Goal: Task Accomplishment & Management: Manage account settings

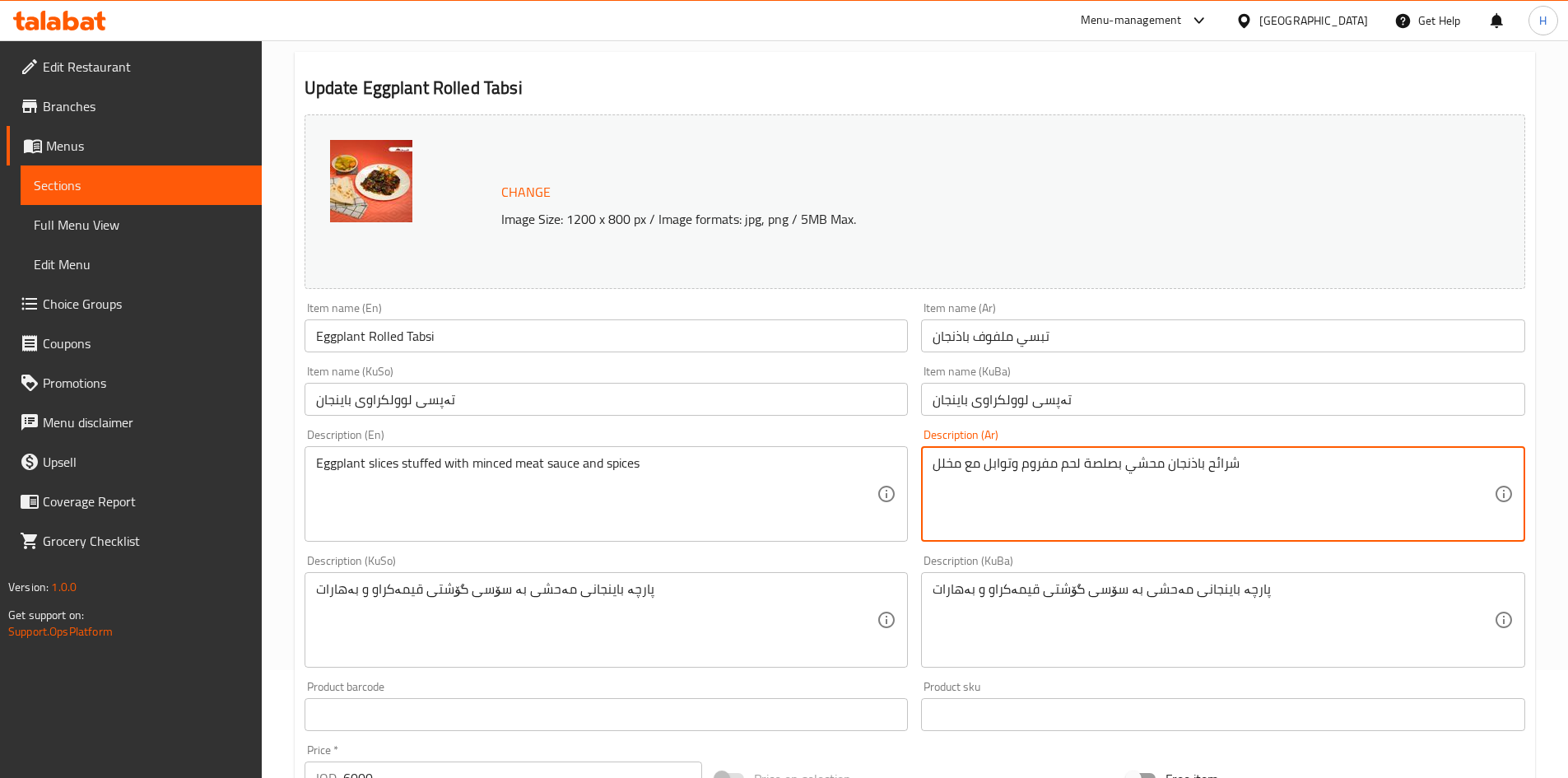
scroll to position [247, 0]
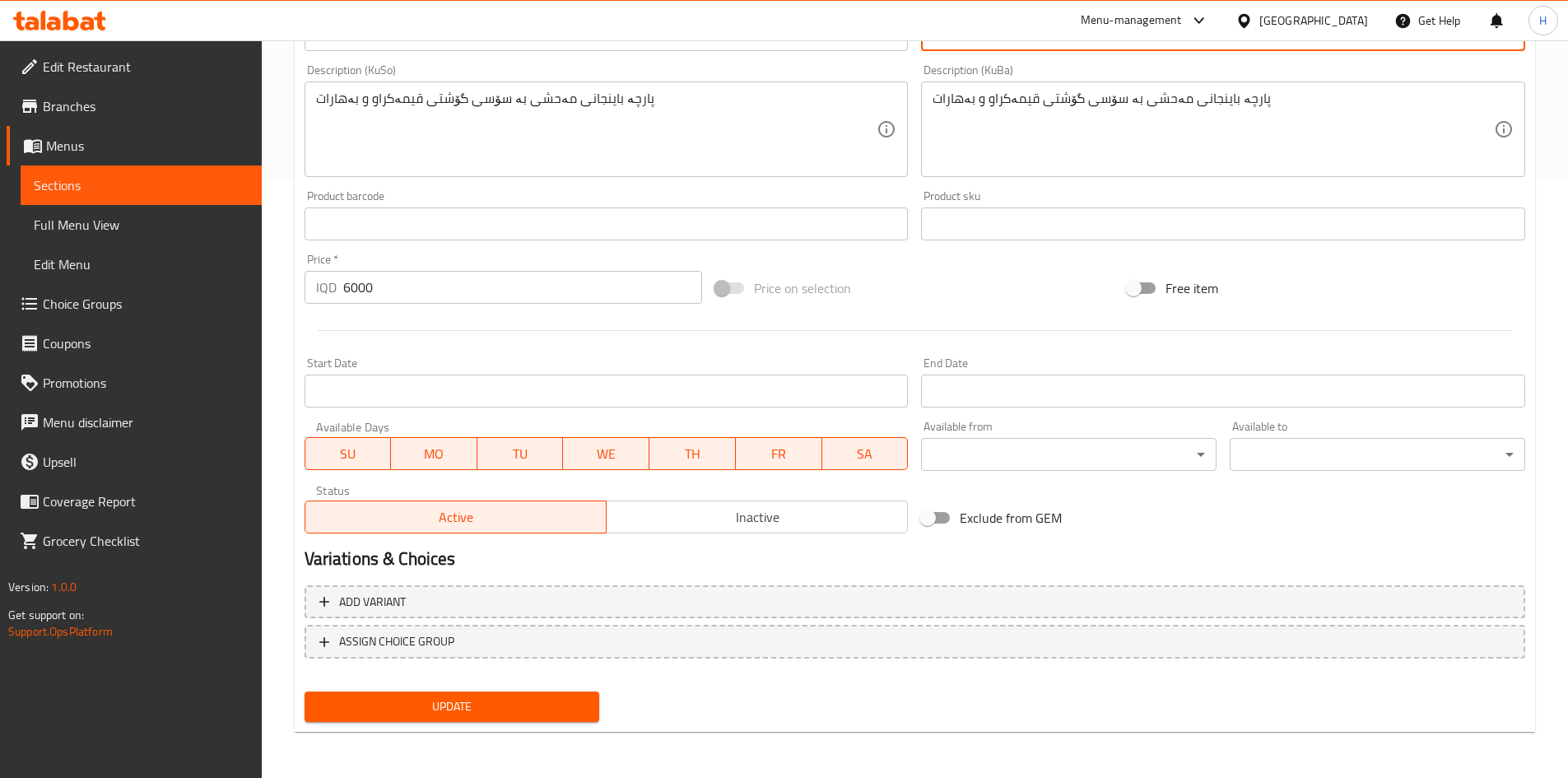
click at [543, 698] on span "Update" at bounding box center [452, 707] width 269 height 21
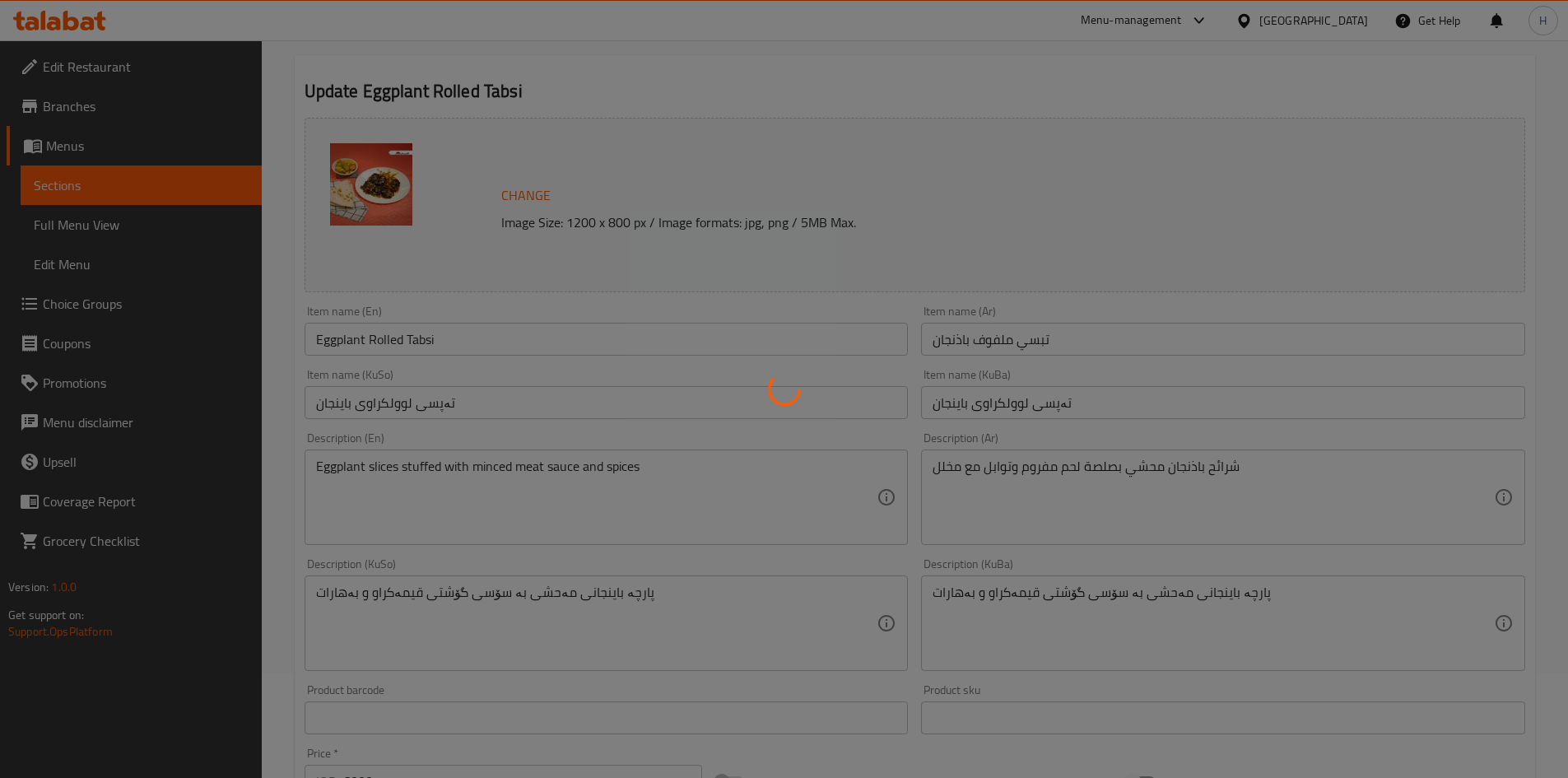
scroll to position [0, 0]
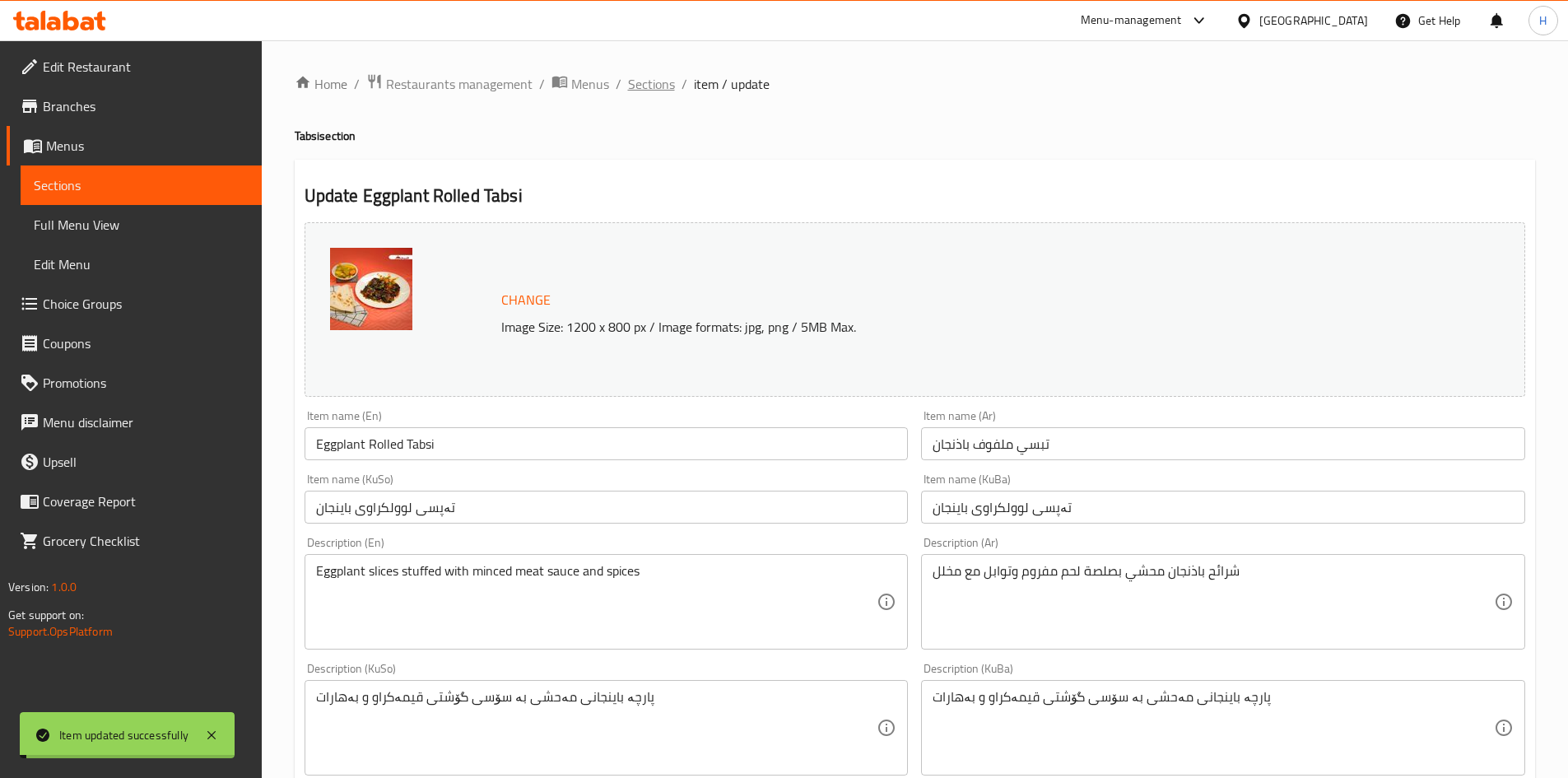
click at [654, 90] on span "Sections" at bounding box center [651, 84] width 47 height 20
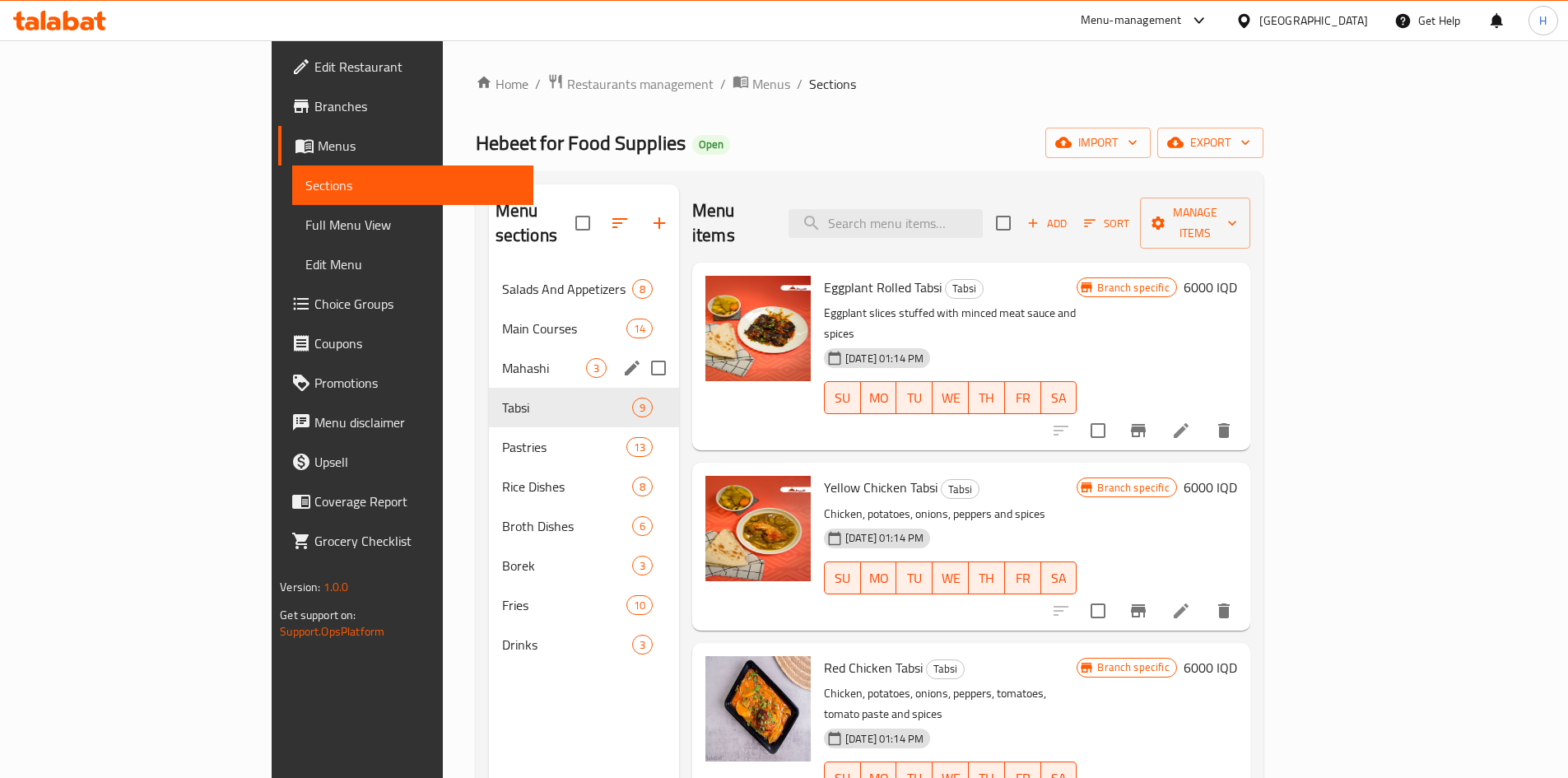
click at [489, 349] on div "Mahashi 3" at bounding box center [584, 368] width 191 height 39
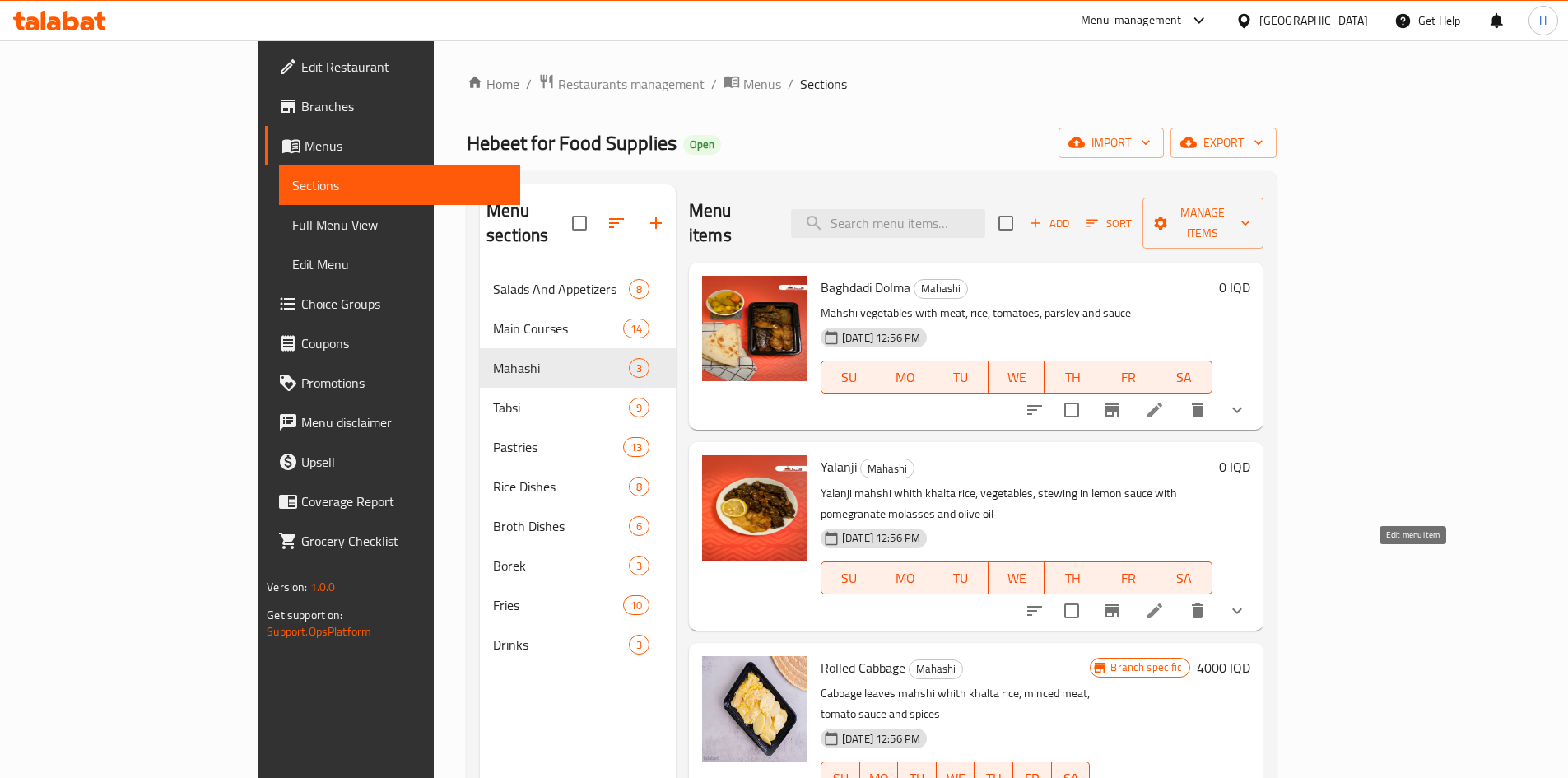
click at [1165, 601] on icon at bounding box center [1154, 610] width 20 height 20
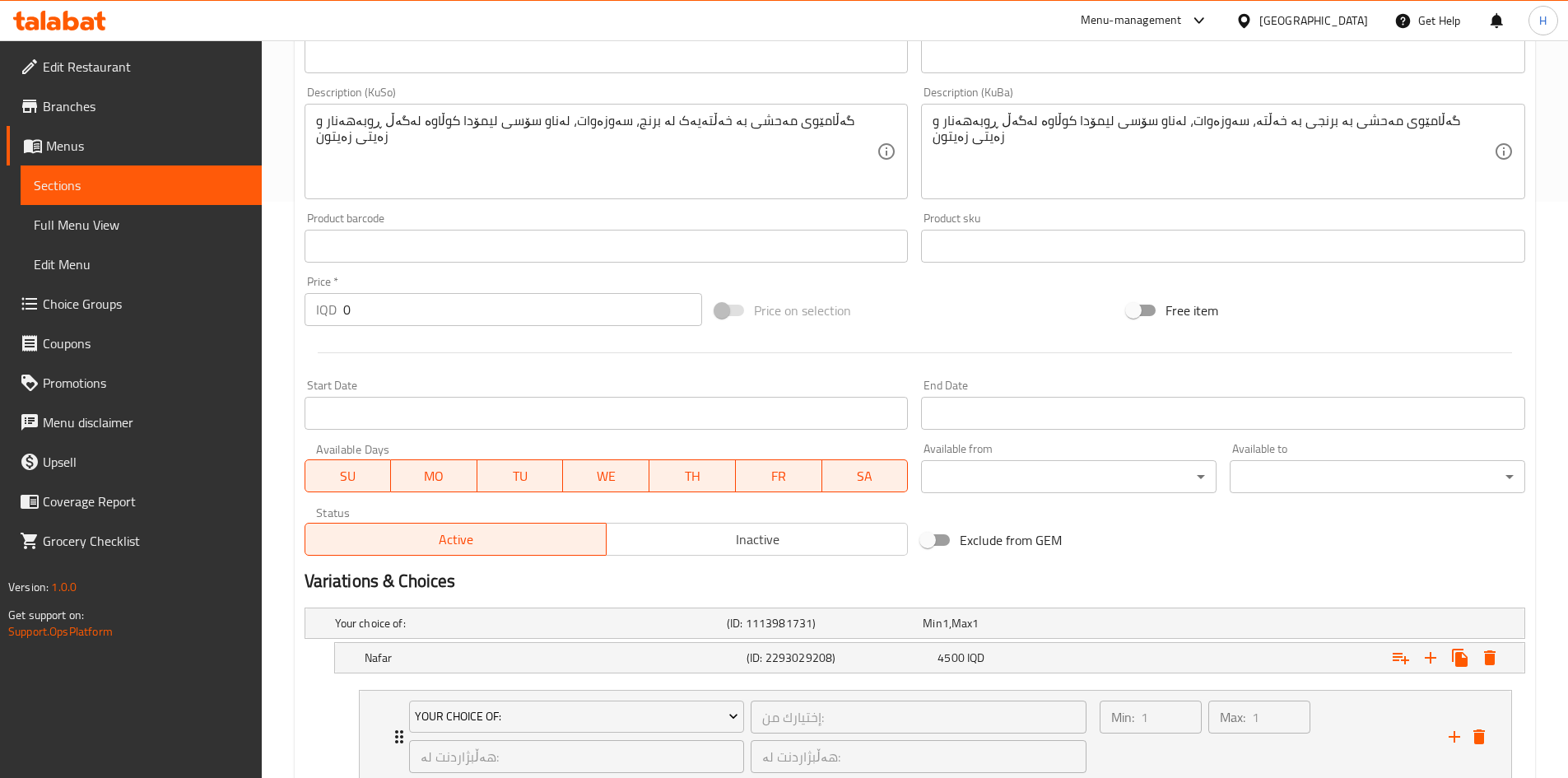
scroll to position [743, 0]
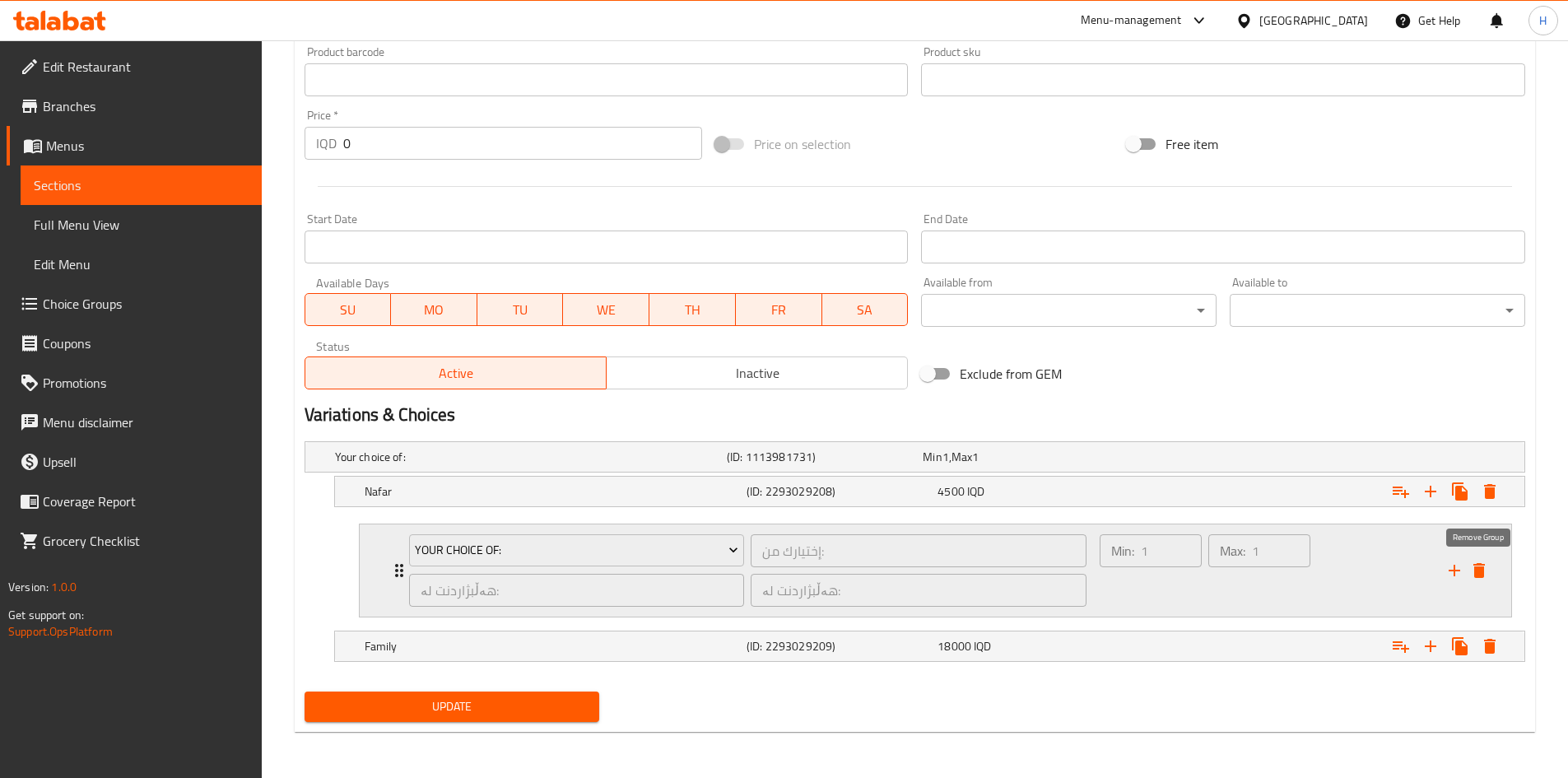
click at [1477, 568] on icon "delete" at bounding box center [1479, 570] width 11 height 15
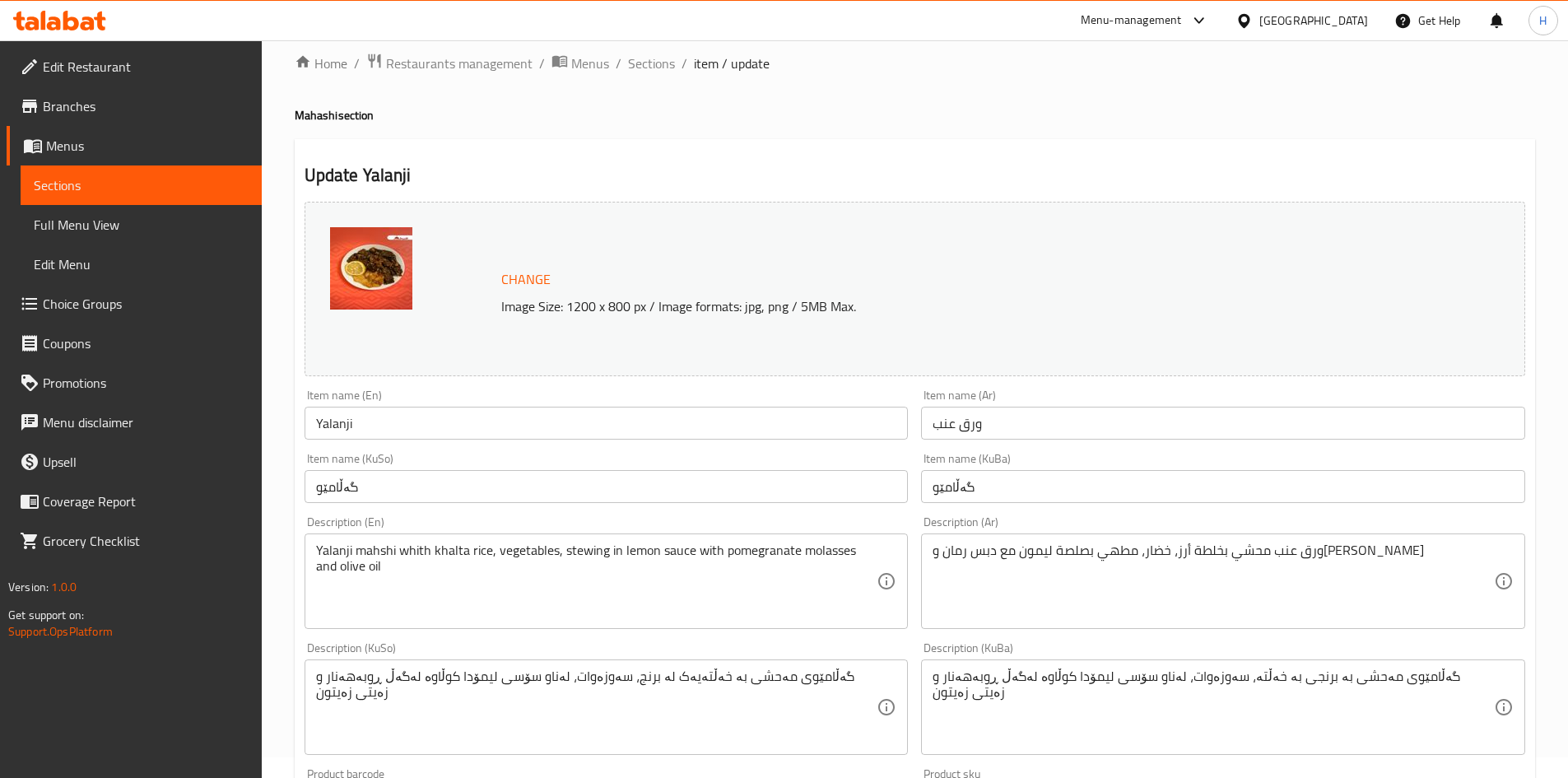
scroll to position [0, 0]
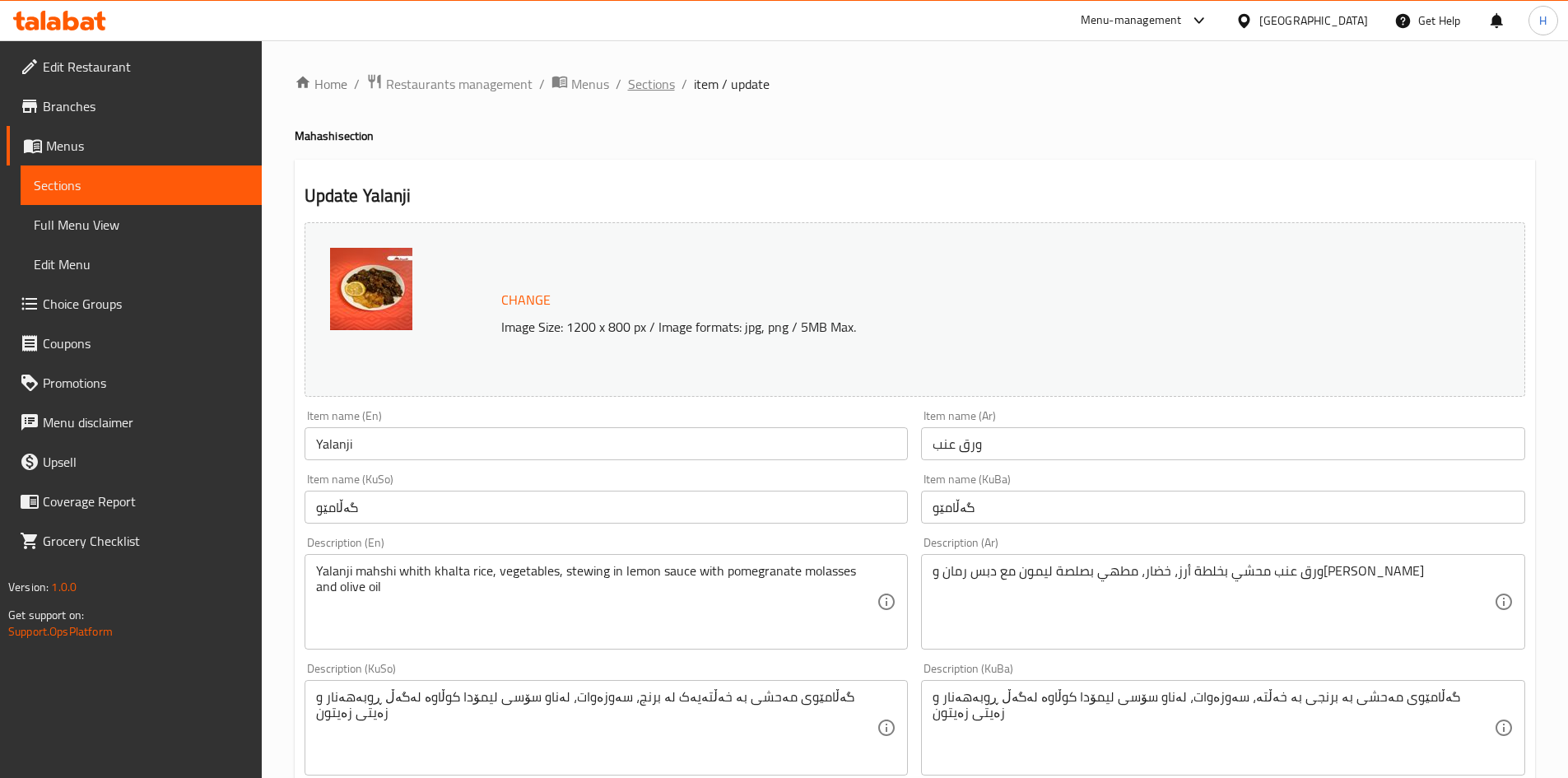
click at [642, 94] on span "Sections" at bounding box center [651, 84] width 47 height 20
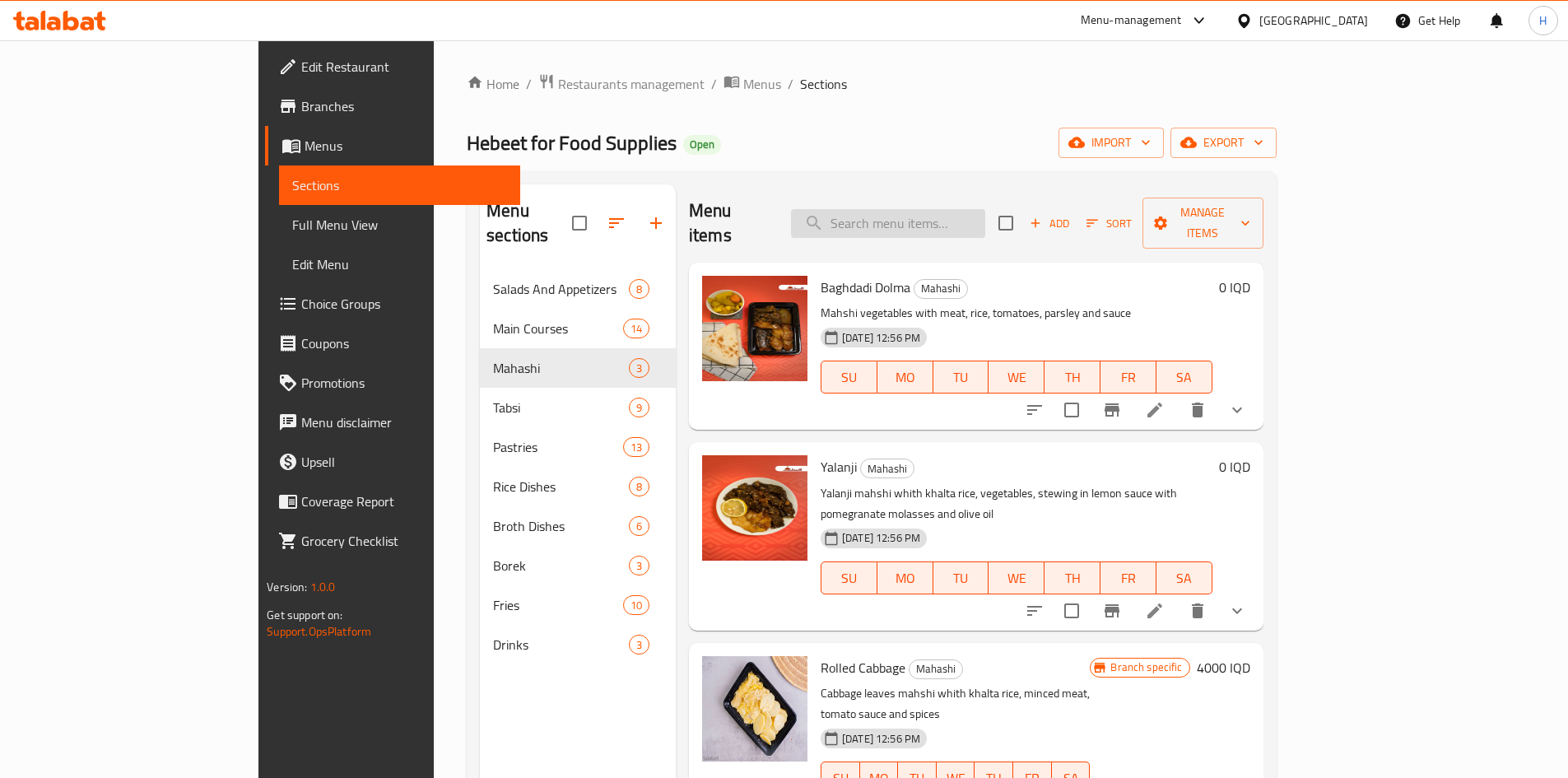
click at [985, 210] on input "search" at bounding box center [888, 224] width 194 height 29
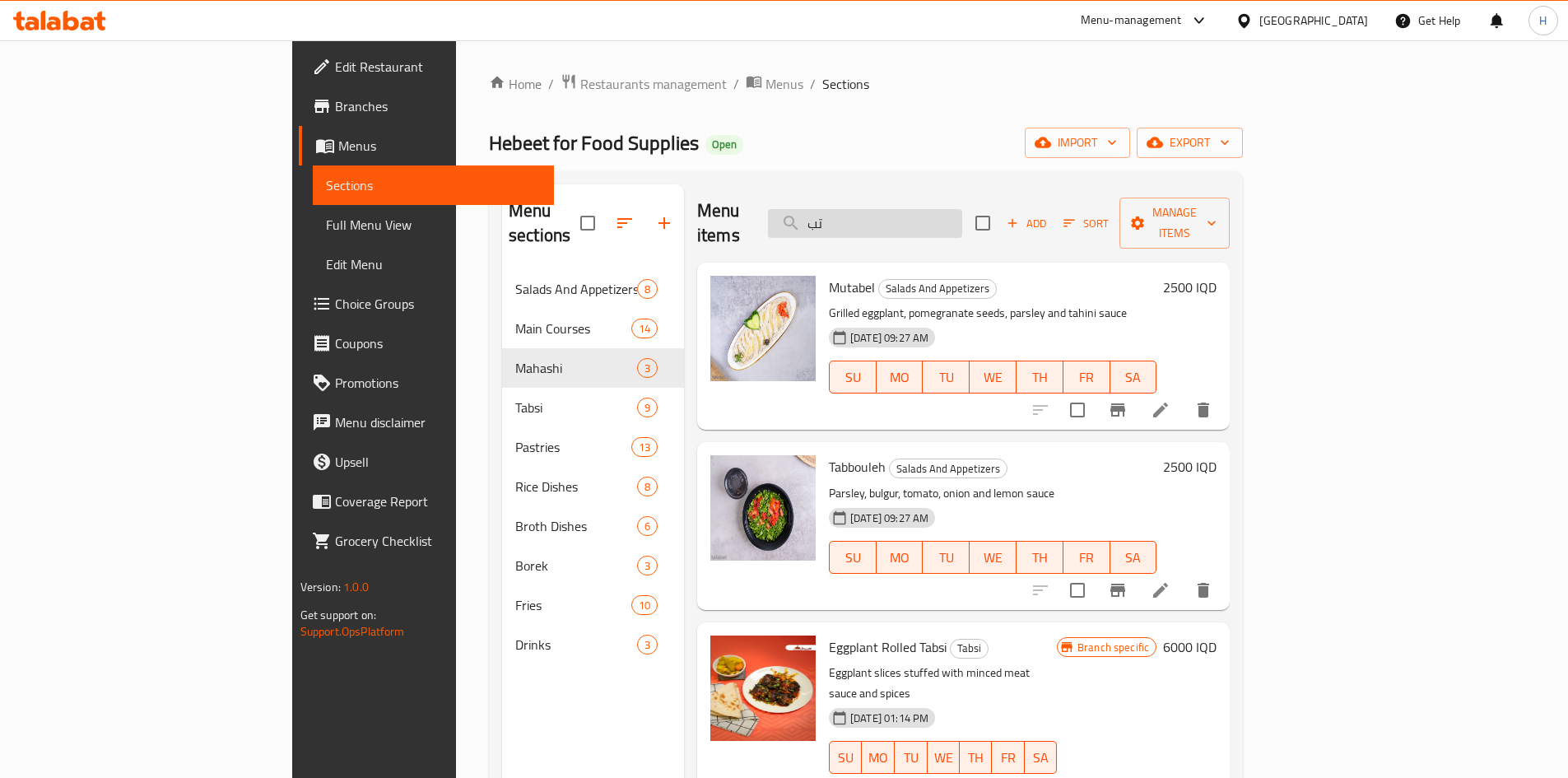
click at [962, 210] on input "تب" at bounding box center [865, 224] width 194 height 29
click at [962, 209] on input "تب" at bounding box center [865, 224] width 194 height 29
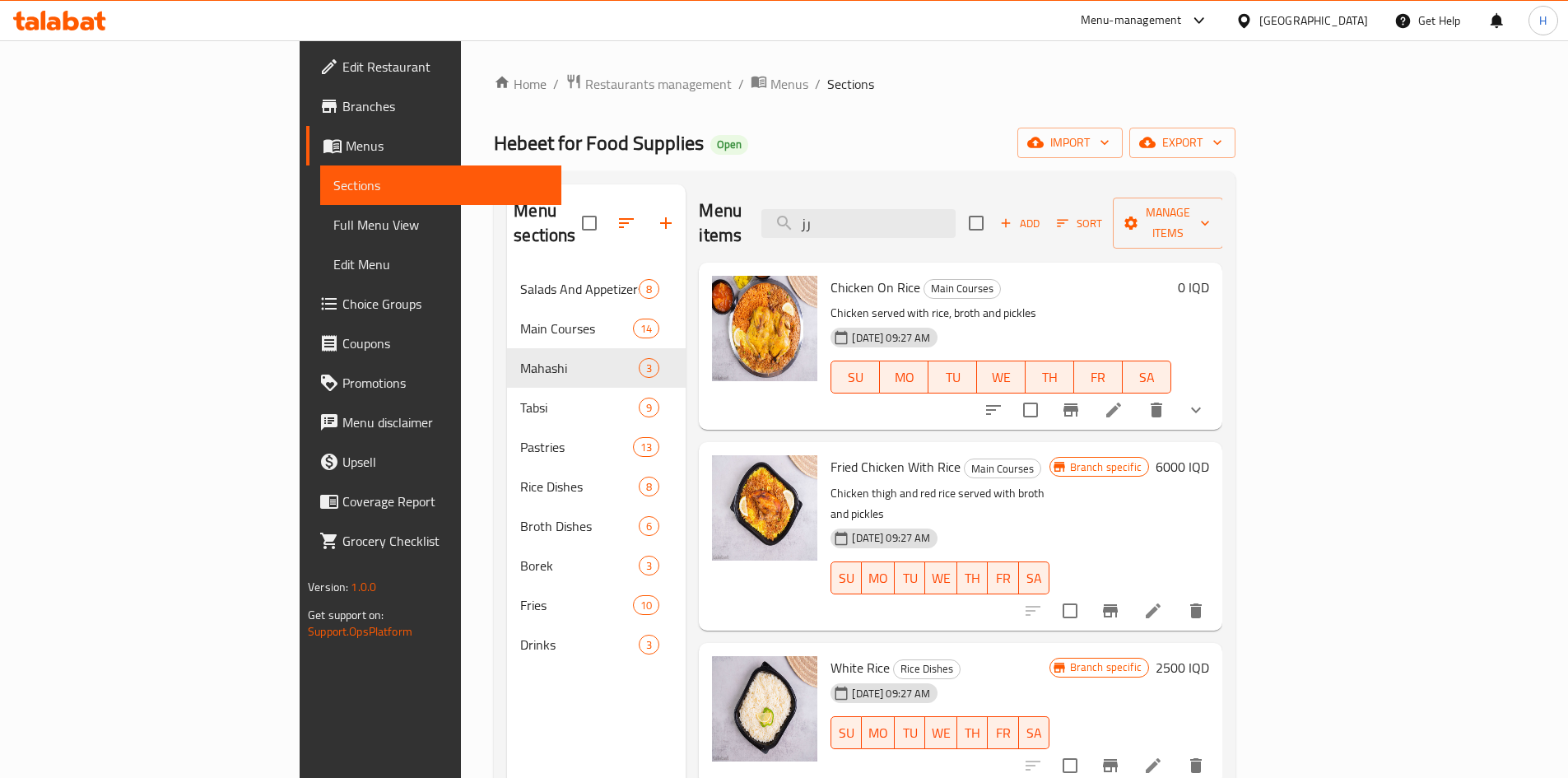
scroll to position [82, 0]
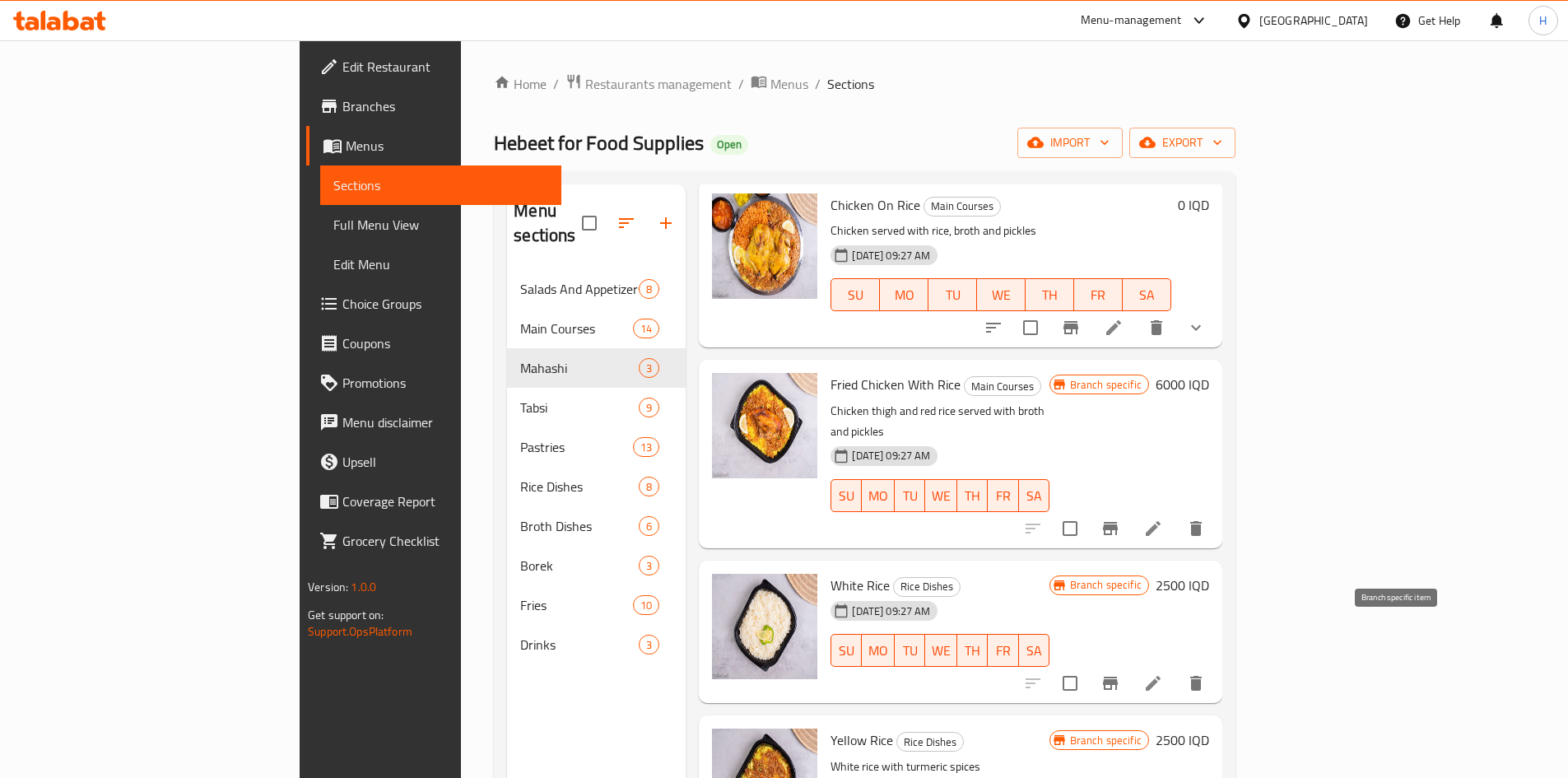
click at [1130, 664] on button "Branch-specific-item" at bounding box center [1111, 684] width 39 height 39
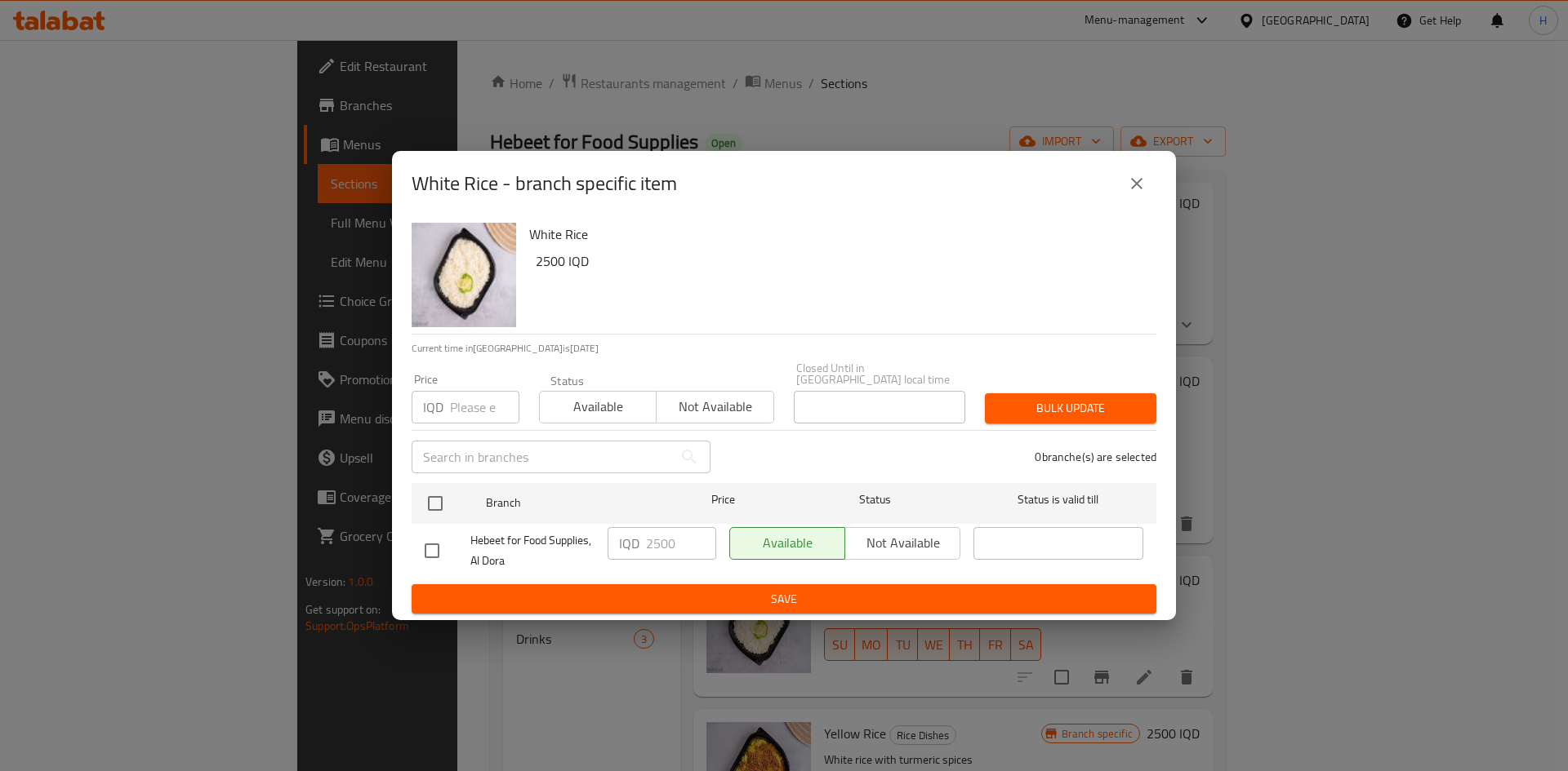
click at [1140, 193] on icon "close" at bounding box center [1137, 183] width 19 height 19
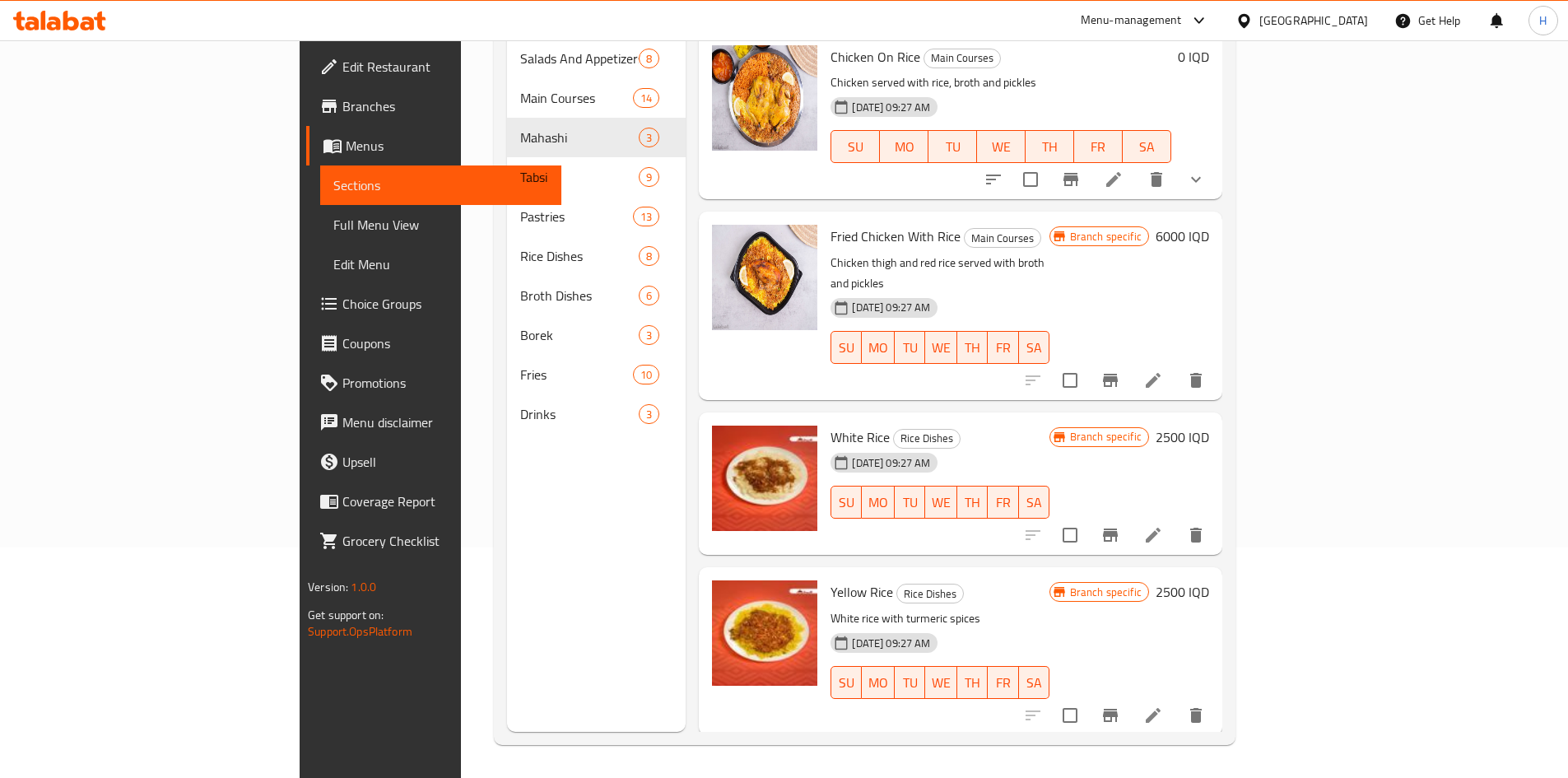
scroll to position [0, 0]
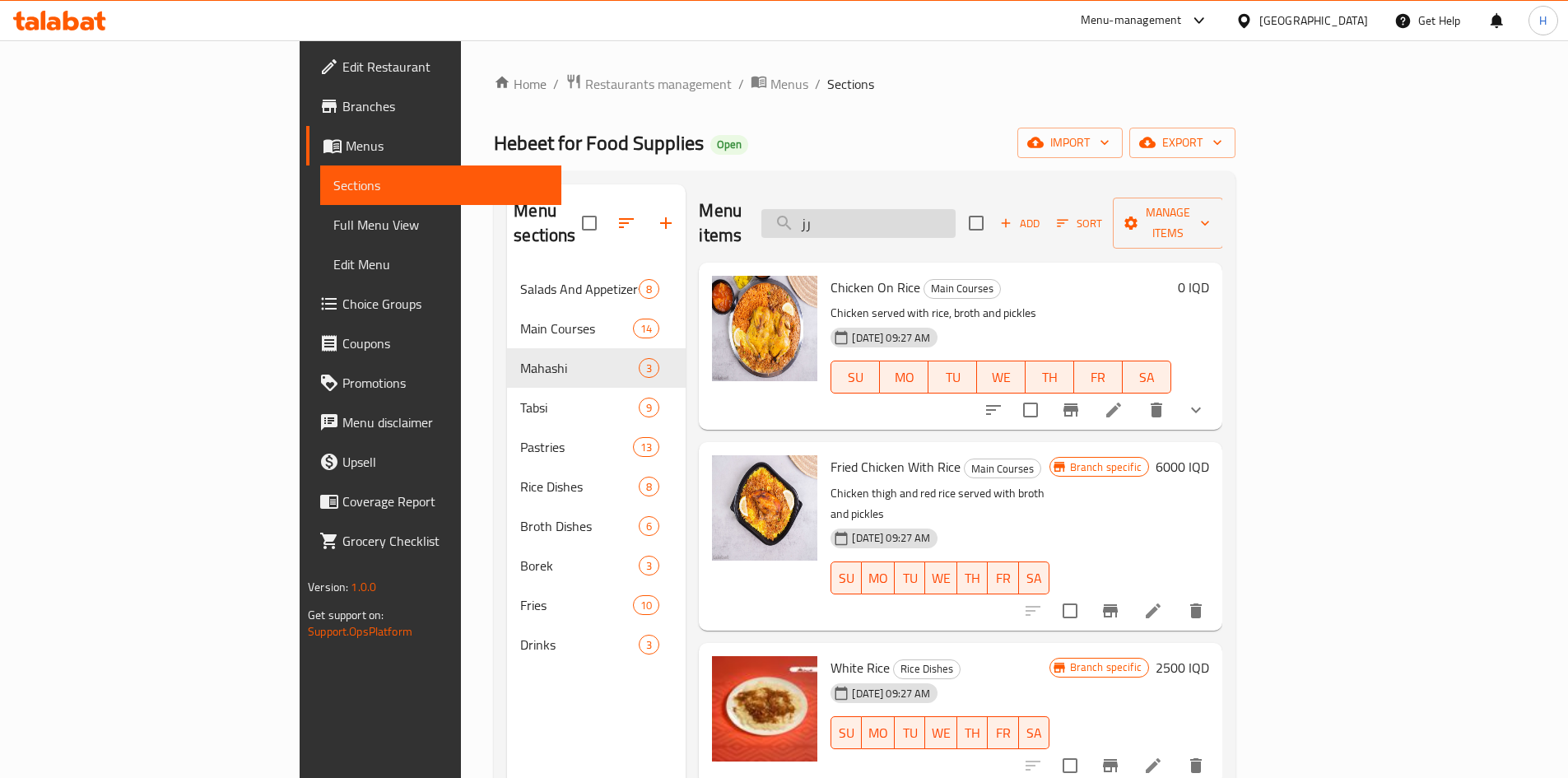
click at [946, 210] on input "رز" at bounding box center [858, 224] width 194 height 29
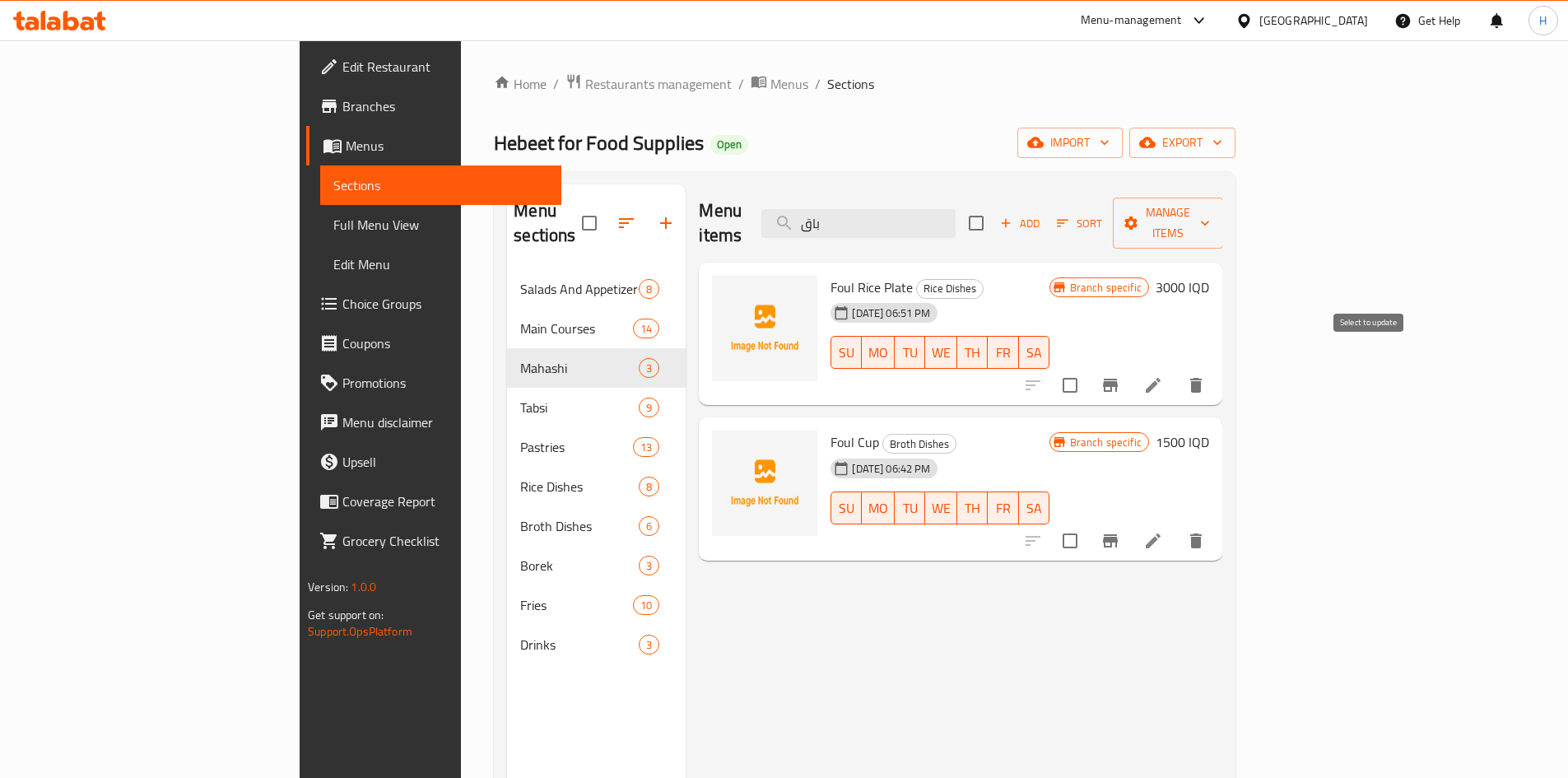
type input "باق"
click at [1088, 368] on input "checkbox" at bounding box center [1070, 386] width 34 height 34
checkbox input "true"
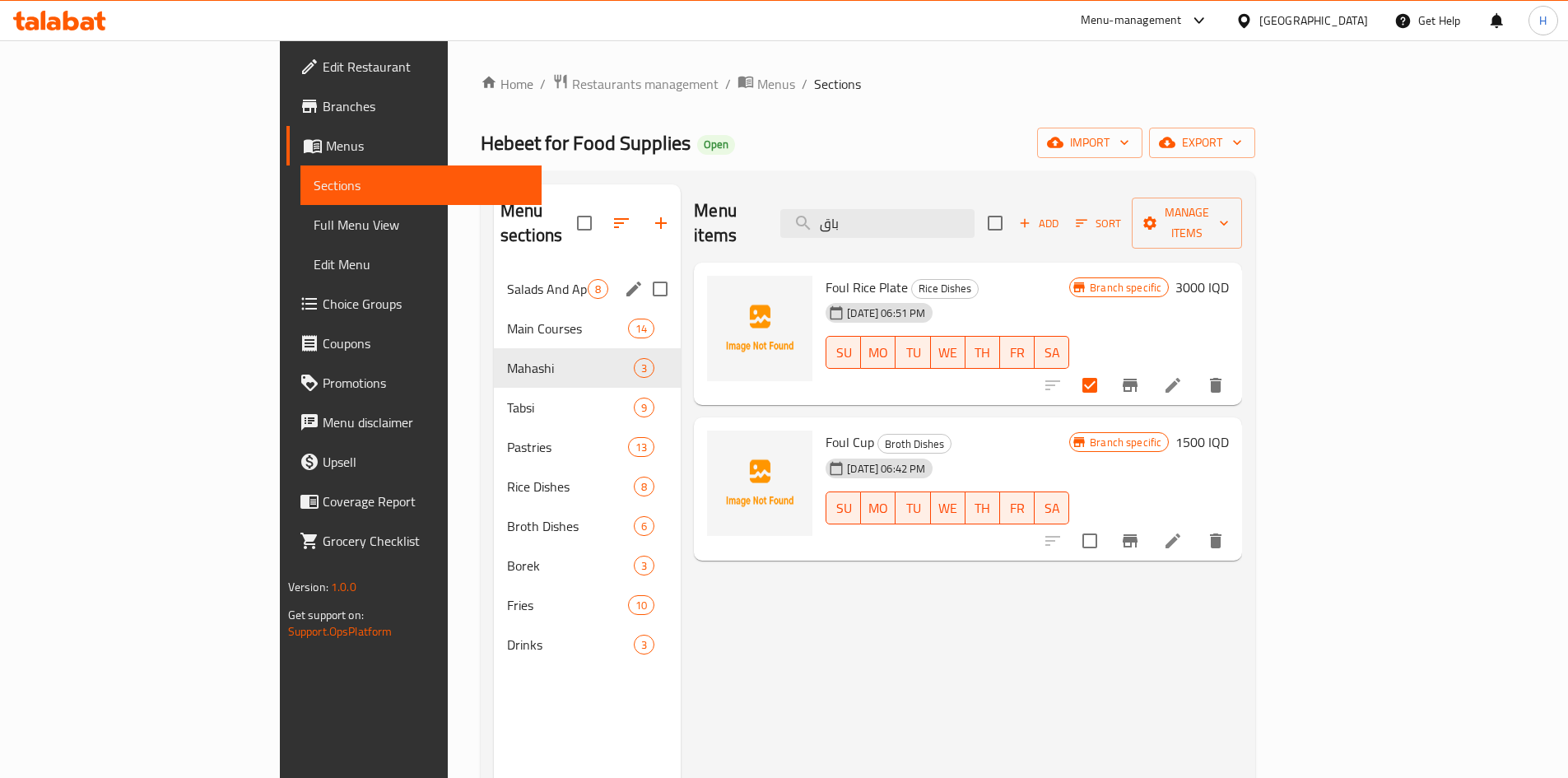
click at [494, 281] on div "Salads And Appetizers 8" at bounding box center [587, 289] width 187 height 39
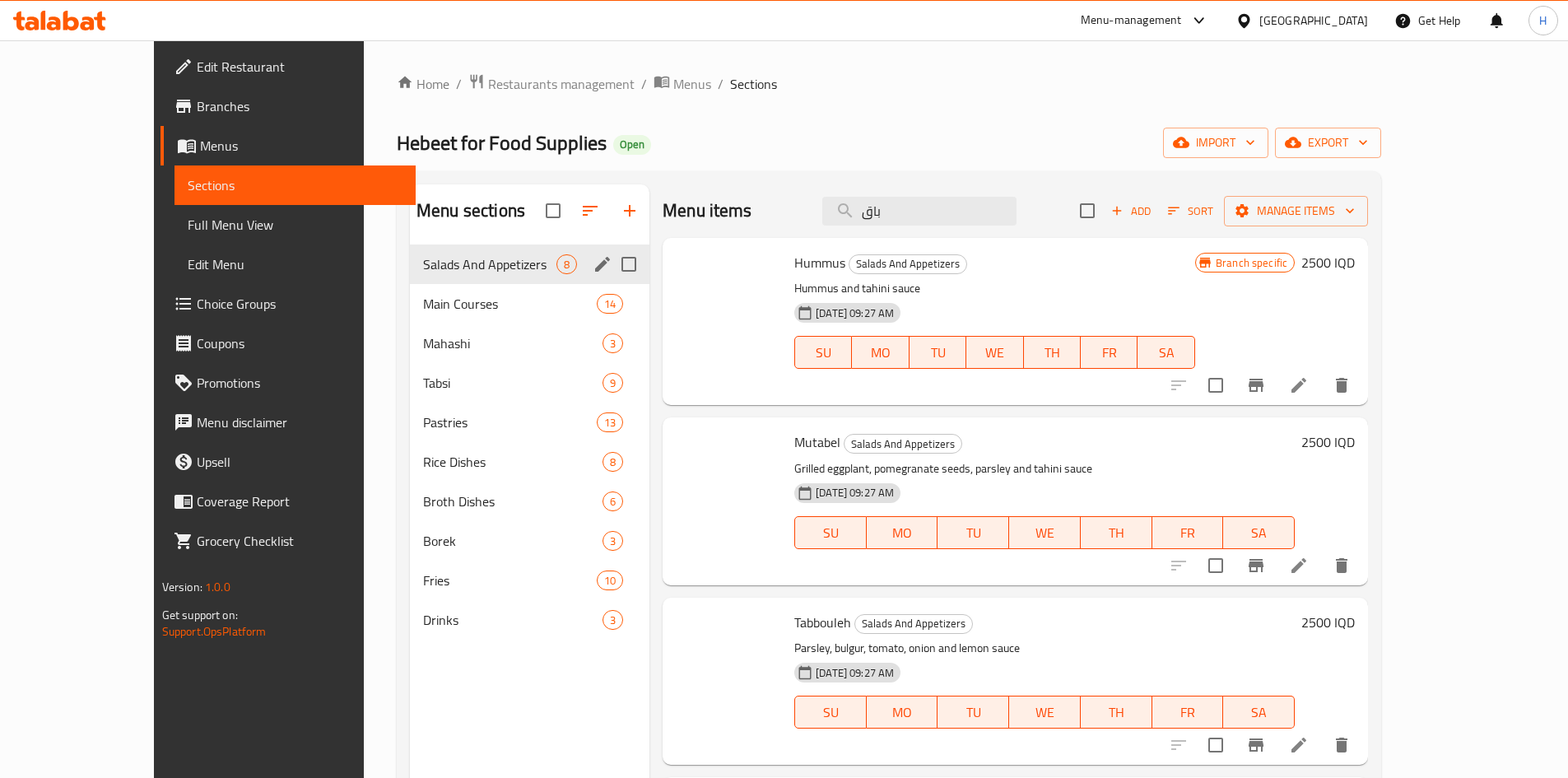
click at [423, 303] on span "Main Courses" at bounding box center [509, 304] width 173 height 20
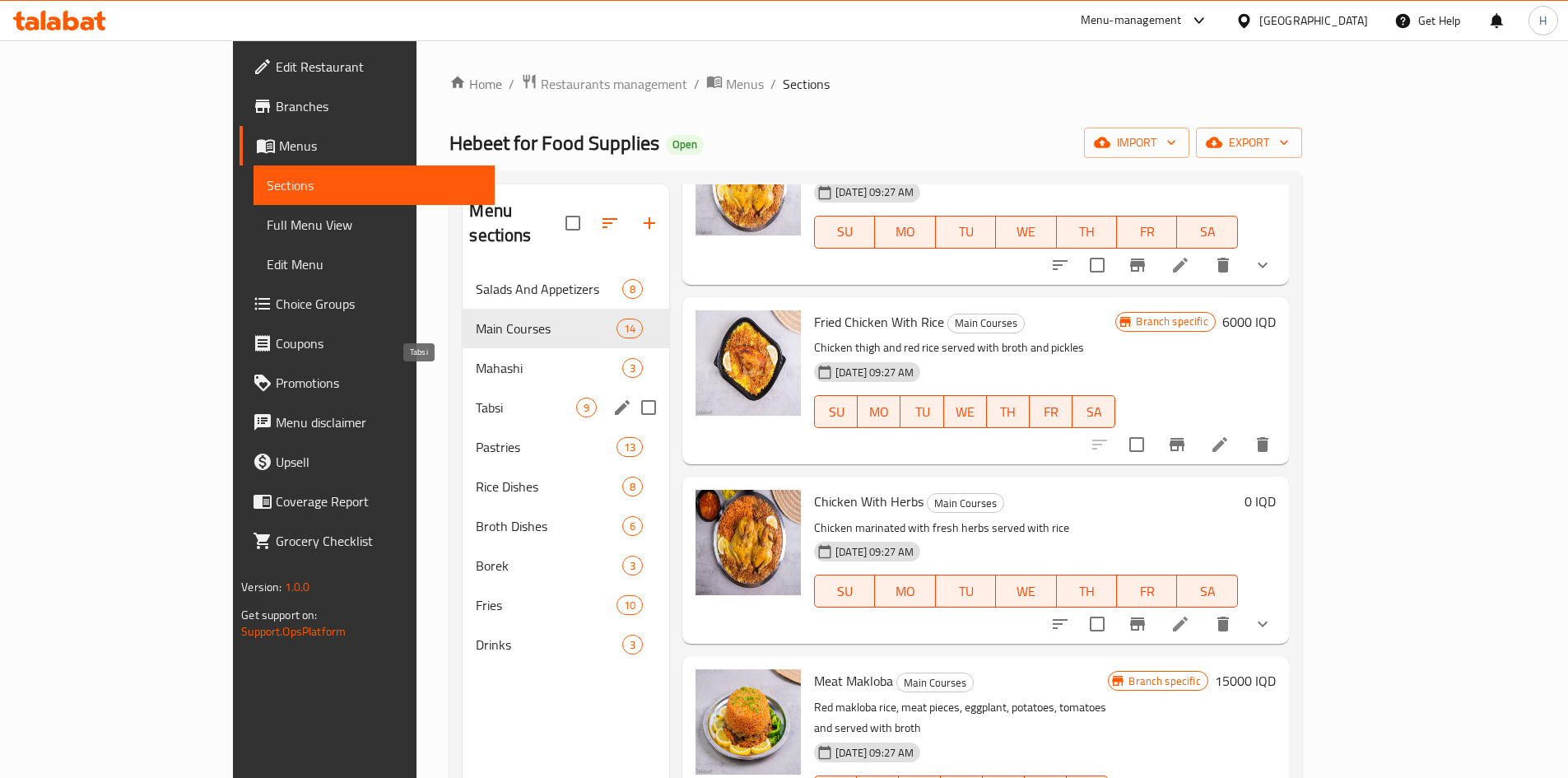
scroll to position [1647, 0]
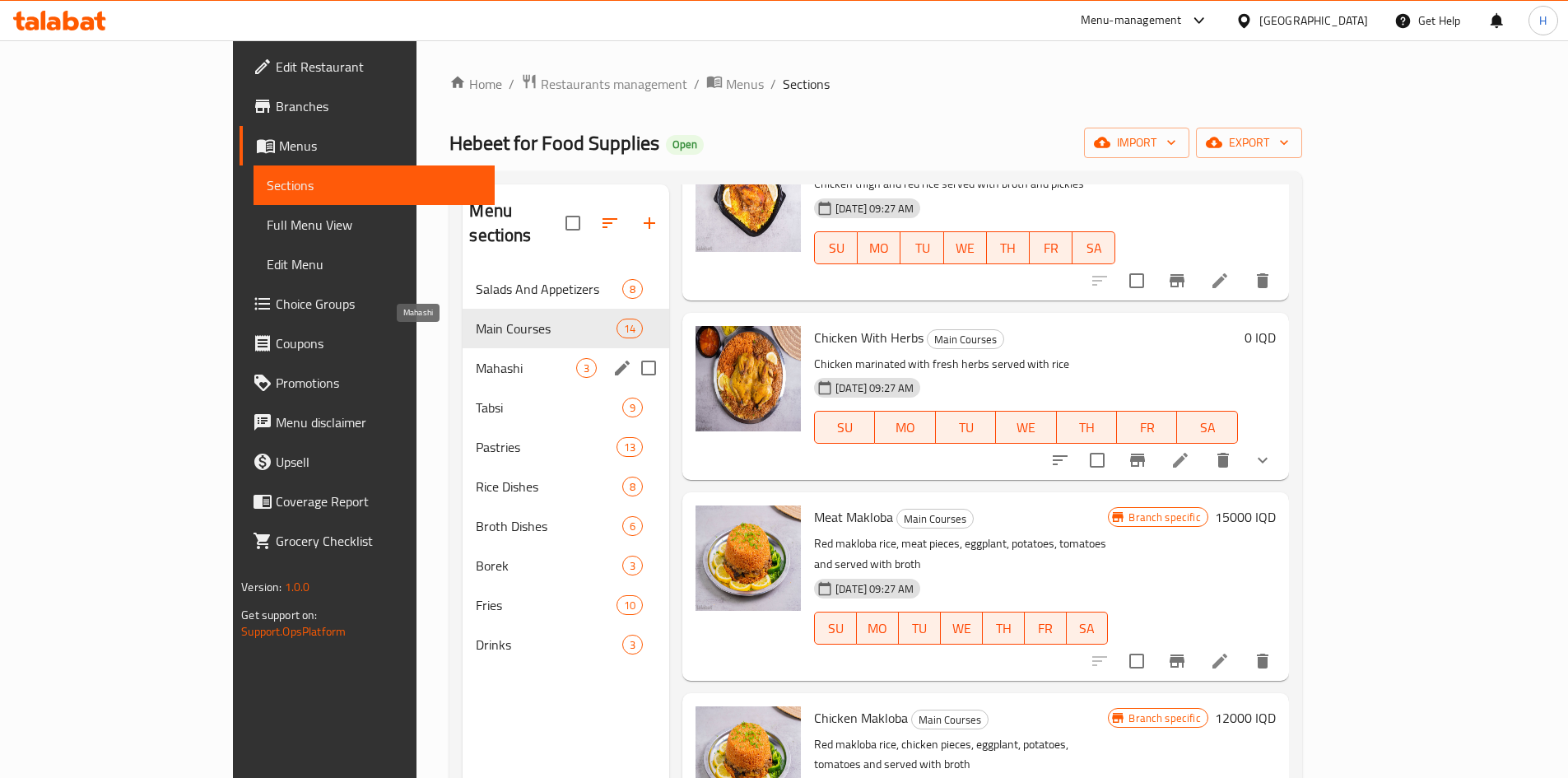
click at [476, 358] on span "Mahashi" at bounding box center [526, 368] width 101 height 20
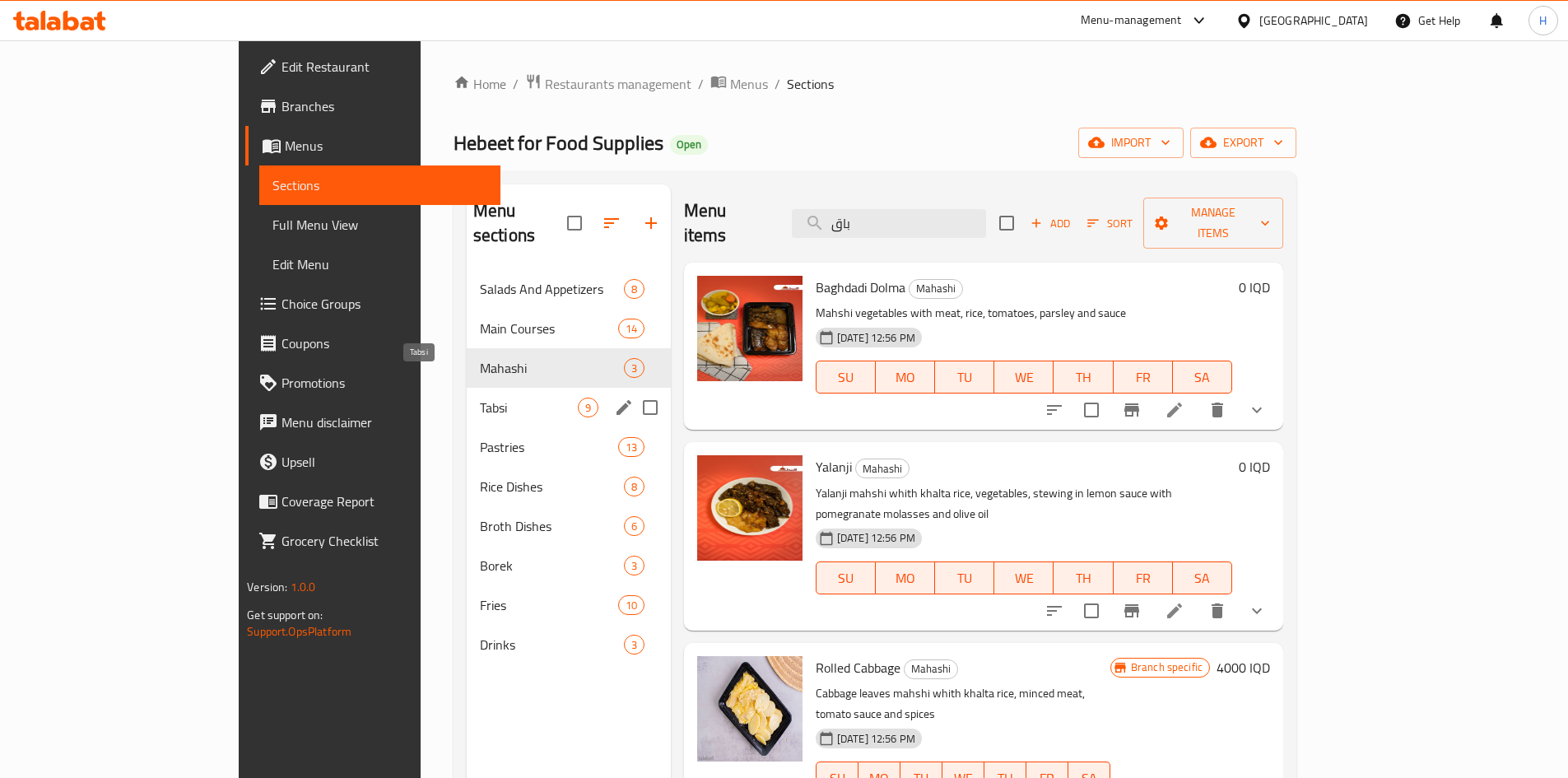
click at [480, 398] on span "Tabsi" at bounding box center [529, 407] width 98 height 20
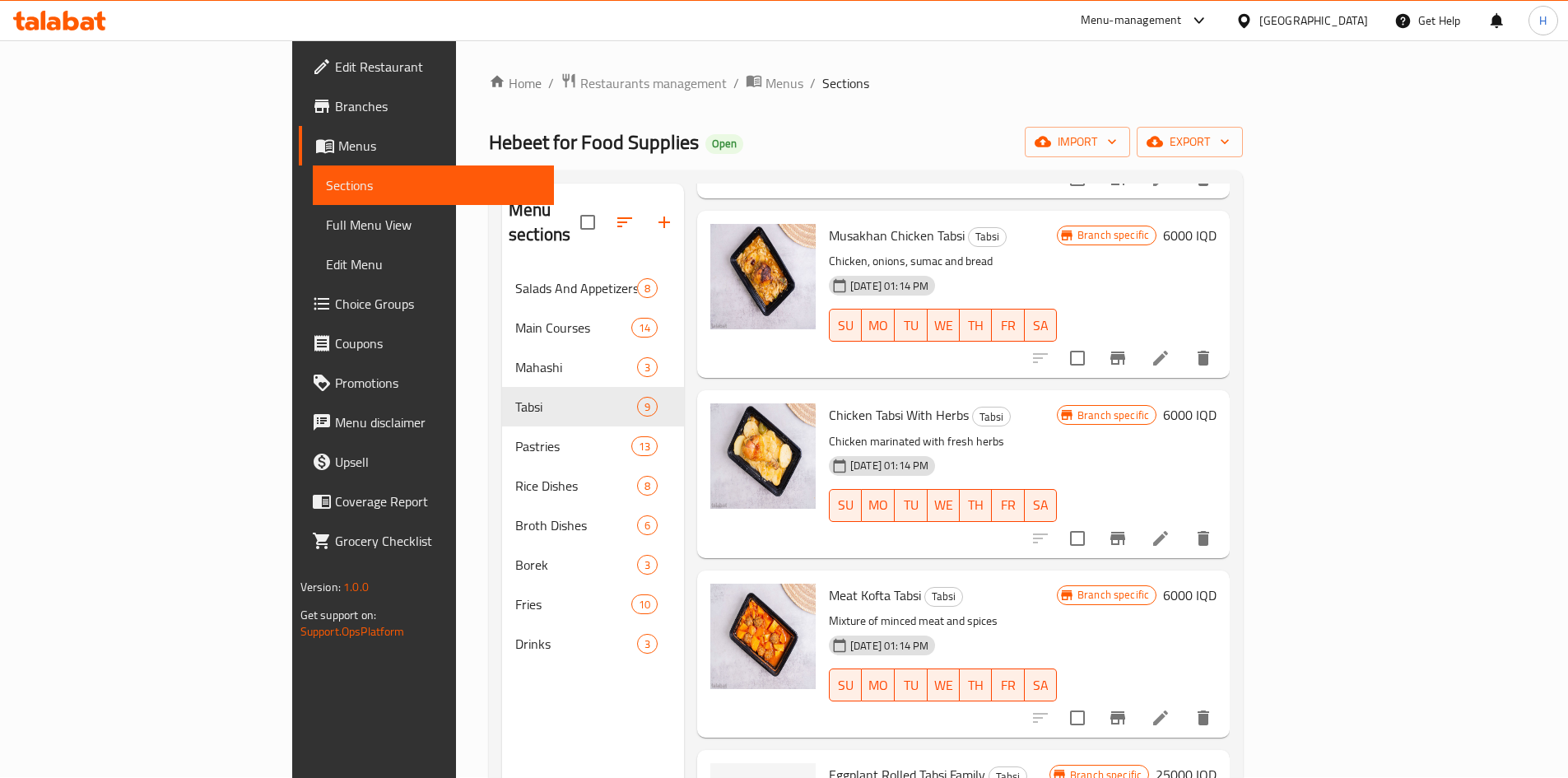
scroll to position [231, 0]
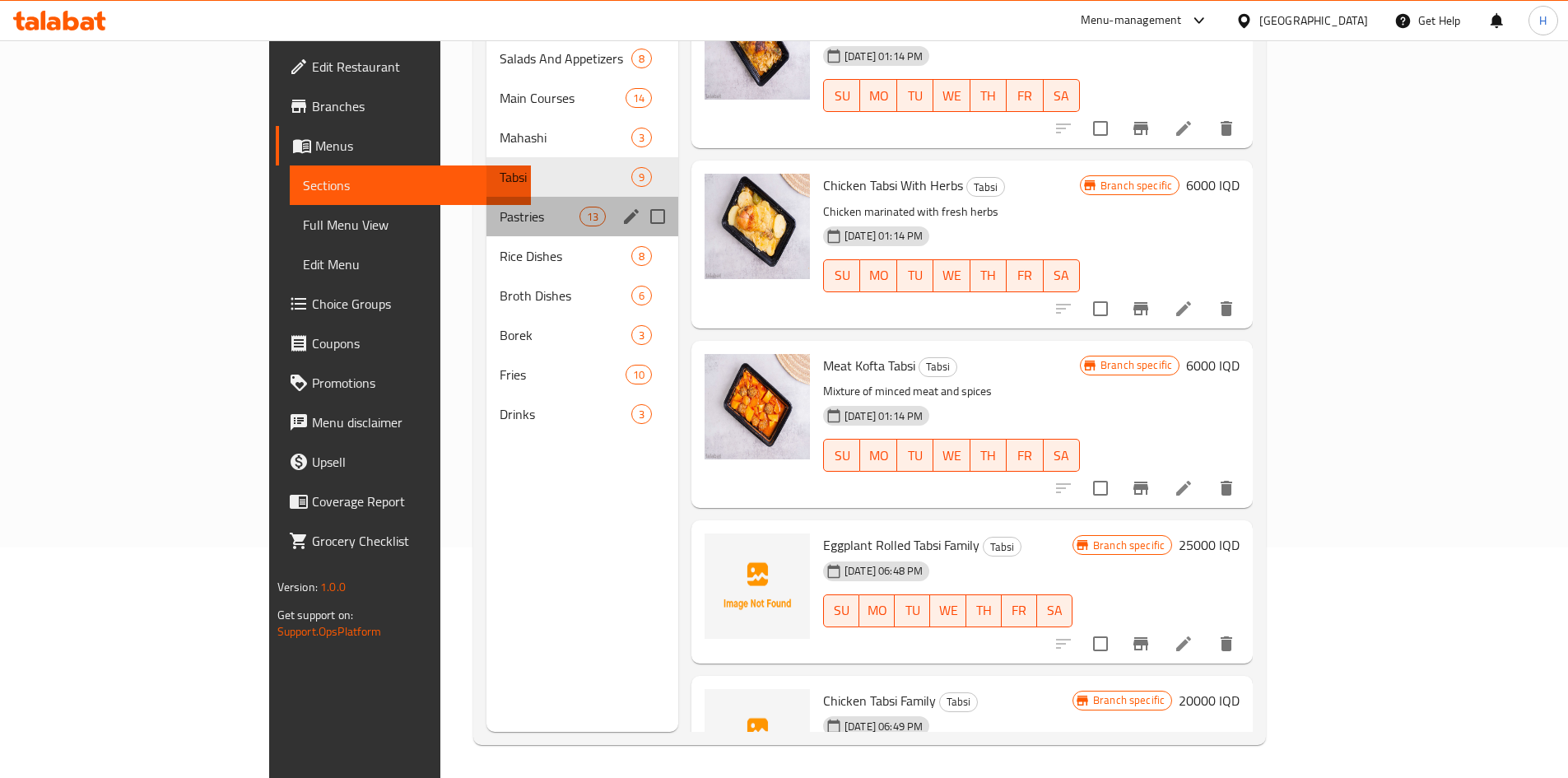
click at [486, 197] on div "Pastries 13" at bounding box center [582, 216] width 191 height 39
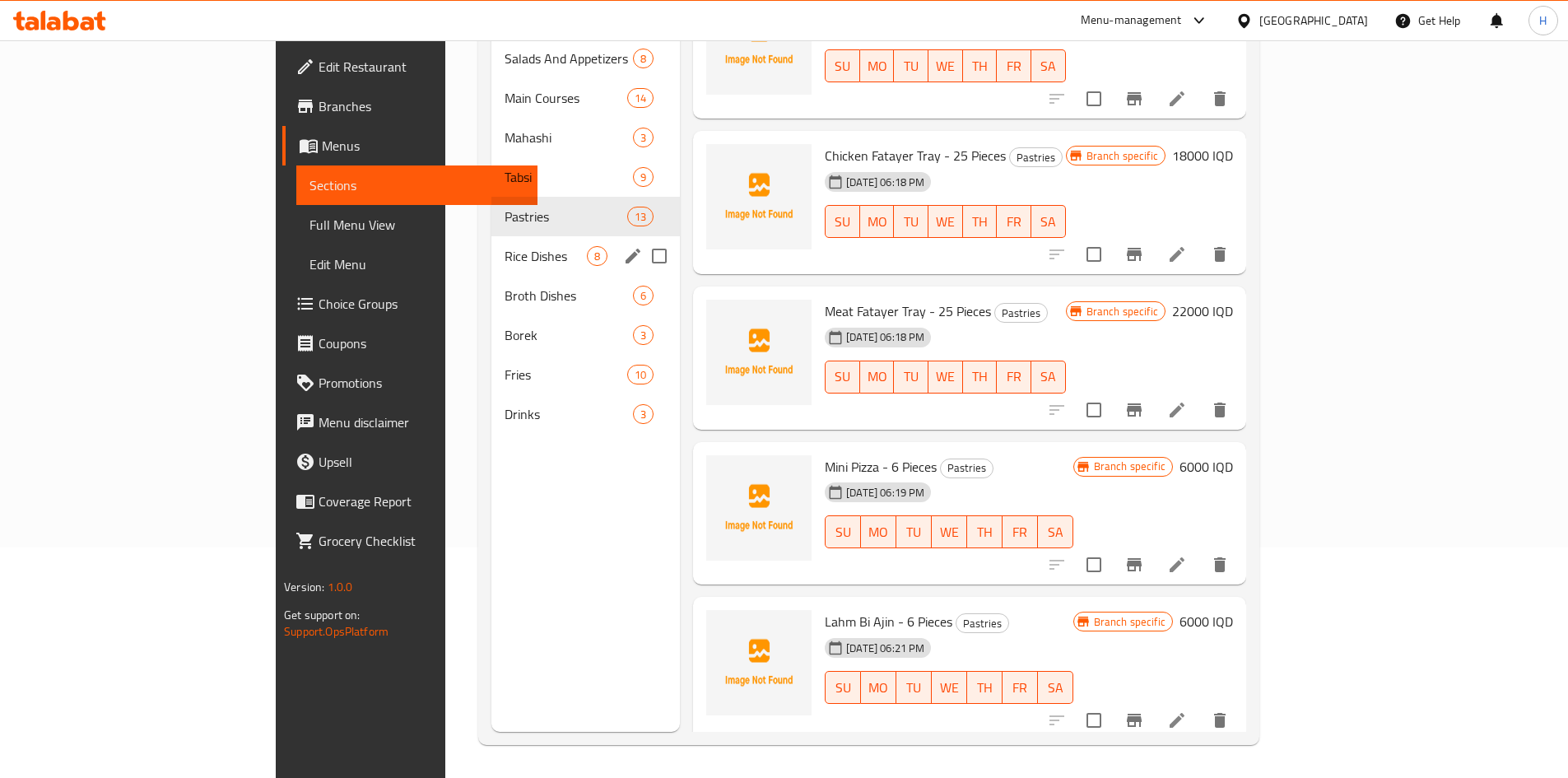
click at [505, 246] on span "Rice Dishes" at bounding box center [546, 256] width 82 height 20
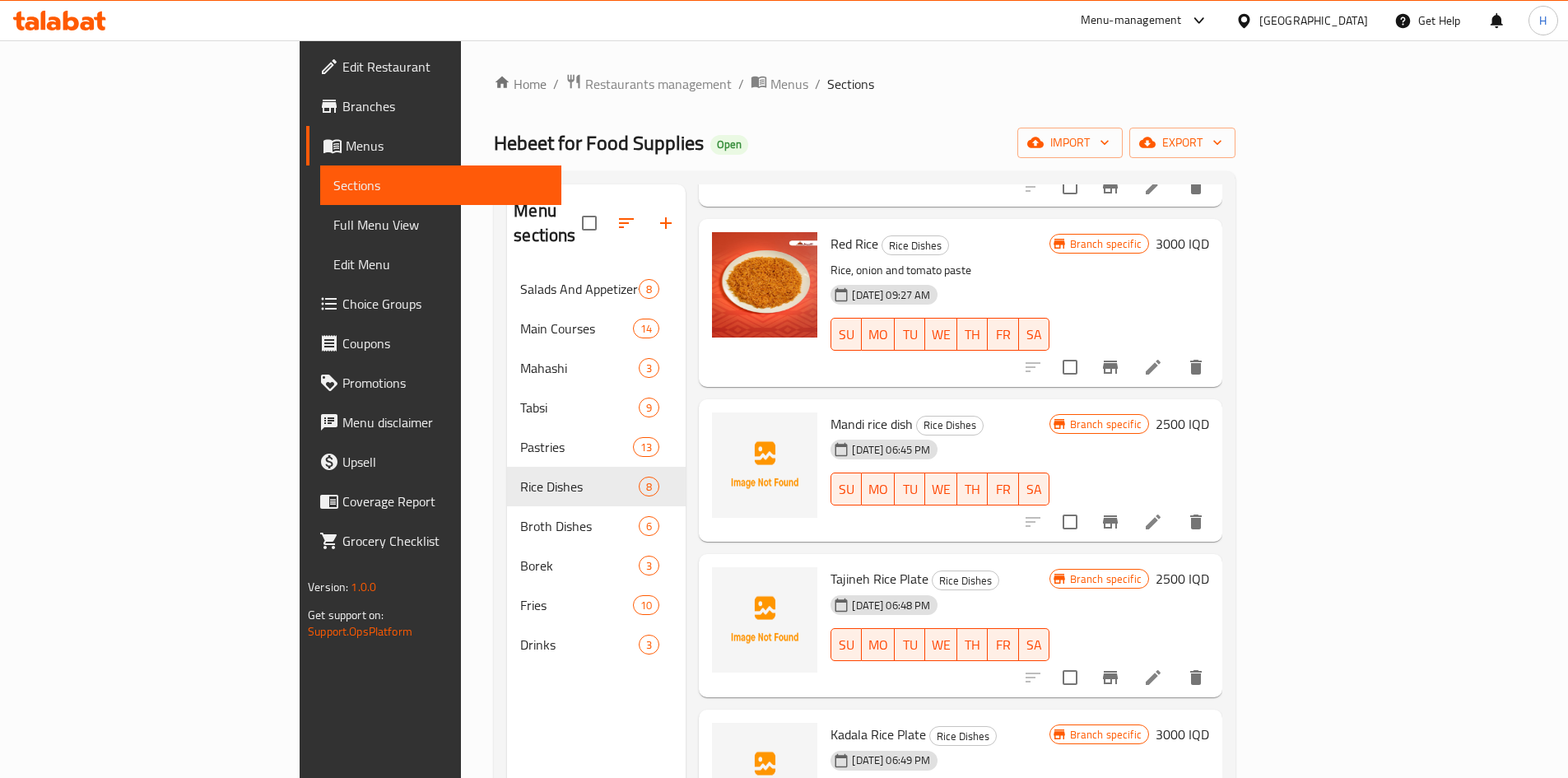
scroll to position [231, 0]
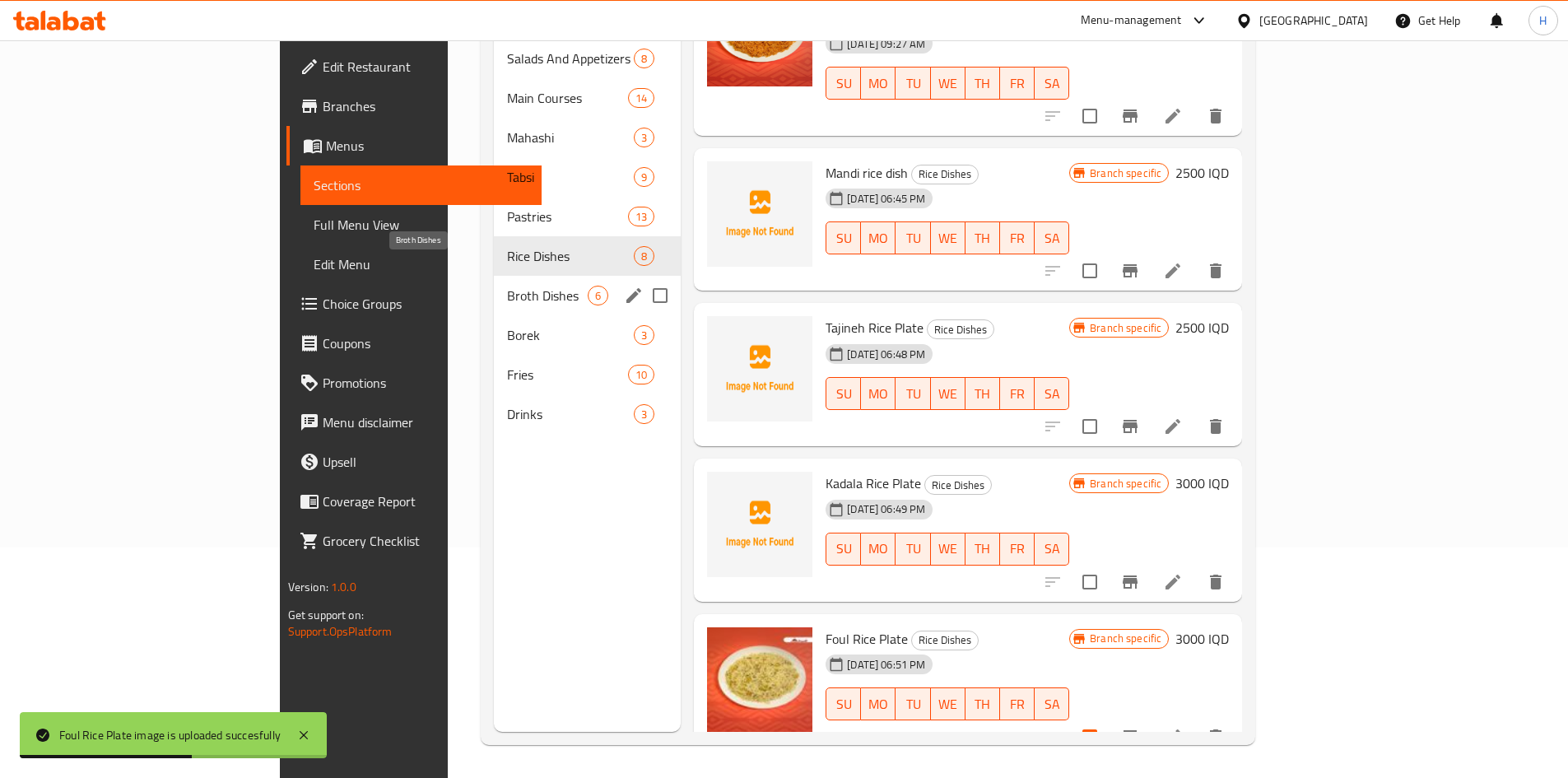
click at [507, 286] on span "Broth Dishes" at bounding box center [547, 295] width 80 height 20
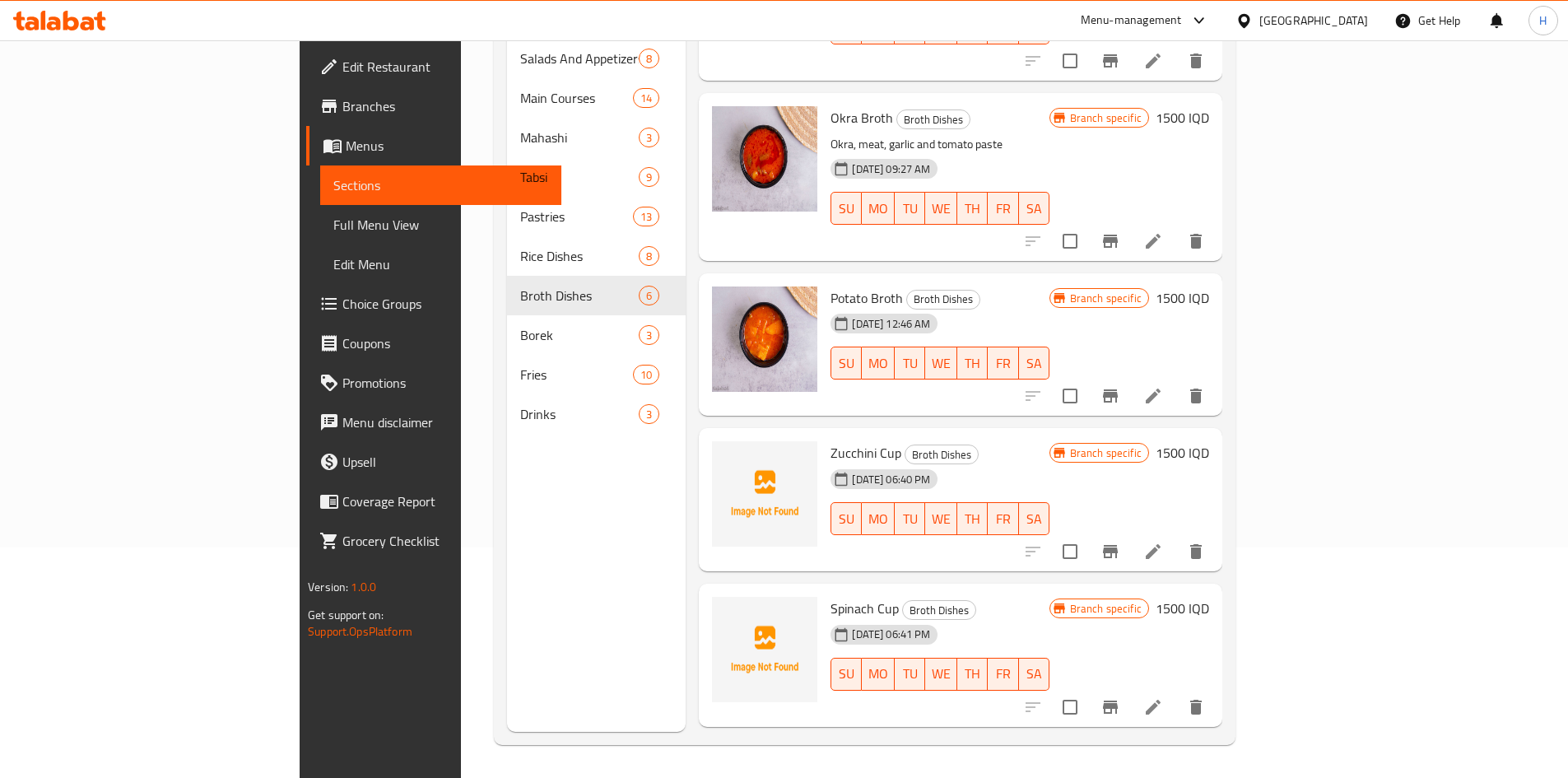
scroll to position [244, 0]
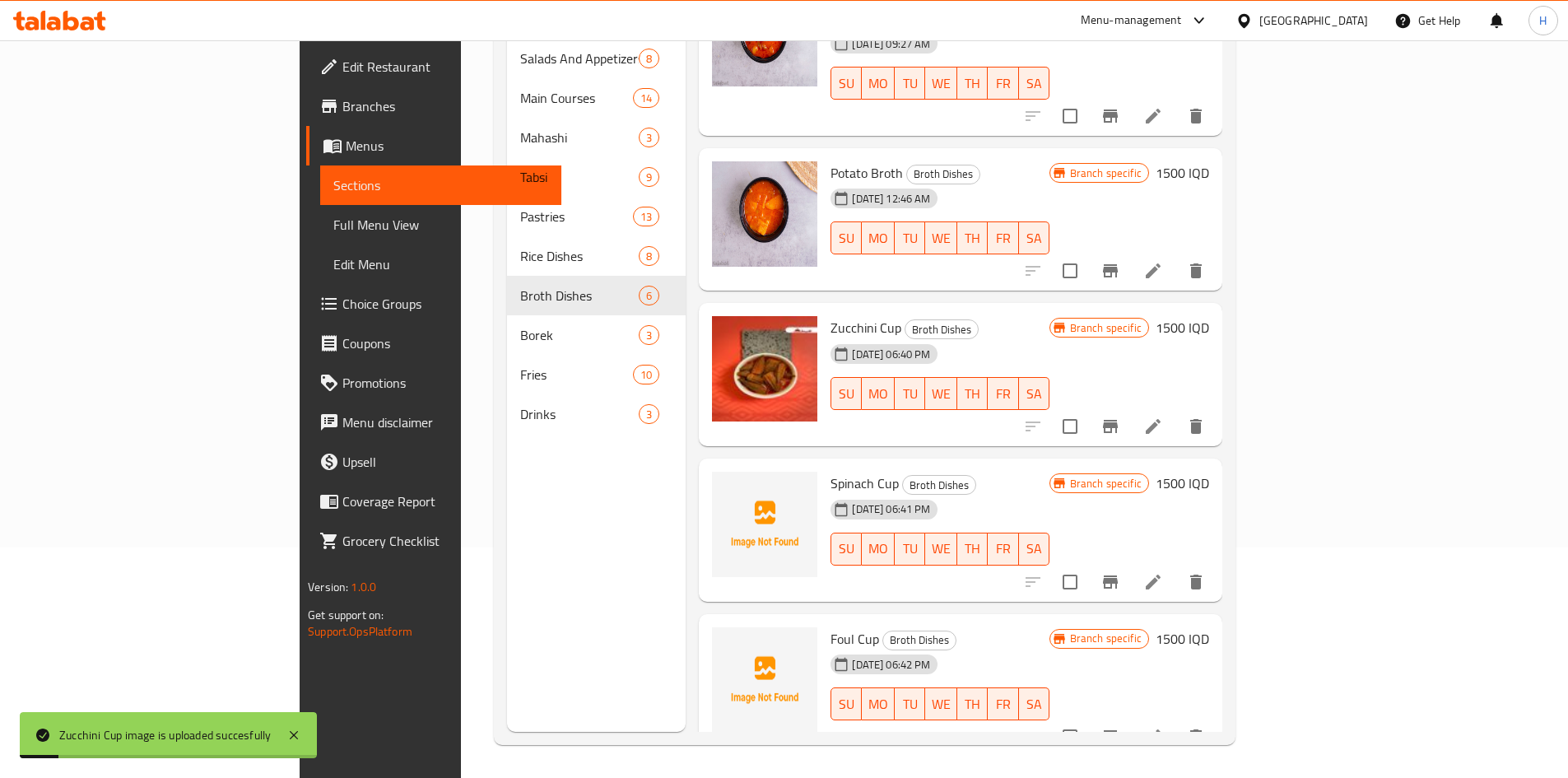
click at [1177, 412] on li at bounding box center [1154, 427] width 46 height 30
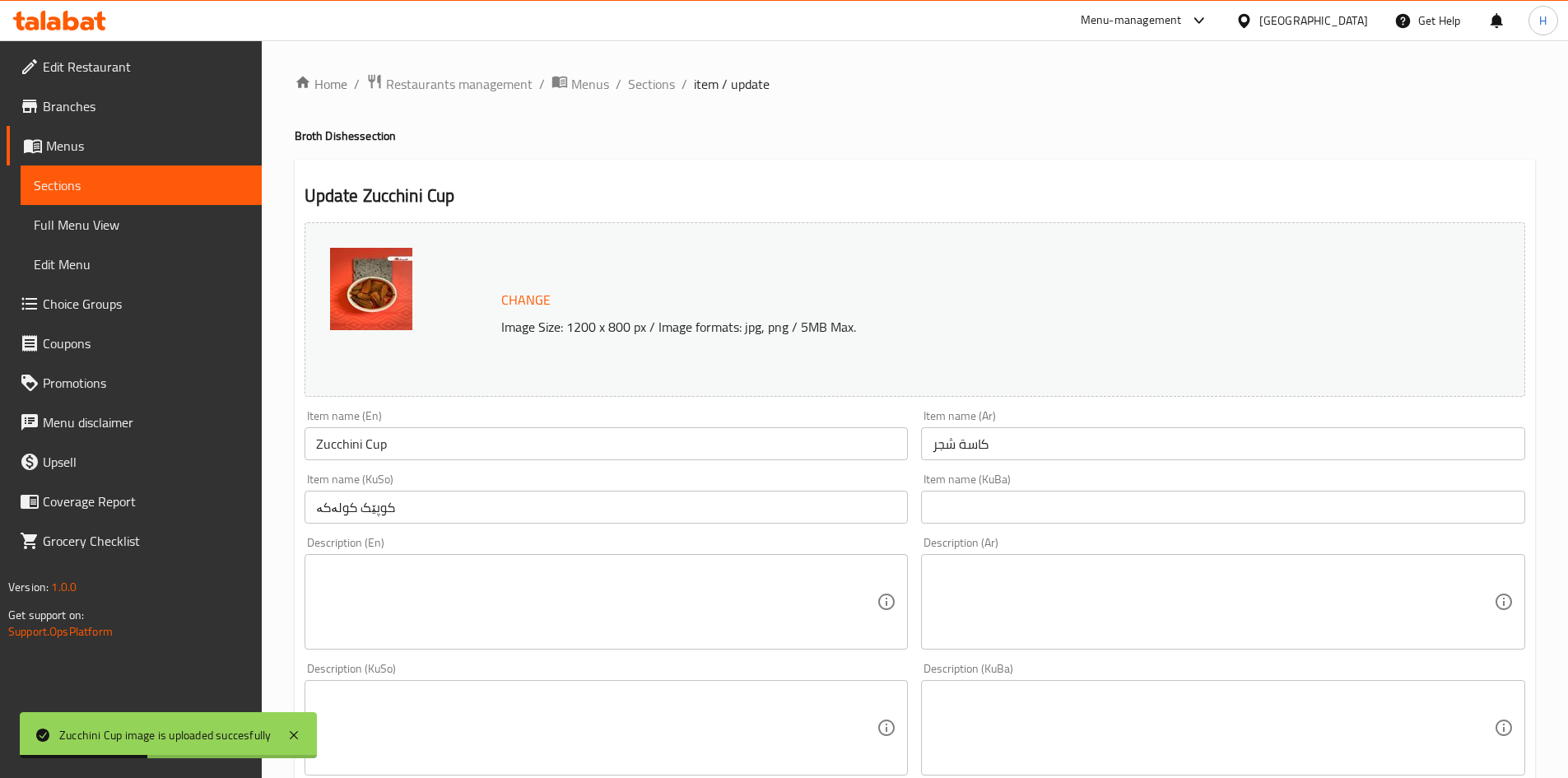
click at [650, 71] on div "Home / Restaurants management / Menus / Sections / item / update Broth Dishes s…" at bounding box center [914, 709] width 1307 height 1337
click at [661, 75] on span "Sections" at bounding box center [651, 84] width 47 height 20
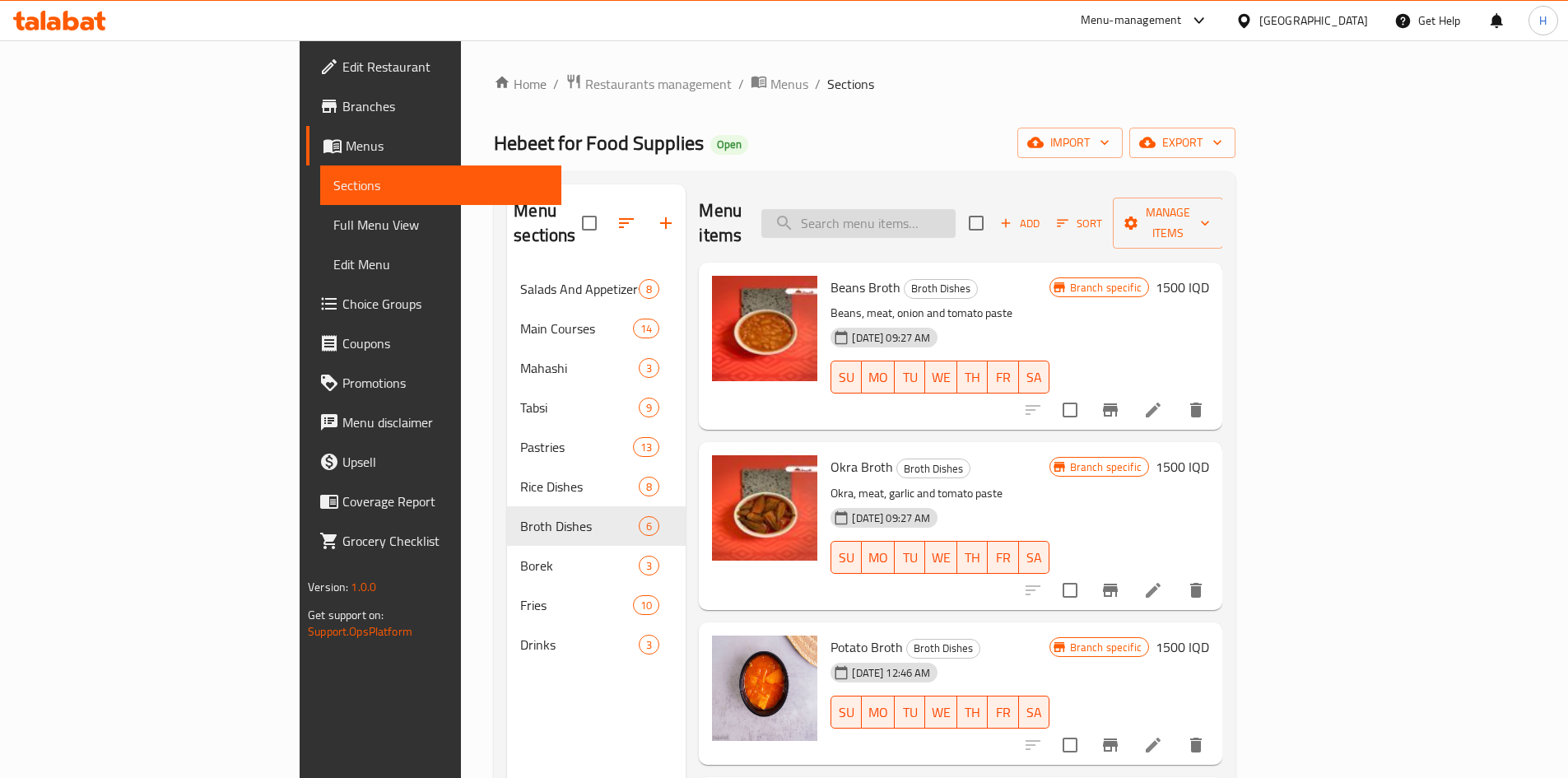
click at [956, 209] on input "search" at bounding box center [858, 224] width 194 height 29
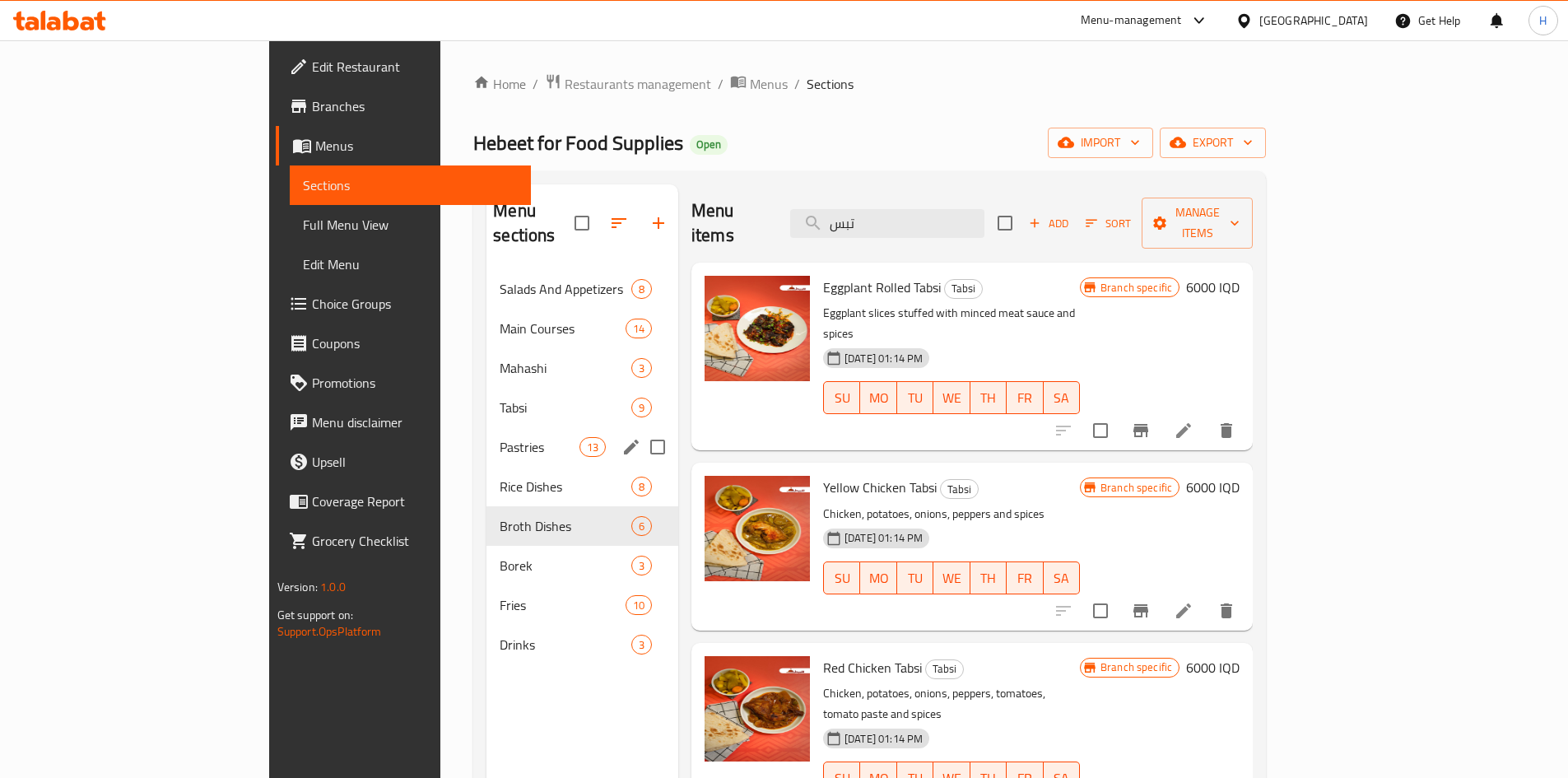
type input "تبس"
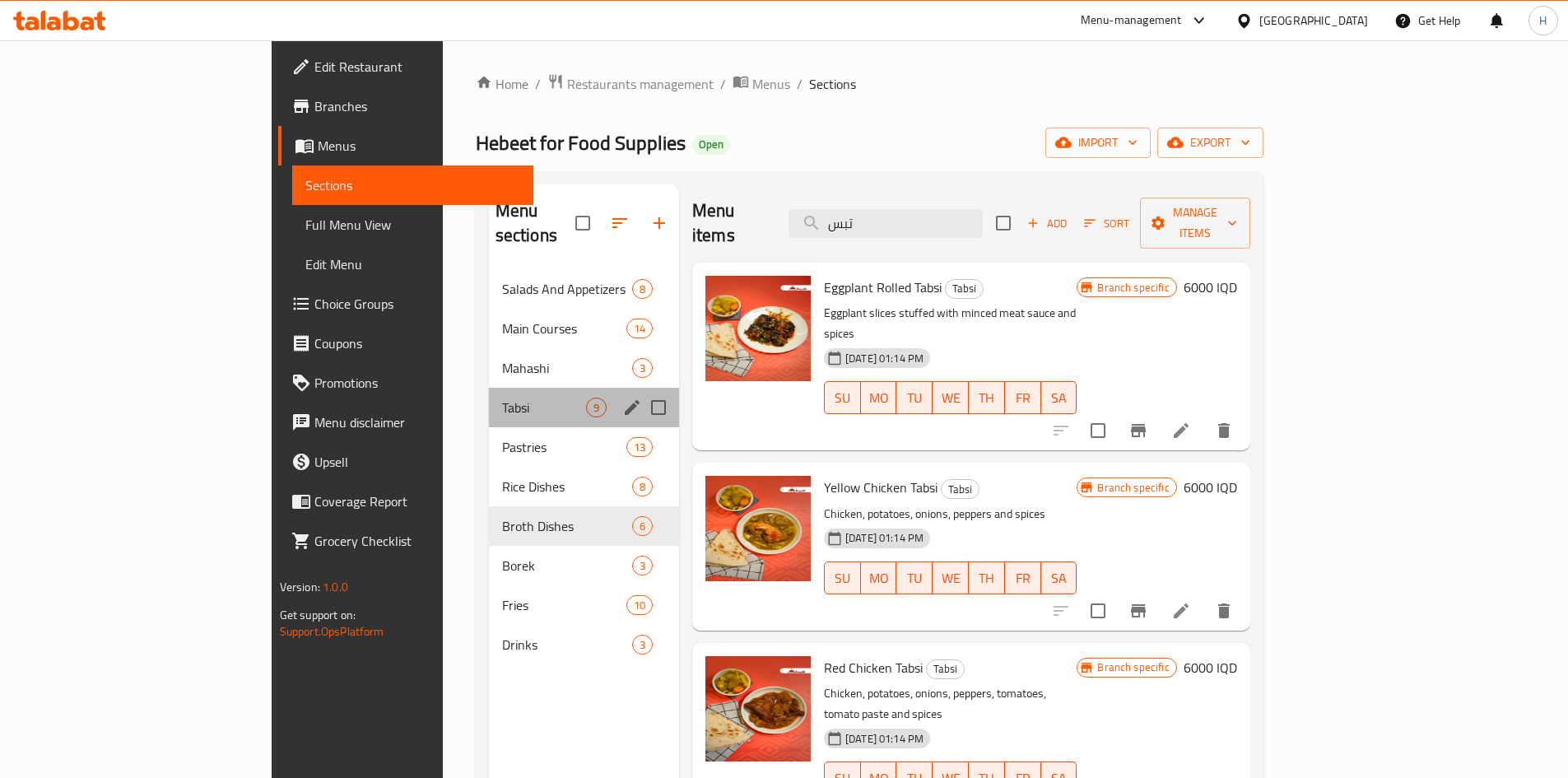
click at [489, 394] on div "Tabsi 9" at bounding box center [584, 408] width 191 height 39
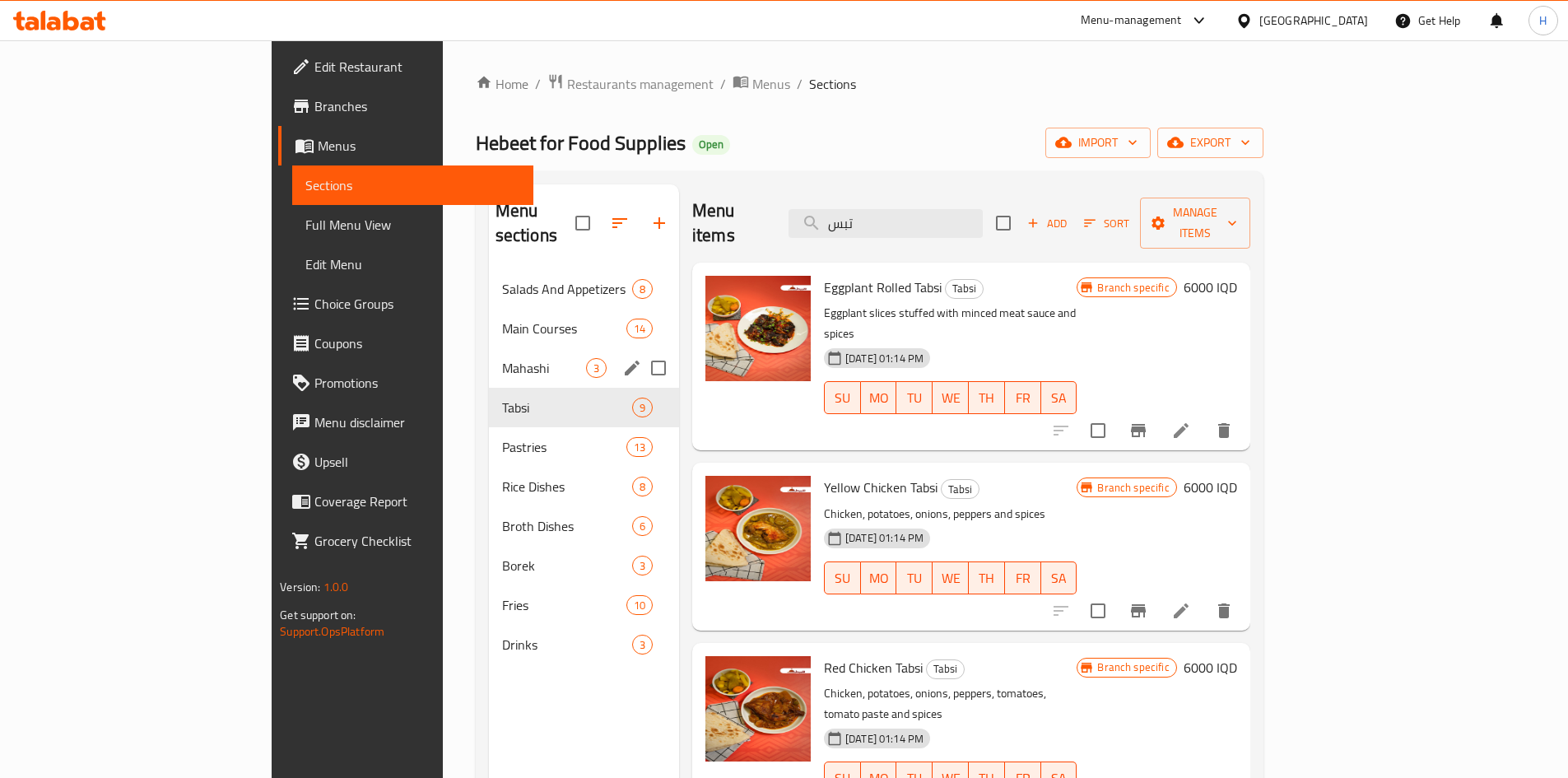
click at [502, 358] on span "Mahashi" at bounding box center [544, 368] width 84 height 20
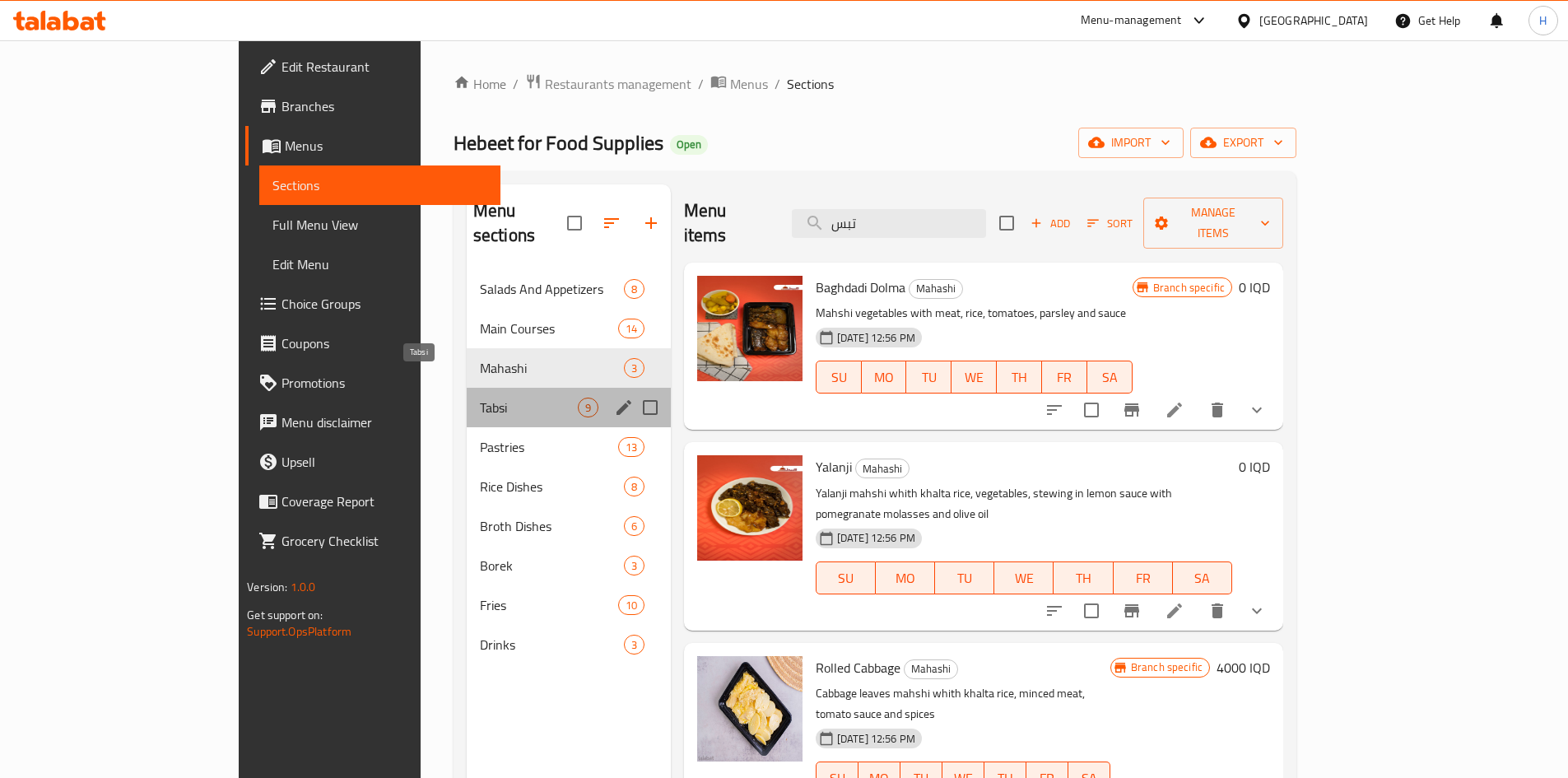
click at [480, 398] on span "Tabsi" at bounding box center [529, 407] width 98 height 20
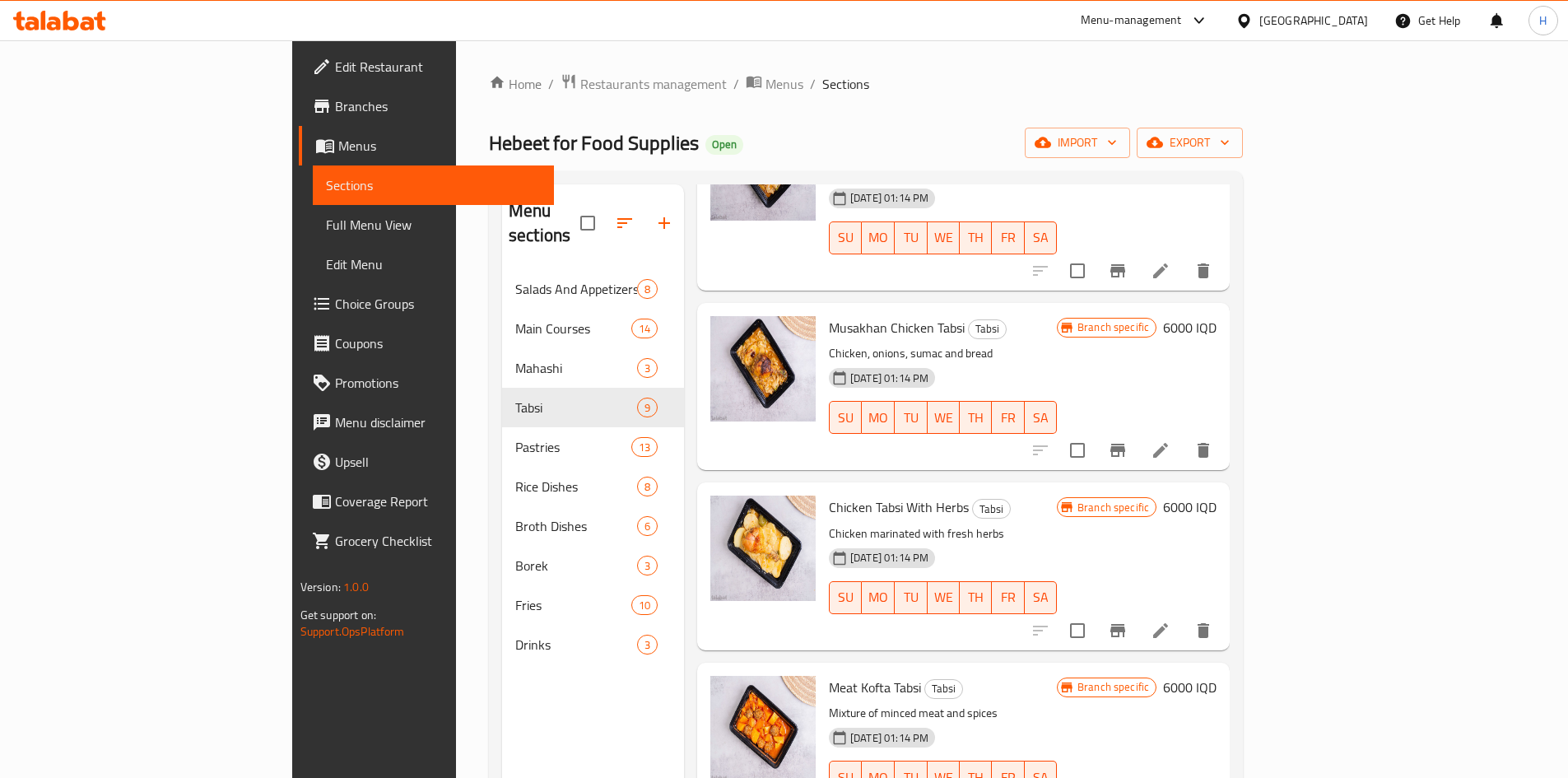
scroll to position [833, 0]
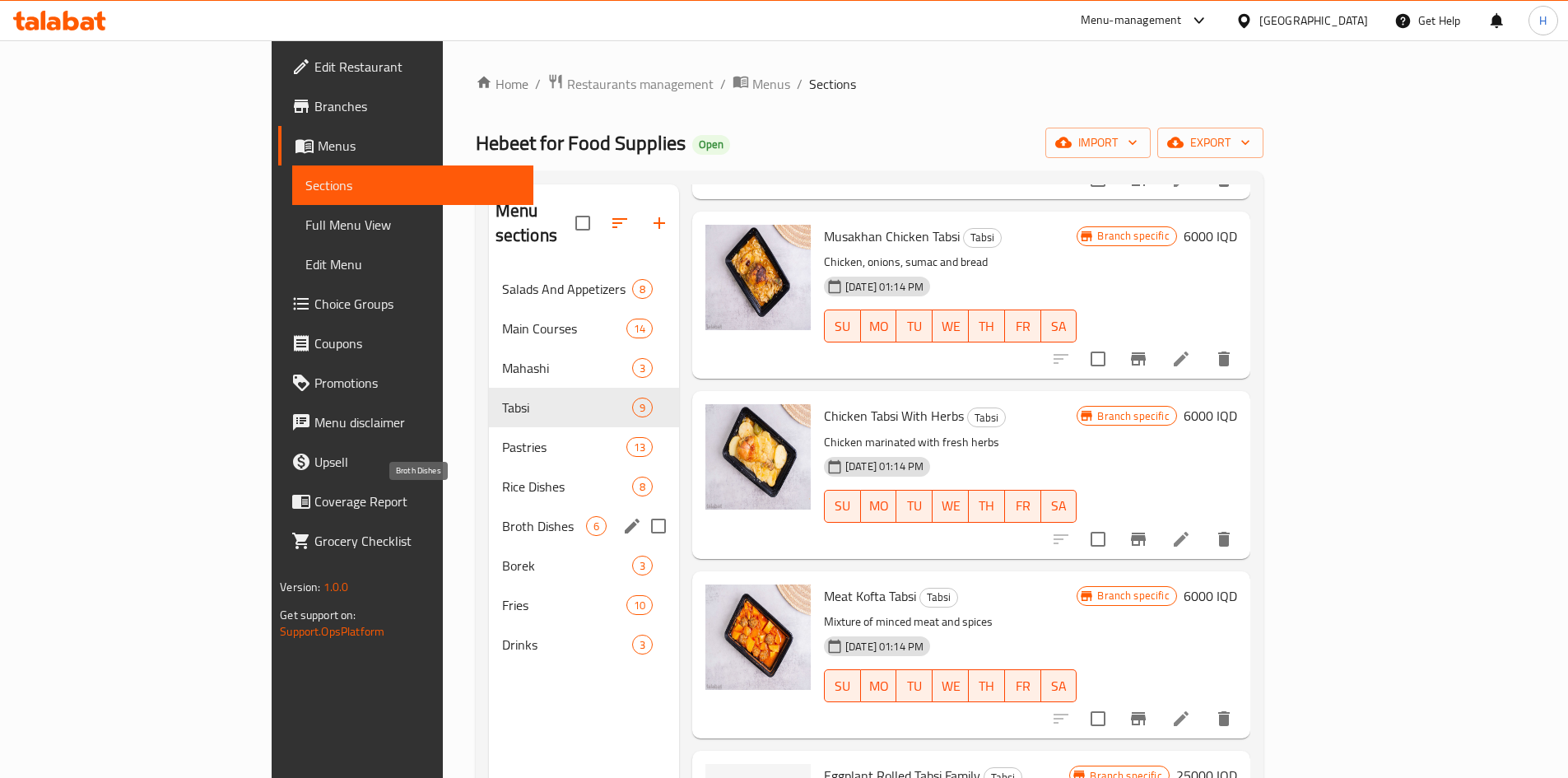
click at [502, 516] on span "Broth Dishes" at bounding box center [544, 526] width 84 height 20
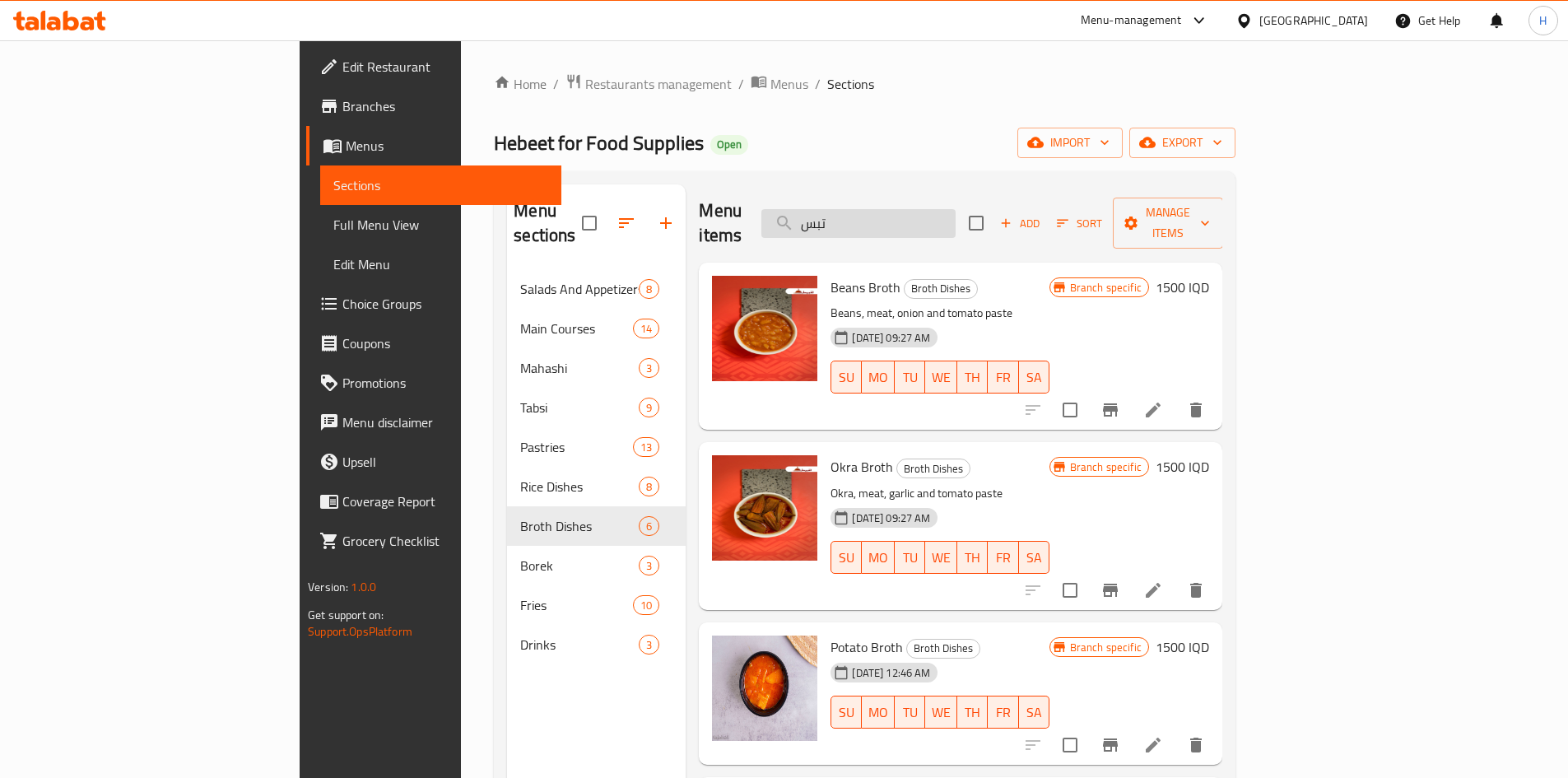
click at [952, 218] on input "تبس" at bounding box center [858, 224] width 194 height 29
click at [1011, 219] on icon "button" at bounding box center [1007, 223] width 9 height 9
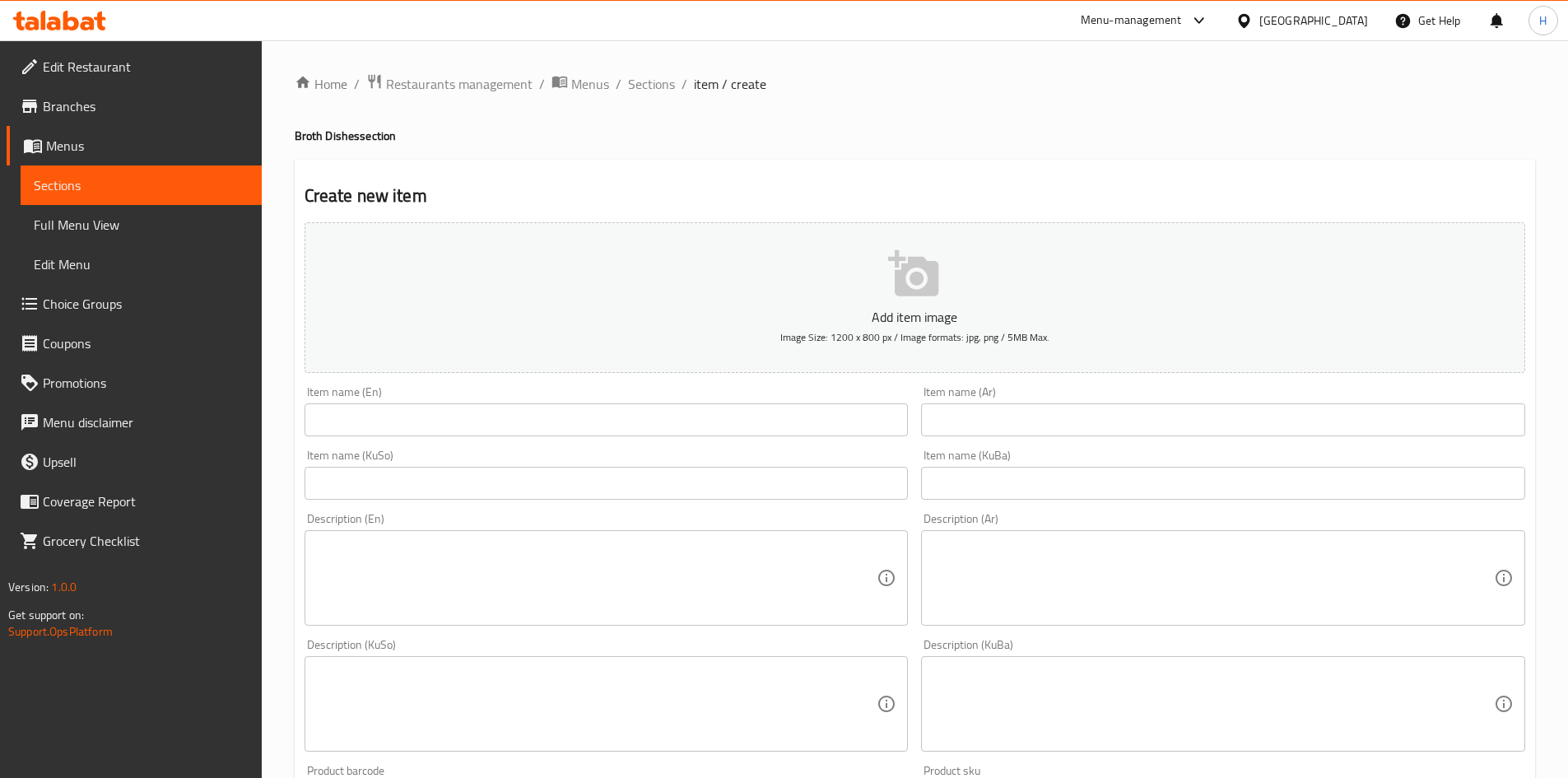
click at [1001, 397] on div "Item name (Ar) Item name (Ar)" at bounding box center [1223, 411] width 604 height 50
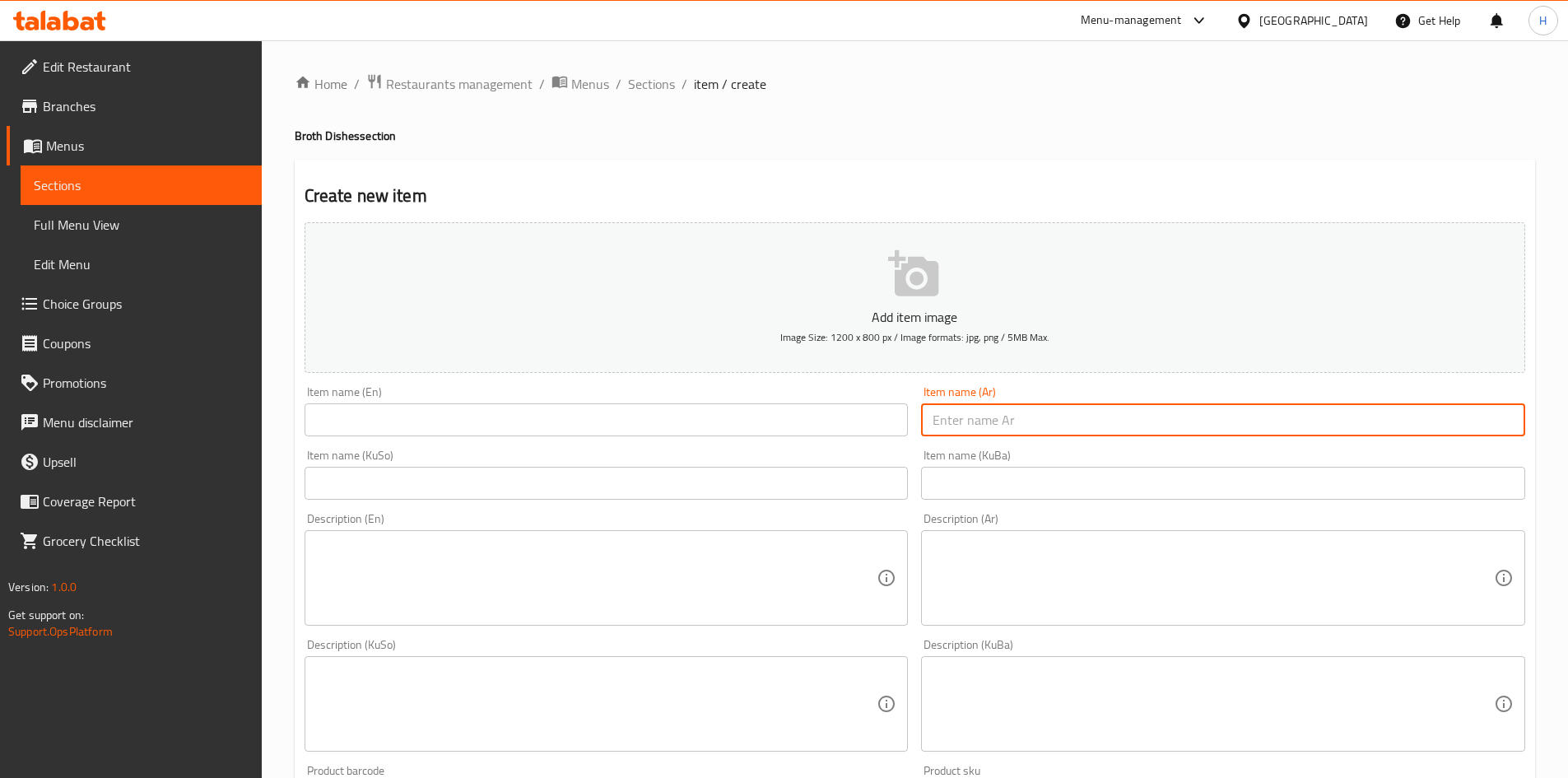
click at [1001, 419] on input "text" at bounding box center [1223, 420] width 604 height 33
click at [999, 415] on input "كاسة مرق تبسي باذنجان" at bounding box center [1223, 420] width 604 height 33
type input "كاسة مرق تبسي باذنجان"
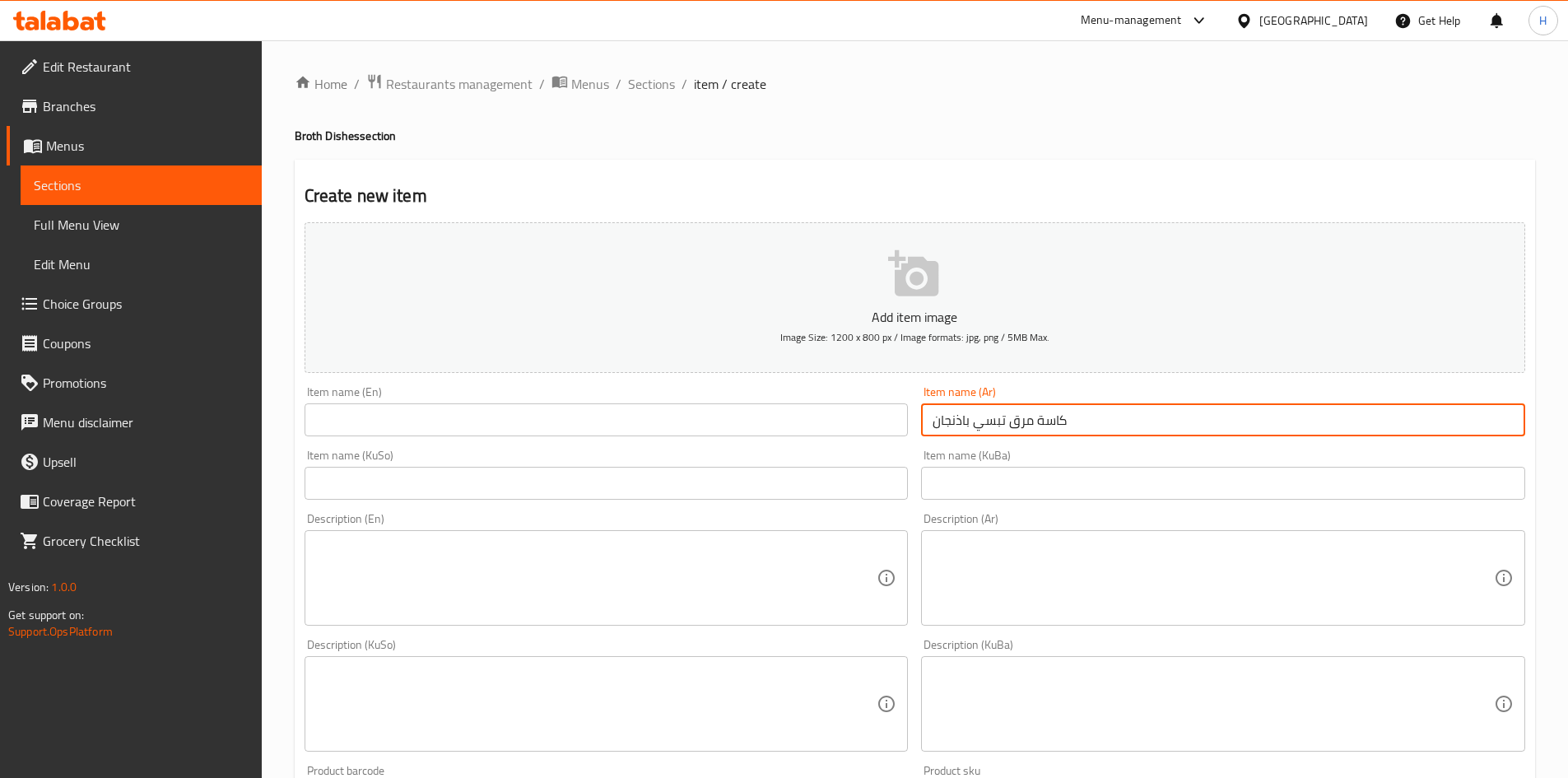
click at [481, 466] on div "Item name (KuSo) Item name (KuSo)" at bounding box center [606, 474] width 604 height 50
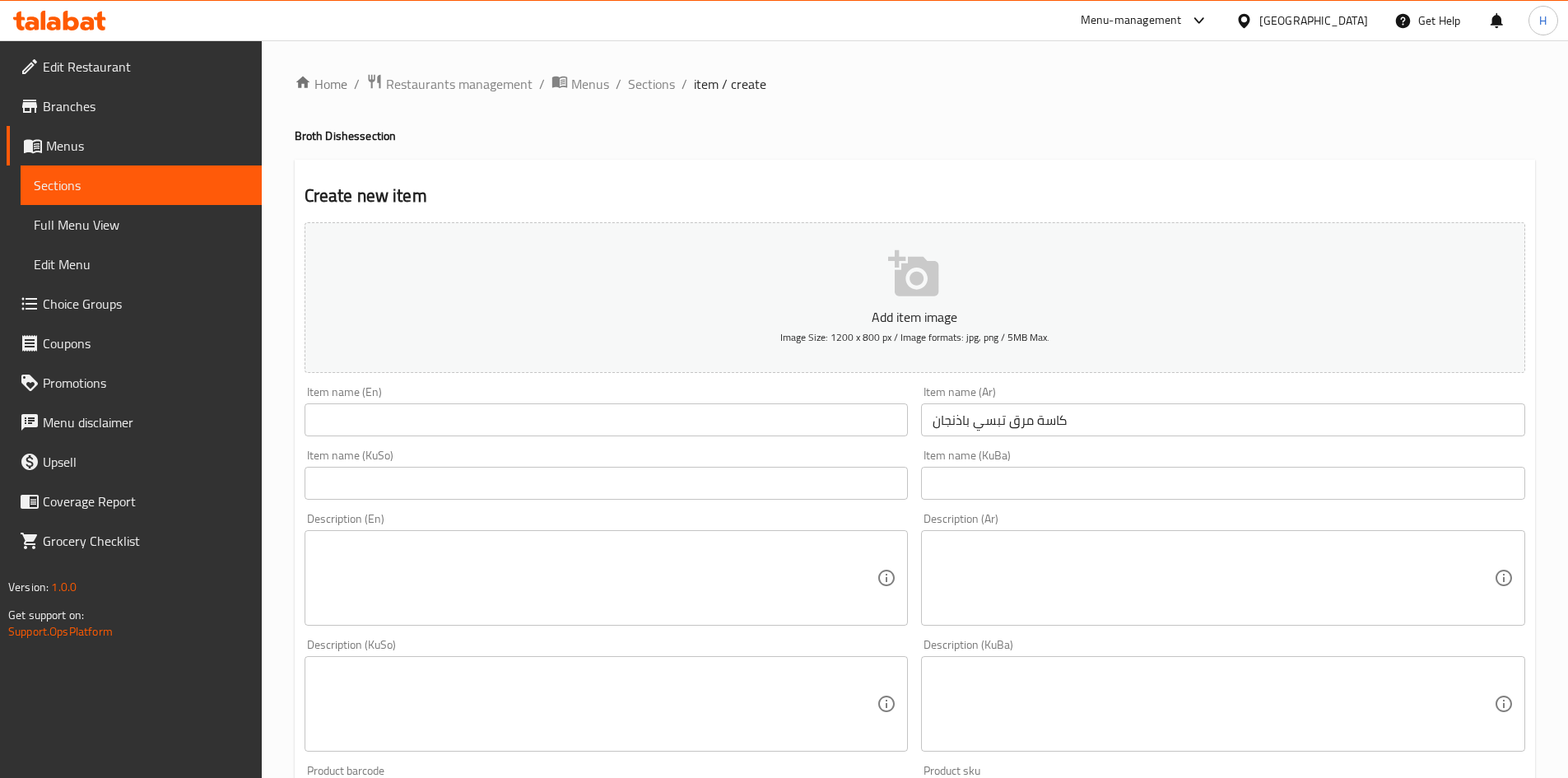
click at [494, 432] on input "text" at bounding box center [606, 420] width 604 height 33
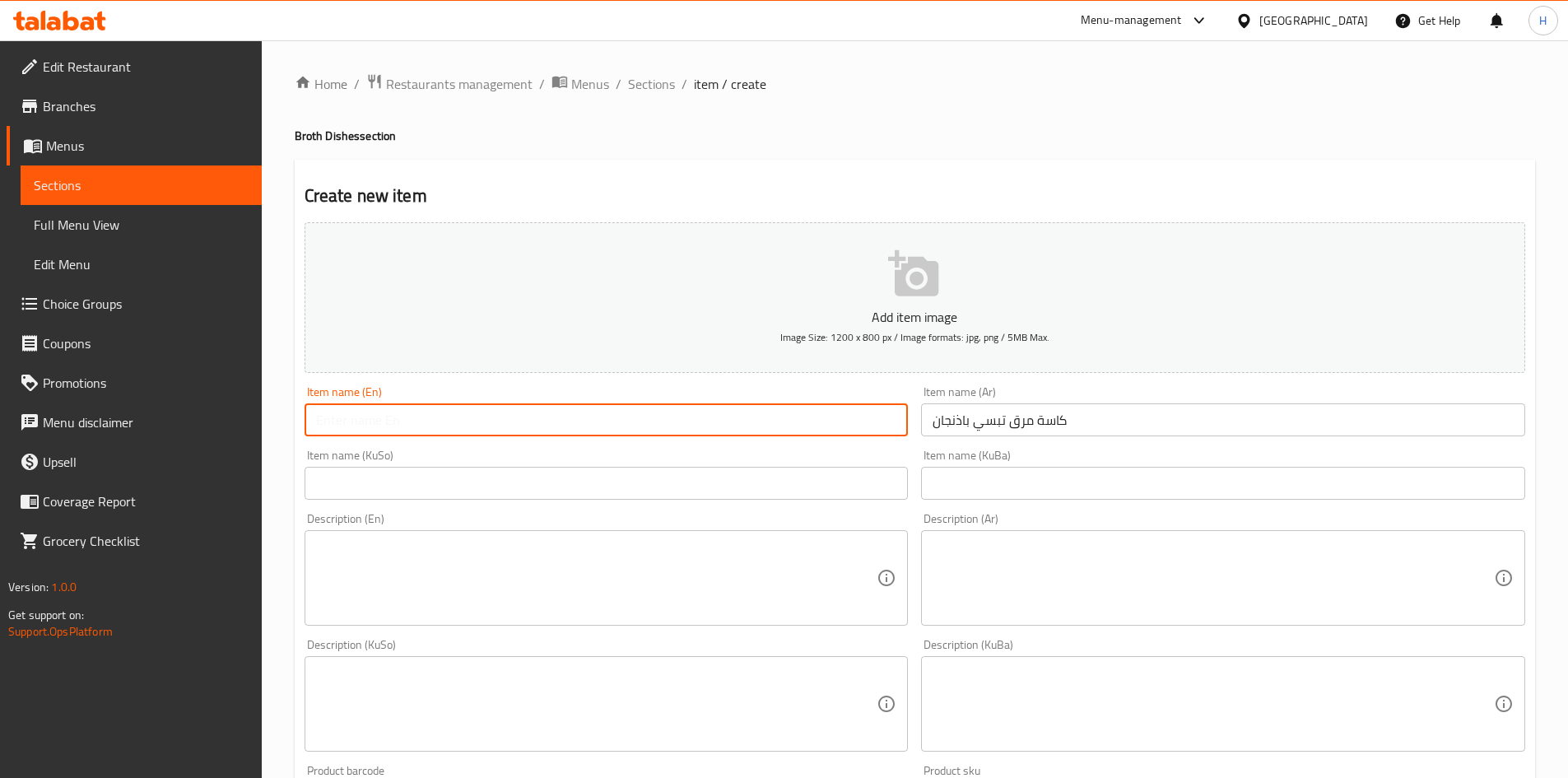
paste input "A cup of eggplant broth"
click at [349, 422] on input "A cup of eggplant broth" at bounding box center [606, 420] width 604 height 33
drag, startPoint x: 362, startPoint y: 421, endPoint x: 271, endPoint y: 423, distance: 91.0
click at [271, 423] on div "Home / Restaurants management / Menus / Sections / item / create Broth Dishes s…" at bounding box center [914, 697] width 1307 height 1313
drag, startPoint x: 323, startPoint y: 426, endPoint x: 312, endPoint y: 427, distance: 11.0
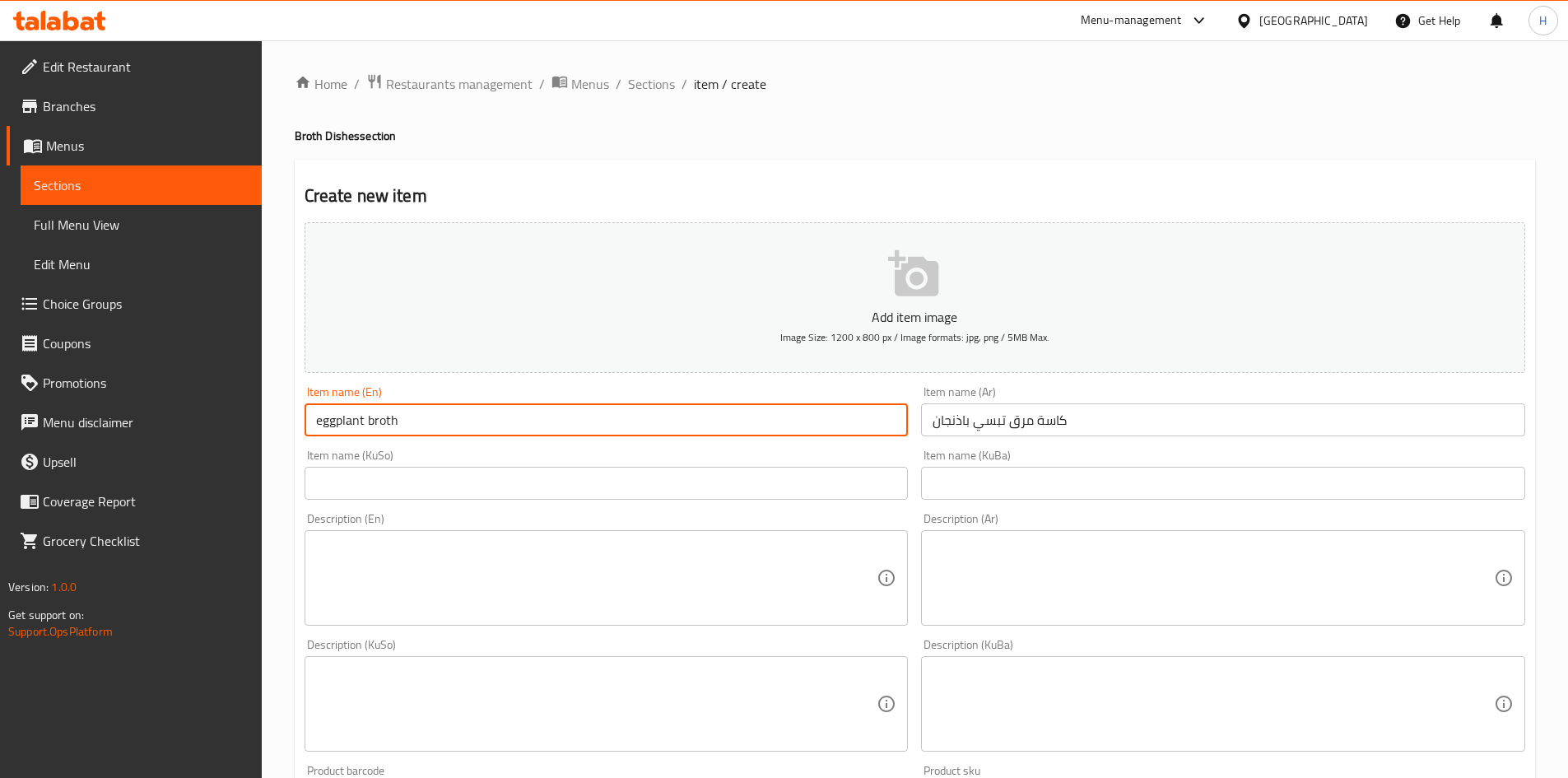
click at [312, 427] on input "eggplant broth" at bounding box center [606, 420] width 604 height 33
click at [375, 429] on input "Eggplant broth" at bounding box center [606, 420] width 604 height 33
click at [373, 428] on input "Eggplant broth" at bounding box center [606, 420] width 604 height 33
drag, startPoint x: 368, startPoint y: 417, endPoint x: 376, endPoint y: 426, distance: 12.0
click at [376, 426] on input "Eggplant broth" at bounding box center [606, 420] width 604 height 33
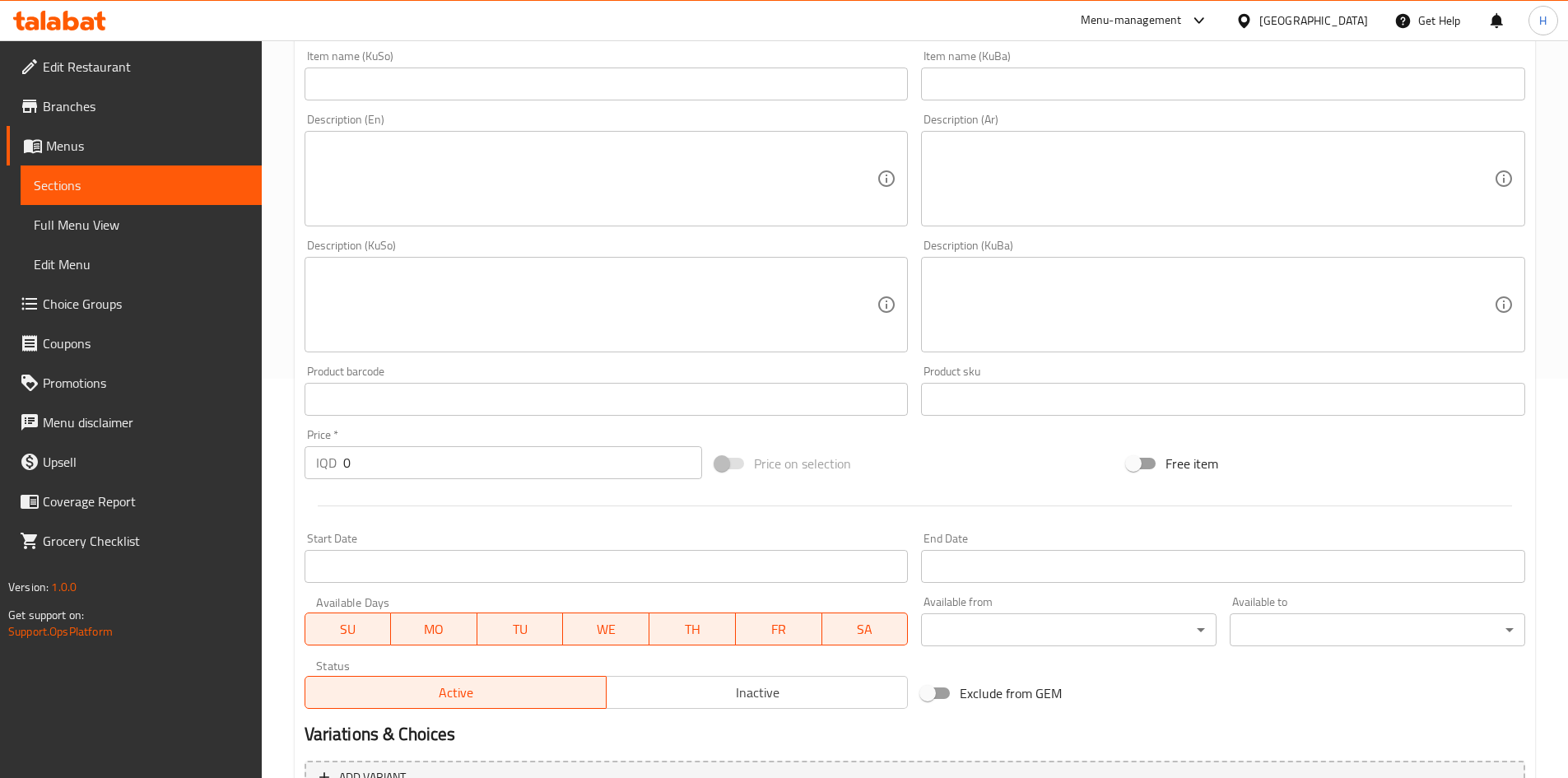
scroll to position [247, 0]
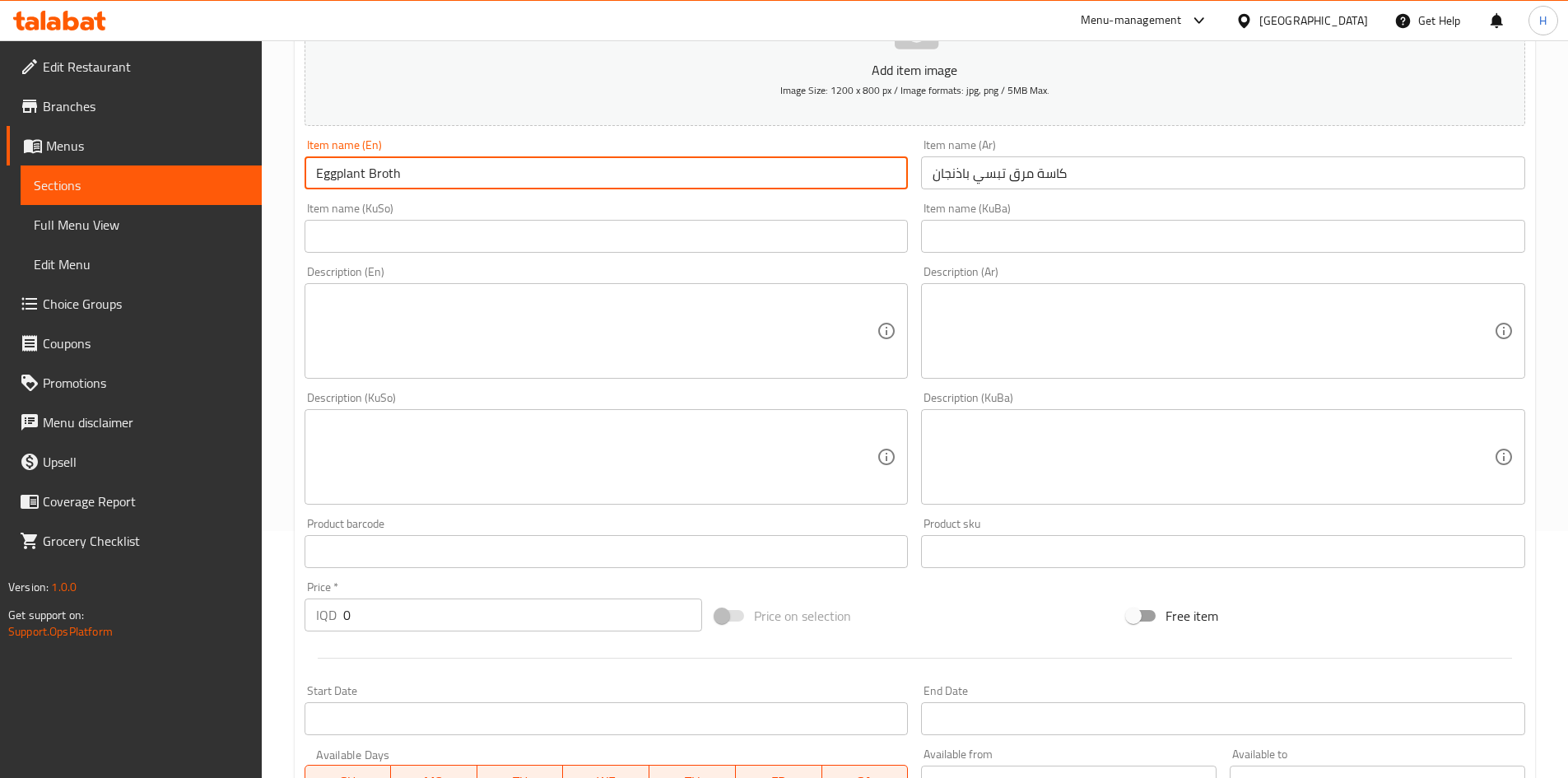
type input "Eggplant Broth"
click at [1076, 316] on textarea at bounding box center [1213, 332] width 561 height 79
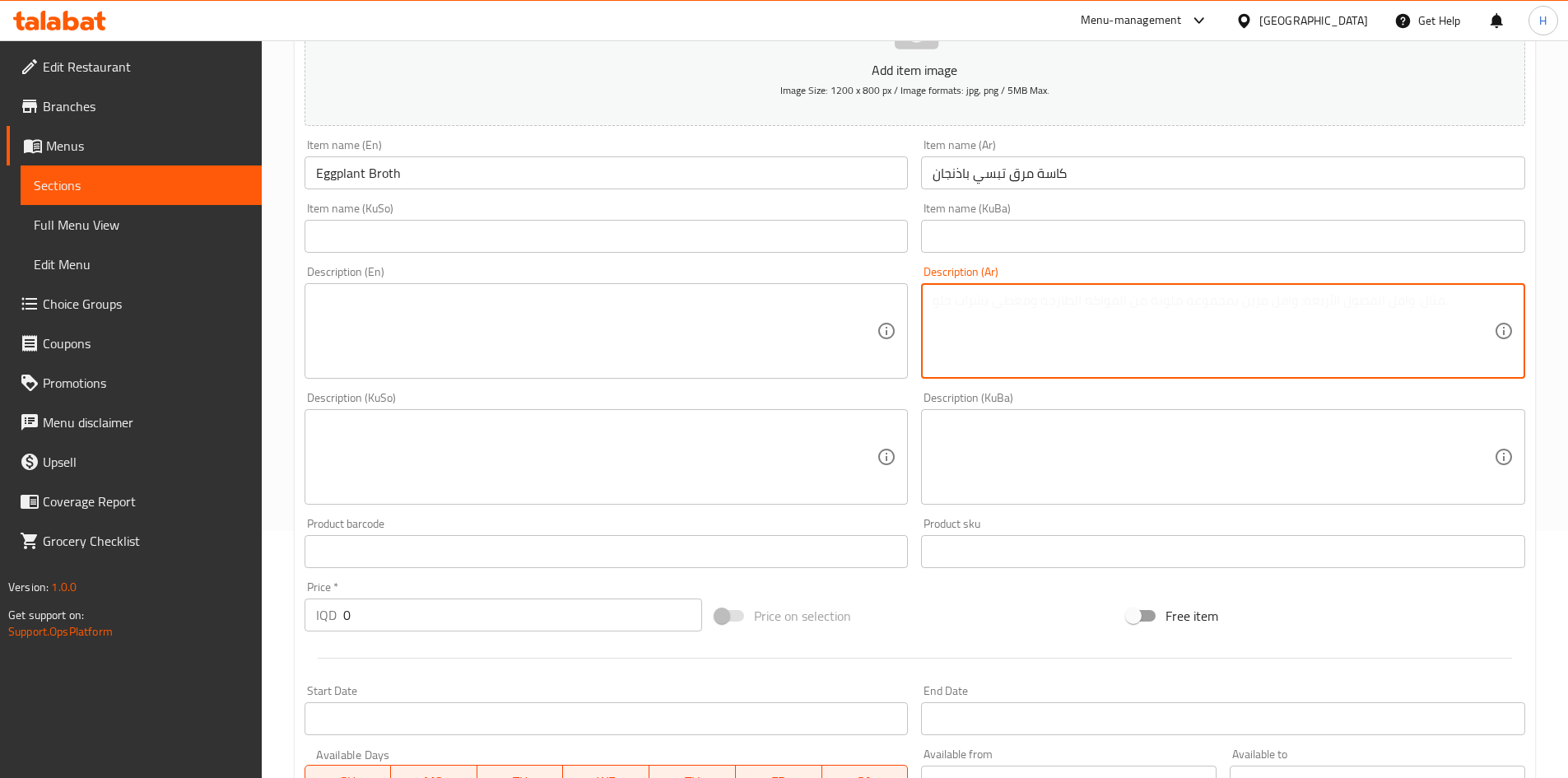
type textarea "F"
click at [1026, 360] on textarea "باذنجان وبطاطا مع بصل" at bounding box center [1213, 332] width 561 height 79
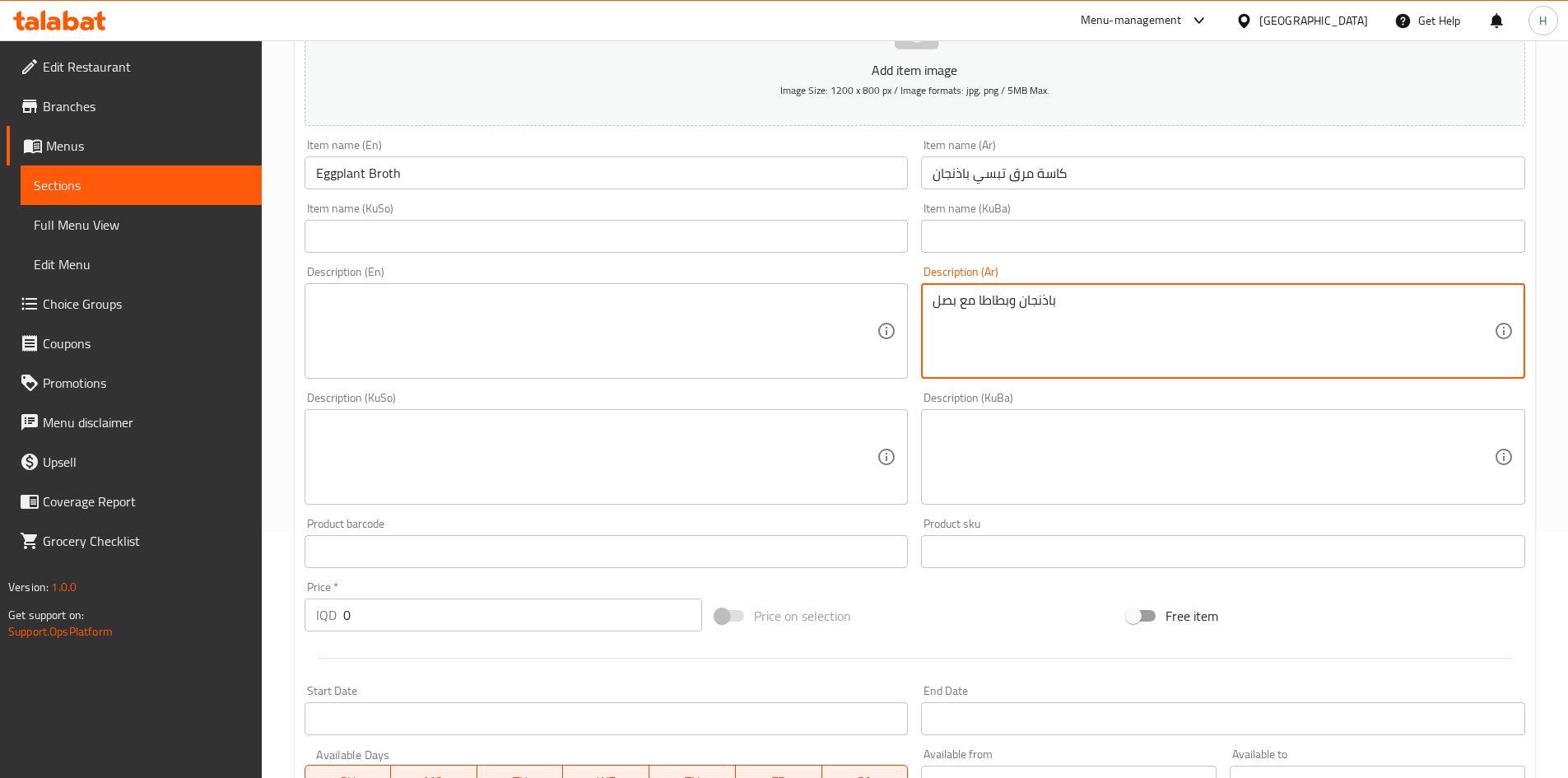
type textarea "باذنجان وبطاطا مع بصل"
click at [507, 353] on textarea at bounding box center [596, 332] width 561 height 79
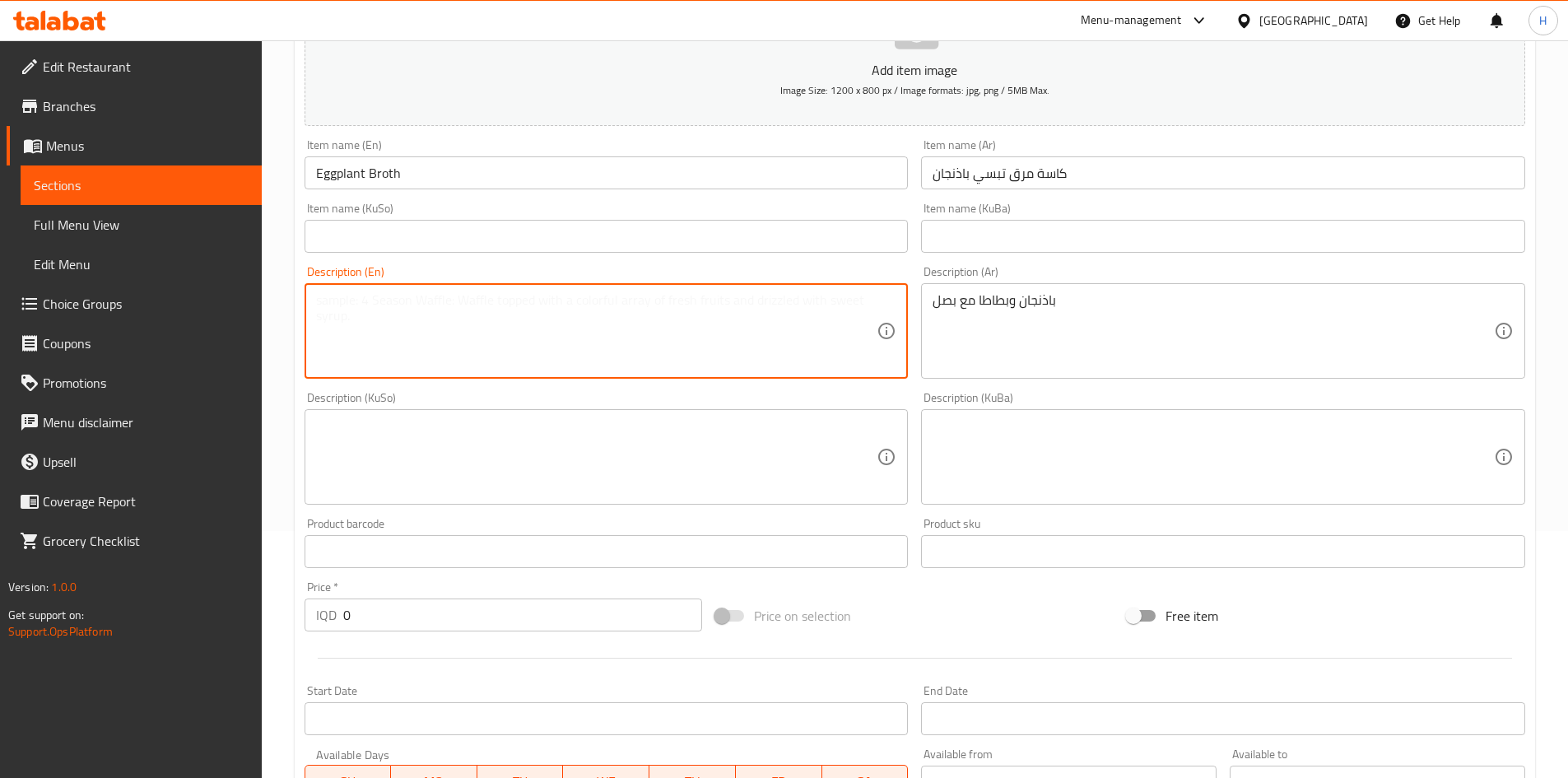
paste textarea "Eggplant and potatoes with onions"
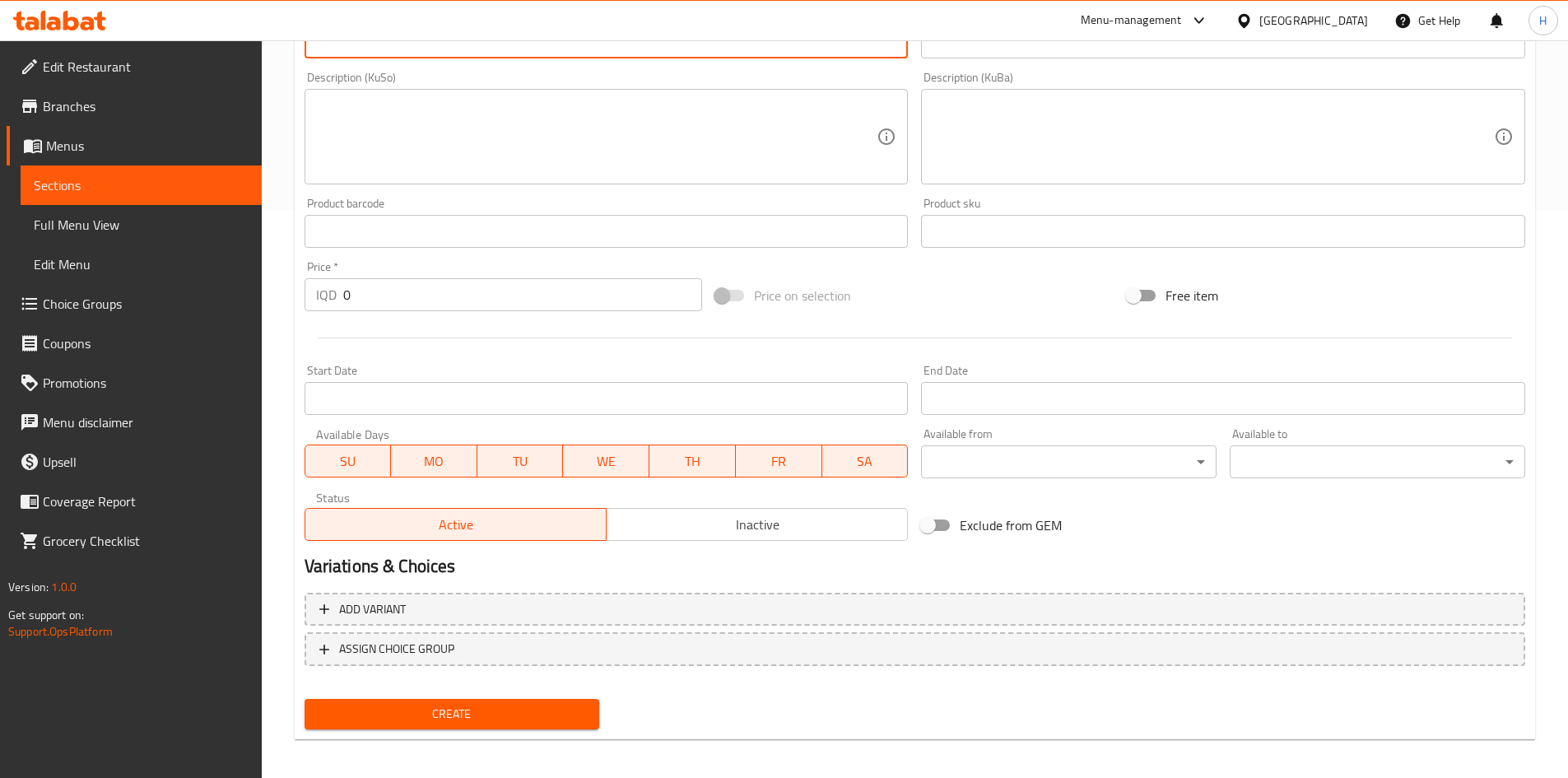
scroll to position [575, 0]
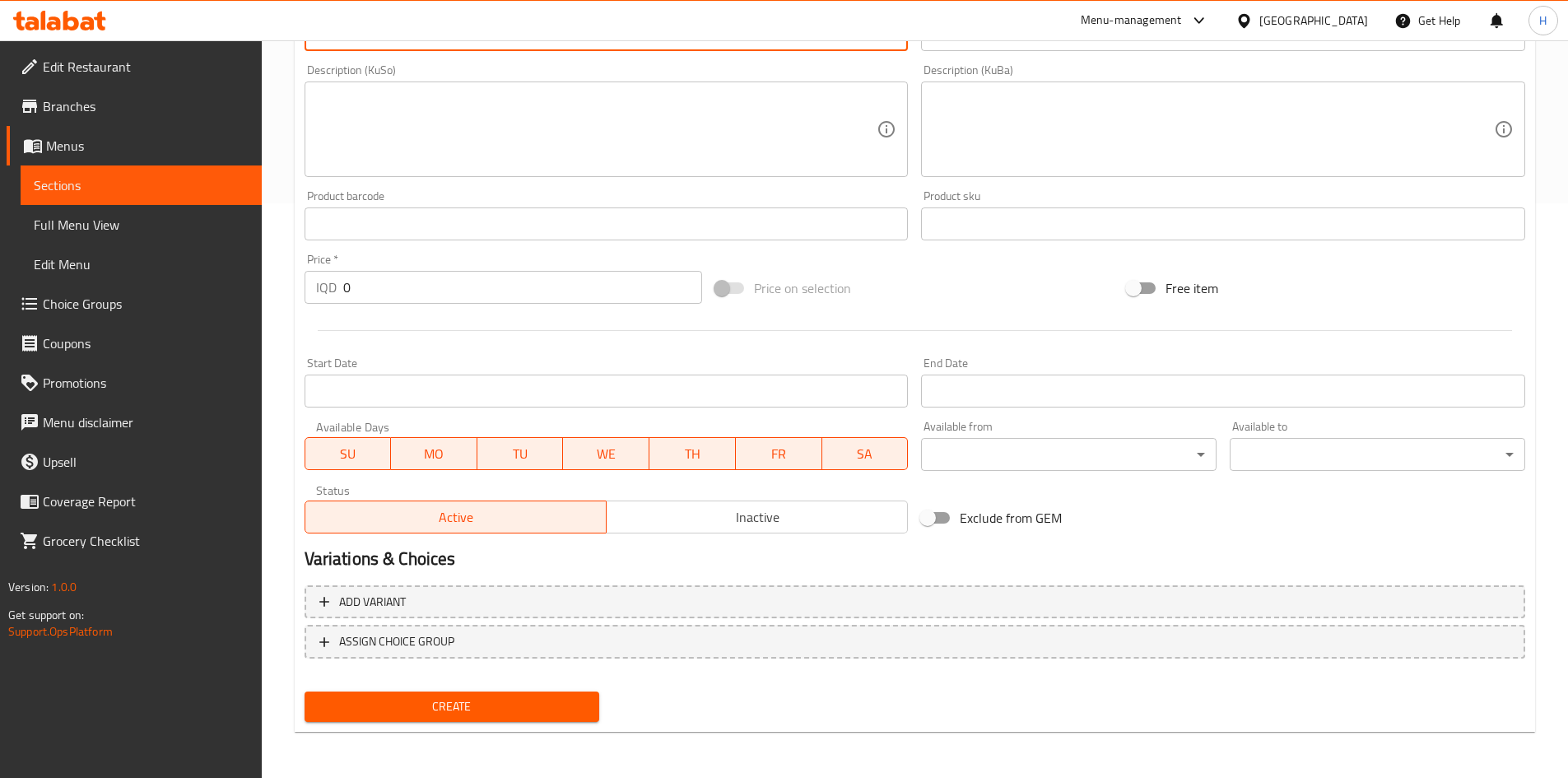
type textarea "Eggplant and potatoes with onions"
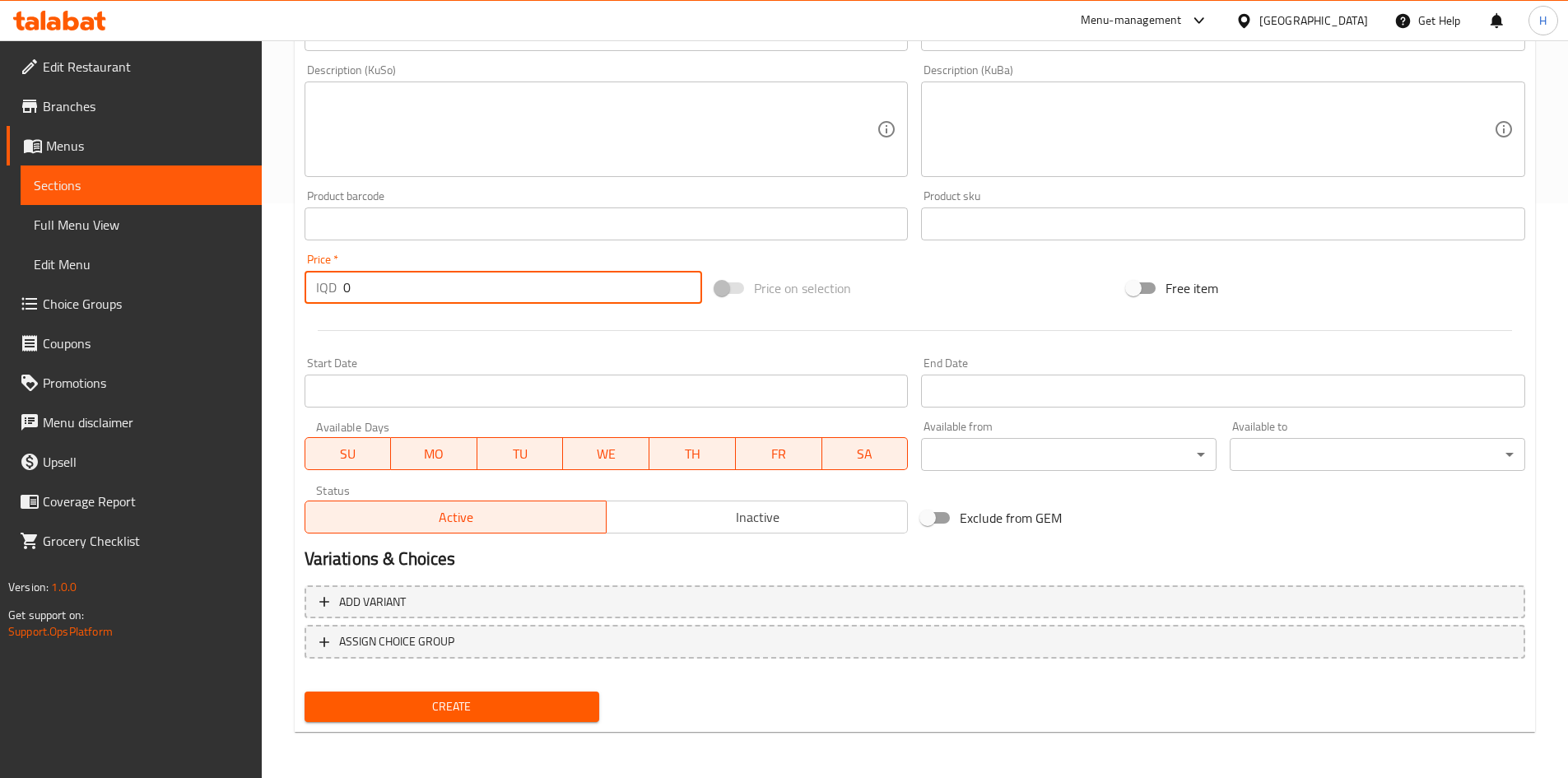
click at [414, 298] on input "0" at bounding box center [523, 287] width 360 height 33
type input "1500"
click at [438, 690] on div "Create" at bounding box center [452, 707] width 308 height 44
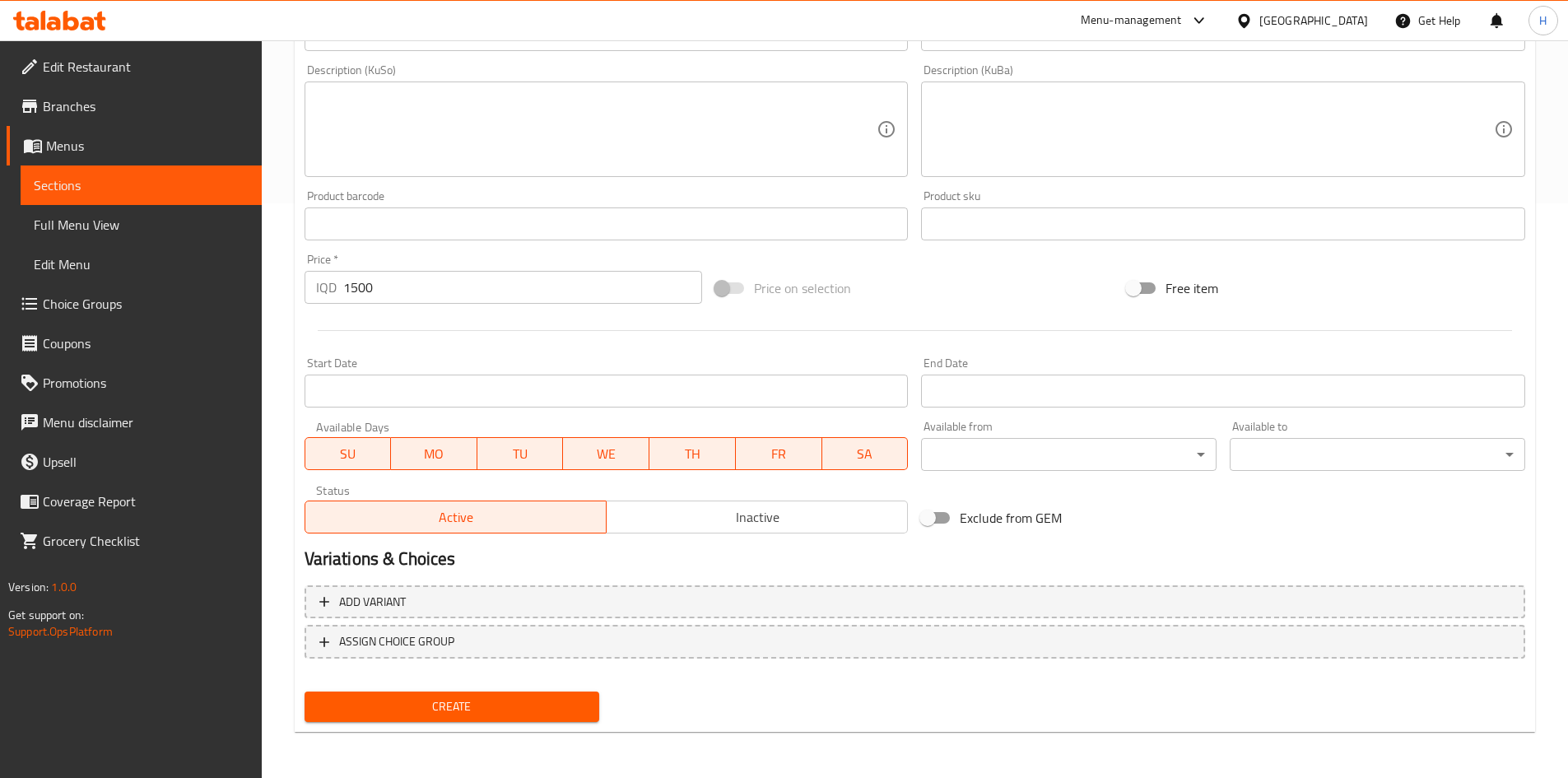
click at [427, 703] on span "Create" at bounding box center [452, 707] width 269 height 21
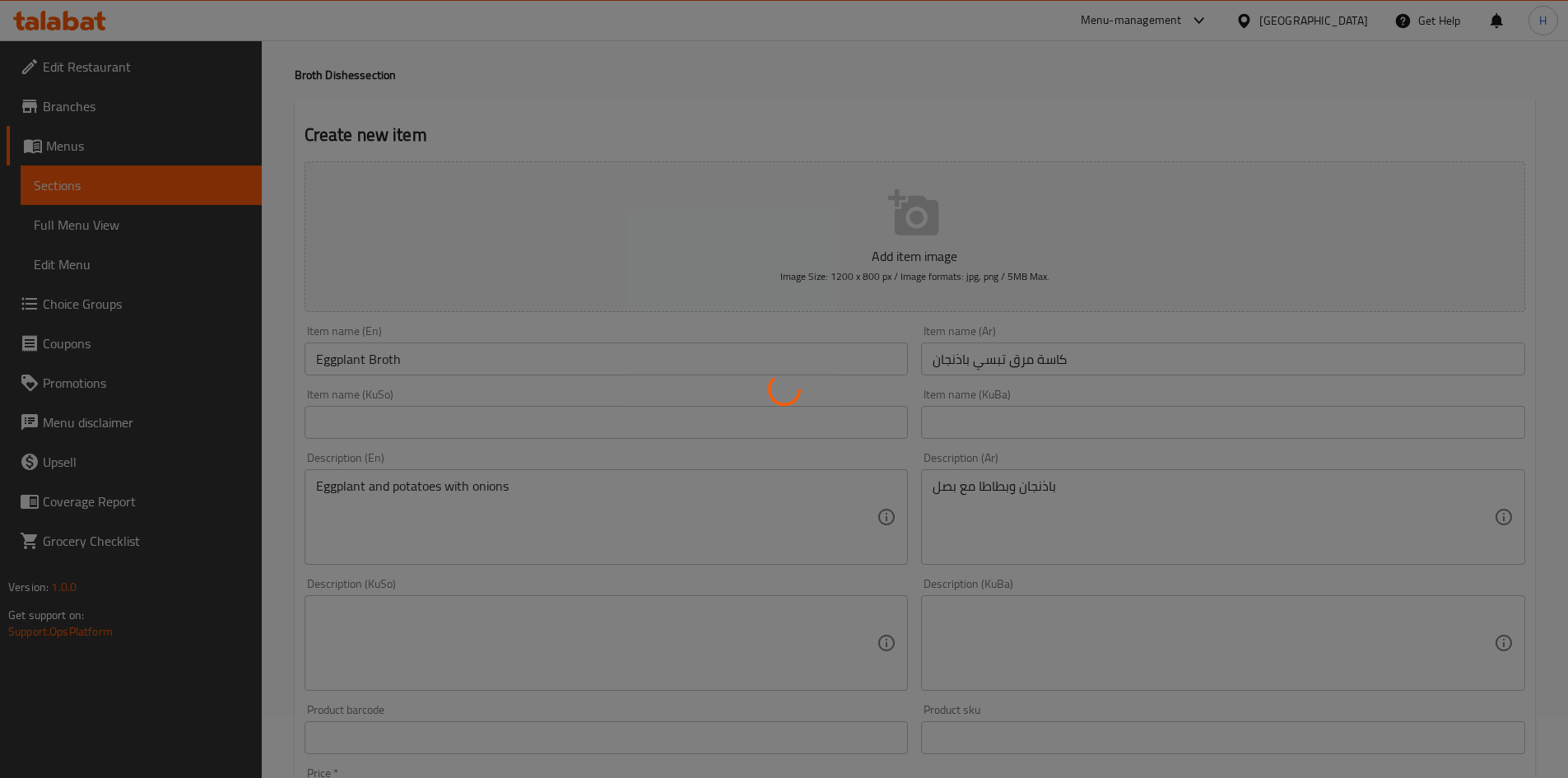
scroll to position [0, 0]
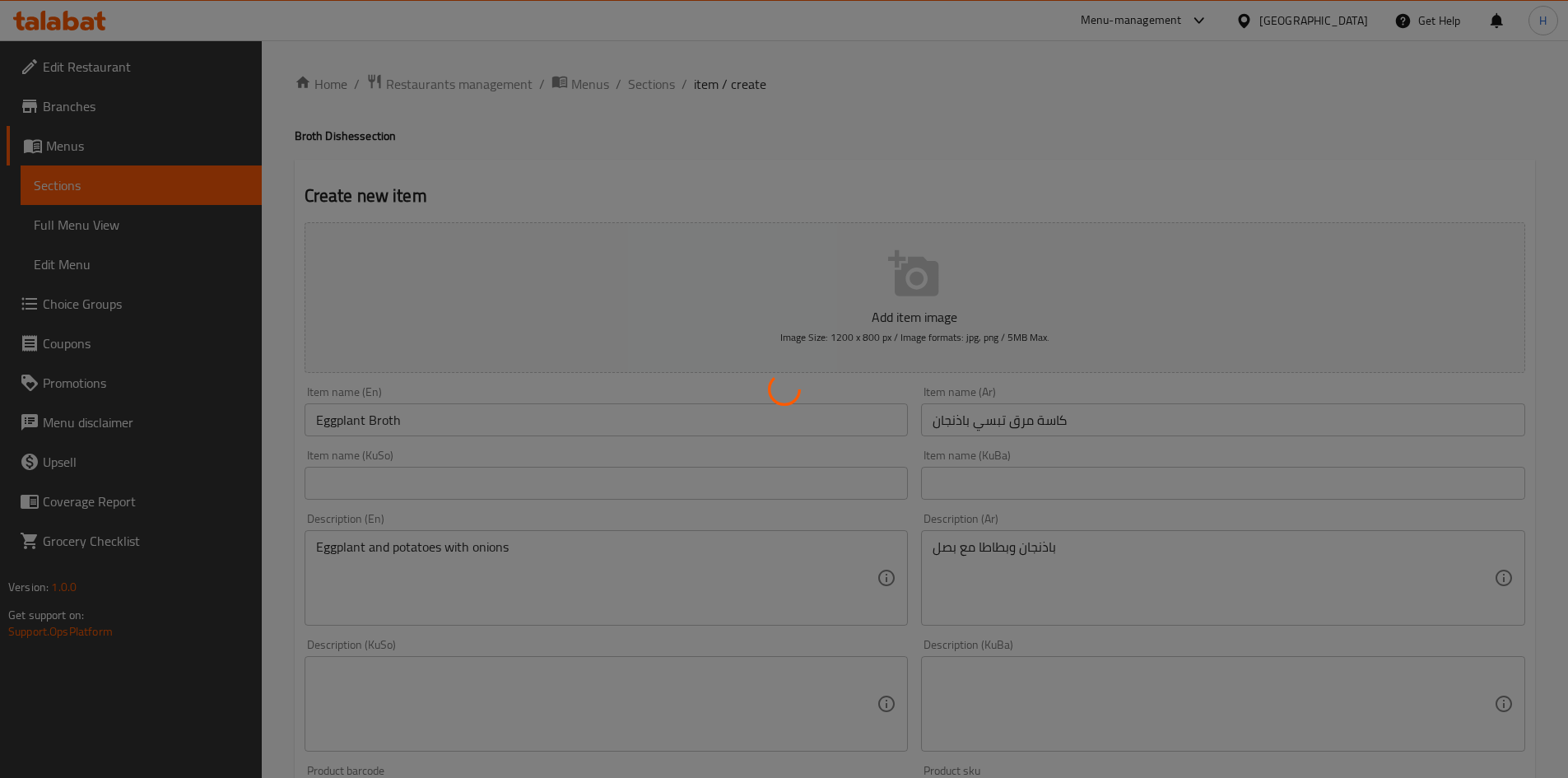
type input "0"
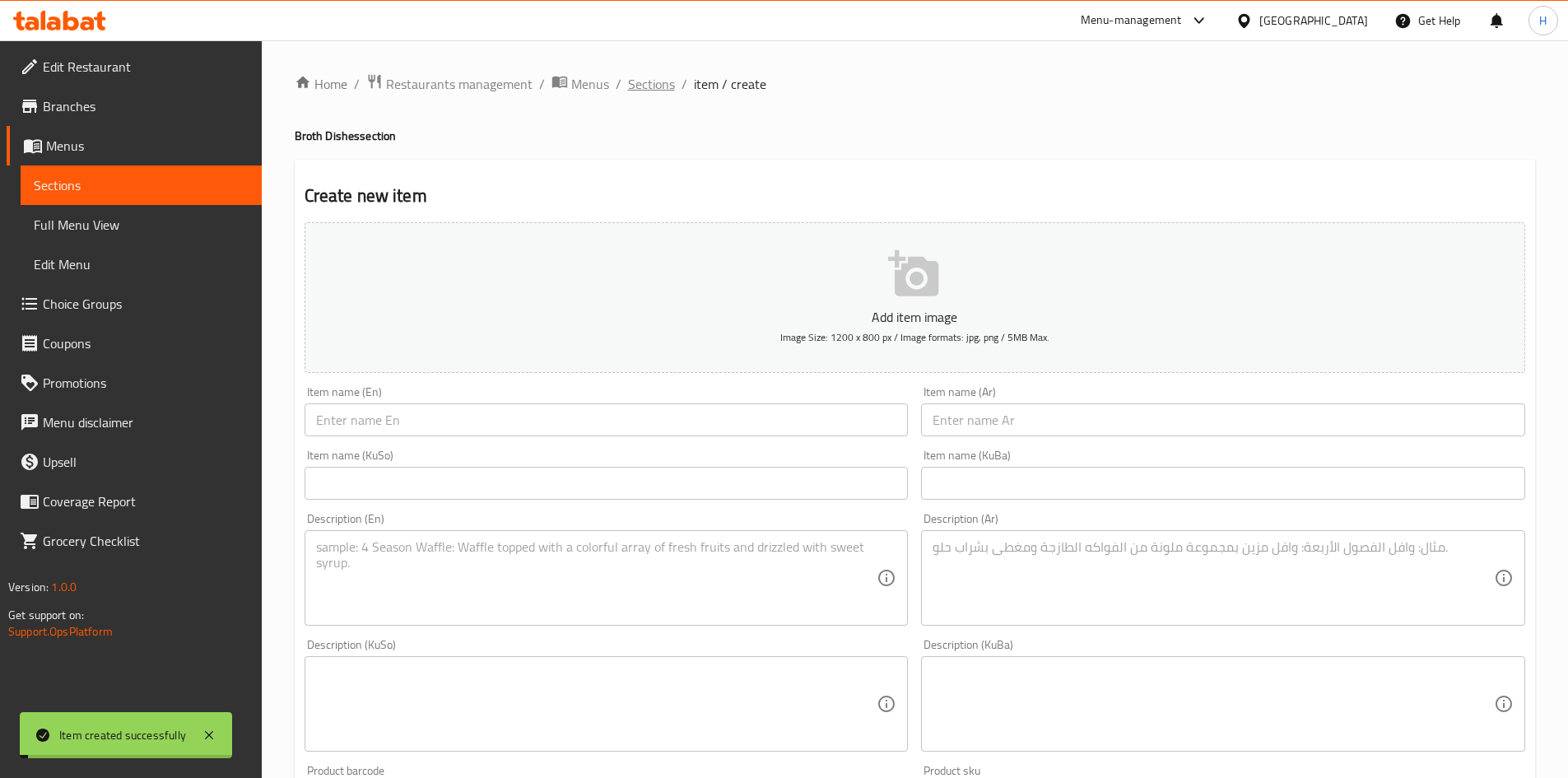
click at [649, 88] on span "Sections" at bounding box center [651, 84] width 47 height 20
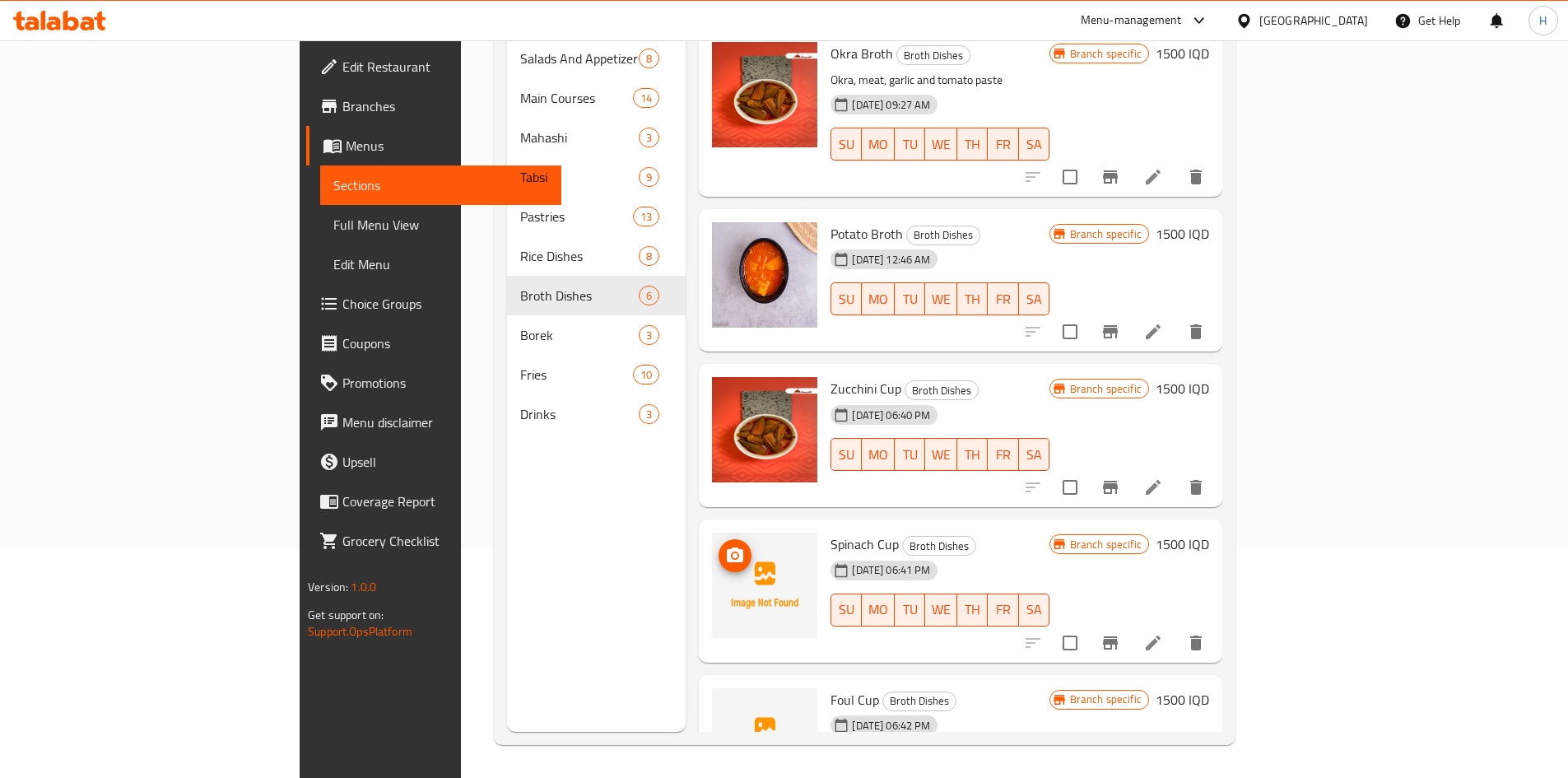
scroll to position [79, 0]
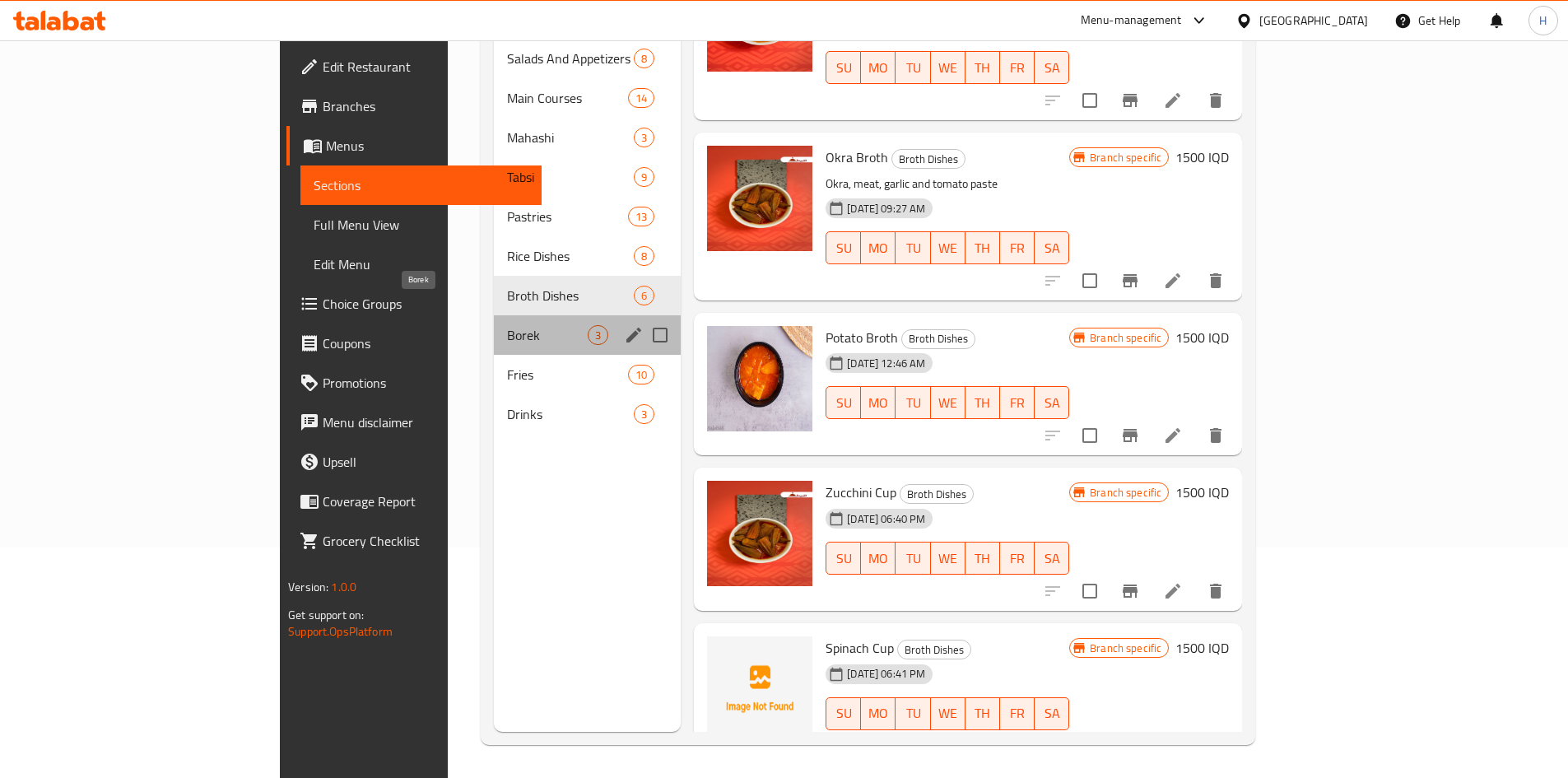
click at [507, 326] on span "Borek" at bounding box center [547, 335] width 80 height 20
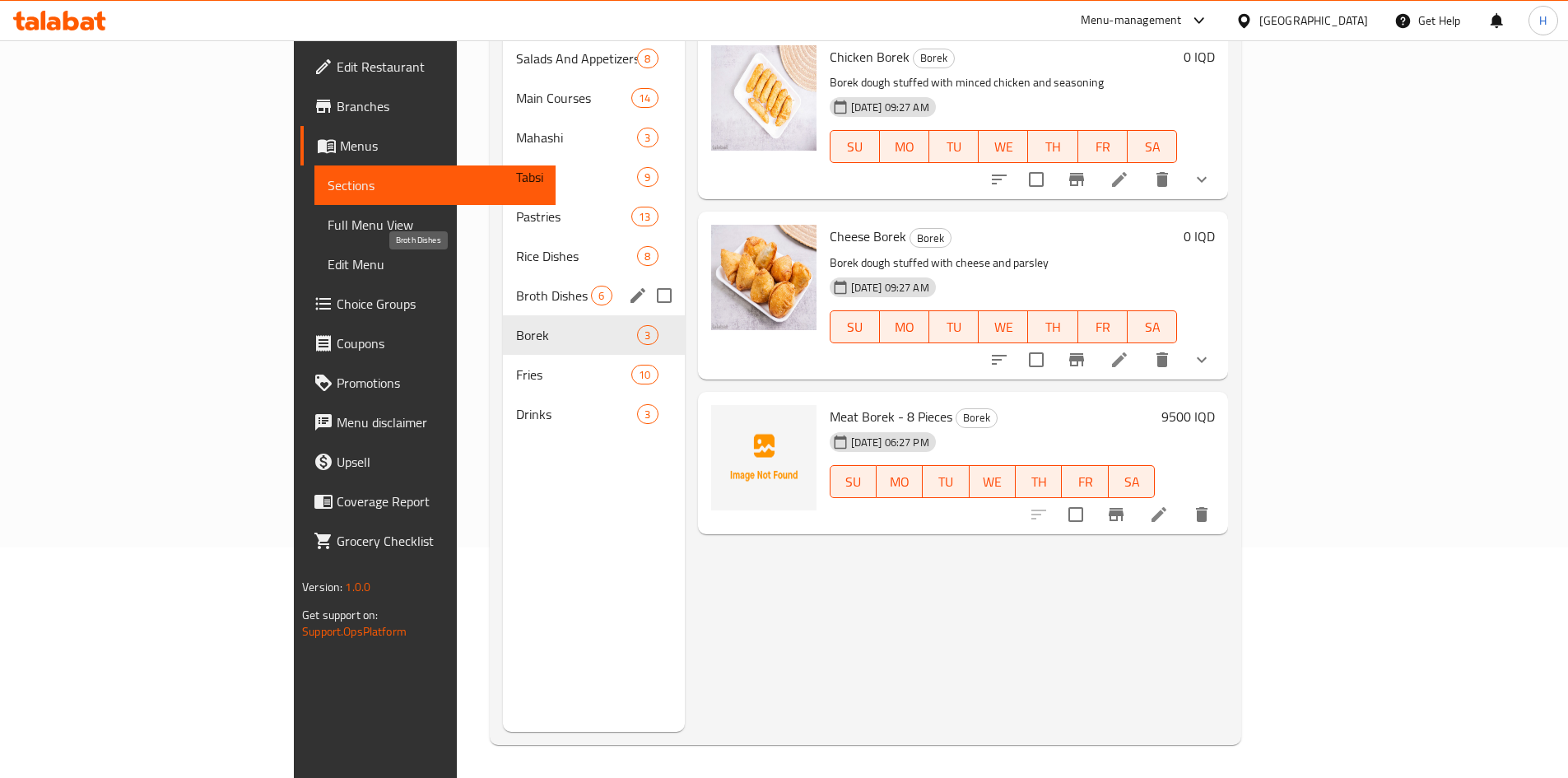
click at [516, 286] on span "Broth Dishes" at bounding box center [554, 295] width 75 height 20
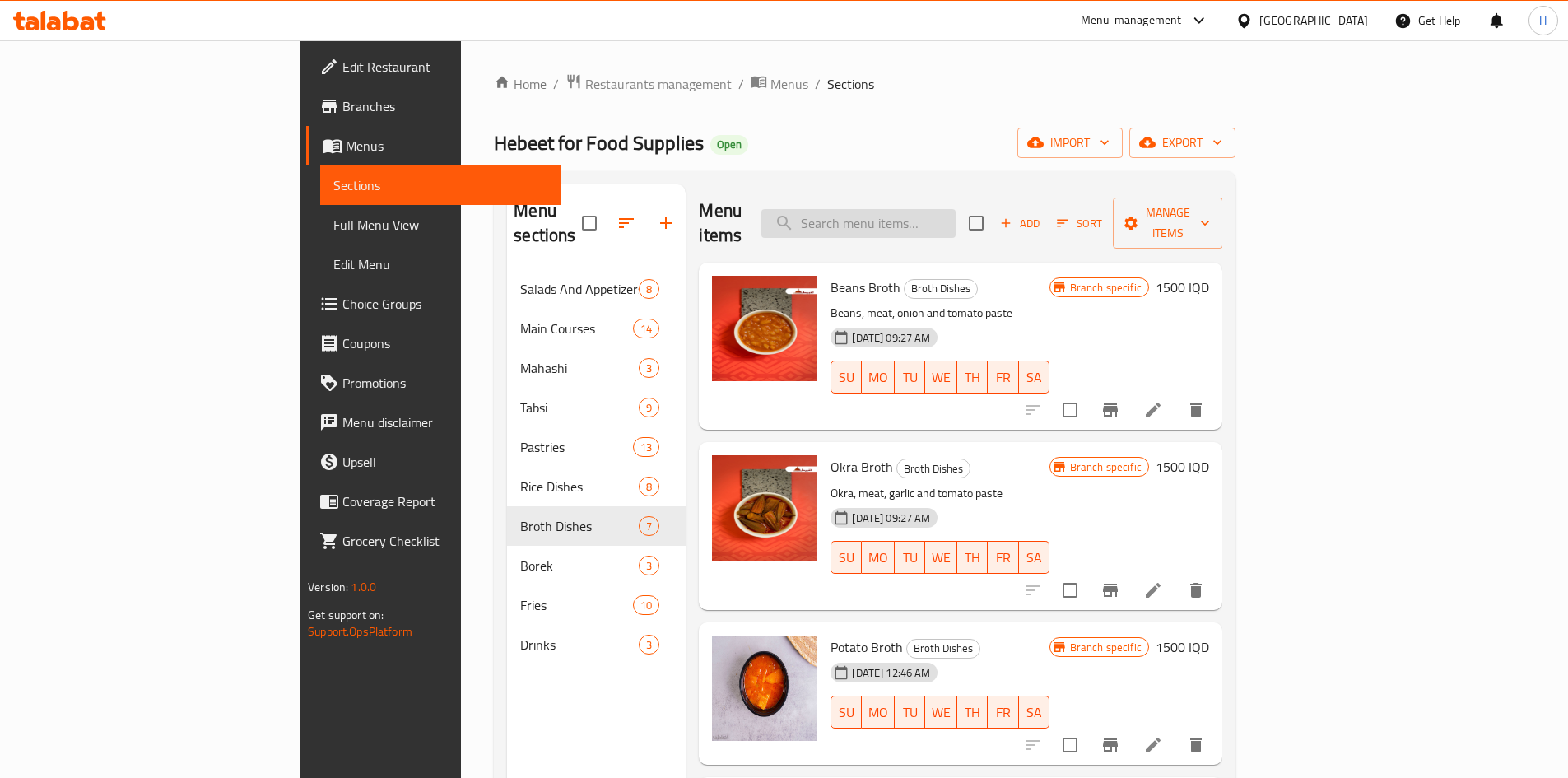
click at [934, 209] on input "search" at bounding box center [858, 224] width 194 height 29
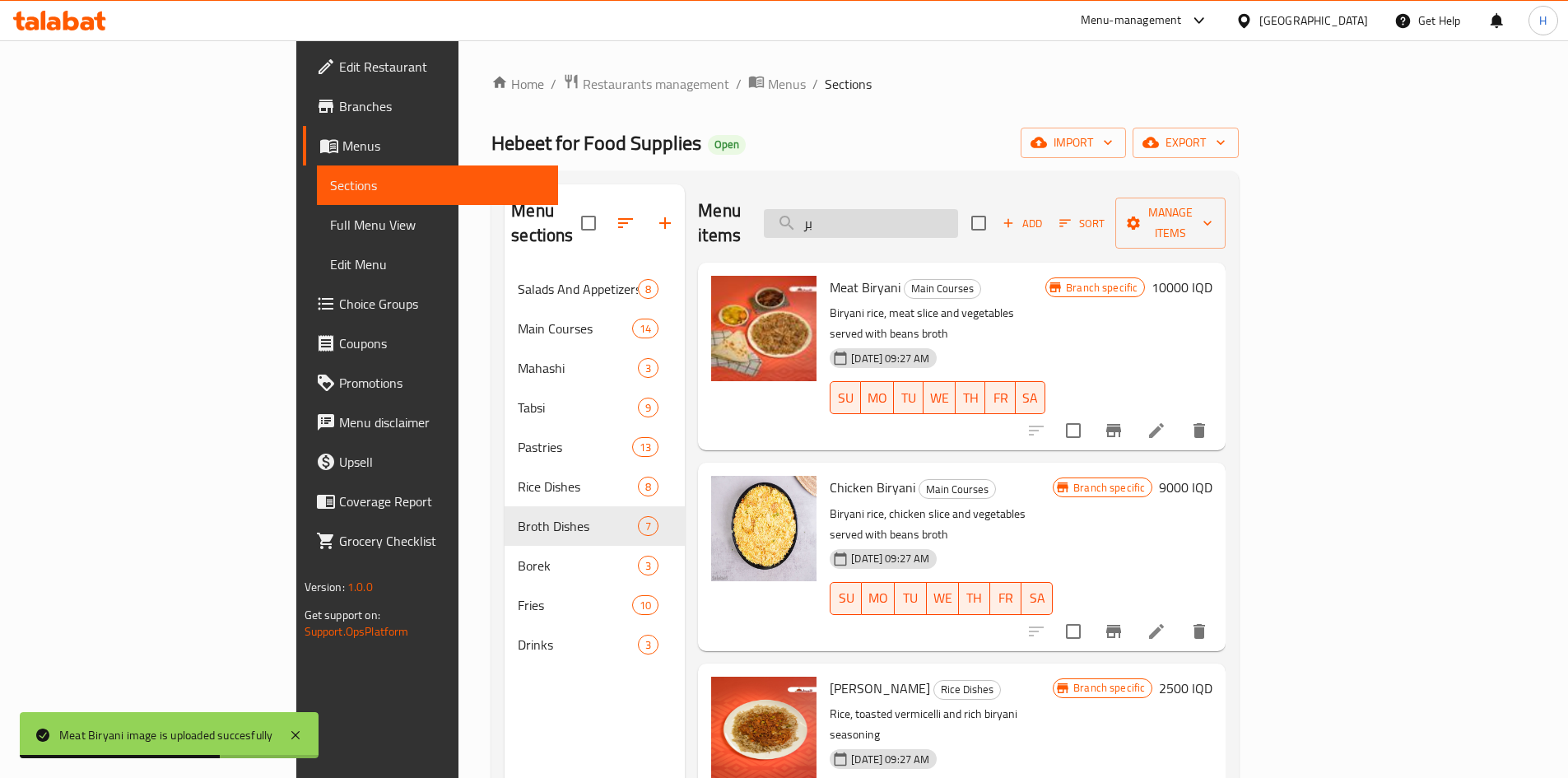
click at [937, 209] on input "بر" at bounding box center [860, 224] width 194 height 29
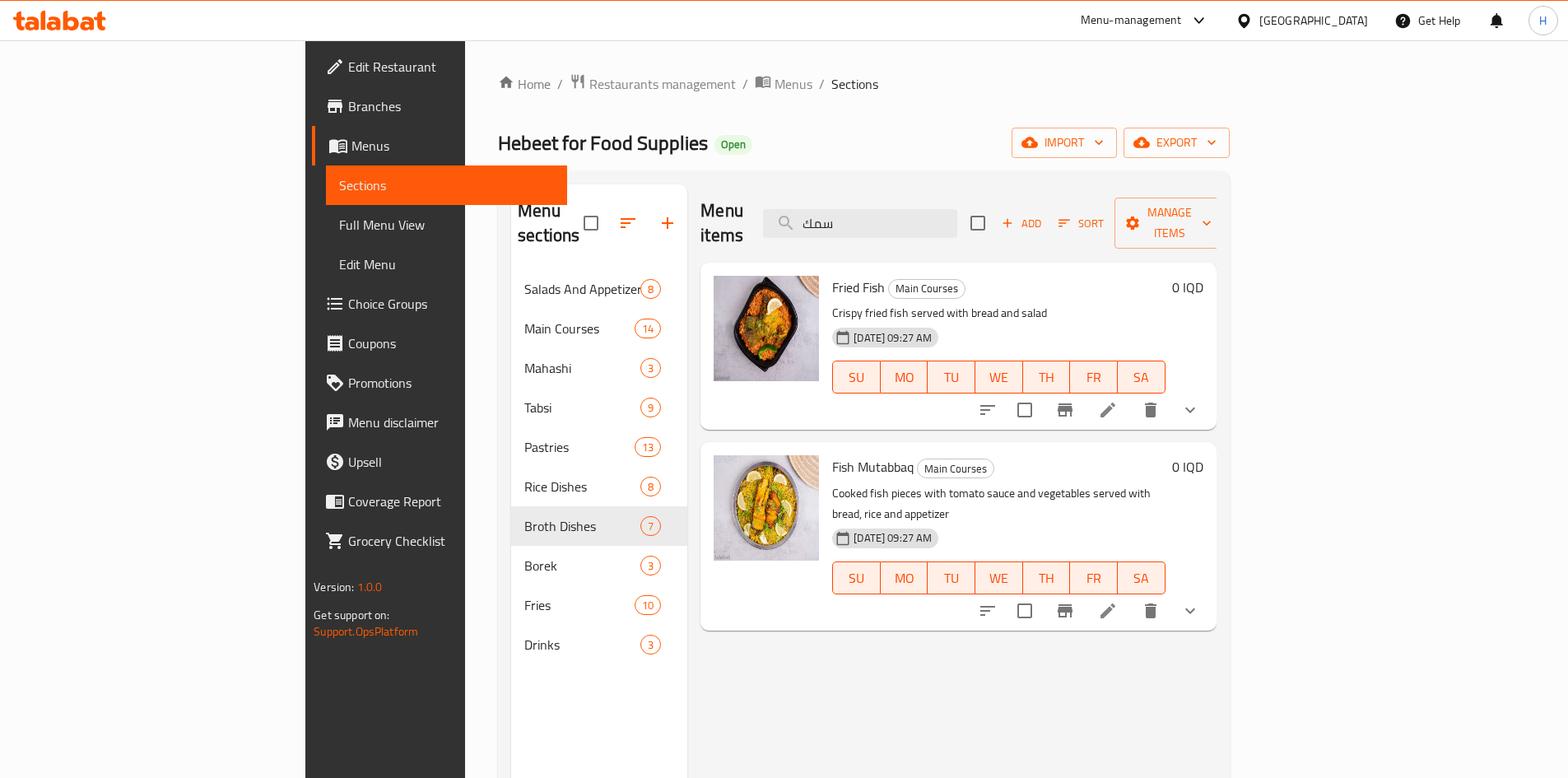
type input "سمك"
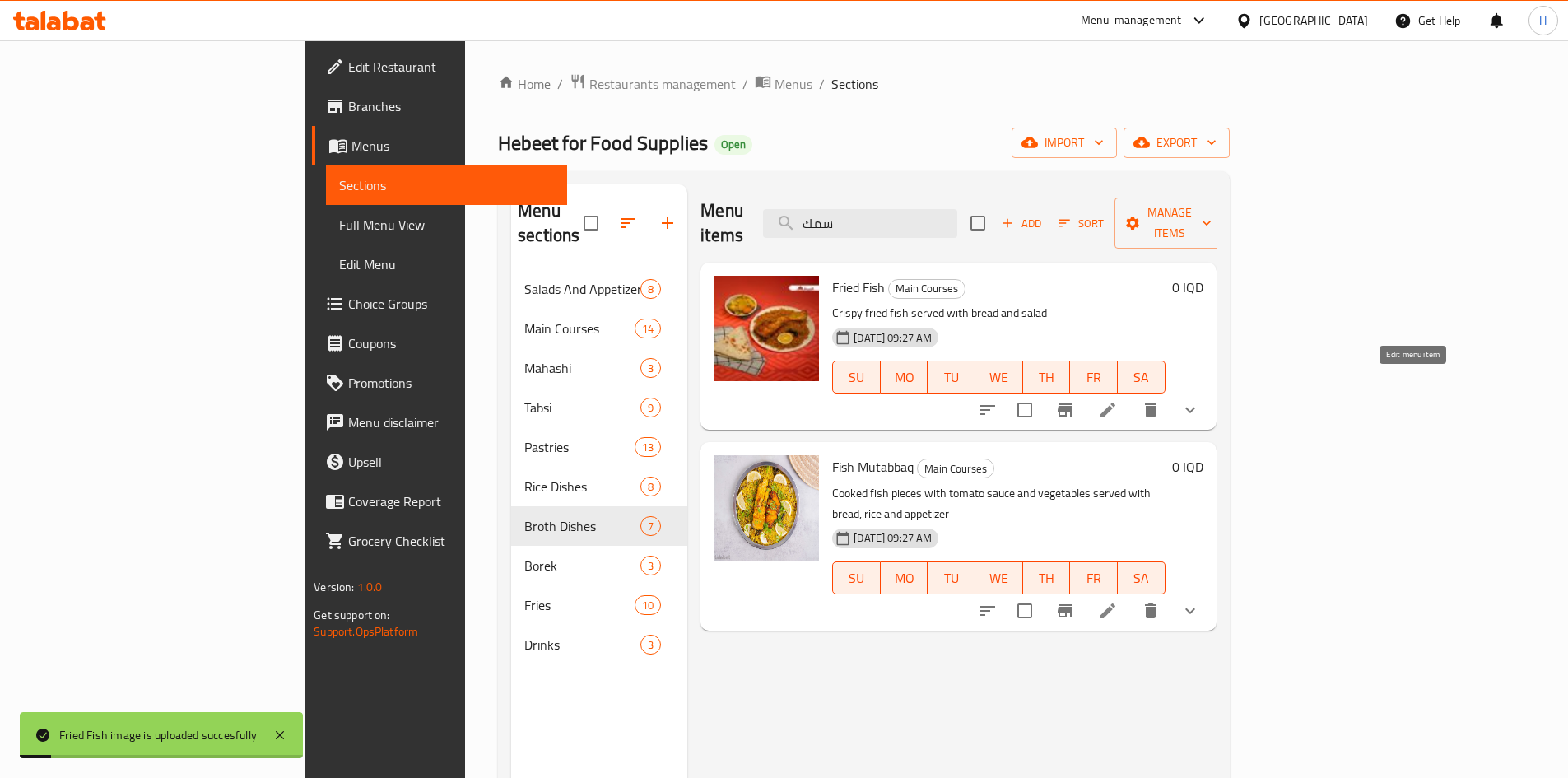
click at [1118, 400] on icon at bounding box center [1107, 410] width 20 height 20
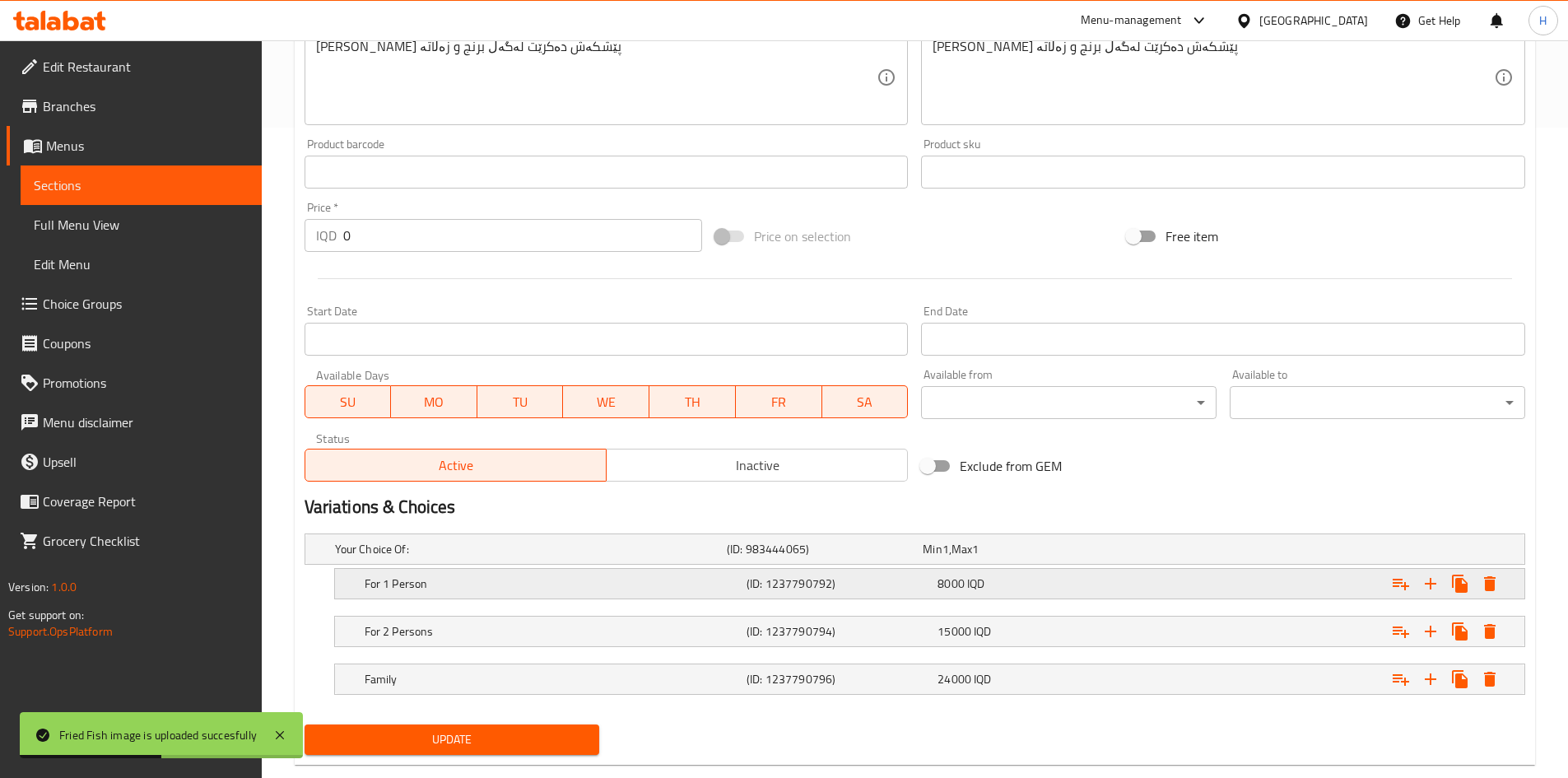
scroll to position [684, 0]
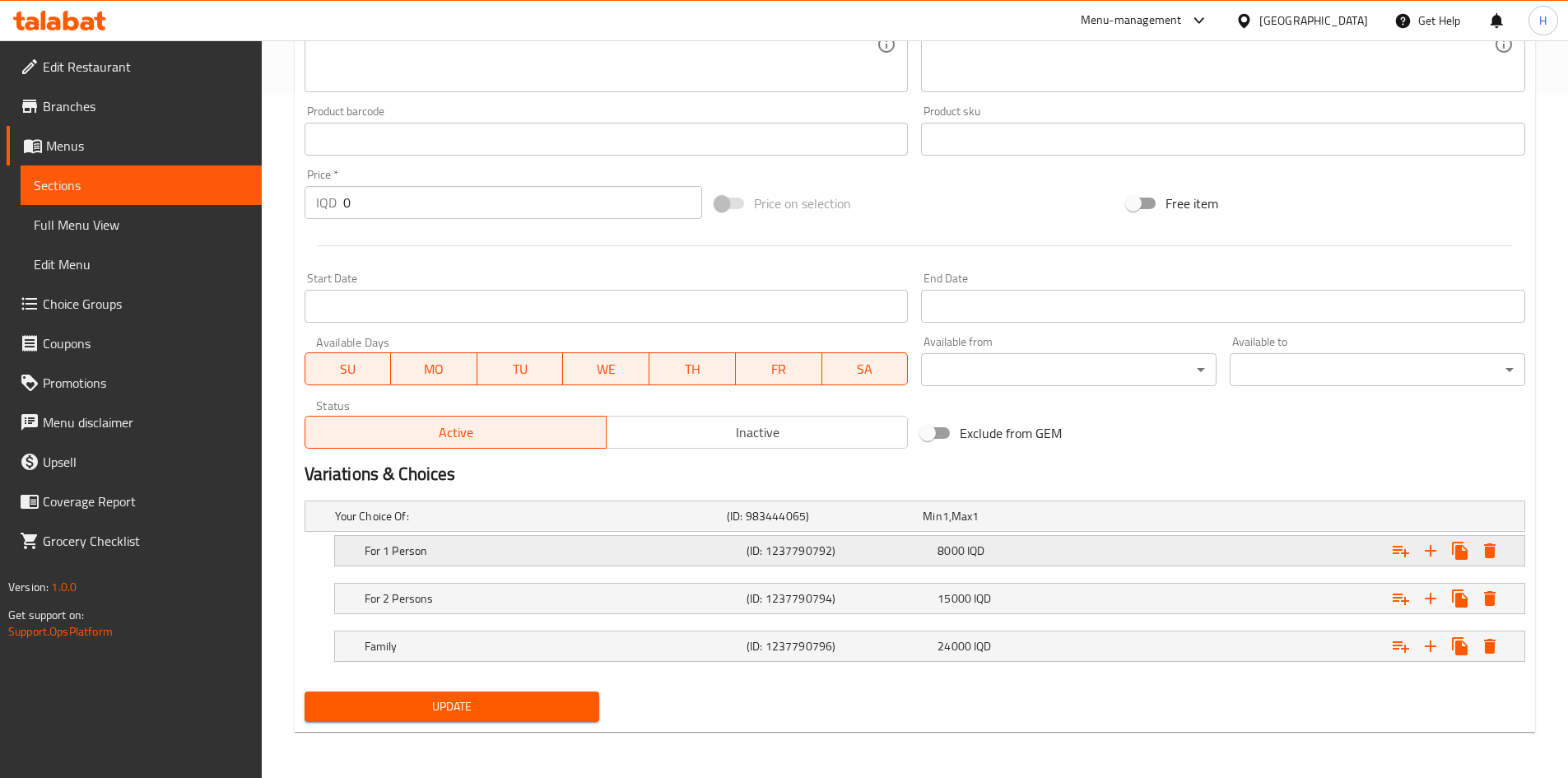
click at [441, 559] on div "For 1 Person" at bounding box center [552, 551] width 382 height 23
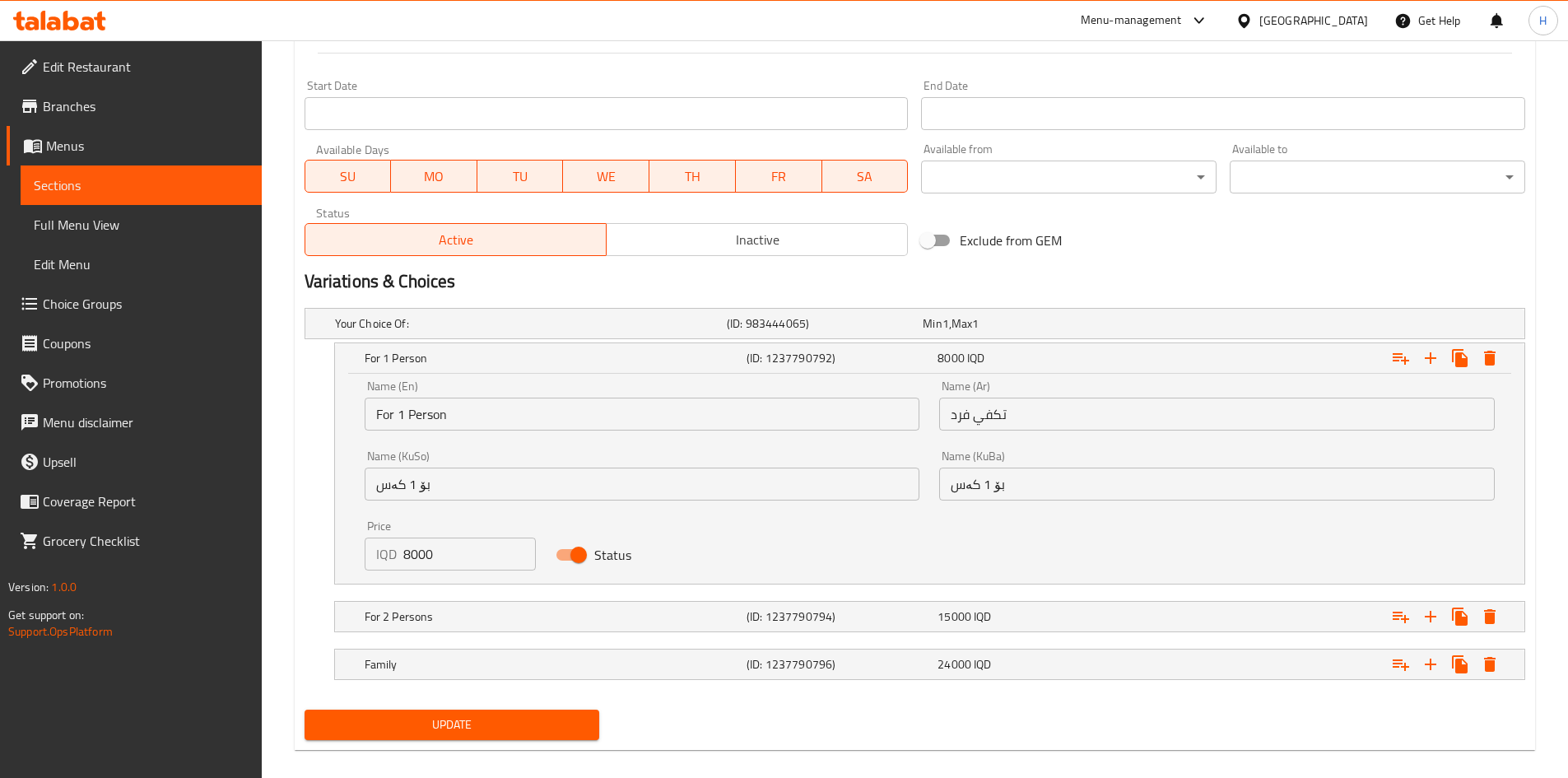
scroll to position [888, 0]
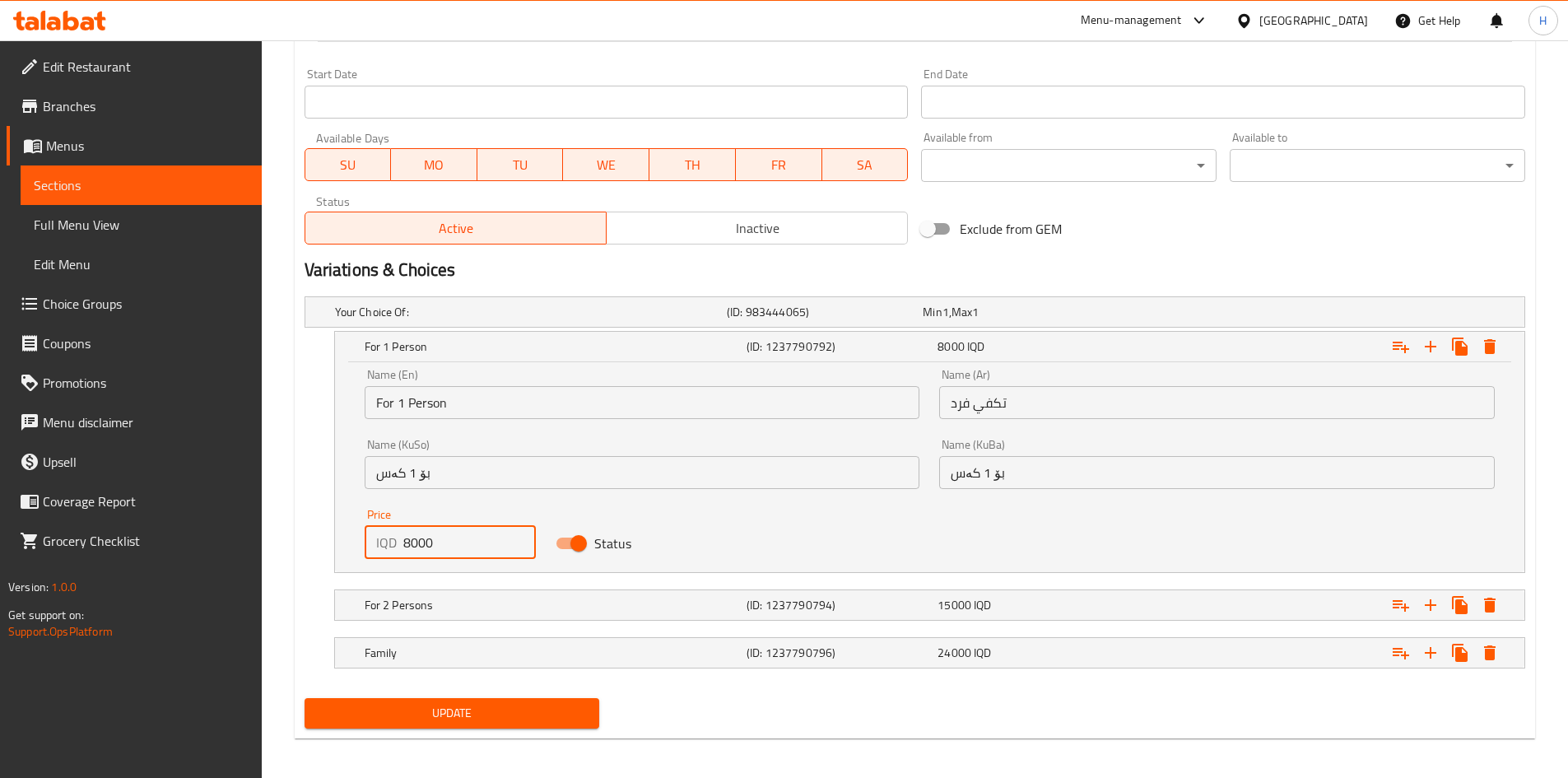
click at [425, 539] on input "8000" at bounding box center [470, 543] width 133 height 33
type input "10000"
click at [461, 711] on span "Update" at bounding box center [452, 714] width 269 height 21
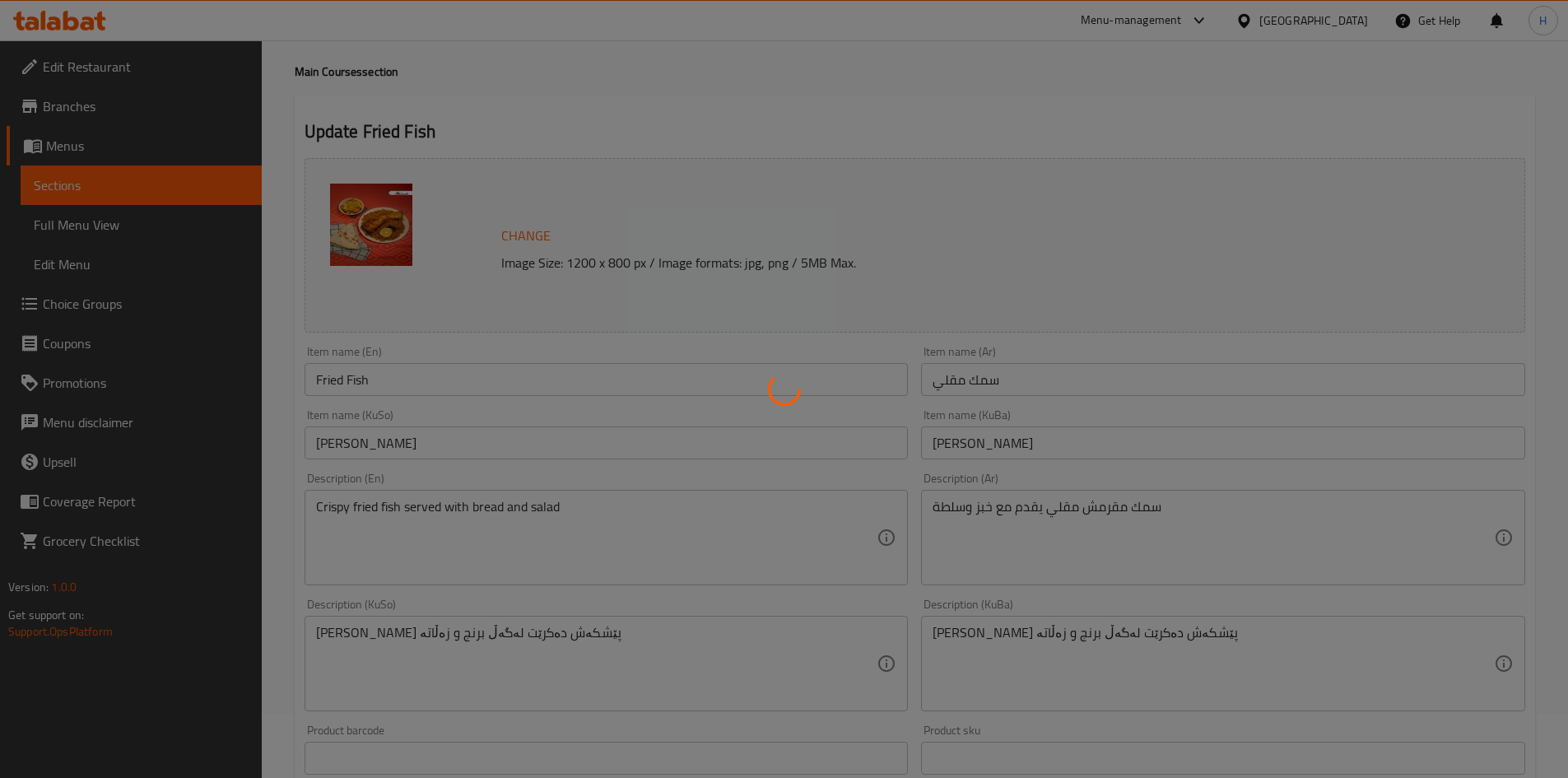
scroll to position [0, 0]
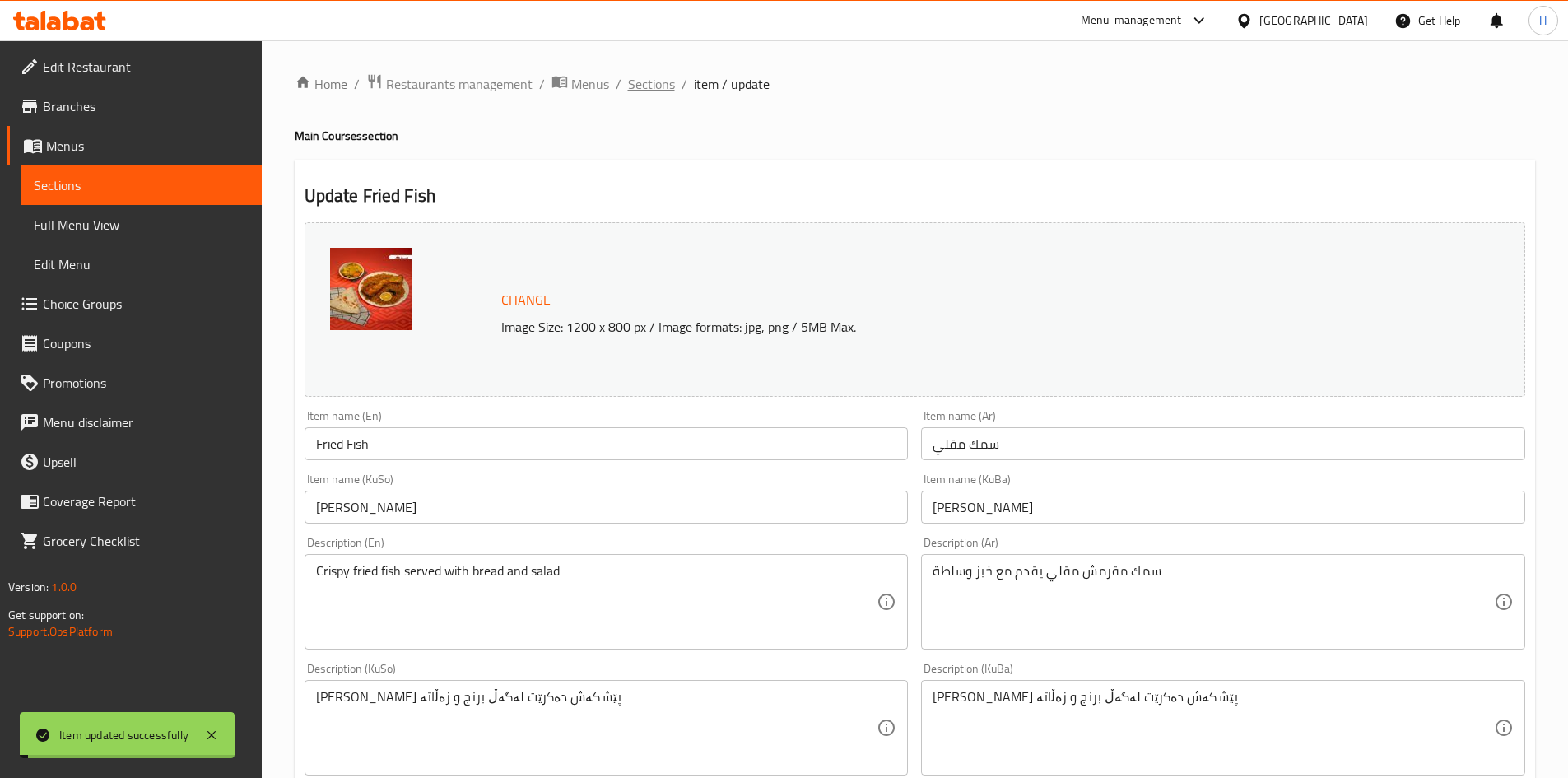
click at [655, 84] on span "Sections" at bounding box center [651, 84] width 47 height 20
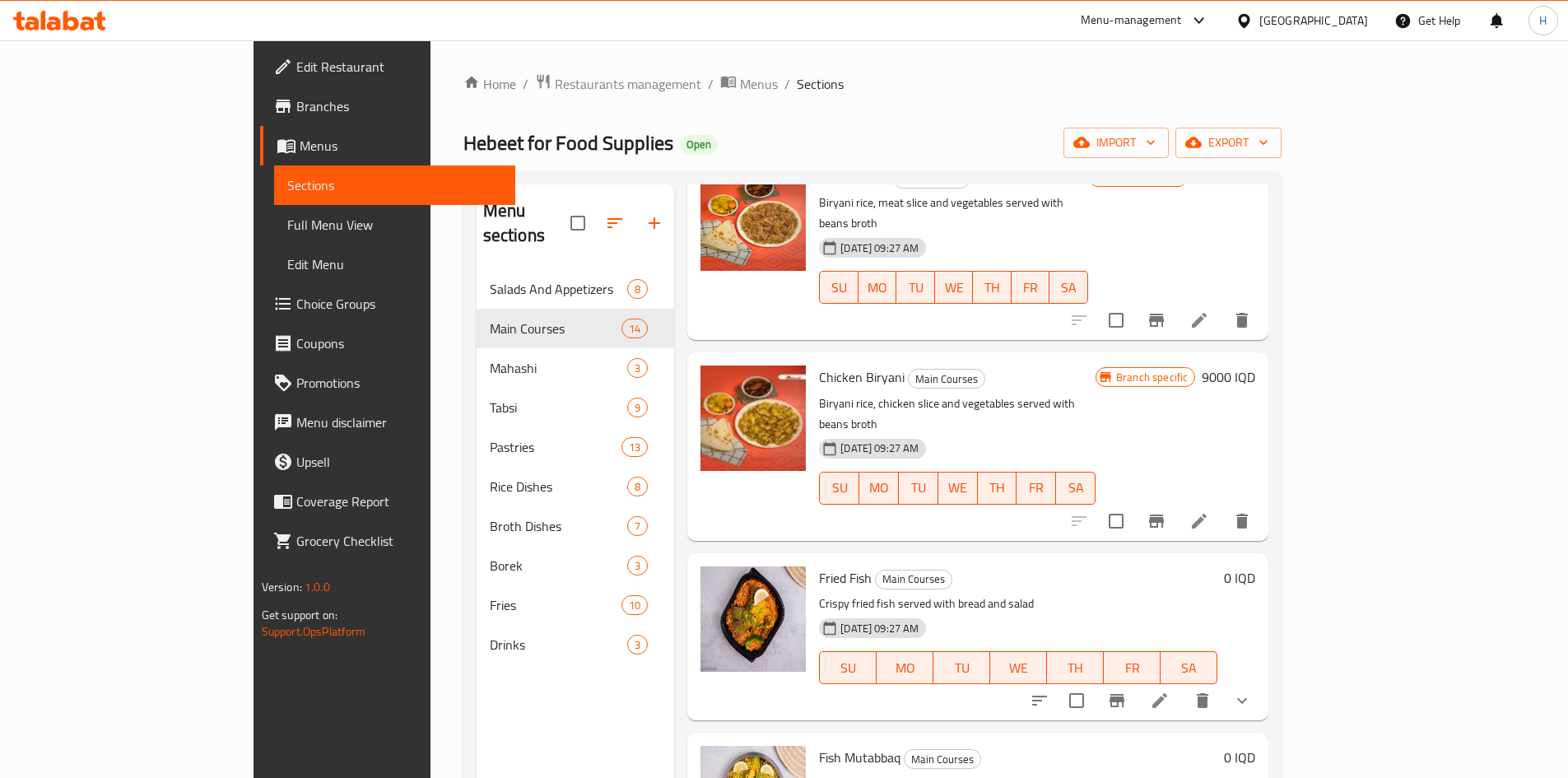
scroll to position [247, 0]
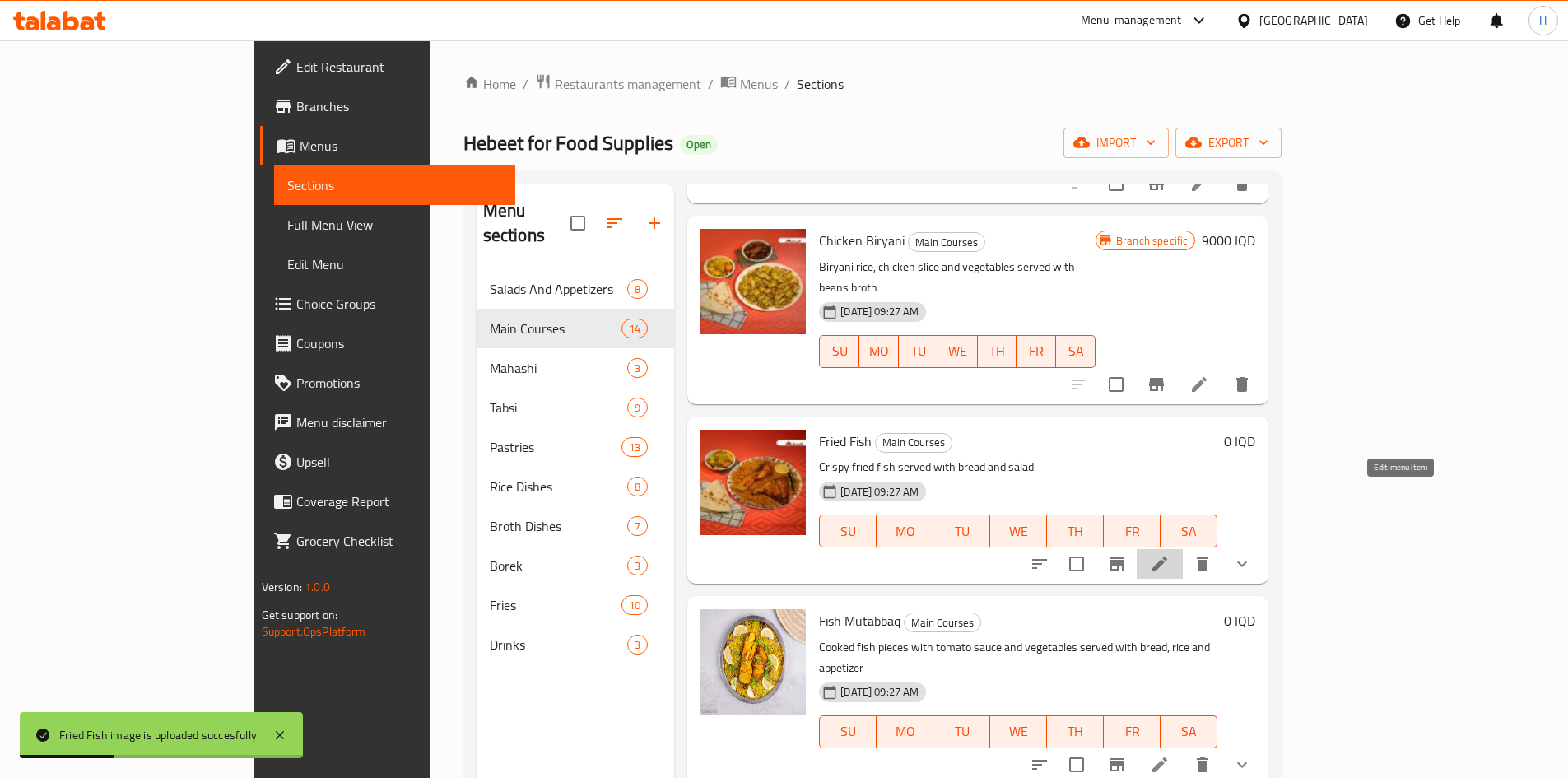
click at [1170, 554] on icon at bounding box center [1160, 563] width 20 height 20
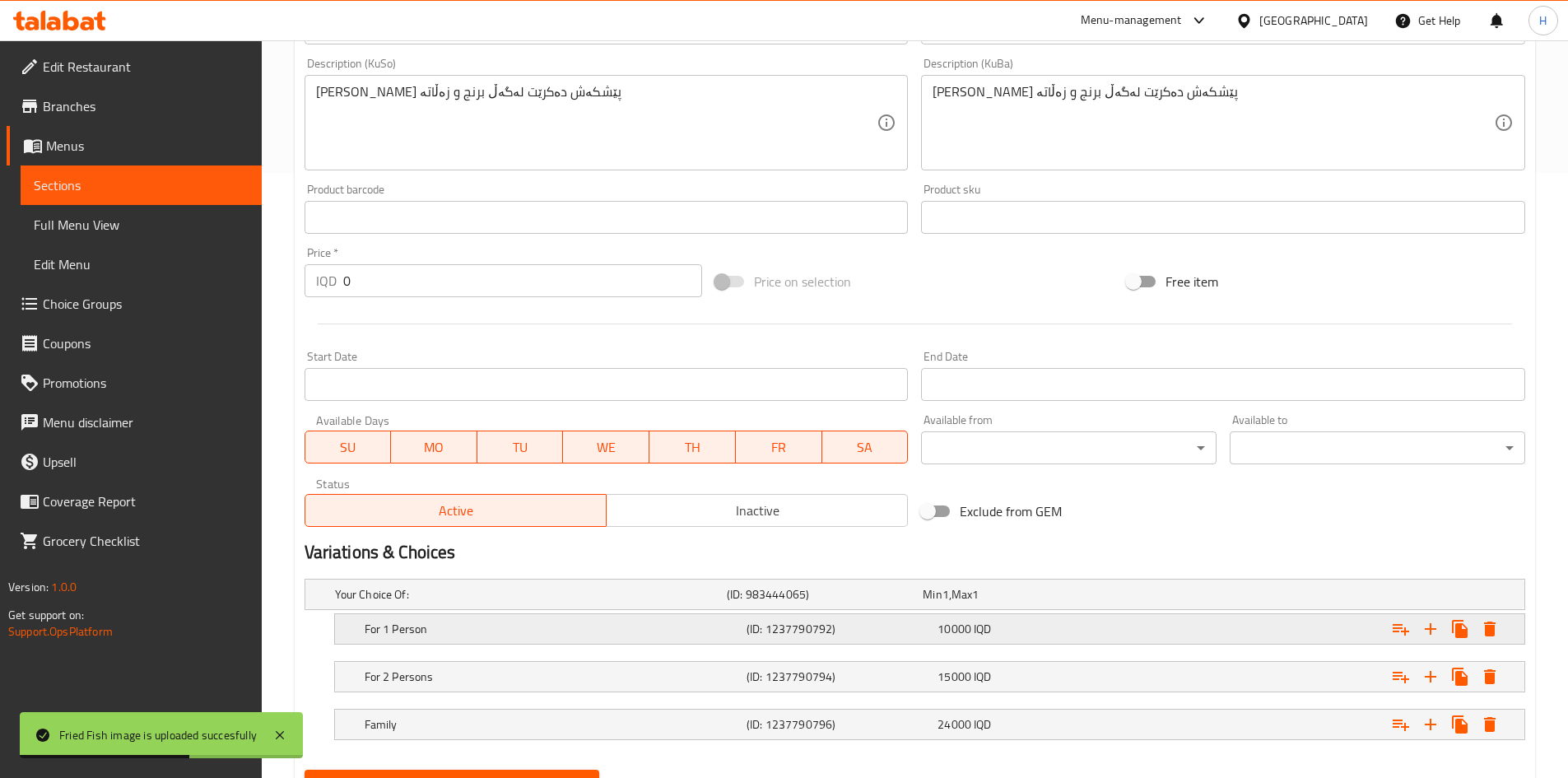
scroll to position [684, 0]
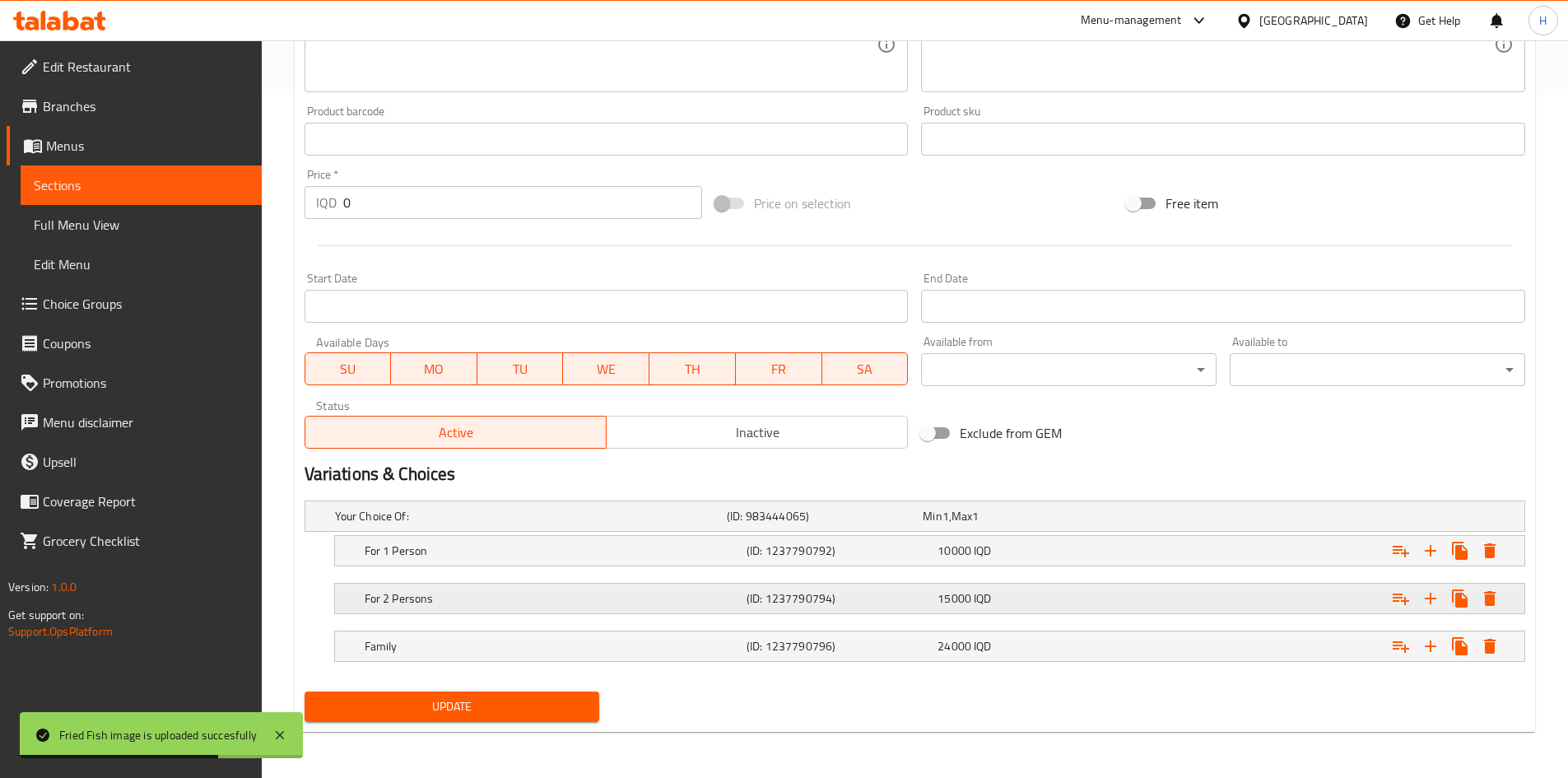
click at [411, 597] on h5 "For 2 Persons" at bounding box center [552, 598] width 375 height 16
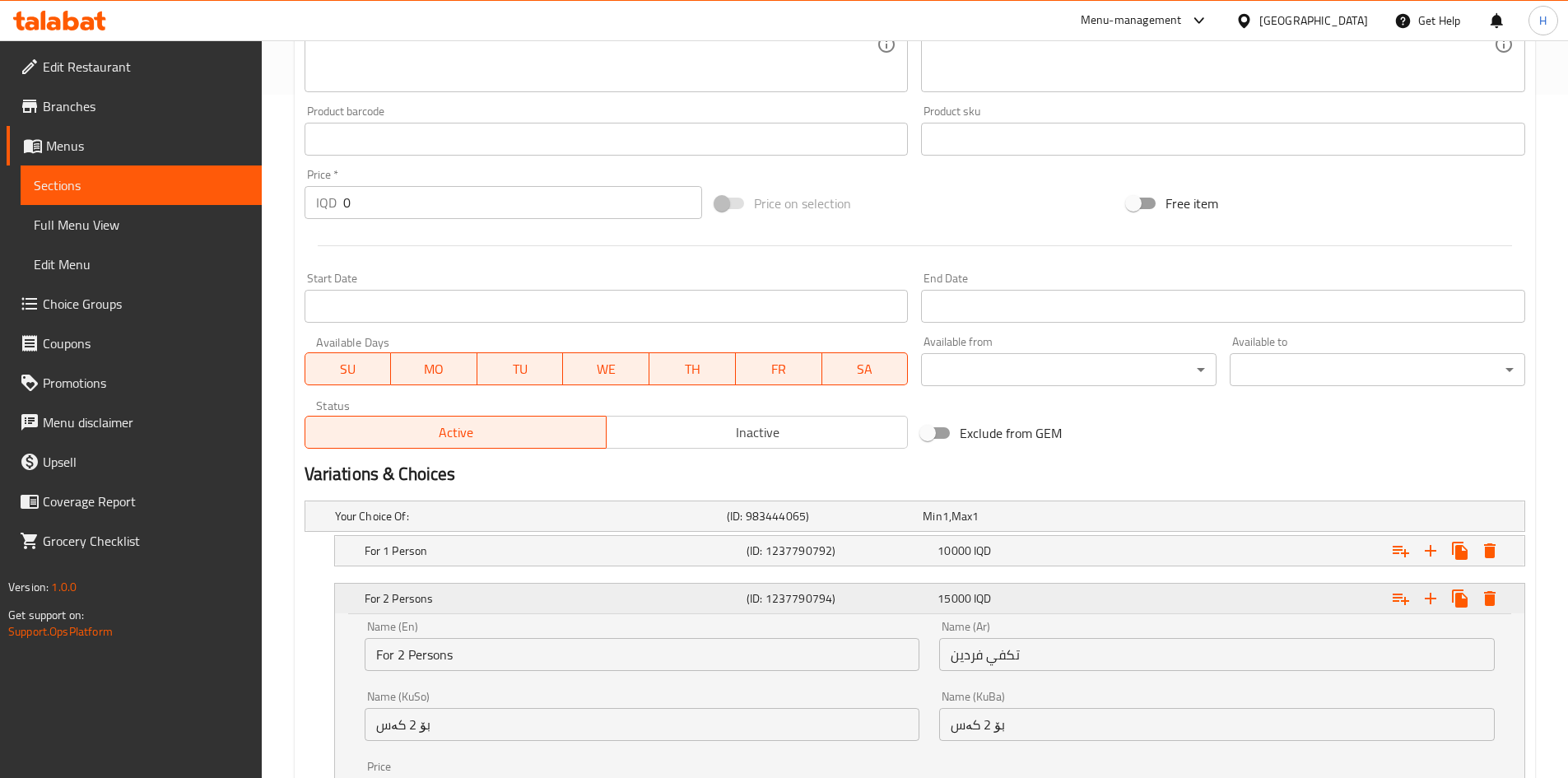
scroll to position [894, 0]
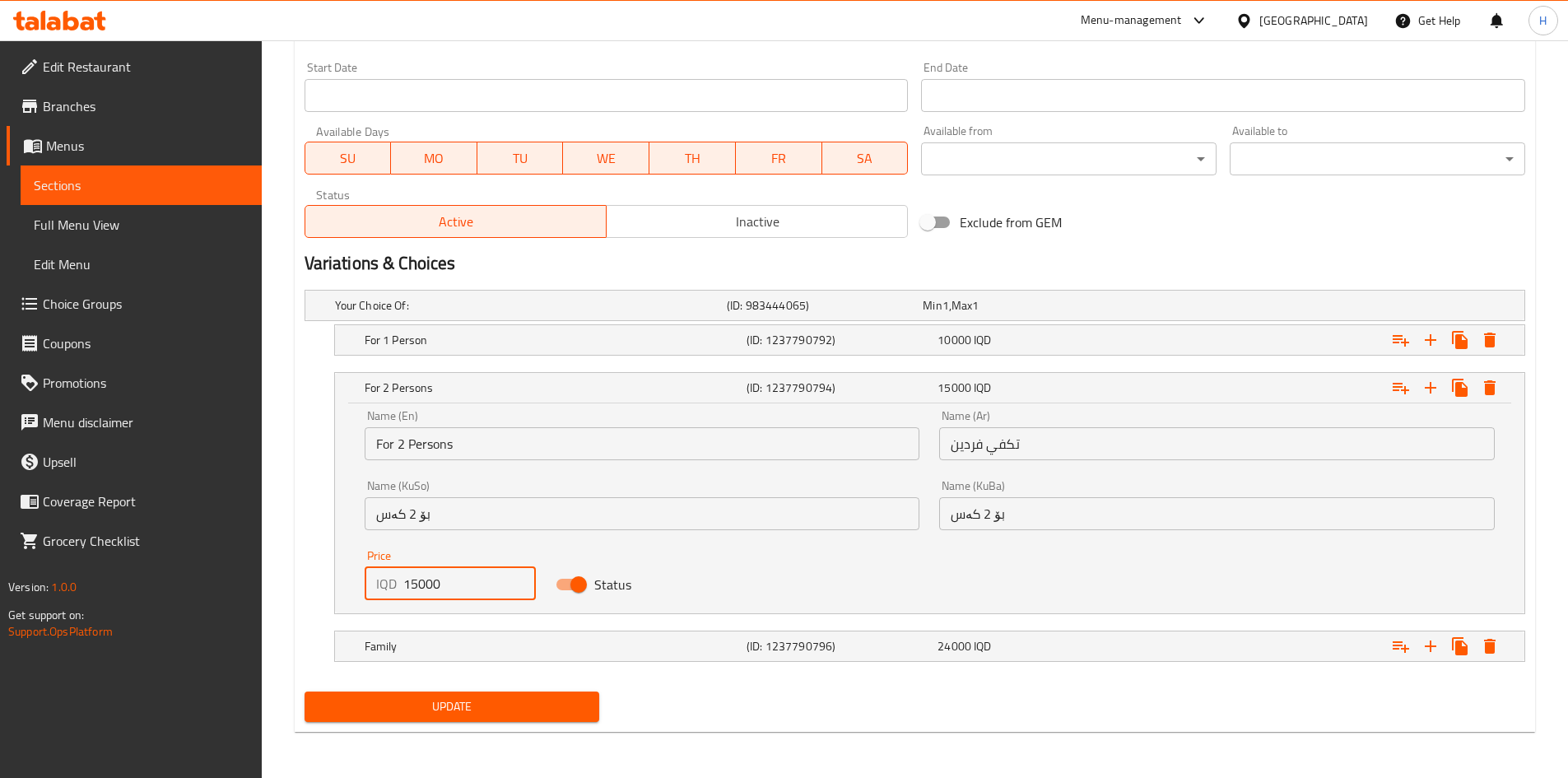
drag, startPoint x: 420, startPoint y: 586, endPoint x: 411, endPoint y: 590, distance: 9.8
click at [411, 590] on input "15000" at bounding box center [470, 584] width 133 height 33
type input "18000"
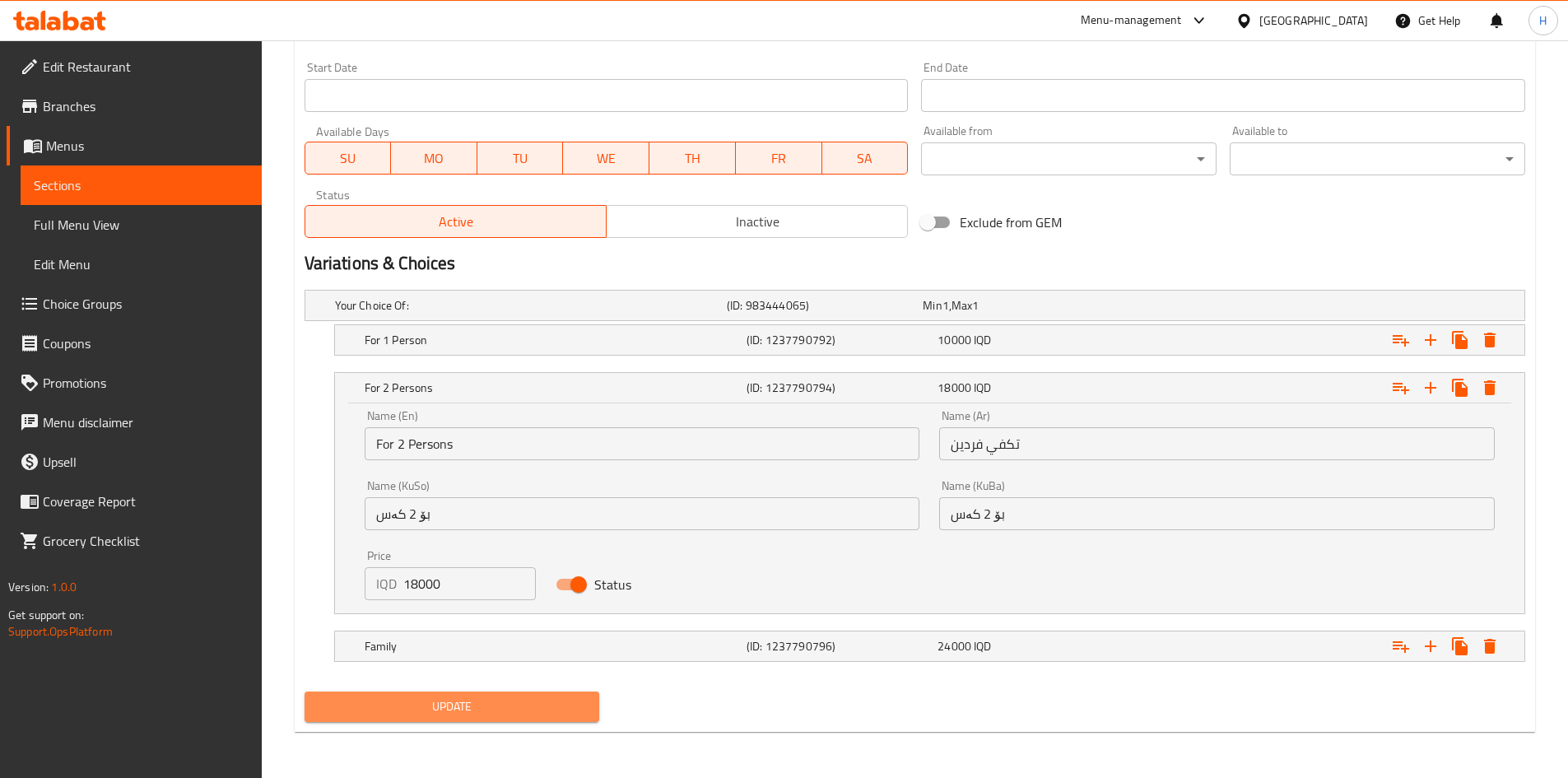
click at [485, 719] on button "Update" at bounding box center [452, 707] width 296 height 31
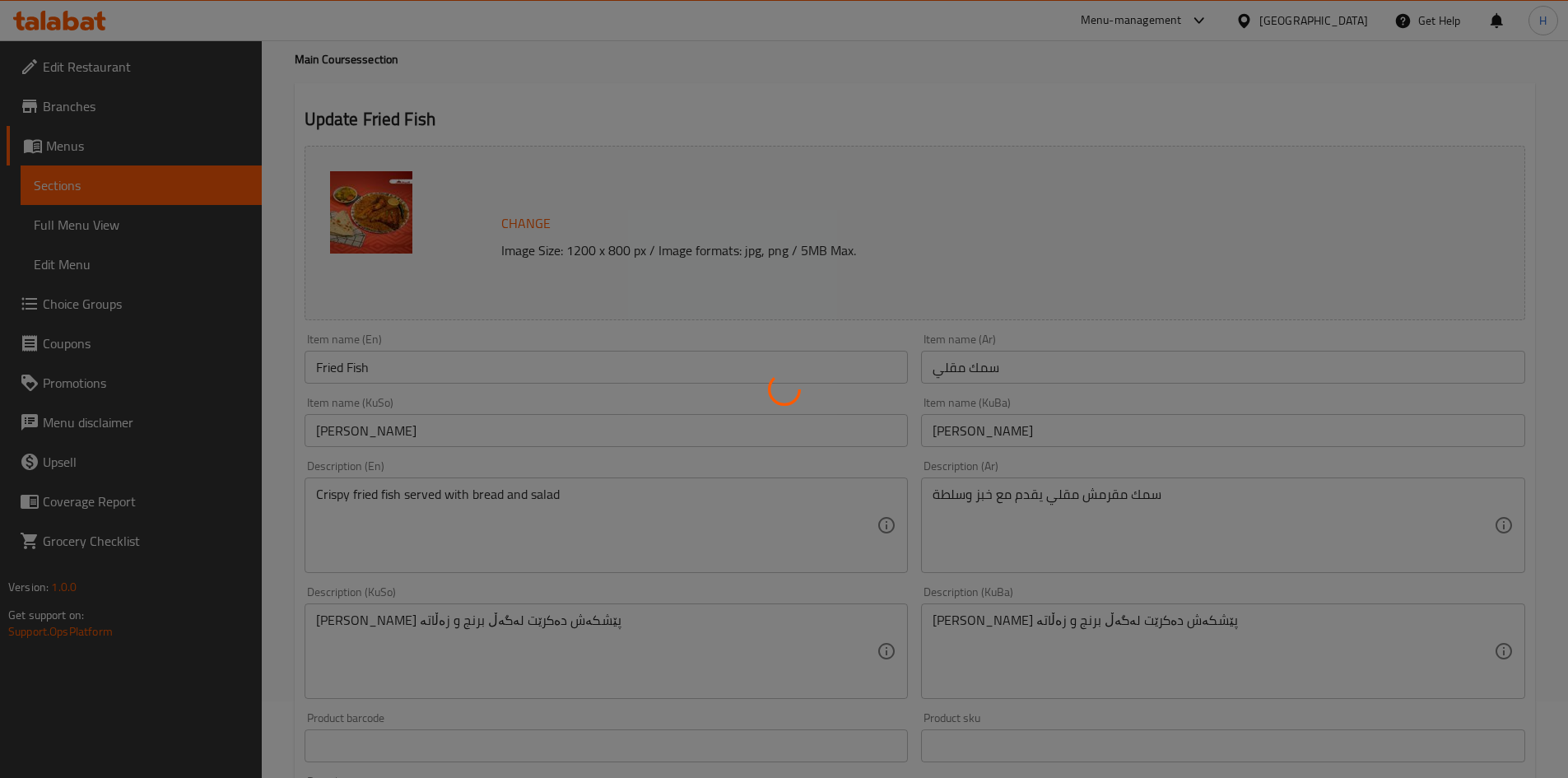
scroll to position [0, 0]
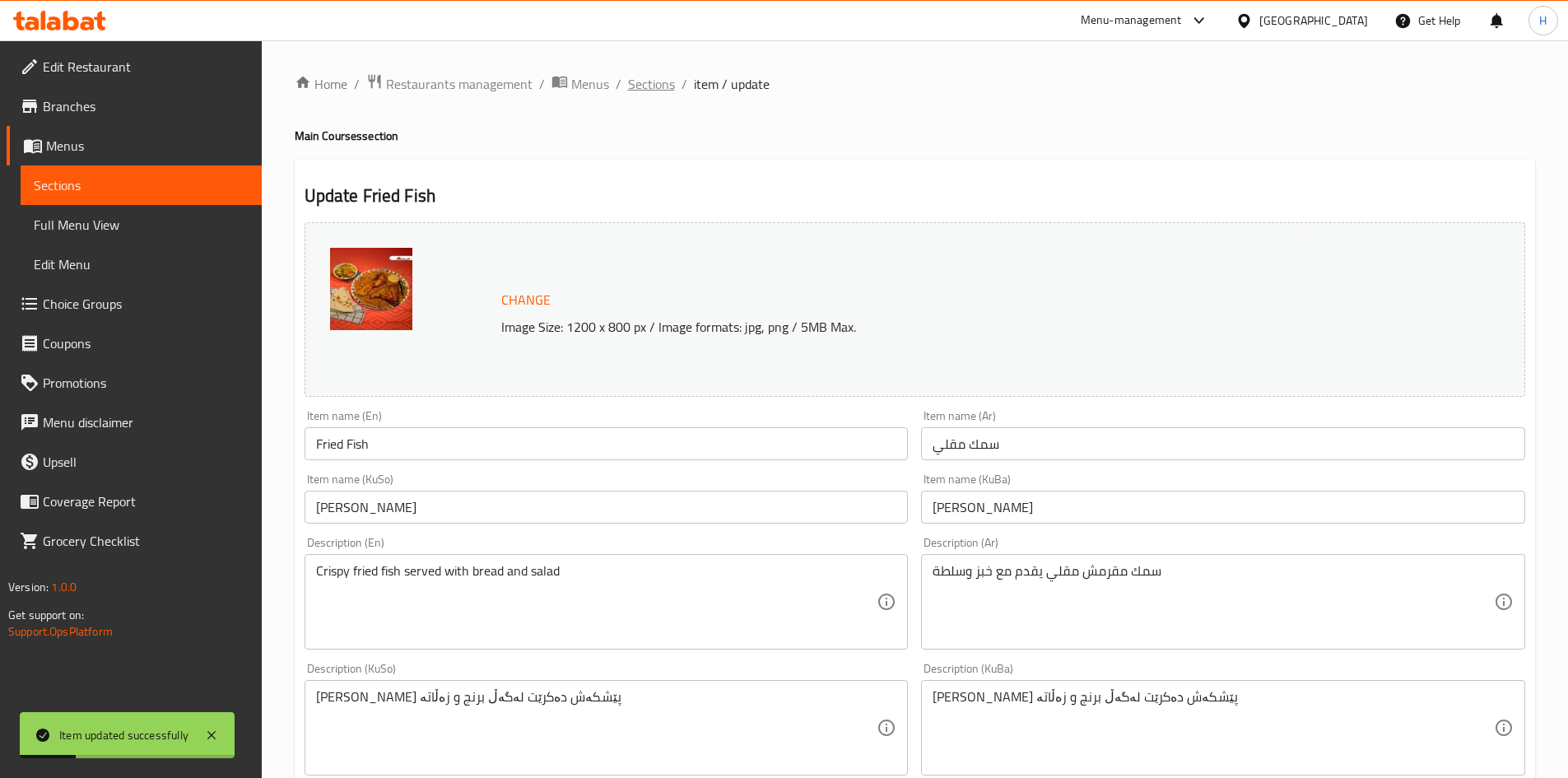
click at [643, 87] on span "Sections" at bounding box center [651, 84] width 47 height 20
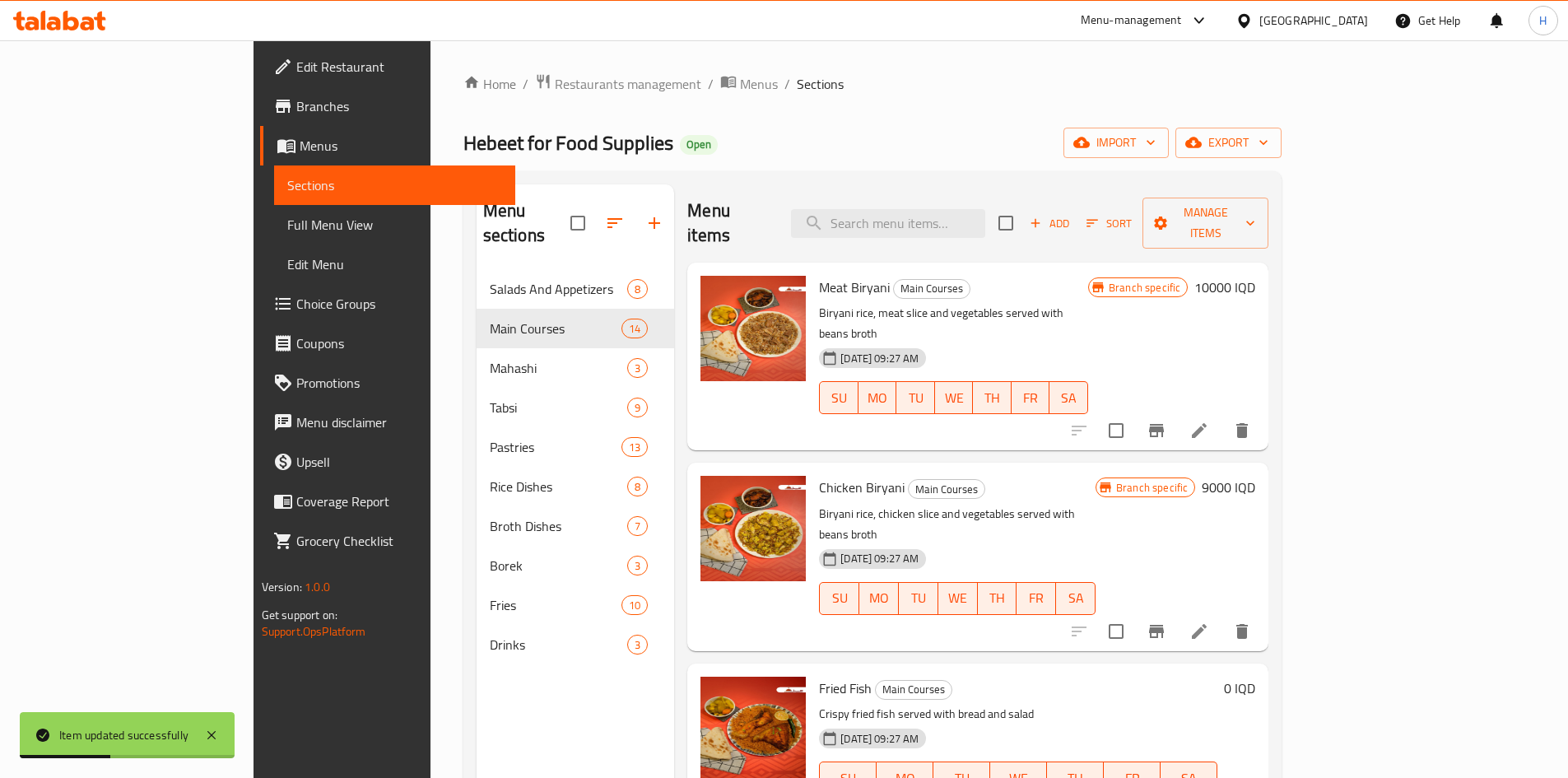
scroll to position [247, 0]
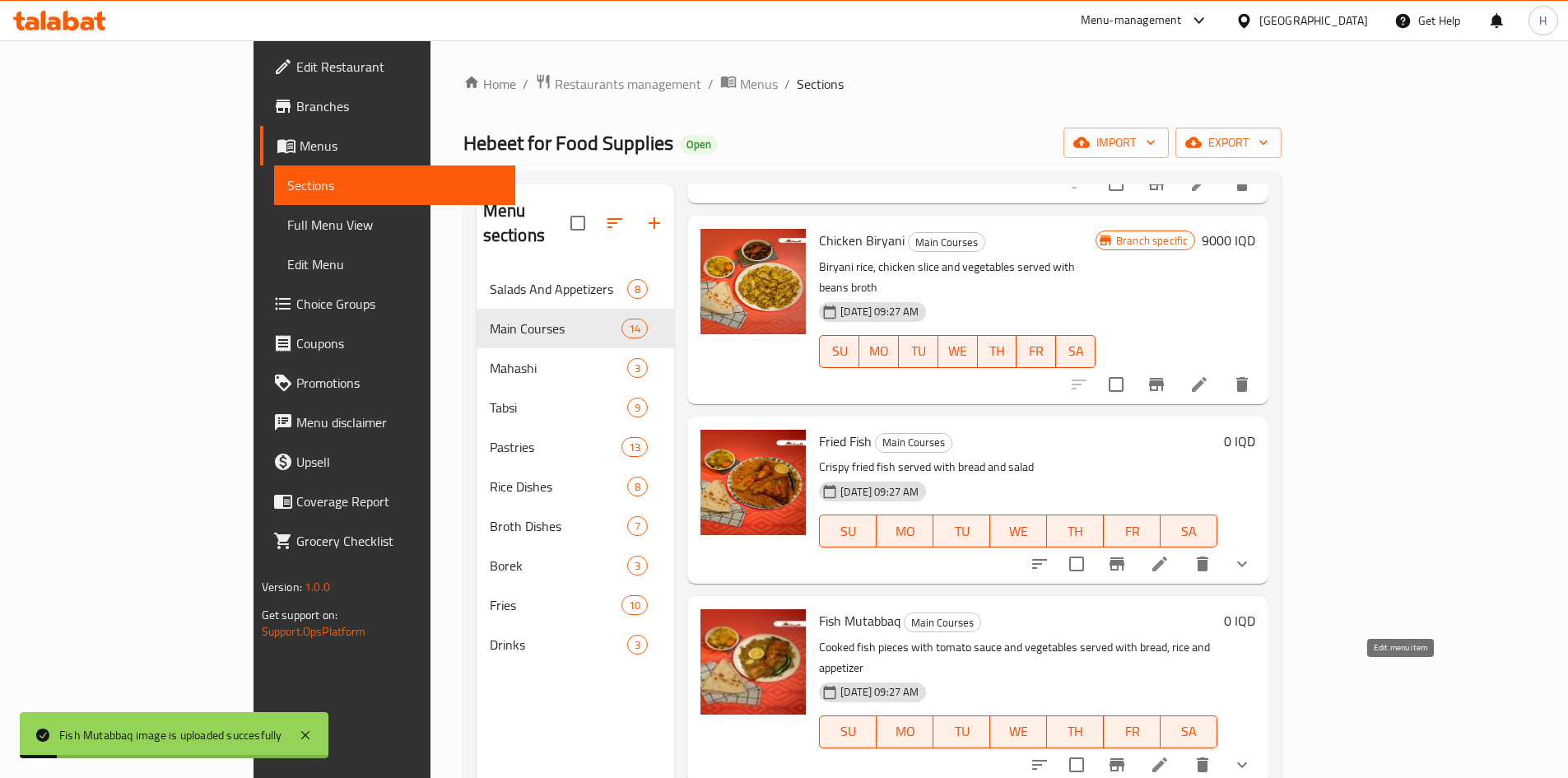
click at [1167, 757] on icon at bounding box center [1160, 764] width 15 height 15
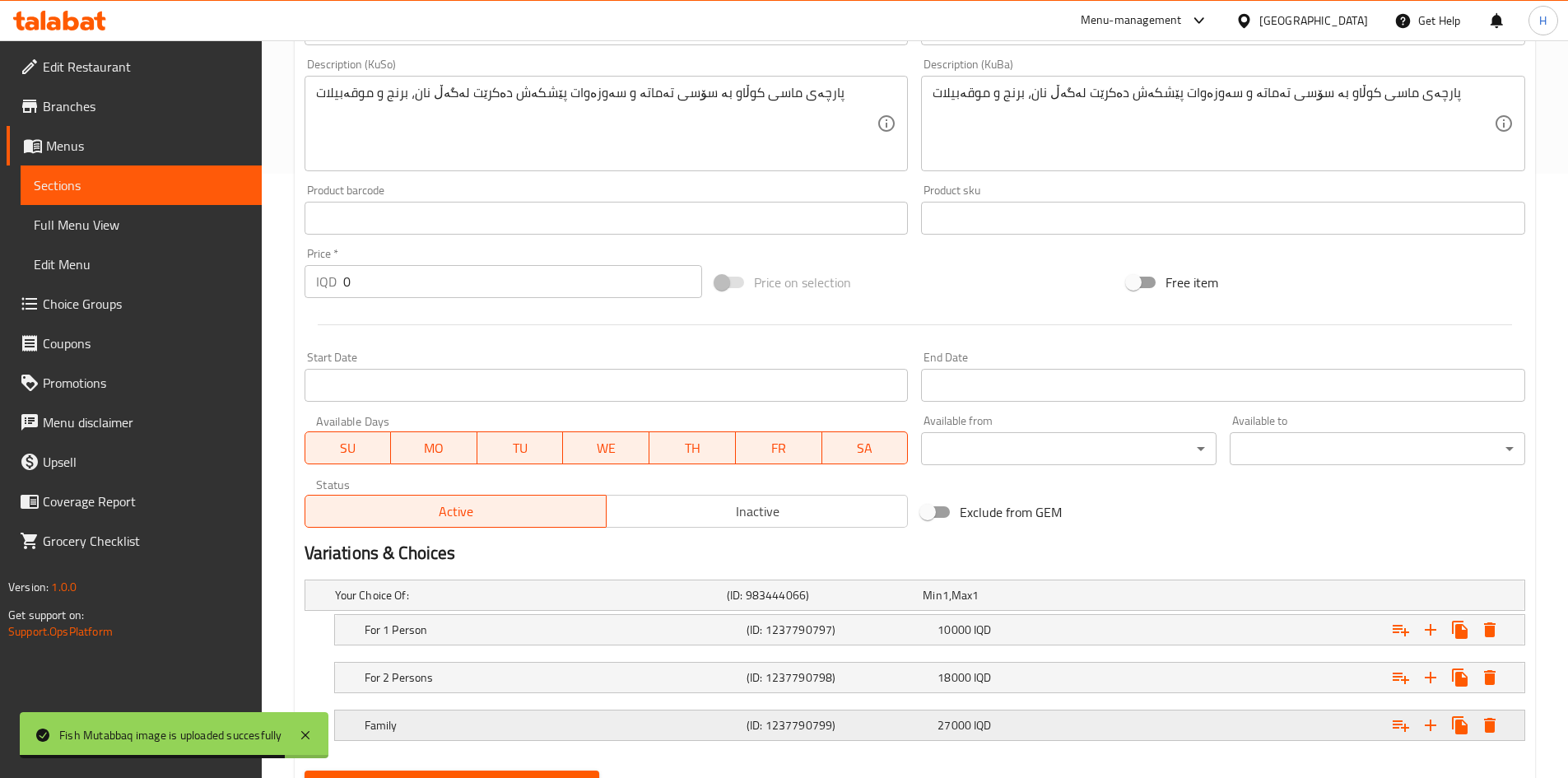
scroll to position [684, 0]
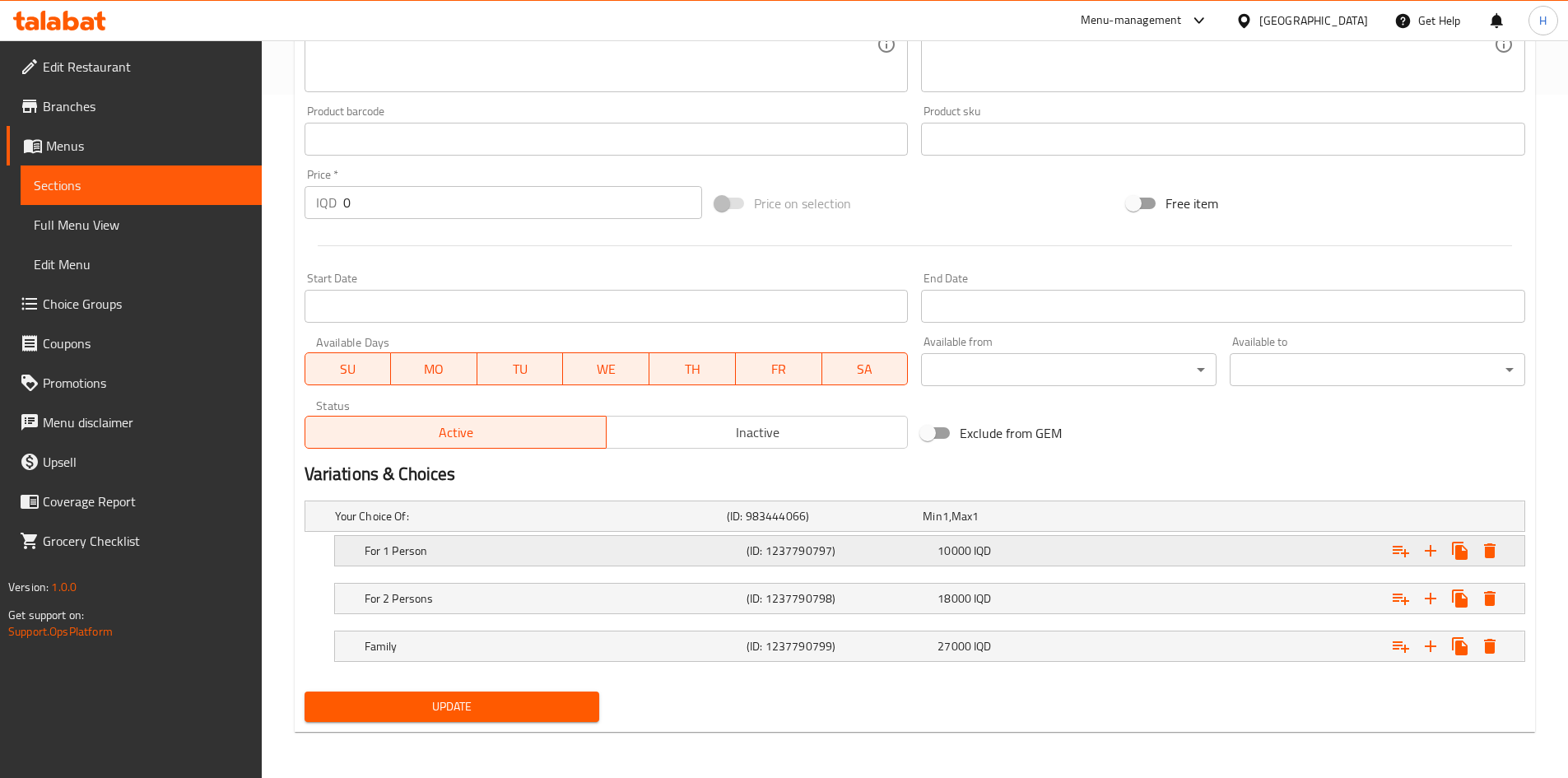
click at [424, 552] on h5 "For 1 Person" at bounding box center [552, 551] width 375 height 16
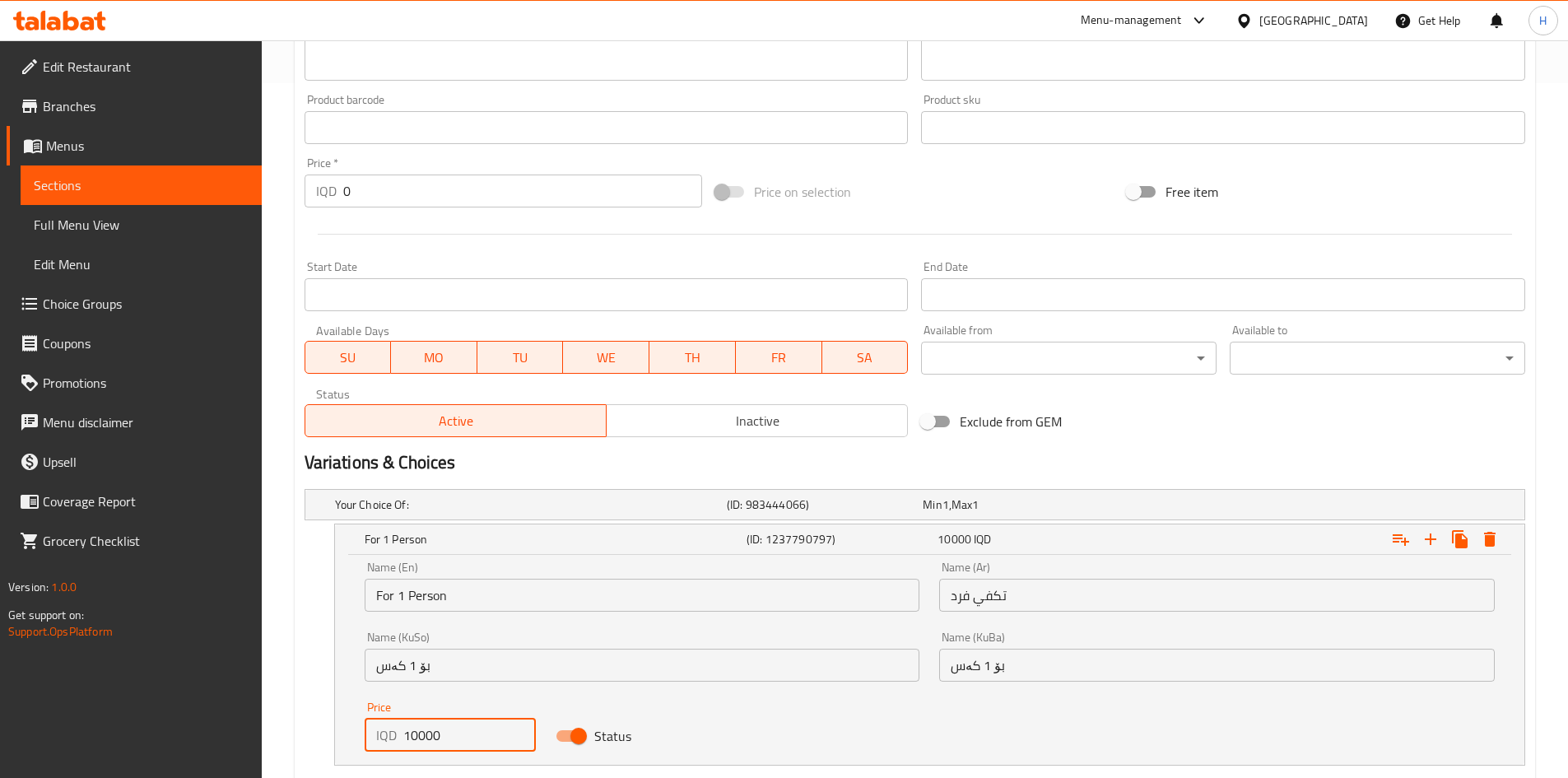
scroll to position [707, 0]
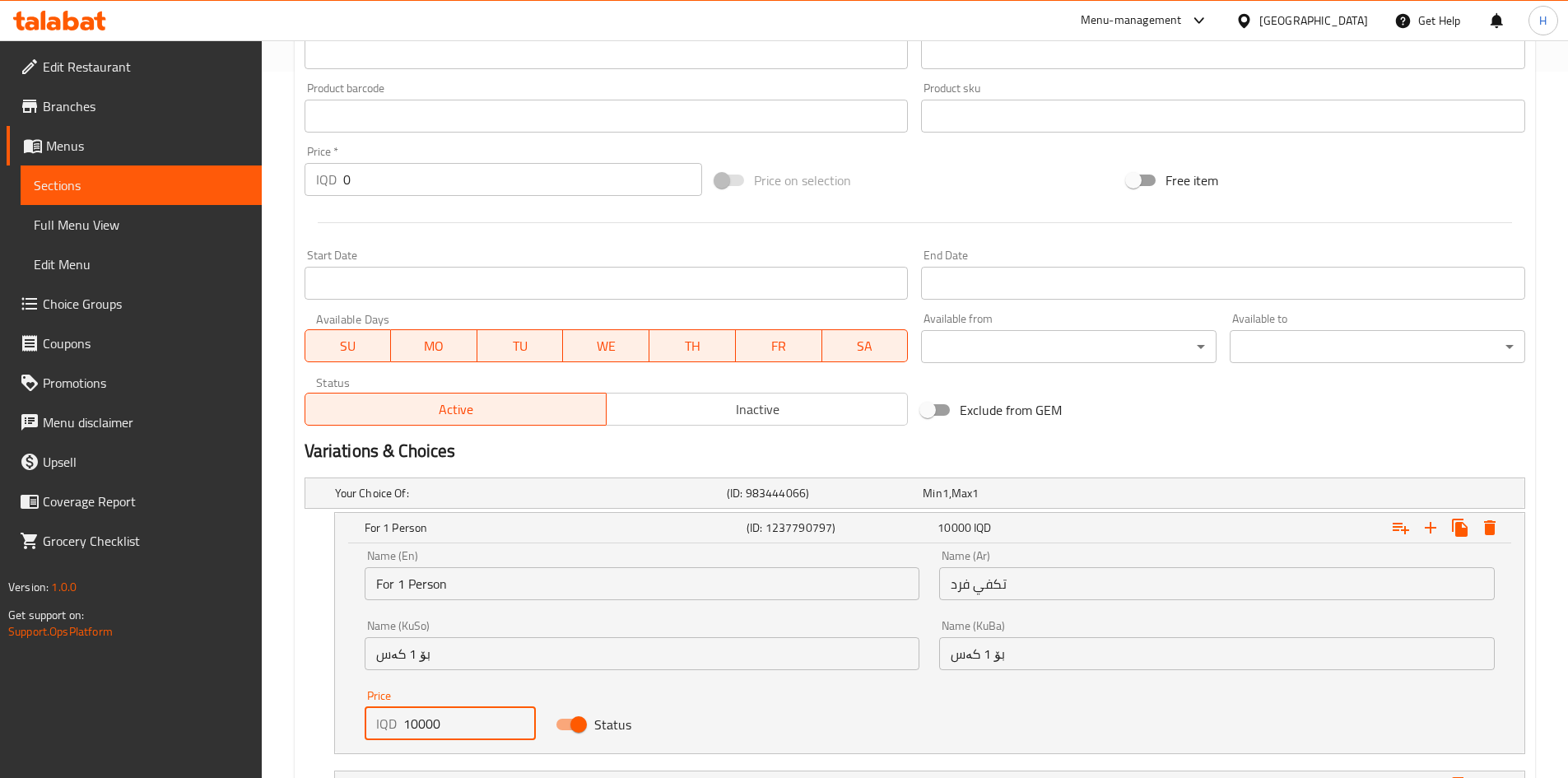
drag, startPoint x: 411, startPoint y: 748, endPoint x: 416, endPoint y: 763, distance: 15.8
click at [416, 763] on div "Your Choice Of: (ID: 983444066) Min 1 , Max 1 Name (En) Your Choice Of: Name (E…" at bounding box center [915, 672] width 1234 height 402
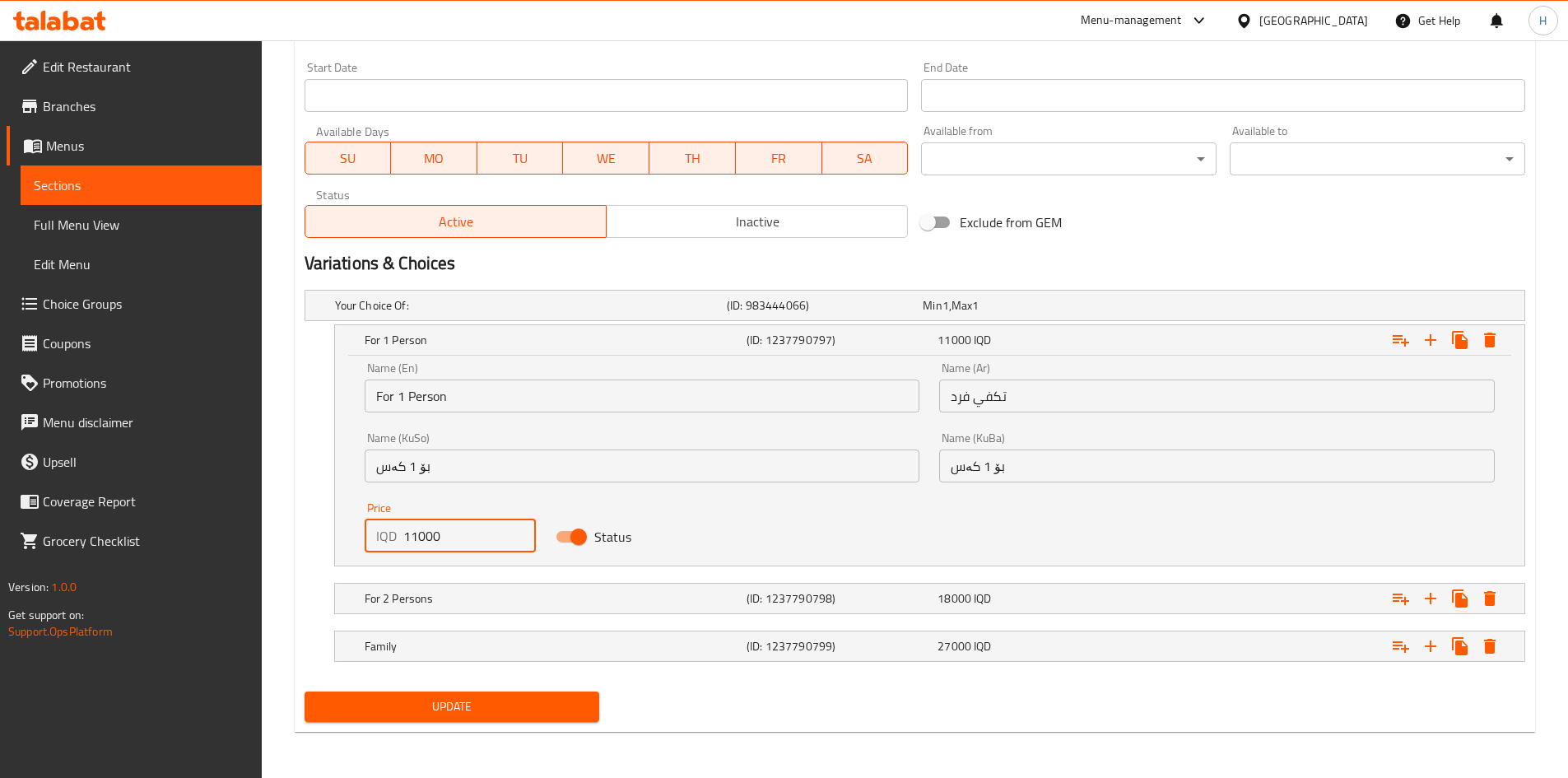
type input "11000"
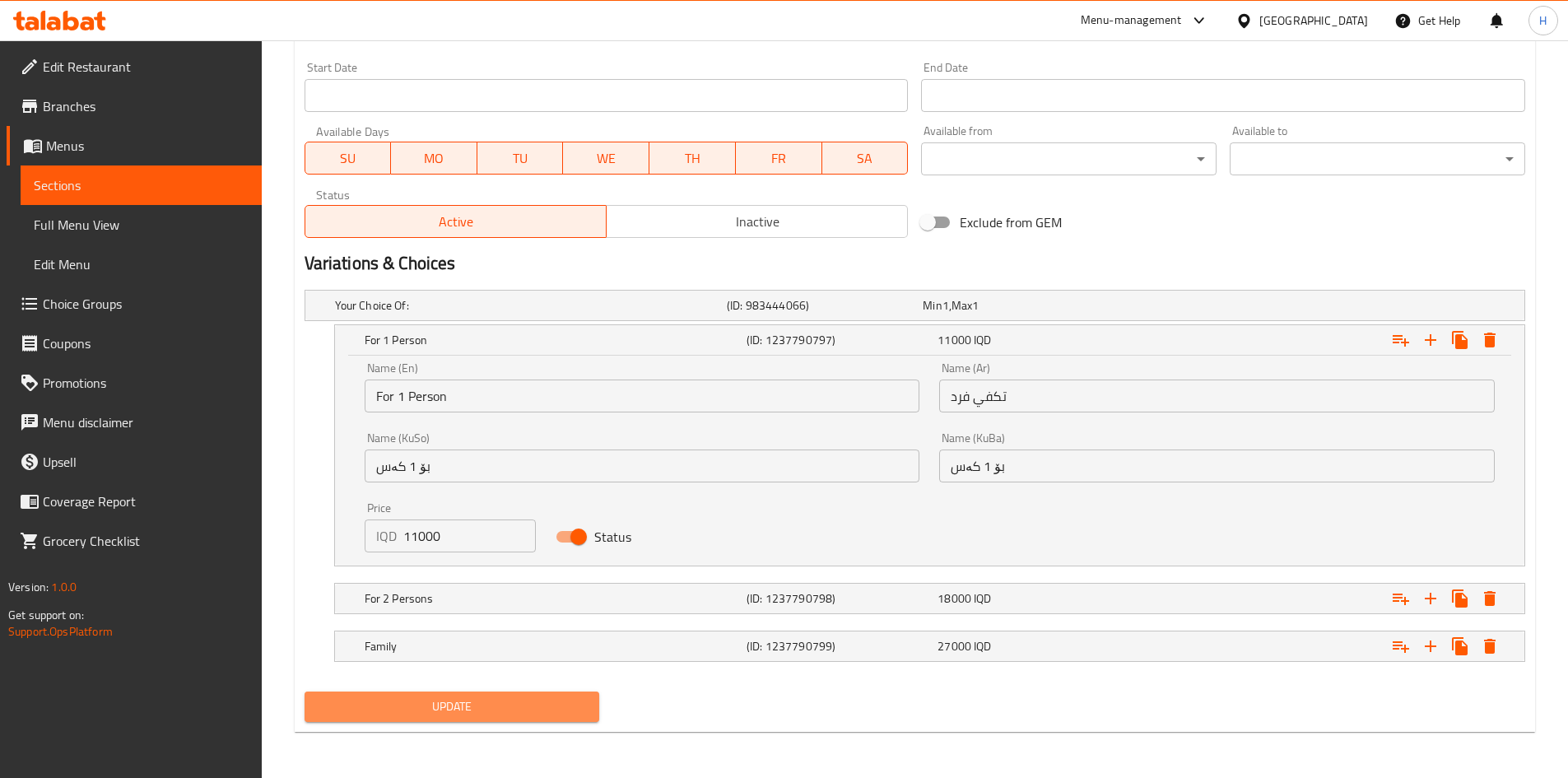
click at [539, 706] on span "Update" at bounding box center [452, 707] width 269 height 21
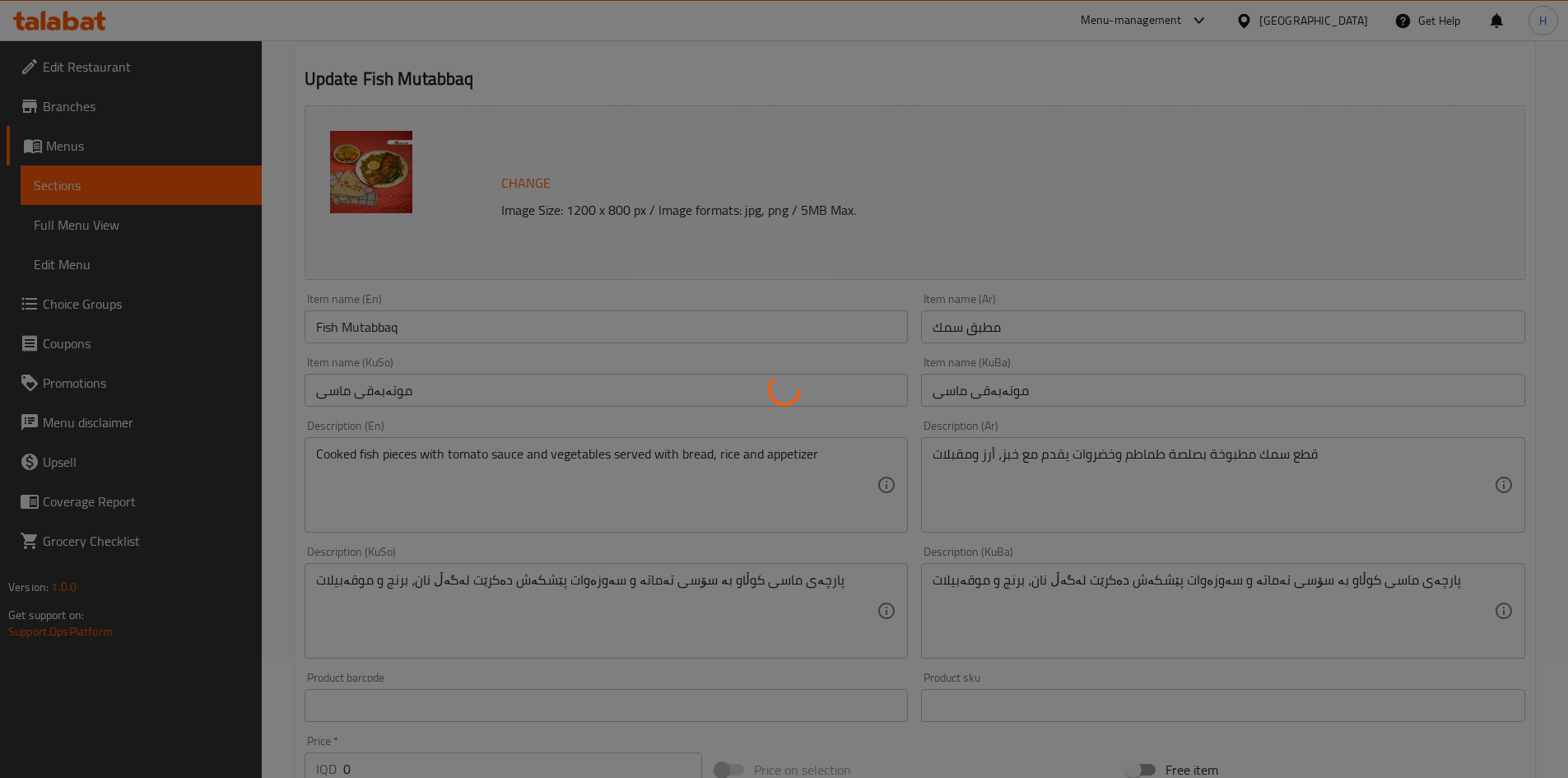
scroll to position [0, 0]
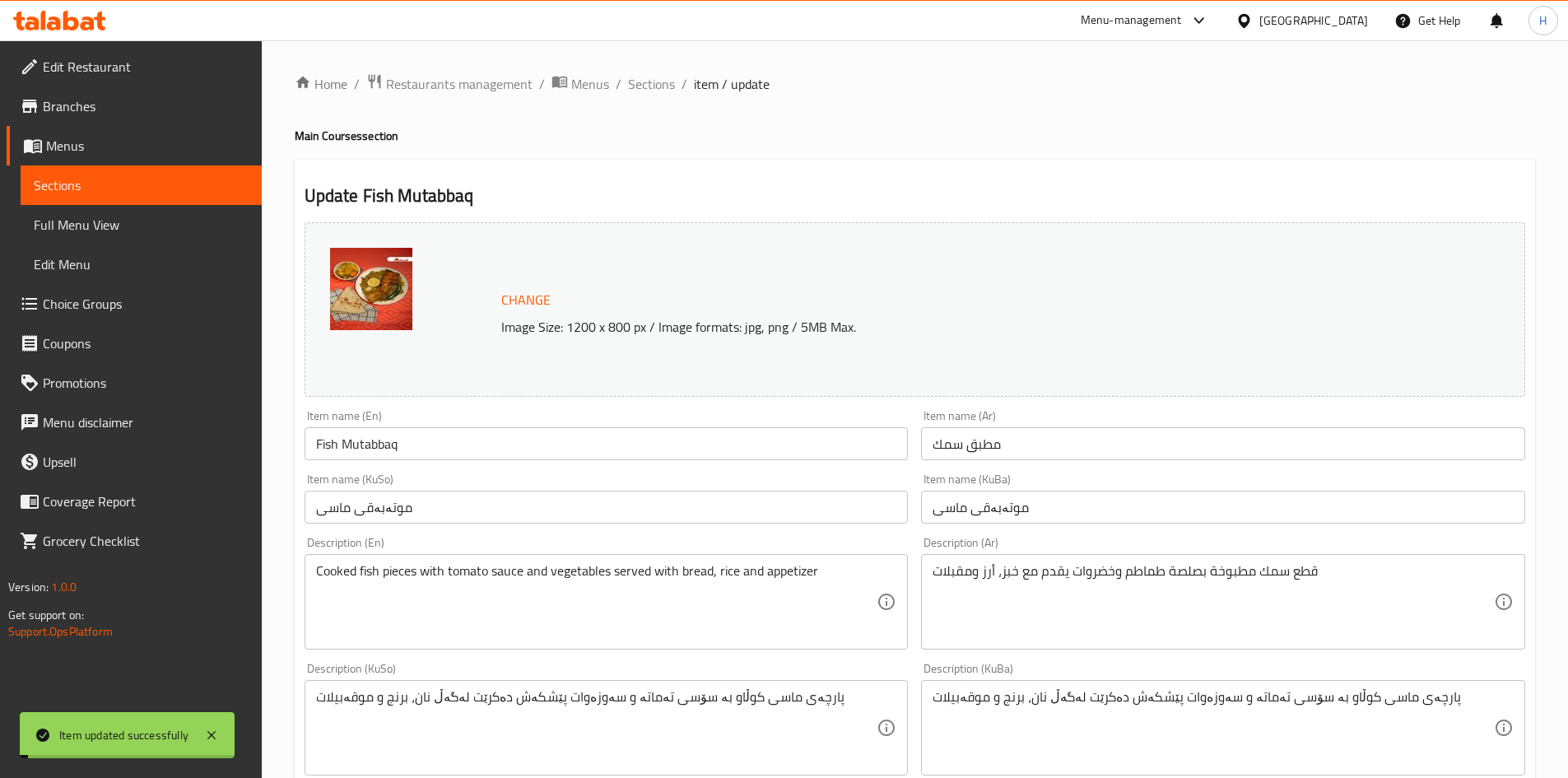
drag, startPoint x: 648, startPoint y: 89, endPoint x: 709, endPoint y: 121, distance: 68.9
click at [648, 89] on span "Sections" at bounding box center [651, 84] width 47 height 20
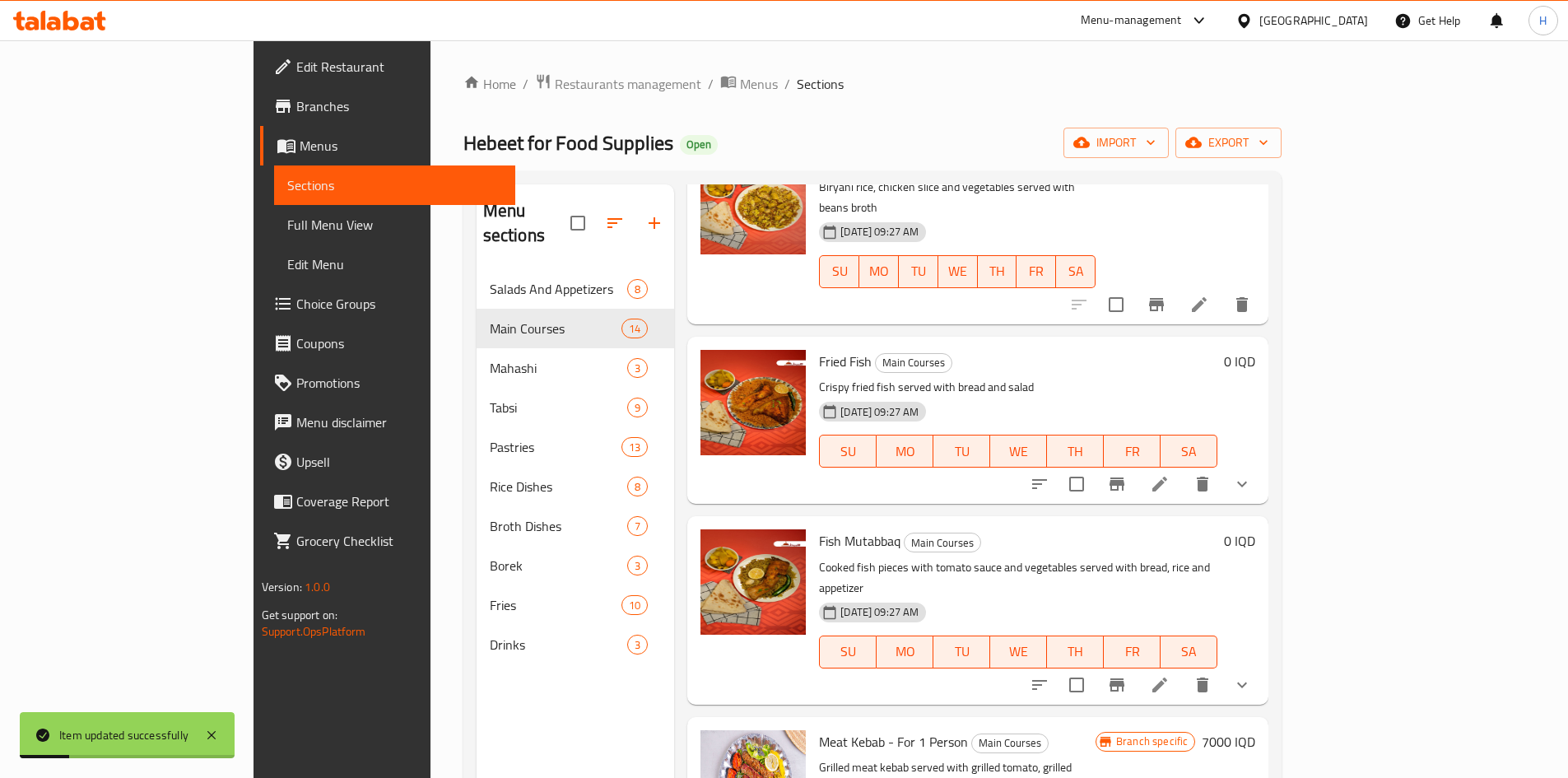
scroll to position [329, 0]
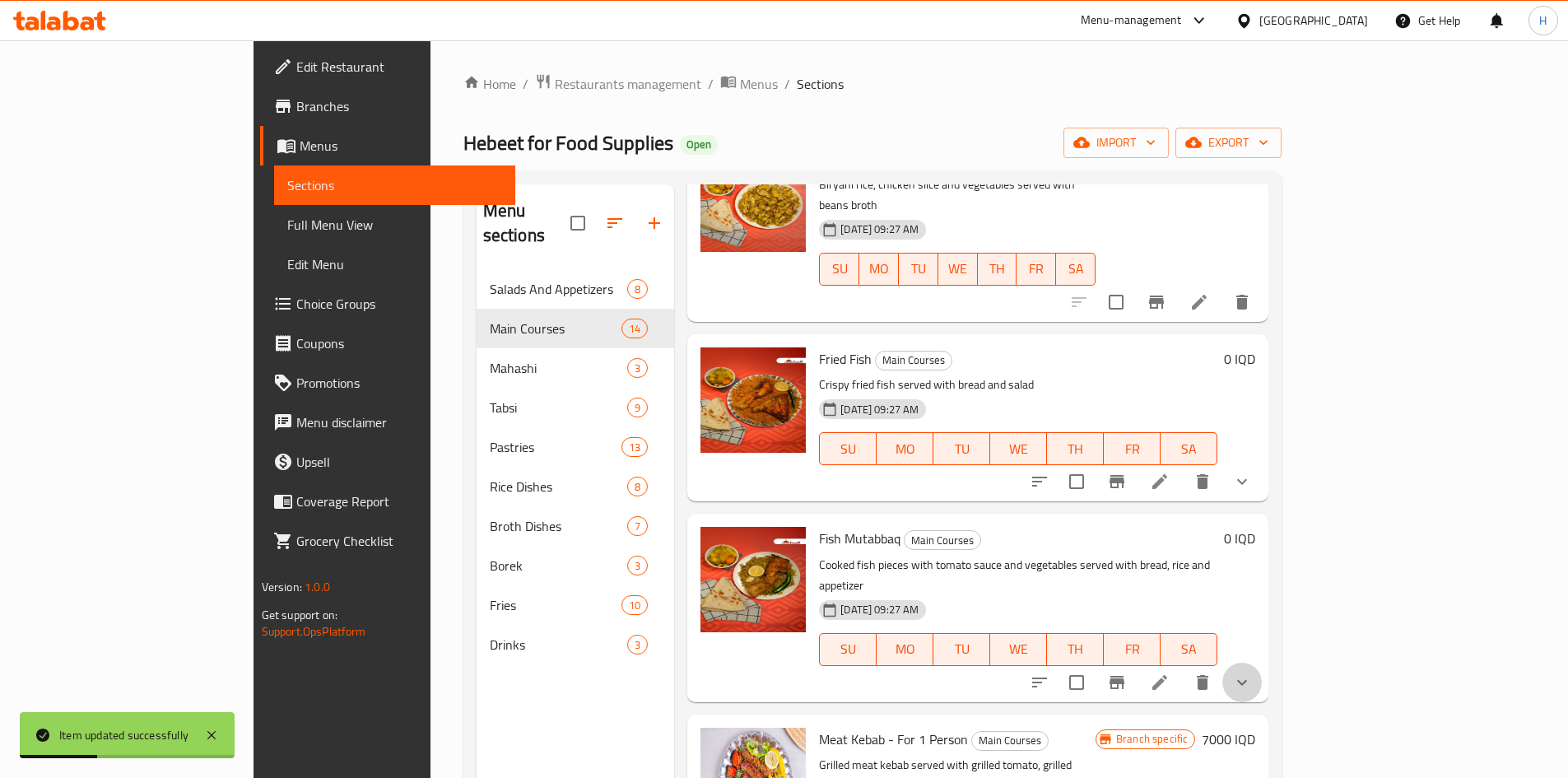
click at [1252, 673] on icon "show more" at bounding box center [1242, 682] width 20 height 20
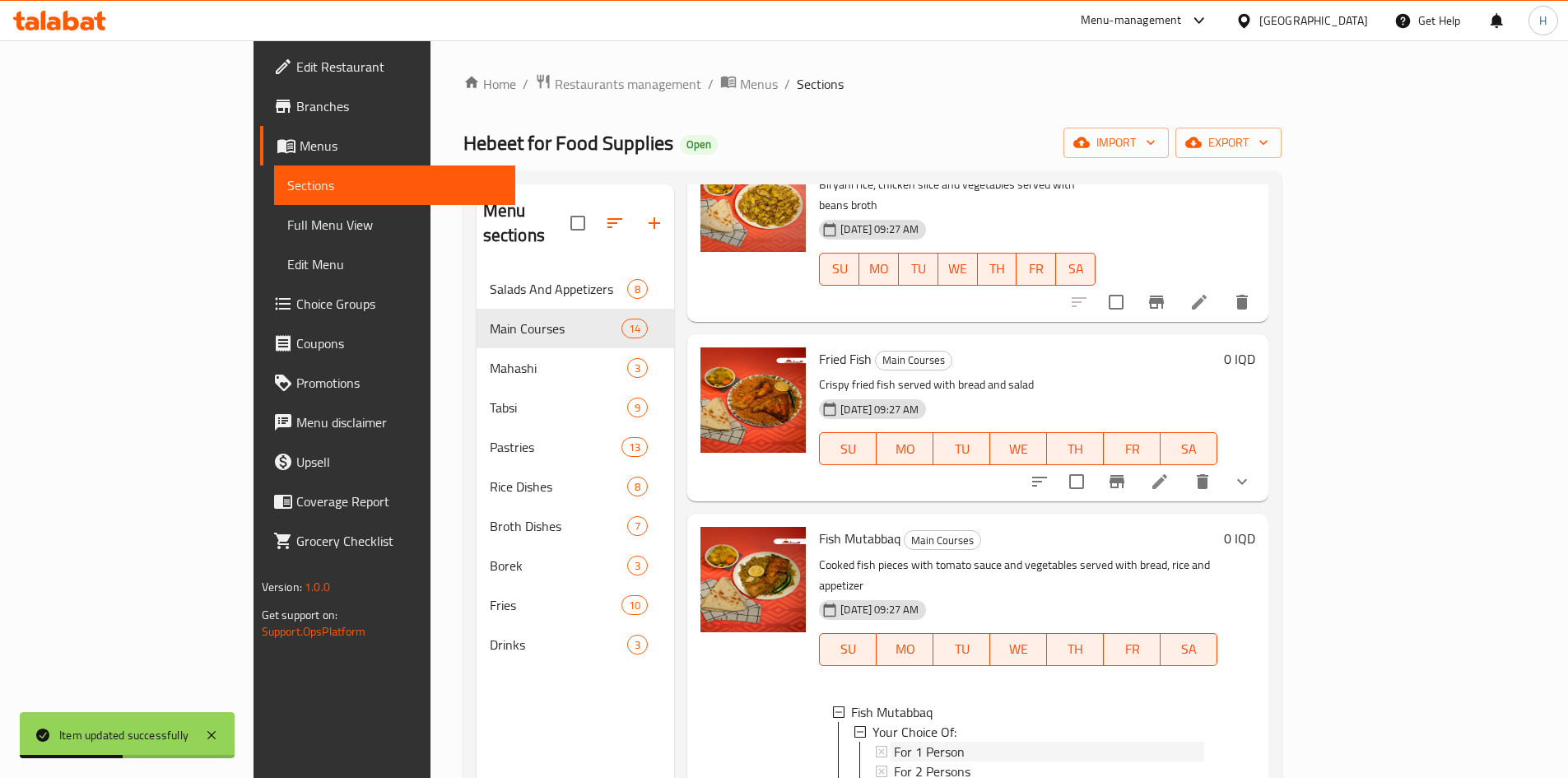
click at [894, 742] on span "For 1 Person" at bounding box center [929, 751] width 71 height 20
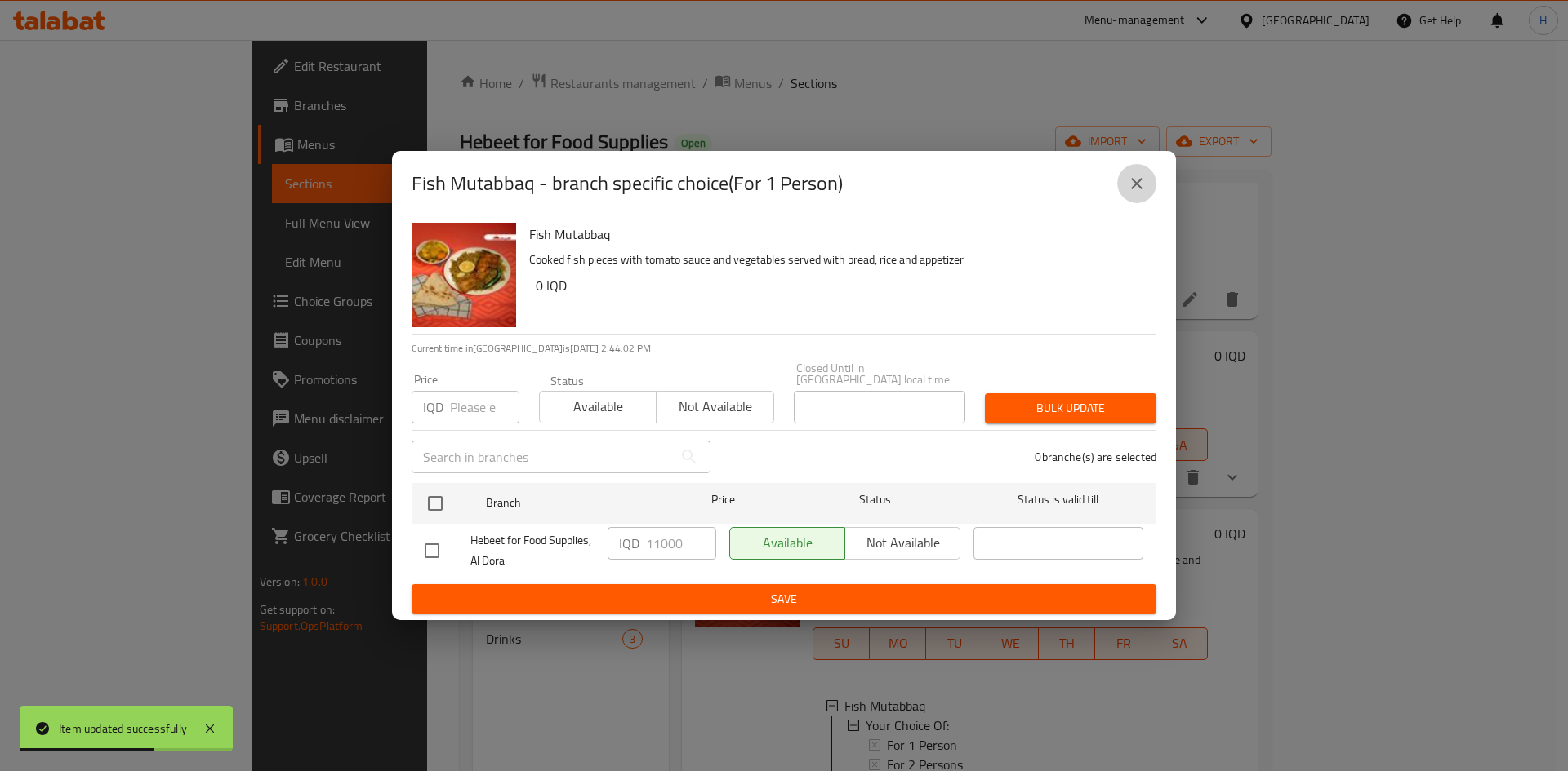
click at [1135, 190] on icon "close" at bounding box center [1137, 183] width 19 height 19
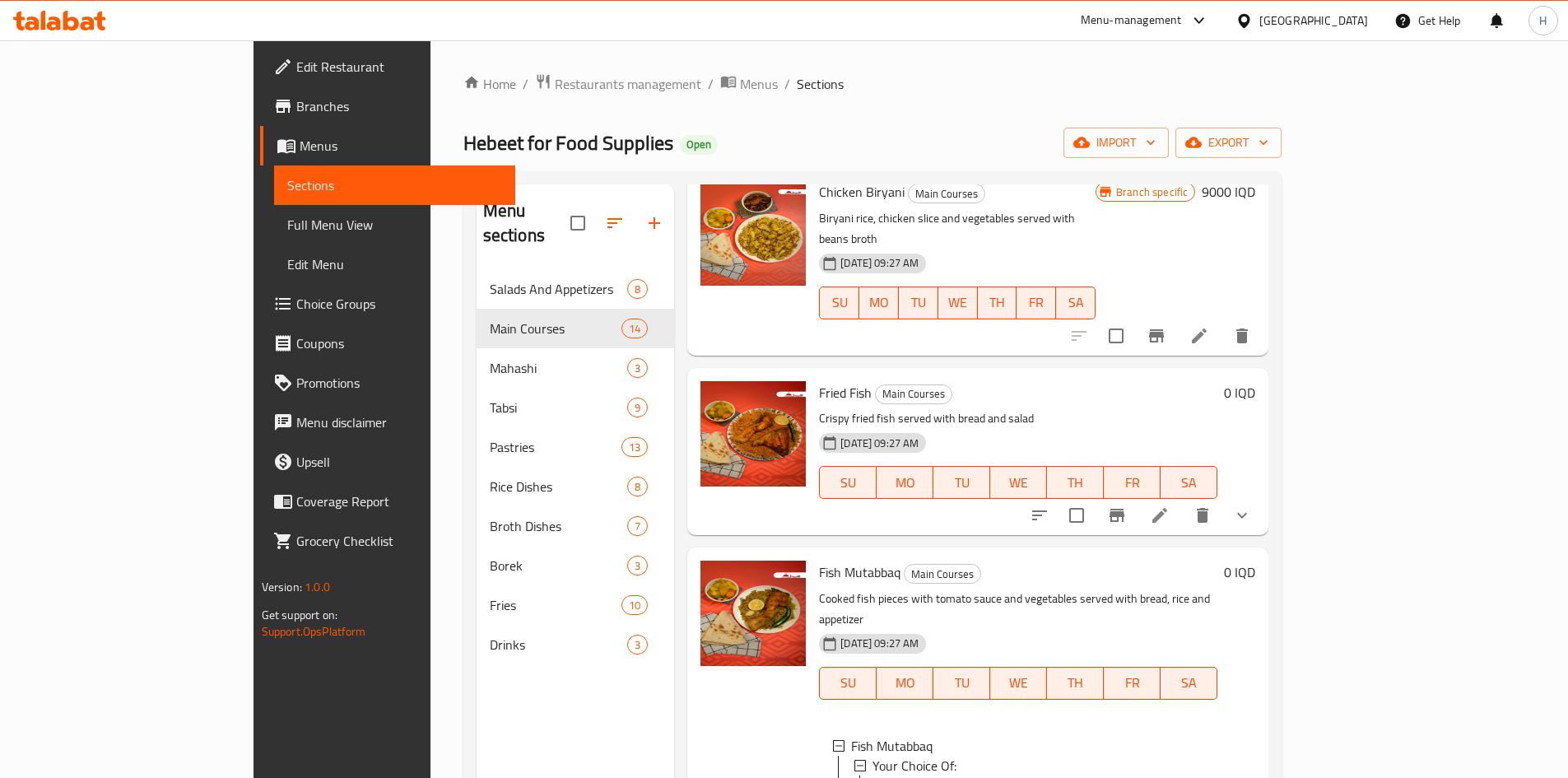
scroll to position [247, 0]
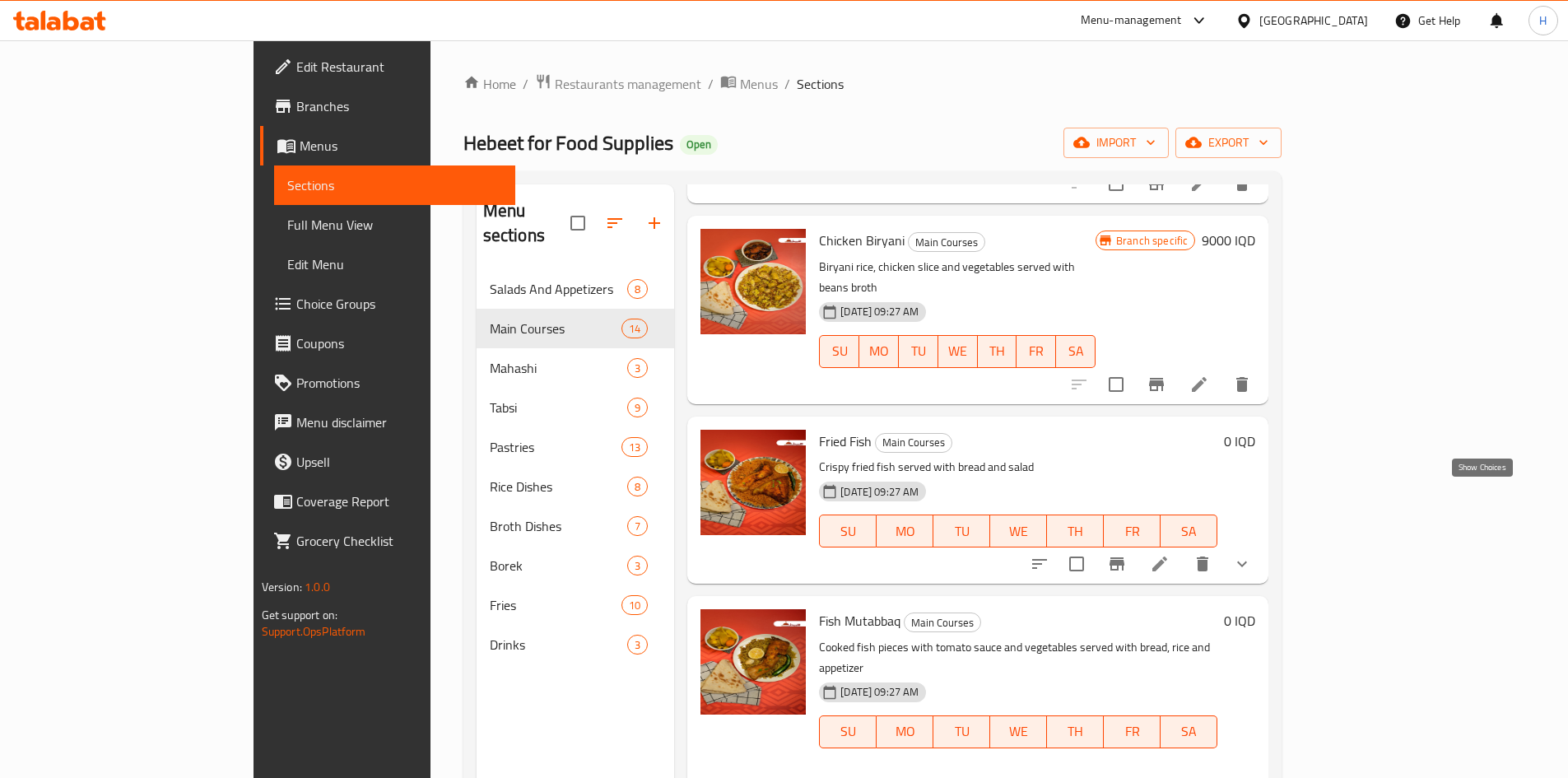
click at [1252, 554] on icon "show more" at bounding box center [1242, 563] width 20 height 20
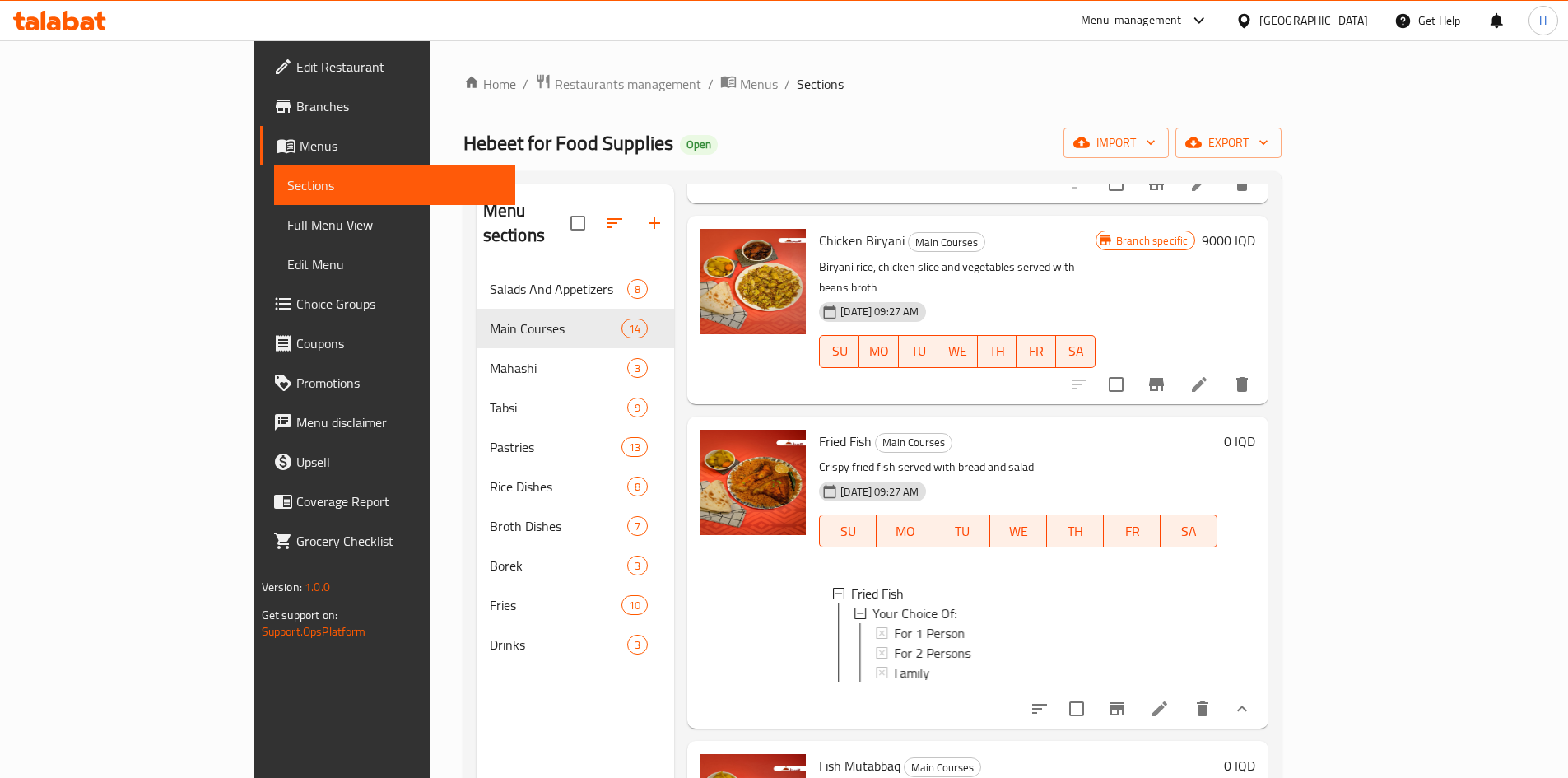
scroll to position [3, 0]
click at [942, 661] on div "Family" at bounding box center [1048, 670] width 310 height 20
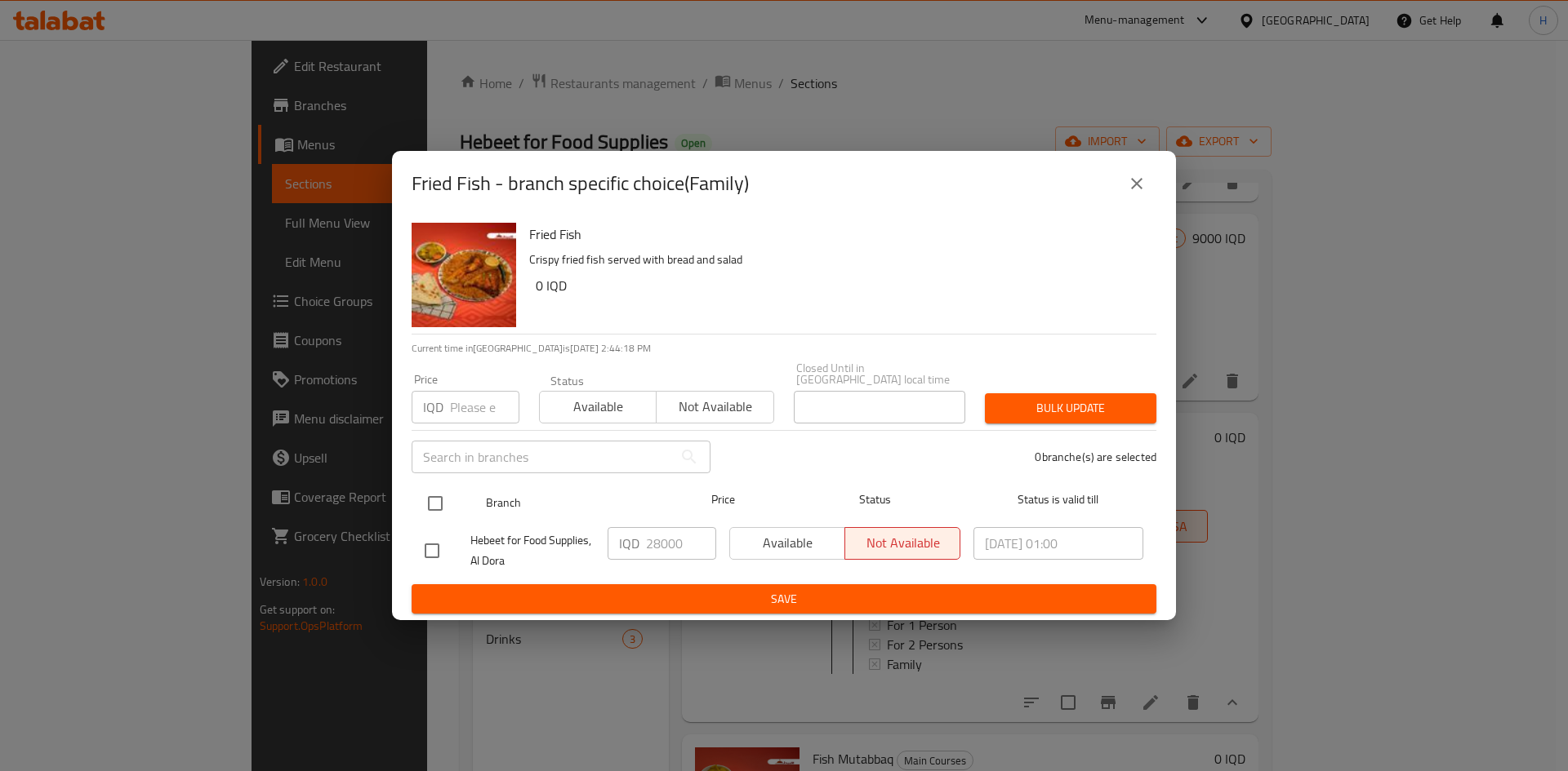
click at [436, 491] on input "checkbox" at bounding box center [435, 503] width 34 height 34
checkbox input "true"
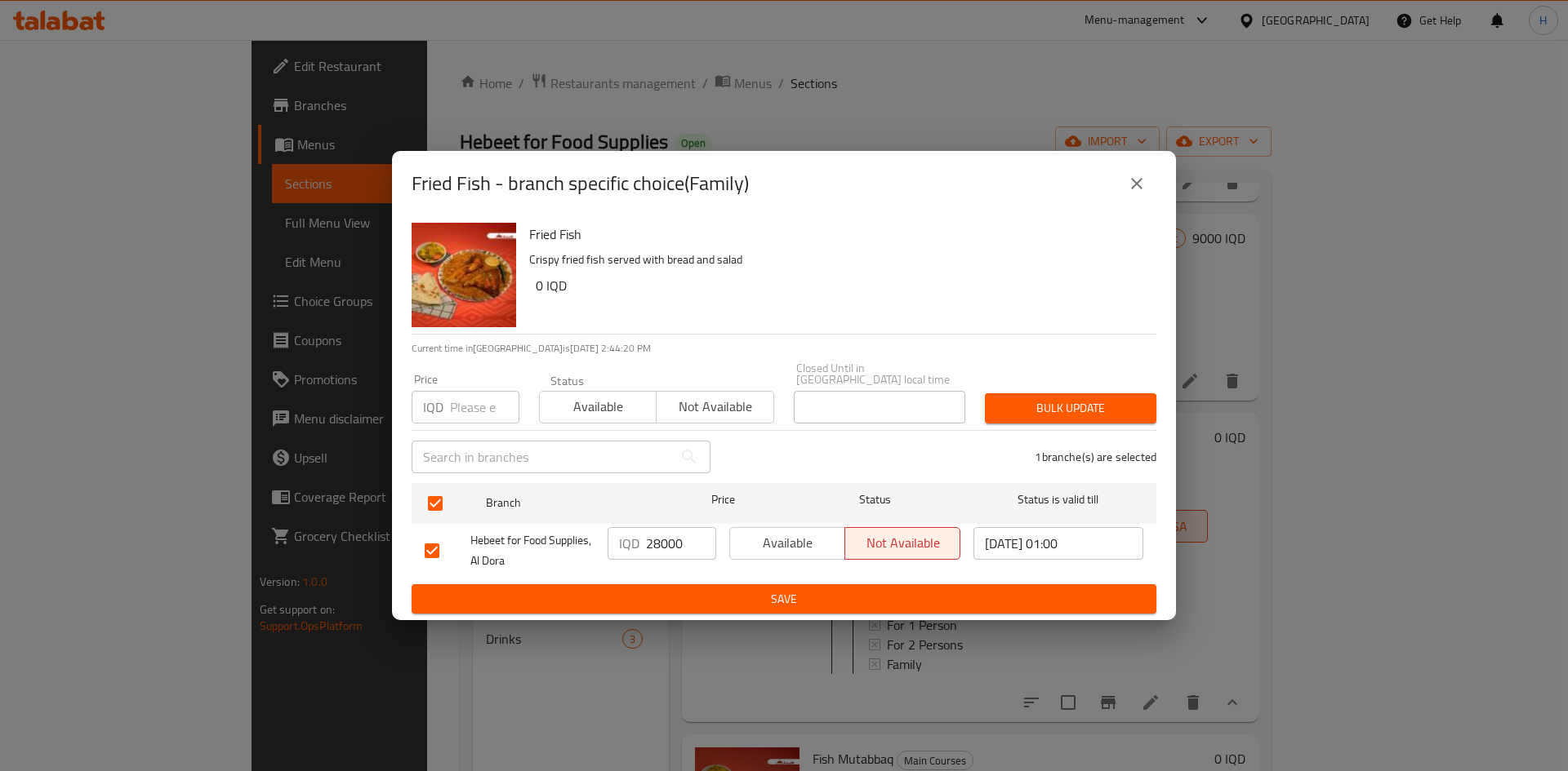
click at [1147, 180] on button "close" at bounding box center [1137, 184] width 39 height 39
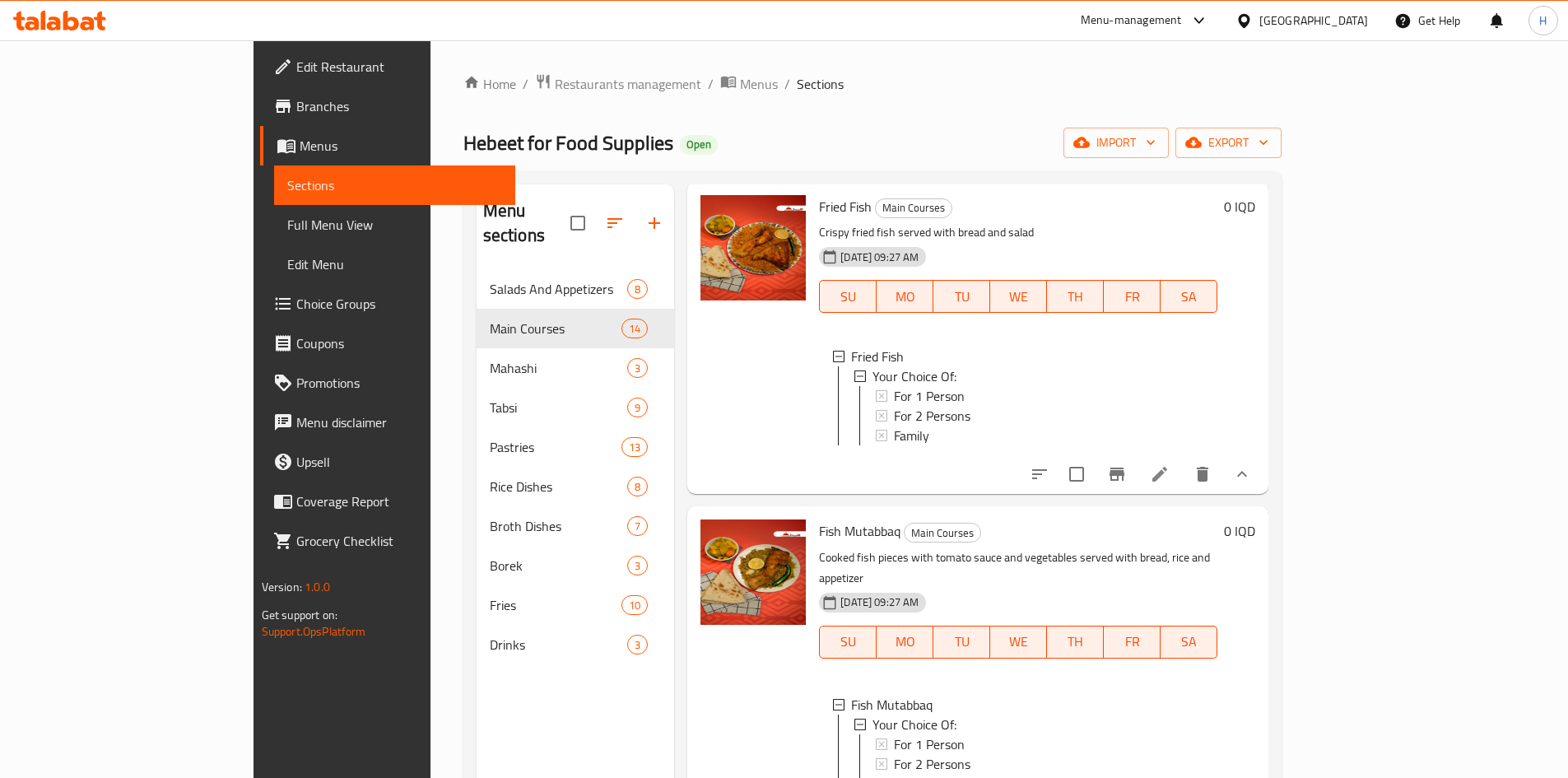
scroll to position [494, 0]
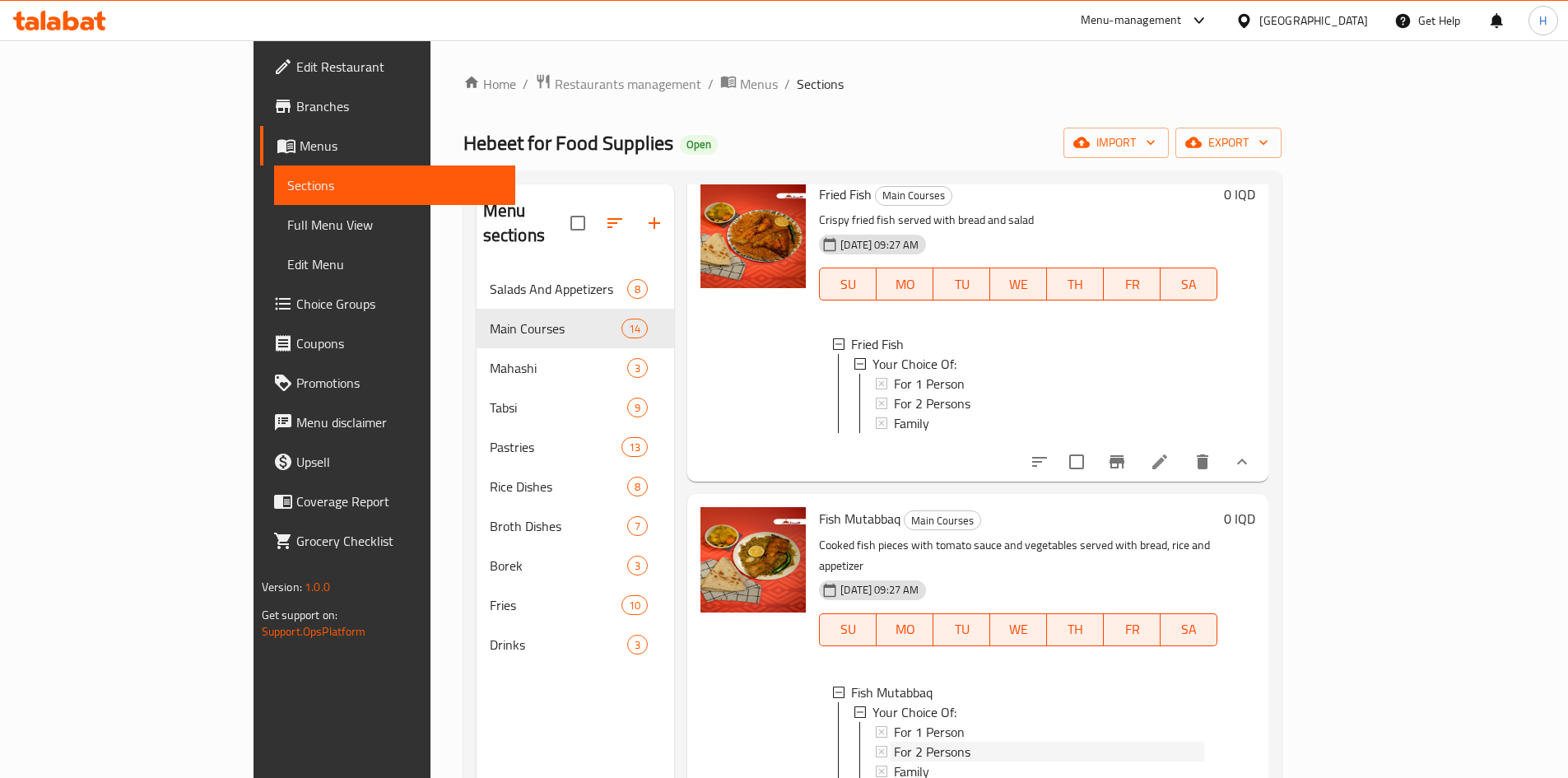
click at [909, 742] on div "For 2 Persons" at bounding box center [1048, 751] width 310 height 20
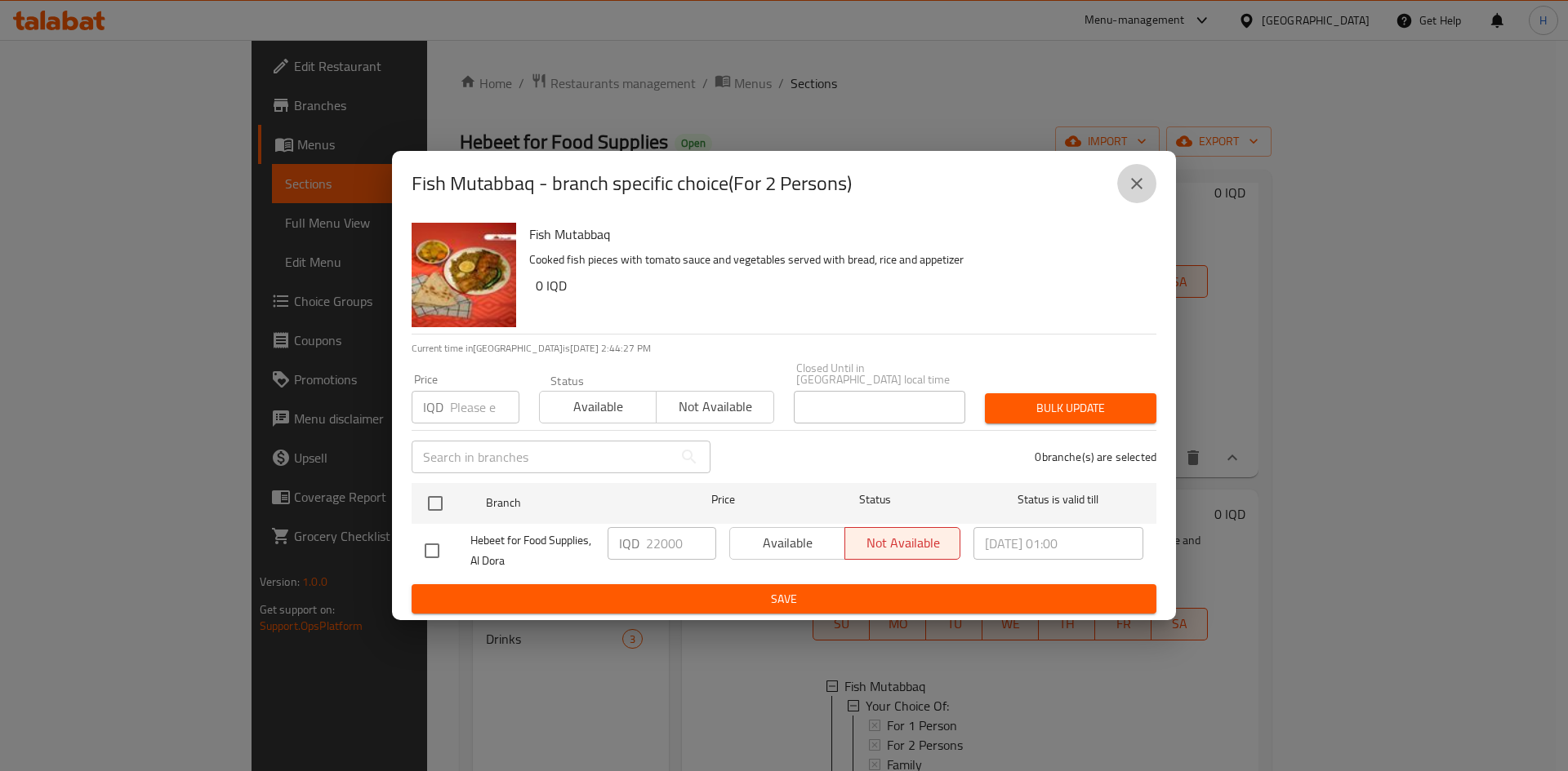
click at [1147, 181] on button "close" at bounding box center [1137, 184] width 39 height 39
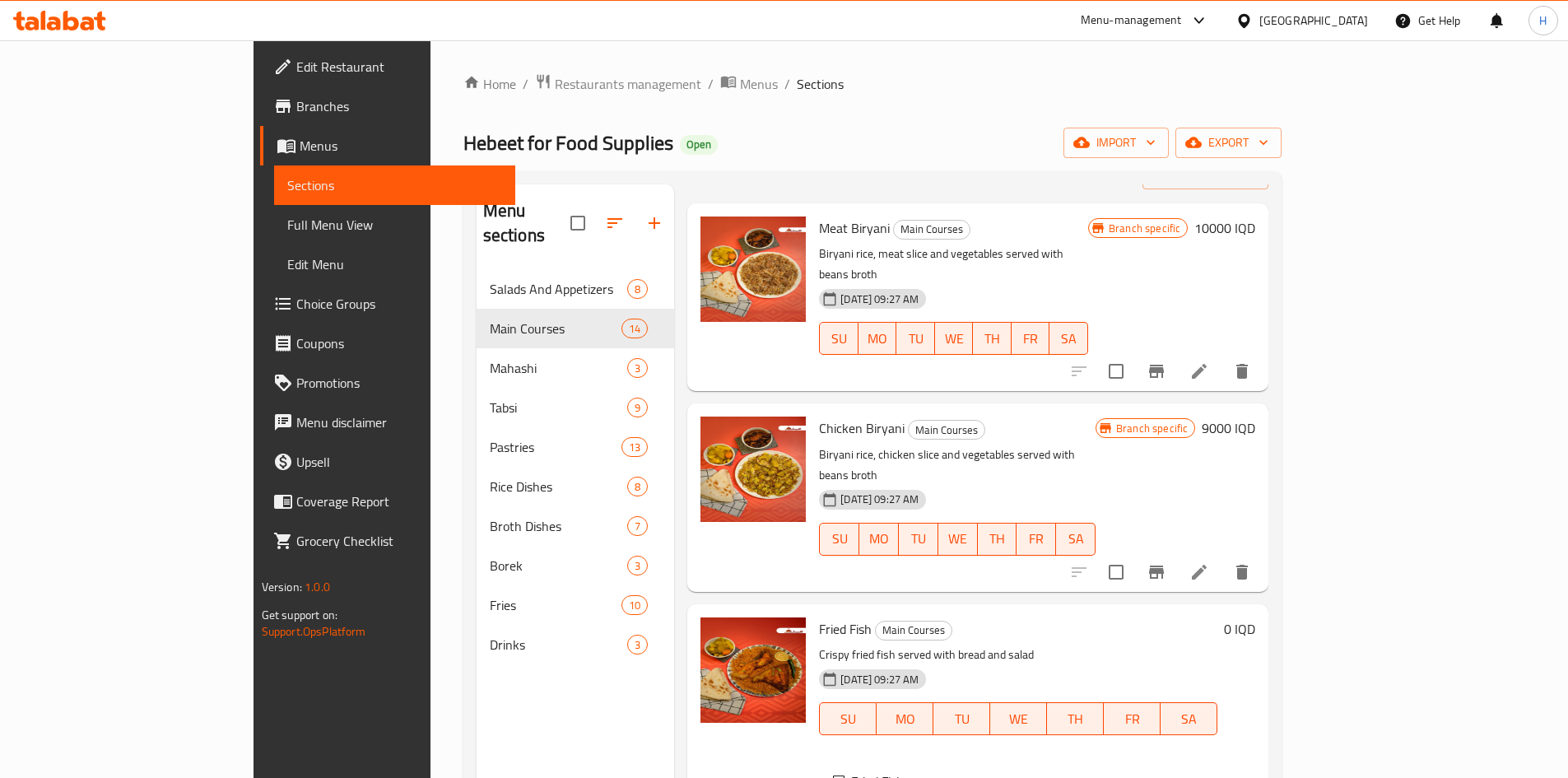
scroll to position [0, 0]
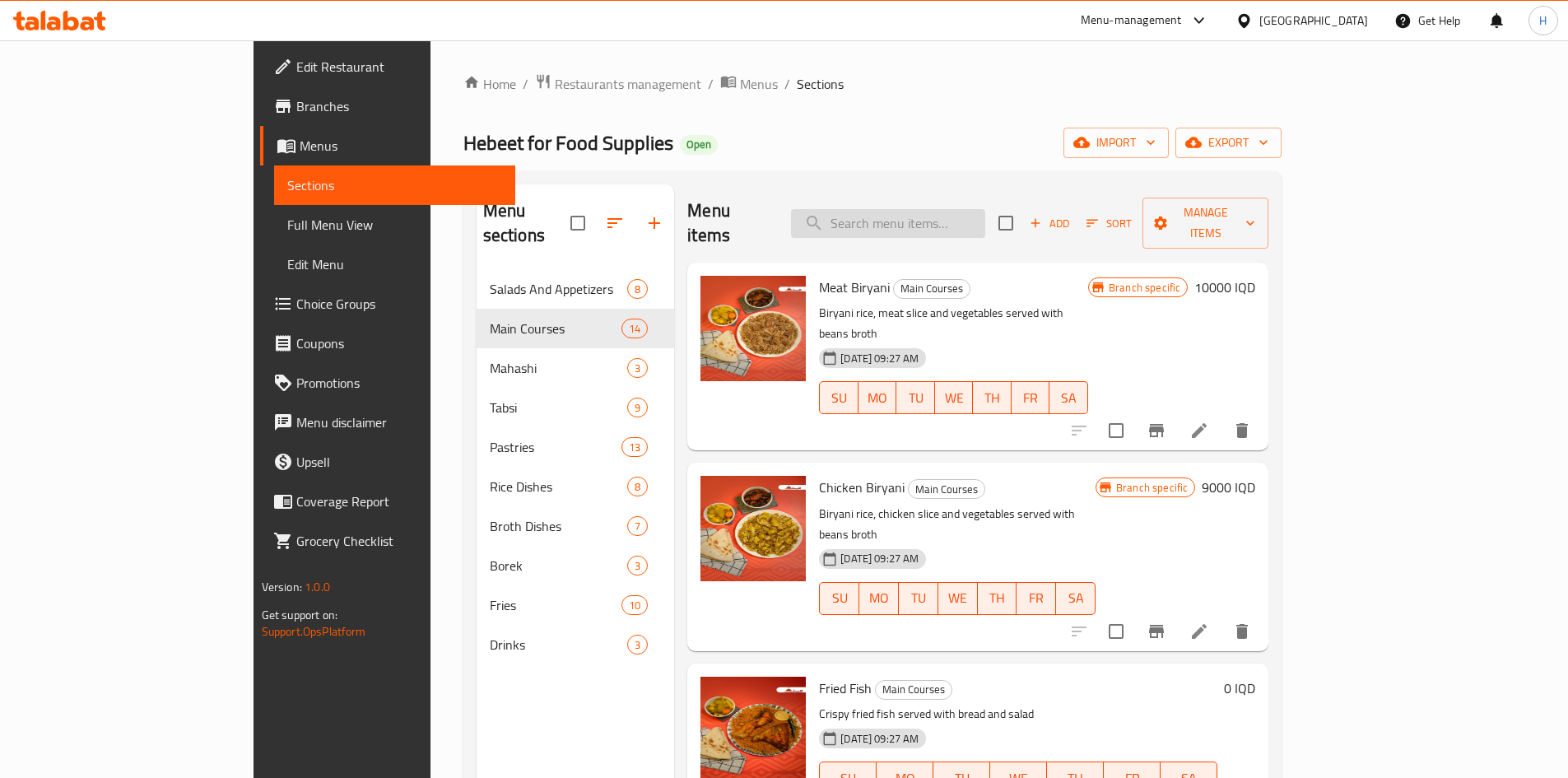
click at [938, 209] on input "search" at bounding box center [888, 224] width 194 height 29
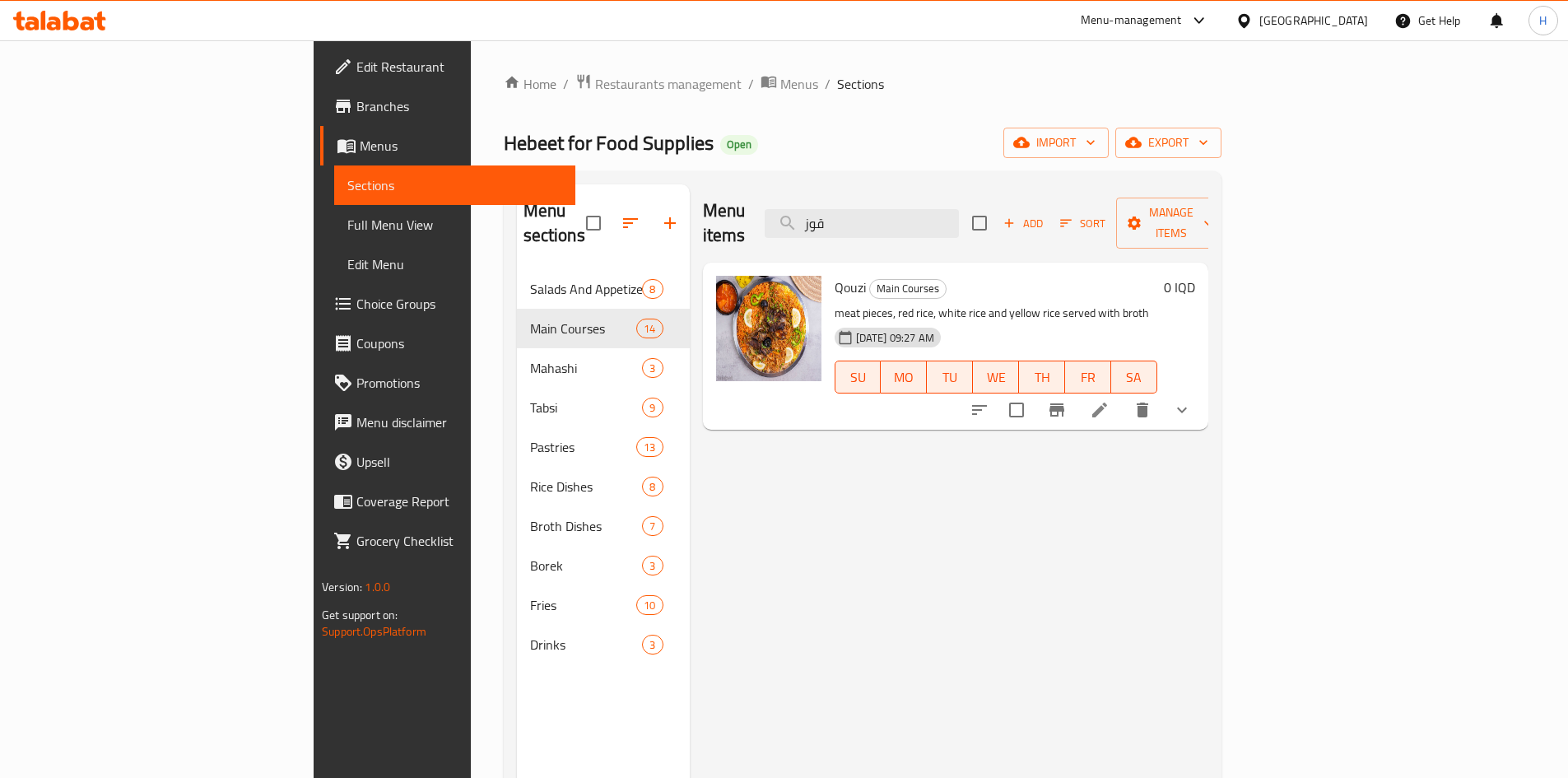
type input "قوز"
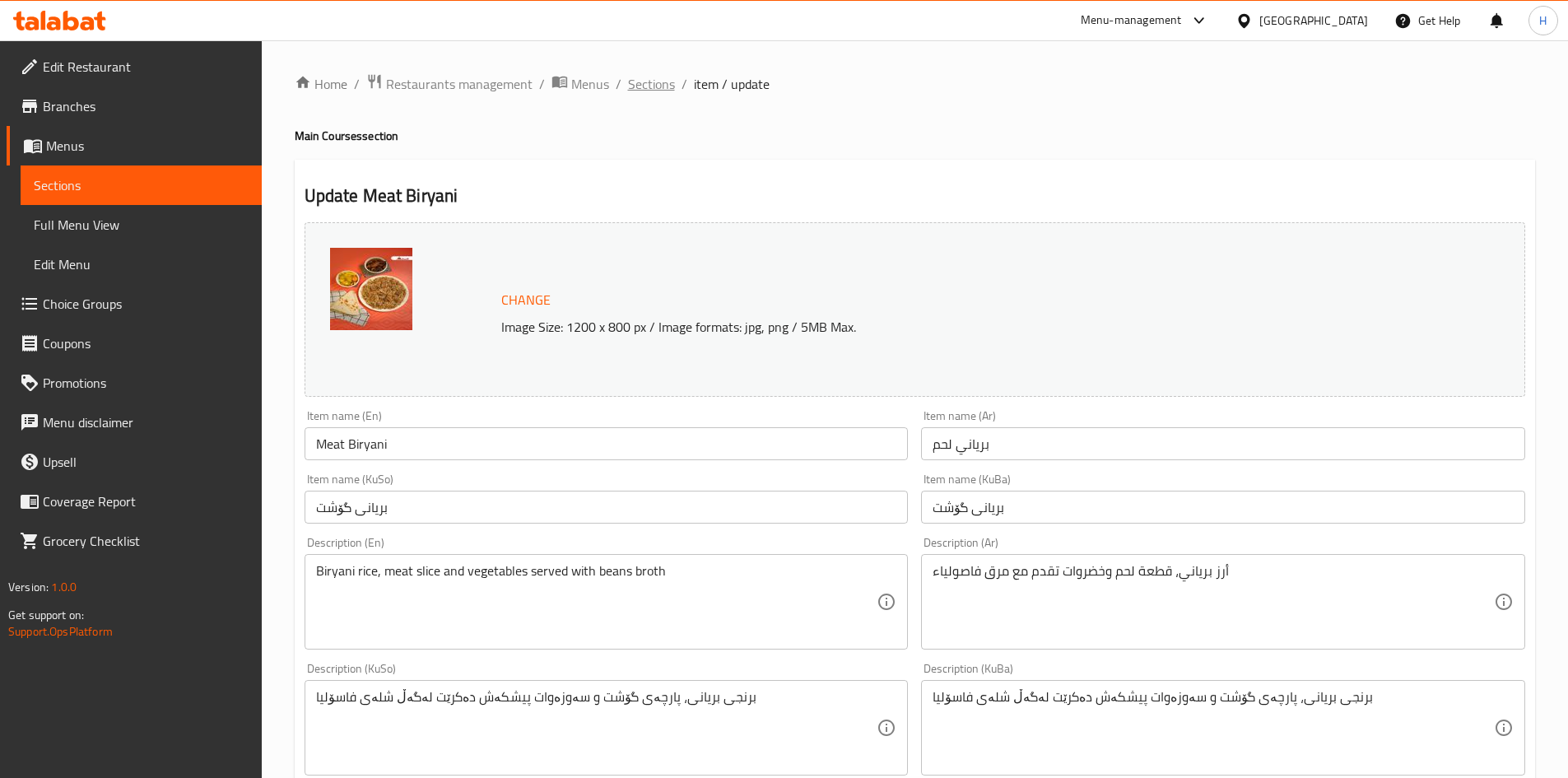
click at [650, 80] on span "Sections" at bounding box center [651, 84] width 47 height 20
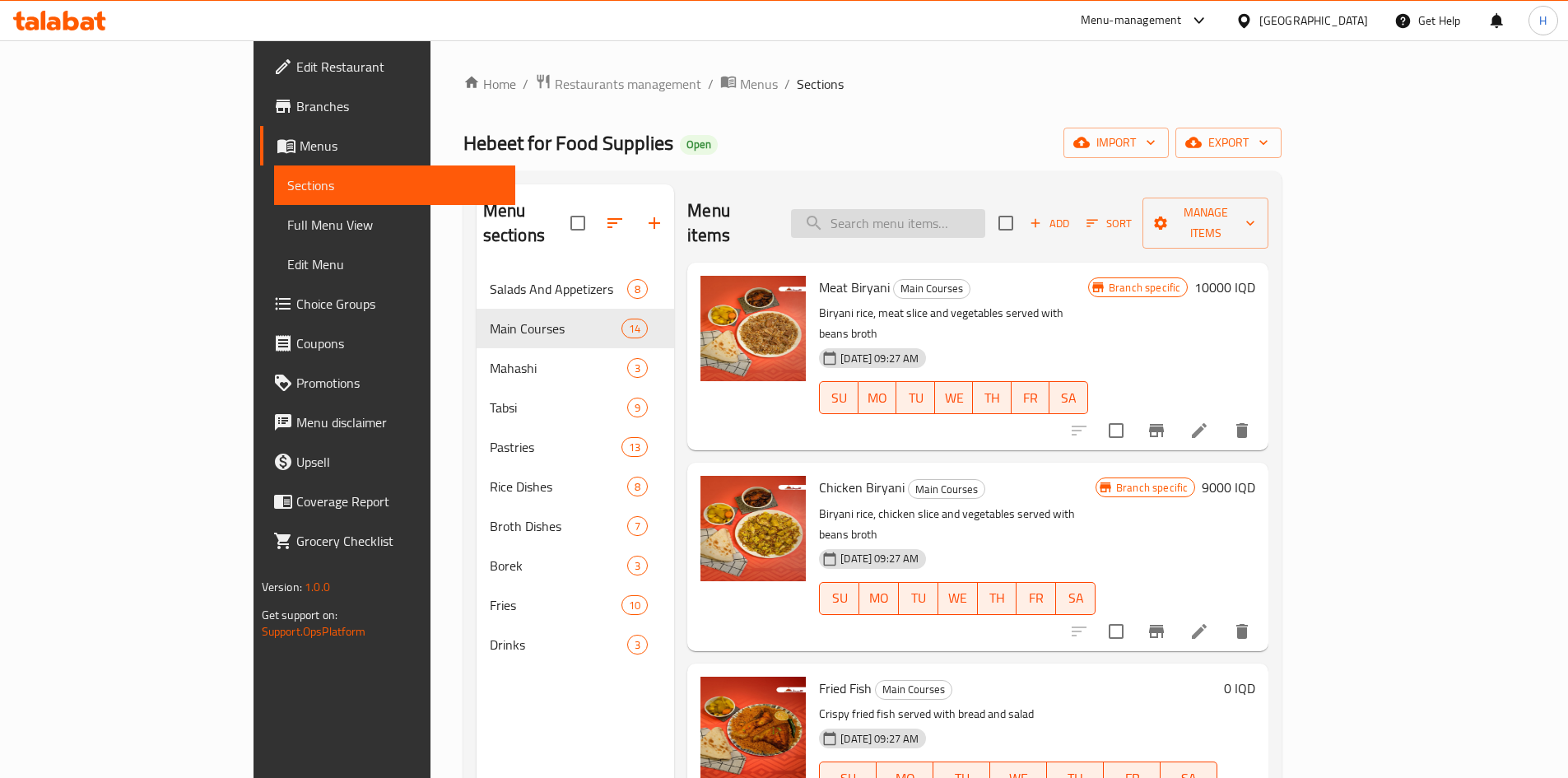
click at [985, 213] on input "search" at bounding box center [888, 224] width 194 height 29
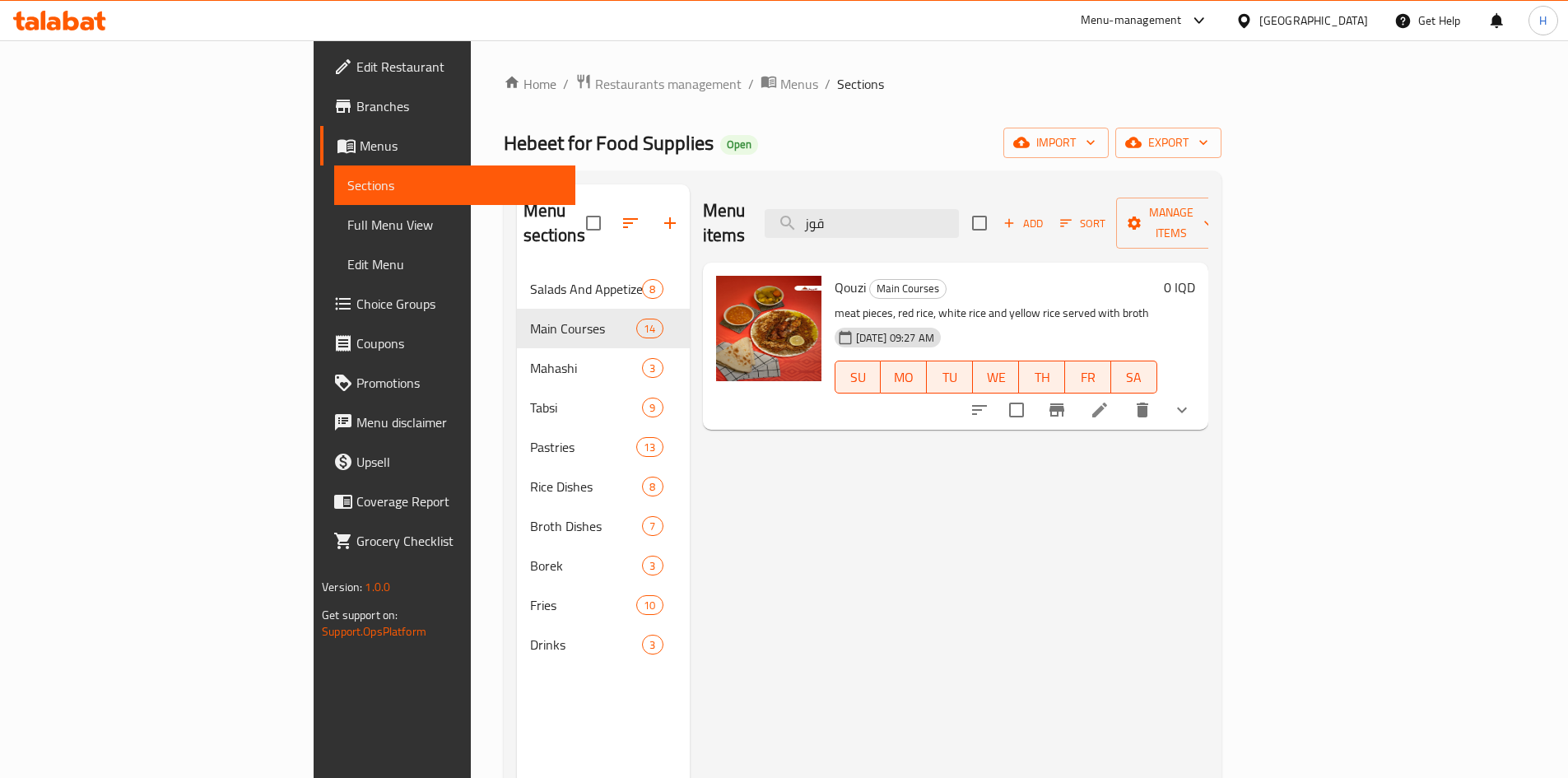
type input "قوز"
click at [1123, 395] on li at bounding box center [1100, 410] width 46 height 30
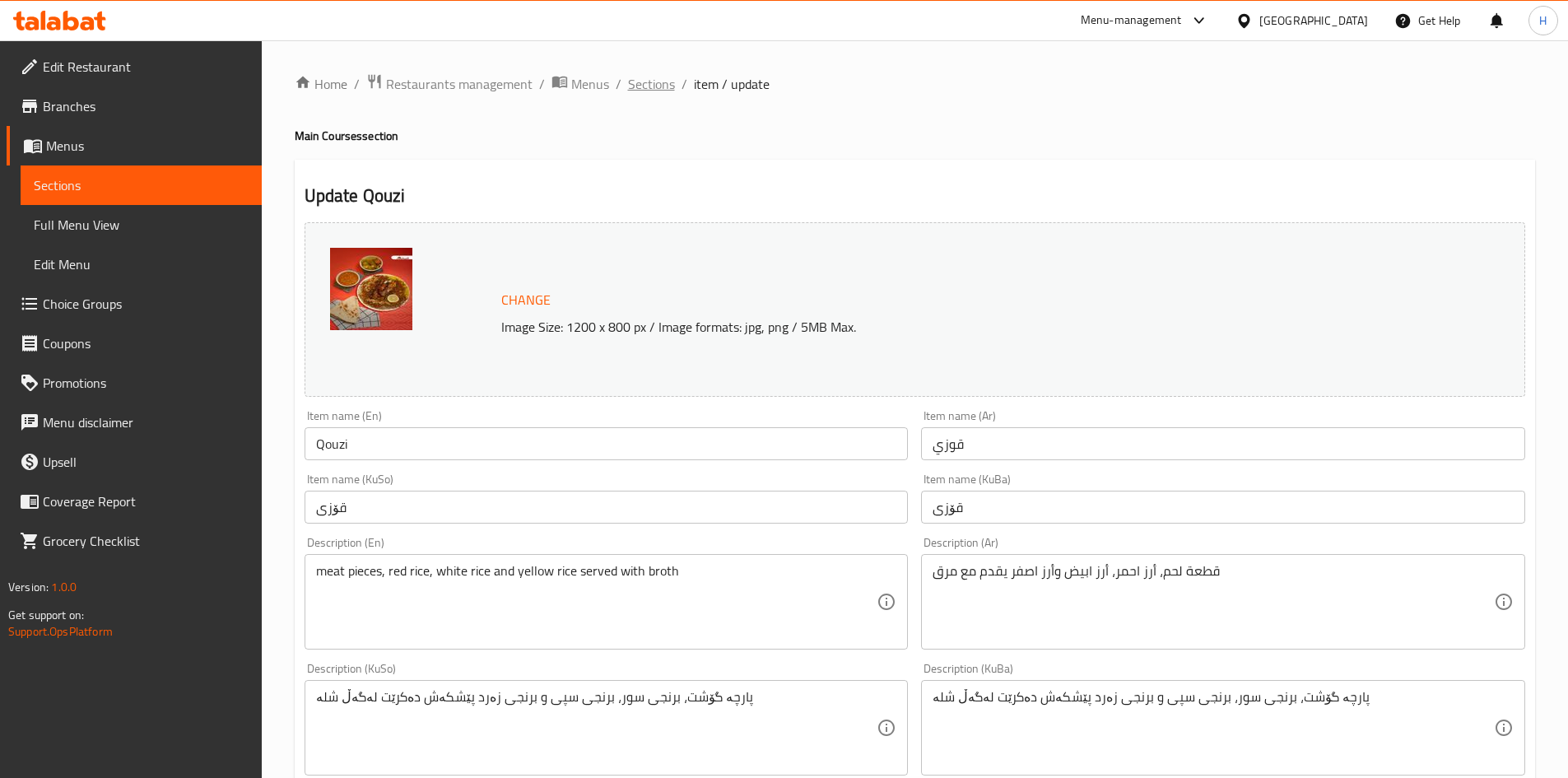
click at [638, 85] on span "Sections" at bounding box center [651, 84] width 47 height 20
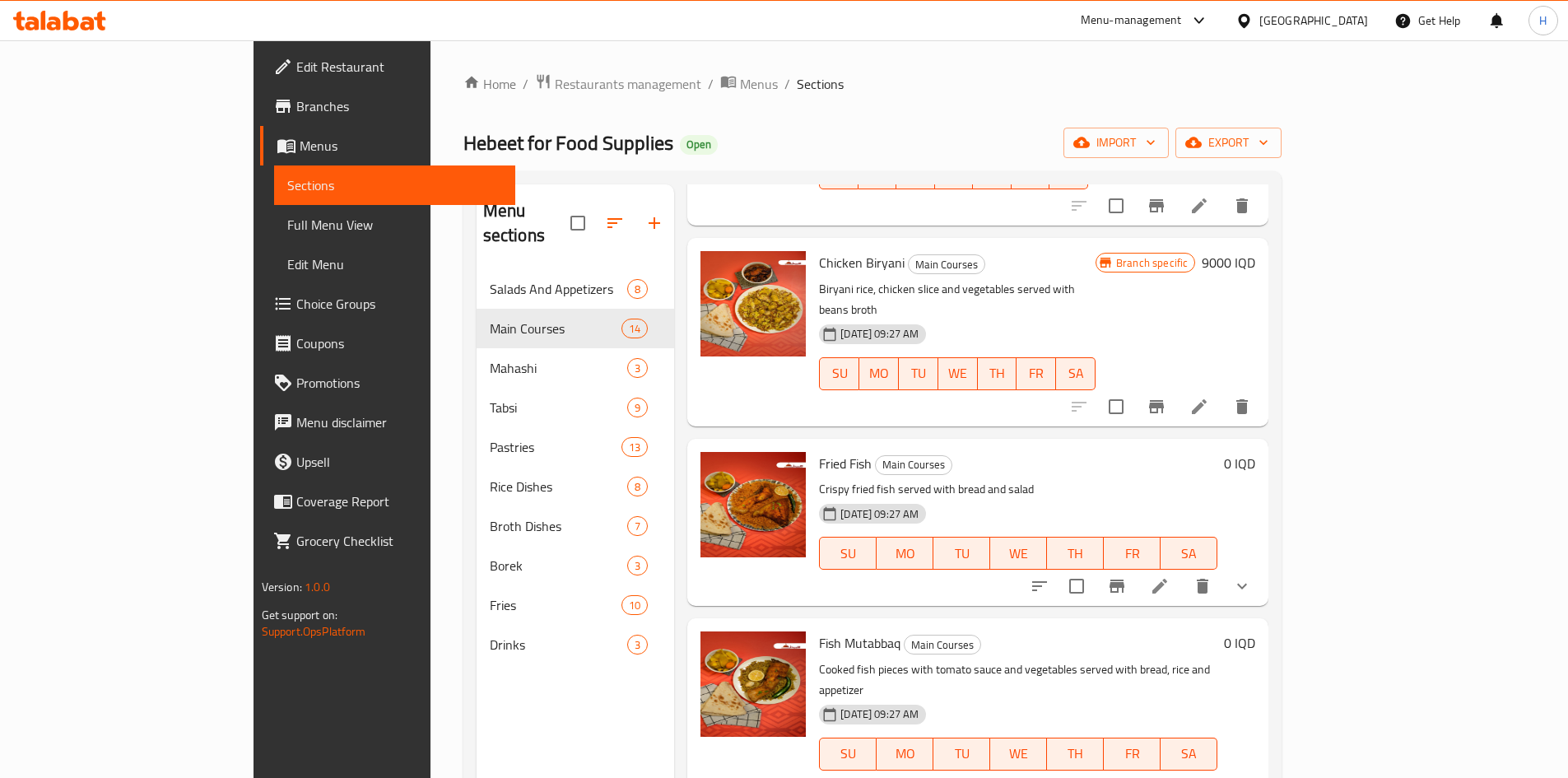
scroll to position [247, 0]
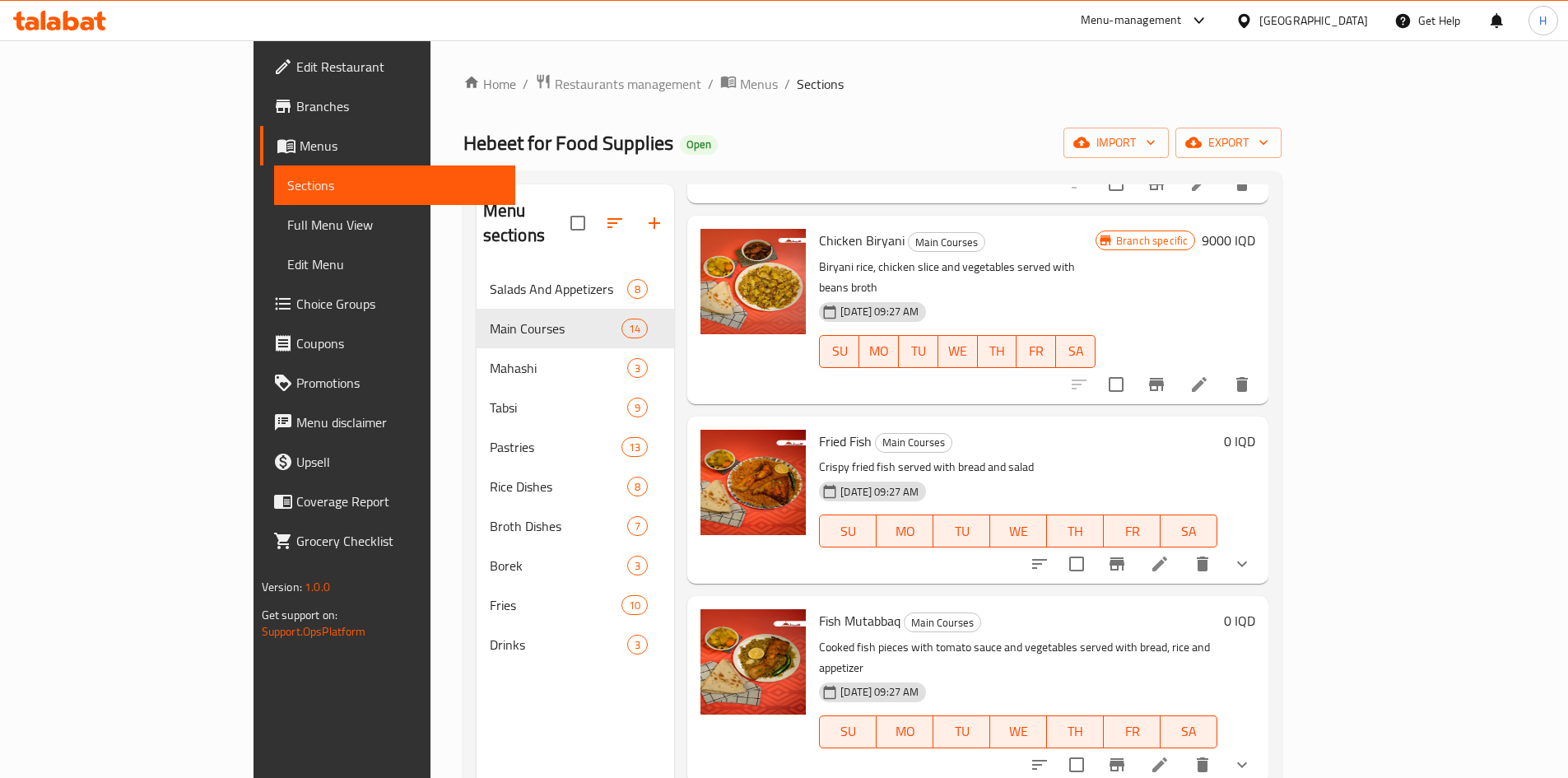
click at [1252, 755] on icon "show more" at bounding box center [1242, 764] width 20 height 20
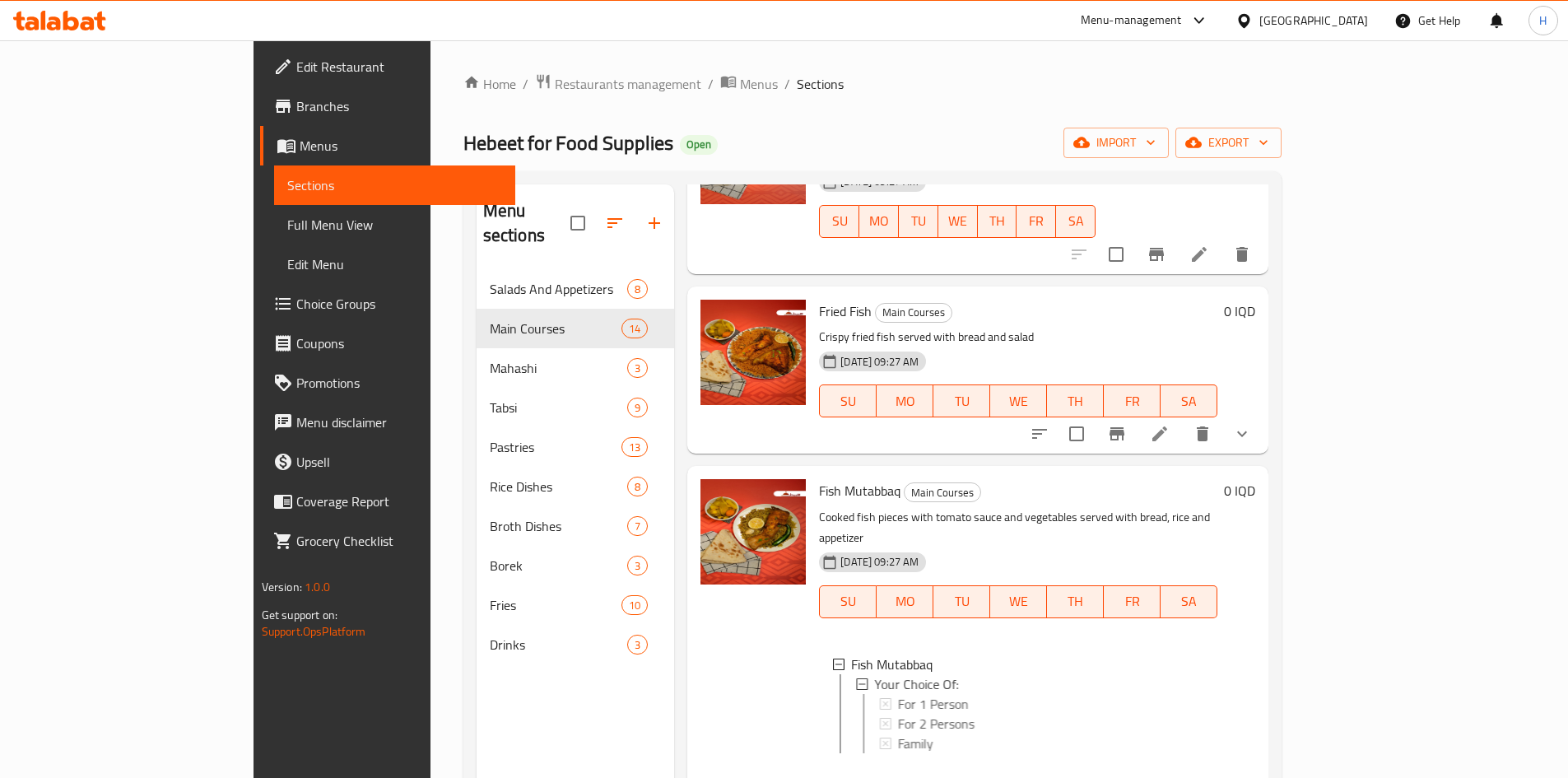
scroll to position [494, 0]
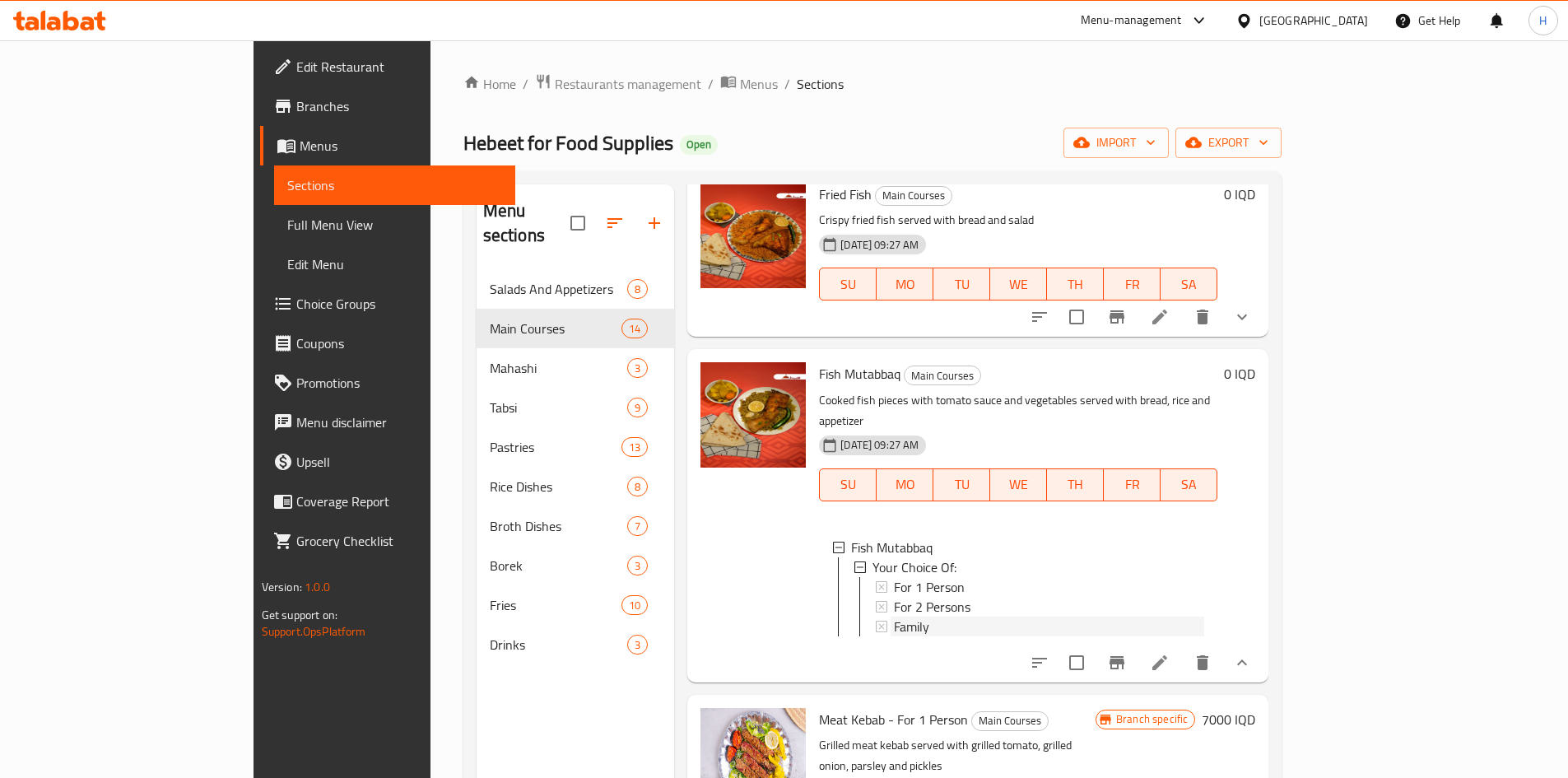
click at [894, 617] on div "Family" at bounding box center [1048, 627] width 310 height 20
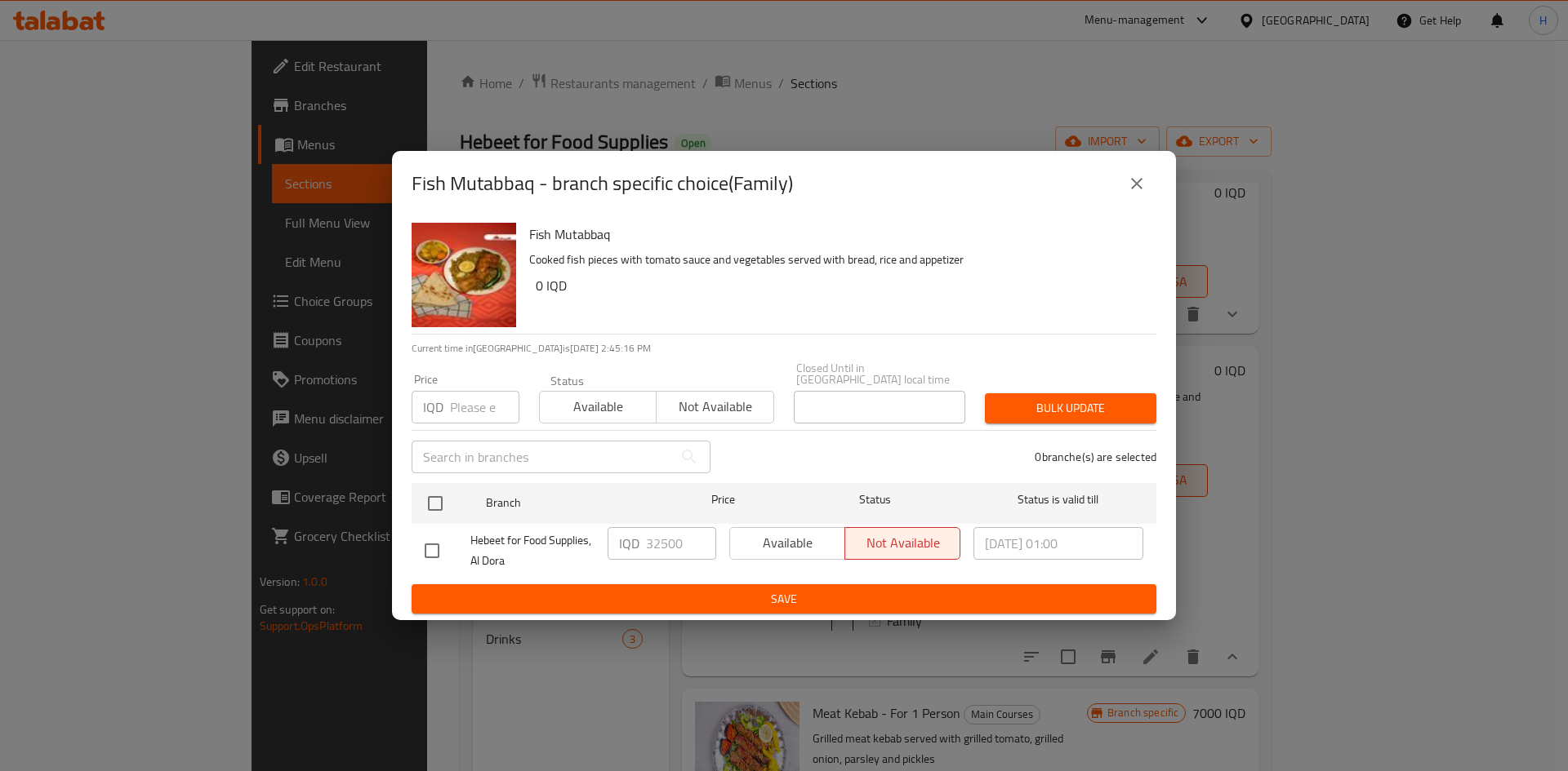
click at [1141, 191] on icon "close" at bounding box center [1137, 183] width 19 height 19
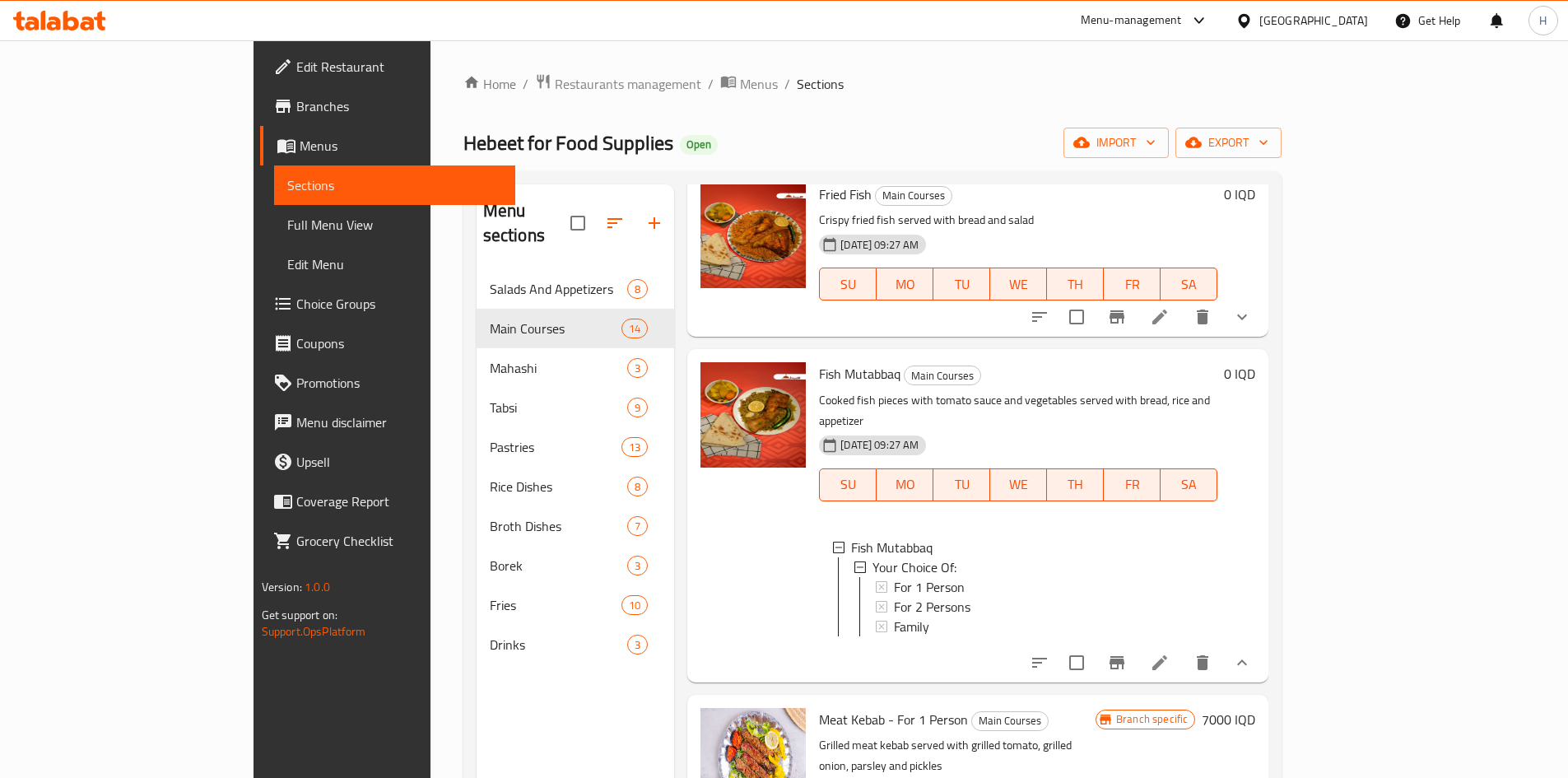
scroll to position [0, 0]
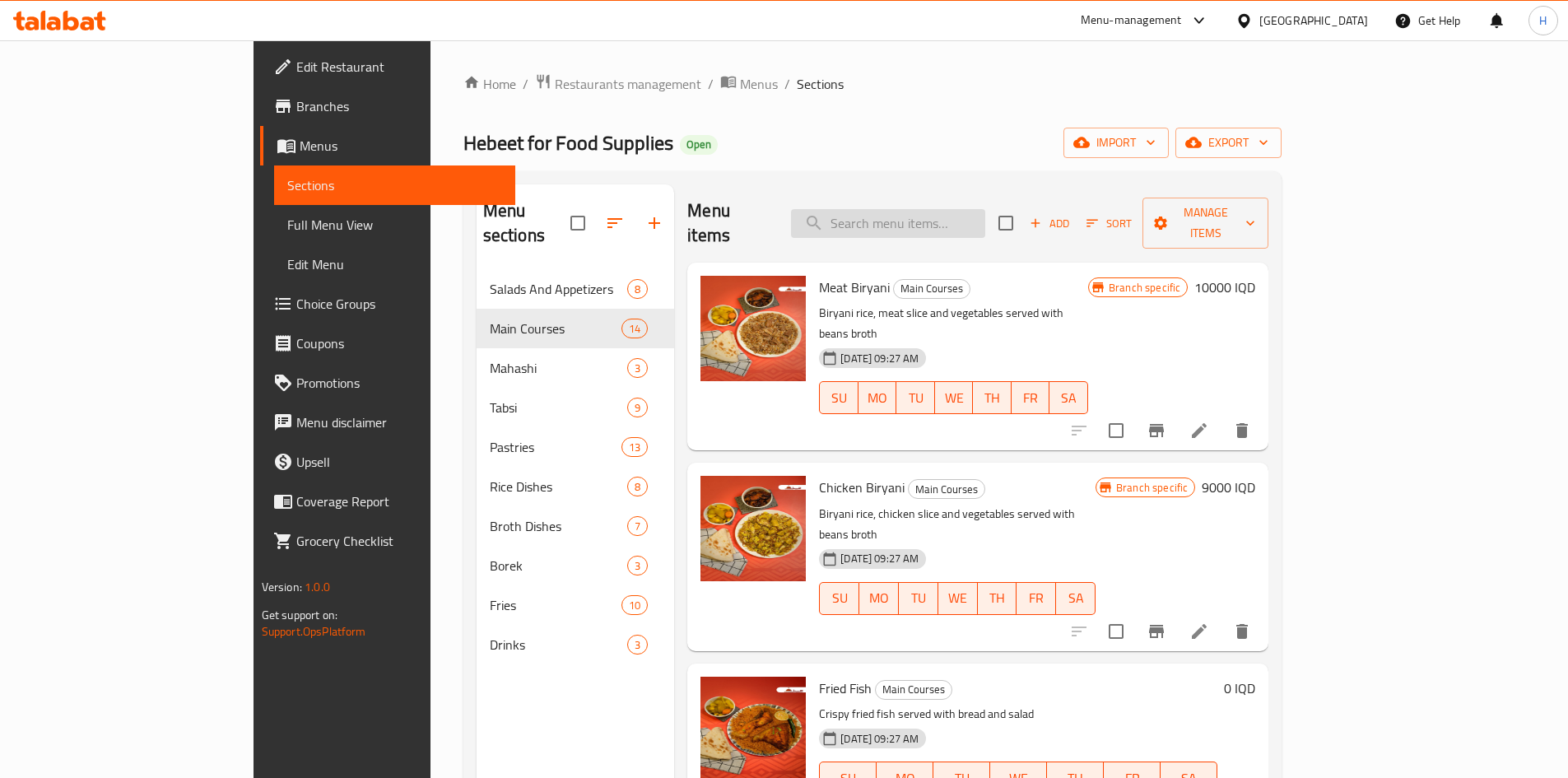
click at [960, 214] on input "search" at bounding box center [888, 224] width 194 height 29
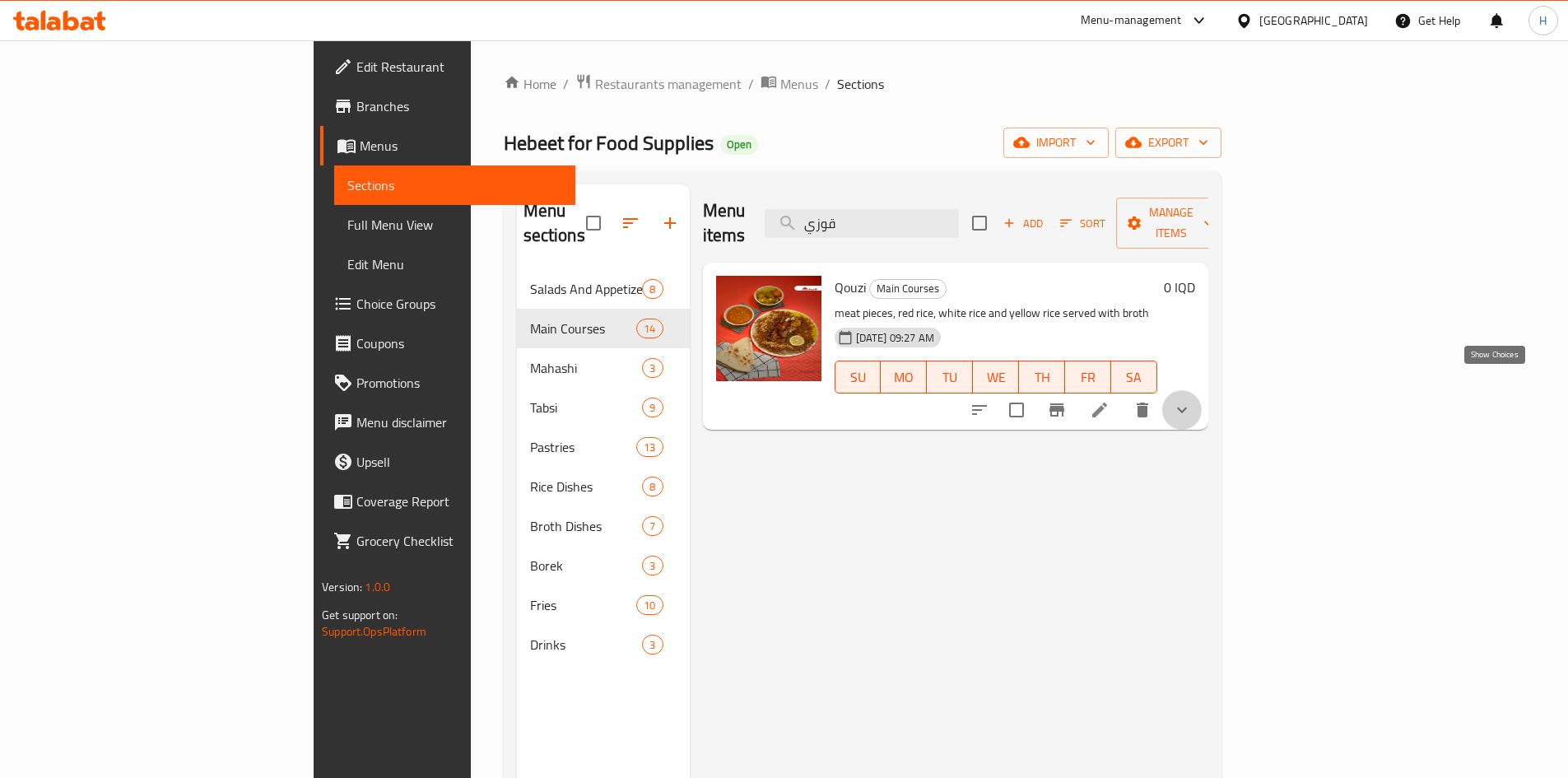
click at [1192, 400] on icon "show more" at bounding box center [1182, 410] width 20 height 20
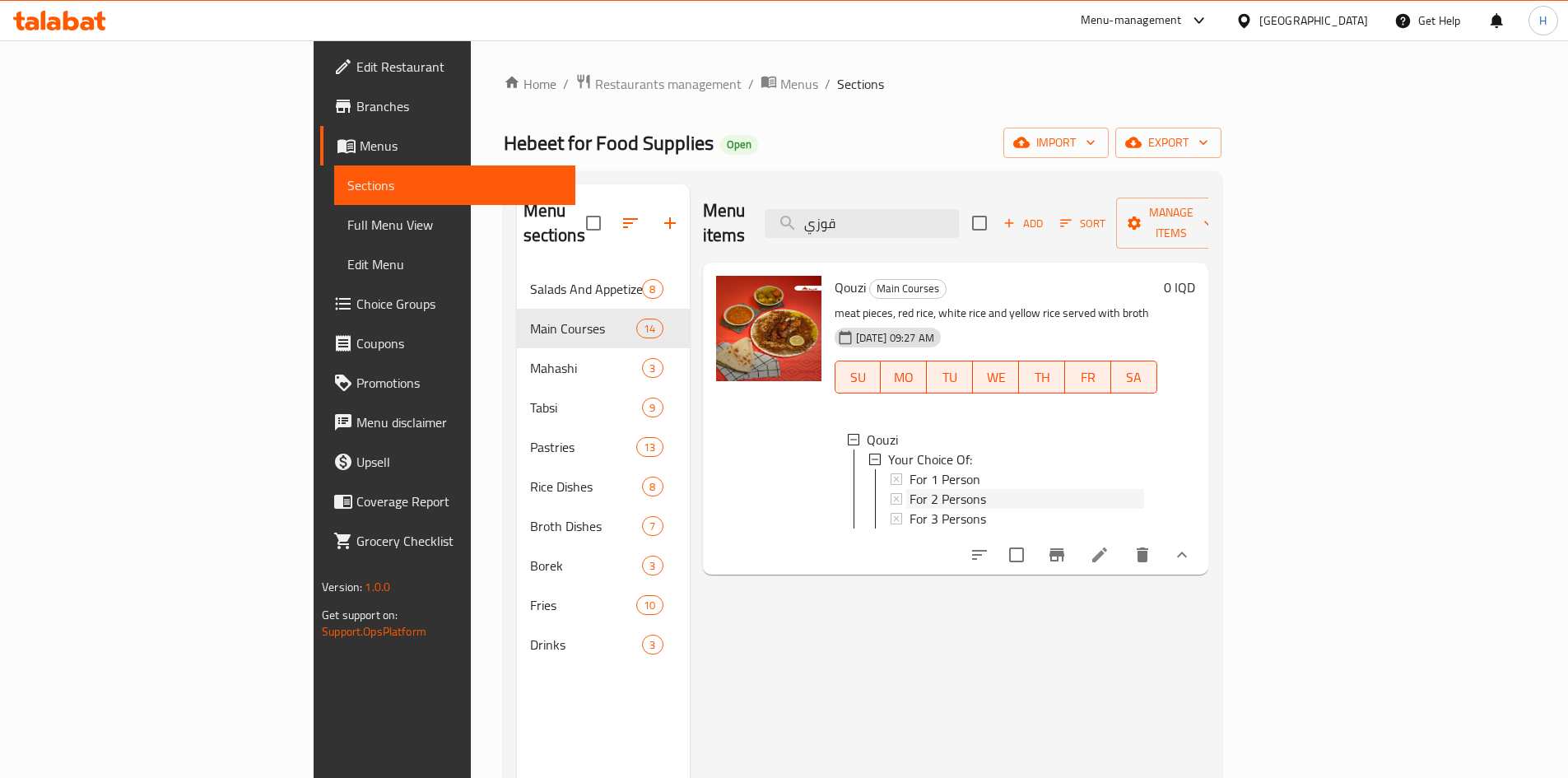
click at [910, 489] on span "For 2 Persons" at bounding box center [948, 498] width 77 height 20
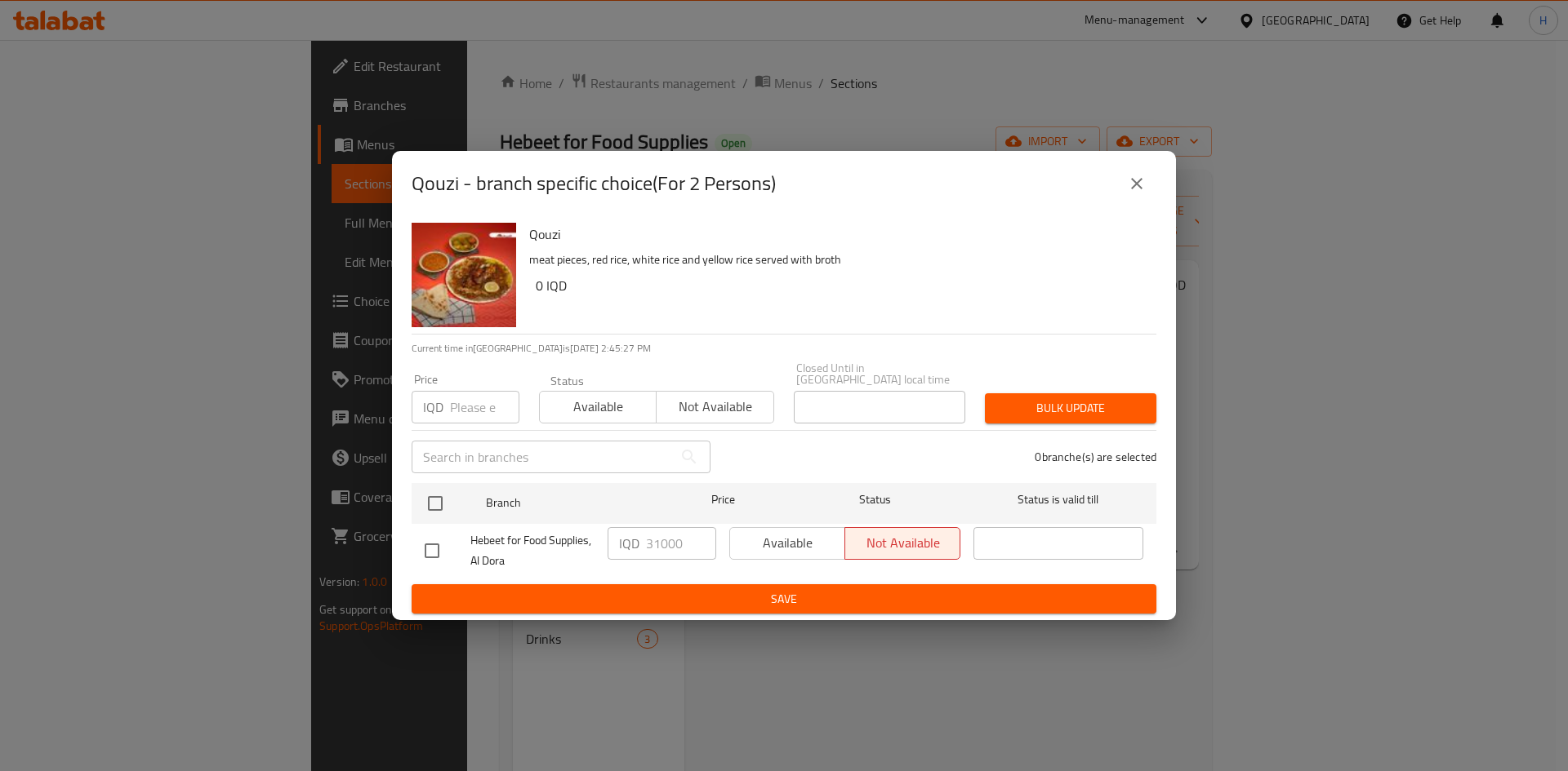
click at [1137, 192] on icon "close" at bounding box center [1137, 183] width 19 height 19
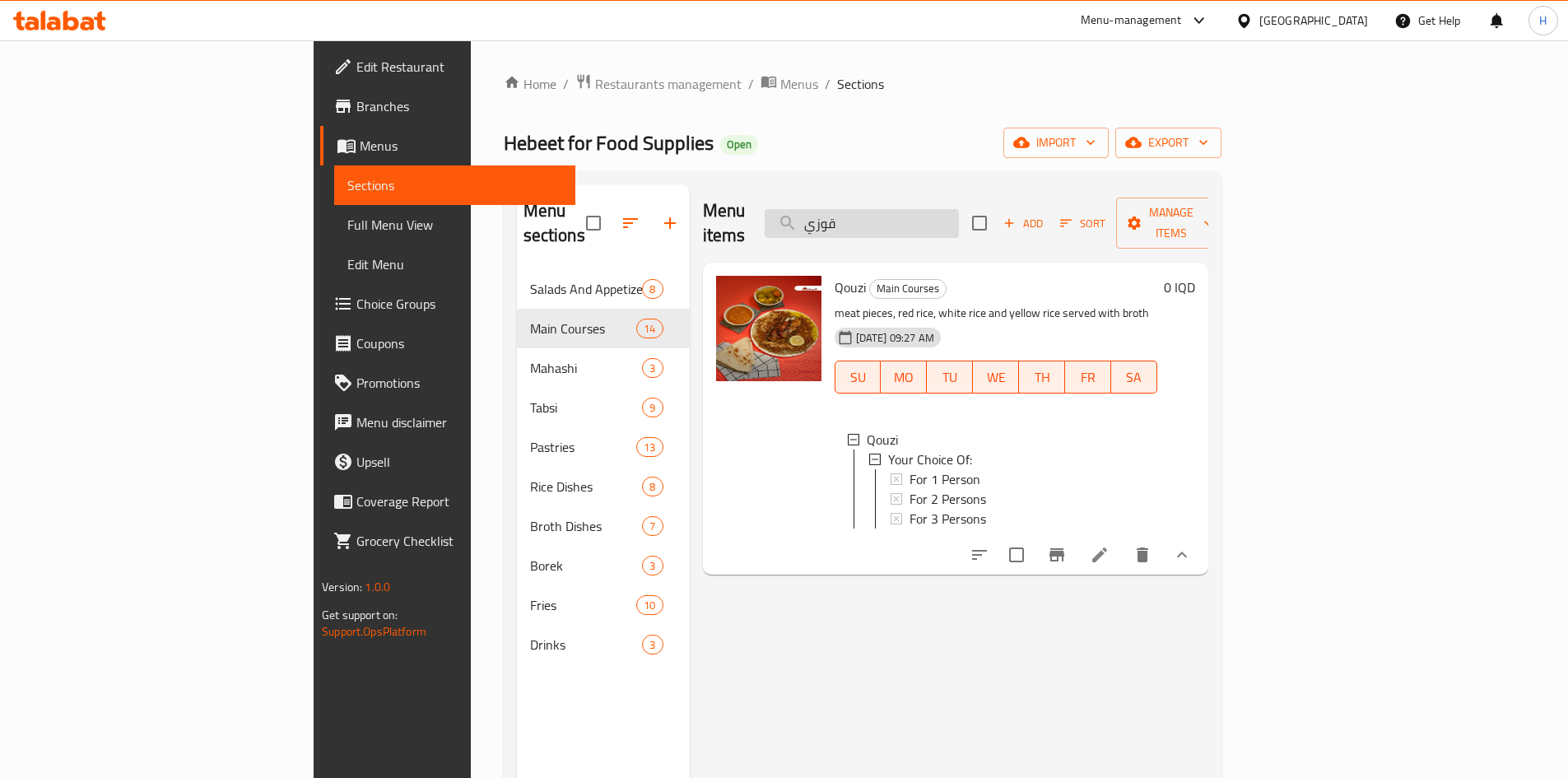
click at [959, 215] on input "قوزي" at bounding box center [861, 224] width 194 height 29
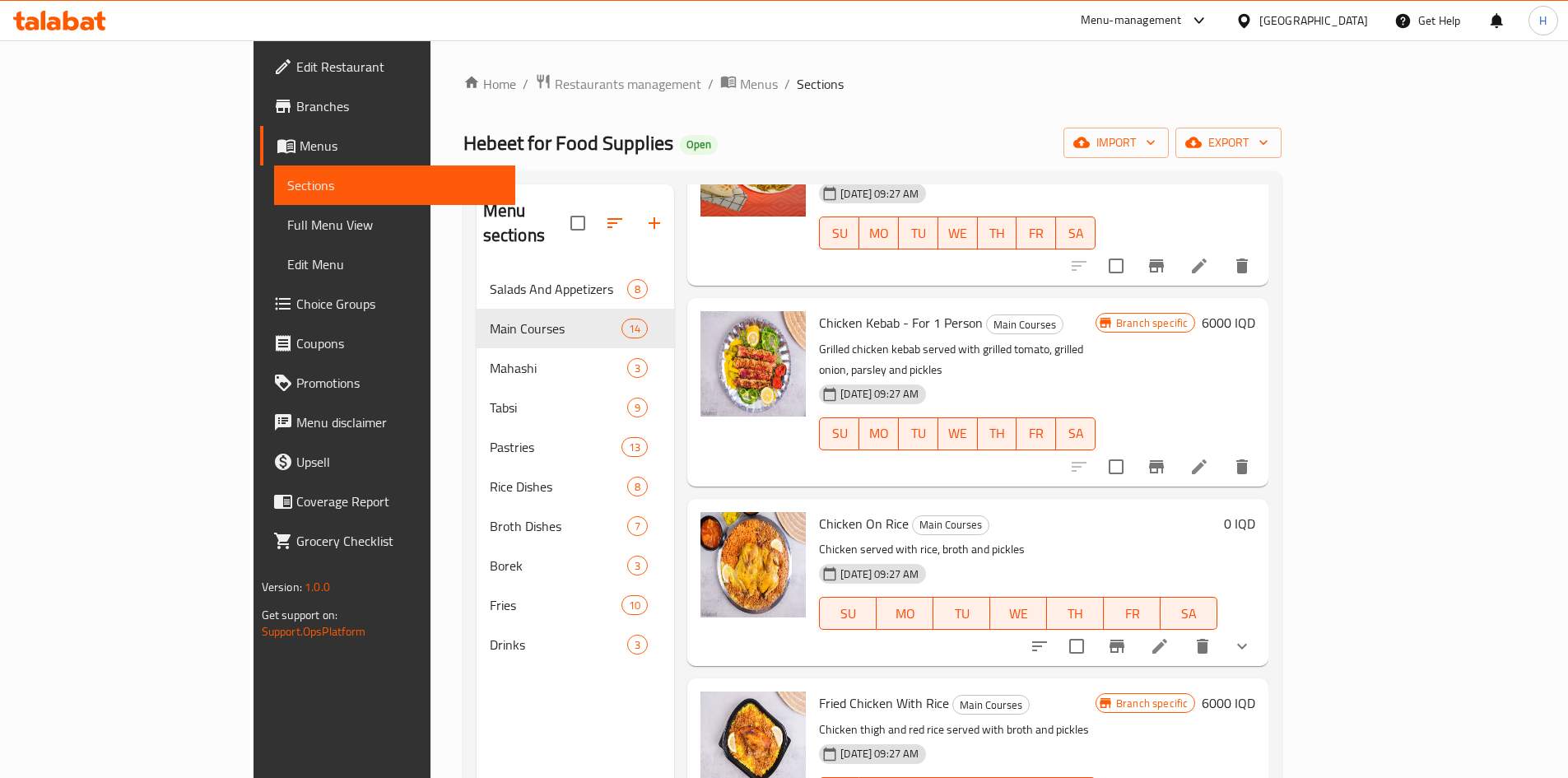
scroll to position [247, 0]
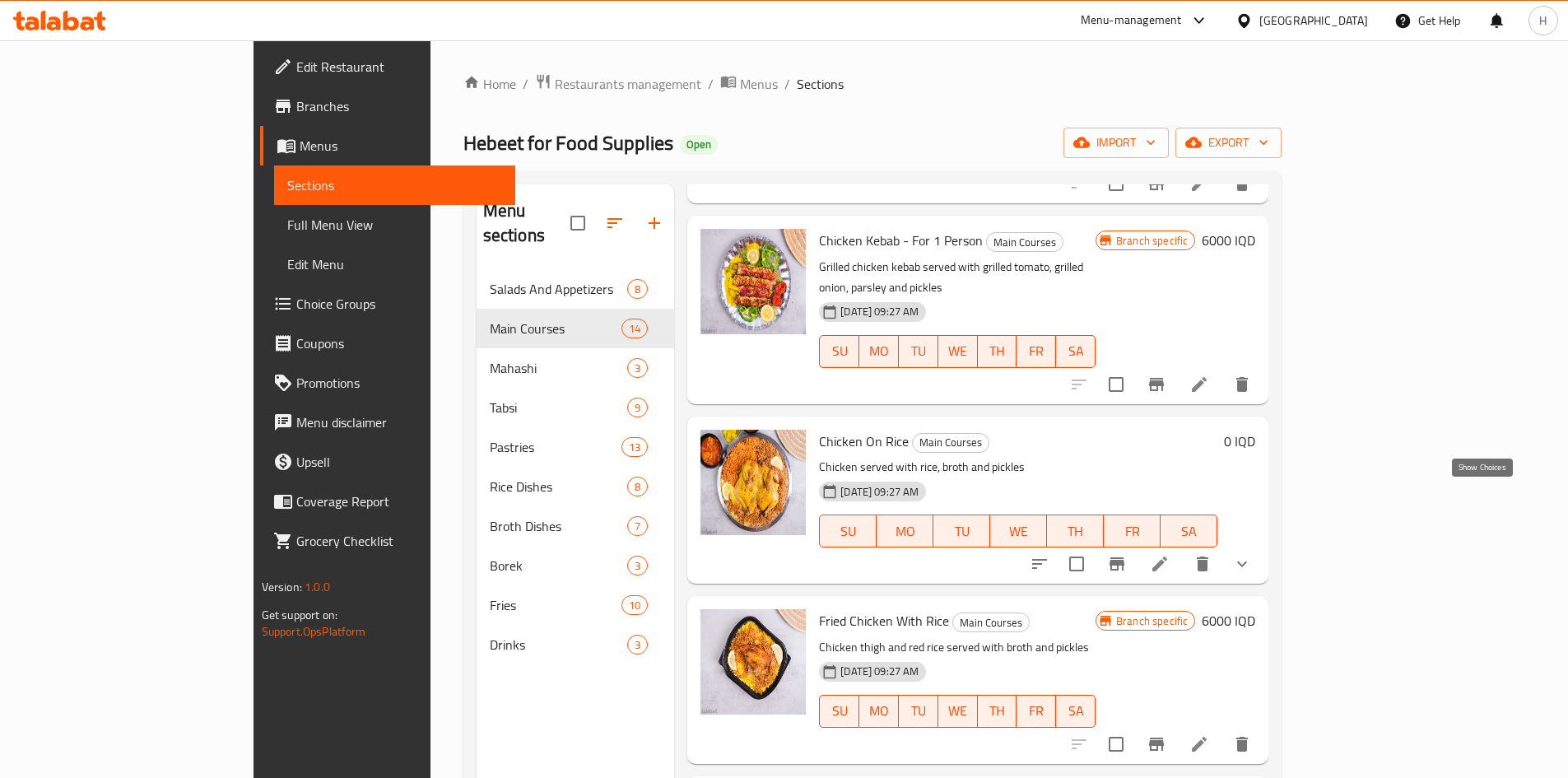
type input "دجاج"
drag, startPoint x: 1492, startPoint y: 491, endPoint x: 1465, endPoint y: 504, distance: 30.0
click at [1252, 554] on icon "show more" at bounding box center [1242, 563] width 20 height 20
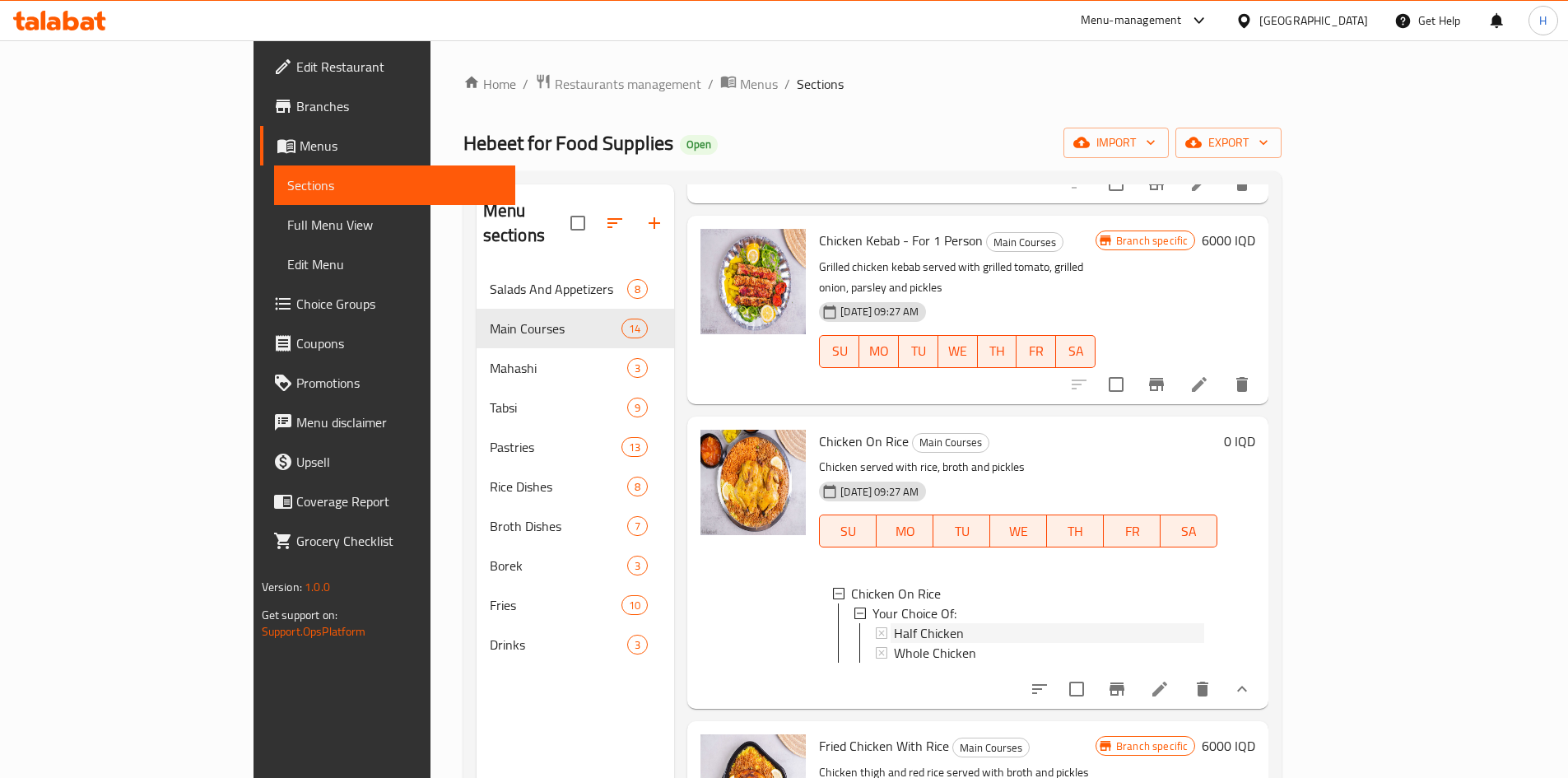
click at [903, 623] on div "Half Chicken" at bounding box center [1048, 633] width 310 height 20
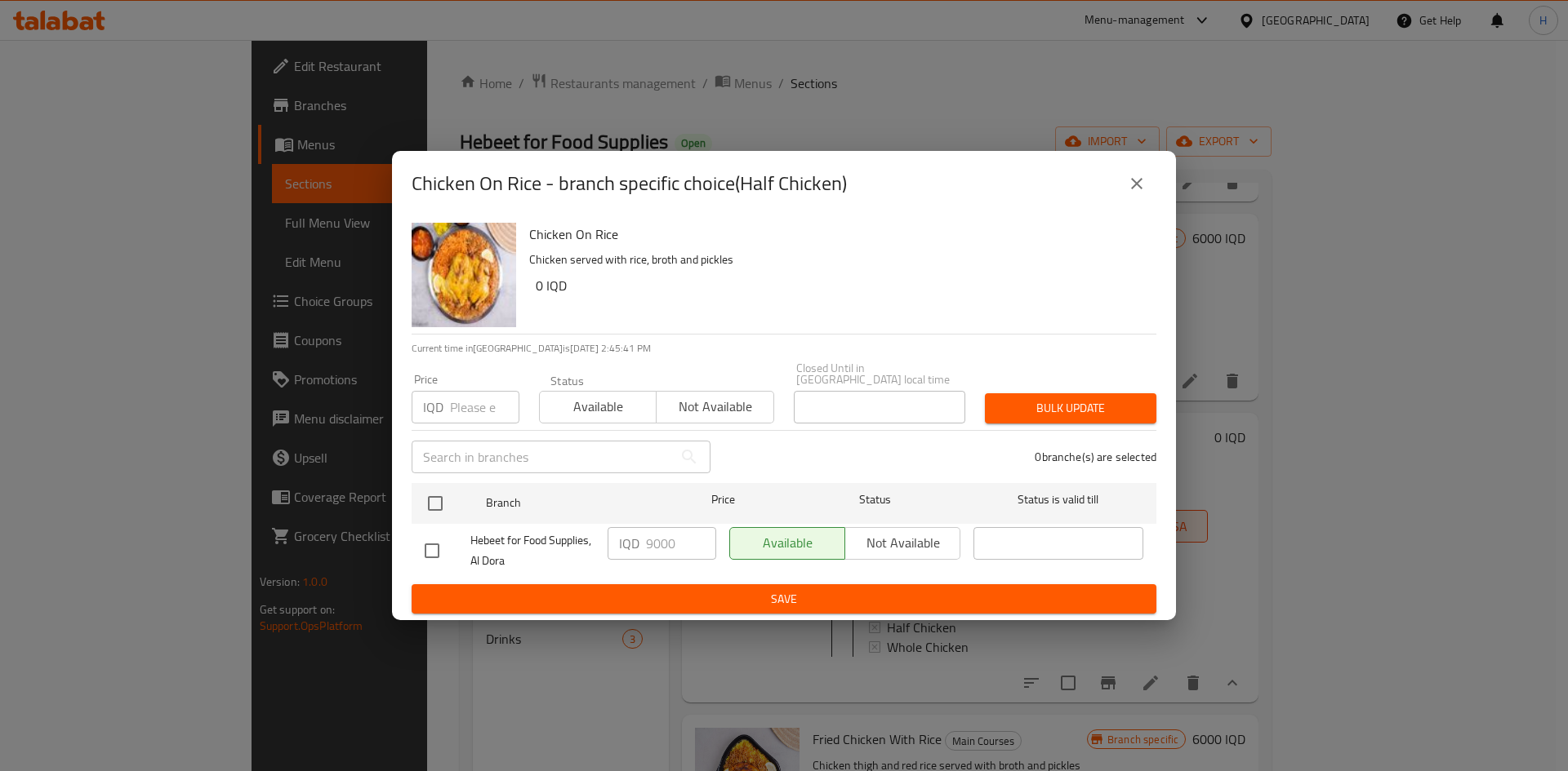
click at [1128, 193] on icon "close" at bounding box center [1137, 183] width 19 height 19
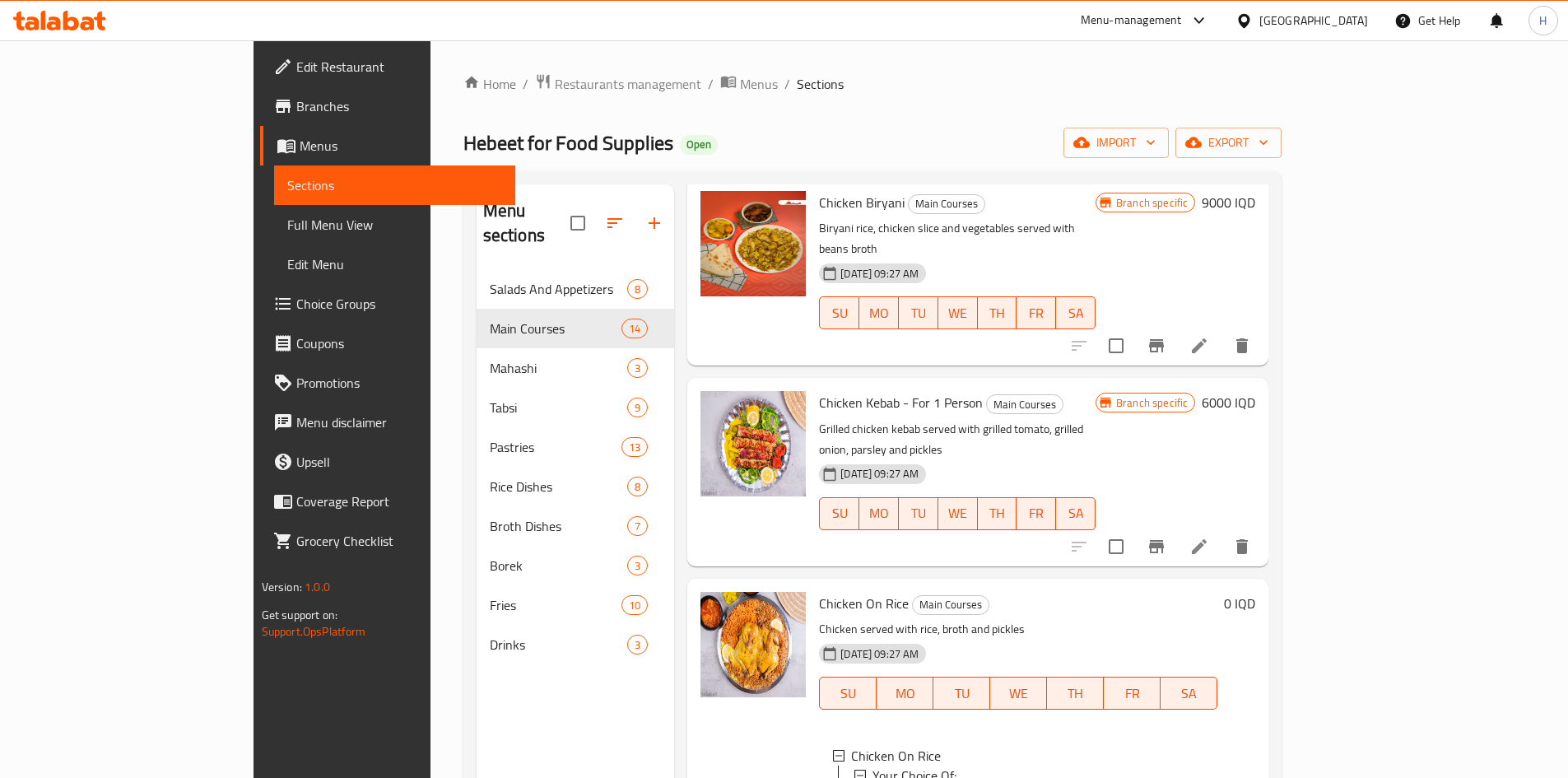
scroll to position [165, 0]
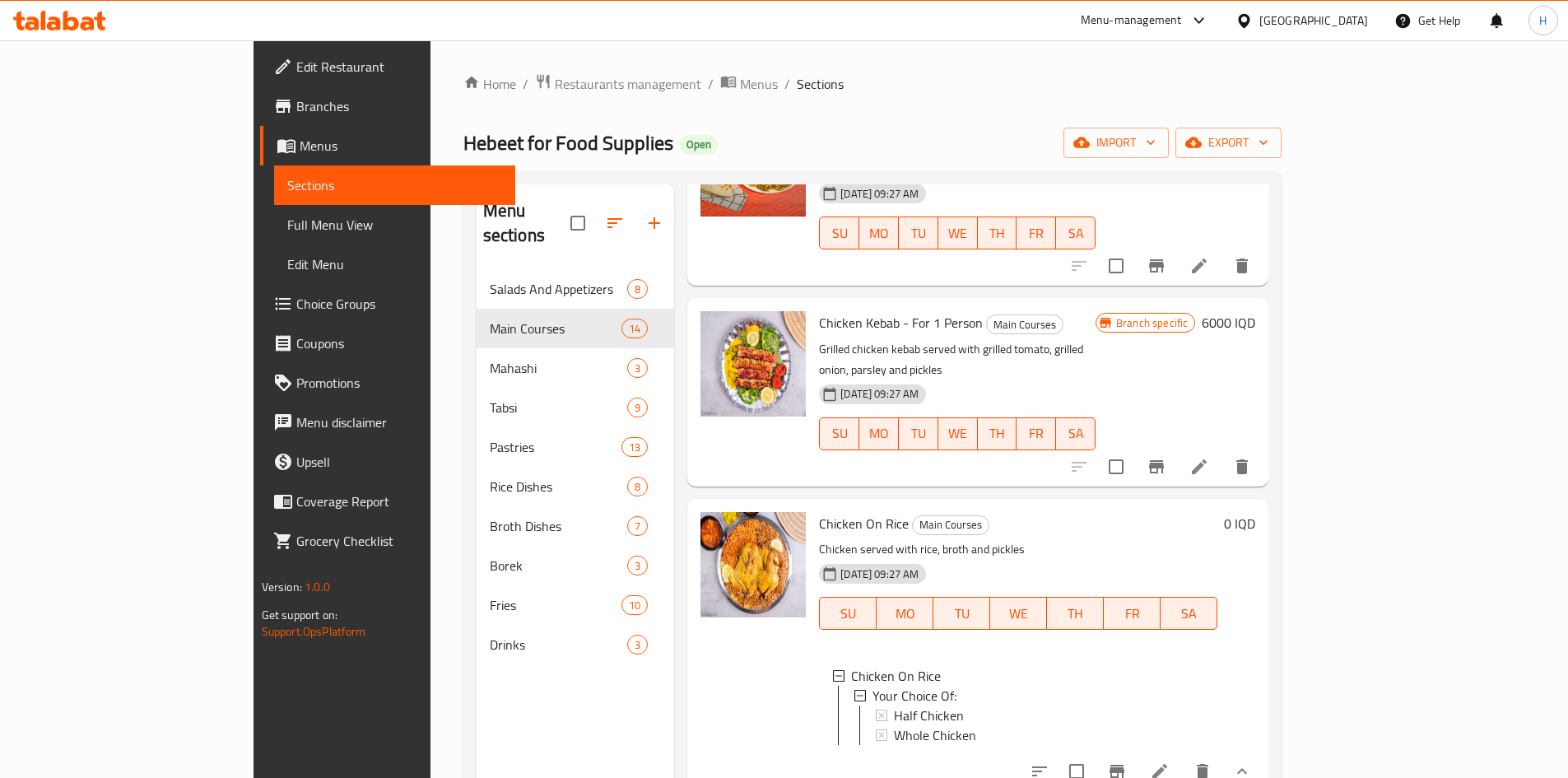
click at [913, 706] on div "Half Chicken" at bounding box center [1048, 716] width 310 height 20
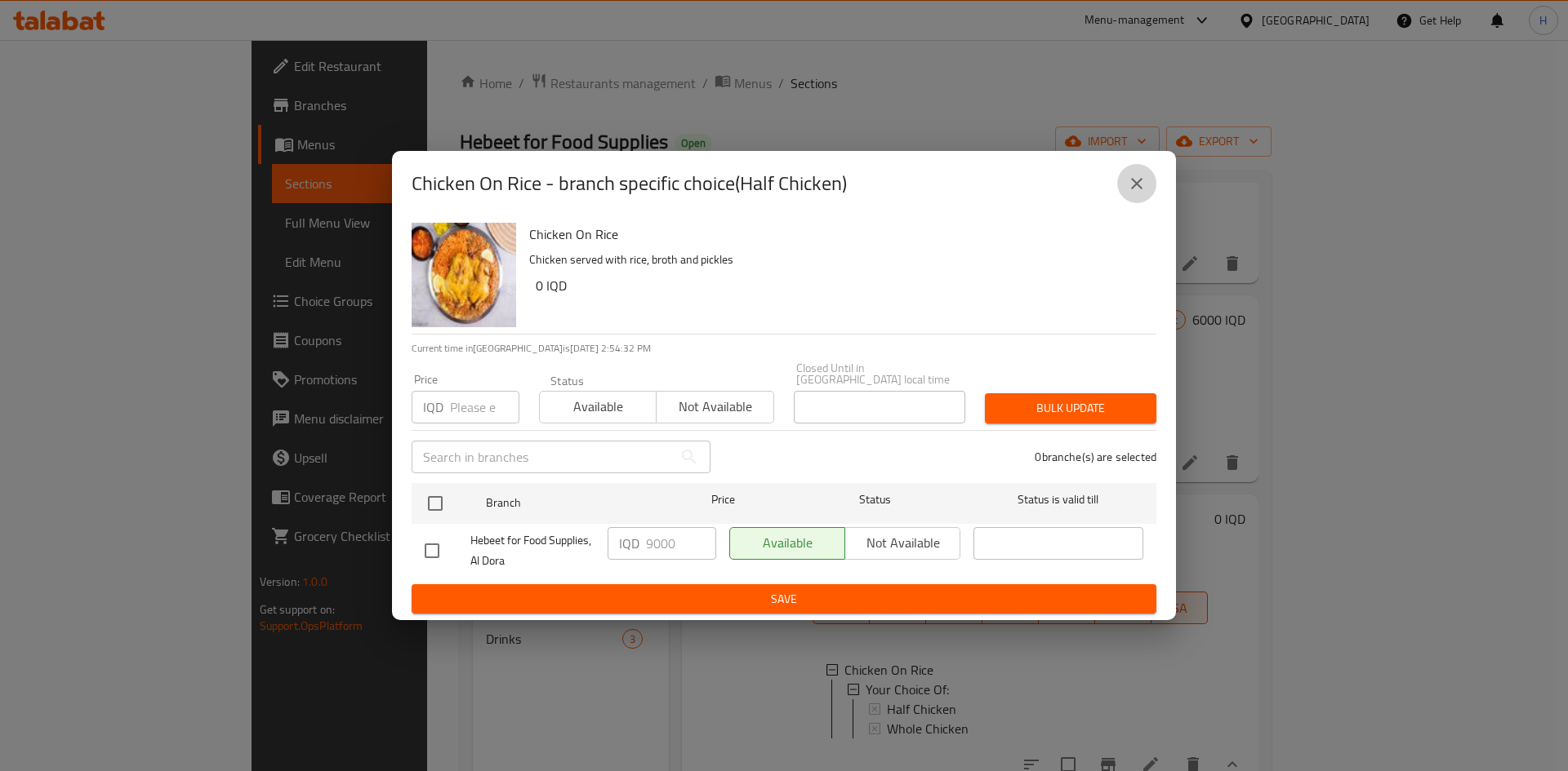
drag, startPoint x: 1145, startPoint y: 189, endPoint x: 1195, endPoint y: 496, distance: 311.0
click at [1146, 189] on icon "close" at bounding box center [1137, 183] width 19 height 19
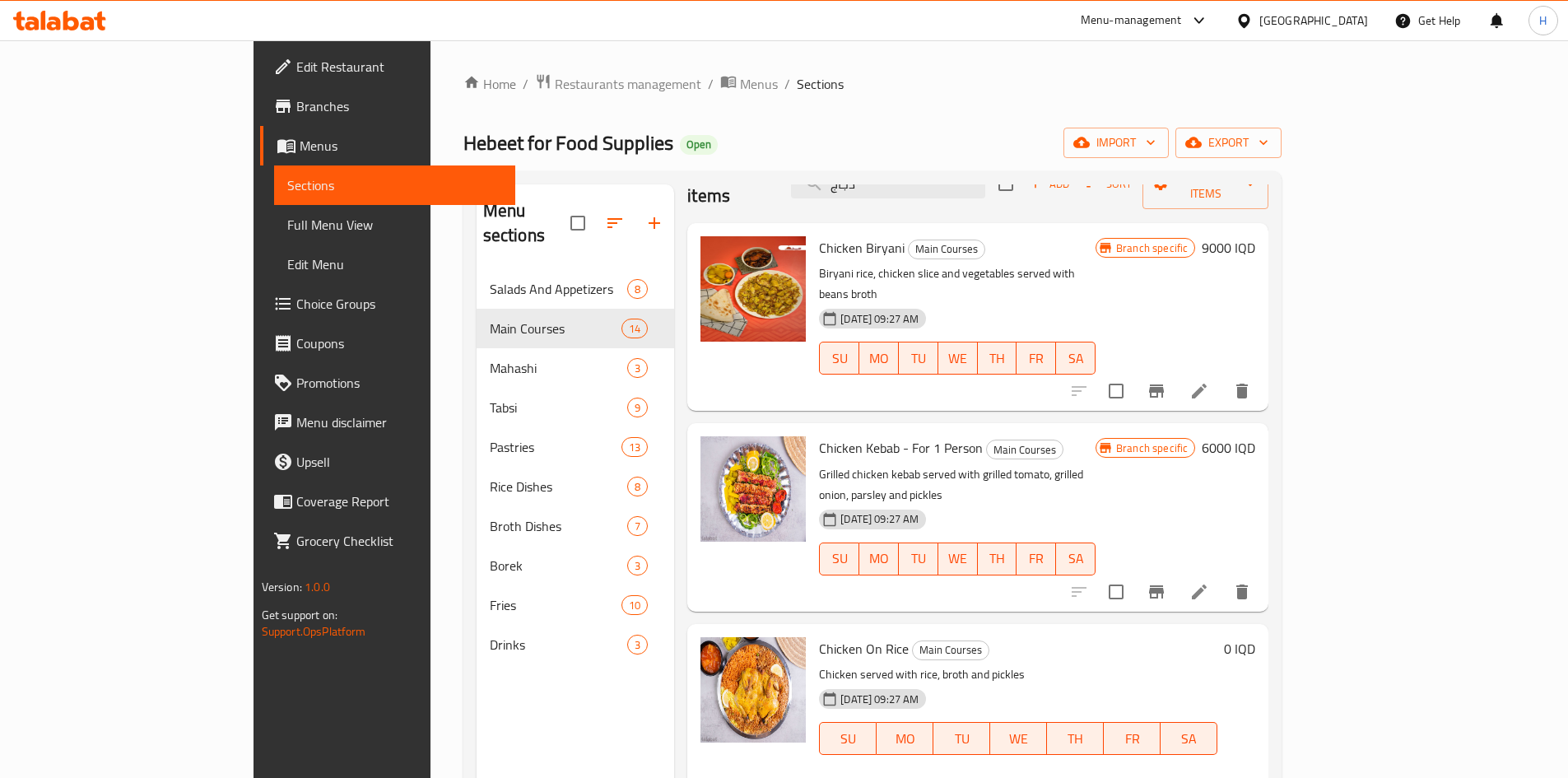
scroll to position [0, 0]
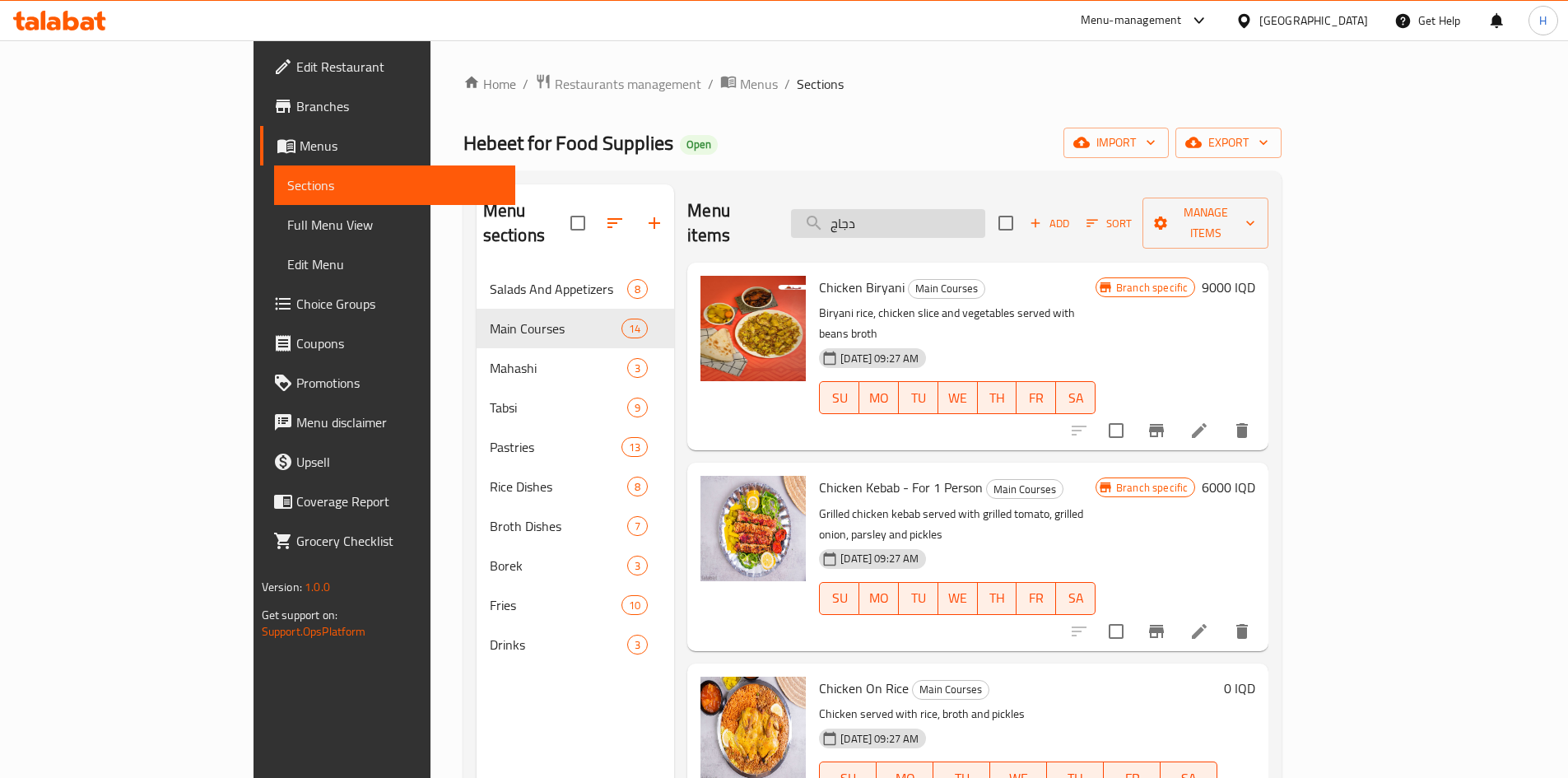
click at [937, 215] on input "دجاج" at bounding box center [888, 224] width 194 height 29
drag, startPoint x: 937, startPoint y: 215, endPoint x: 938, endPoint y: 208, distance: 7.1
click at [938, 209] on input "دجاج" at bounding box center [888, 224] width 194 height 29
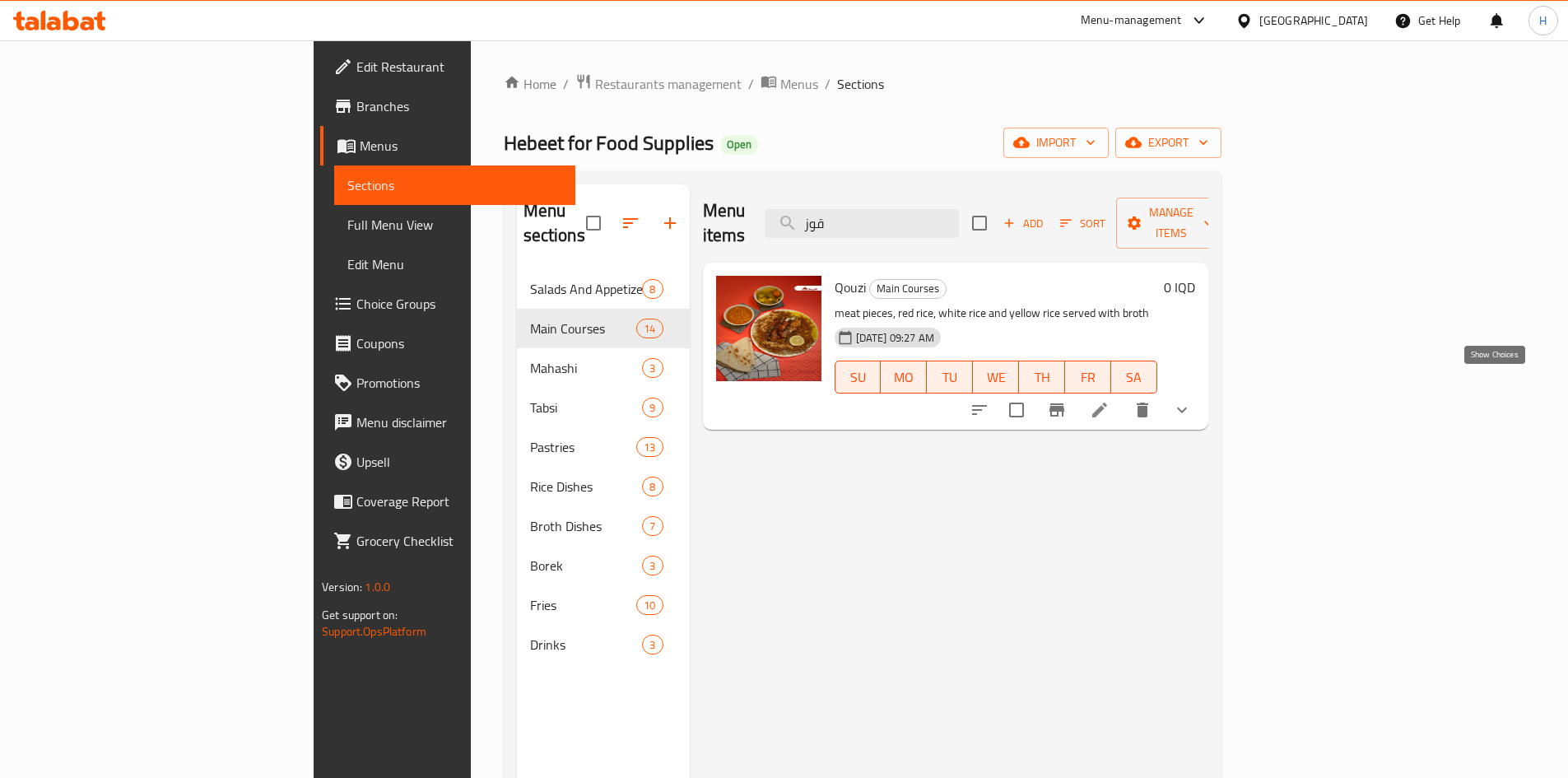
click at [1192, 400] on icon "show more" at bounding box center [1182, 410] width 20 height 20
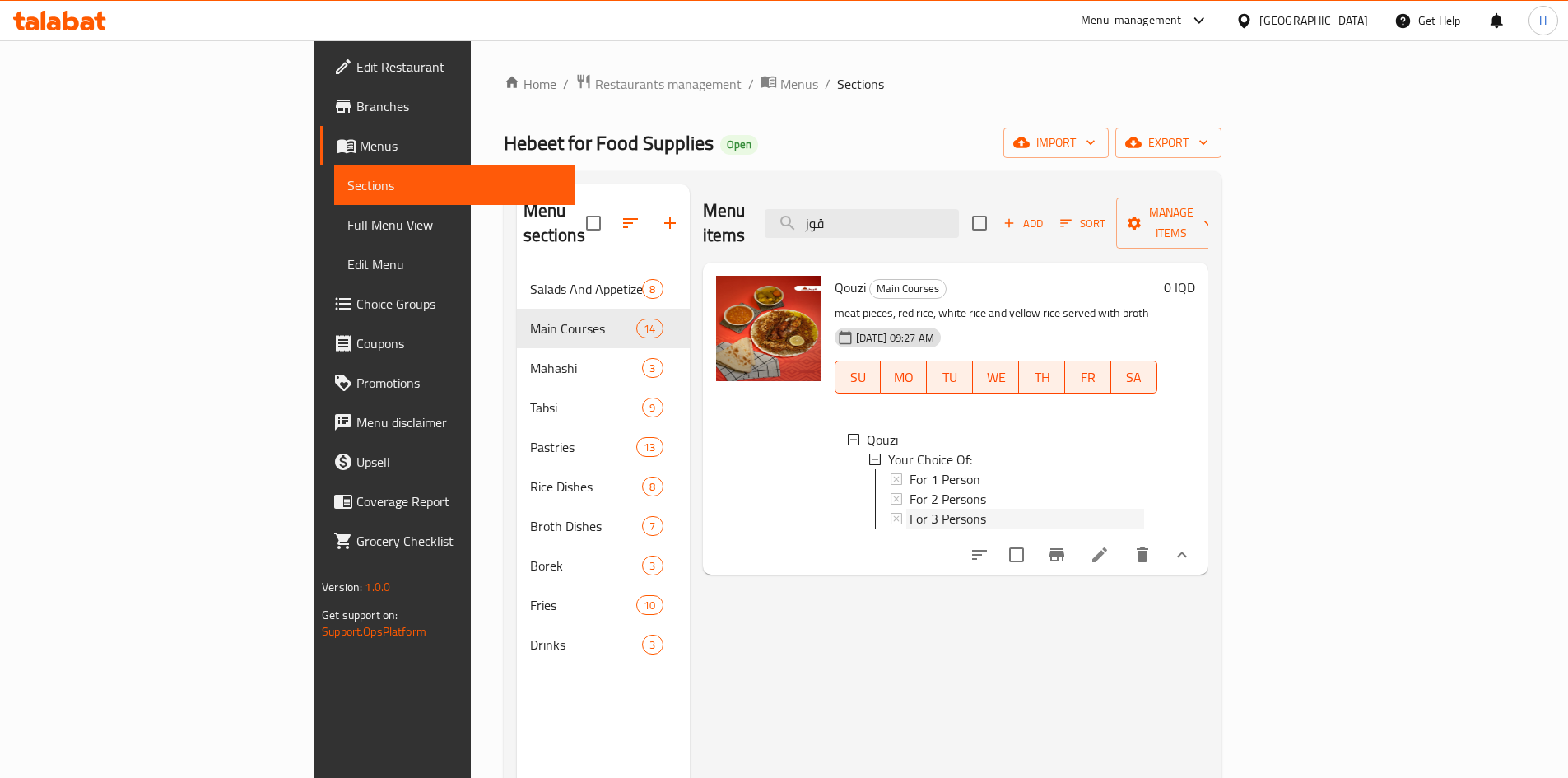
click at [910, 509] on span "For 3 Persons" at bounding box center [948, 518] width 77 height 20
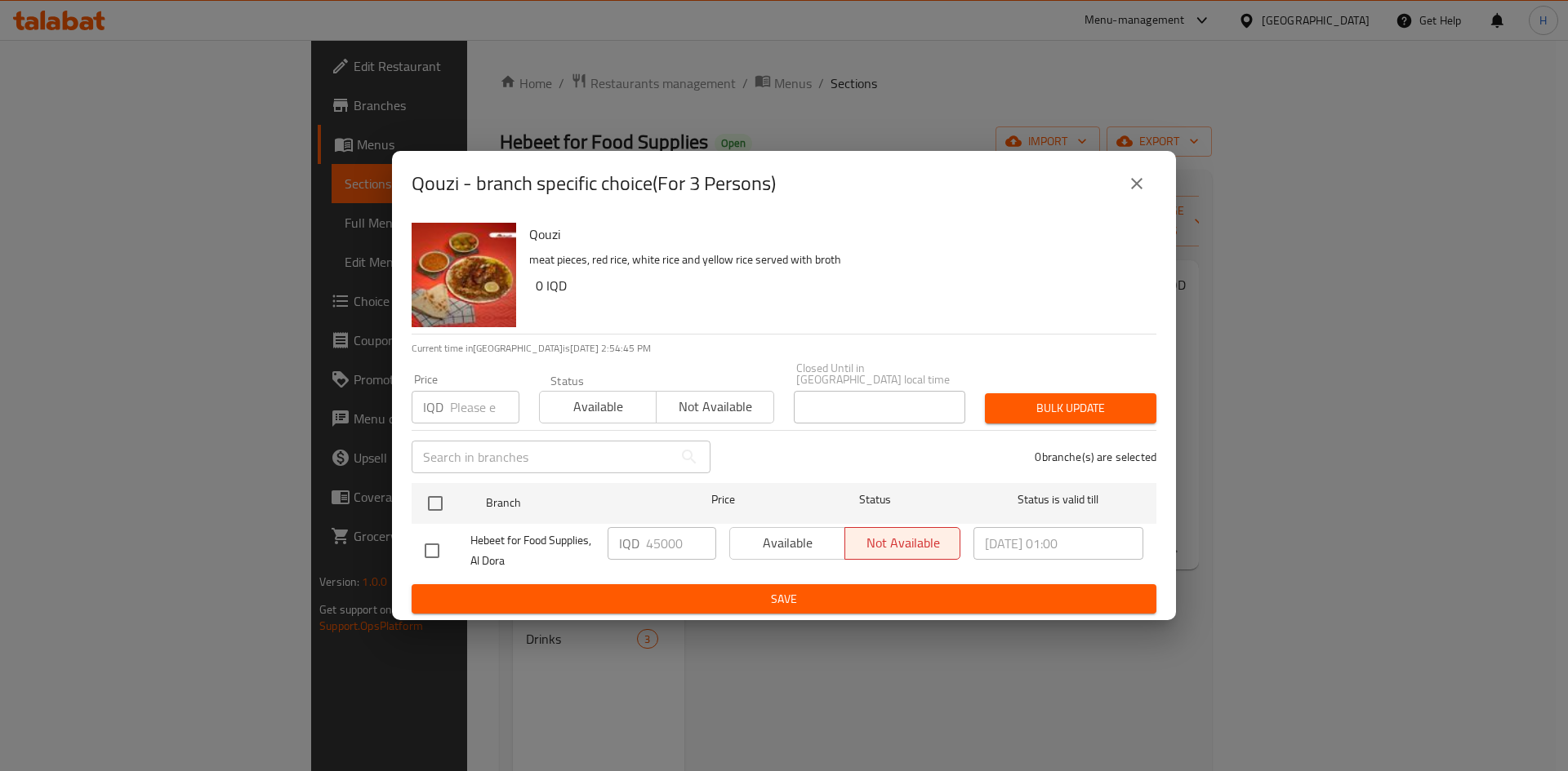
click at [1119, 182] on button "close" at bounding box center [1137, 184] width 39 height 39
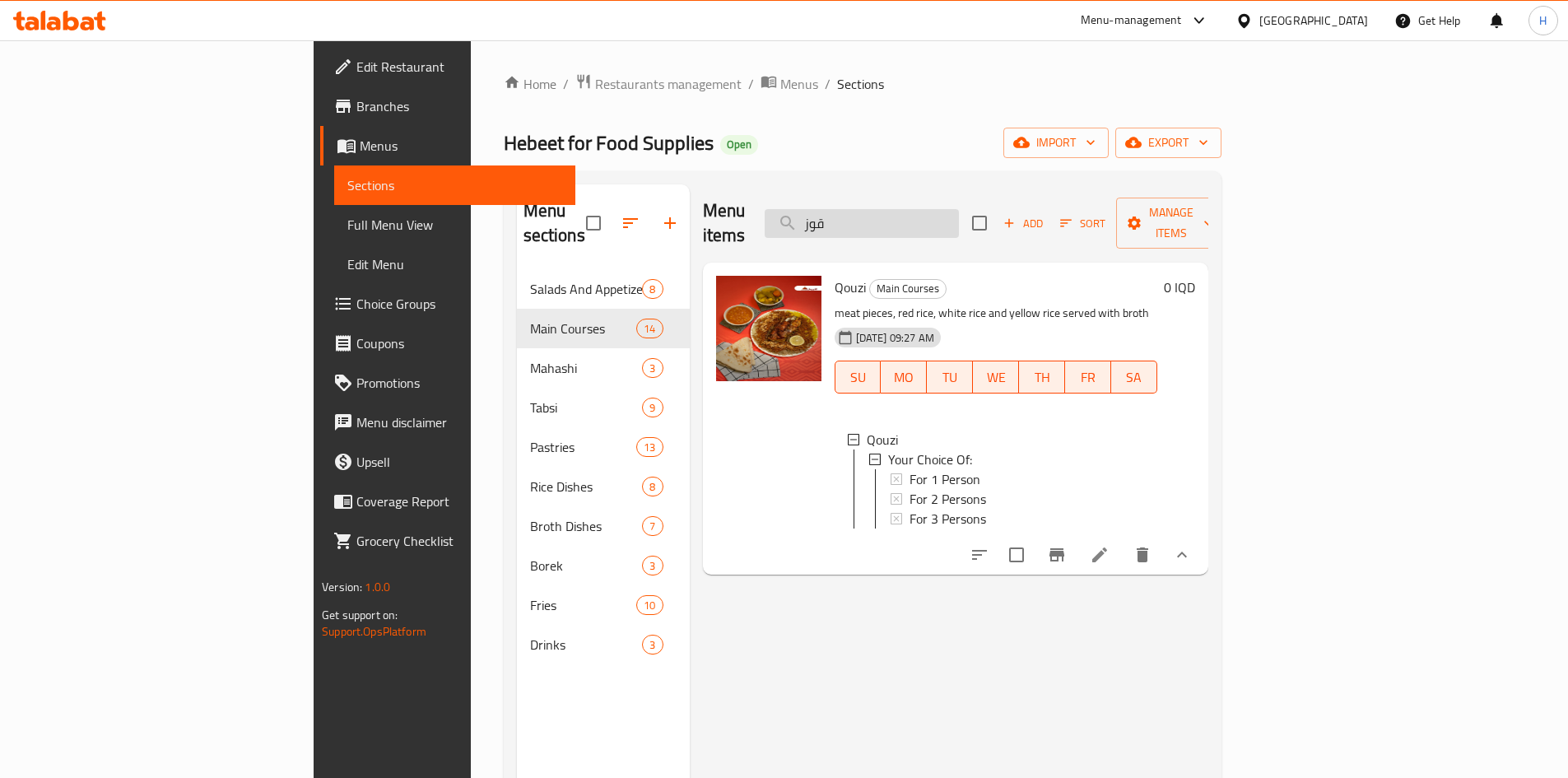
click at [959, 209] on input "قوز" at bounding box center [861, 224] width 194 height 29
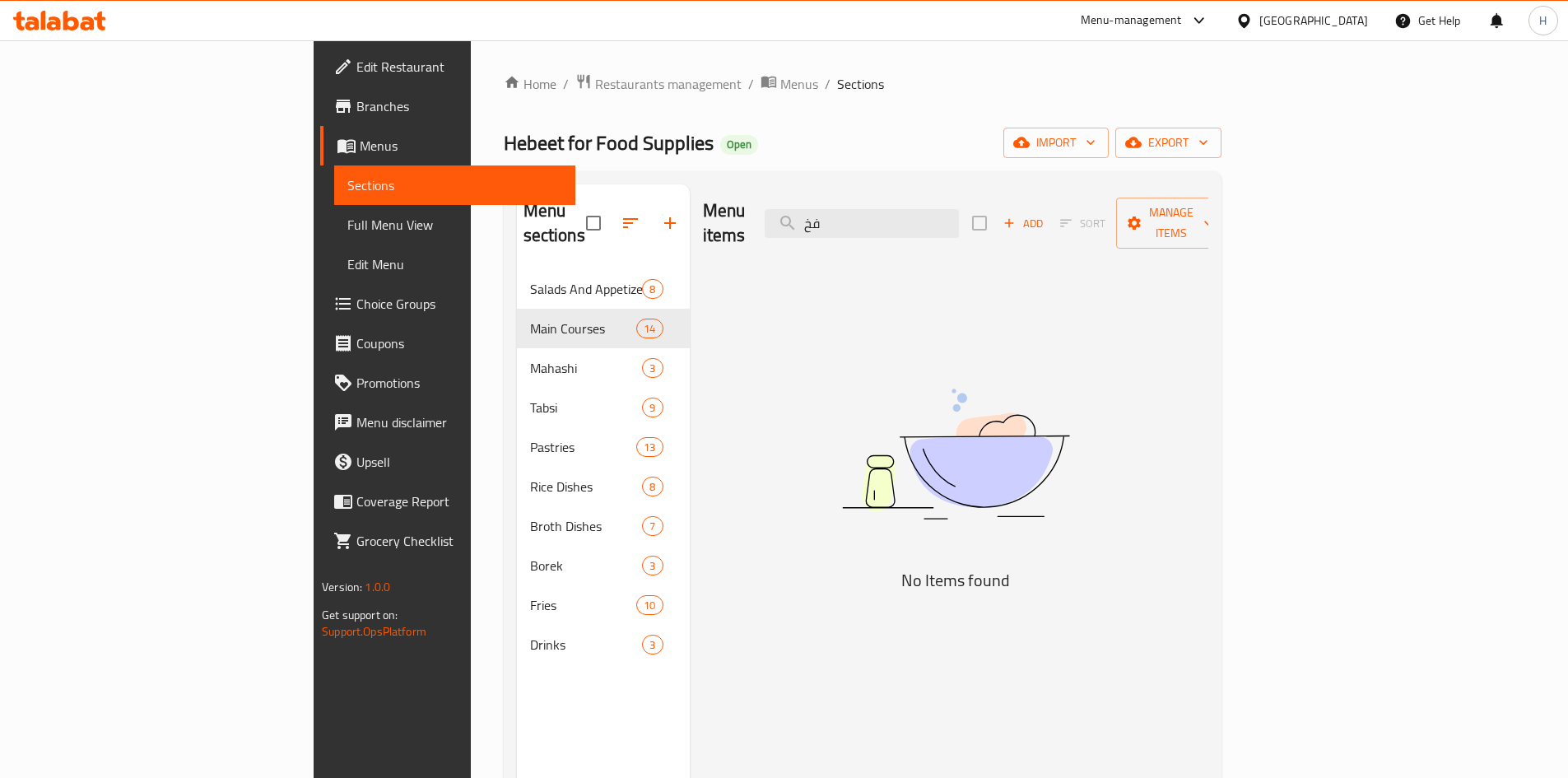
type input "ف"
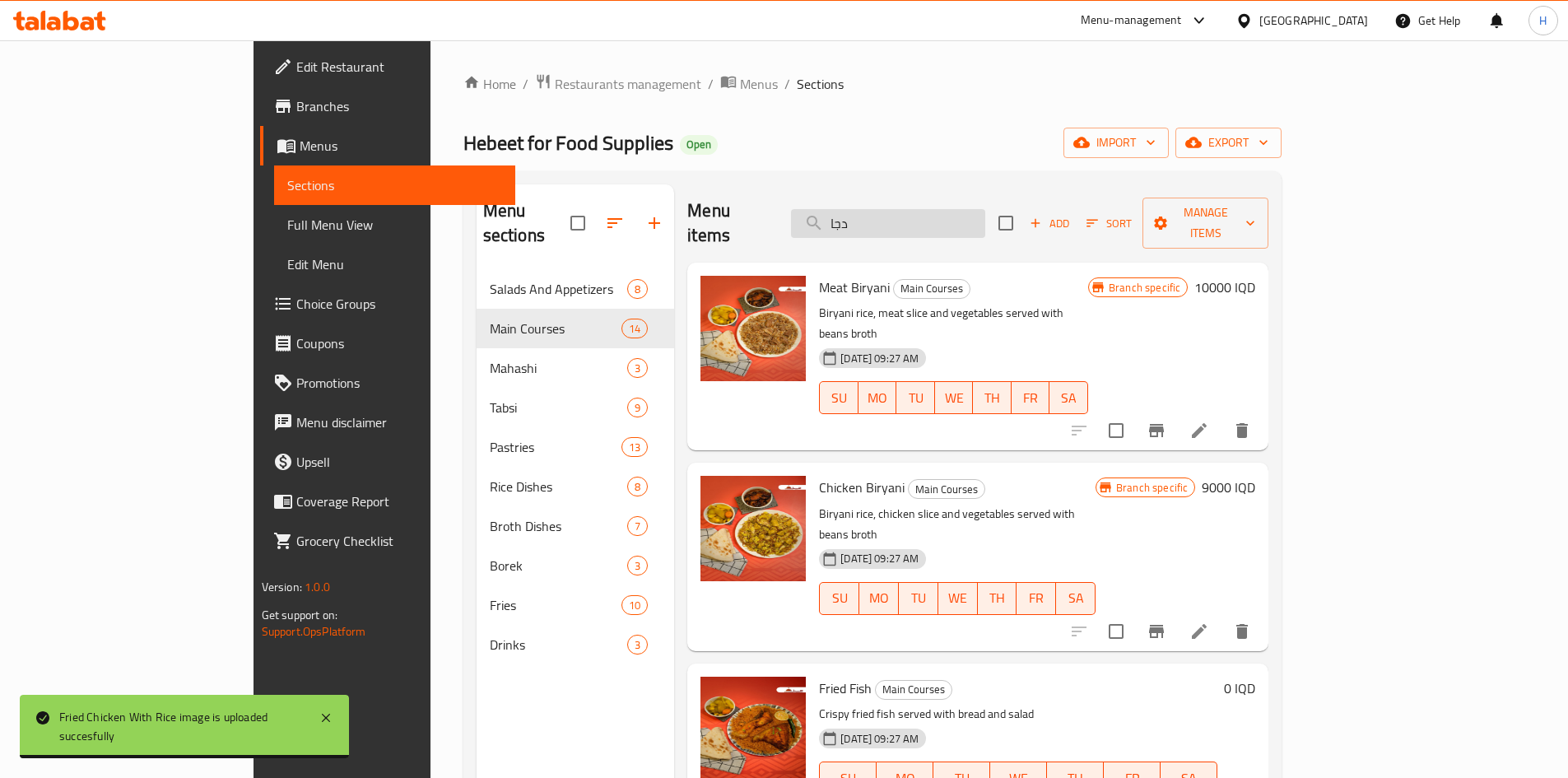
click at [985, 212] on input "دجا" at bounding box center [888, 224] width 194 height 29
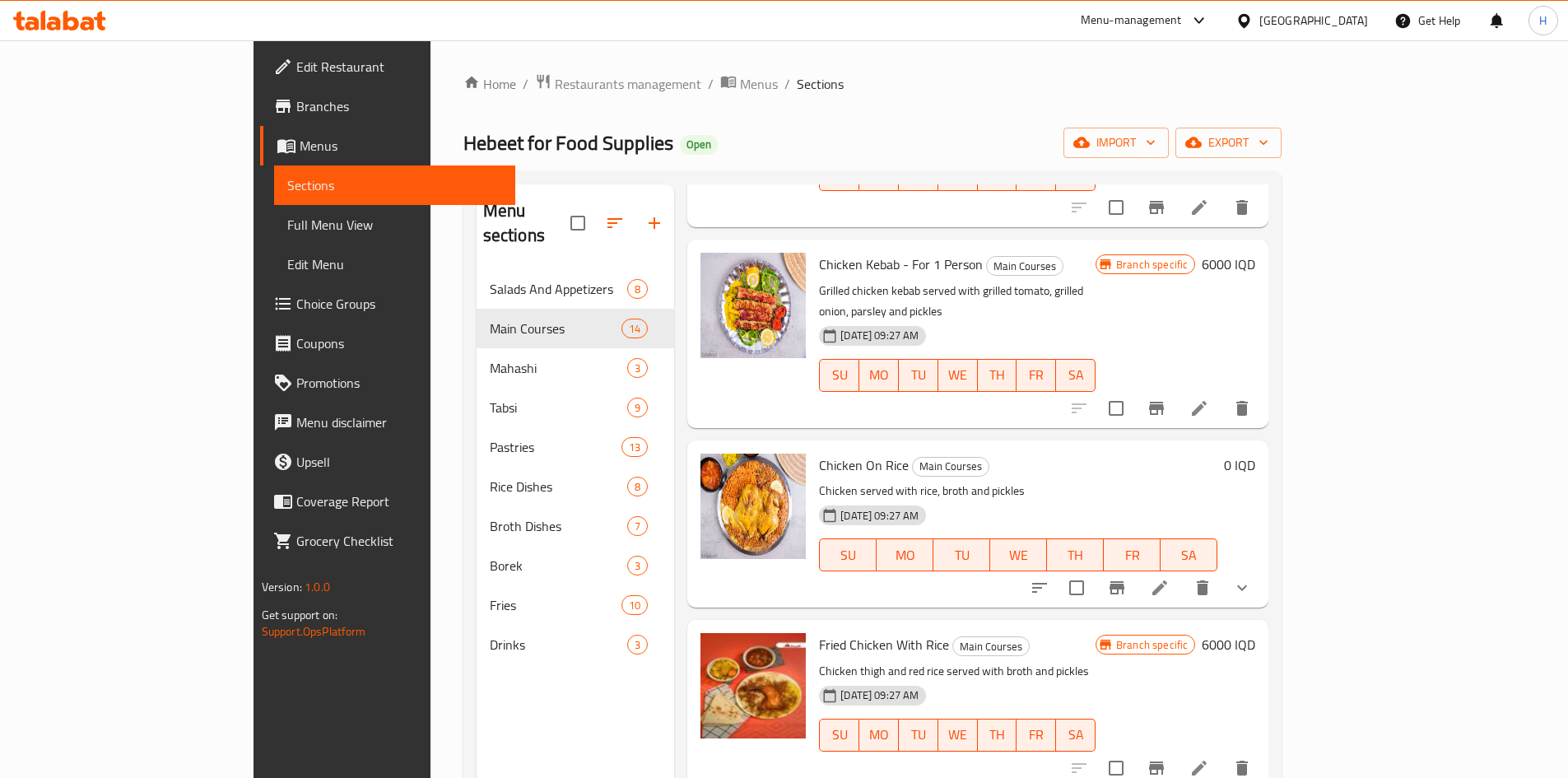
scroll to position [247, 0]
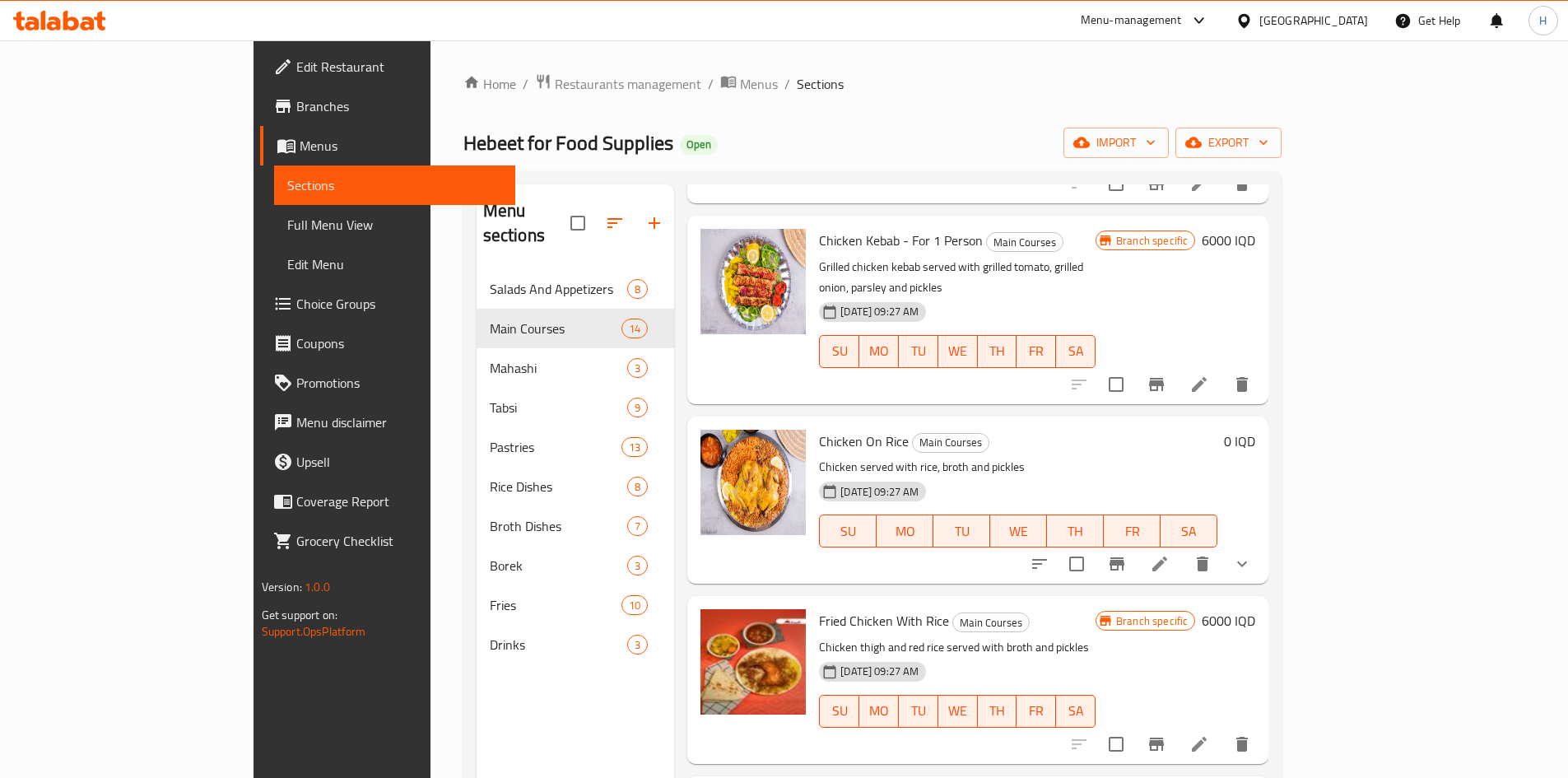
click at [1248, 562] on icon "show more" at bounding box center [1242, 564] width 10 height 6
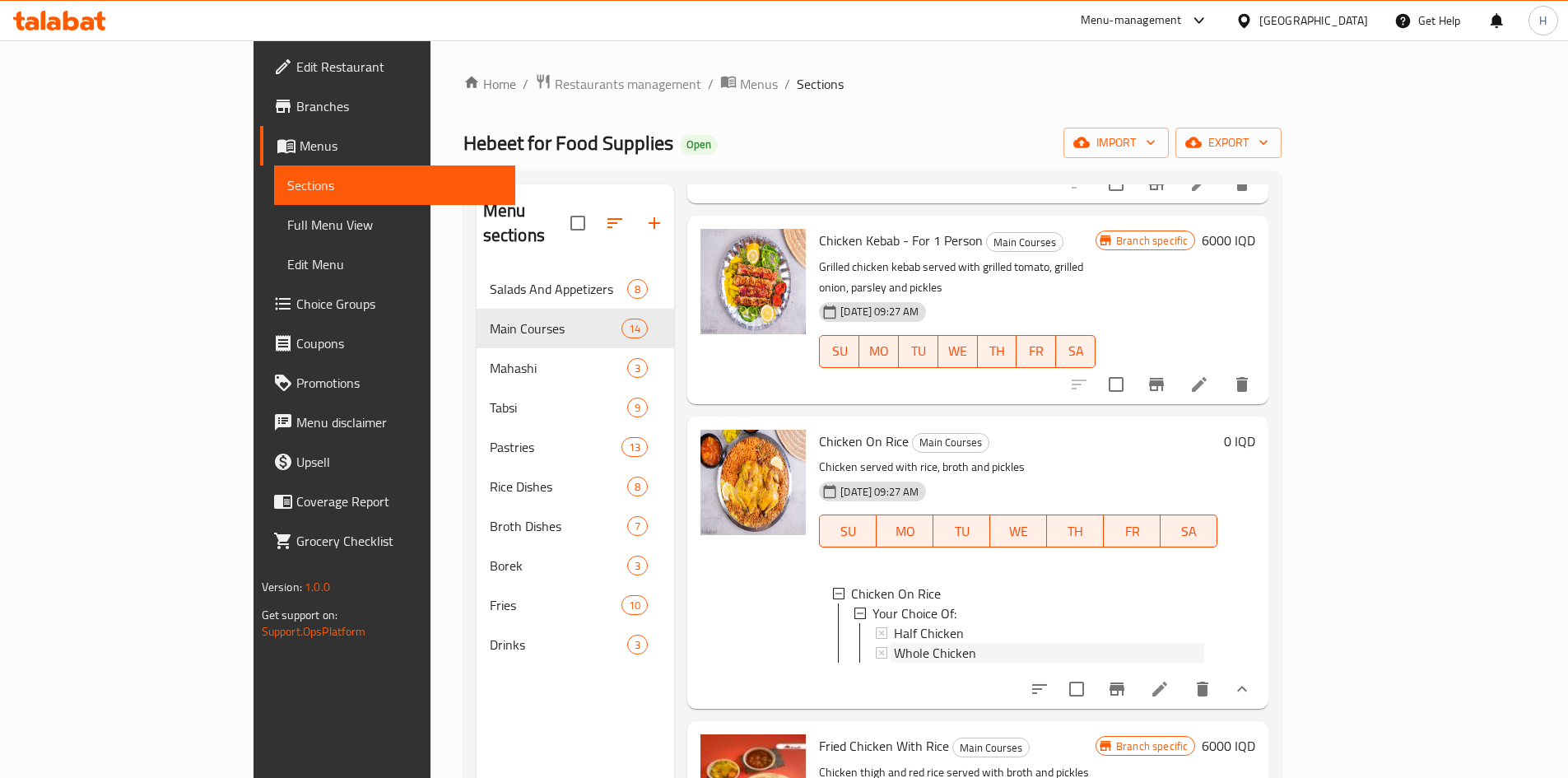
click at [894, 643] on span "Whole Chicken" at bounding box center [935, 652] width 82 height 20
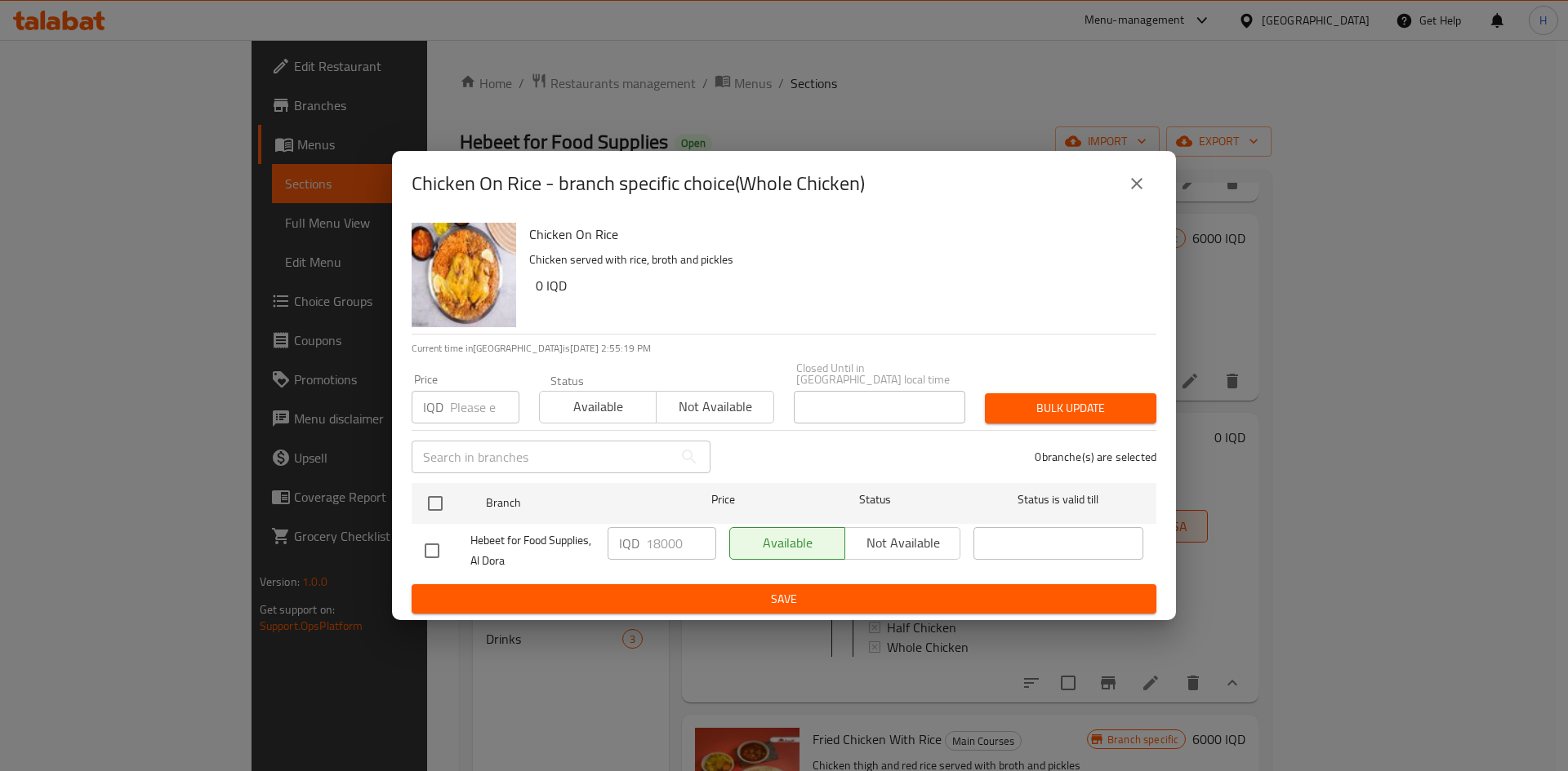
click at [1141, 189] on icon "close" at bounding box center [1137, 183] width 19 height 19
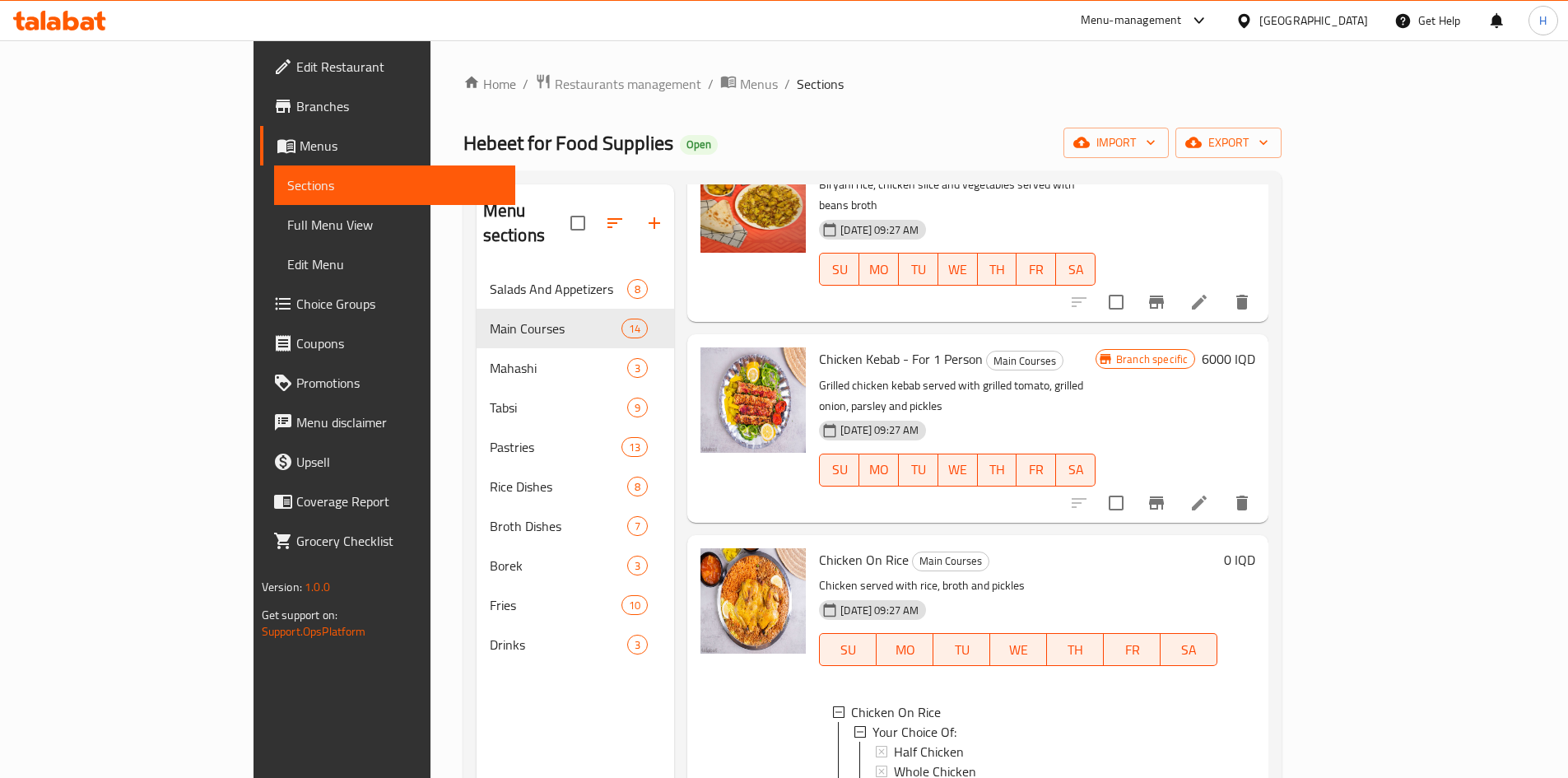
scroll to position [0, 0]
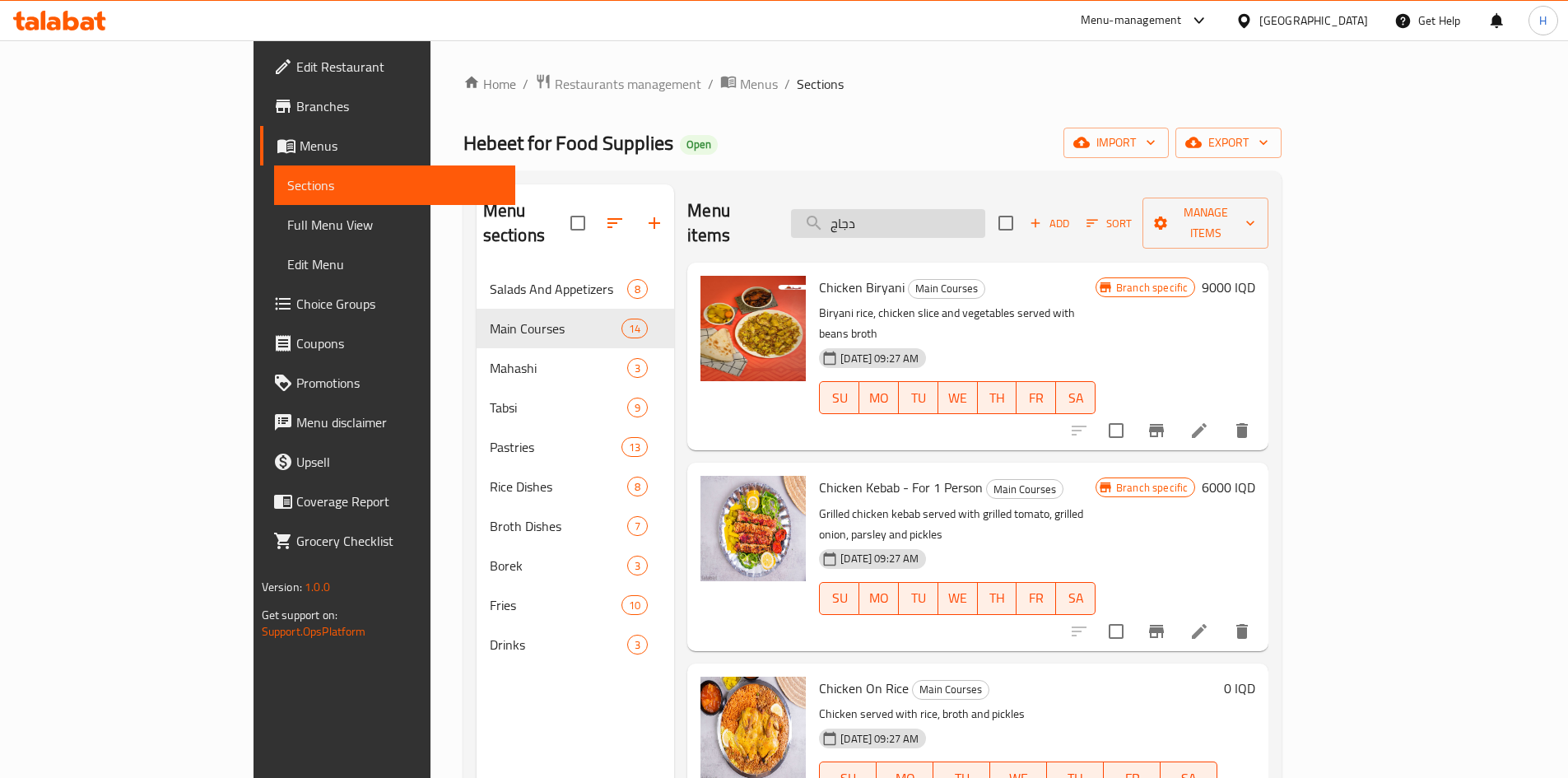
click at [957, 209] on input "دجاج" at bounding box center [888, 224] width 194 height 29
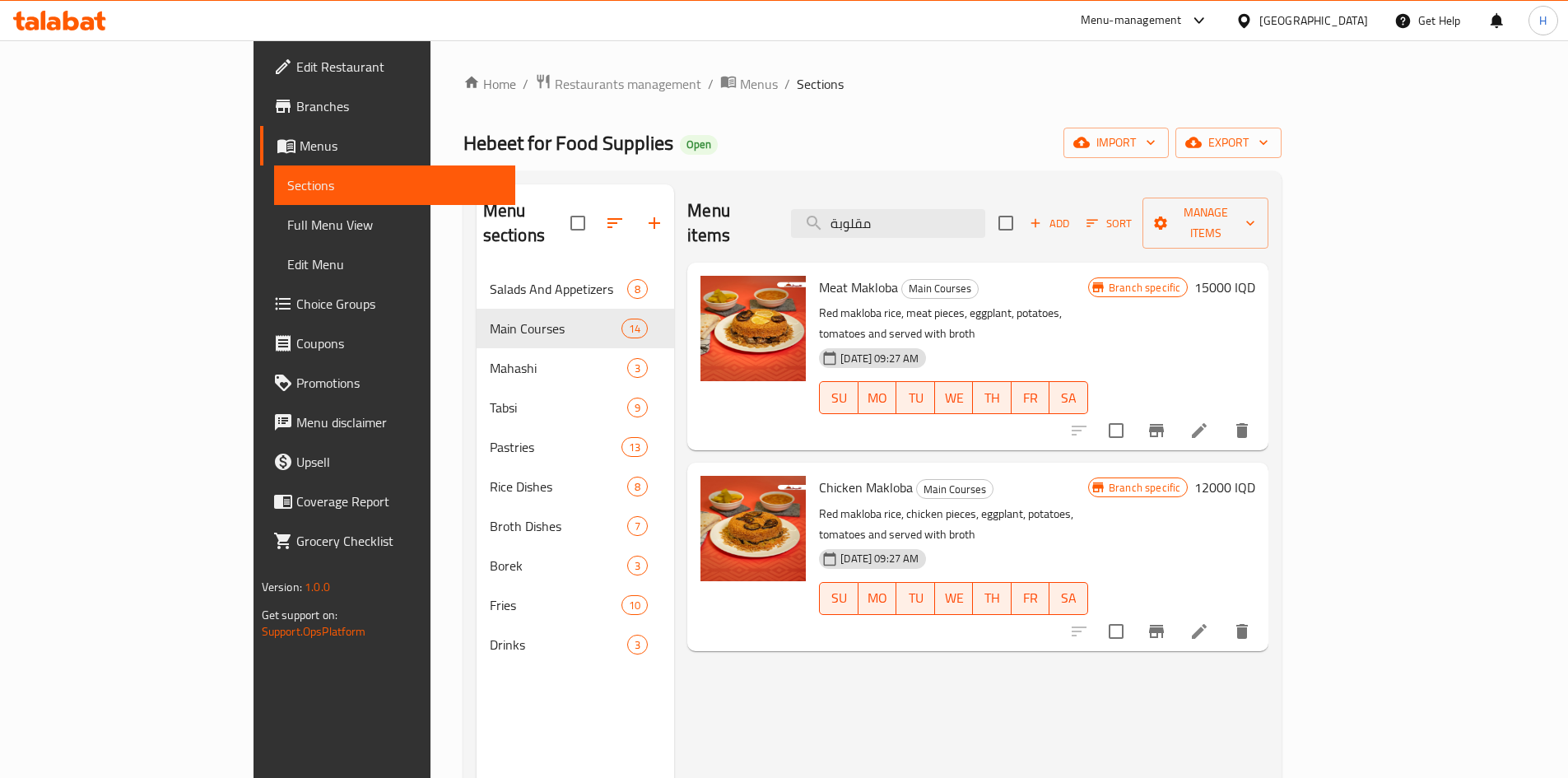
click at [960, 195] on div "Menu items مقلوبة Add Sort Manage items" at bounding box center [978, 224] width 581 height 79
click at [959, 221] on input "مقلوبة" at bounding box center [888, 224] width 194 height 29
click at [962, 221] on input "مقلوبة" at bounding box center [888, 224] width 194 height 29
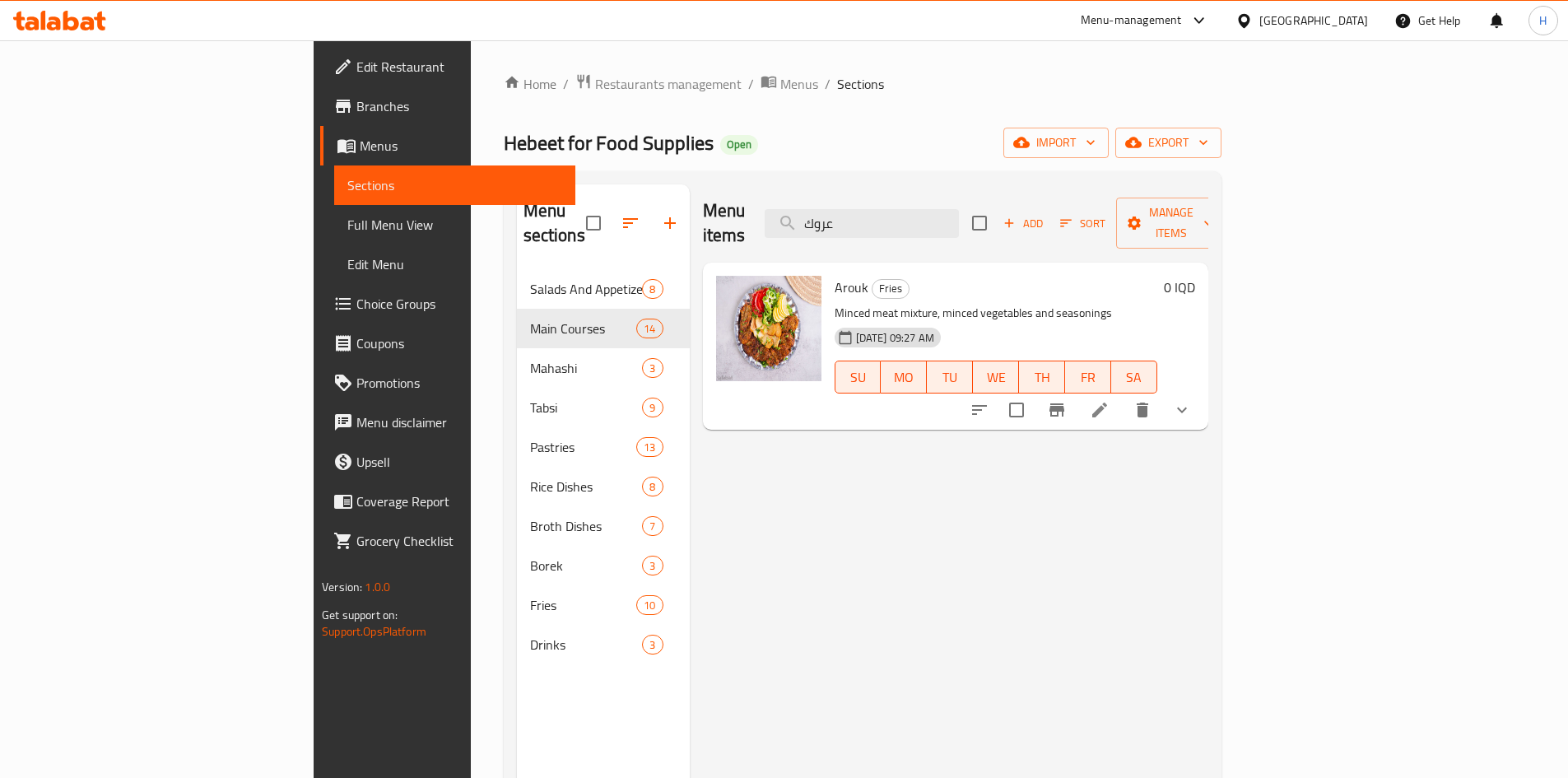
type input "عروك"
click at [1202, 391] on button "show more" at bounding box center [1182, 410] width 39 height 39
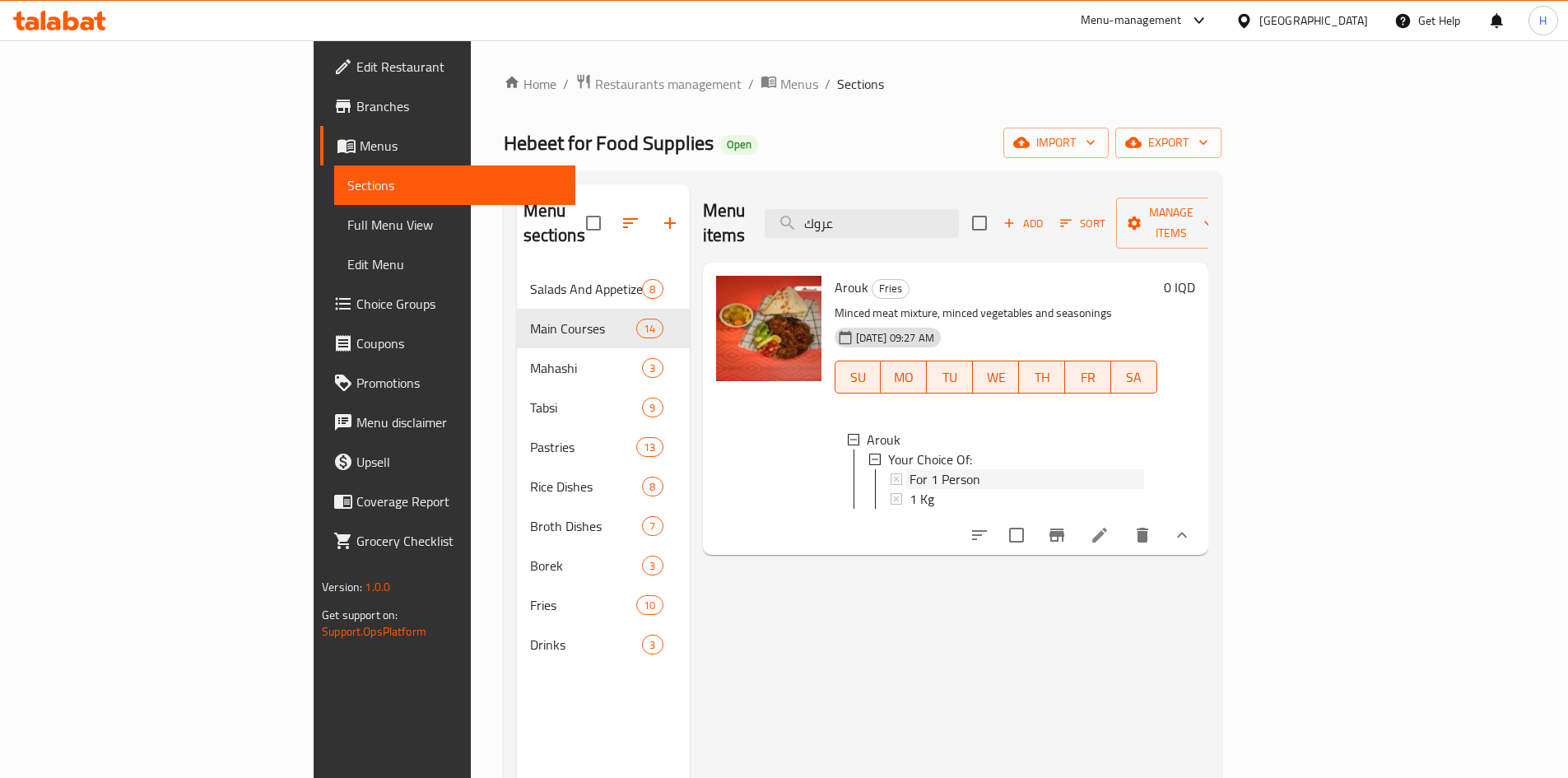
click at [910, 469] on span "For 1 Person" at bounding box center [945, 479] width 71 height 20
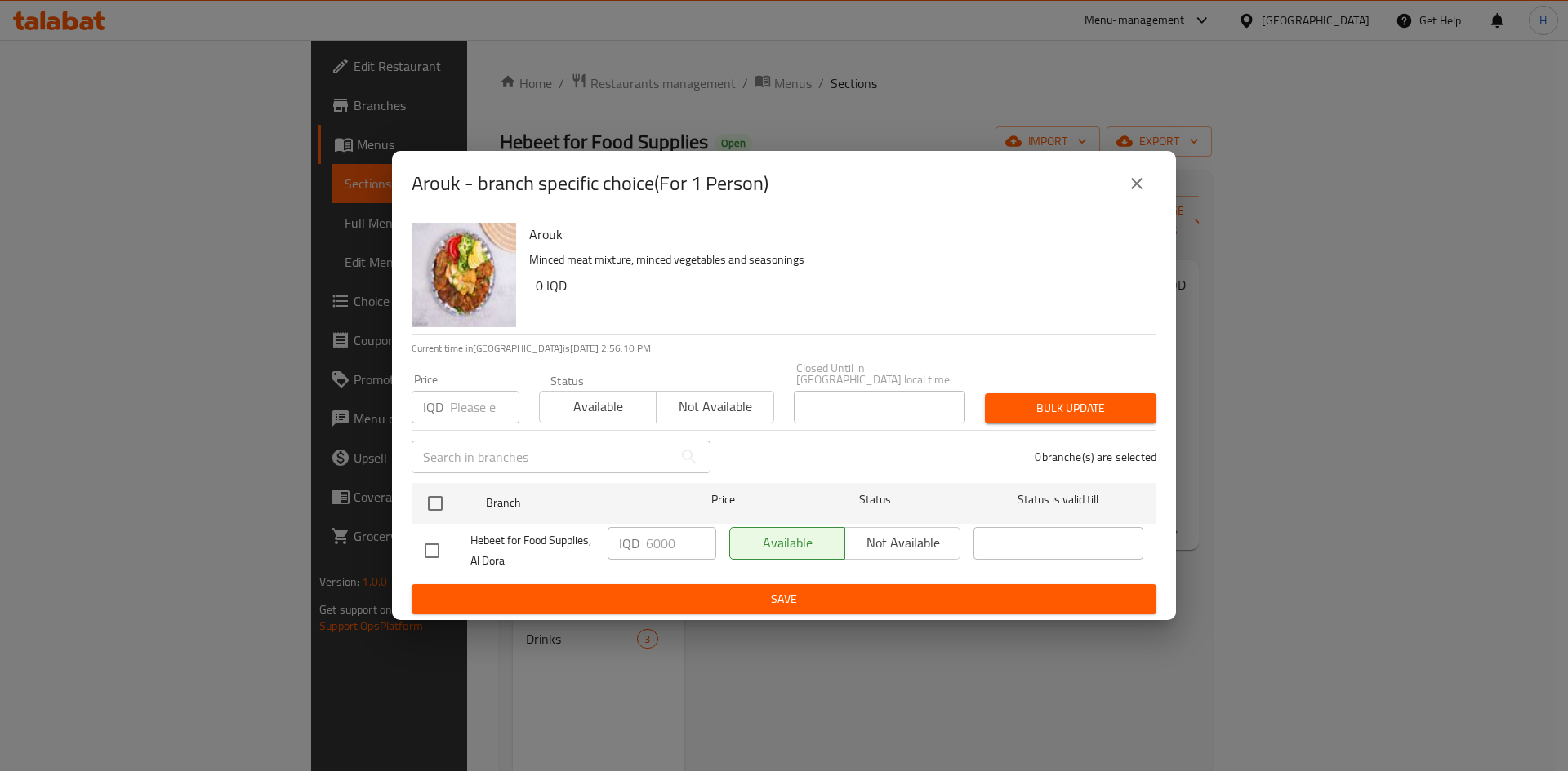
drag, startPoint x: 428, startPoint y: 497, endPoint x: 505, endPoint y: 514, distance: 78.9
click at [431, 496] on input "checkbox" at bounding box center [435, 503] width 34 height 34
checkbox input "true"
click at [659, 542] on input "6000" at bounding box center [681, 543] width 70 height 33
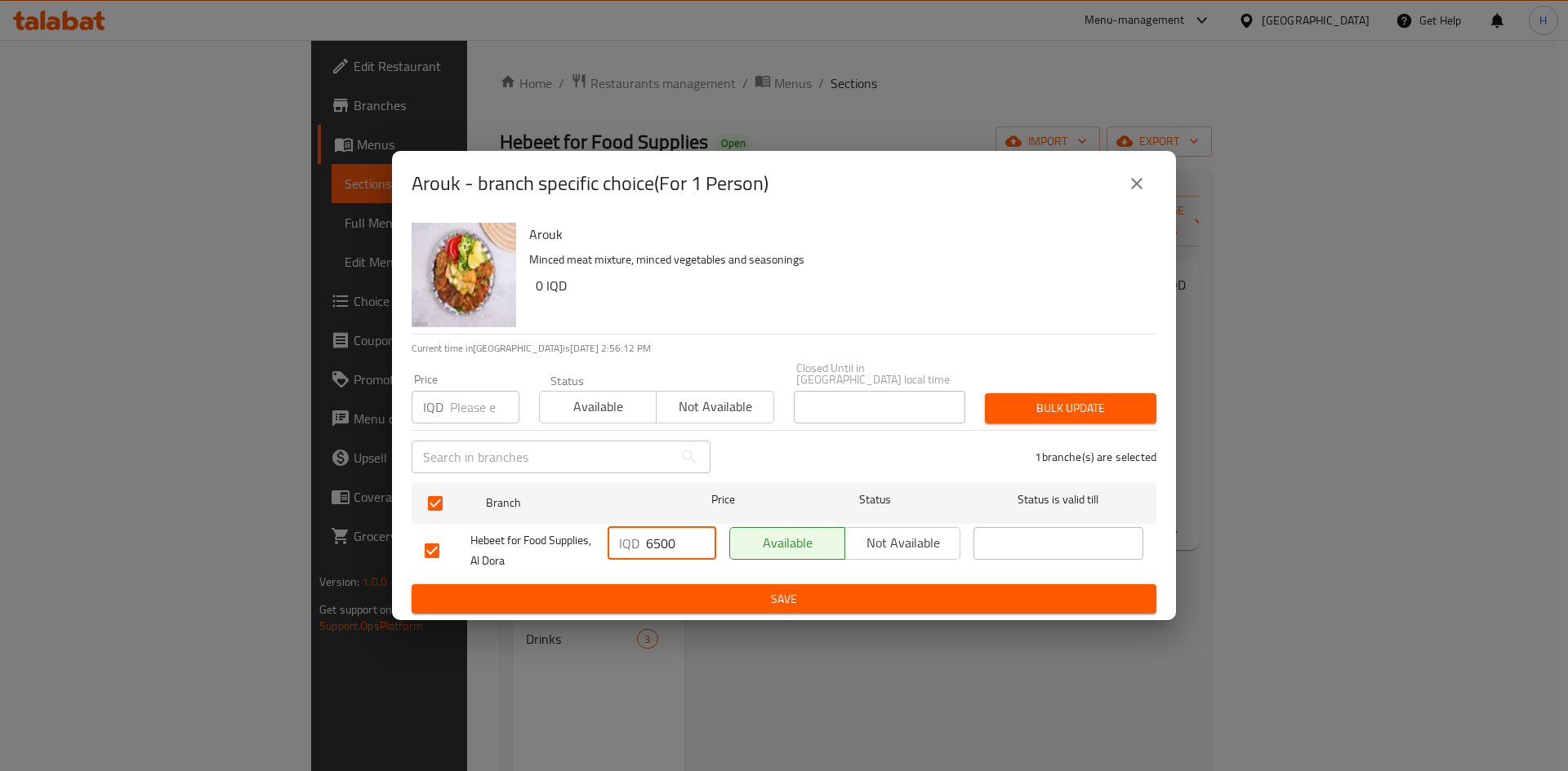
type input "6500"
click at [740, 596] on span "Save" at bounding box center [784, 600] width 719 height 20
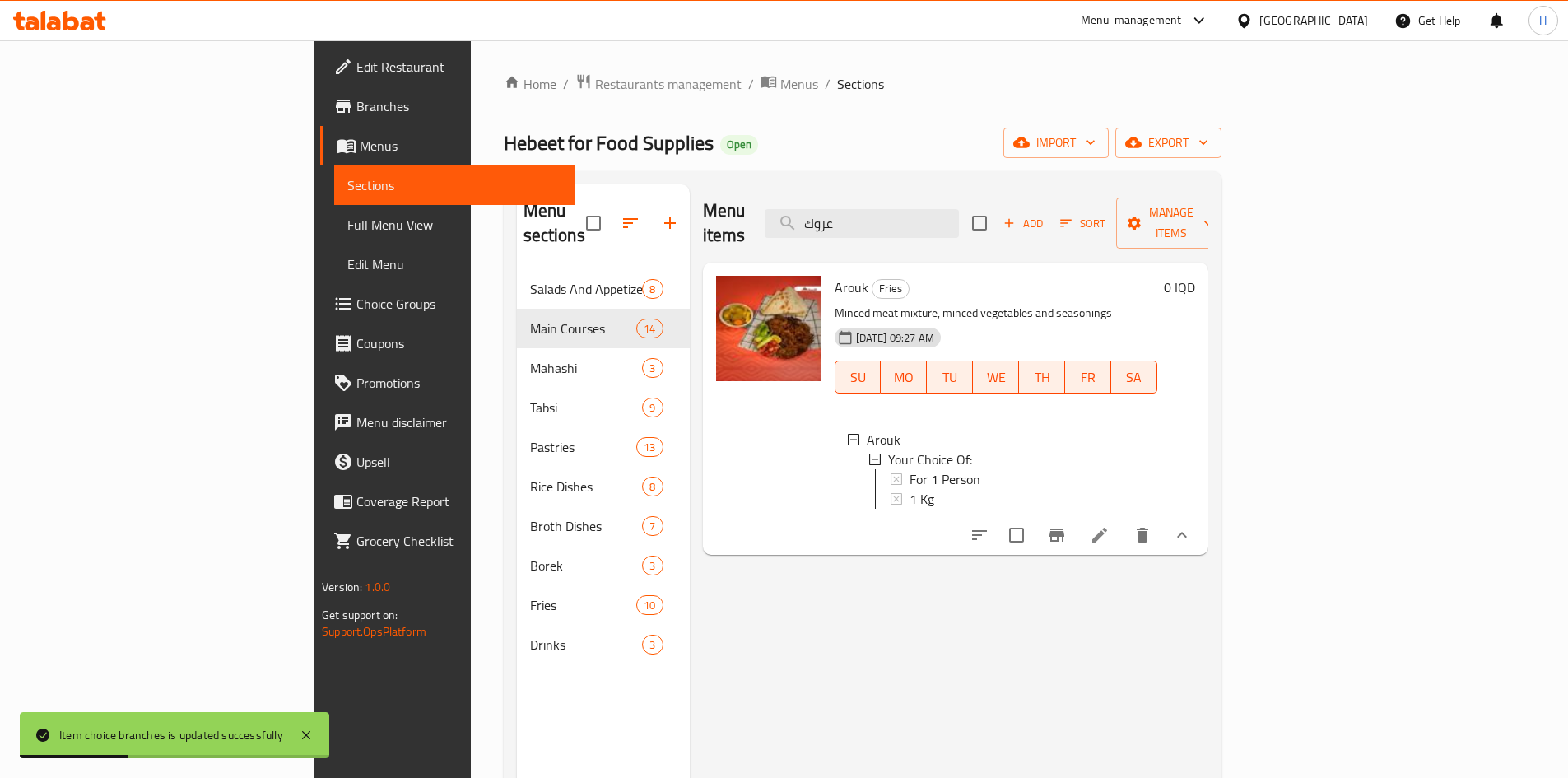
click at [967, 227] on div "Menu items عروك Add Sort Manage items" at bounding box center [956, 224] width 506 height 79
click at [959, 220] on input "عروك" at bounding box center [861, 224] width 194 height 29
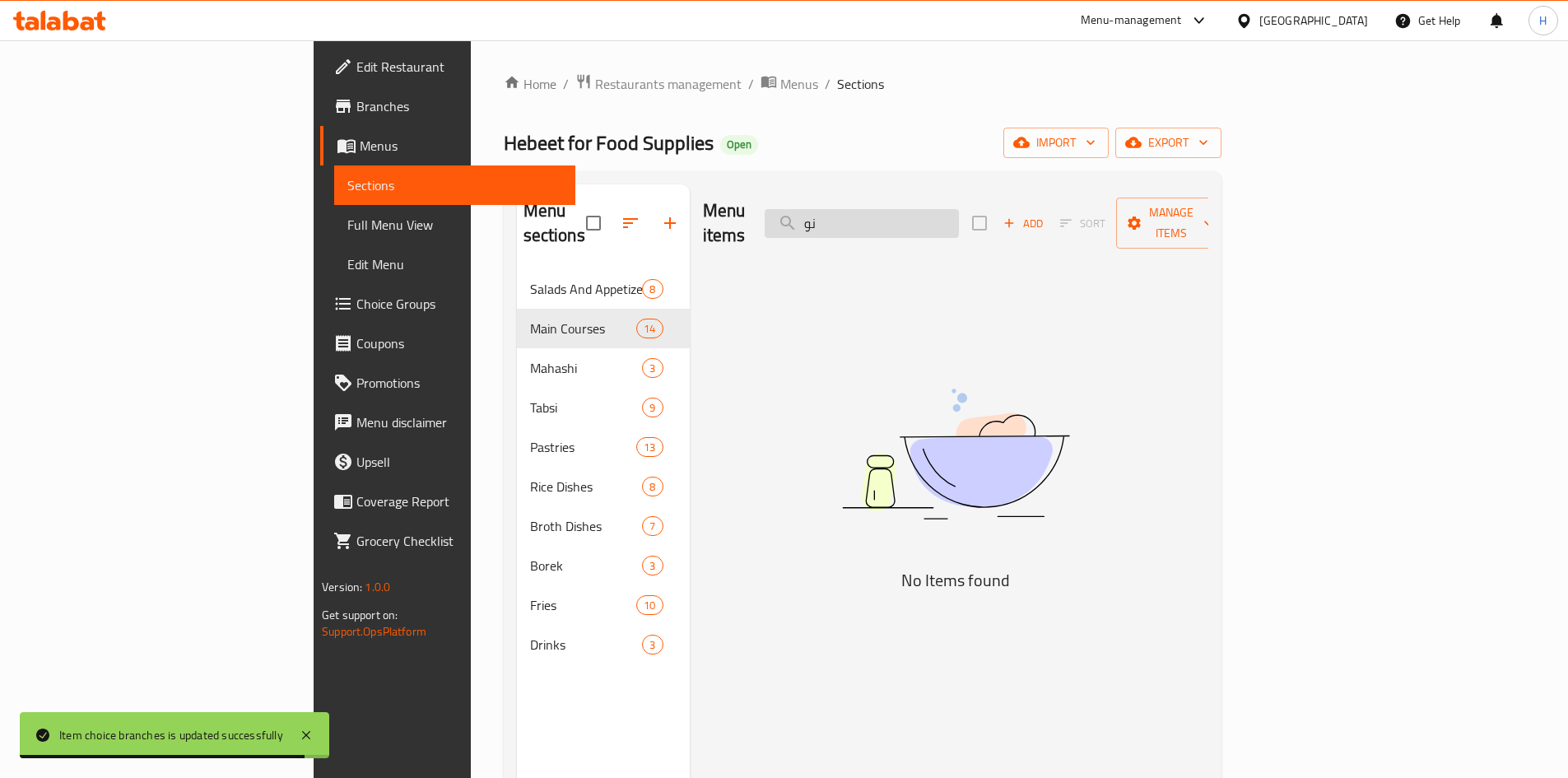
type input "ن"
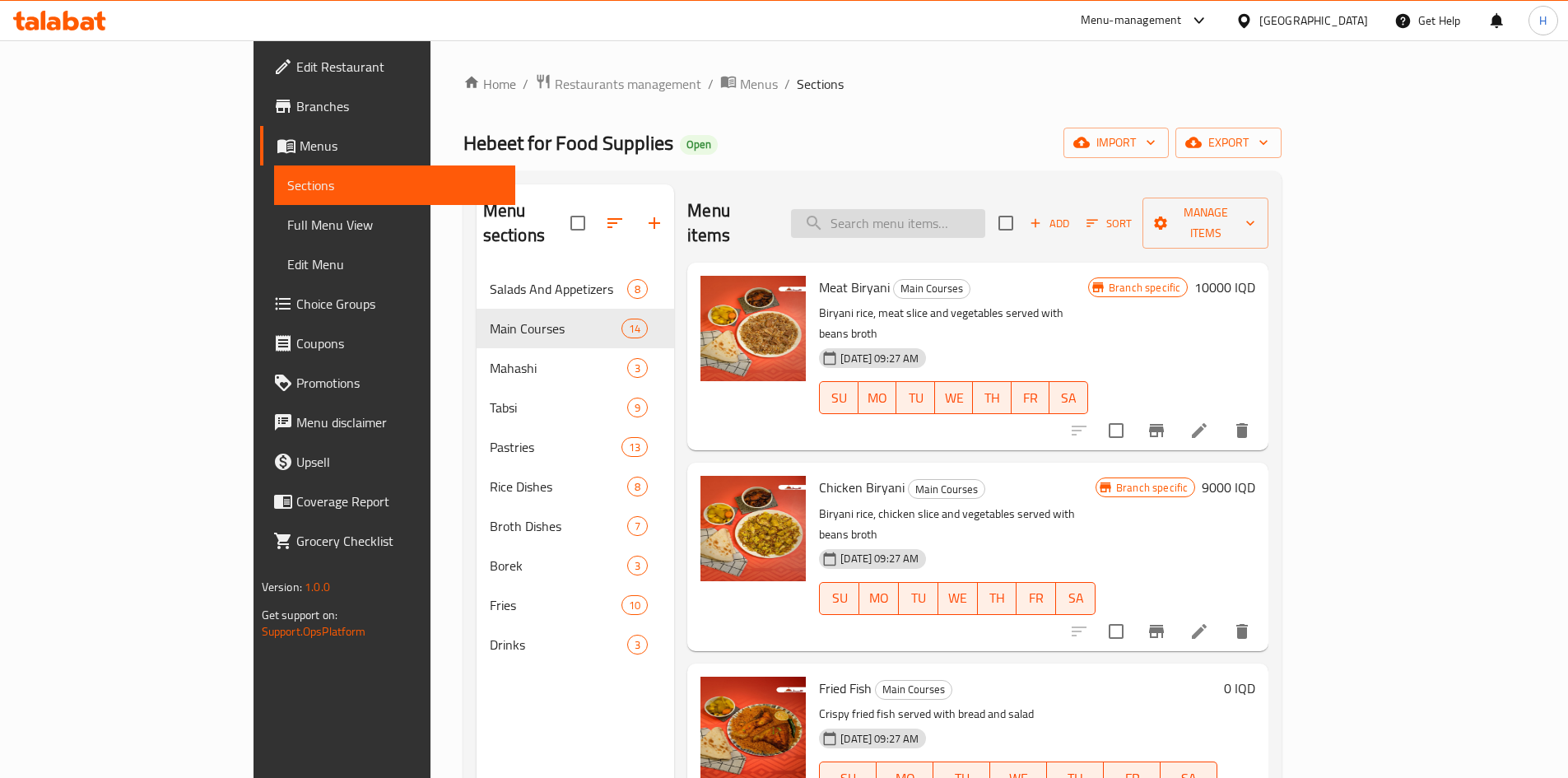
click at [955, 212] on input "search" at bounding box center [888, 224] width 194 height 29
type input "ن"
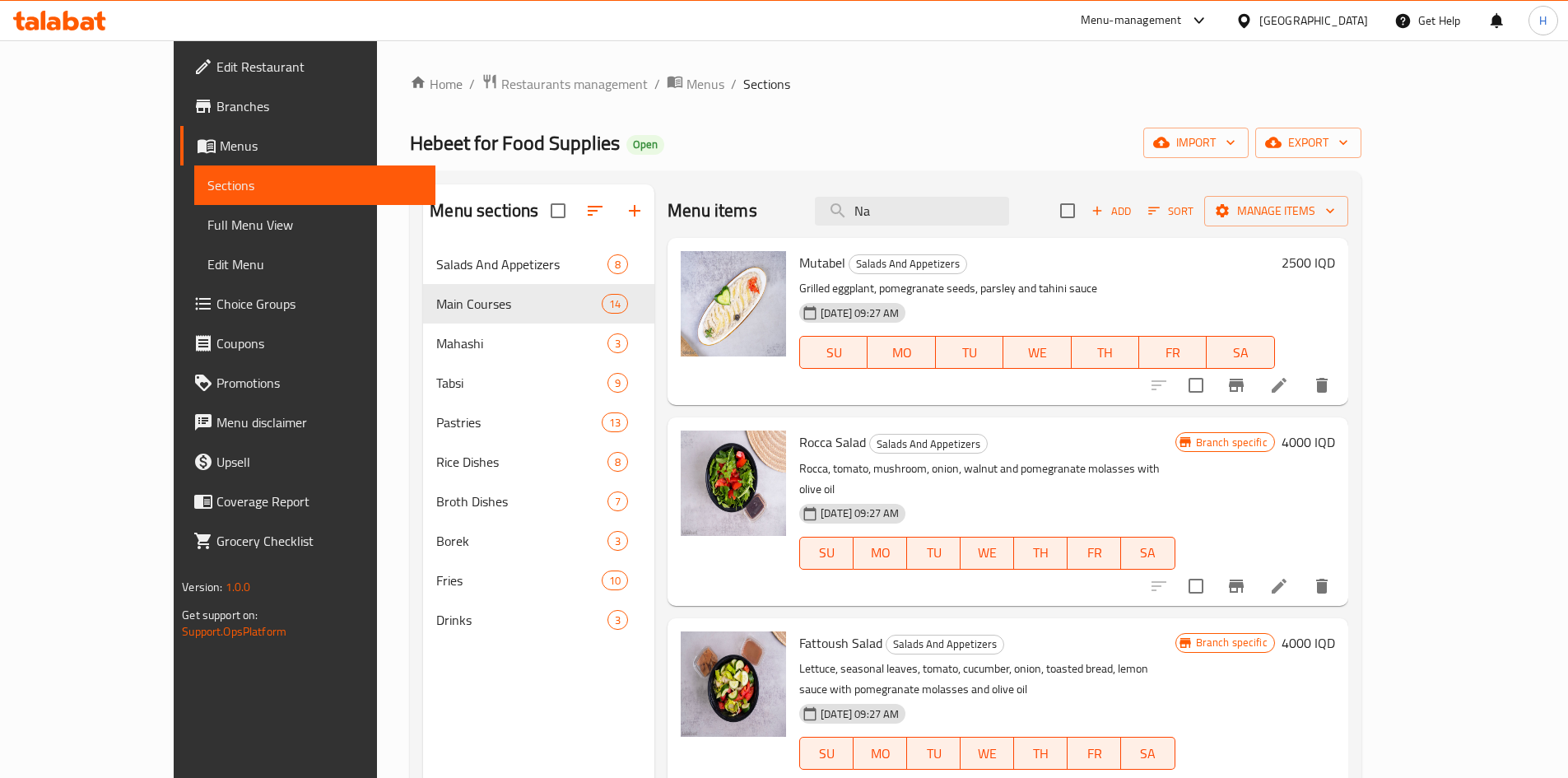
click at [957, 226] on div "Menu items Na Add Sort Manage items" at bounding box center [1007, 211] width 681 height 54
click at [957, 221] on input "Na" at bounding box center [912, 211] width 194 height 29
type input "نا"
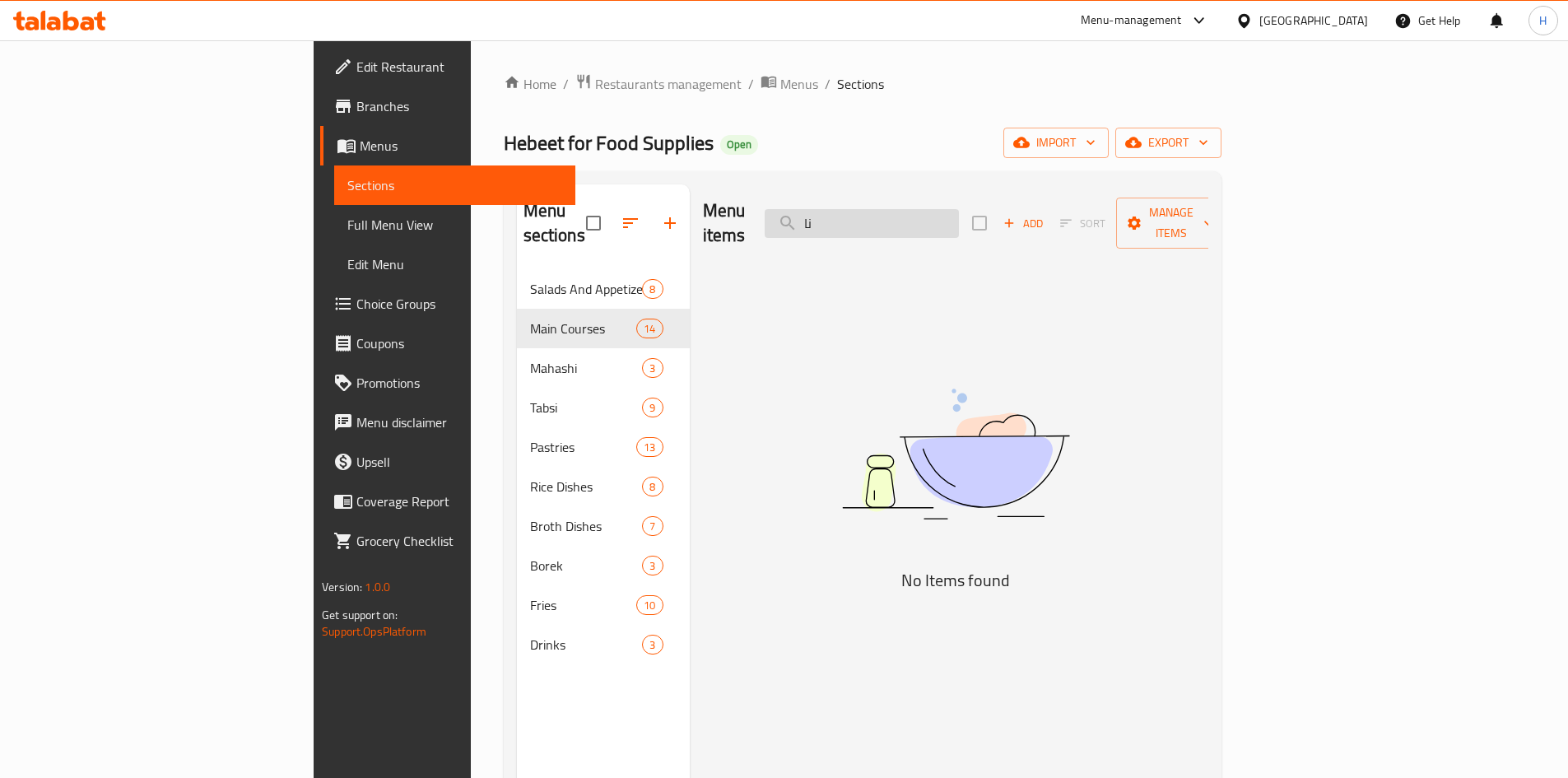
click at [950, 221] on input "نا" at bounding box center [861, 224] width 194 height 29
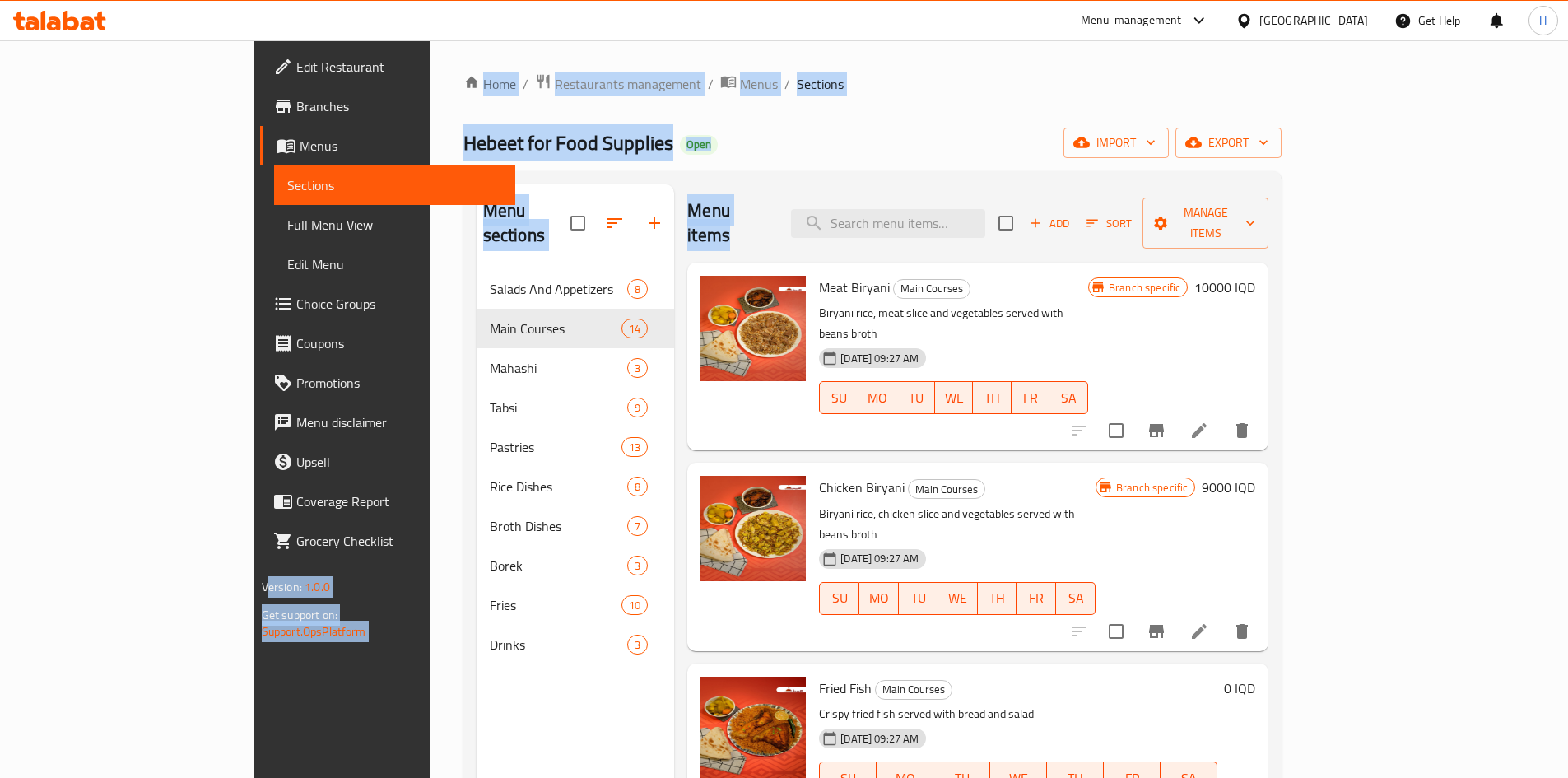
drag, startPoint x: 1053, startPoint y: 171, endPoint x: 261, endPoint y: 127, distance: 793.2
click at [261, 127] on div "Edit Restaurant Branches Menus Sections Full Menu View Edit Menu Choice Groups …" at bounding box center [784, 524] width 1062 height 969
click at [543, 127] on div "Hebeet for Food Supplies Open import export" at bounding box center [872, 143] width 819 height 31
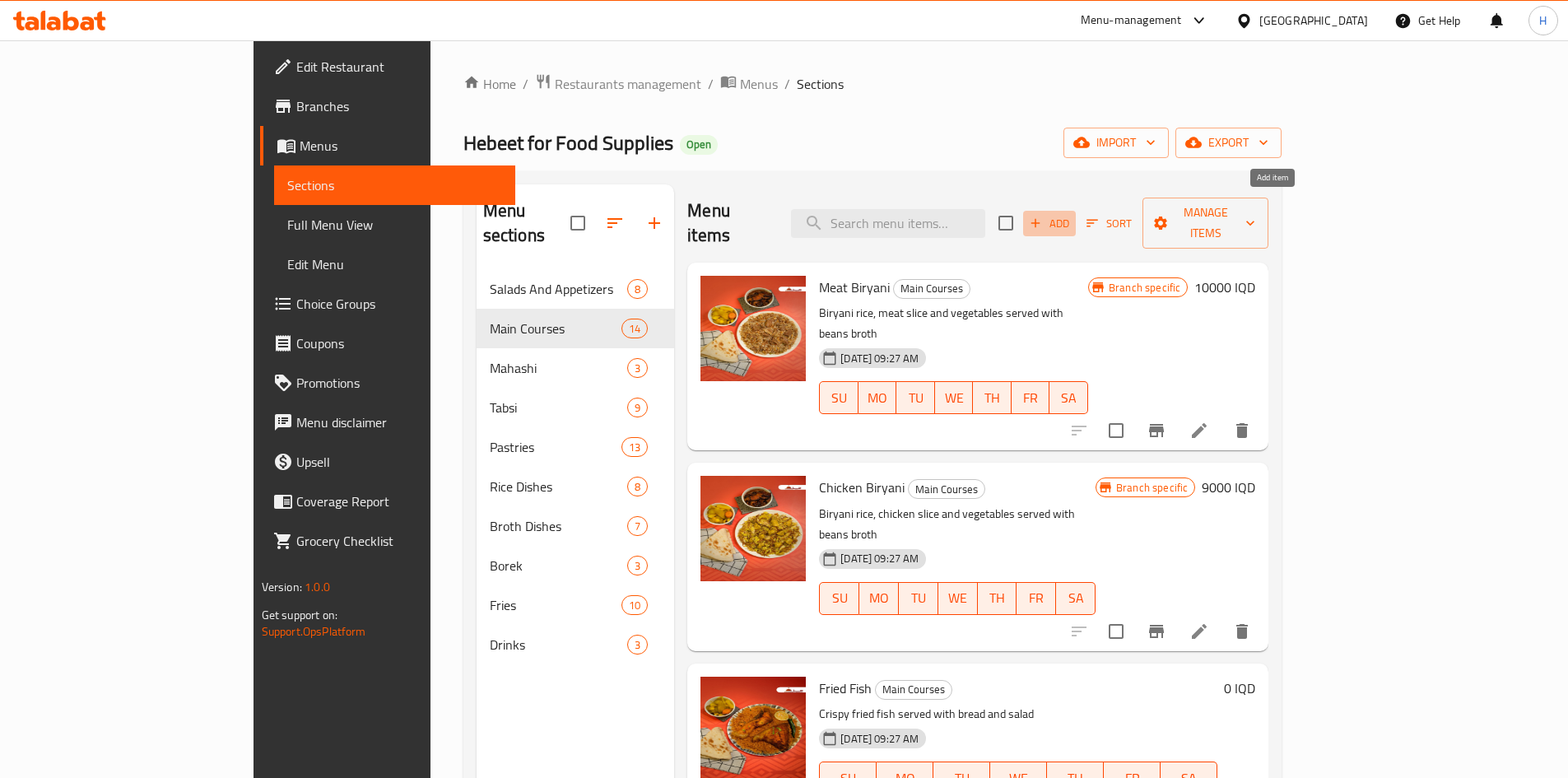
click at [1072, 214] on span "Add" at bounding box center [1049, 223] width 44 height 19
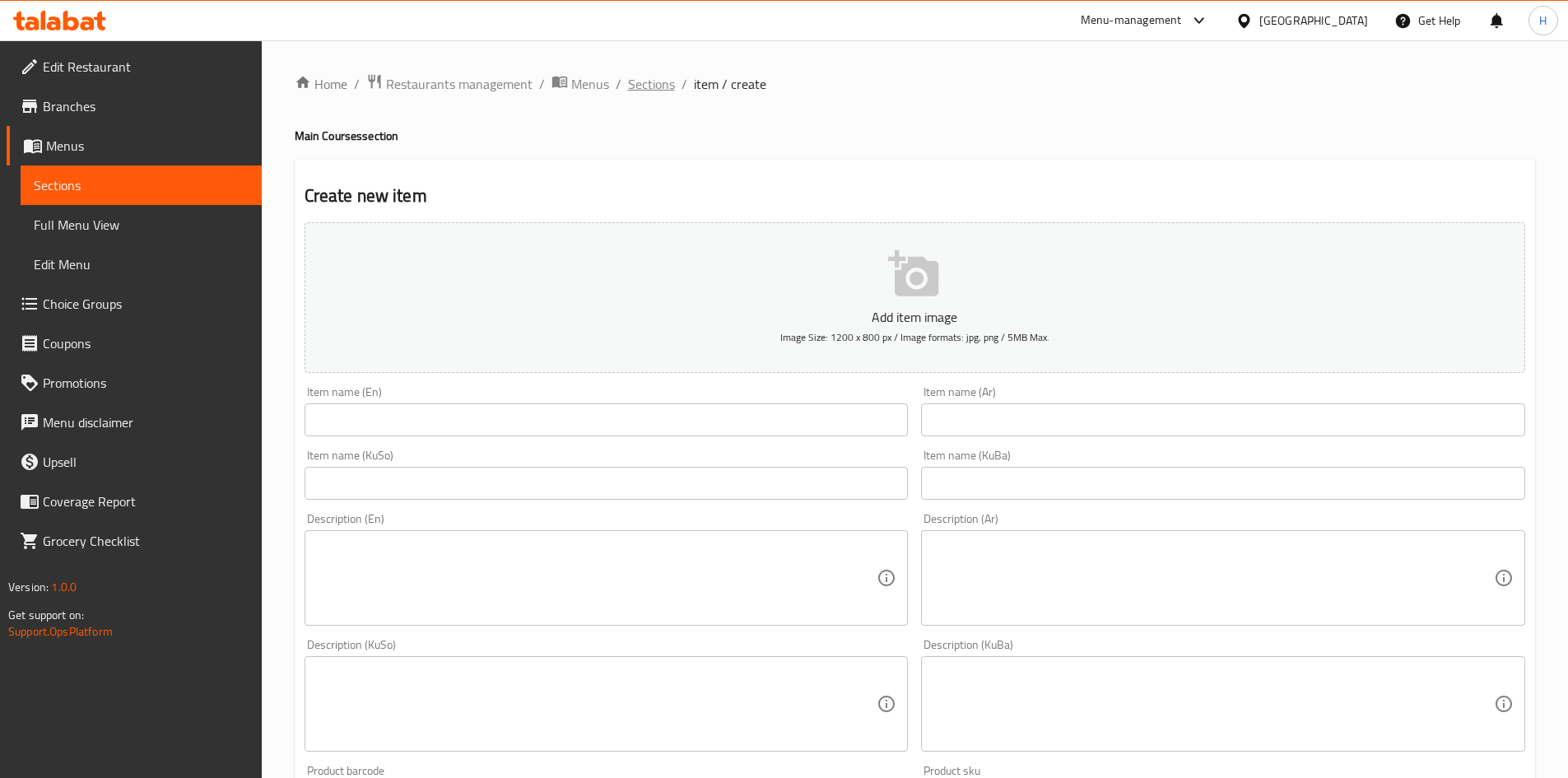
click at [653, 84] on span "Sections" at bounding box center [651, 84] width 47 height 20
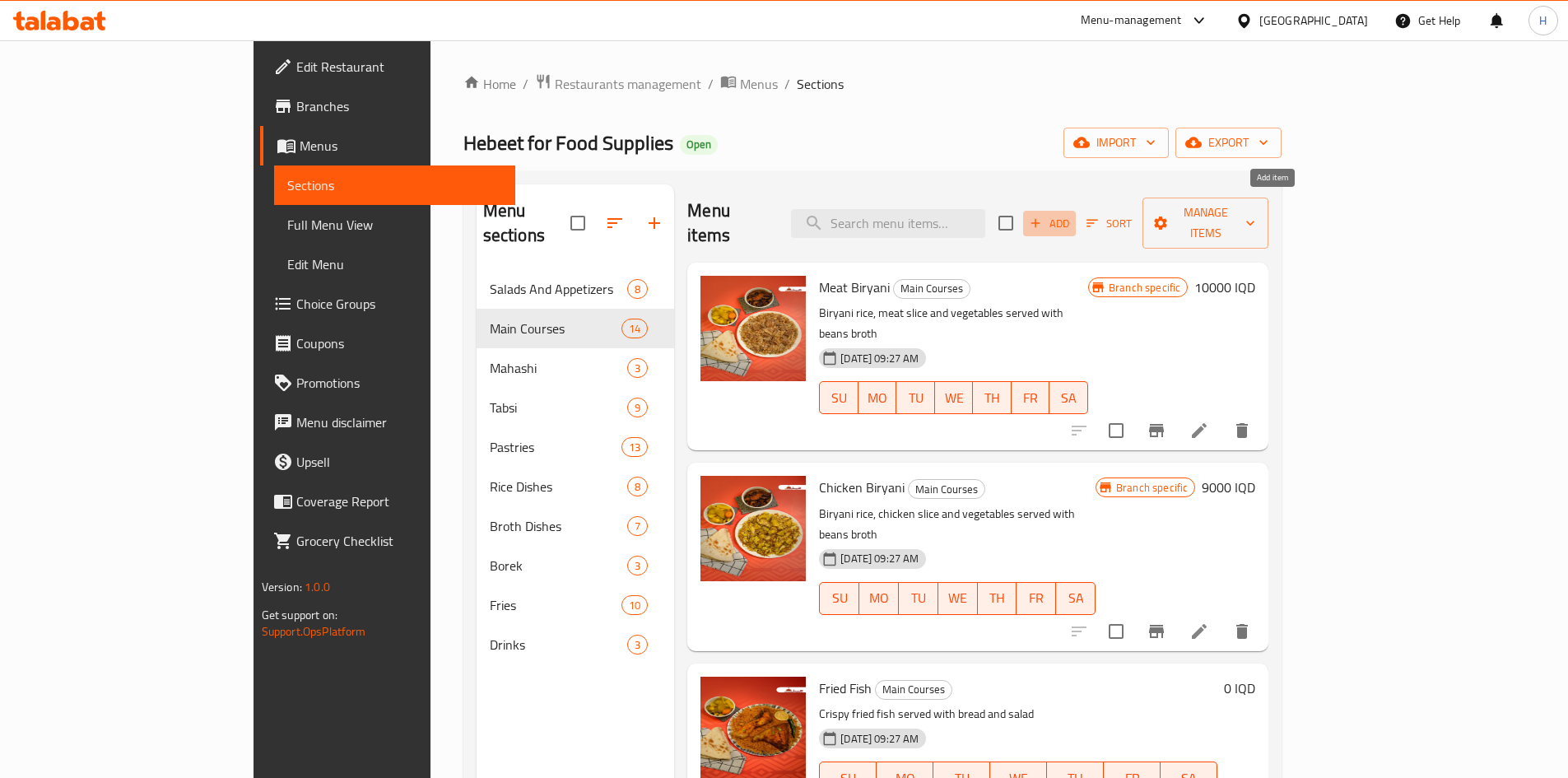
click at [1072, 214] on span "Add" at bounding box center [1049, 223] width 44 height 19
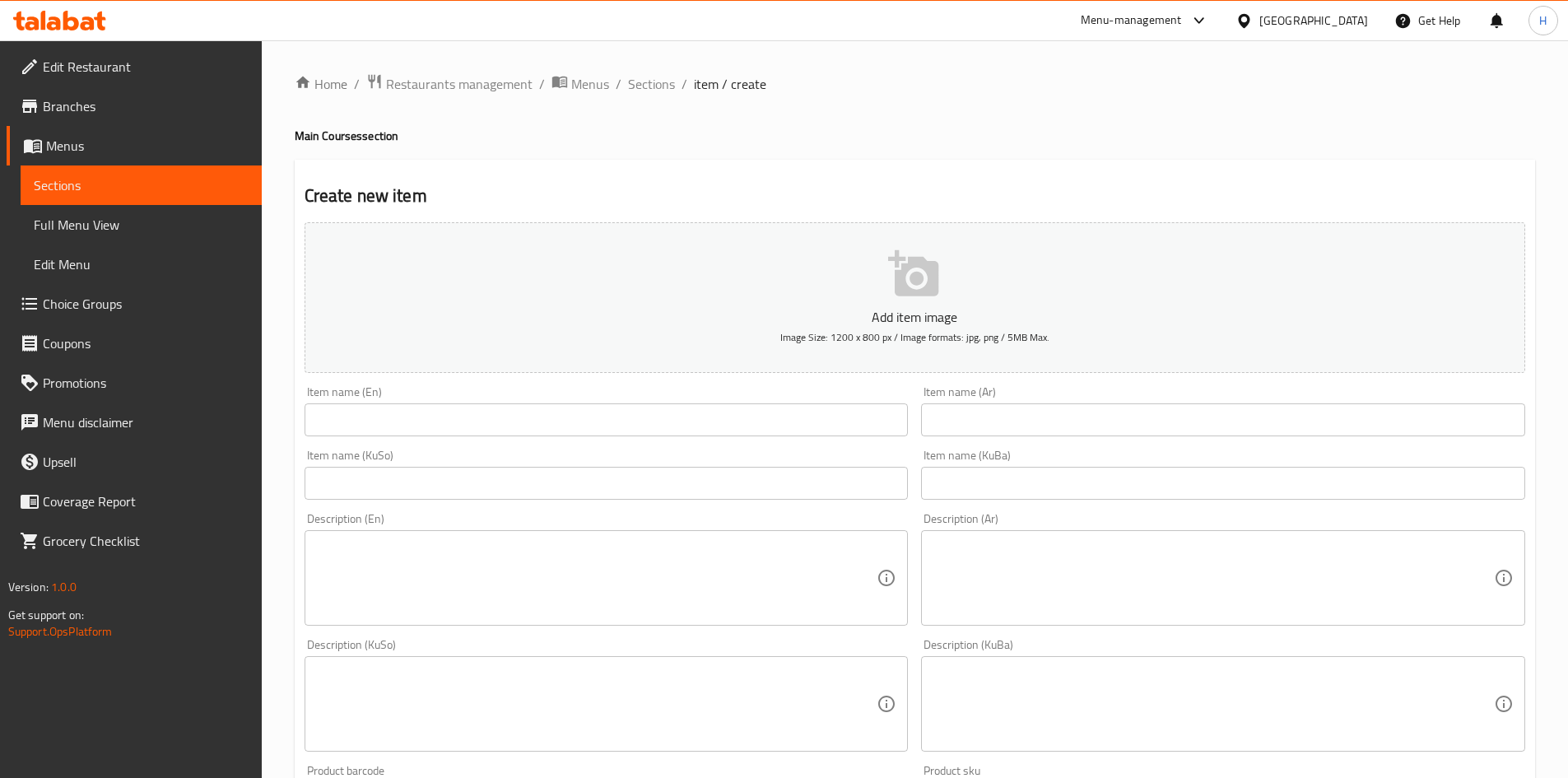
click at [993, 403] on div "Item name (Ar) Item name (Ar)" at bounding box center [1223, 411] width 604 height 50
click at [995, 416] on input "text" at bounding box center [1223, 420] width 604 height 33
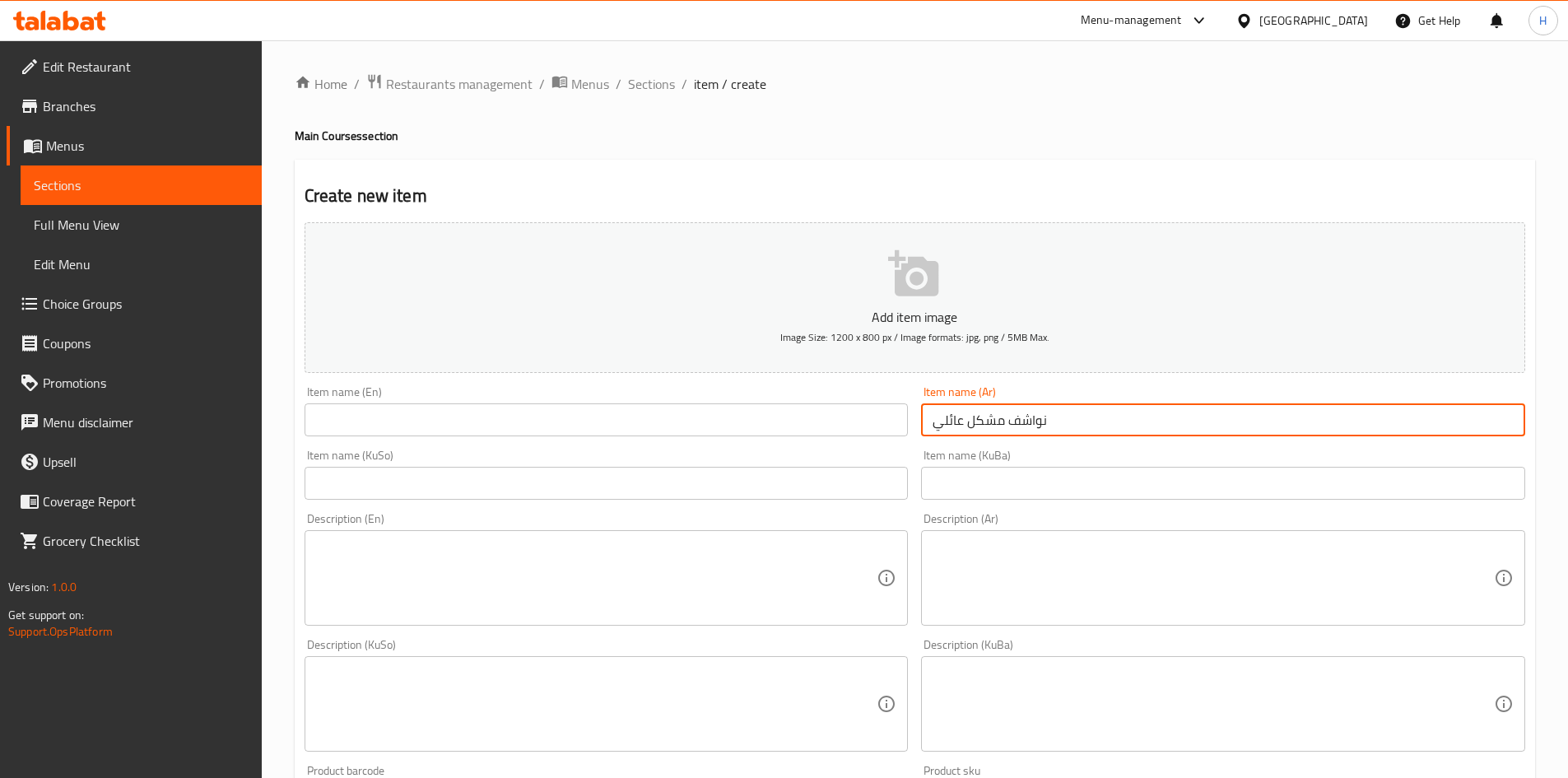
type input "نواشف مشكل عائلي"
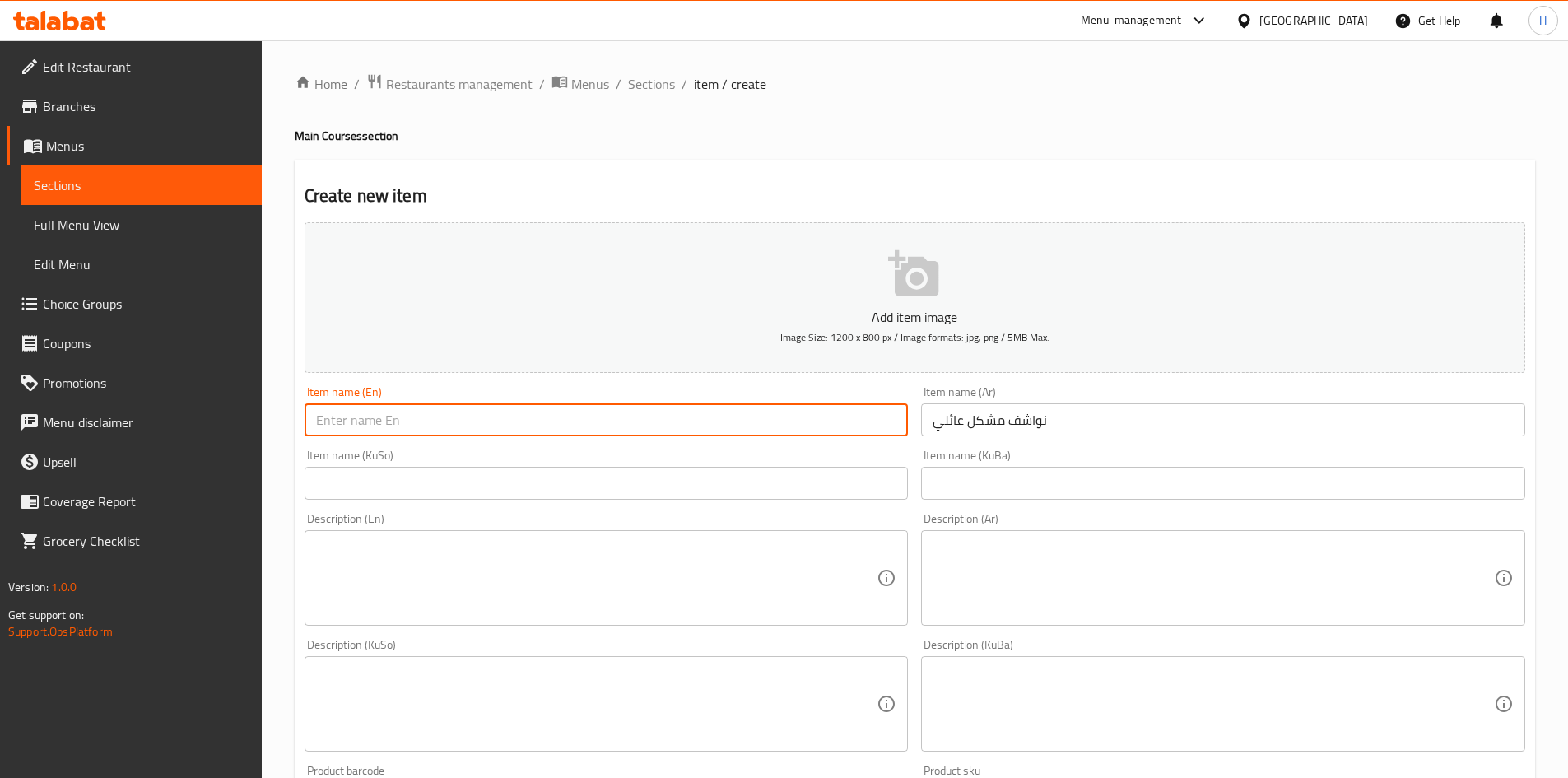
click at [455, 423] on input "text" at bounding box center [606, 420] width 604 height 33
click at [1002, 405] on div "Item name (Ar) نواشف مشكل عائلي Item name (Ar)" at bounding box center [1223, 411] width 604 height 50
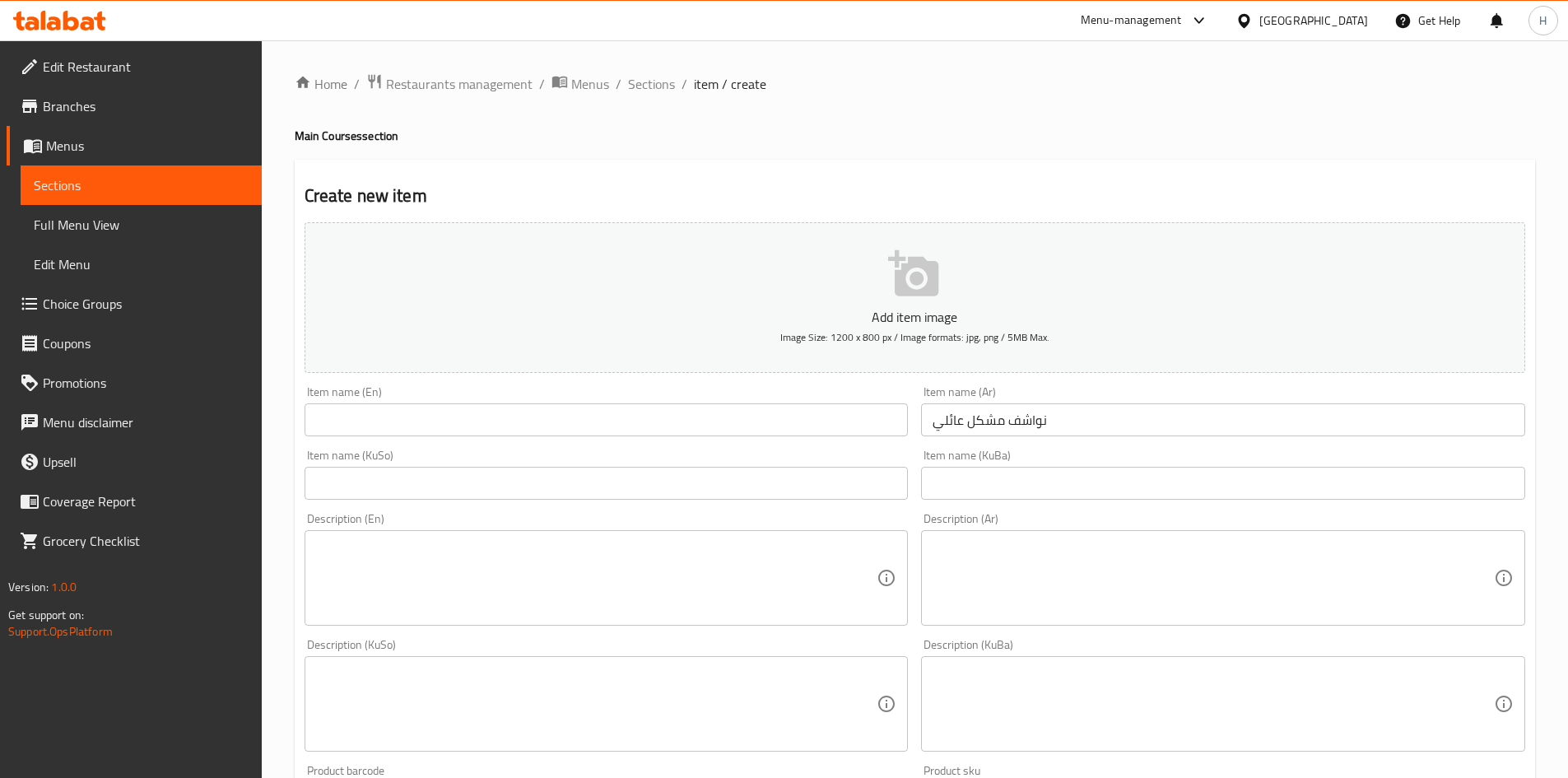
click at [1003, 423] on input "نواشف مشكل عائلي" at bounding box center [1223, 420] width 604 height 33
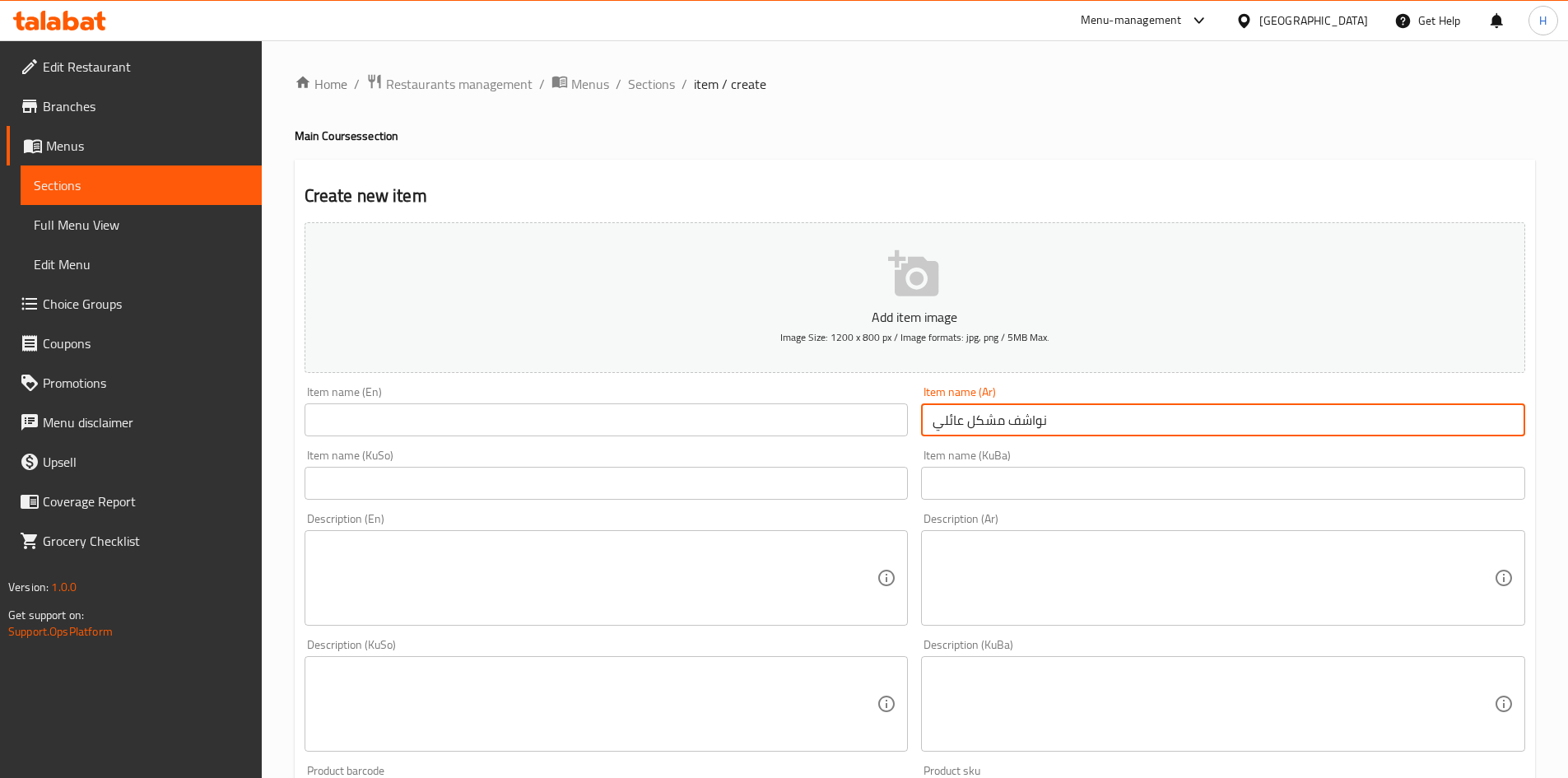
click at [1003, 423] on input "نواشف مشكل عائلي" at bounding box center [1223, 420] width 604 height 33
click at [489, 428] on input "text" at bounding box center [606, 420] width 604 height 33
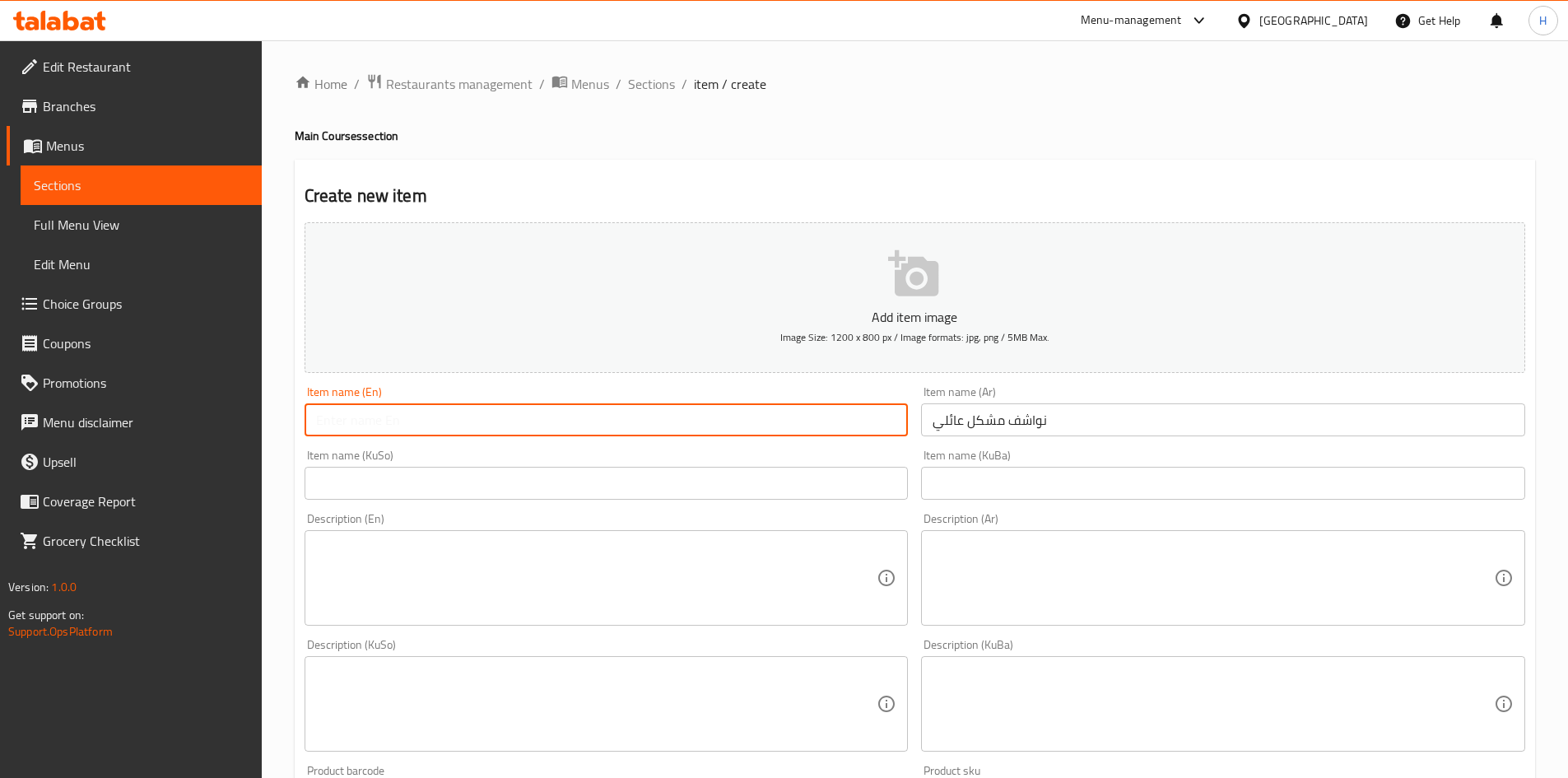
paste input "Family problem dry"
click at [379, 422] on input "Family problem dry" at bounding box center [606, 420] width 604 height 33
click at [421, 427] on input "Family Nawashf dry" at bounding box center [606, 420] width 604 height 33
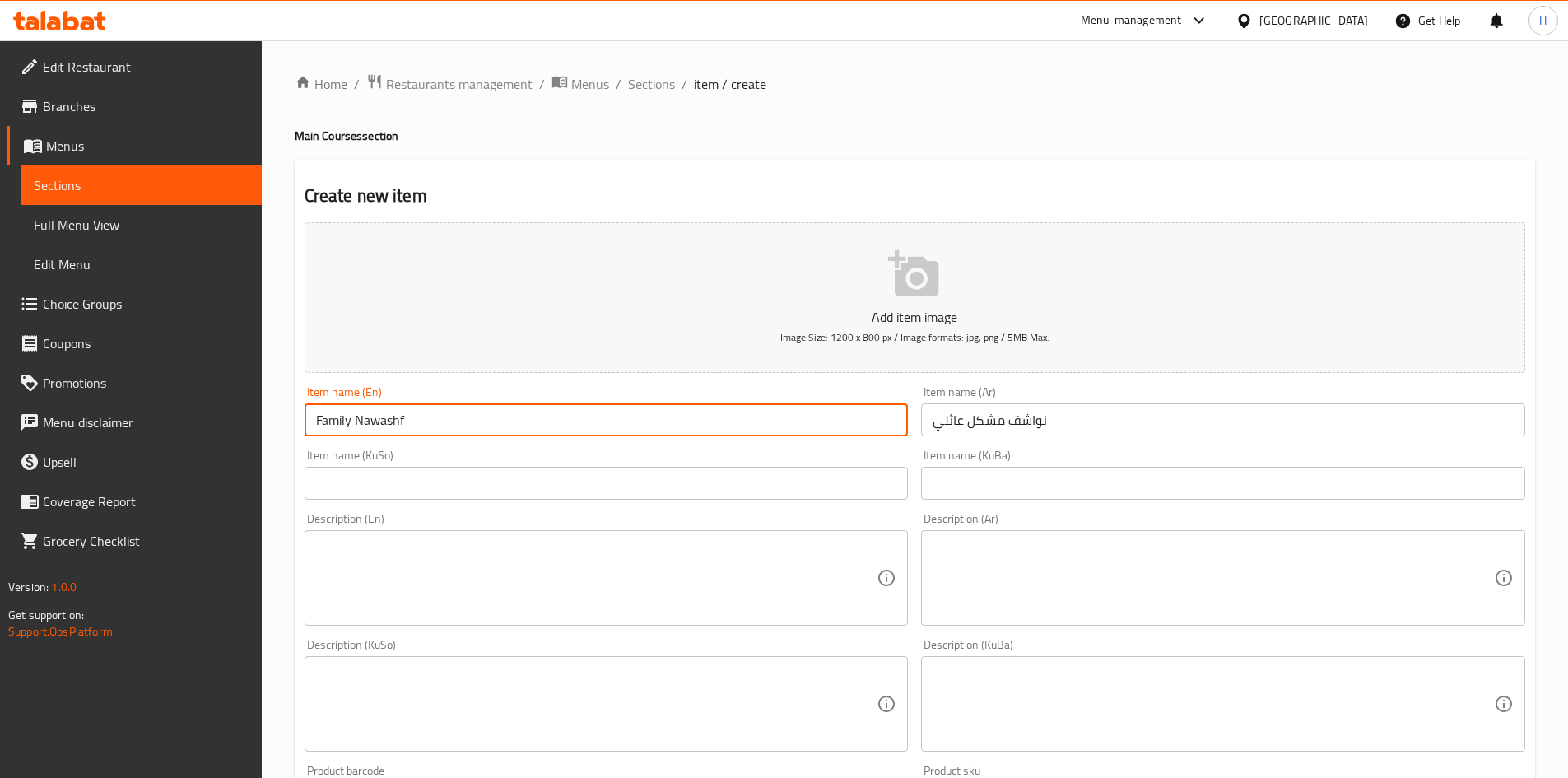
click at [359, 423] on input "Family Nawashf" at bounding box center [606, 420] width 604 height 33
type input "Family Mix Nawashf"
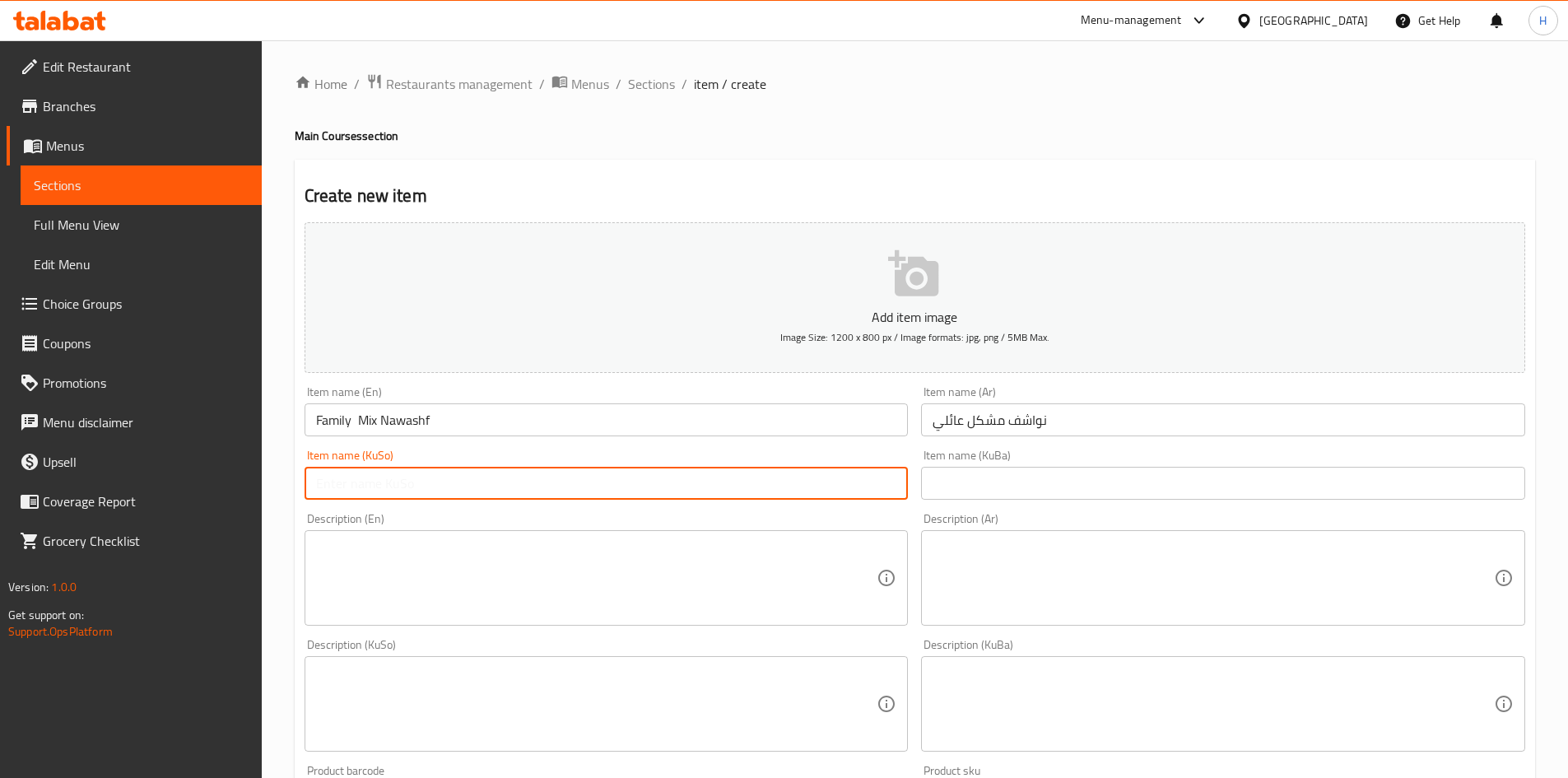
click at [809, 499] on input "text" at bounding box center [606, 483] width 604 height 33
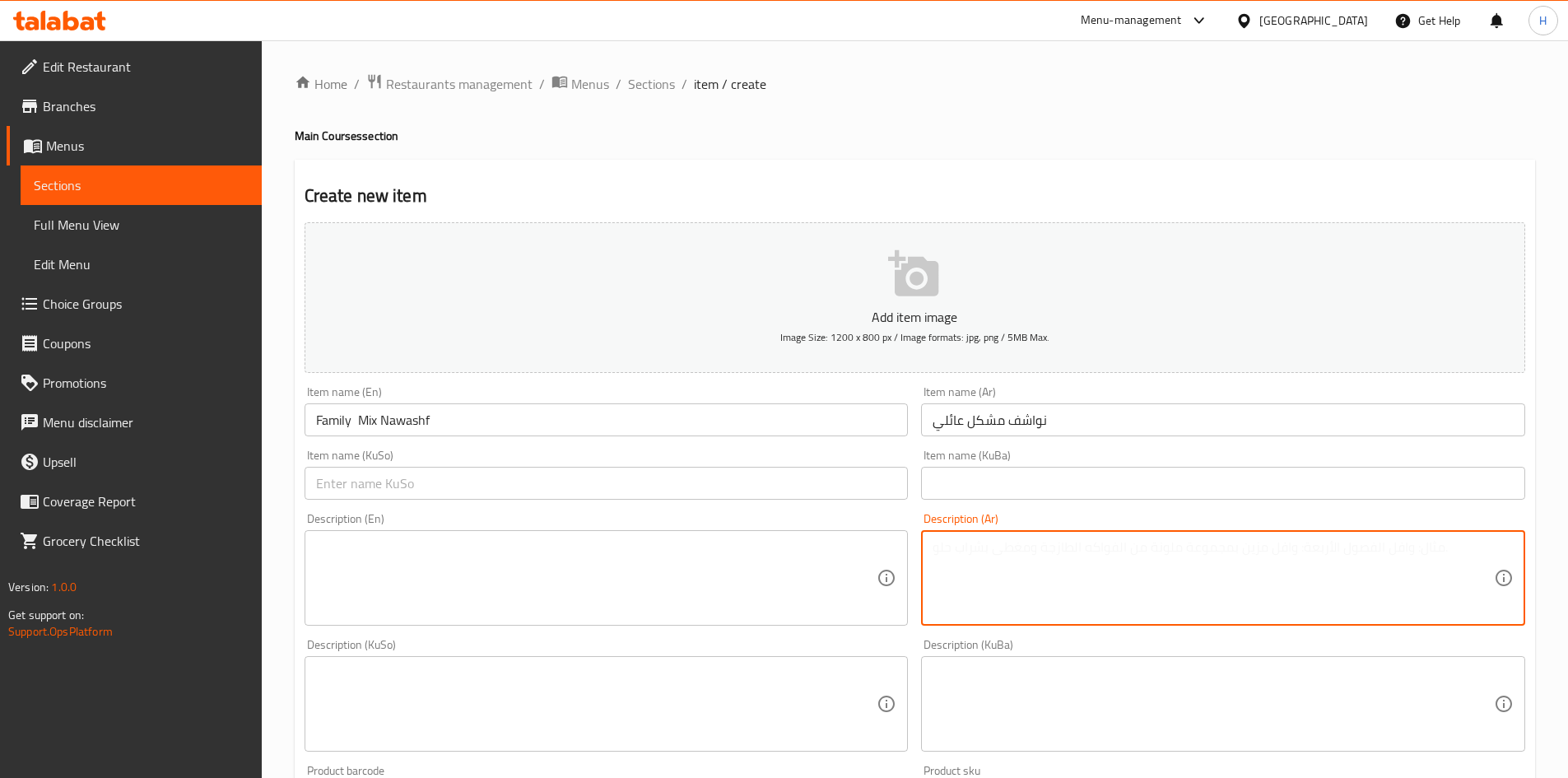
click at [1105, 570] on textarea at bounding box center [1213, 579] width 561 height 79
type textarea ";"
click at [1098, 561] on textarea "عروك, 2 نوع كبة, طماطم, خيار, ليمون وفلفل ومخلل" at bounding box center [1213, 579] width 561 height 79
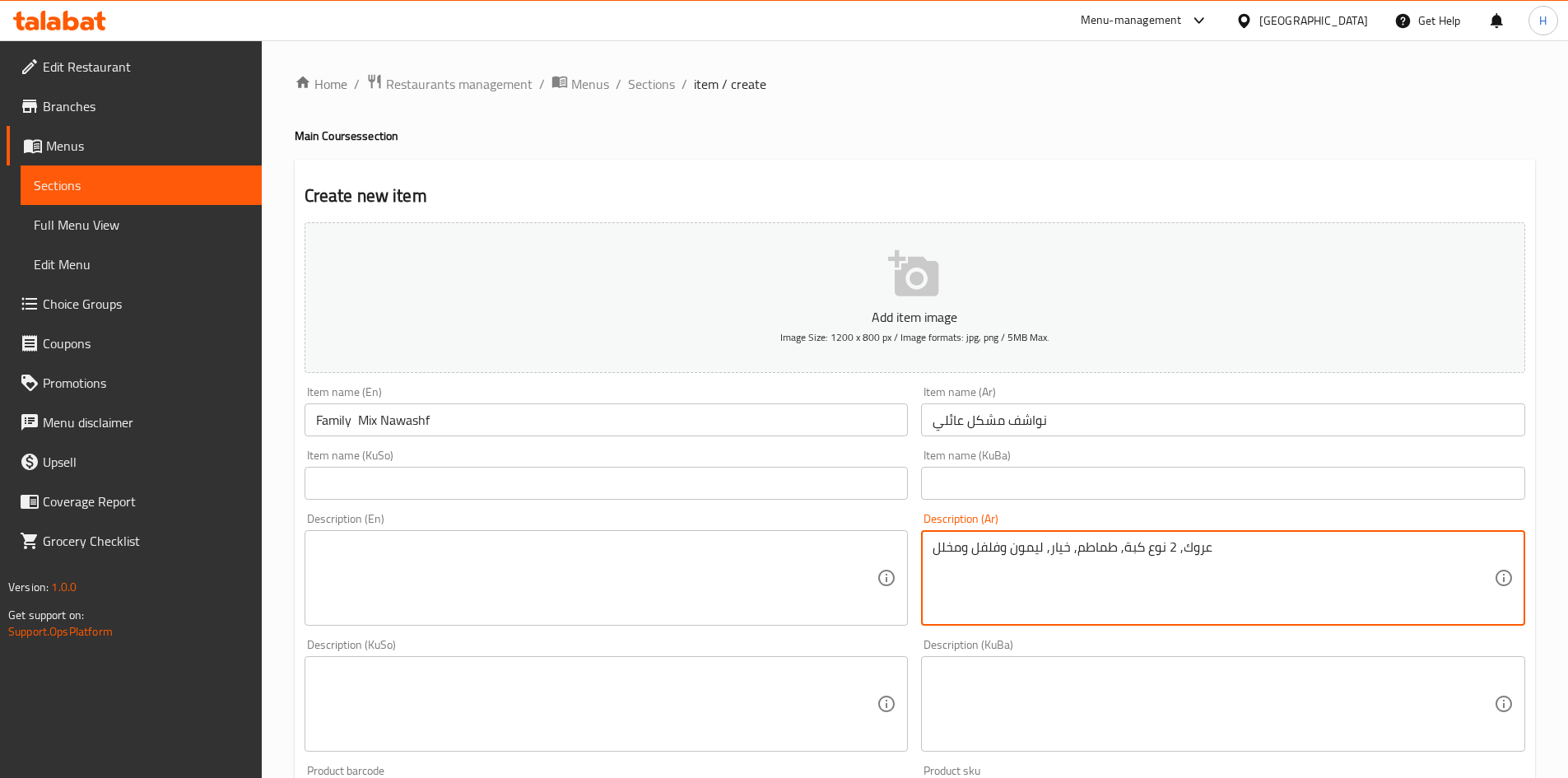
click at [1098, 561] on textarea "عروك, 2 نوع كبة, طماطم, خيار, ليمون وفلفل ومخلل" at bounding box center [1213, 579] width 561 height 79
type textarea "عروك, 2 نوع كبة, طماطم, خيار, ليمون وفلفل ومخلل"
click at [456, 558] on textarea at bounding box center [596, 579] width 561 height 79
paste textarea "Arok, 2 types of kibbeh, tomatoes, cucumbers, lemon, peppers and pickles"
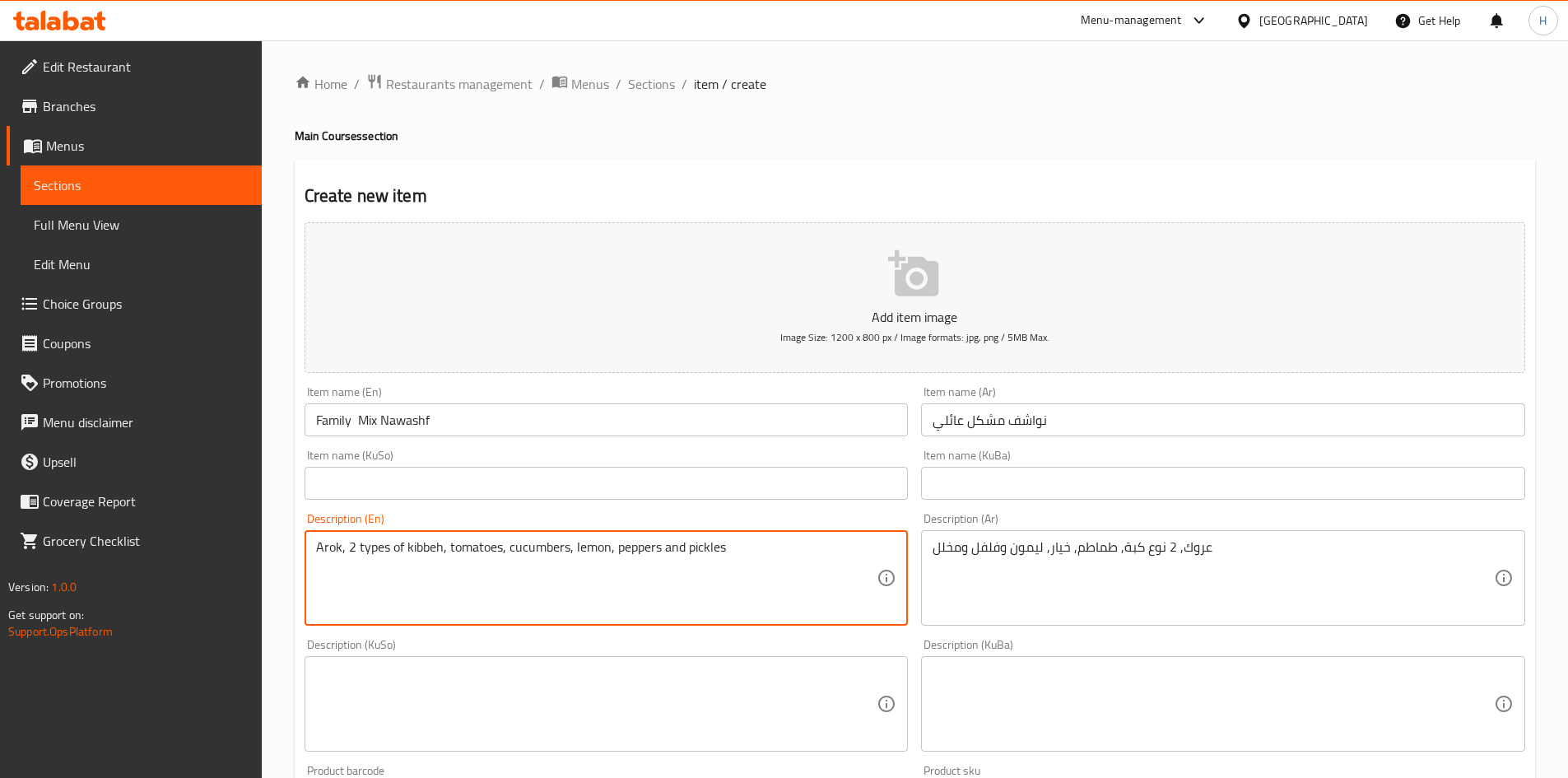
scroll to position [575, 0]
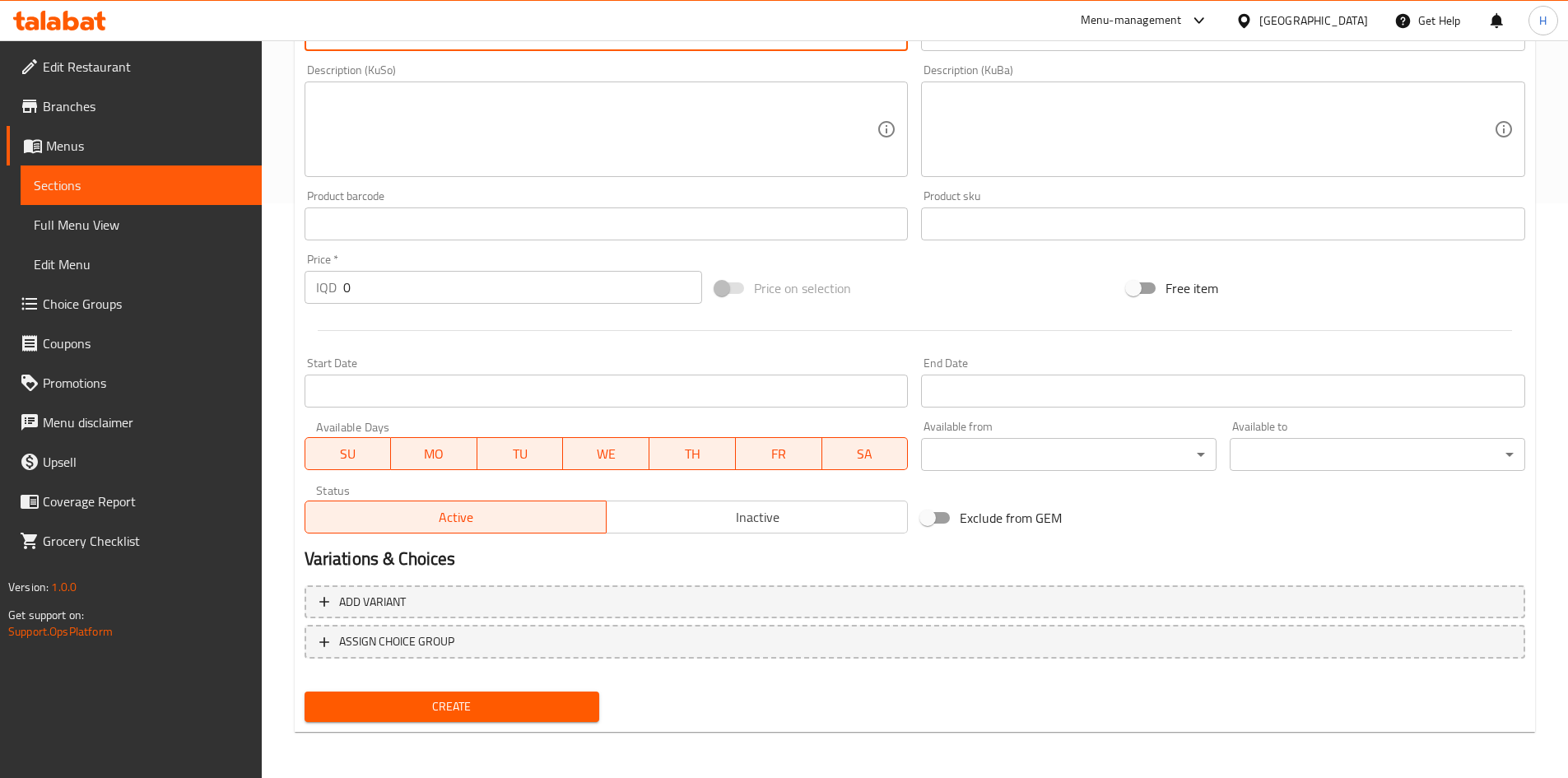
type textarea "Arok, 2 types of kibbeh, tomatoes, cucumbers, lemon, peppers and pickles"
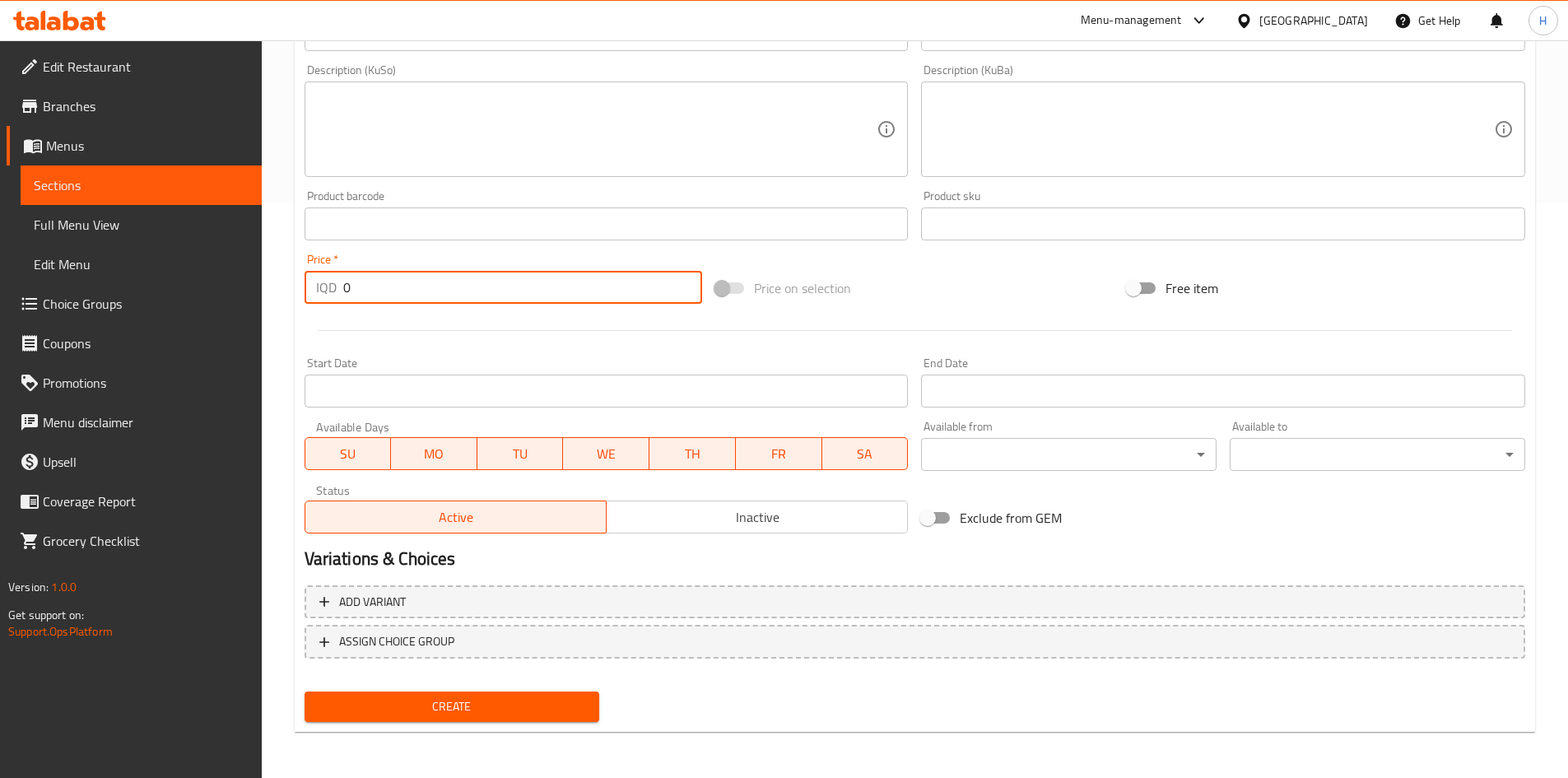
click at [408, 302] on input "0" at bounding box center [523, 287] width 360 height 33
click at [408, 301] on input "0" at bounding box center [523, 287] width 360 height 33
type input "25000"
click at [490, 704] on span "Create" at bounding box center [452, 707] width 269 height 21
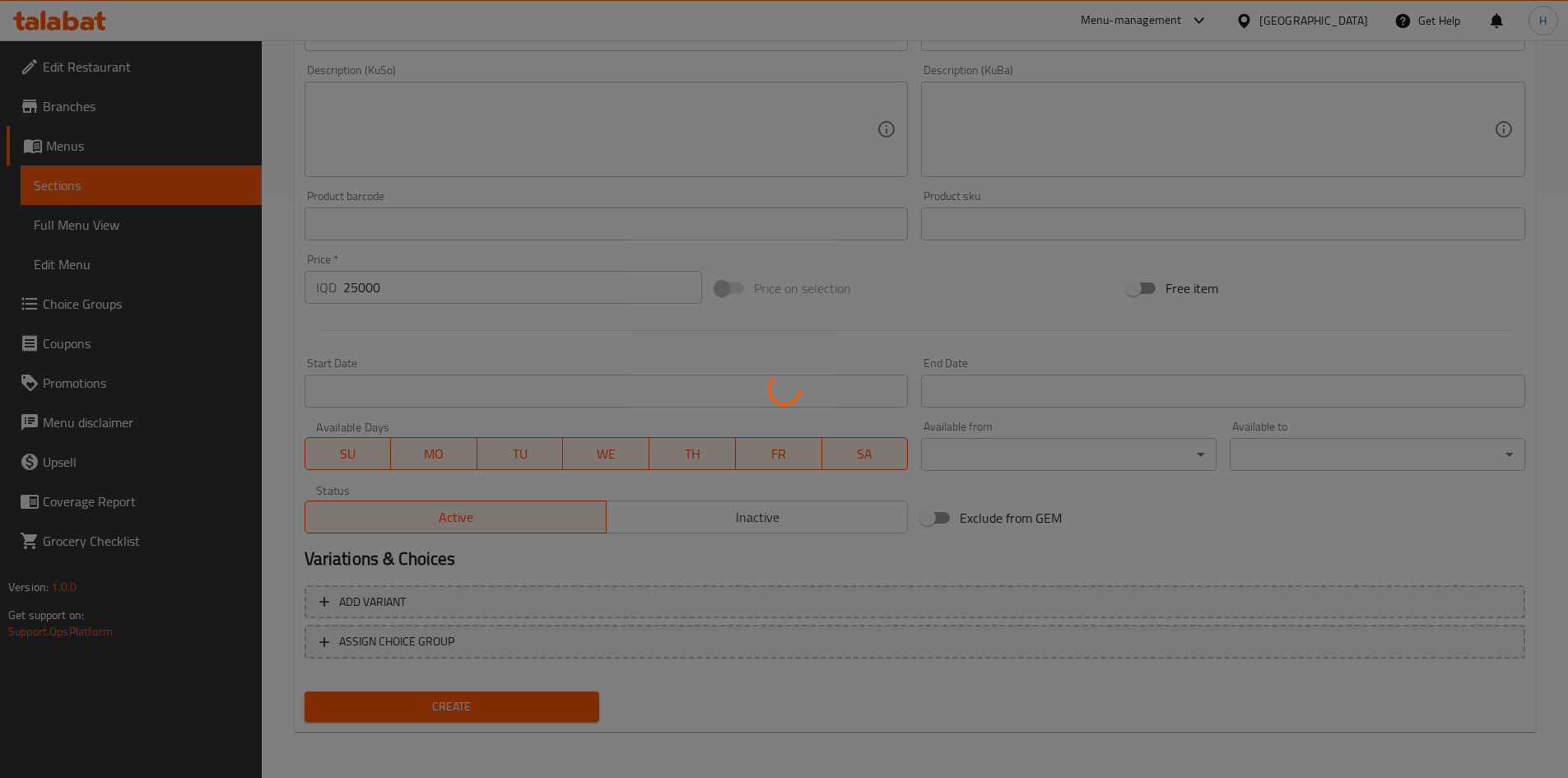
type input "0"
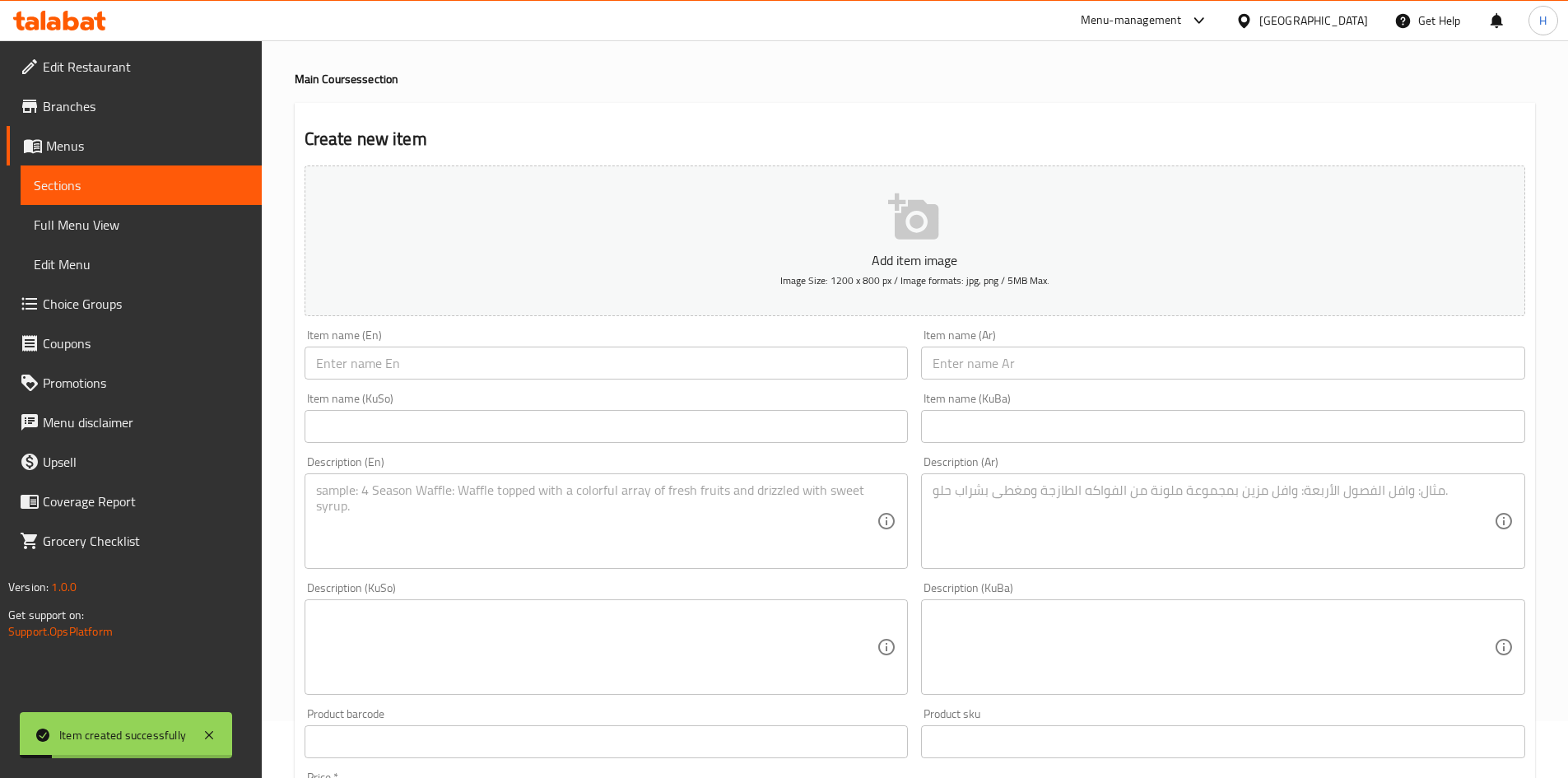
scroll to position [0, 0]
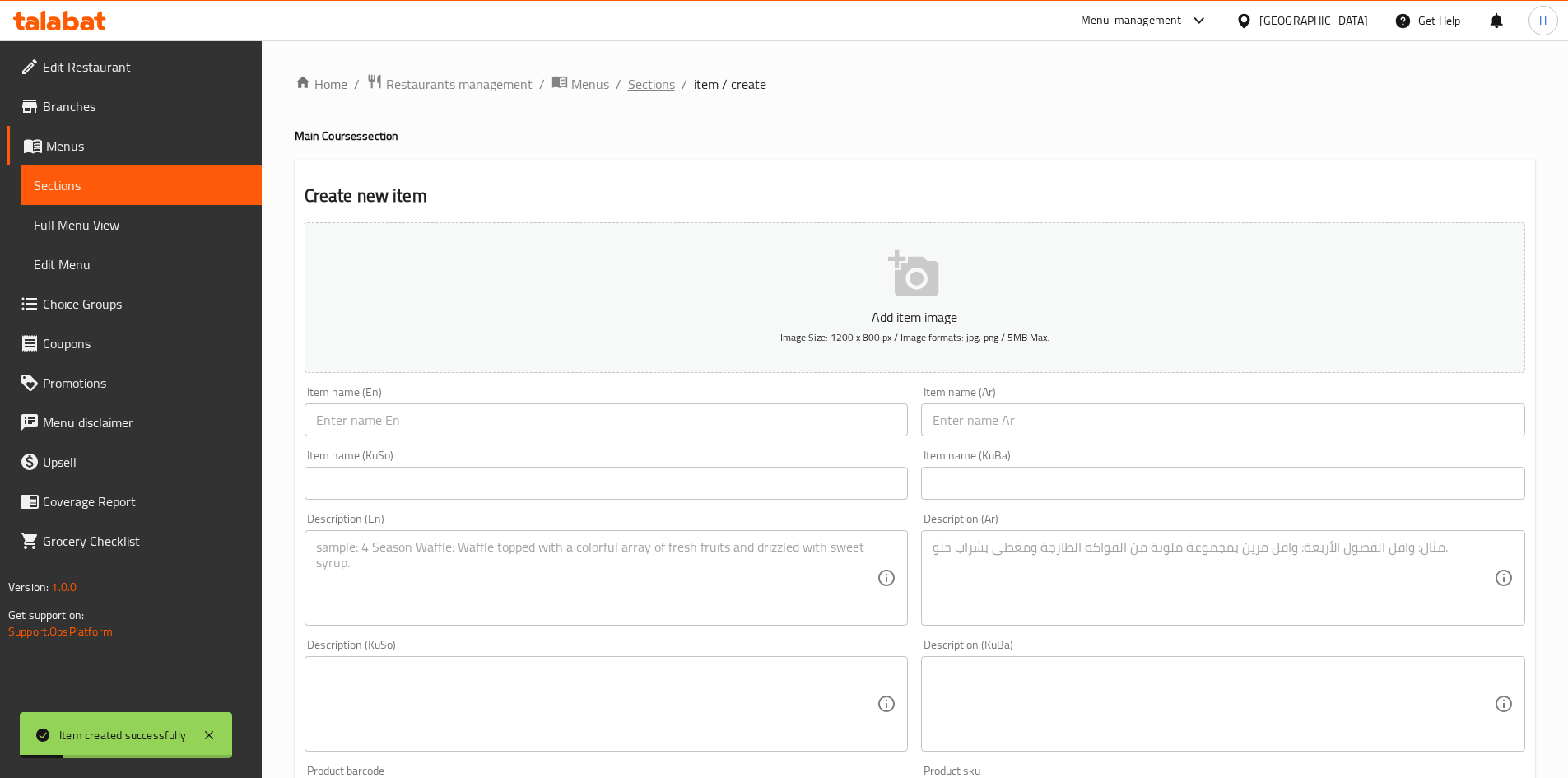
click at [663, 80] on span "Sections" at bounding box center [651, 84] width 47 height 20
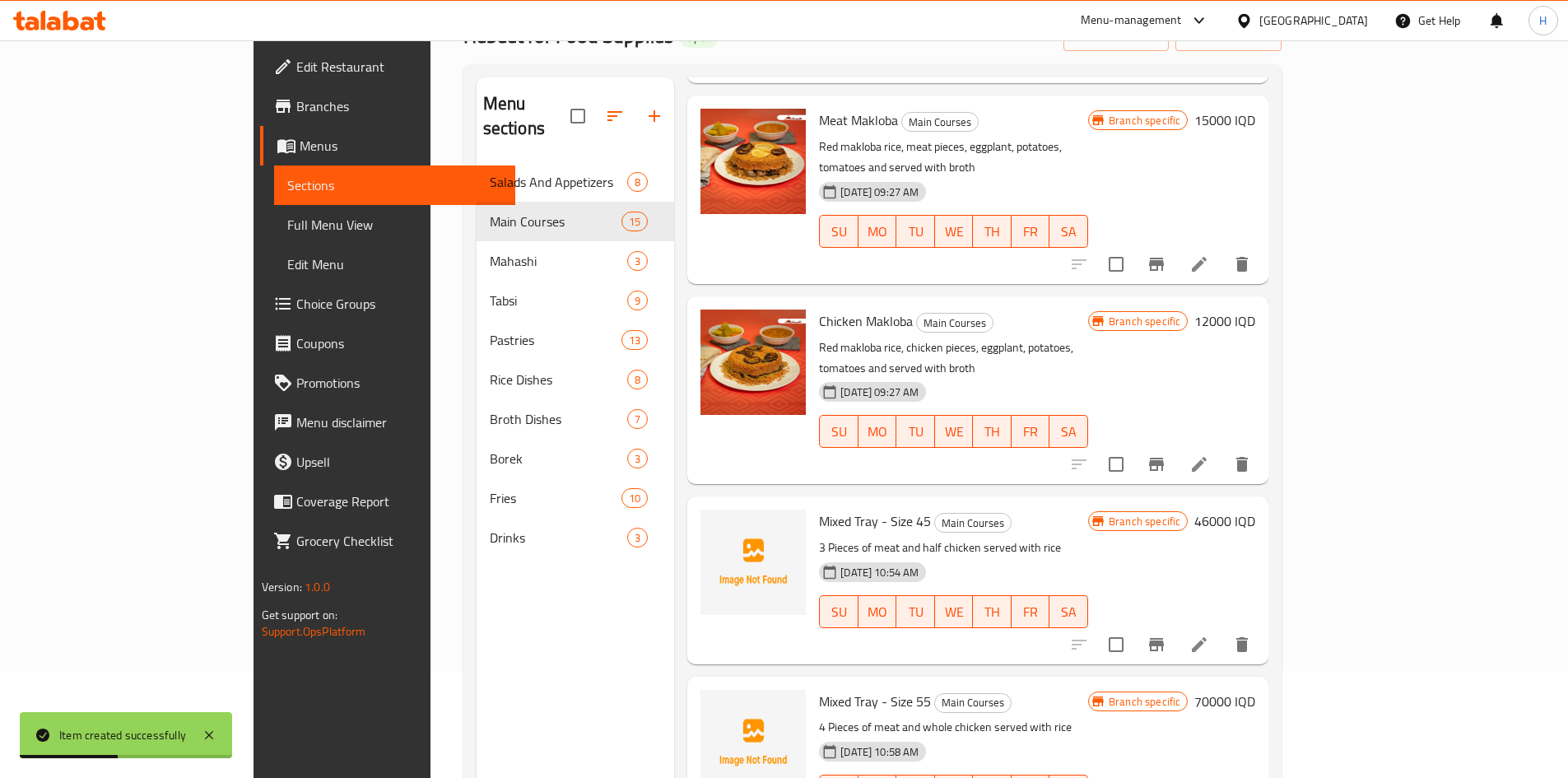
scroll to position [231, 0]
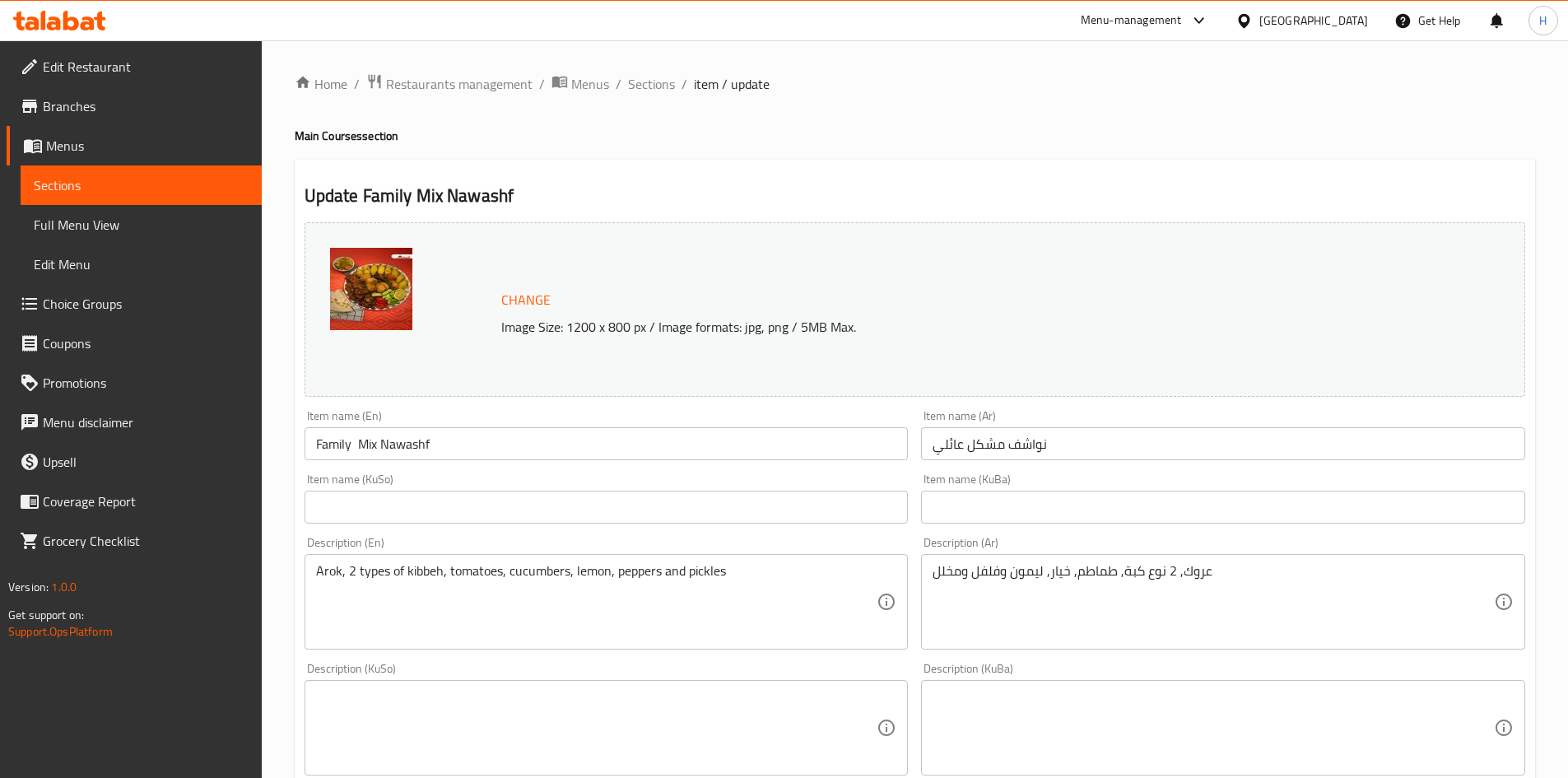
click at [663, 102] on div "Home / Restaurants management / Menus / Sections / item / update Main Courses s…" at bounding box center [915, 709] width 1241 height 1271
click at [649, 85] on span "Sections" at bounding box center [651, 84] width 47 height 20
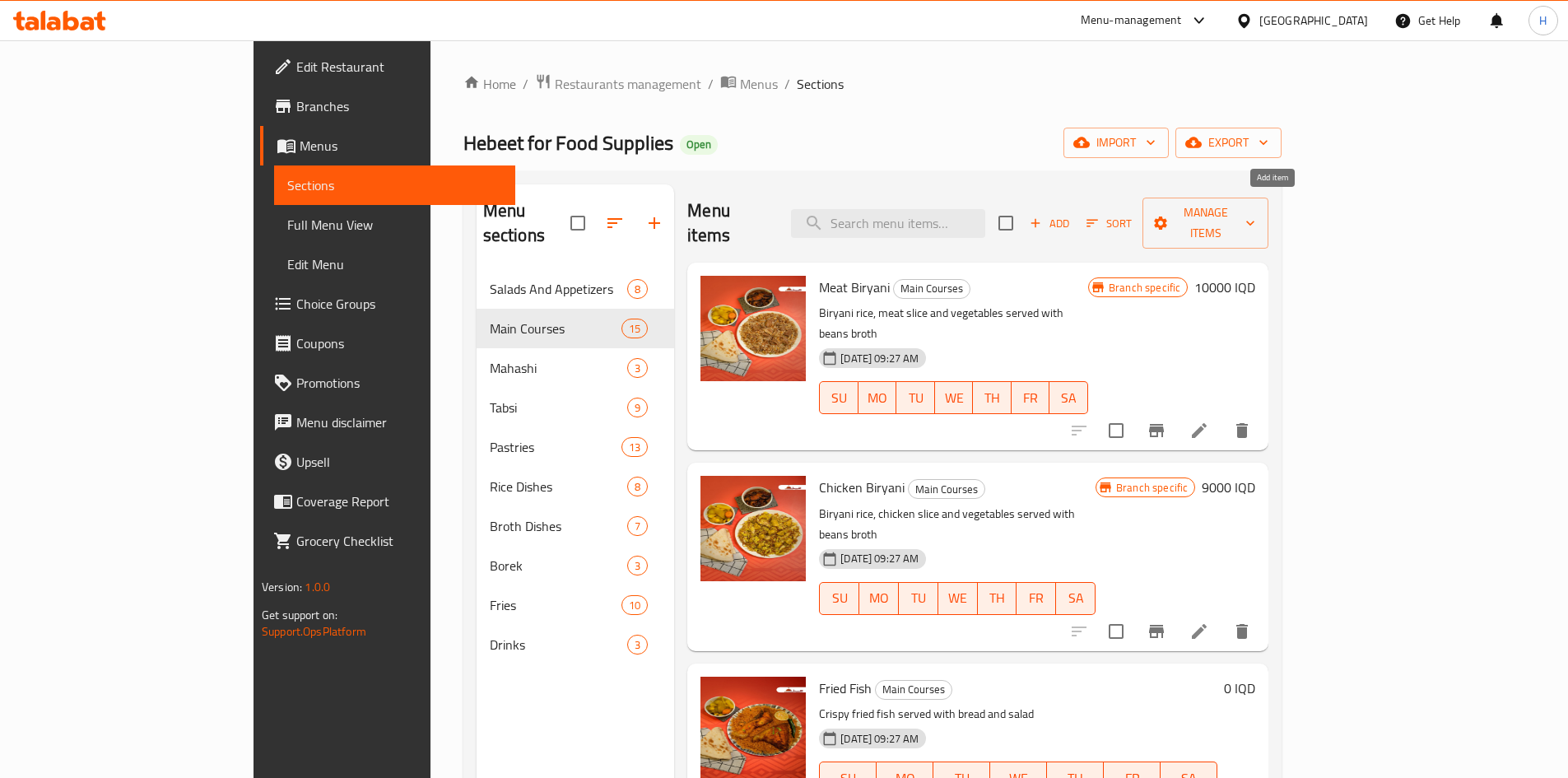
click at [1072, 214] on span "Add" at bounding box center [1049, 223] width 44 height 19
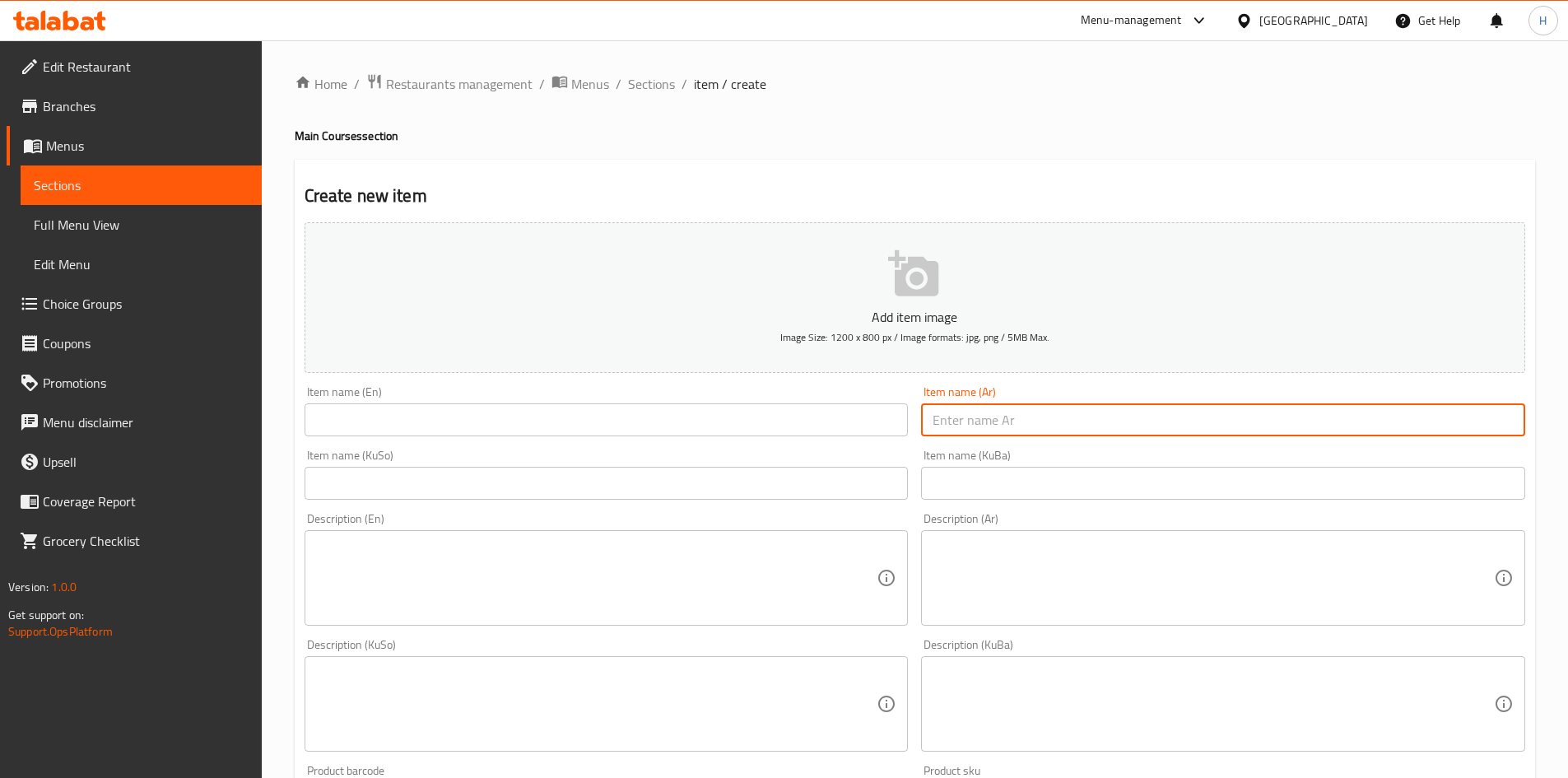
click at [974, 433] on input "text" at bounding box center [1223, 420] width 604 height 33
type input "نواشف- نفر"
click at [574, 423] on input "text" at bounding box center [606, 420] width 604 height 33
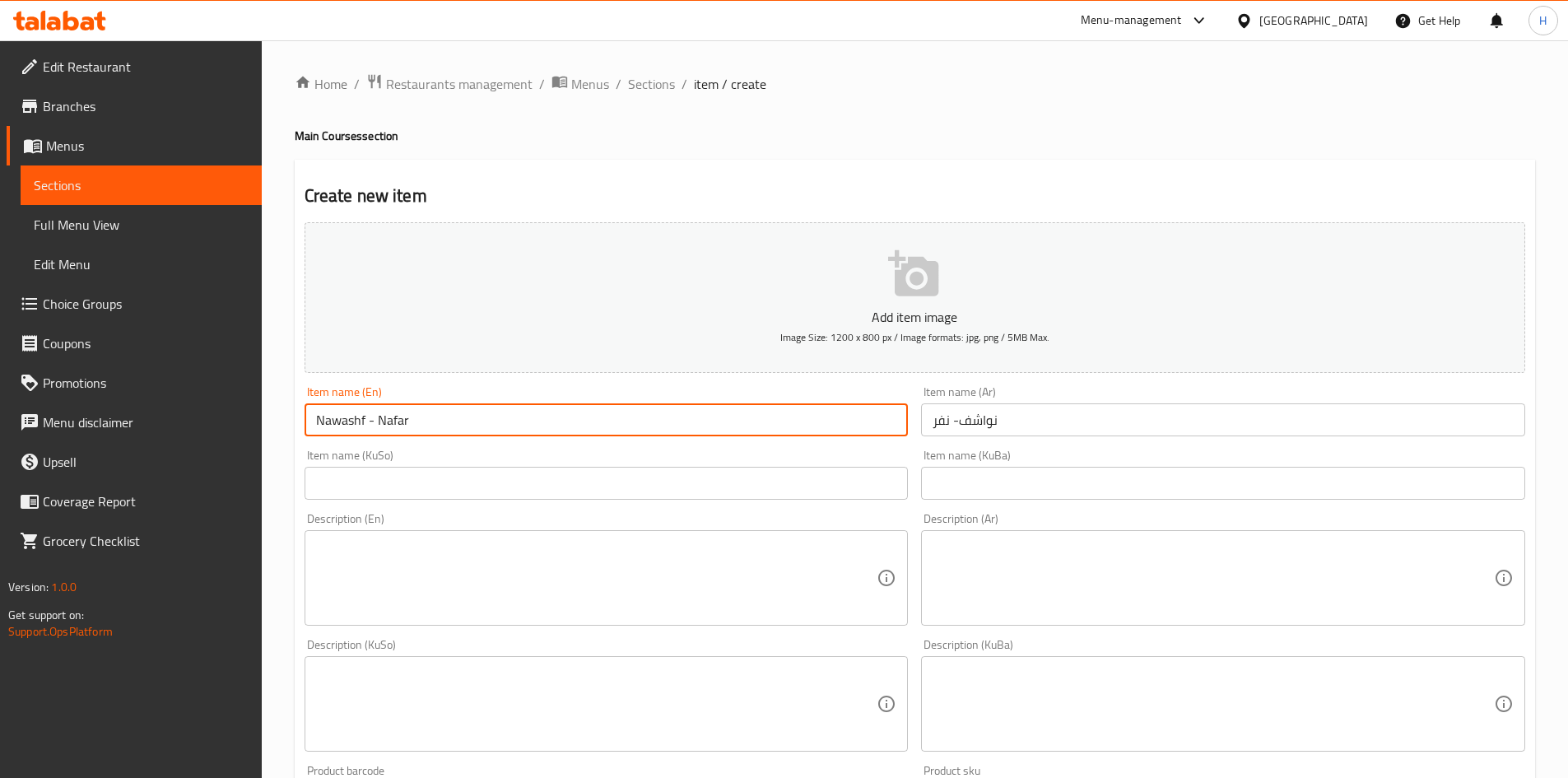
type input "Nawashf - Nafar"
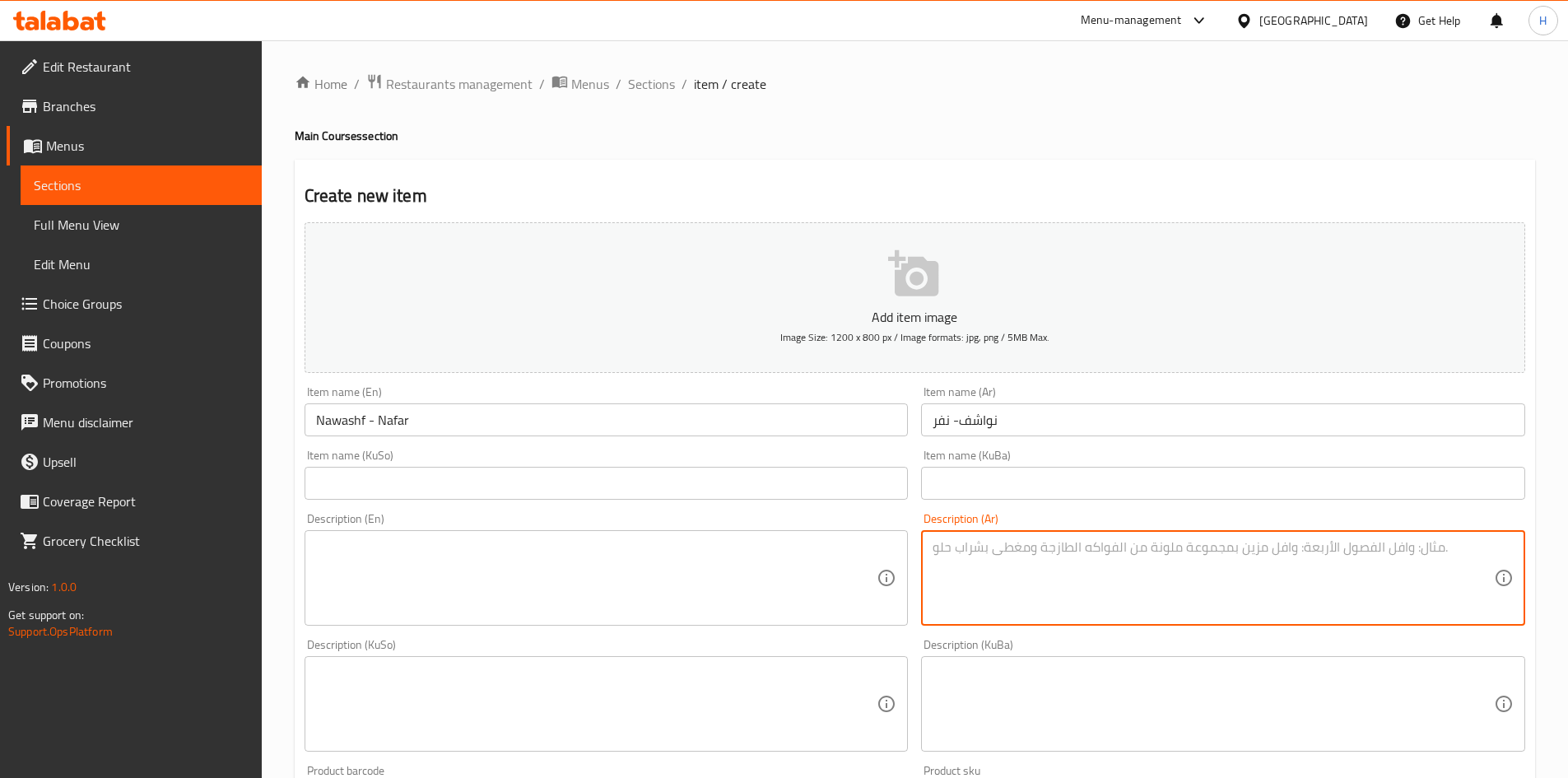
click at [1088, 581] on textarea at bounding box center [1213, 579] width 561 height 79
type textarea ";"
click at [1088, 581] on textarea "كبة, كباب, فلفل, ليمون, طماطم ومخلل" at bounding box center [1213, 579] width 561 height 79
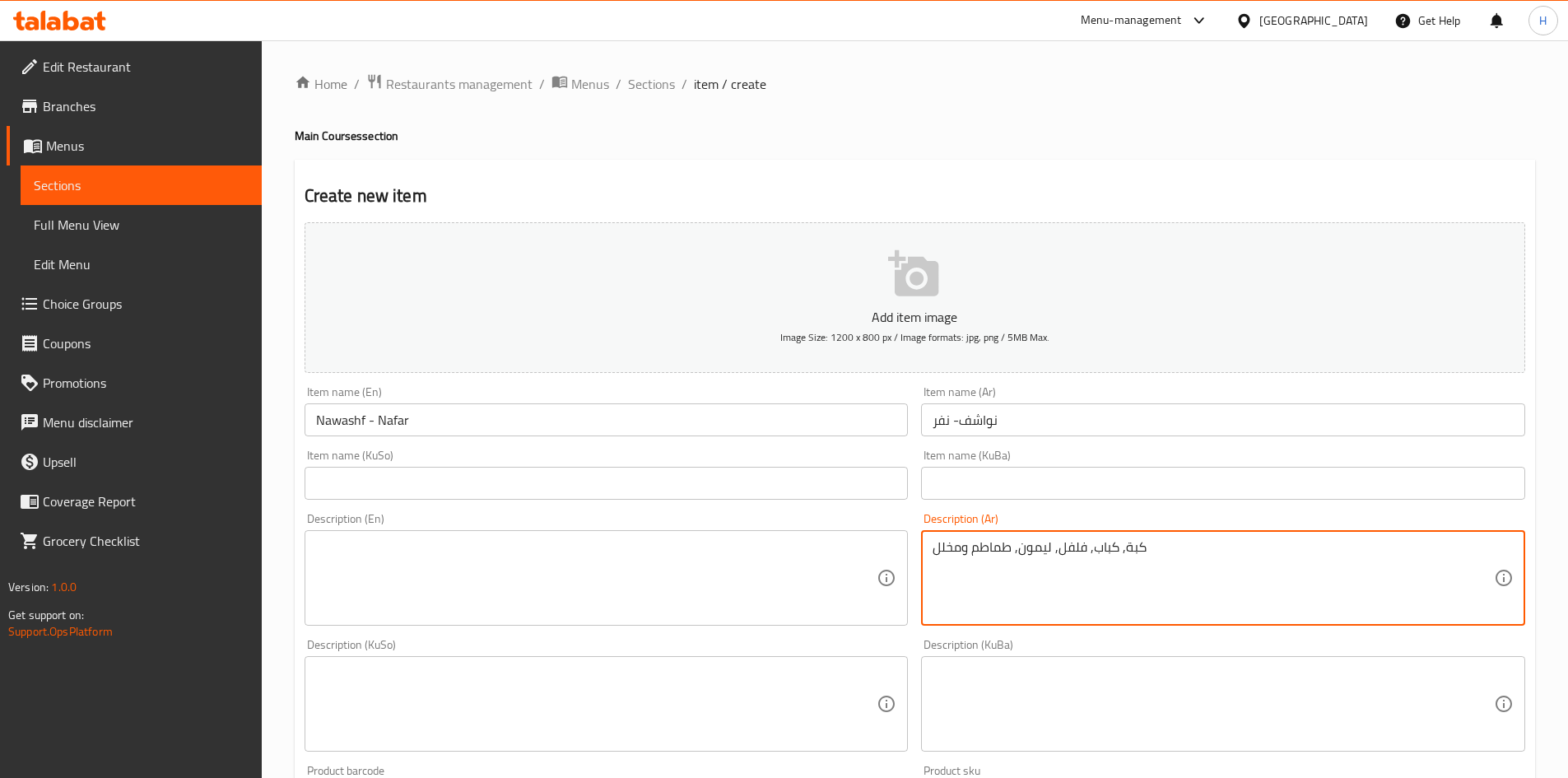
click at [1088, 581] on textarea "كبة, كباب, فلفل, ليمون, طماطم ومخلل" at bounding box center [1213, 579] width 561 height 79
type textarea "كبة, كباب, فلفل, ليمون, طماطم ومخلل"
click at [561, 581] on textarea at bounding box center [596, 579] width 561 height 79
paste textarea "Kibbeh, kebab, pepper, lemon, tomatoes and pickles"
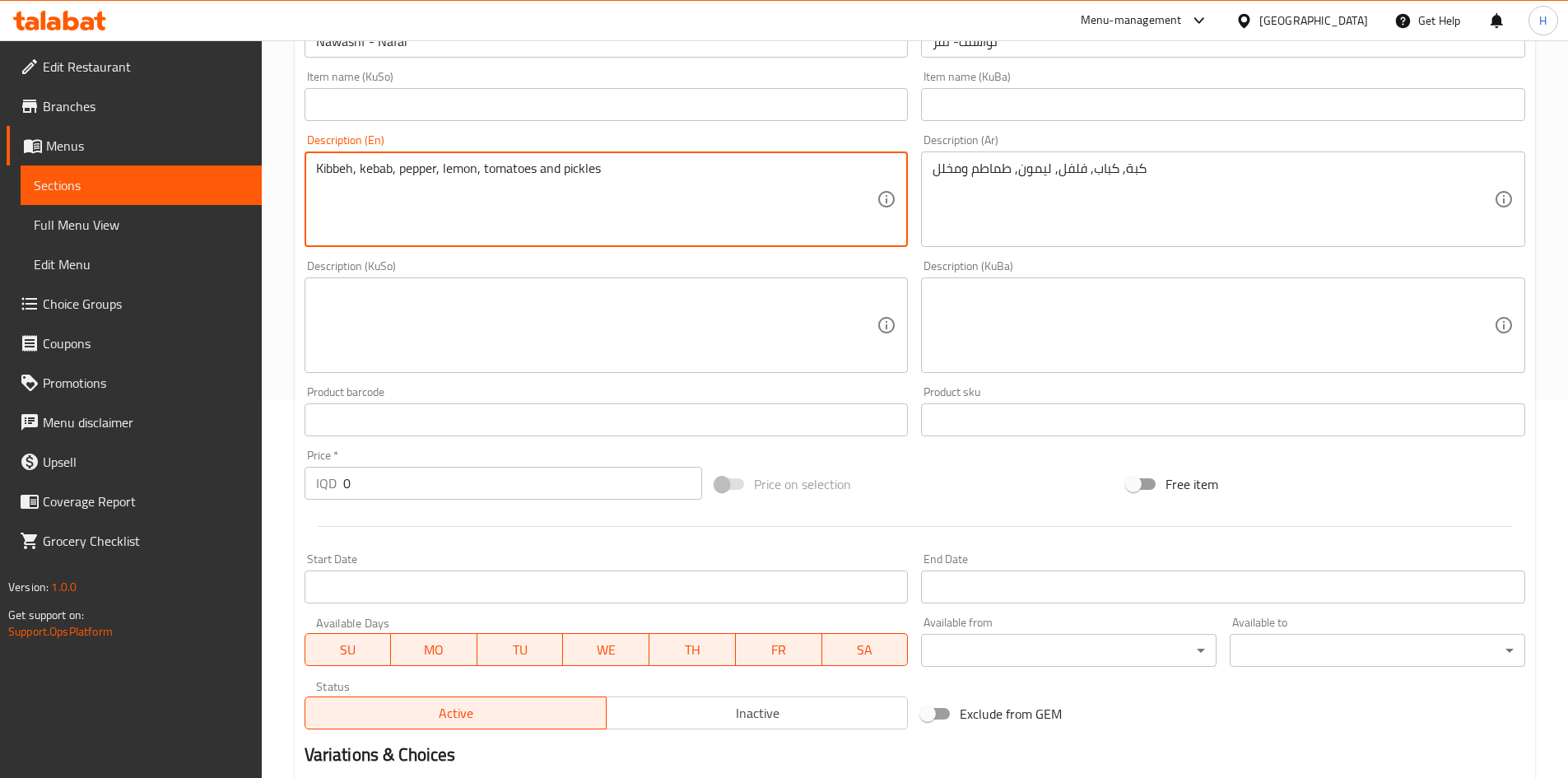
scroll to position [494, 0]
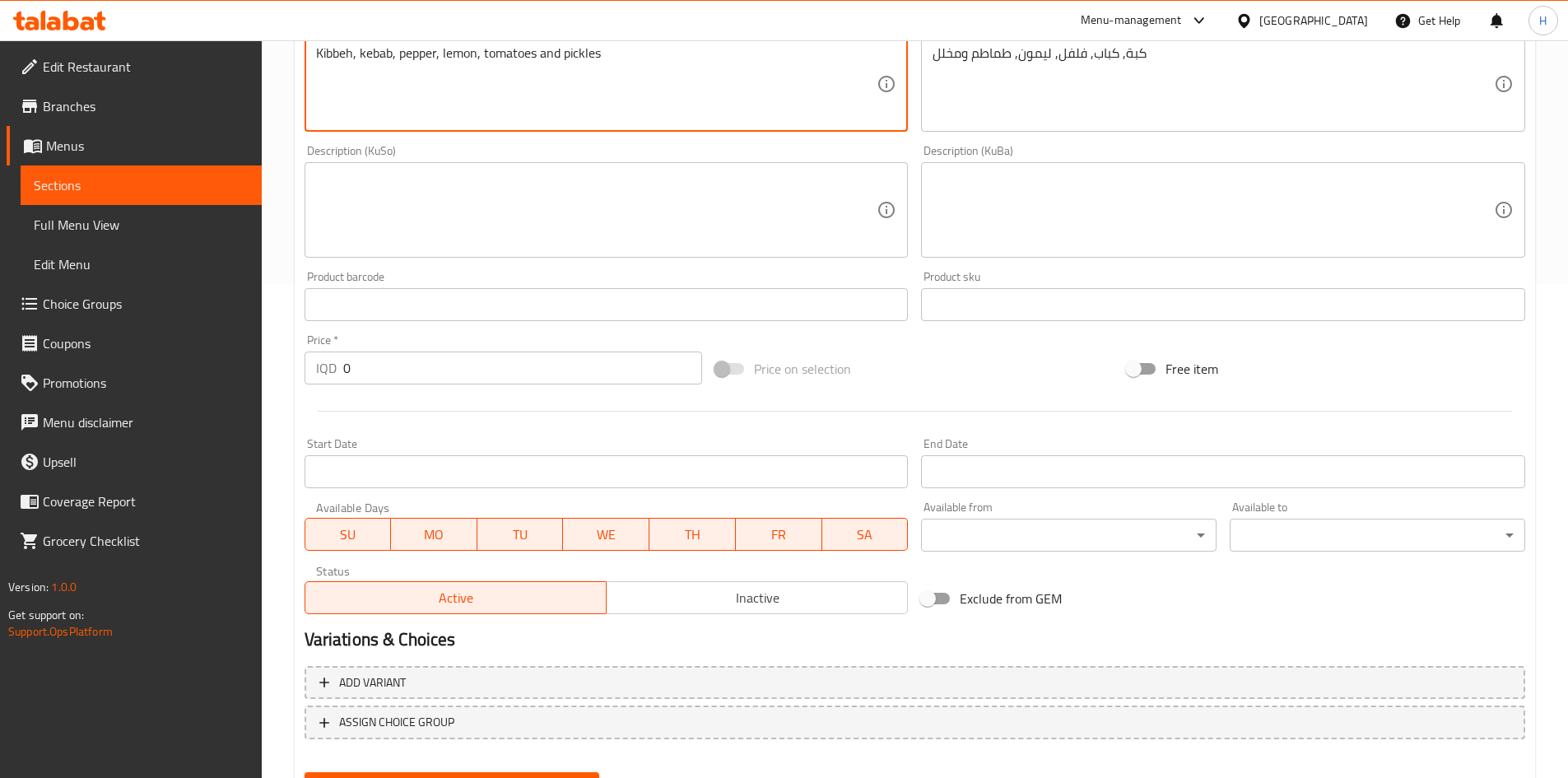
type textarea "Kibbeh, kebab, pepper, lemon, tomatoes and pickles"
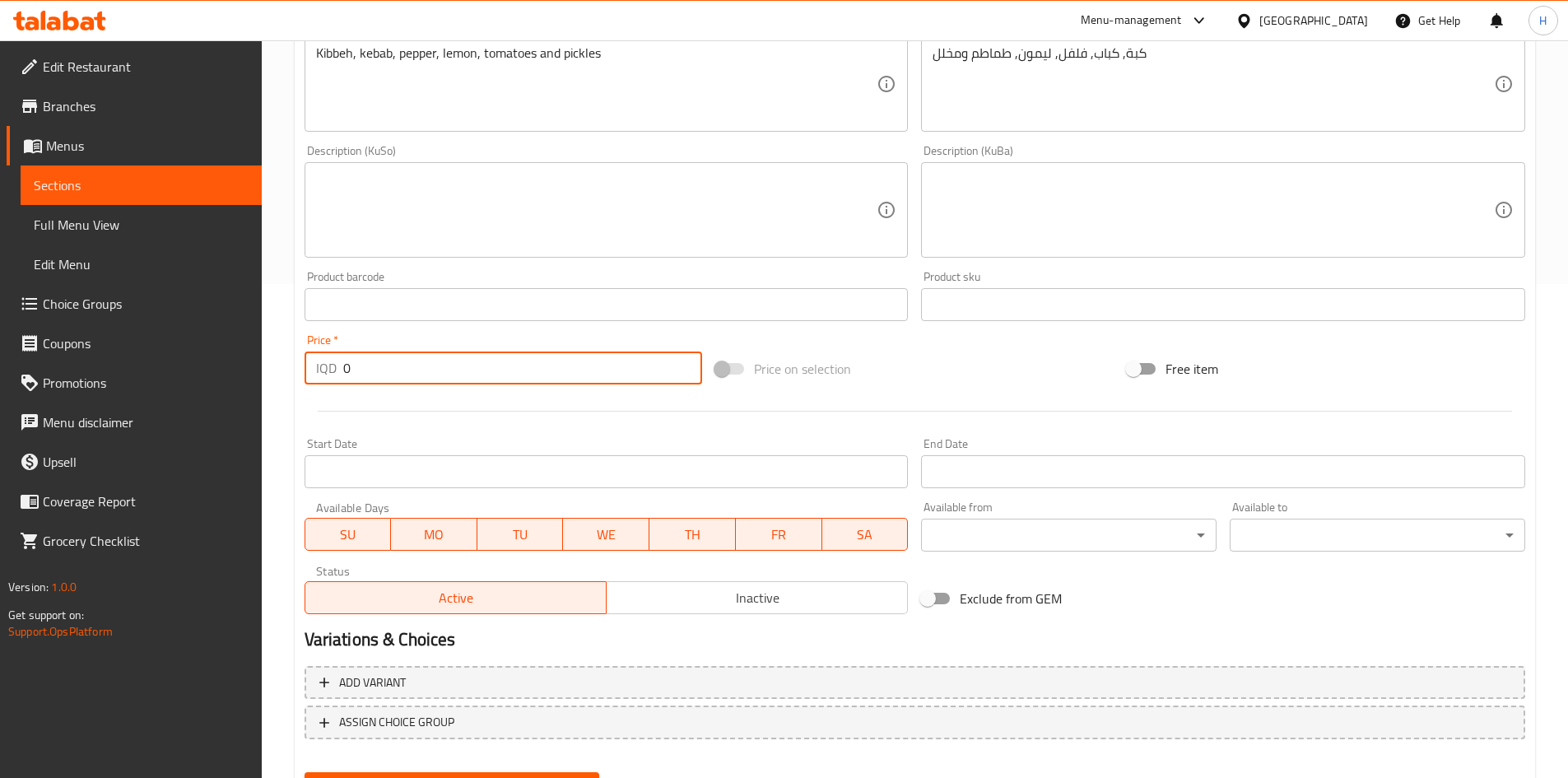
click at [386, 383] on input "0" at bounding box center [523, 368] width 360 height 33
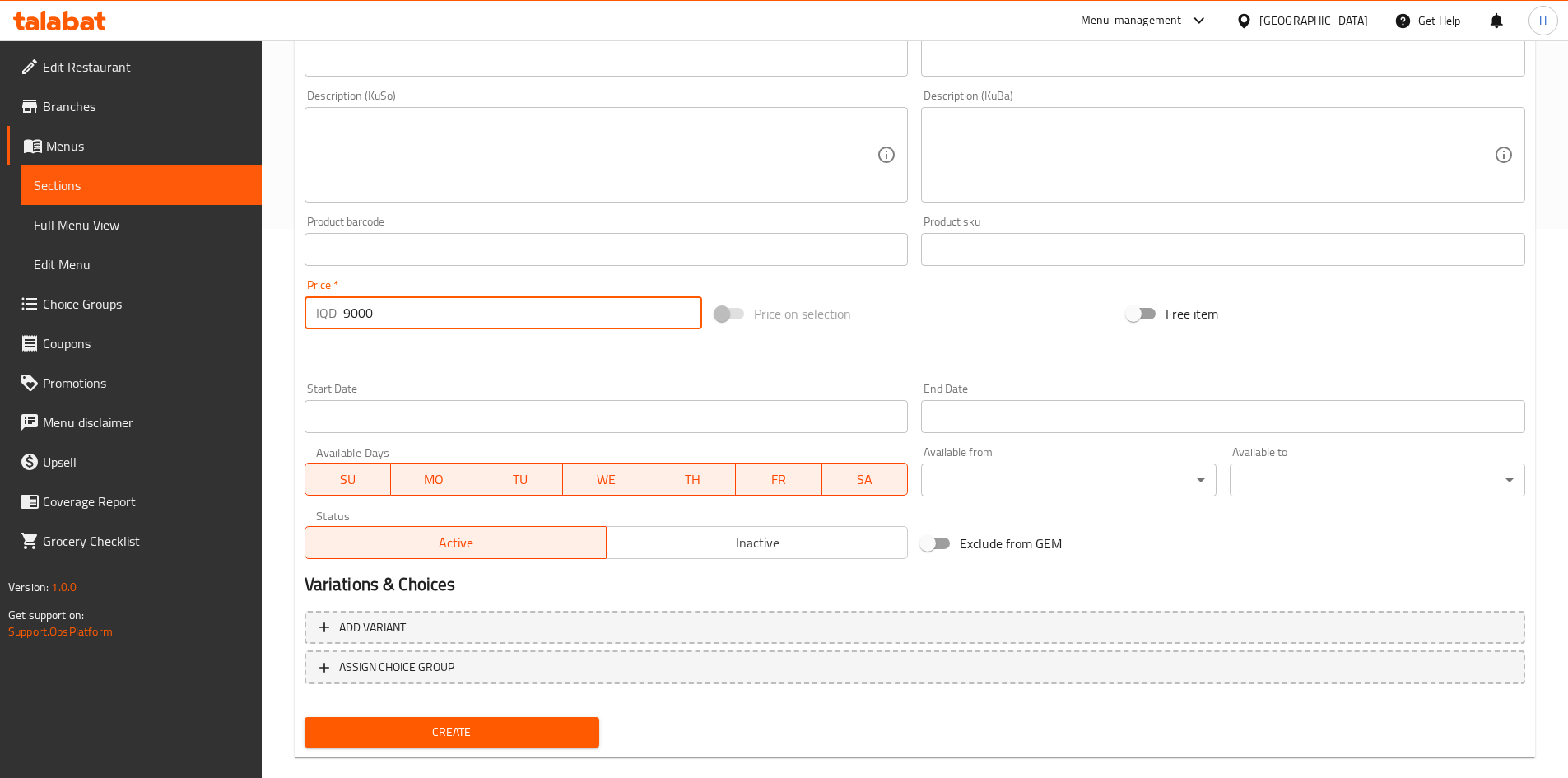
scroll to position [575, 0]
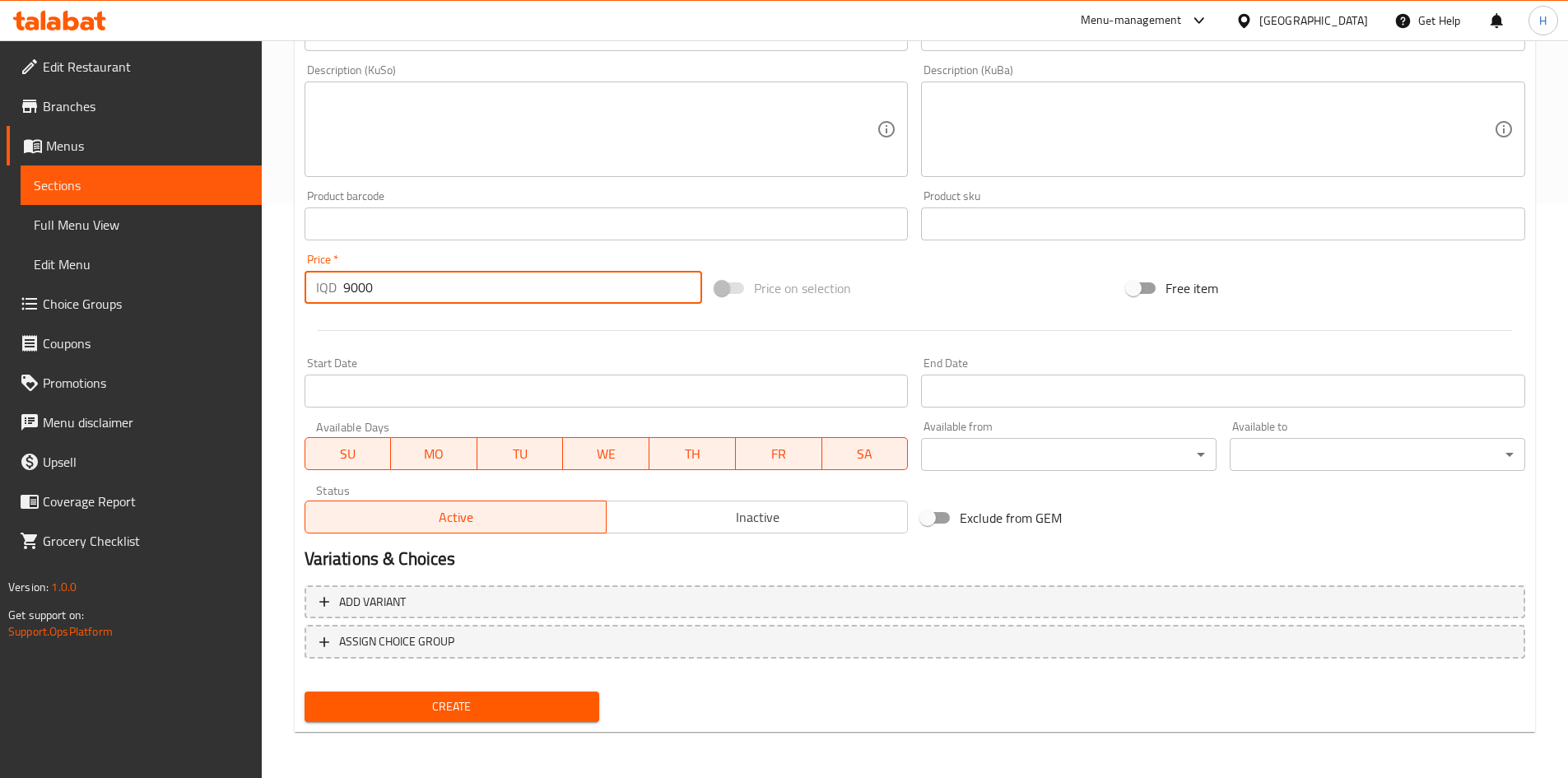
type input "9000"
click at [510, 728] on div "Create" at bounding box center [452, 707] width 308 height 44
click at [517, 712] on span "Create" at bounding box center [452, 707] width 269 height 21
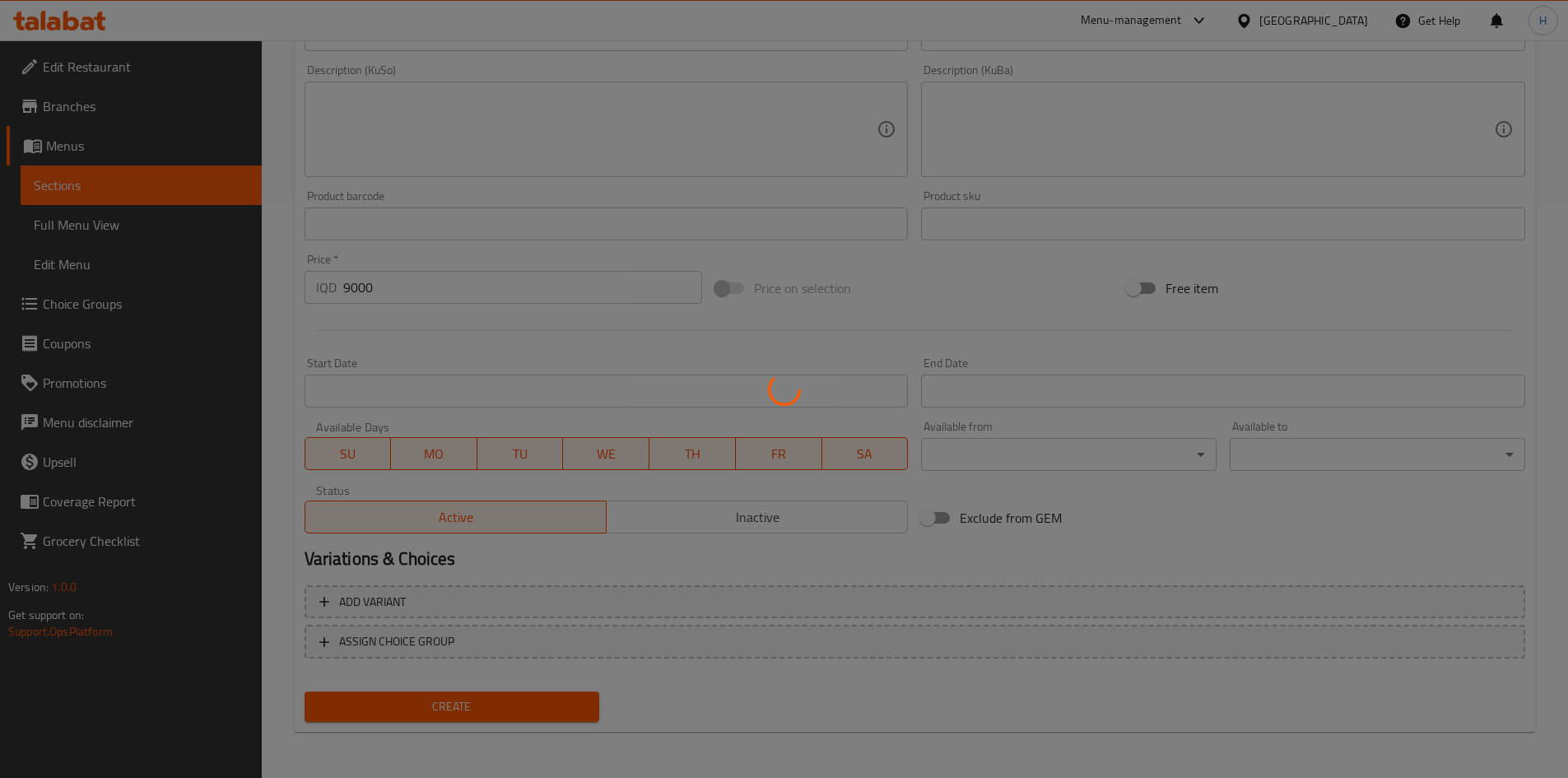
type input "0"
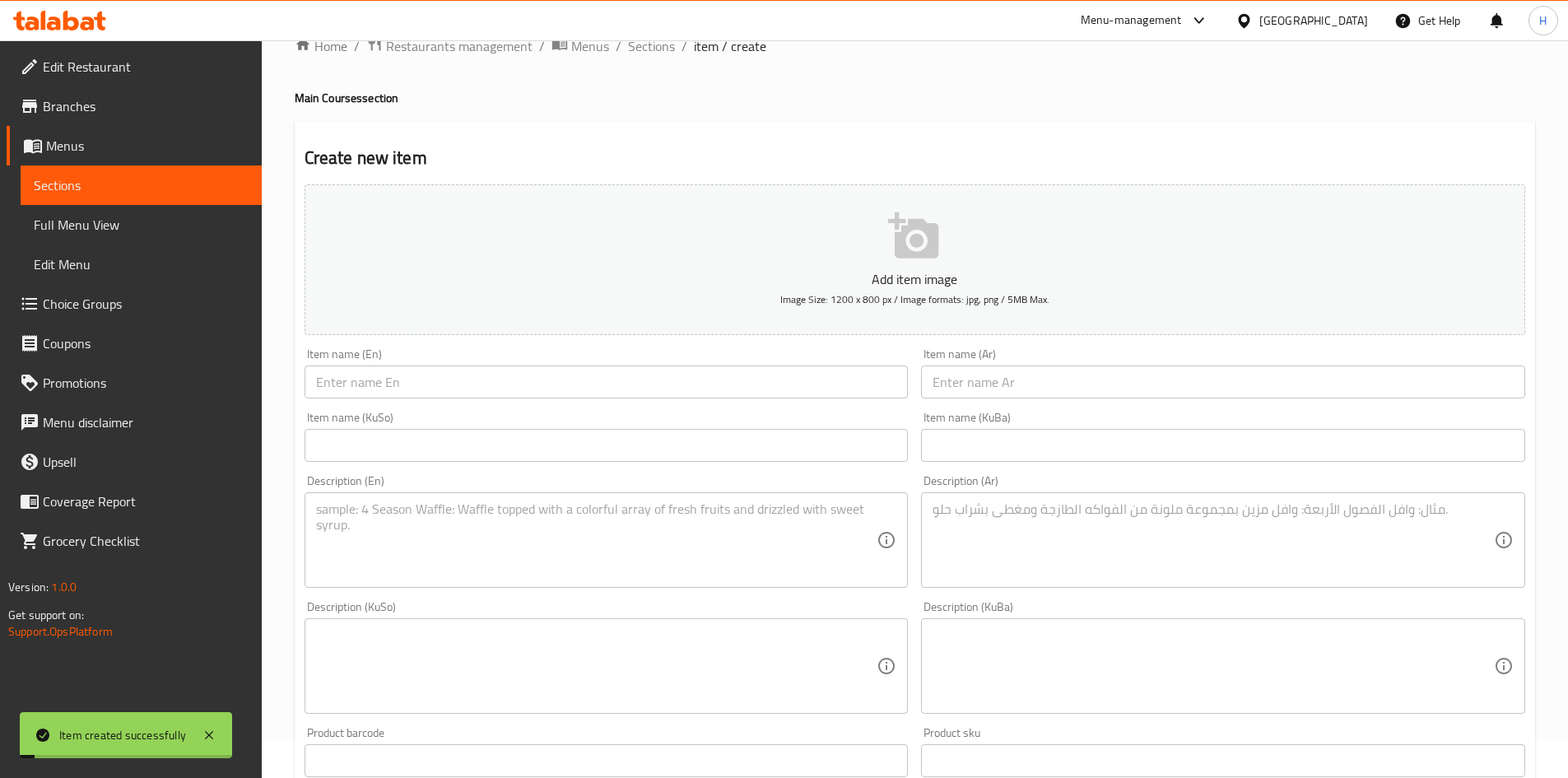
scroll to position [0, 0]
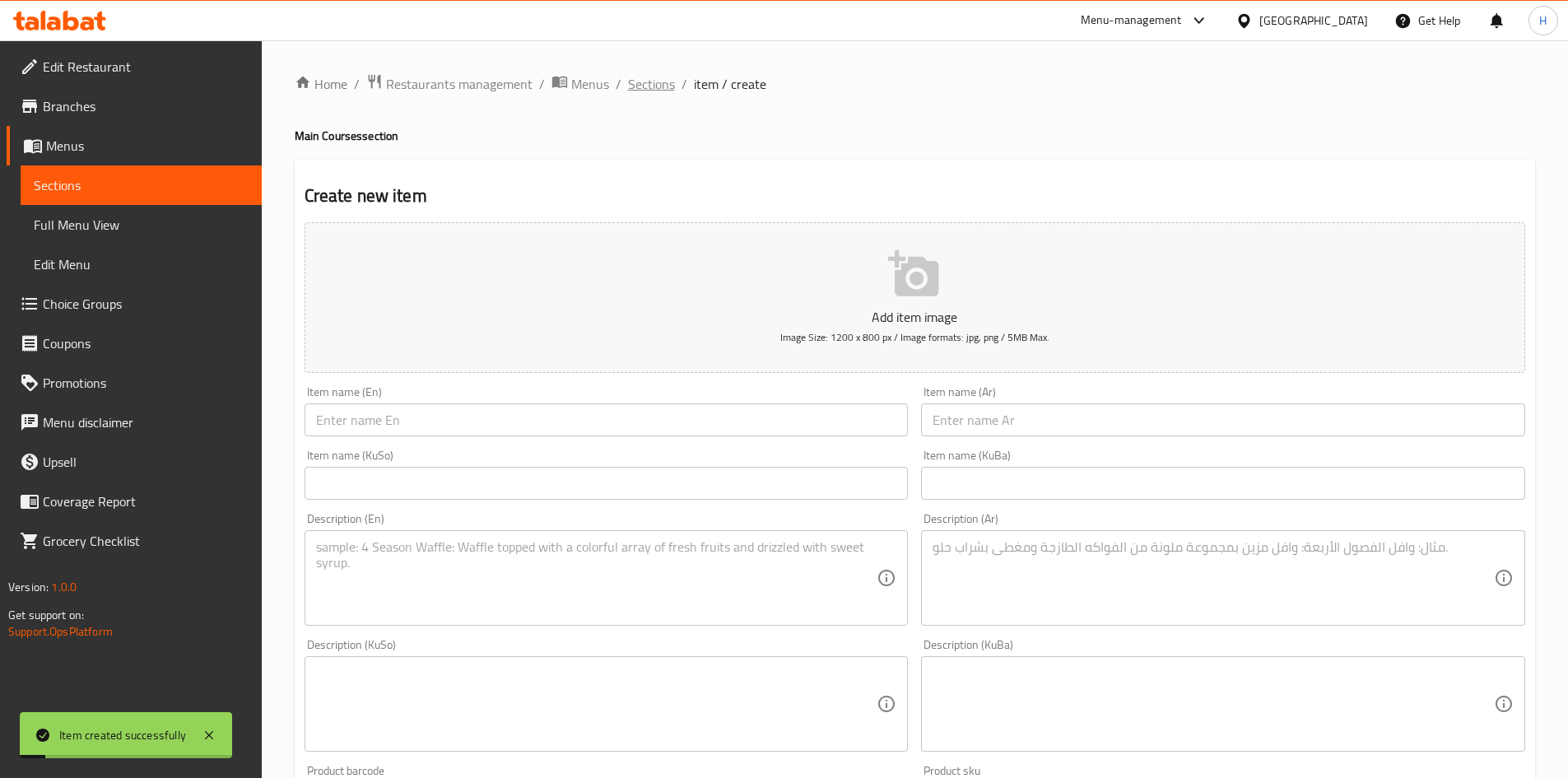
click at [647, 78] on span "Sections" at bounding box center [651, 84] width 47 height 20
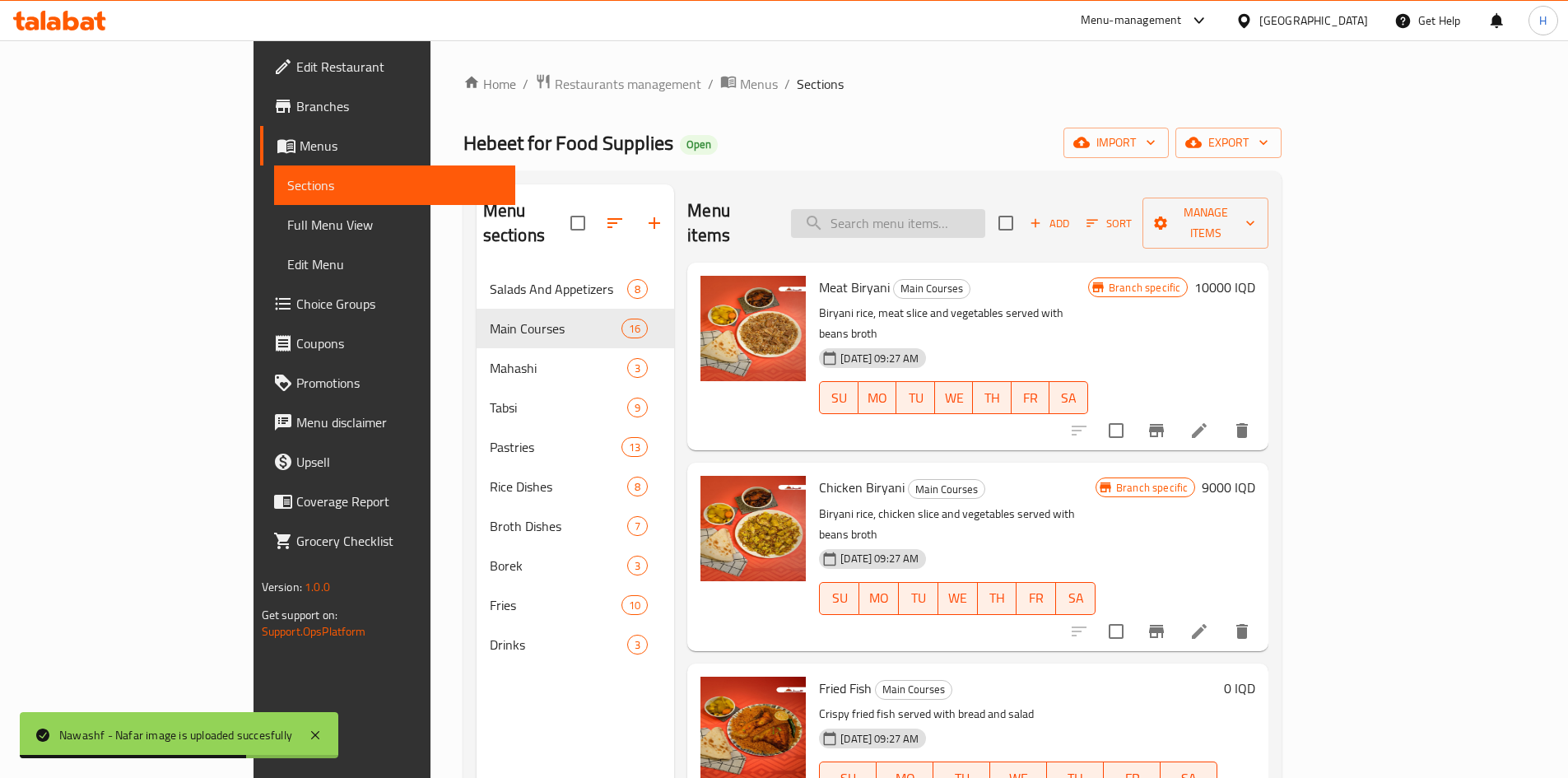
click at [982, 223] on input "search" at bounding box center [888, 224] width 194 height 29
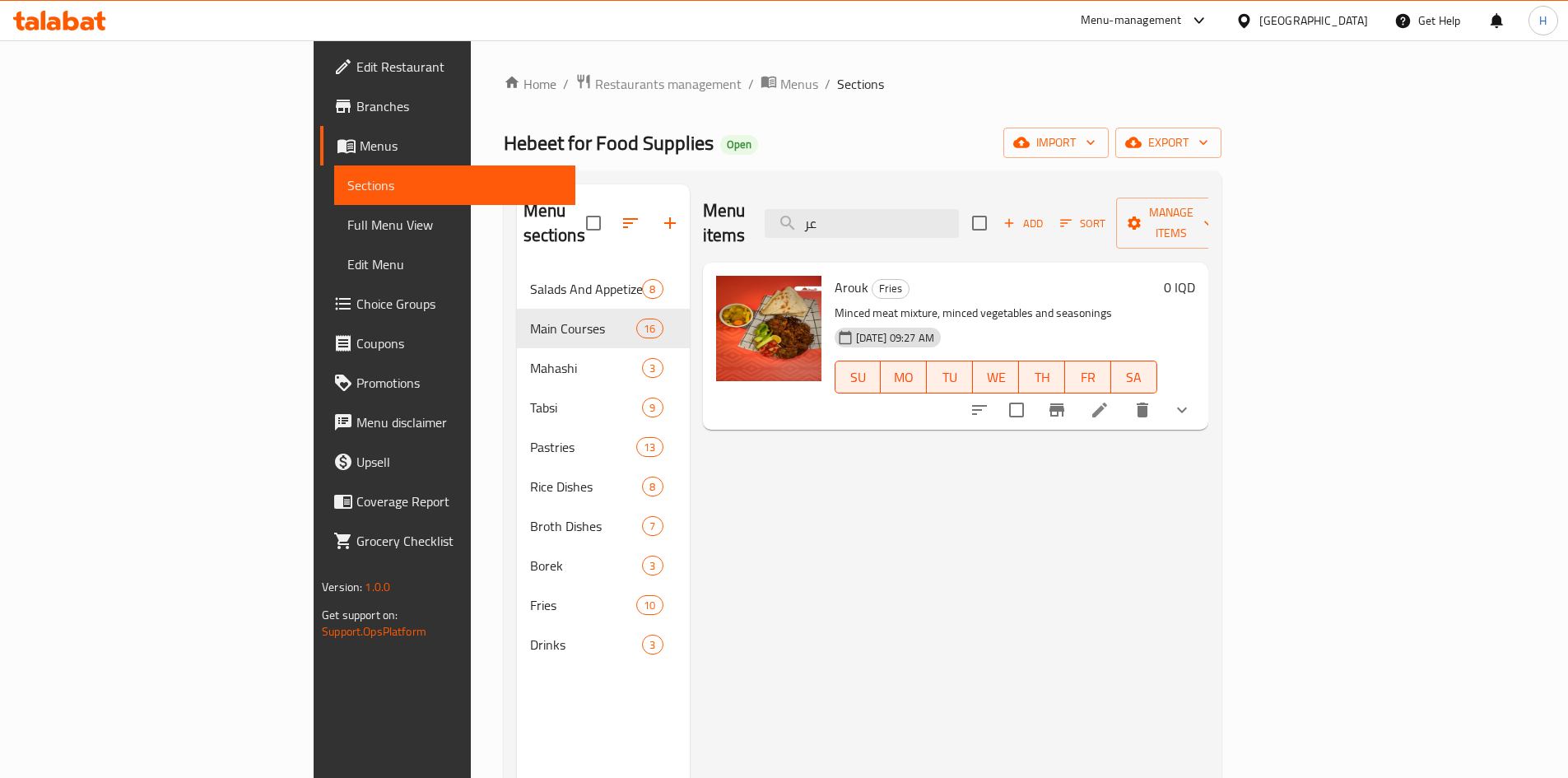
drag, startPoint x: 1508, startPoint y: 383, endPoint x: 1442, endPoint y: 405, distance: 69.6
click at [1202, 391] on button "show more" at bounding box center [1182, 410] width 39 height 39
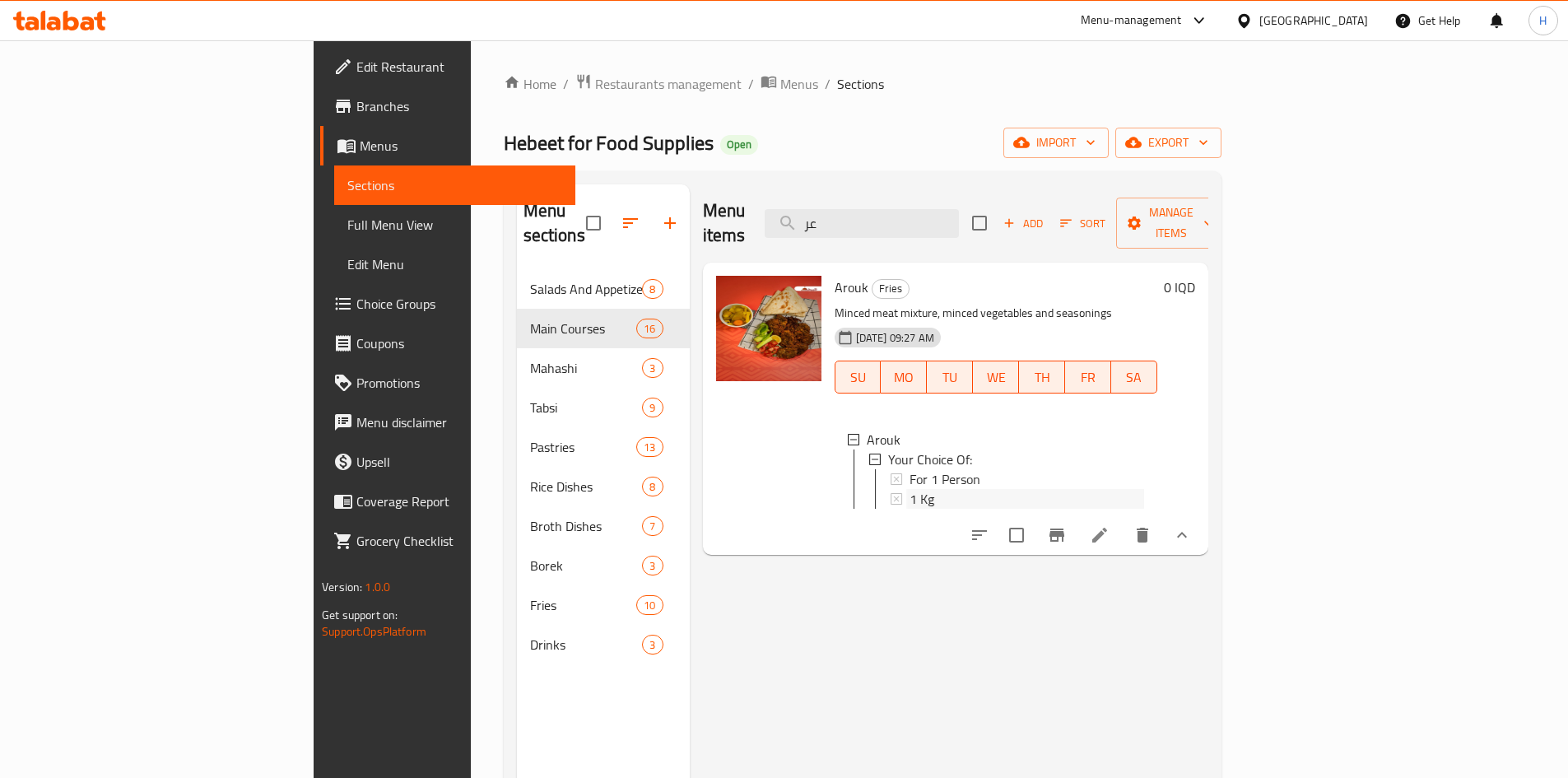
click at [910, 489] on div "1 Kg" at bounding box center [1027, 498] width 235 height 20
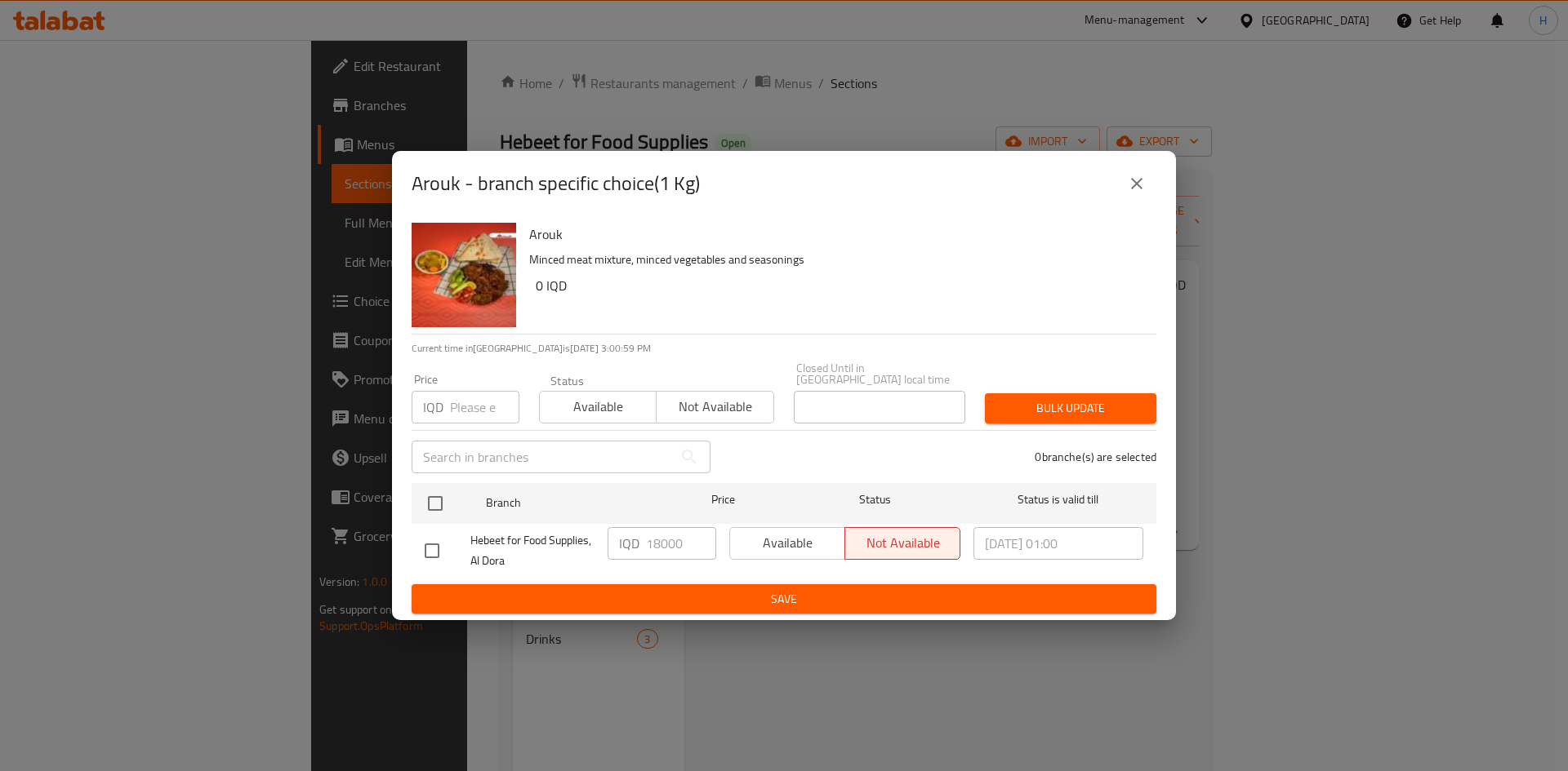
click at [1129, 181] on icon "close" at bounding box center [1137, 183] width 19 height 19
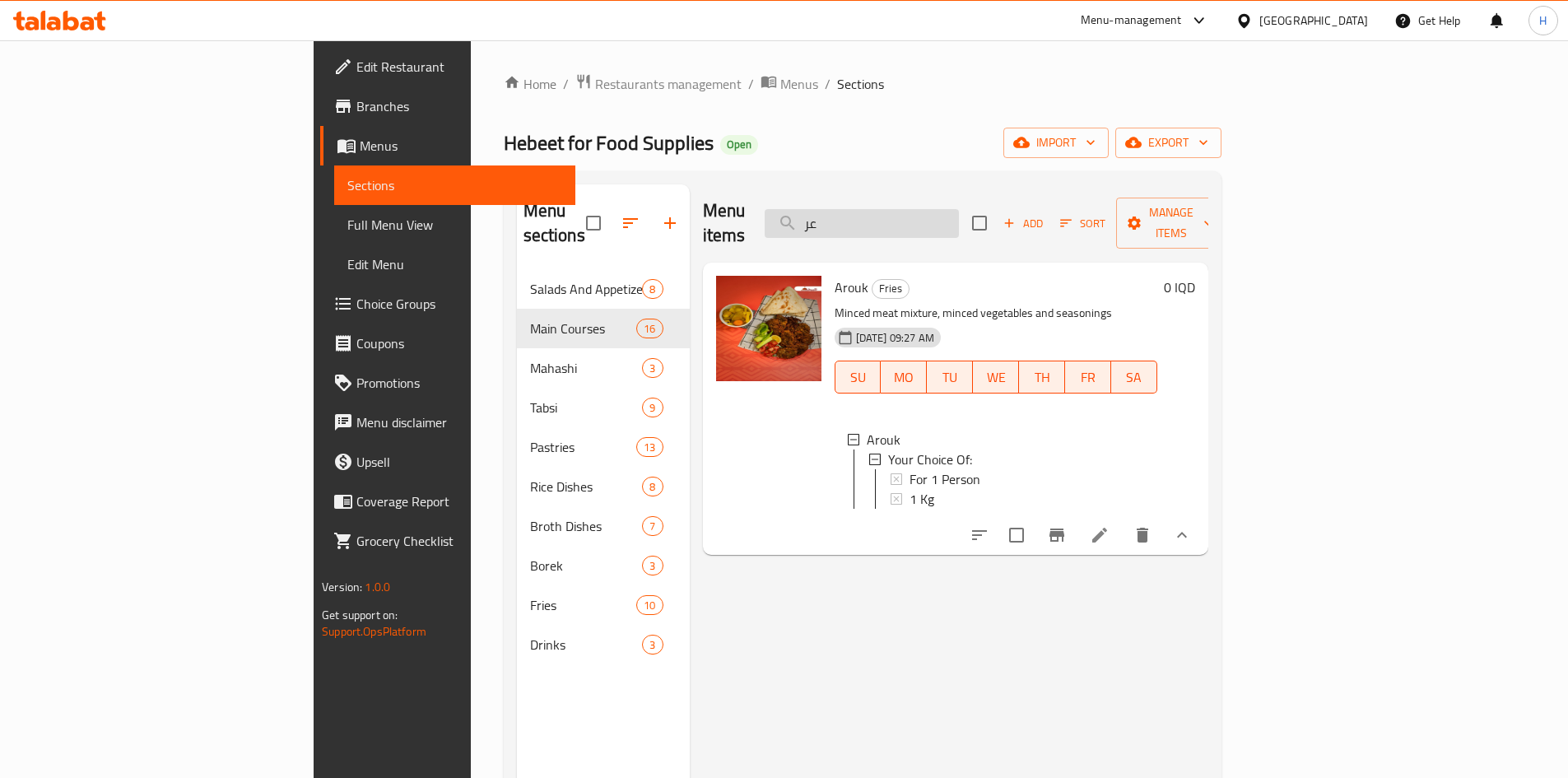
click at [958, 216] on input "عر" at bounding box center [861, 224] width 194 height 29
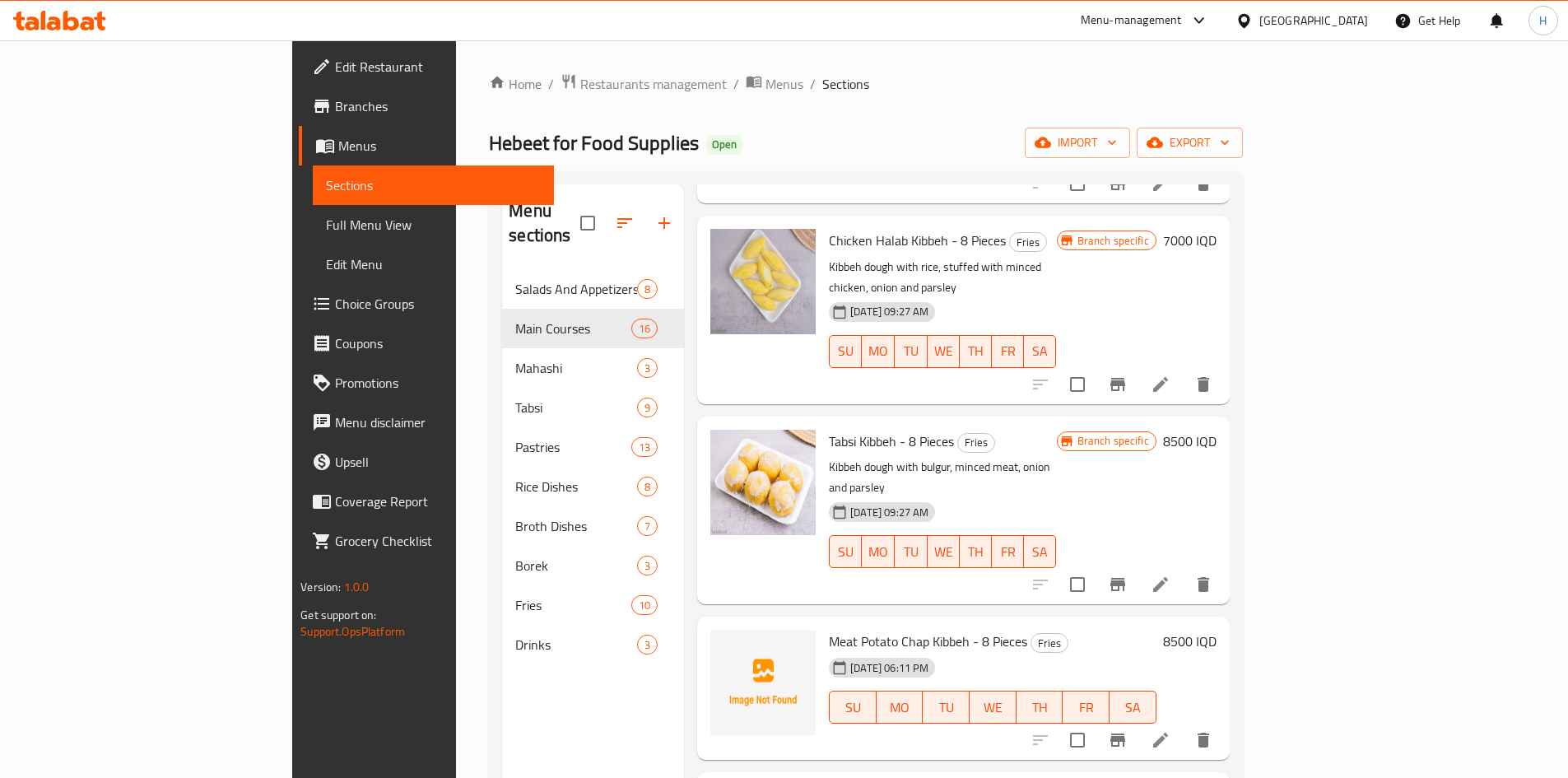
scroll to position [329, 0]
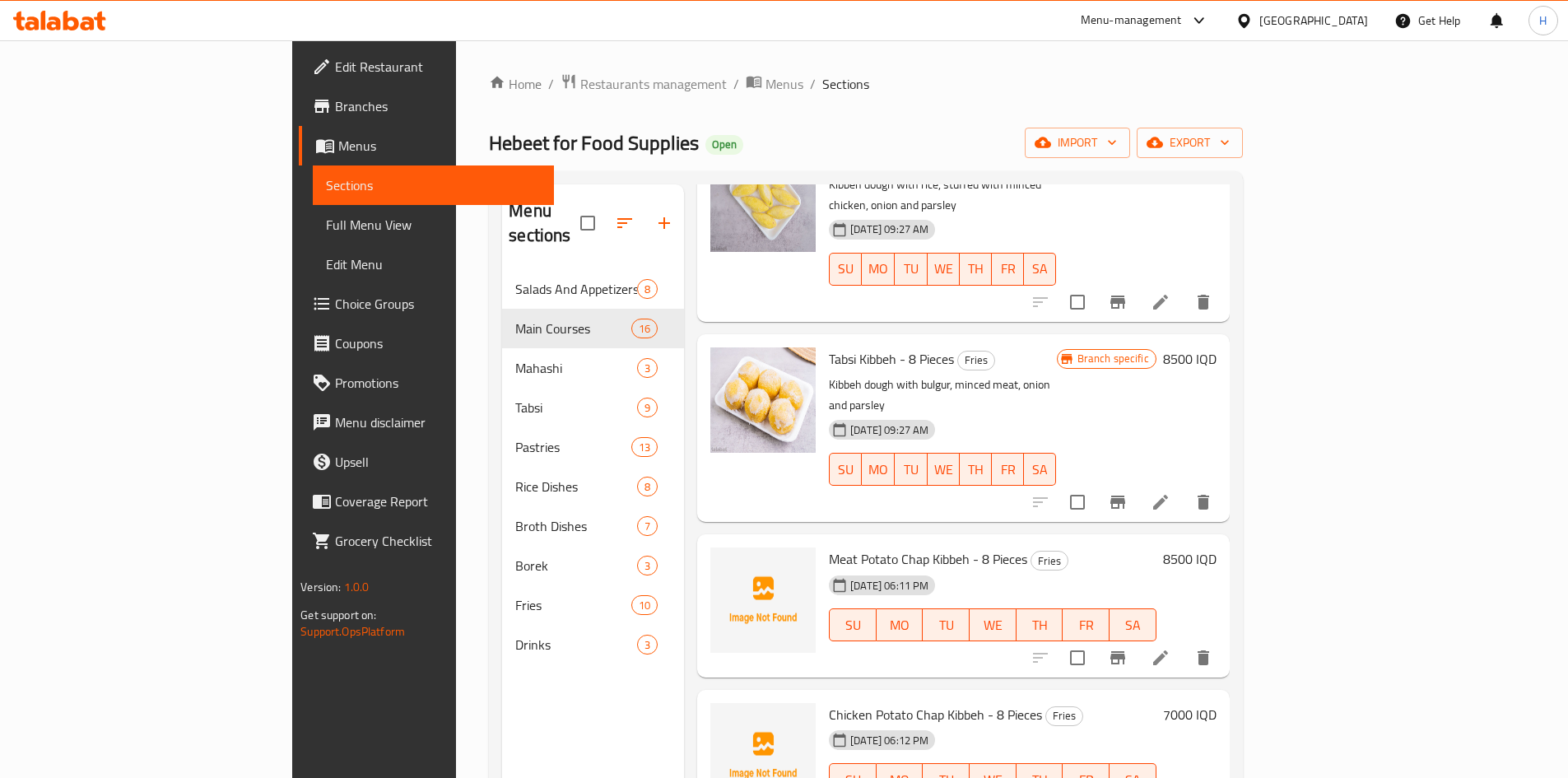
type input "كبة"
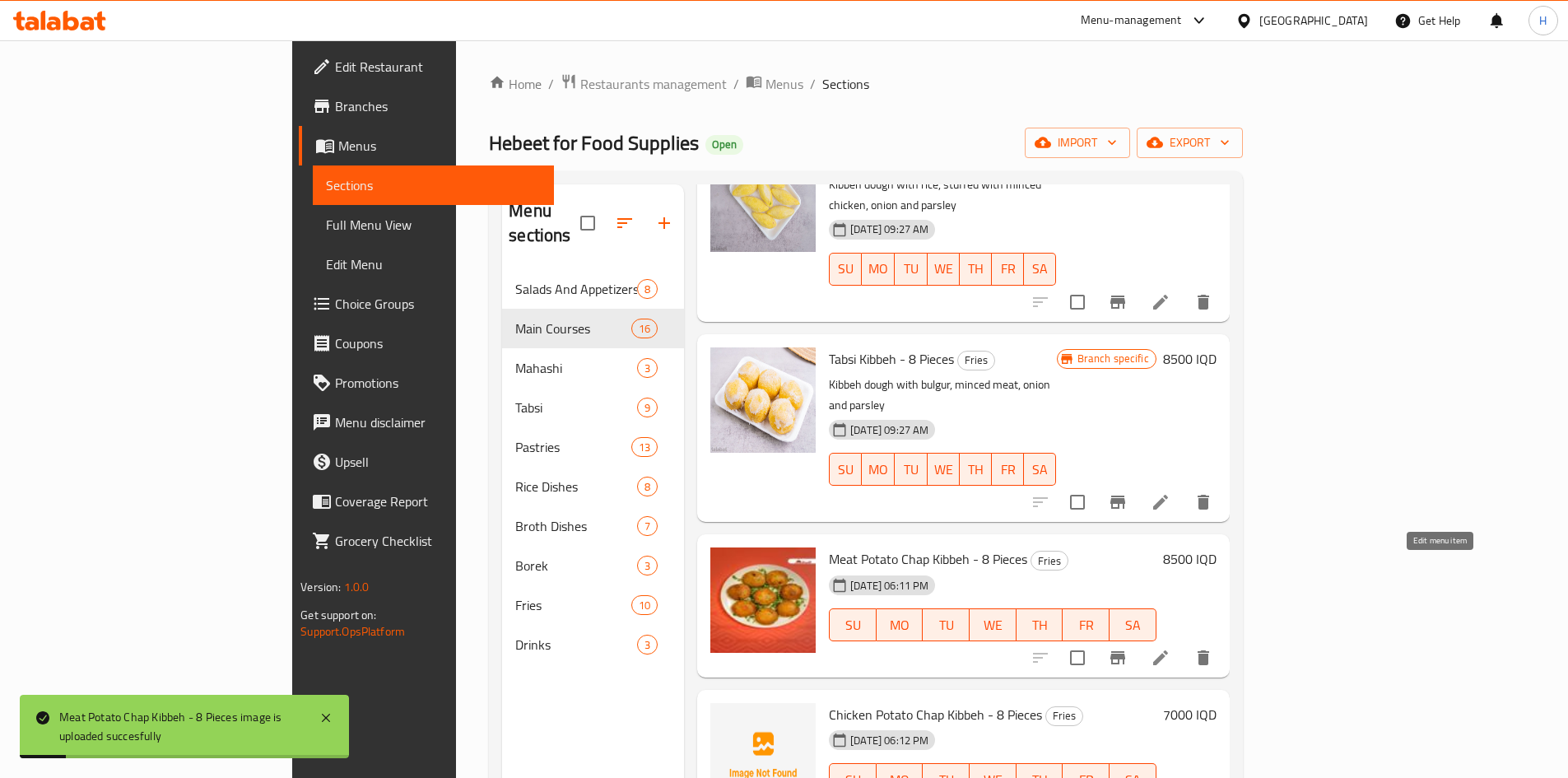
click at [1171, 648] on icon at bounding box center [1160, 657] width 20 height 20
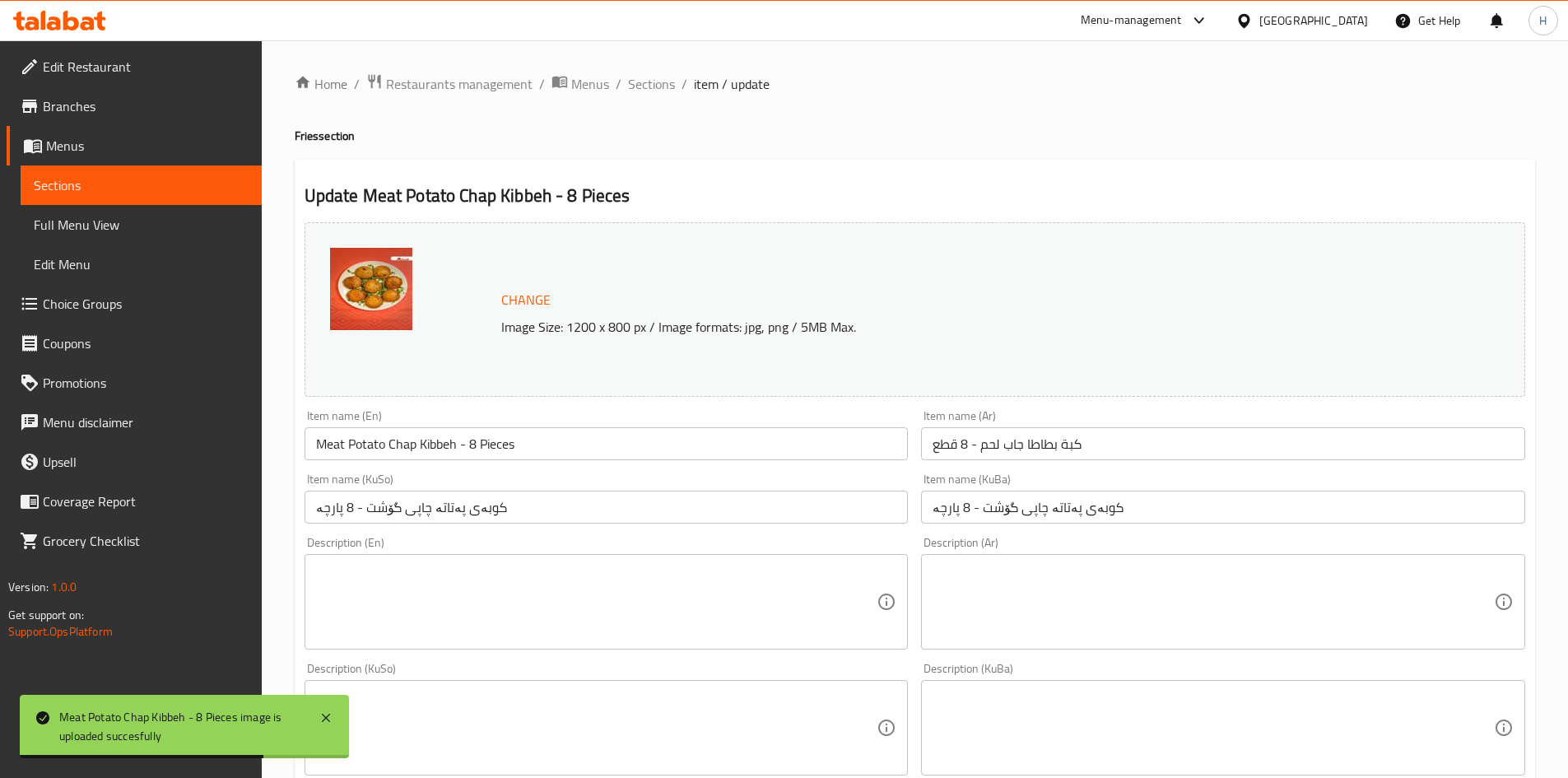
click at [1100, 563] on textarea at bounding box center [1213, 603] width 561 height 79
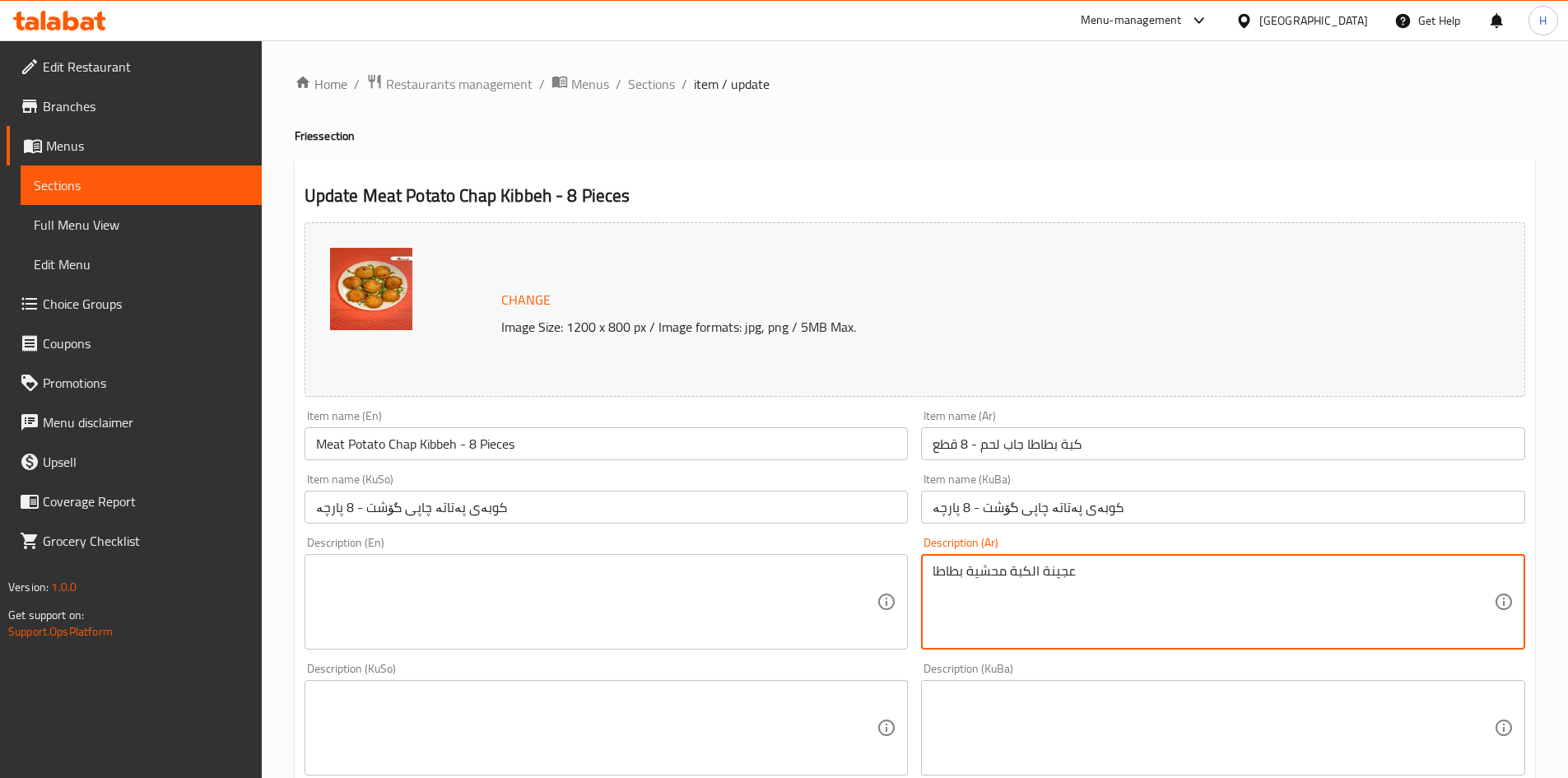
click at [1160, 604] on textarea "عجينة الكبة محشية بطاطا" at bounding box center [1213, 603] width 561 height 79
type textarea "عجينة الكبة محشية بطاطا"
click at [439, 622] on textarea at bounding box center [596, 603] width 561 height 79
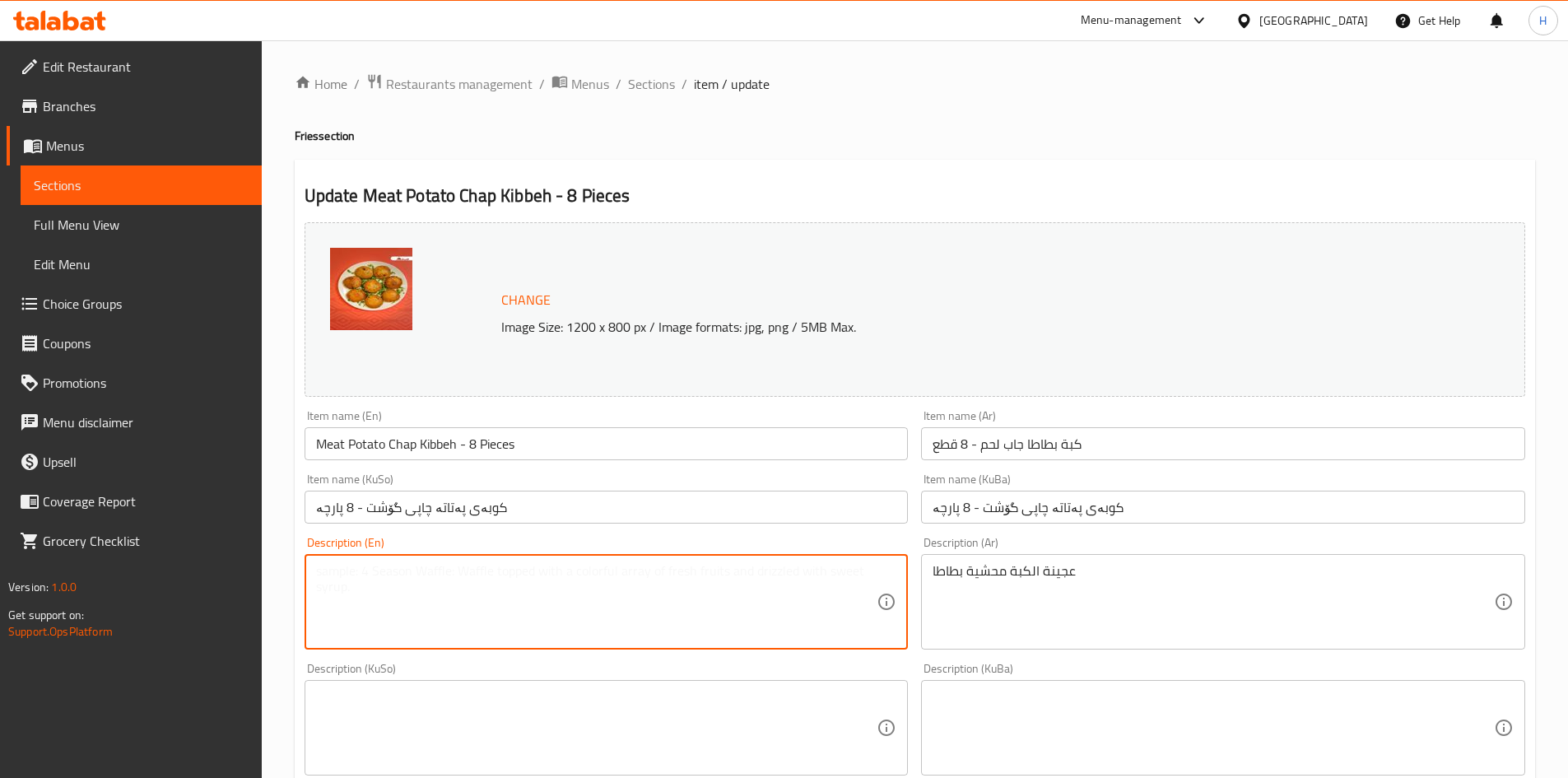
paste textarea "Kibbeh dough stuffed with potatoes"
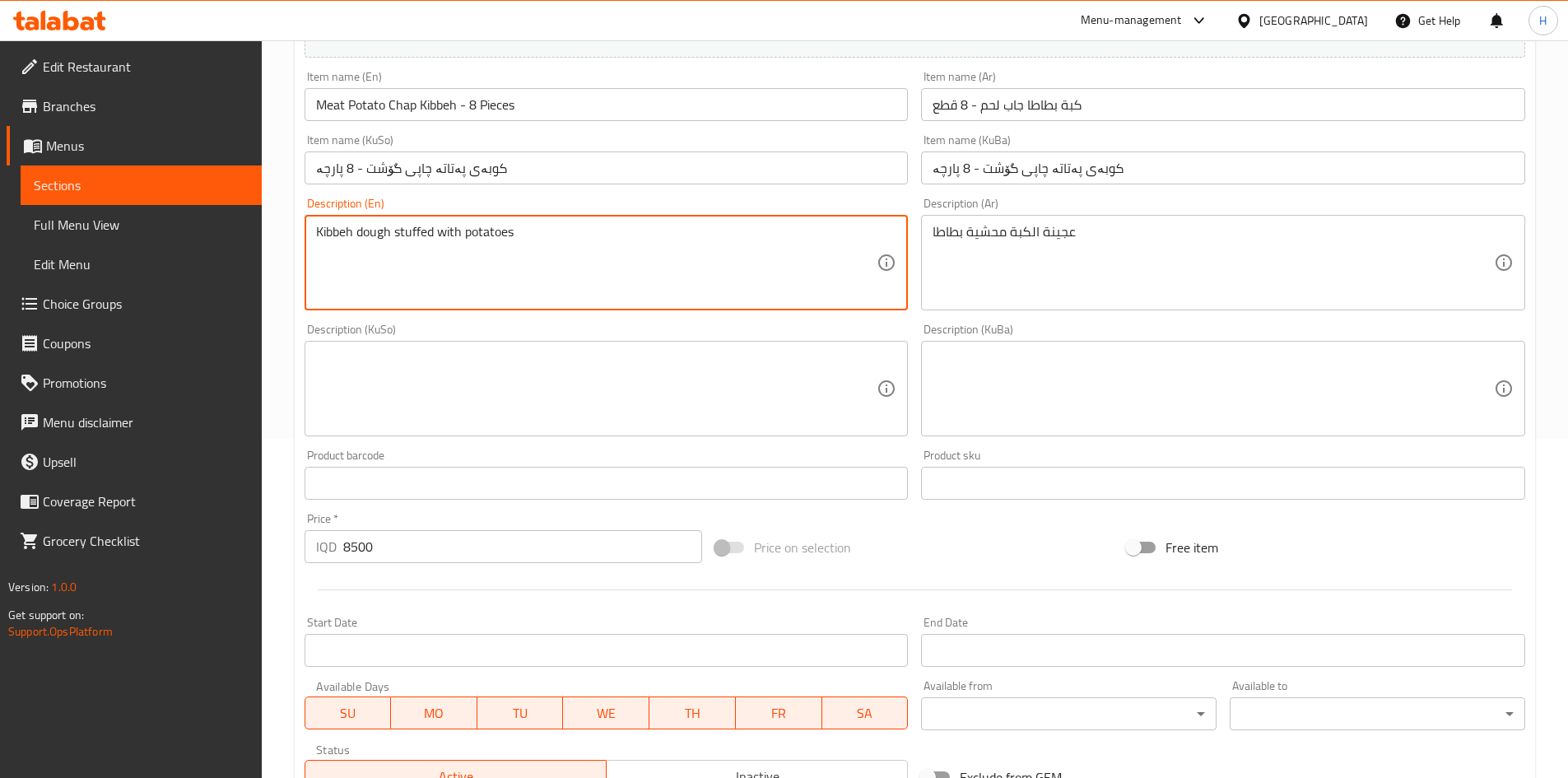
scroll to position [598, 0]
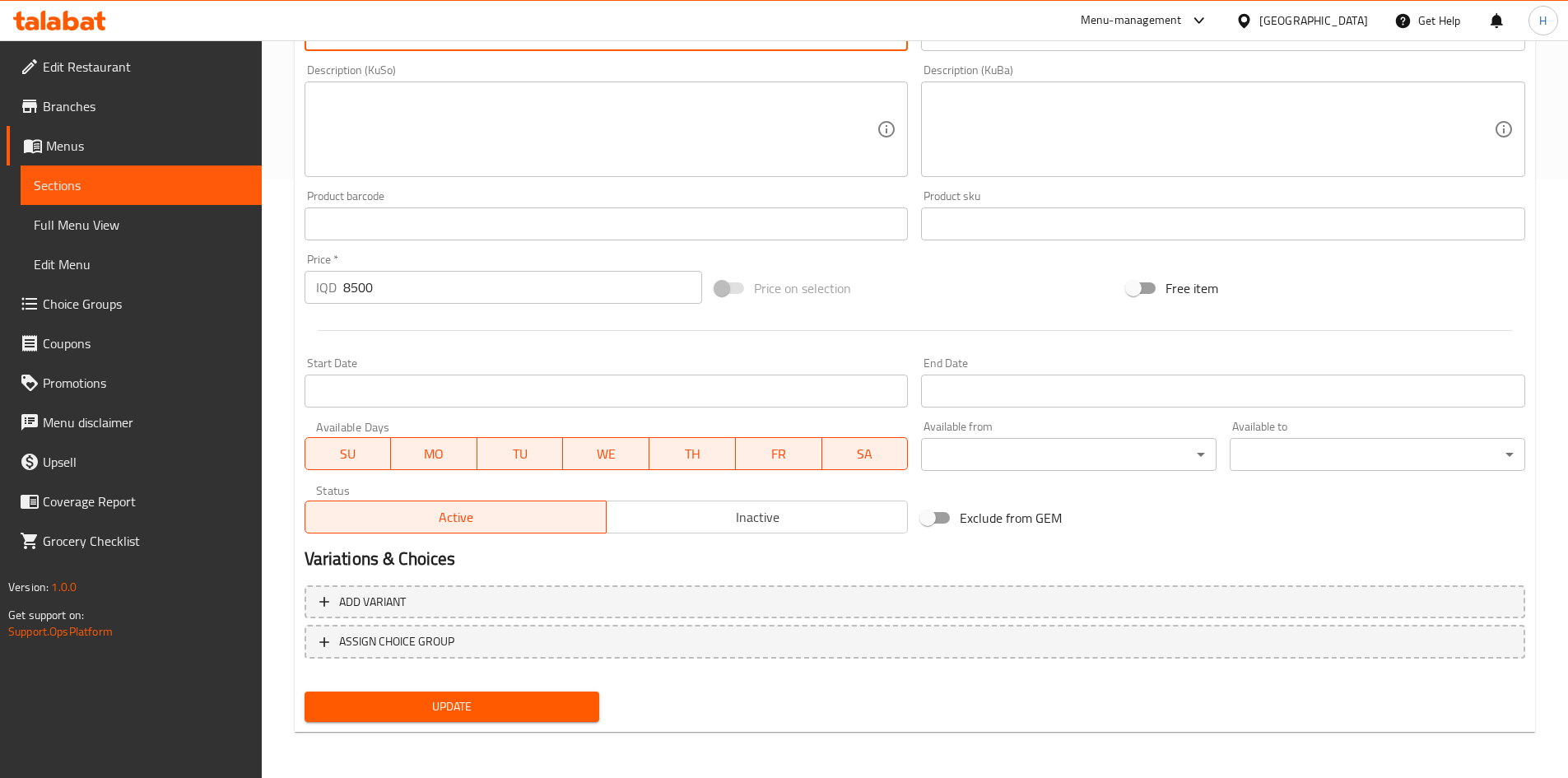
type textarea "Kibbeh dough stuffed with potatoes"
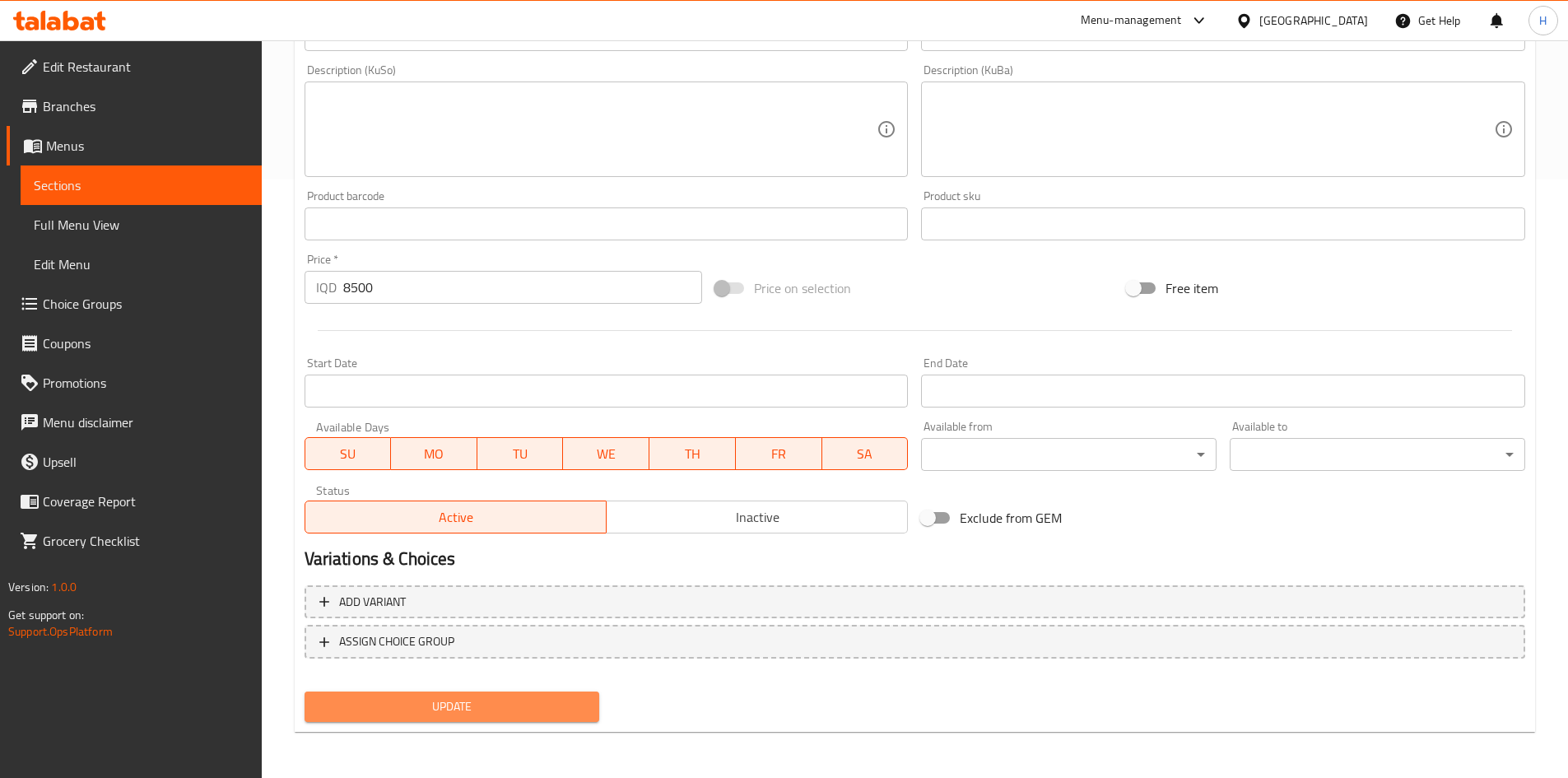
click at [424, 706] on span "Update" at bounding box center [452, 707] width 269 height 21
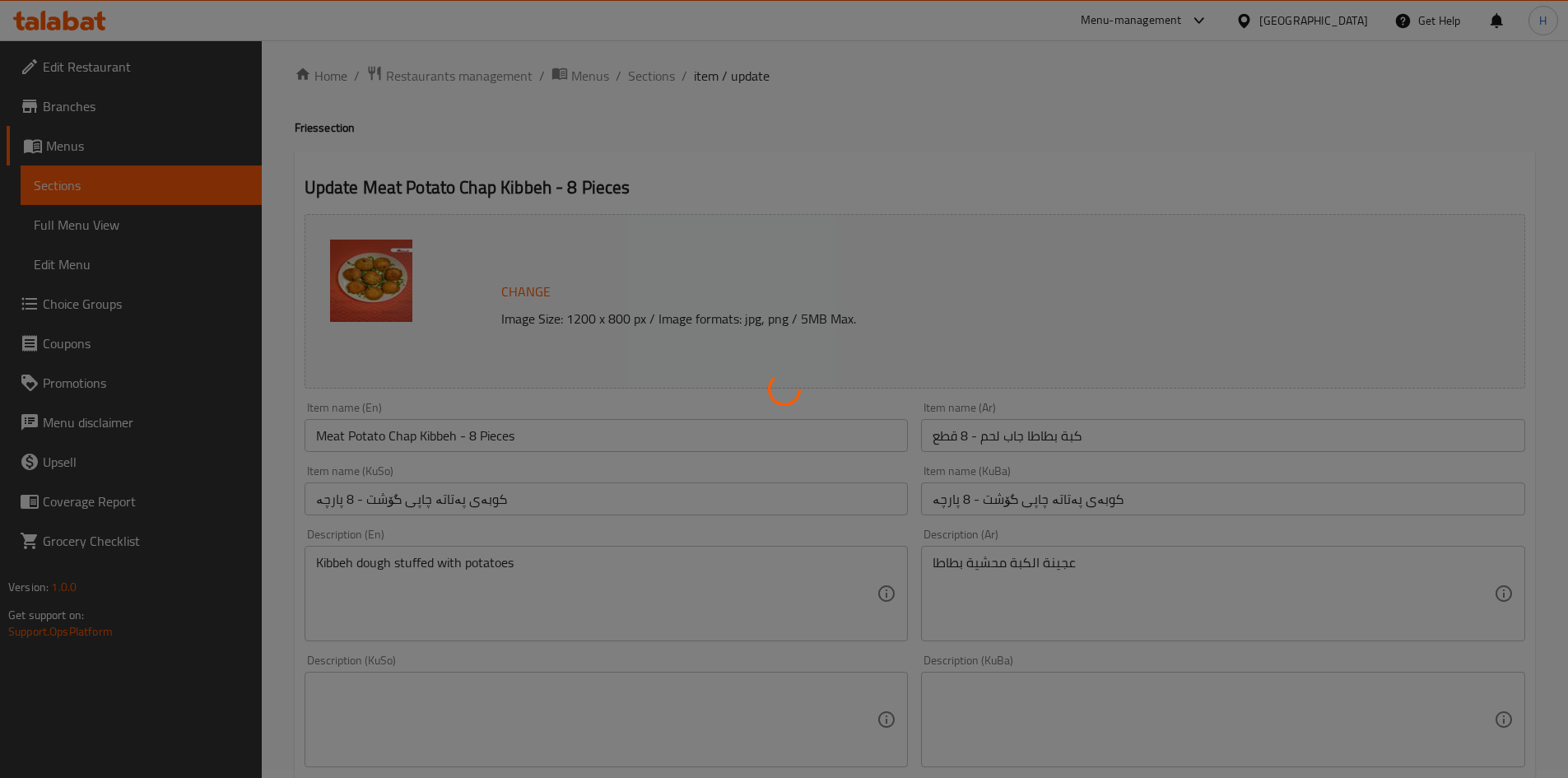
scroll to position [0, 0]
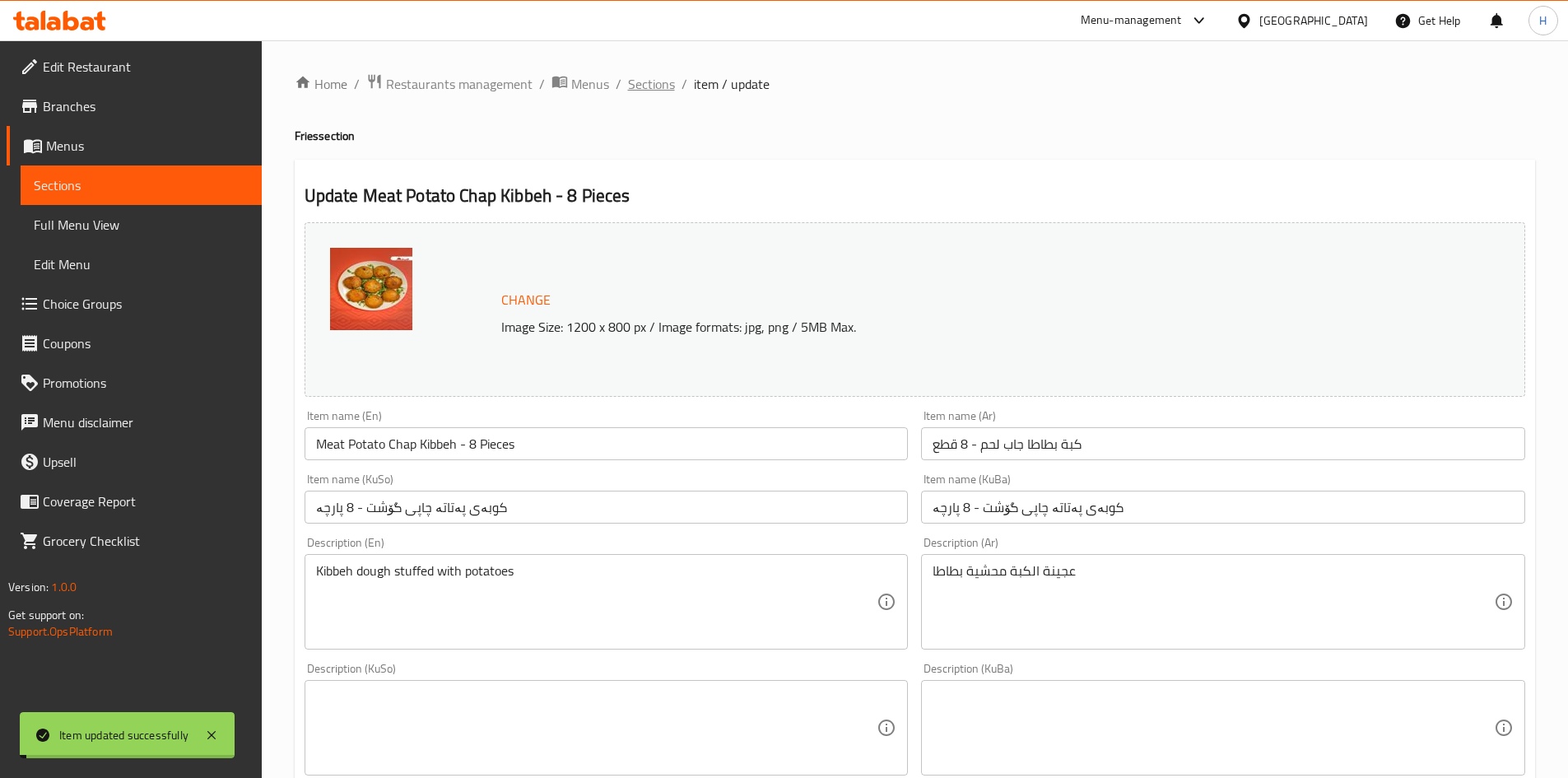
click at [655, 83] on span "Sections" at bounding box center [651, 84] width 47 height 20
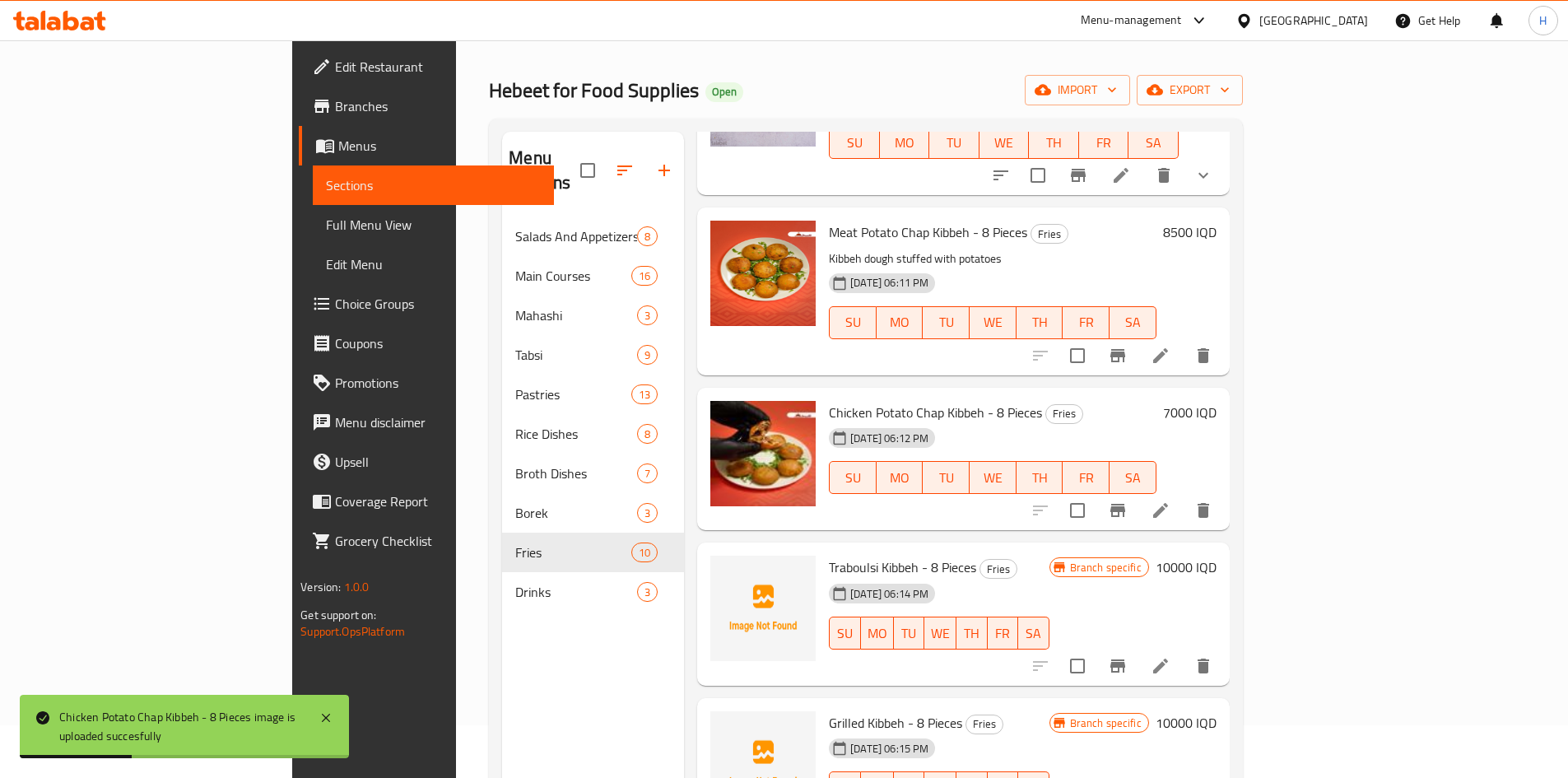
scroll to position [82, 0]
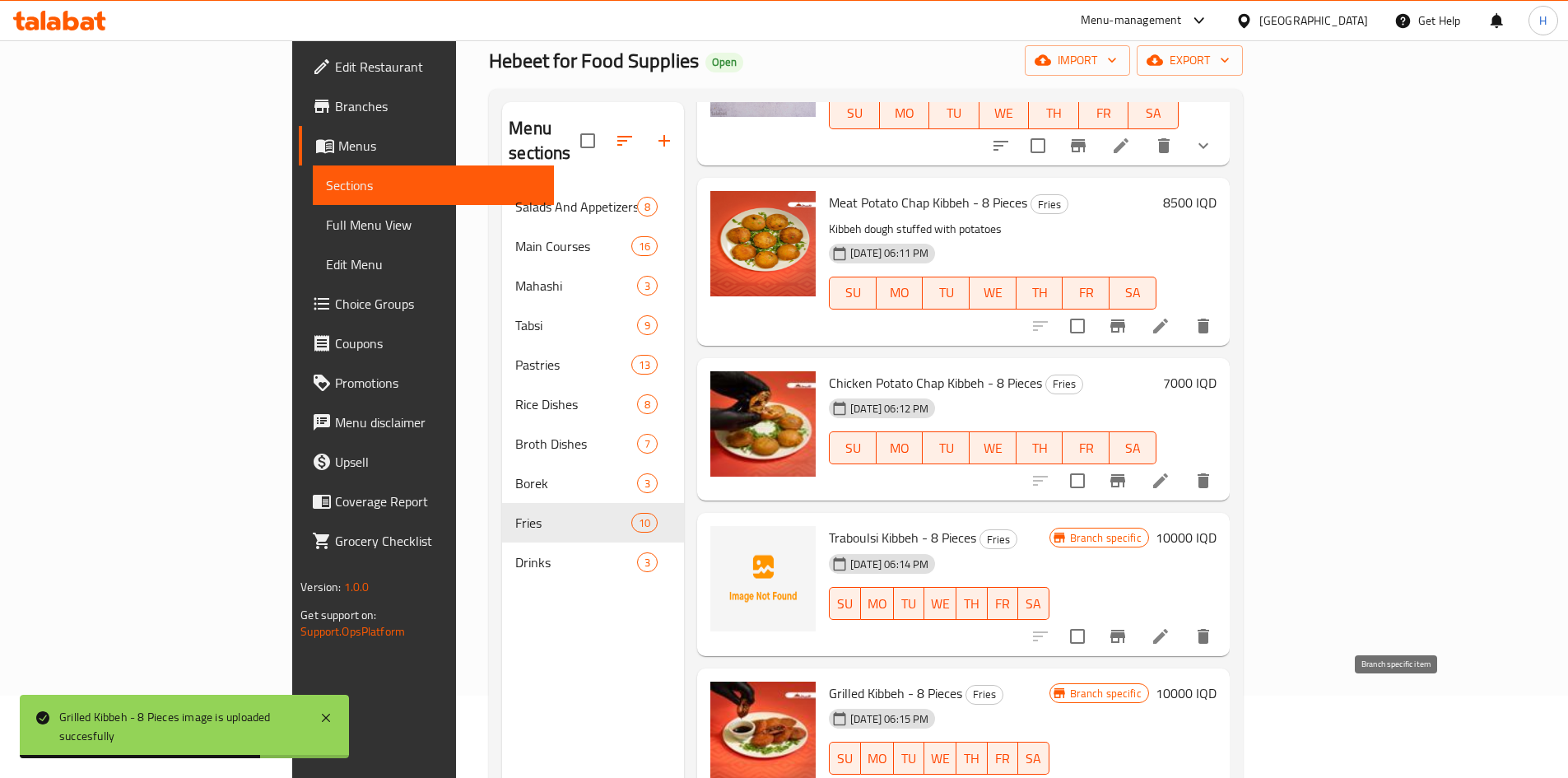
click at [1137, 772] on button "Branch-specific-item" at bounding box center [1118, 792] width 39 height 39
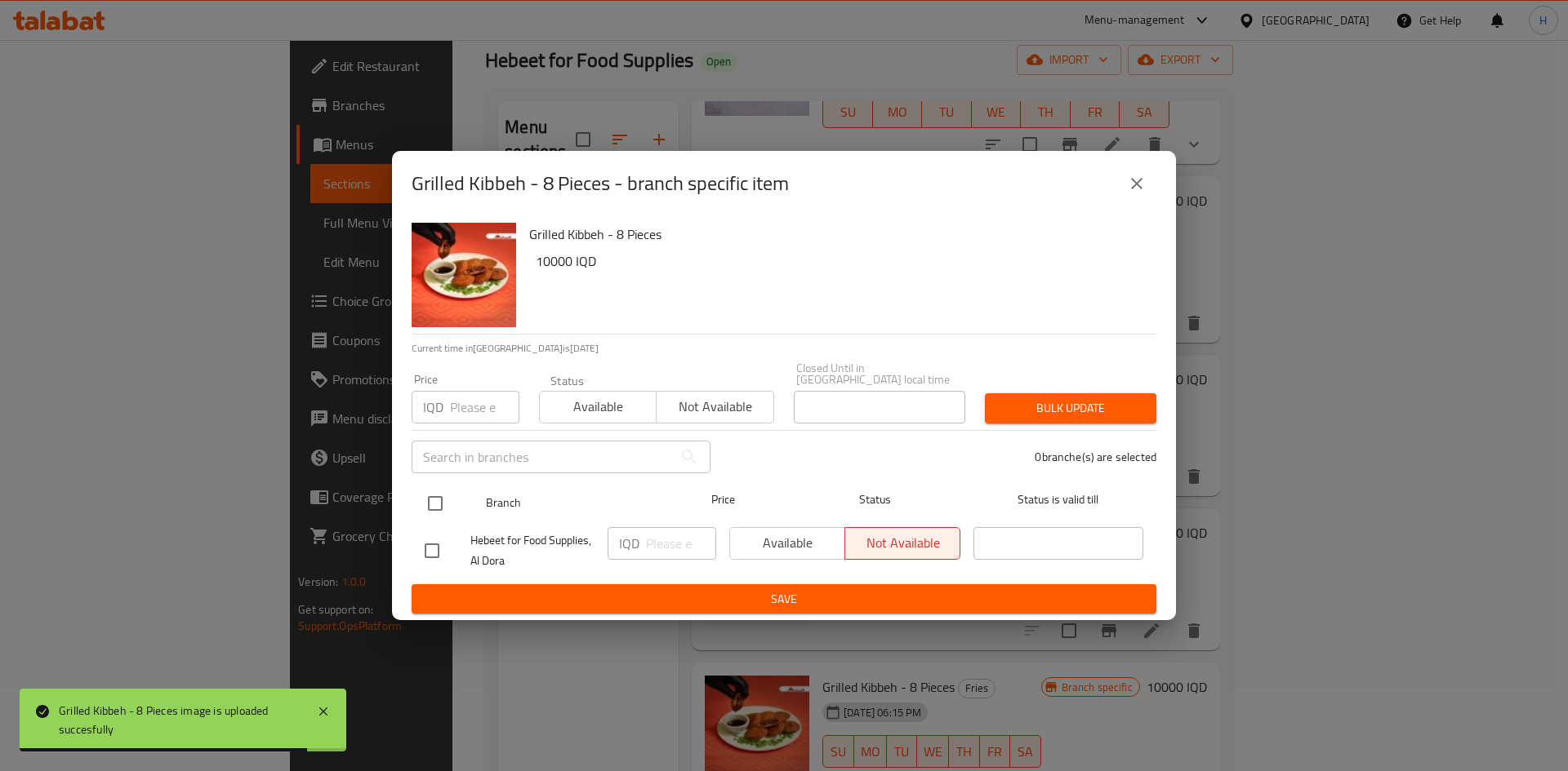
click at [438, 492] on input "checkbox" at bounding box center [435, 503] width 34 height 34
checkbox input "true"
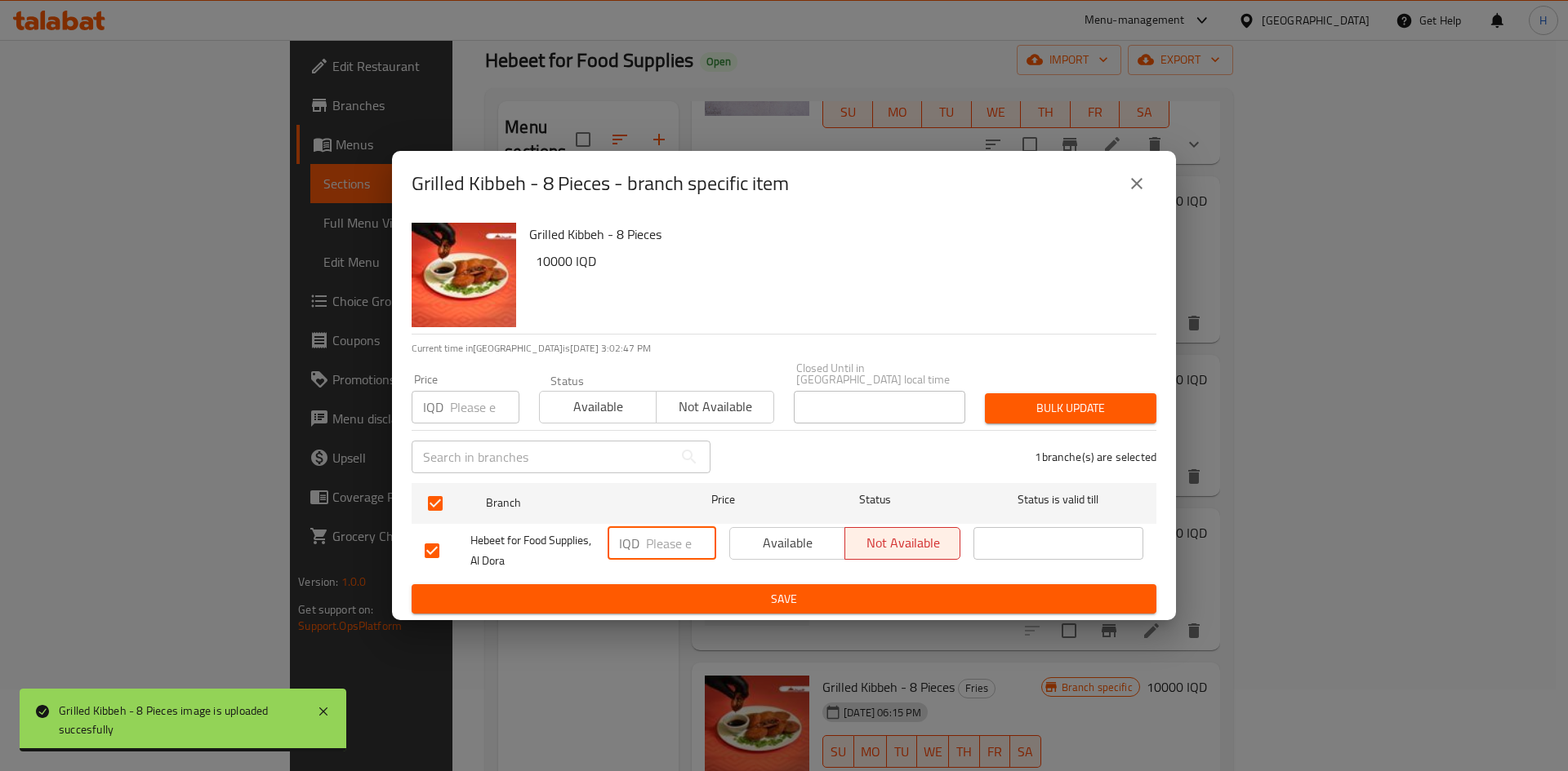
click at [661, 541] on input "number" at bounding box center [681, 543] width 70 height 33
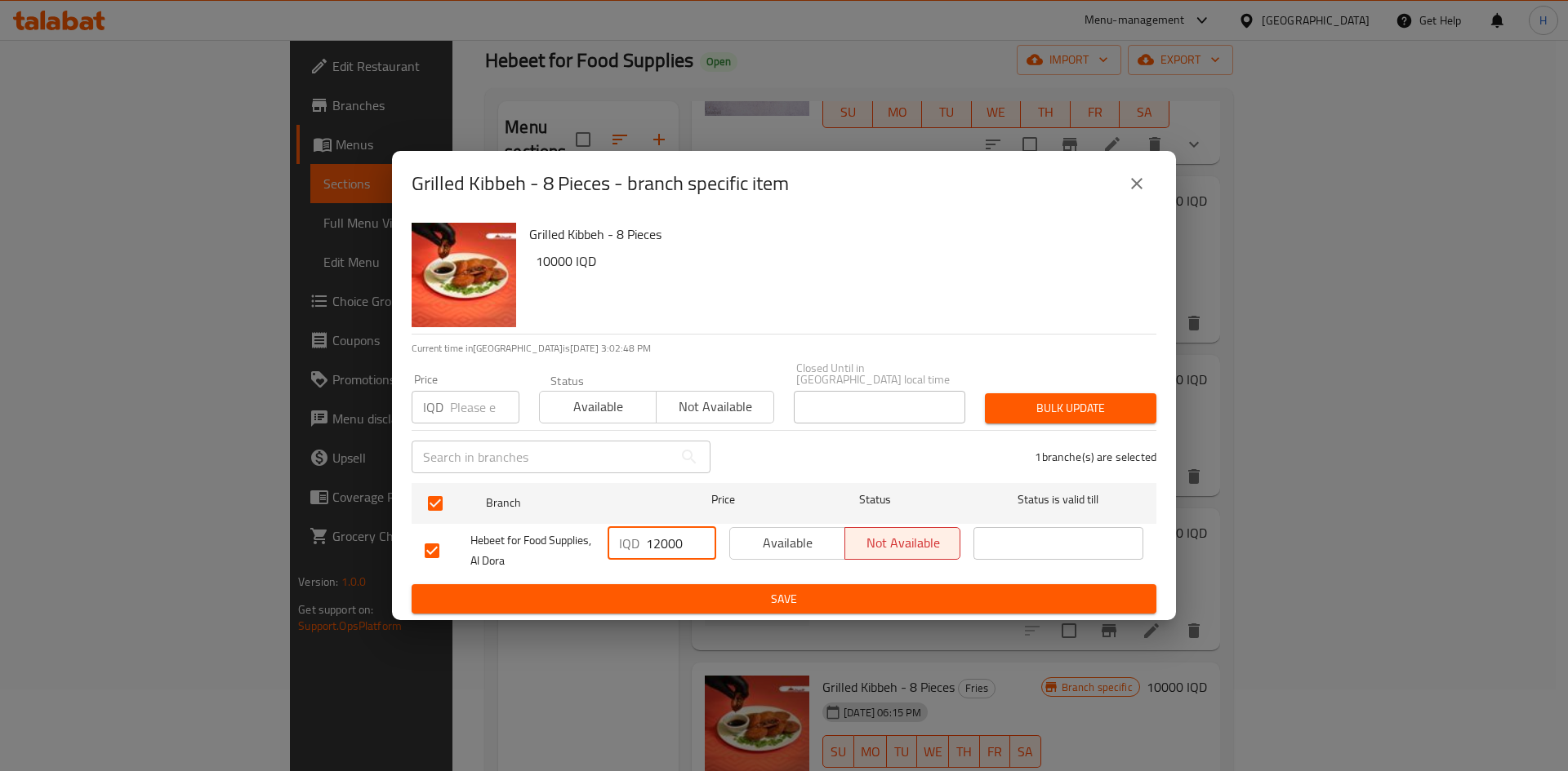
type input "12000"
click at [668, 591] on span "Save" at bounding box center [784, 600] width 719 height 20
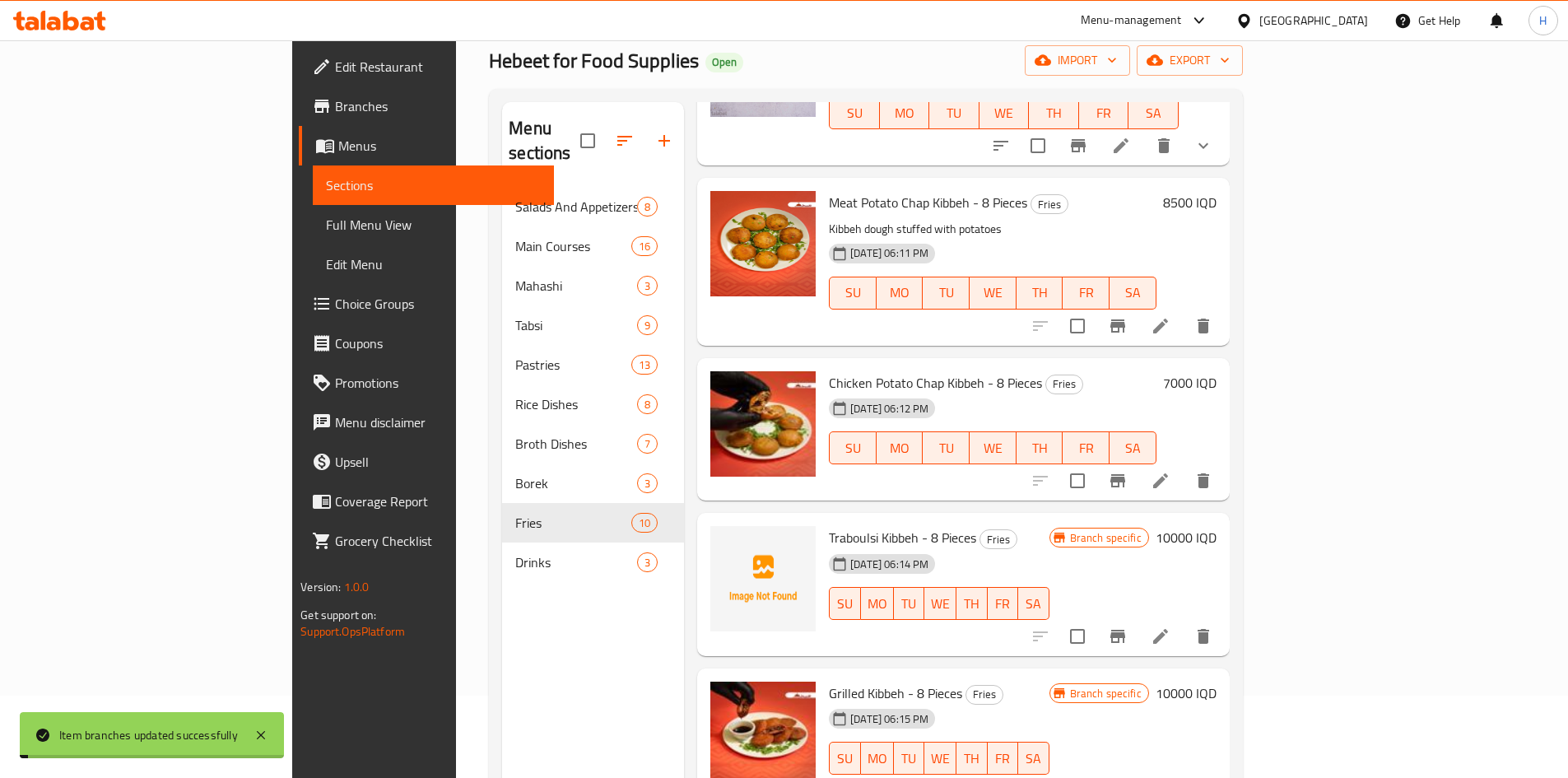
click at [1217, 682] on h6 "10000 IQD" at bounding box center [1186, 693] width 61 height 23
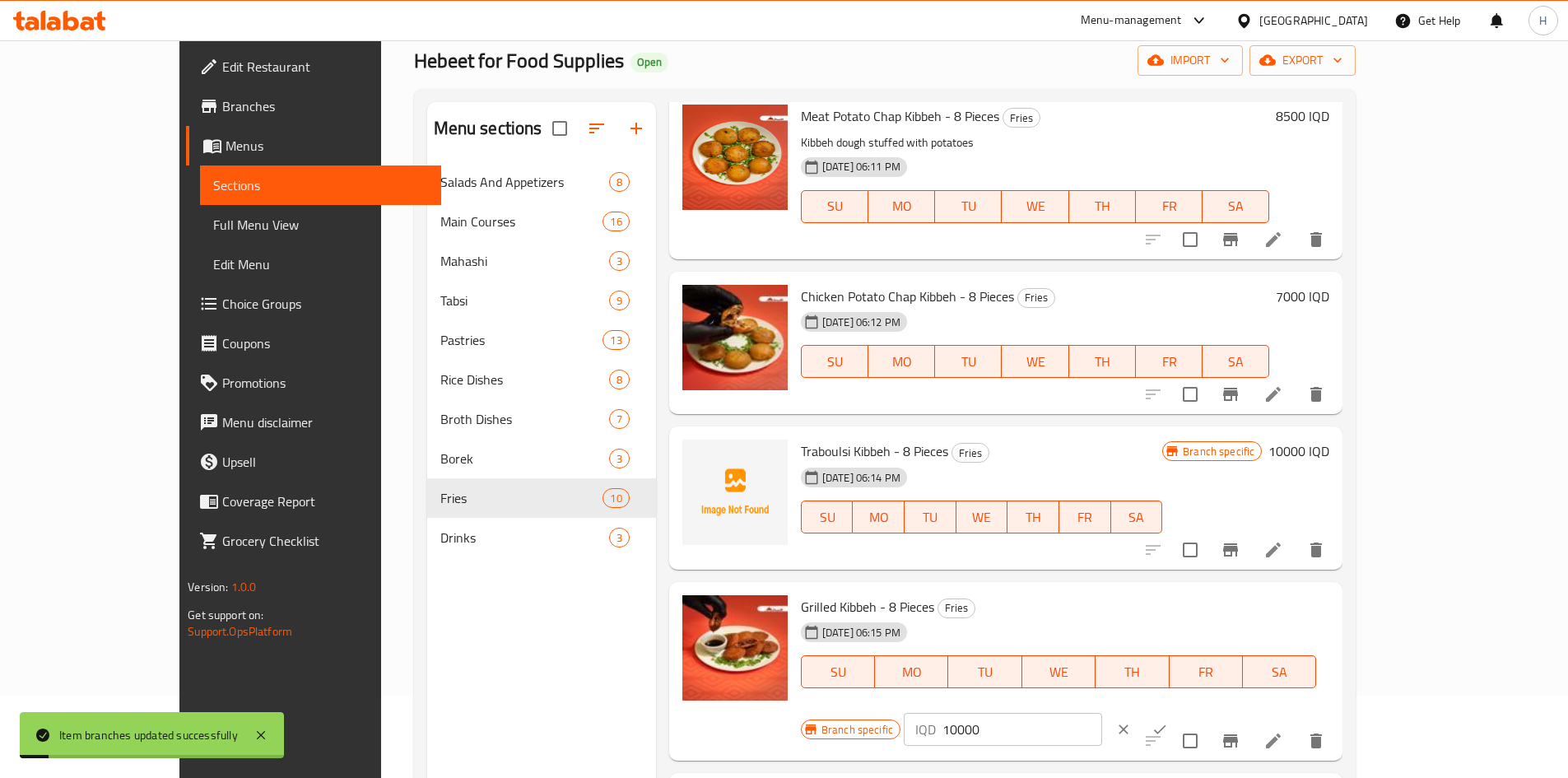
click at [1102, 713] on input "10000" at bounding box center [1022, 729] width 160 height 33
type input "12000"
click at [1168, 722] on icon "ok" at bounding box center [1160, 729] width 16 height 16
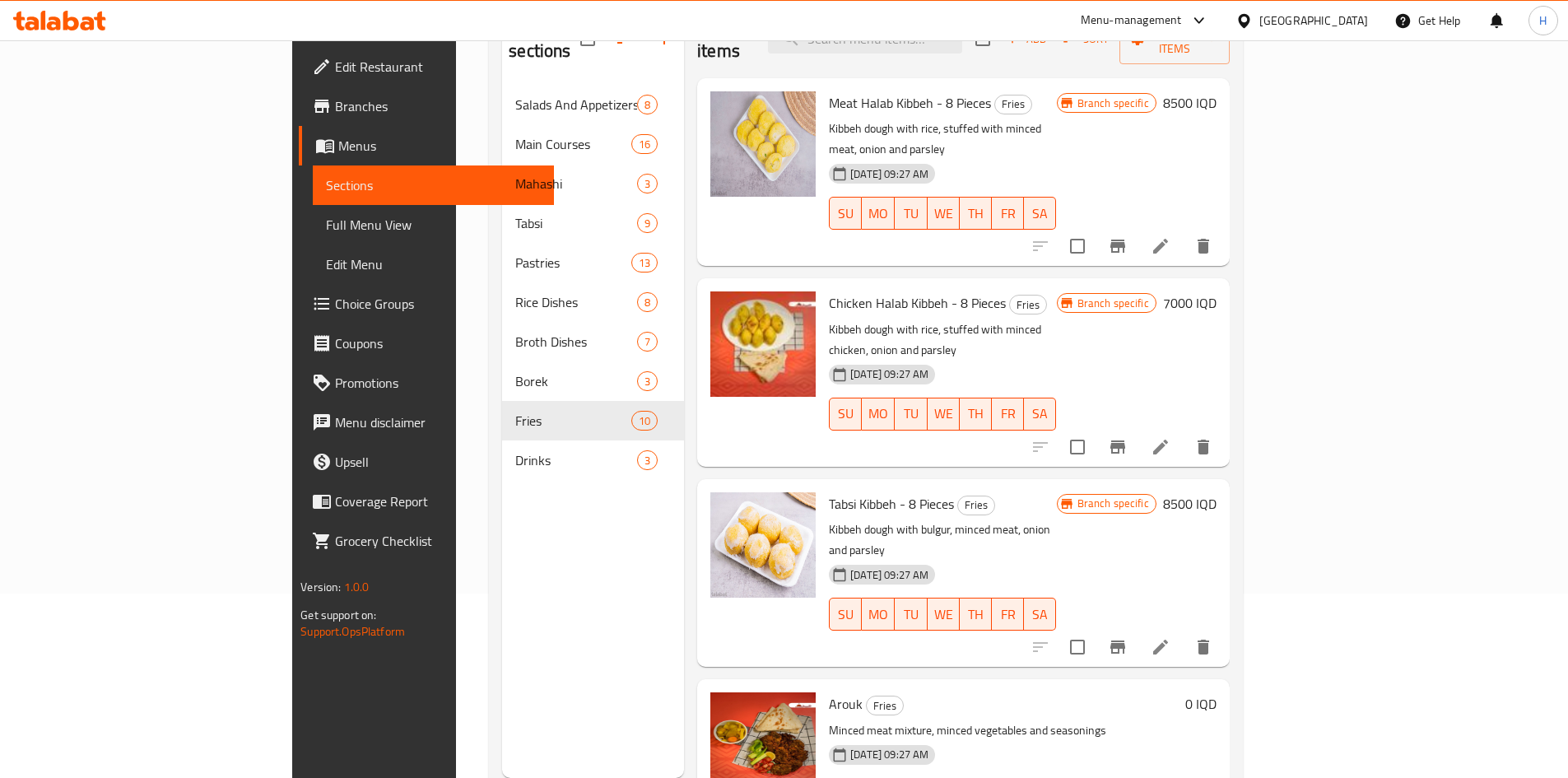
scroll to position [0, 0]
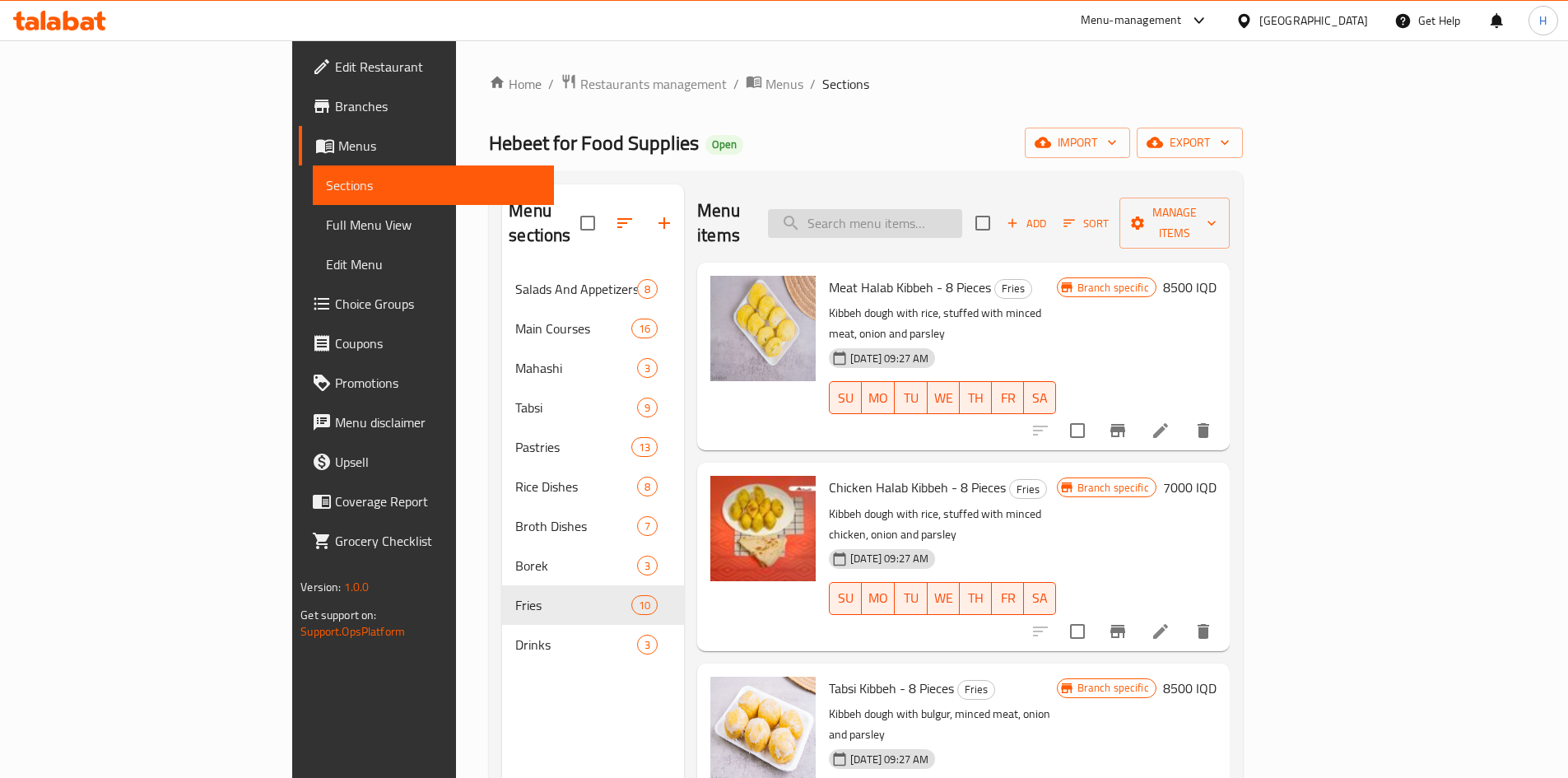
click at [962, 213] on input "search" at bounding box center [865, 224] width 194 height 29
type input "s"
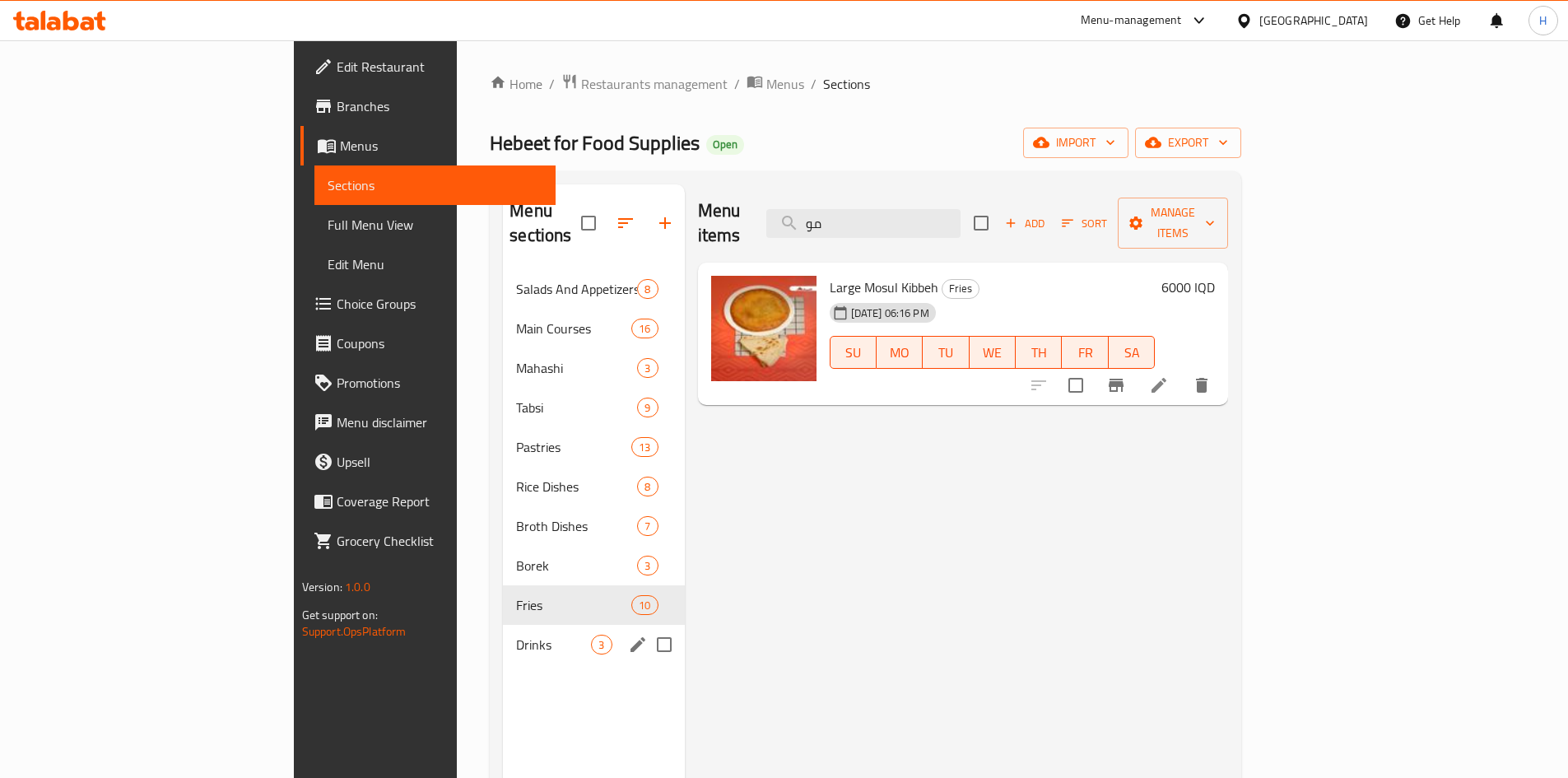
type input "مو"
click at [516, 635] on span "Drinks" at bounding box center [554, 645] width 75 height 20
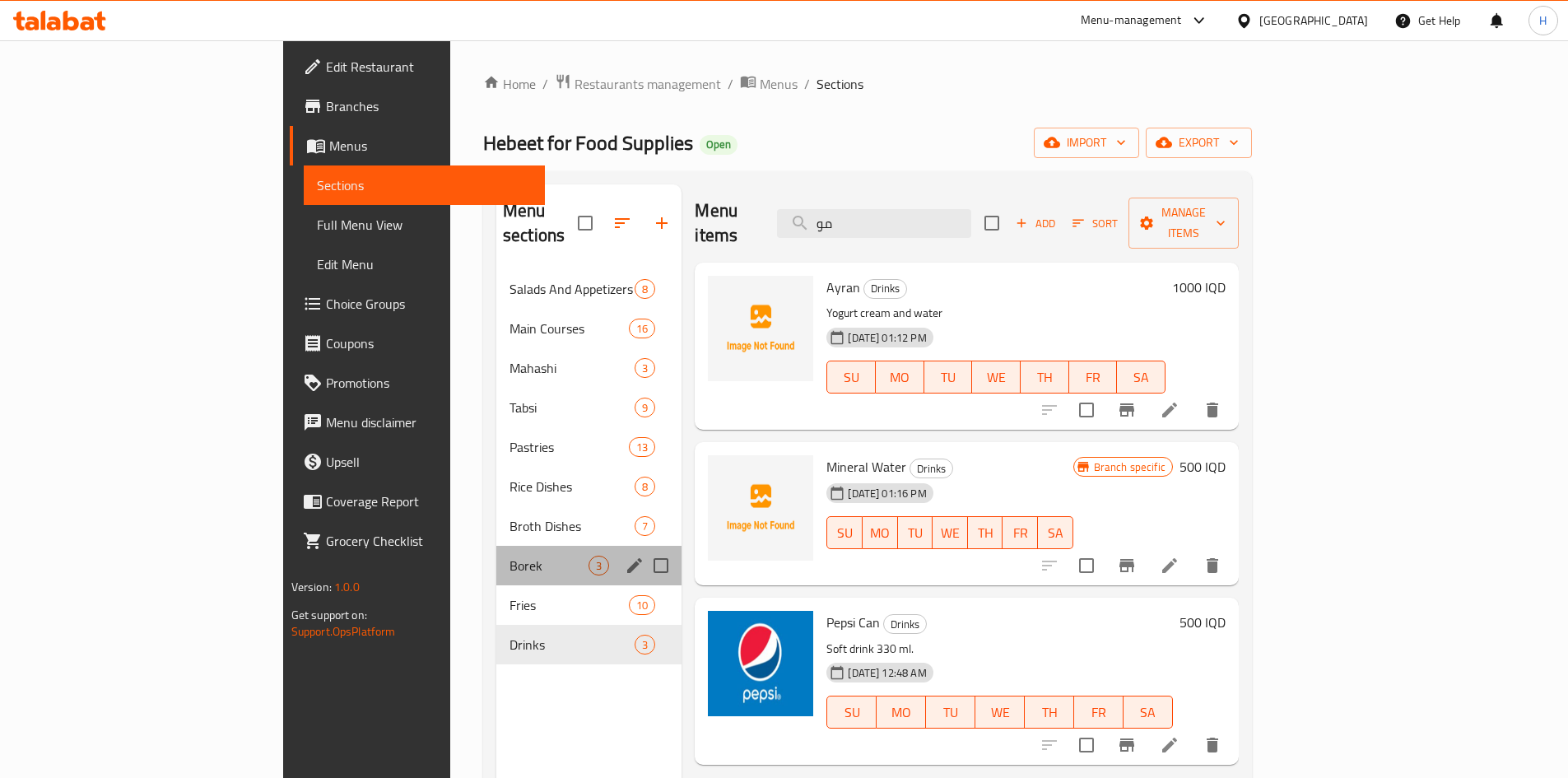
click at [496, 556] on div "Borek 3" at bounding box center [589, 566] width 185 height 39
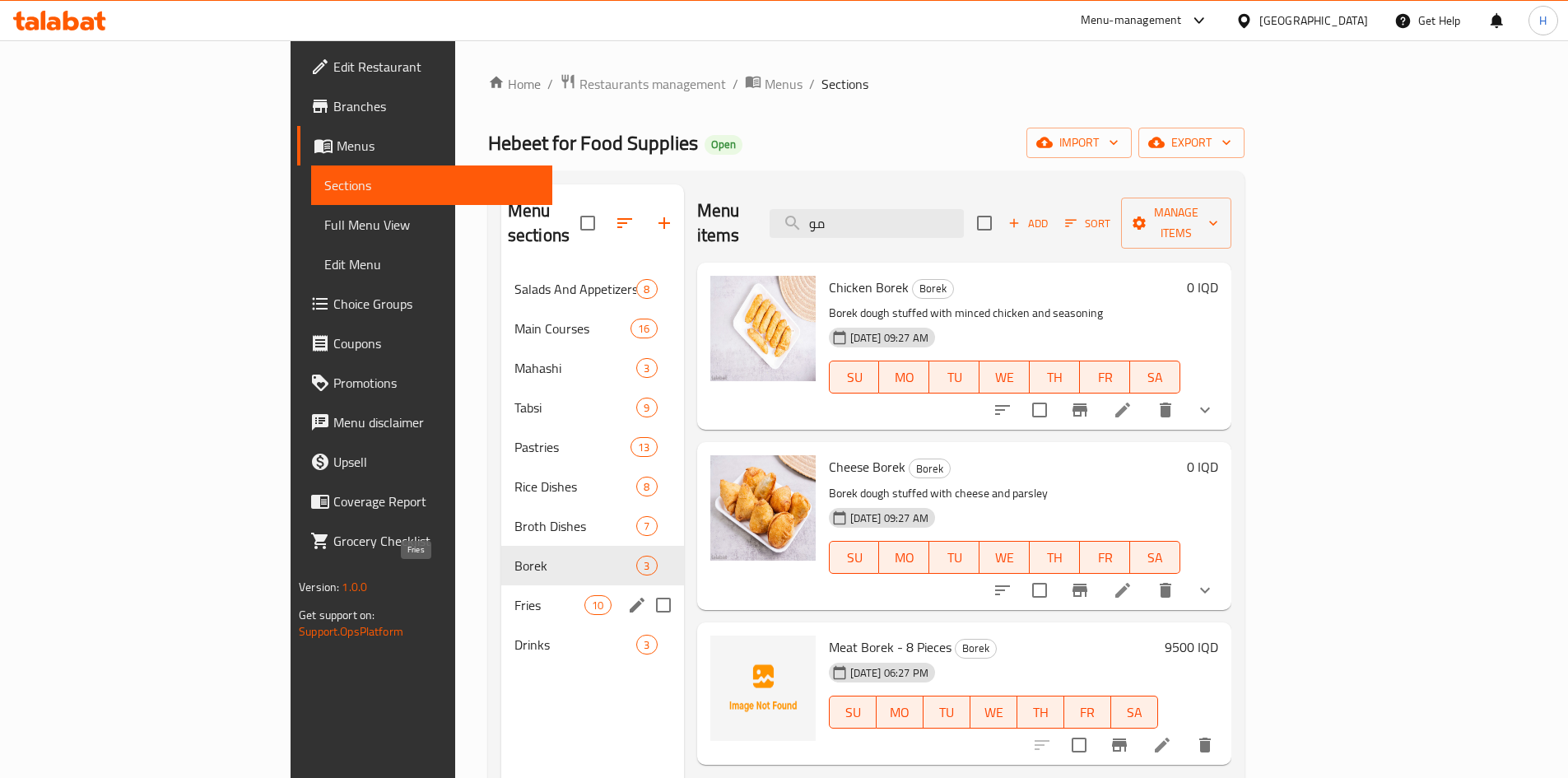
click at [514, 596] on span "Fries" at bounding box center [549, 605] width 70 height 20
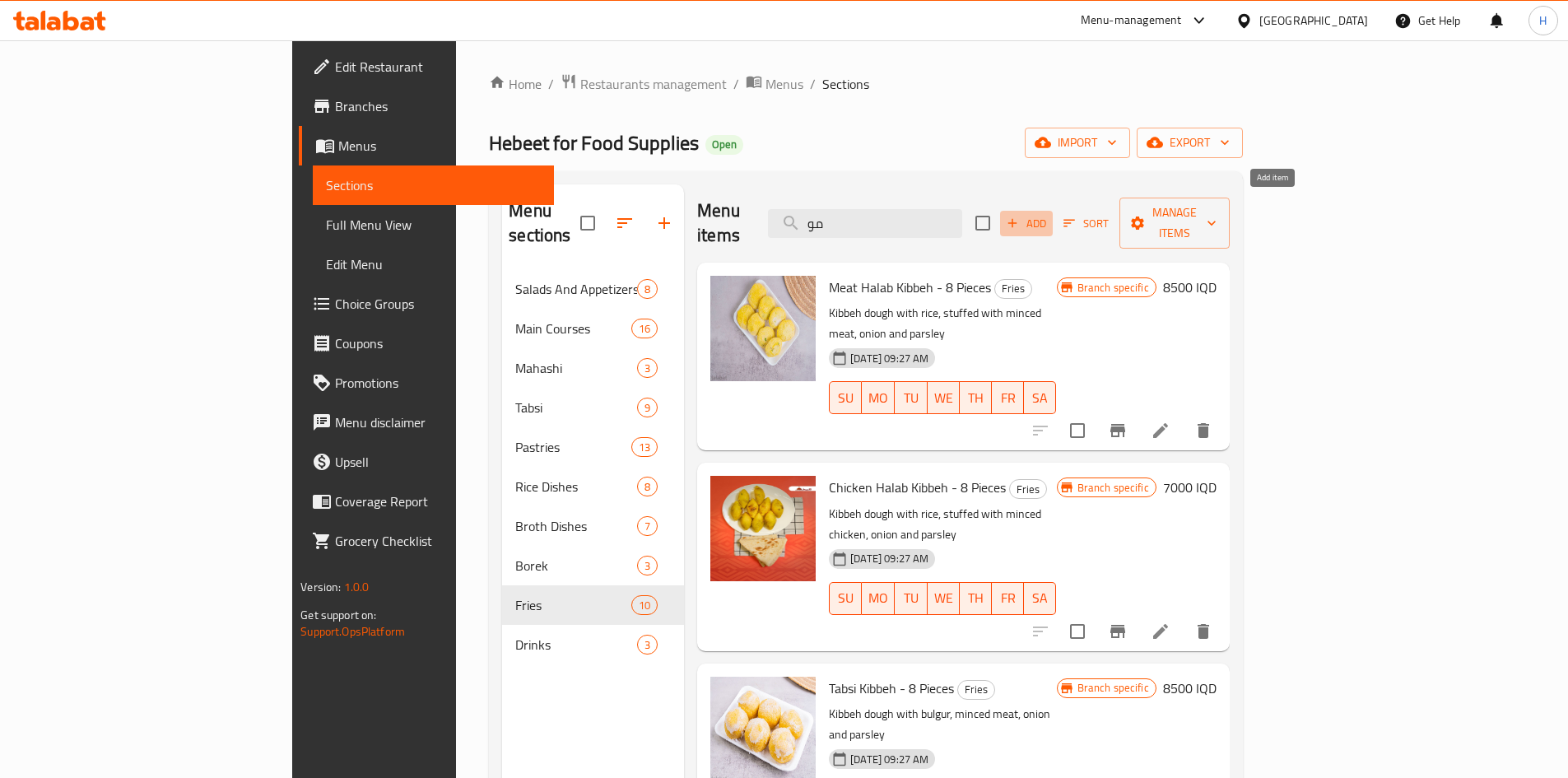
click at [1048, 214] on span "Add" at bounding box center [1026, 223] width 44 height 19
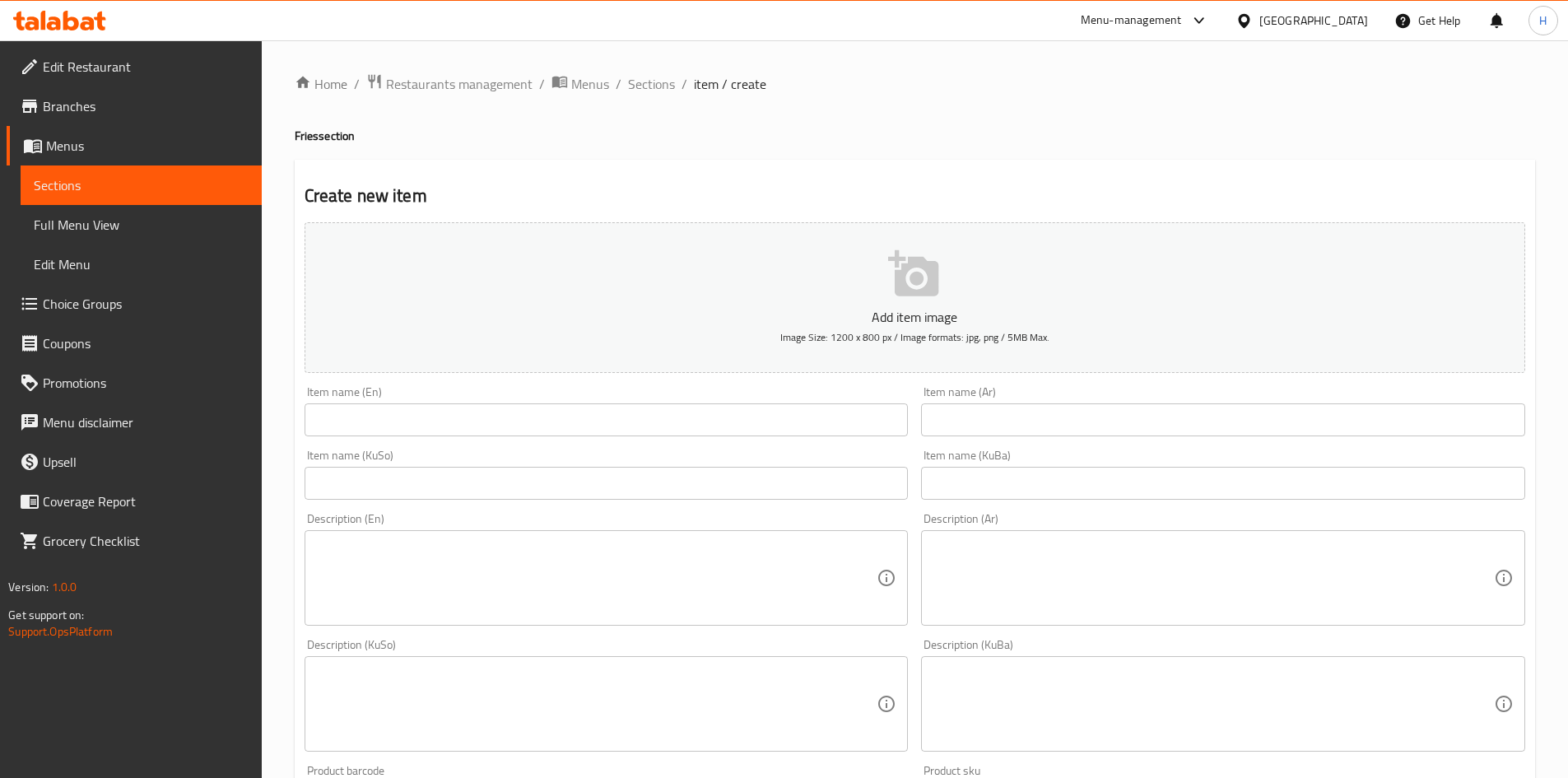
click at [1084, 422] on input "text" at bounding box center [1223, 420] width 604 height 33
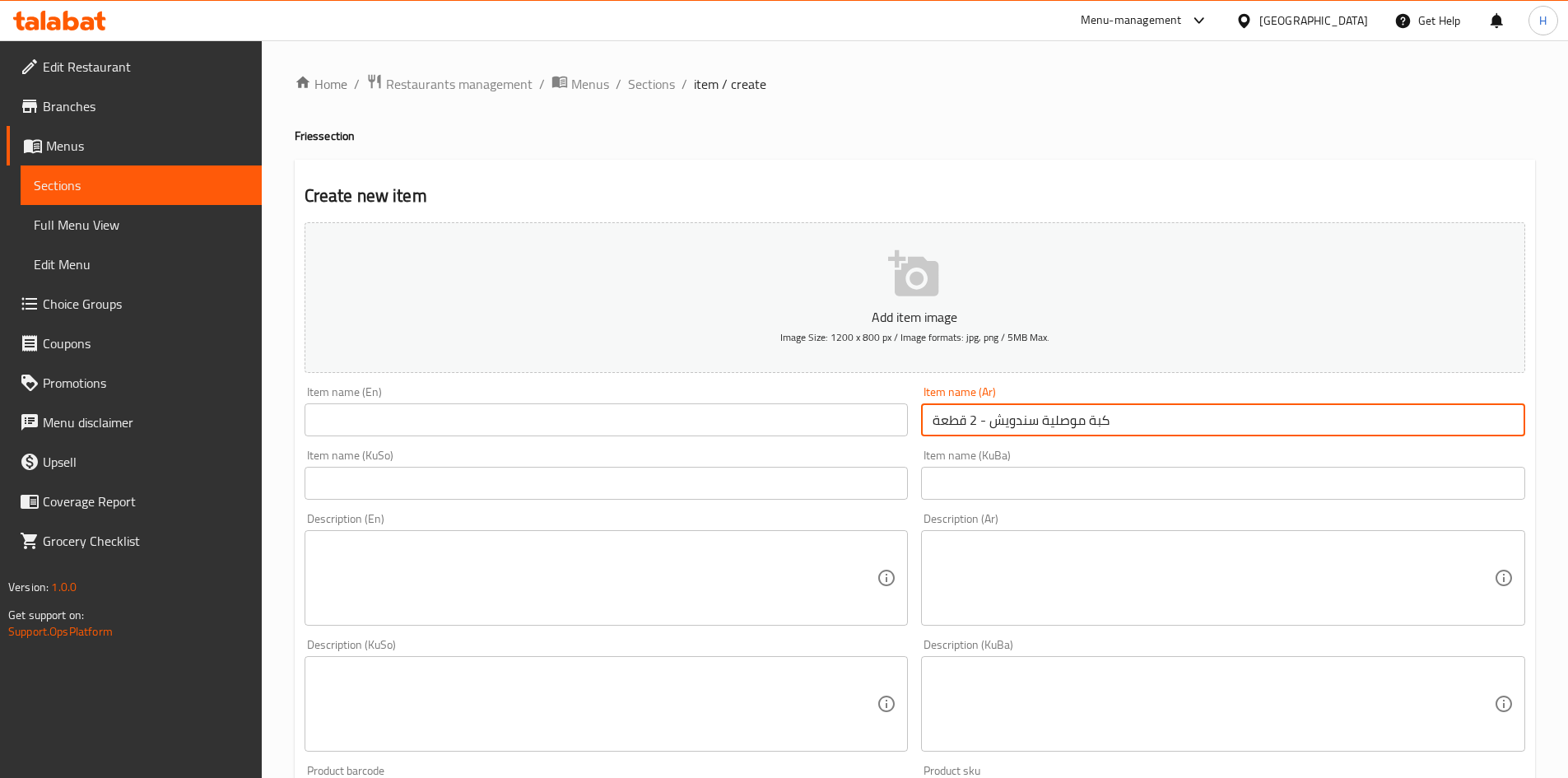
click at [1084, 422] on input "كبة موصلية سندويش - 2 قطعة" at bounding box center [1223, 420] width 604 height 33
type input "كبة موصلية سندويش - 2 قطعة"
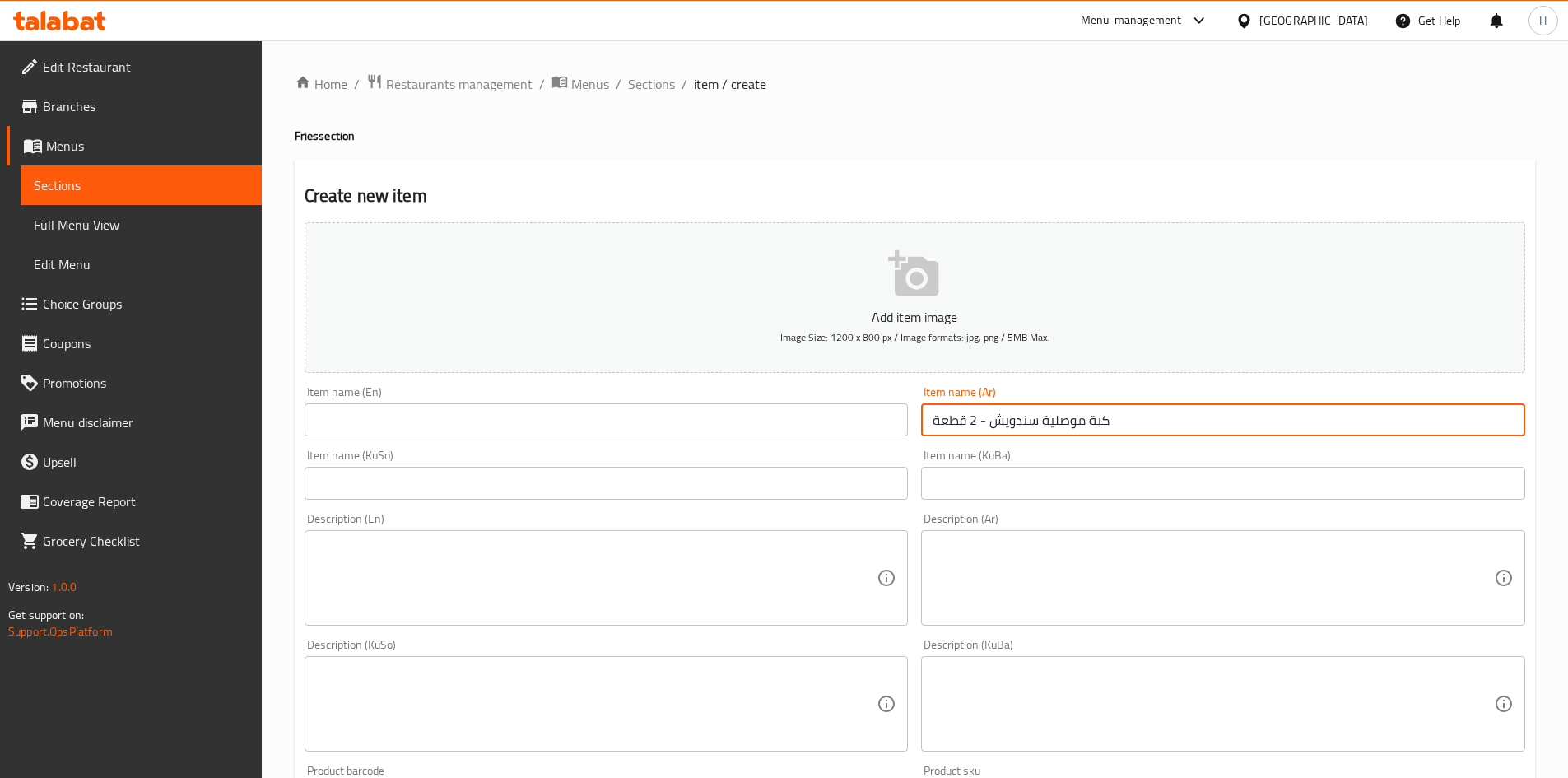
click at [496, 565] on textarea at bounding box center [596, 579] width 561 height 79
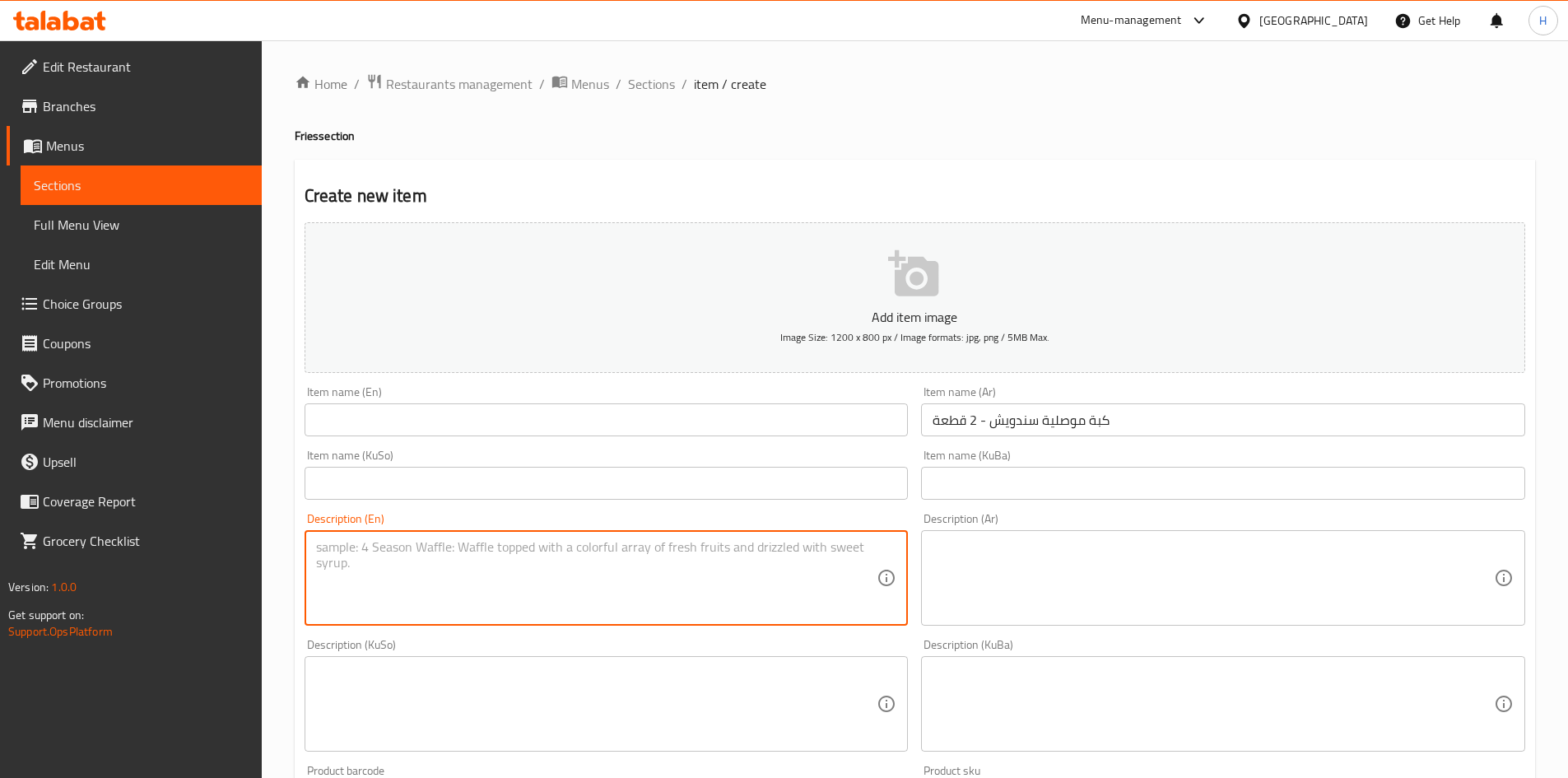
click at [497, 429] on input "text" at bounding box center [606, 420] width 604 height 33
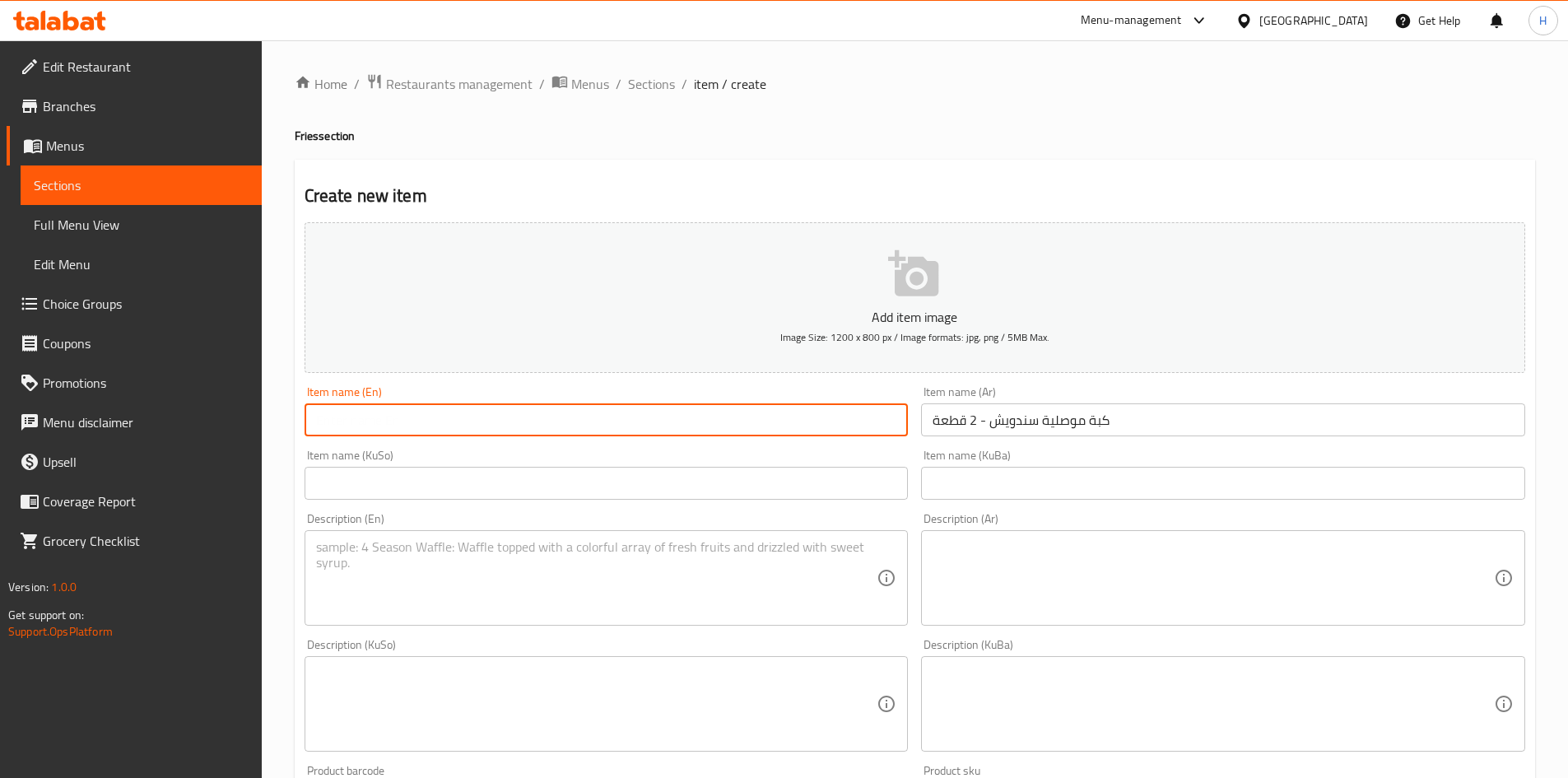
paste input "Mosul Kibbeh Sandwich - 2 pieces"
type input "Mosul Kibbeh Sandwich - 2 pieces"
click at [1106, 578] on textarea at bounding box center [1213, 579] width 561 height 79
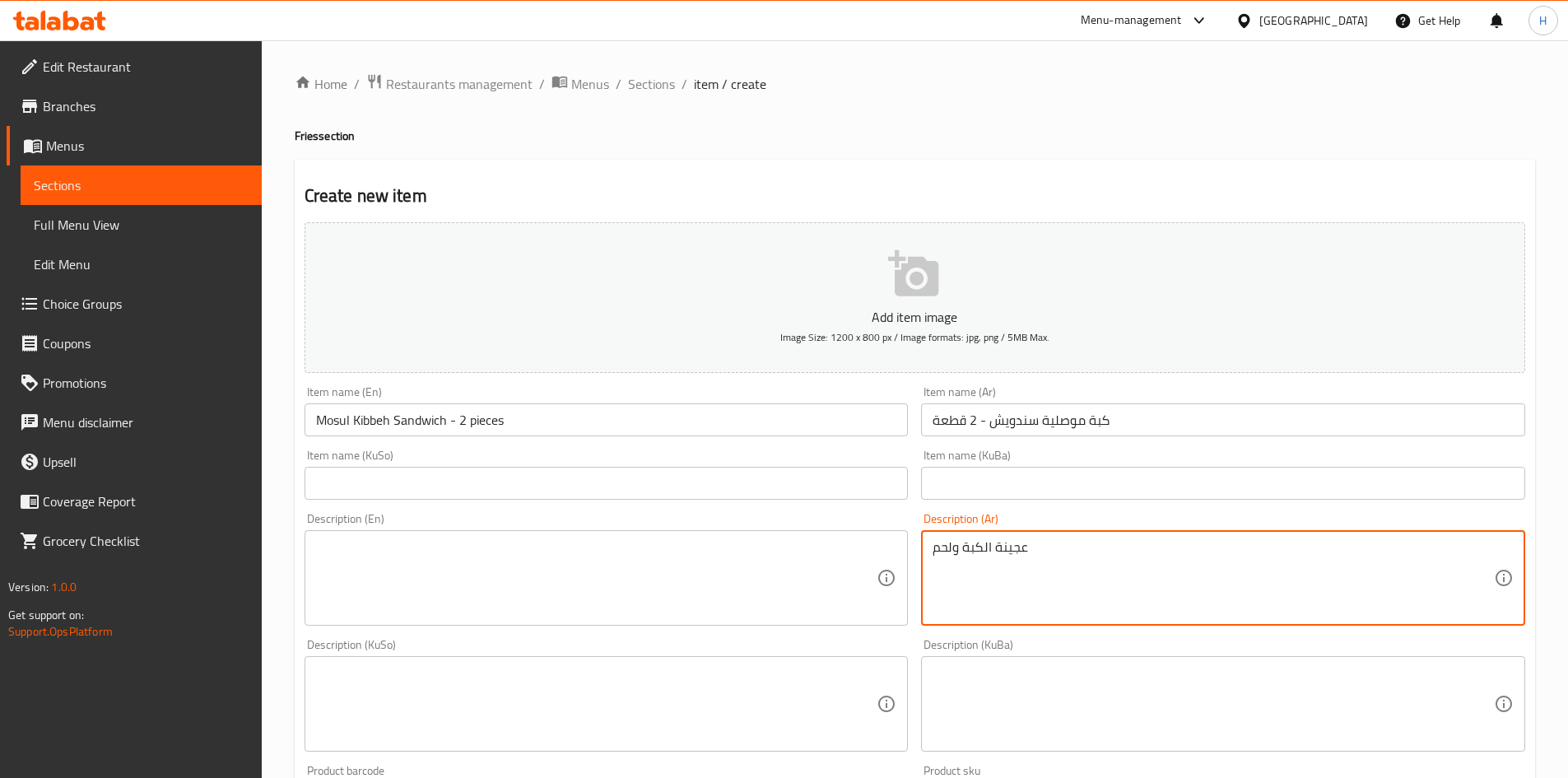
click at [1106, 578] on textarea "عجينة الكبة ولحم" at bounding box center [1213, 579] width 561 height 79
type textarea "عجينة الكبة ولحم"
click at [578, 570] on textarea at bounding box center [596, 579] width 561 height 79
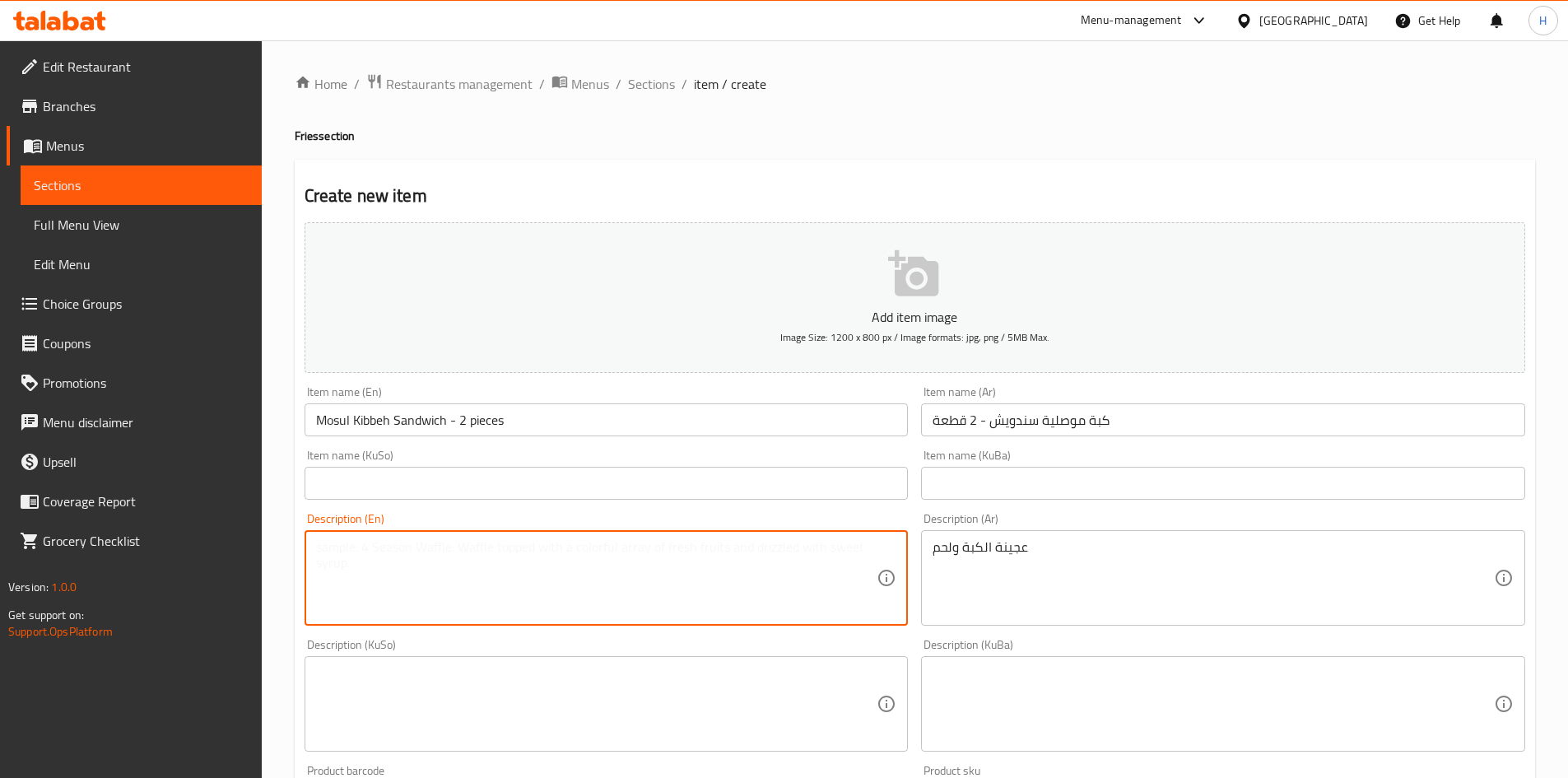
paste textarea "Kibbeh dough and meat"
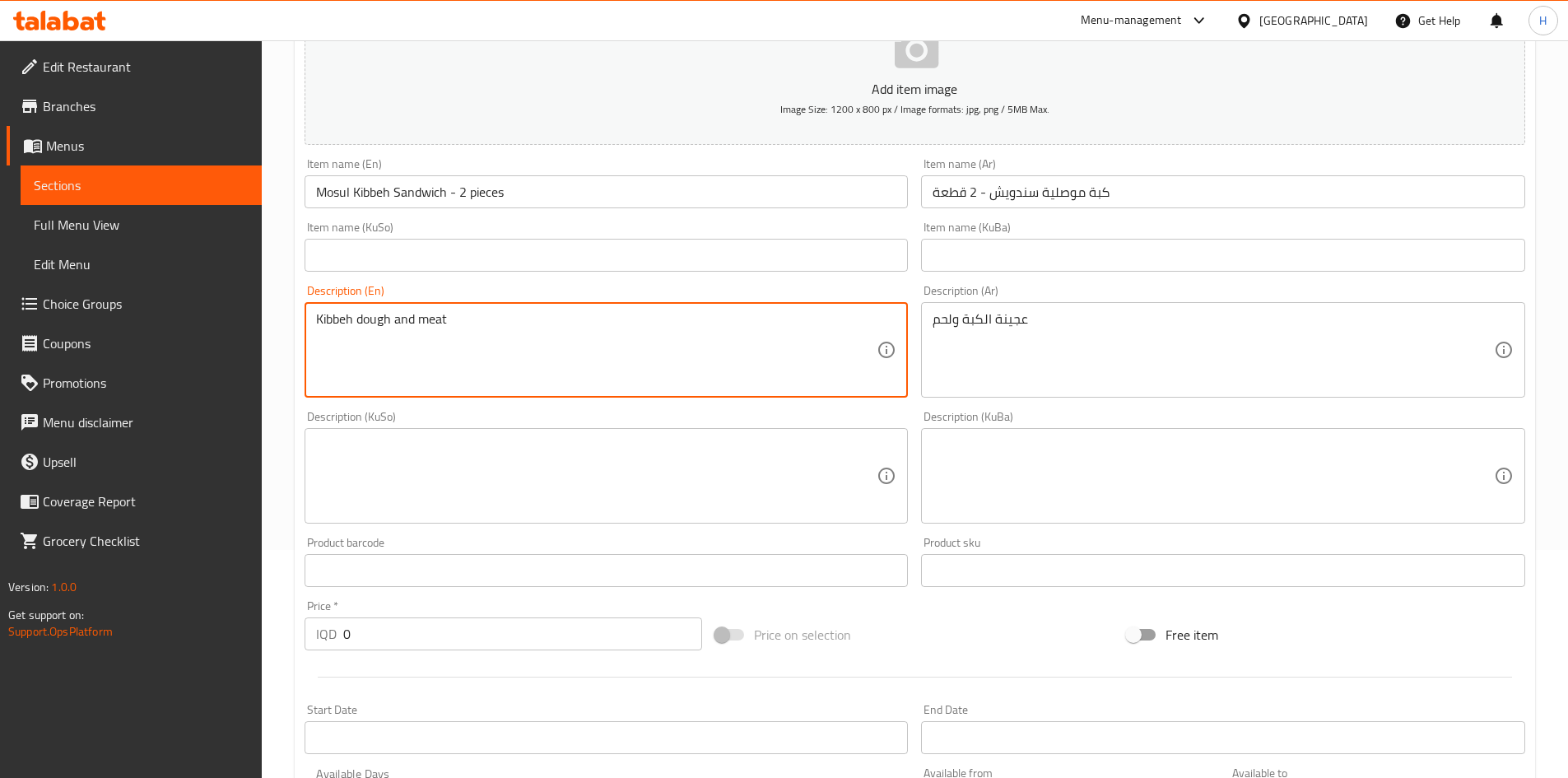
scroll to position [575, 0]
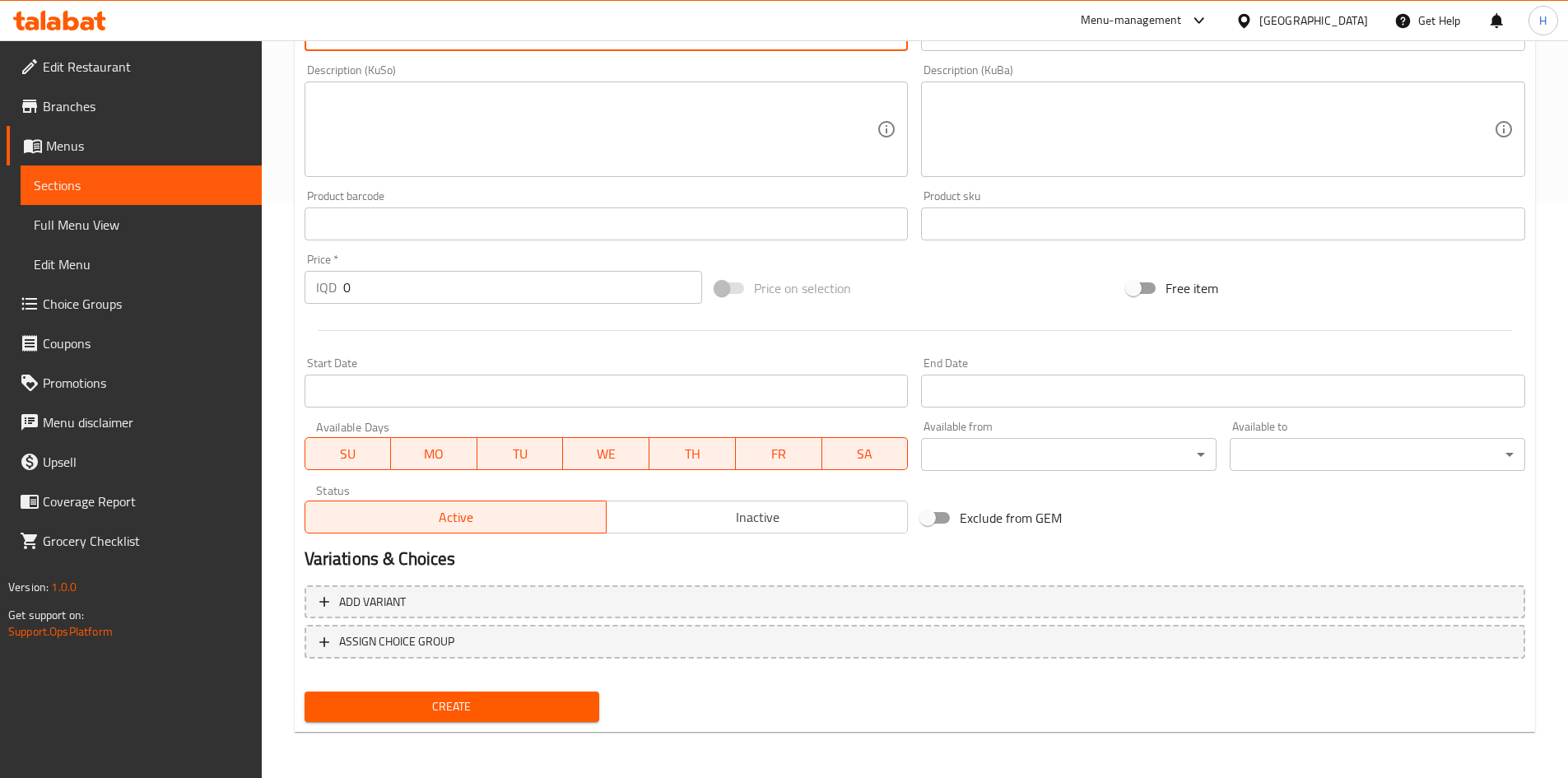
type textarea "Kibbeh dough and meat"
click at [443, 280] on input "0" at bounding box center [523, 287] width 360 height 33
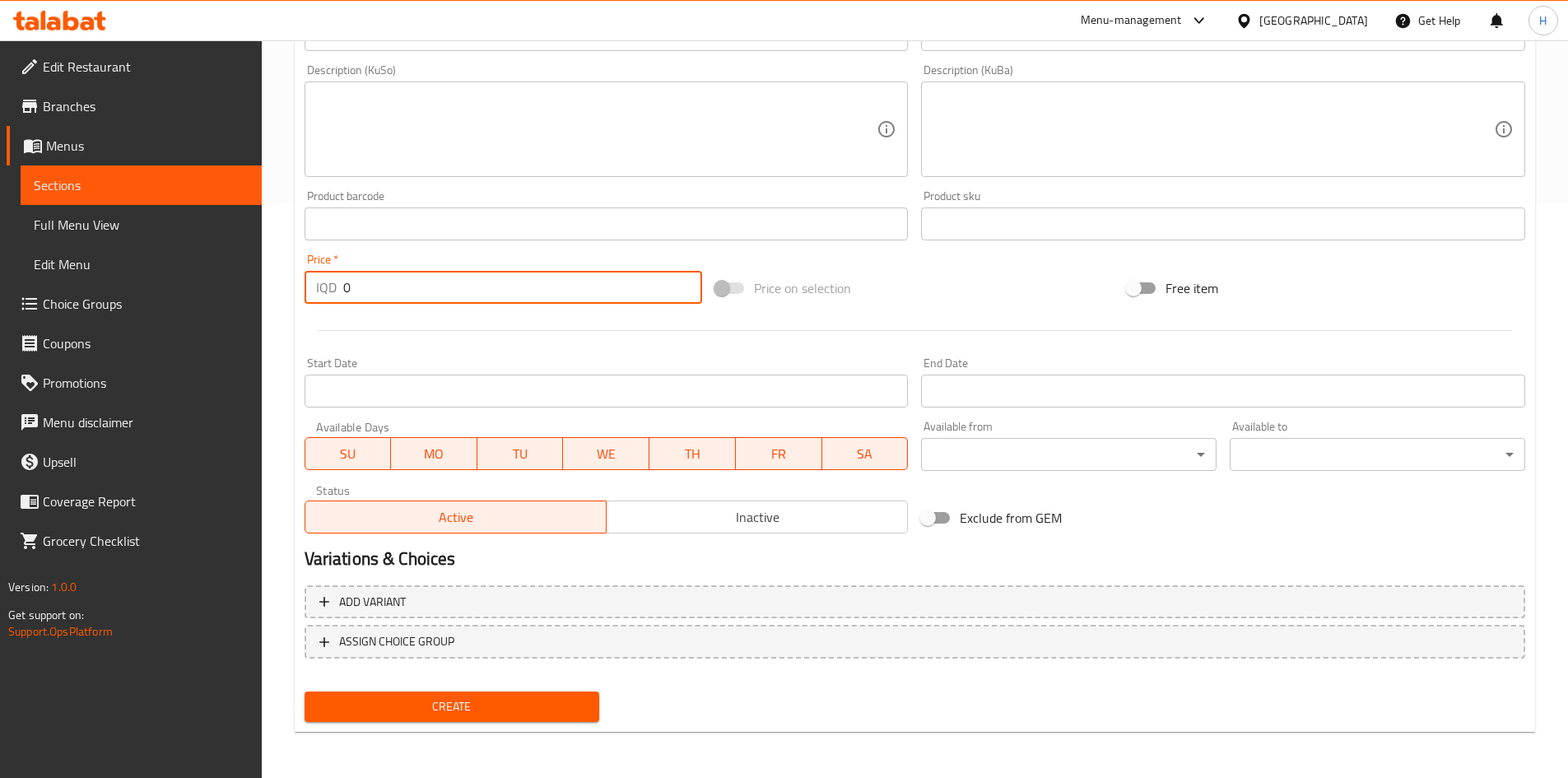
click at [443, 280] on input "0" at bounding box center [523, 287] width 360 height 33
type input "6000"
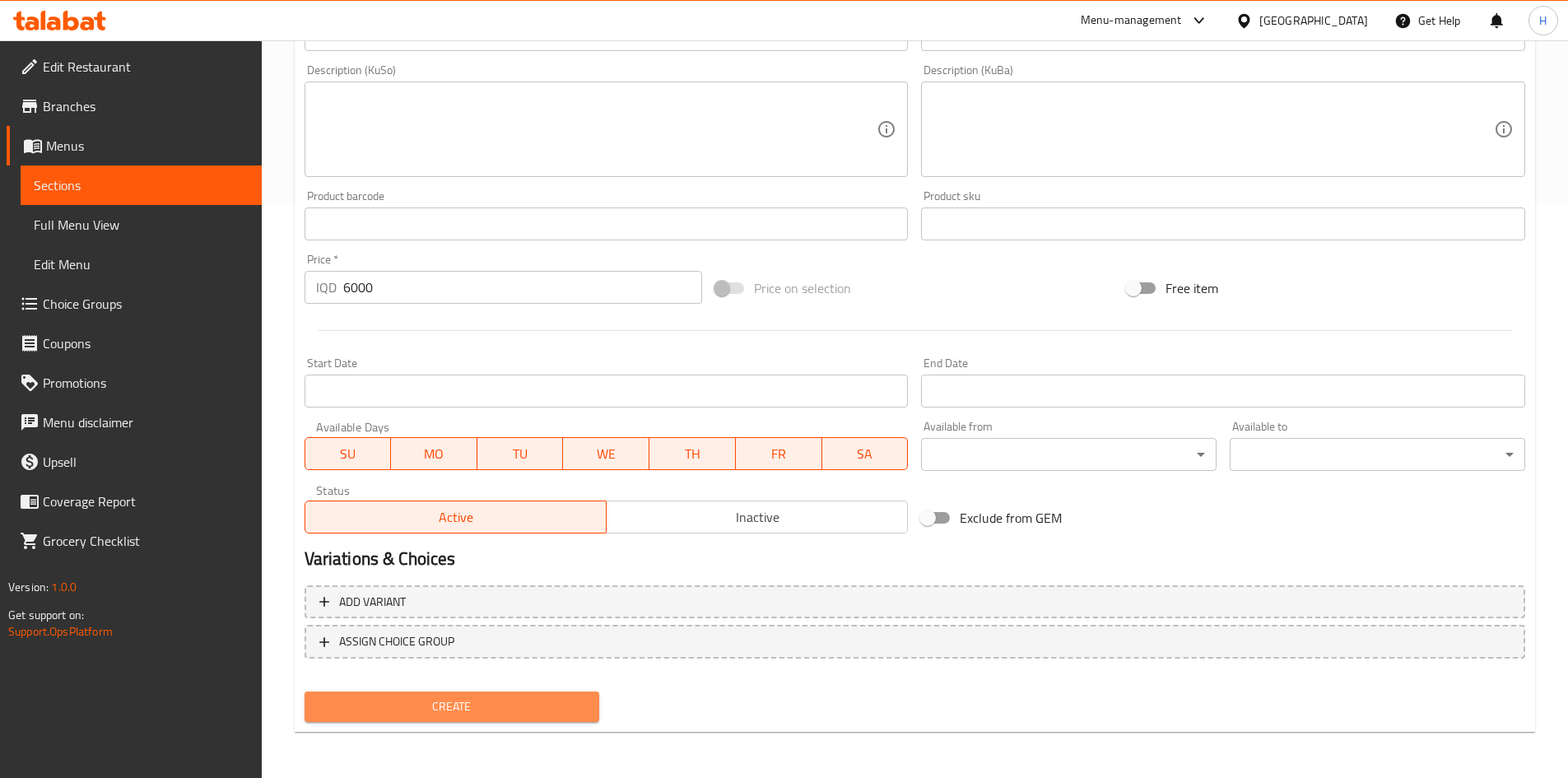
click at [555, 709] on span "Create" at bounding box center [452, 707] width 269 height 21
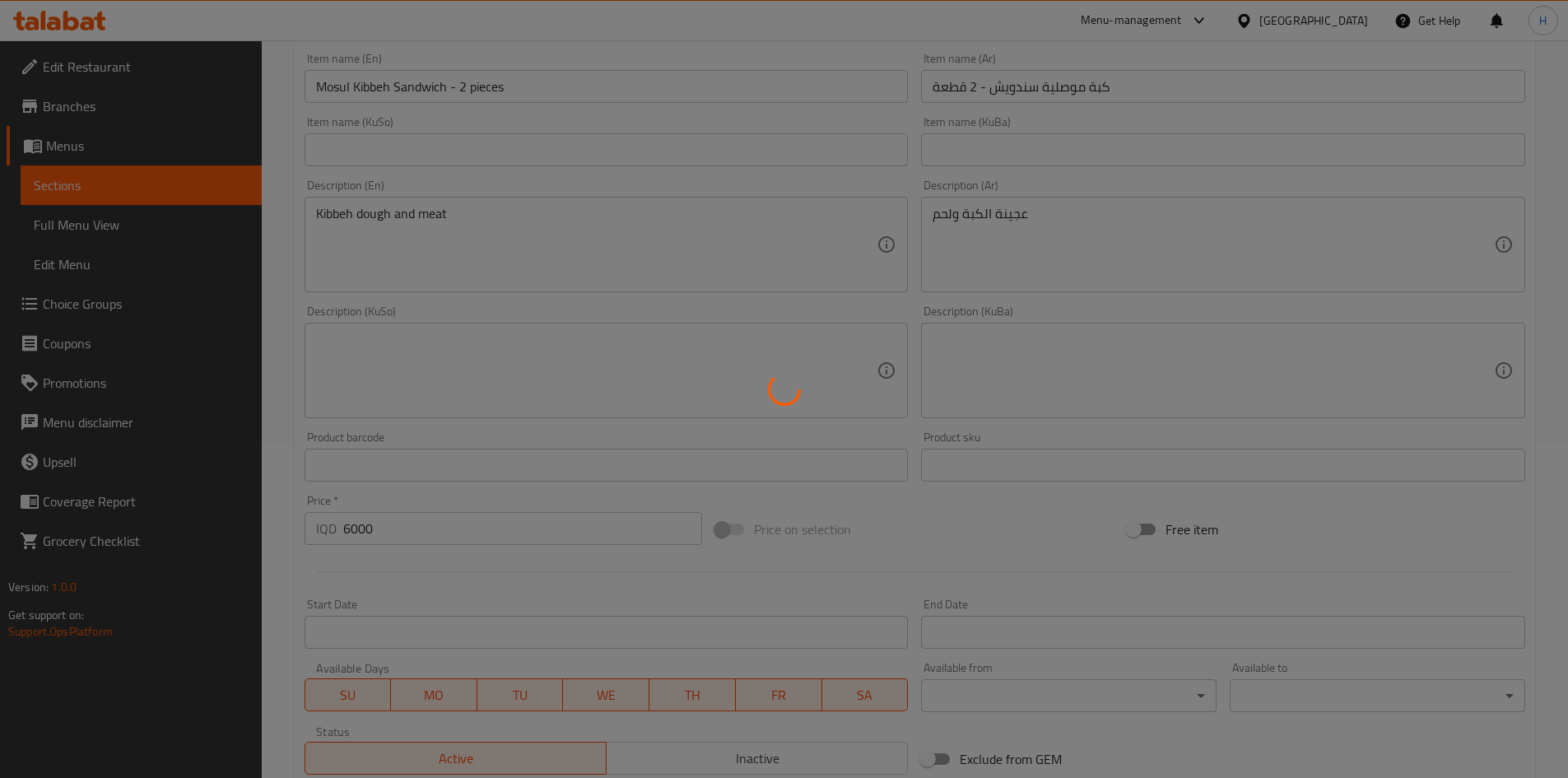
type input "0"
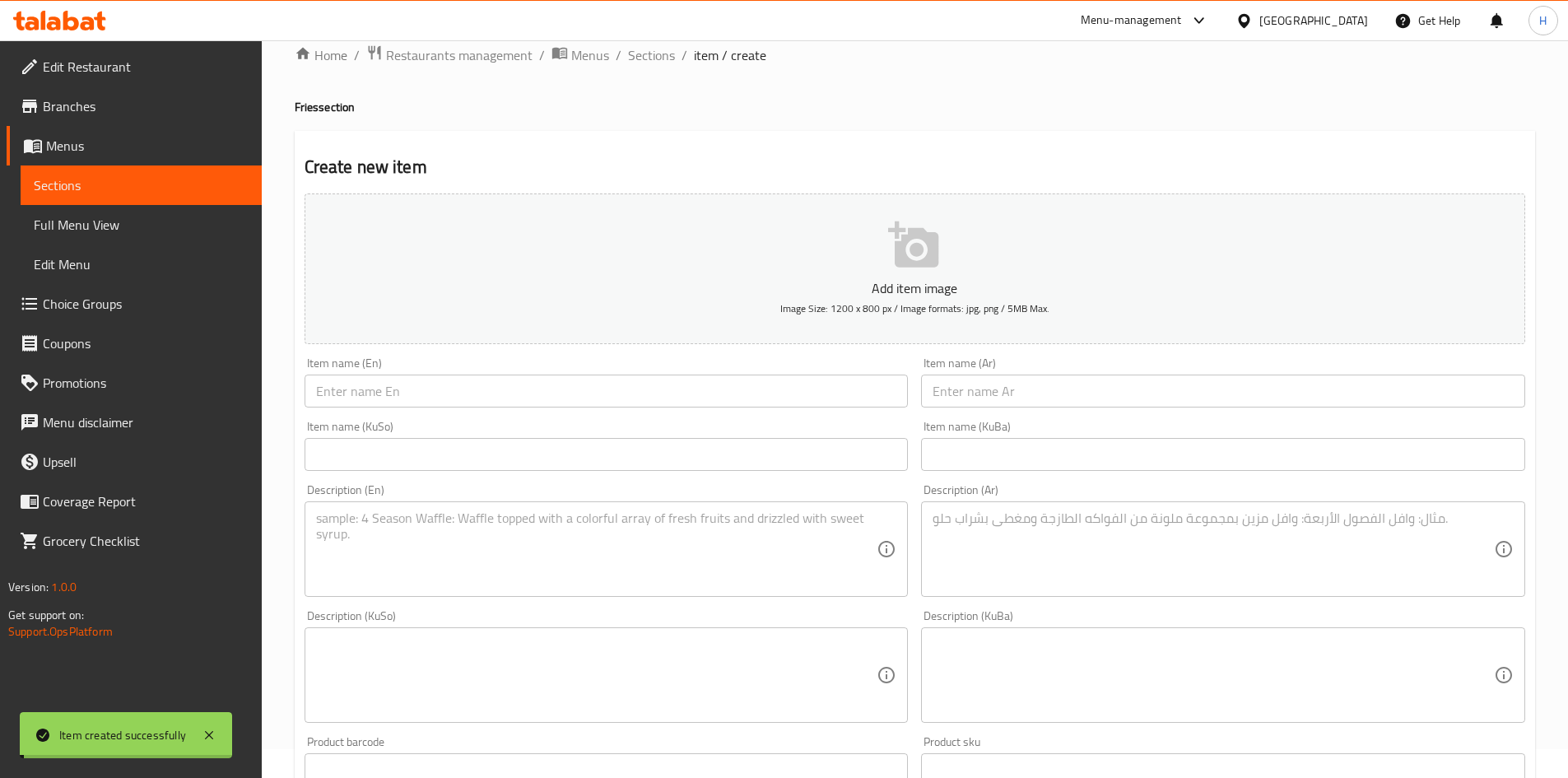
scroll to position [0, 0]
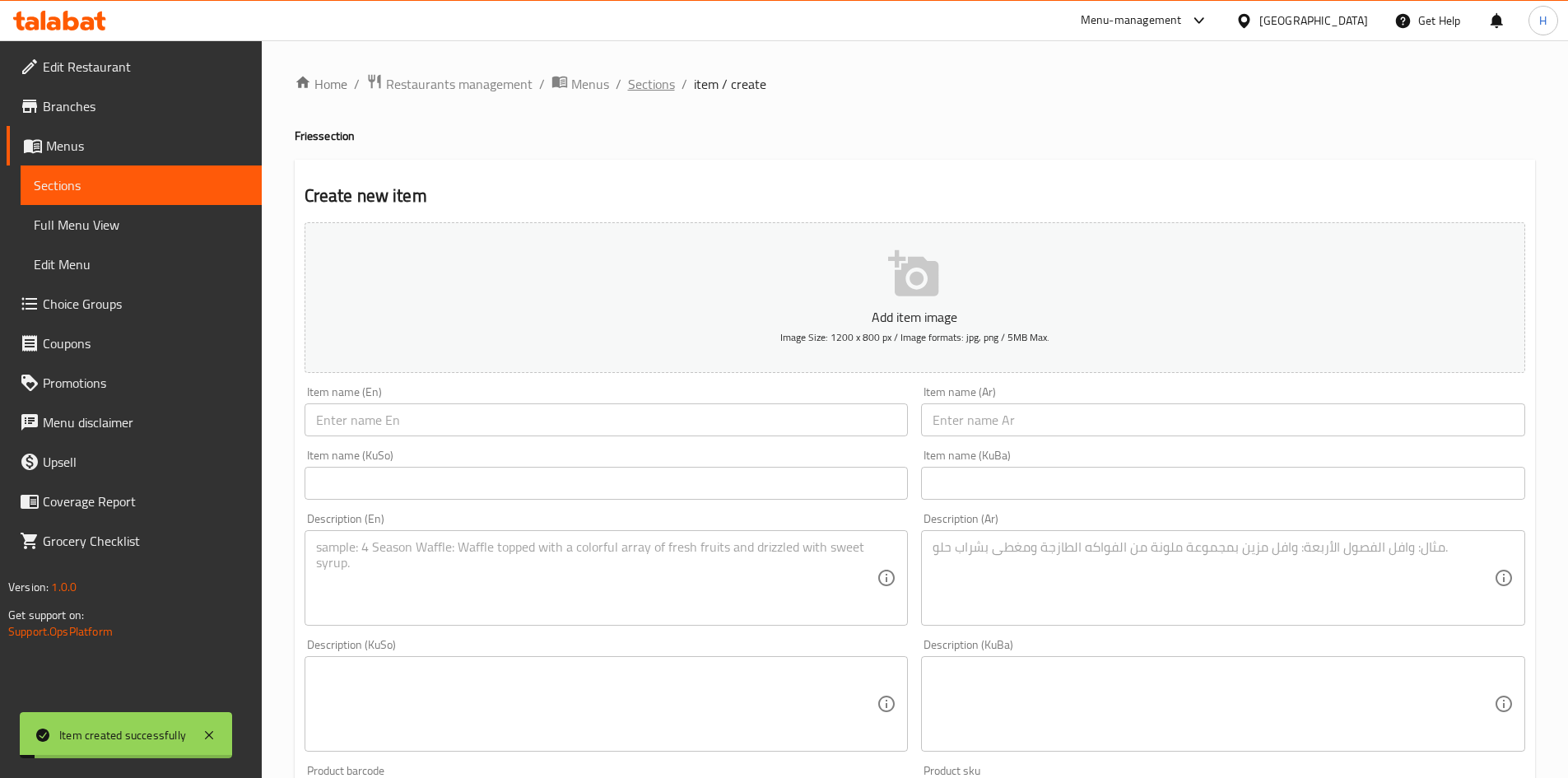
click at [643, 85] on span "Sections" at bounding box center [651, 84] width 47 height 20
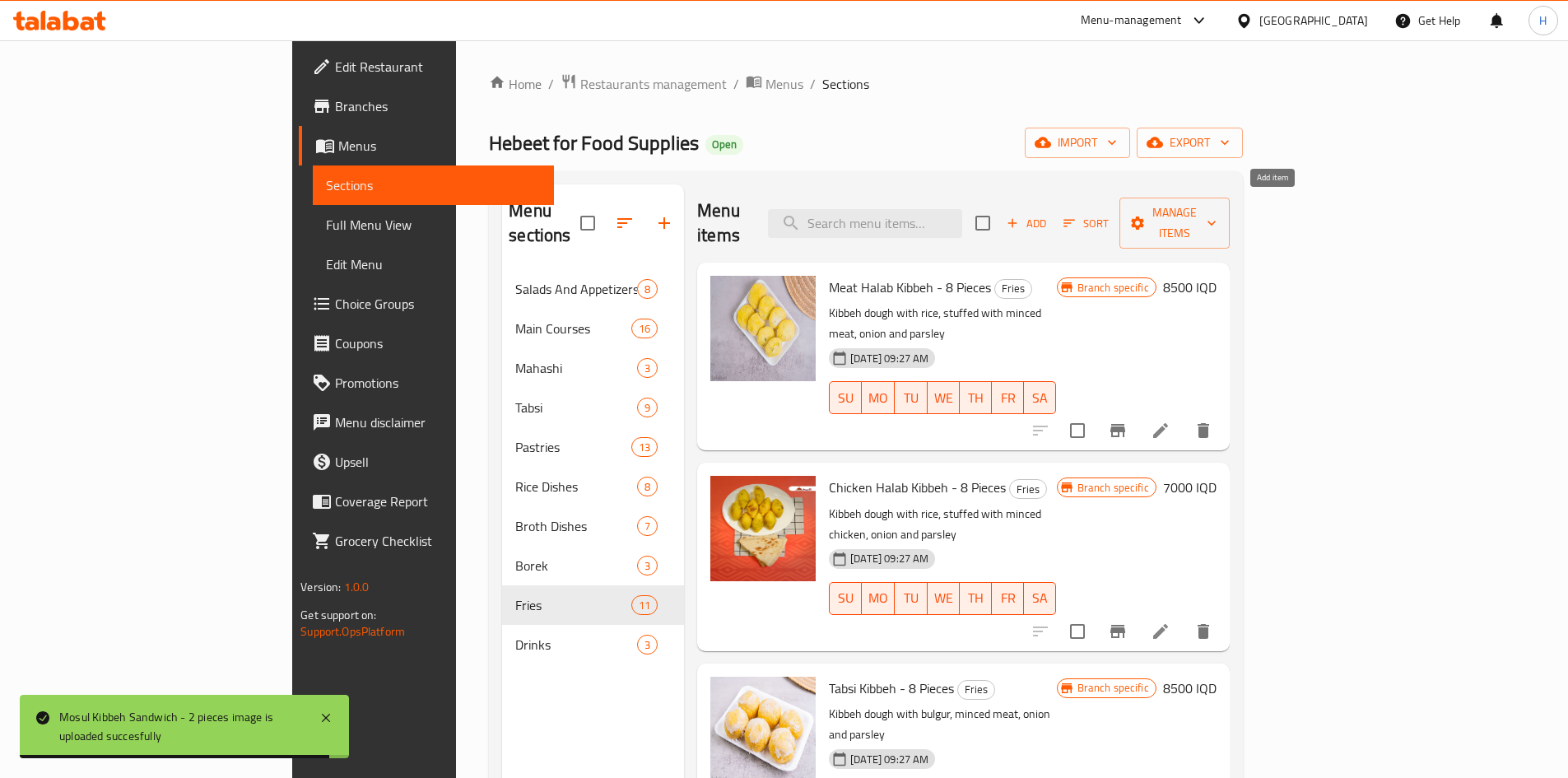
click at [1048, 214] on span "Add" at bounding box center [1026, 223] width 44 height 19
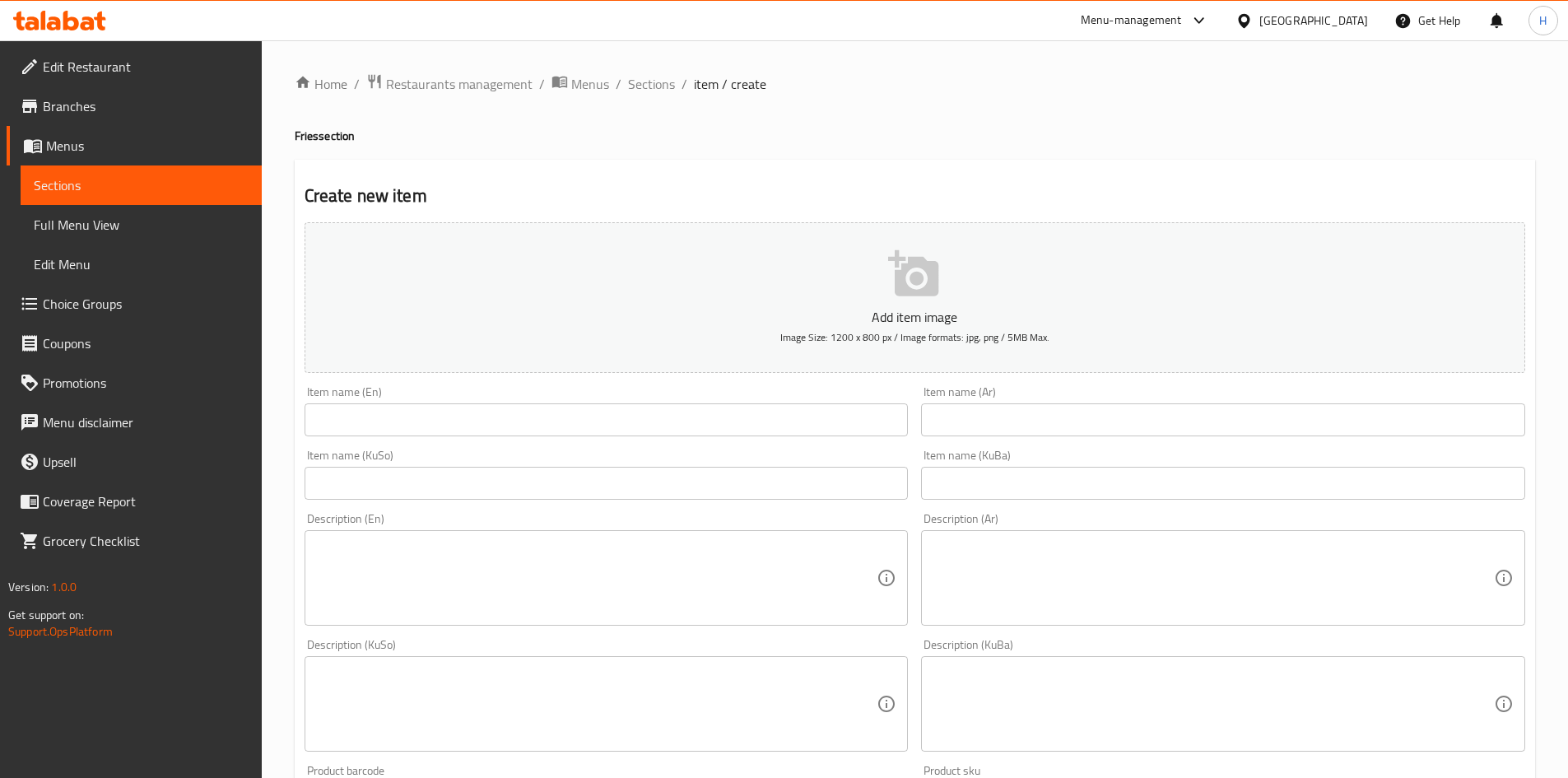
drag, startPoint x: 1004, startPoint y: 439, endPoint x: 1018, endPoint y: 422, distance: 22.0
click at [1017, 424] on div "Item name (Ar) Item name (Ar)" at bounding box center [1223, 411] width 618 height 63
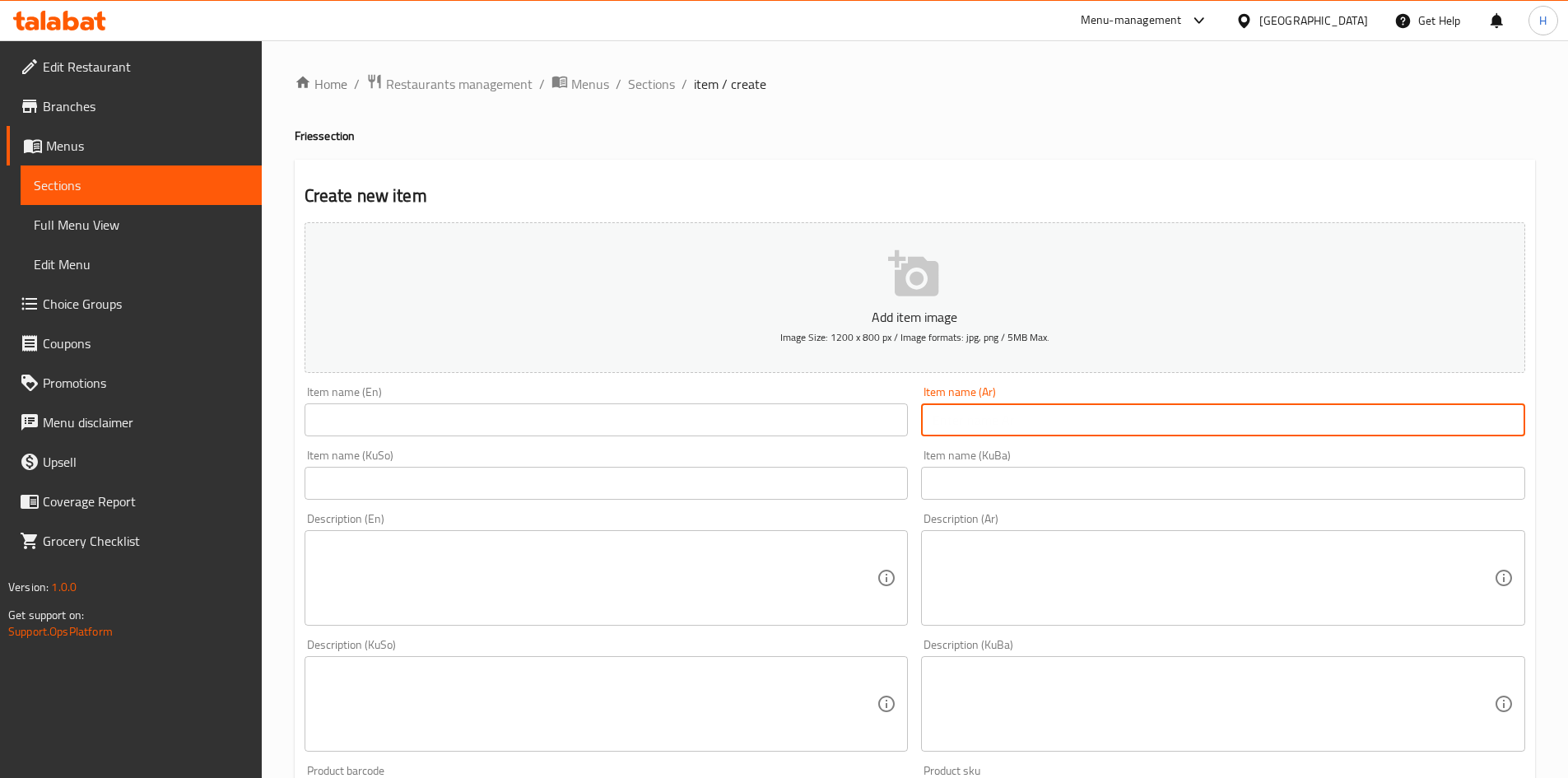
click at [1018, 422] on input "text" at bounding box center [1223, 420] width 604 height 33
click at [1018, 421] on input "كبة موصلية هلالية- 2 قطعة" at bounding box center [1223, 420] width 604 height 33
type input "كبة موصلية هلالية- 2 قطعة"
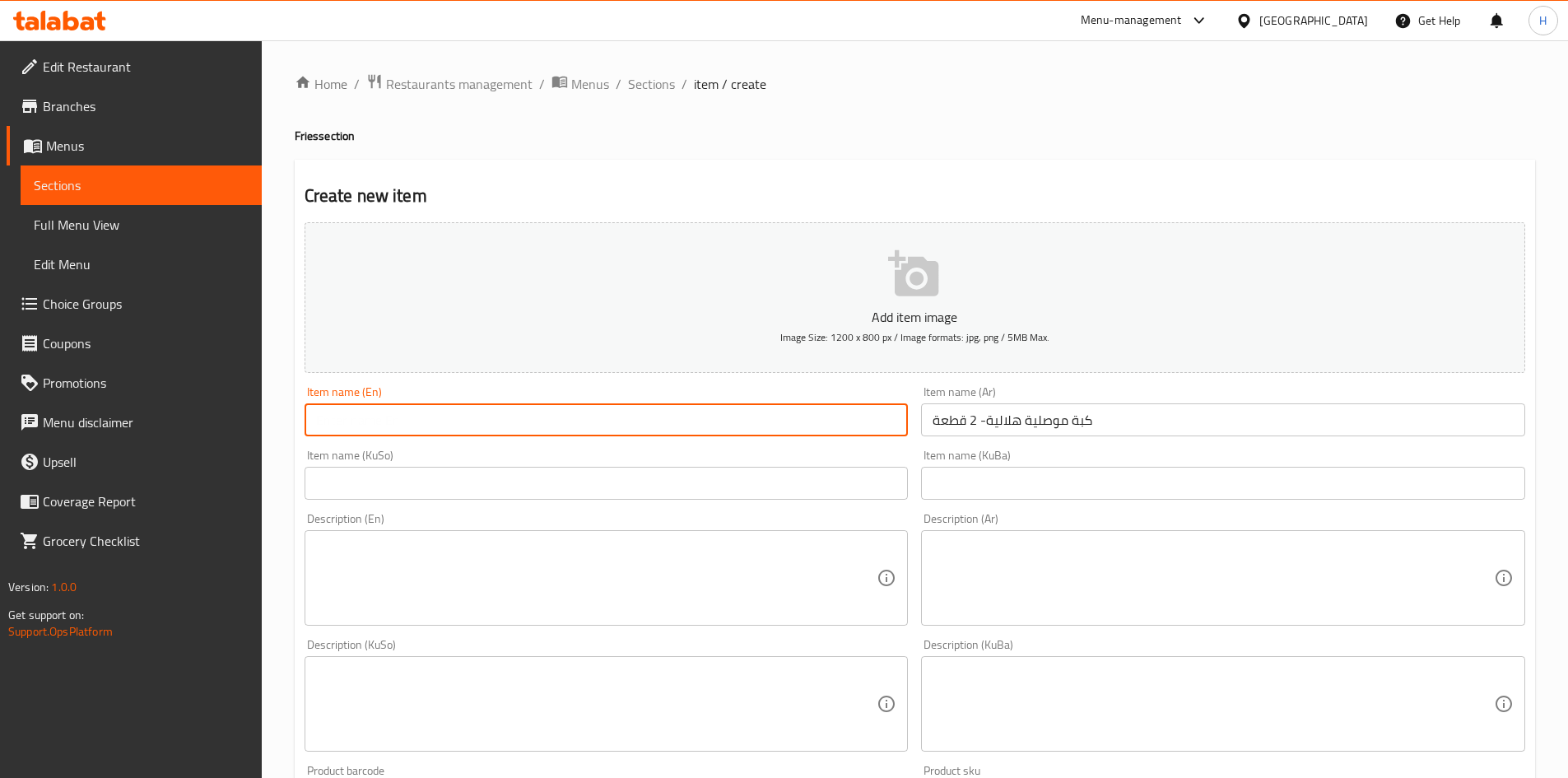
click at [507, 434] on input "text" at bounding box center [606, 420] width 604 height 33
paste input "Mosuli crescent kibbeh - 2 pieces"
click at [375, 421] on input "Mosuli crescent kibbeh - 2 pieces" at bounding box center [606, 420] width 604 height 33
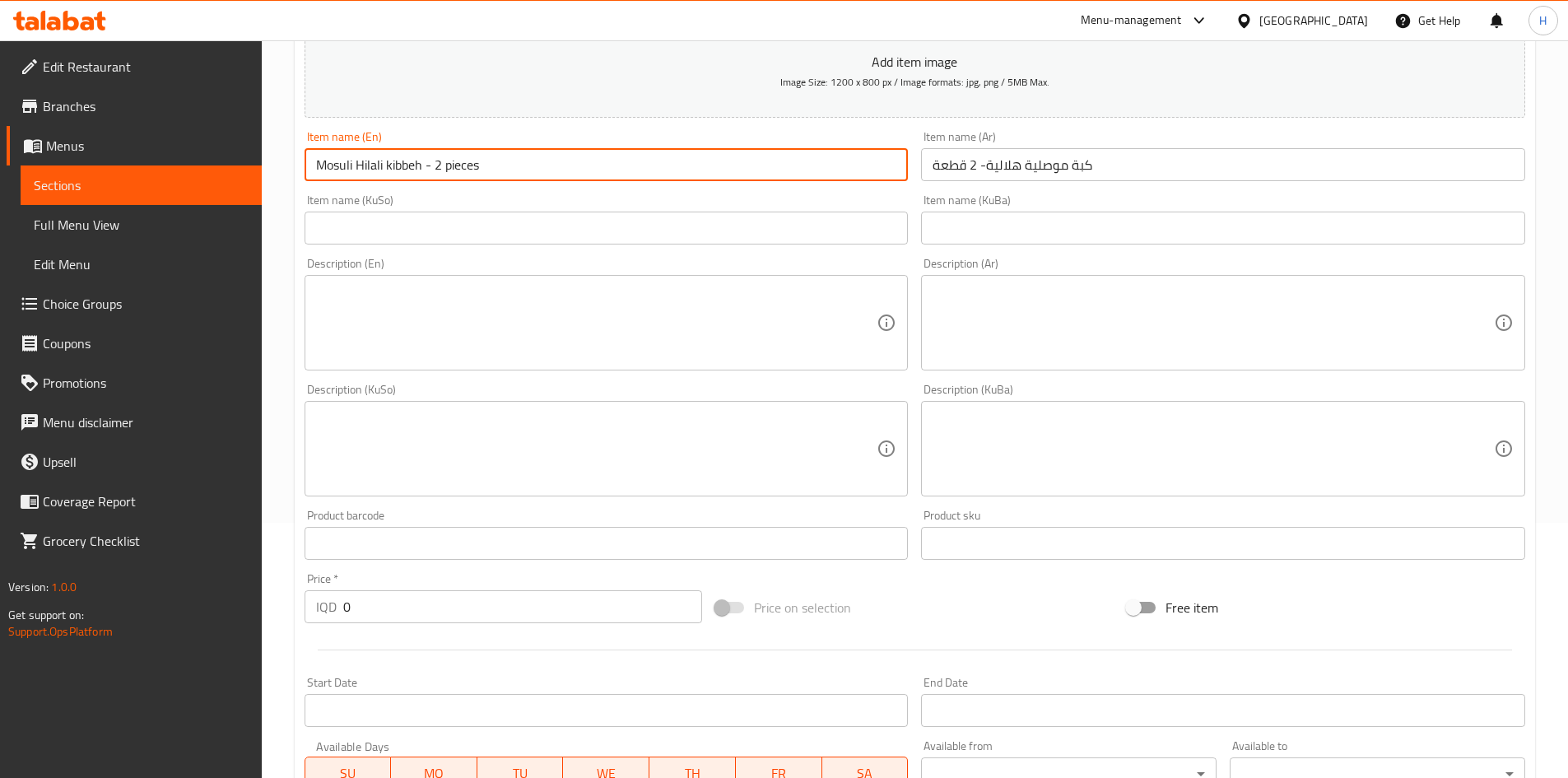
scroll to position [412, 0]
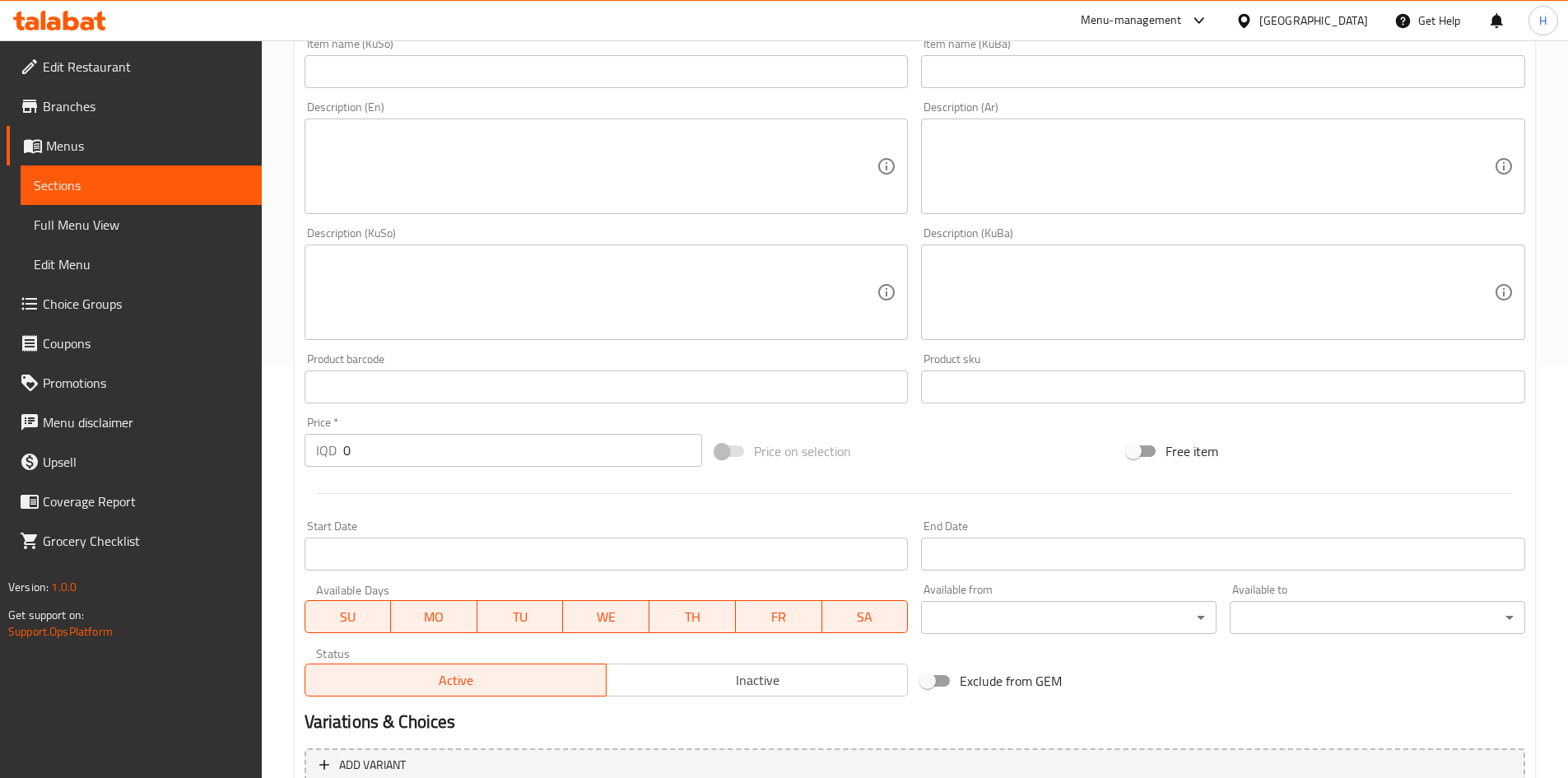
type input "Mosuli Hilali kibbeh - 2 pieces"
click at [355, 445] on input "0" at bounding box center [523, 451] width 360 height 33
click at [355, 450] on input "0" at bounding box center [523, 451] width 360 height 33
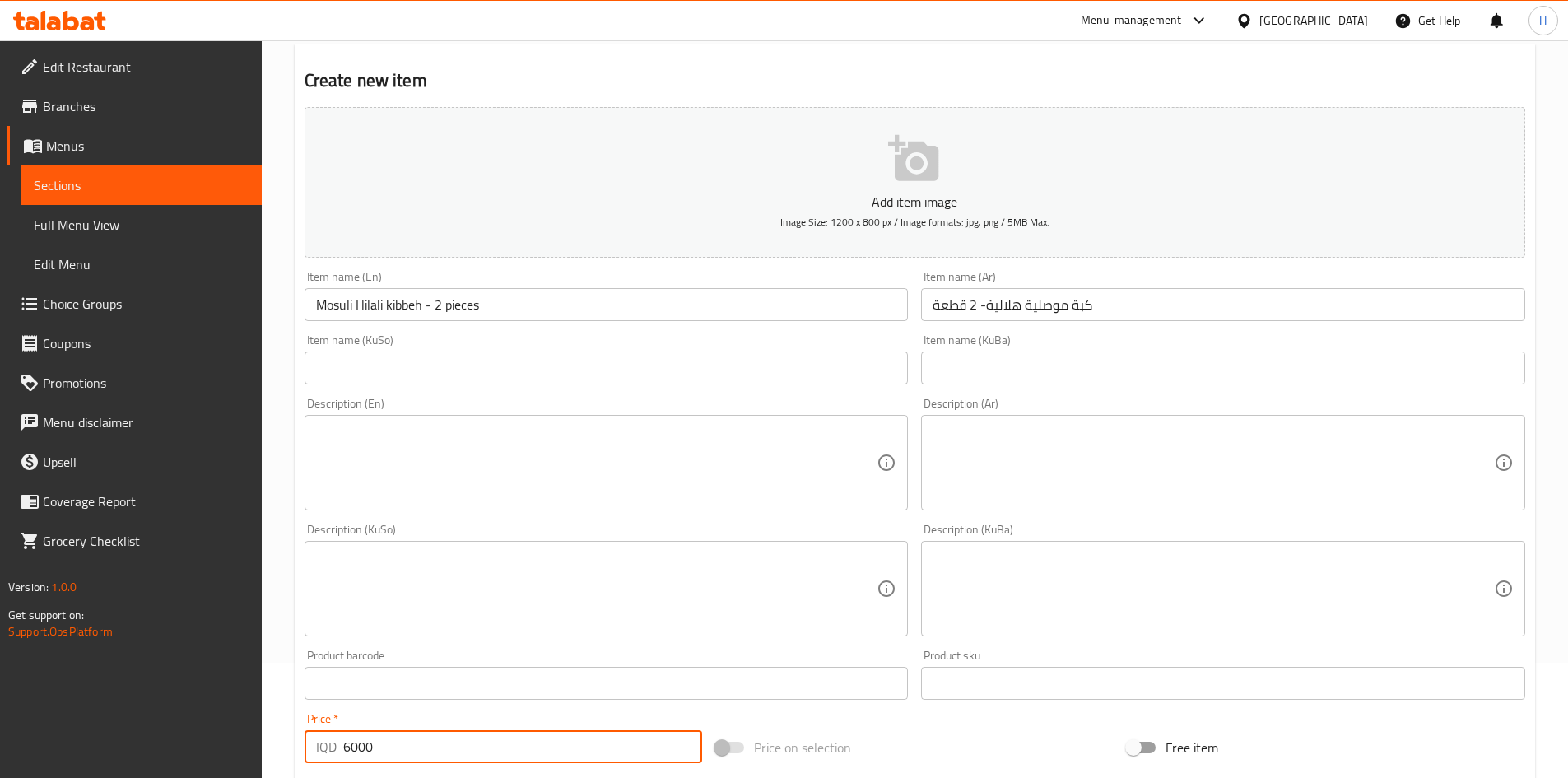
scroll to position [82, 0]
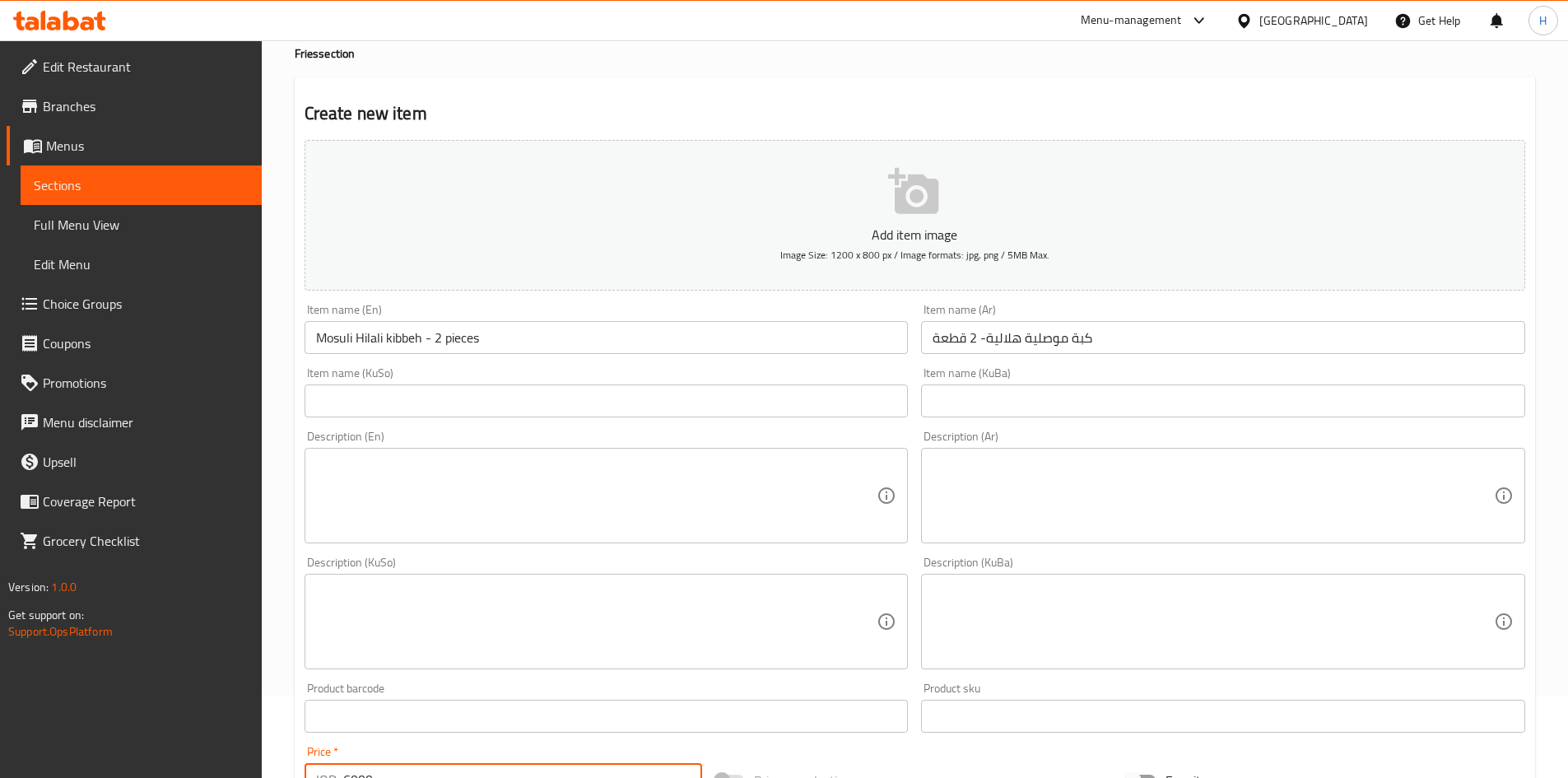
type input "6000"
click at [1089, 513] on textarea at bounding box center [1213, 497] width 561 height 79
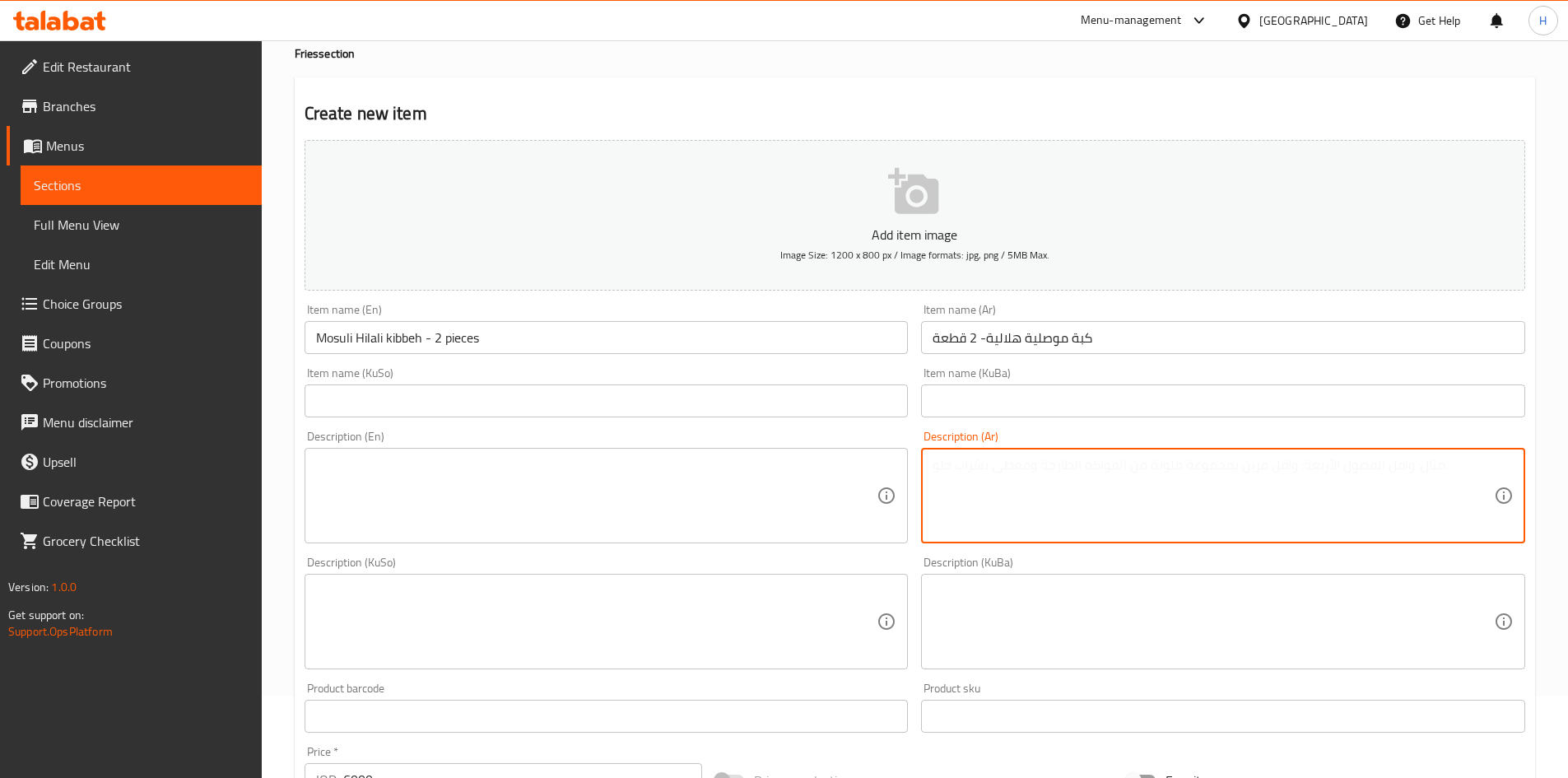
type textarea "u"
click at [1089, 514] on textarea "عجينة الكبة محشية باللحم" at bounding box center [1213, 497] width 561 height 79
type textarea "عجينة الكبة محشية باللحم"
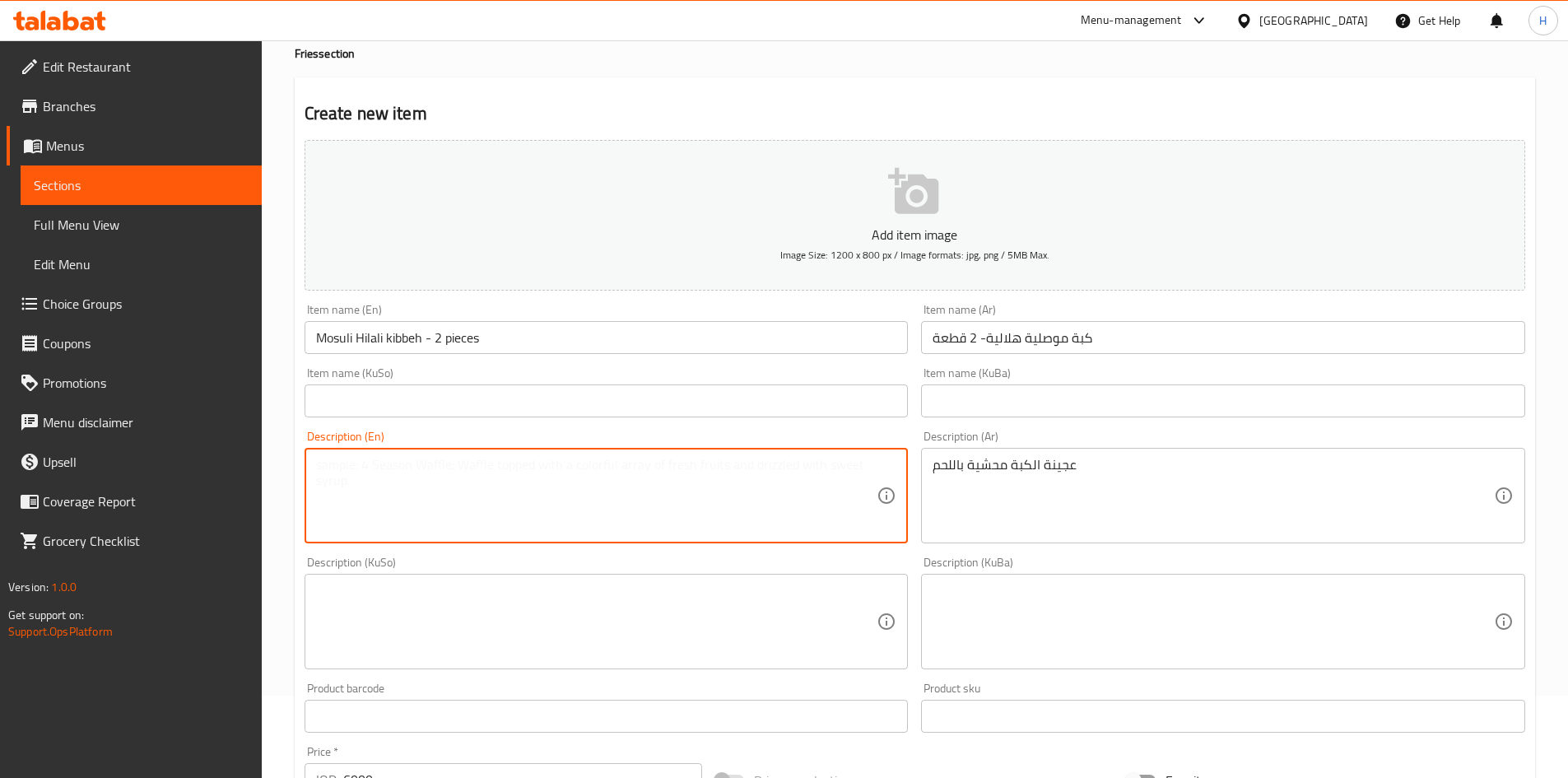
click at [473, 526] on textarea at bounding box center [596, 497] width 561 height 79
paste textarea "Kibbeh dough stuffed with meat"
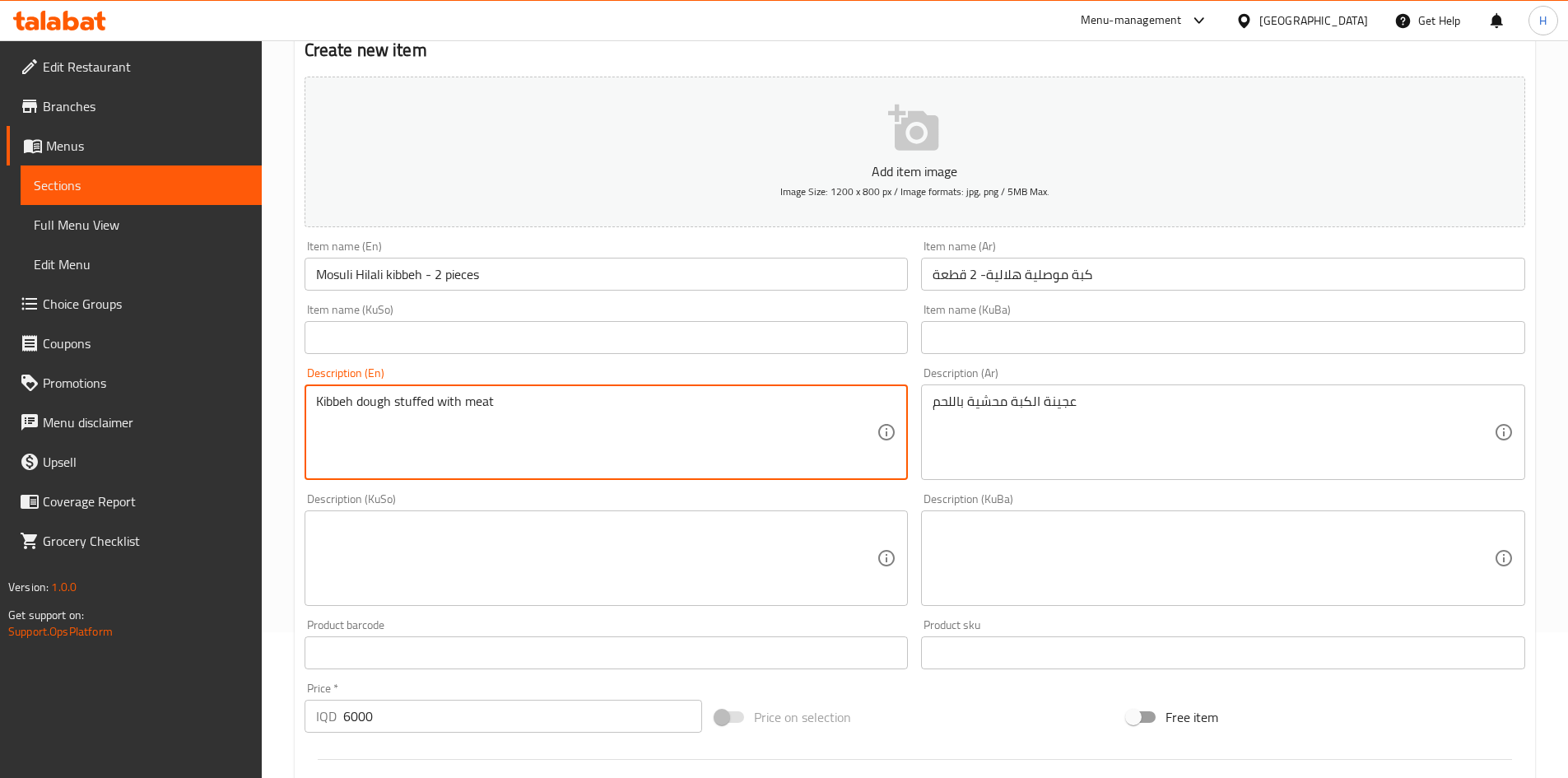
scroll to position [575, 0]
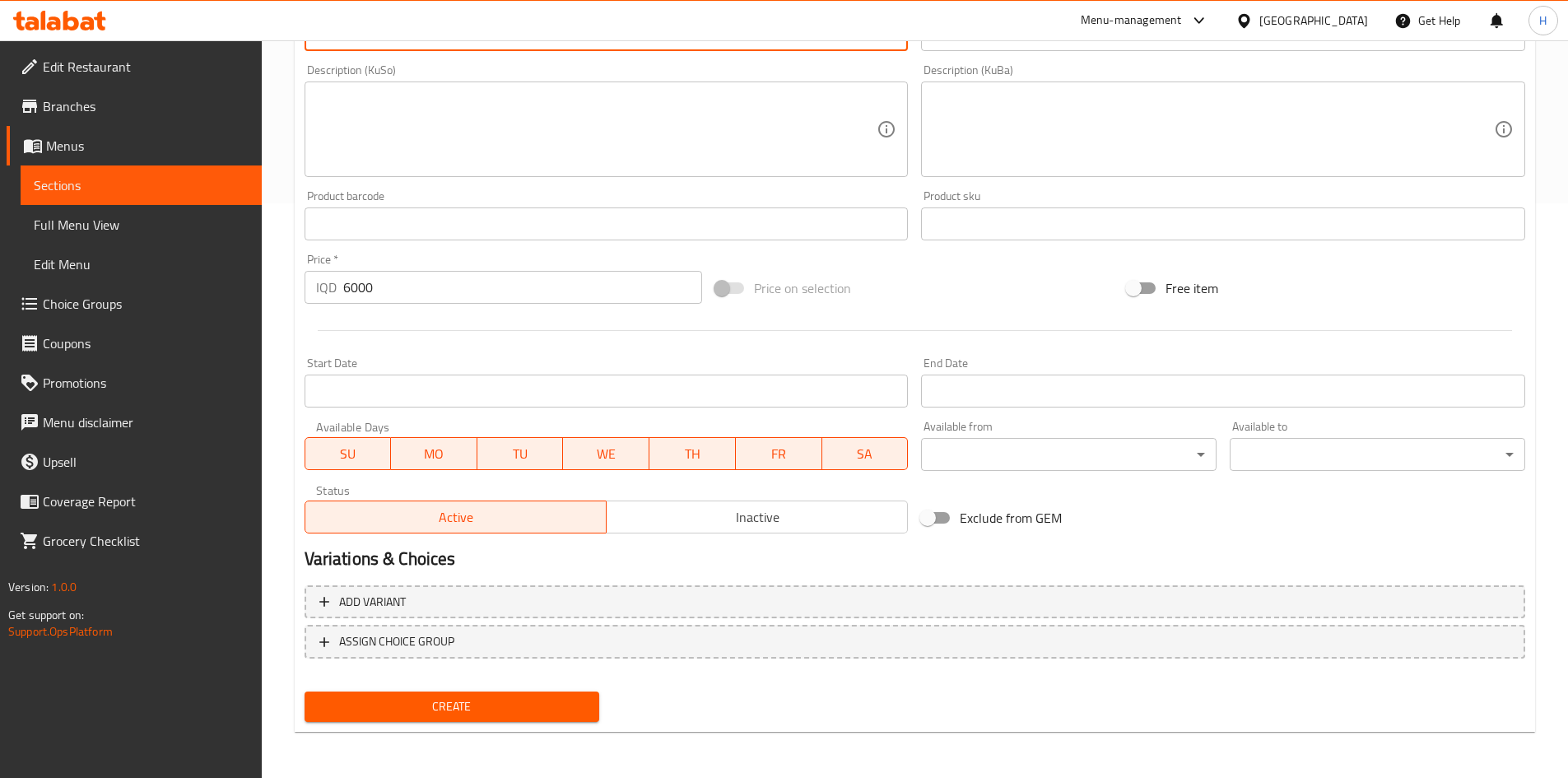
type textarea "Kibbeh dough stuffed with meat"
click at [443, 698] on span "Create" at bounding box center [452, 707] width 269 height 21
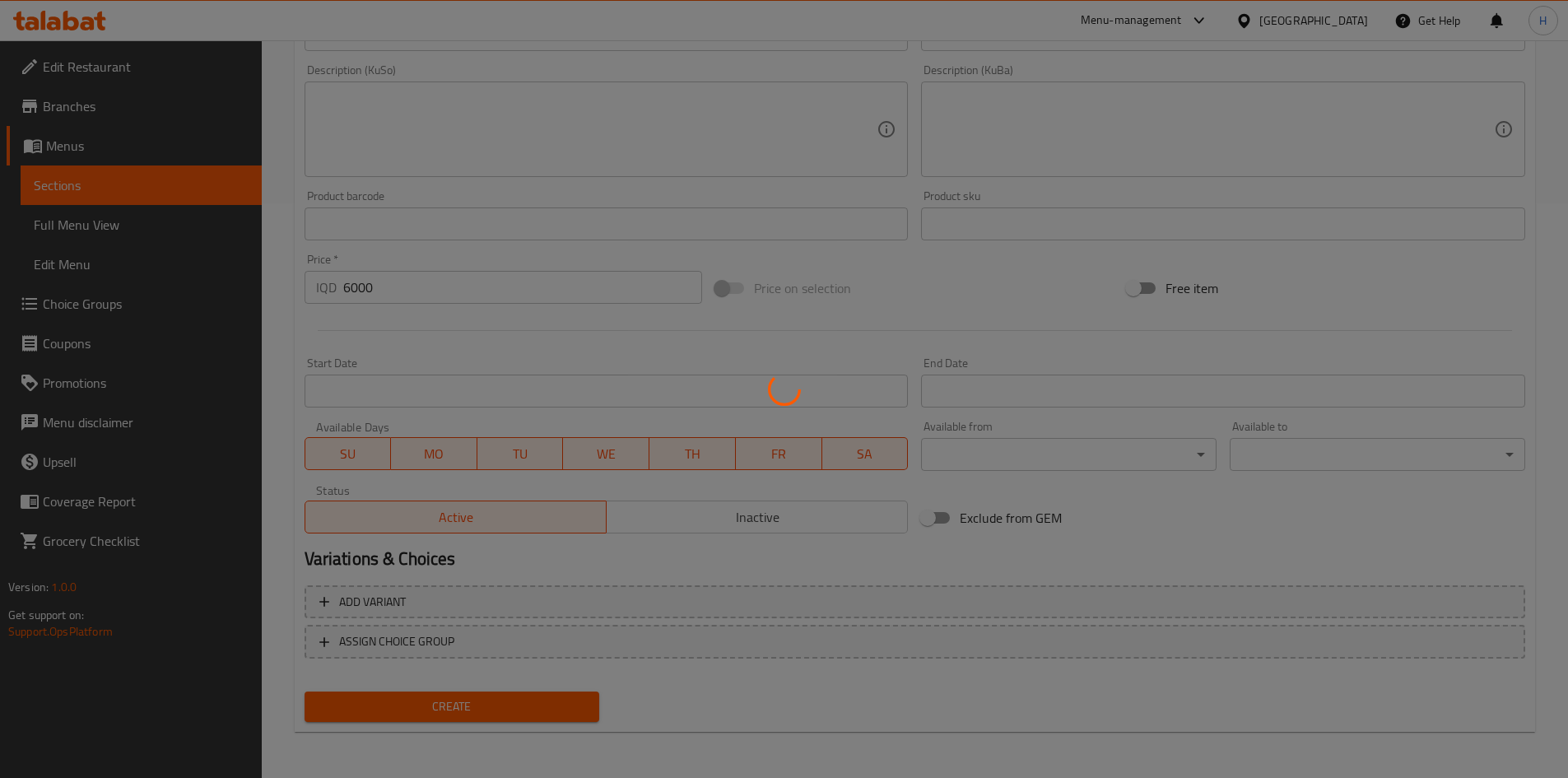
type input "0"
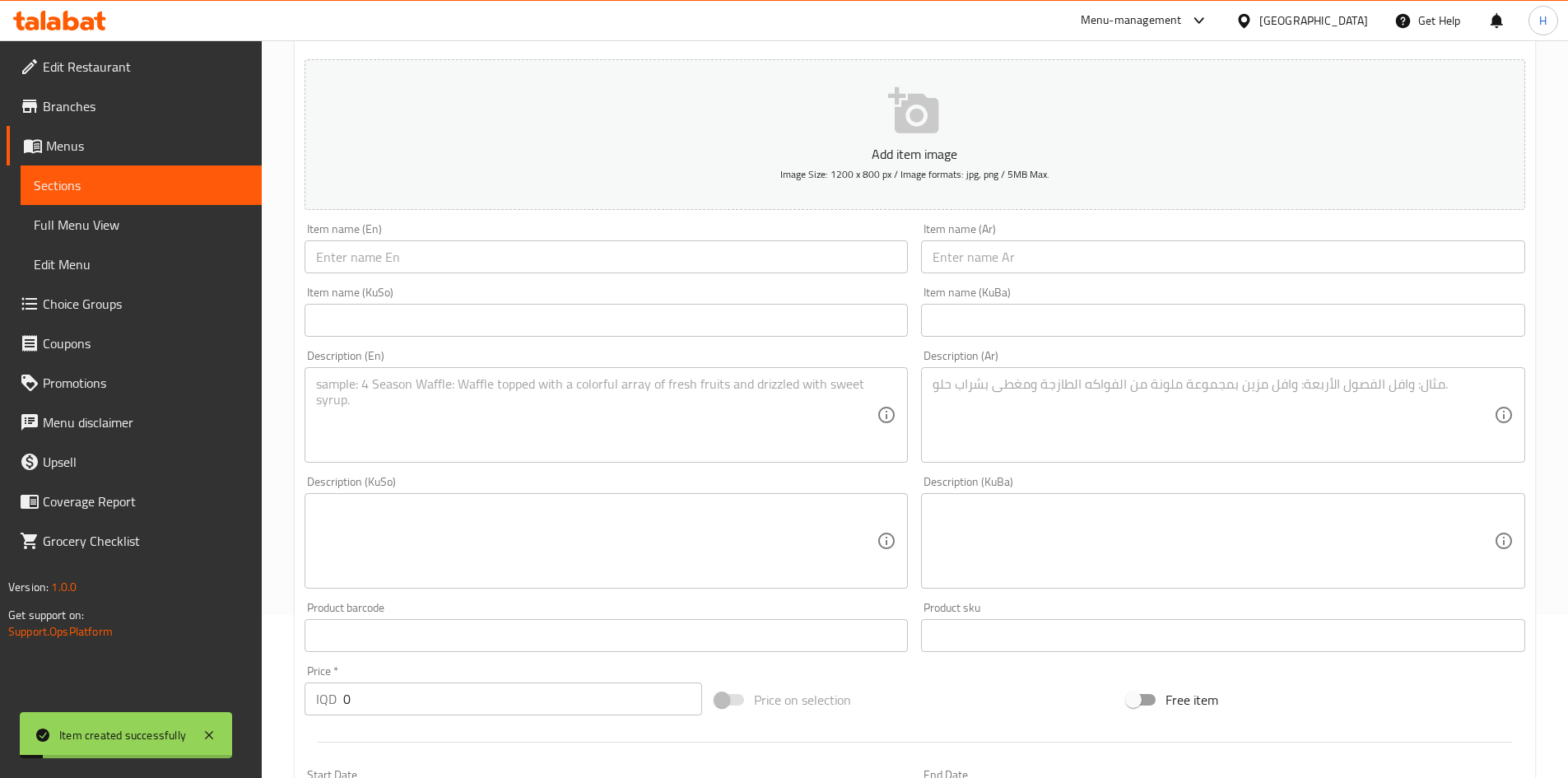
scroll to position [0, 0]
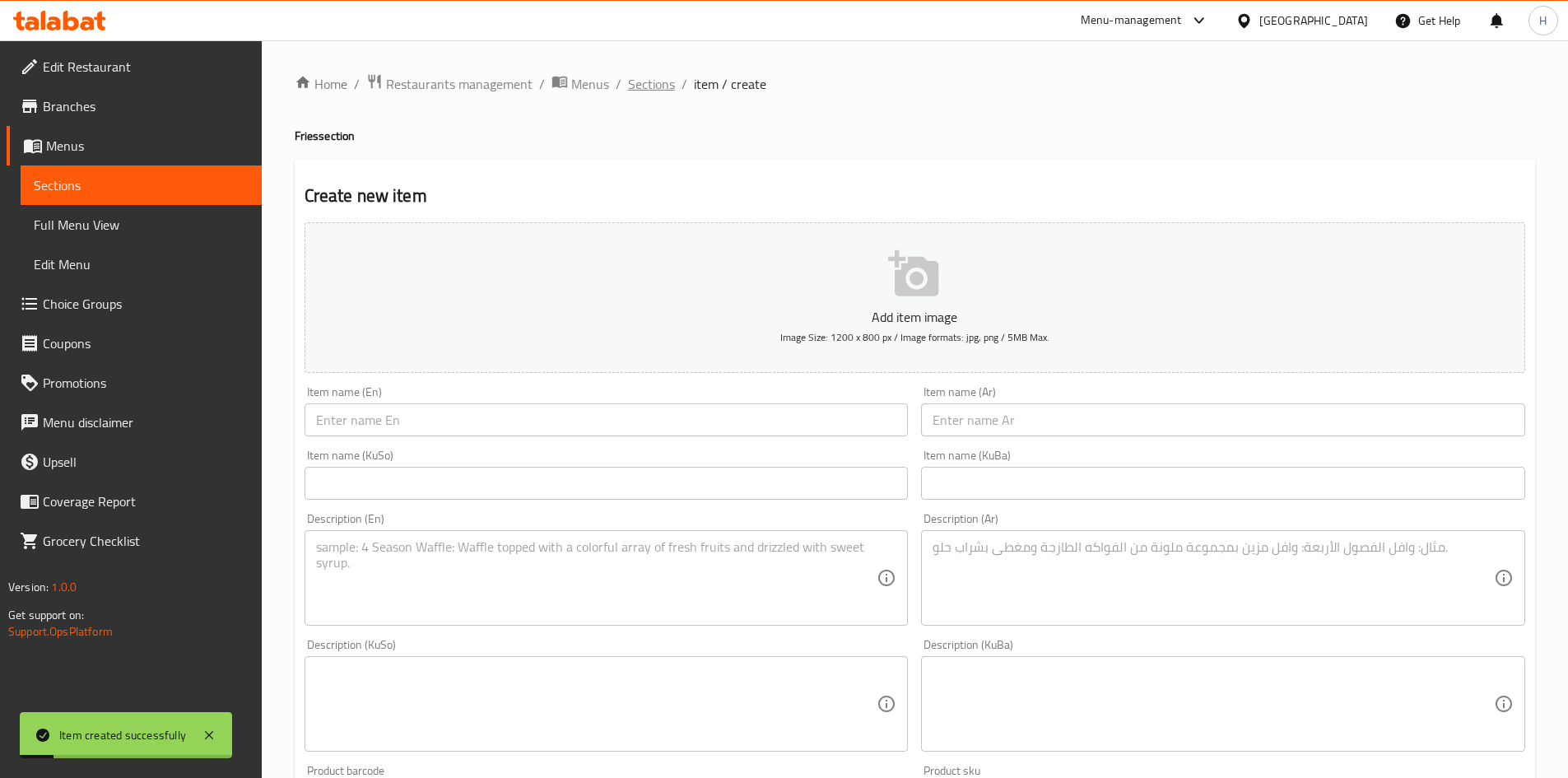
click at [658, 84] on span "Sections" at bounding box center [651, 84] width 47 height 20
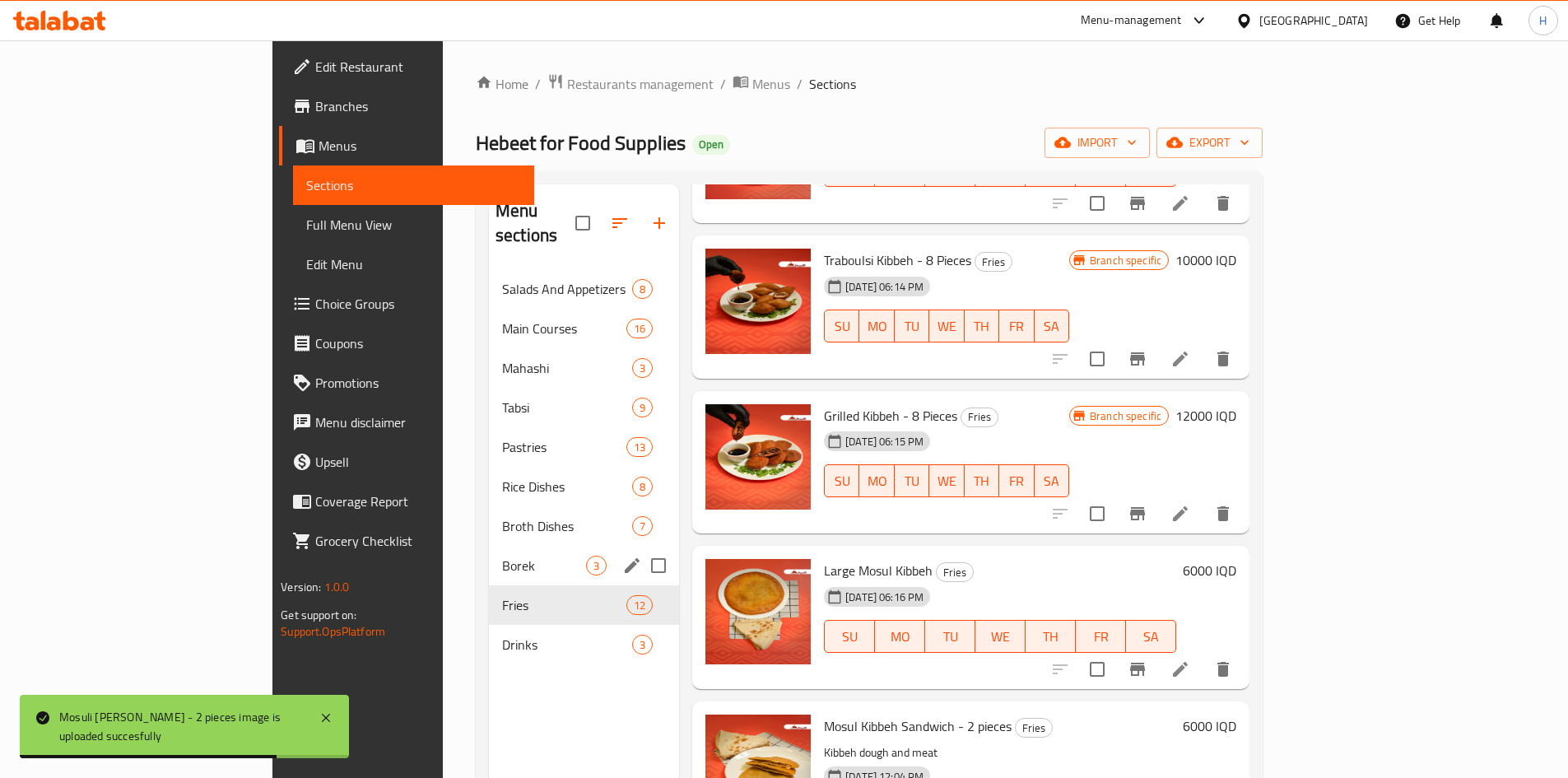
click at [502, 556] on span "Borek" at bounding box center [544, 565] width 84 height 20
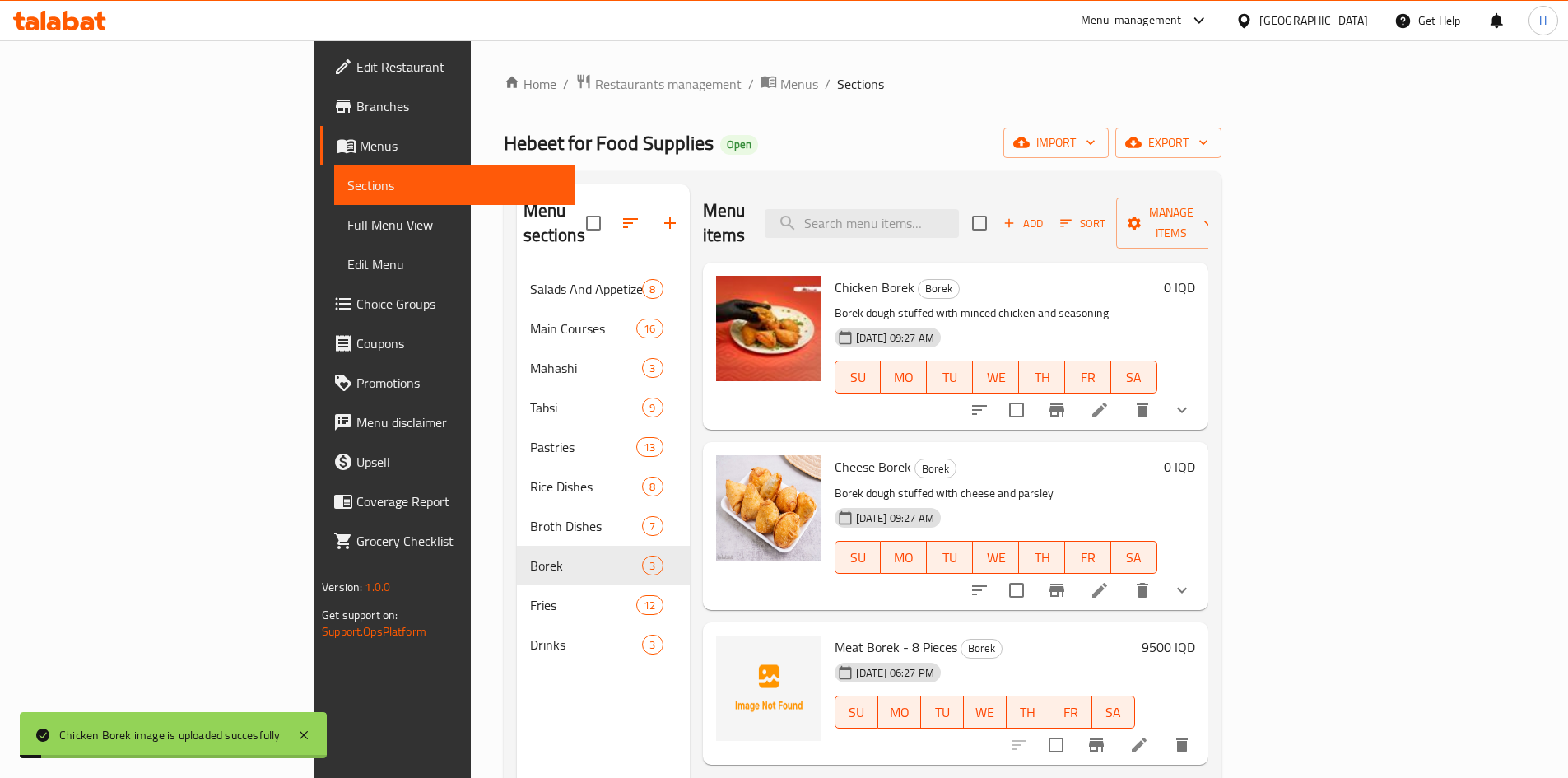
click at [1202, 391] on button "show more" at bounding box center [1182, 410] width 39 height 39
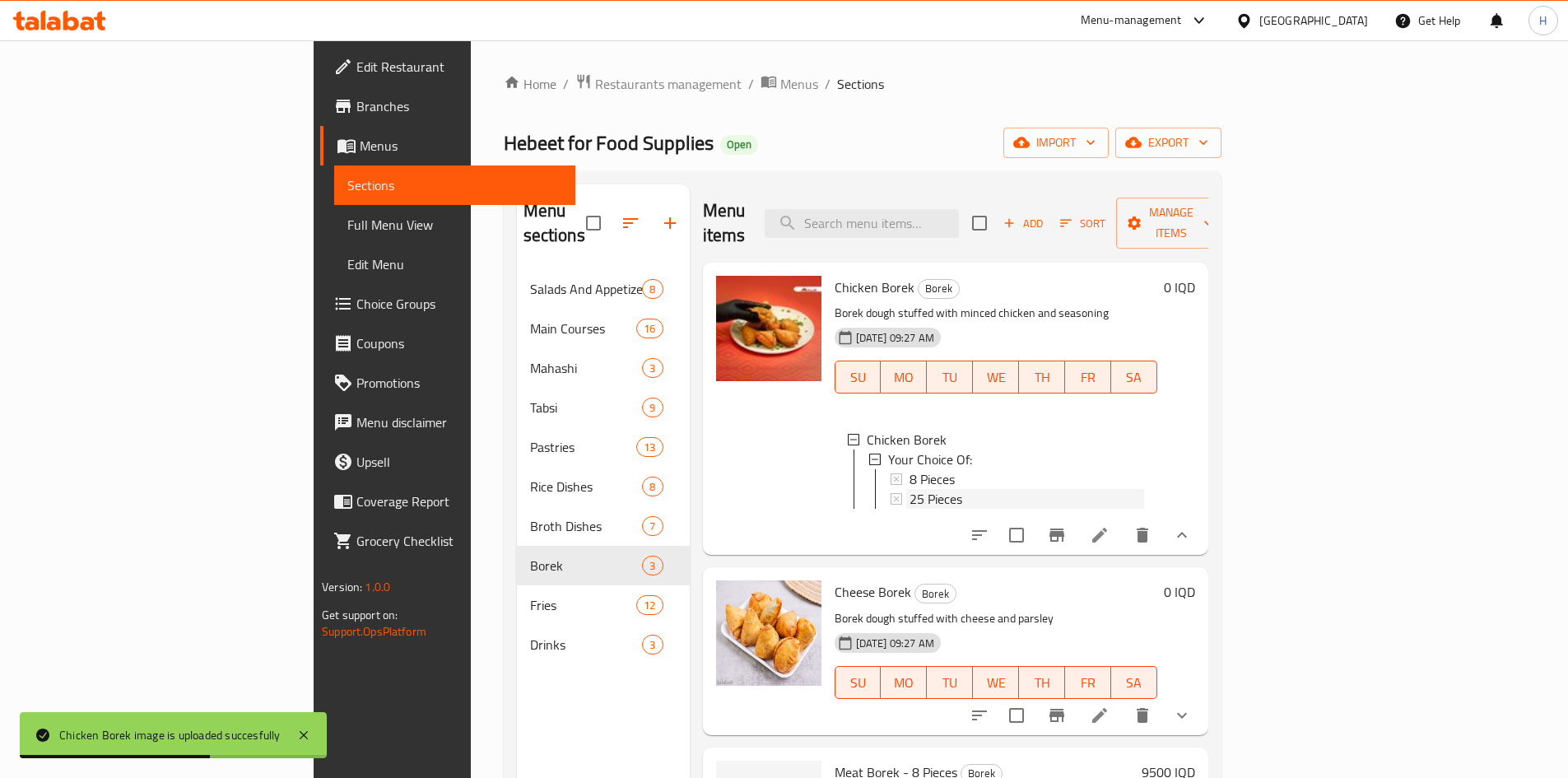
click at [910, 489] on span "25 Pieces" at bounding box center [937, 498] width 53 height 20
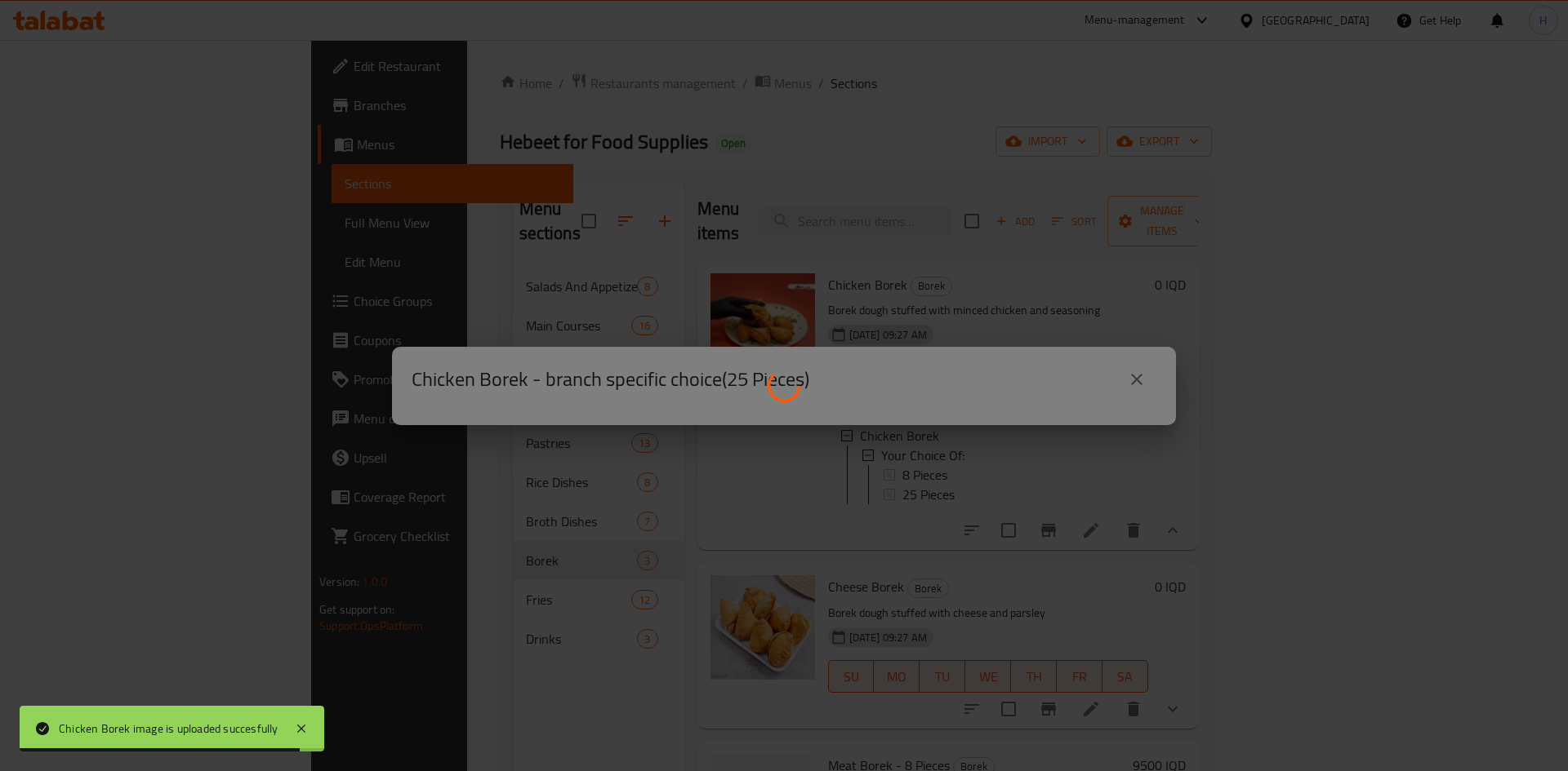
click at [1148, 378] on div at bounding box center [784, 386] width 1568 height 771
click at [1233, 316] on div at bounding box center [784, 386] width 1568 height 771
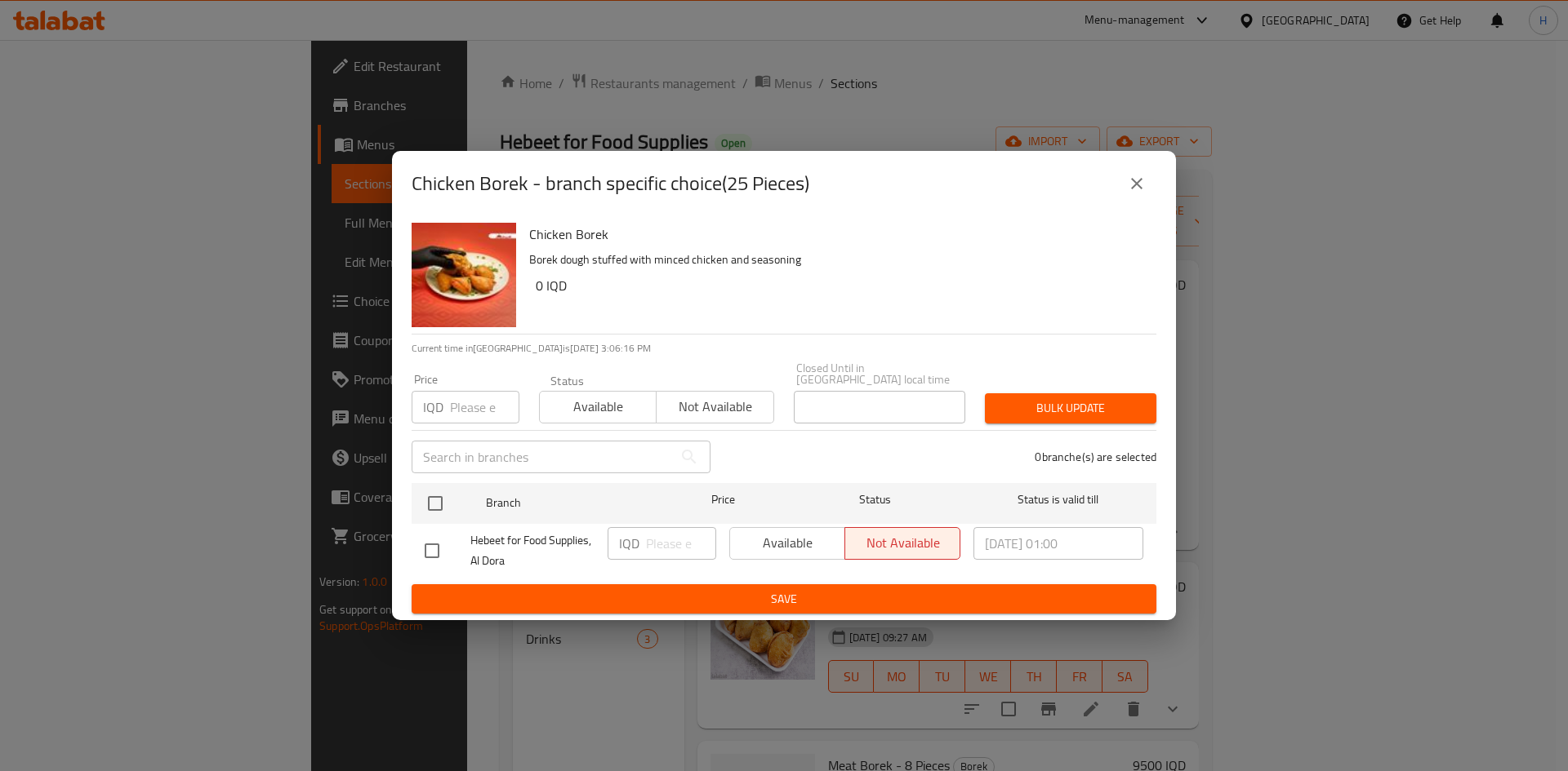
click at [1139, 180] on icon "close" at bounding box center [1137, 183] width 19 height 19
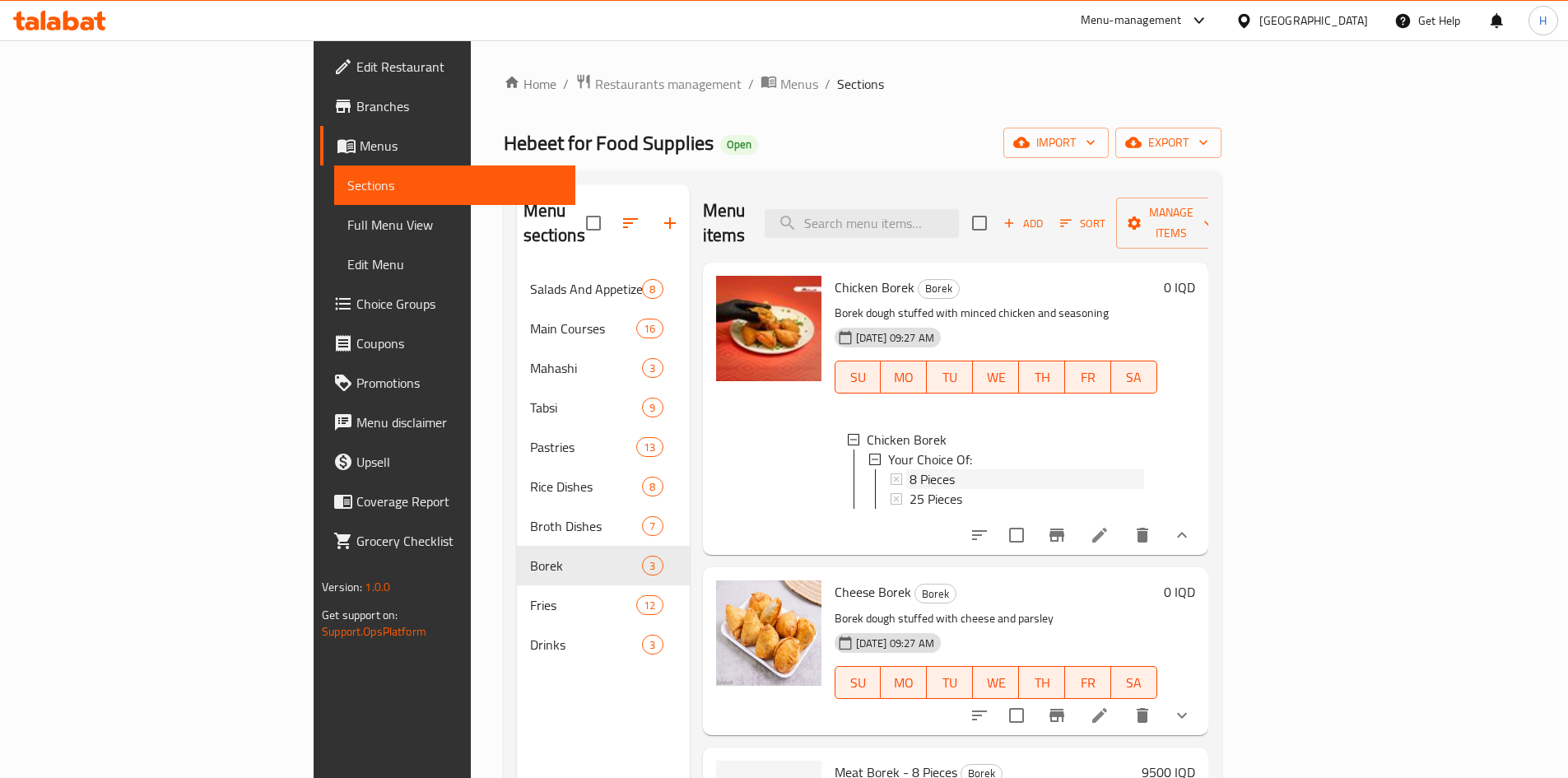
click at [910, 469] on span "8 Pieces" at bounding box center [932, 479] width 45 height 20
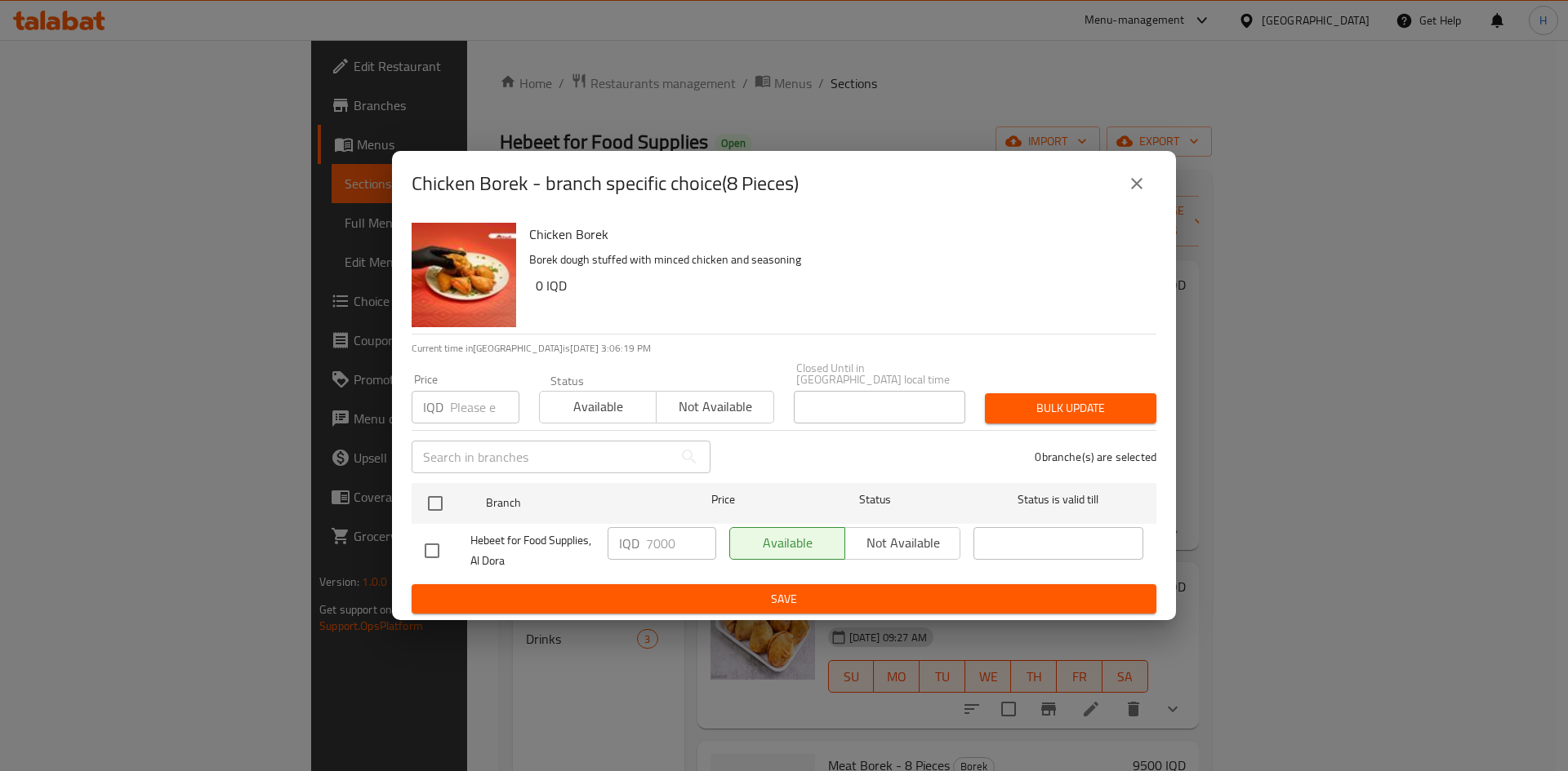
click at [1136, 199] on button "close" at bounding box center [1137, 184] width 39 height 39
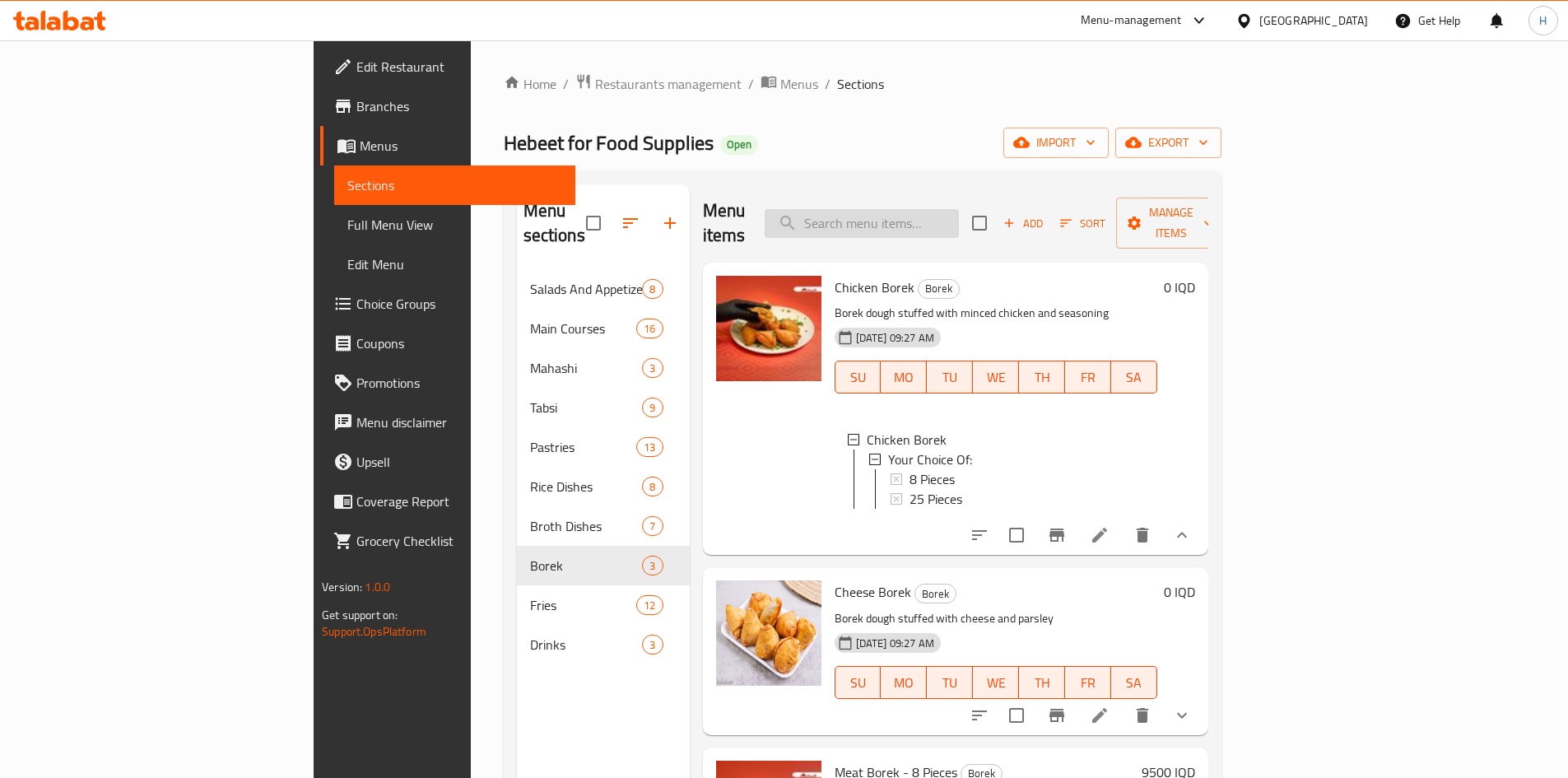
click at [959, 209] on input "search" at bounding box center [861, 224] width 194 height 29
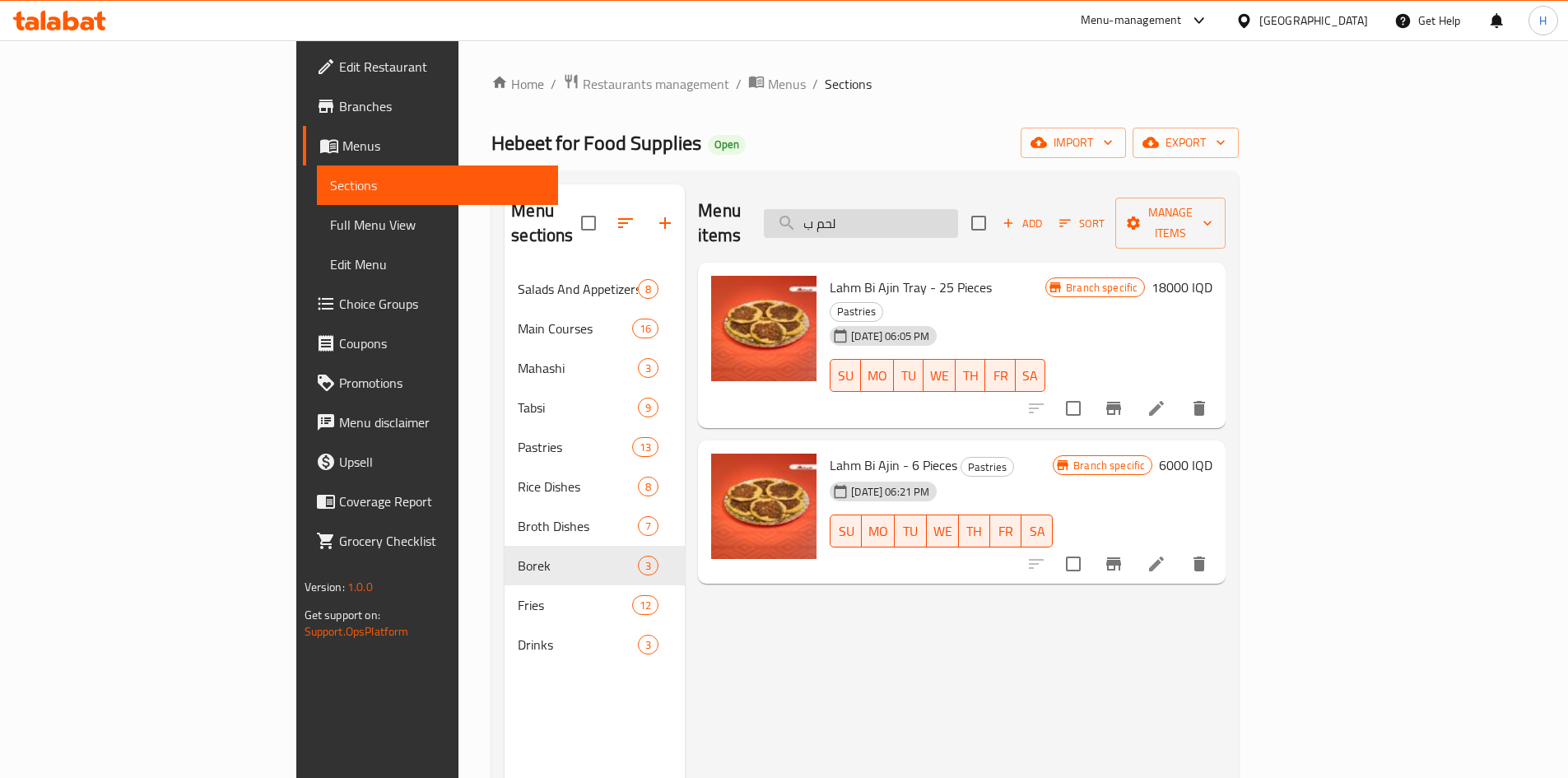
click at [956, 209] on input "لحم ب" at bounding box center [860, 224] width 194 height 29
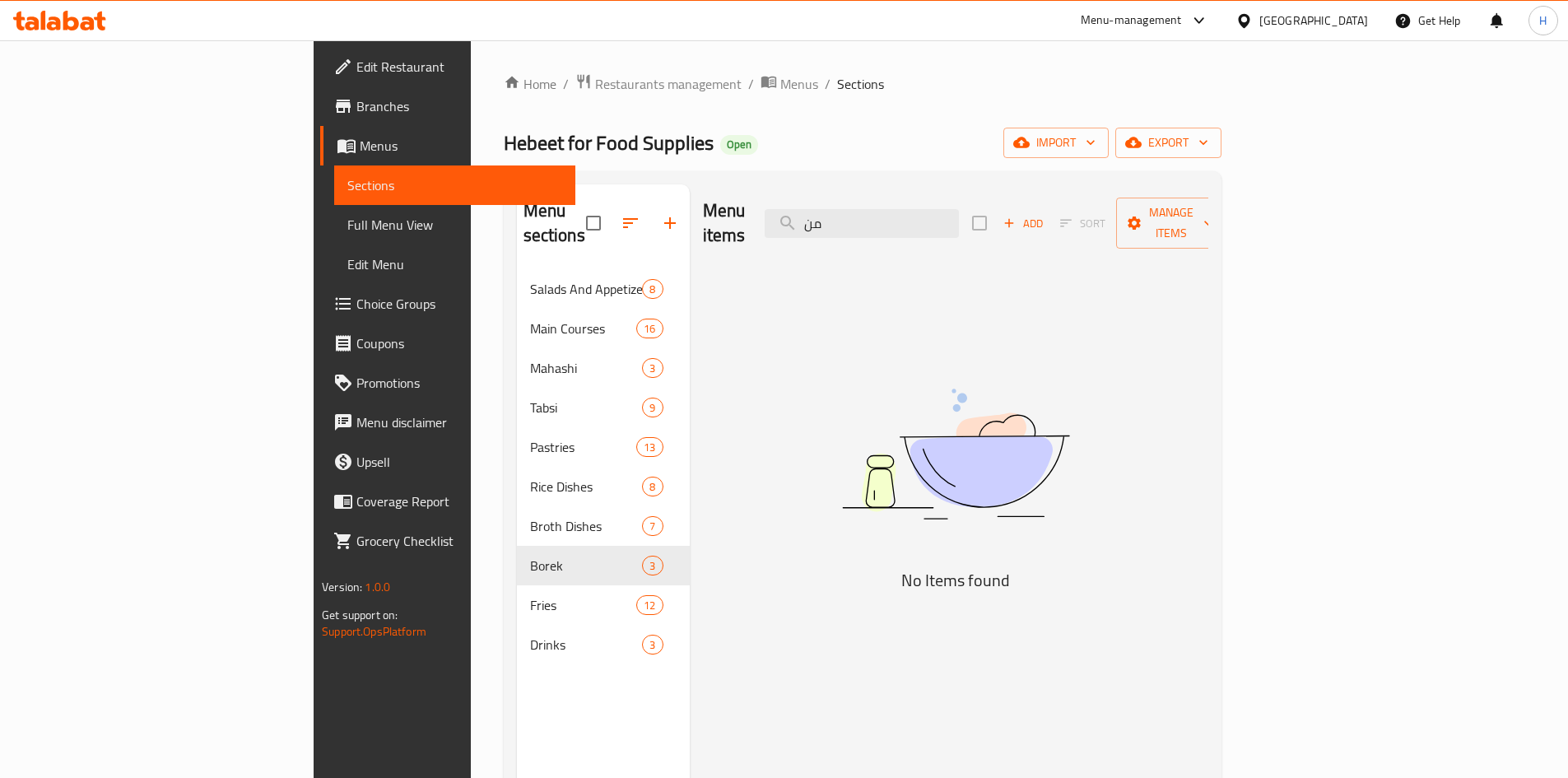
type input "م"
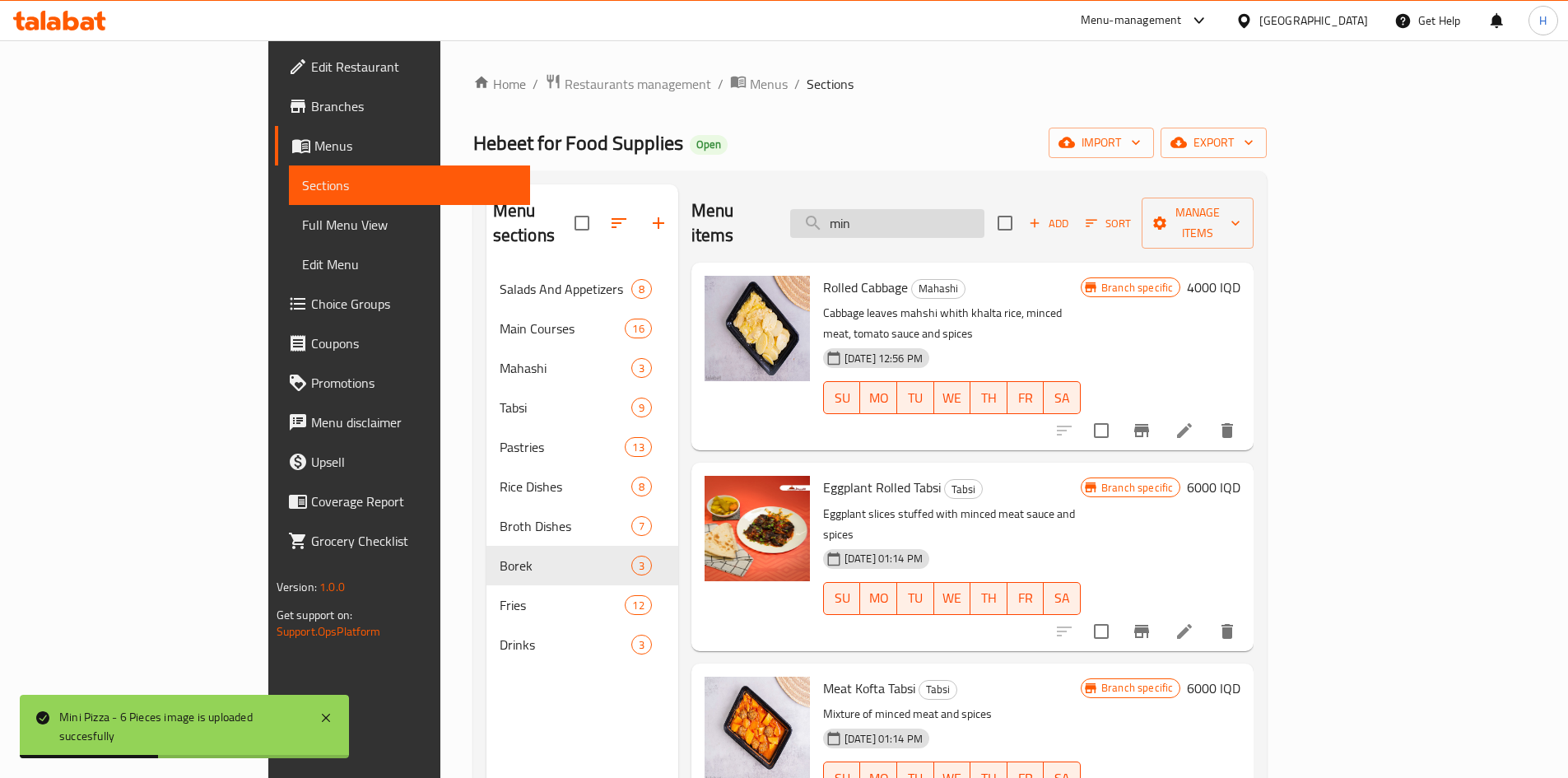
click at [952, 227] on div "Menu items min Add Sort Manage items" at bounding box center [972, 224] width 562 height 79
click at [952, 217] on input "min" at bounding box center [887, 224] width 194 height 29
type input "t"
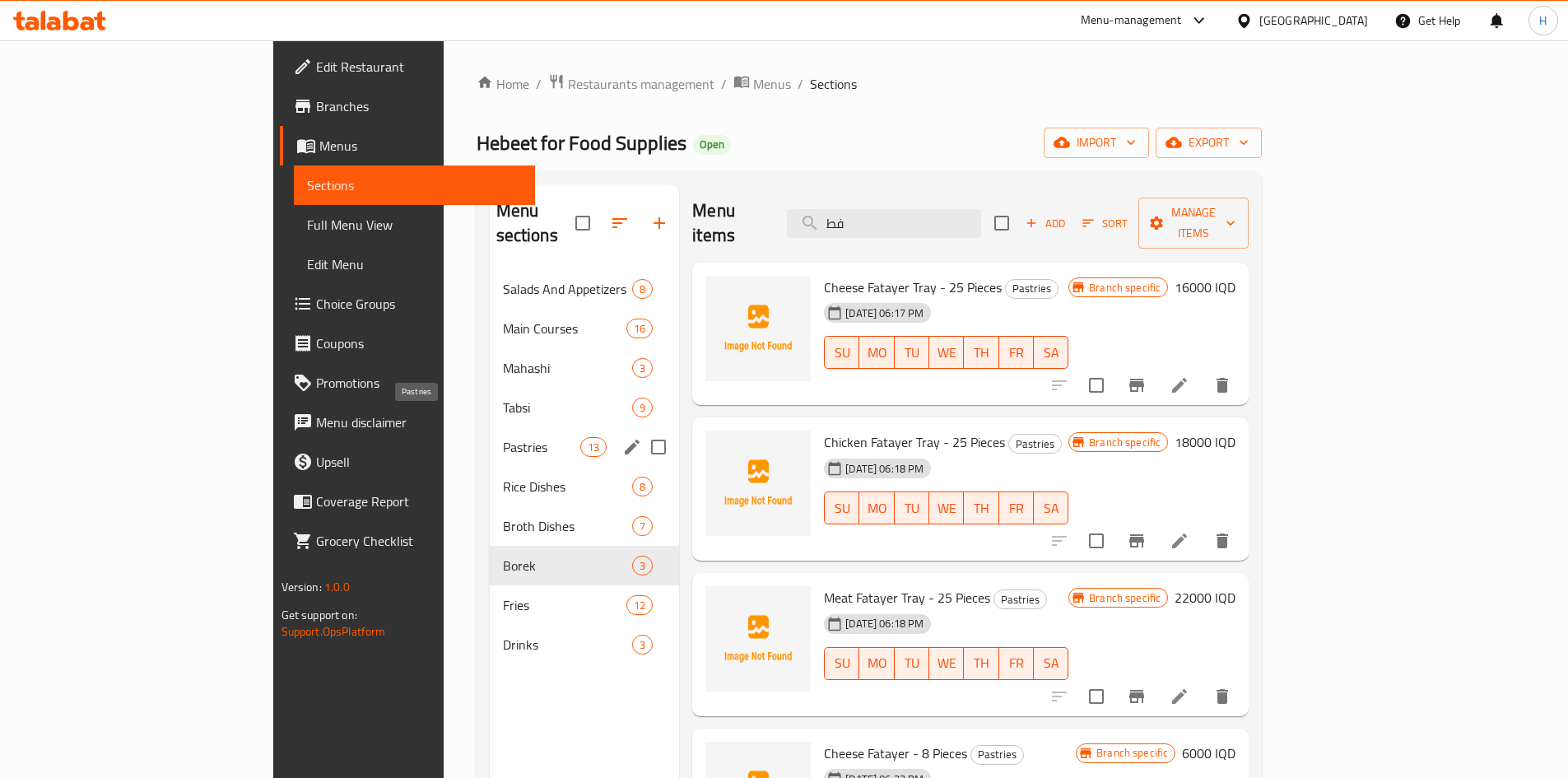
type input "فط"
click at [490, 427] on div "Pastries 13" at bounding box center [584, 447] width 191 height 39
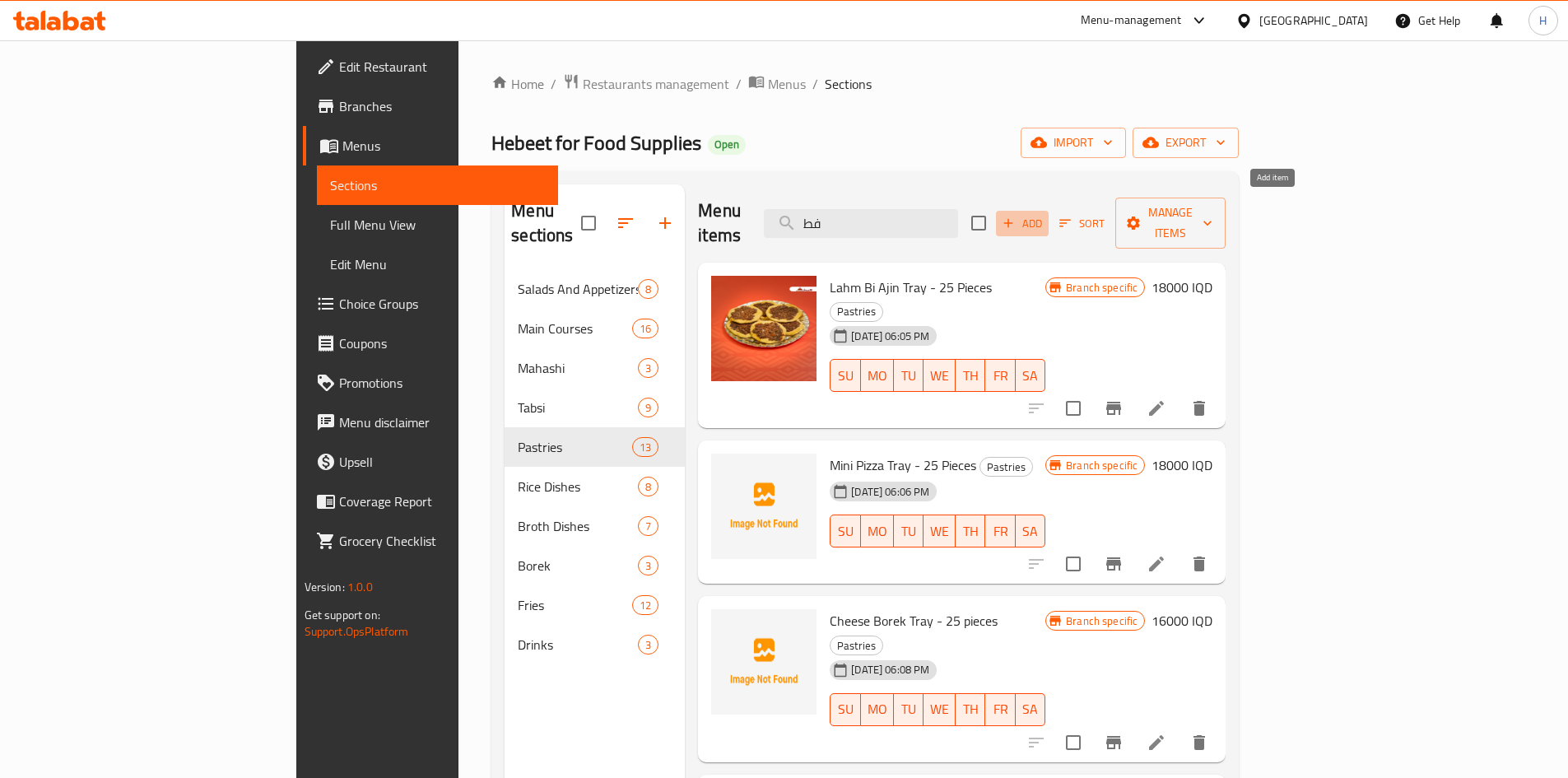
click at [1045, 214] on span "Add" at bounding box center [1023, 223] width 44 height 19
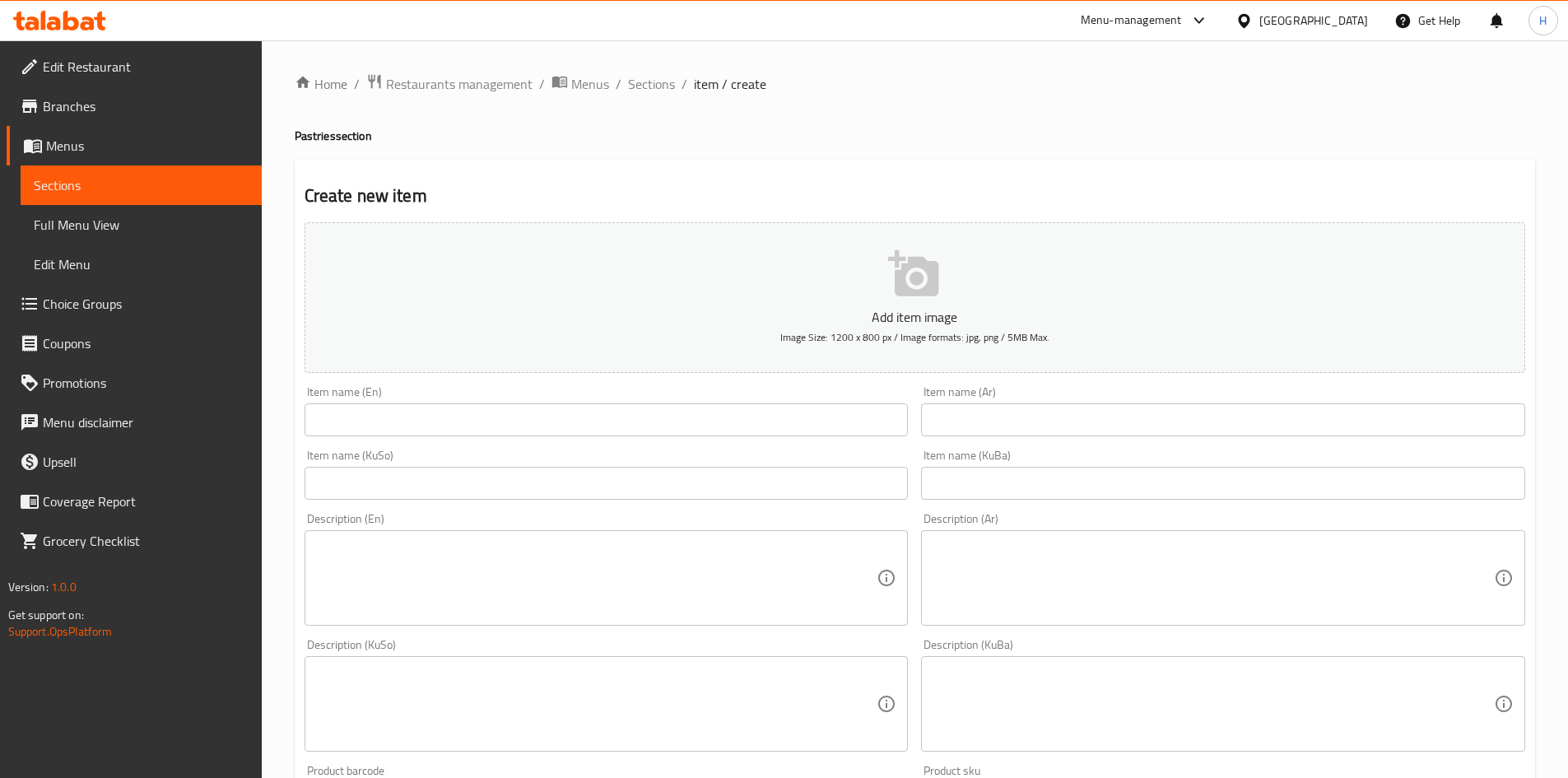
click at [969, 445] on div "Item name (KuBa) Item name (KuBa)" at bounding box center [1223, 474] width 618 height 63
click at [989, 417] on input "ف" at bounding box center [1223, 420] width 604 height 33
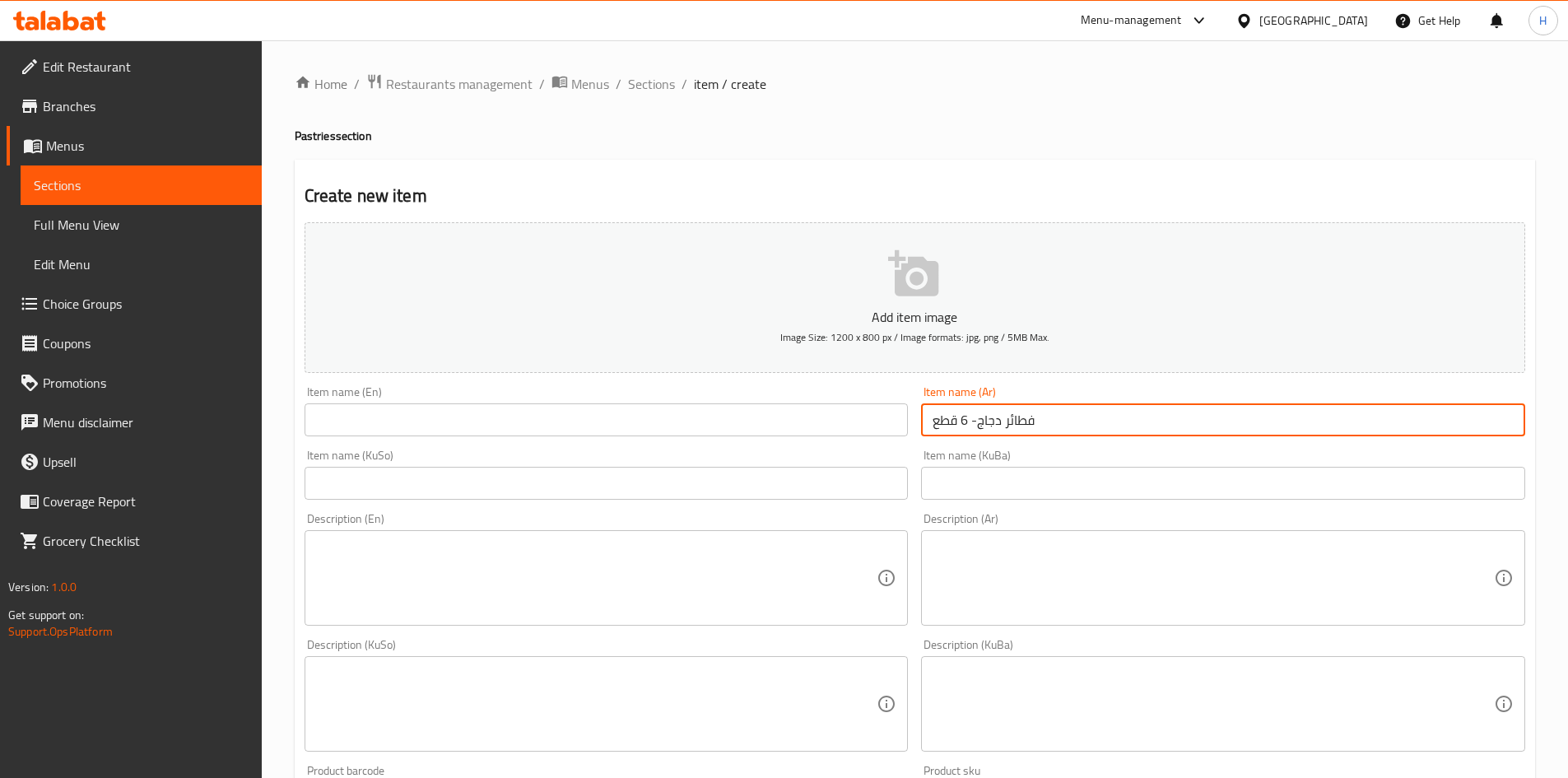
click at [988, 418] on input "فطائر دجاج- 6 قطع" at bounding box center [1223, 420] width 604 height 33
type input "فطائر دجاج- 6 قطع"
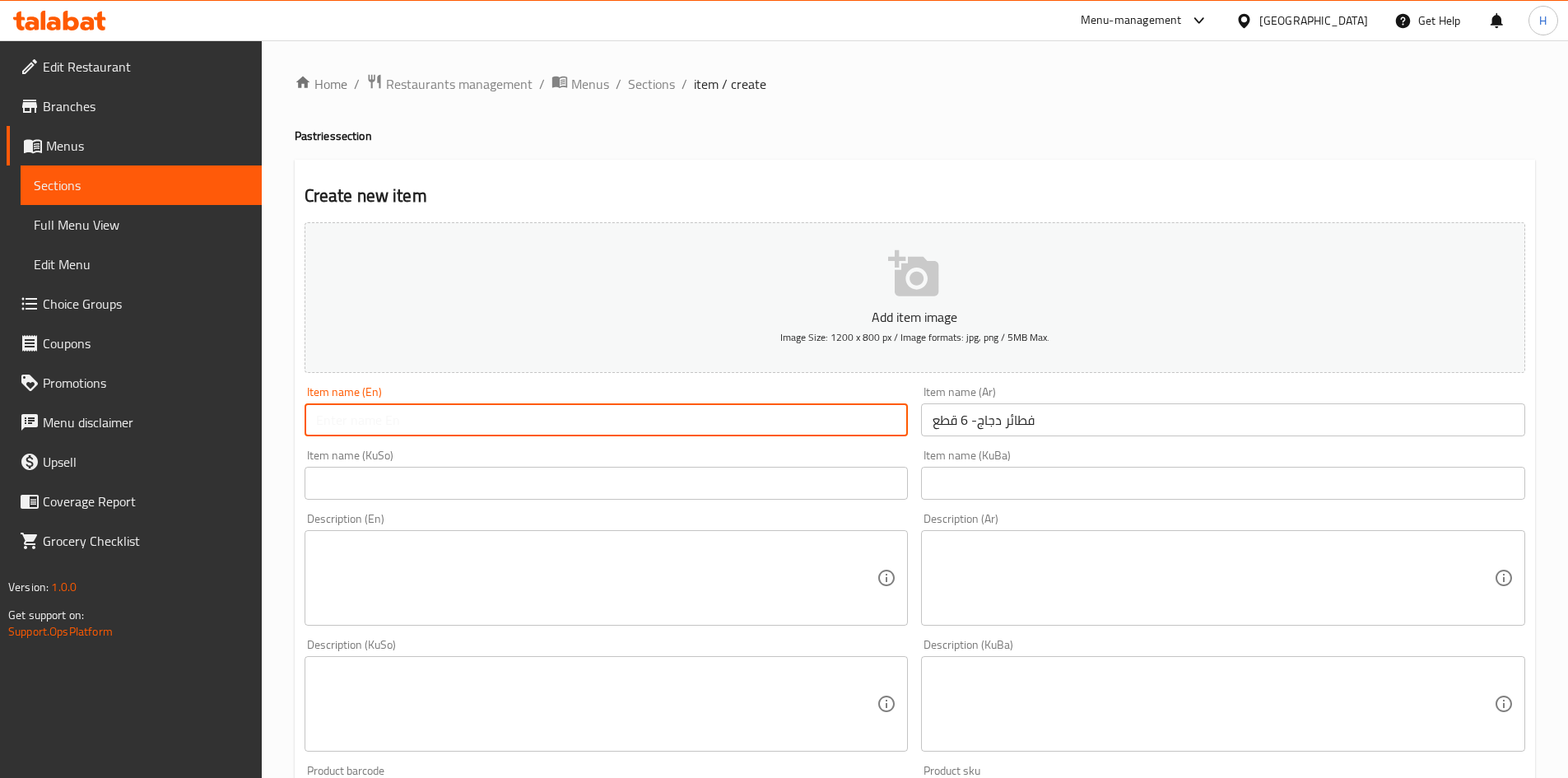
click at [530, 427] on input "text" at bounding box center [606, 420] width 604 height 33
paste input "Chicken Pies - 6 pieces"
type input "Chicken Pies - 6 pieces"
click at [1141, 570] on textarea at bounding box center [1213, 579] width 561 height 79
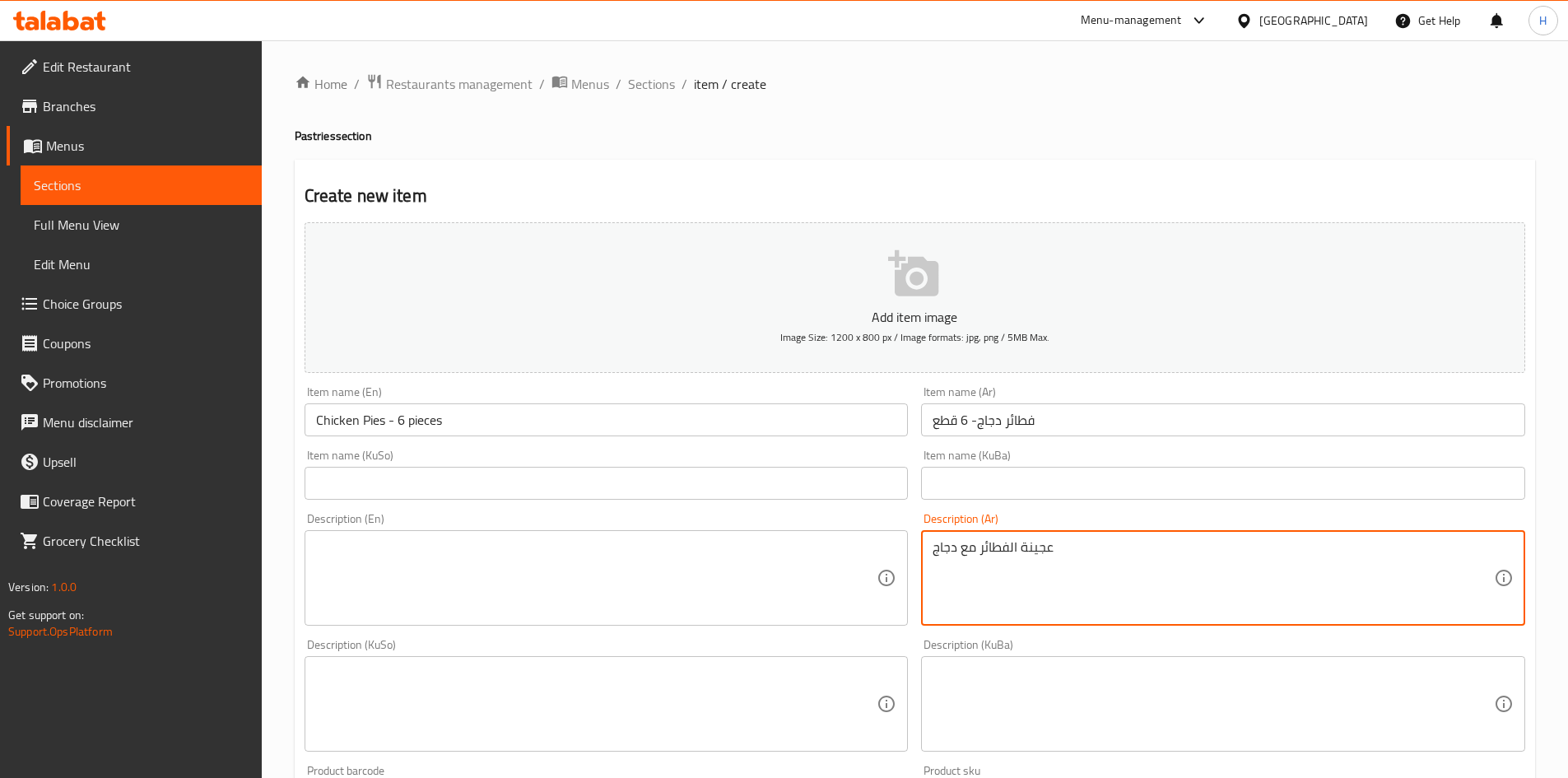
click at [1167, 552] on textarea "عجينة الفطائر مع دجاج" at bounding box center [1213, 579] width 561 height 79
type textarea "عجينة الفطائر مع دجاج"
click at [441, 554] on textarea at bounding box center [596, 579] width 561 height 79
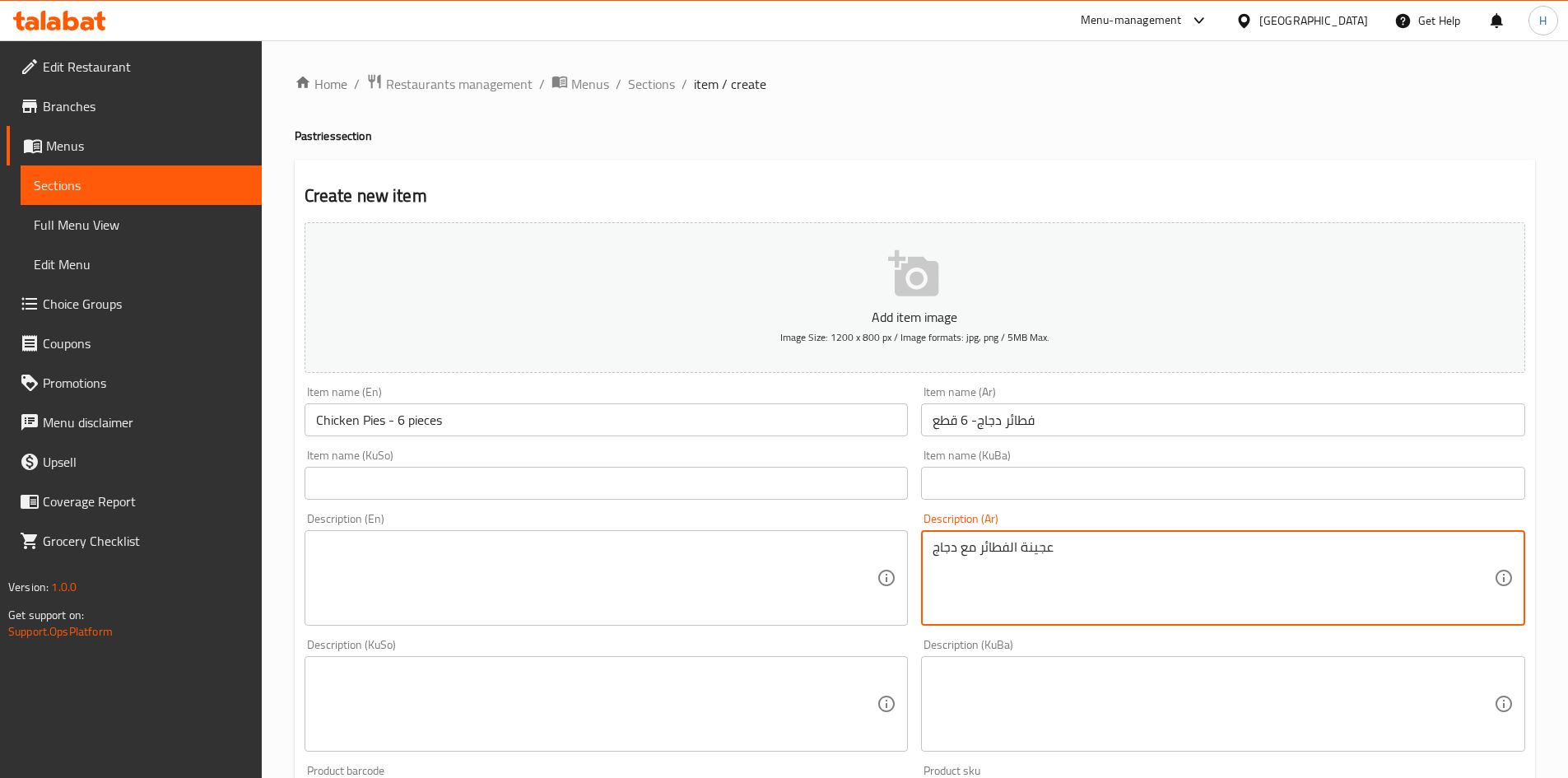
paste textarea "Pie dough with chicken"
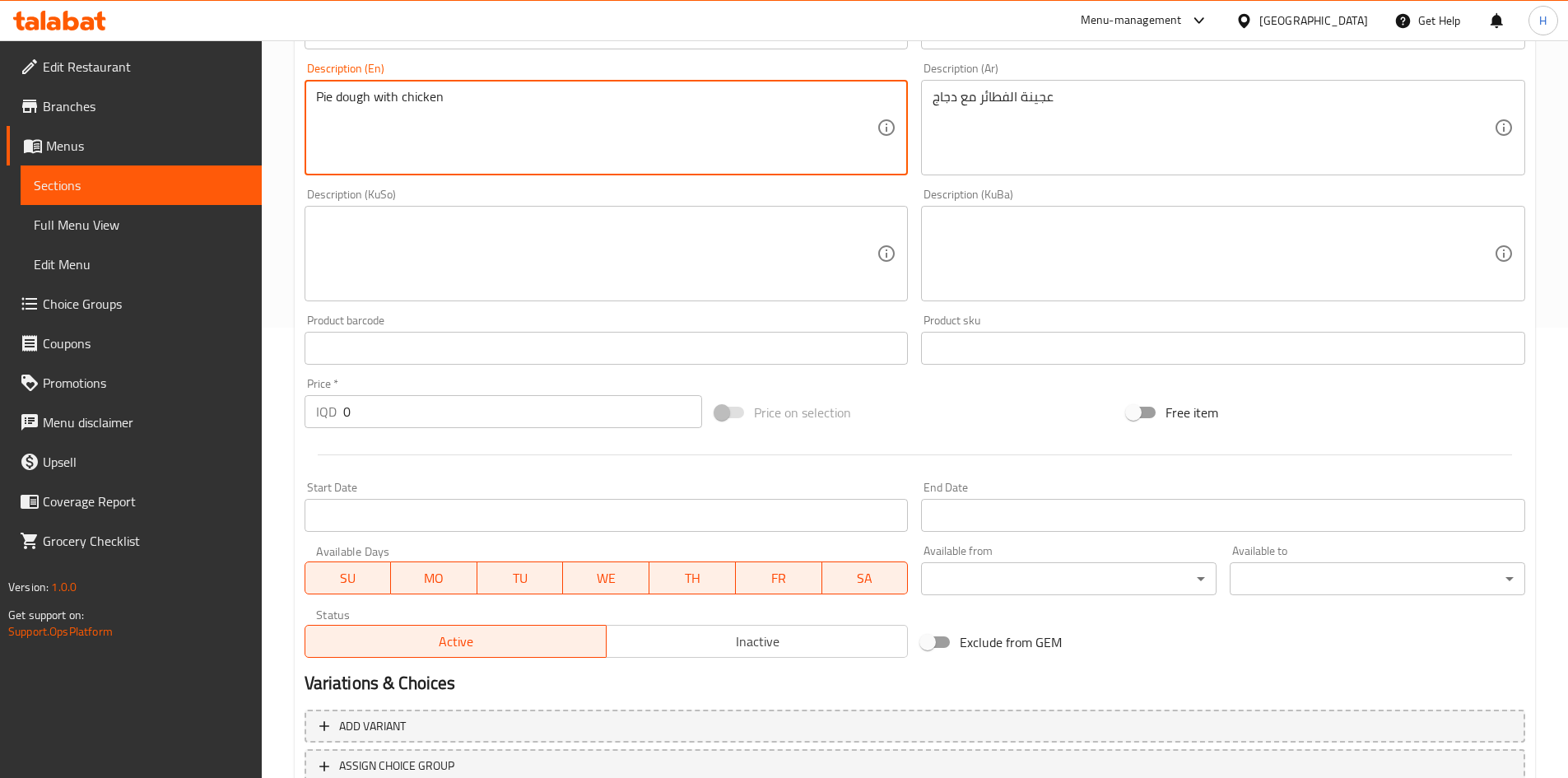
scroll to position [494, 0]
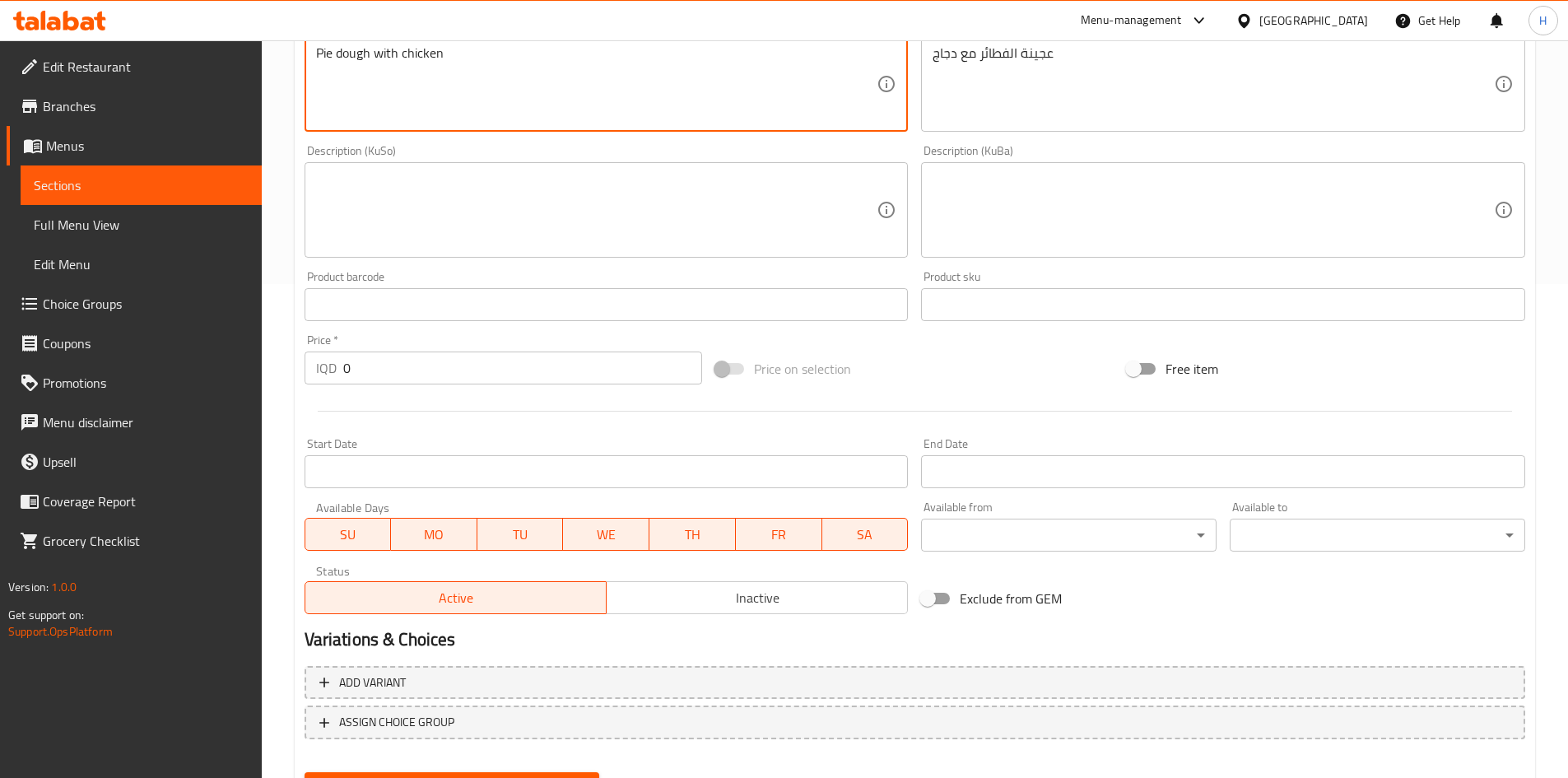
type textarea "Pie dough with chicken"
click at [475, 373] on input "0" at bounding box center [523, 368] width 360 height 33
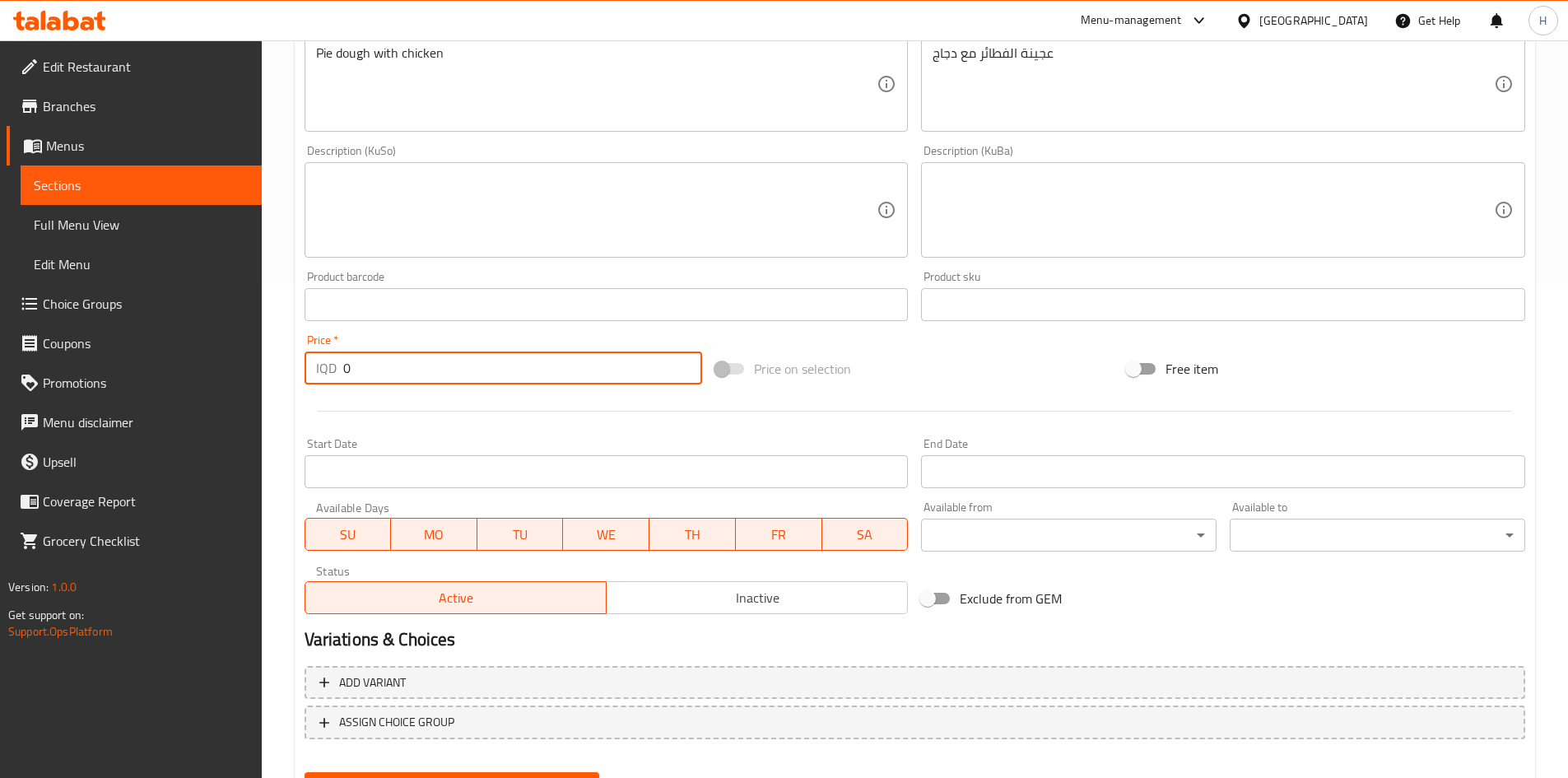
click at [475, 373] on input "0" at bounding box center [523, 368] width 360 height 33
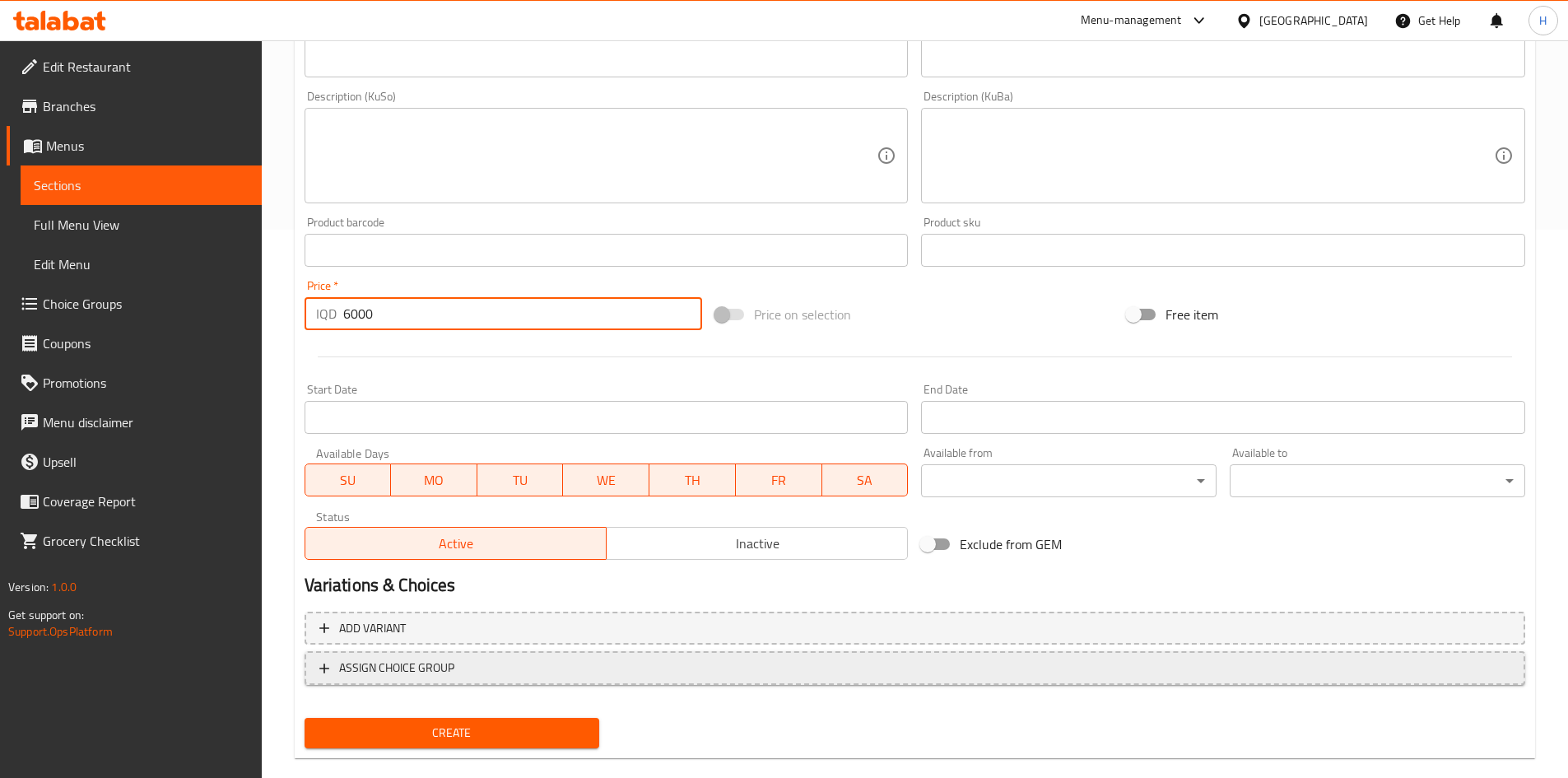
scroll to position [575, 0]
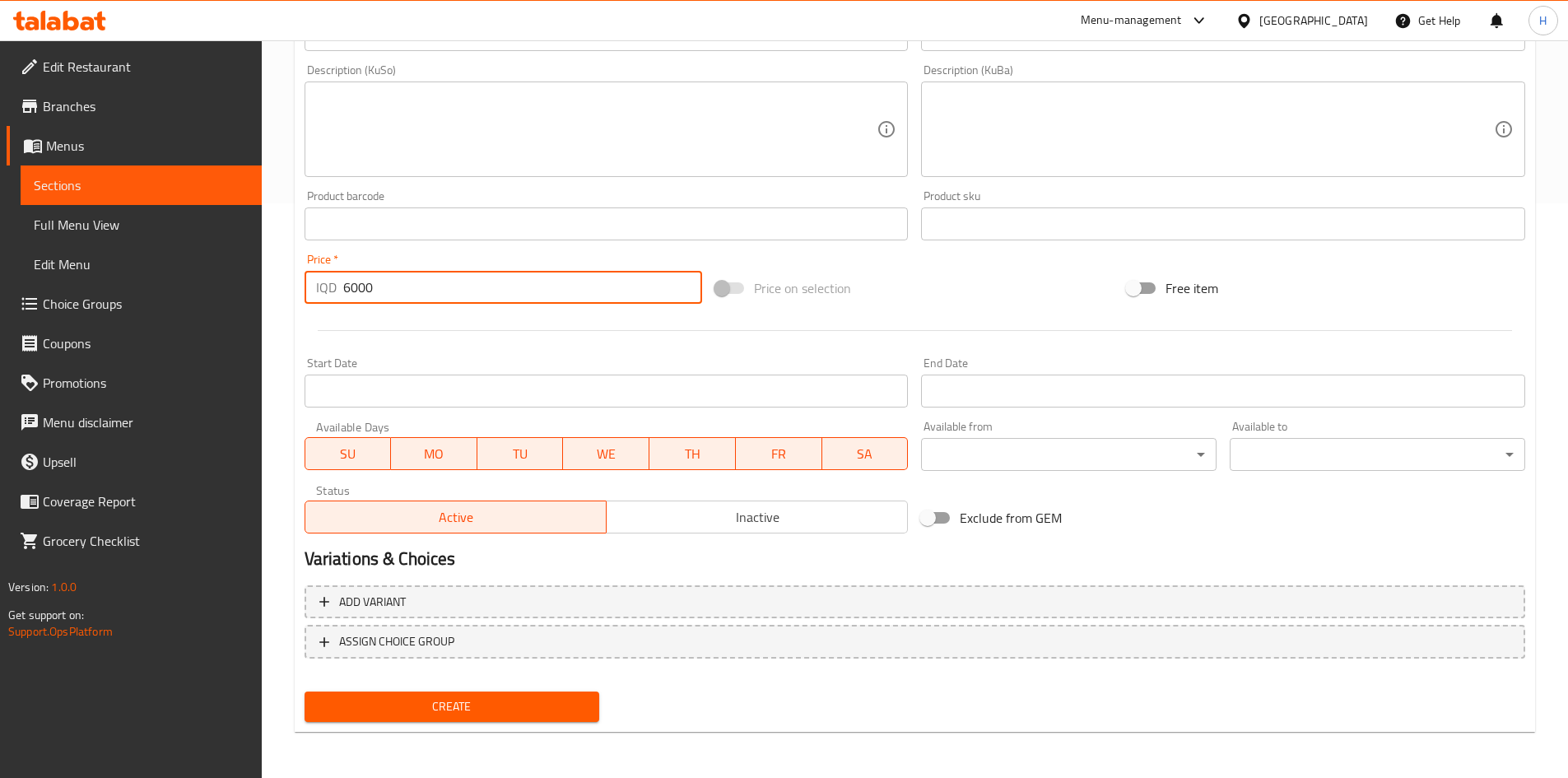
type input "6000"
drag, startPoint x: 449, startPoint y: 685, endPoint x: 445, endPoint y: 699, distance: 14.6
click at [448, 691] on div "Add item image Image Size: 1200 x 800 px / Image formats: jpg, png / 5MB Max. I…" at bounding box center [915, 185] width 1234 height 1088
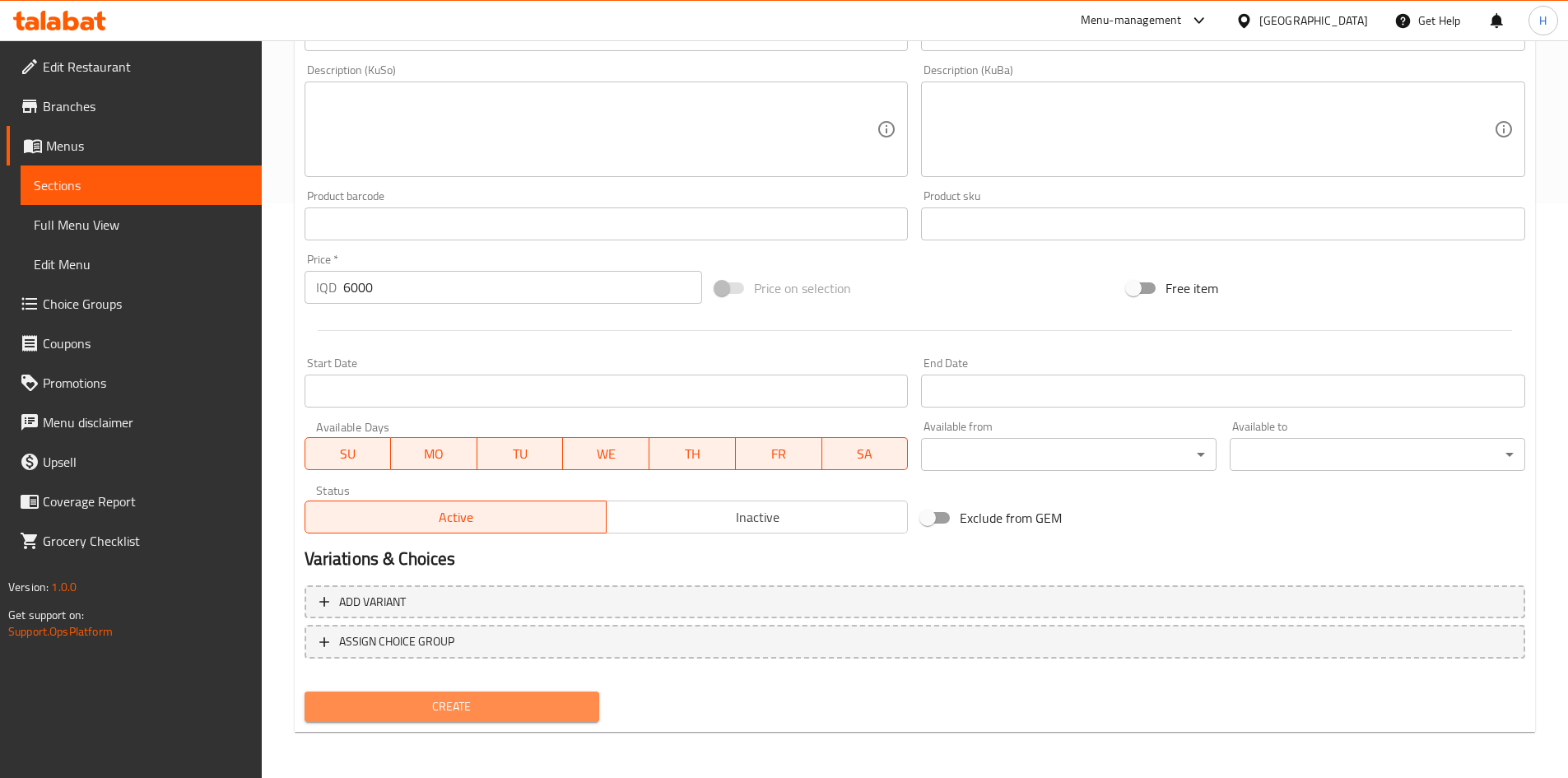
click at [445, 699] on span "Create" at bounding box center [452, 707] width 269 height 21
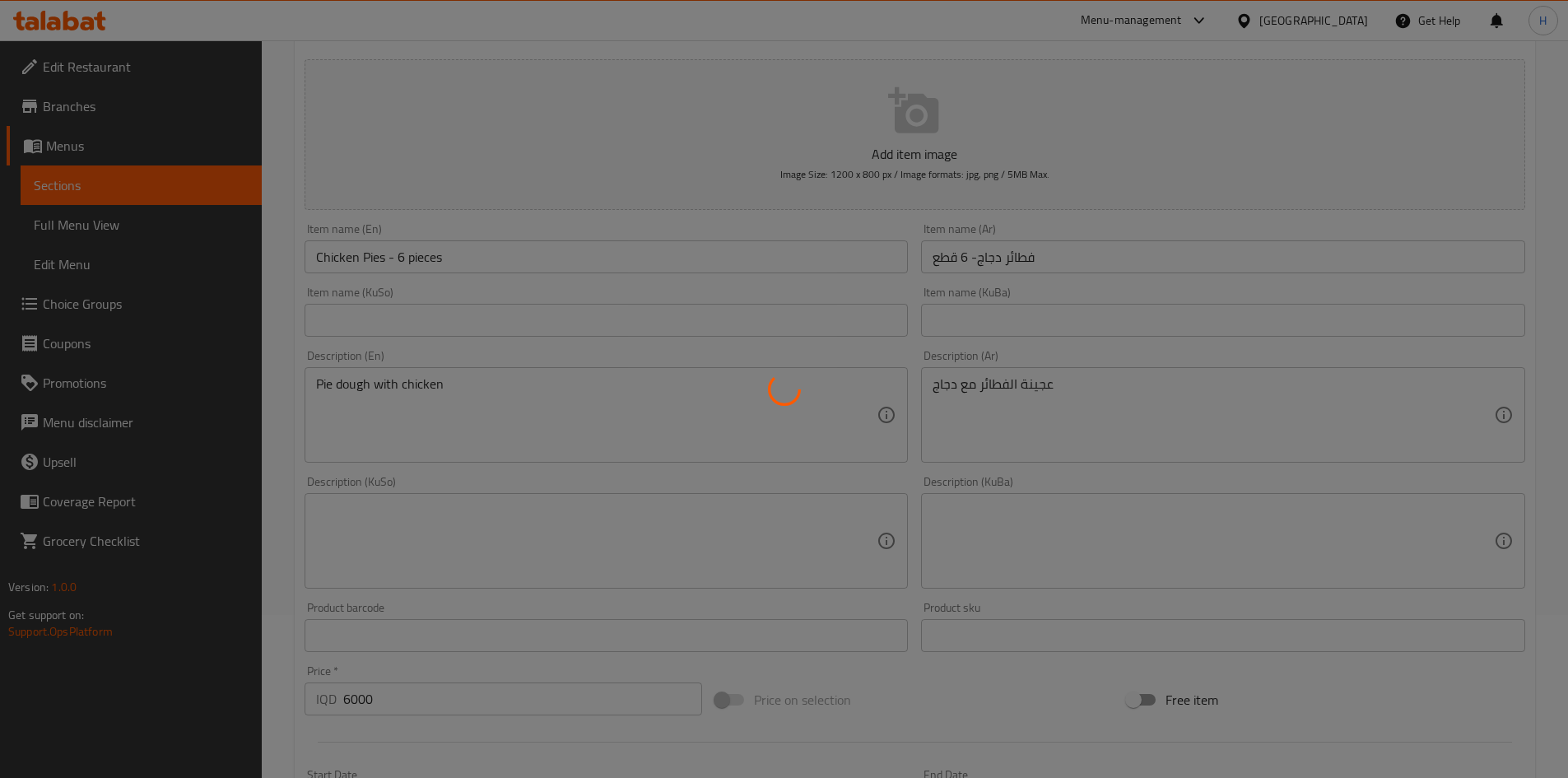
type input "0"
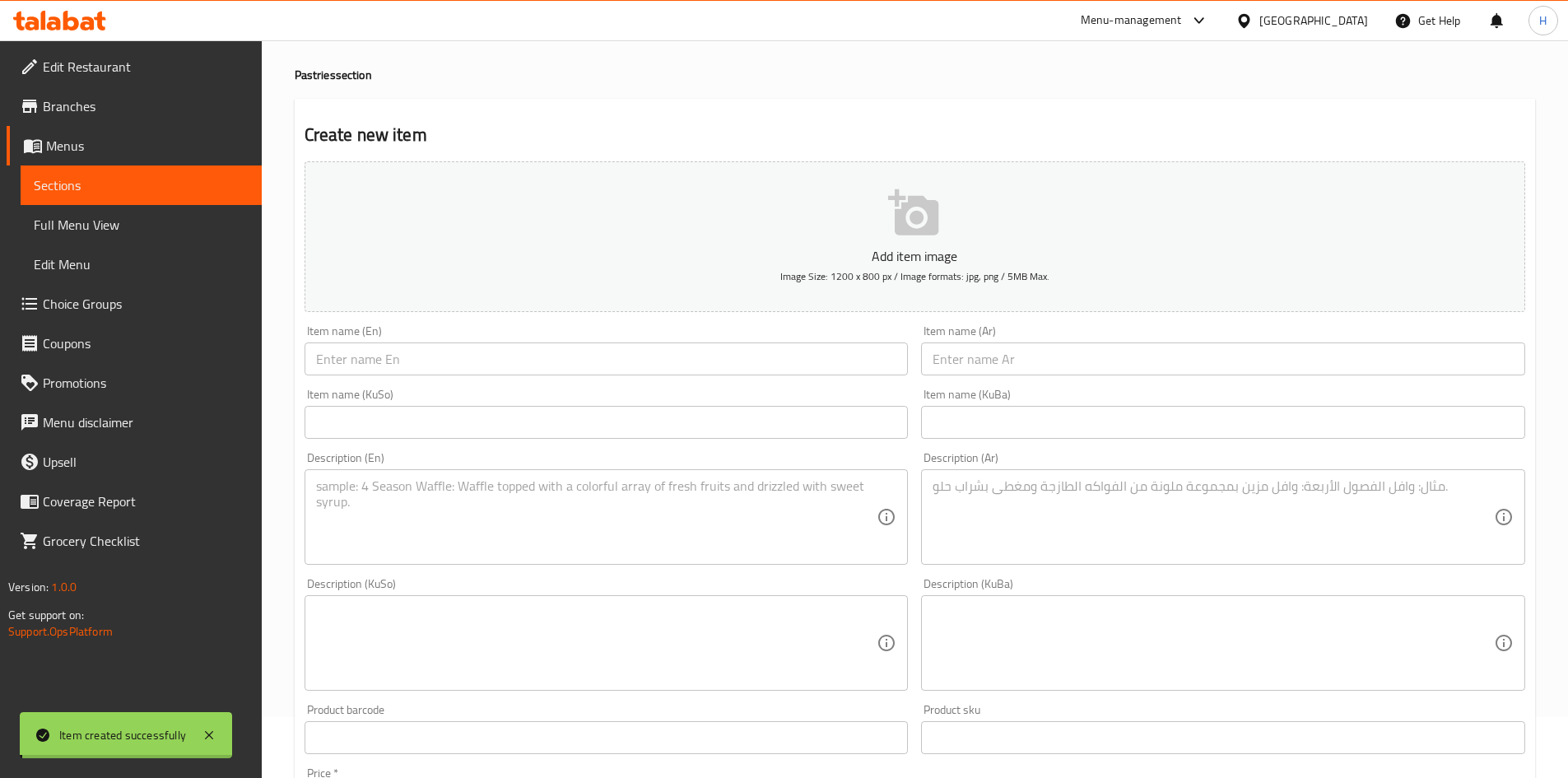
scroll to position [0, 0]
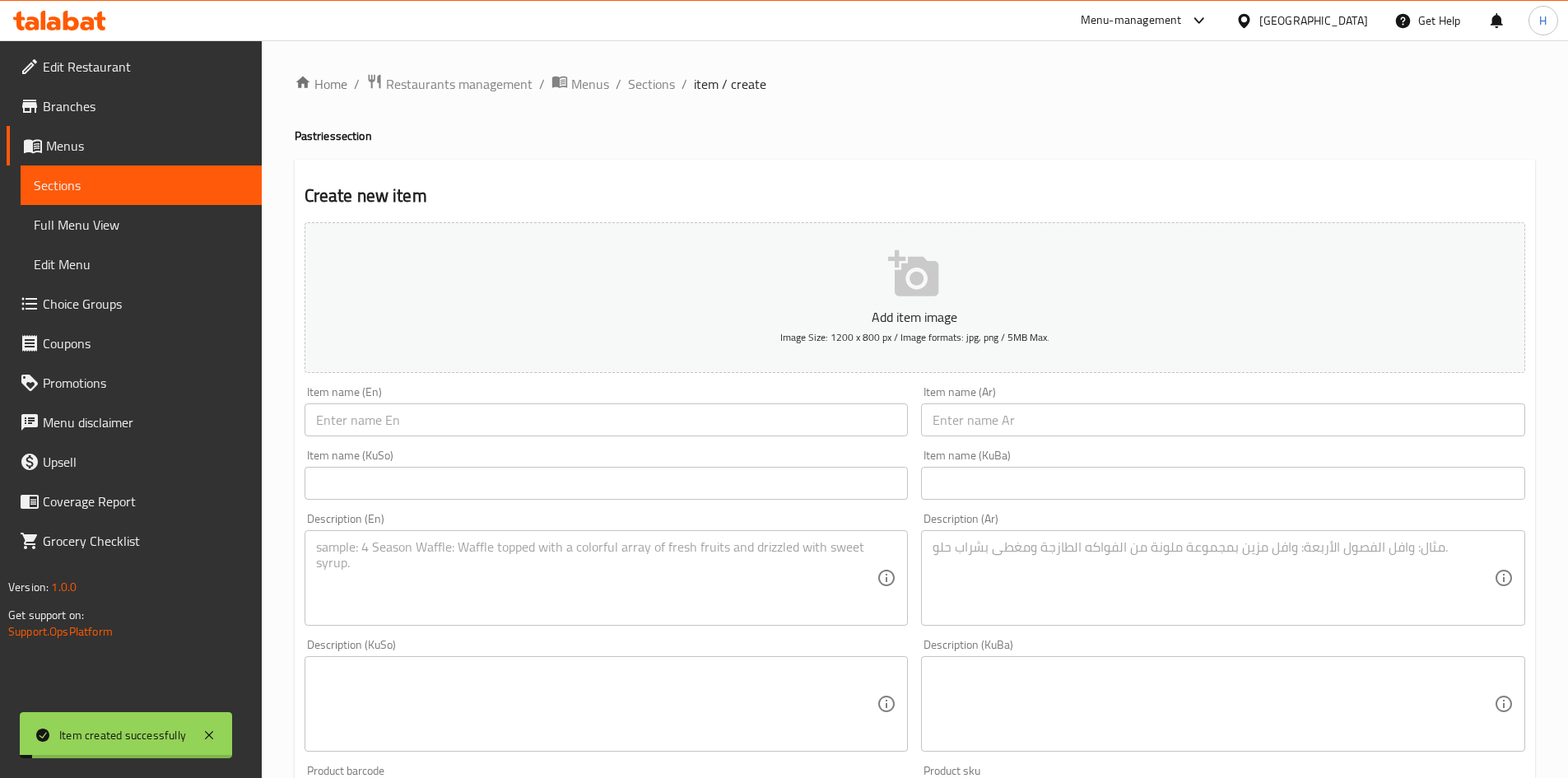
drag, startPoint x: 655, startPoint y: 91, endPoint x: 656, endPoint y: 100, distance: 9.1
click at [655, 91] on span "Sections" at bounding box center [651, 84] width 47 height 20
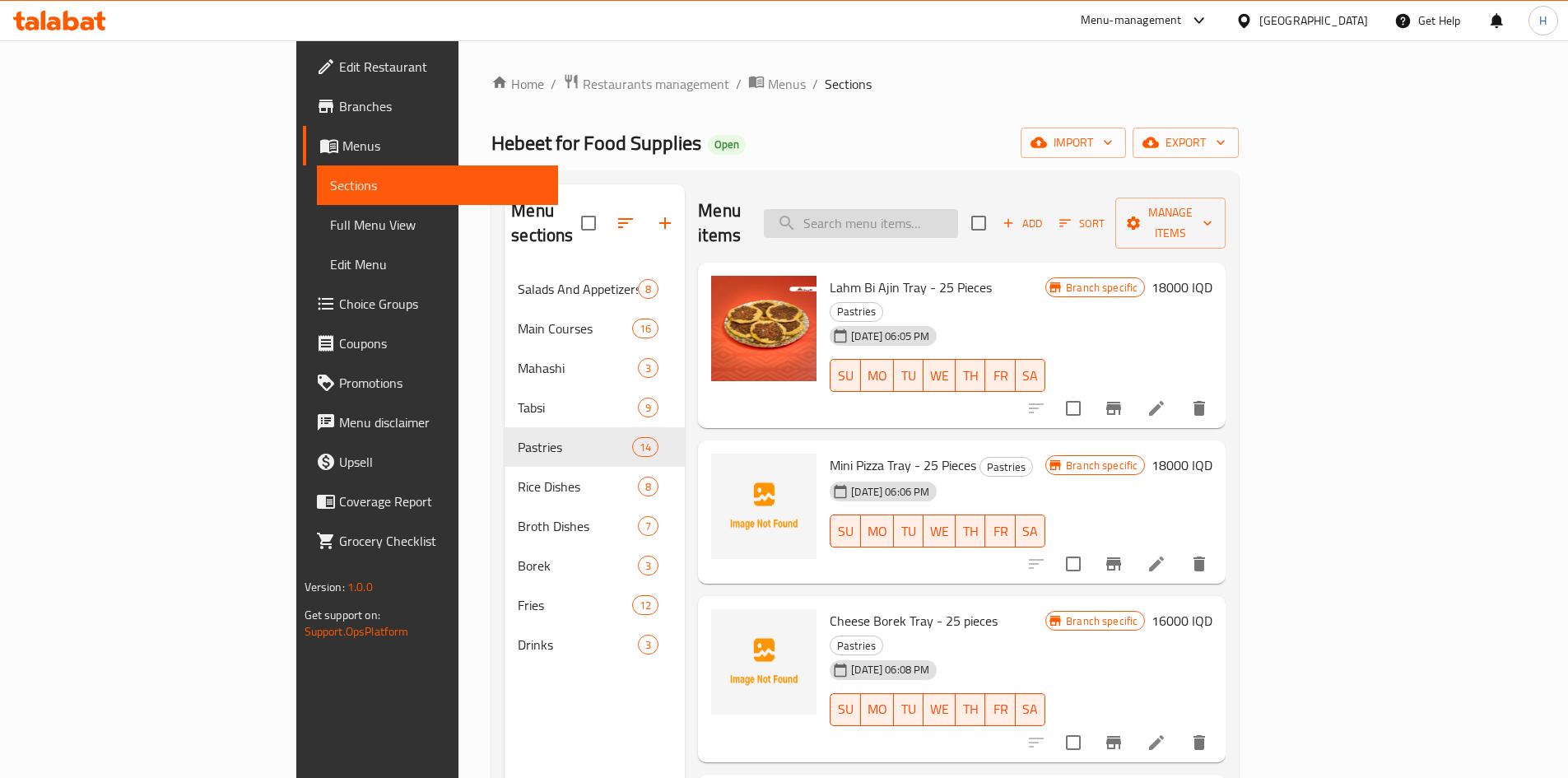
click at [958, 209] on input "search" at bounding box center [860, 224] width 194 height 29
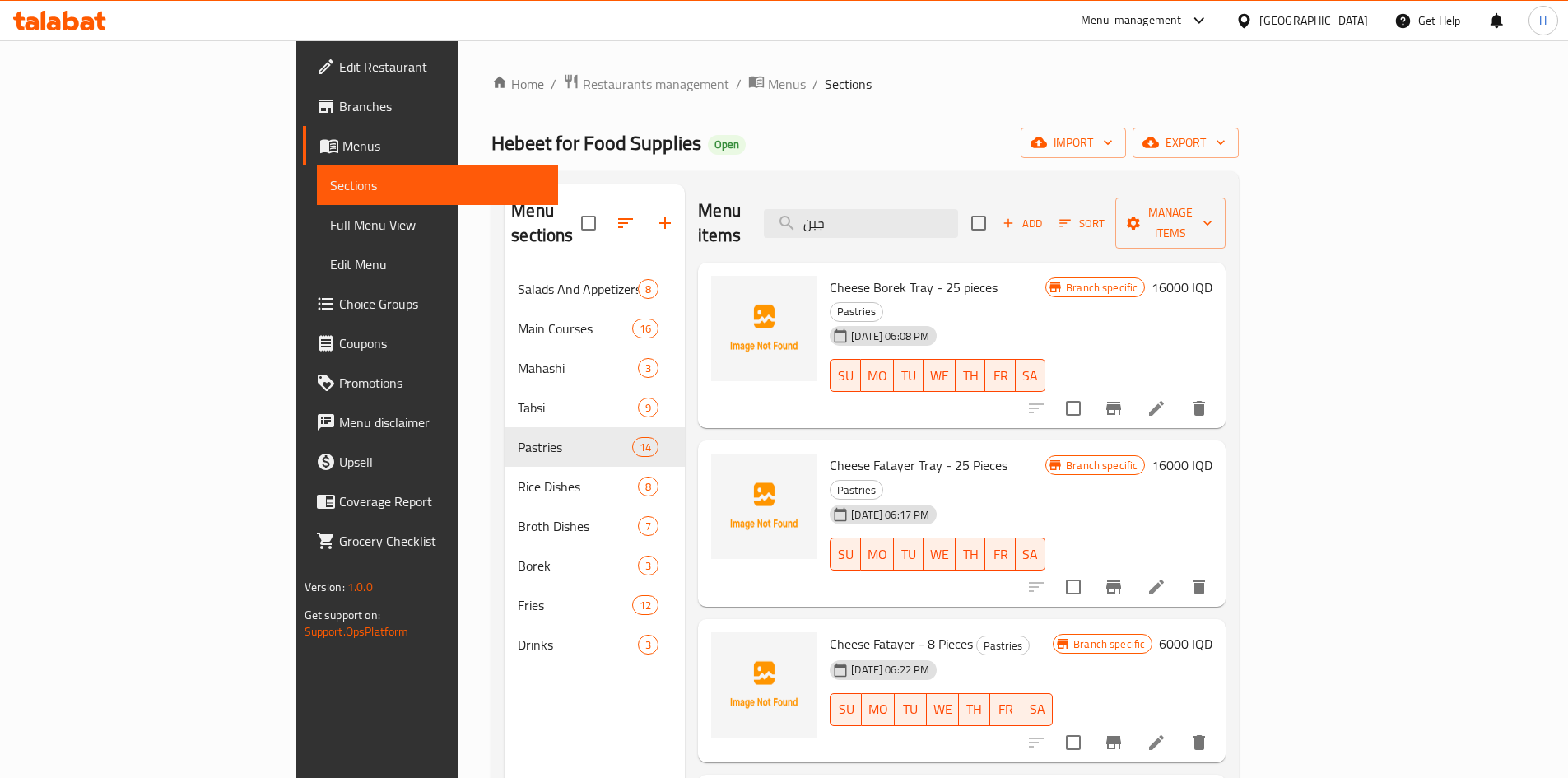
type input "جبن"
click at [1045, 214] on span "Add" at bounding box center [1023, 223] width 44 height 19
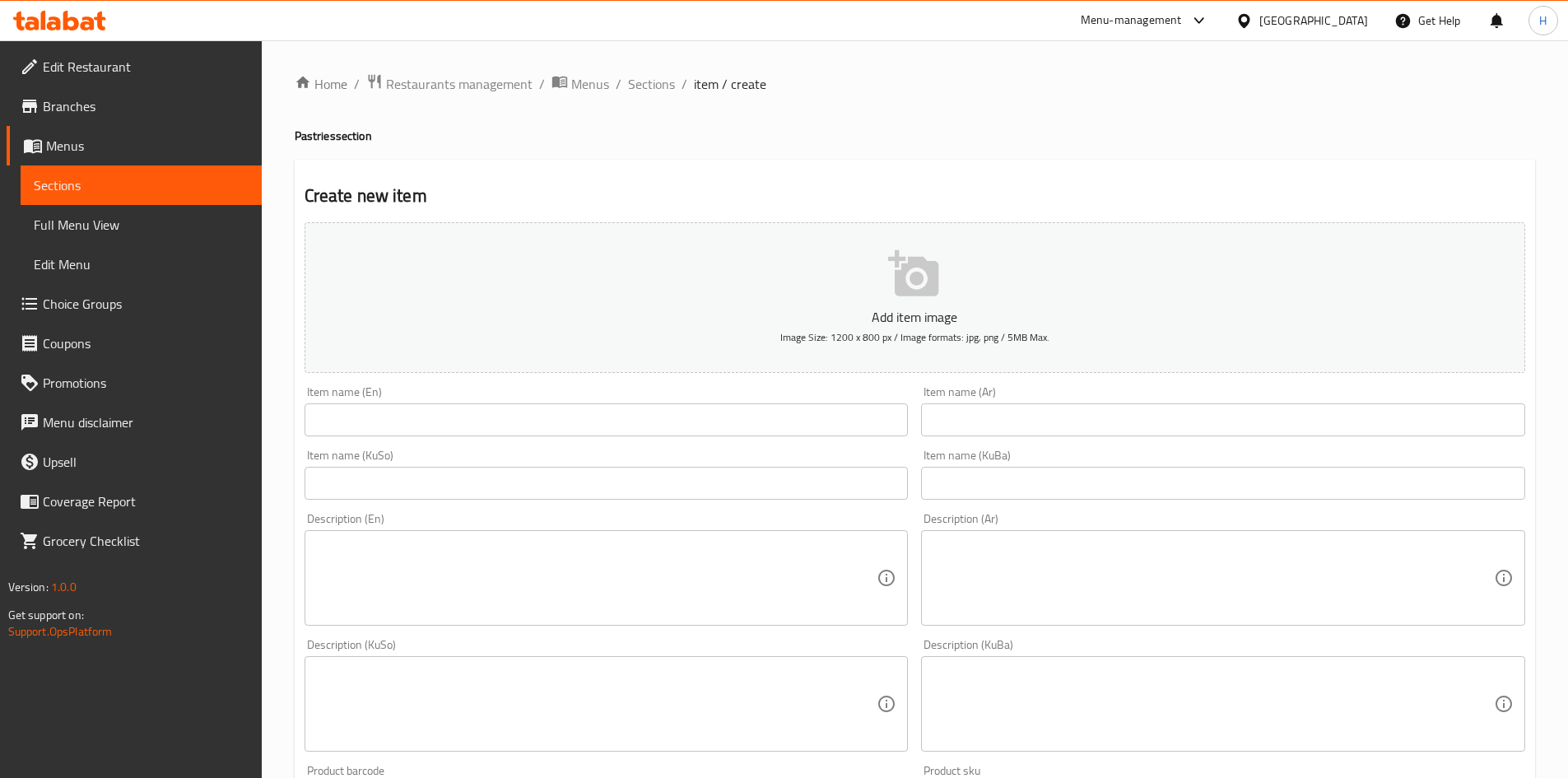
drag, startPoint x: 966, startPoint y: 403, endPoint x: 972, endPoint y: 416, distance: 14.3
click at [966, 404] on div "Item name (Ar) Item name (Ar)" at bounding box center [1223, 411] width 604 height 50
click at [972, 416] on input "text" at bounding box center [1223, 420] width 604 height 33
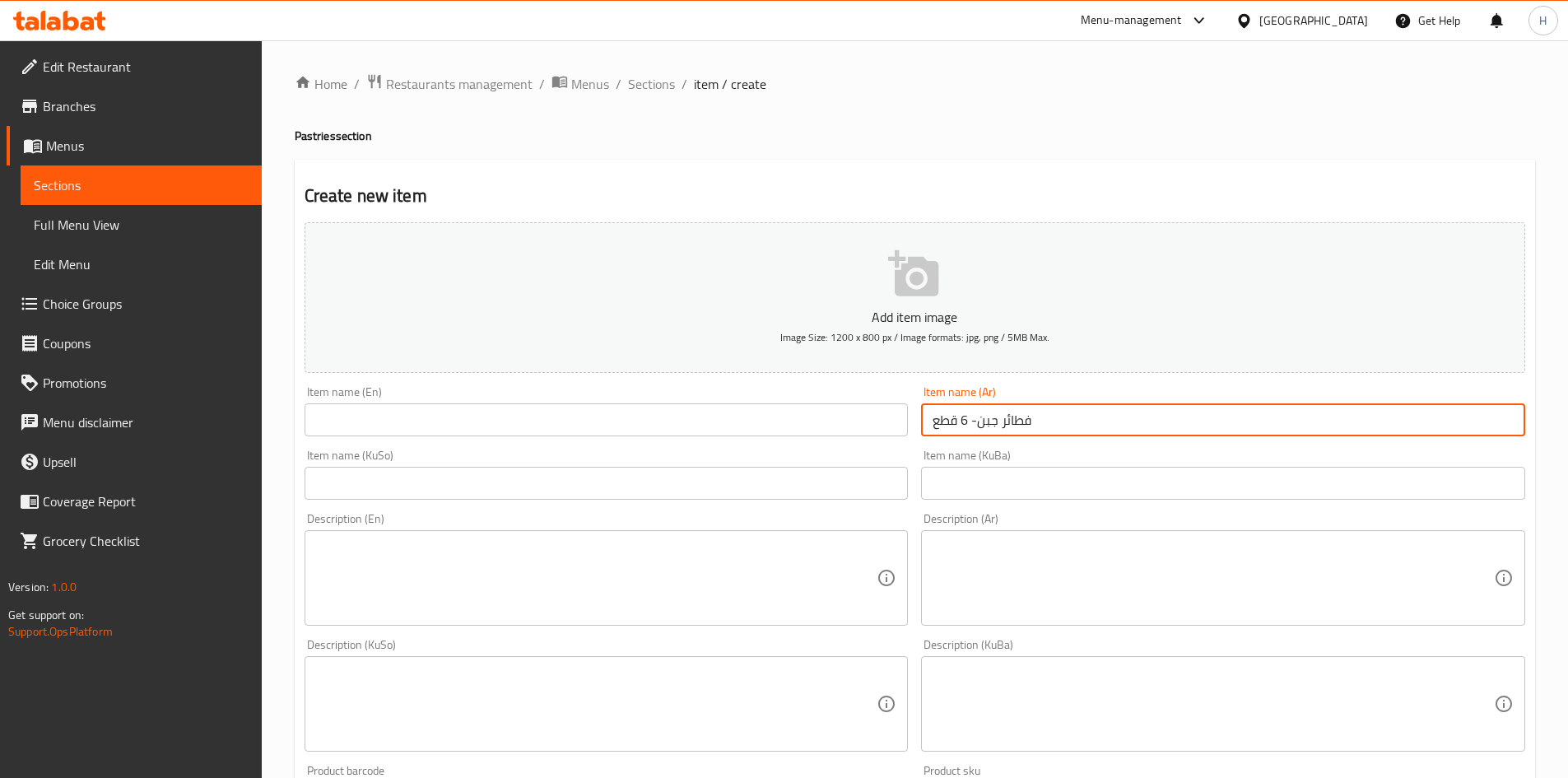
click at [972, 416] on input "فطائر جبن- 6 قطع" at bounding box center [1223, 420] width 604 height 33
type input "فطائر جبن- 6 قطع"
click at [625, 412] on input "text" at bounding box center [606, 420] width 604 height 33
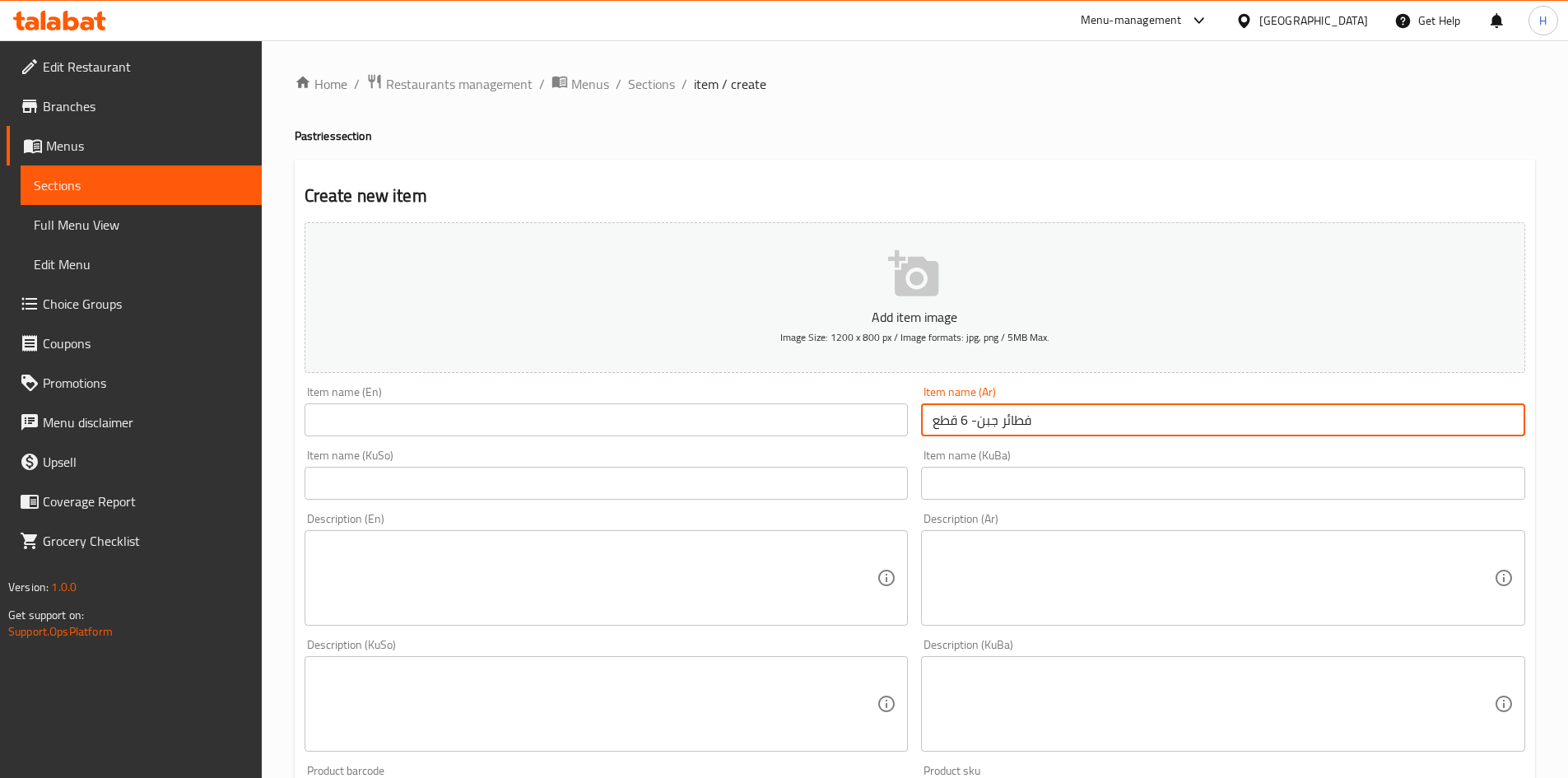
paste input "Cheese pies - 6 pieces"
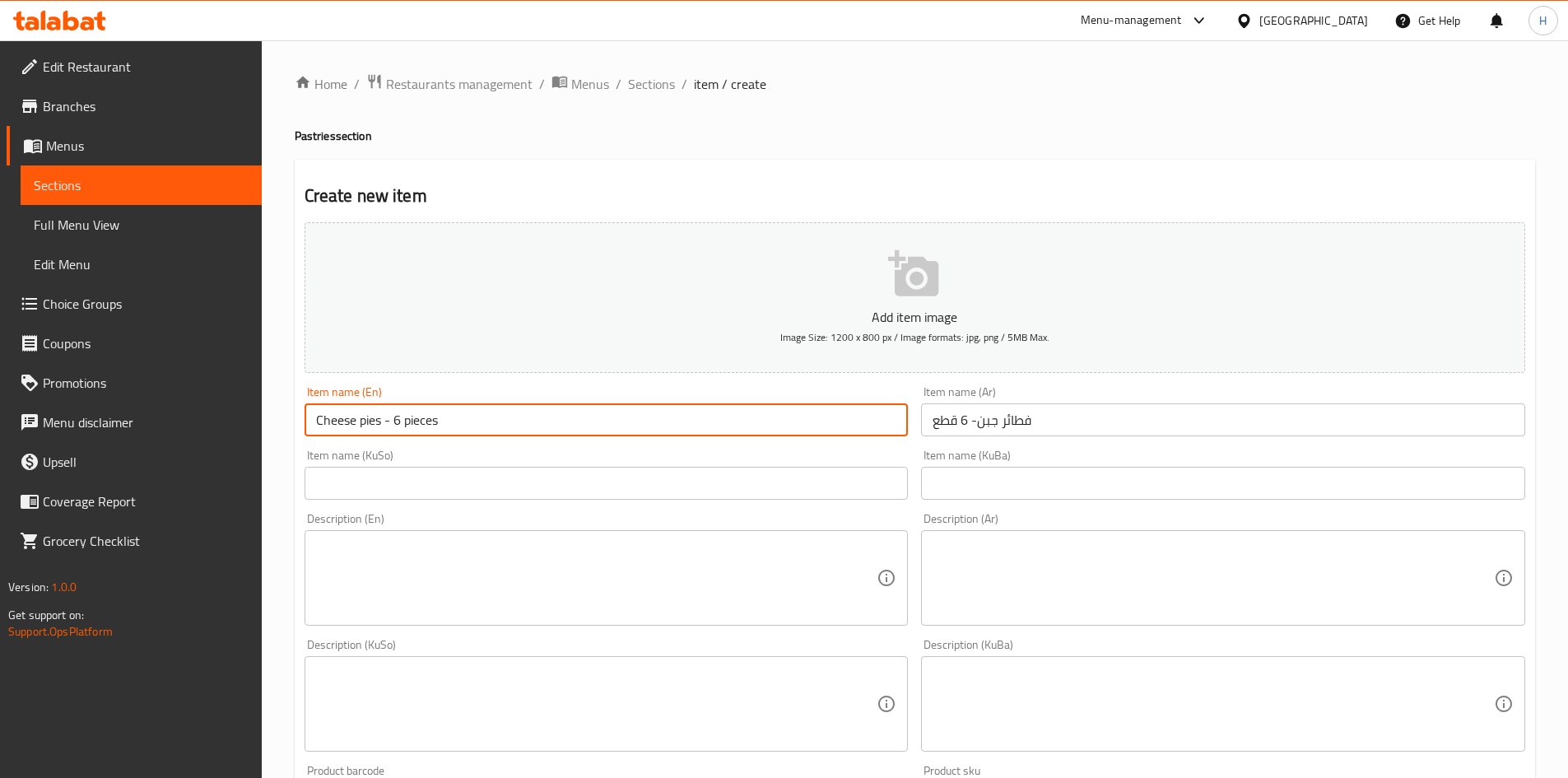
type input "Cheese pies - 6 pieces"
click at [1042, 593] on textarea at bounding box center [1213, 579] width 561 height 79
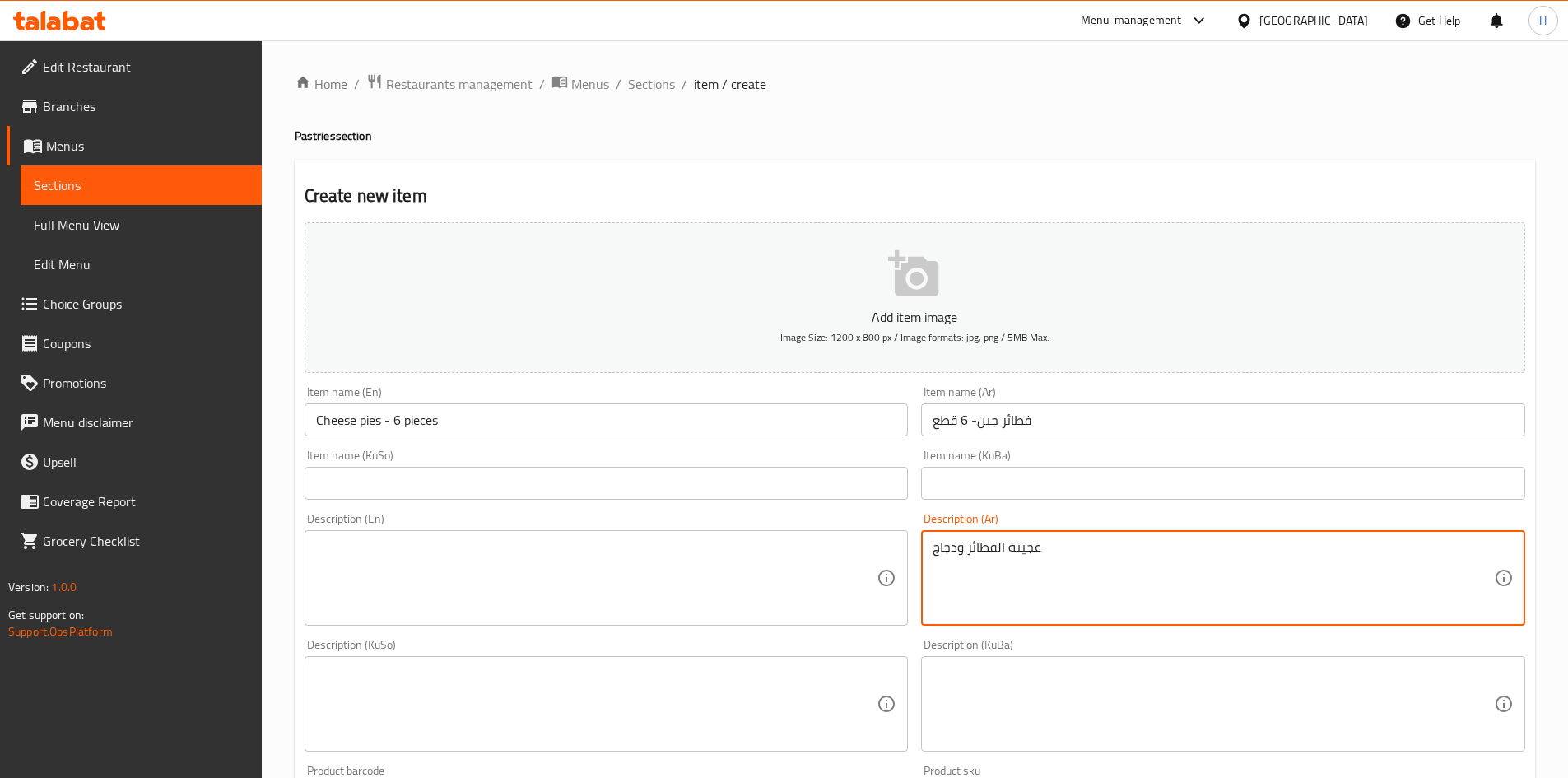
click at [937, 550] on textarea "عجينة الفطائر ودجاج" at bounding box center [1213, 579] width 561 height 79
click at [938, 550] on textarea "عجينة الفطائر وجين" at bounding box center [1213, 579] width 561 height 79
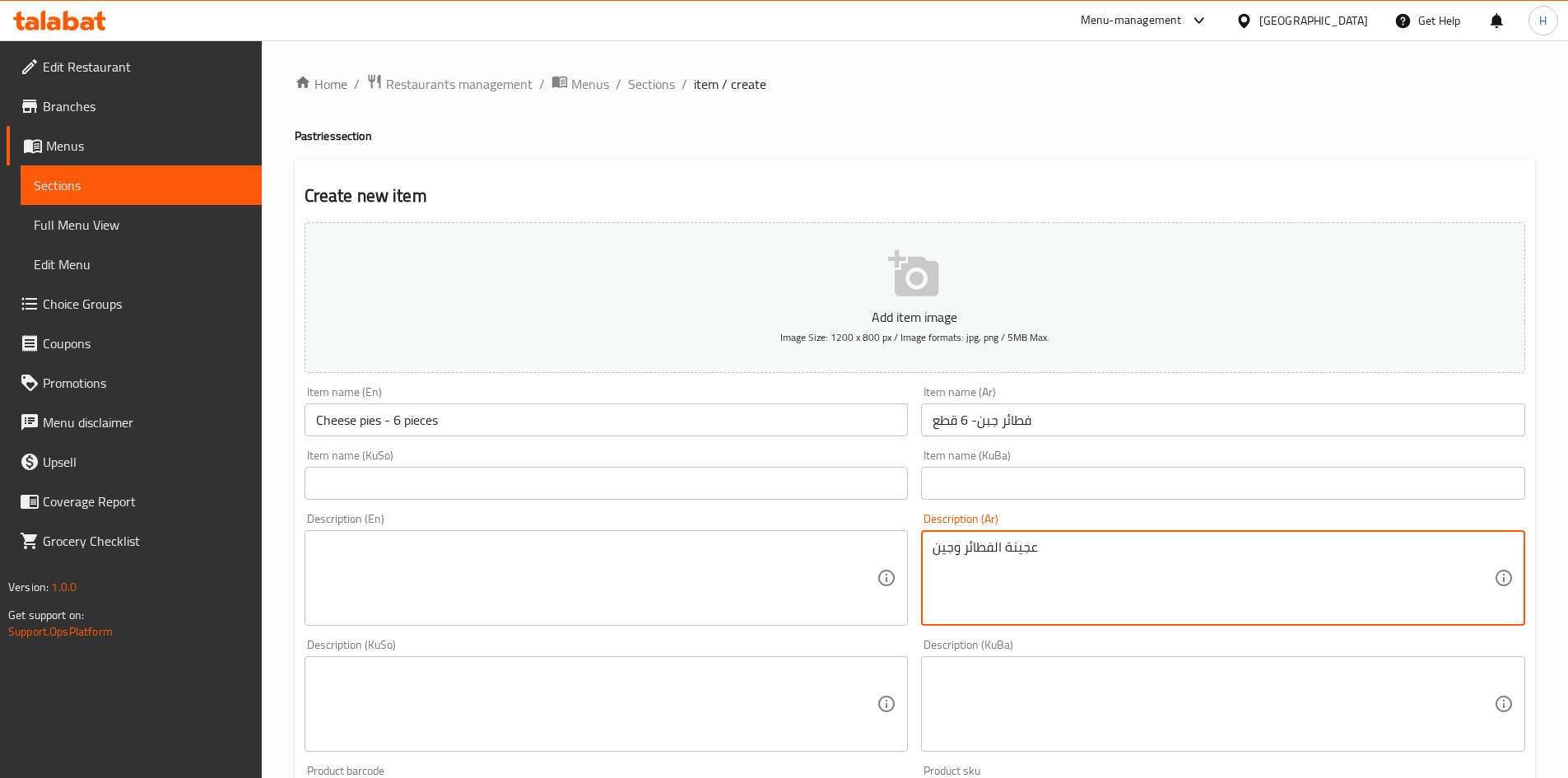
type textarea "عجينة الفطائر وجين"
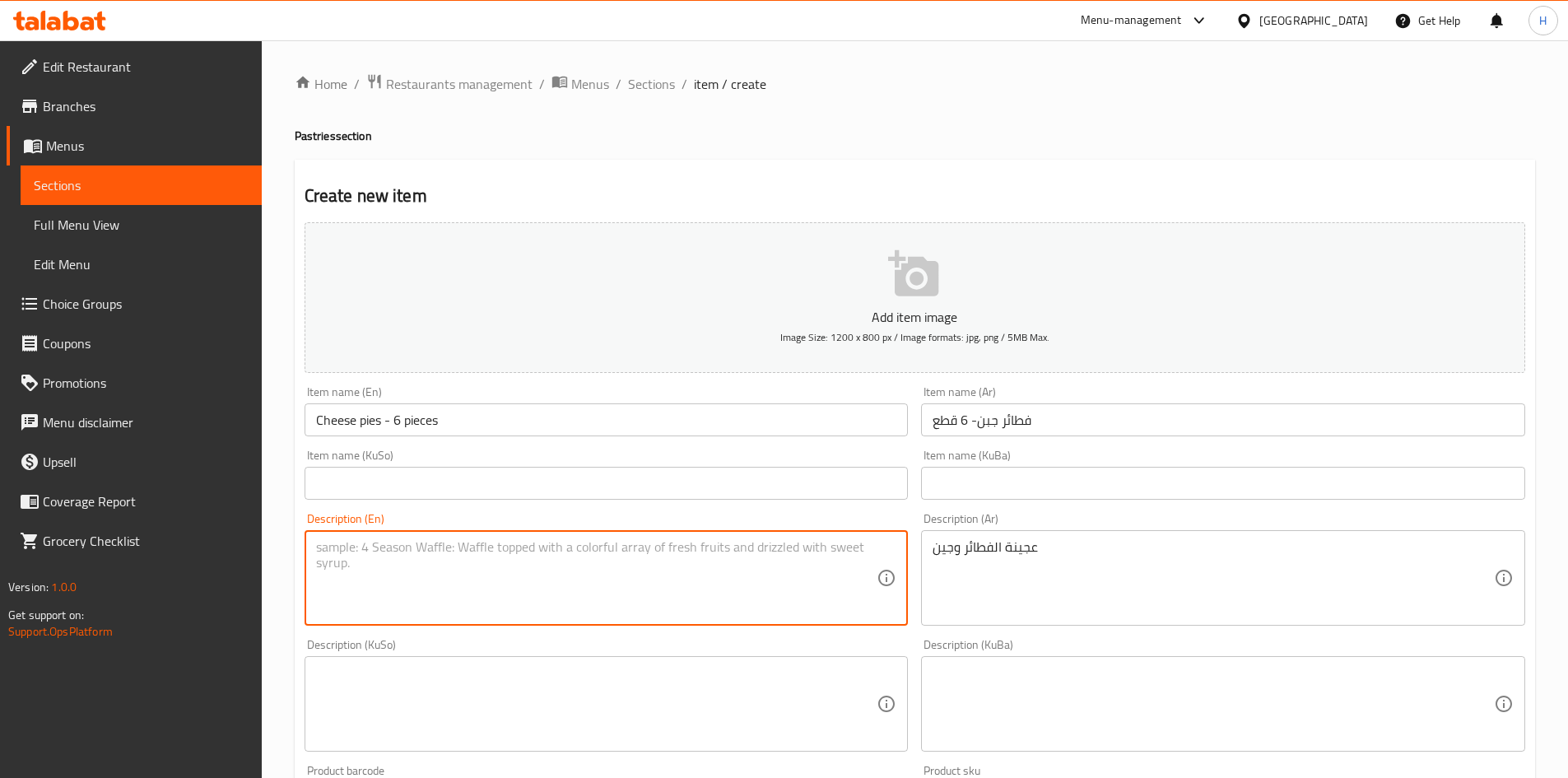
click at [476, 558] on textarea at bounding box center [596, 579] width 561 height 79
paste textarea "Pie dough and gin"
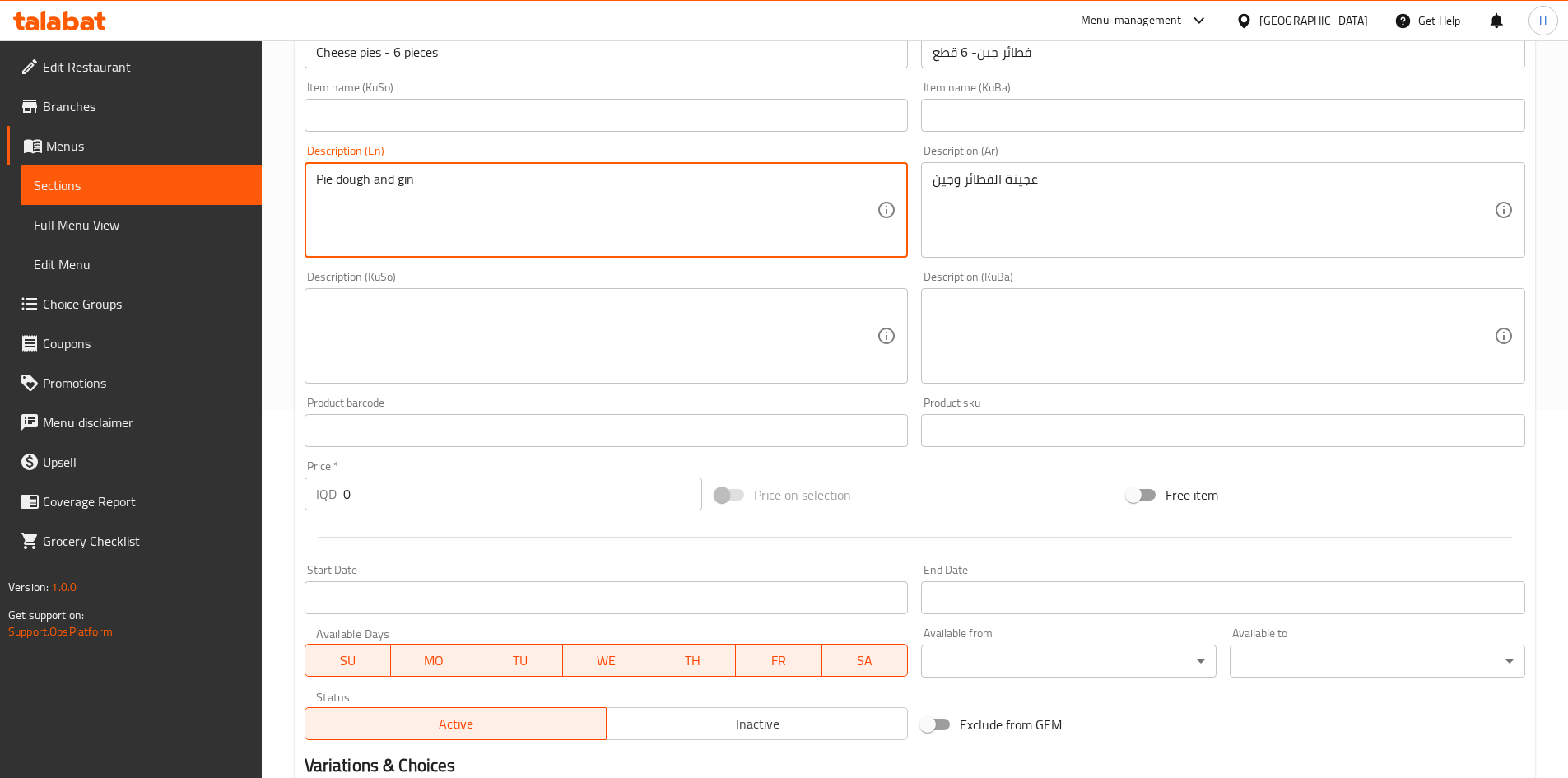
scroll to position [245, 0]
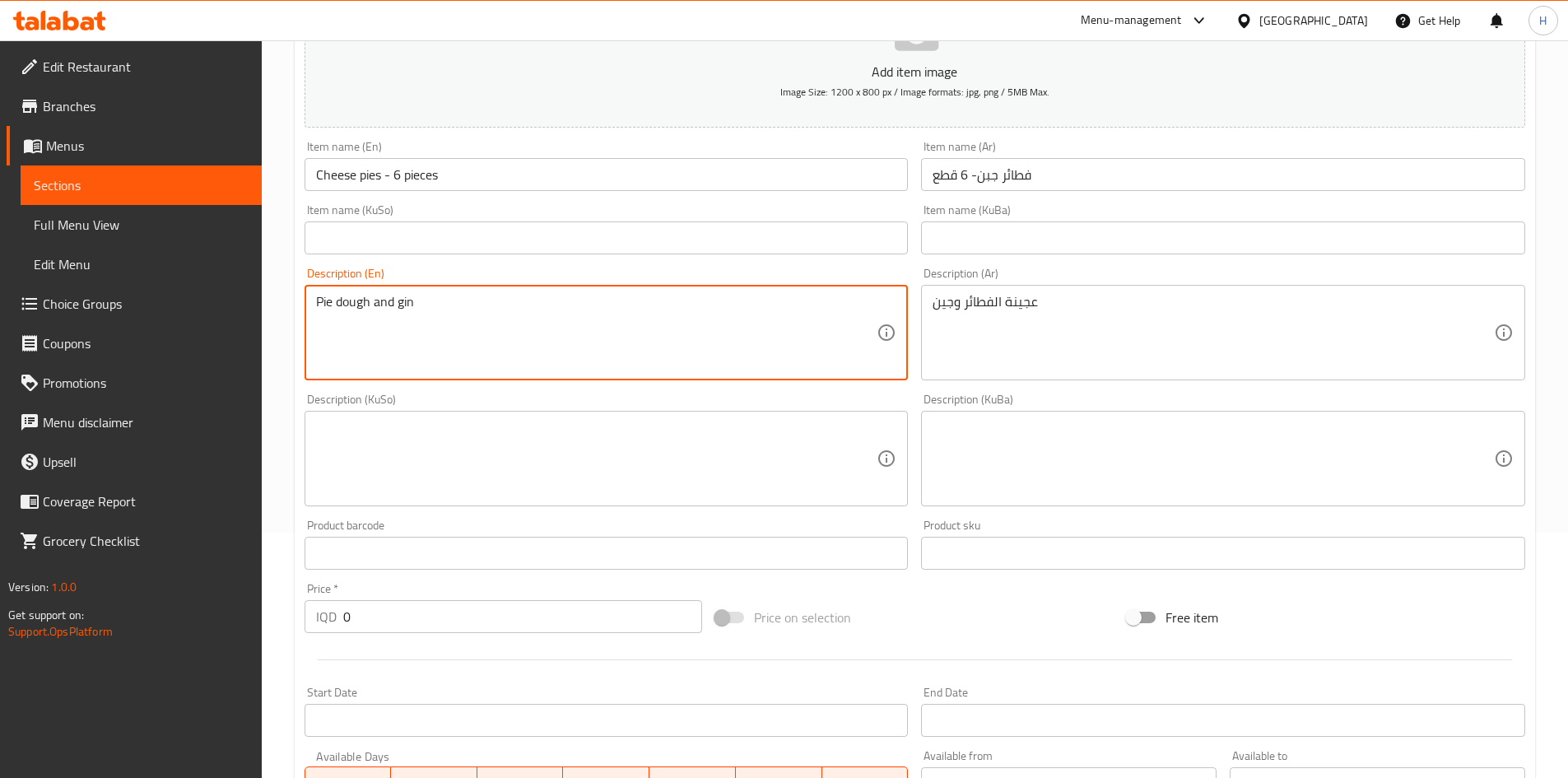
type textarea "Pie dough and gin"
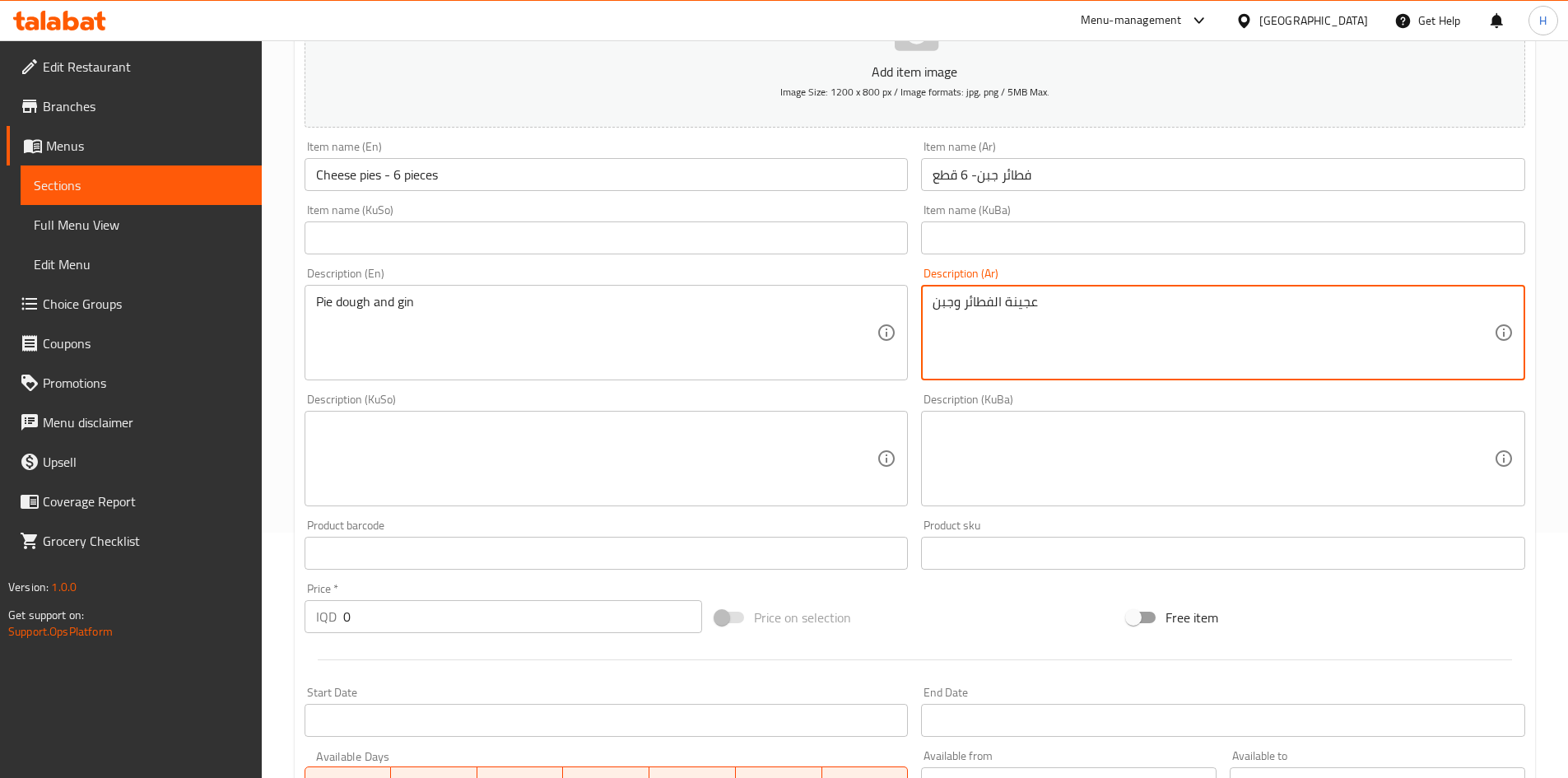
type textarea "عجينة الفطائر وجبن"
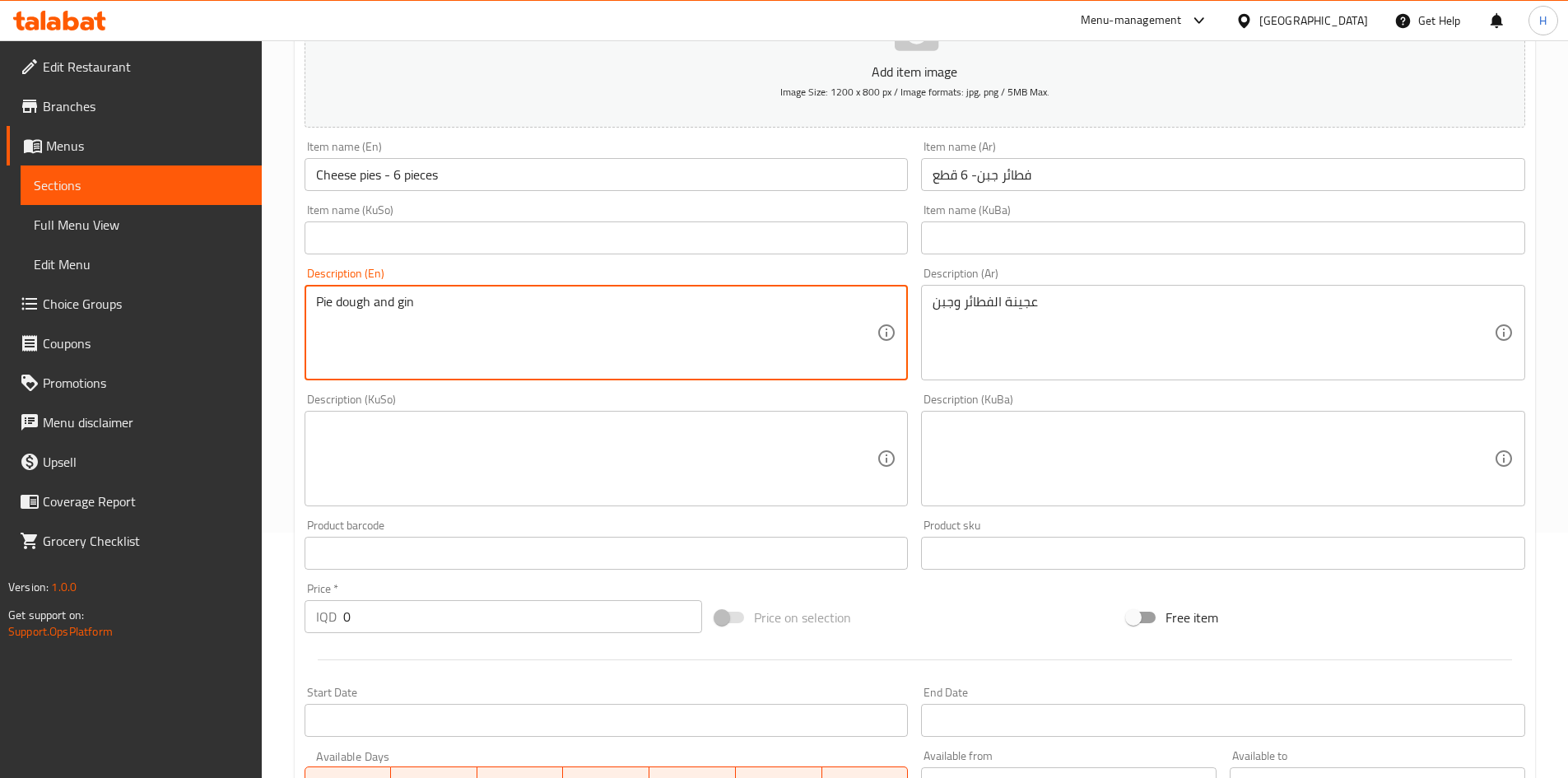
click at [407, 303] on textarea "Pie dough and gin" at bounding box center [596, 333] width 561 height 79
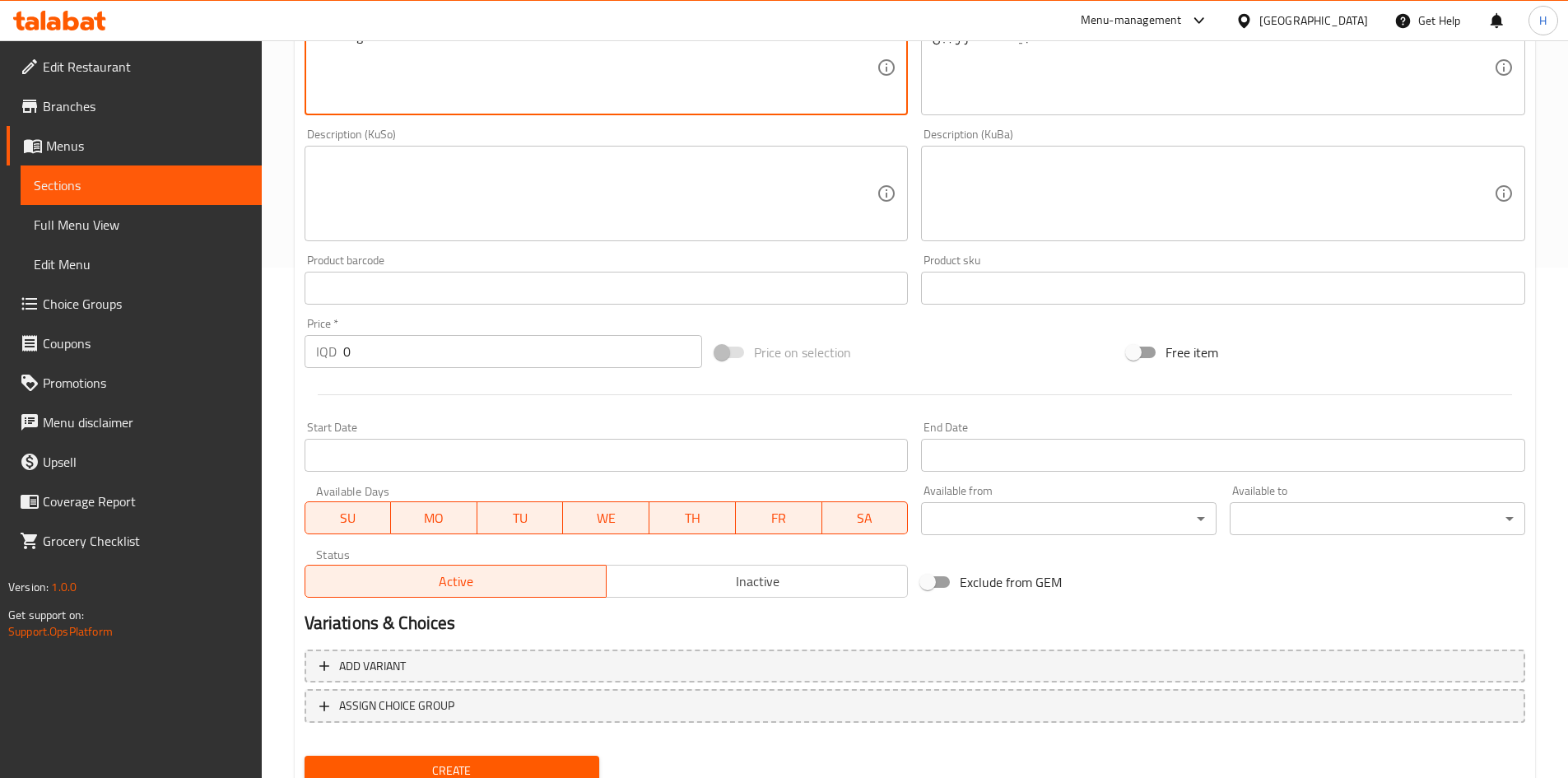
scroll to position [575, 0]
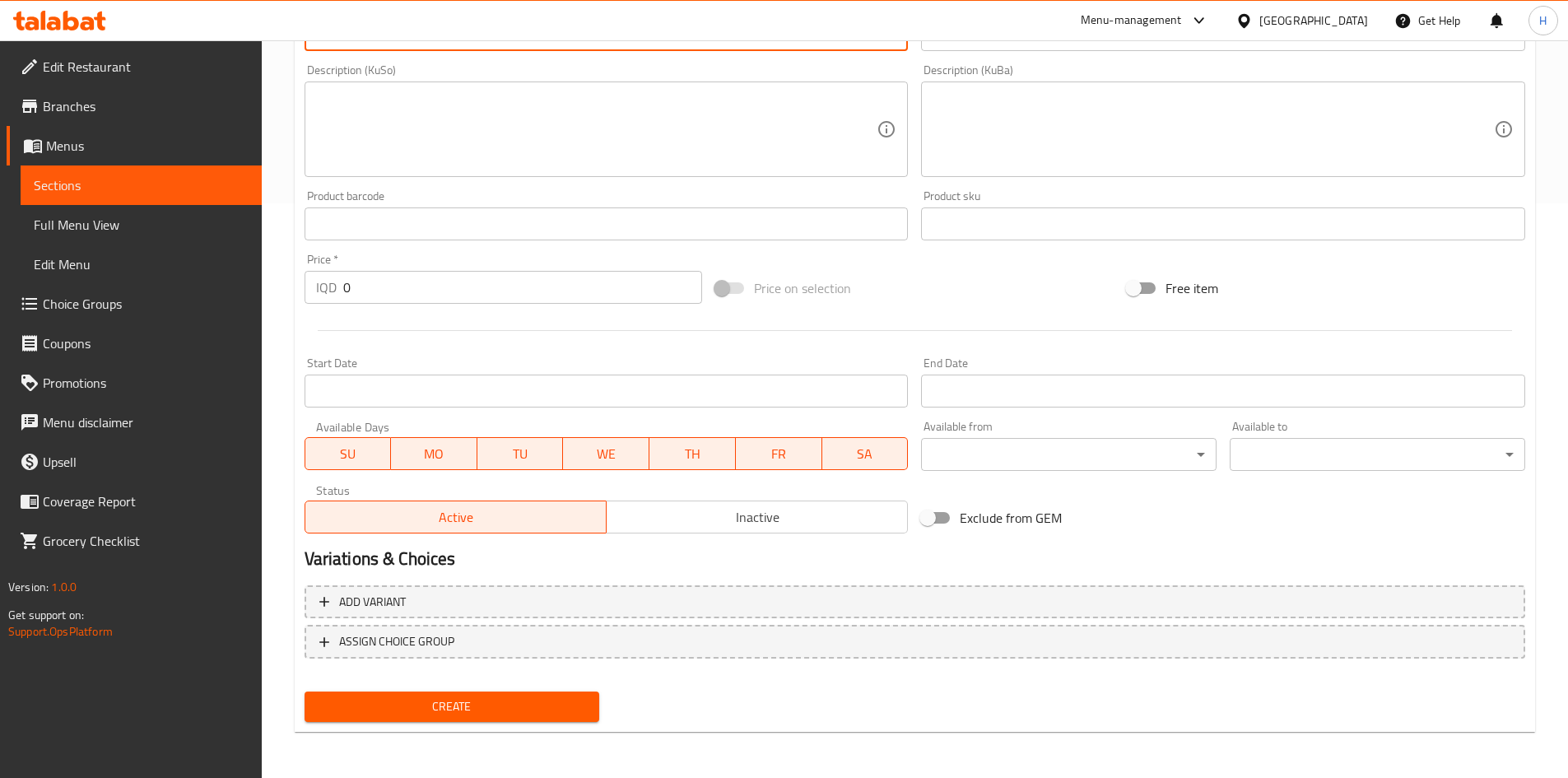
type textarea "Pie dough and cheese"
click at [430, 285] on input "0" at bounding box center [523, 287] width 360 height 33
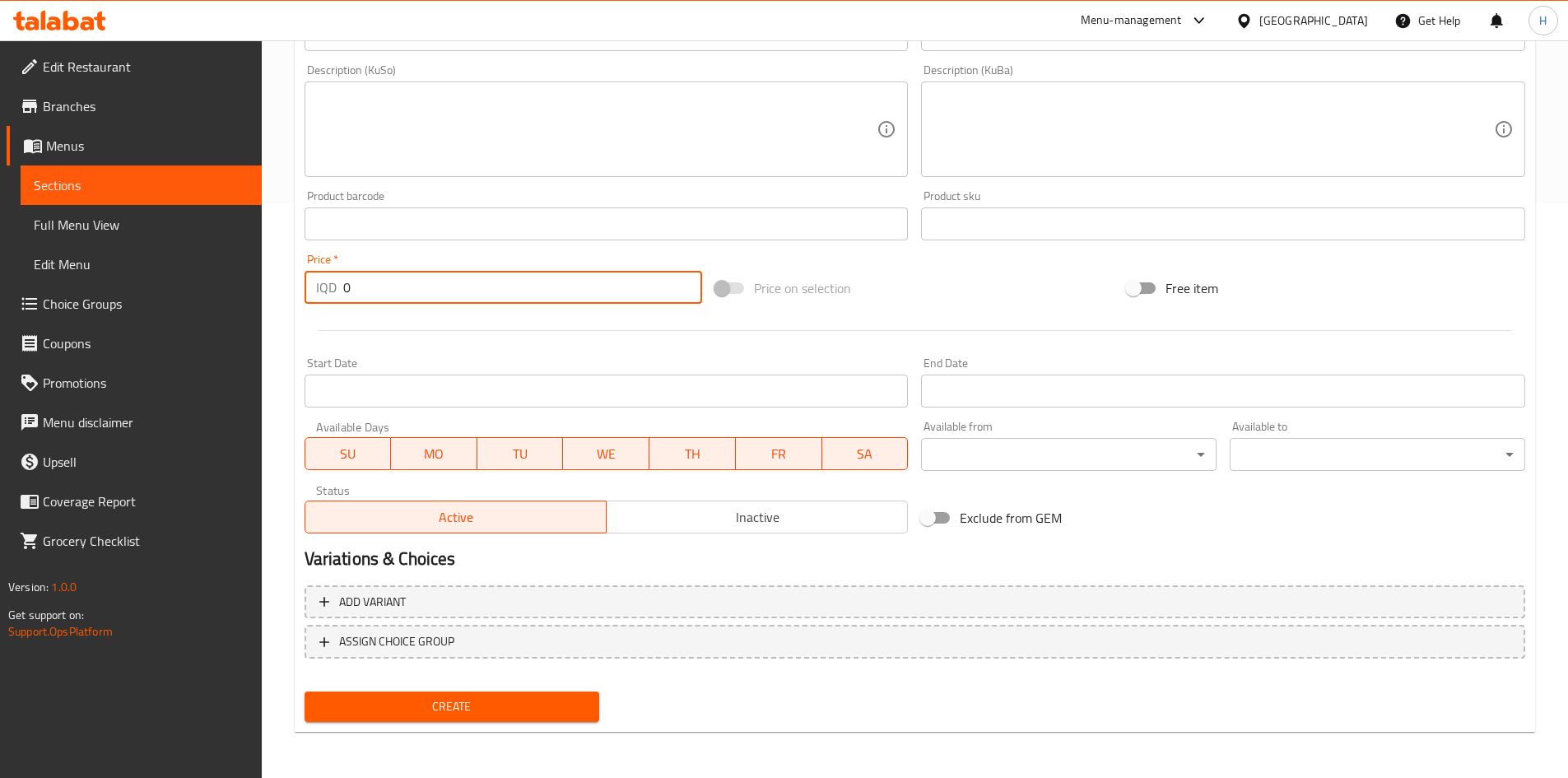
click at [430, 285] on input "0" at bounding box center [523, 287] width 360 height 33
type input "6000"
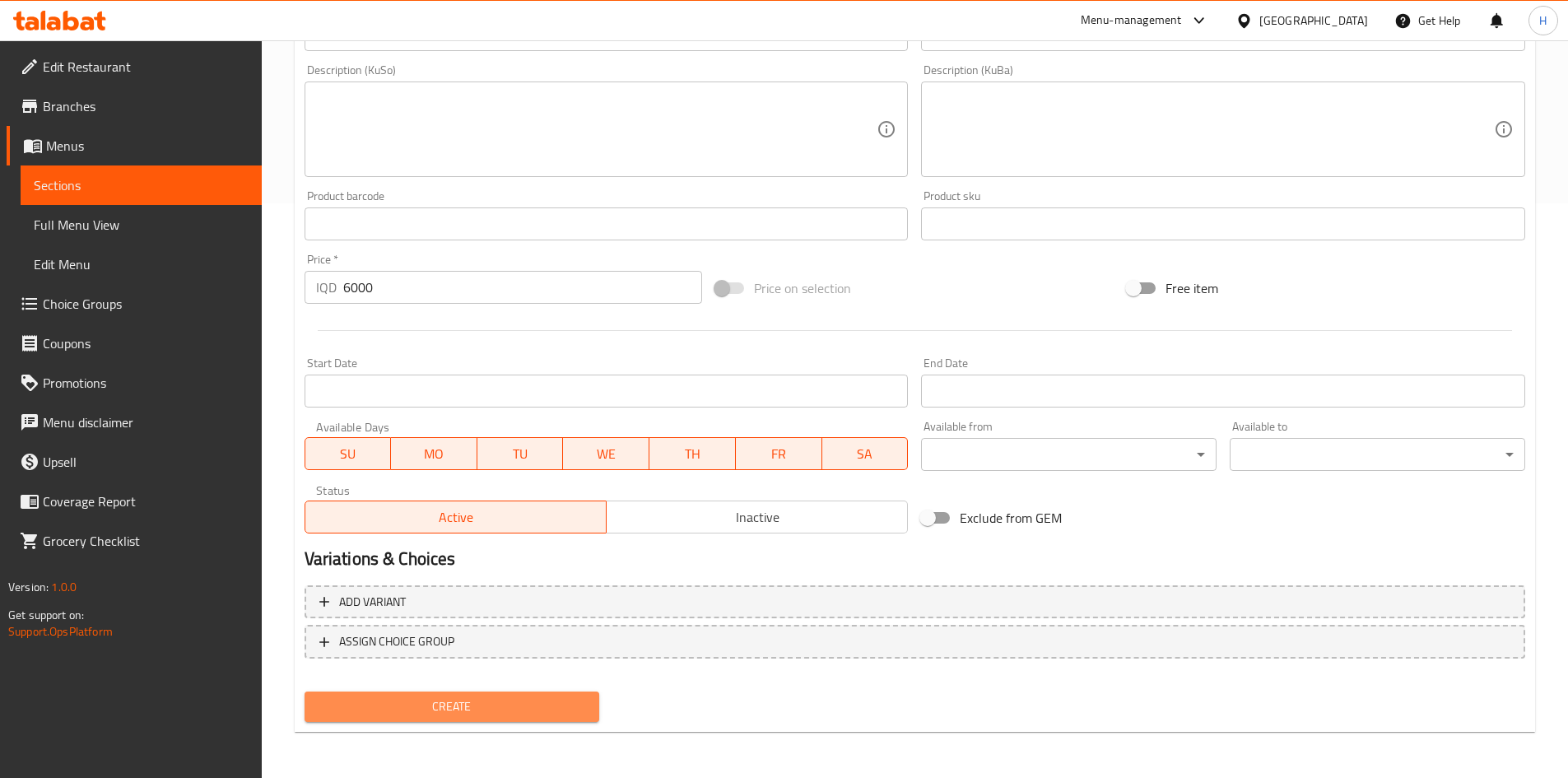
click at [478, 694] on button "Create" at bounding box center [452, 707] width 296 height 31
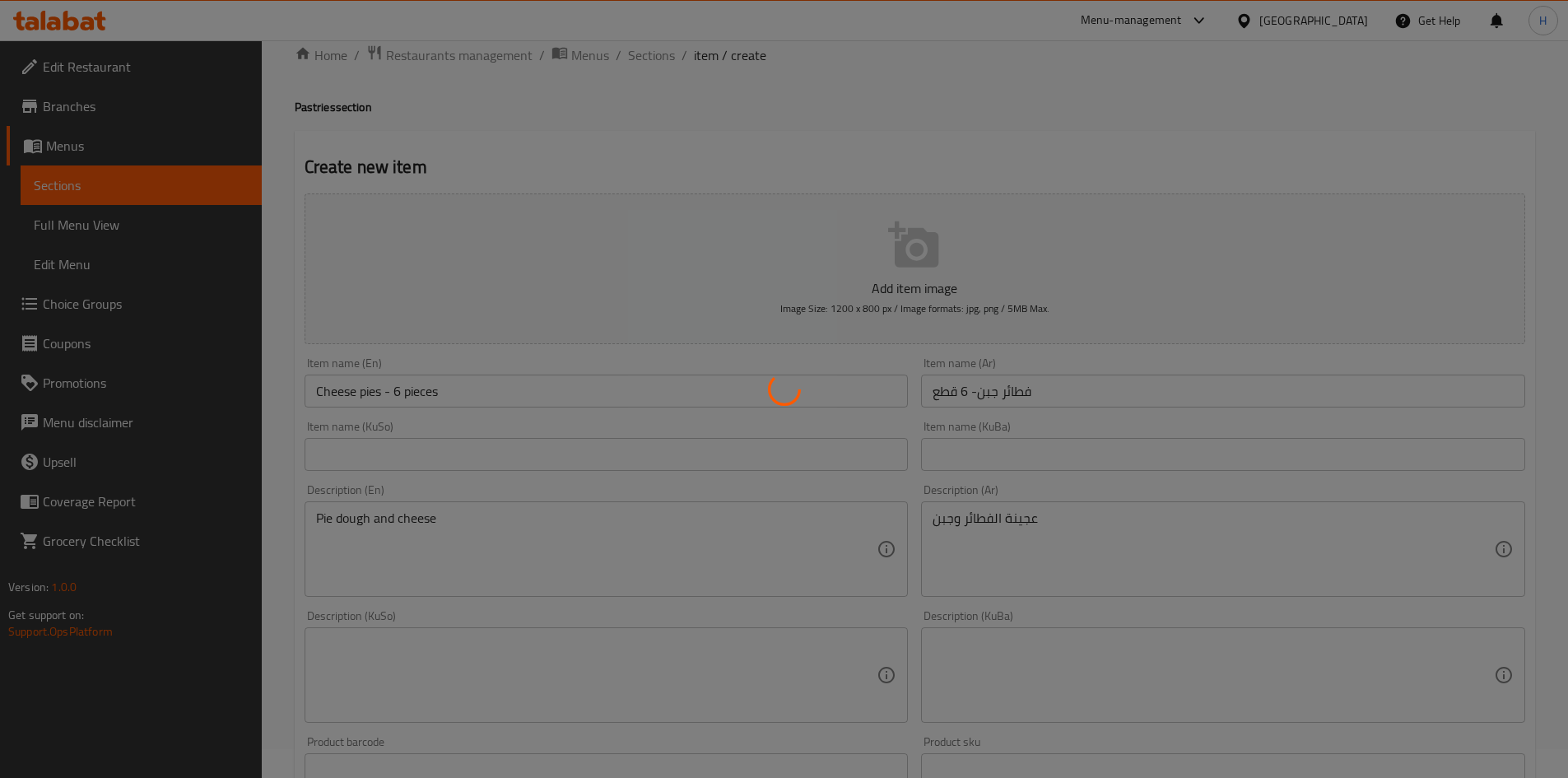
scroll to position [0, 0]
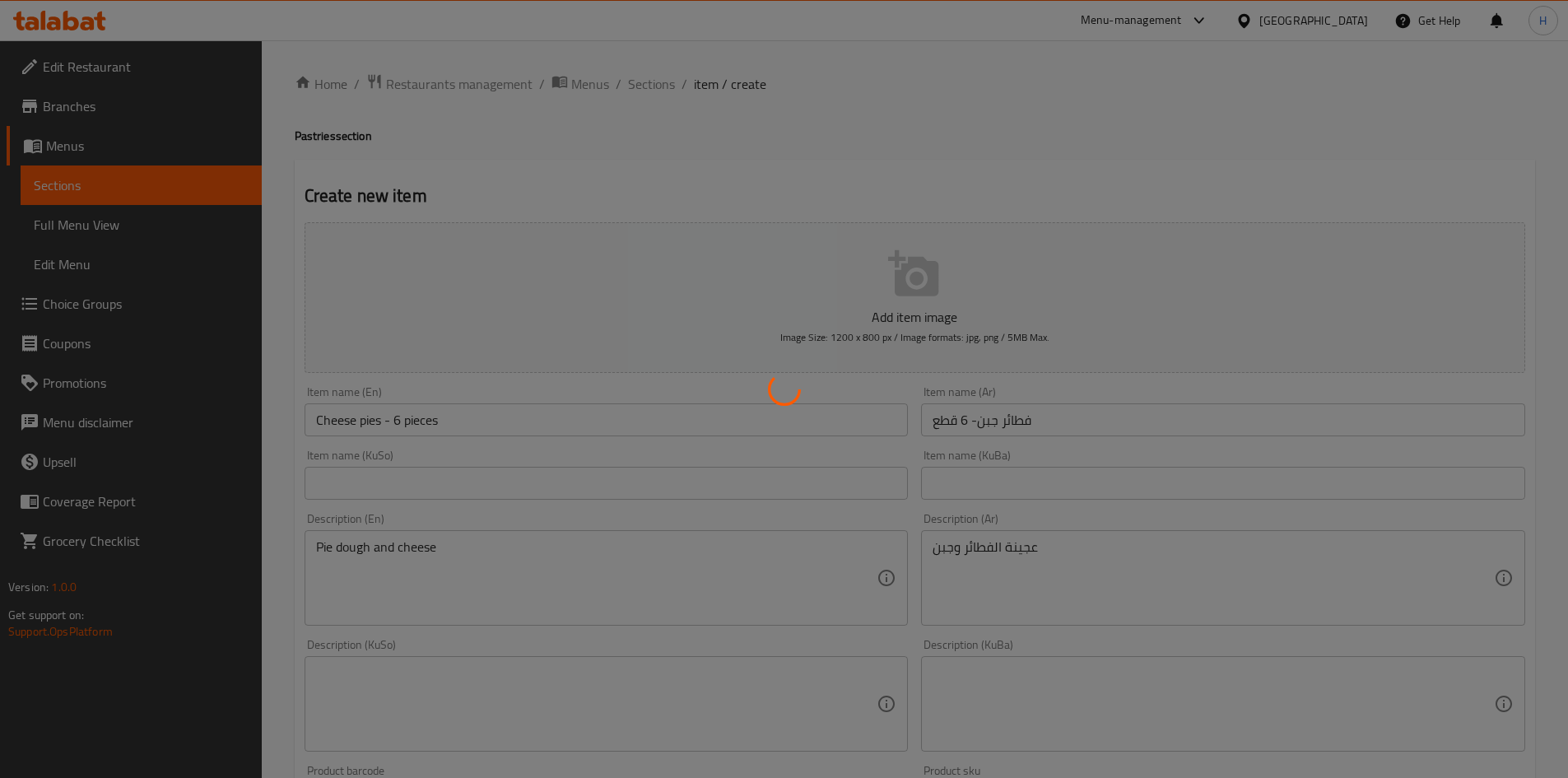
type input "0"
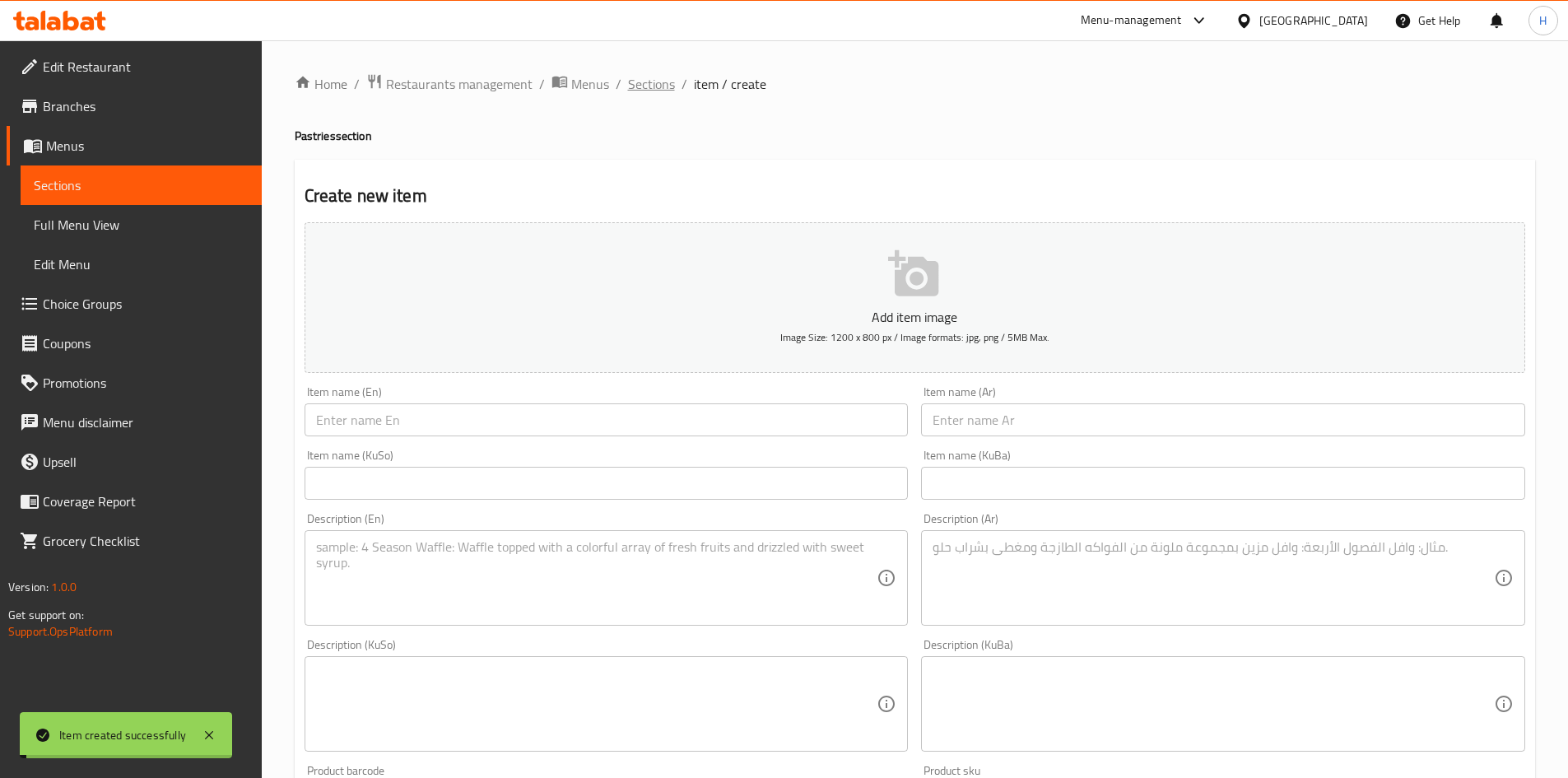
click at [668, 74] on span "Sections" at bounding box center [651, 84] width 47 height 20
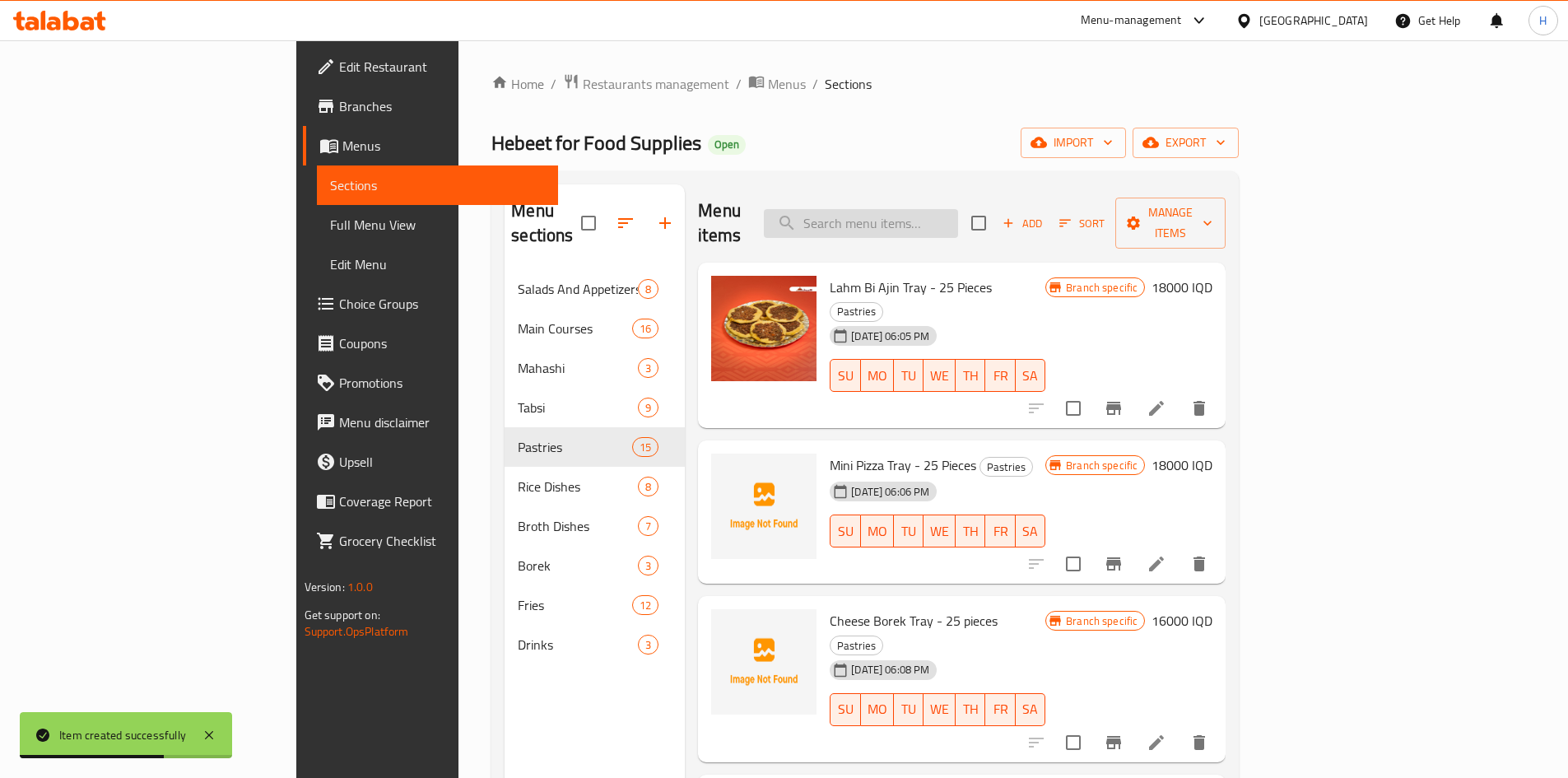
click at [958, 221] on input "search" at bounding box center [860, 224] width 194 height 29
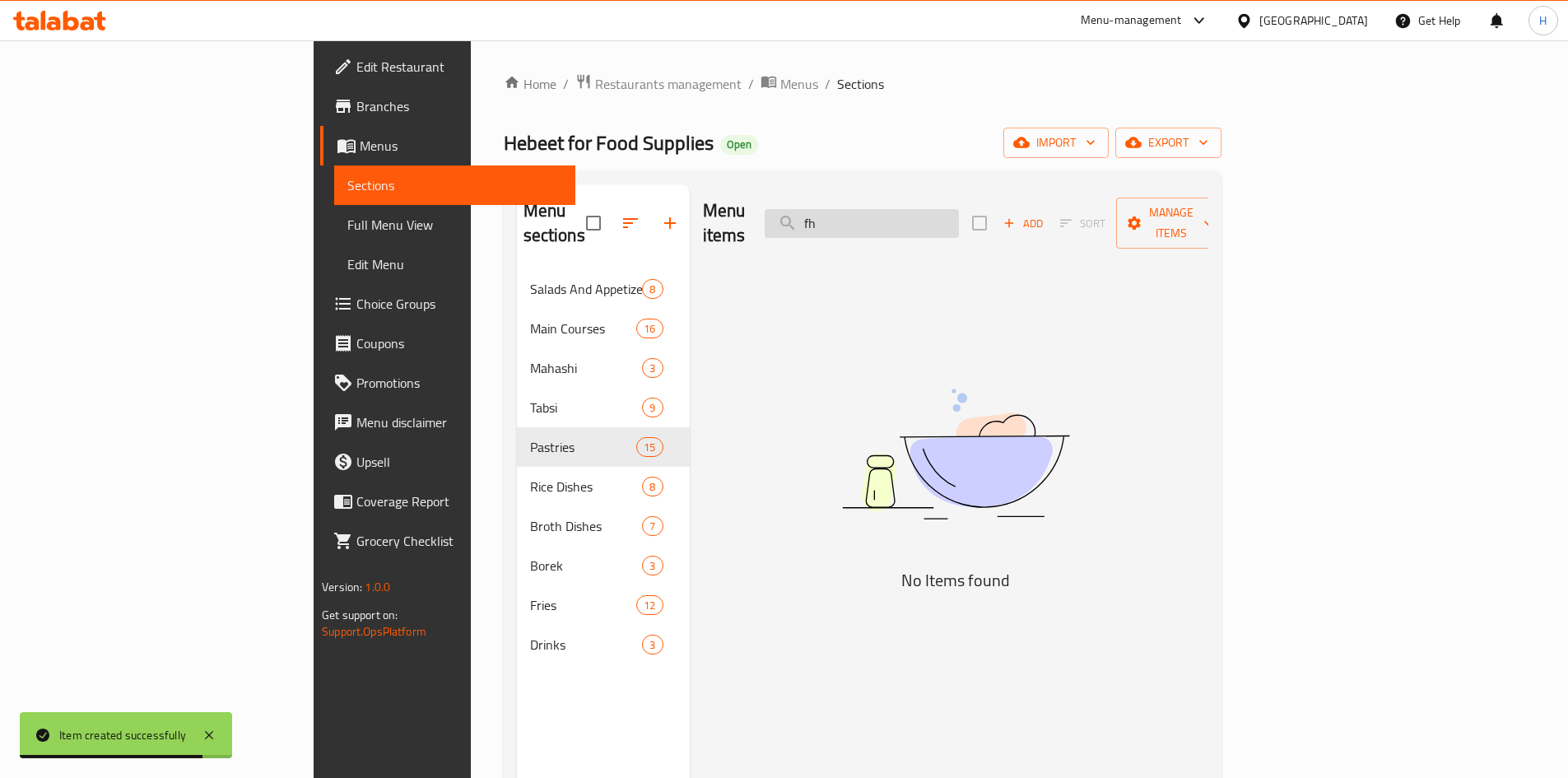
type input "f"
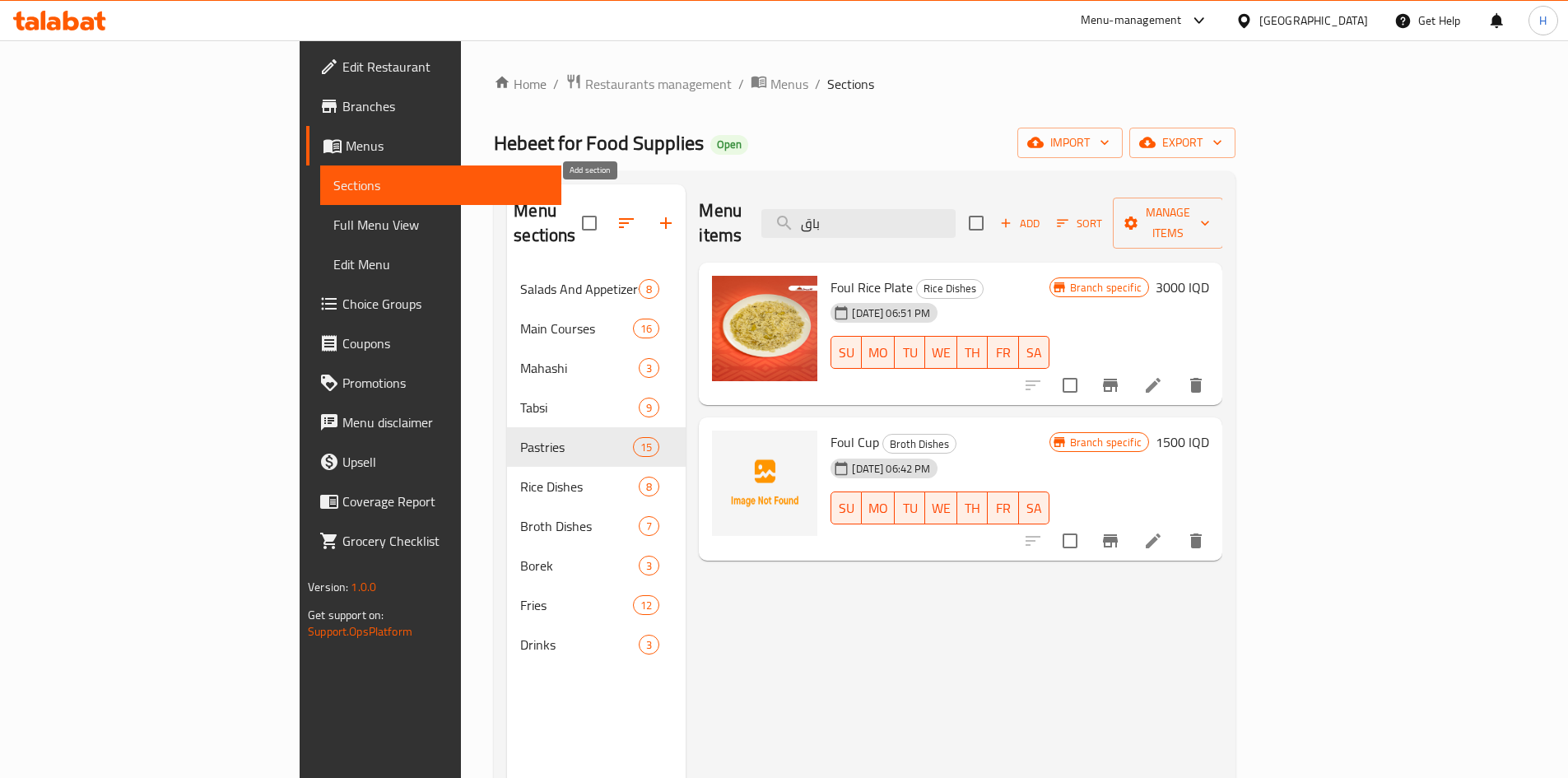
type input "باق"
click at [646, 208] on button "button" at bounding box center [666, 223] width 39 height 39
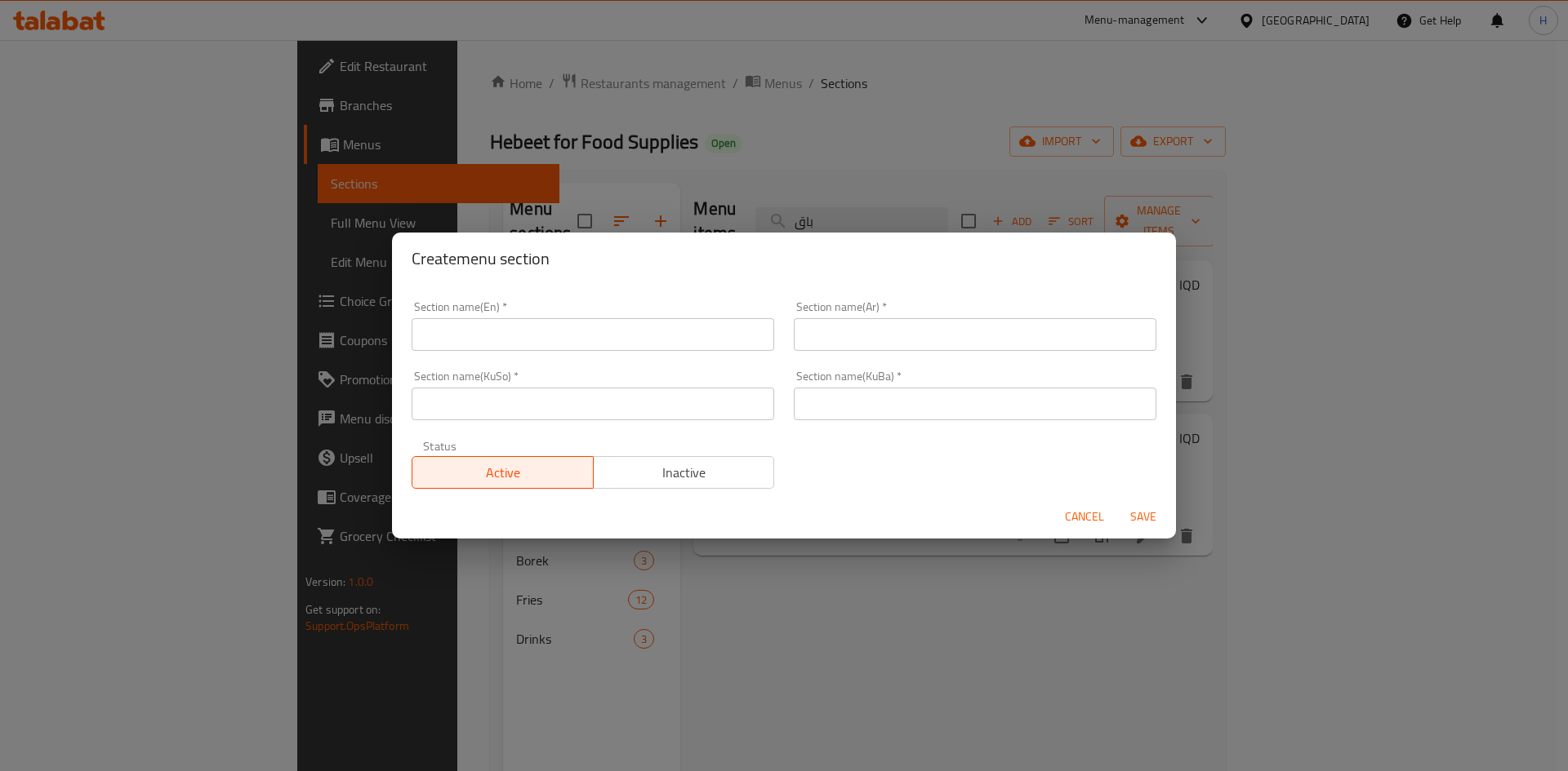
click at [981, 324] on input "text" at bounding box center [975, 335] width 363 height 33
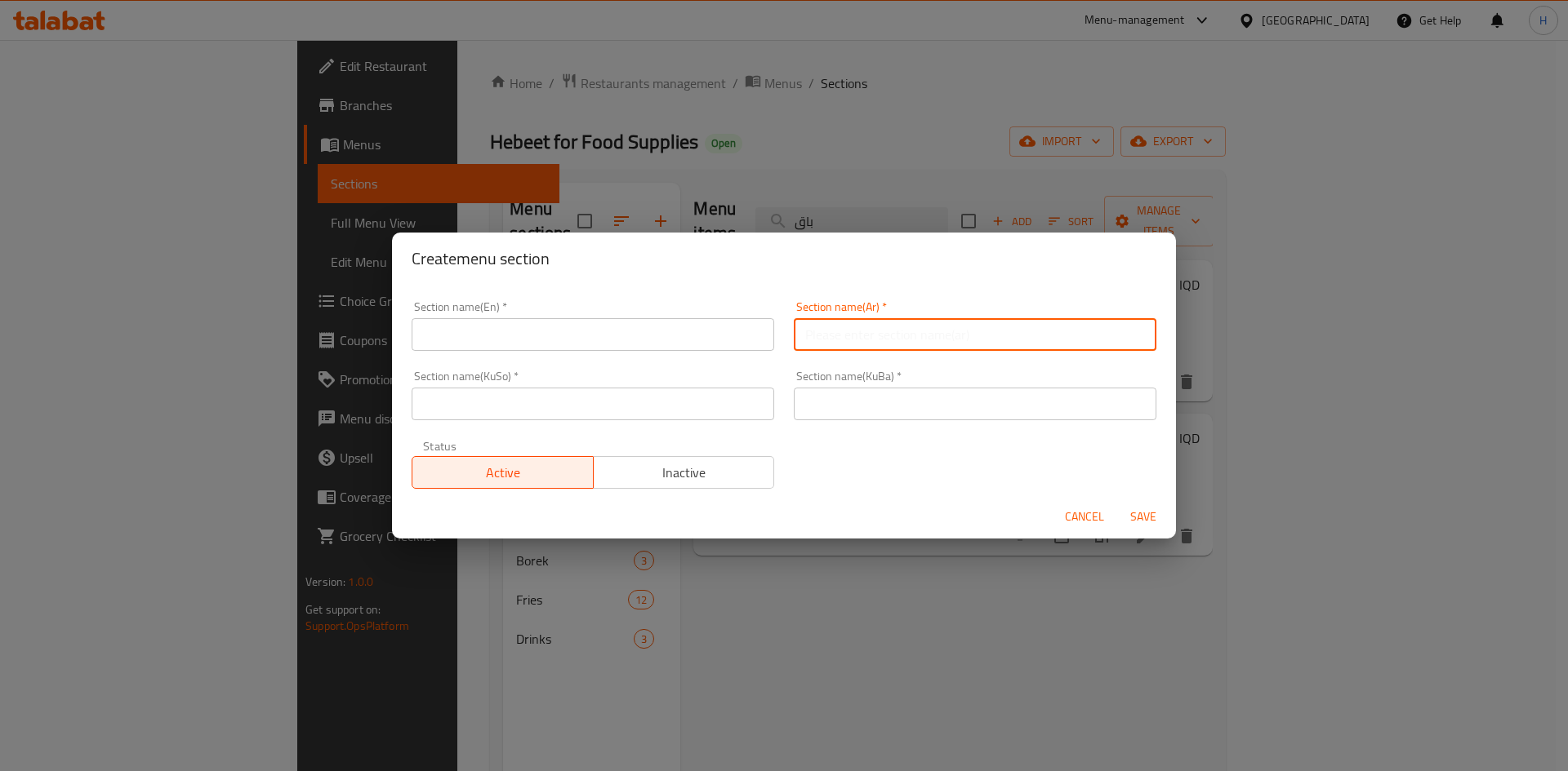
type input "الفطور"
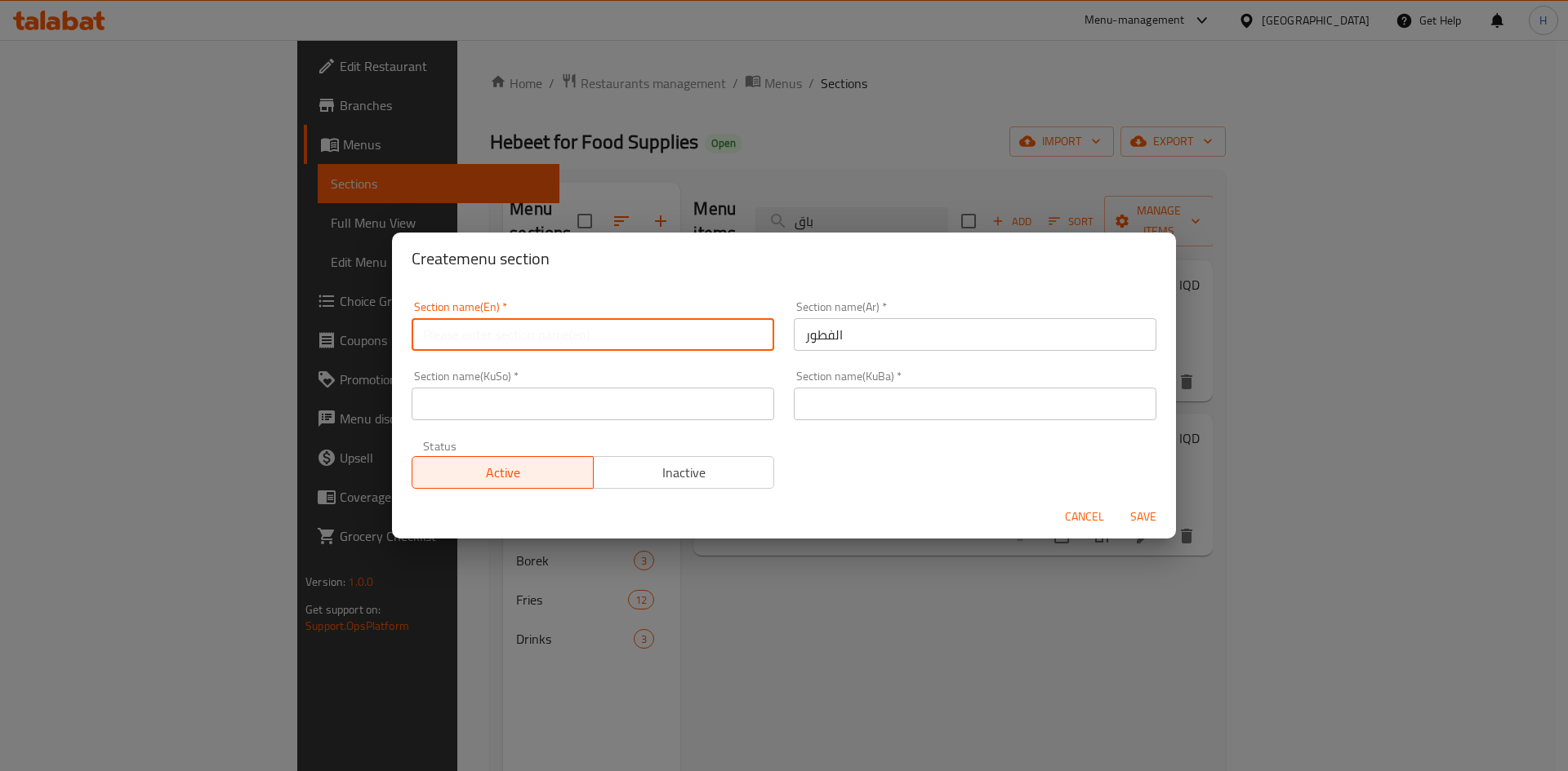
click at [679, 336] on input "text" at bounding box center [593, 335] width 363 height 33
type input "Breakfast"
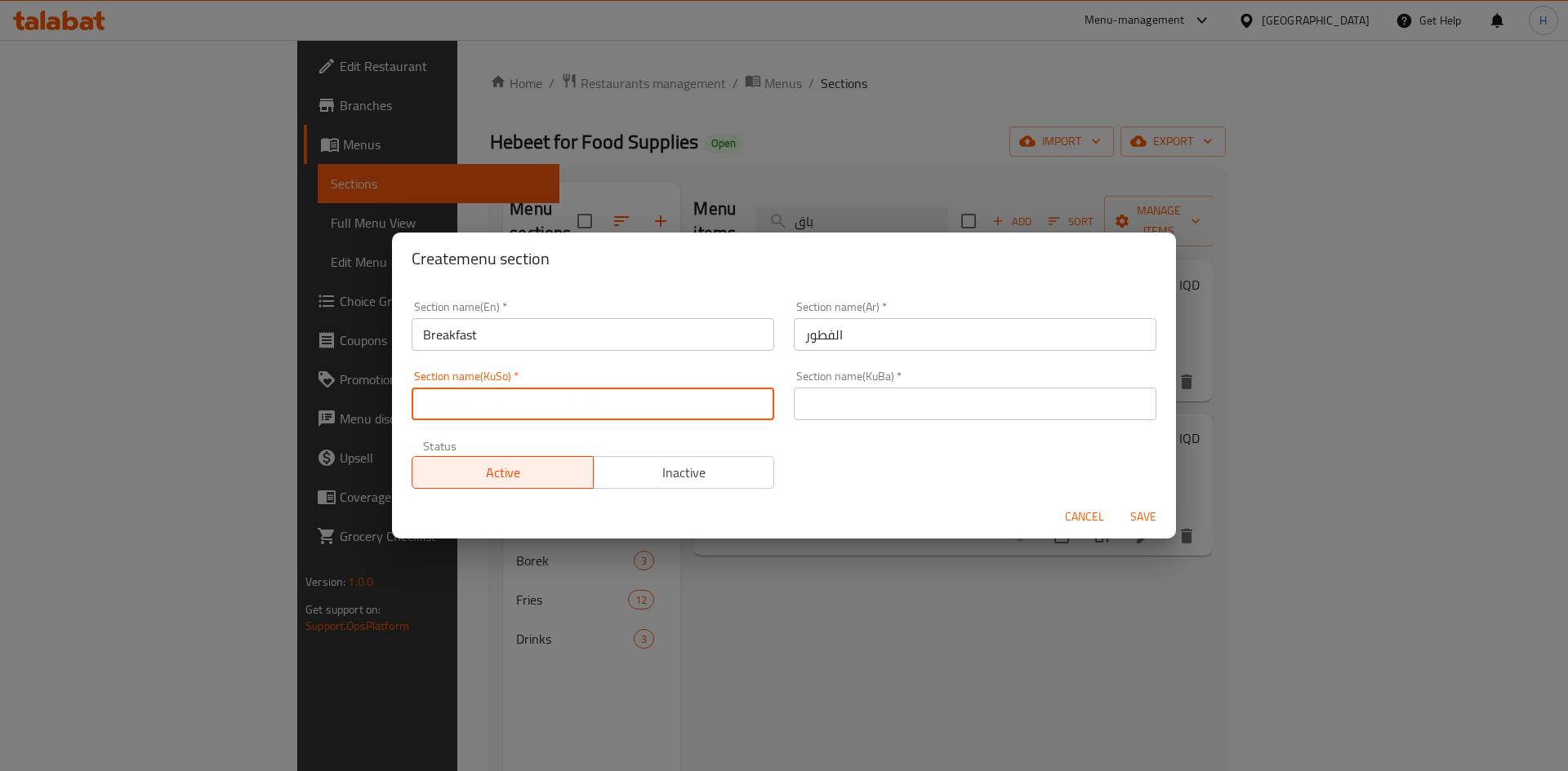
click at [509, 407] on input "text" at bounding box center [593, 404] width 363 height 33
type input "."
drag, startPoint x: 877, startPoint y: 404, endPoint x: 885, endPoint y: 411, distance: 10.6
click at [877, 404] on input "text" at bounding box center [975, 404] width 363 height 33
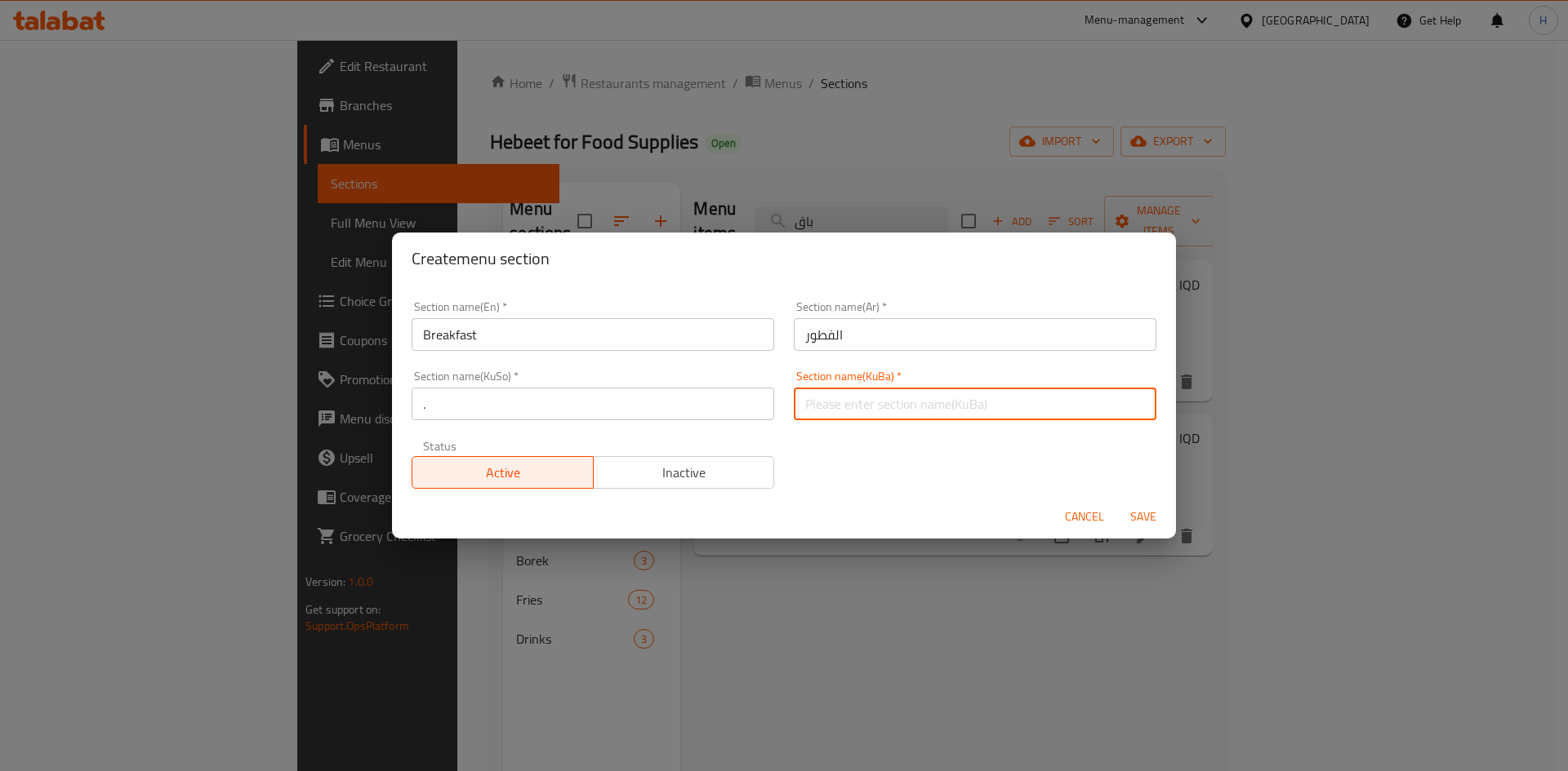
type input "."
click at [1165, 517] on button "Save" at bounding box center [1143, 518] width 53 height 31
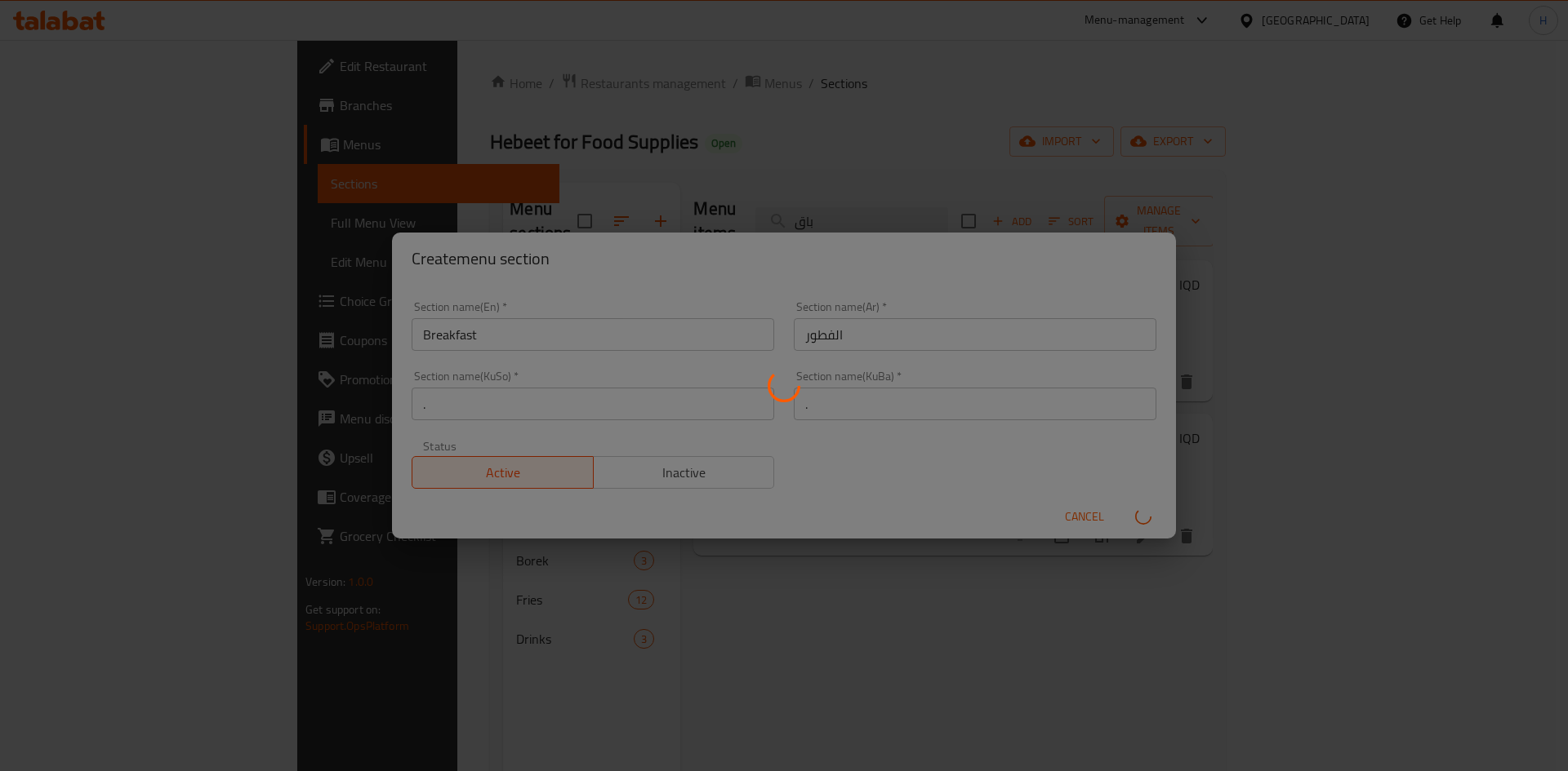
click at [1160, 517] on div at bounding box center [784, 386] width 1568 height 771
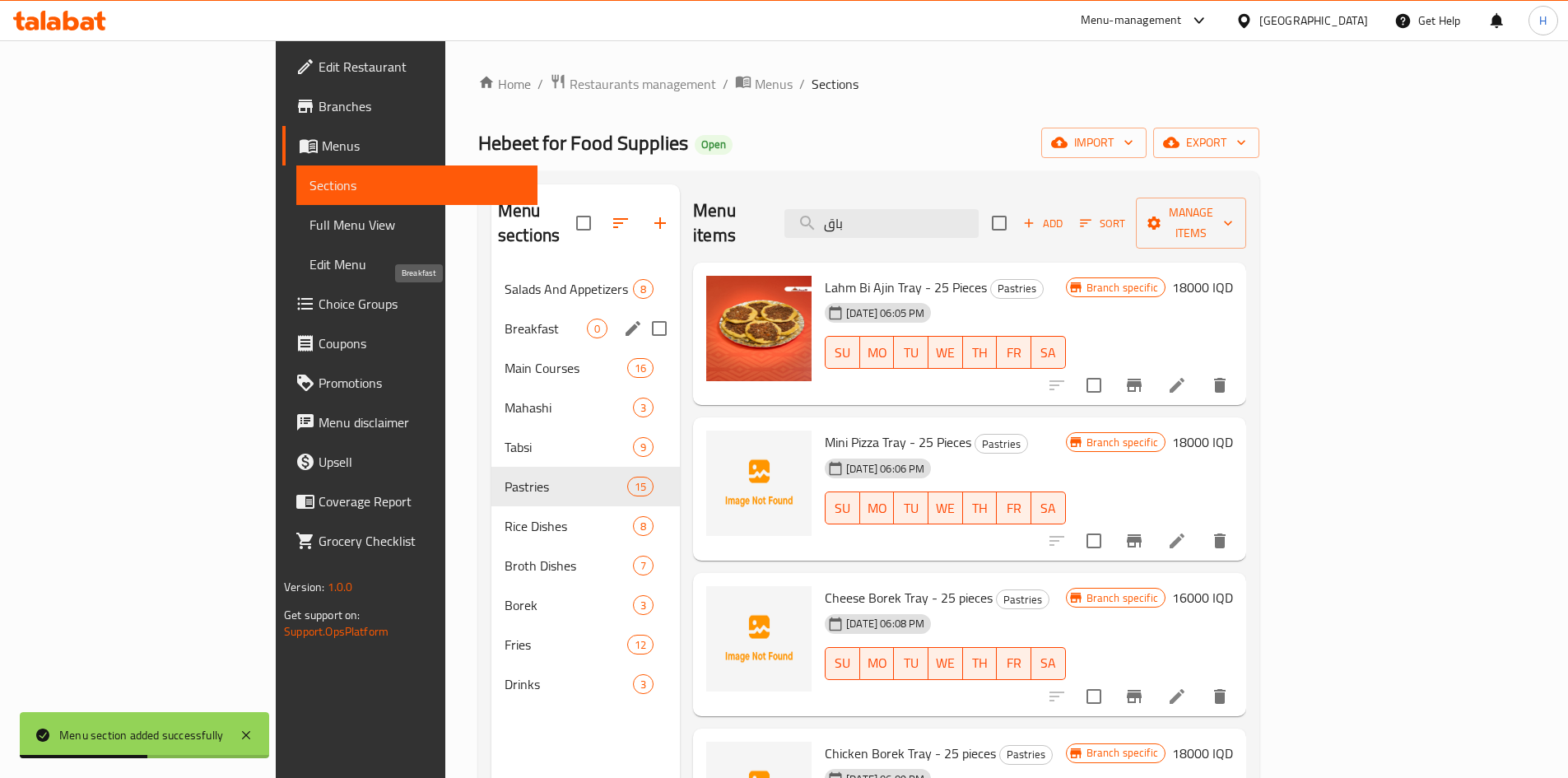
click at [505, 319] on span "Breakfast" at bounding box center [546, 328] width 82 height 20
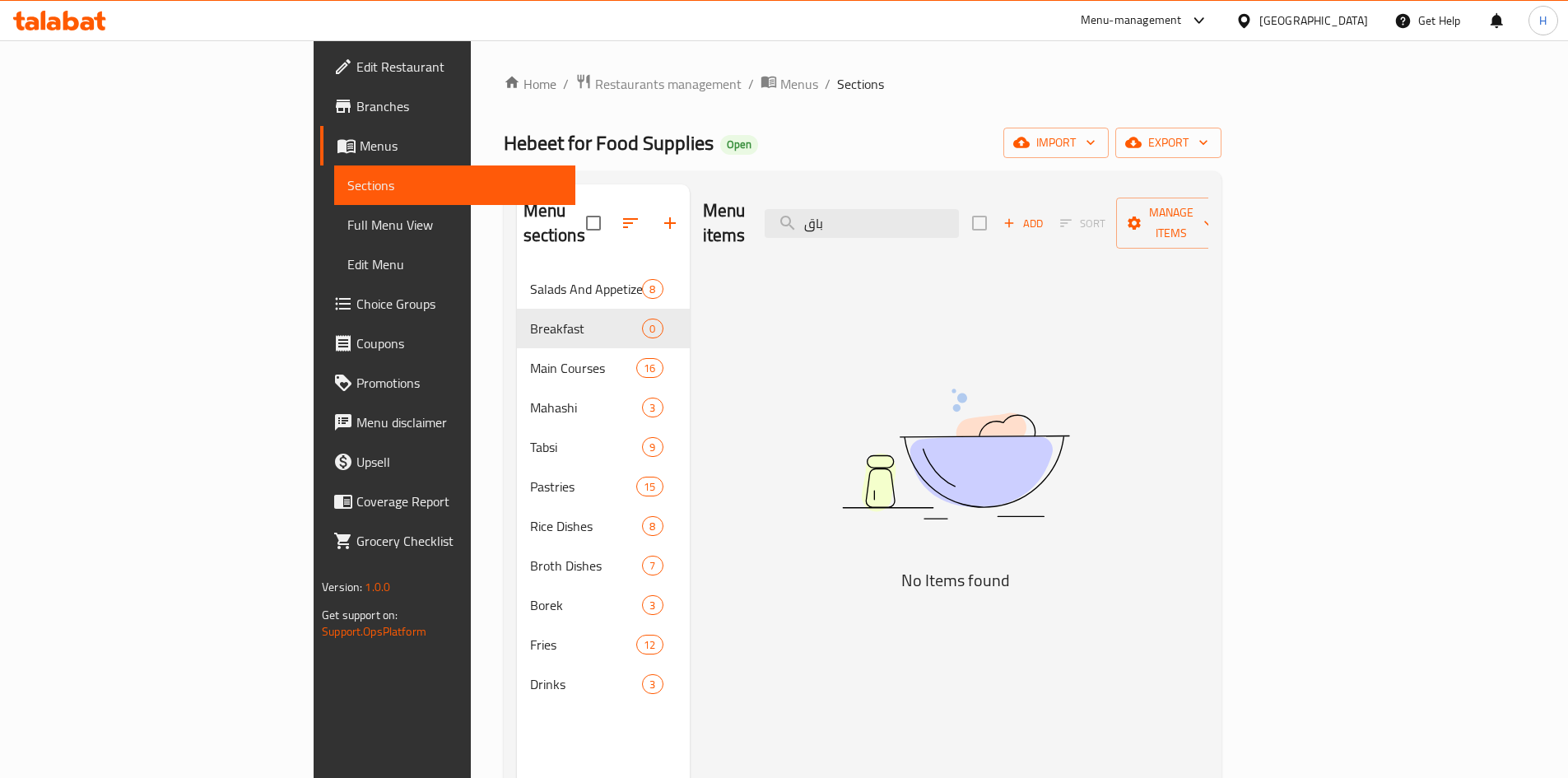
click at [1017, 215] on icon "button" at bounding box center [1009, 222] width 15 height 15
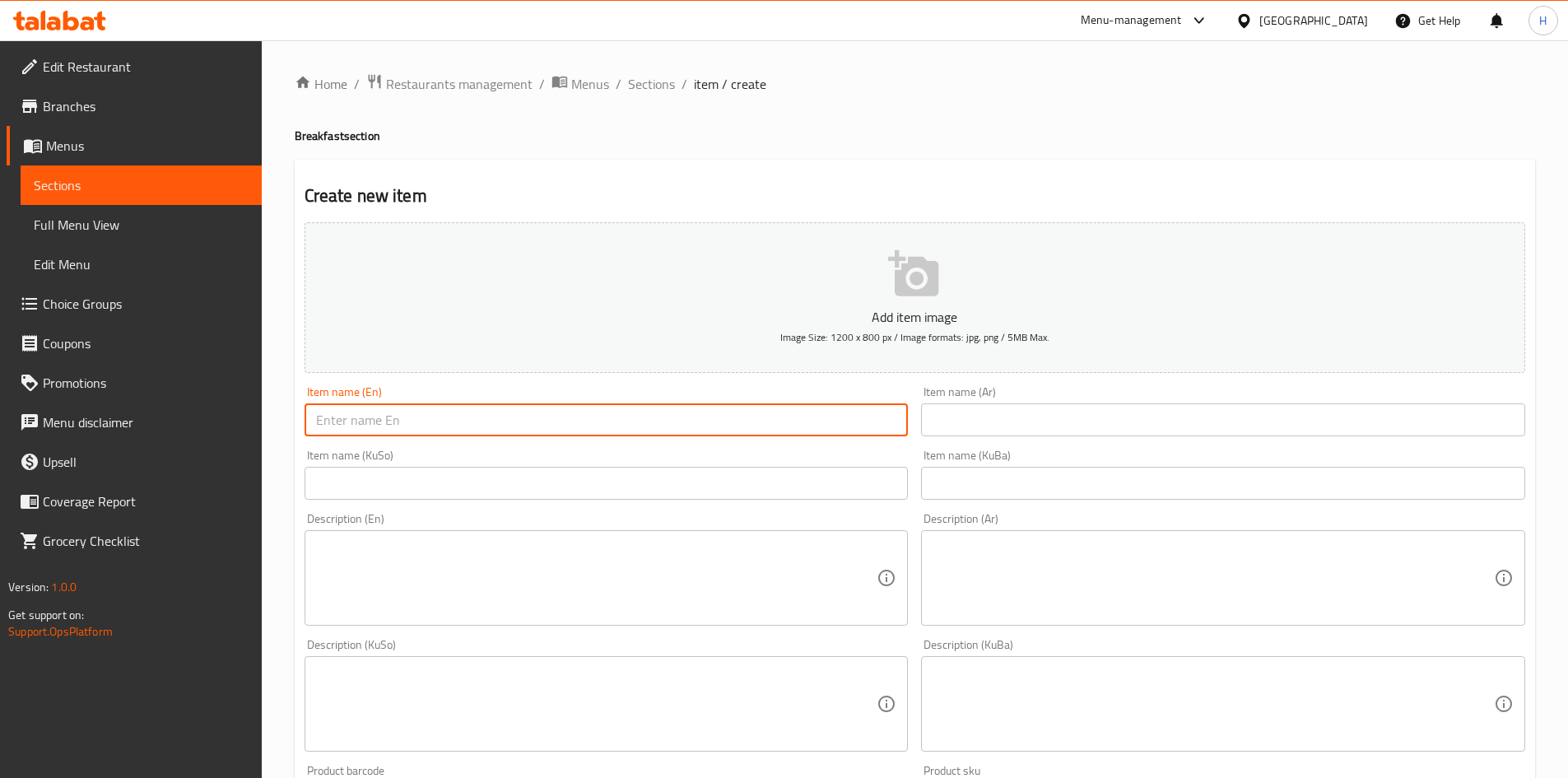
click at [490, 416] on input "text" at bounding box center [606, 420] width 604 height 33
paste input "Baqilaa With [PERSON_NAME]"
type input "Baqilaa With [PERSON_NAME]"
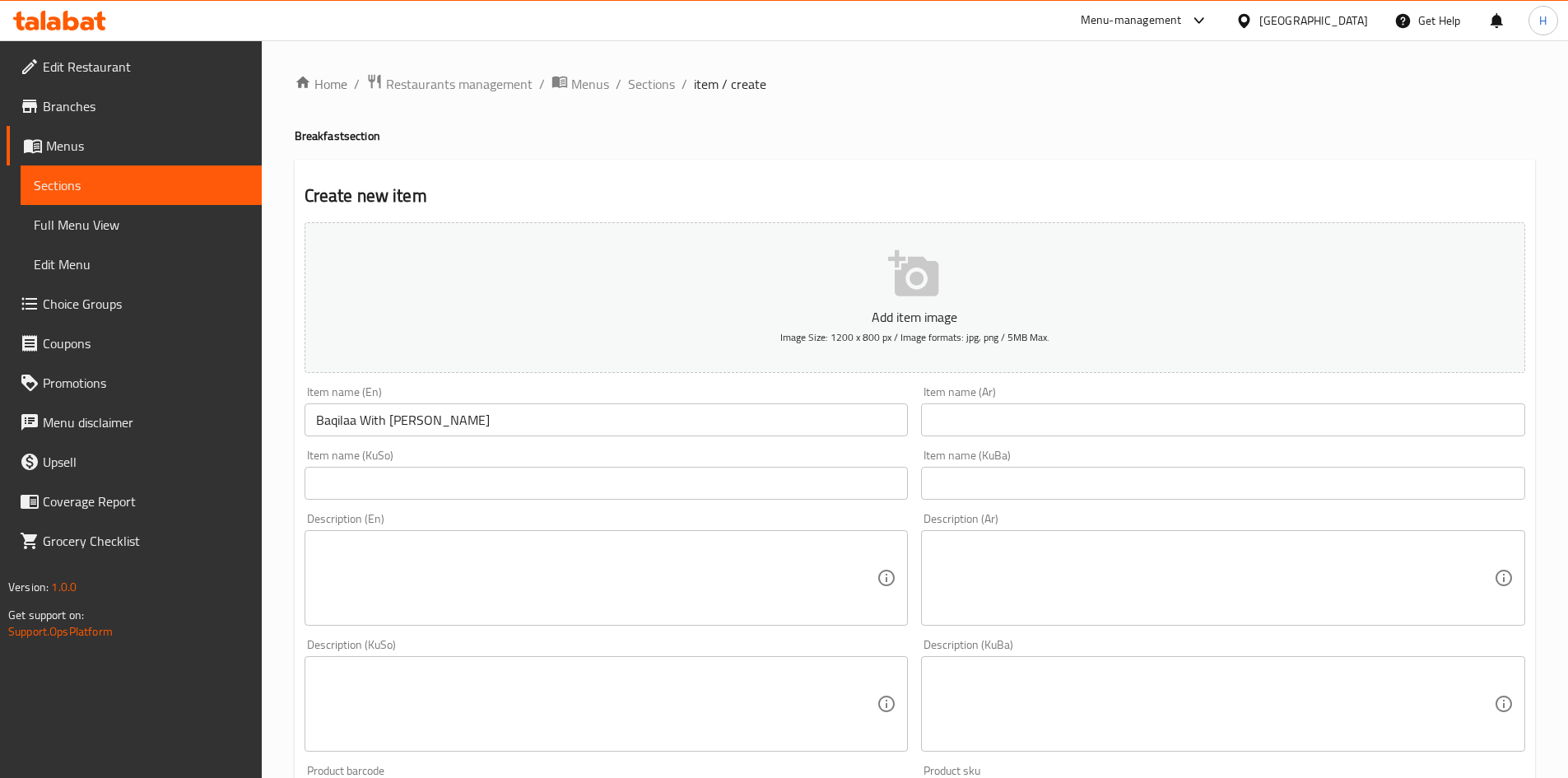
click at [1031, 395] on div "Item name (Ar) Item name (Ar)" at bounding box center [1223, 411] width 604 height 50
click at [1024, 413] on input "text" at bounding box center [1223, 420] width 604 height 33
paste input "باقلاء بالدهن الحر"
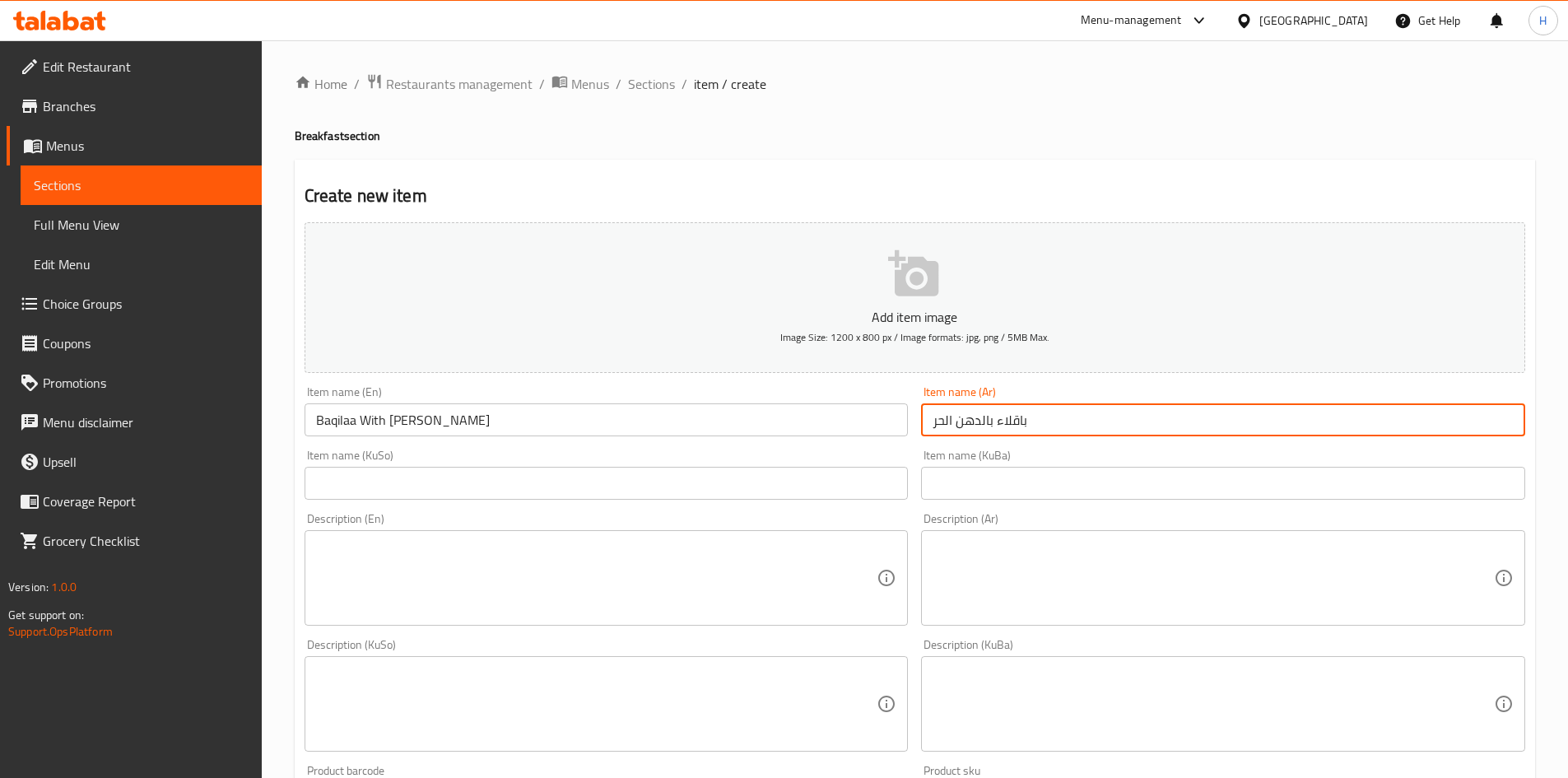
type input "باقلاء بالدهن الحر"
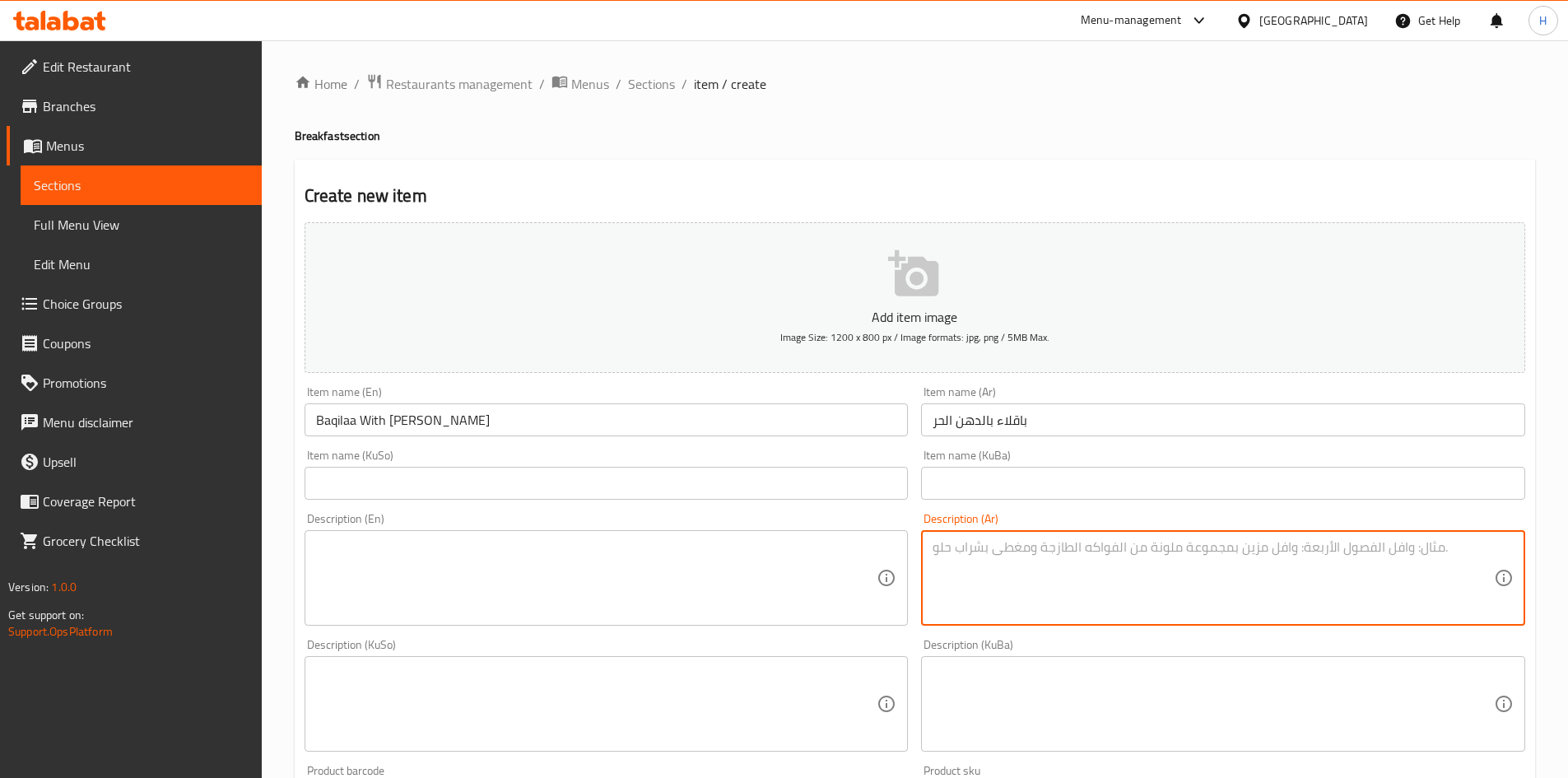
click at [1009, 582] on textarea at bounding box center [1213, 579] width 561 height 79
paste textarea "خبز عراقي, باقلاء, بيض مقلي, تقدم مع خضار ورقية, طماطم, ليمون ومخلل."
type textarea "خبز عراقي, باقلاء, بيض مقلي, تقدم مع خضار ورقية, طماطم, ليمون ومخلل."
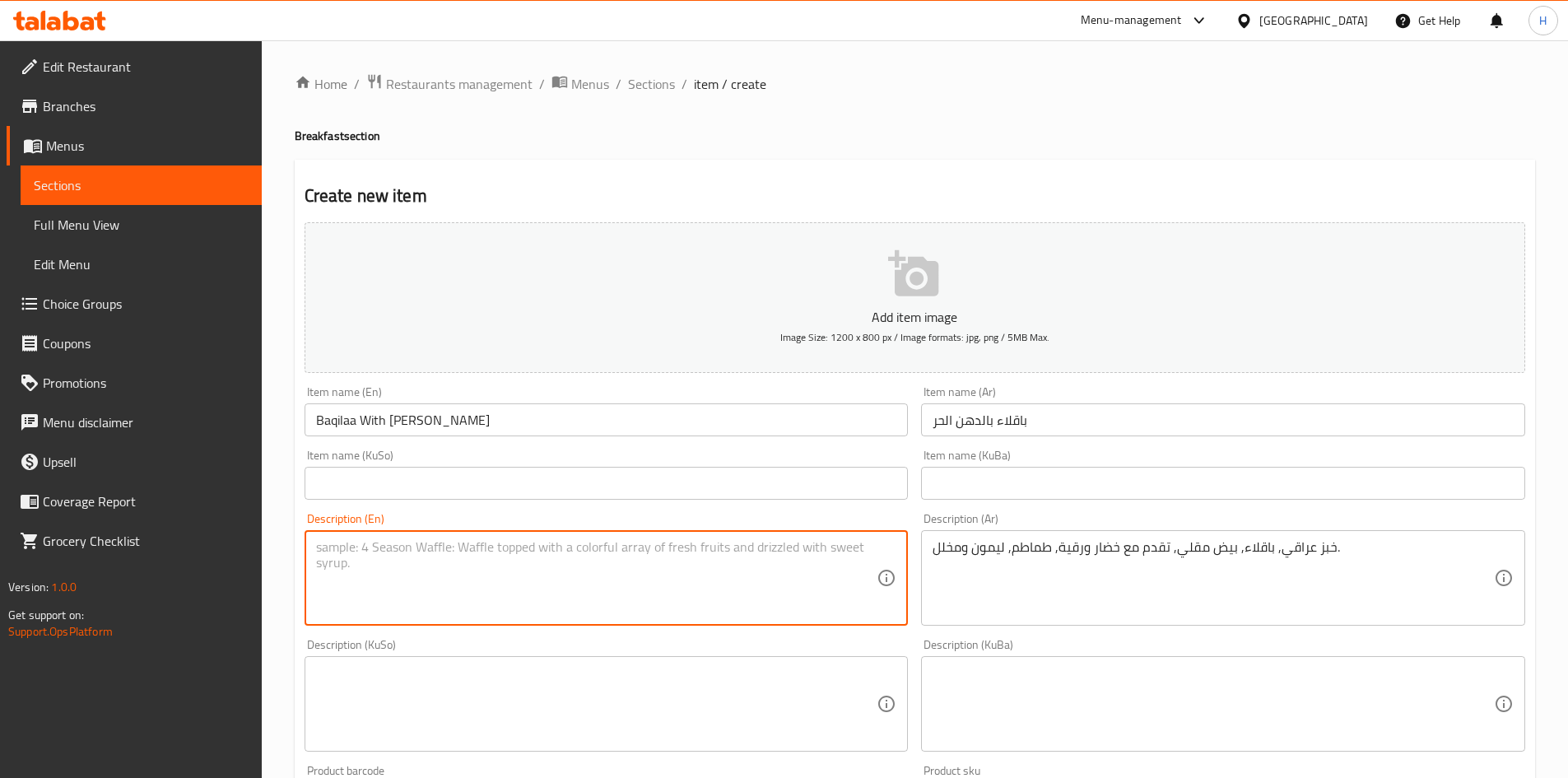
click at [606, 594] on textarea at bounding box center [596, 579] width 561 height 79
paste textarea "Iraqi bread, baqilaa, fried eggs, served with leafy vegetables, tomatoes, lemon…"
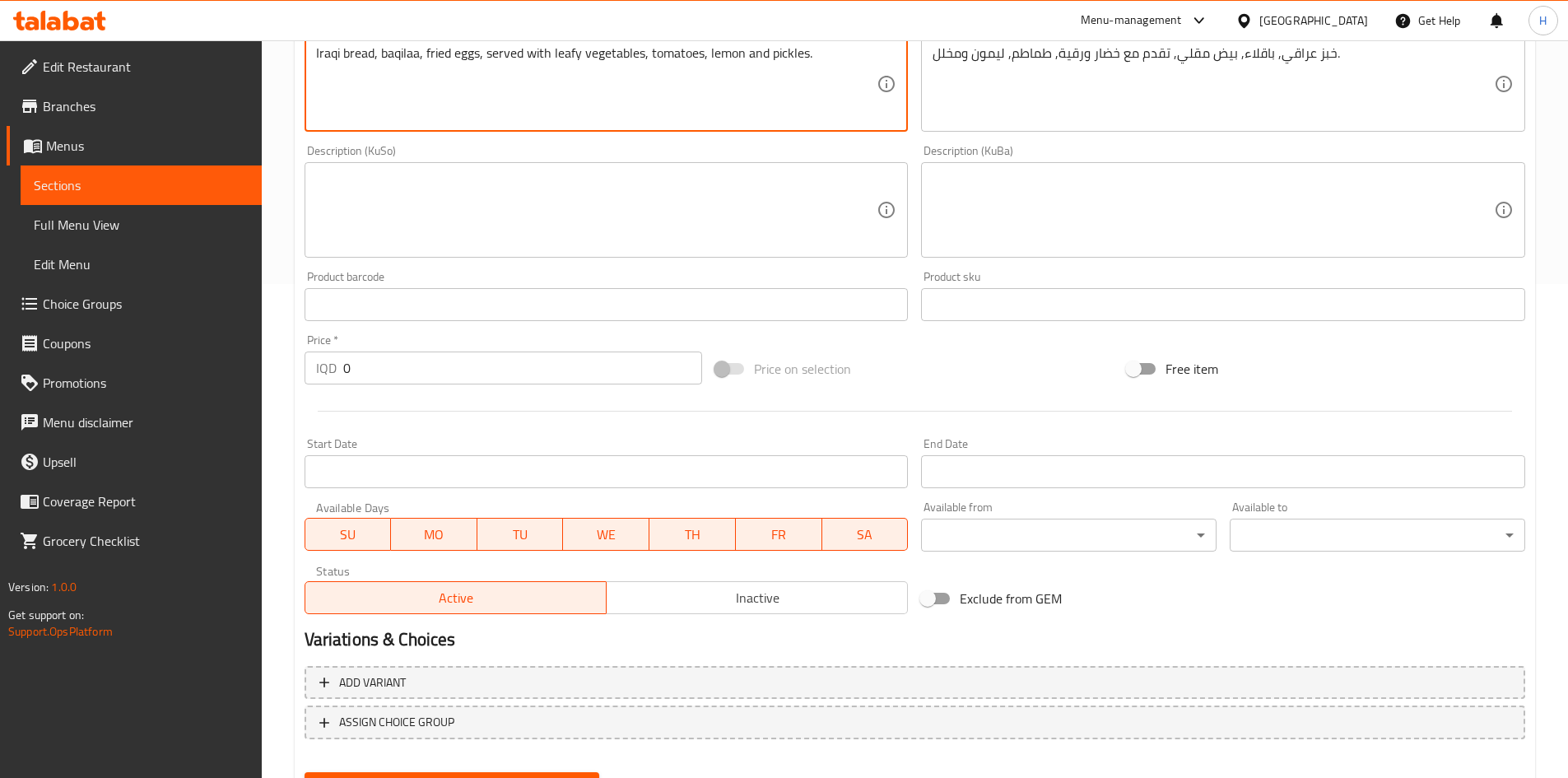
type textarea "Iraqi bread, baqilaa, fried eggs, served with leafy vegetables, tomatoes, lemon…"
click at [435, 370] on input "0" at bounding box center [523, 368] width 360 height 33
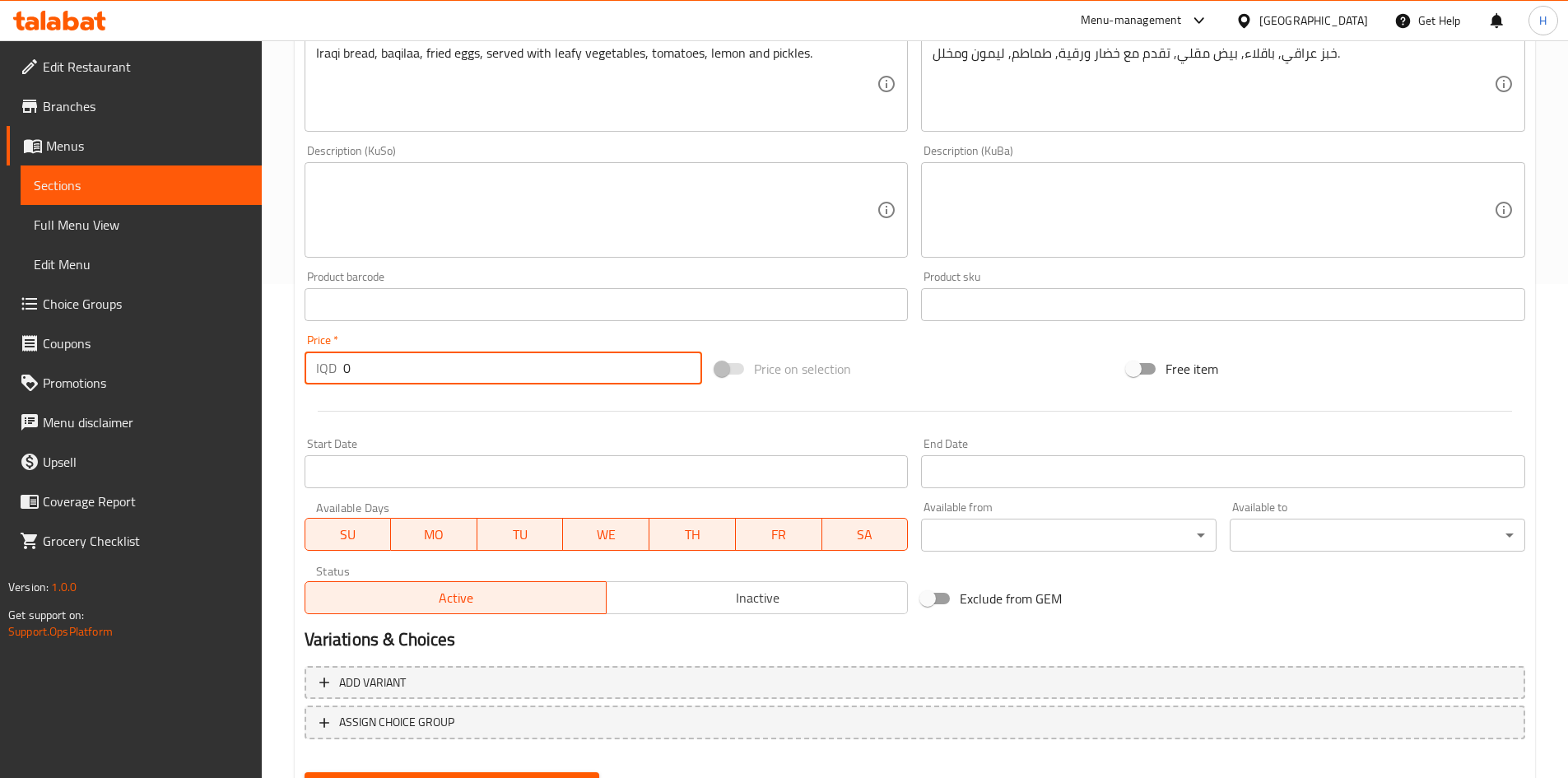
click at [435, 370] on input "0" at bounding box center [523, 368] width 360 height 33
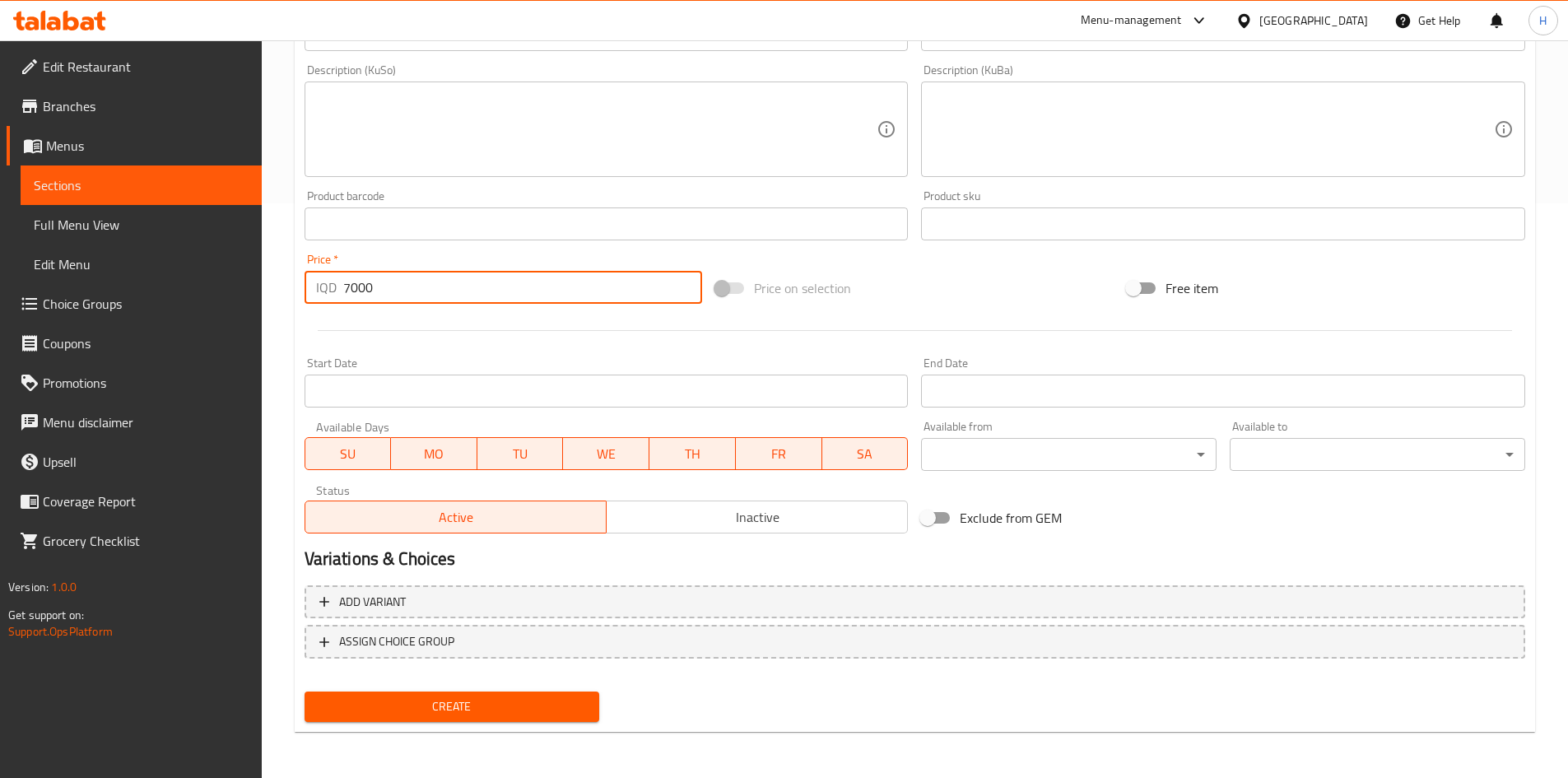
type input "7000"
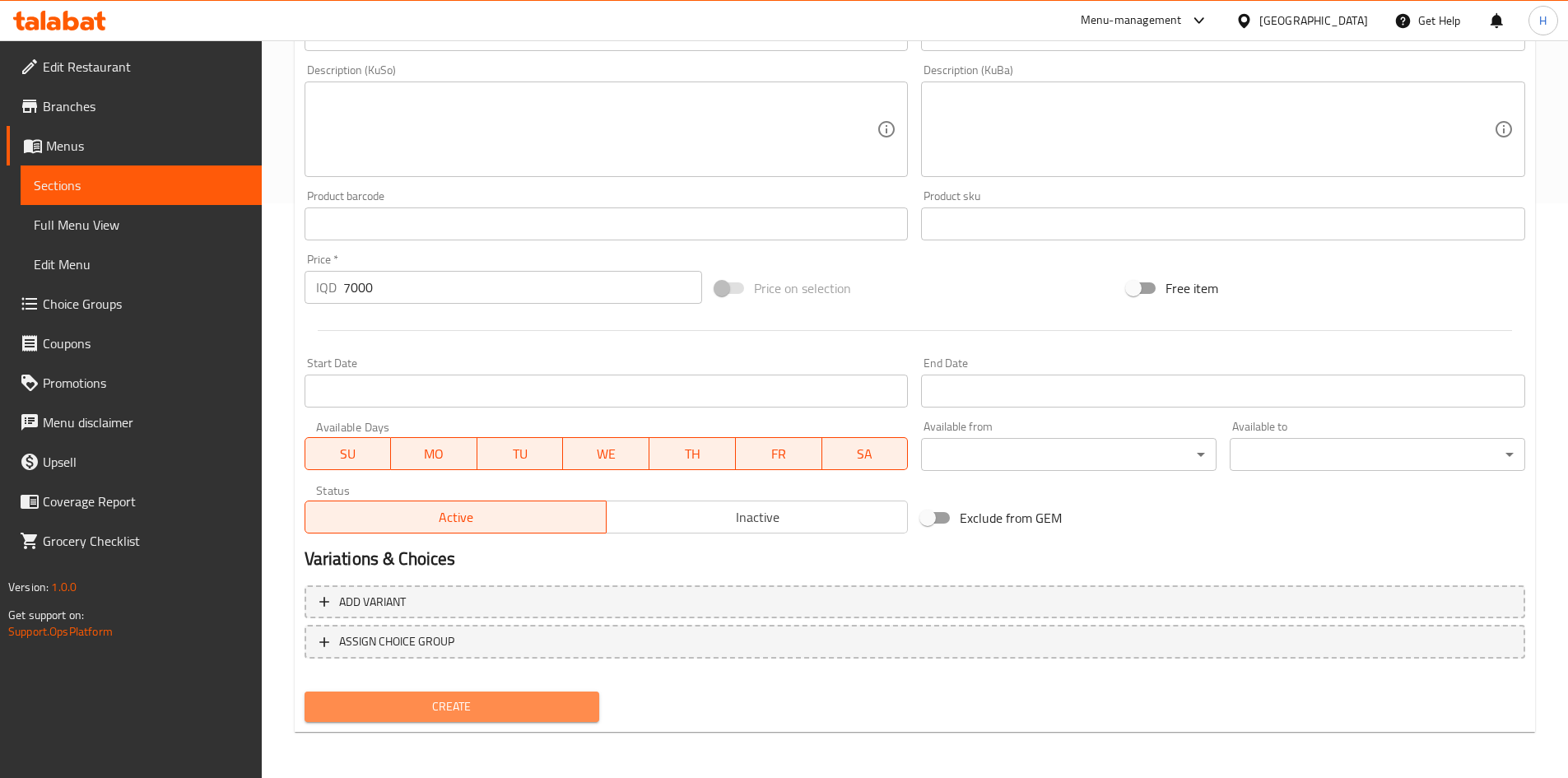
click at [561, 704] on span "Create" at bounding box center [452, 707] width 269 height 21
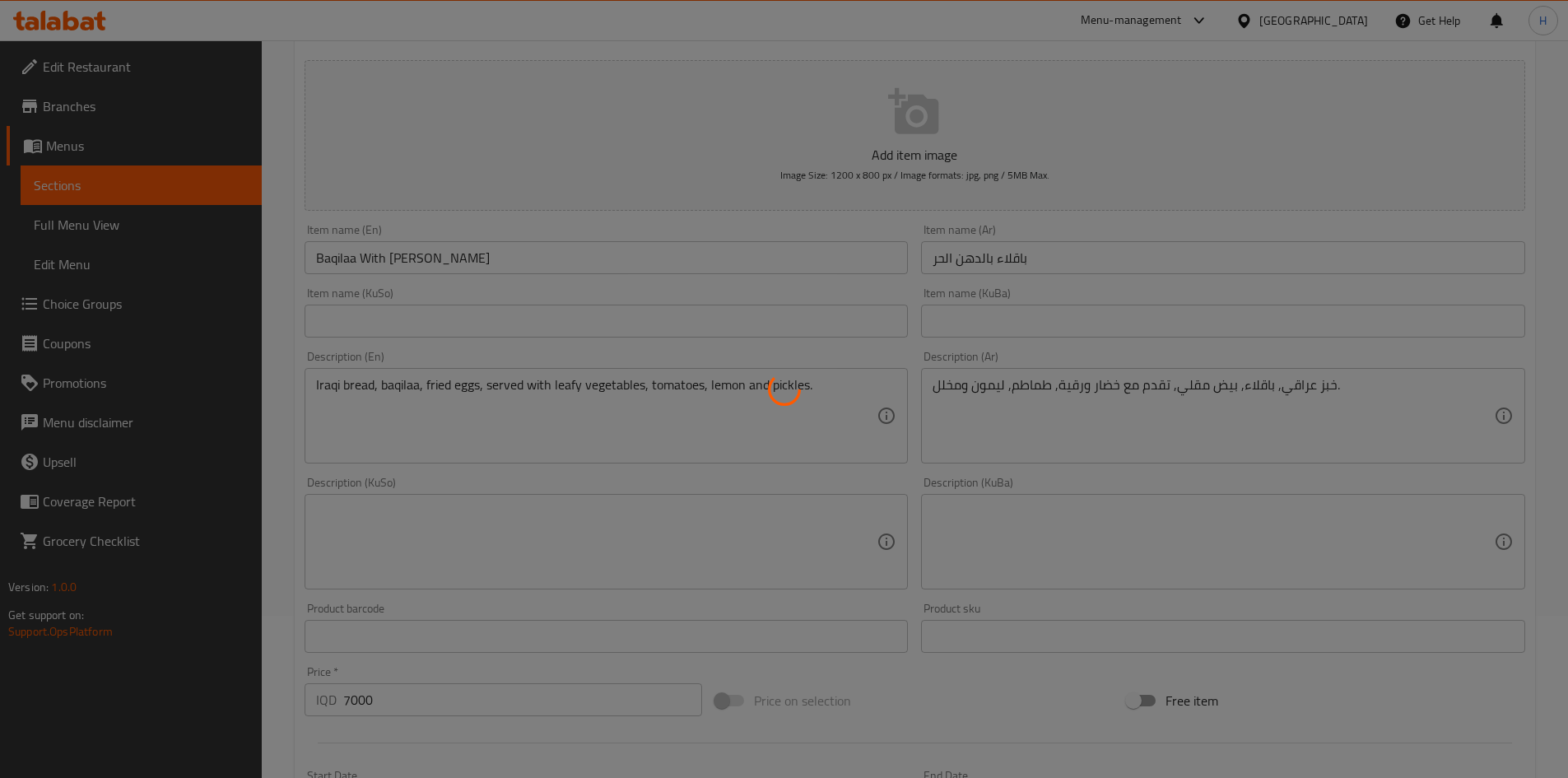
scroll to position [47, 0]
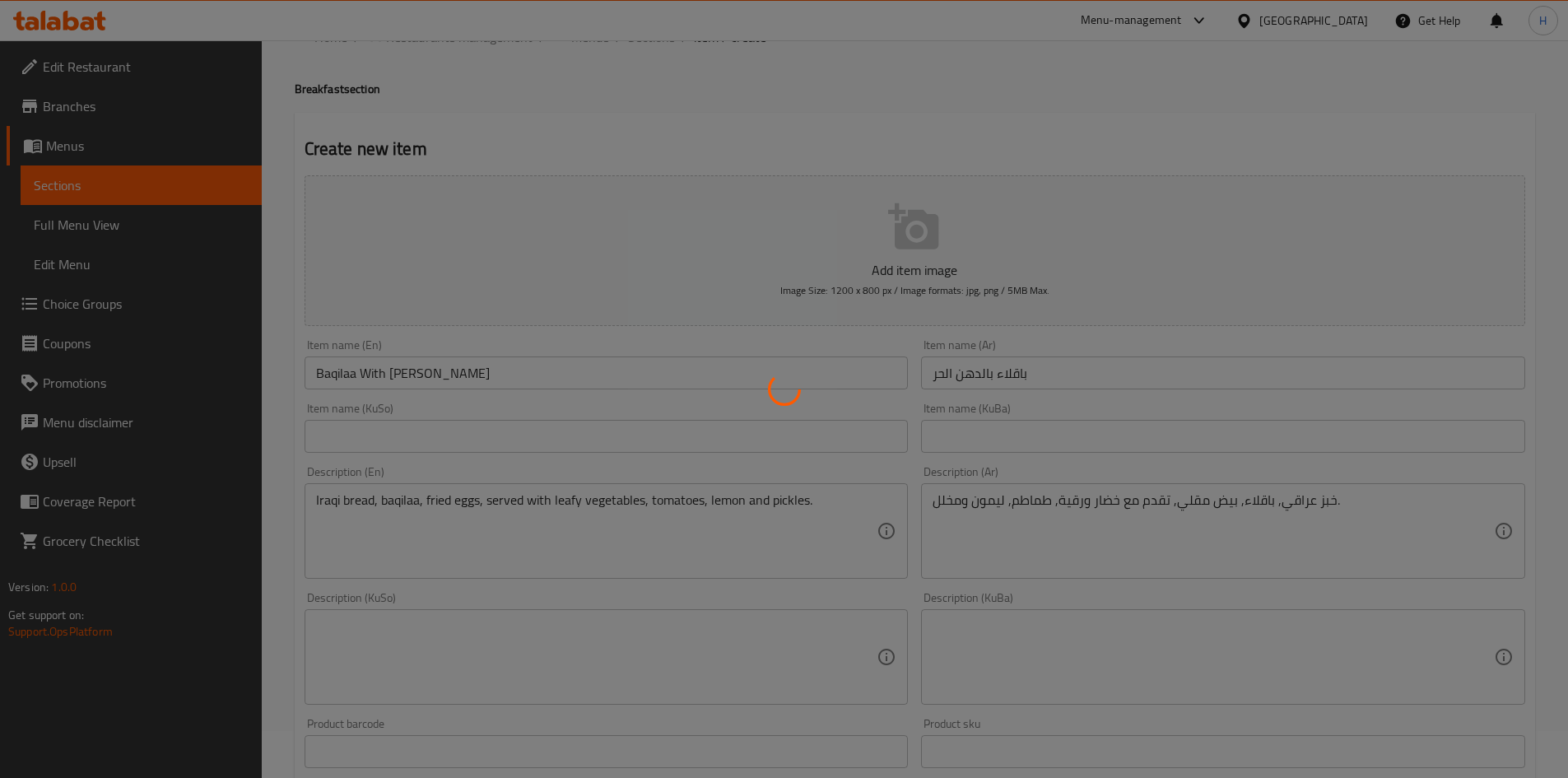
type input "0"
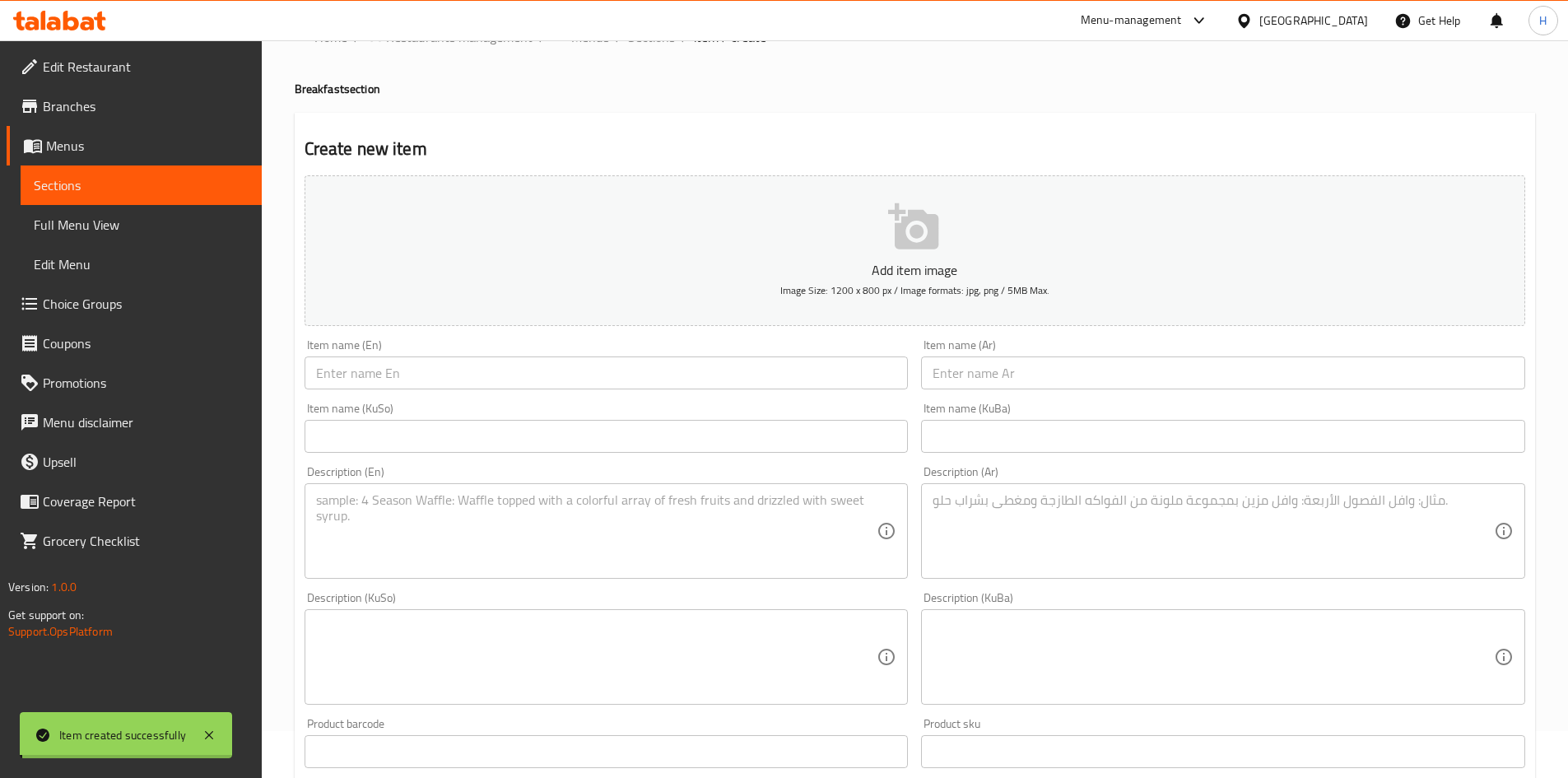
scroll to position [0, 0]
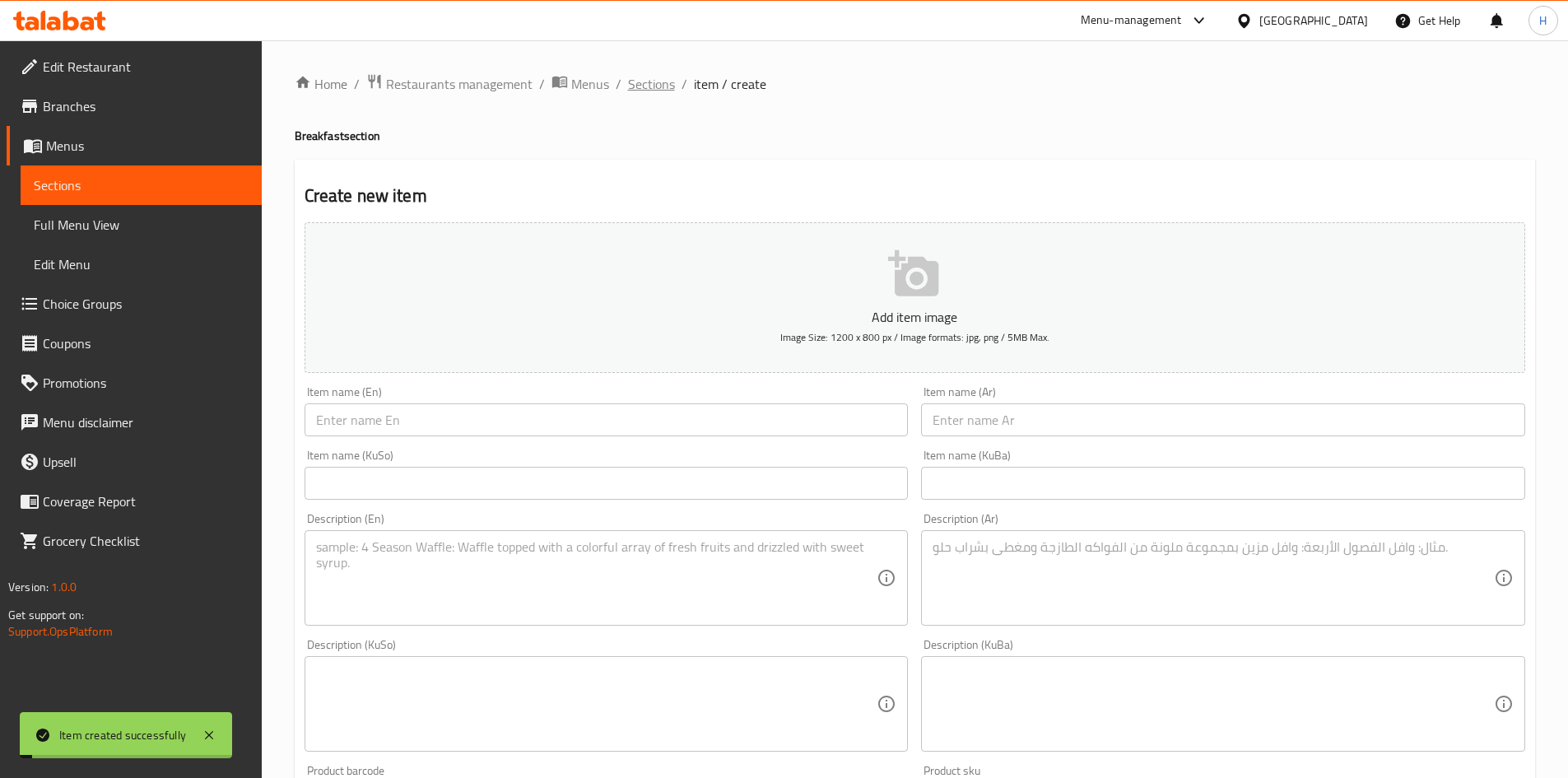
click at [649, 83] on span "Sections" at bounding box center [651, 84] width 47 height 20
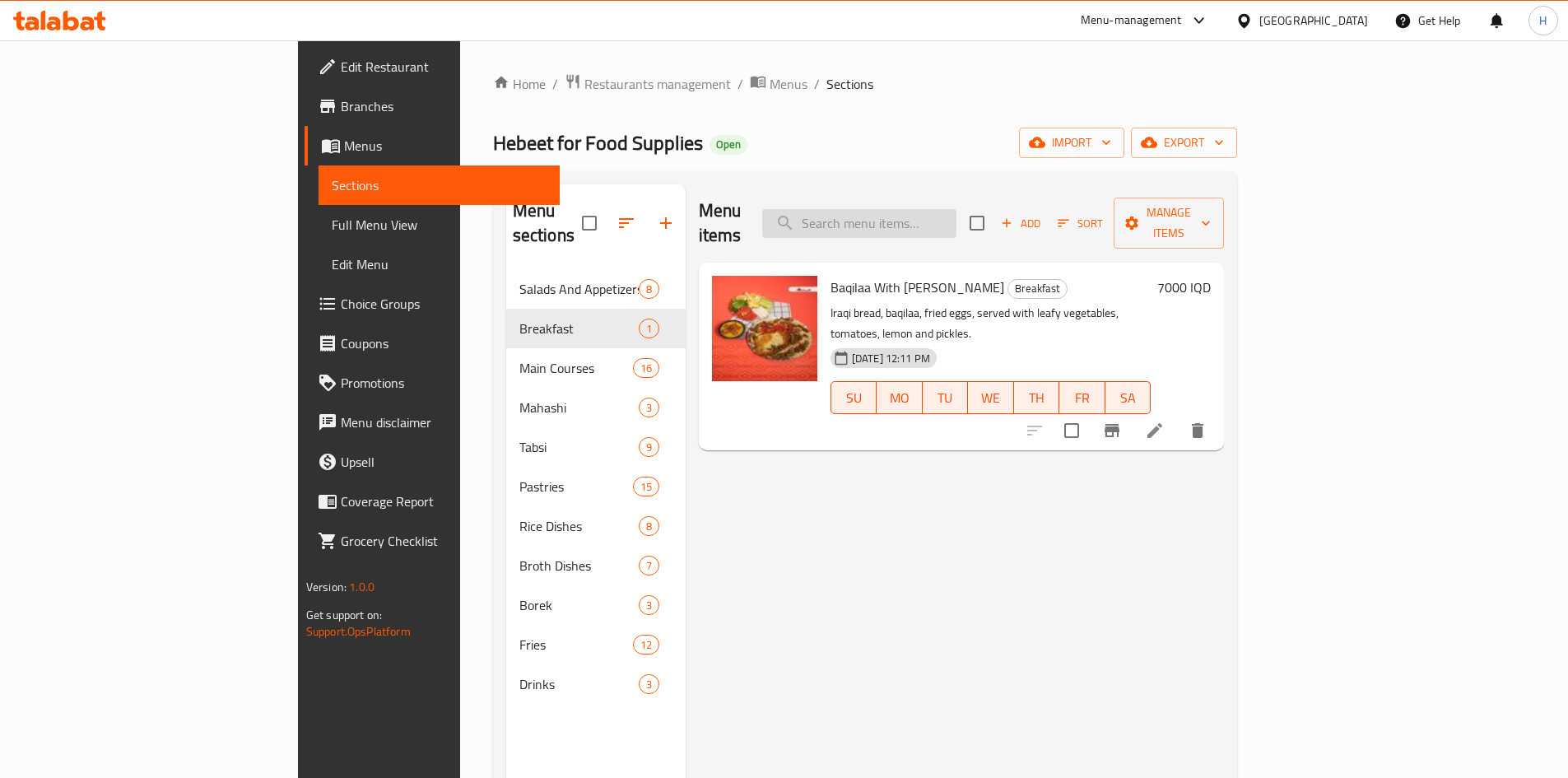
click at [935, 210] on input "search" at bounding box center [859, 224] width 194 height 29
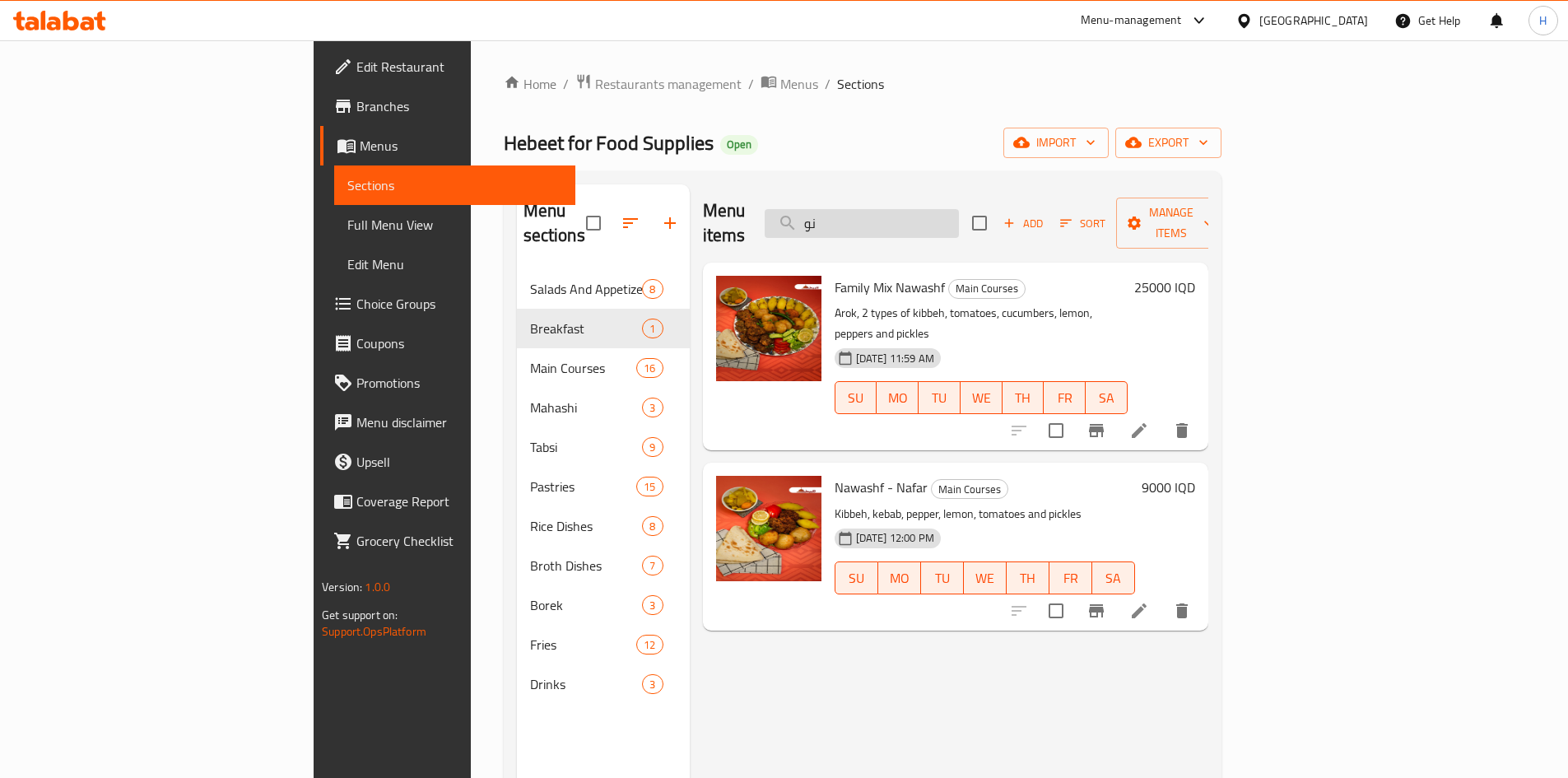
click at [959, 212] on input "نو" at bounding box center [861, 224] width 194 height 29
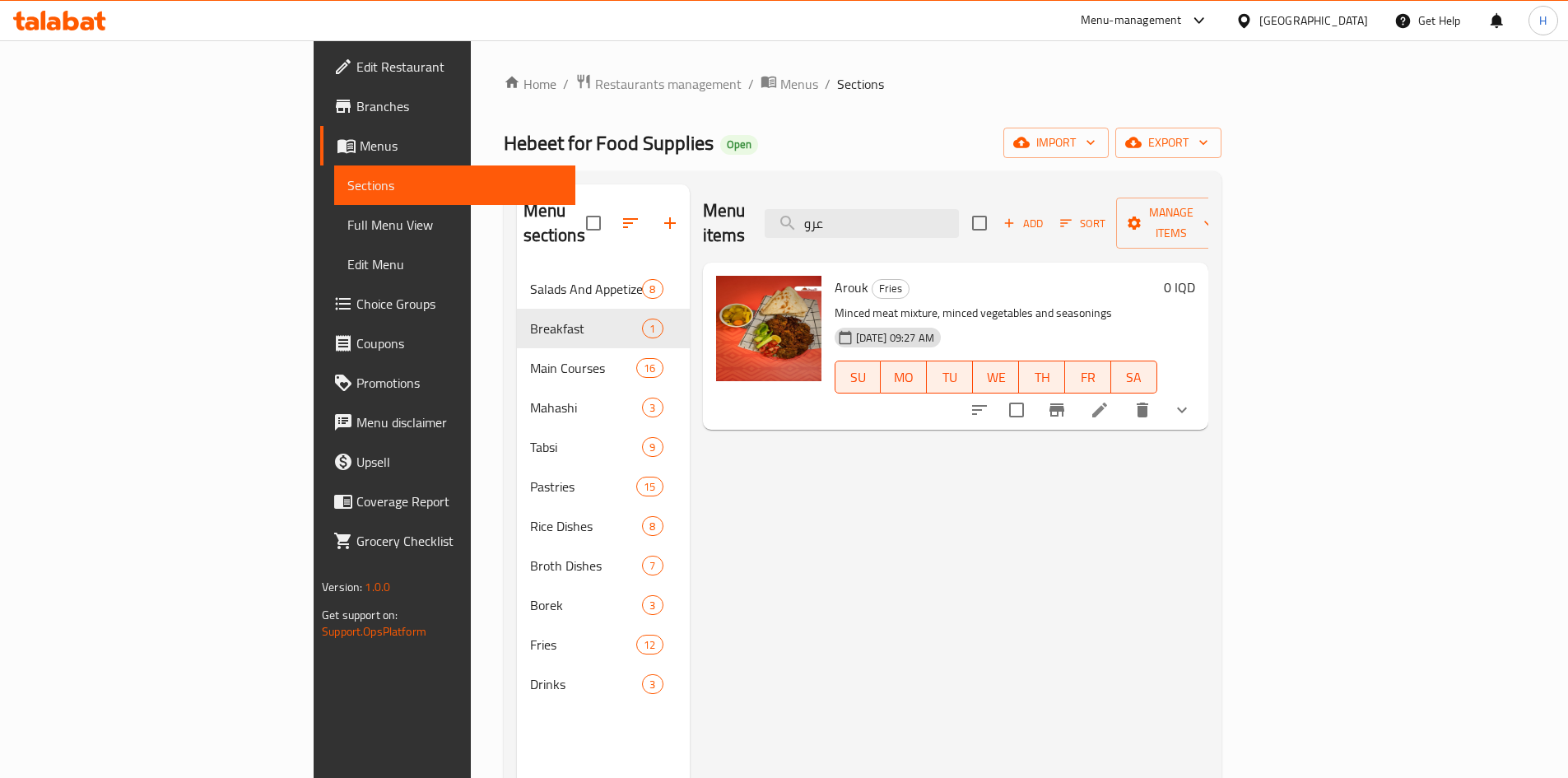
click at [1202, 391] on button "show more" at bounding box center [1182, 410] width 39 height 39
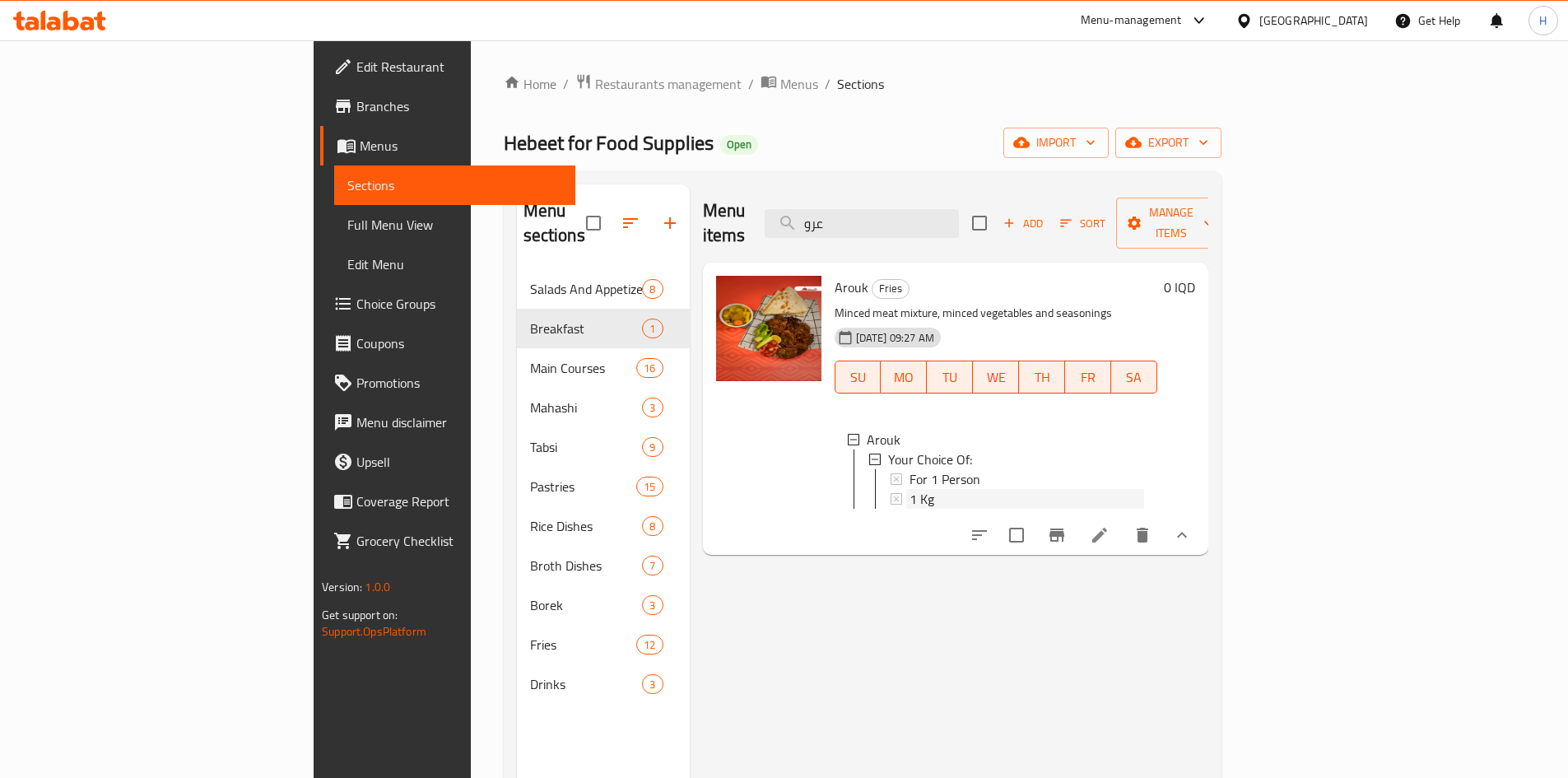
click at [910, 489] on div "1 Kg" at bounding box center [1027, 498] width 235 height 20
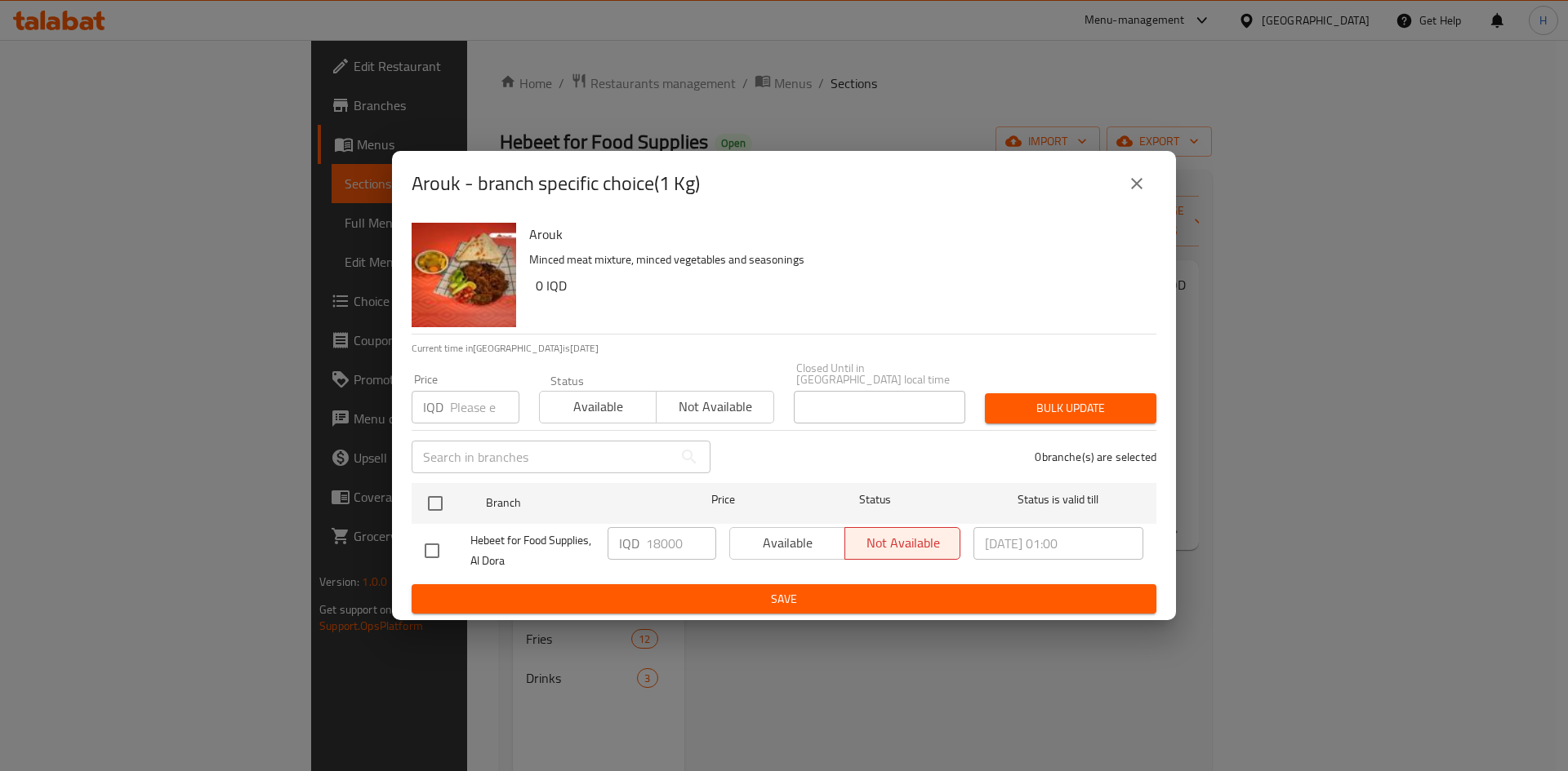
drag, startPoint x: 1143, startPoint y: 191, endPoint x: 993, endPoint y: 407, distance: 263.0
click at [1142, 191] on icon "close" at bounding box center [1137, 183] width 19 height 19
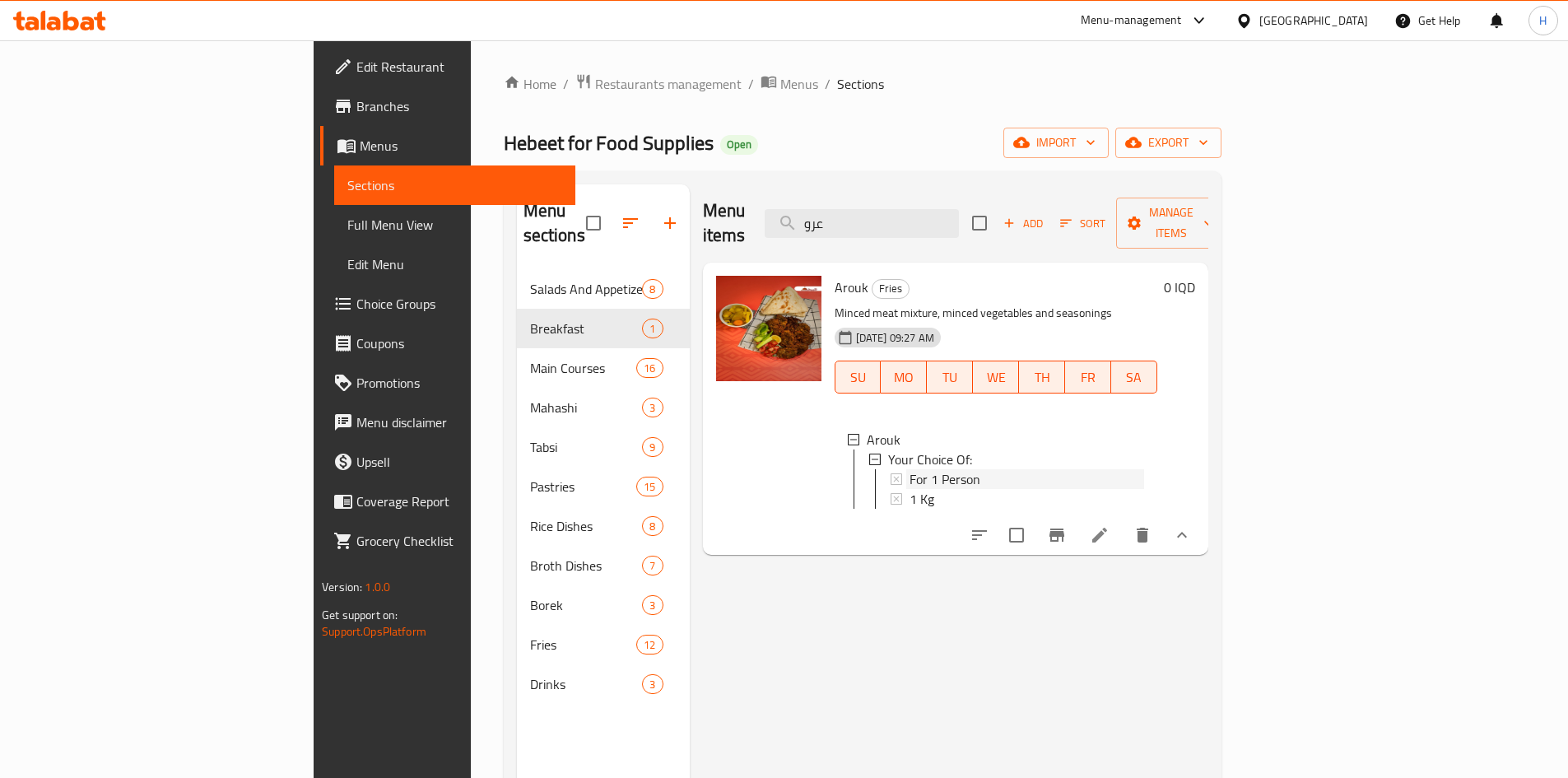
click at [910, 469] on span "For 1 Person" at bounding box center [945, 479] width 71 height 20
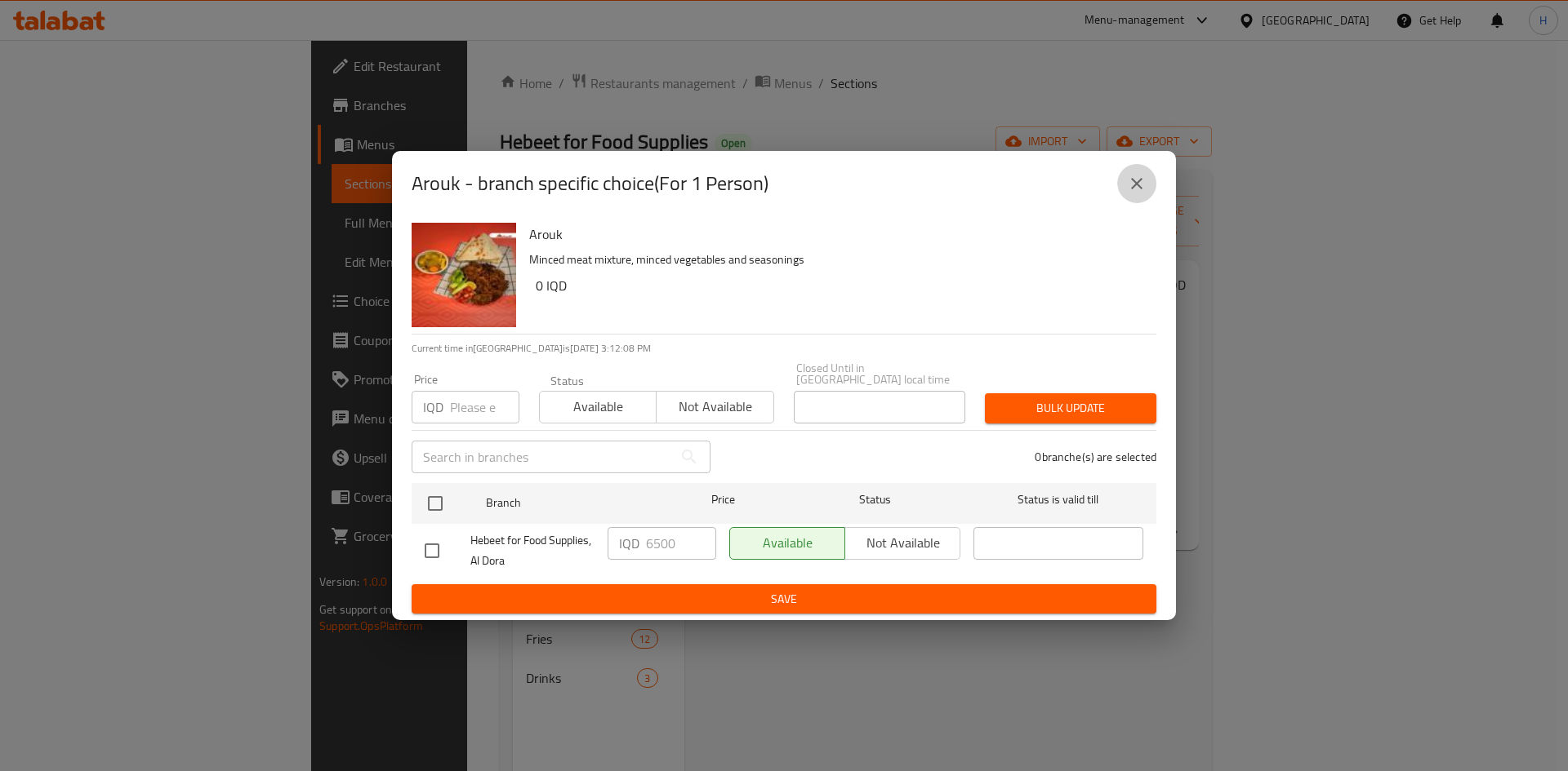
click at [1132, 193] on icon "close" at bounding box center [1137, 183] width 19 height 19
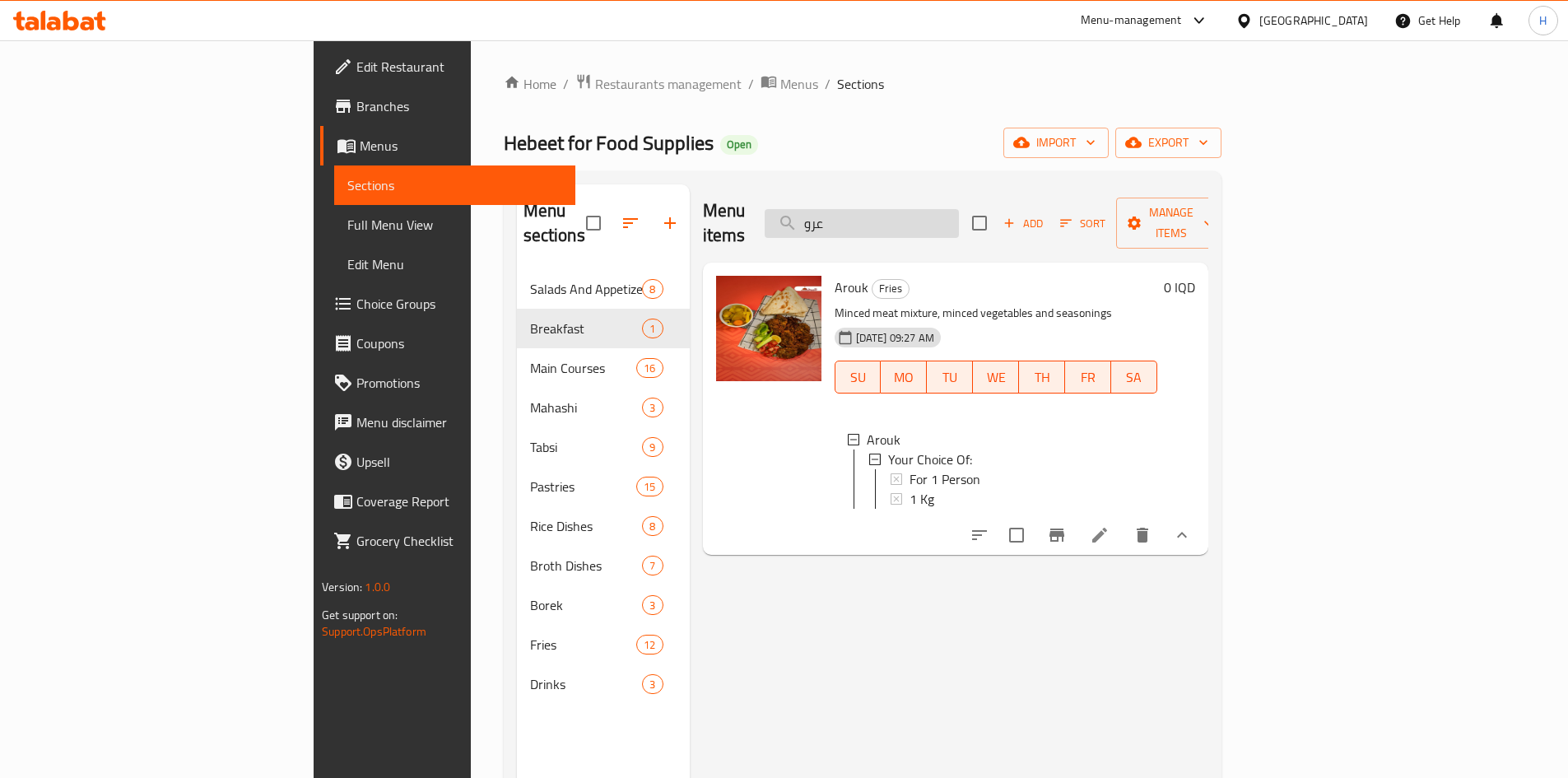
click at [959, 209] on input "عرو" at bounding box center [861, 224] width 194 height 29
type input "ش"
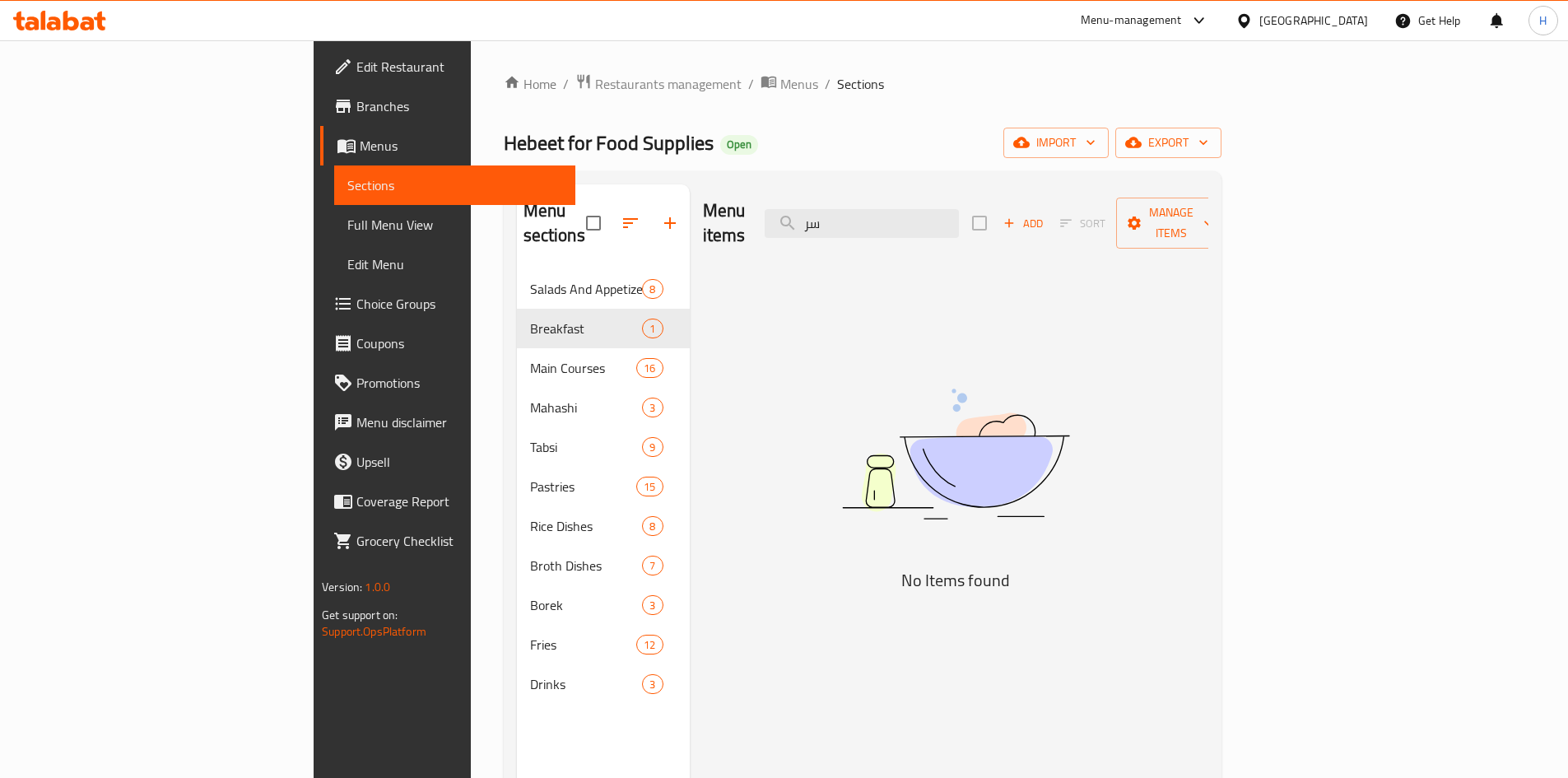
type input "س"
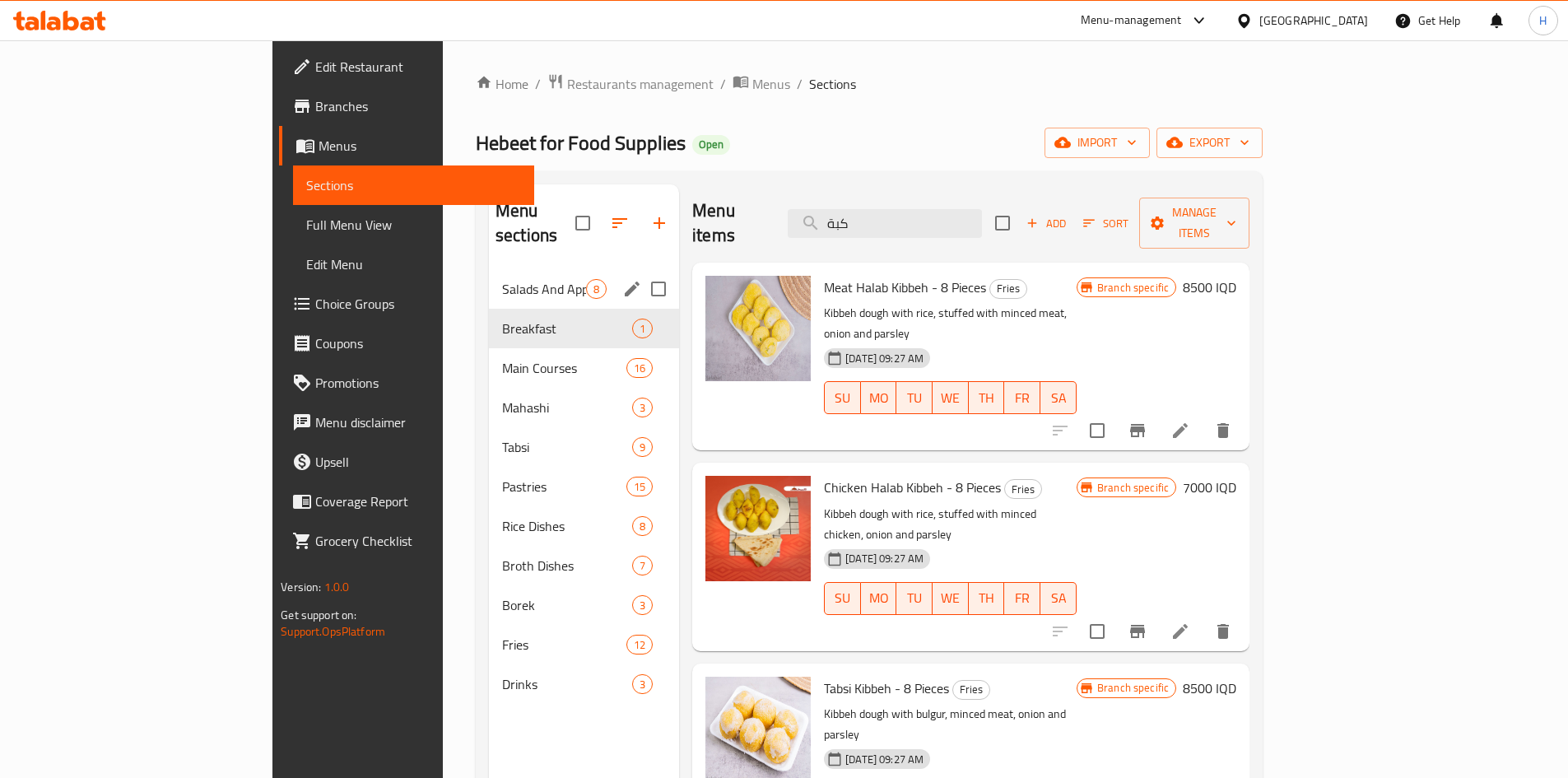
type input "كبة"
click at [489, 349] on div "Main Courses 16" at bounding box center [584, 368] width 191 height 39
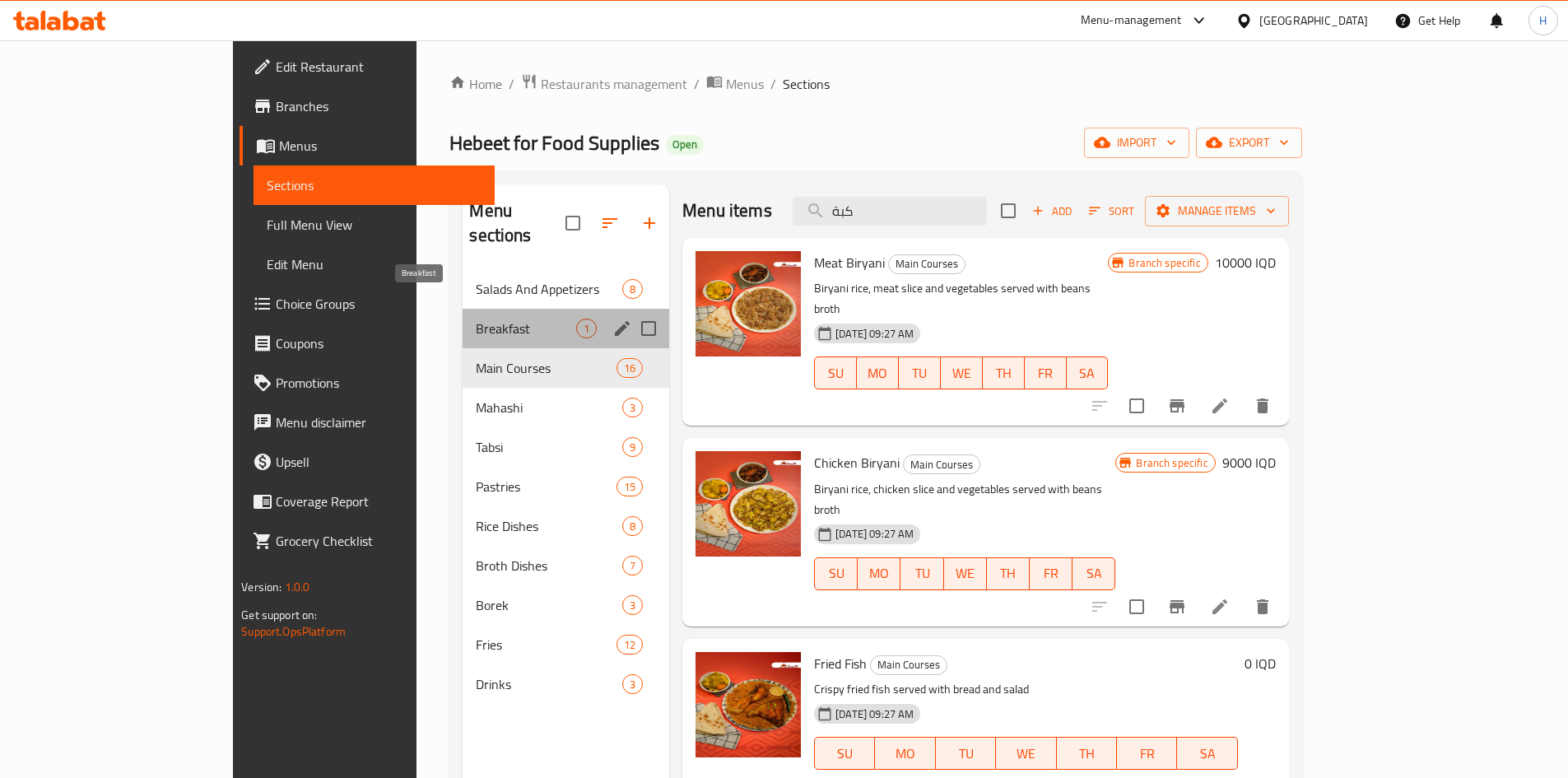
drag, startPoint x: 413, startPoint y: 309, endPoint x: 590, endPoint y: 308, distance: 177.0
click at [476, 319] on span "Breakfast" at bounding box center [526, 328] width 101 height 20
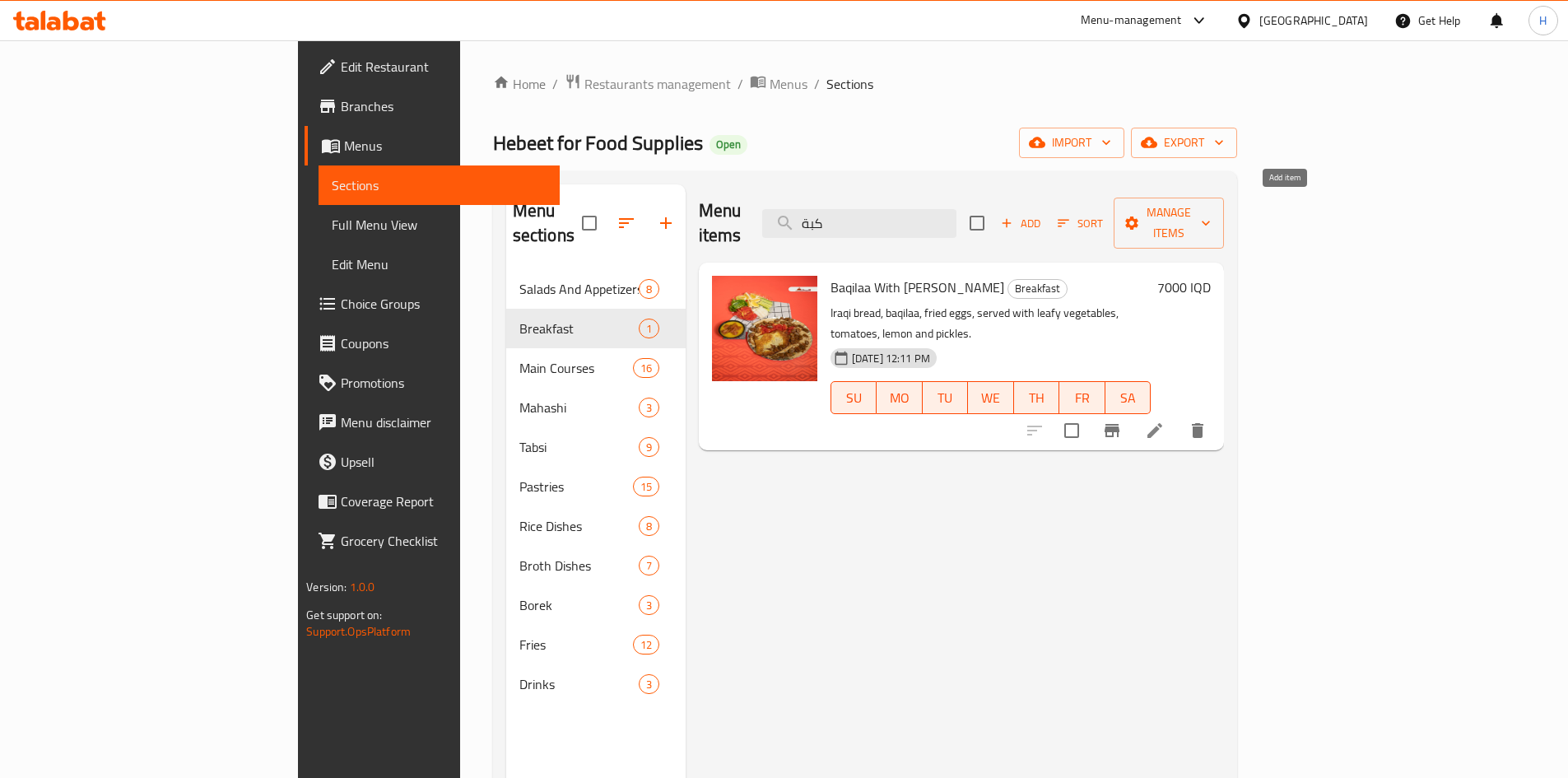
click at [1043, 215] on span "Add" at bounding box center [1021, 223] width 44 height 19
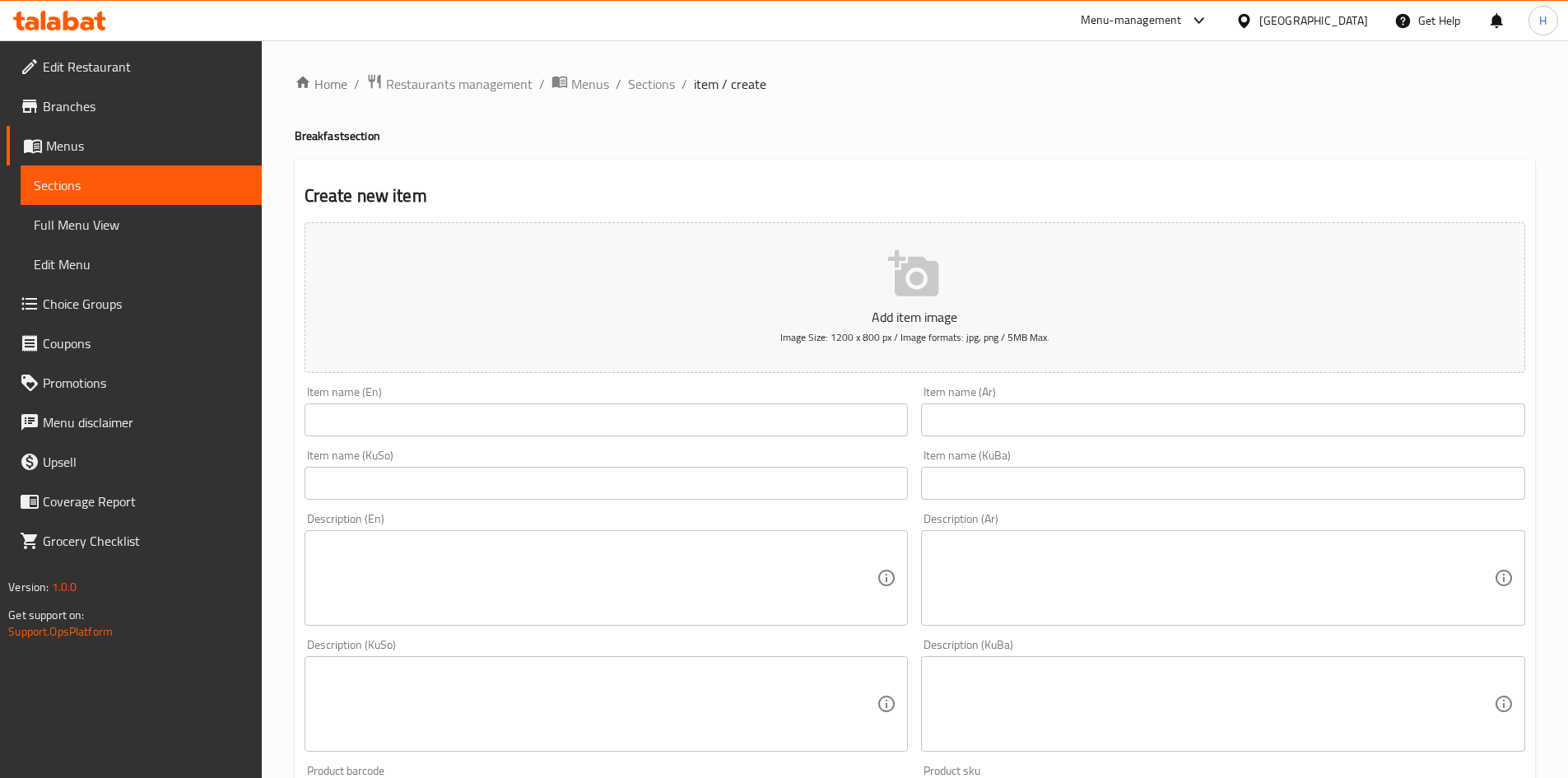
click at [1054, 427] on input "text" at bounding box center [1223, 420] width 604 height 33
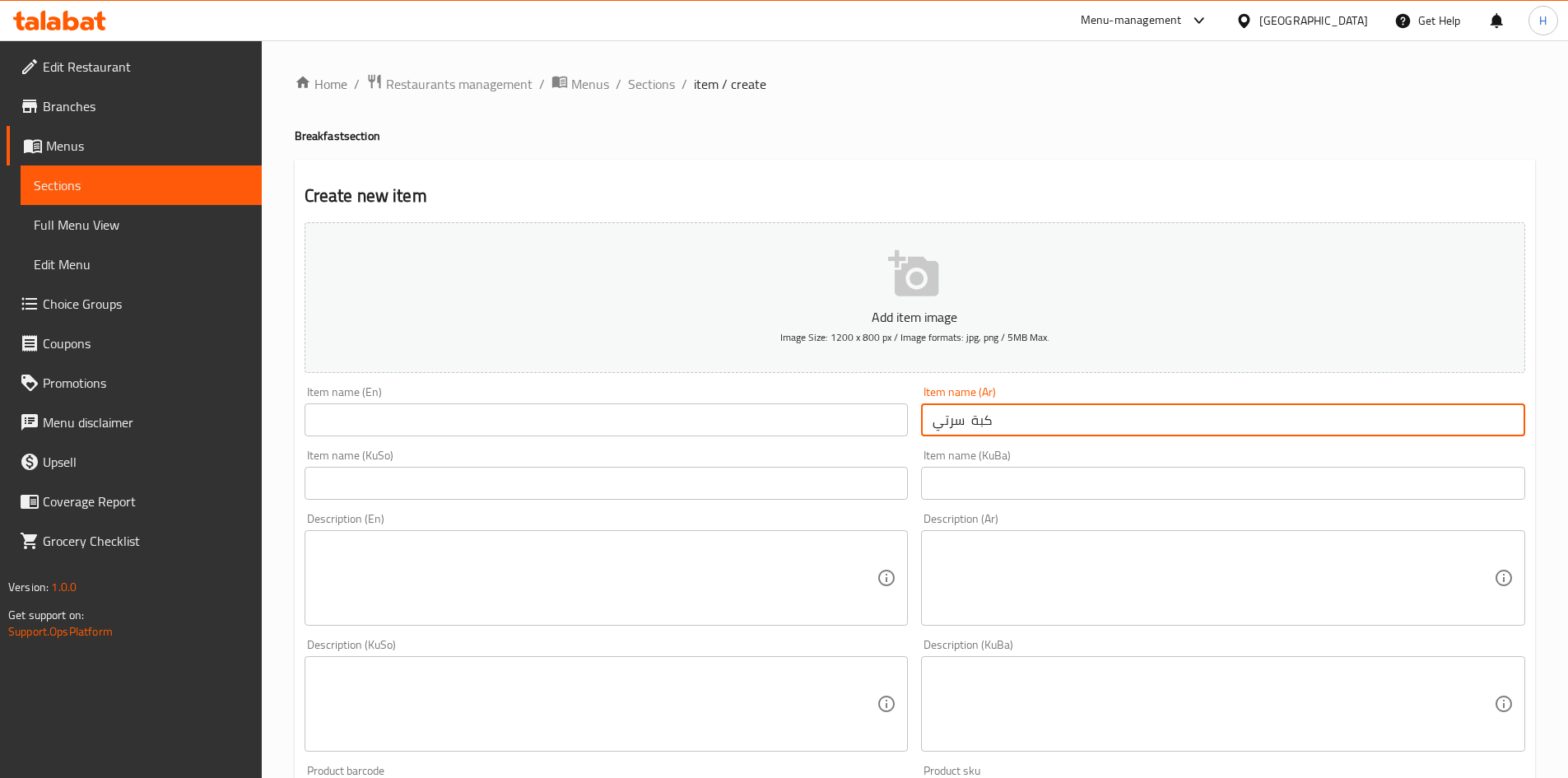
click at [1039, 410] on input "كبة سرتي" at bounding box center [1223, 420] width 604 height 33
type input "كبة سرتي"
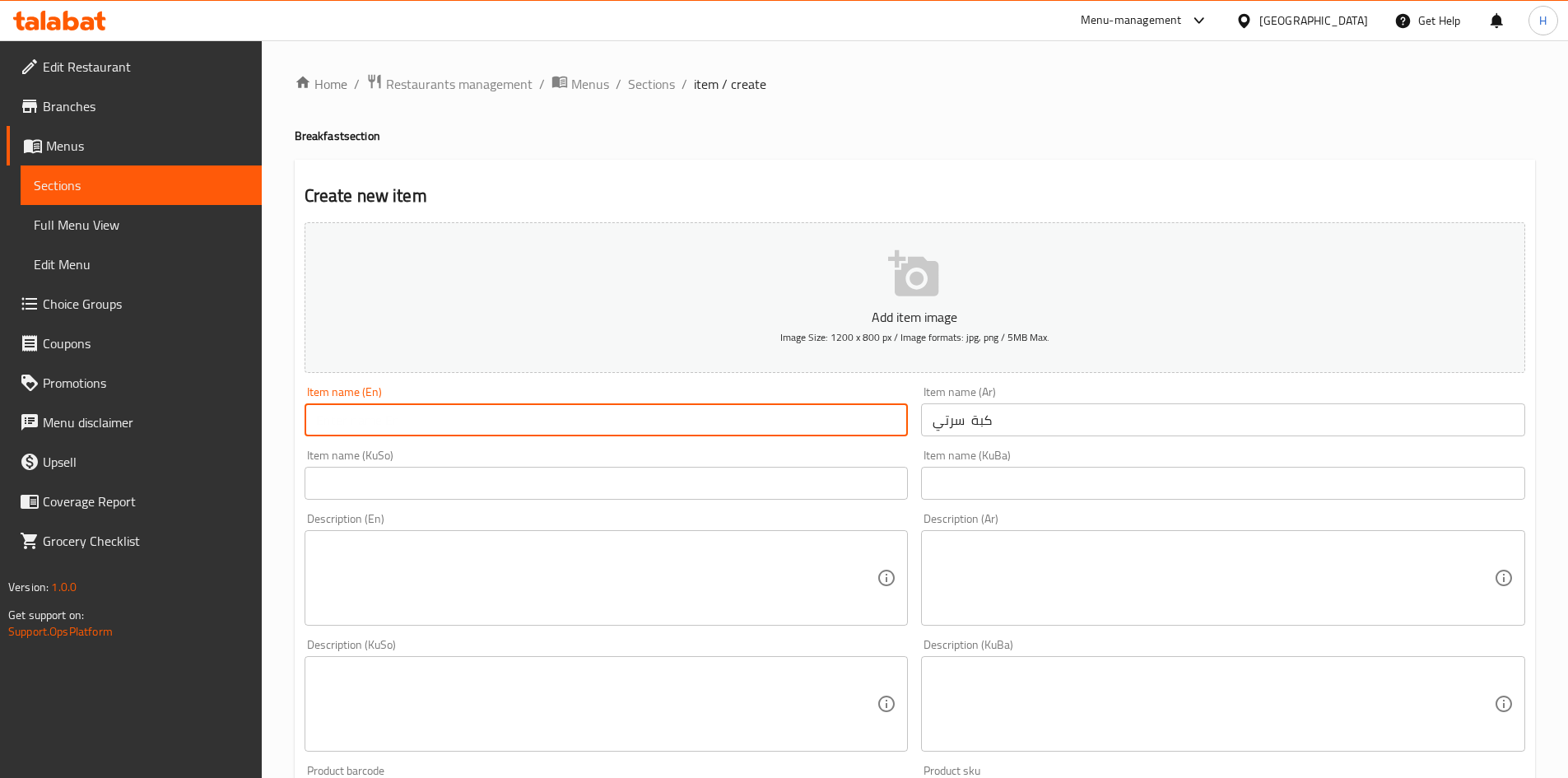
click at [356, 425] on input "text" at bounding box center [606, 420] width 604 height 33
paste input "[PERSON_NAME]"
type input "[PERSON_NAME]"
click at [981, 416] on input "كبة سرتي" at bounding box center [1223, 420] width 604 height 33
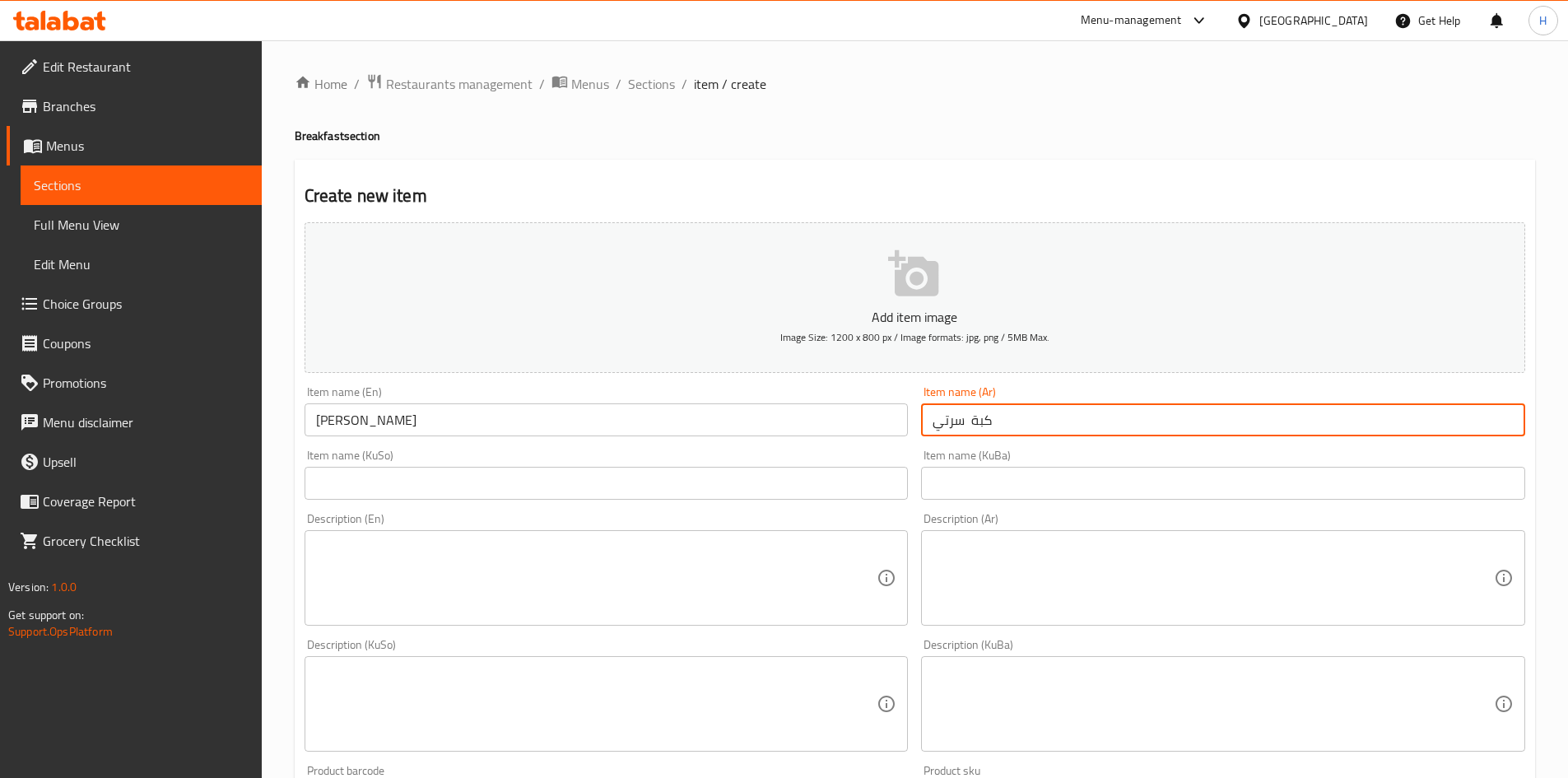
click at [981, 416] on input "كبة سرتي" at bounding box center [1223, 420] width 604 height 33
paste input "سرا"
type input "كبة سراي"
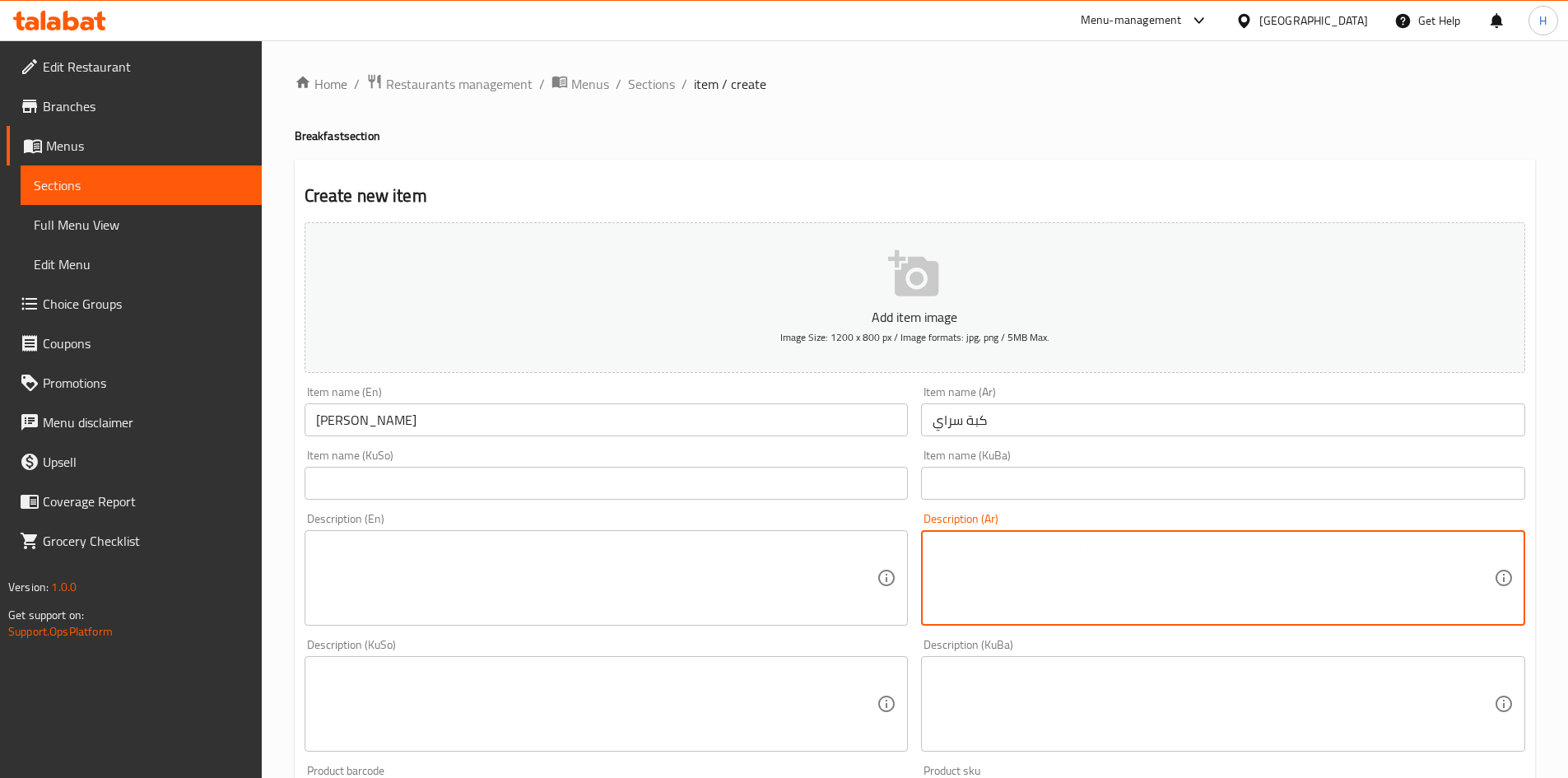
click at [954, 555] on textarea at bounding box center [1213, 579] width 561 height 79
paste textarea "عجينة الكبة محشية باللحم المفروم والبصل وسوب احمر."
type textarea "عجينة الكبة محشية باللحم المفروم والبصل وسوب احمر."
click at [606, 610] on textarea at bounding box center [596, 579] width 561 height 79
paste textarea "Kibbeh dough stuffed with minced meat, onions and red soup."
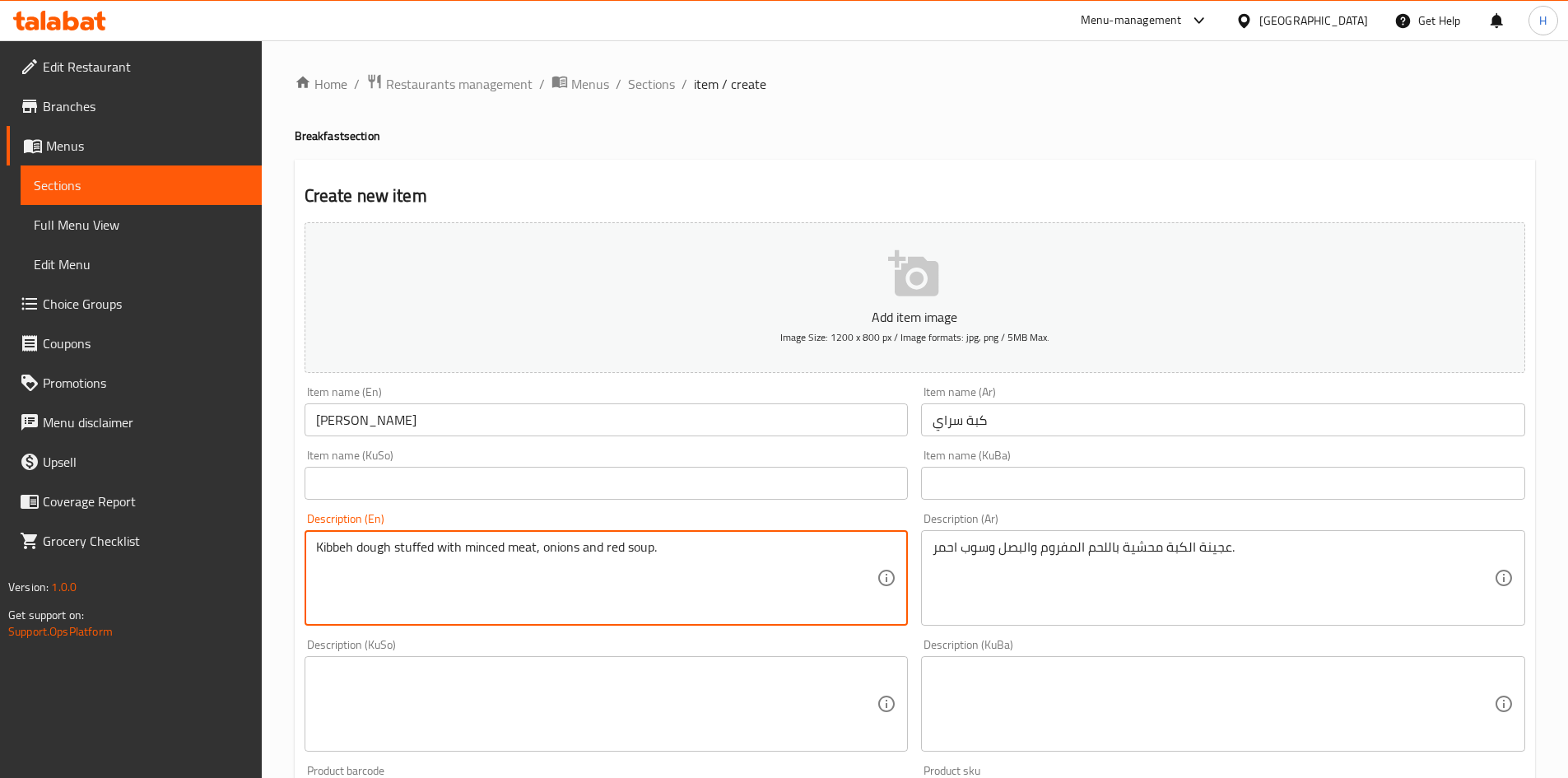
scroll to position [575, 0]
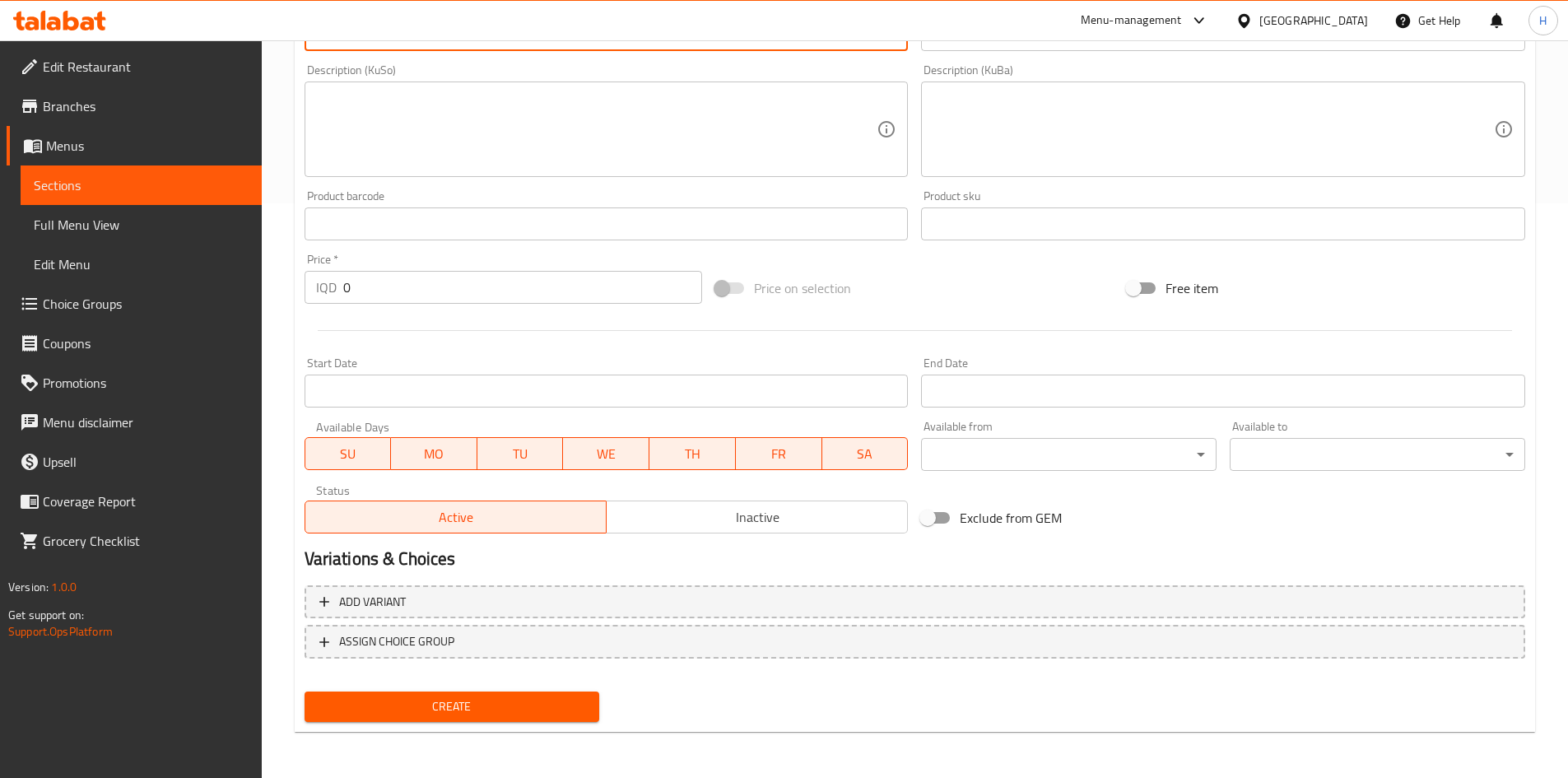
type textarea "Kibbeh dough stuffed with minced meat, onions and red soup."
click at [363, 292] on input "0" at bounding box center [523, 287] width 360 height 33
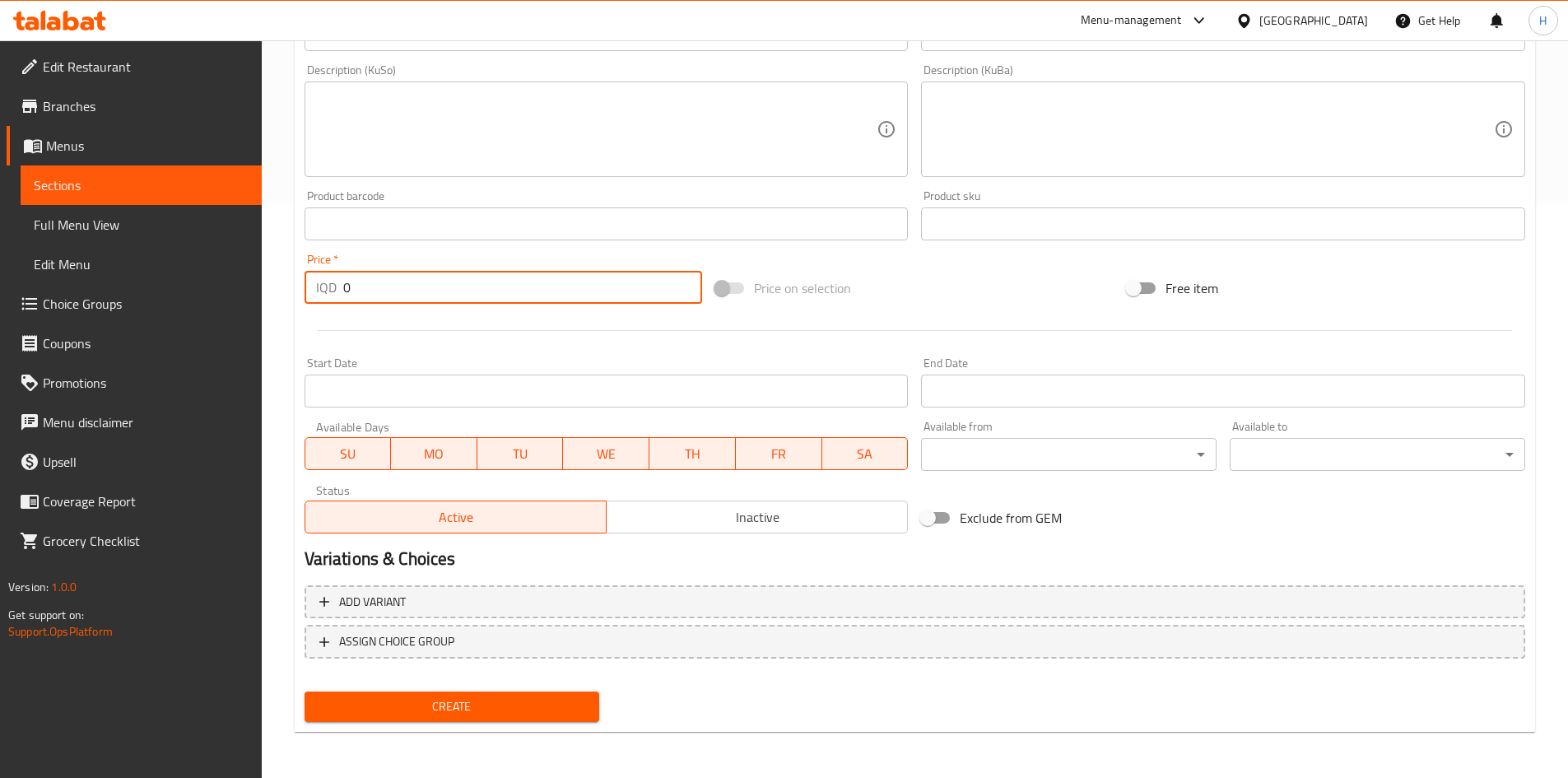
click at [363, 292] on input "0" at bounding box center [523, 287] width 360 height 33
type input "6000"
click at [482, 693] on button "Create" at bounding box center [452, 707] width 296 height 31
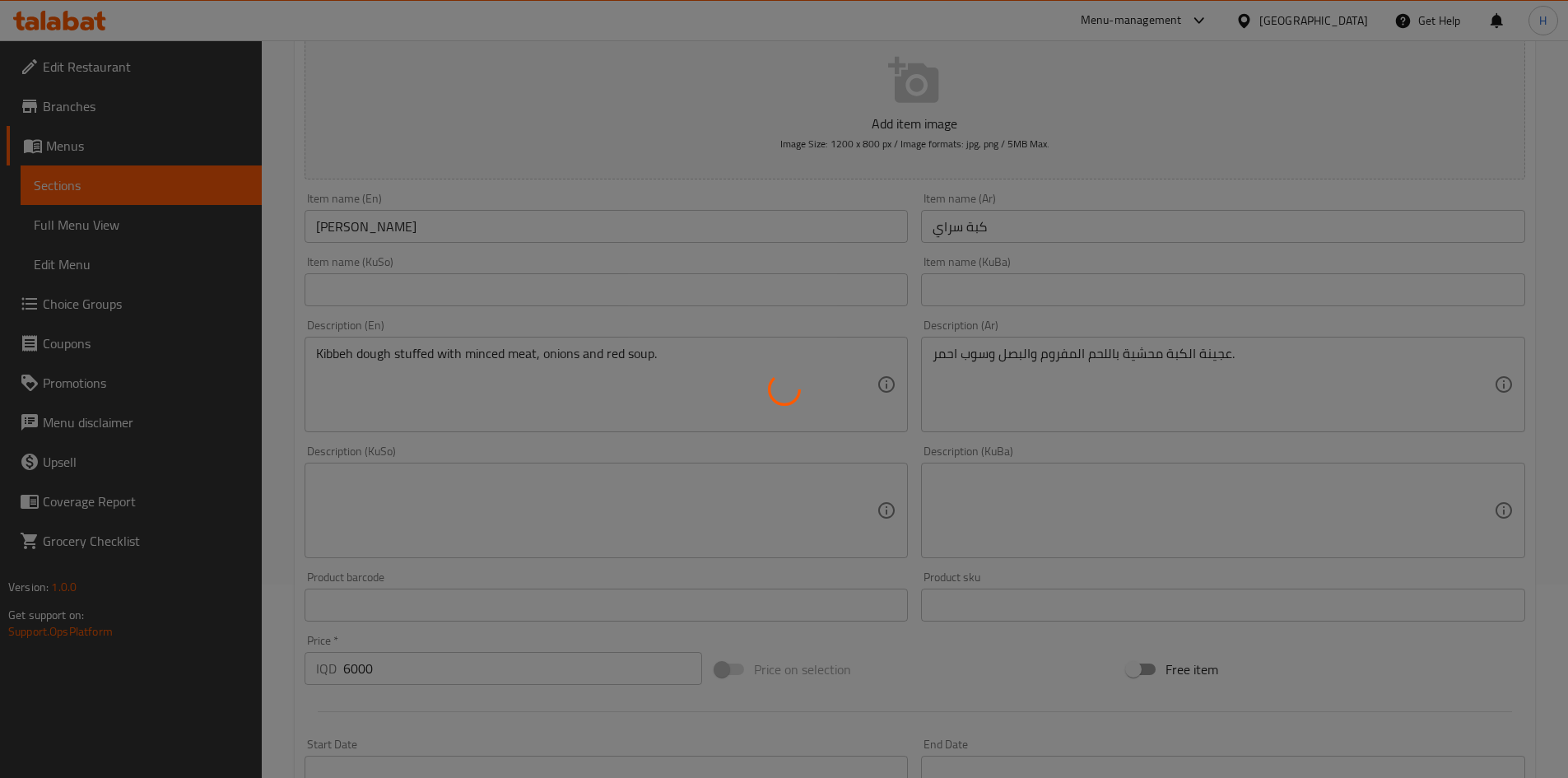
scroll to position [0, 0]
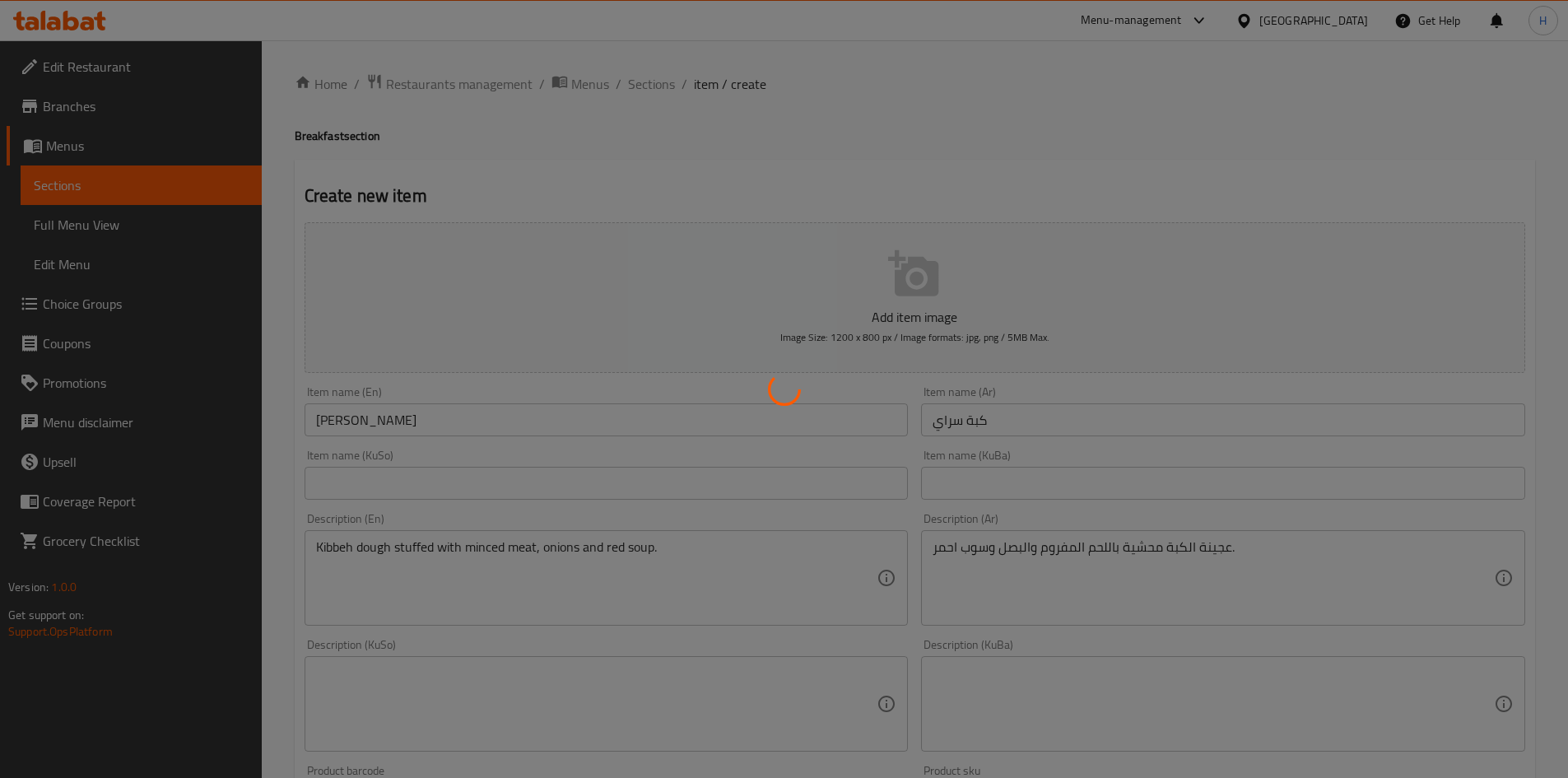
type input "0"
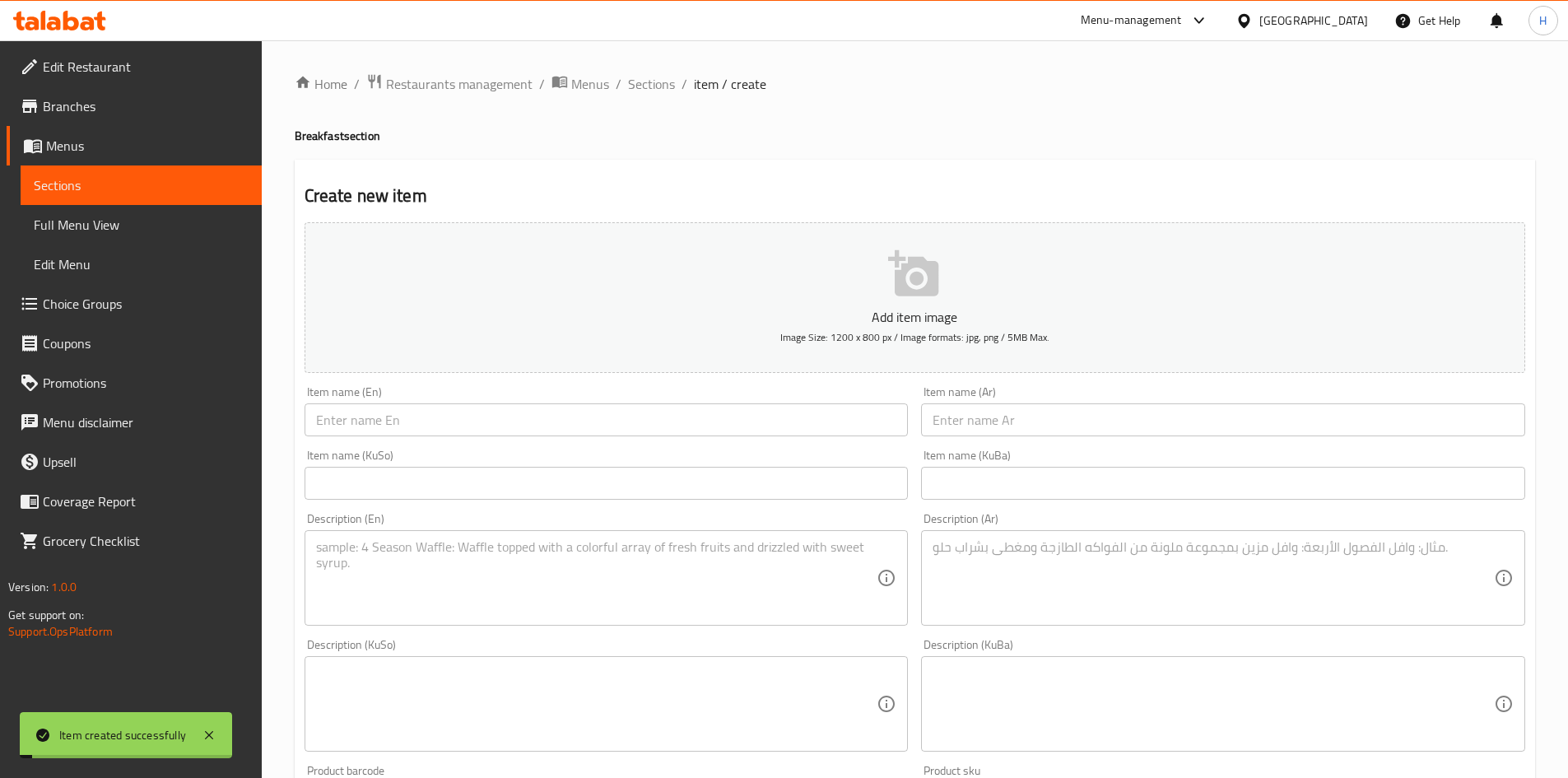
click at [655, 97] on div "Home / Restaurants management / Menus / Sections / item / create Breakfast sect…" at bounding box center [915, 697] width 1241 height 1247
click at [655, 92] on span "Sections" at bounding box center [651, 84] width 47 height 20
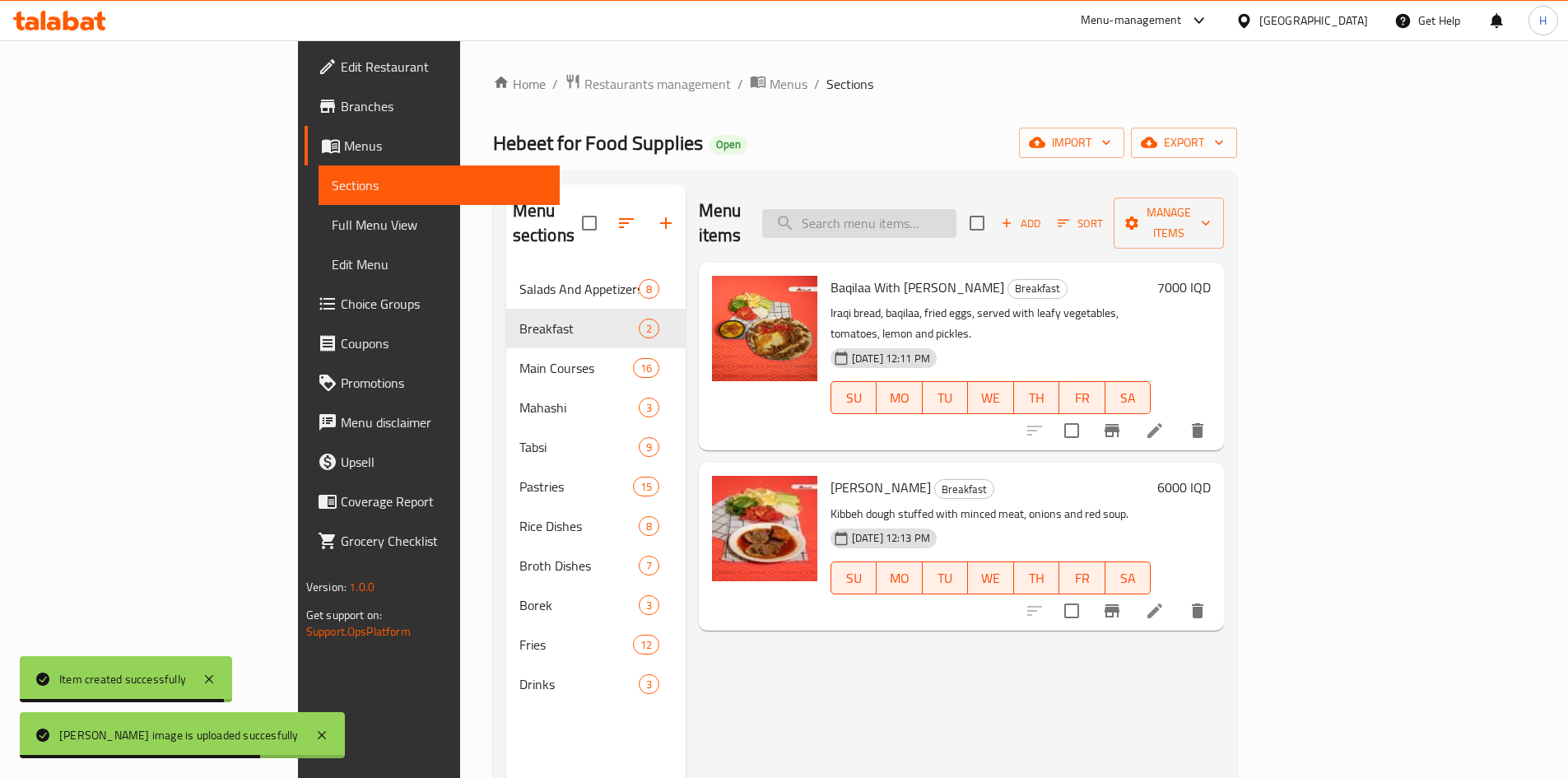
click at [952, 211] on input "search" at bounding box center [859, 224] width 194 height 29
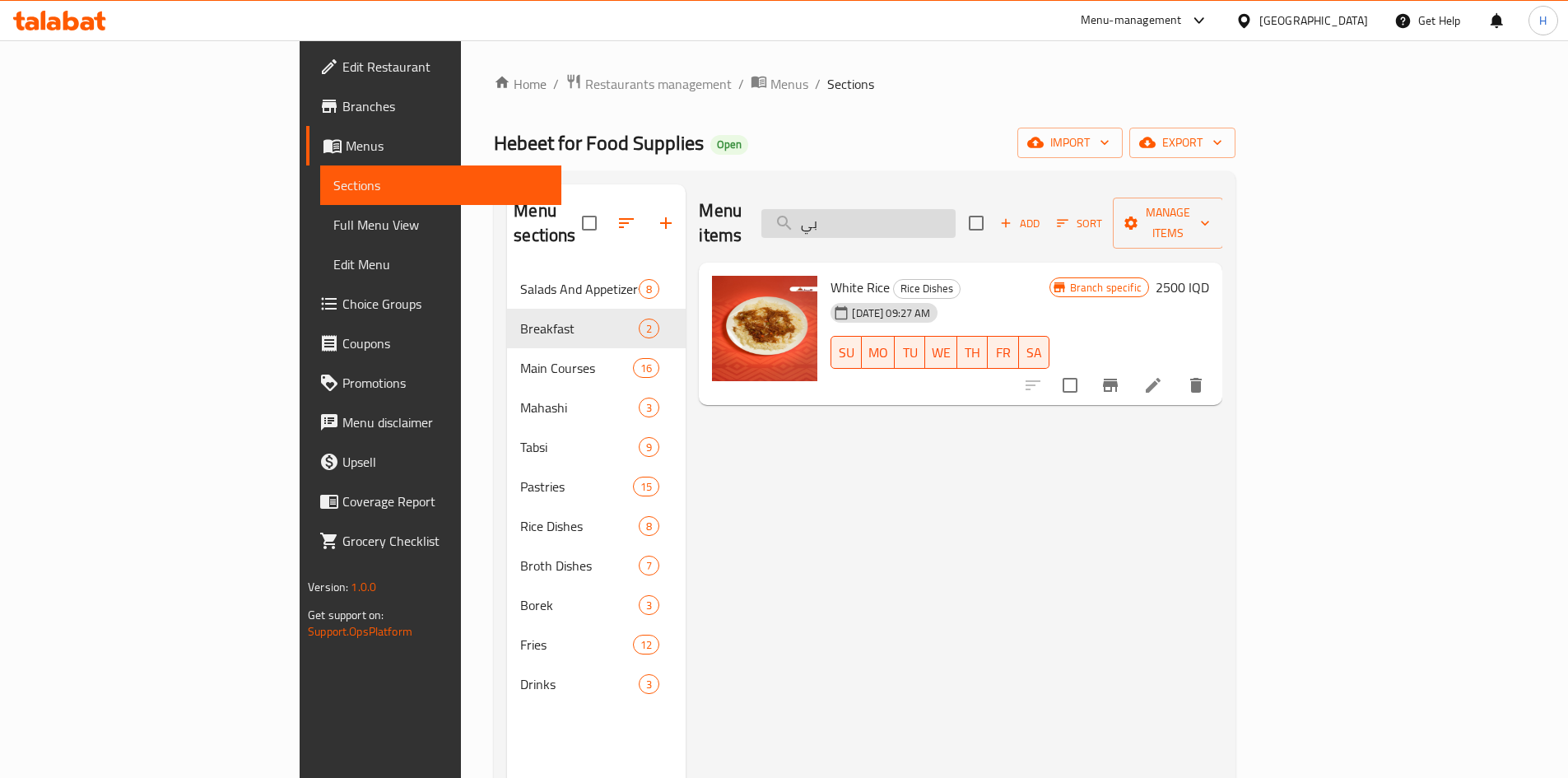
type input "ب"
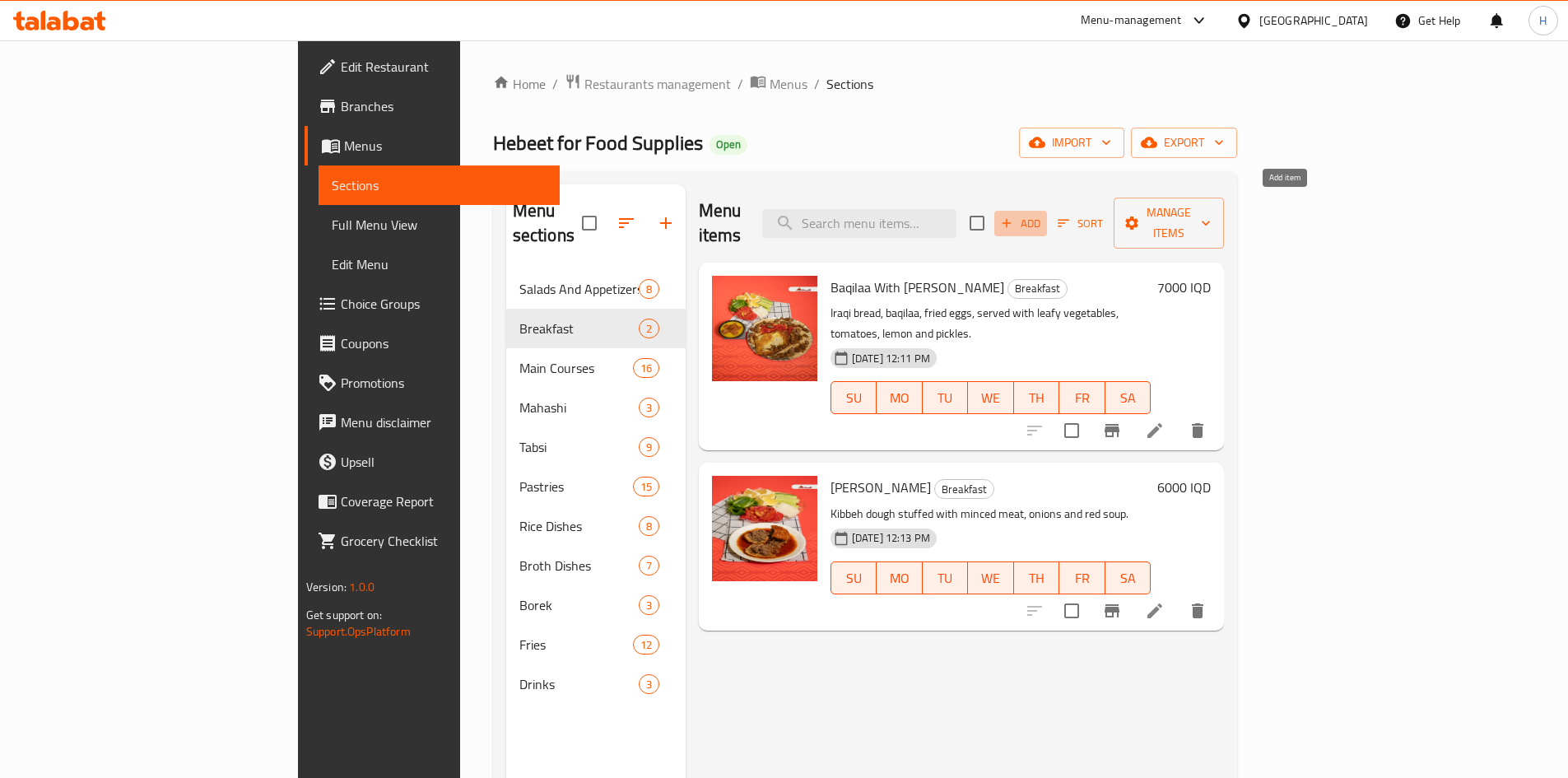
click at [1043, 214] on span "Add" at bounding box center [1021, 223] width 44 height 19
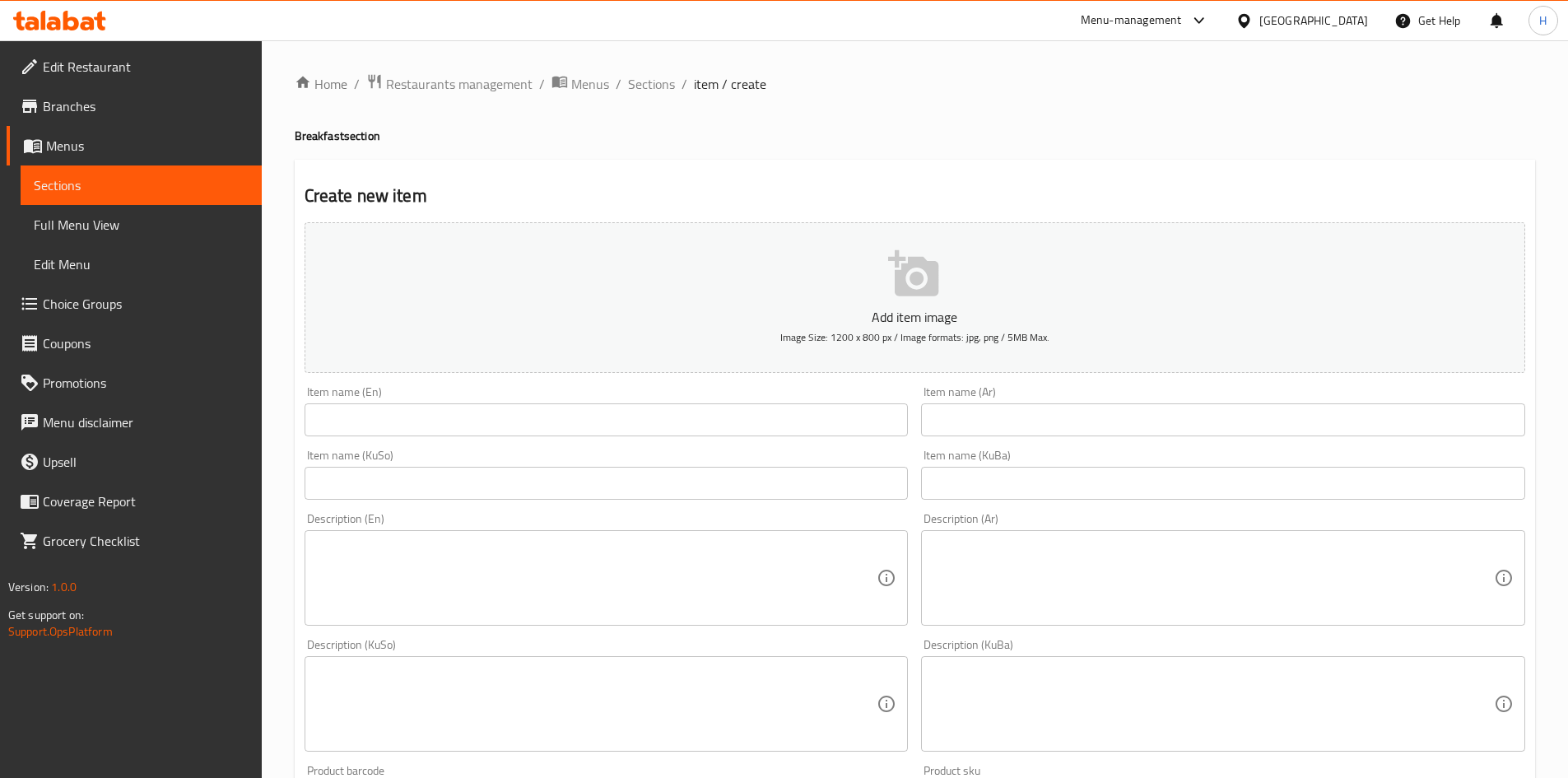
click at [1114, 416] on input "text" at bounding box center [1223, 420] width 604 height 33
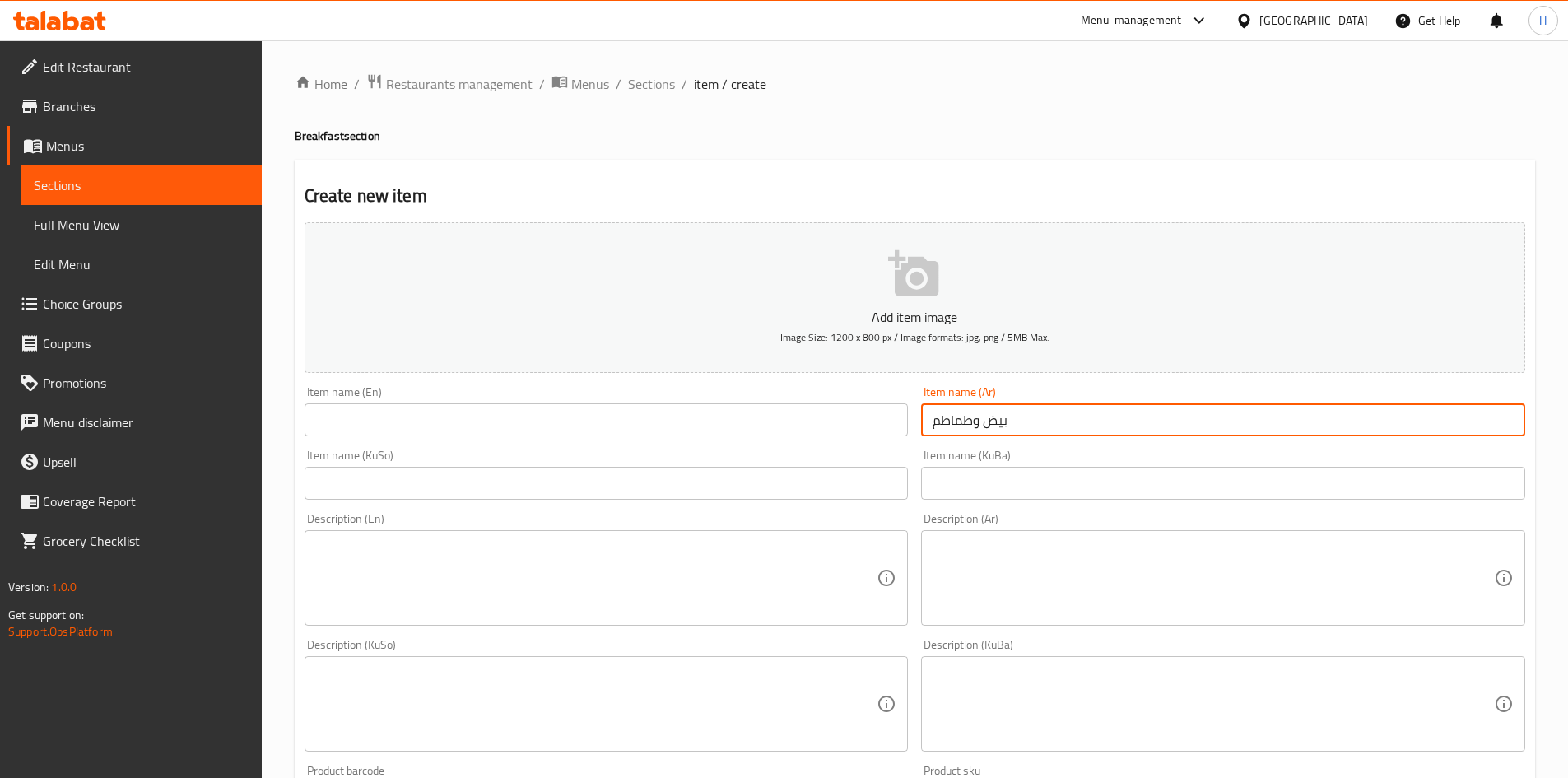
click at [1116, 417] on input "بيض وطماطم" at bounding box center [1223, 420] width 604 height 33
click at [1115, 417] on input "بيض وطماطم" at bounding box center [1223, 420] width 604 height 33
type input "بيض وطماطم"
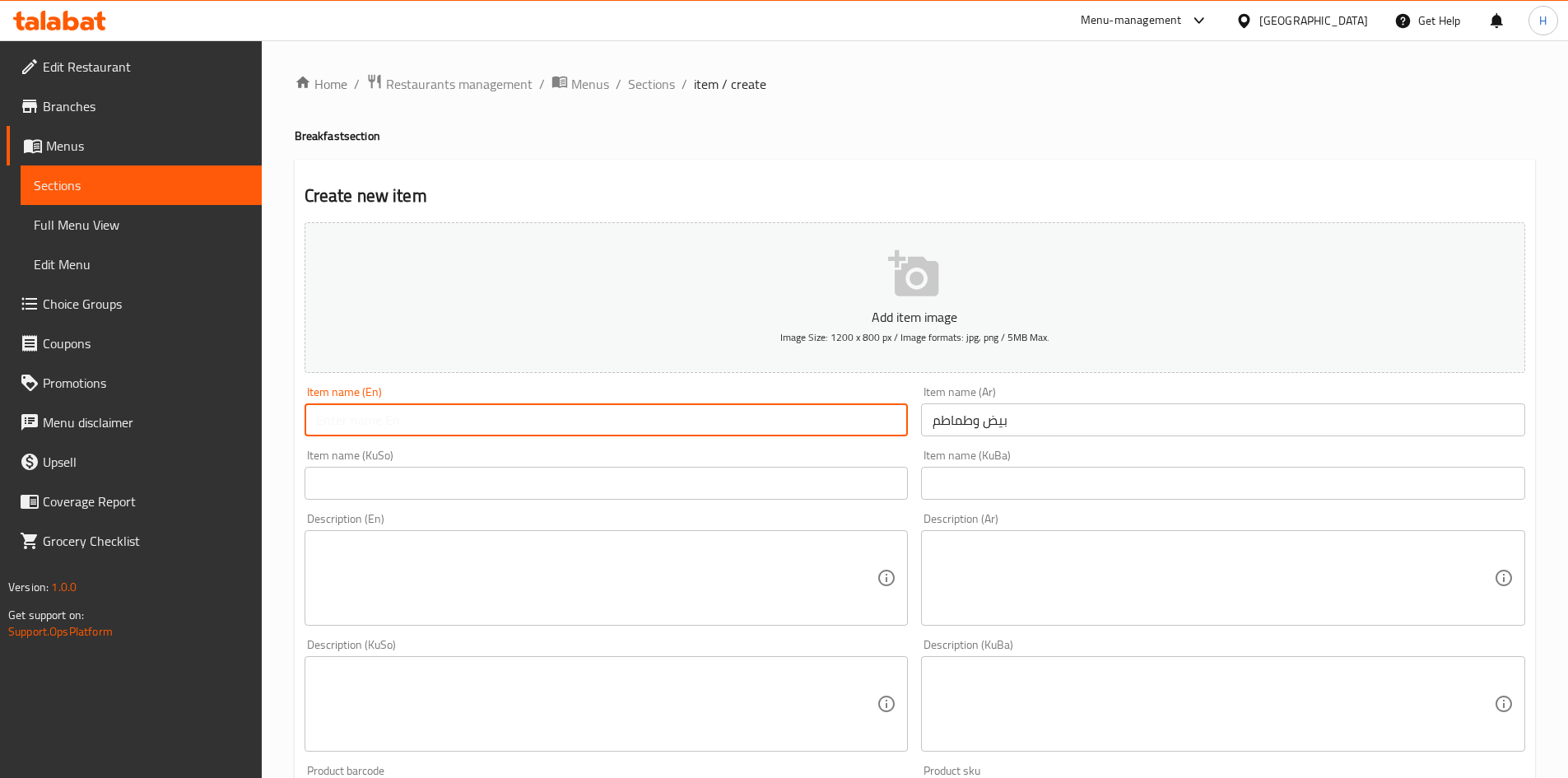
click at [457, 424] on input "text" at bounding box center [606, 420] width 604 height 33
paste input "eggs and tomatoes"
drag, startPoint x: 324, startPoint y: 421, endPoint x: 314, endPoint y: 422, distance: 10.0
click at [314, 422] on input "eggs and tomatoes" at bounding box center [606, 420] width 604 height 33
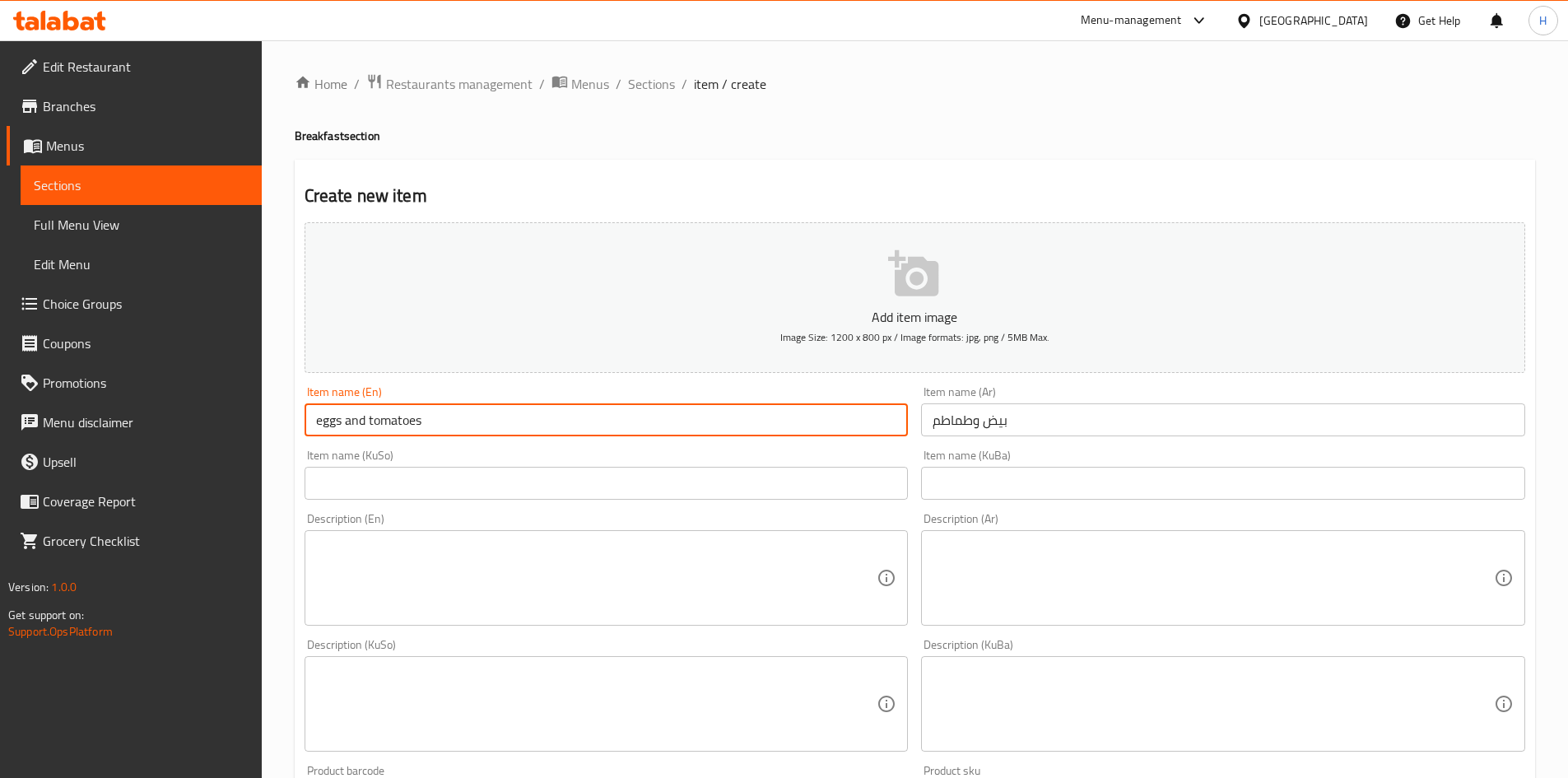
click at [325, 427] on input "eggs and tomatoes" at bounding box center [606, 420] width 604 height 33
click at [351, 424] on input "Eggs and tomatoes" at bounding box center [606, 420] width 604 height 33
click at [371, 421] on input "Eggs And tomatoes" at bounding box center [606, 420] width 604 height 33
type input "Eggs And Tomatoes"
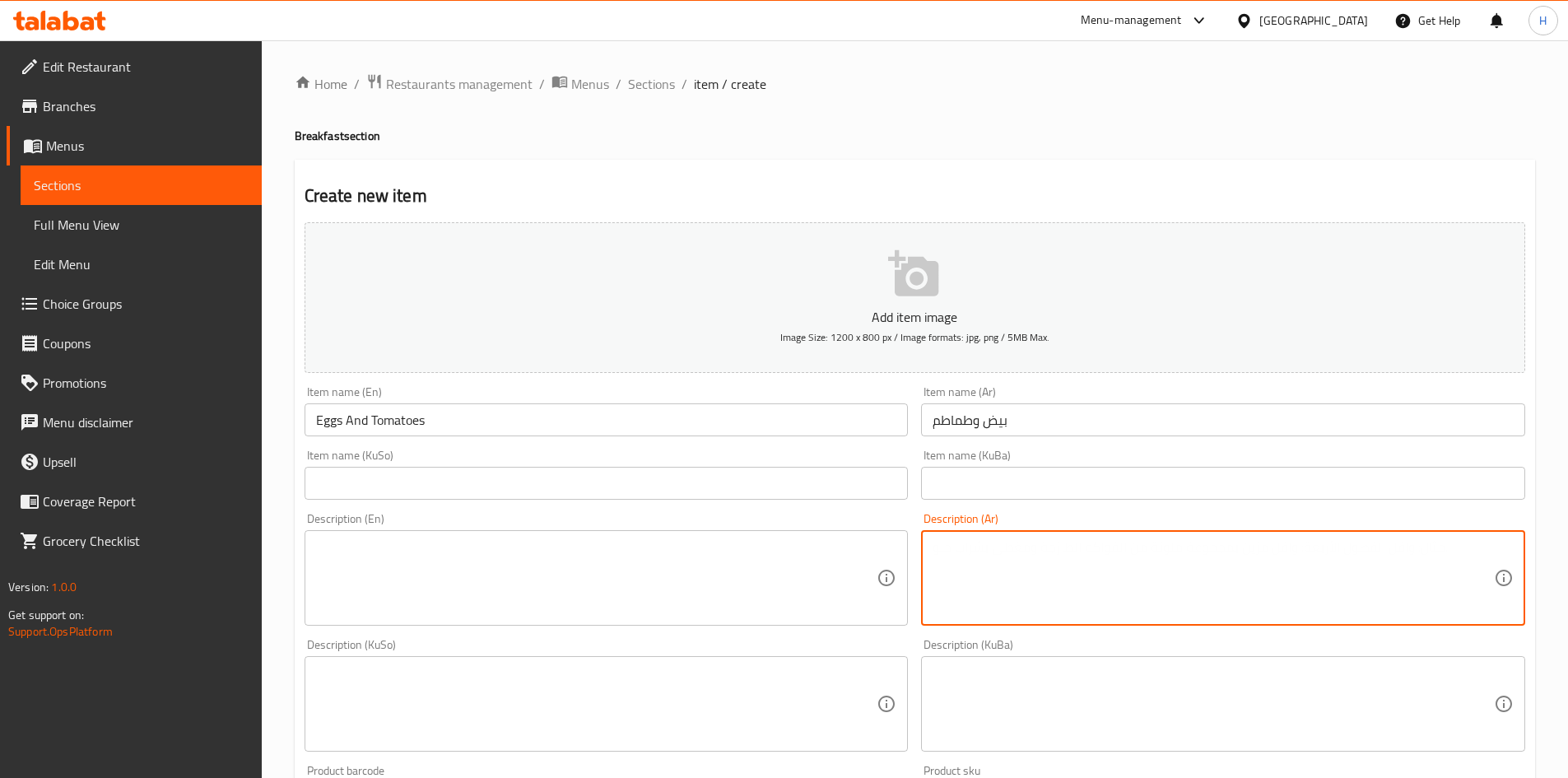
click at [1058, 556] on textarea at bounding box center [1213, 579] width 561 height 79
click at [1015, 577] on textarea at bounding box center [1213, 579] width 561 height 79
paste textarea "بيض مقلي مع طماطم وبصل يقدم مزين بالبقدونس."
type textarea "بيض مقلي مع طماطم وبصل يقدم مزين بالبقدونس."
click at [506, 557] on textarea at bounding box center [596, 579] width 561 height 79
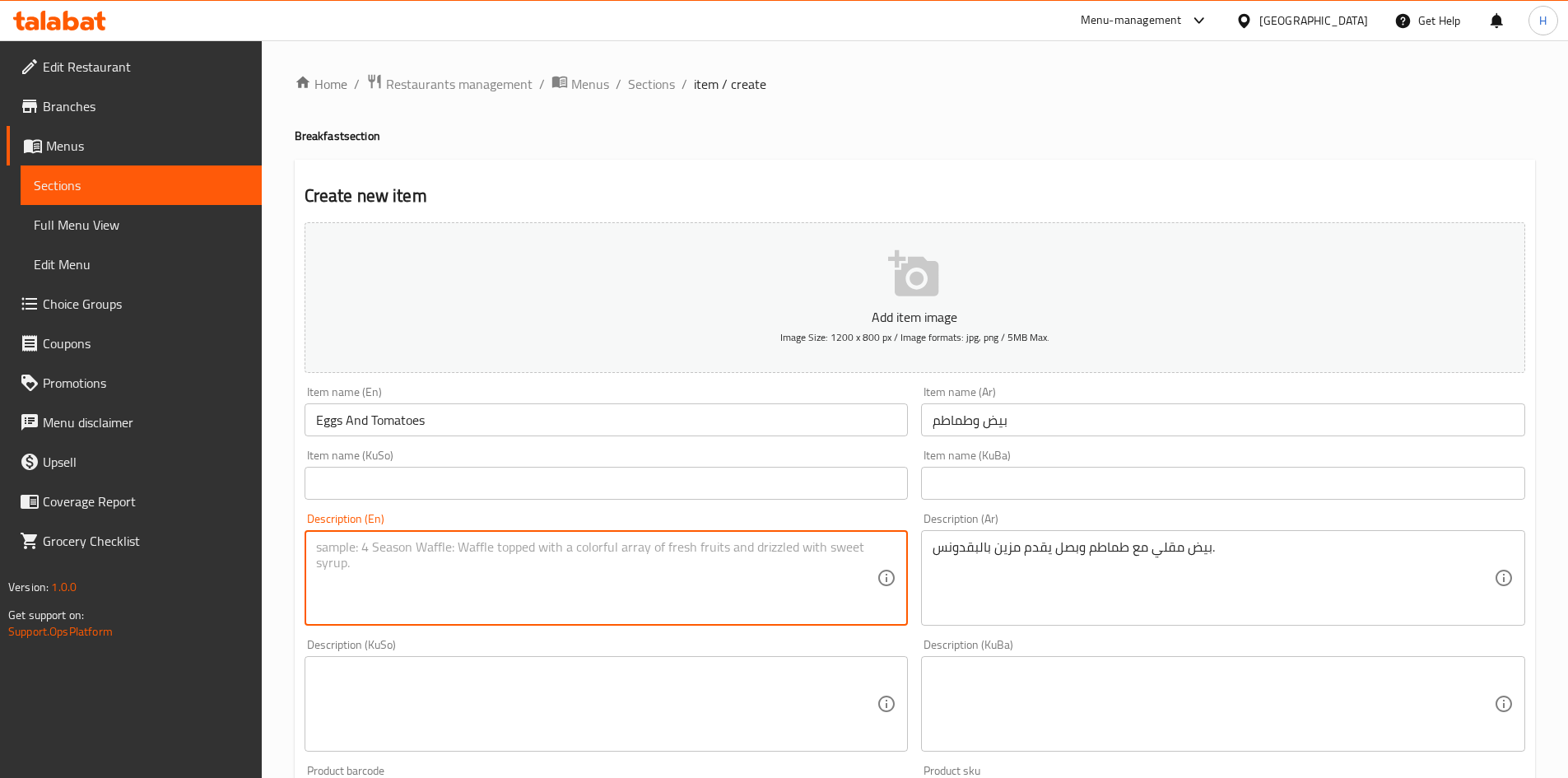
paste textarea "Eggs, tomatoes, onions and garnished with parsley."
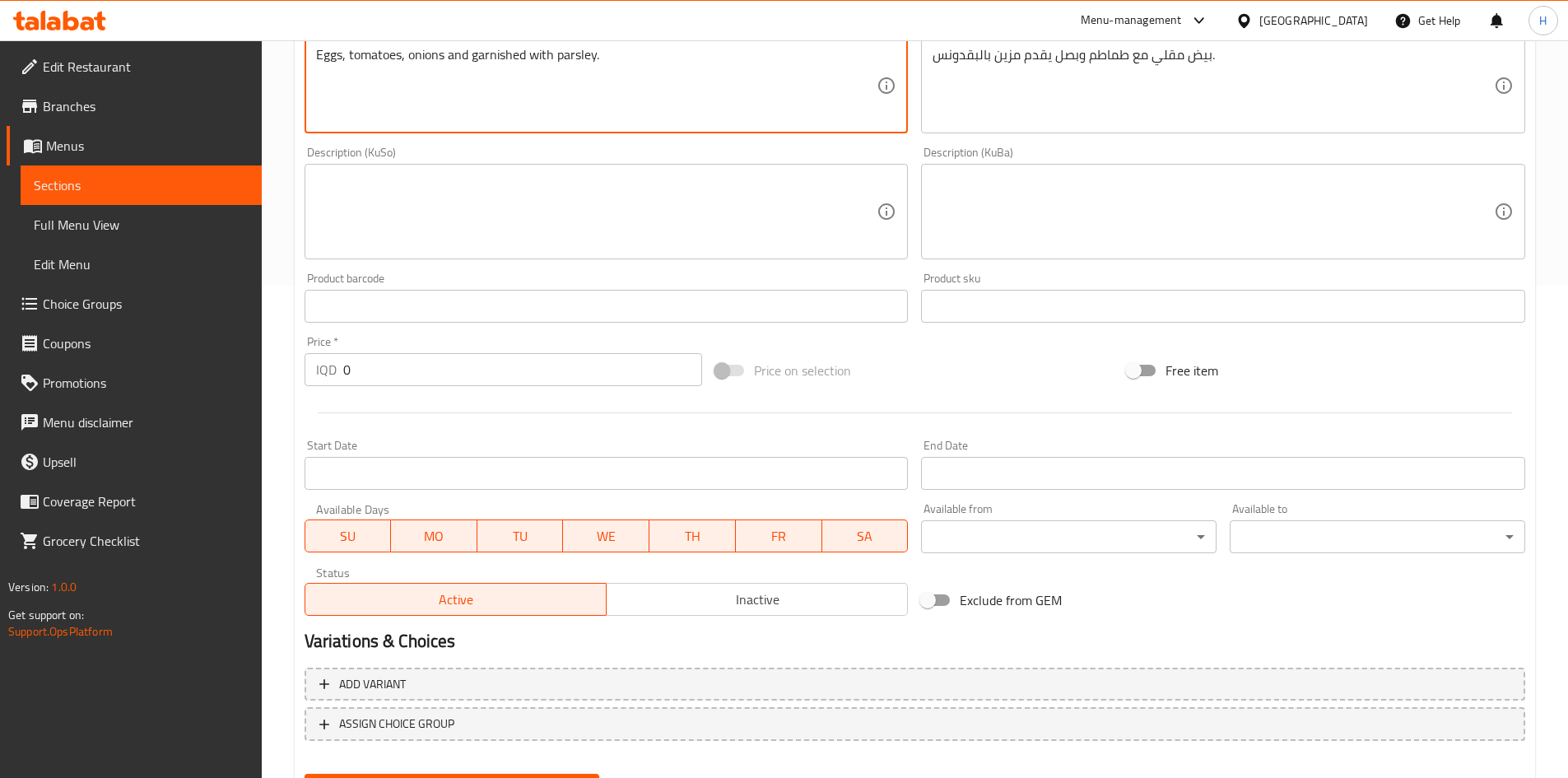
scroll to position [494, 0]
type textarea "Eggs, tomatoes, onions and garnished with parsley."
click at [448, 376] on input "0" at bounding box center [523, 368] width 360 height 33
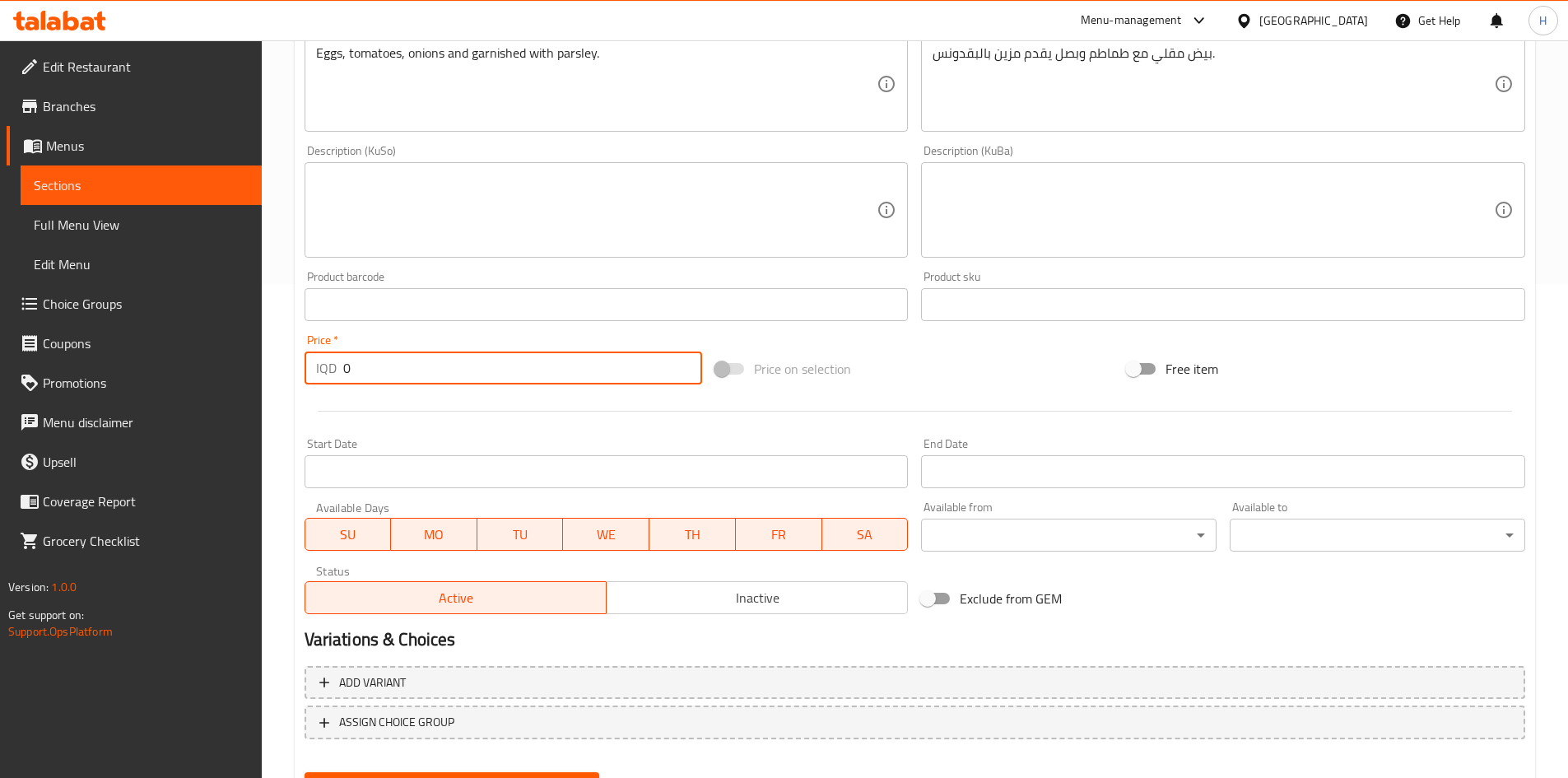
click at [448, 376] on input "0" at bounding box center [523, 368] width 360 height 33
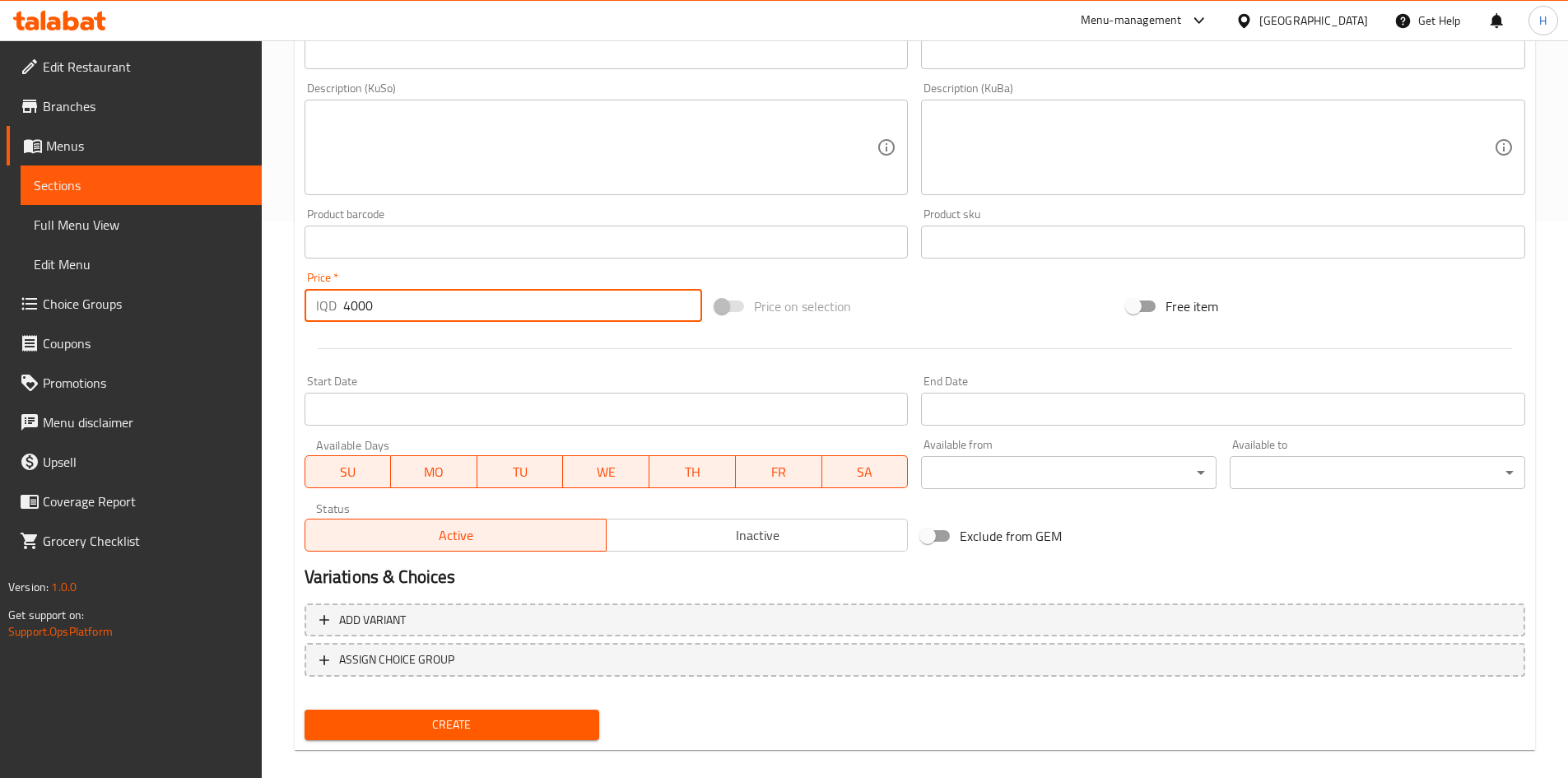
scroll to position [575, 0]
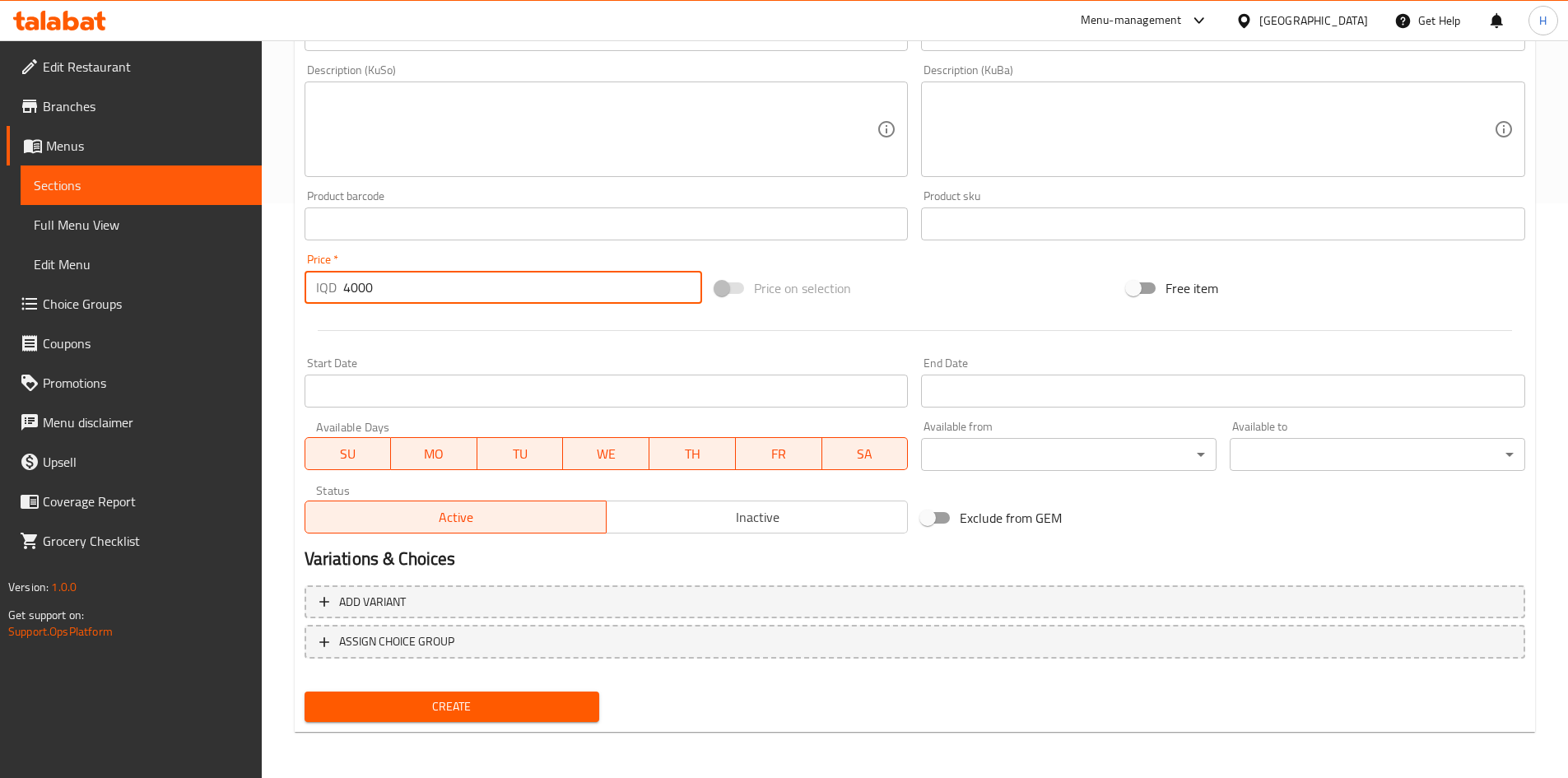
type input "4000"
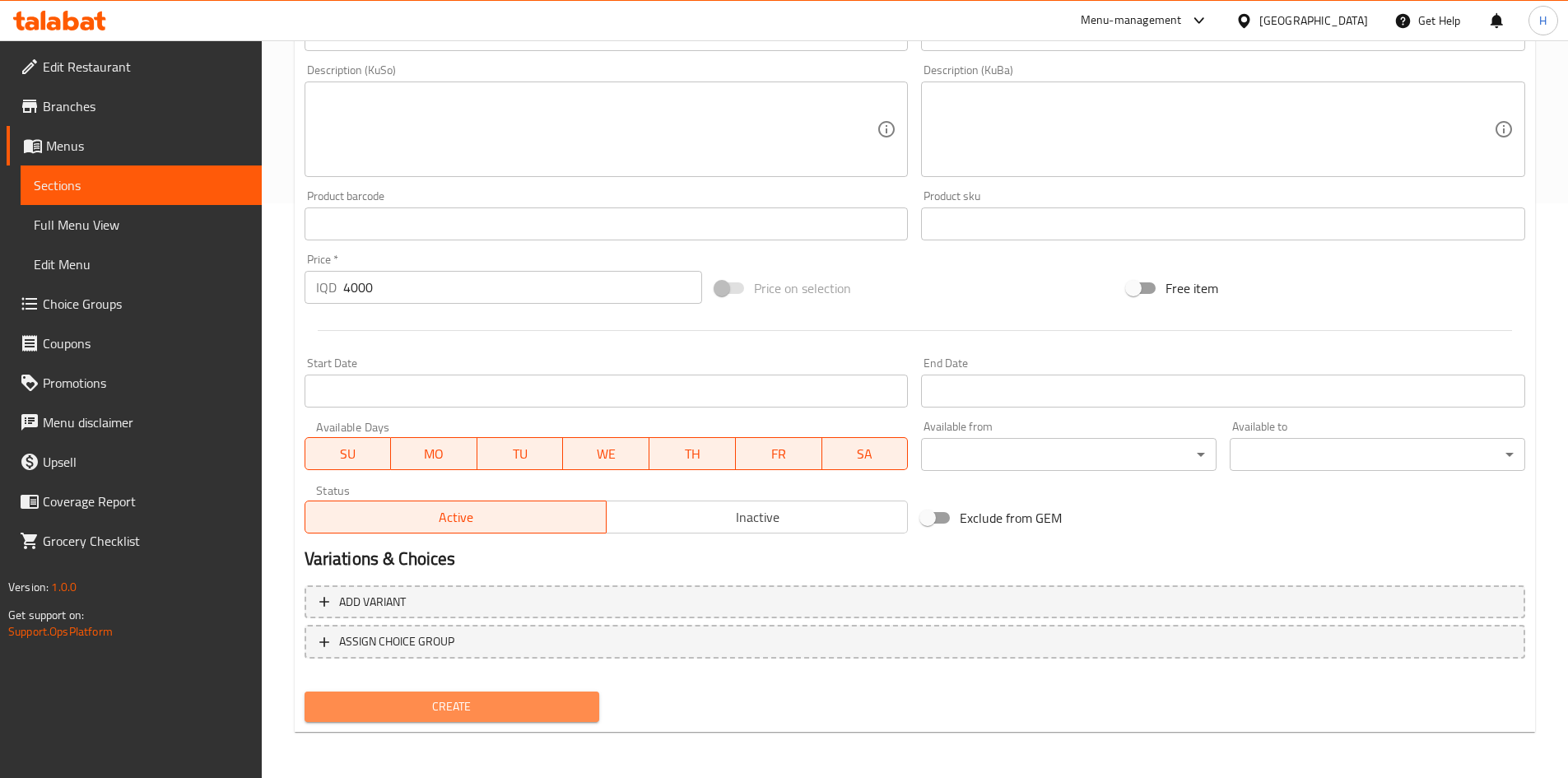
click at [486, 708] on span "Create" at bounding box center [452, 707] width 269 height 21
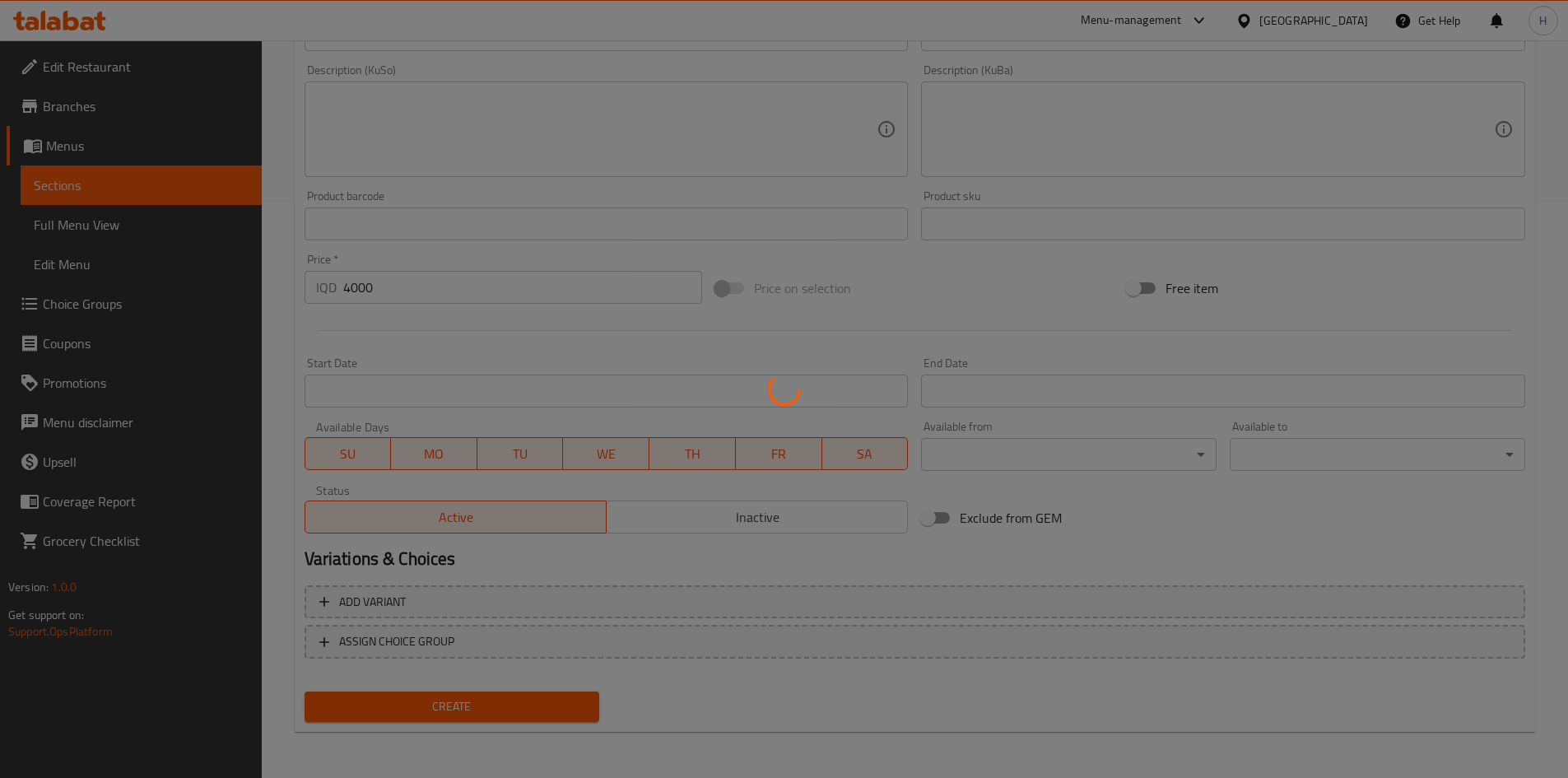
type input "0"
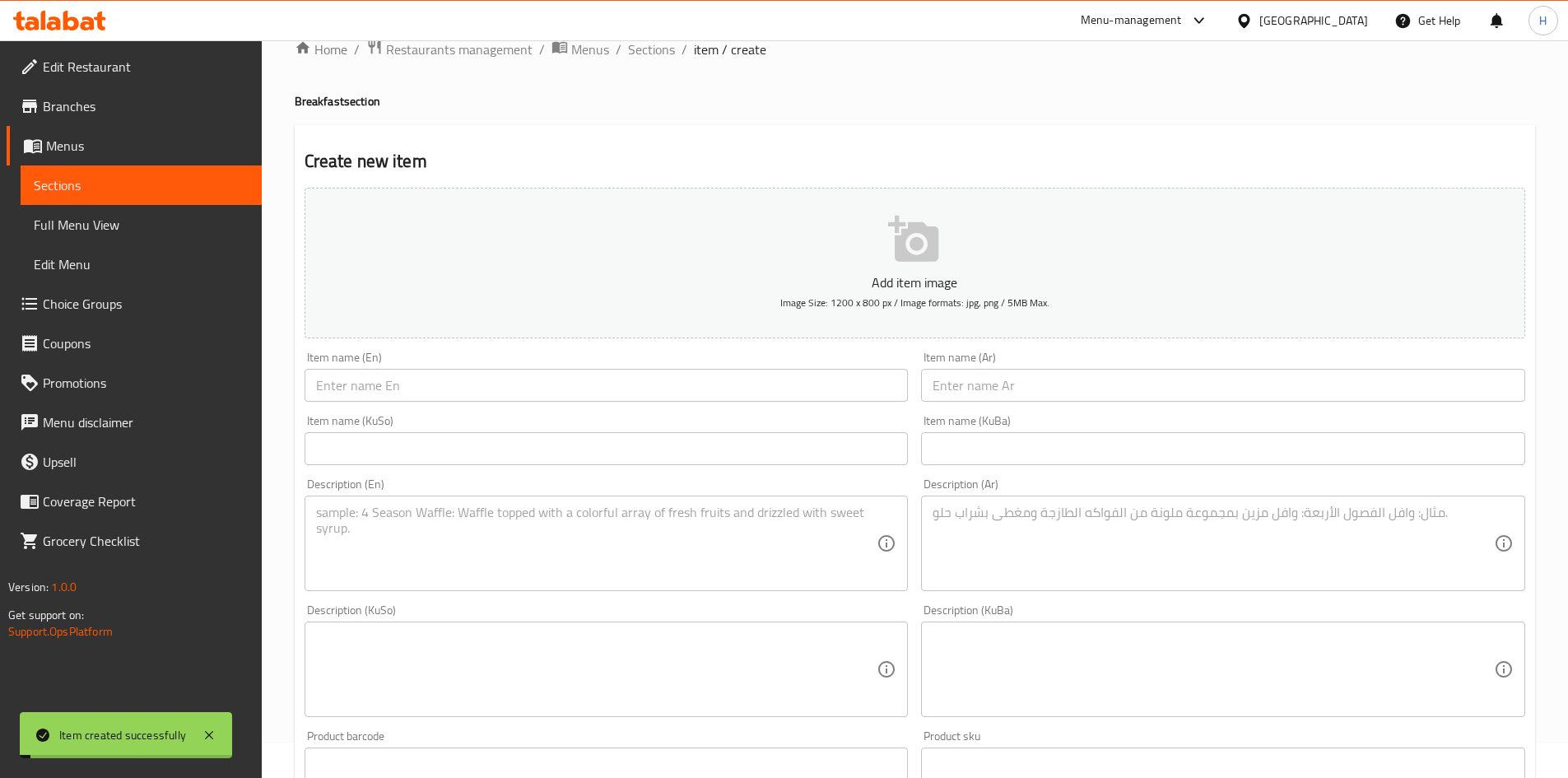
scroll to position [0, 0]
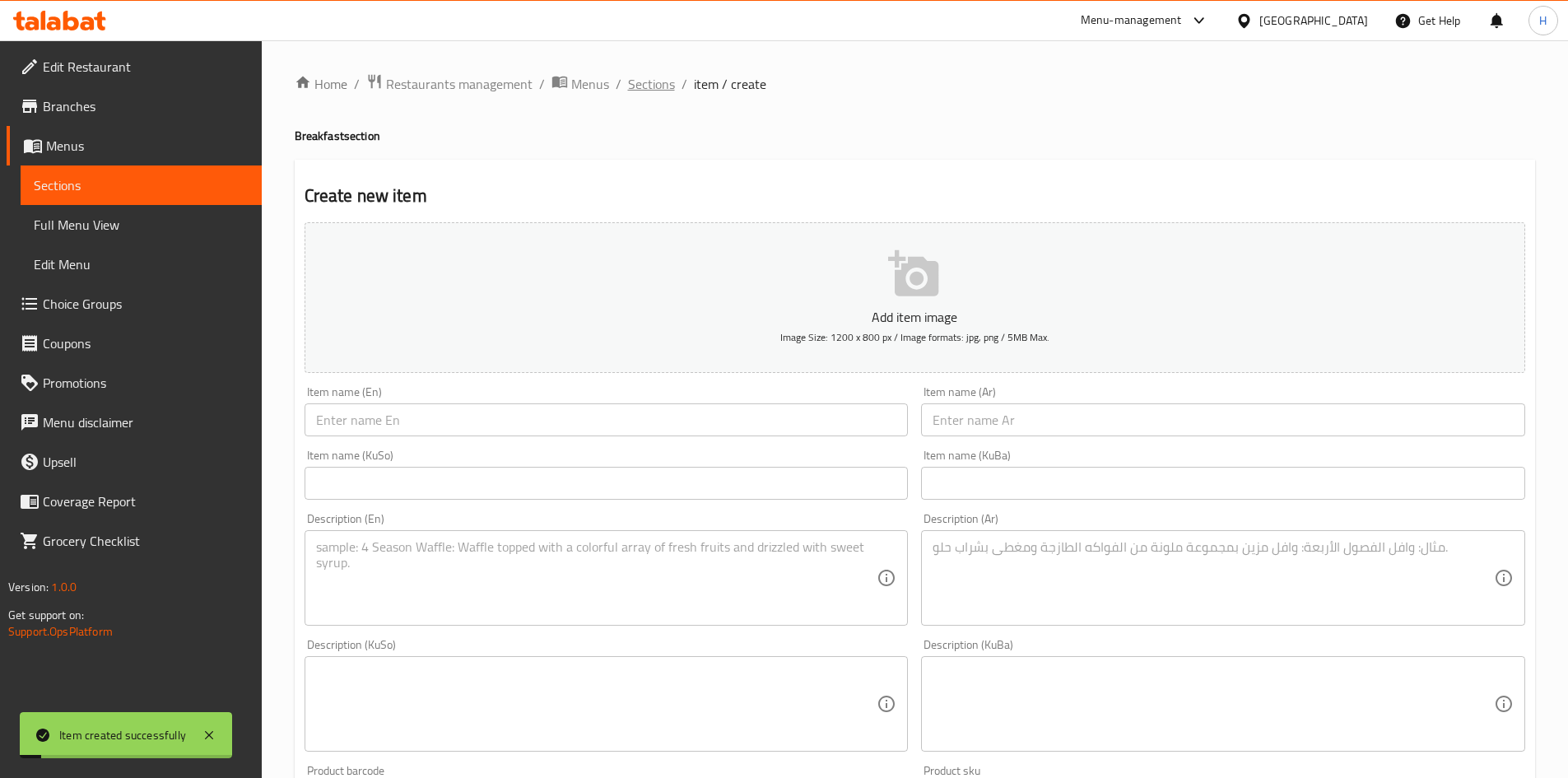
click at [660, 80] on span "Sections" at bounding box center [651, 84] width 47 height 20
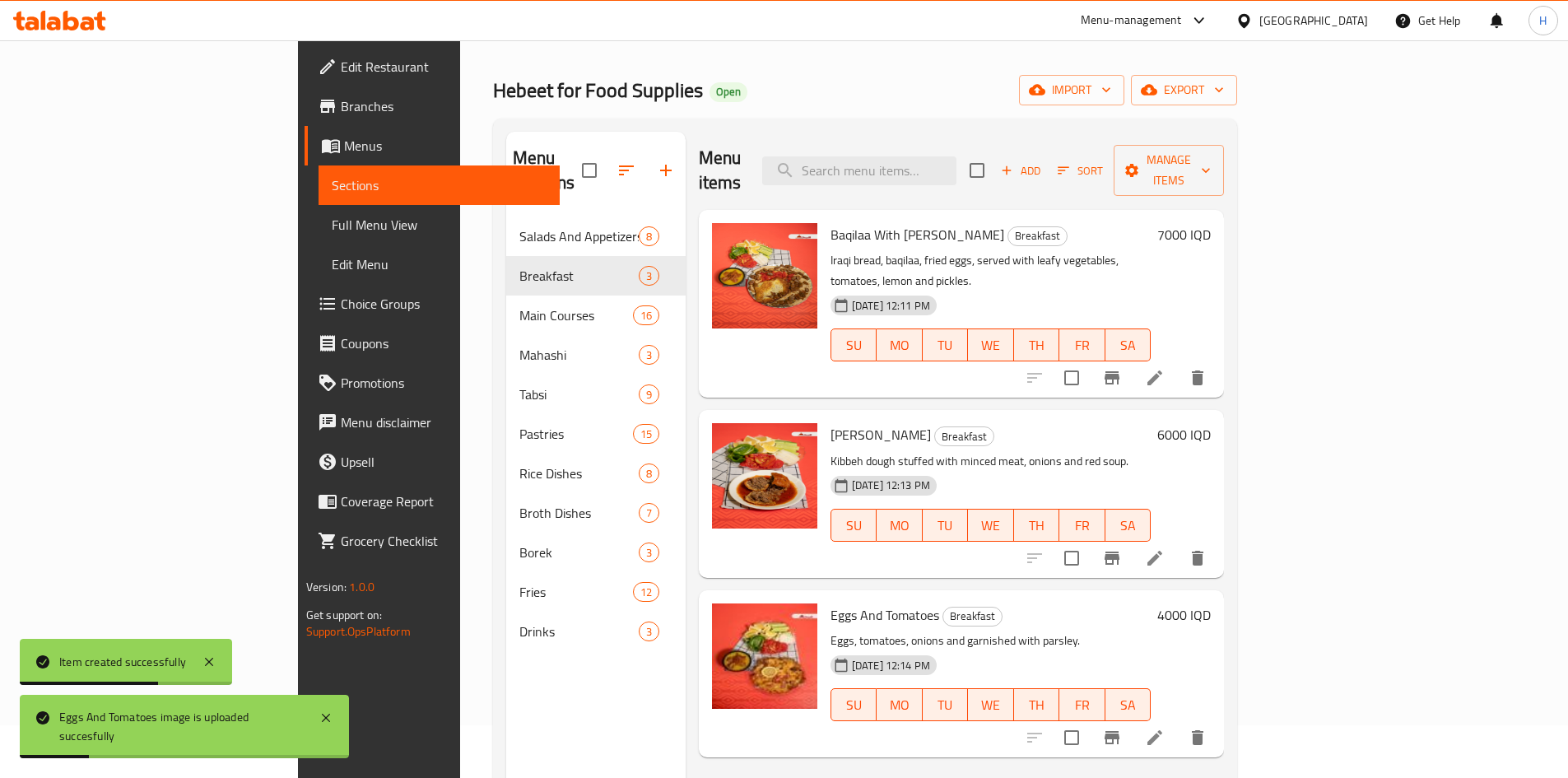
scroll to position [82, 0]
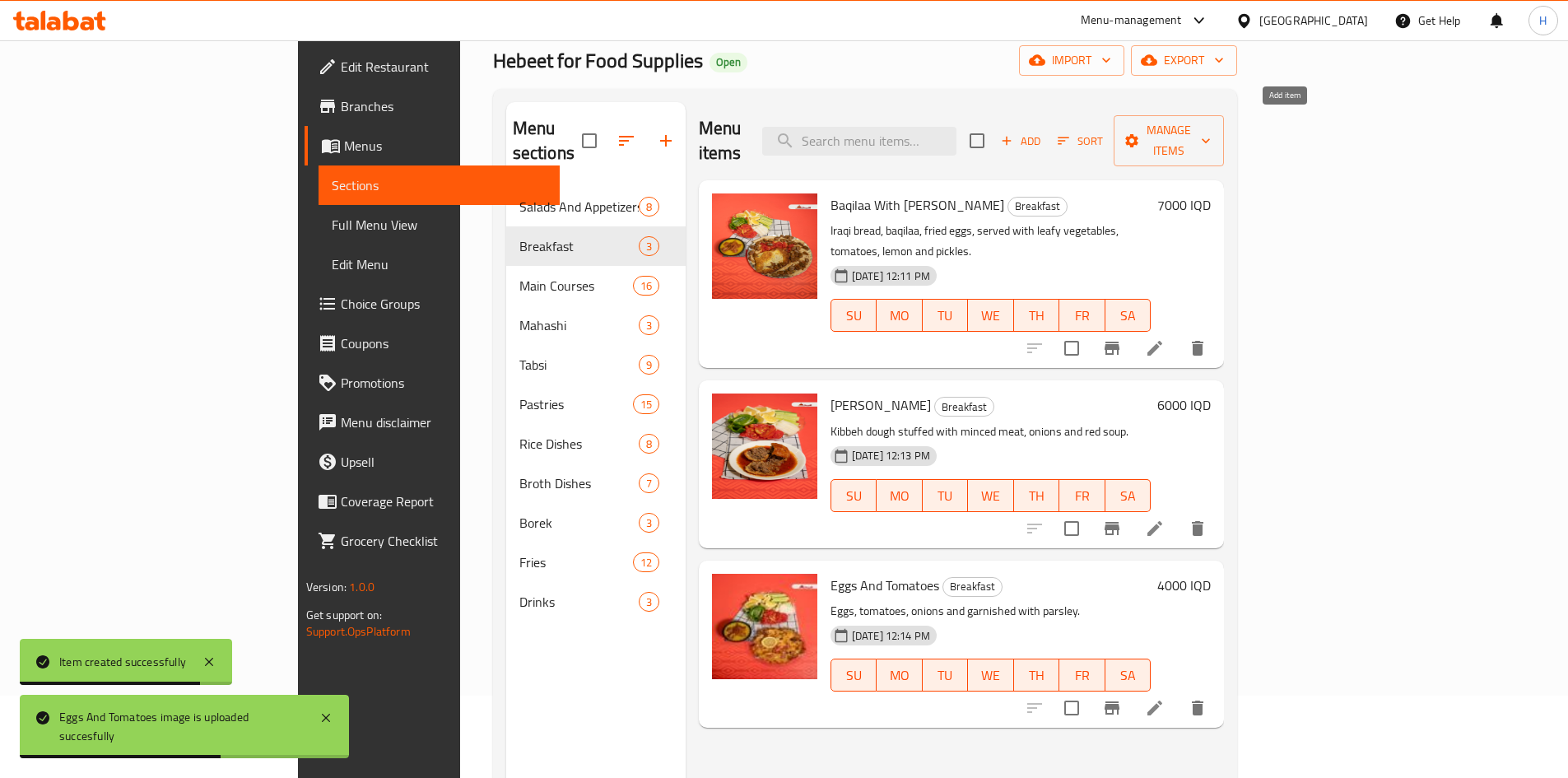
click at [1043, 132] on span "Add" at bounding box center [1021, 141] width 44 height 19
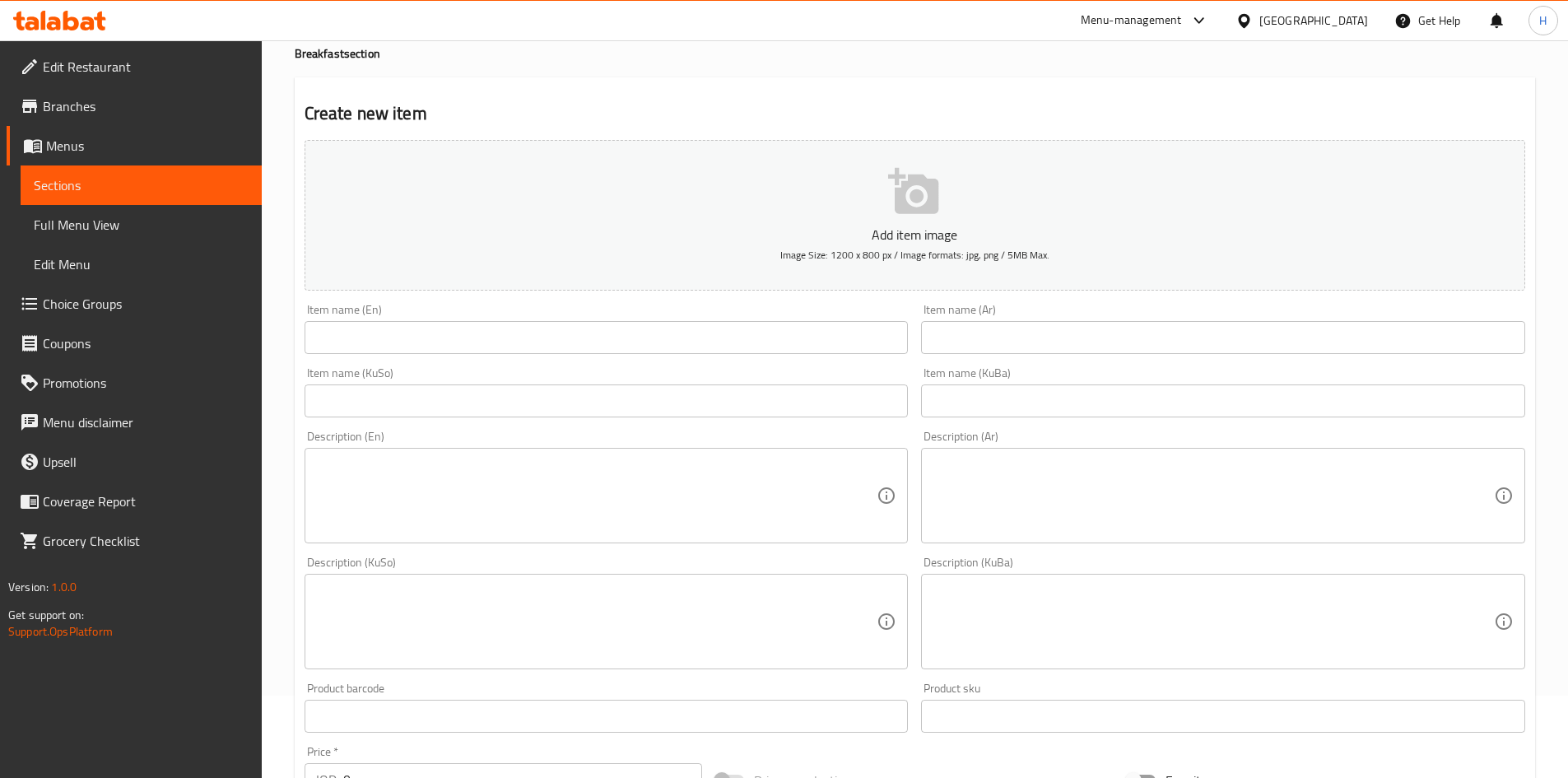
click at [496, 322] on input "text" at bounding box center [606, 338] width 604 height 33
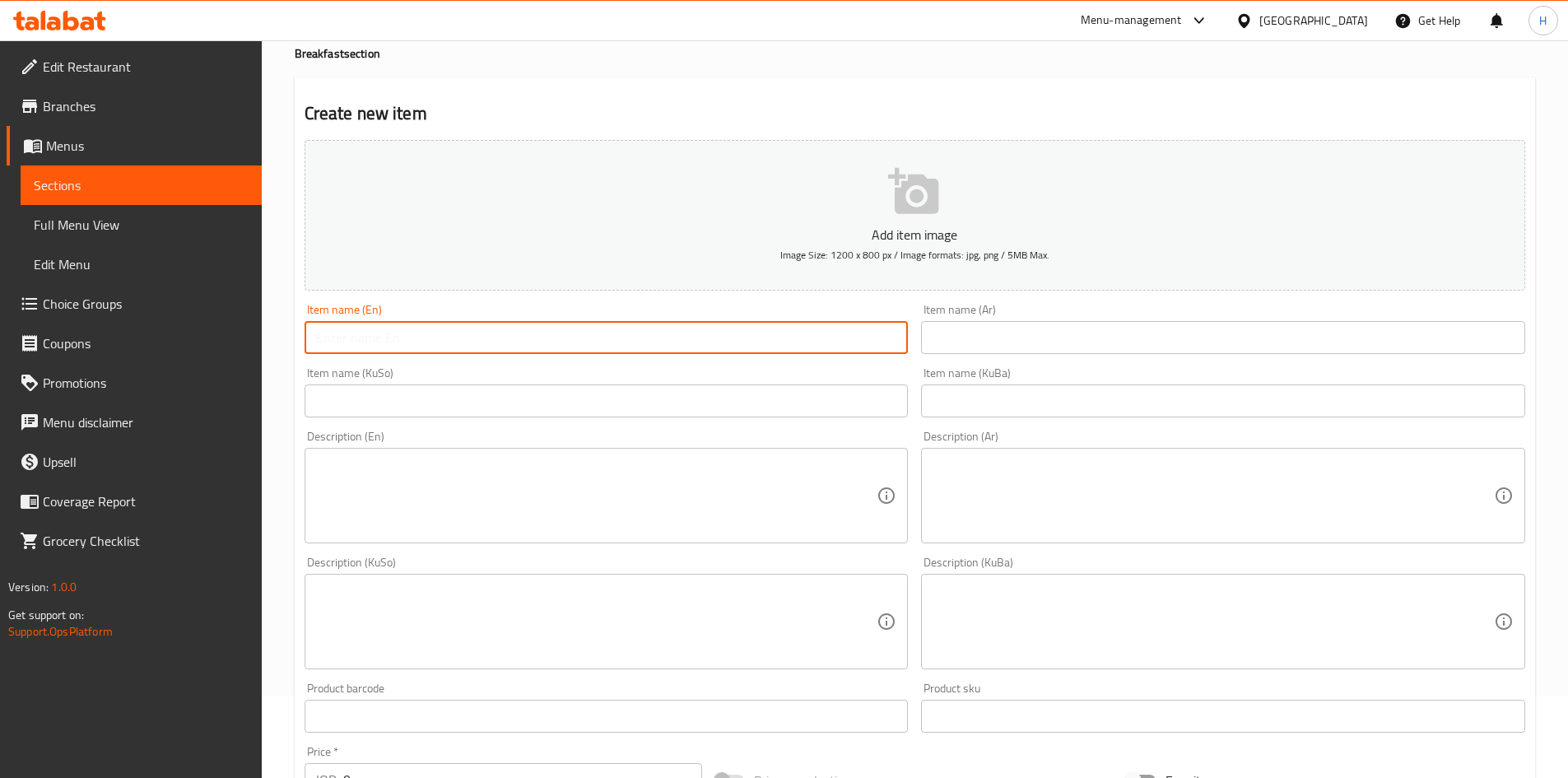
paste input "Potato Makhlama"
type input "Potato Makhlama"
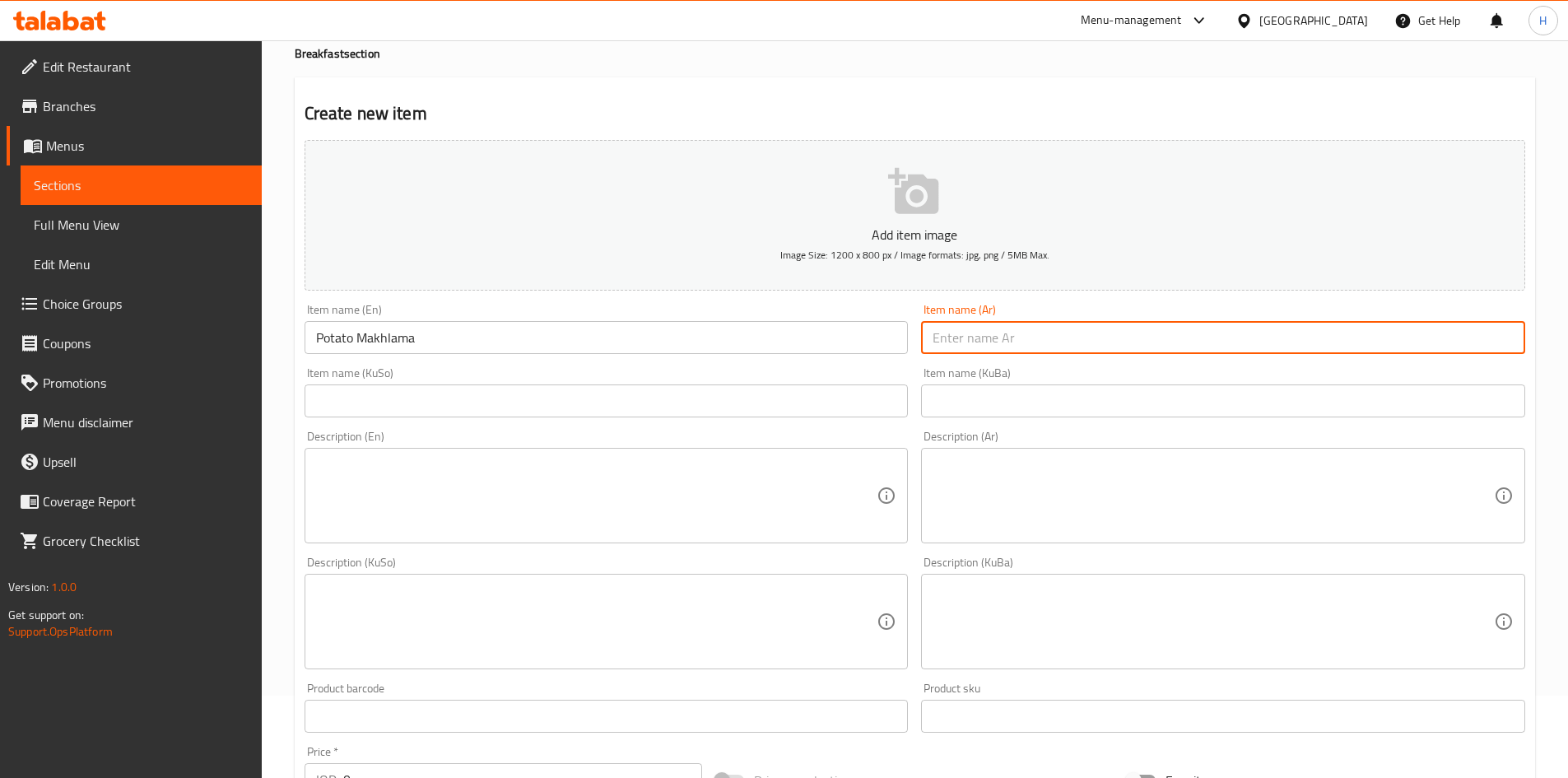
click at [1075, 351] on input "text" at bounding box center [1223, 338] width 604 height 33
paste input "مخلمة بطاطا"
type input "مخلمة بطاطا"
click at [1049, 526] on textarea at bounding box center [1213, 497] width 561 height 79
paste textarea "بيض, بطاطا, وبصل يقدم مزين بالبقدونس."
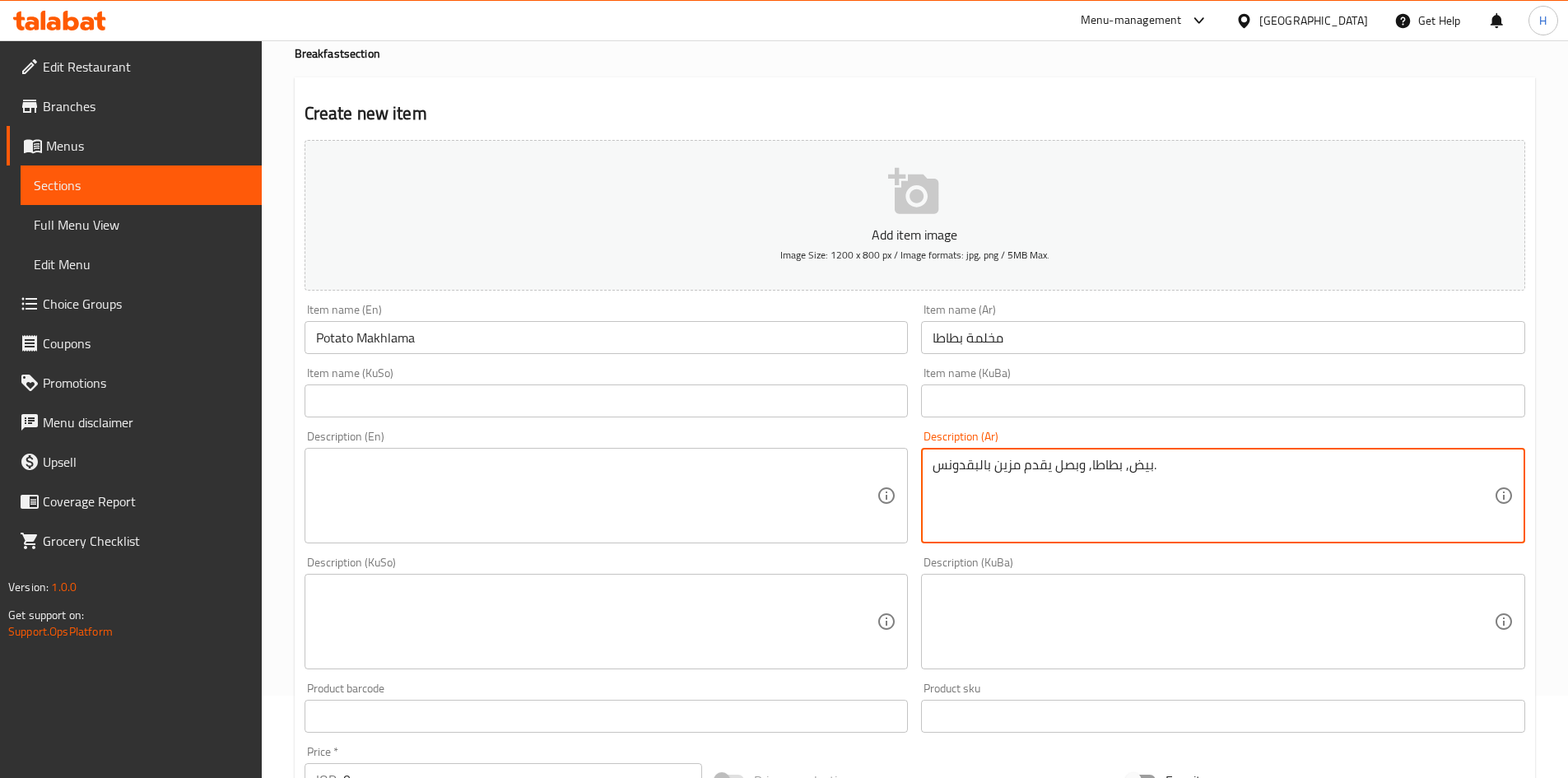
type textarea "بيض, بطاطا, وبصل يقدم مزين بالبقدونس."
click at [456, 525] on textarea at bounding box center [596, 497] width 561 height 79
paste textarea "Eggs, potatoes, onions and garnished with parsley."
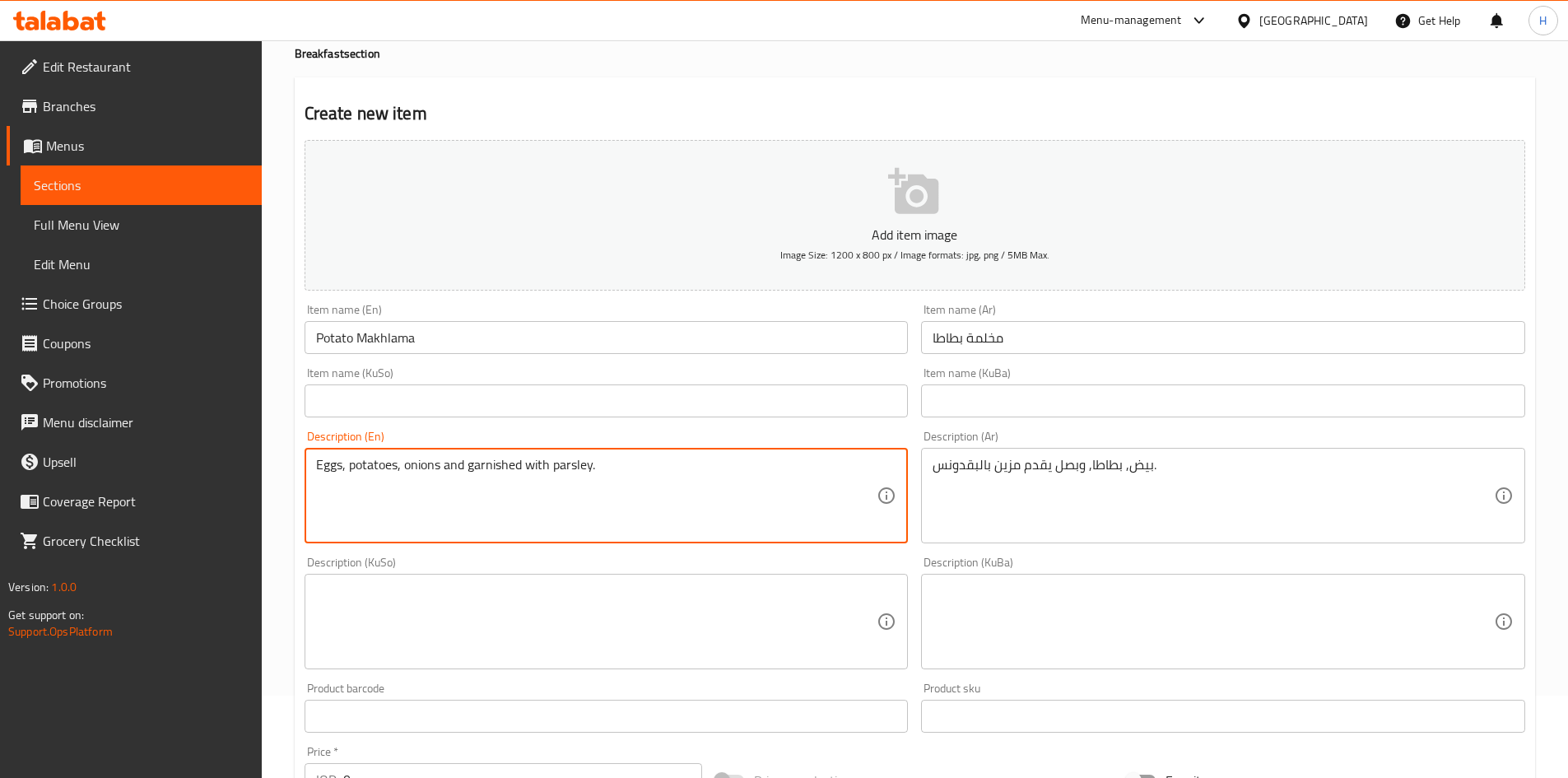
type textarea "Eggs, potatoes, onions and garnished with parsley."
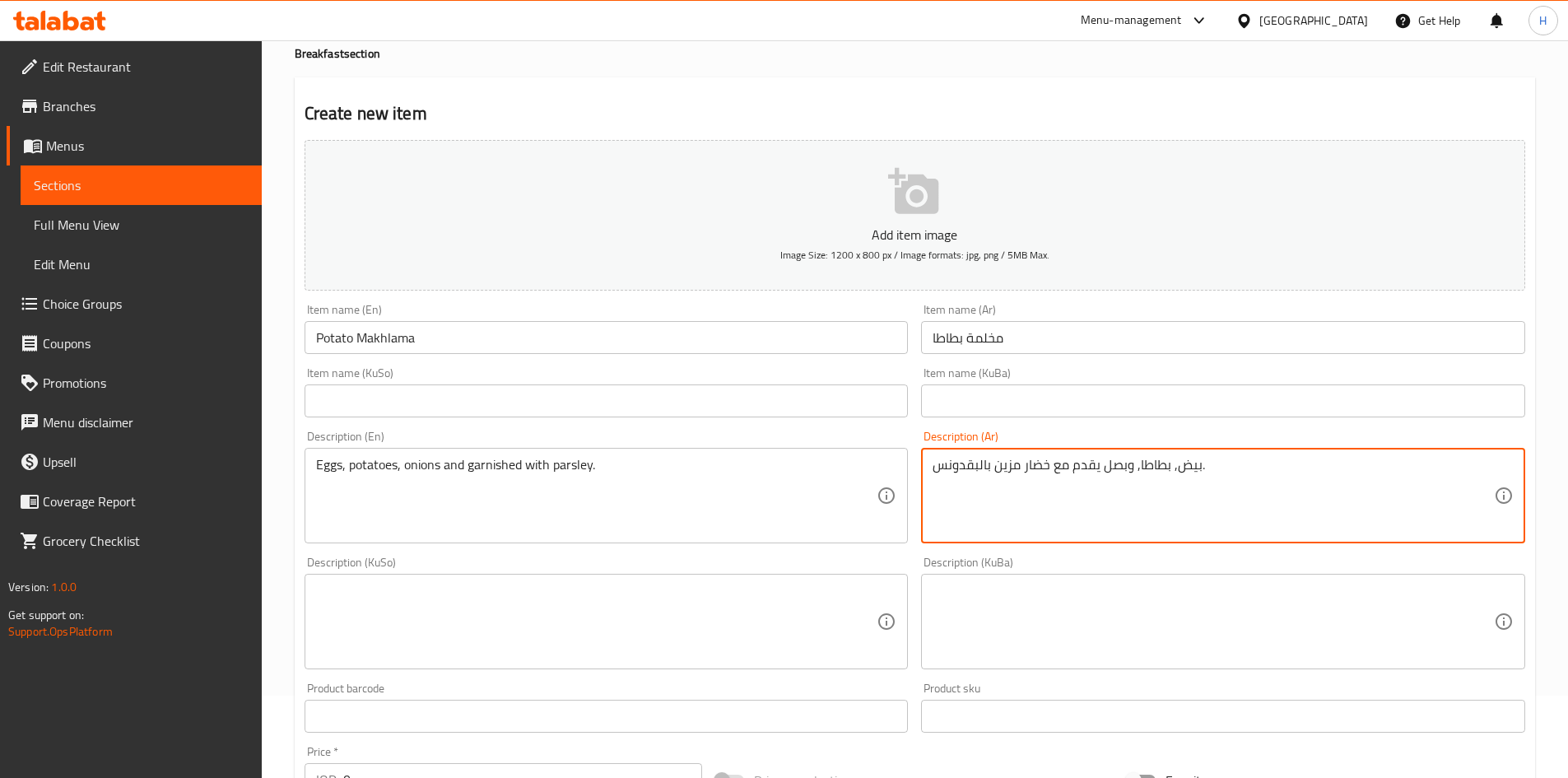
type textarea "بيض, بطاطا, وبصل يقدم مع خضار مزين بالبقدونس."
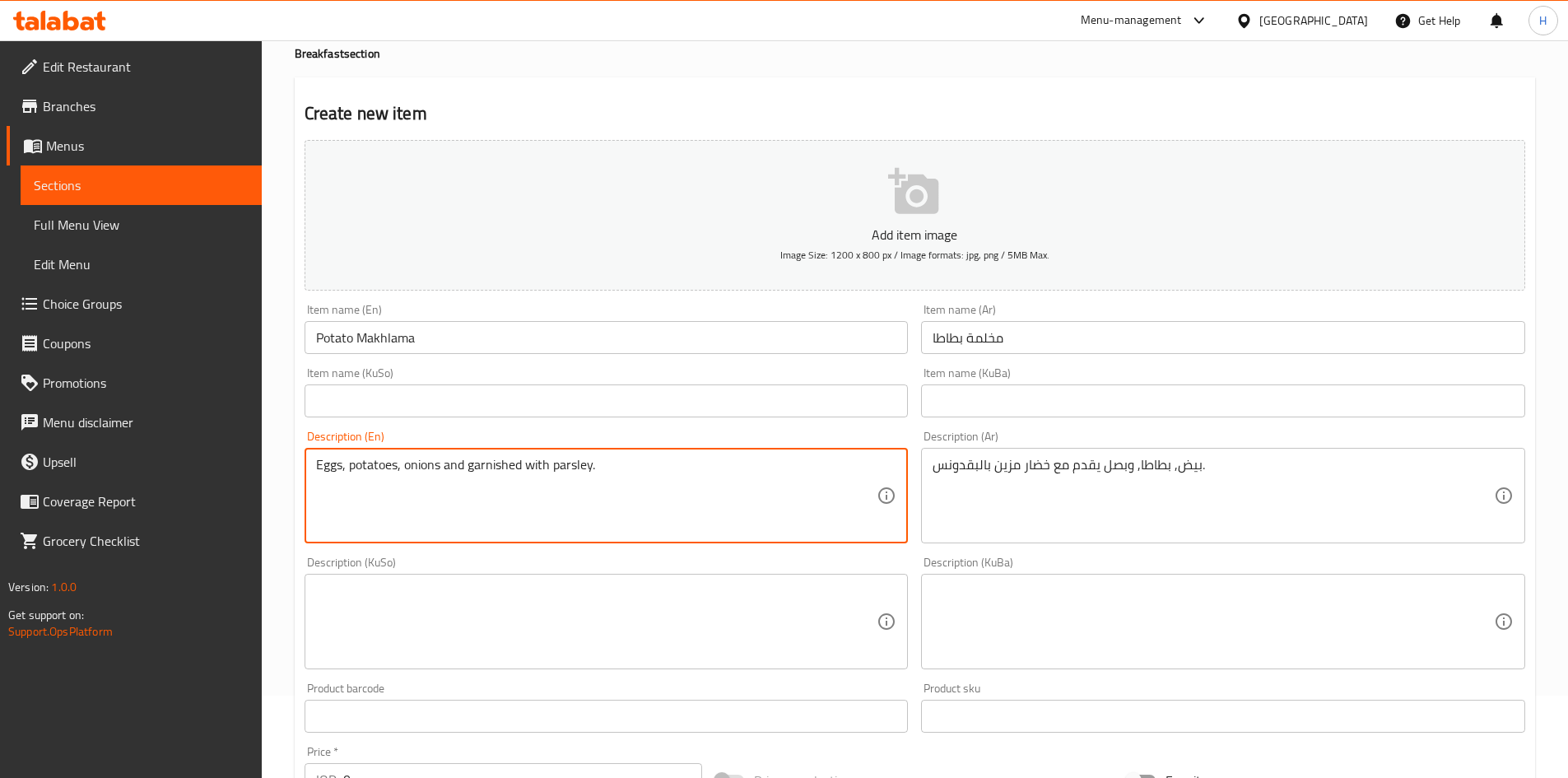
click at [493, 465] on textarea "Eggs, potatoes, onions and garnished with parsley." at bounding box center [596, 497] width 561 height 79
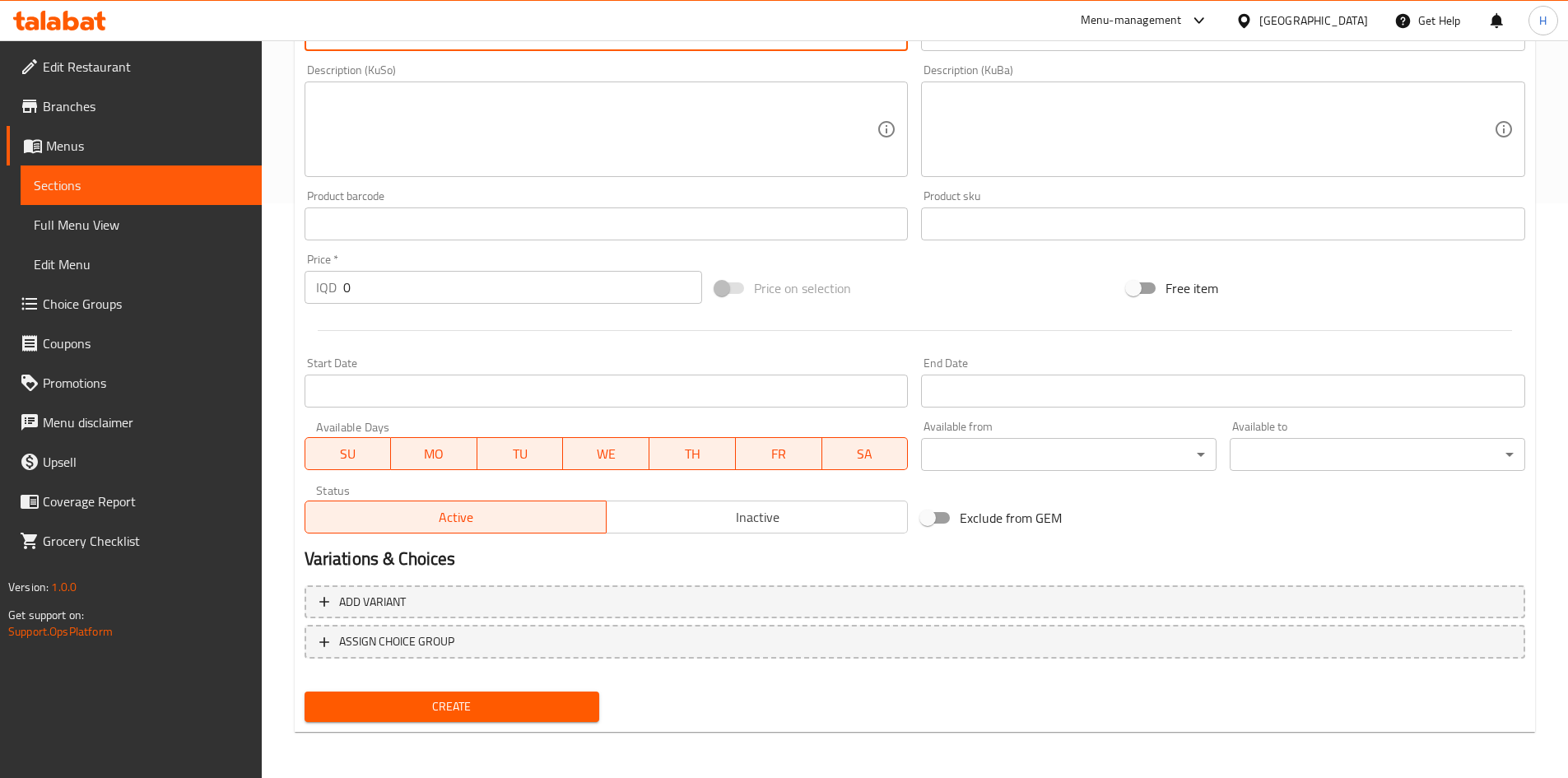
type textarea "Eggs, potatoes, onions and served vegetables with parsley."
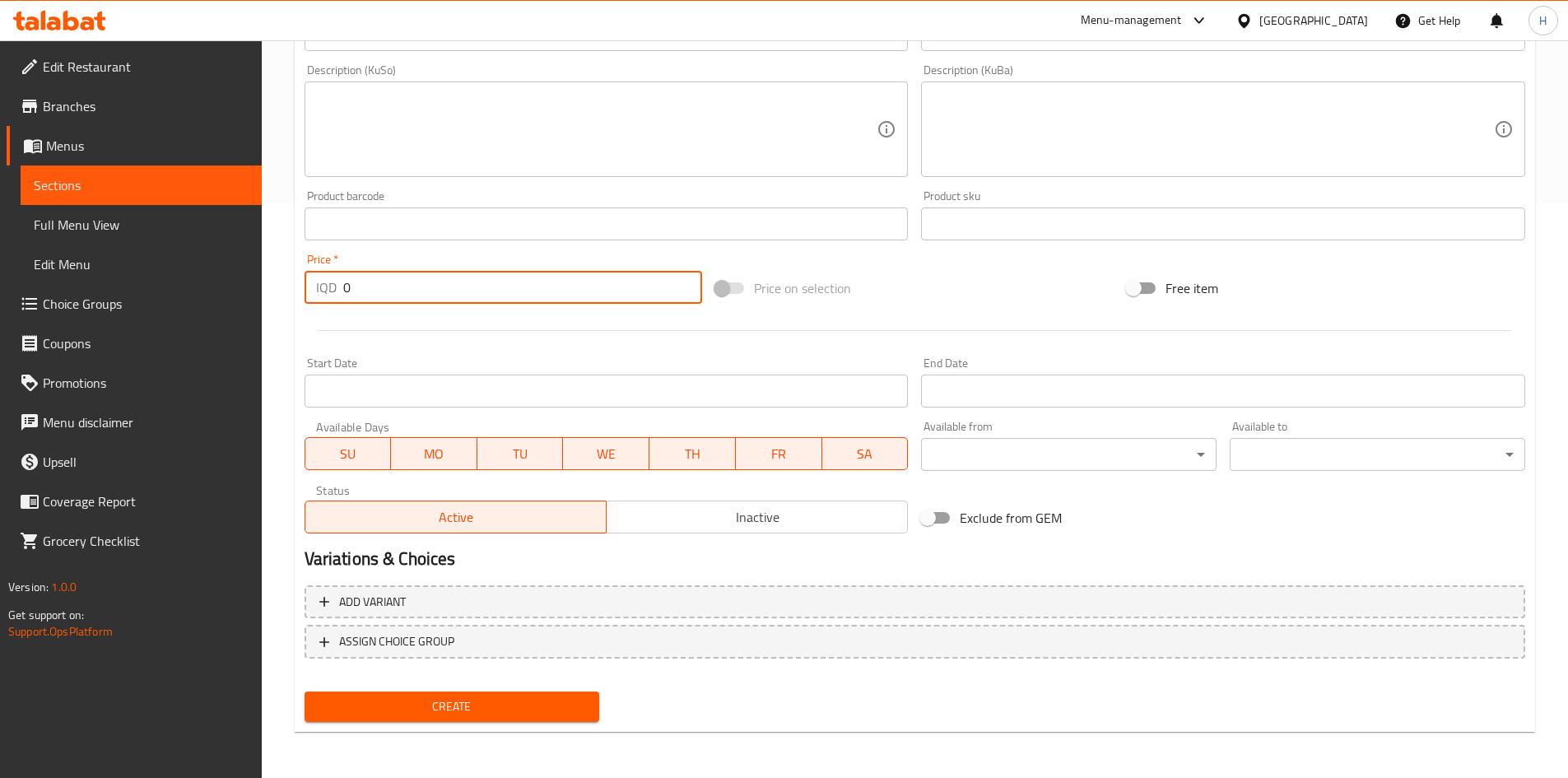
click at [431, 291] on input "0" at bounding box center [523, 287] width 360 height 33
type input "4000"
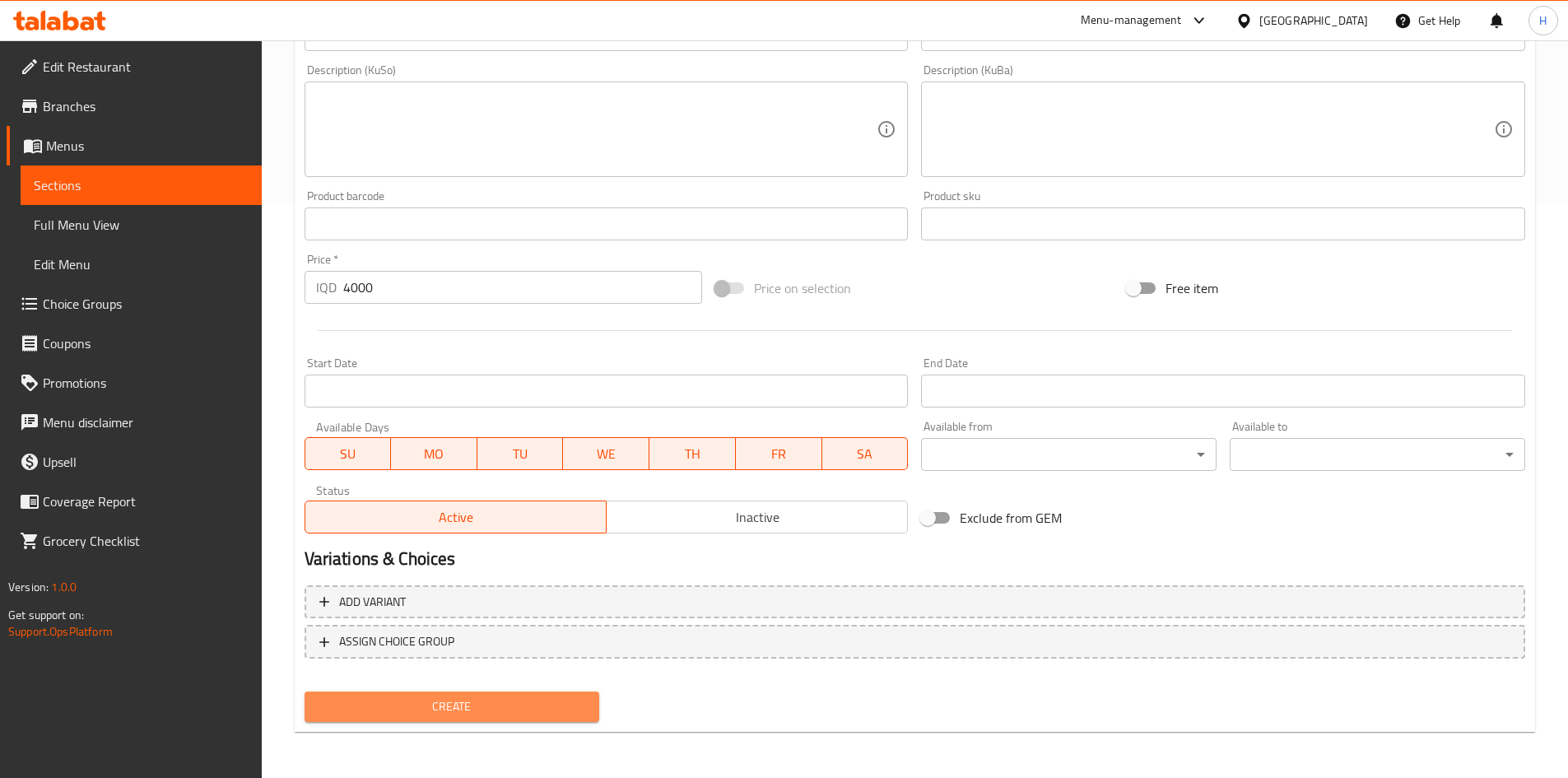
drag, startPoint x: 470, startPoint y: 712, endPoint x: 473, endPoint y: 702, distance: 10.4
click at [470, 710] on span "Create" at bounding box center [452, 707] width 269 height 21
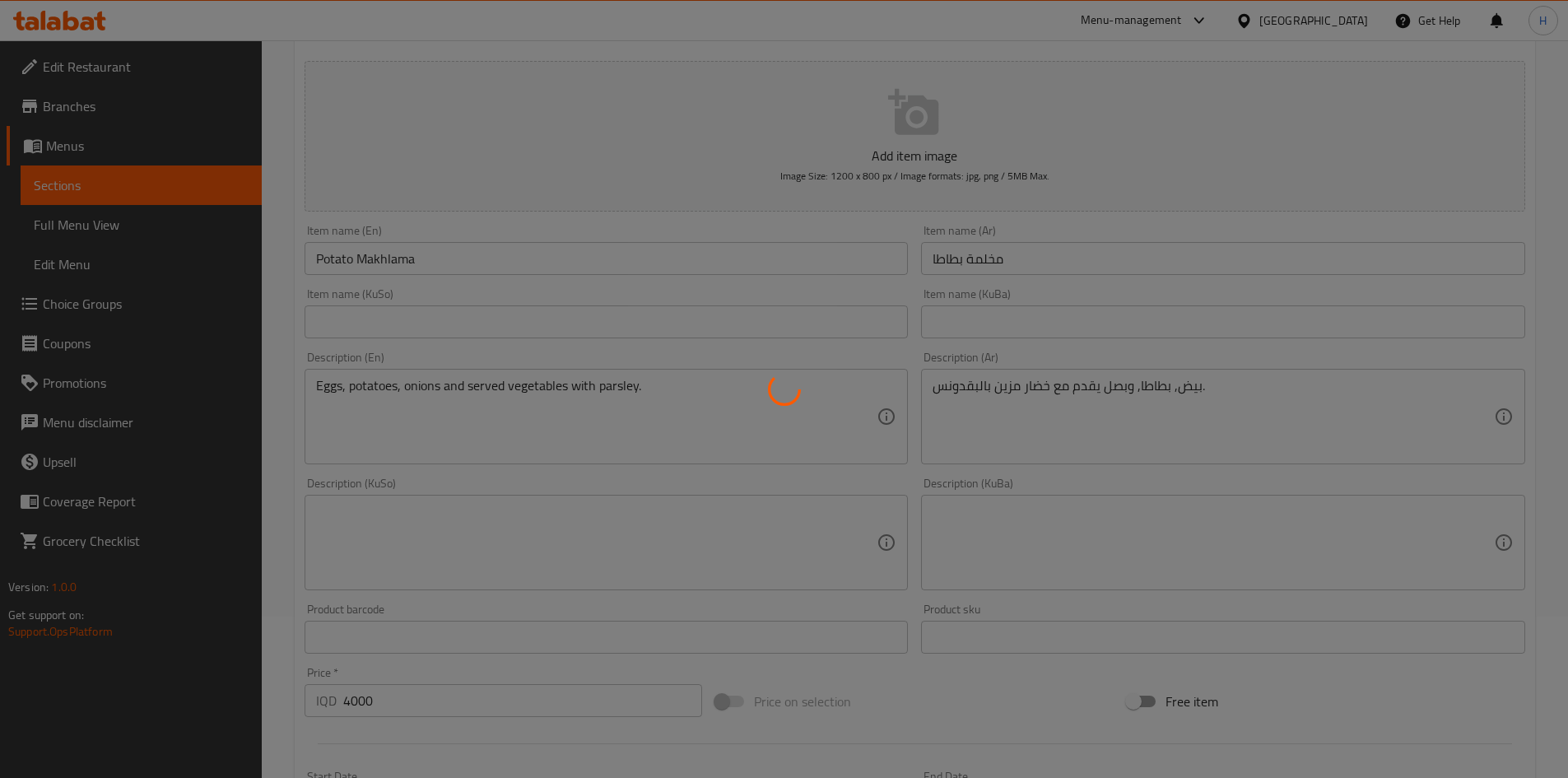
scroll to position [0, 0]
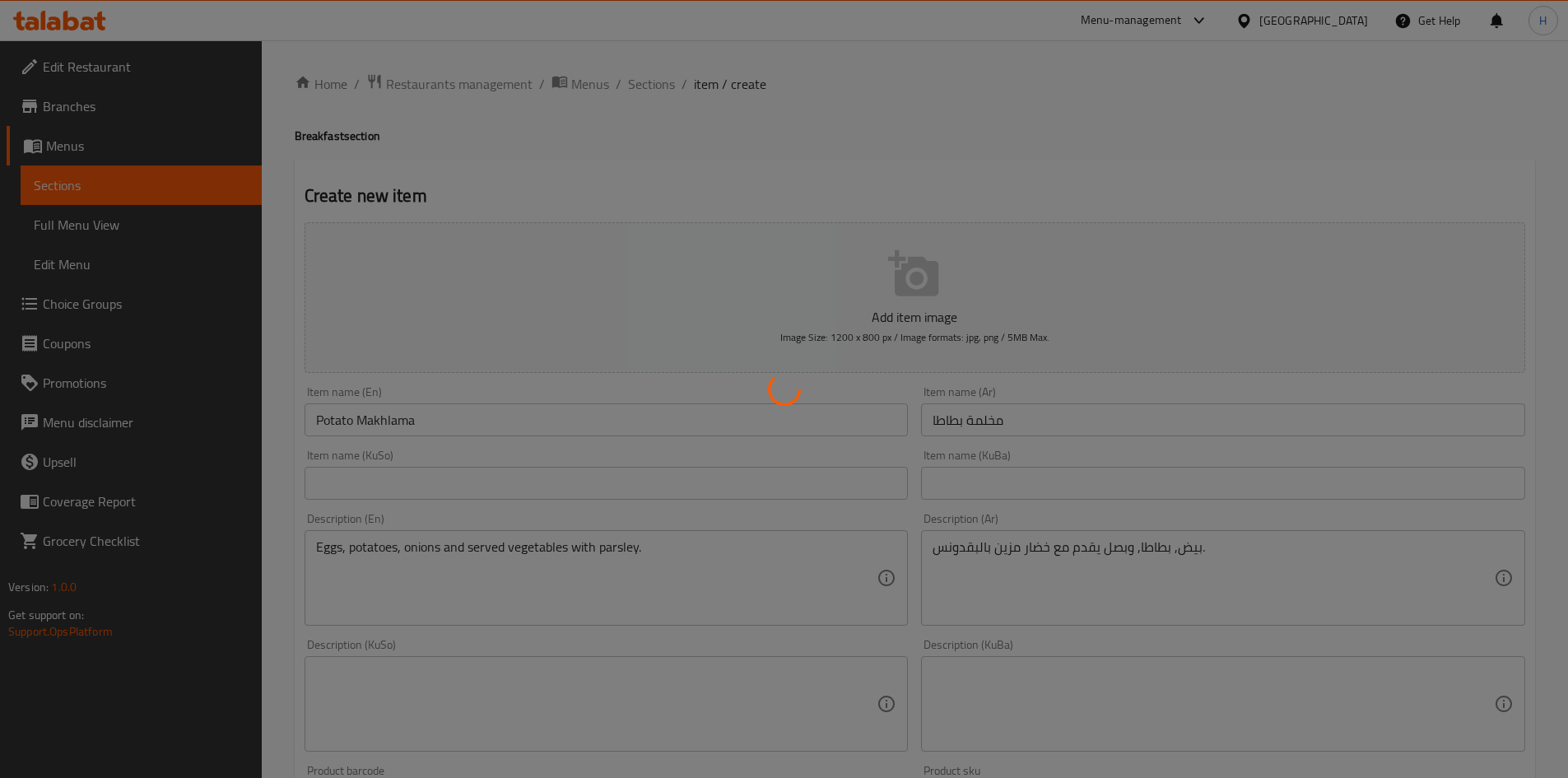
type input "0"
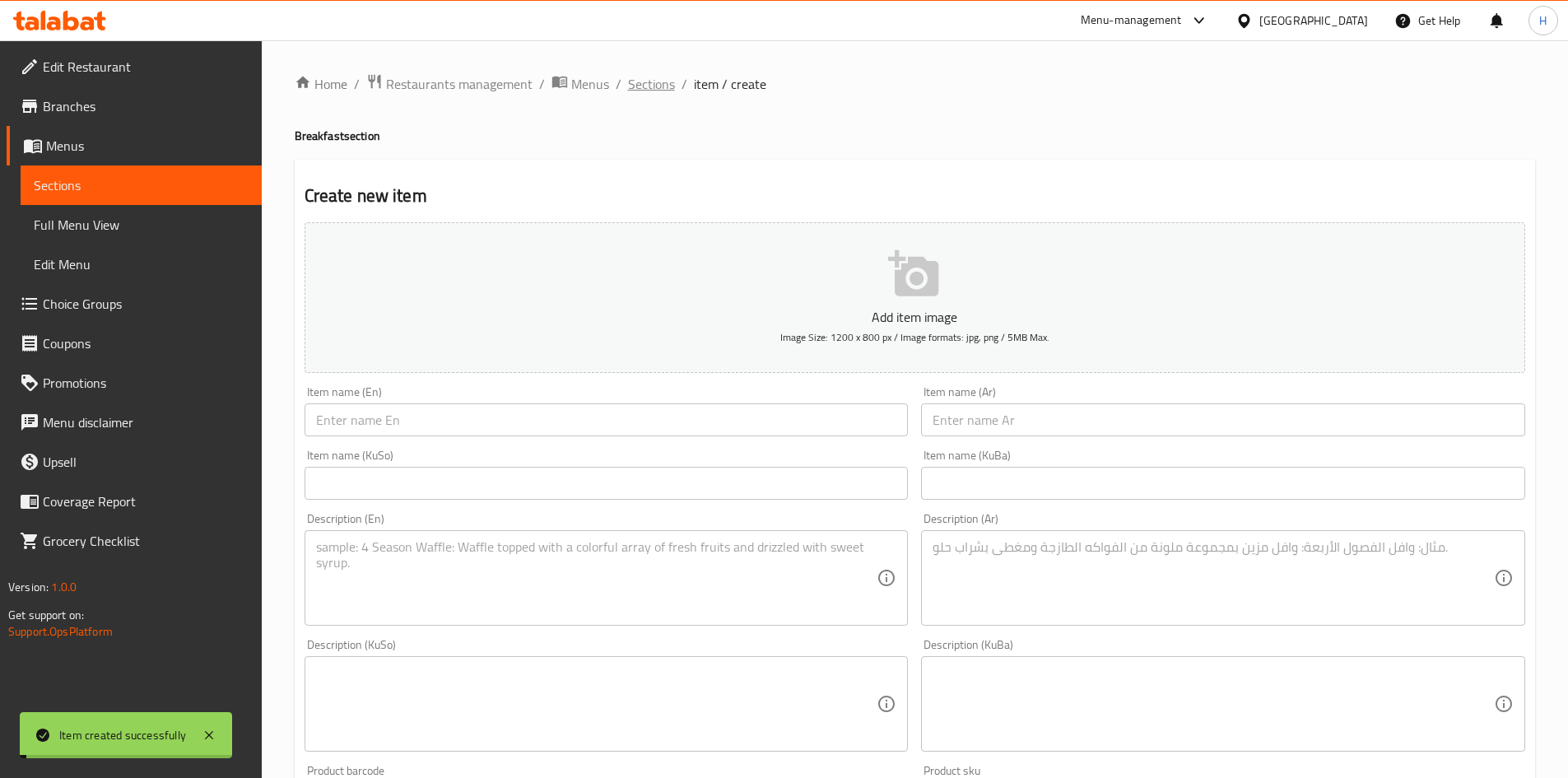
click at [648, 82] on span "Sections" at bounding box center [651, 84] width 47 height 20
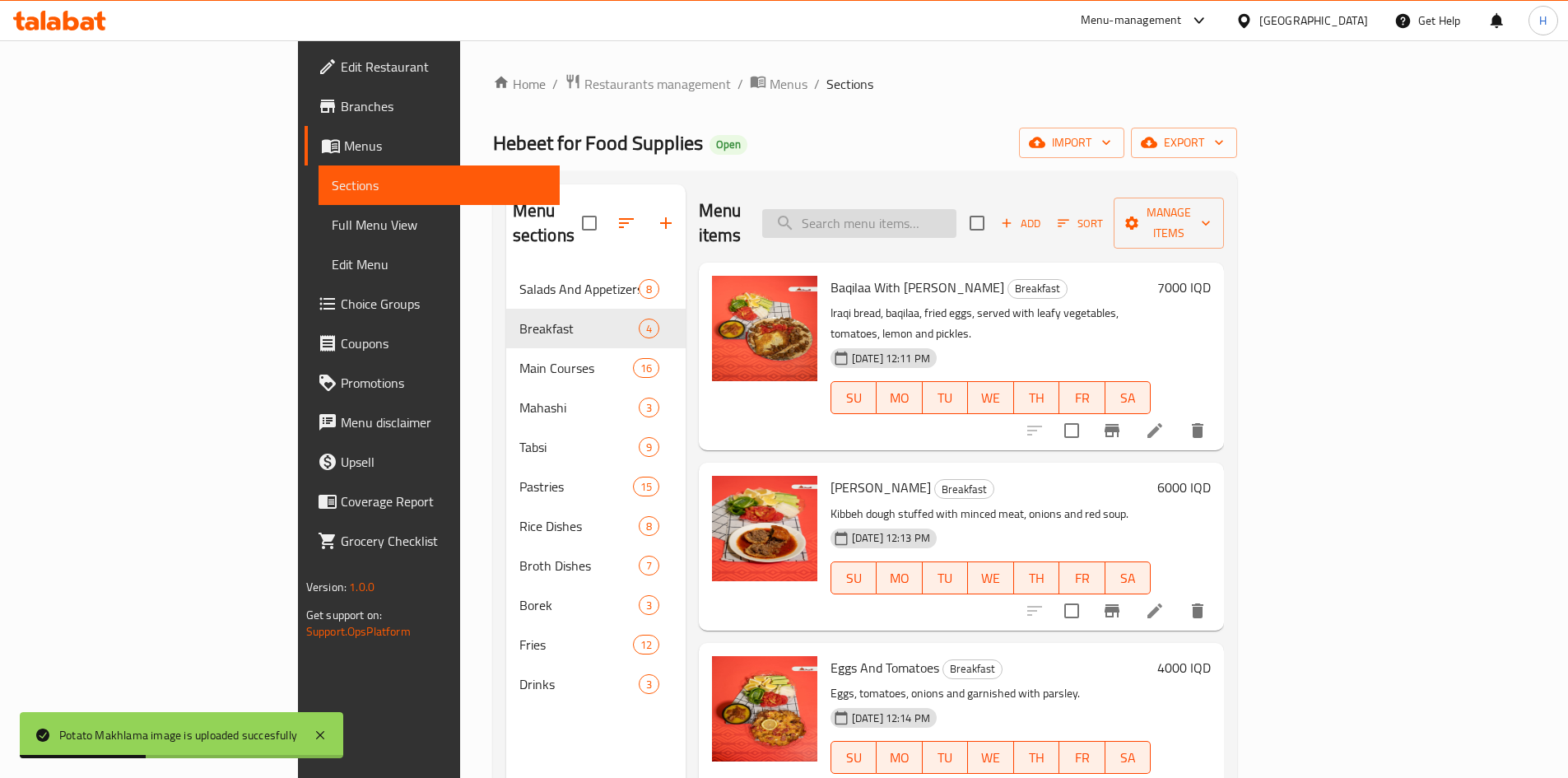
click at [957, 209] on input "search" at bounding box center [859, 224] width 194 height 29
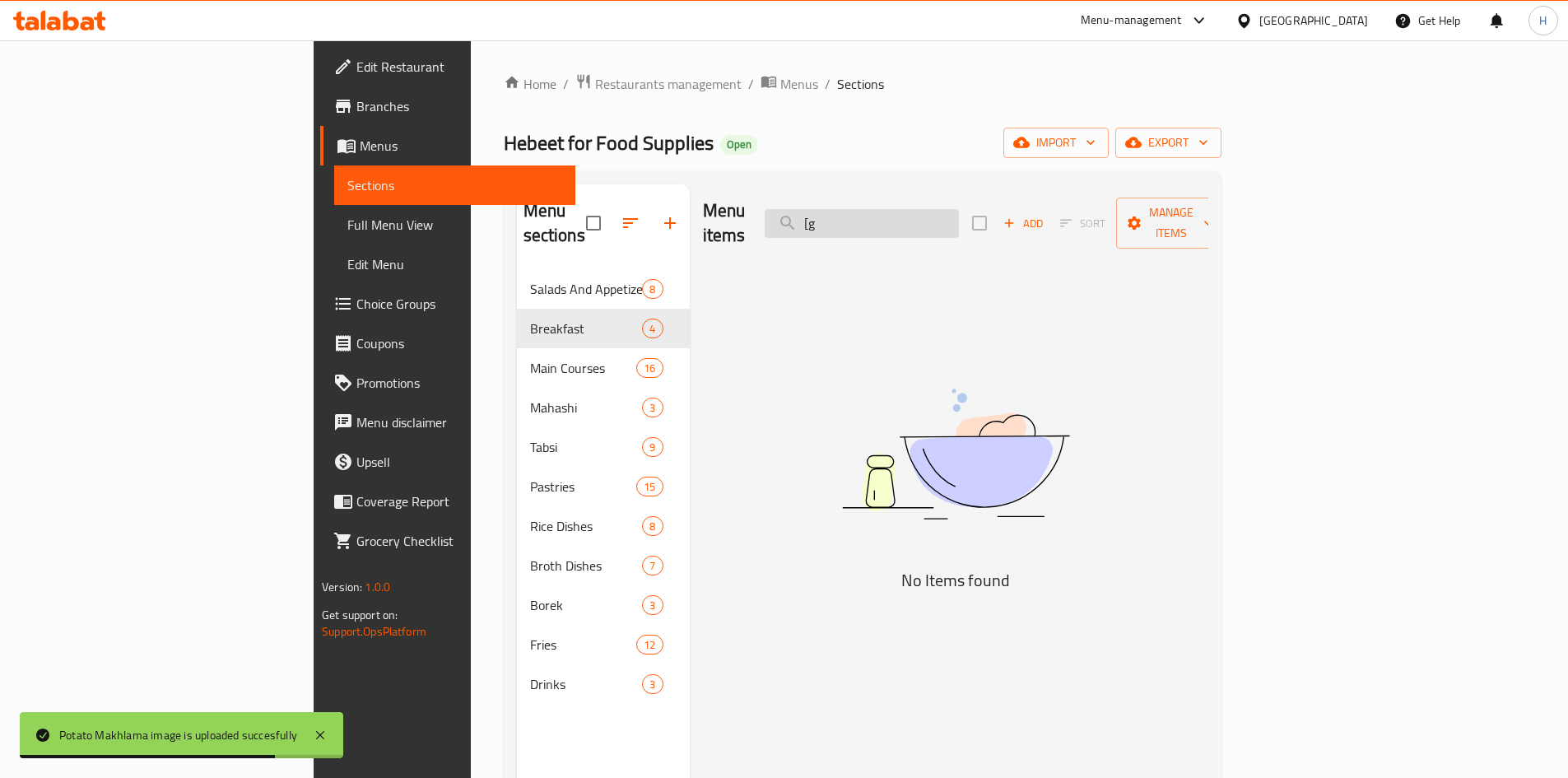
type input "["
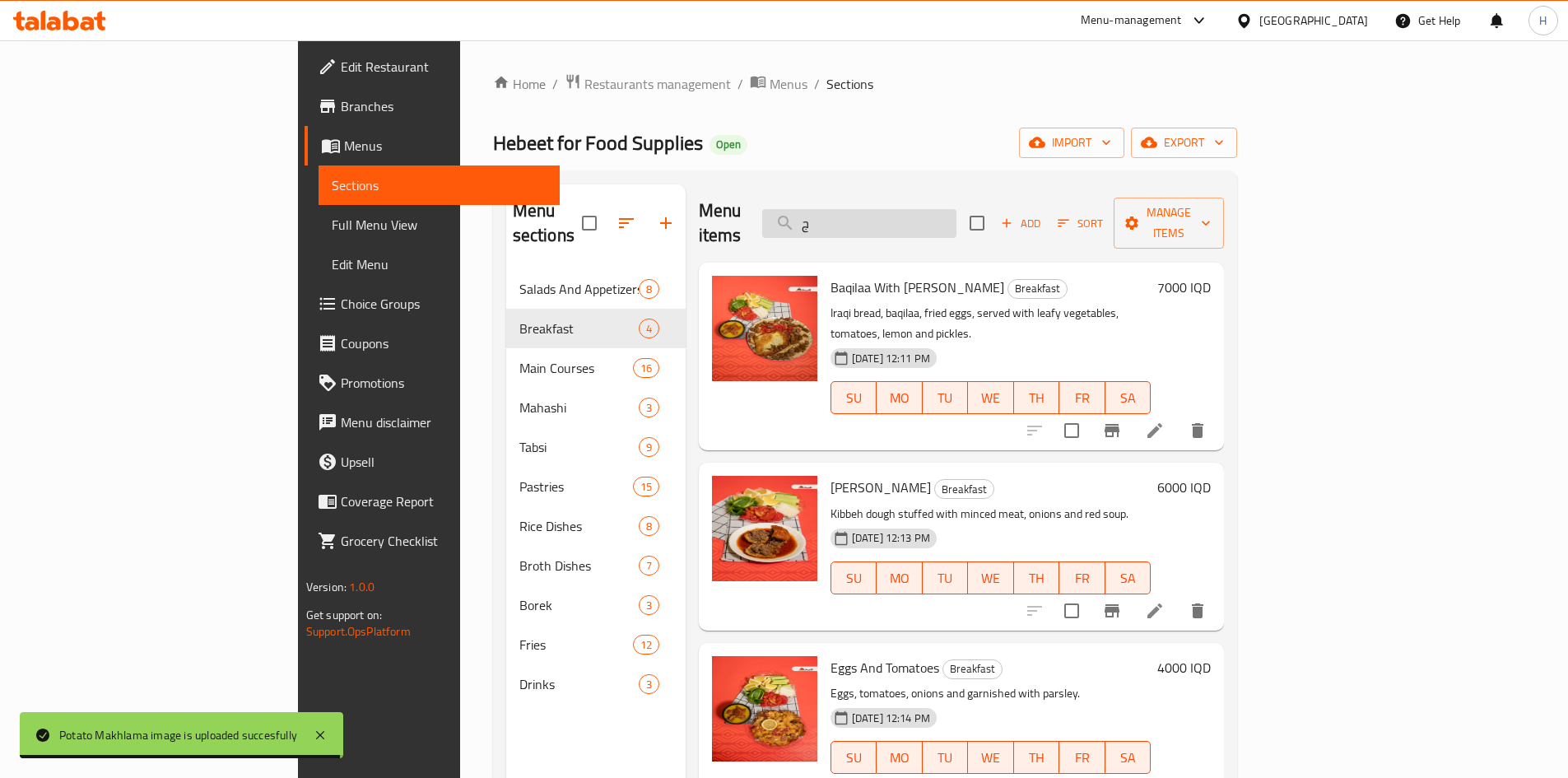
type input "جل"
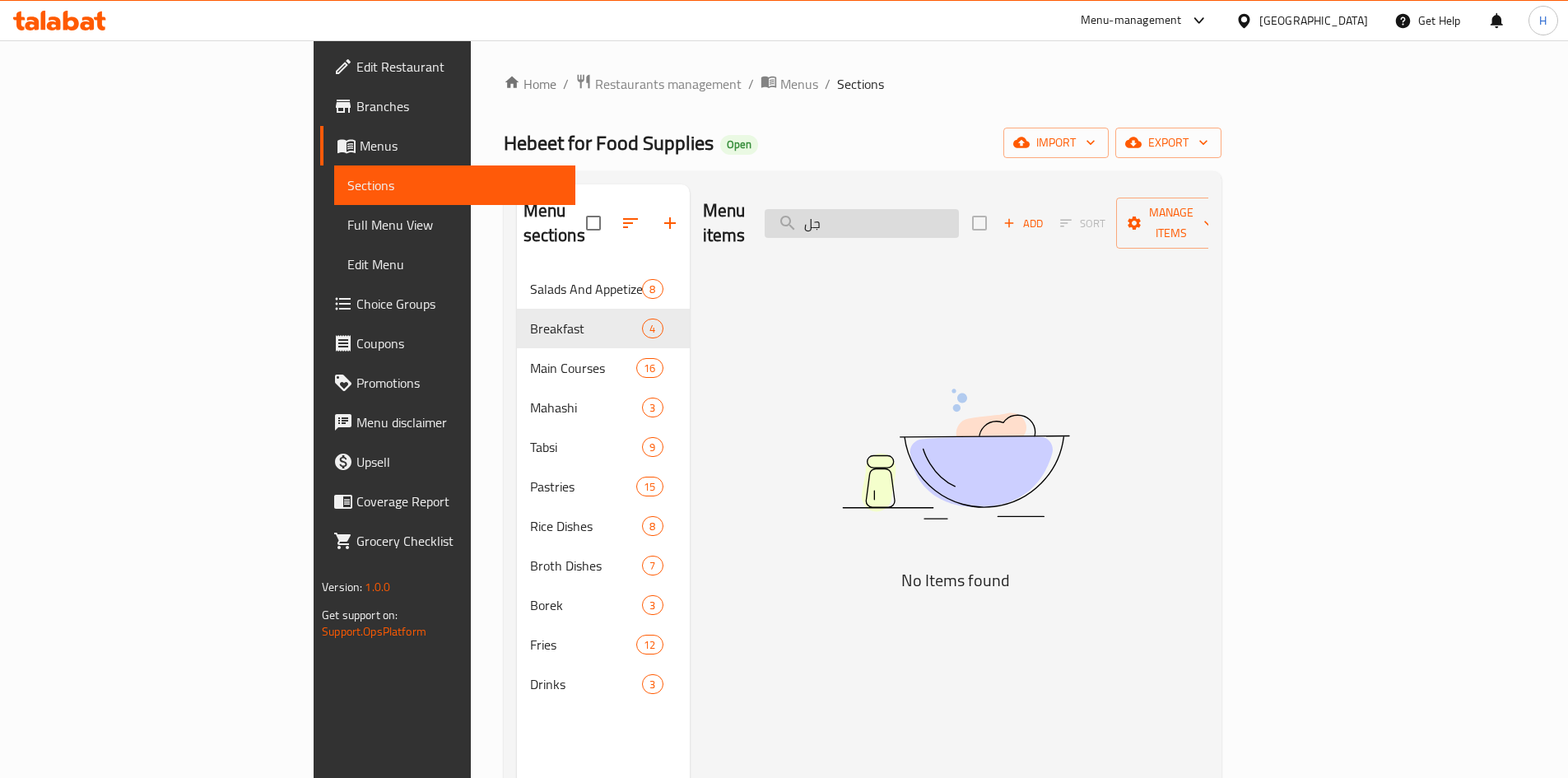
click at [959, 216] on input "جل" at bounding box center [861, 224] width 194 height 29
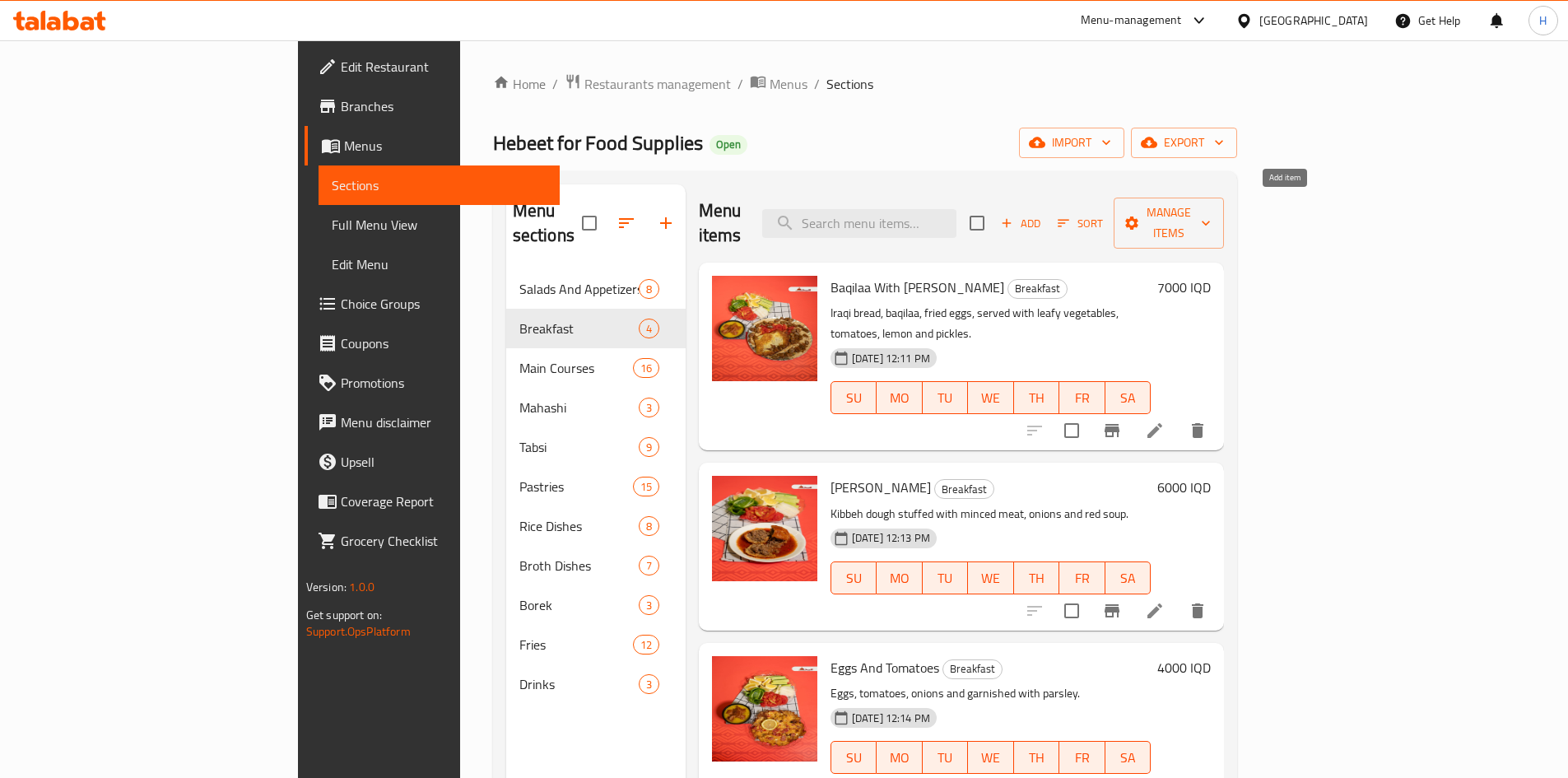
click at [1043, 214] on span "Add" at bounding box center [1021, 223] width 44 height 19
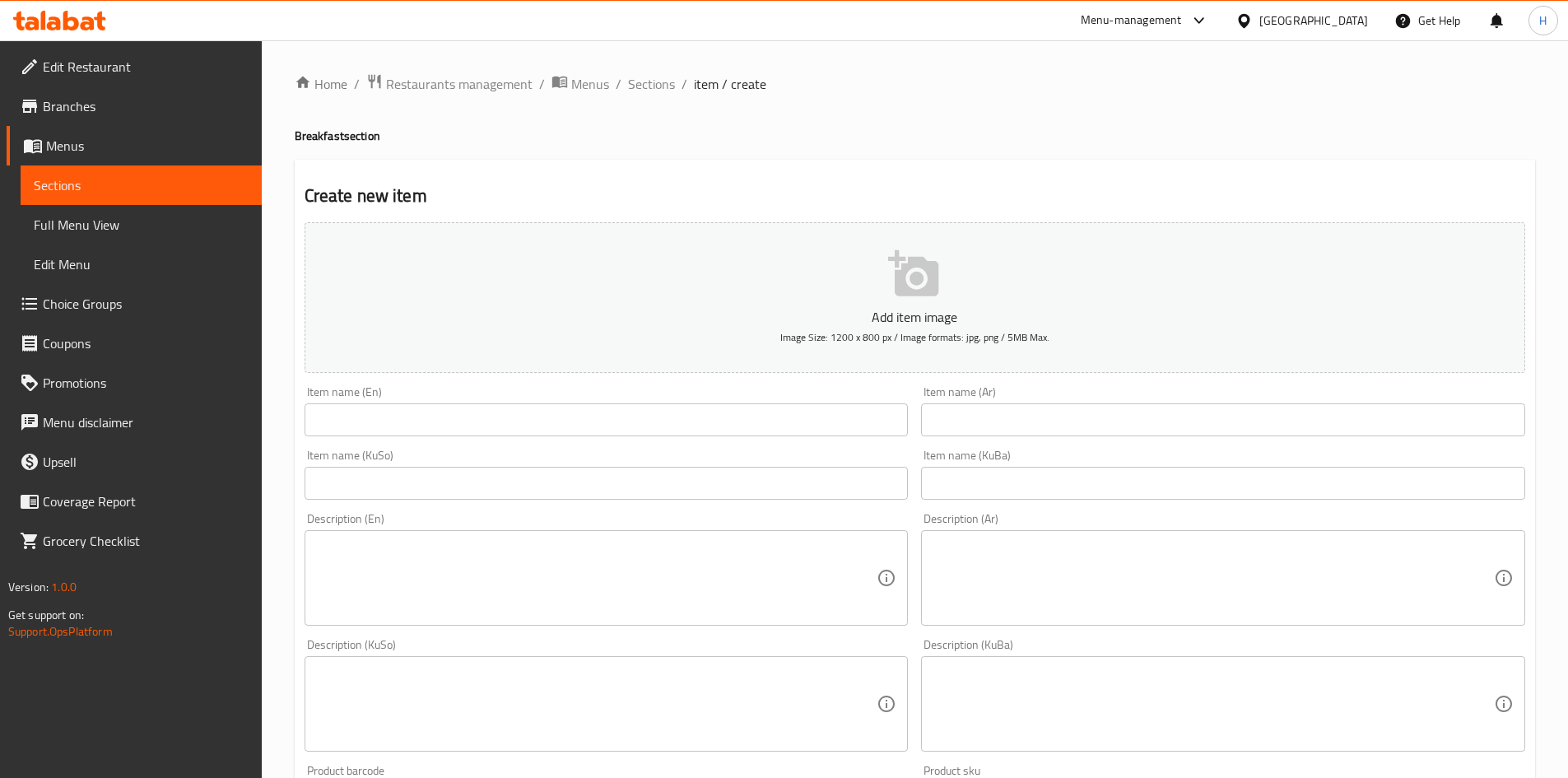
click at [1014, 432] on input "text" at bounding box center [1223, 420] width 604 height 33
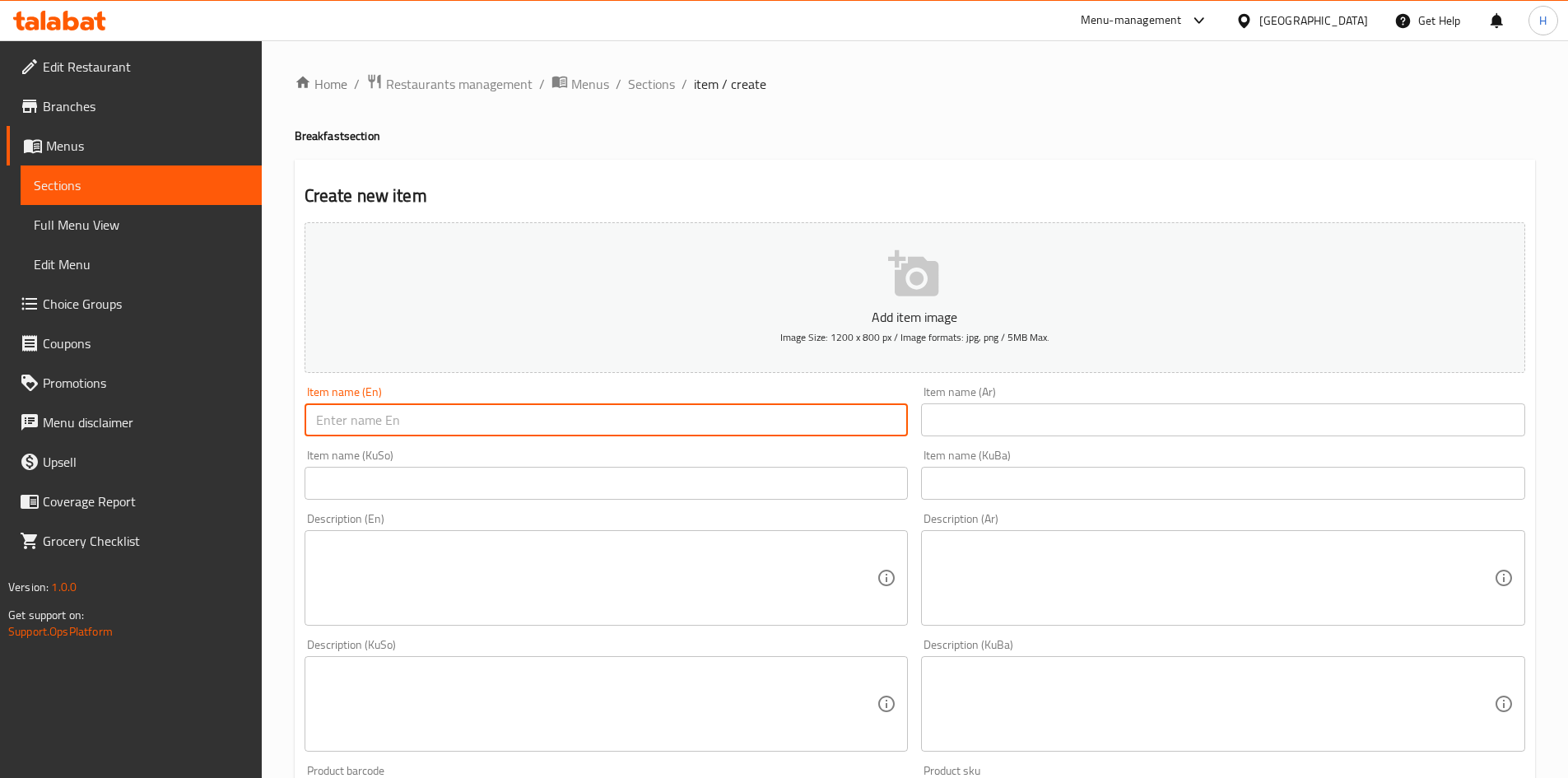
click at [439, 427] on input "text" at bounding box center [606, 420] width 604 height 33
paste input "Chelfray"
type input "Chelfray"
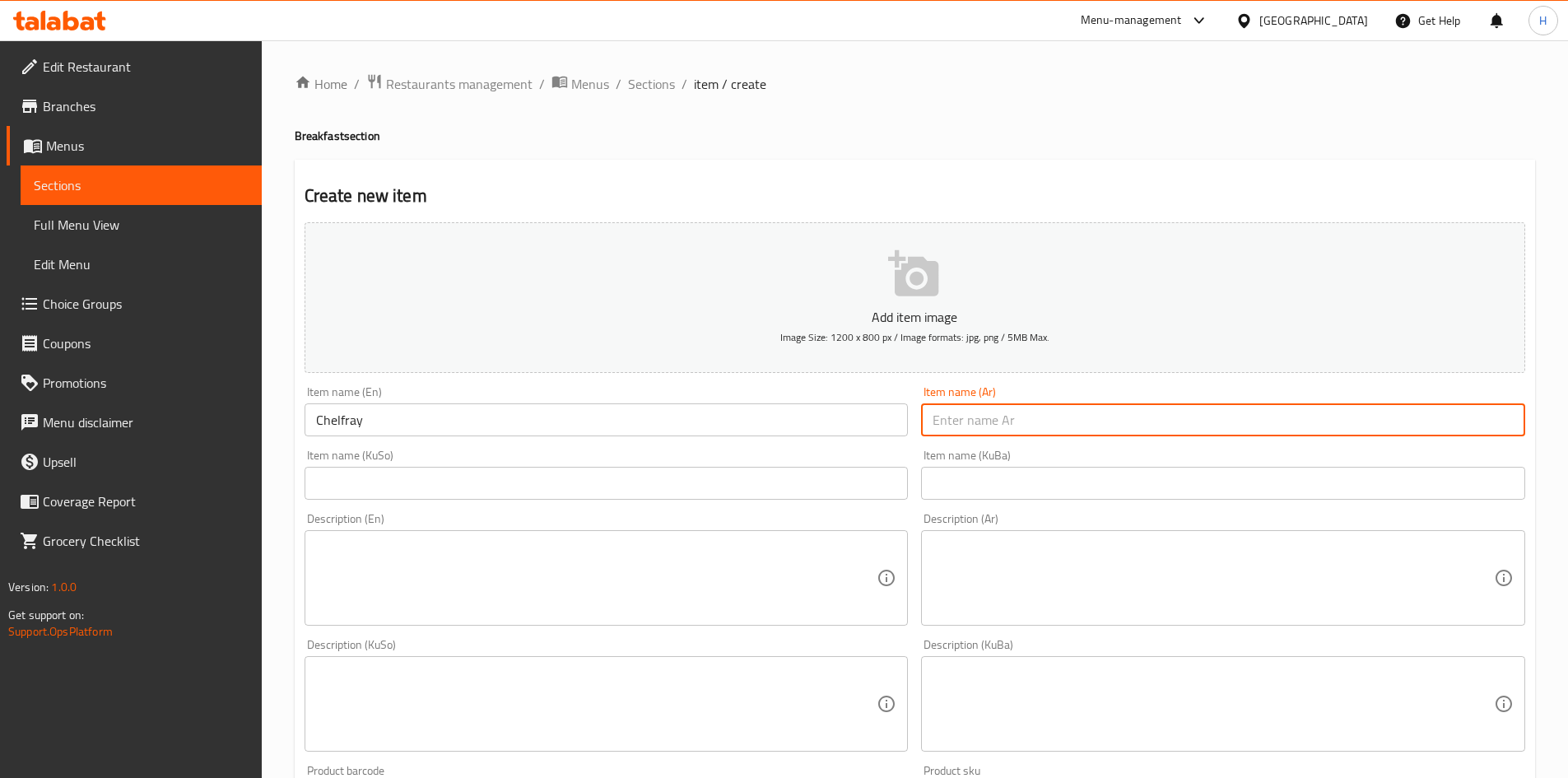
click at [1026, 418] on input "text" at bounding box center [1223, 420] width 604 height 33
paste input "جلفراي"
type input "جلفراي"
click at [1078, 611] on textarea at bounding box center [1213, 579] width 561 height 79
paste textarea "لحم مفروم, مكعبات بطاطا، طماطم وصلصة خاصة."
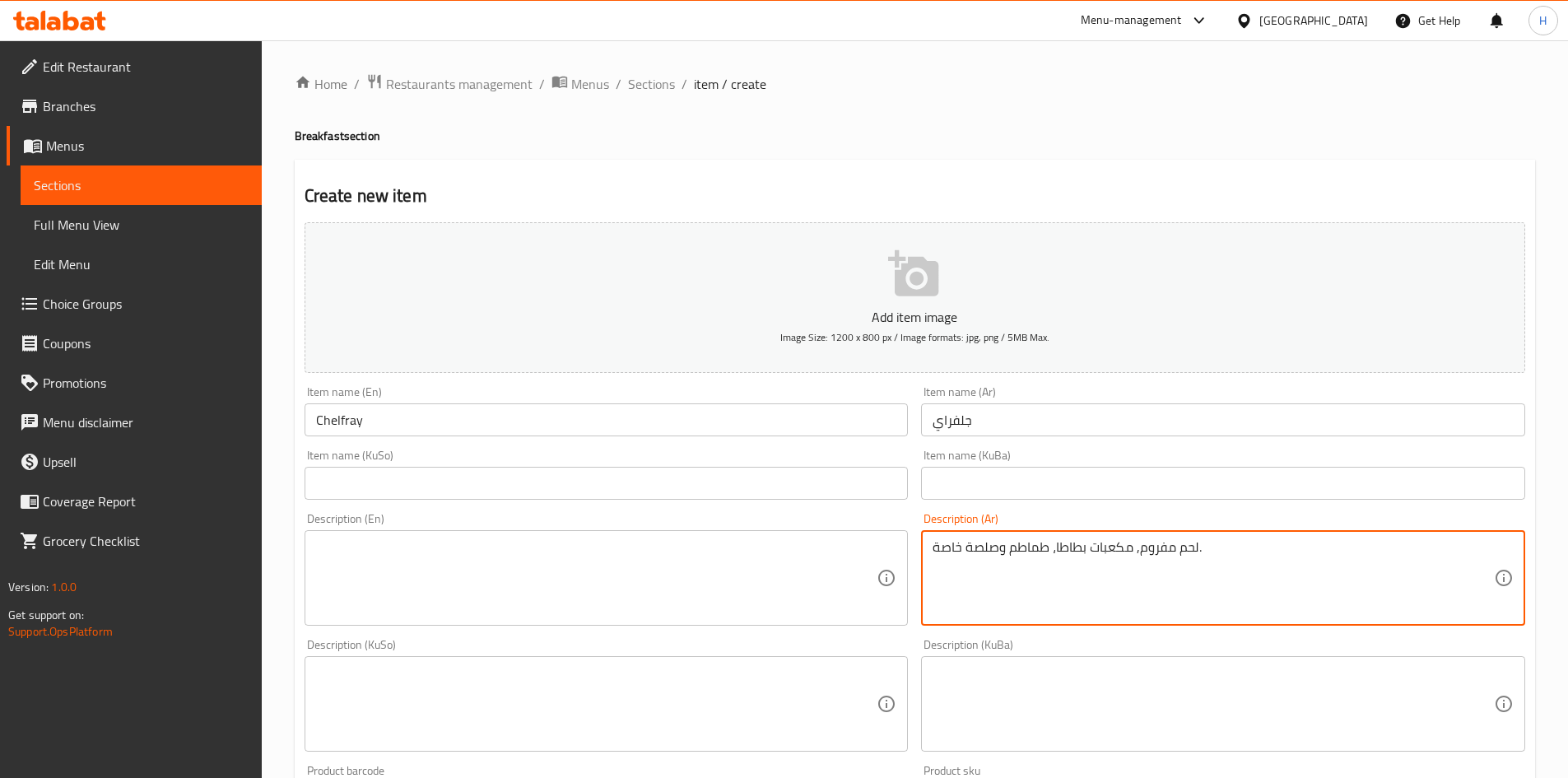
type textarea "لحم مفروم, مكعبات بطاطا، طماطم وصلصة خاصة."
click at [490, 543] on textarea at bounding box center [596, 579] width 561 height 79
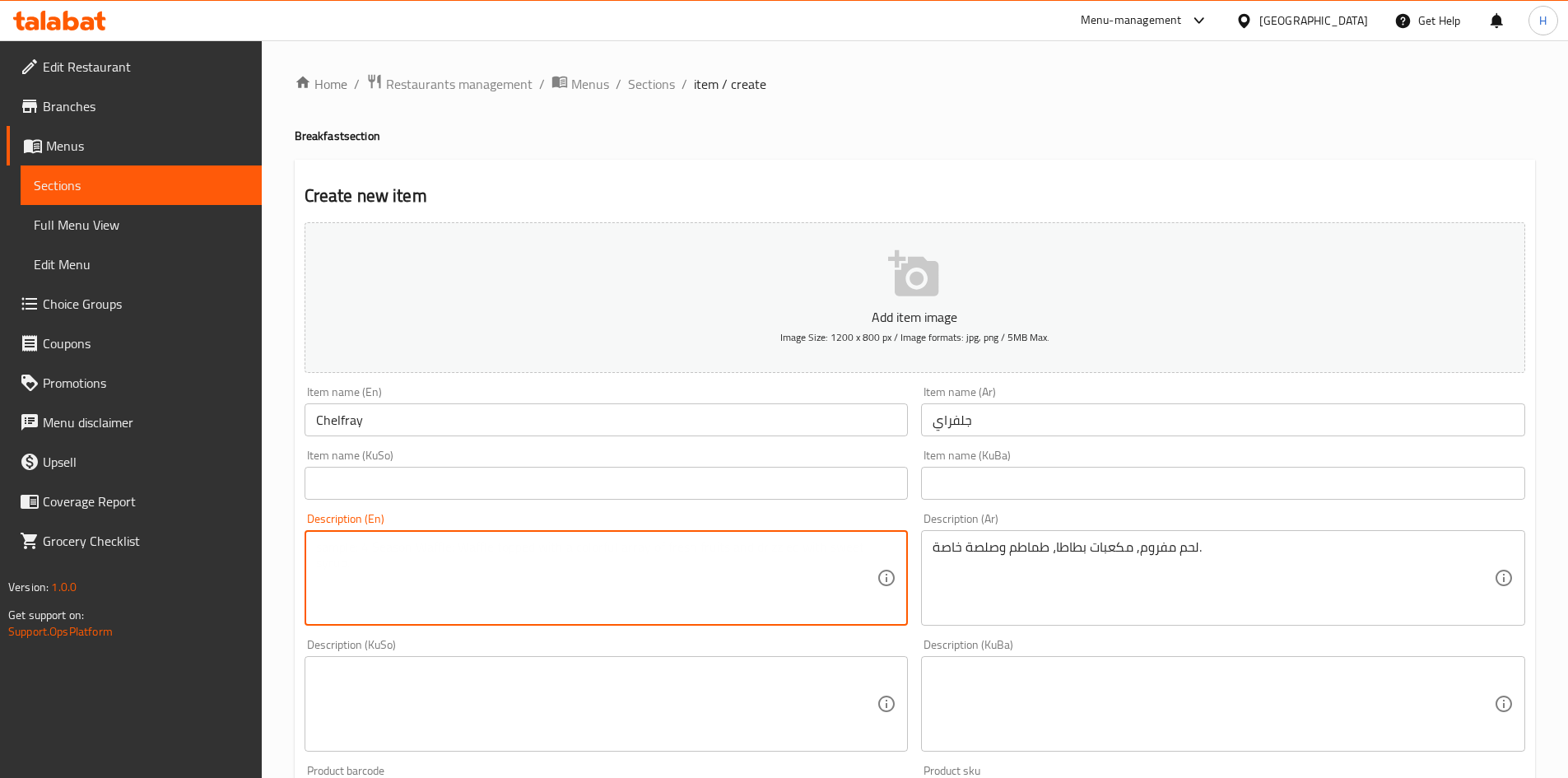
paste textarea "Meat, Potatoes and tomatoes."
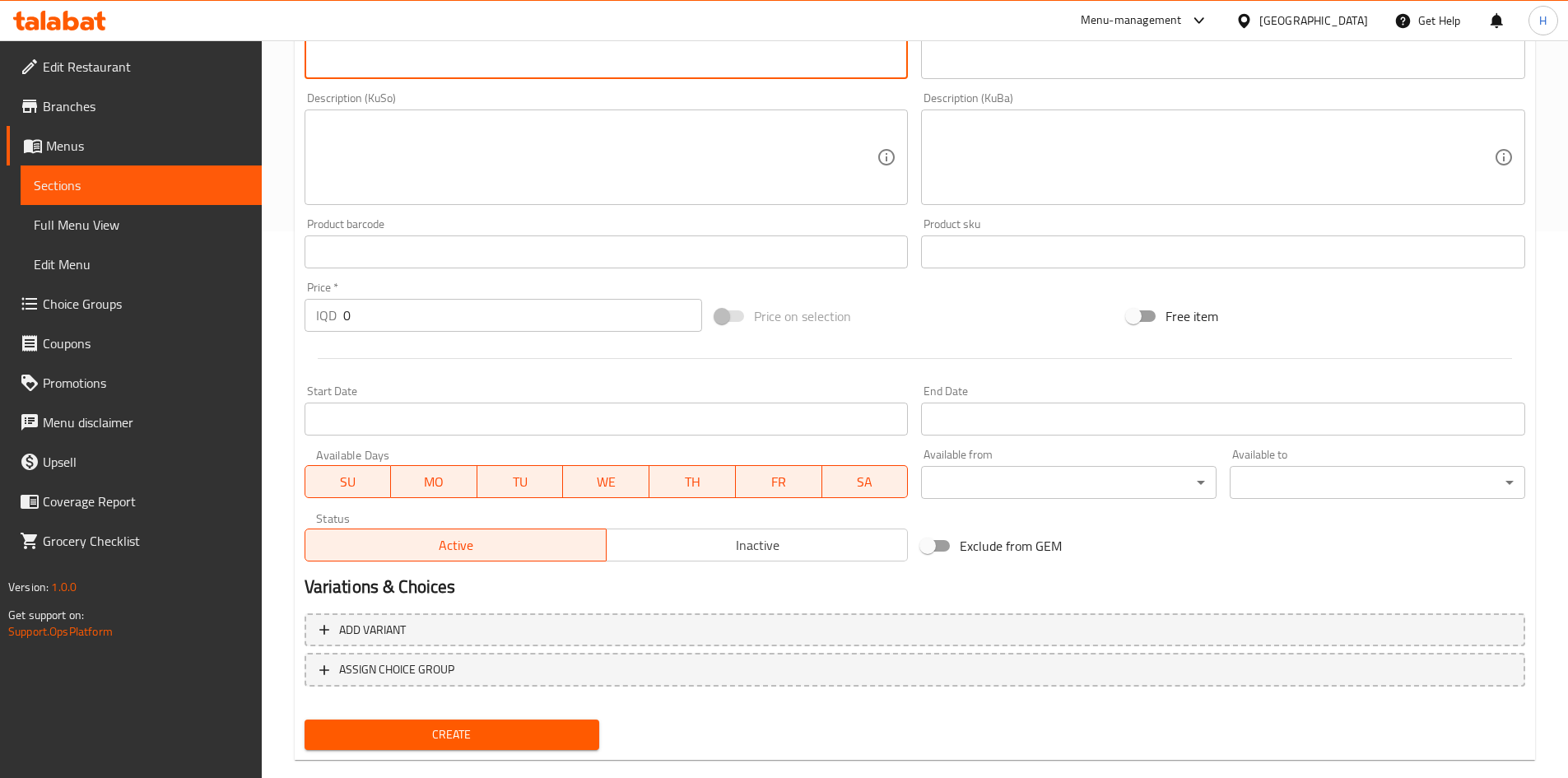
scroll to position [575, 0]
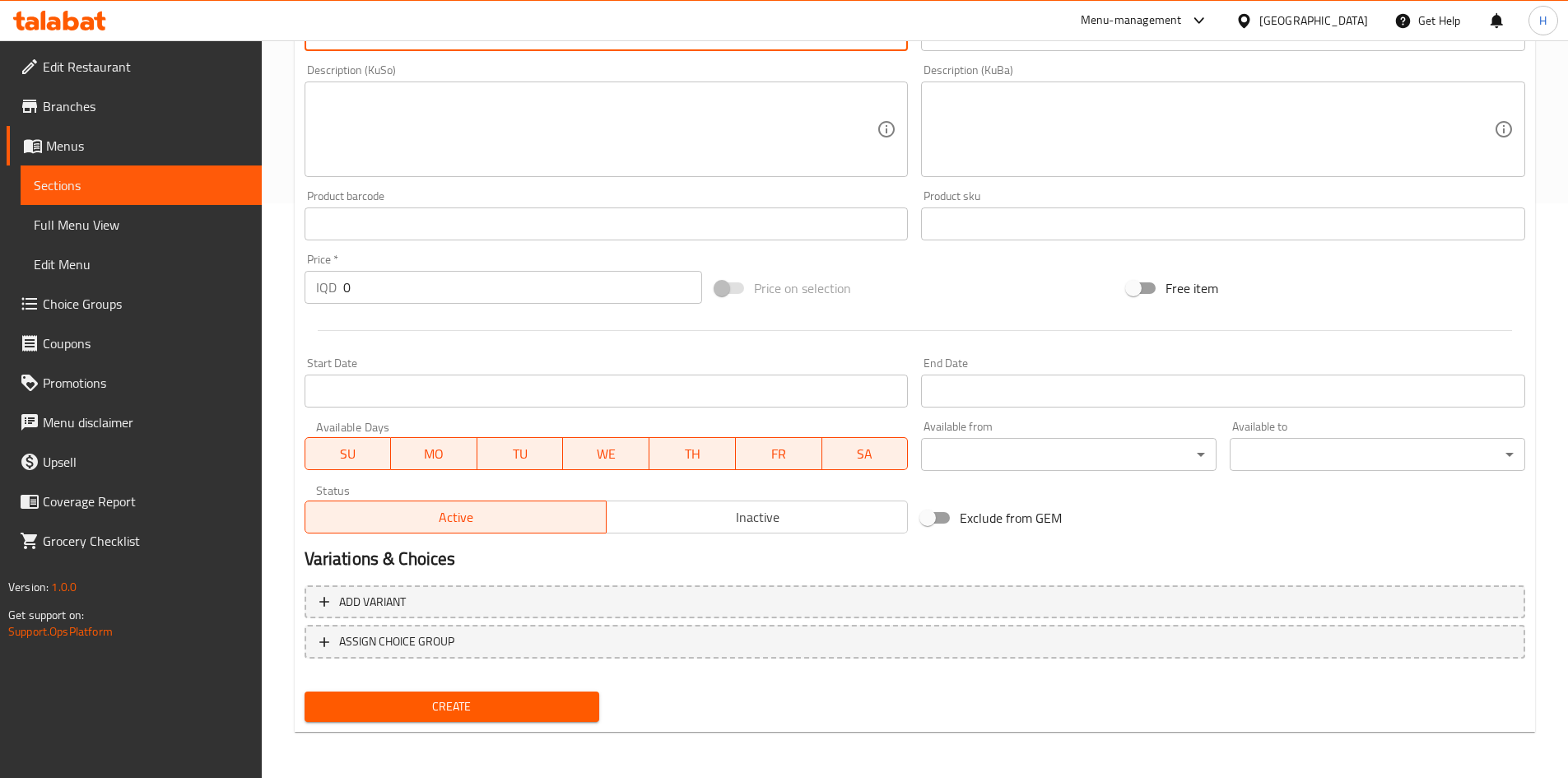
type textarea "Meat, Potatoes and tomatoes."
click at [385, 292] on input "0" at bounding box center [523, 287] width 360 height 33
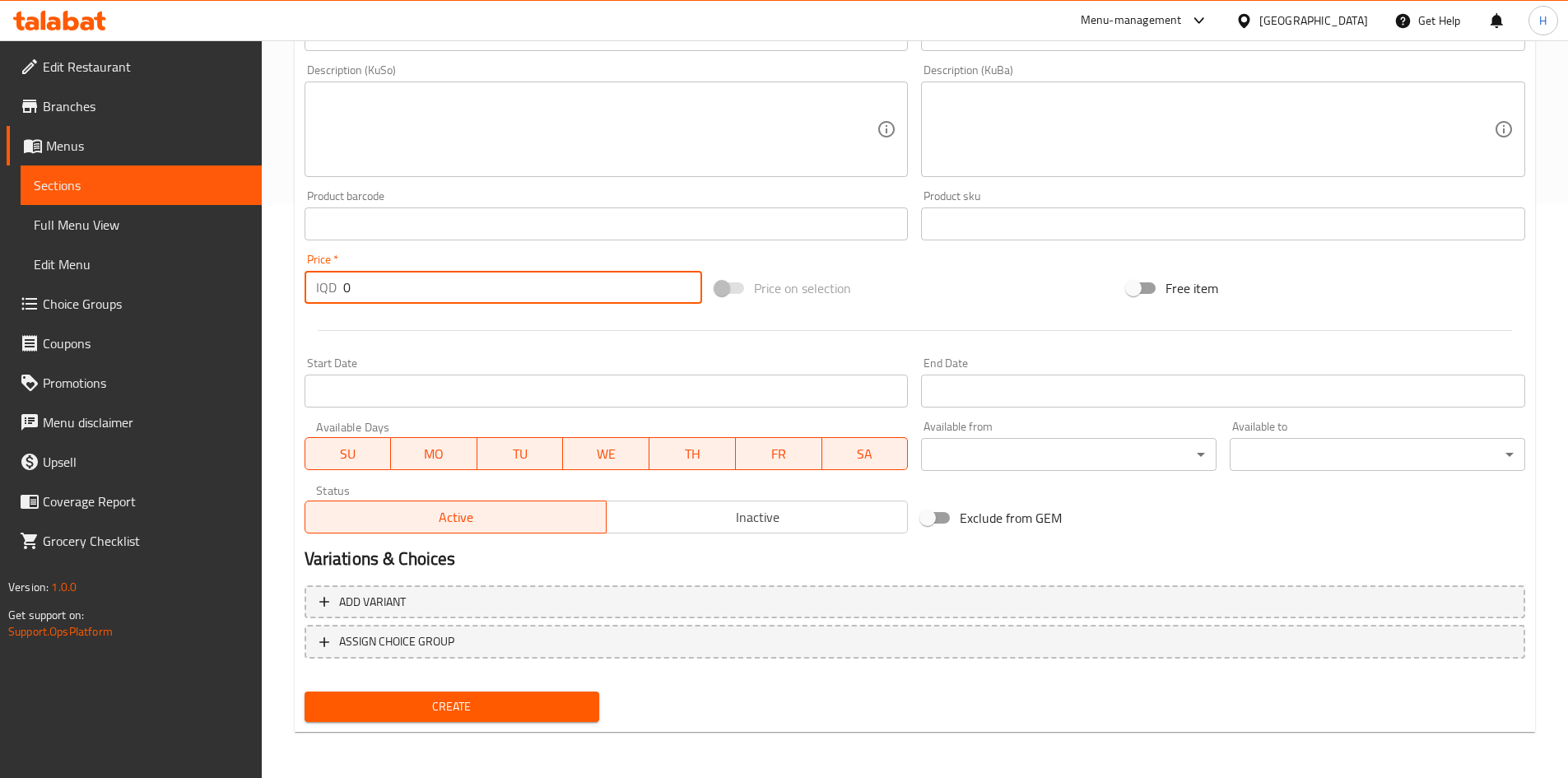
click at [385, 292] on input "0" at bounding box center [523, 287] width 360 height 33
type input "6500"
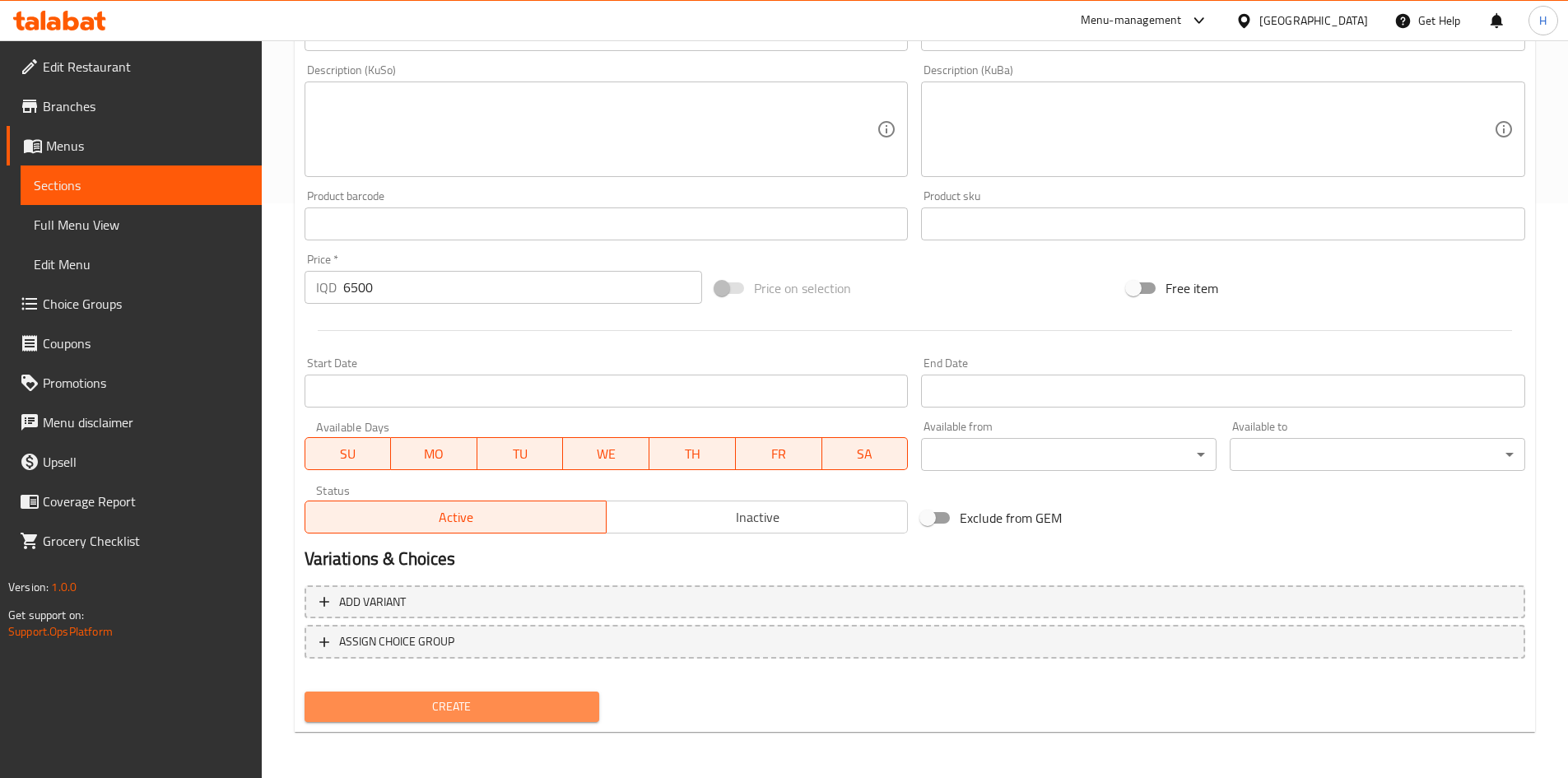
click at [464, 697] on span "Create" at bounding box center [452, 707] width 269 height 21
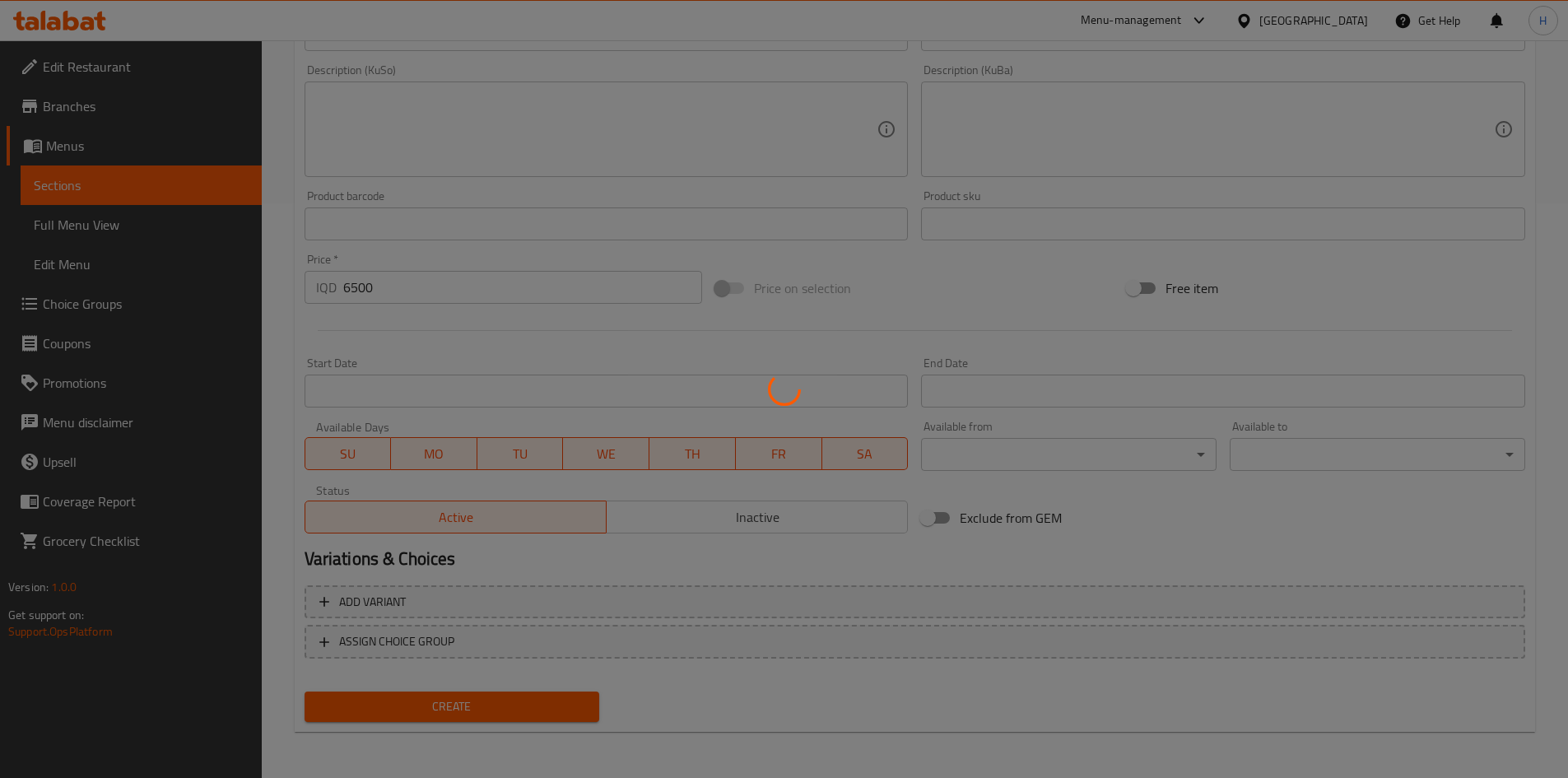
type input "0"
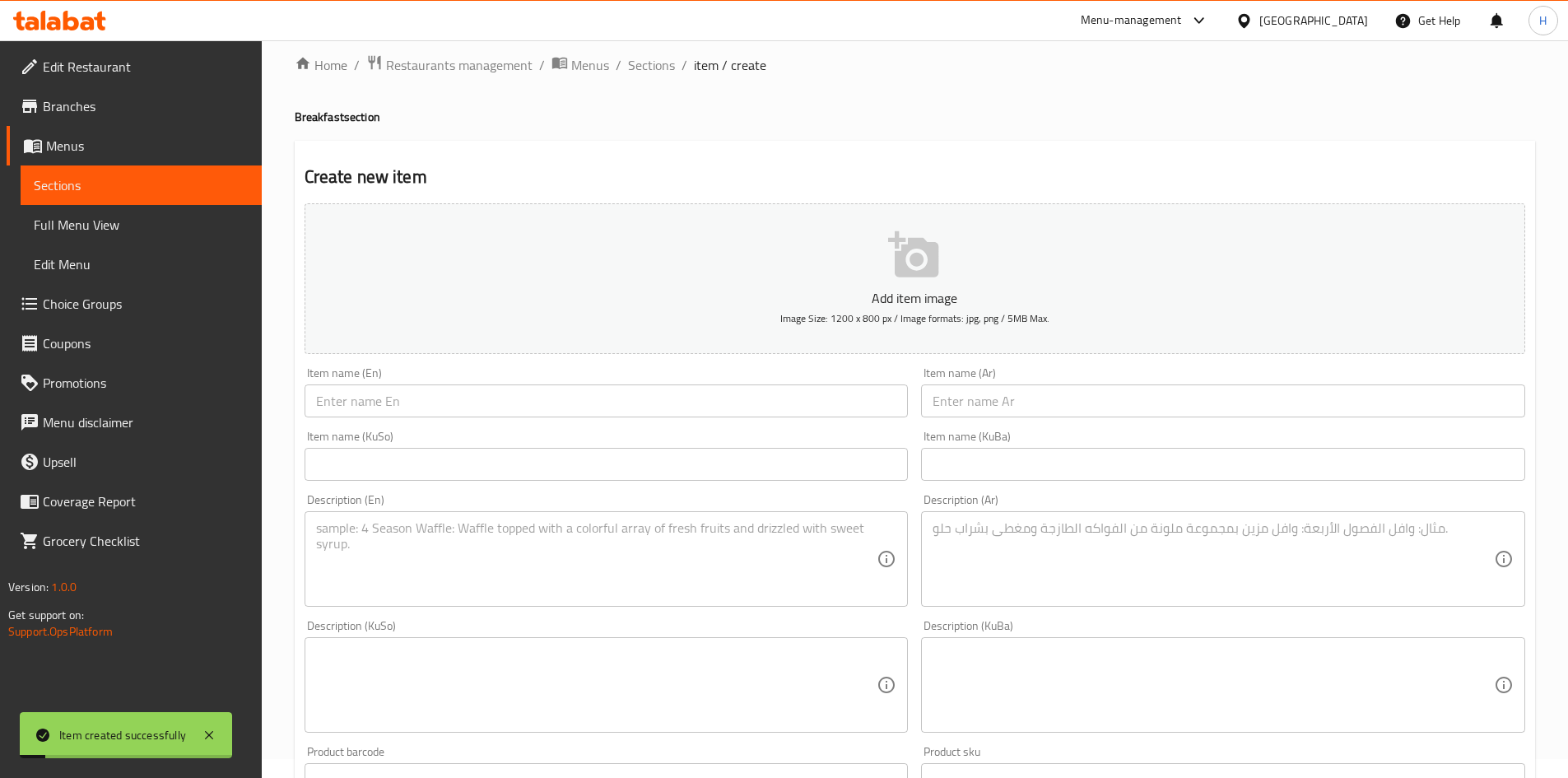
scroll to position [0, 0]
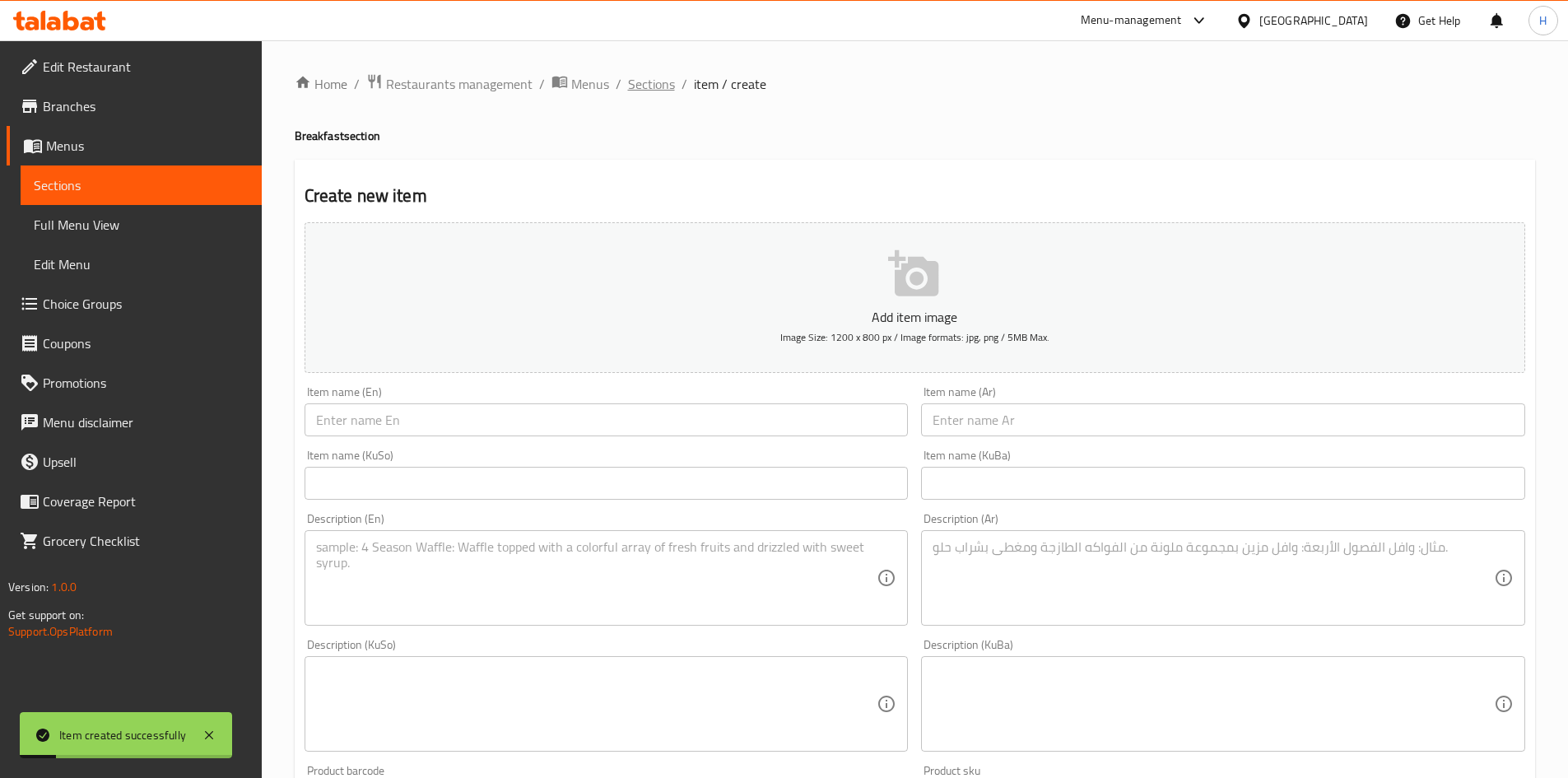
click at [631, 93] on span "Sections" at bounding box center [651, 84] width 47 height 20
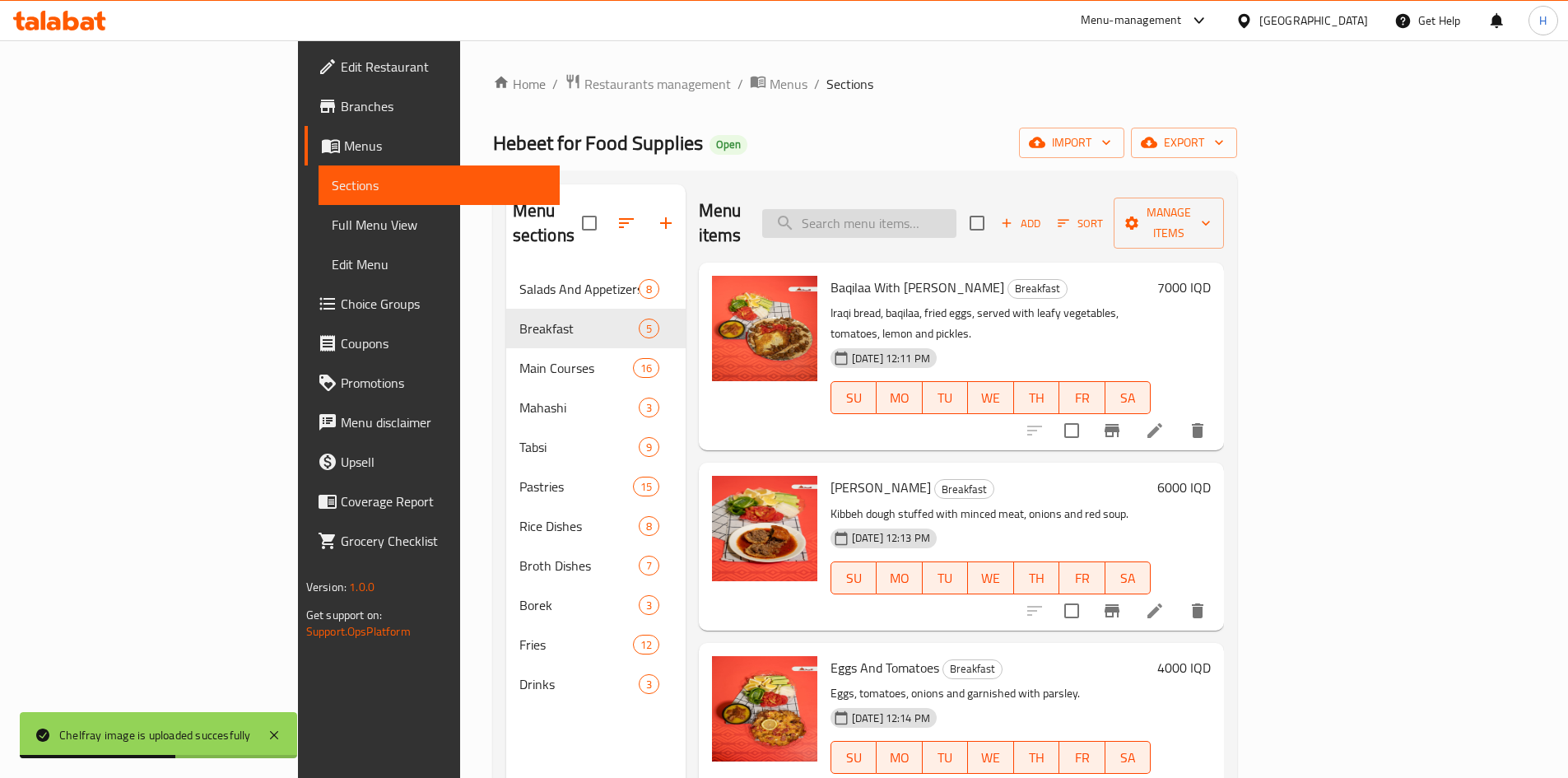
click at [957, 209] on input "search" at bounding box center [859, 224] width 194 height 29
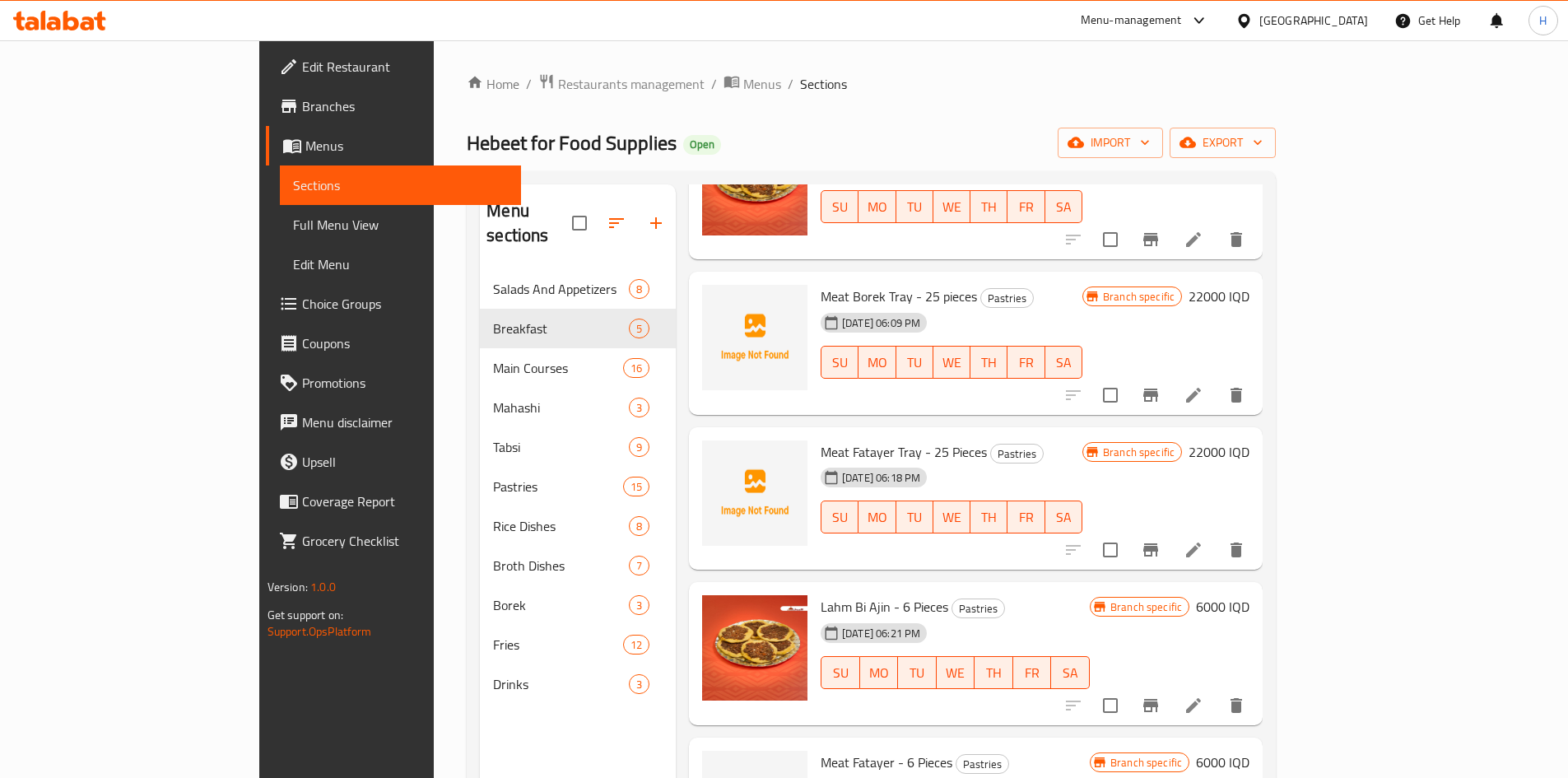
scroll to position [1070, 0]
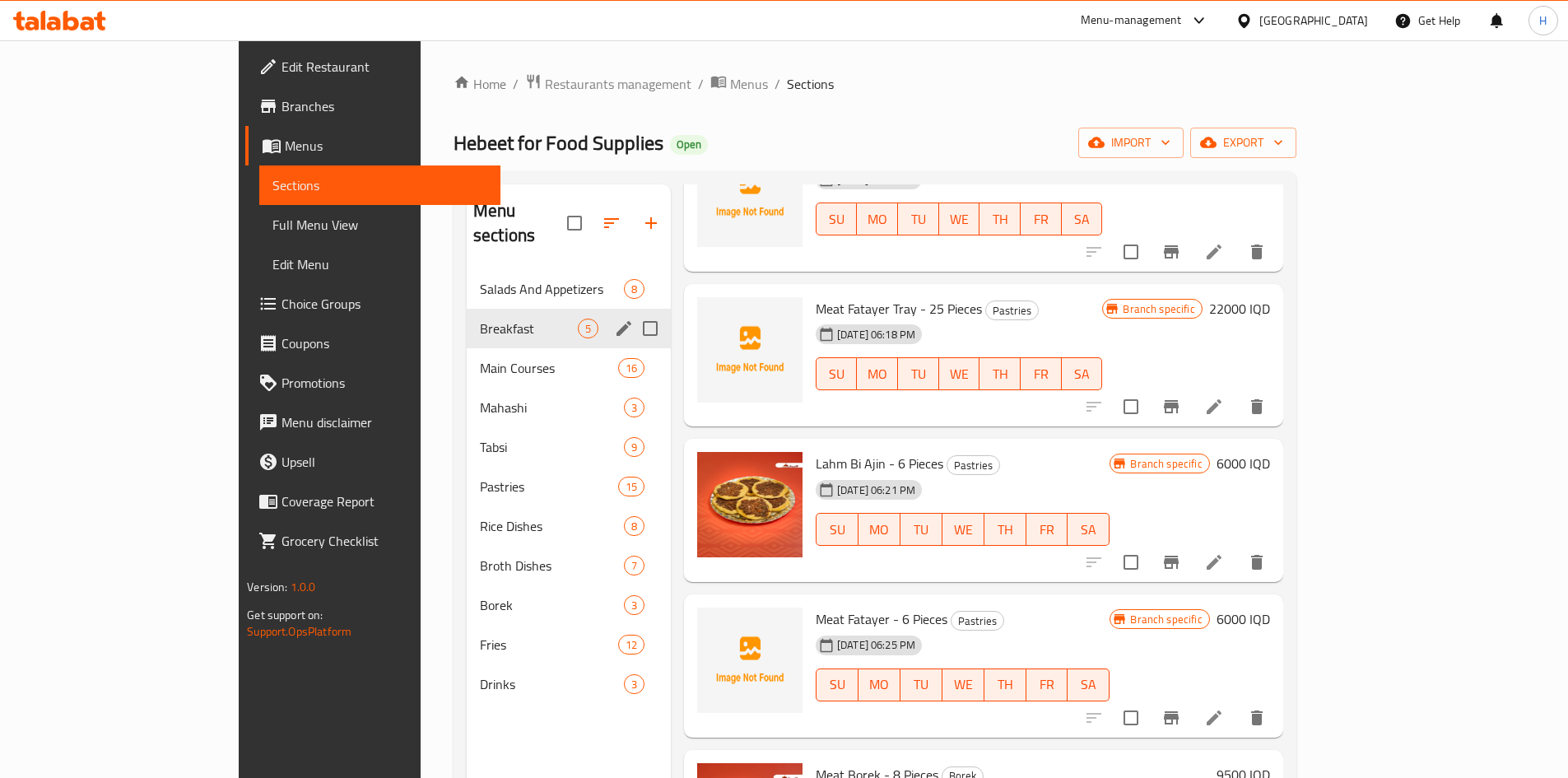
type input "لحم"
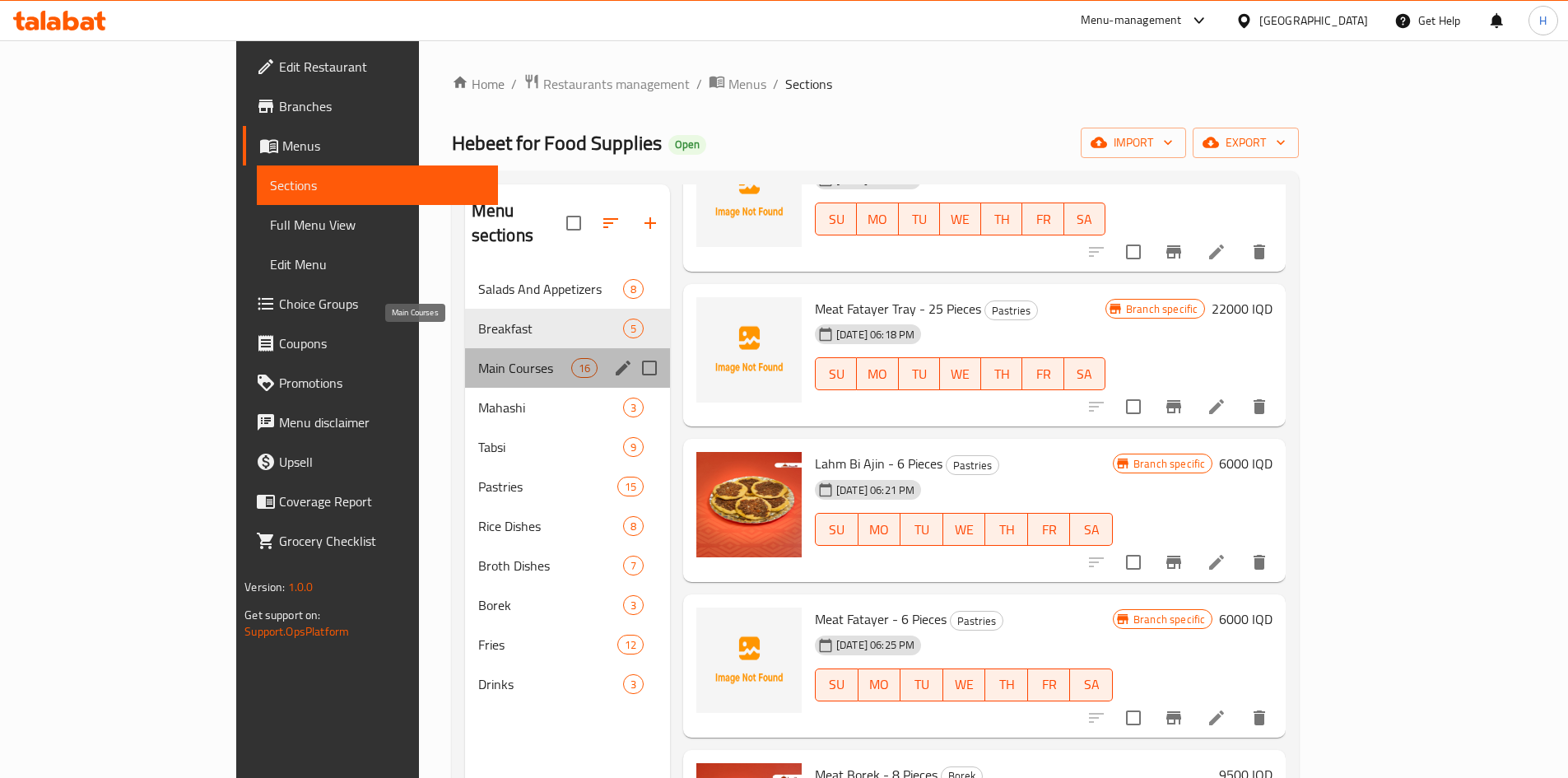
click at [479, 358] on span "Main Courses" at bounding box center [525, 368] width 93 height 20
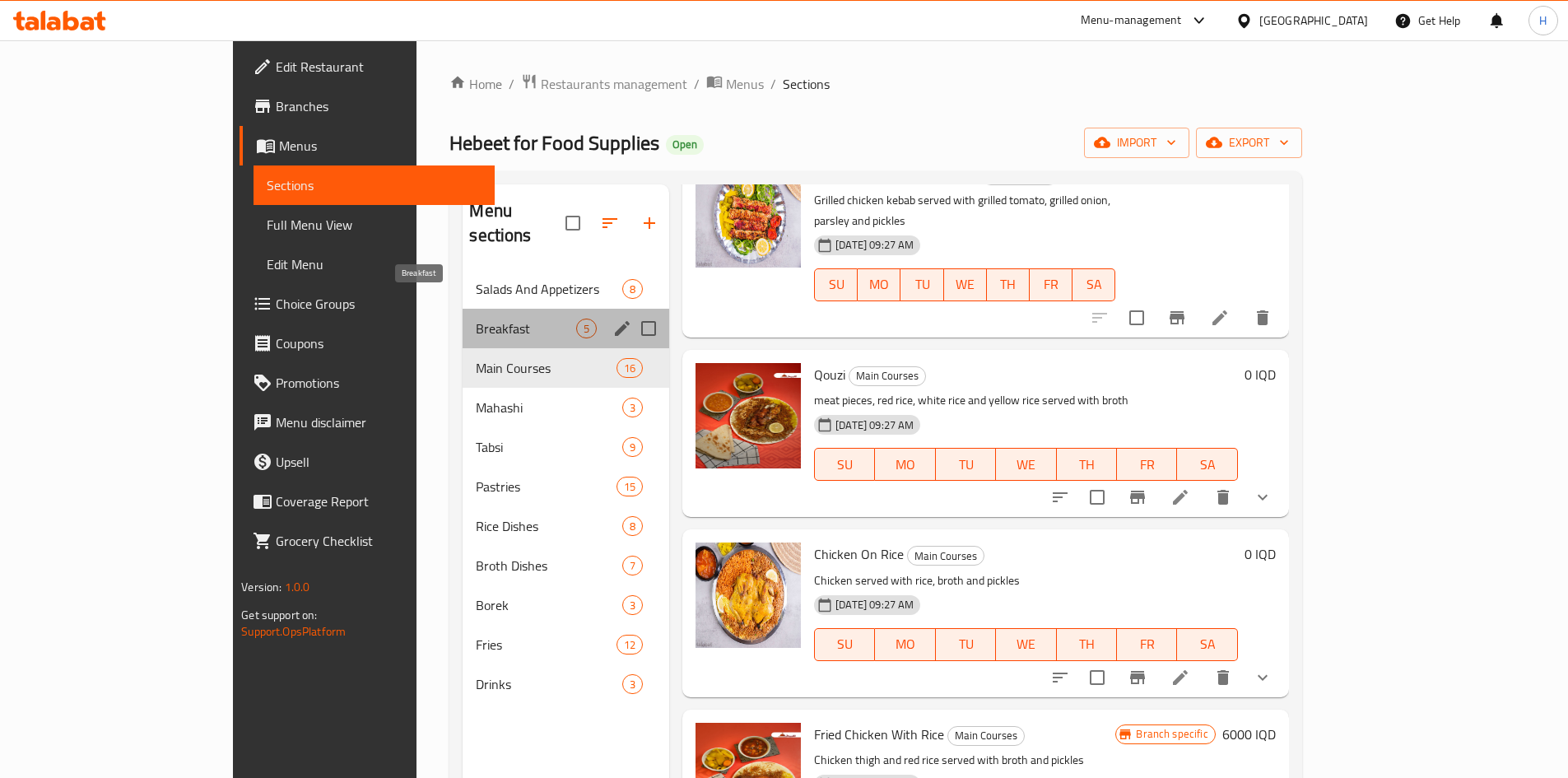
click at [476, 319] on span "Breakfast" at bounding box center [526, 328] width 101 height 20
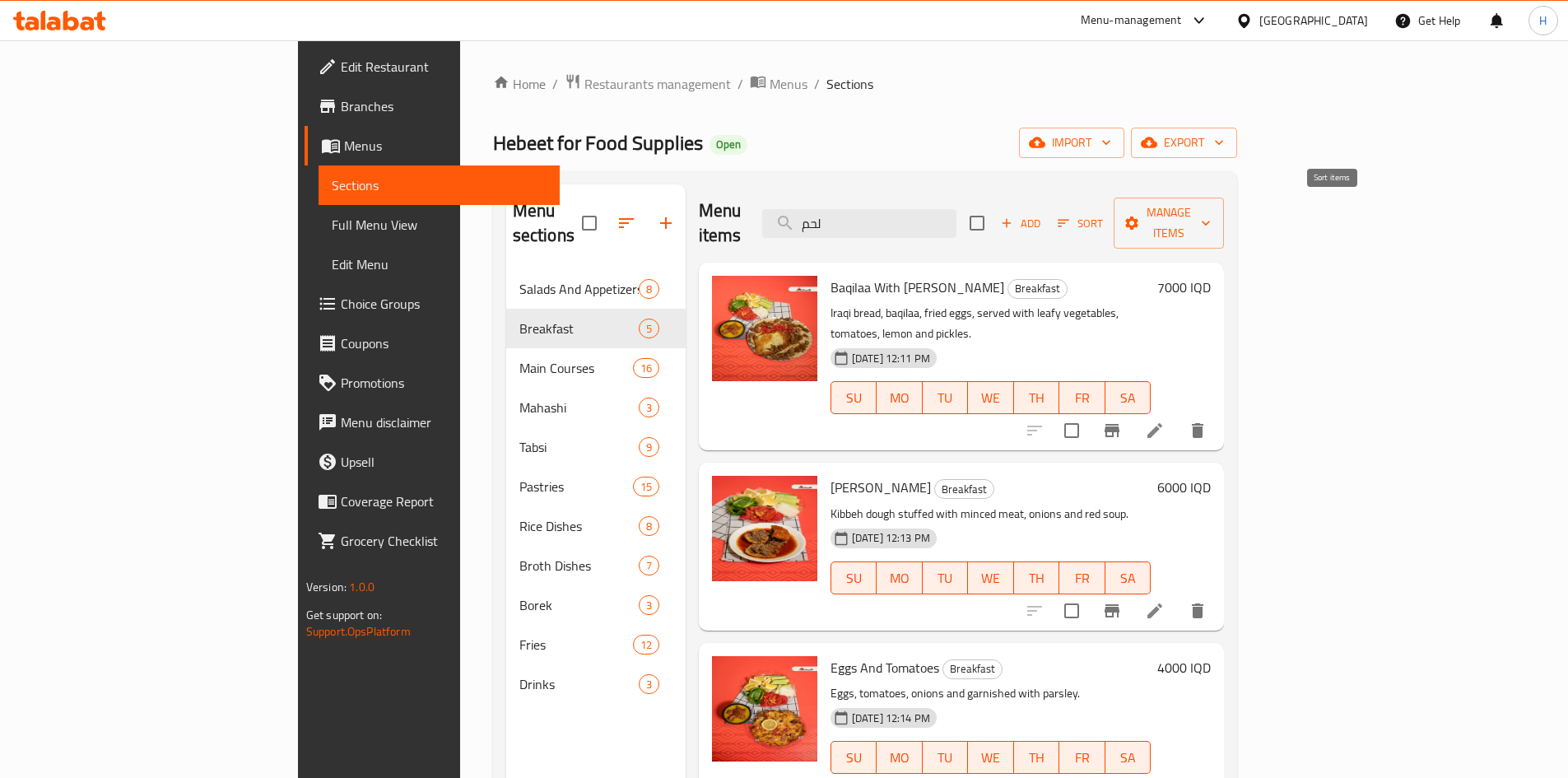
click at [1114, 211] on span "Sort" at bounding box center [1080, 224] width 67 height 26
click at [1043, 214] on span "Add" at bounding box center [1021, 223] width 44 height 19
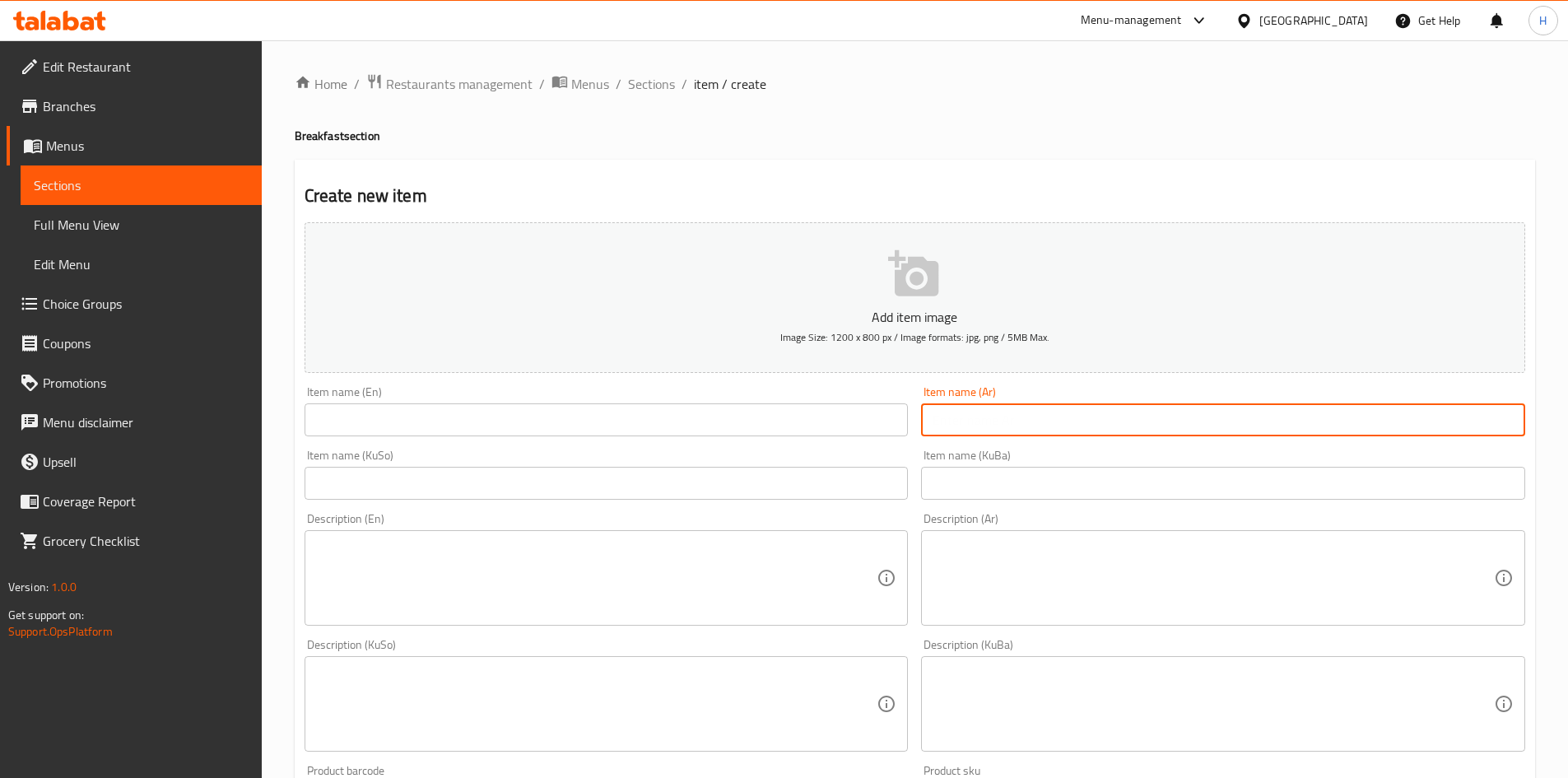
click at [1064, 430] on input "text" at bounding box center [1223, 420] width 604 height 33
type input "لحم بعجين"
click at [590, 416] on input "text" at bounding box center [606, 420] width 604 height 33
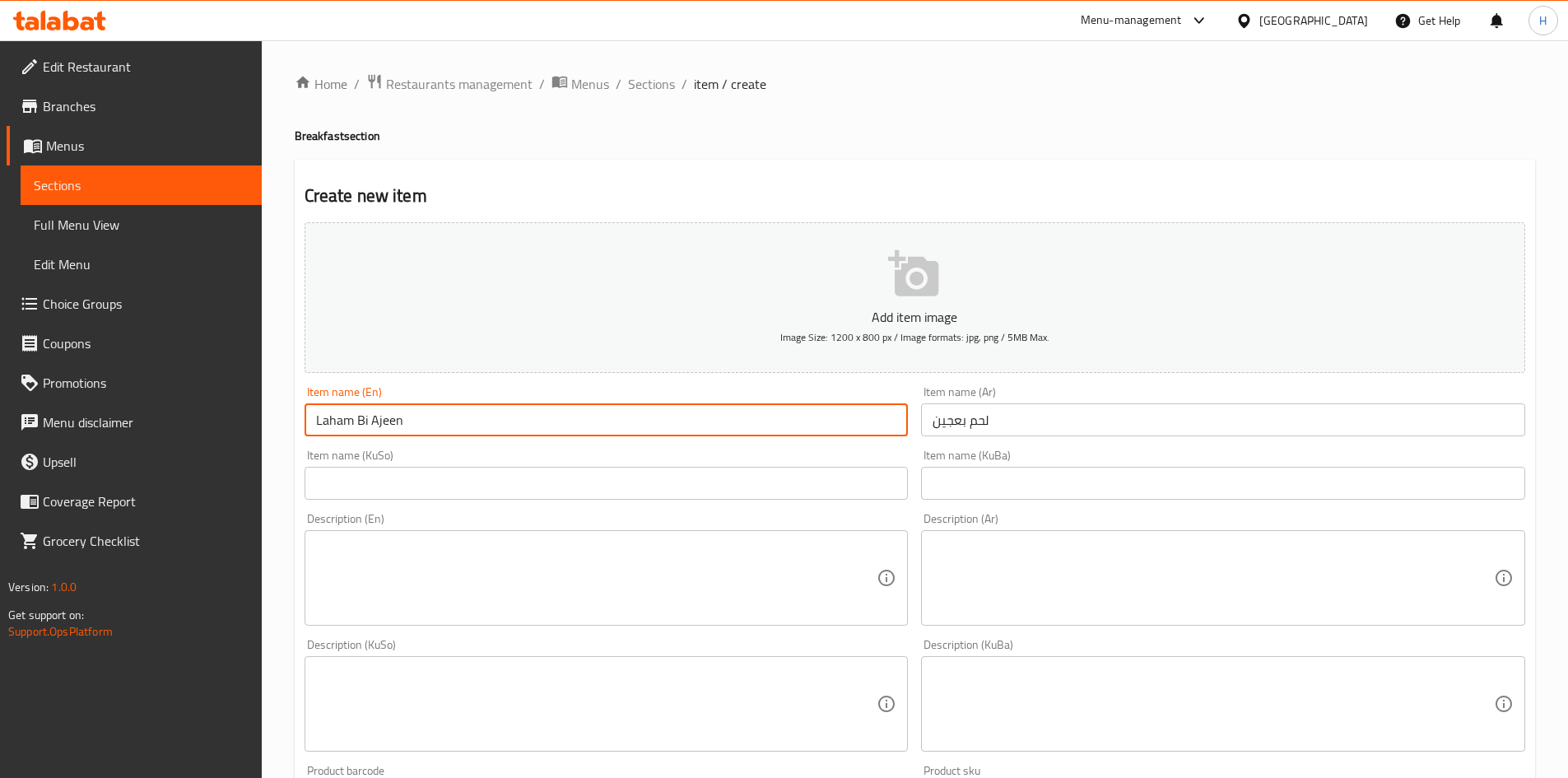
type input "Laham Bi Ajeen"
click at [1000, 558] on textarea at bounding box center [1213, 579] width 561 height 79
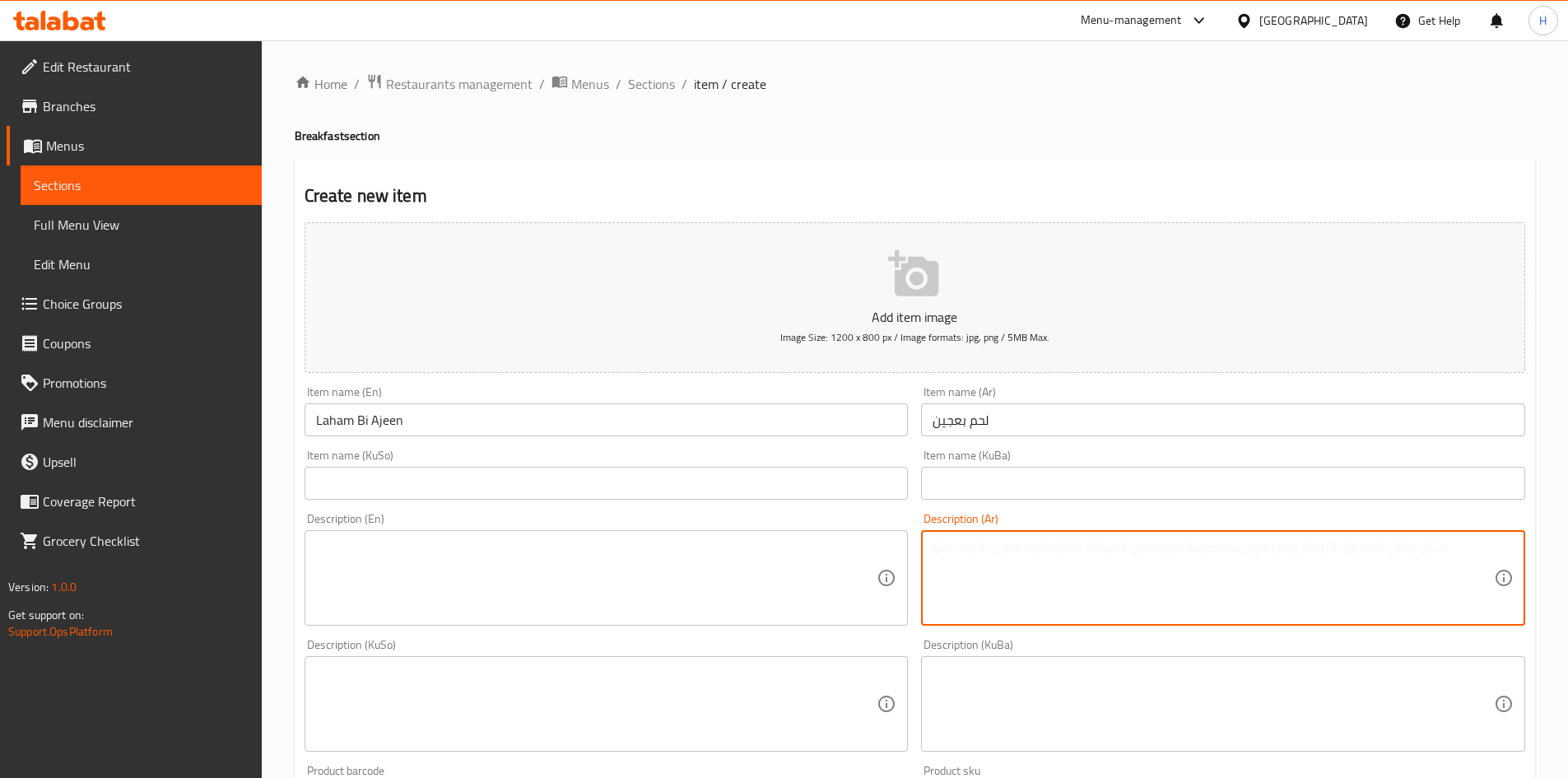
type textarea "u"
click at [1001, 557] on textarea "عجينة ولحم مفروم" at bounding box center [1213, 579] width 561 height 79
type textarea "عجينة ولحم مفروم"
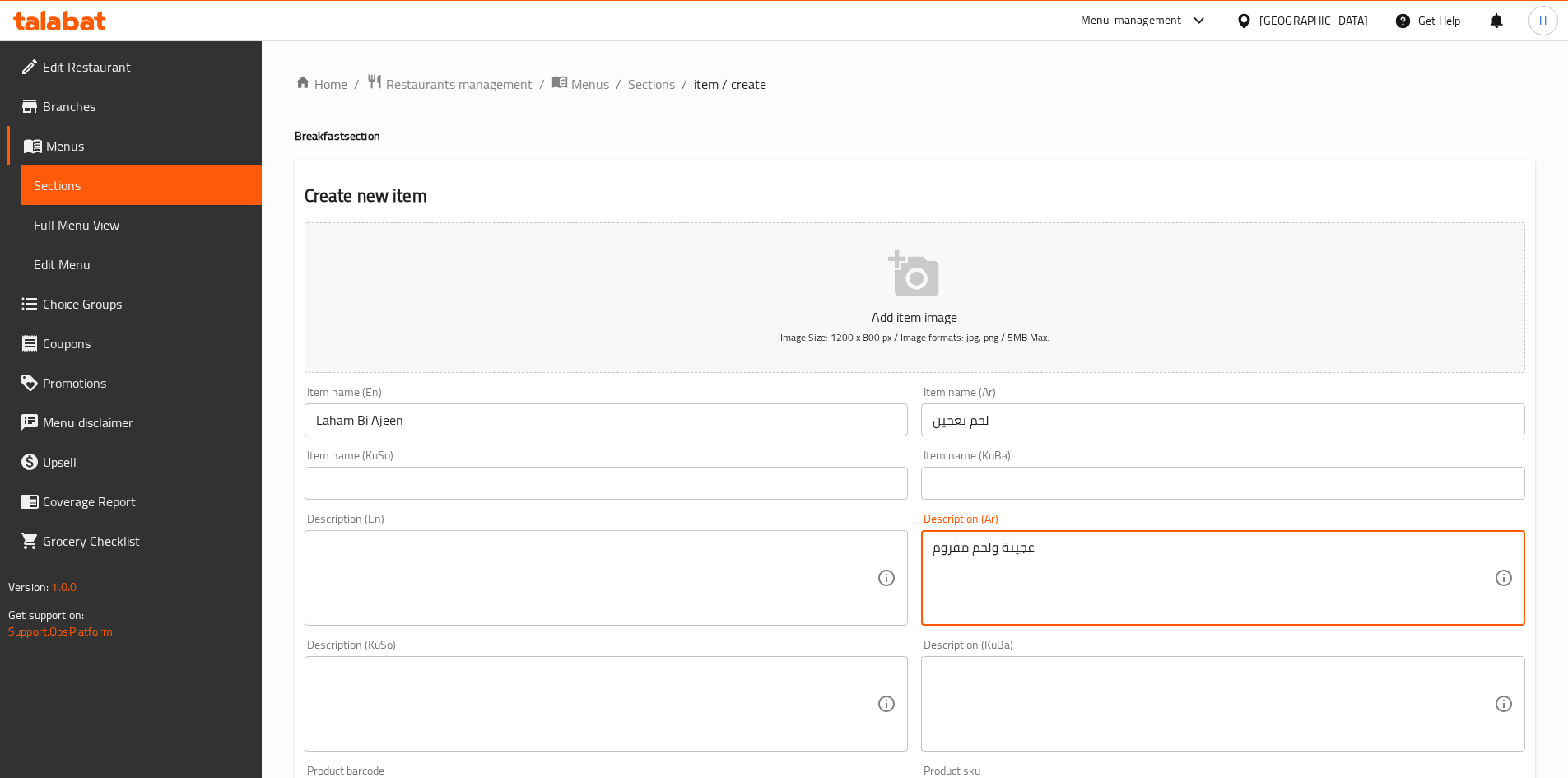
click at [404, 592] on textarea at bounding box center [596, 579] width 561 height 79
paste textarea "Dough and minced meat"
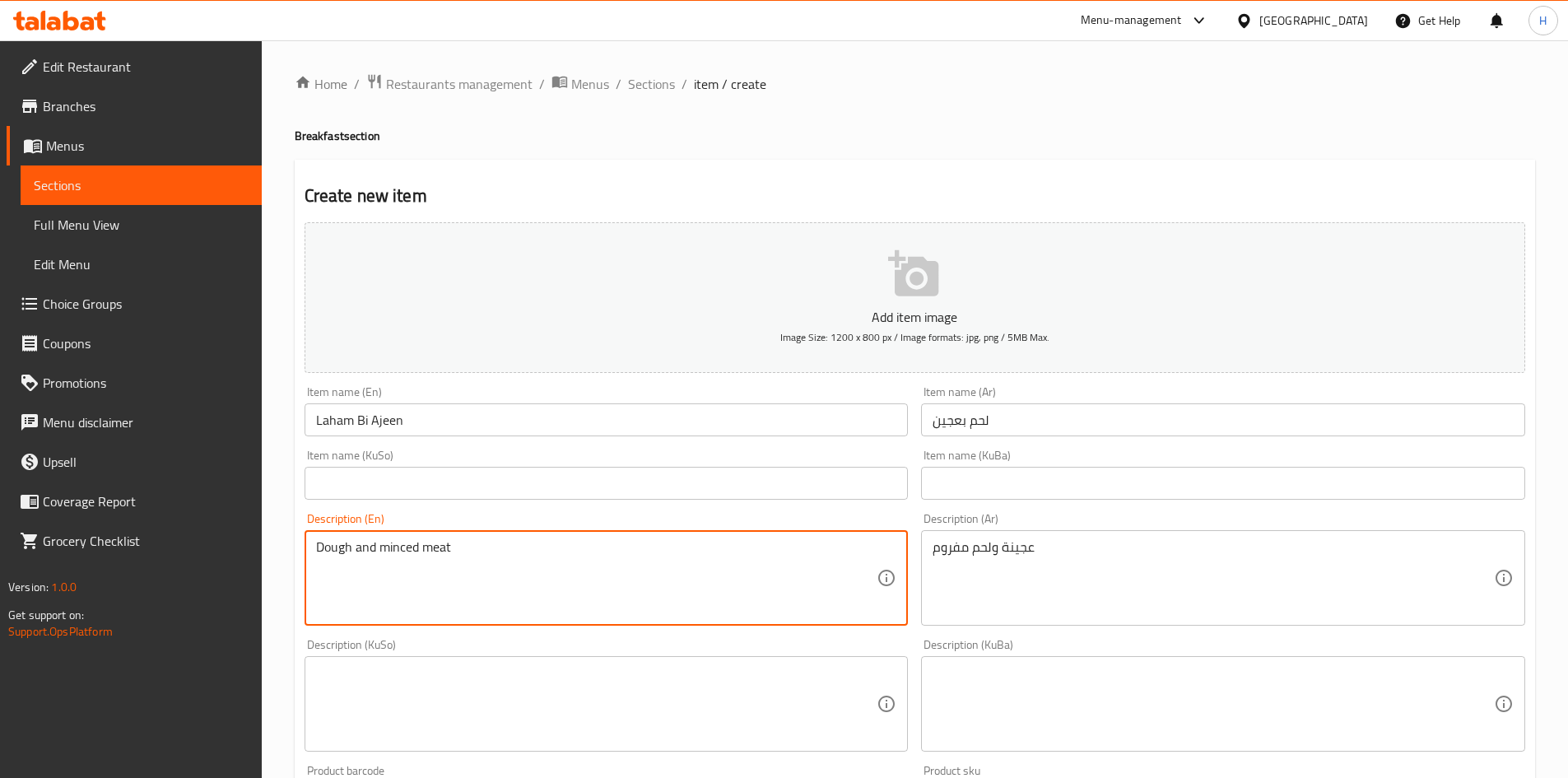
type textarea "Dough and minced meat"
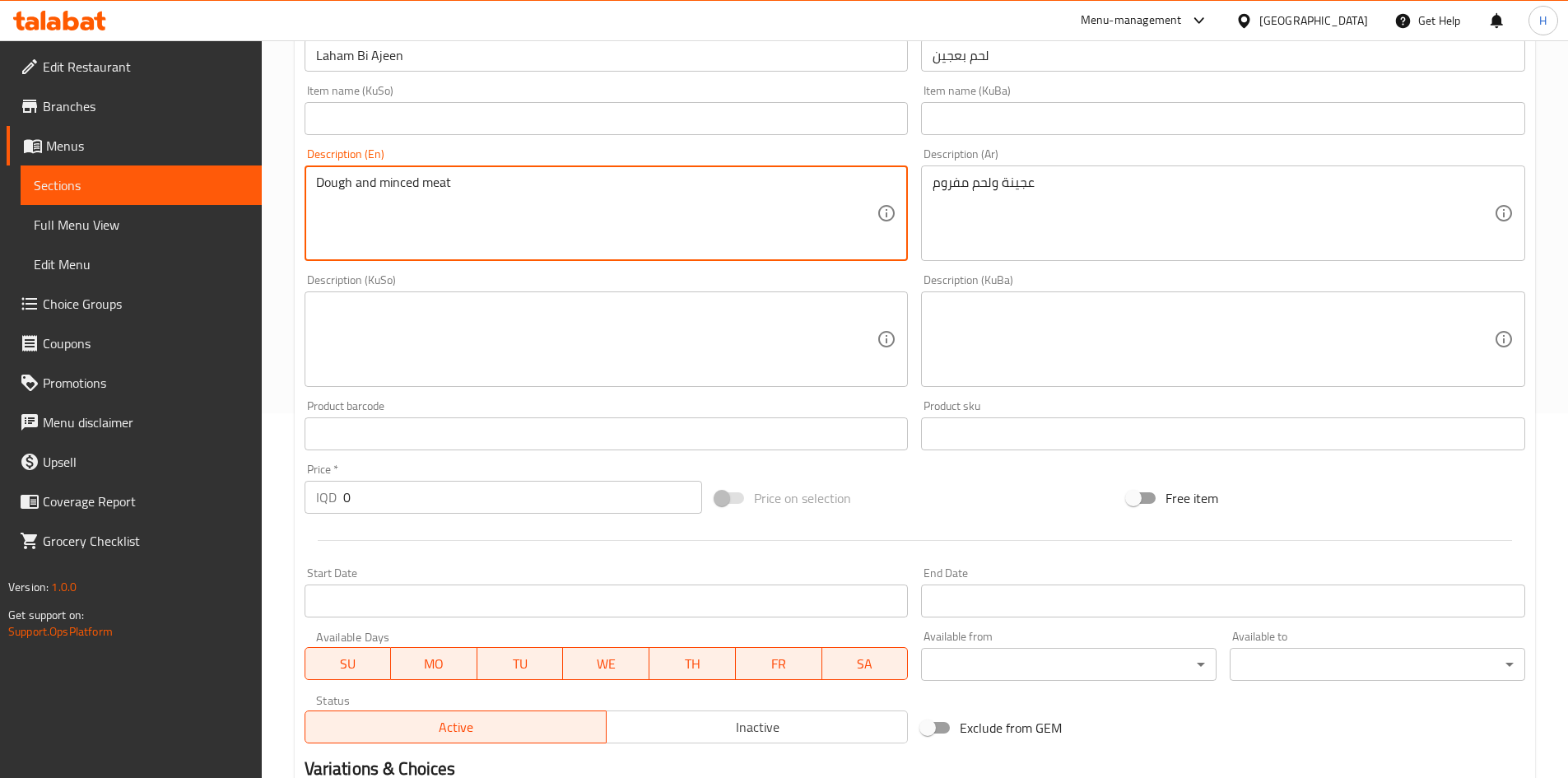
scroll to position [494, 0]
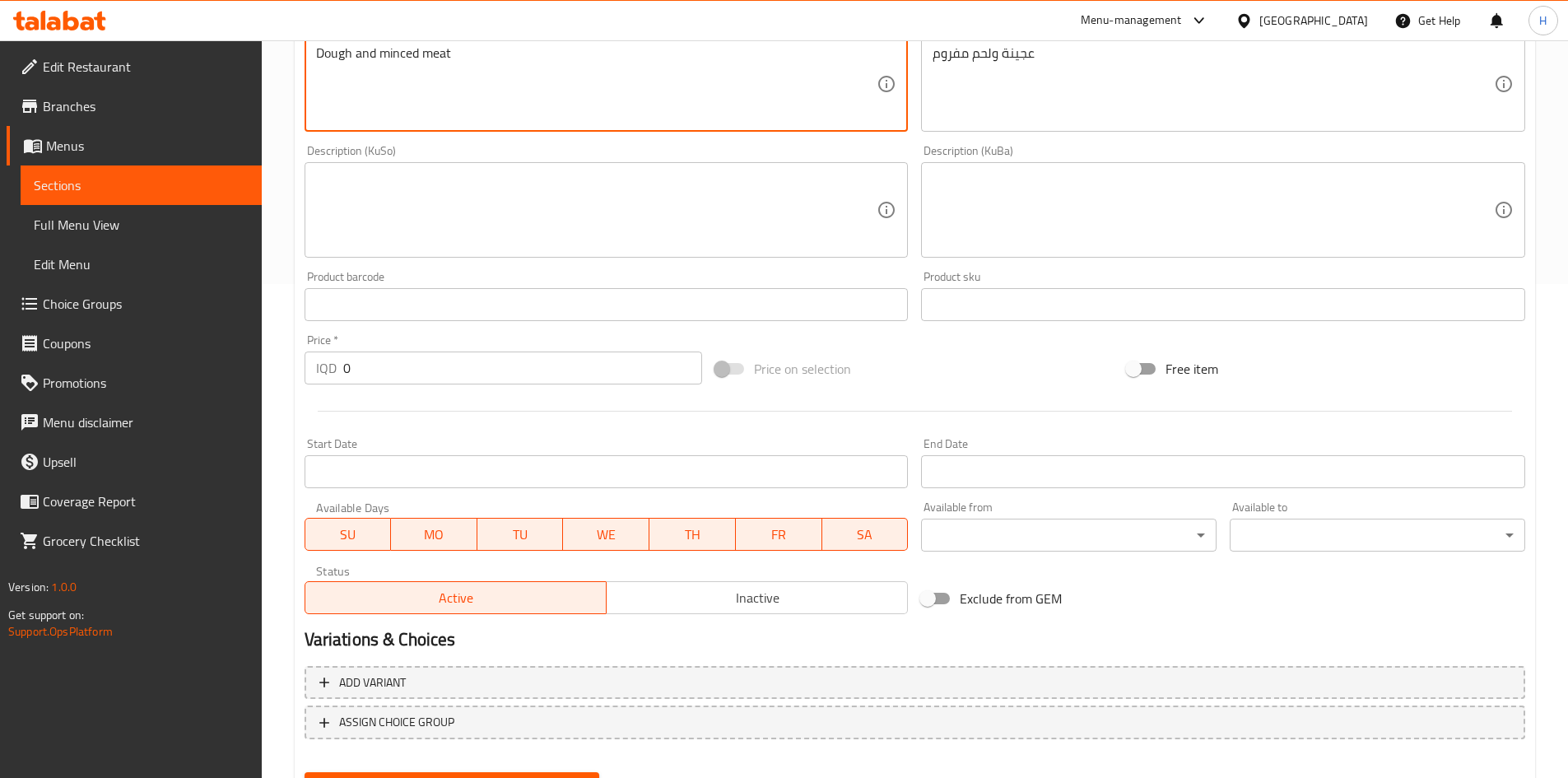
click at [392, 367] on input "0" at bounding box center [523, 368] width 360 height 33
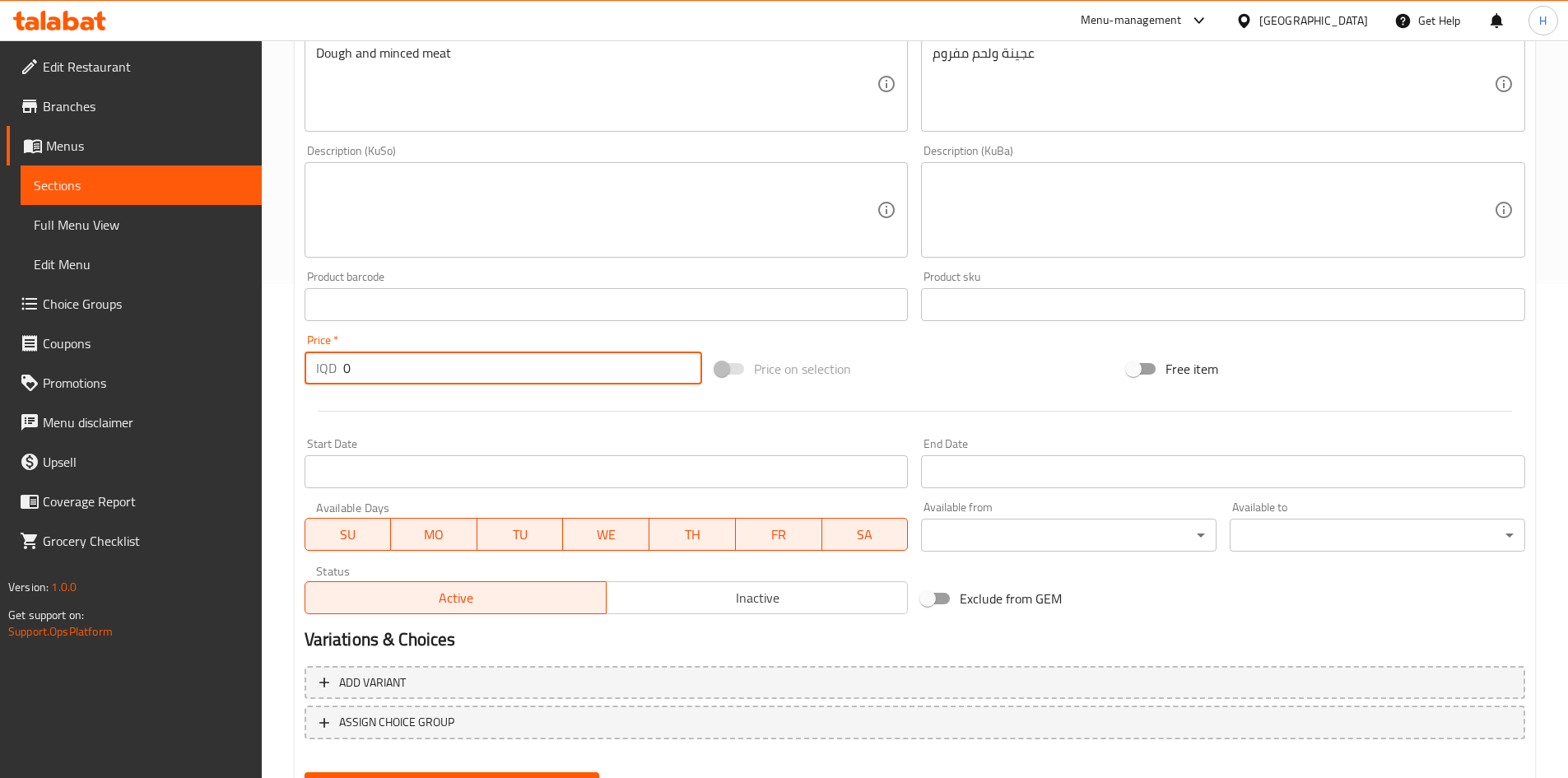
click at [392, 367] on input "0" at bounding box center [523, 368] width 360 height 33
click at [407, 362] on input "06500" at bounding box center [523, 368] width 360 height 33
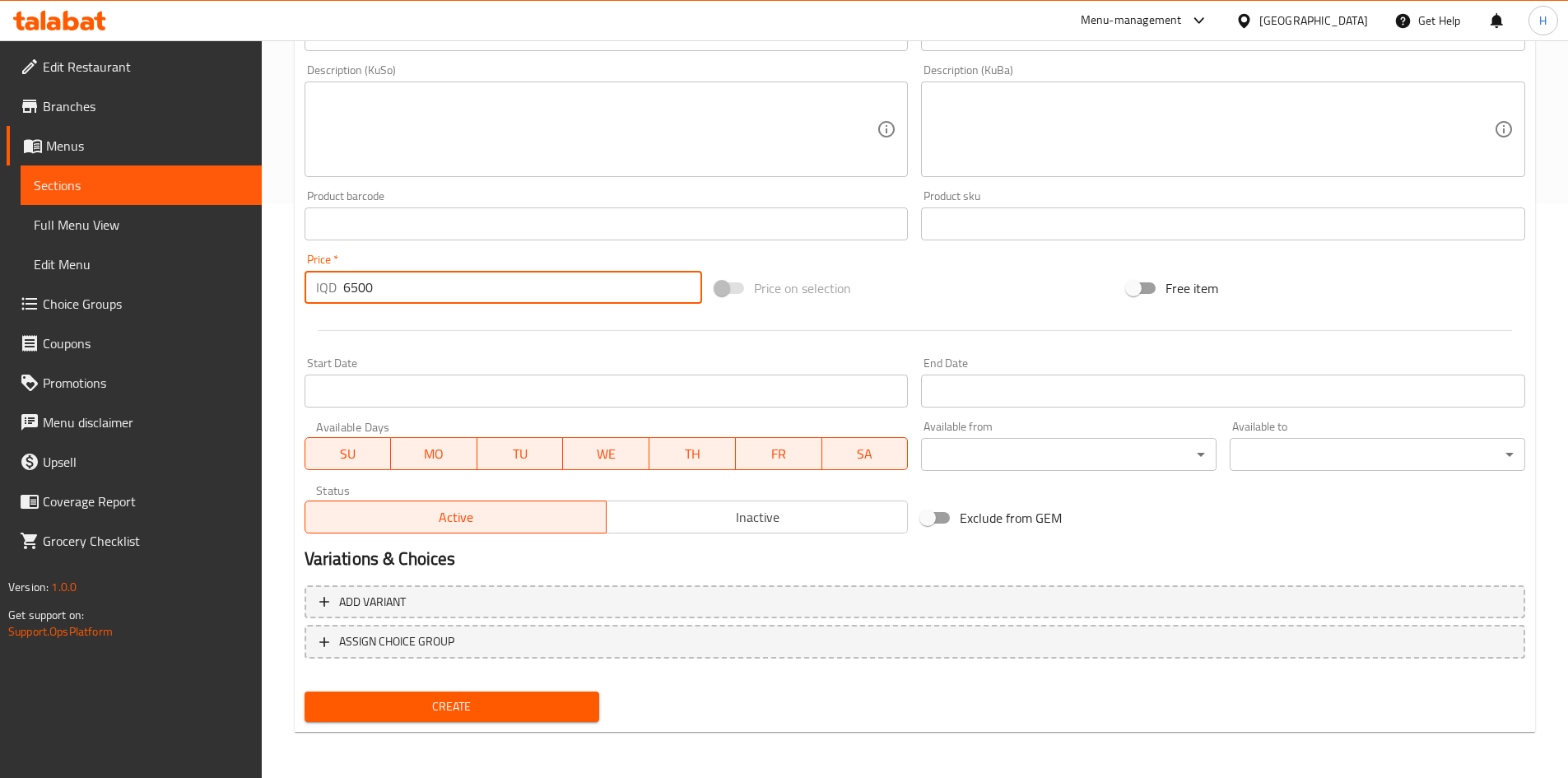
type input "6500"
click at [470, 706] on span "Create" at bounding box center [452, 707] width 269 height 21
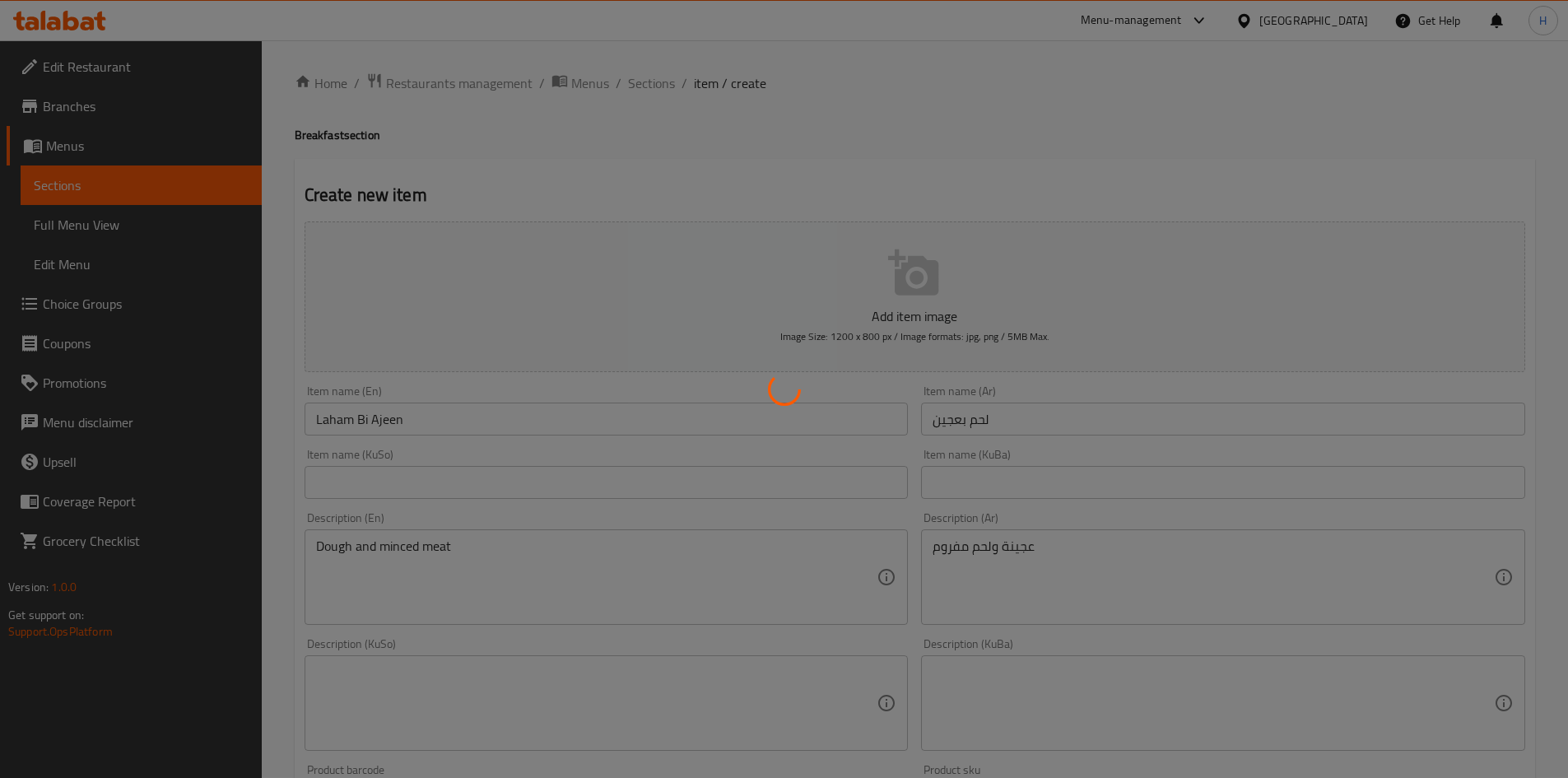
scroll to position [0, 0]
type input "0"
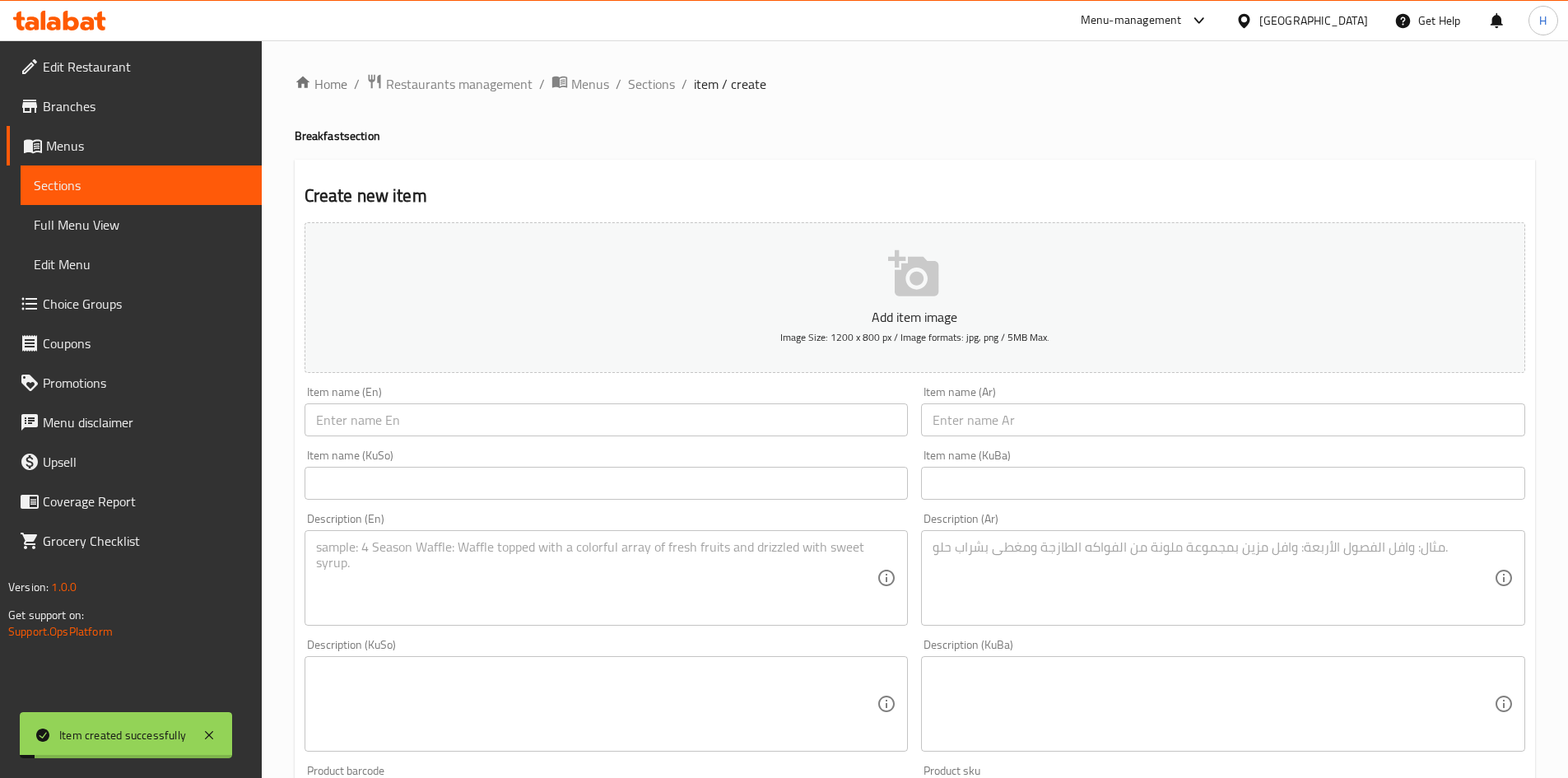
drag, startPoint x: 664, startPoint y: 77, endPoint x: 685, endPoint y: 95, distance: 27.7
click at [664, 77] on span "Sections" at bounding box center [651, 84] width 47 height 20
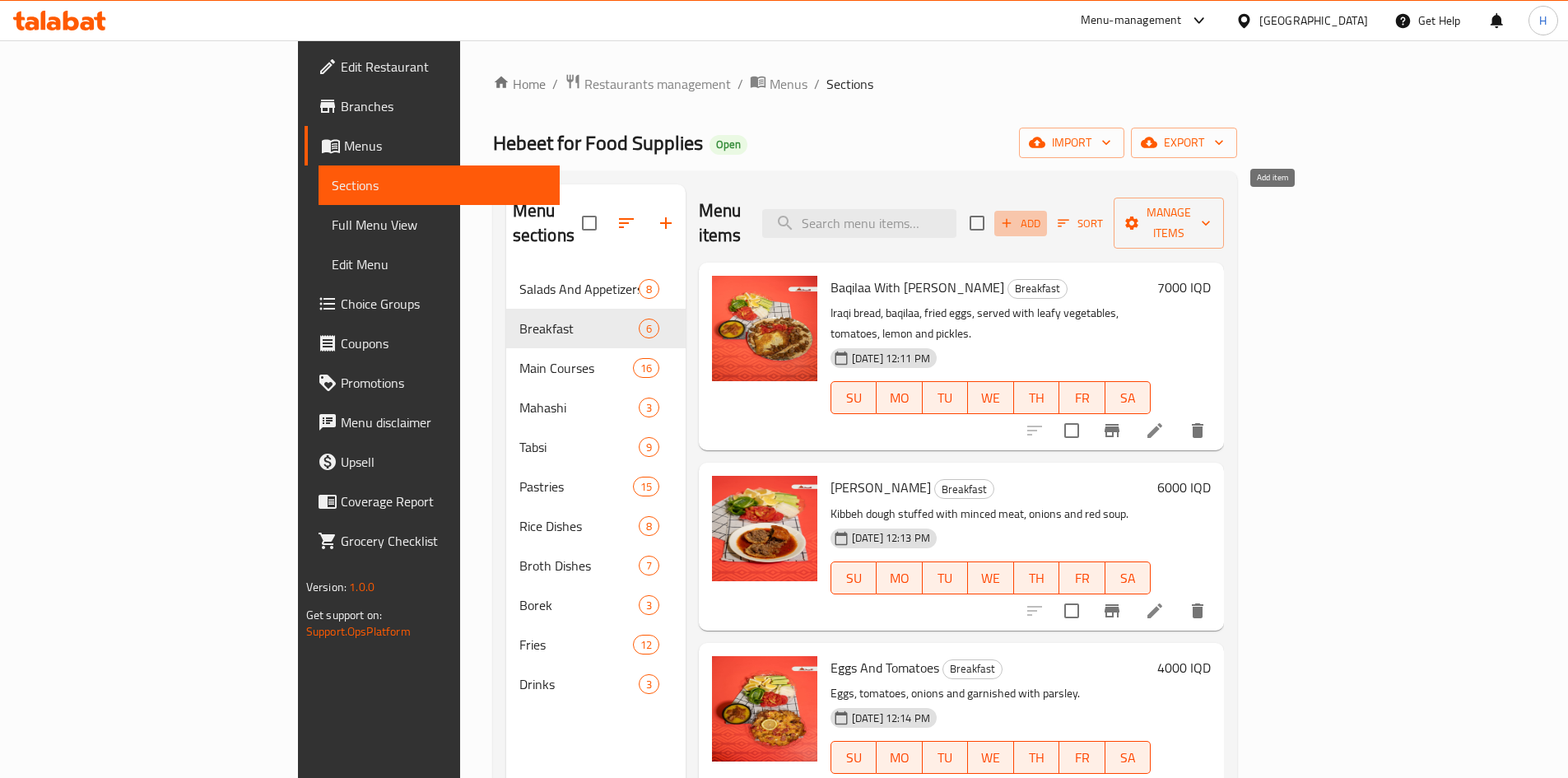
click at [1014, 215] on icon "button" at bounding box center [1007, 222] width 15 height 15
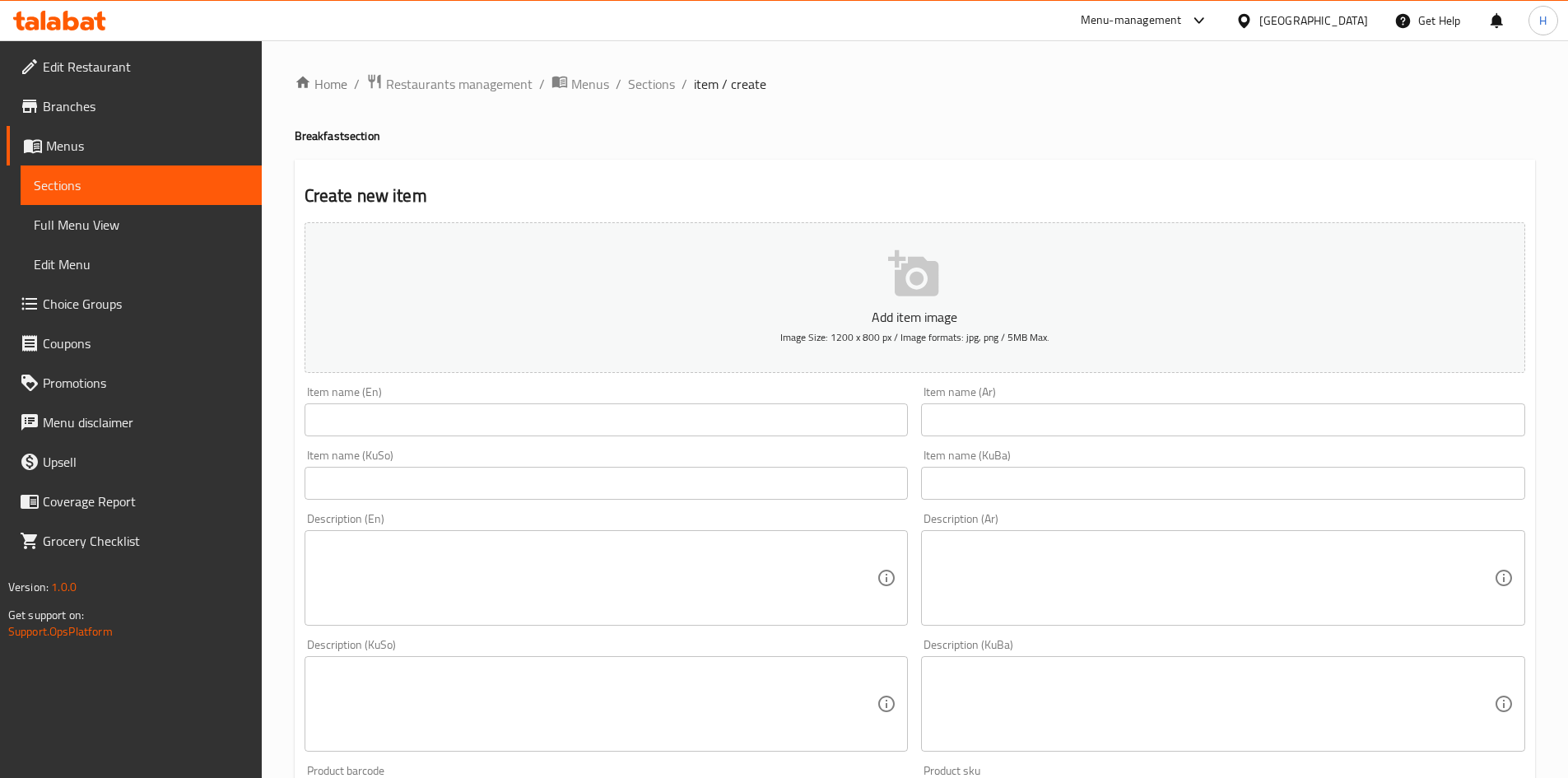
click at [1027, 421] on input "text" at bounding box center [1223, 420] width 604 height 33
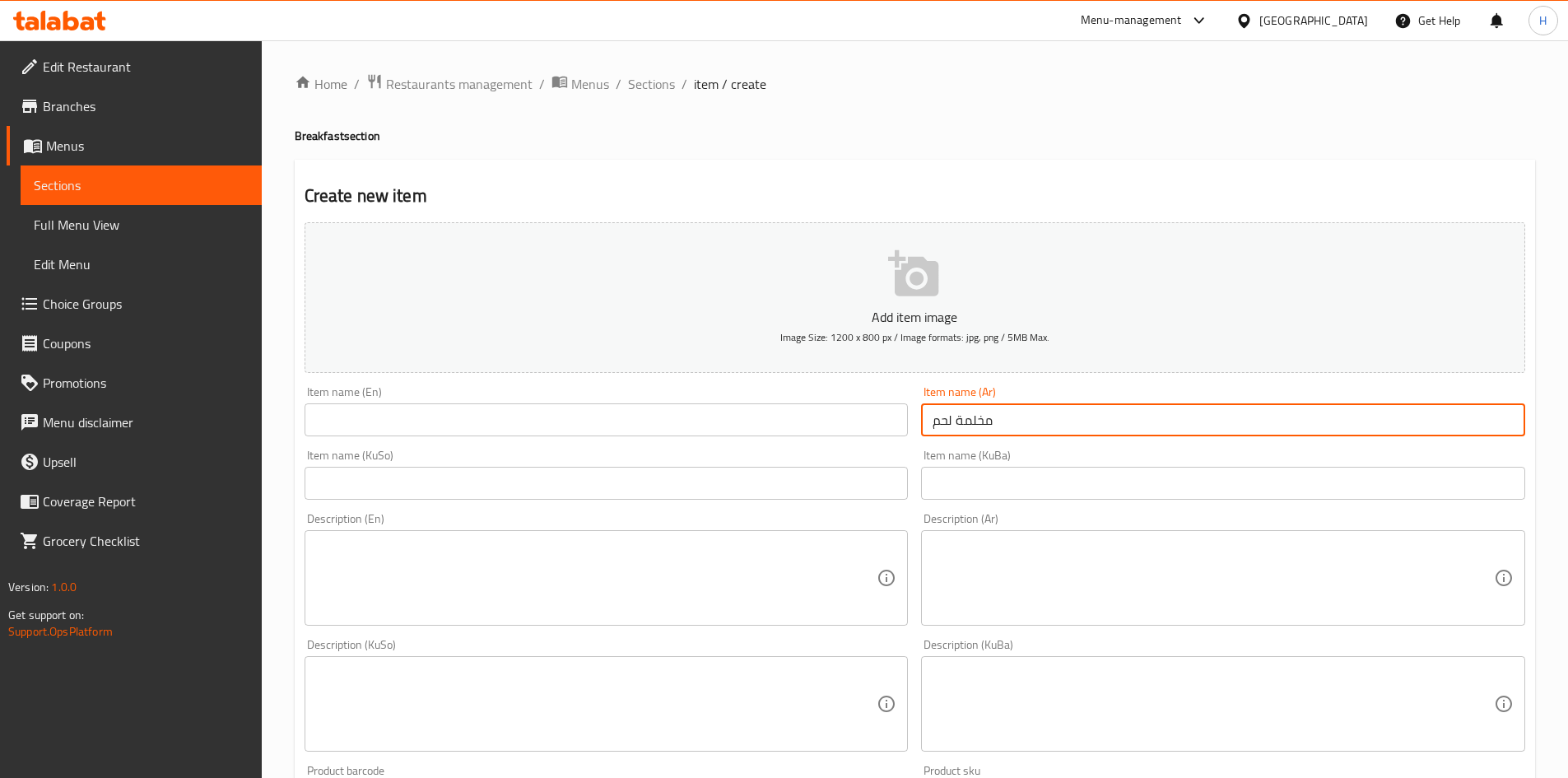
type input "مخلمة لحم"
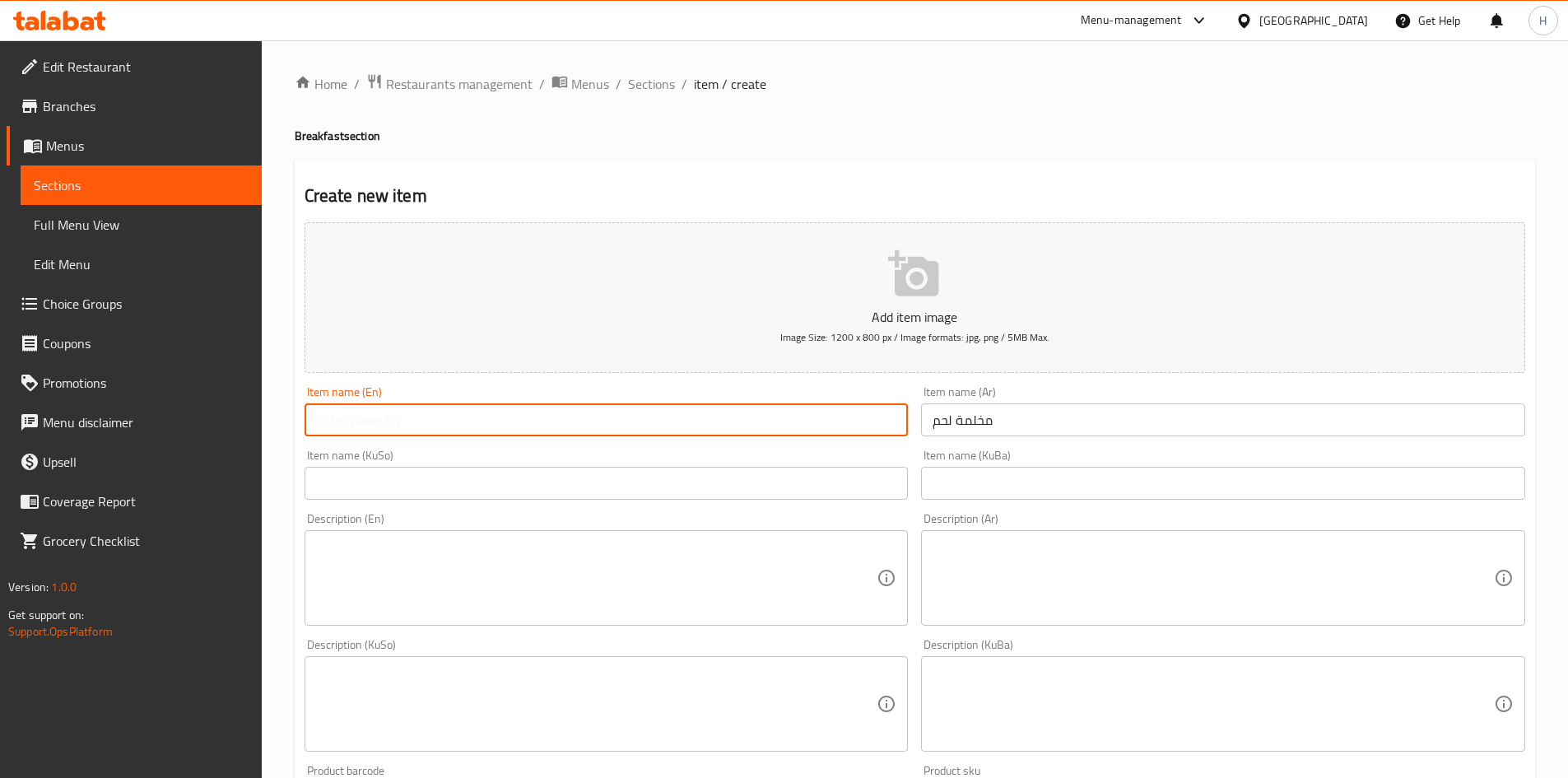
click at [431, 418] on input "text" at bounding box center [606, 420] width 604 height 33
paste input "Meat Makhlama"
type input "Meat Makhlama"
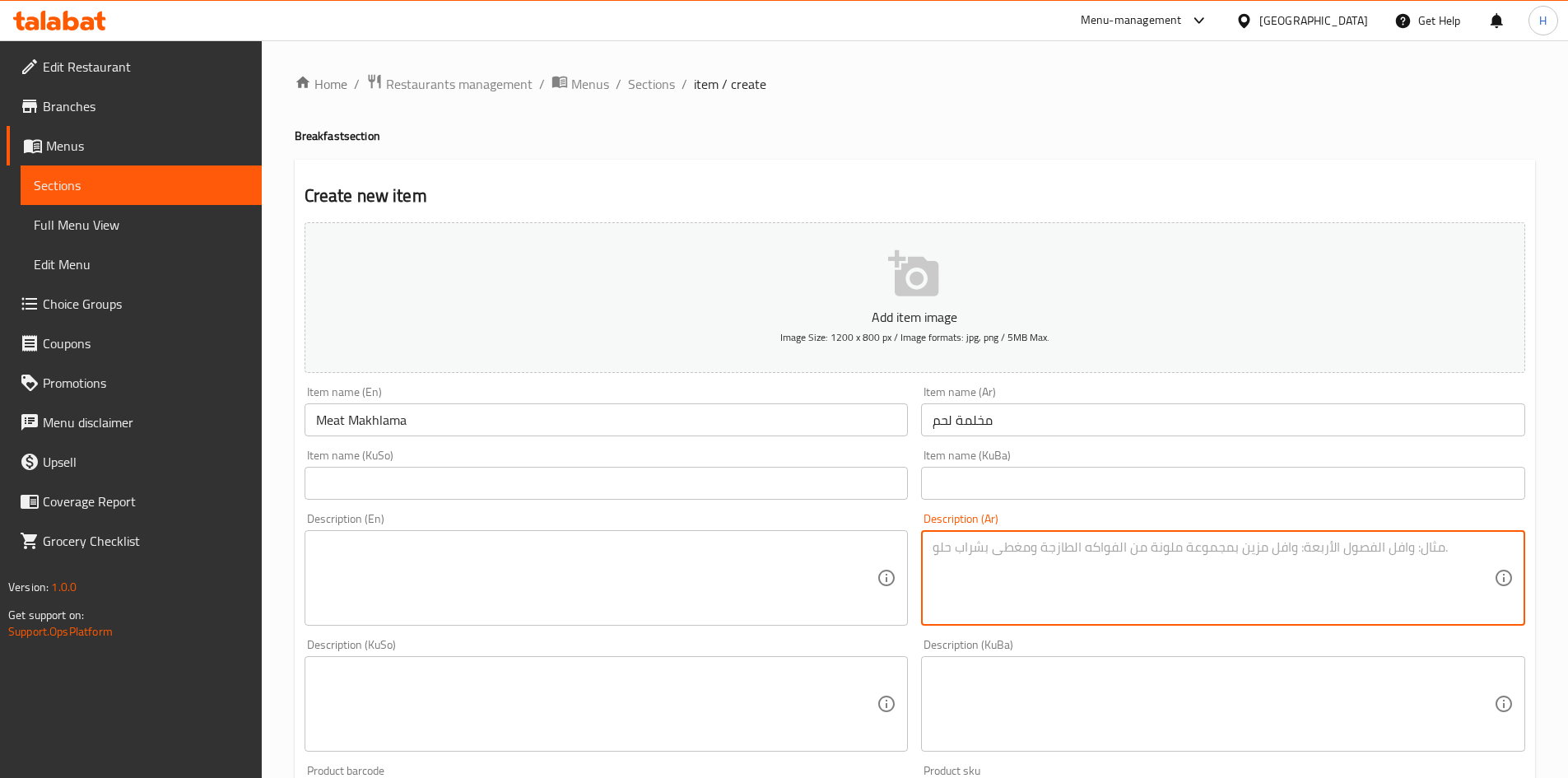
click at [1026, 559] on textarea at bounding box center [1213, 579] width 561 height 79
paste textarea "بيض مقلي مع لحم مفروم وبصل يقدم مزين بالبقدونس."
type textarea "بيض مقلي مع لحم مفروم وبصل يقدم مزين بالبقدونس."
click at [455, 598] on textarea at bounding box center [596, 579] width 561 height 79
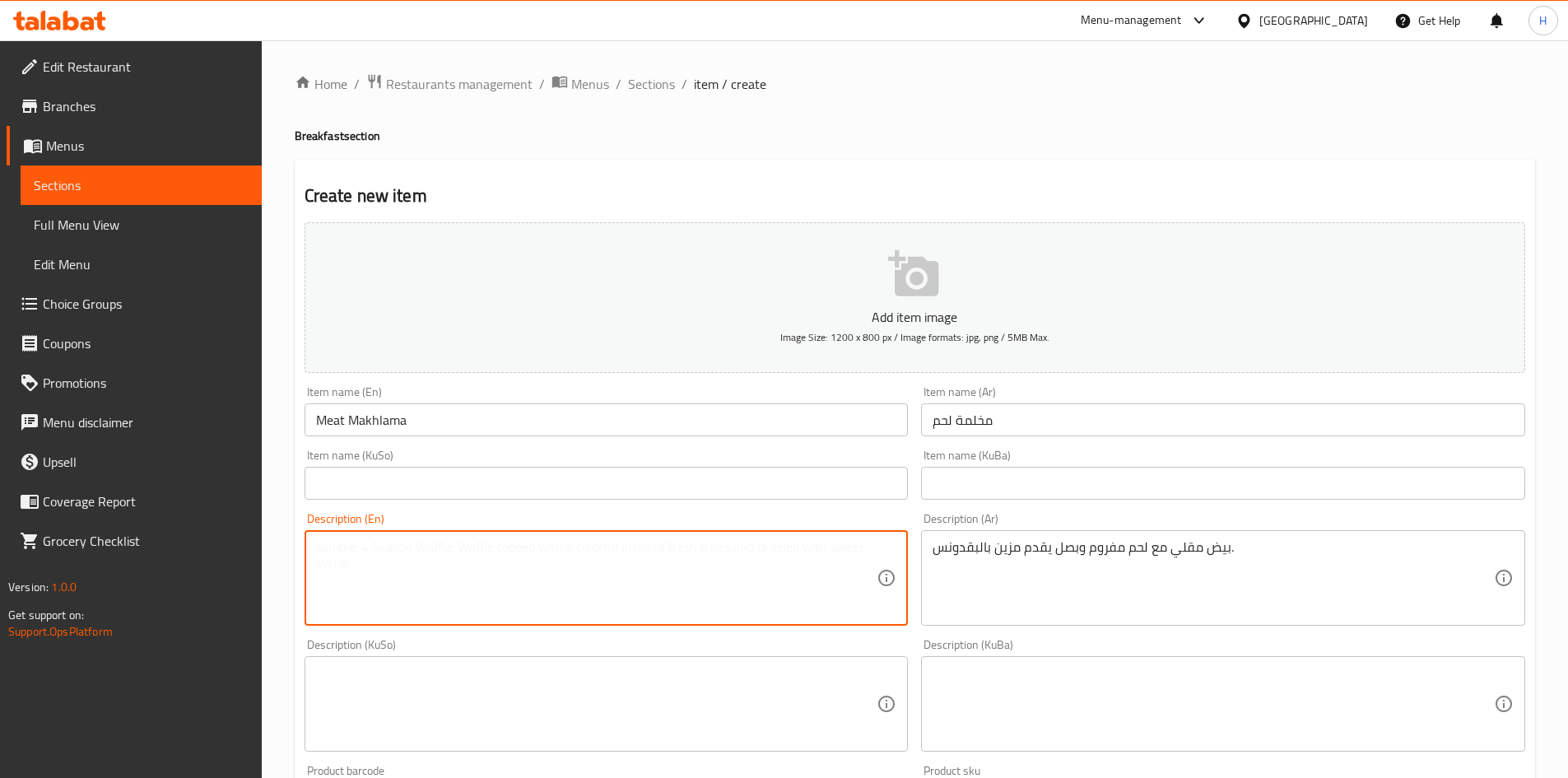
paste textarea "Eggs, minced meat, onions and garnished with parsley."
type textarea "Eggs, minced meat, onions and garnished with parsley."
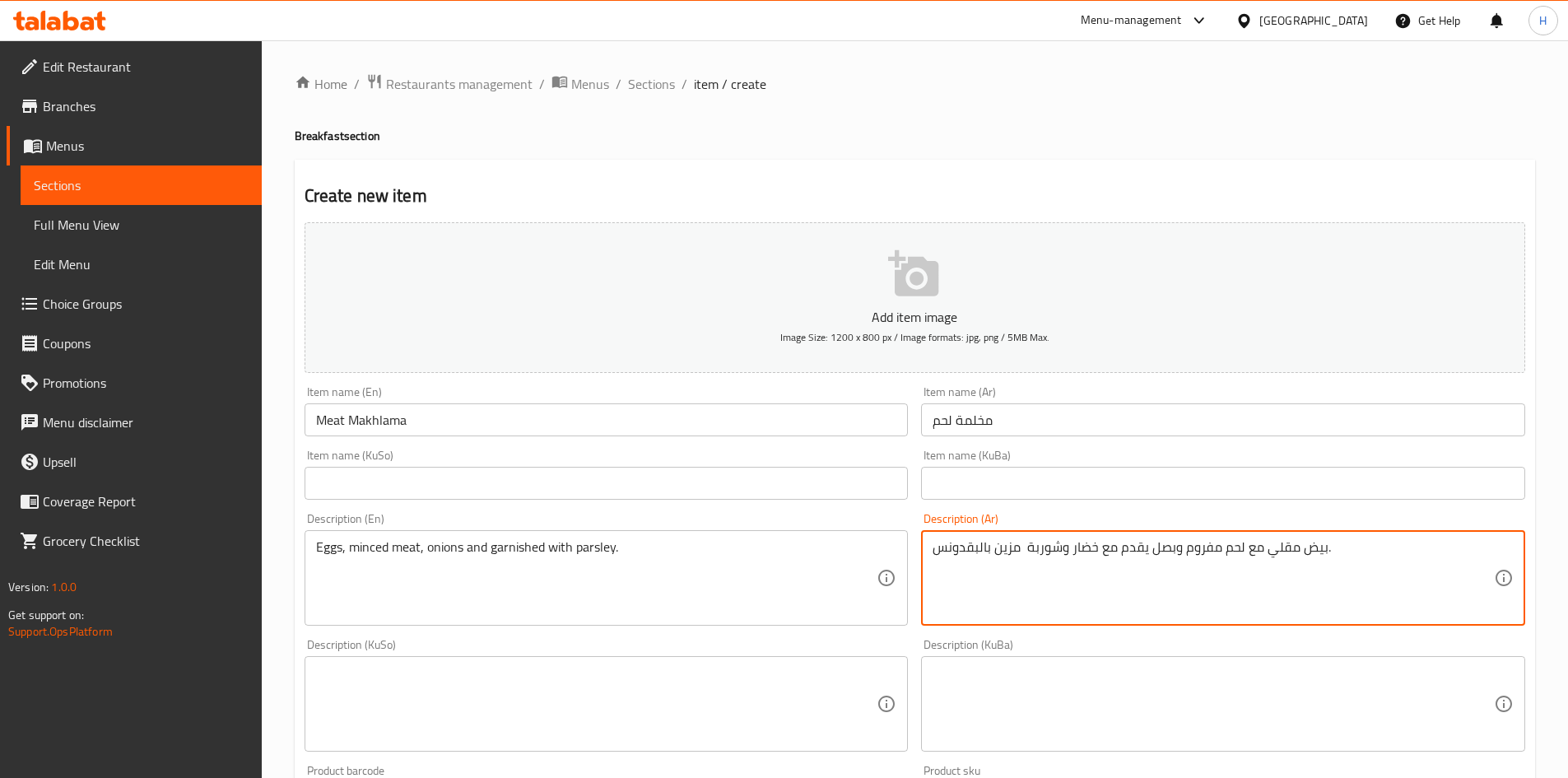
click at [1026, 548] on textarea "بيض مقلي مع لحم مفروم وبصل يقدم مع خضار وشوربة مزين بالبقدونس." at bounding box center [1213, 579] width 561 height 79
type textarea "بيض مقلي مع لحم مفروم وبصل يقدم مع خضار وشوربة مزين بالبقدونس."
click at [525, 534] on div "Eggs, minced meat, onions and garnished with parsley. Description (En)" at bounding box center [606, 578] width 604 height 96
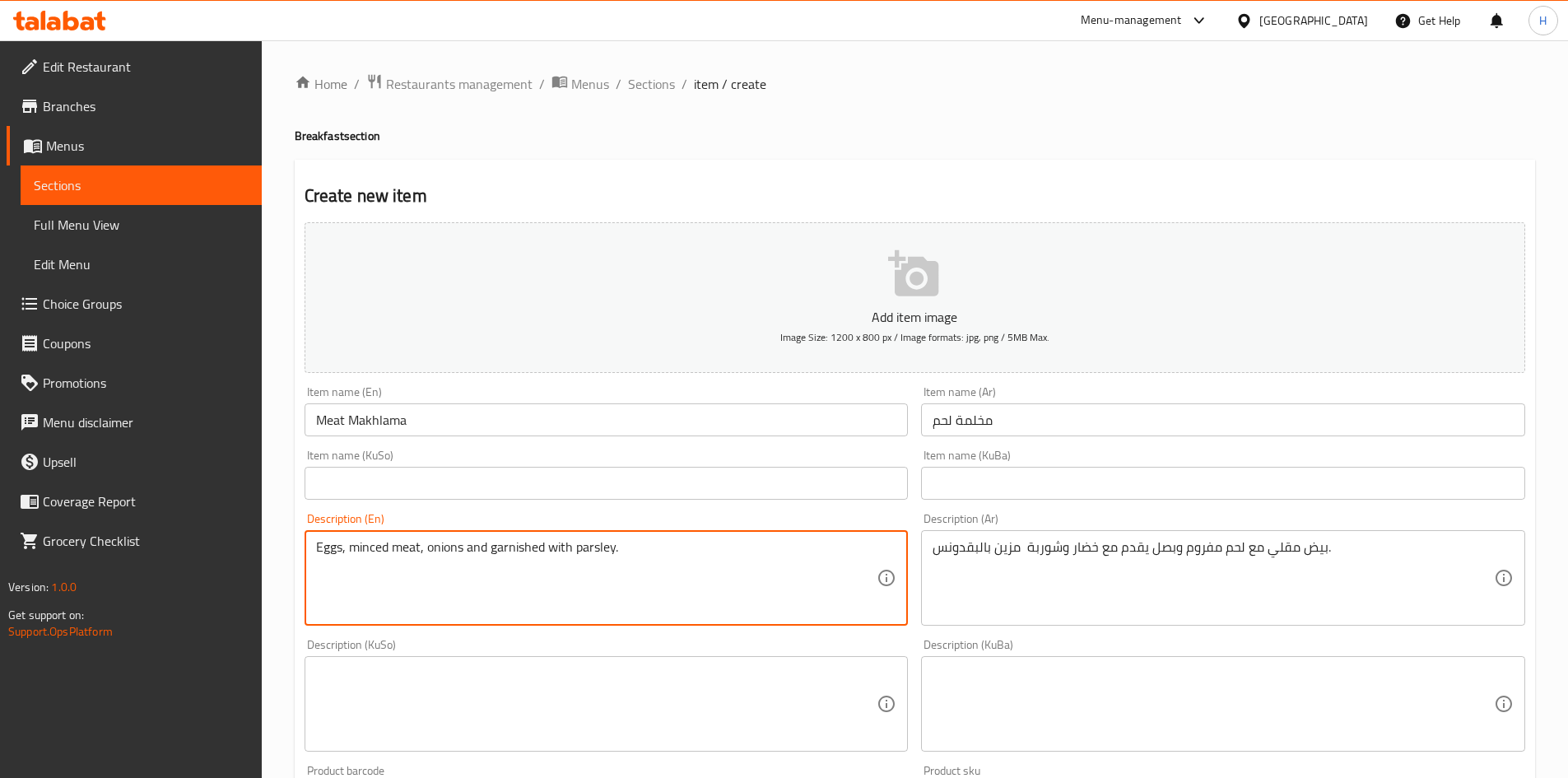
click at [515, 548] on textarea "Eggs, minced meat, onions and garnished with parsley." at bounding box center [596, 579] width 561 height 79
paste textarea "Fried eggs with minced meat and onions served with vegetables and soup"
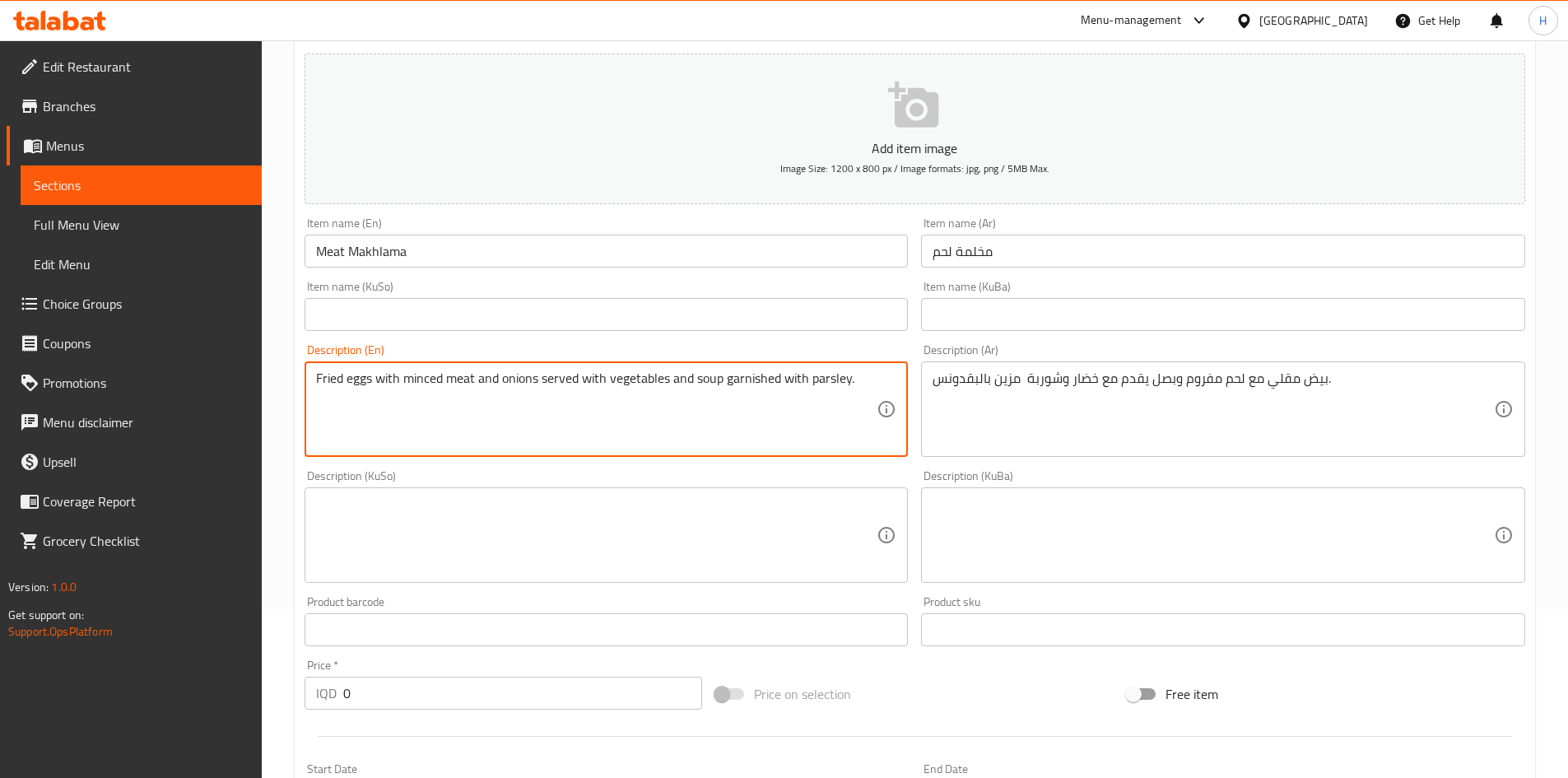
scroll to position [412, 0]
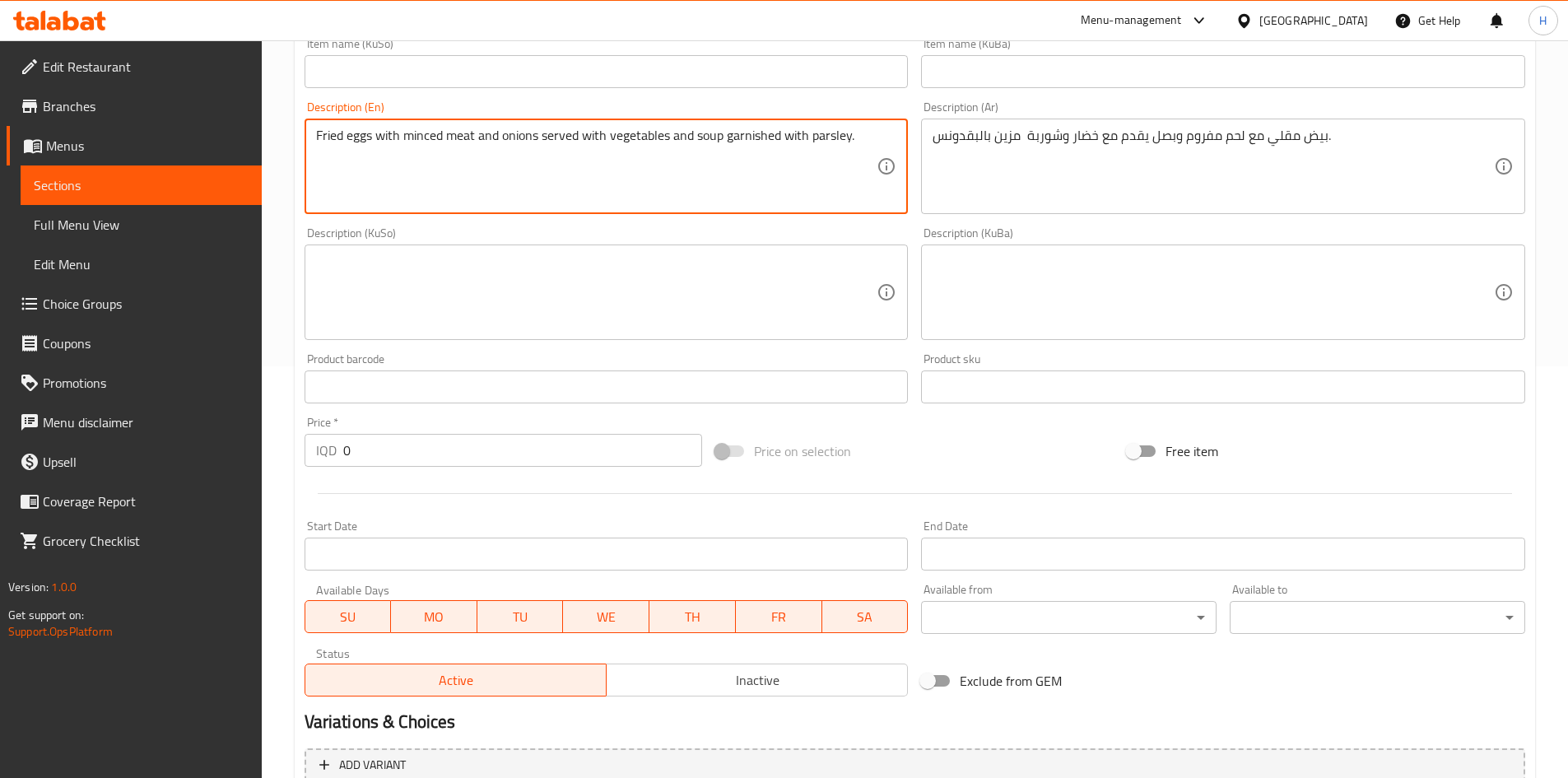
type textarea "Fried eggs with minced meat and onions served with vegetables and soup garnishe…"
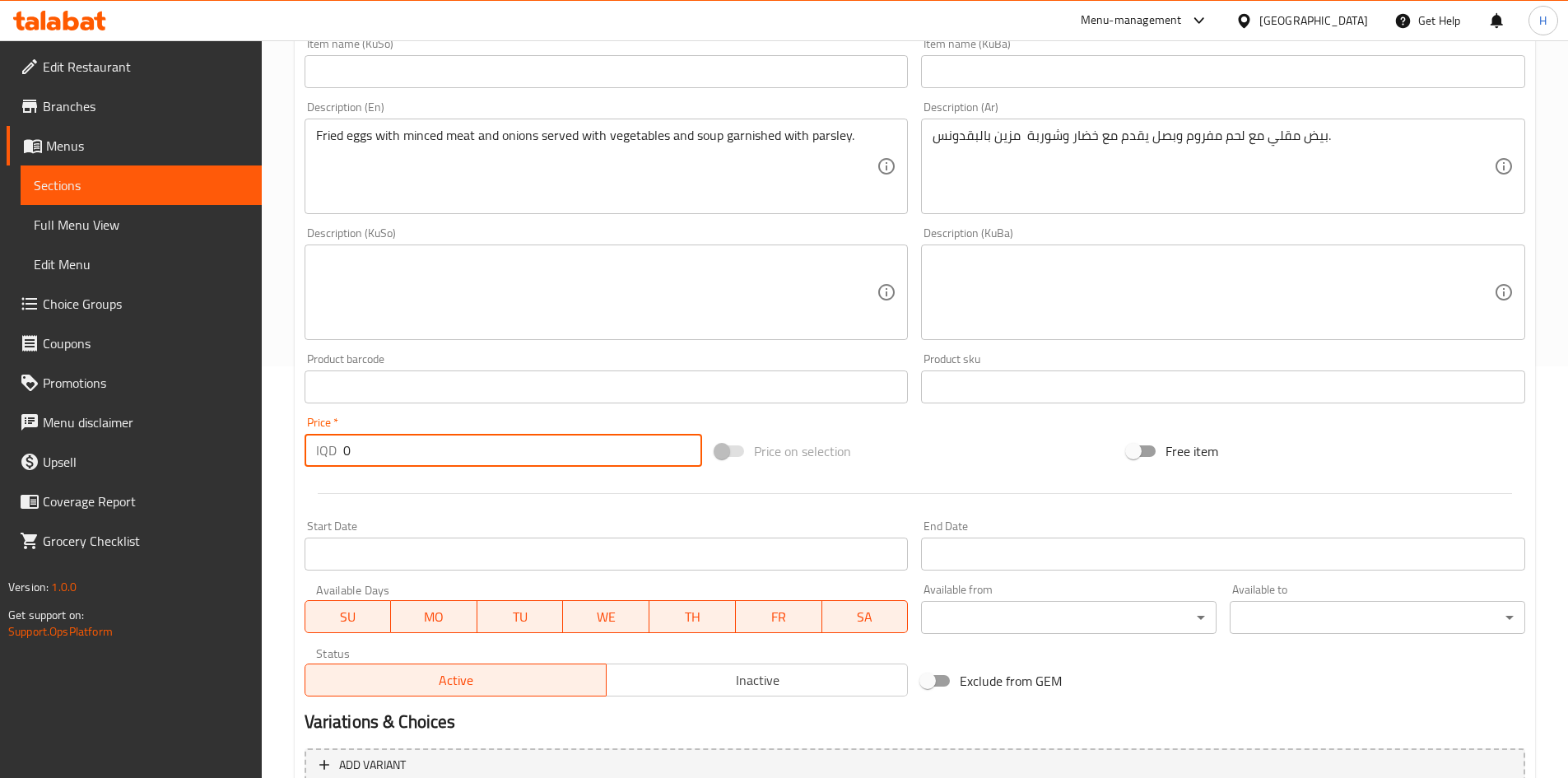
click at [452, 448] on input "0" at bounding box center [523, 451] width 360 height 33
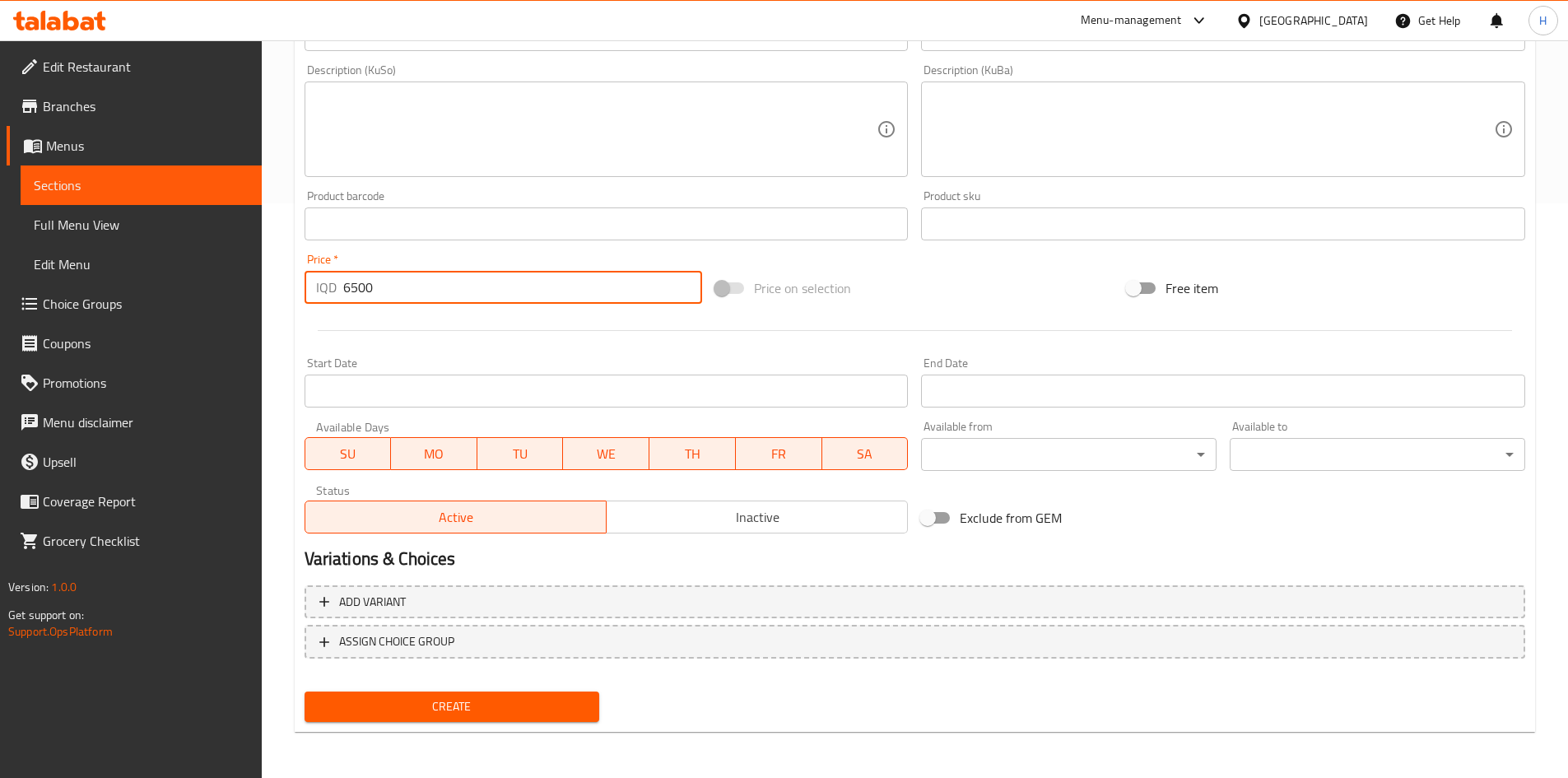
type input "6500"
drag, startPoint x: 438, startPoint y: 707, endPoint x: 552, endPoint y: 628, distance: 138.7
click at [439, 706] on span "Create" at bounding box center [452, 707] width 269 height 21
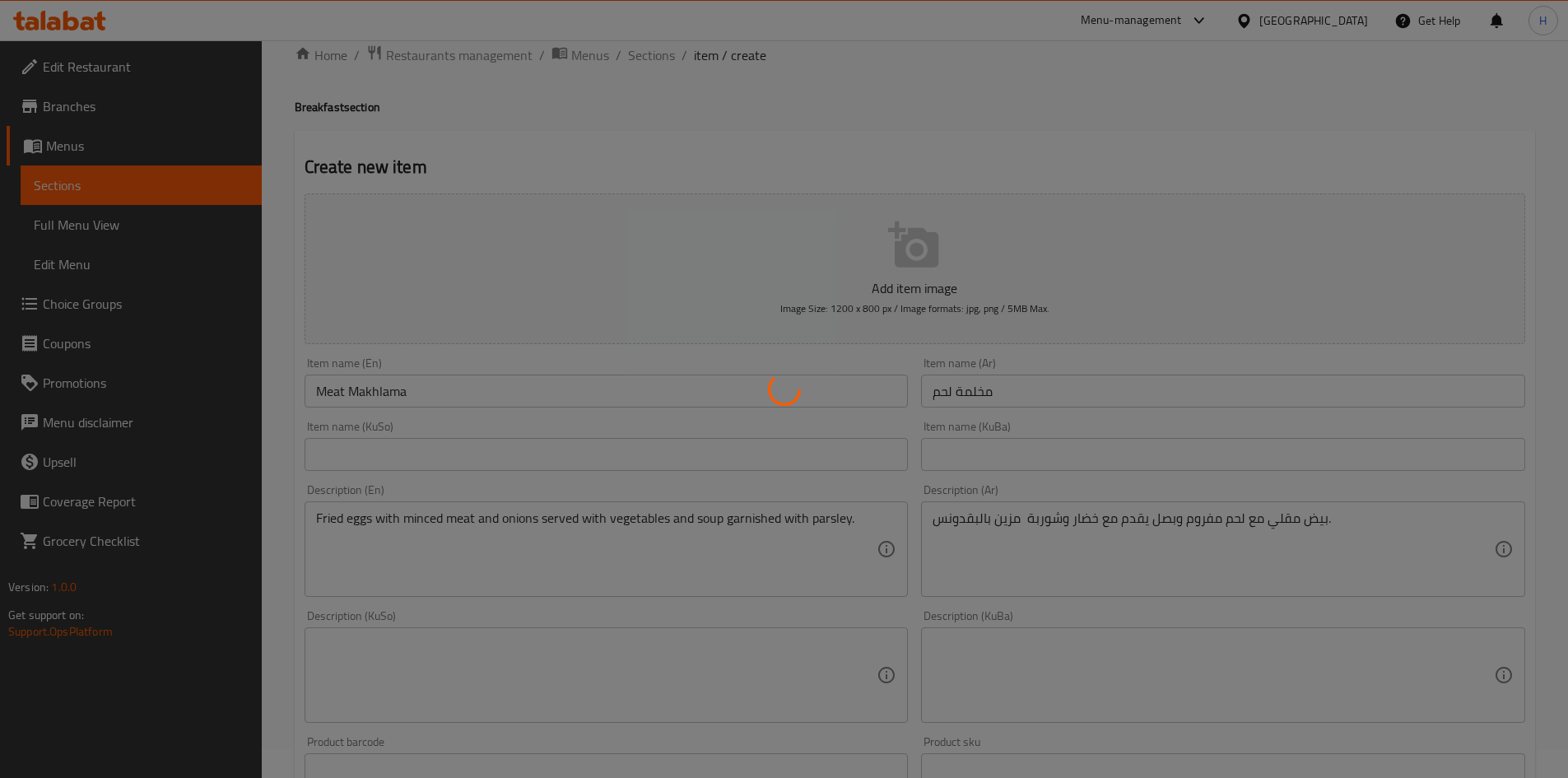
scroll to position [0, 0]
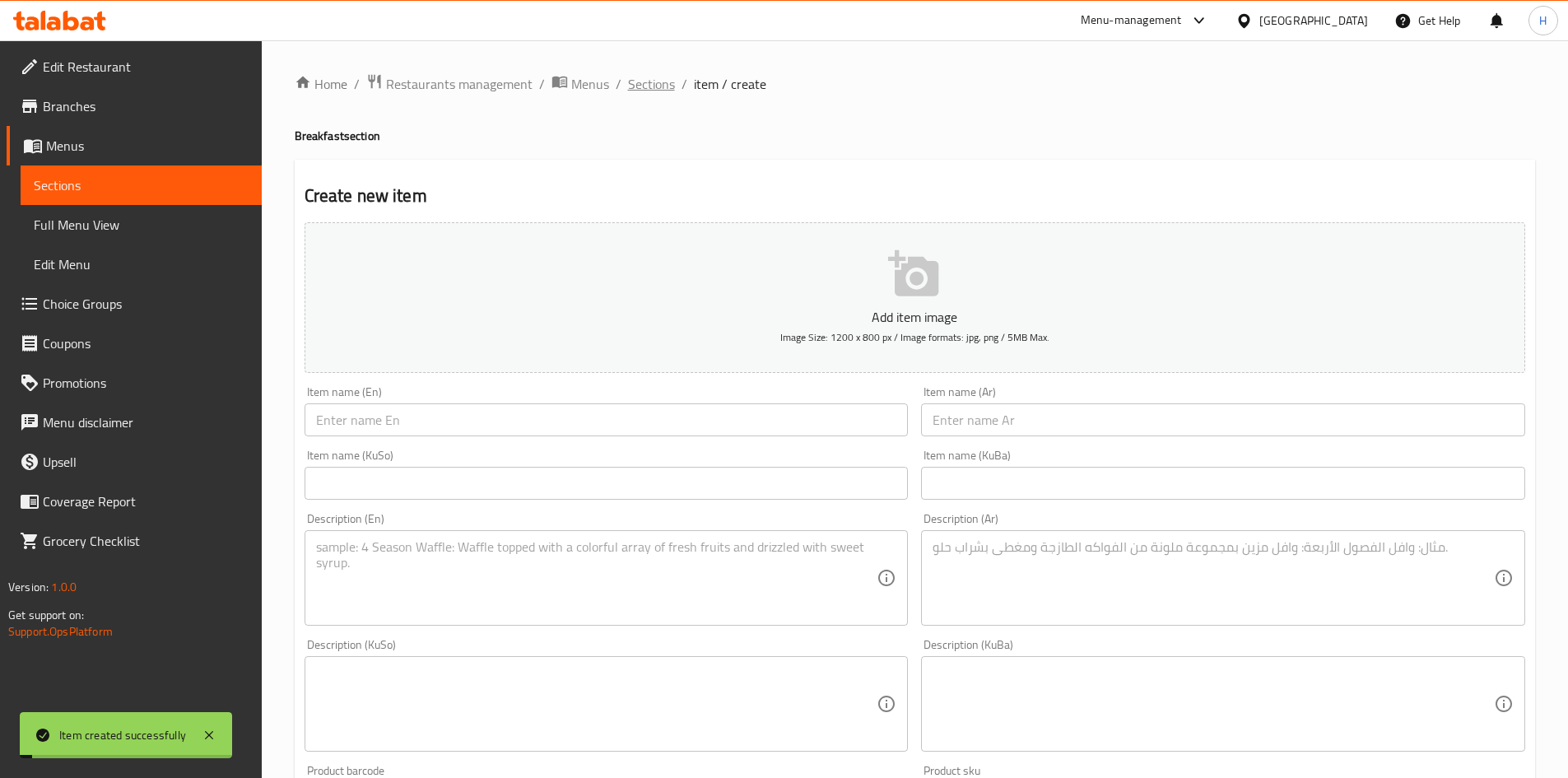
click at [645, 76] on span "Sections" at bounding box center [651, 84] width 47 height 20
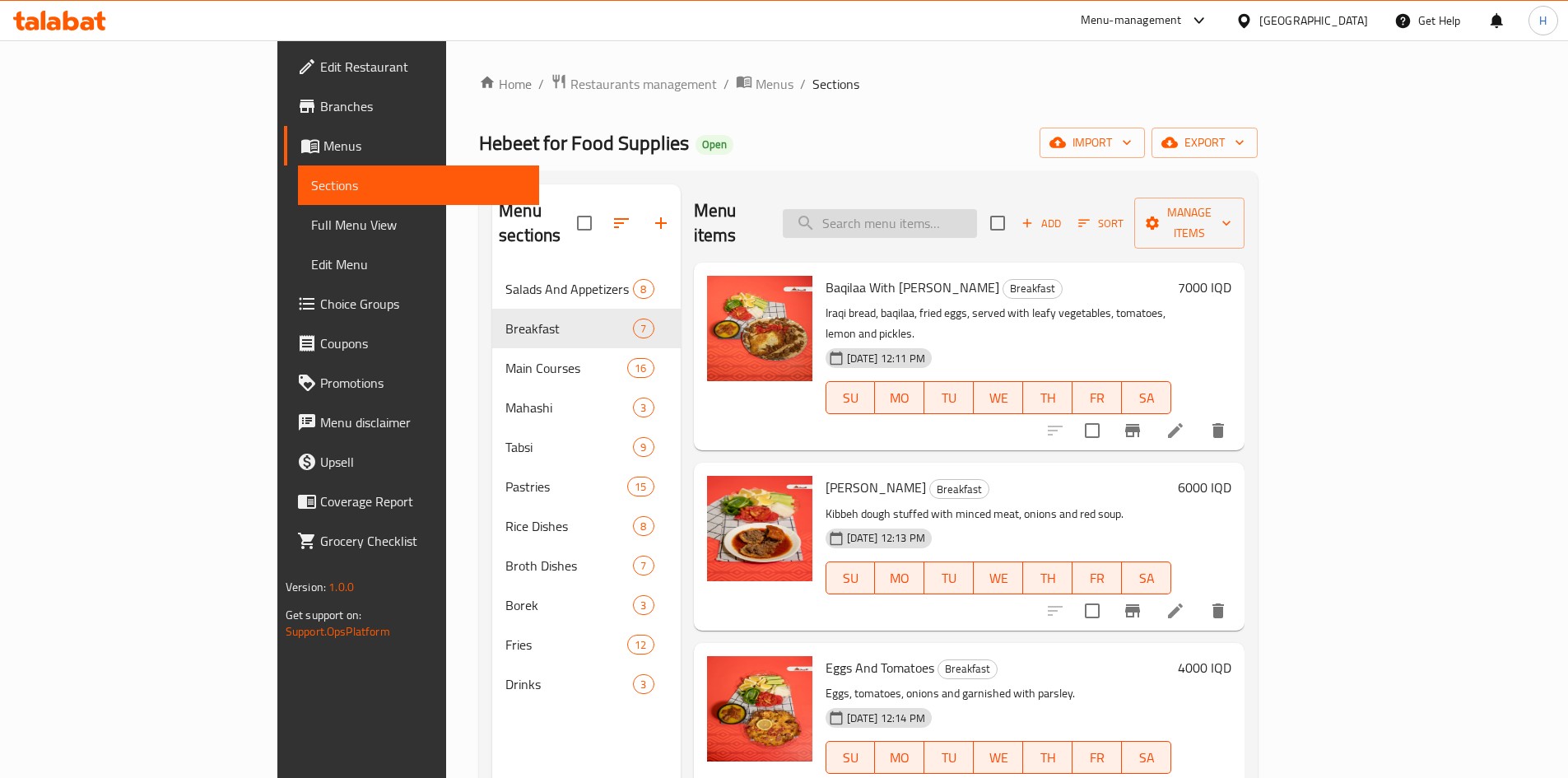
click at [978, 209] on input "search" at bounding box center [879, 224] width 194 height 29
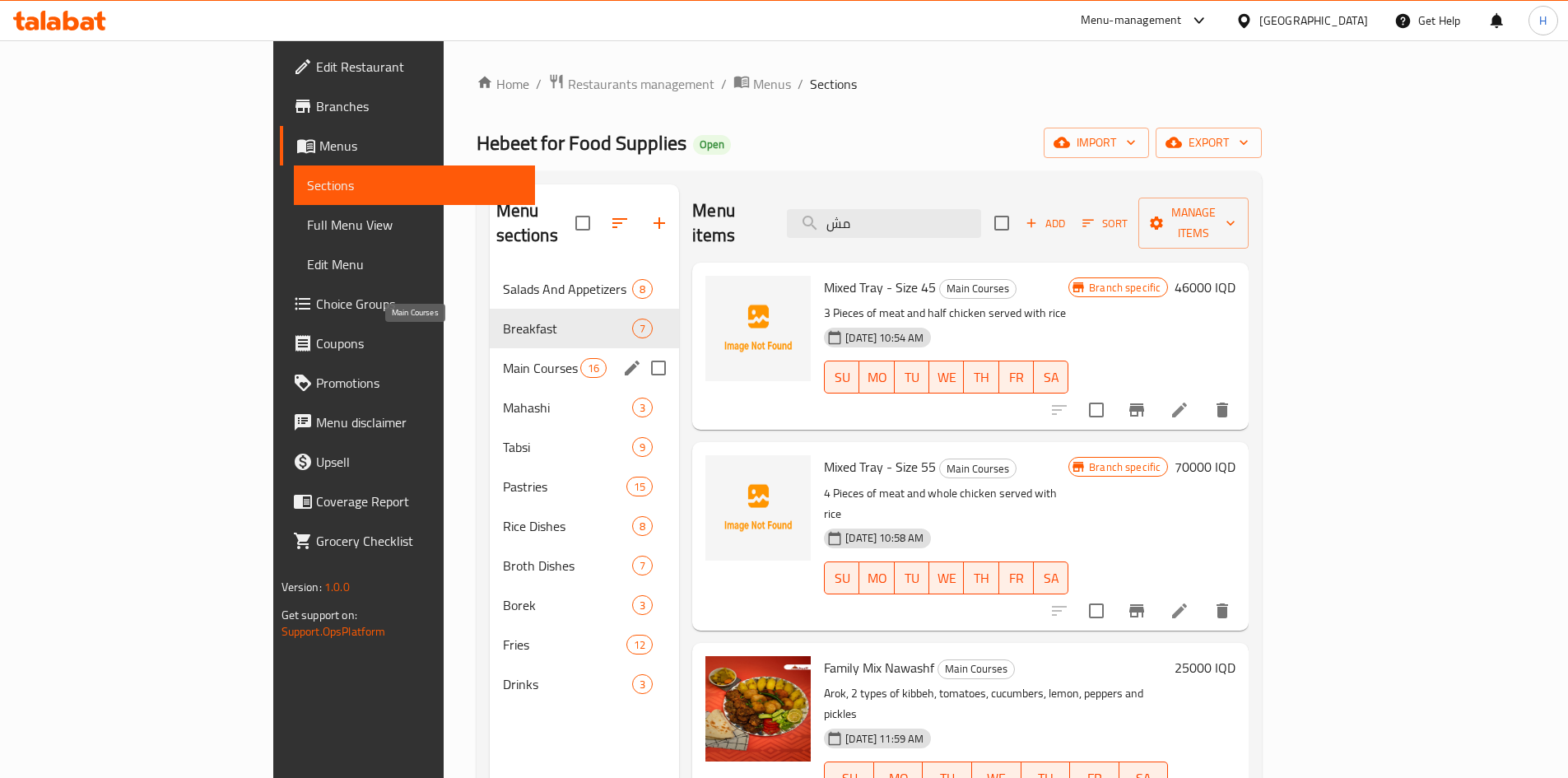
click at [503, 358] on span "Main Courses" at bounding box center [542, 368] width 78 height 20
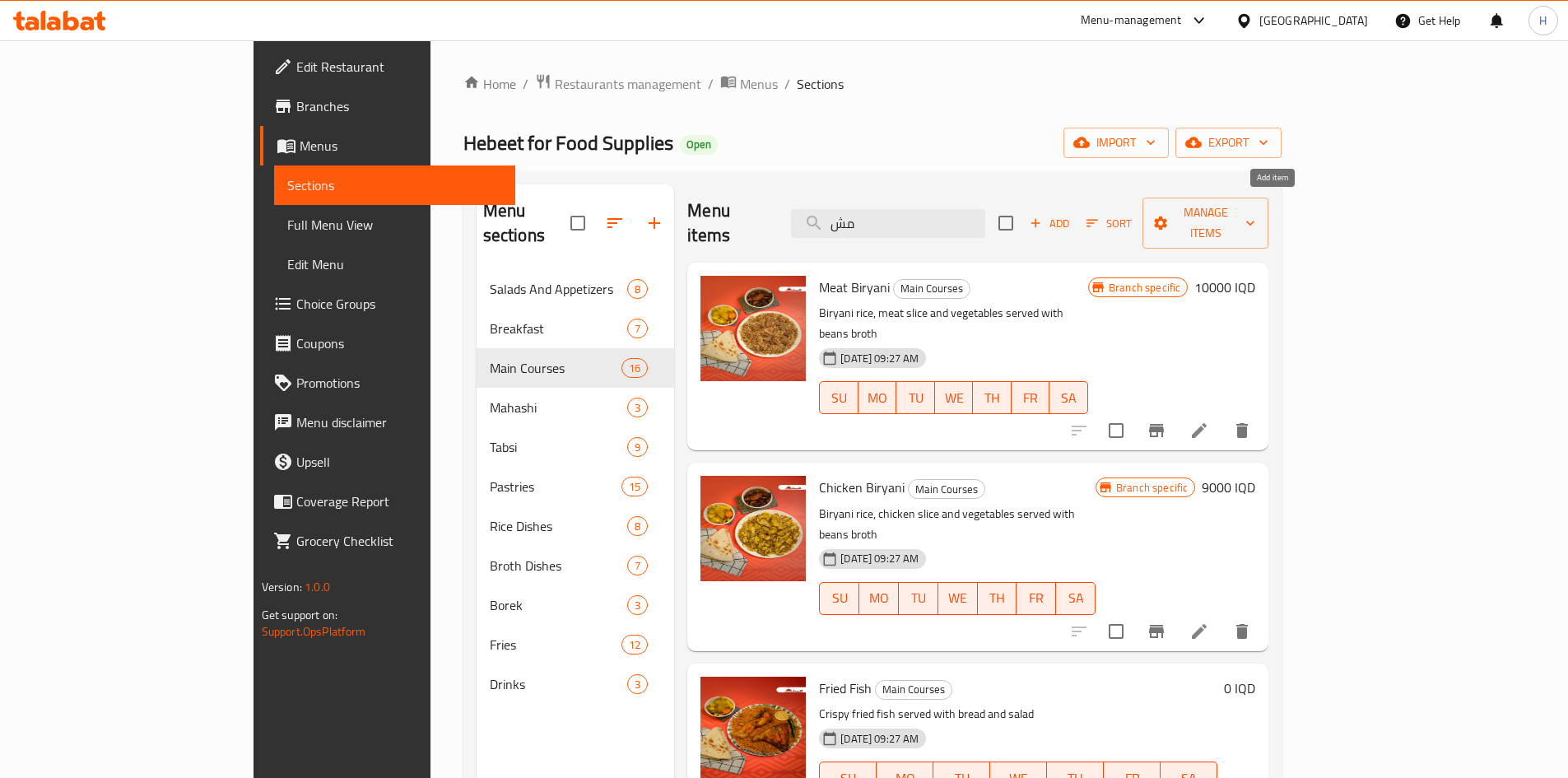
click at [1072, 215] on span "Add" at bounding box center [1049, 223] width 44 height 19
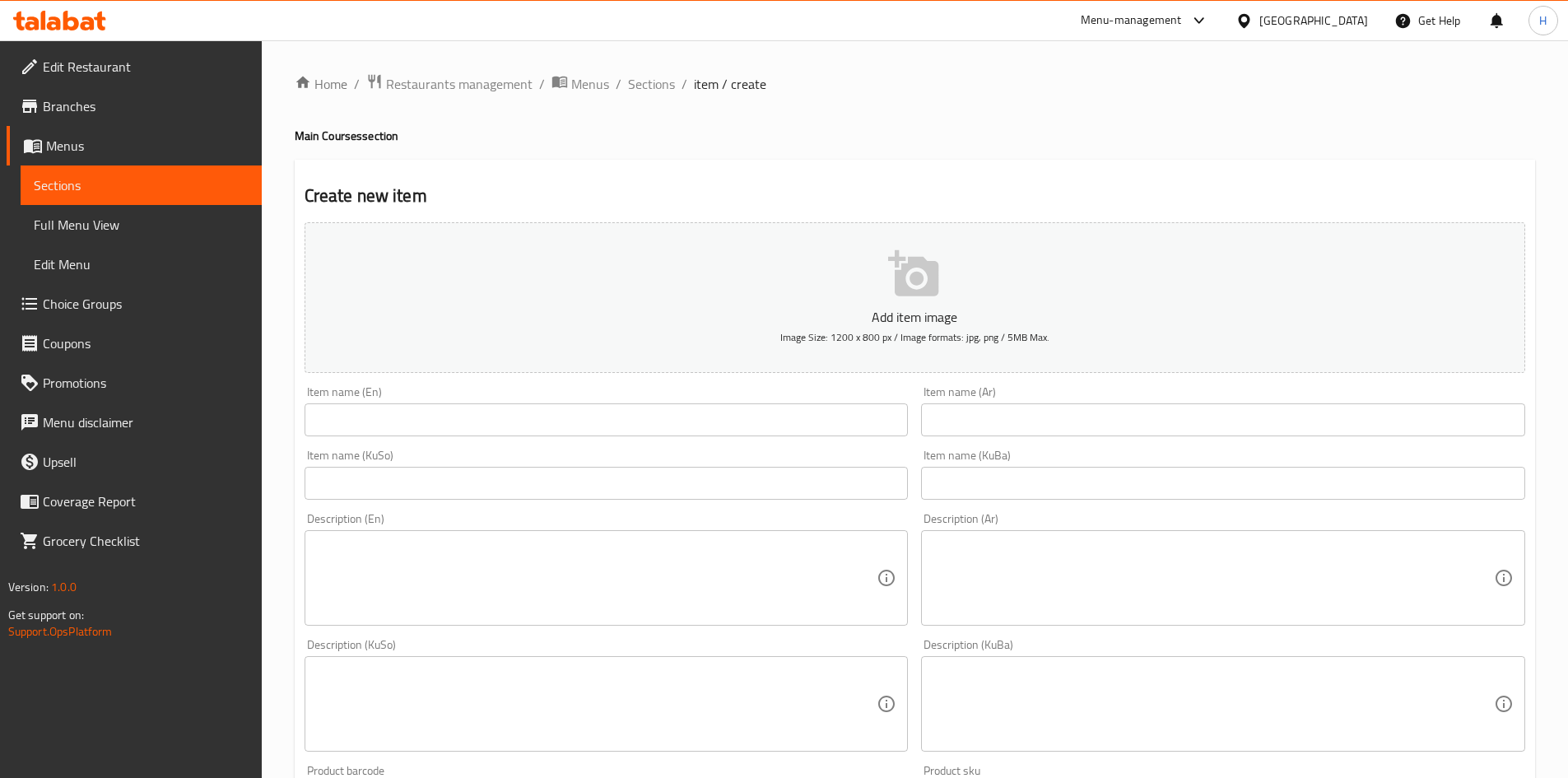
click at [1002, 428] on input "text" at bounding box center [1223, 420] width 604 height 33
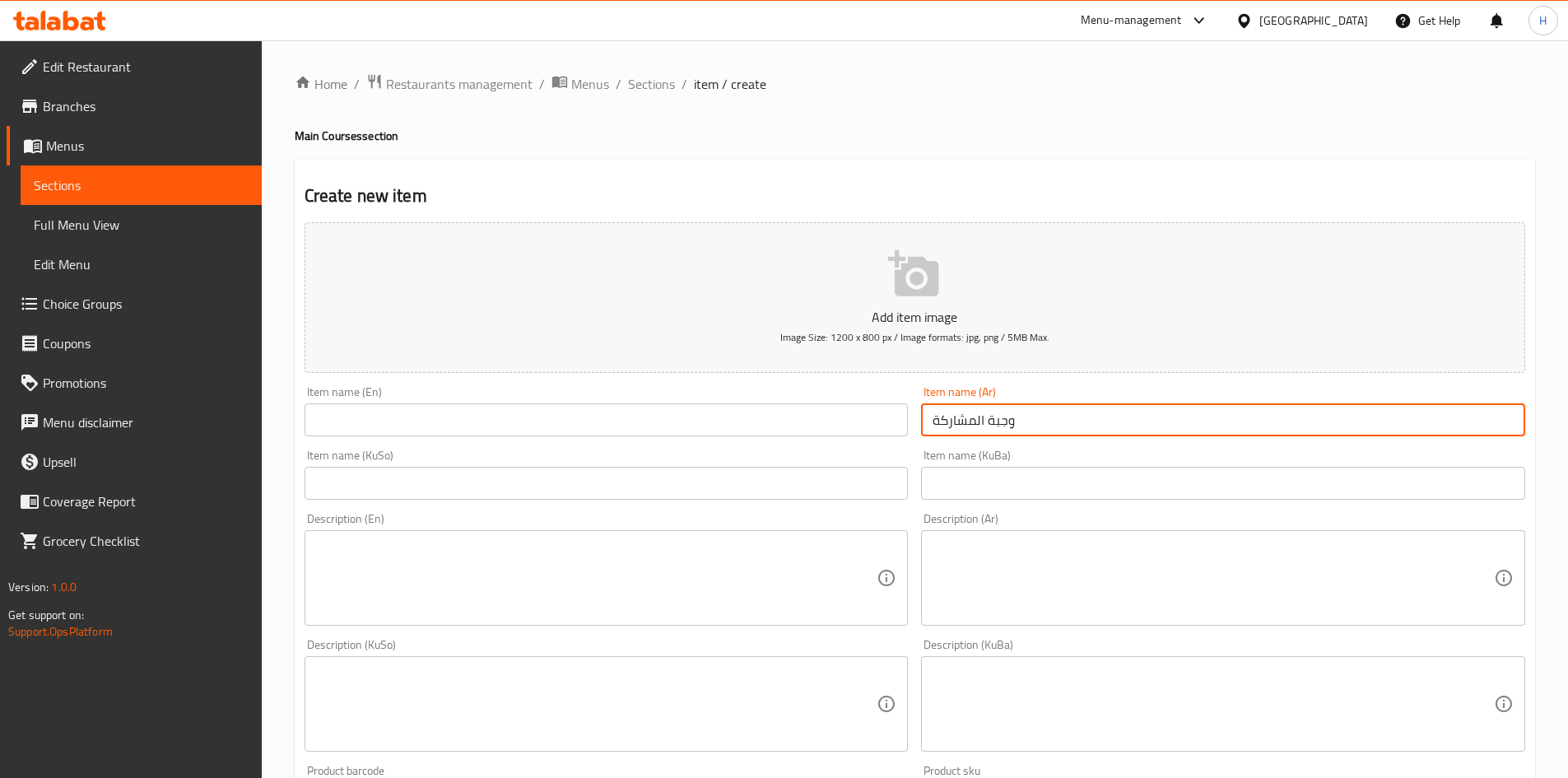
click at [1002, 428] on input "وجبة المشاركة" at bounding box center [1223, 420] width 604 height 33
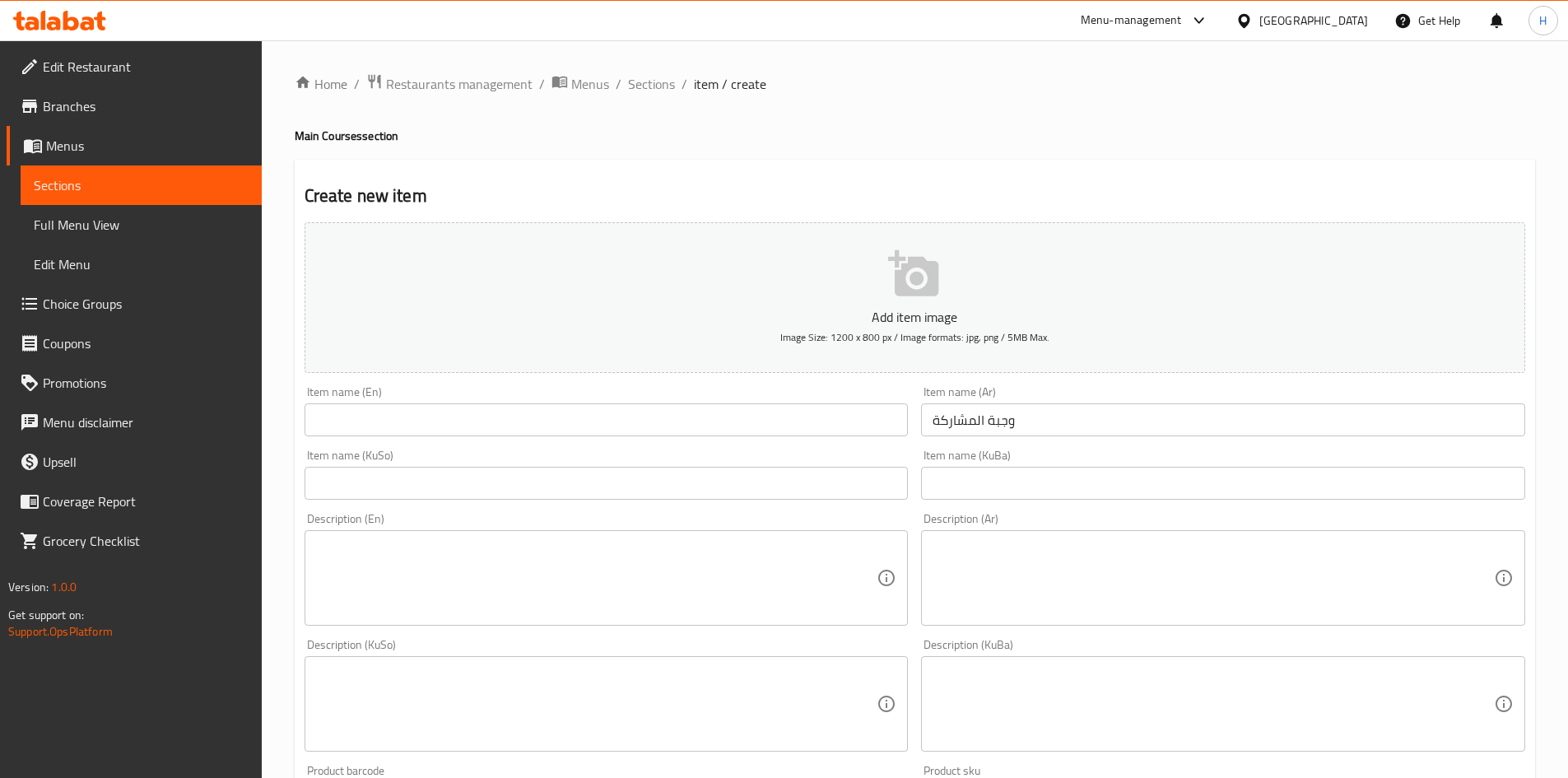
click at [438, 439] on div "Item name (En) Item name (En)" at bounding box center [607, 411] width 618 height 63
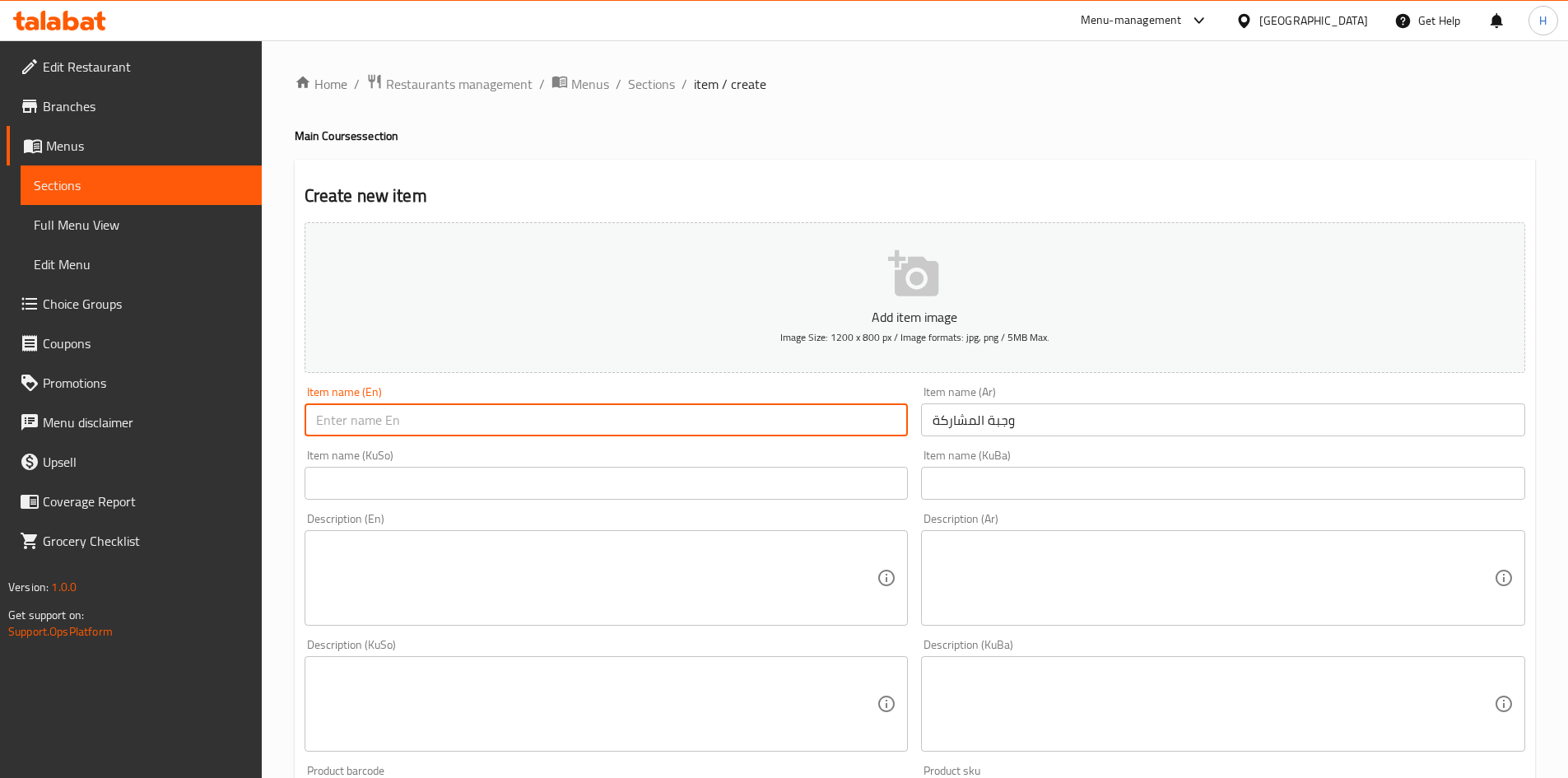
click at [439, 433] on input "text" at bounding box center [606, 420] width 604 height 33
paste input "Sharing meal"
click at [316, 425] on input "Sharing meal" at bounding box center [606, 420] width 604 height 33
click at [367, 422] on input "Sharing meal" at bounding box center [606, 420] width 604 height 33
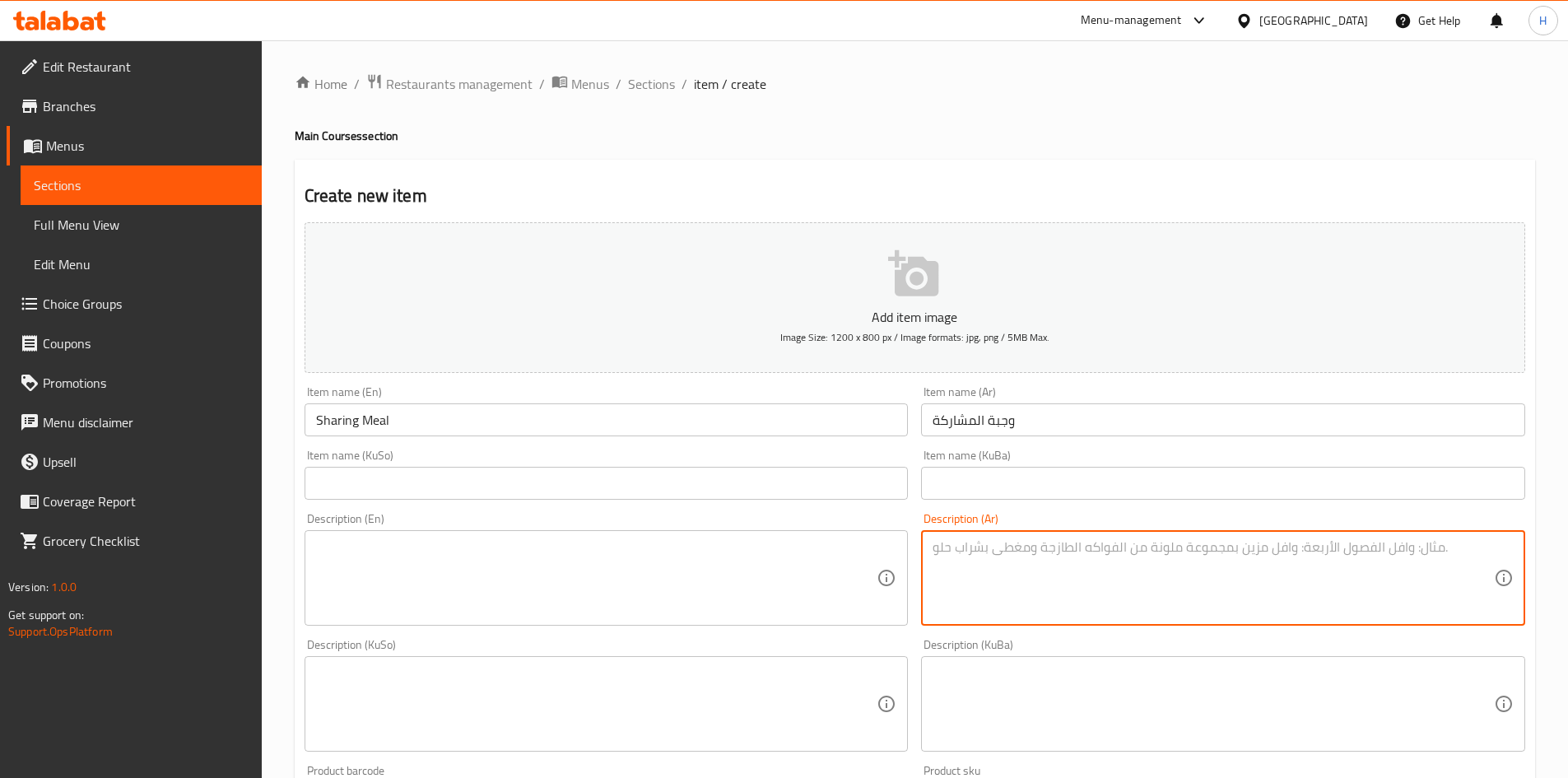
click at [1042, 577] on textarea at bounding box center [1213, 579] width 561 height 79
click at [1046, 564] on textarea at bounding box center [1213, 579] width 561 height 79
click at [960, 555] on textarea "لحم بعجين, مخلمة, باذنجان, شوربة, خضار," at bounding box center [1213, 579] width 561 height 79
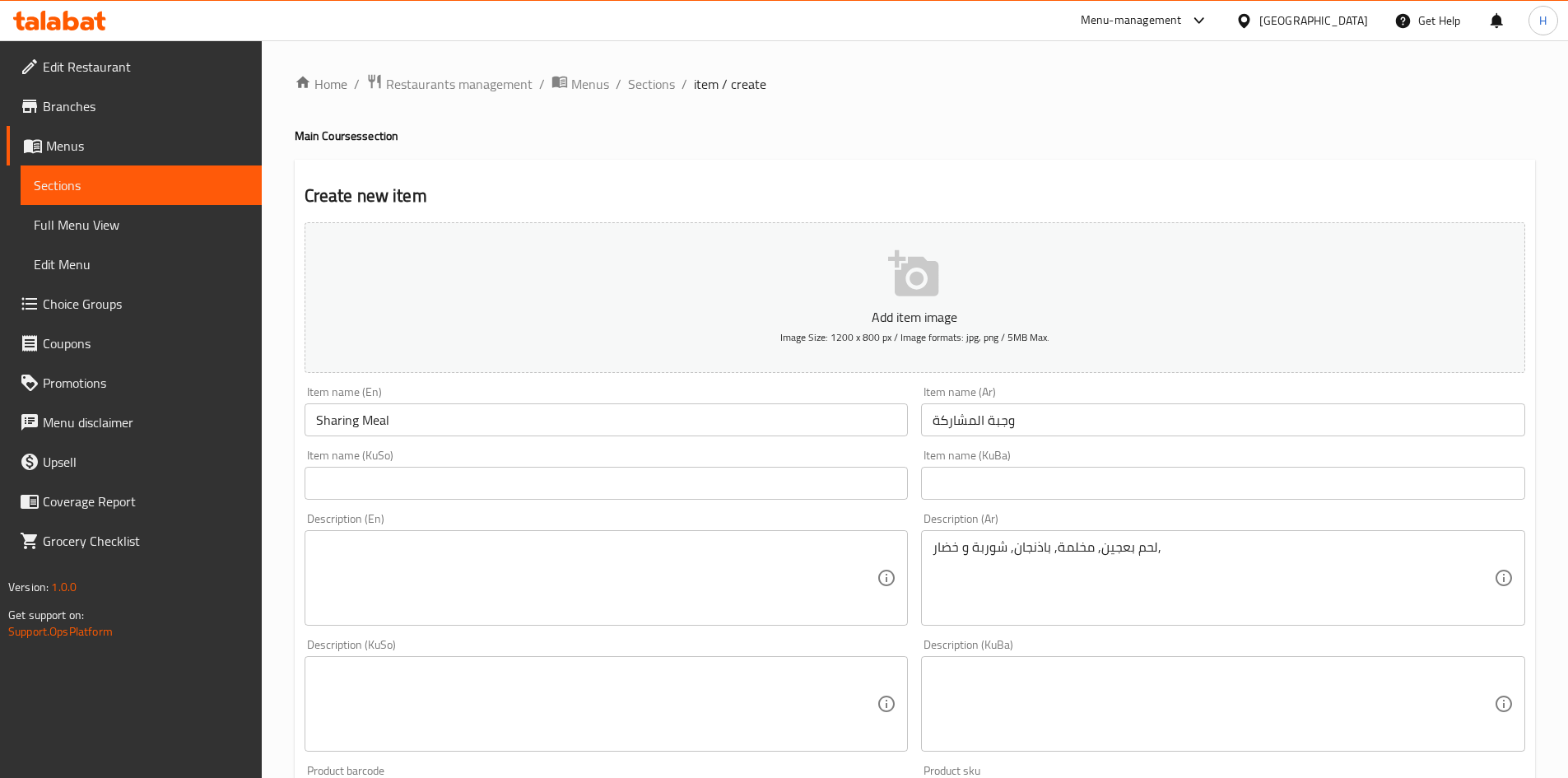
click at [1036, 533] on div "لحم بعجين, مخلمة, باذنجان, شوربة و خضار, Description (Ar)" at bounding box center [1223, 578] width 604 height 96
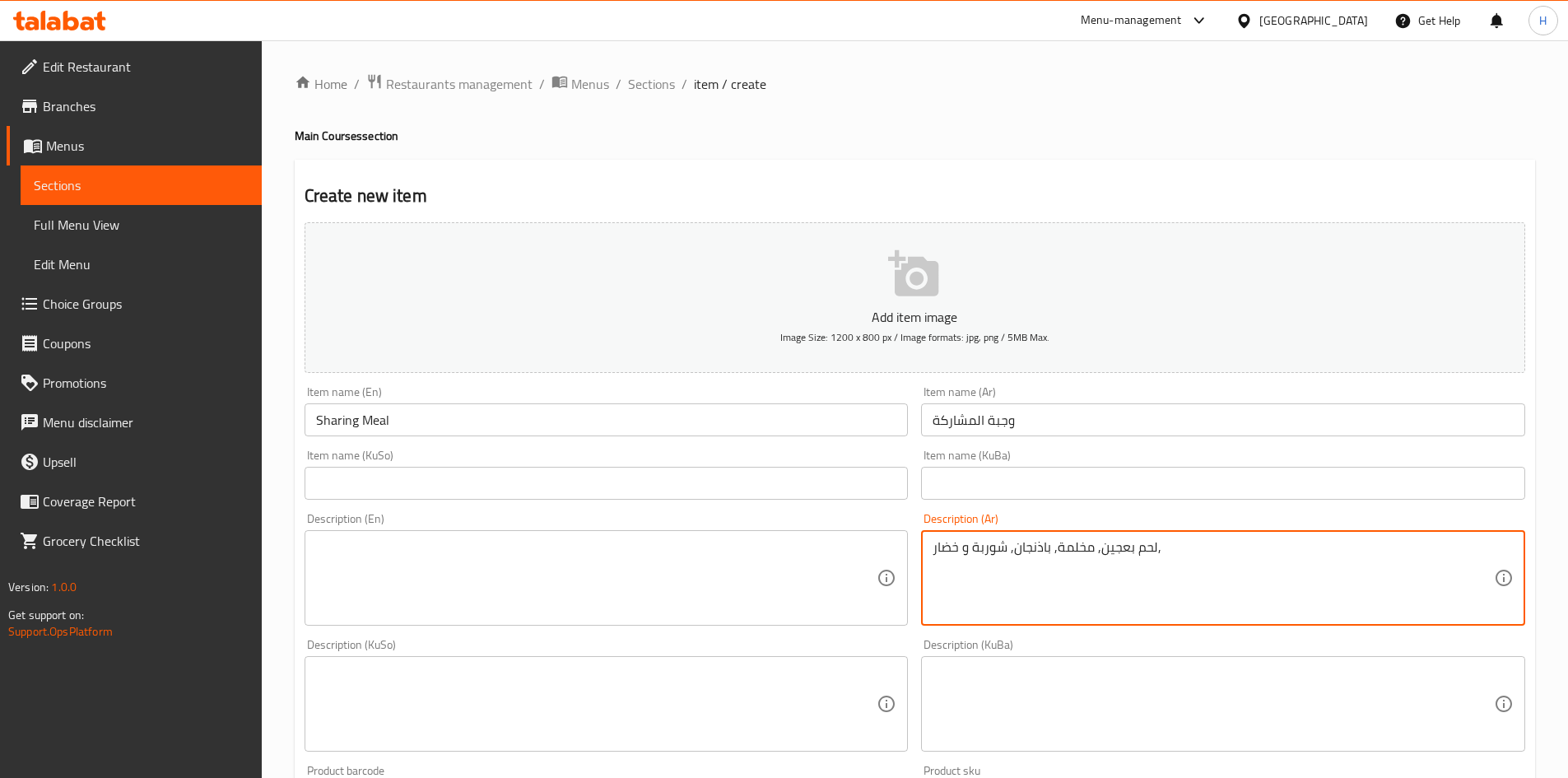
click at [1035, 586] on textarea "لحم بعجين, مخلمة, باذنجان, شوربة و خضار," at bounding box center [1213, 579] width 561 height 79
click at [461, 573] on textarea at bounding box center [596, 579] width 561 height 79
paste textarea "Meat with dough, pickles, eggplant, soup and vegetables,"
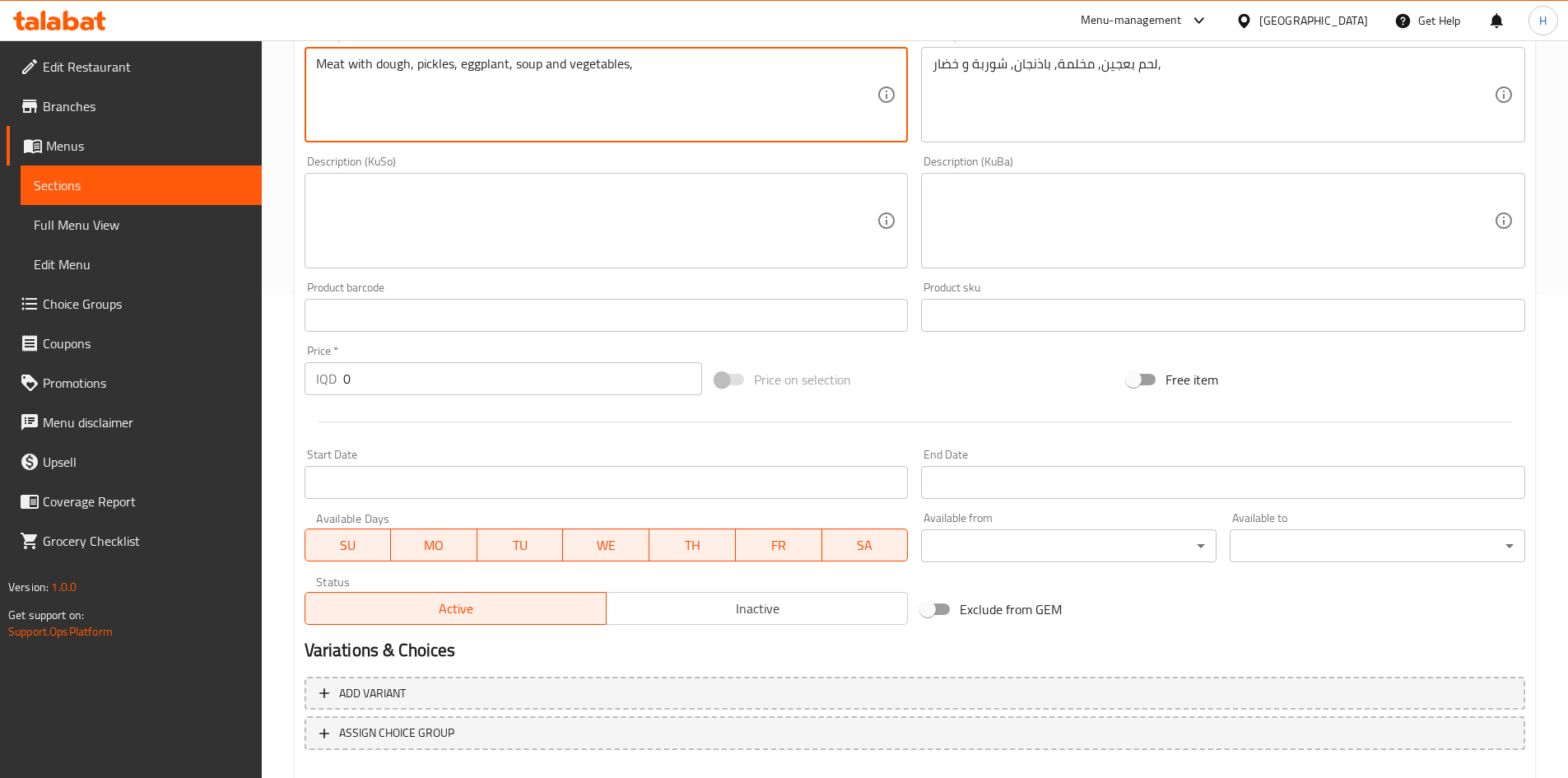
scroll to position [575, 0]
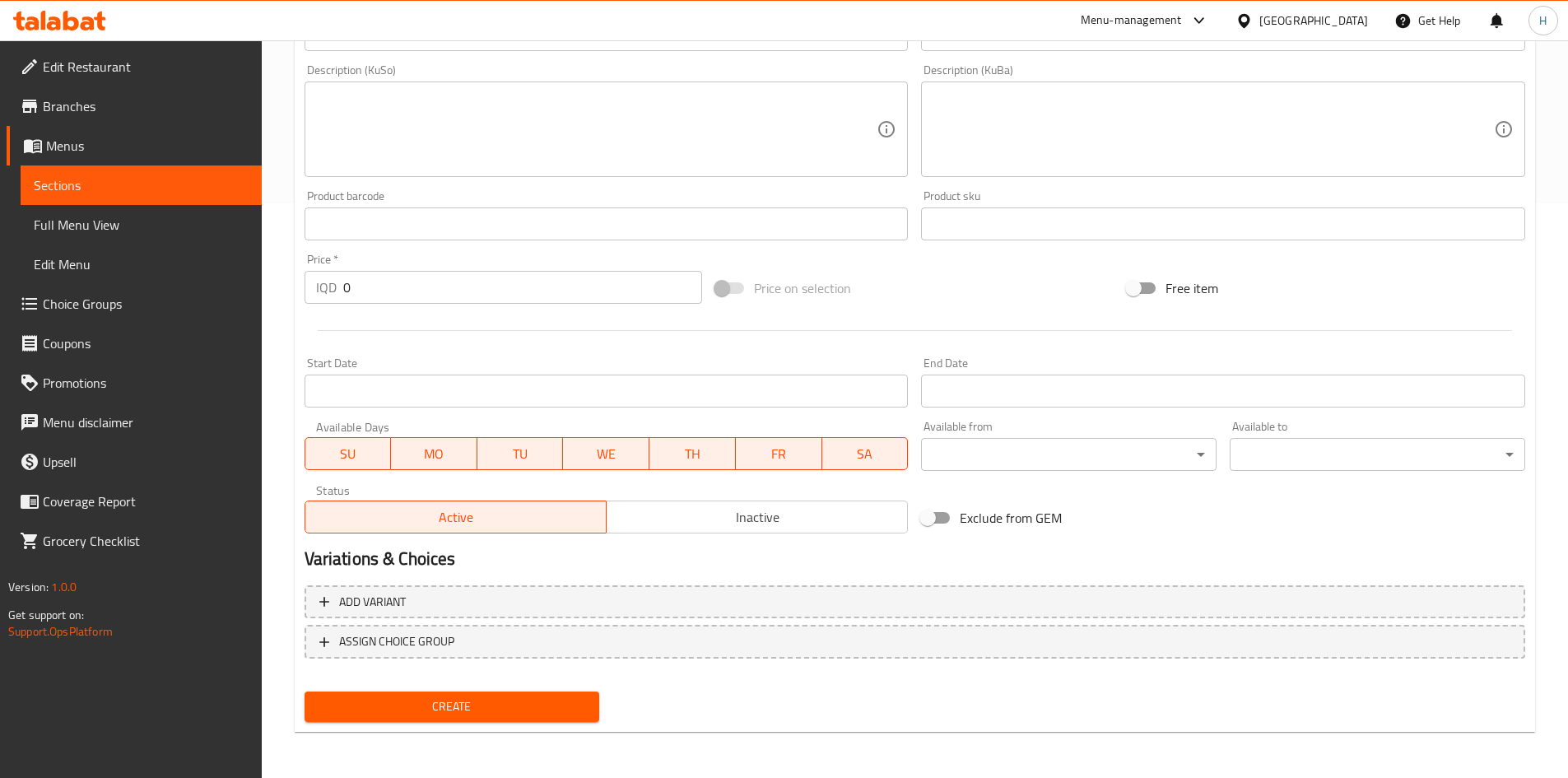
click at [399, 294] on input "0" at bounding box center [523, 287] width 360 height 33
click at [515, 708] on span "Create" at bounding box center [452, 707] width 269 height 21
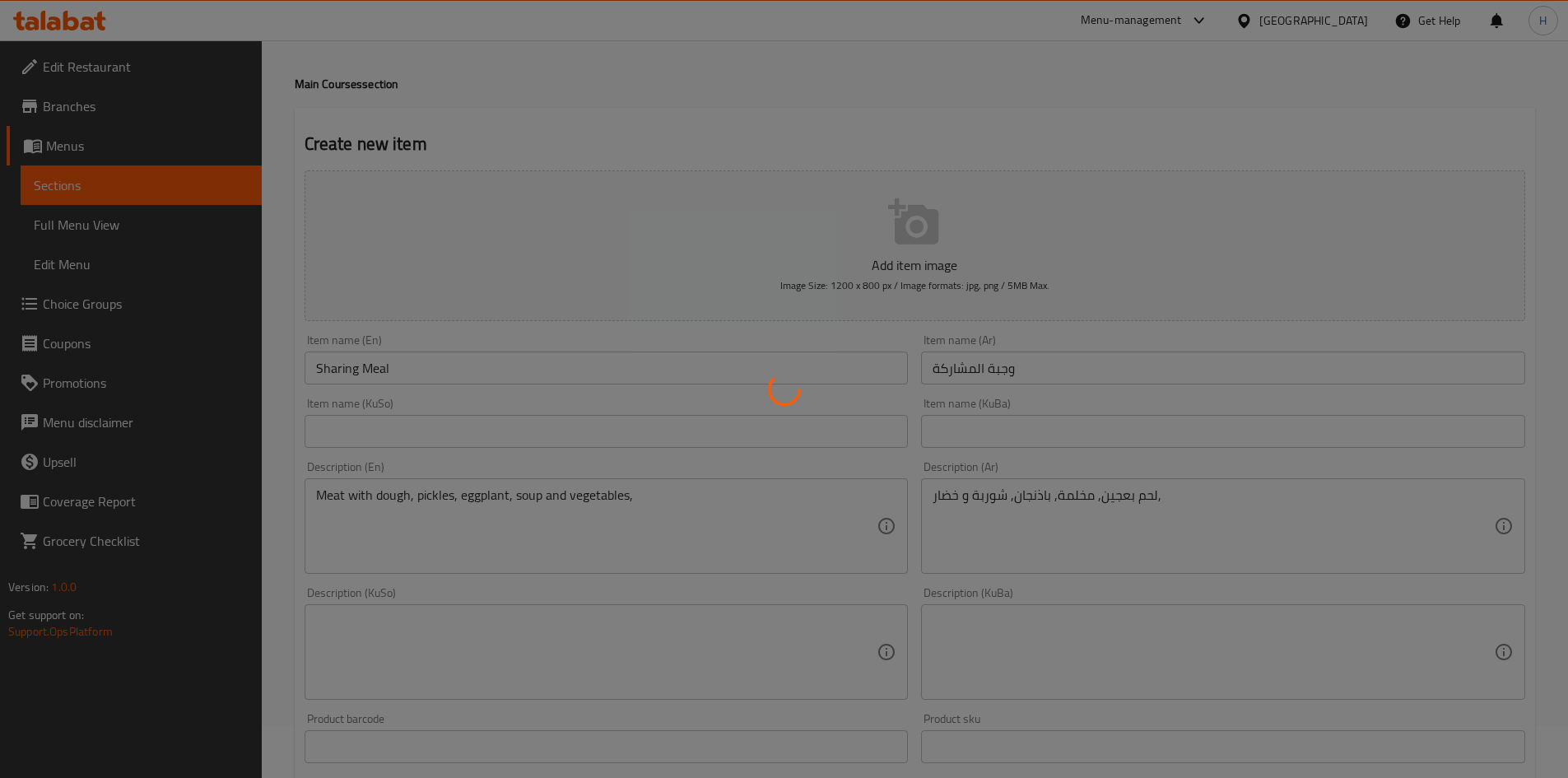
scroll to position [0, 0]
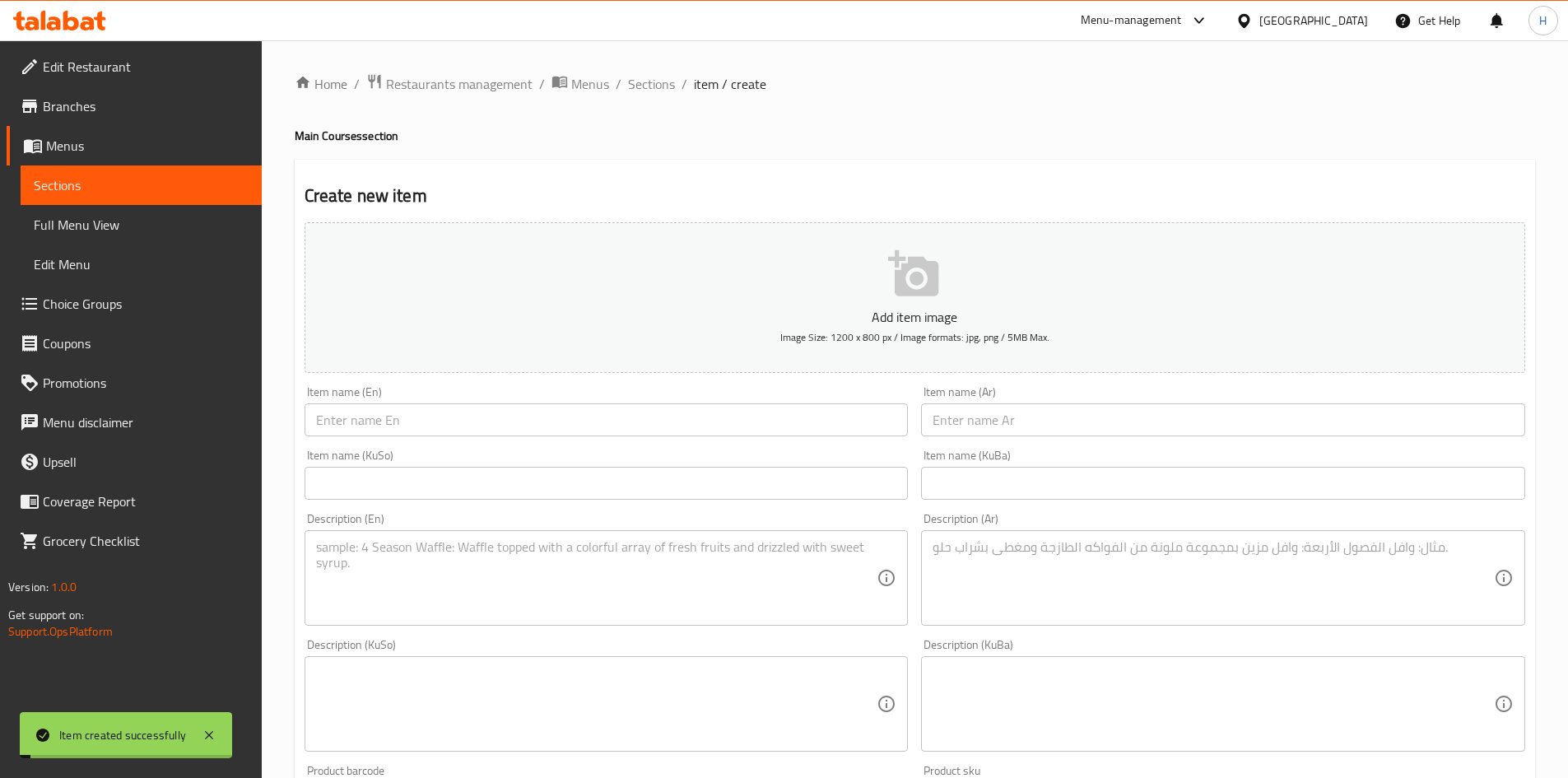
click at [618, 74] on li "/" at bounding box center [619, 84] width 6 height 20
click at [628, 75] on span "Sections" at bounding box center [651, 84] width 47 height 20
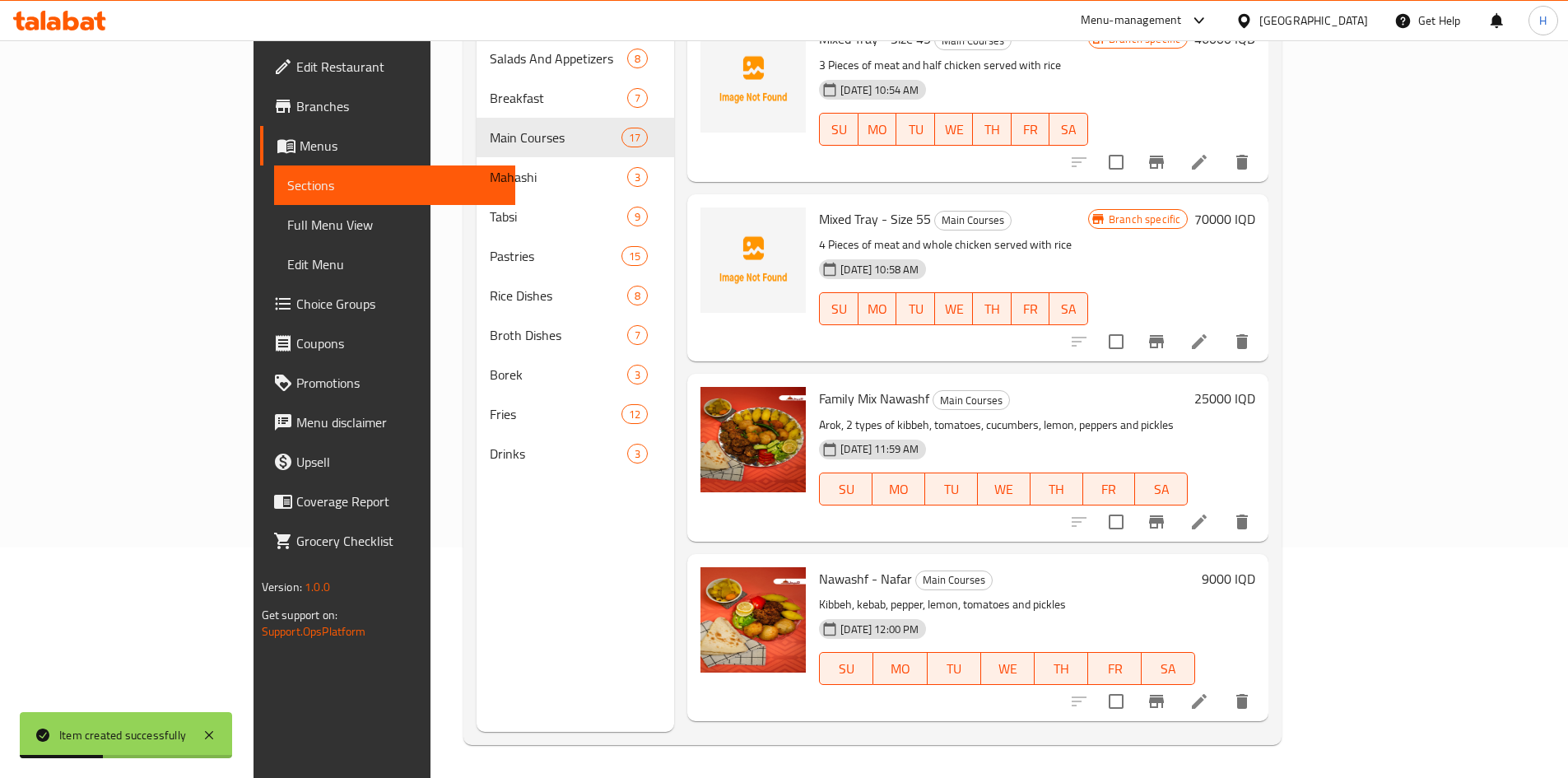
scroll to position [2322, 0]
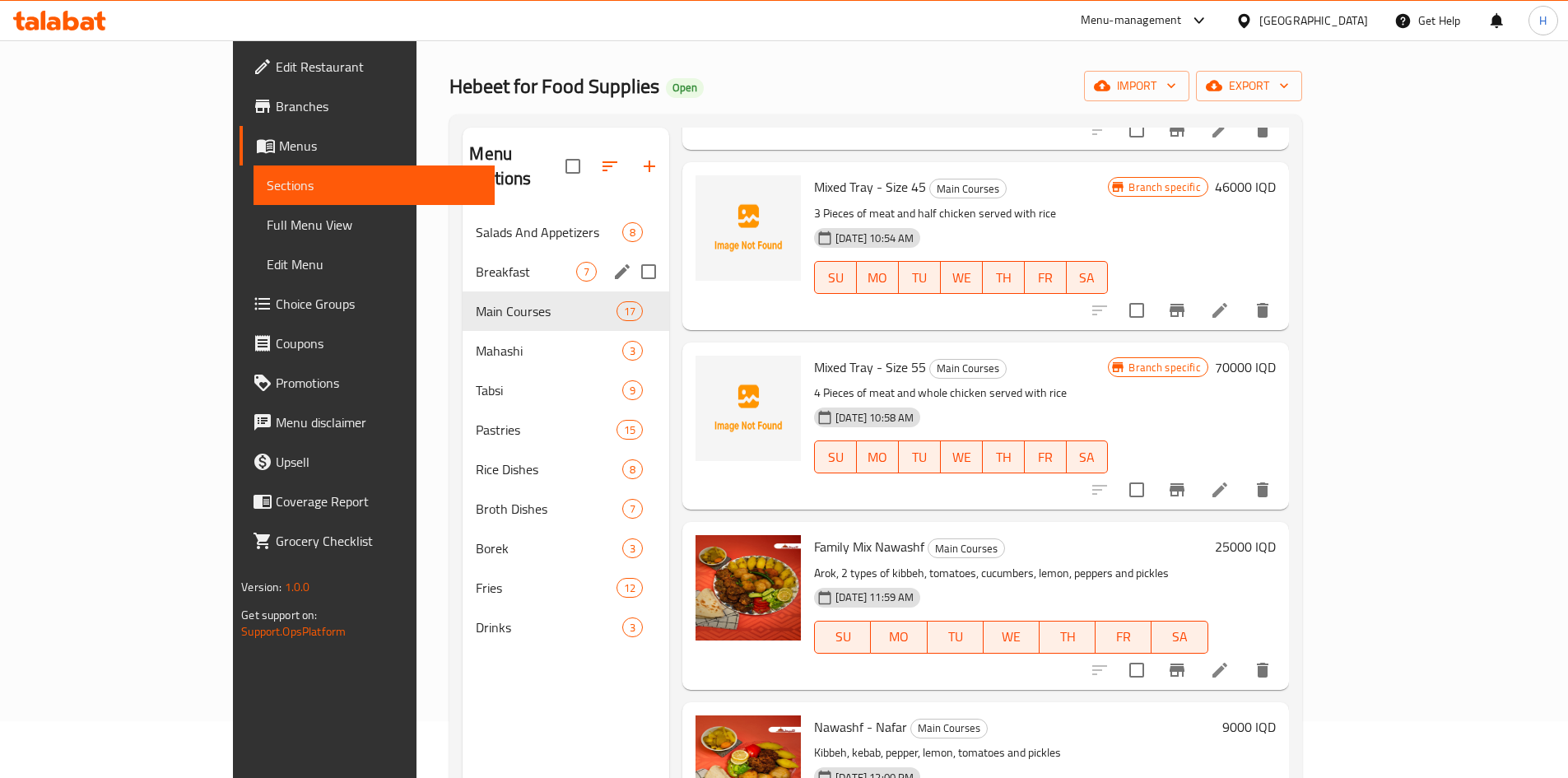
scroll to position [0, 0]
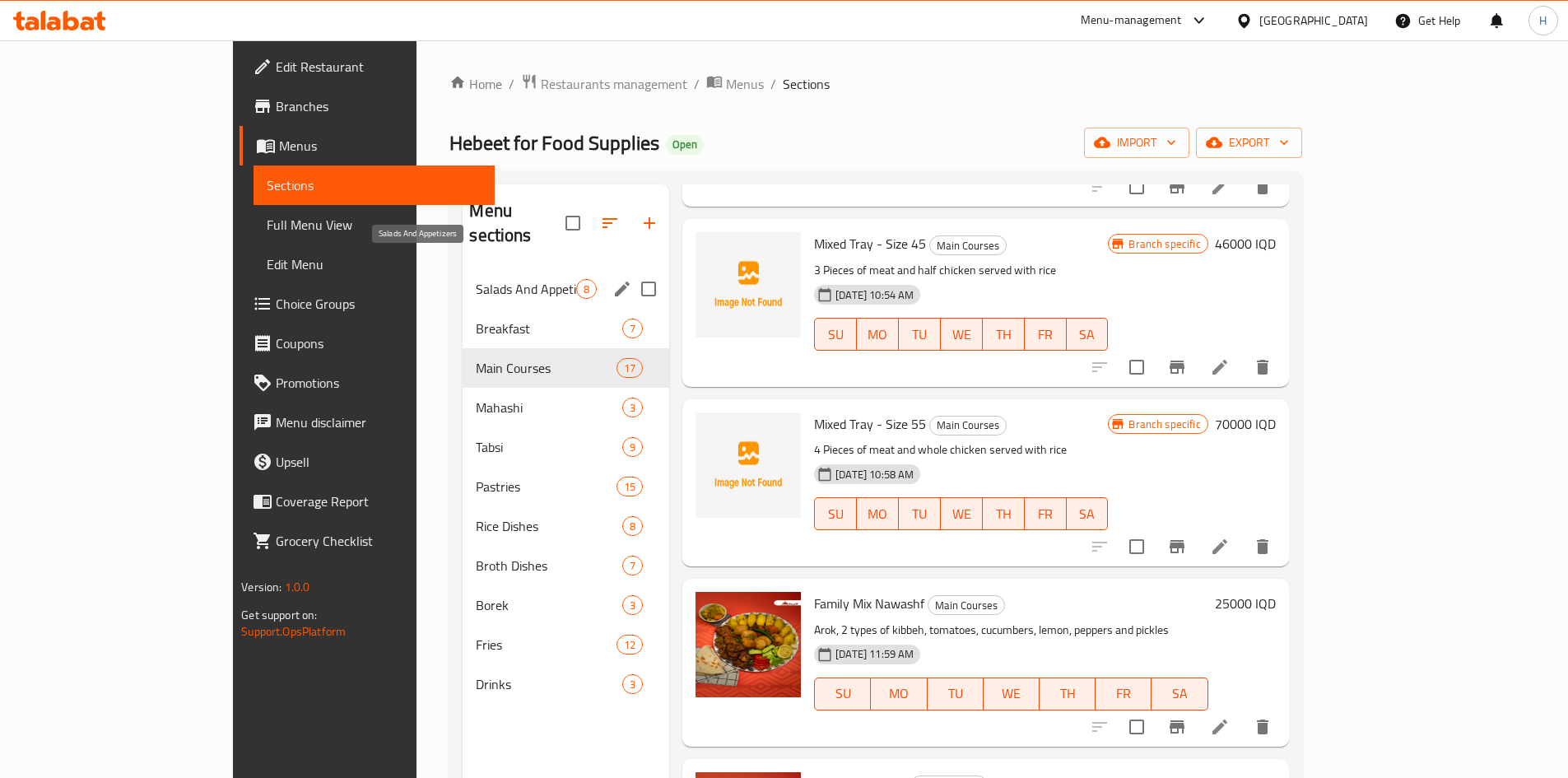
click at [476, 280] on span "Salads And Appetizers" at bounding box center [526, 289] width 101 height 20
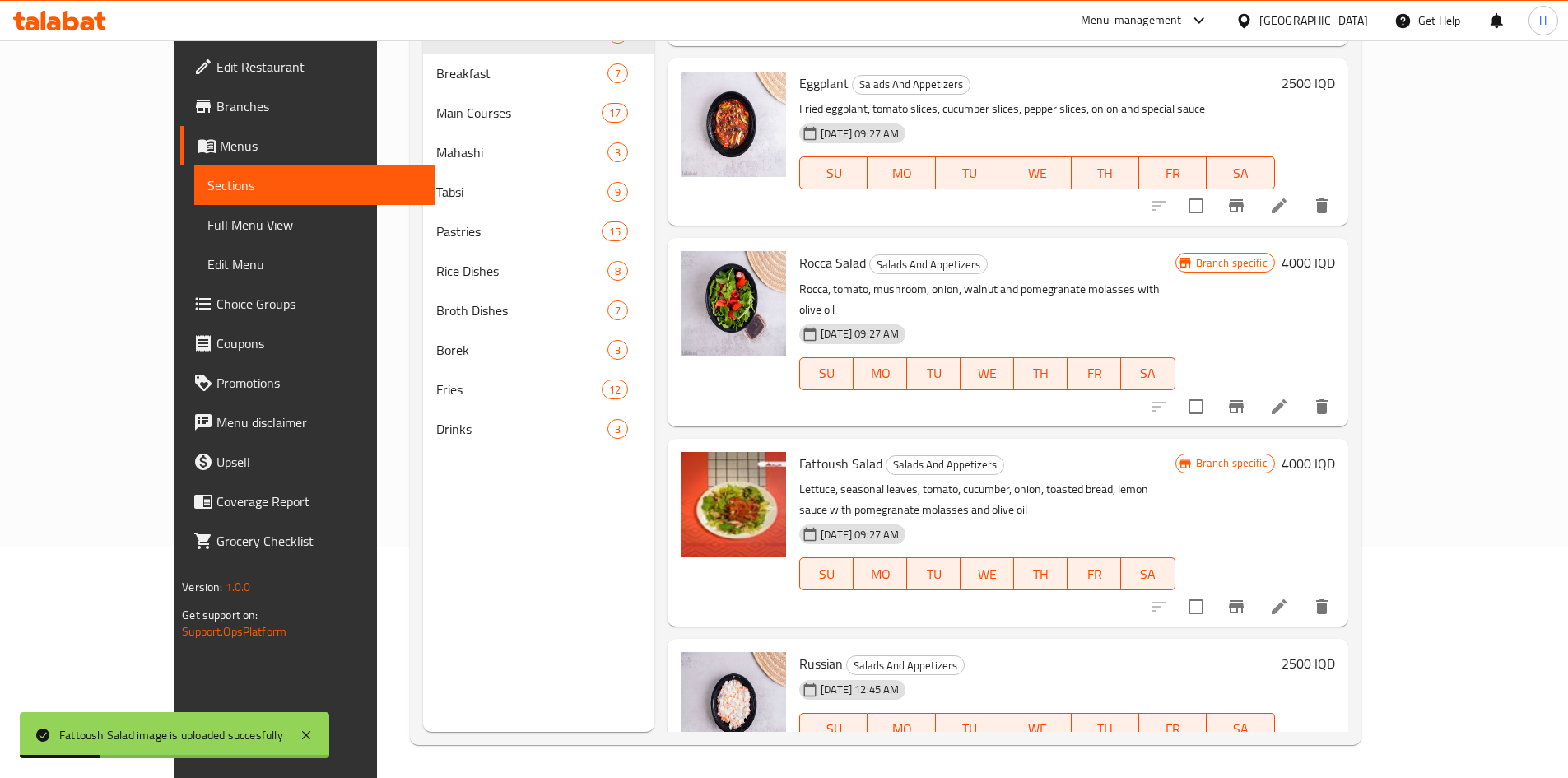
scroll to position [678, 0]
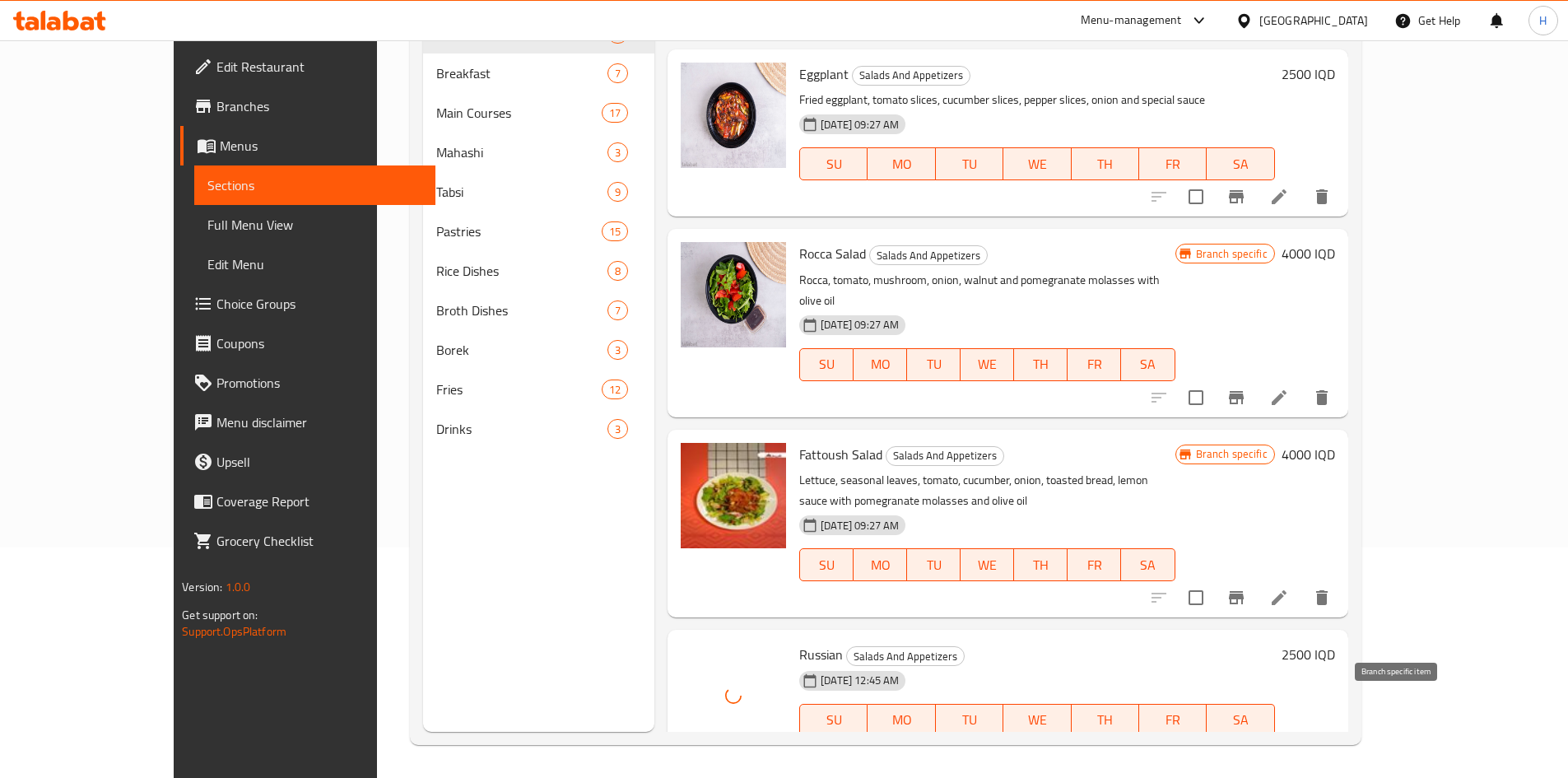
click at [1247, 744] on icon "Branch-specific-item" at bounding box center [1236, 753] width 20 height 20
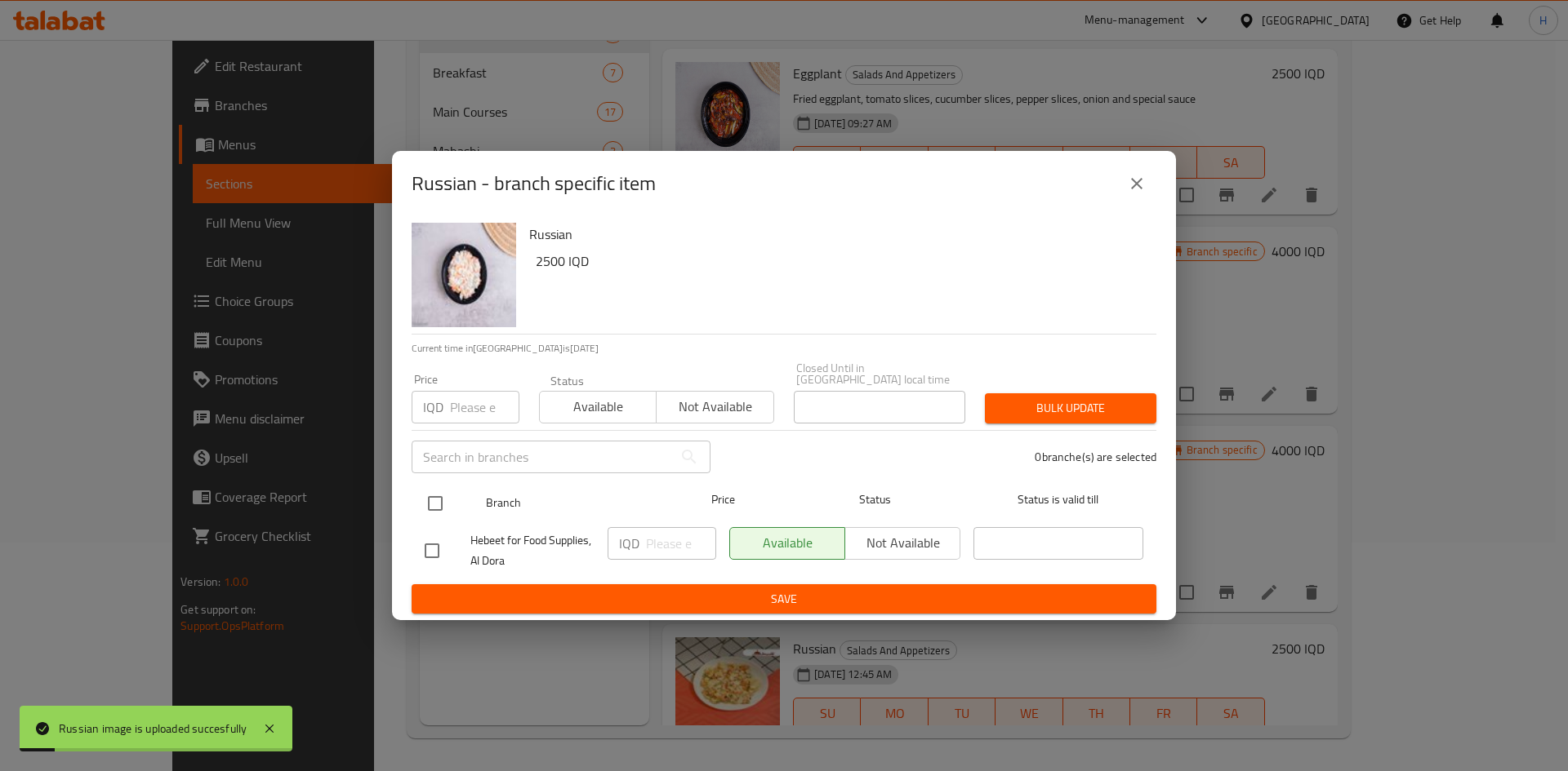
click at [442, 500] on input "checkbox" at bounding box center [435, 503] width 34 height 34
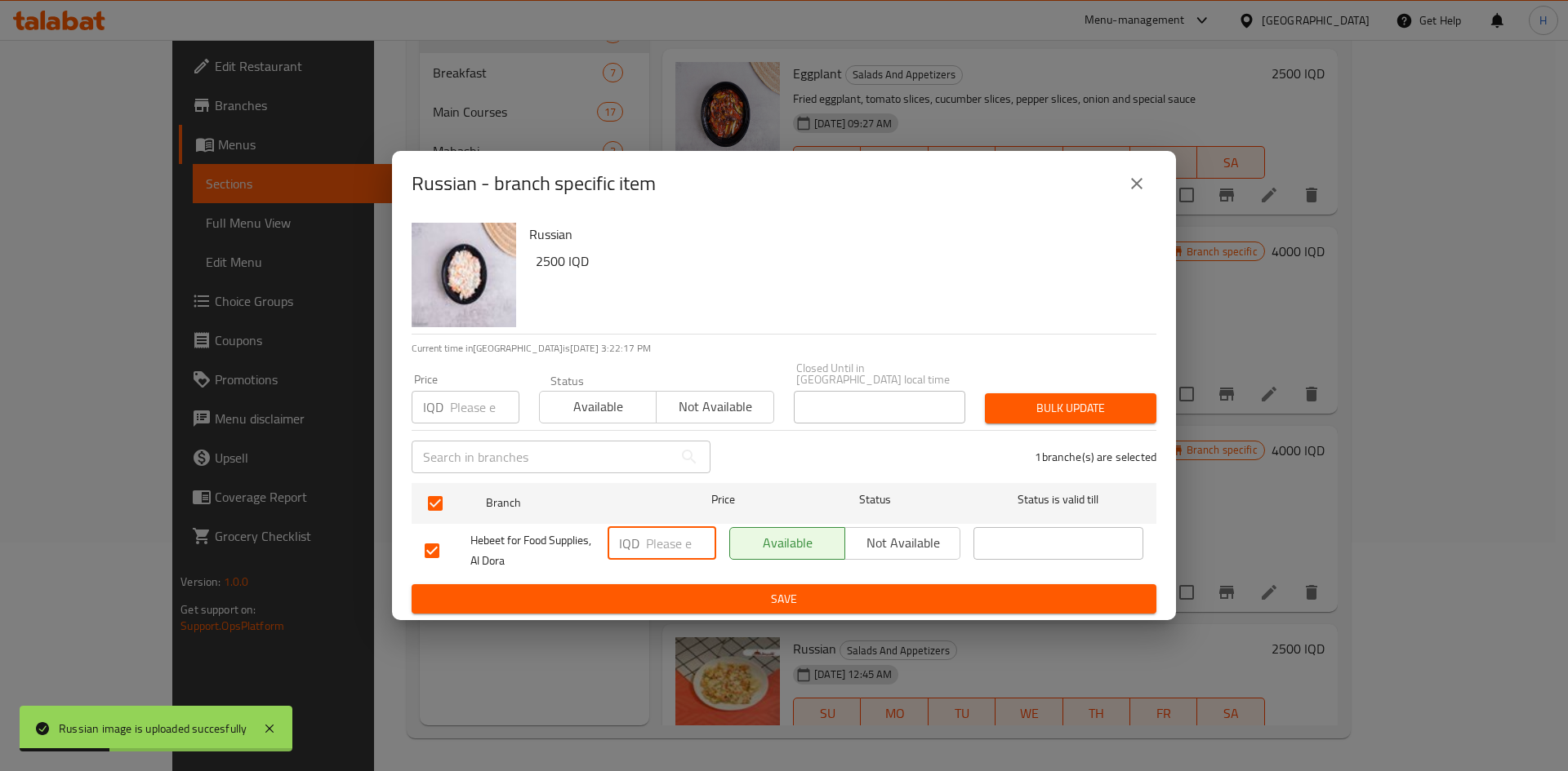
click at [646, 542] on input "number" at bounding box center [681, 543] width 70 height 33
click at [642, 597] on span "Save" at bounding box center [784, 600] width 719 height 20
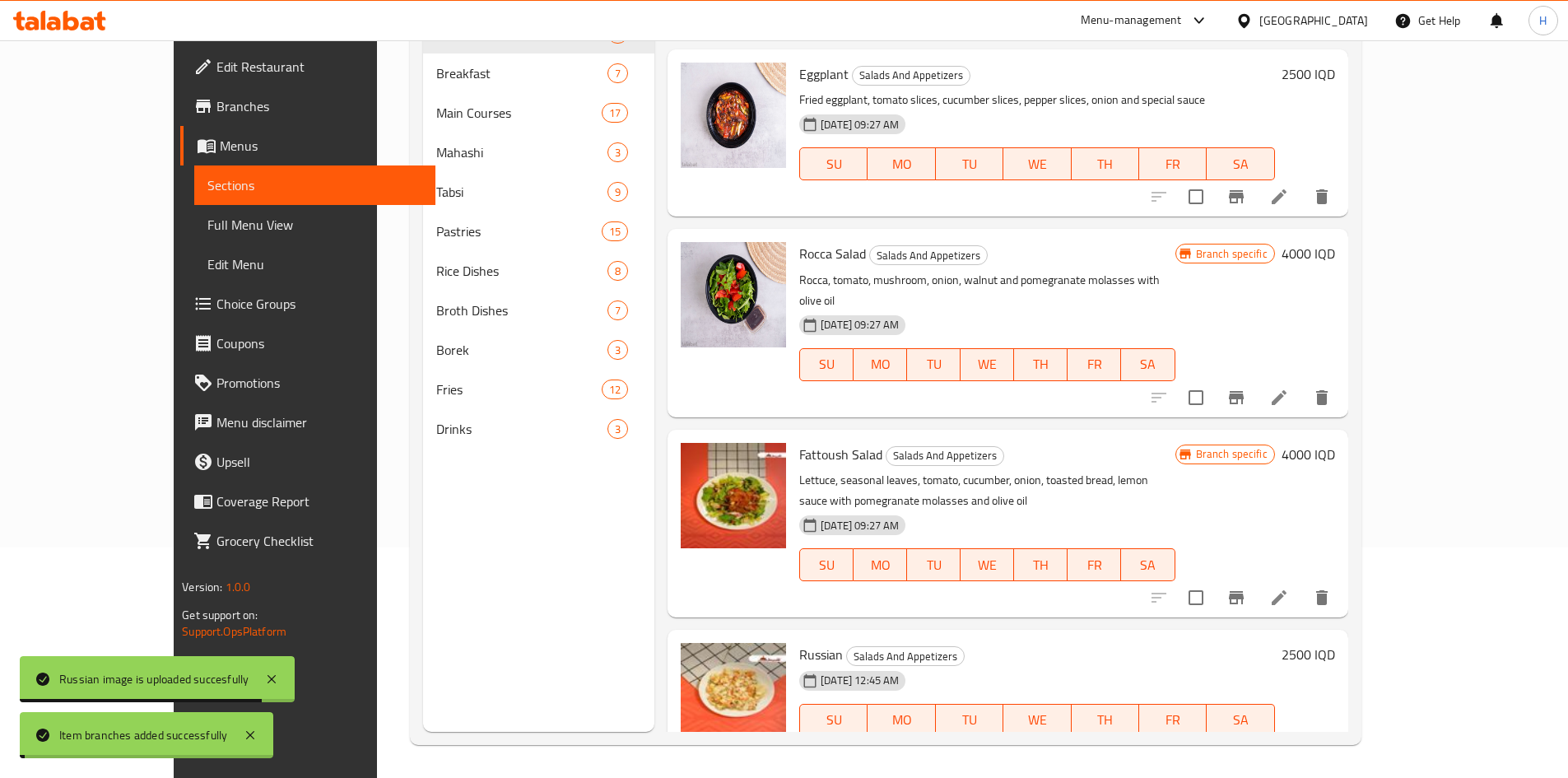
click at [1336, 643] on h6 "2500 IQD" at bounding box center [1308, 654] width 54 height 23
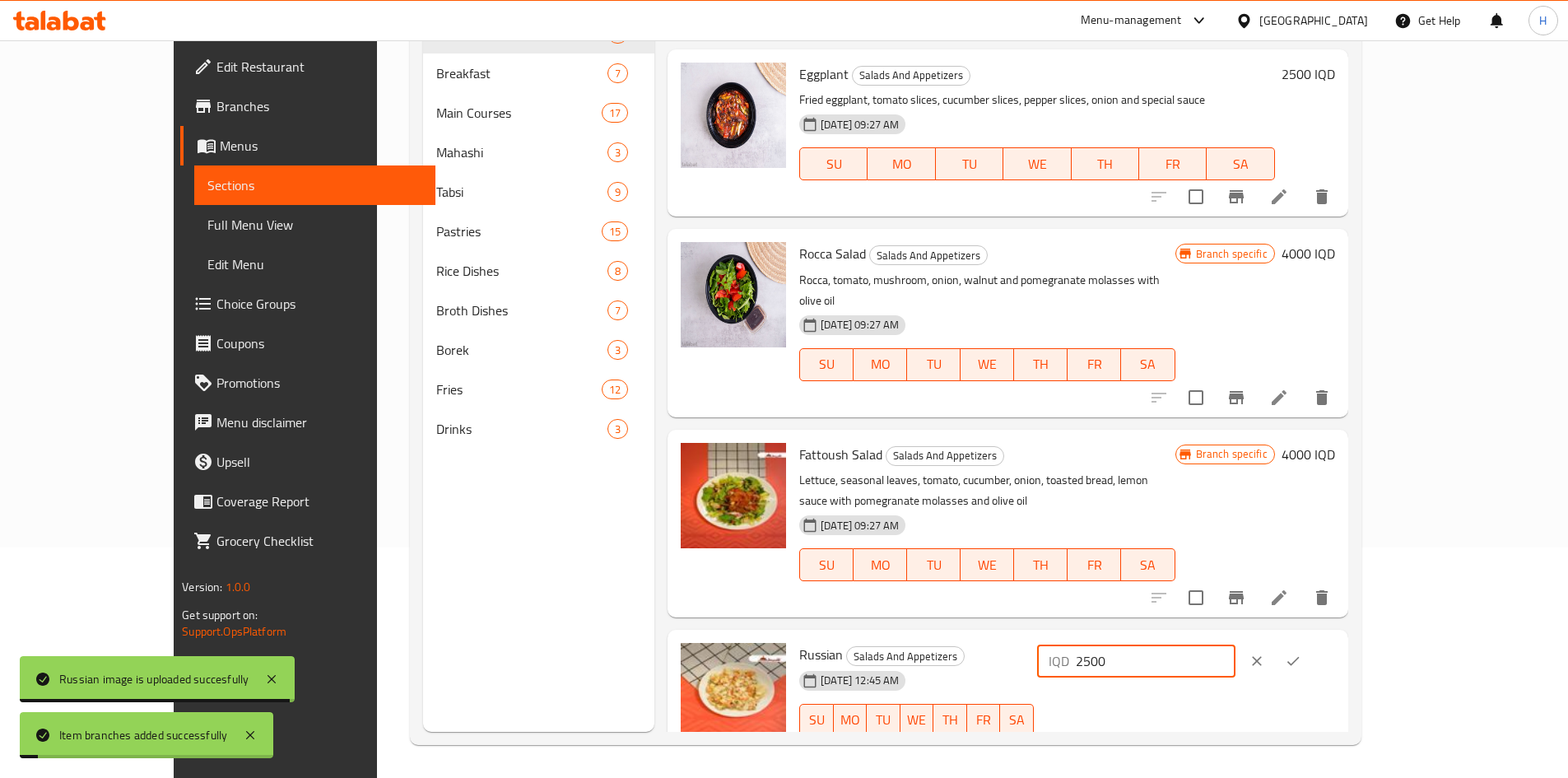
click at [1236, 645] on input "2500" at bounding box center [1155, 661] width 160 height 33
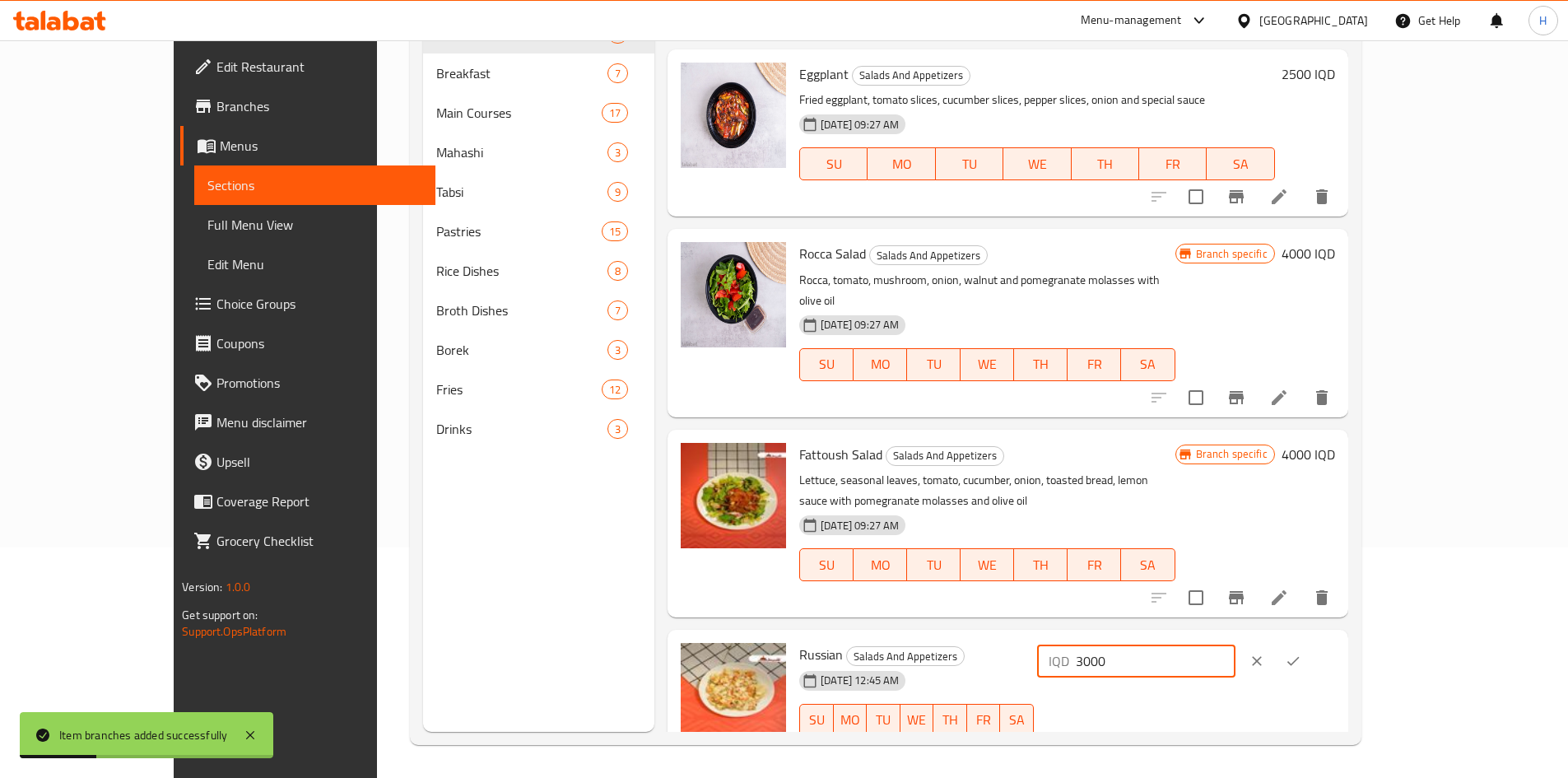
click at [1300, 657] on icon "ok" at bounding box center [1294, 662] width 12 height 9
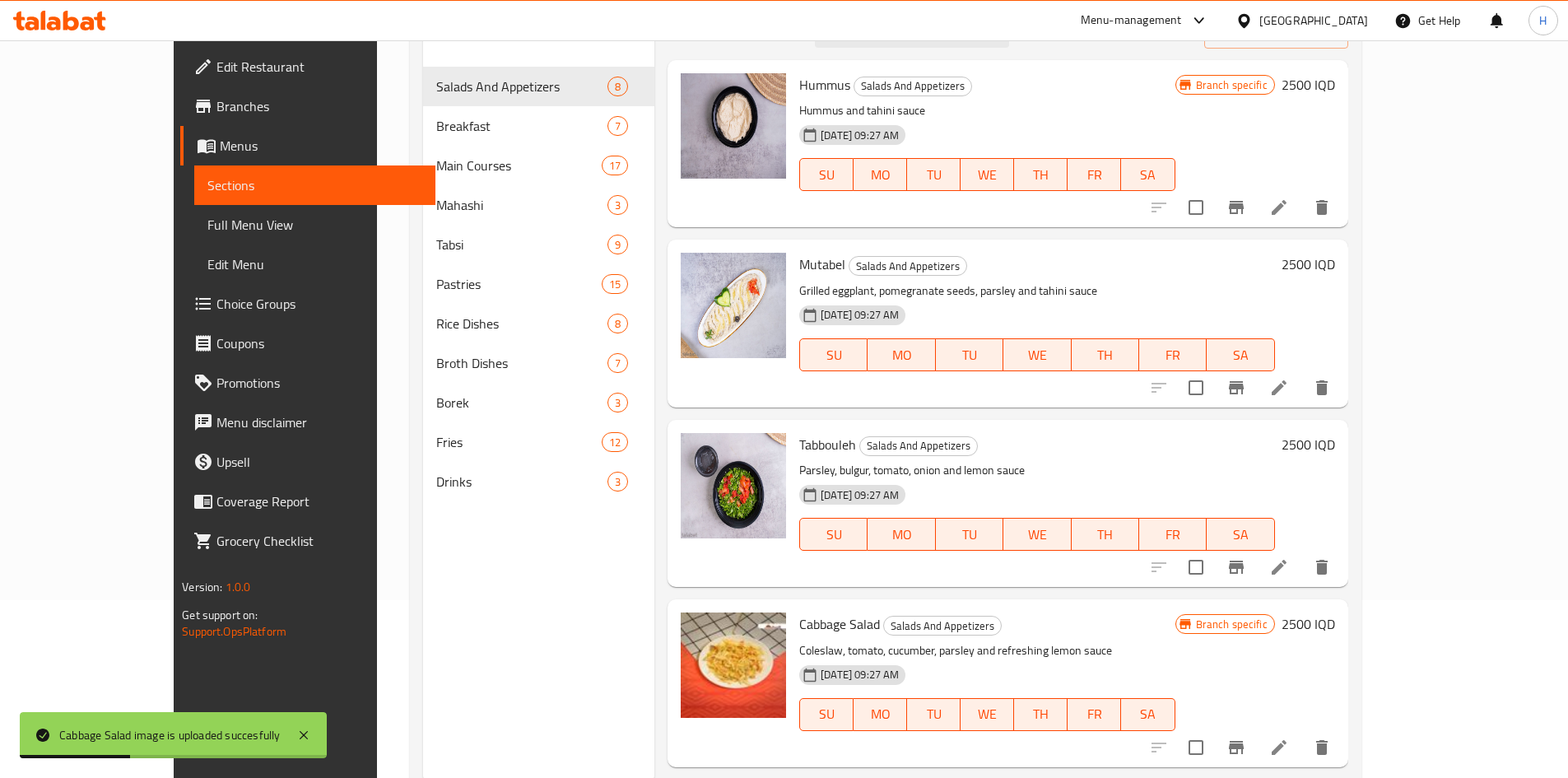
scroll to position [148, 0]
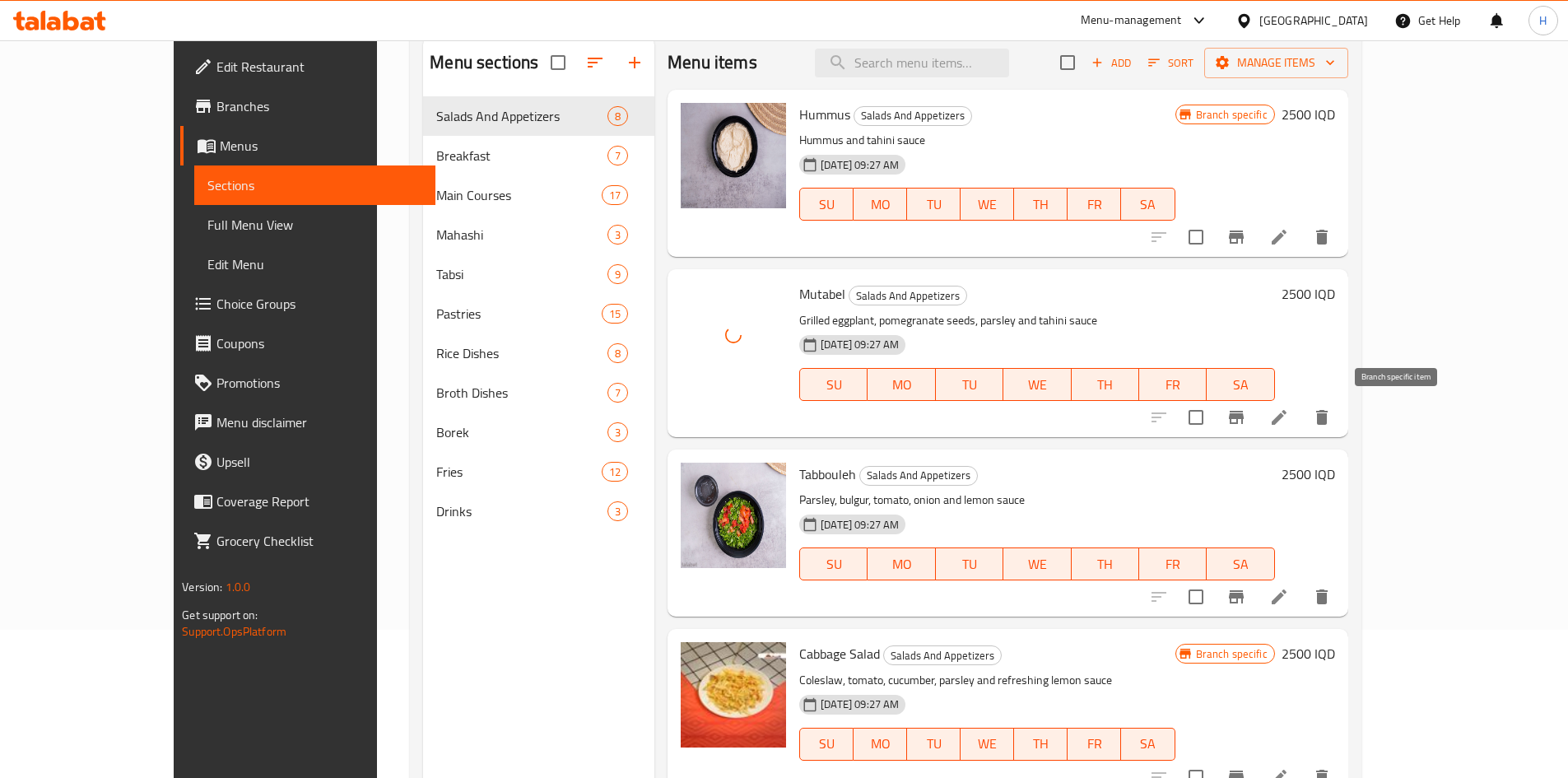
click at [1256, 424] on button "Branch-specific-item" at bounding box center [1236, 417] width 39 height 39
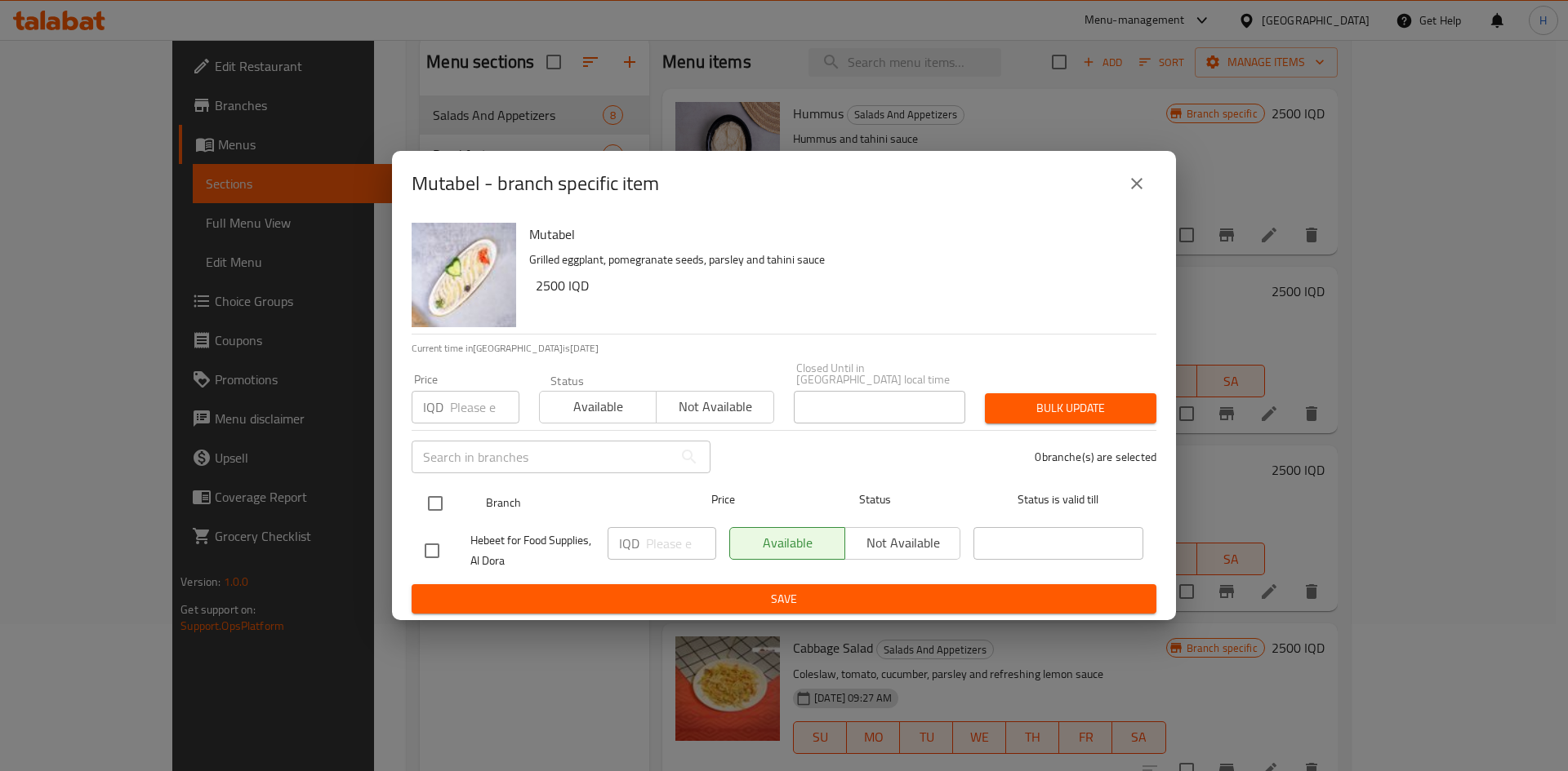
click at [439, 502] on input "checkbox" at bounding box center [435, 503] width 34 height 34
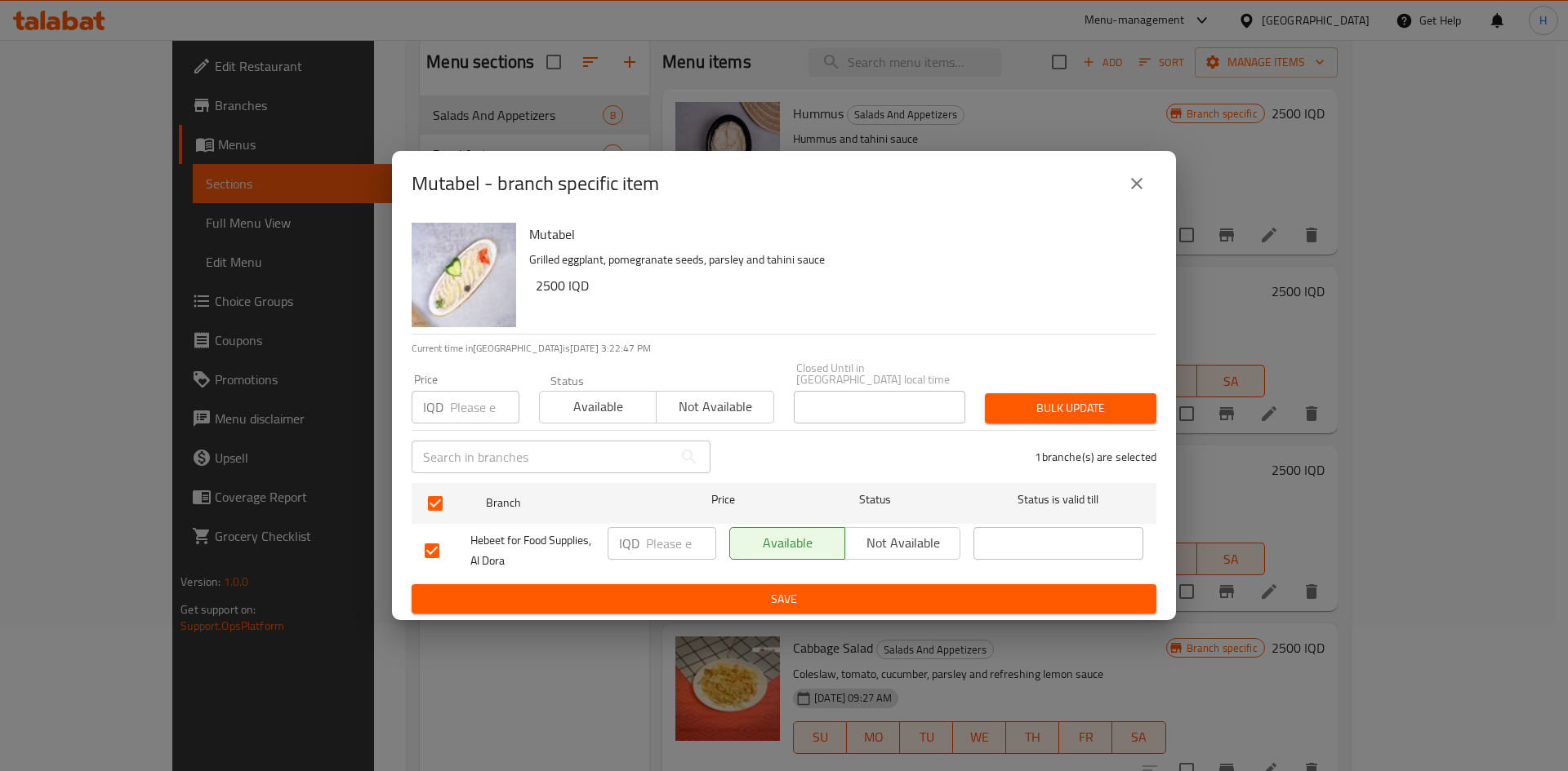
click at [676, 535] on input "number" at bounding box center [681, 543] width 70 height 33
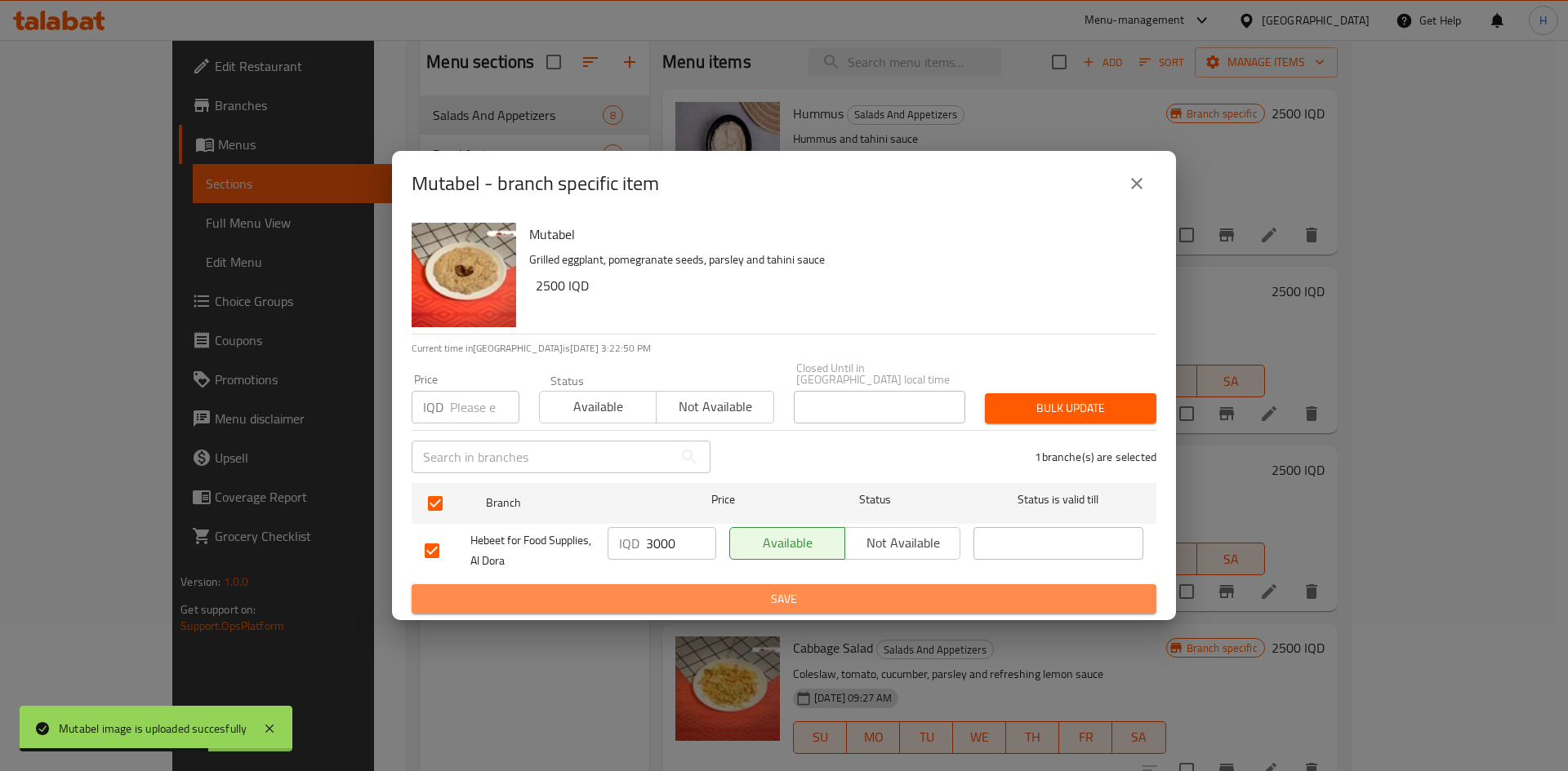
click at [727, 591] on span "Save" at bounding box center [784, 600] width 719 height 20
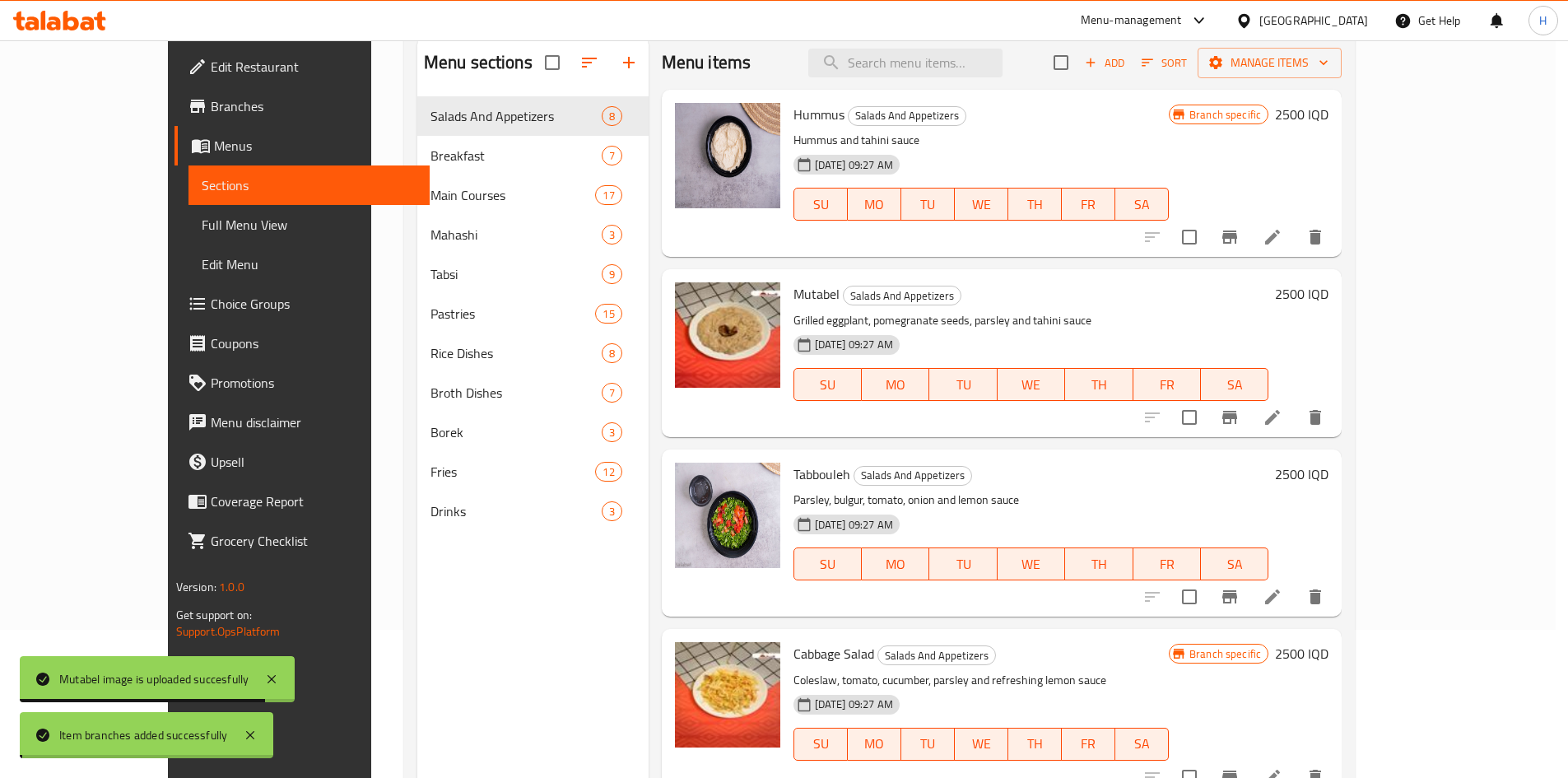
click at [1329, 292] on h6 "2500 IQD" at bounding box center [1301, 293] width 54 height 23
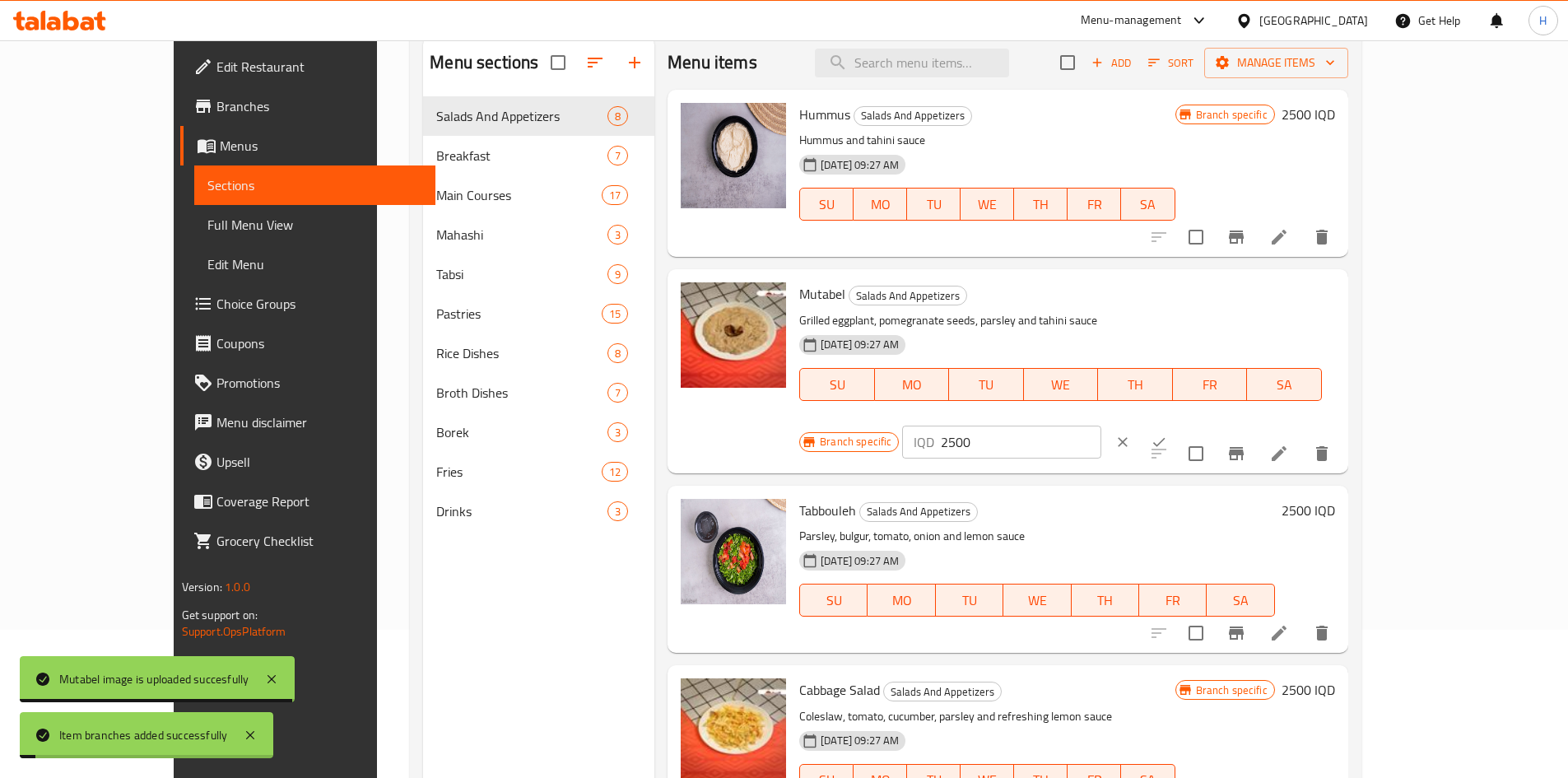
click at [1101, 426] on input "2500" at bounding box center [1020, 442] width 160 height 33
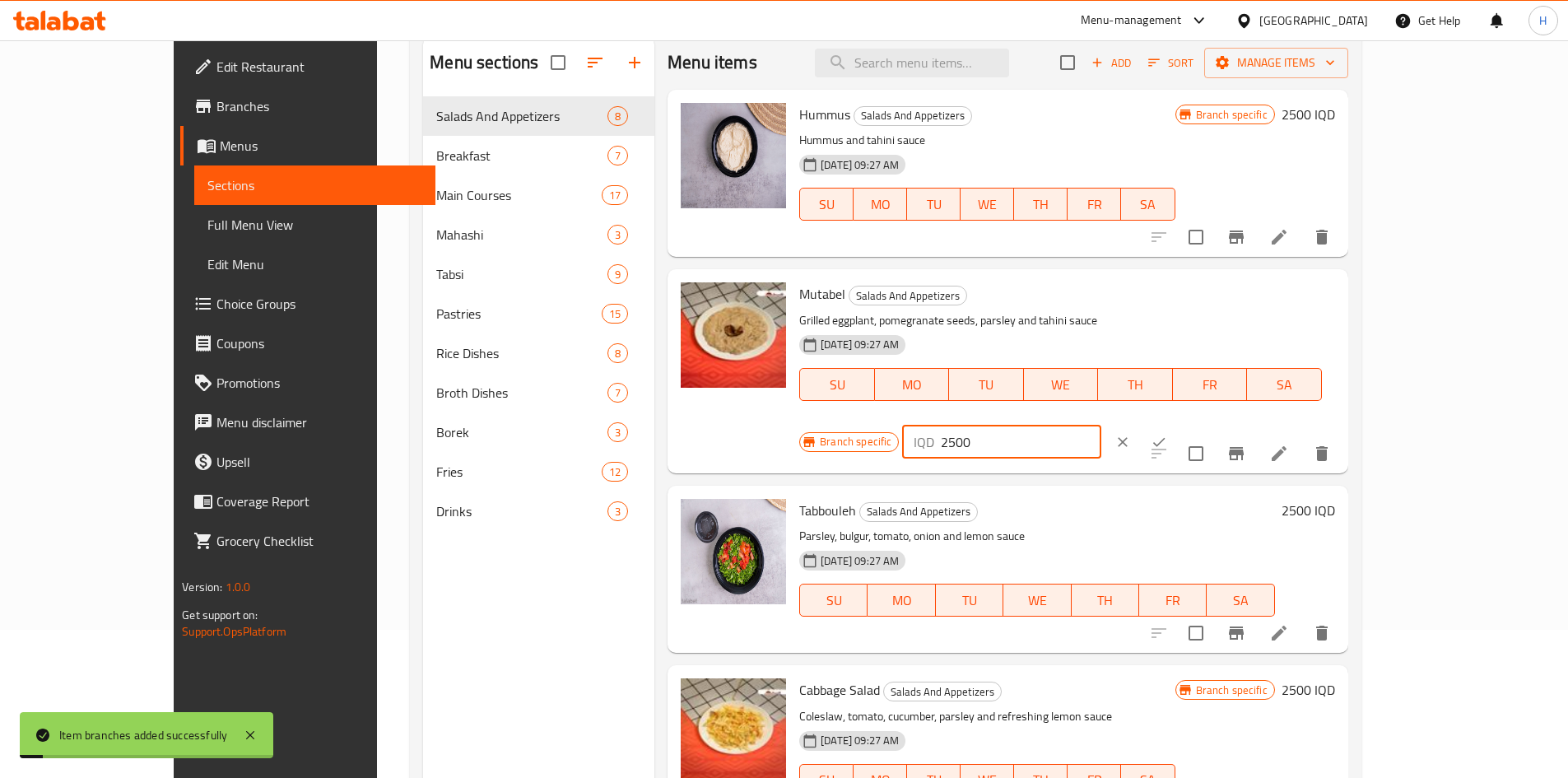
click at [1101, 426] on input "2500" at bounding box center [1020, 442] width 160 height 33
click at [1167, 434] on icon "ok" at bounding box center [1159, 442] width 16 height 16
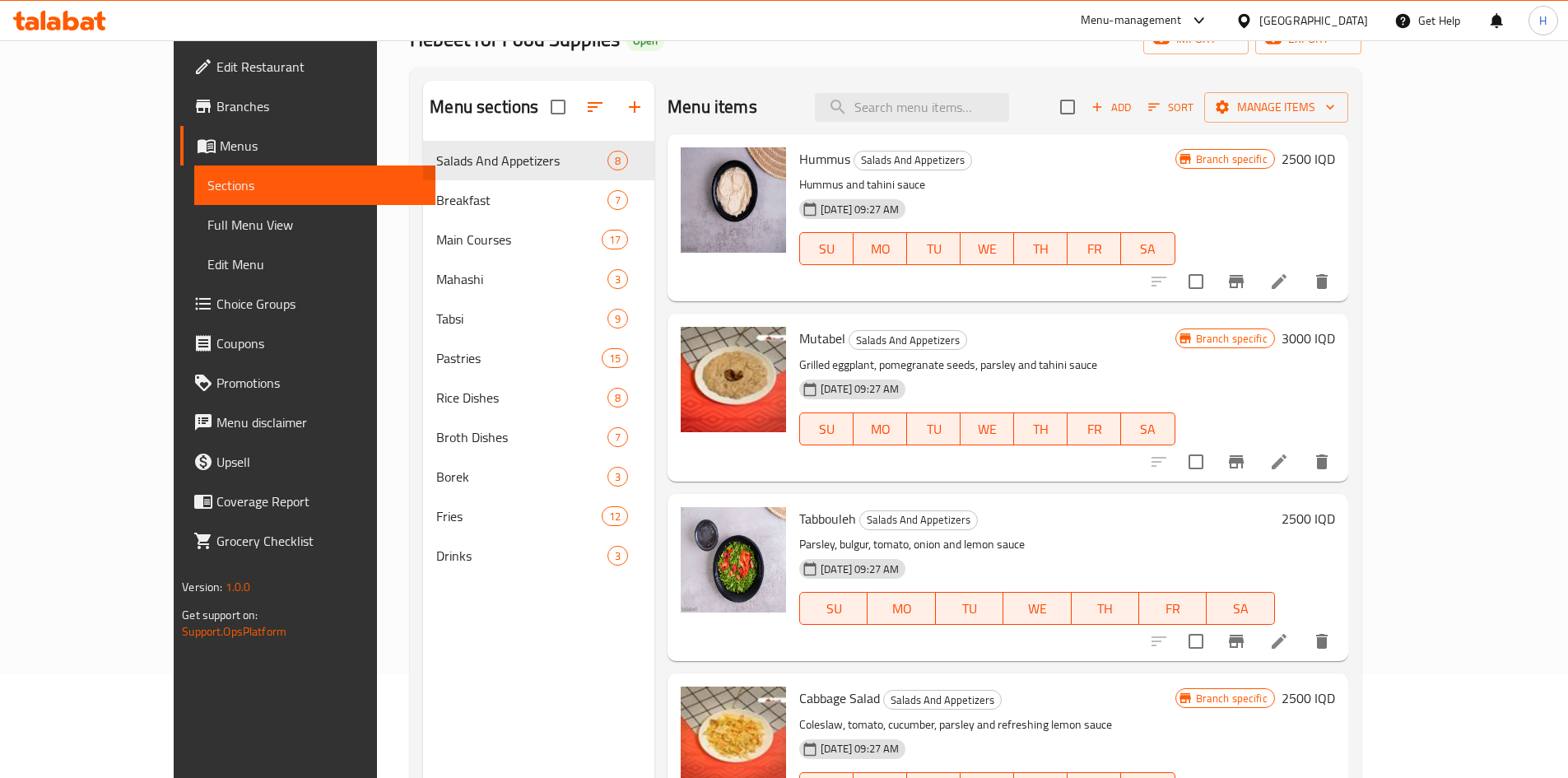
scroll to position [0, 0]
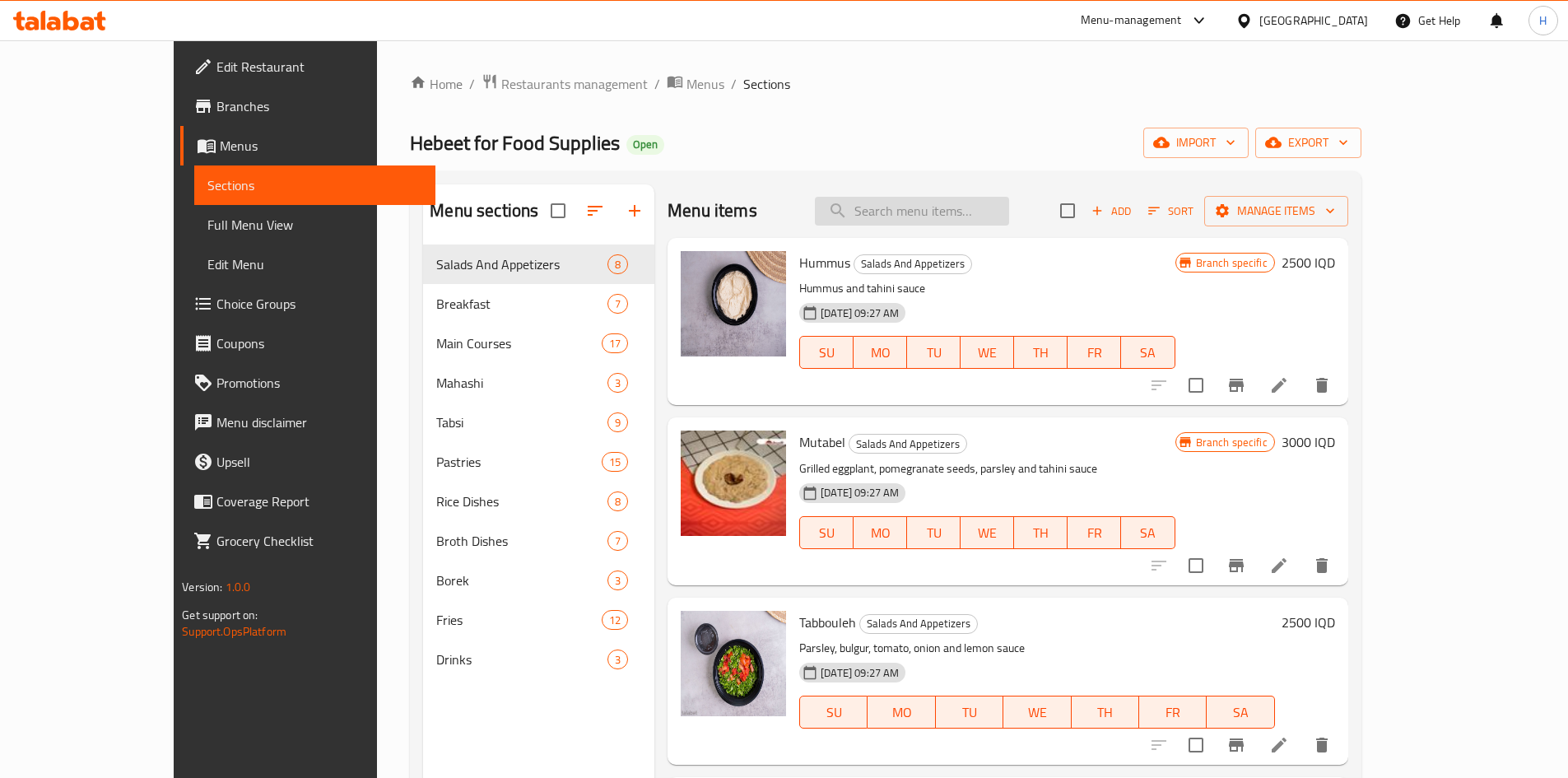
click at [945, 218] on input "search" at bounding box center [912, 211] width 194 height 29
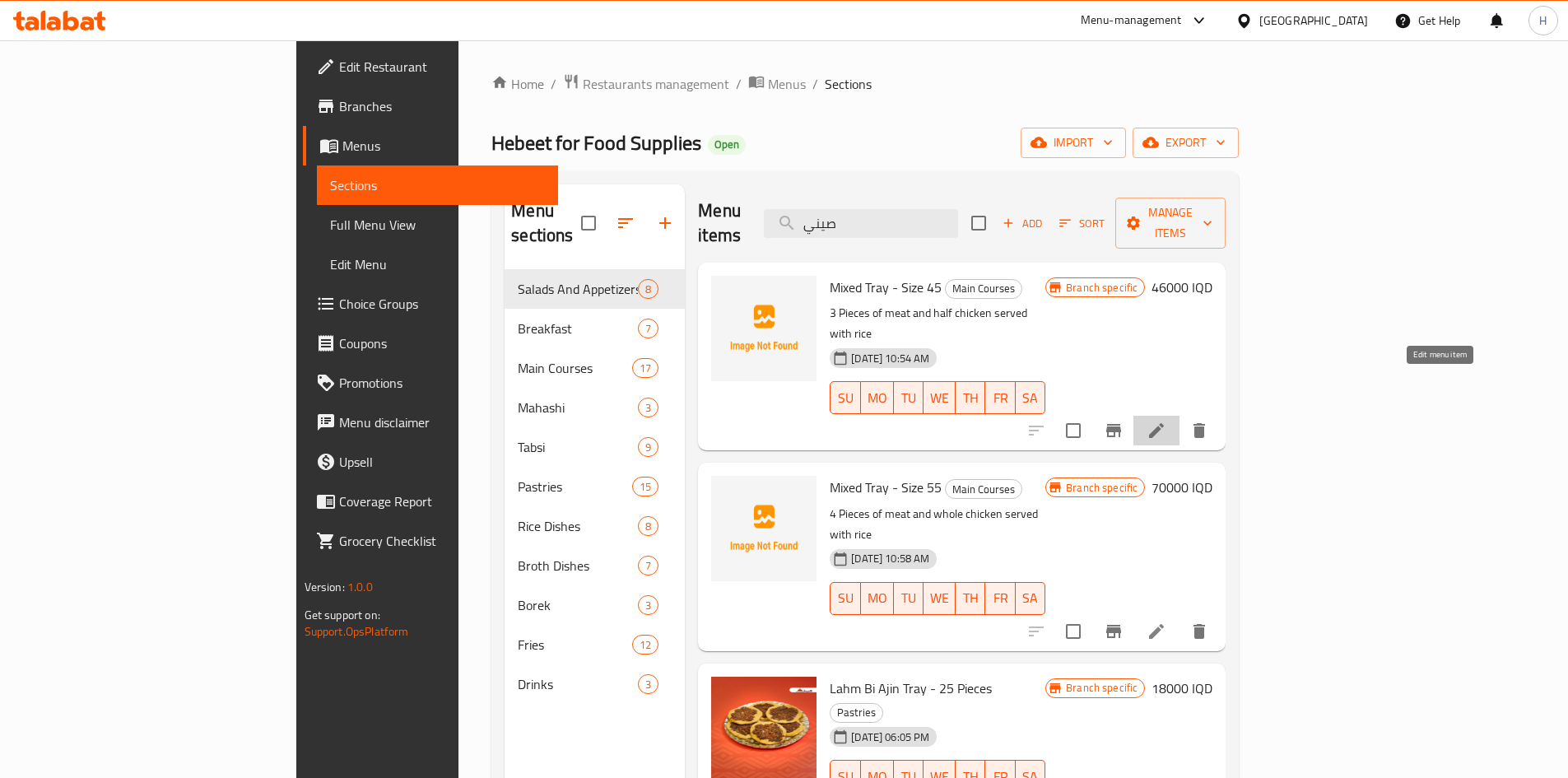
click at [1166, 421] on icon at bounding box center [1156, 430] width 20 height 20
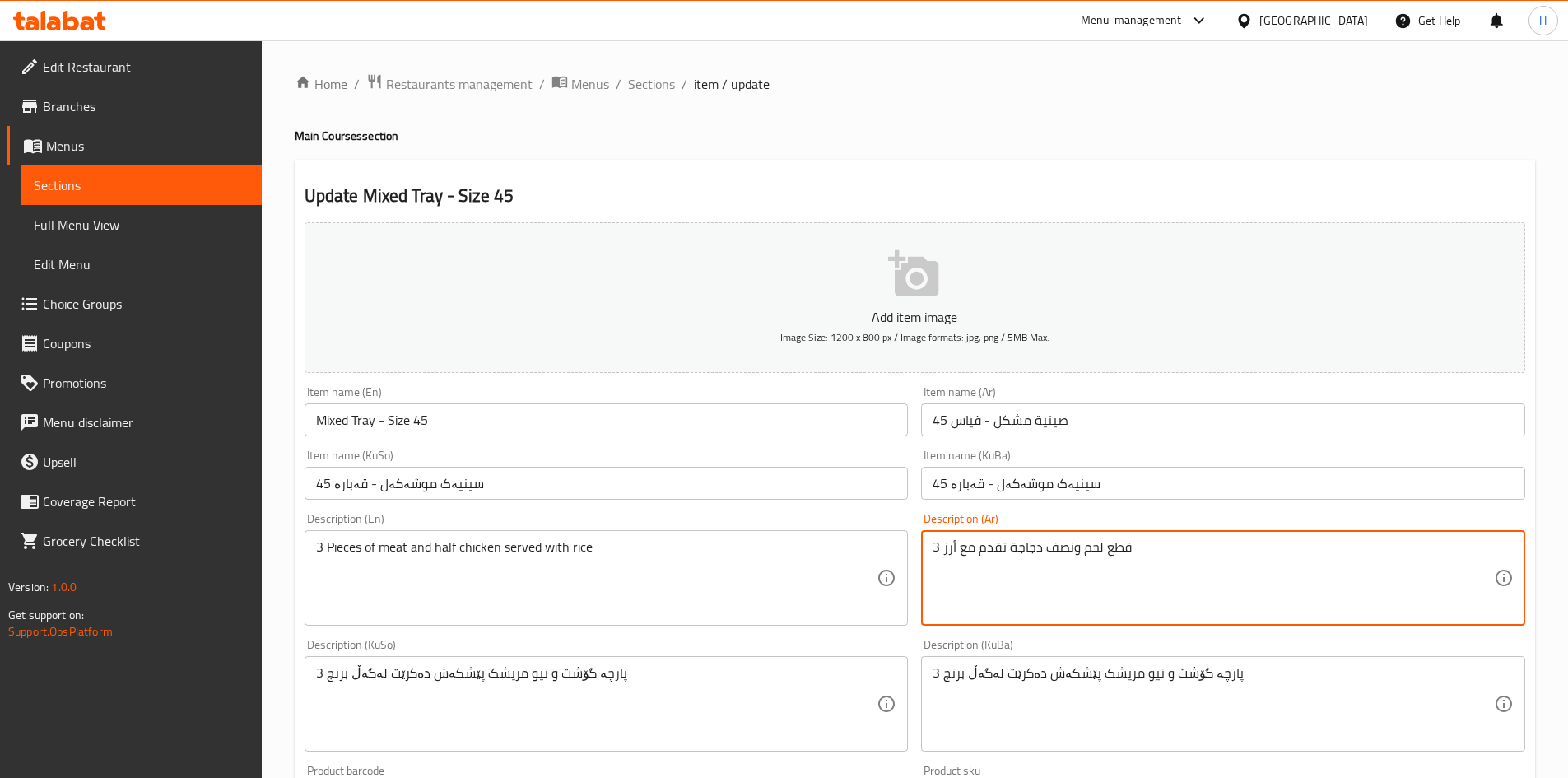
click at [966, 571] on textarea "3 قطع لحم ونصف دجاجة تقدم مع أرز" at bounding box center [1213, 579] width 561 height 79
paste textarea "+ نصف دجاجة + 4 مرق"
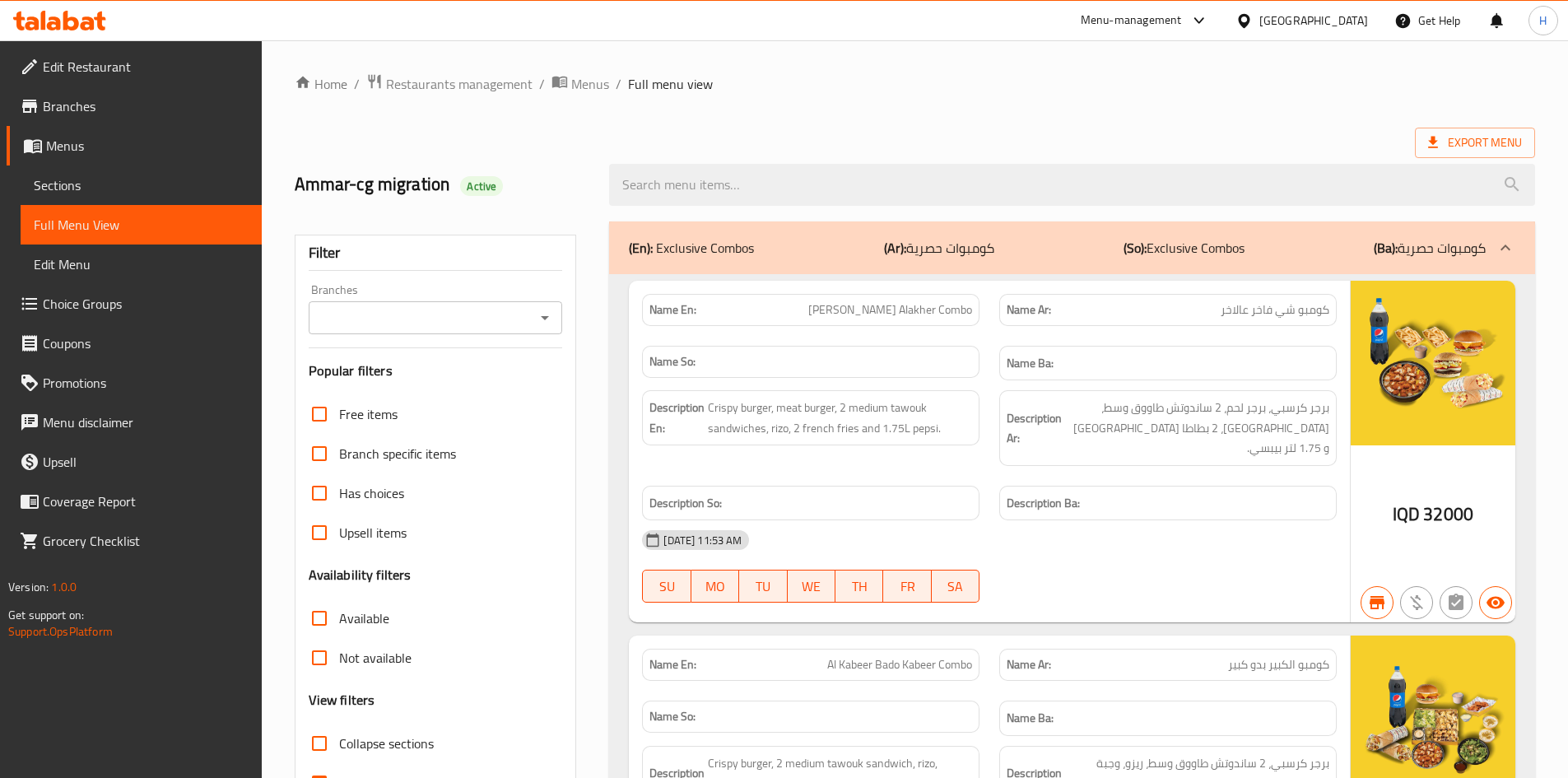
scroll to position [23461, 0]
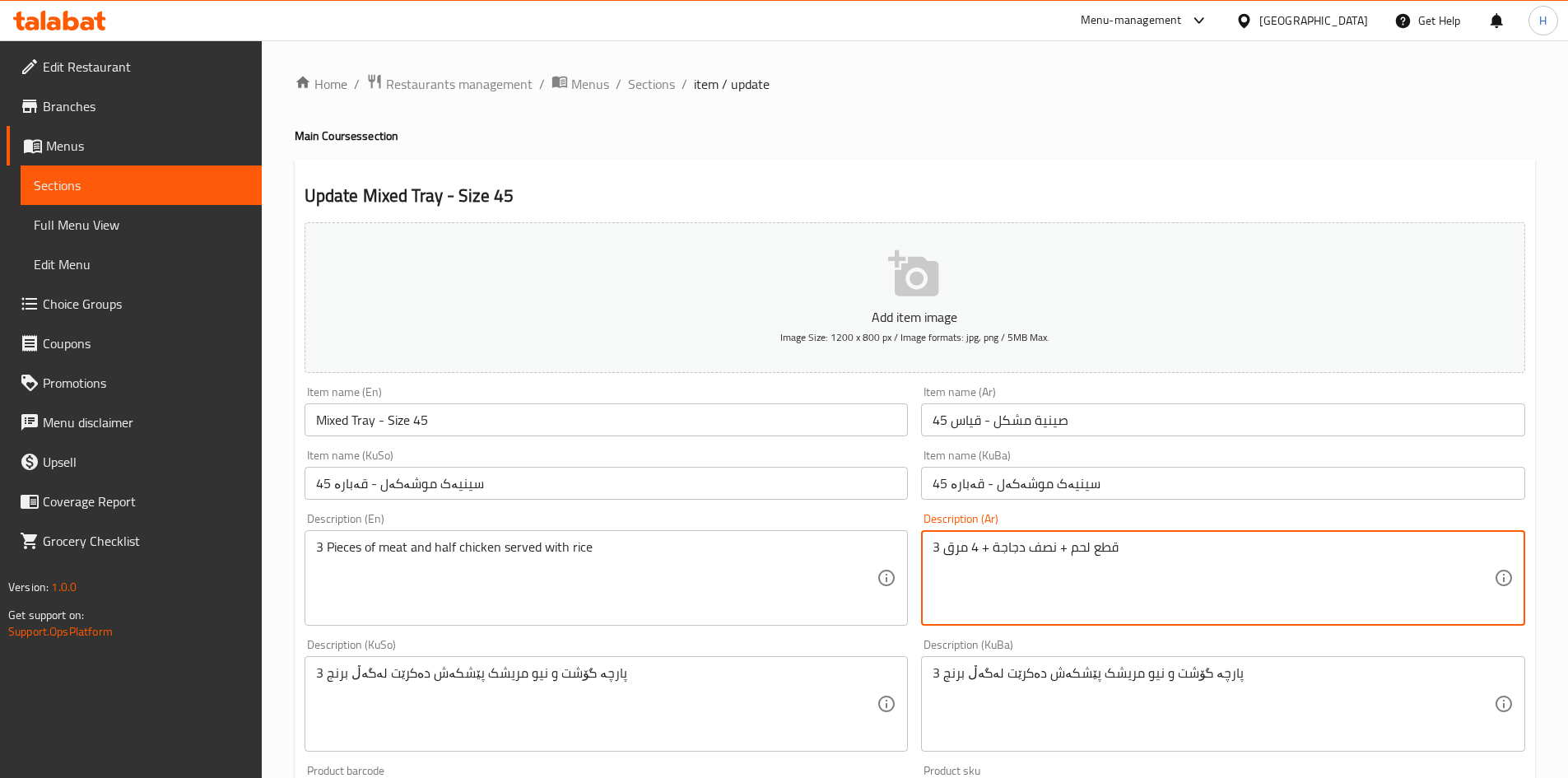
click at [1060, 552] on textarea "3 قطع لحم + نصف دجاجة + 4 مرق" at bounding box center [1213, 579] width 561 height 79
click at [983, 551] on textarea "3 قطع لحم, نصف دجاجة + 4 مرق" at bounding box center [1213, 579] width 561 height 79
click at [1024, 555] on textarea "3 قطع لحم, نصف دجاجة, 4 مرق" at bounding box center [1213, 579] width 561 height 79
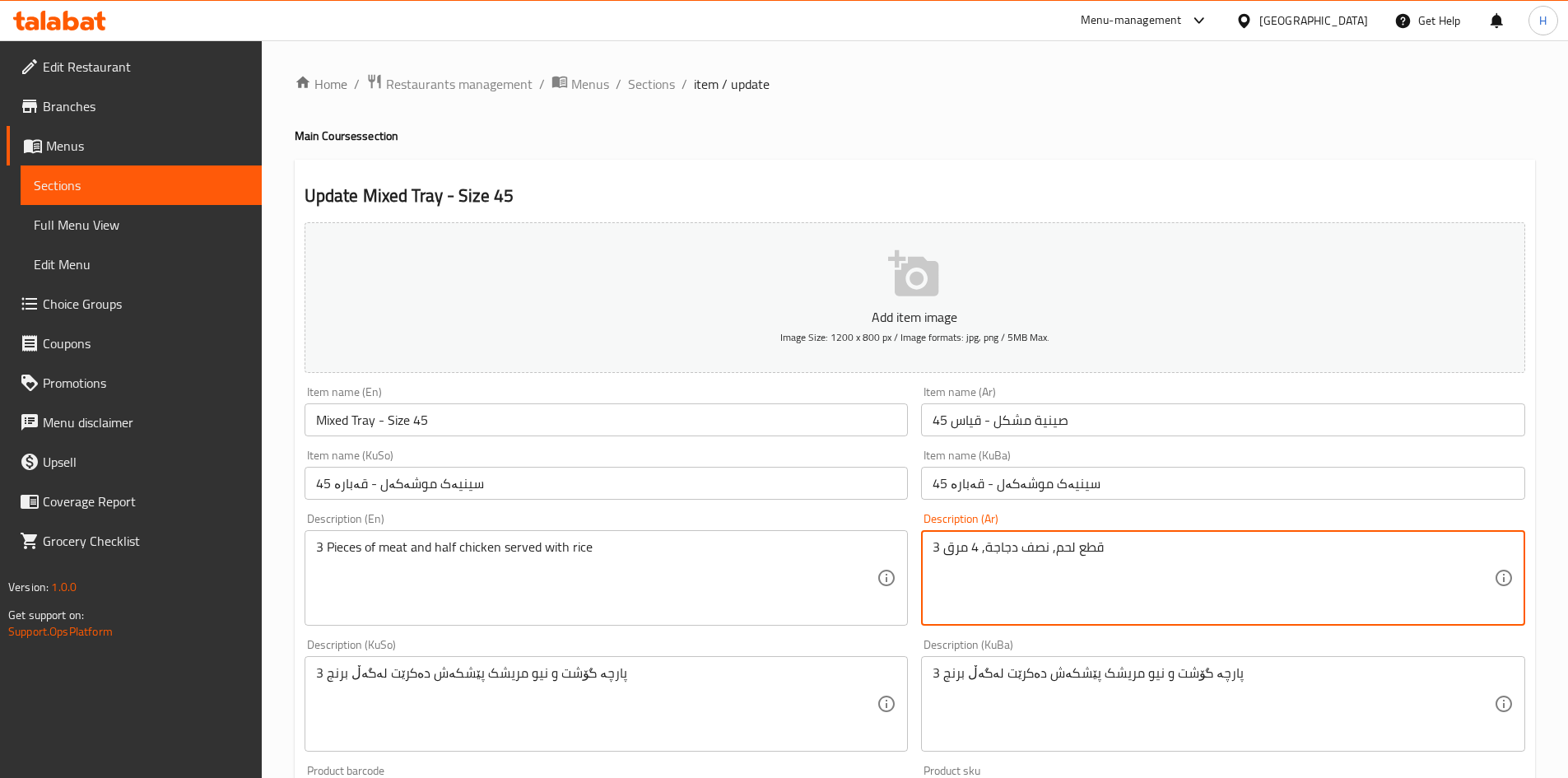
type textarea "3 قطع لحم, نصف دجاجة, 4 مرق"
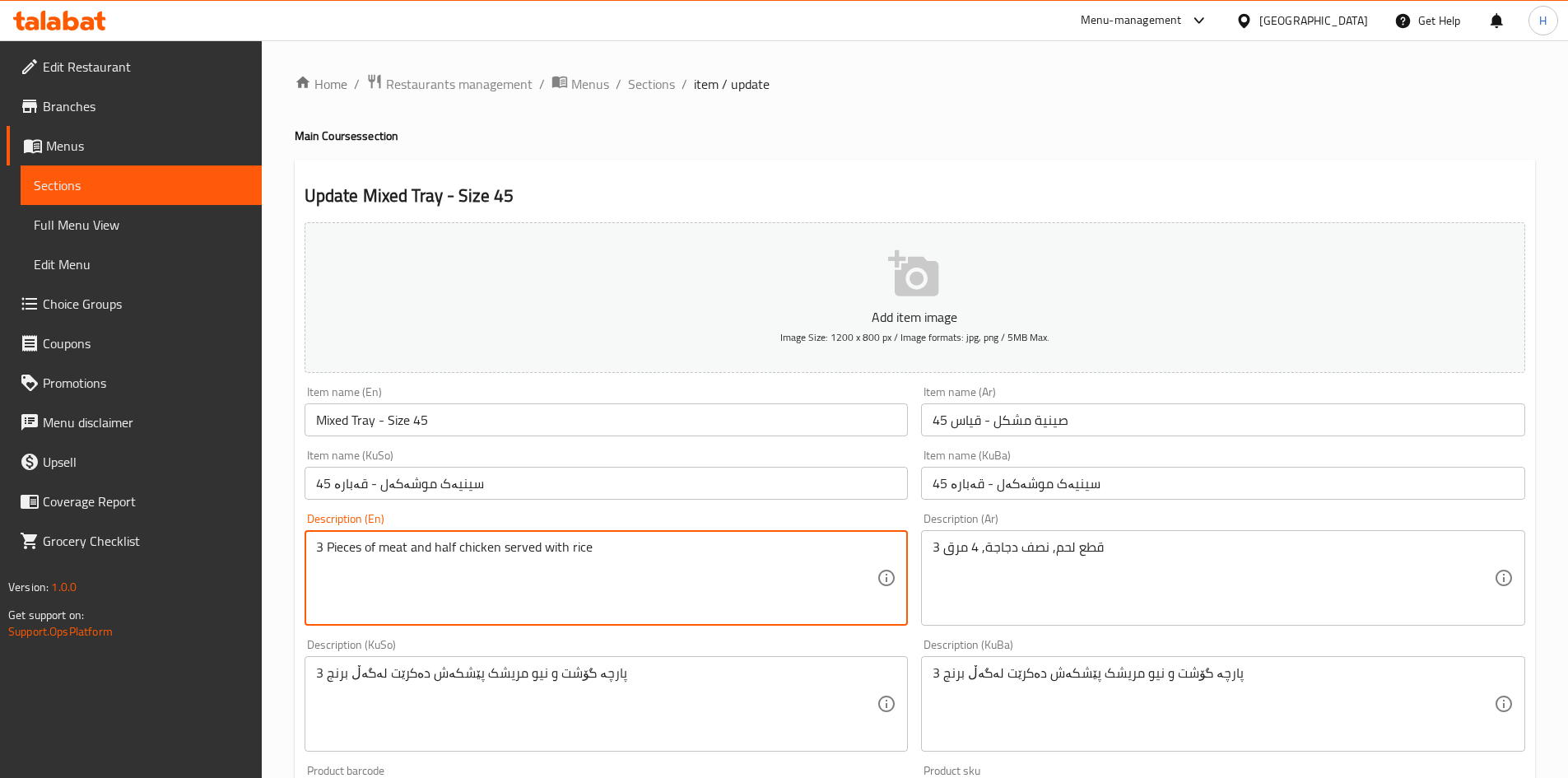
click at [435, 575] on textarea "3 Pieces of meat and half chicken served with rice" at bounding box center [596, 579] width 561 height 79
paste textarea "pieces of meat, half a chicken, 4 broths"
drag, startPoint x: 484, startPoint y: 554, endPoint x: 491, endPoint y: 564, distance: 12.2
click at [491, 564] on textarea "3 pieces of meat, half a chicken, 4 broths" at bounding box center [596, 579] width 561 height 79
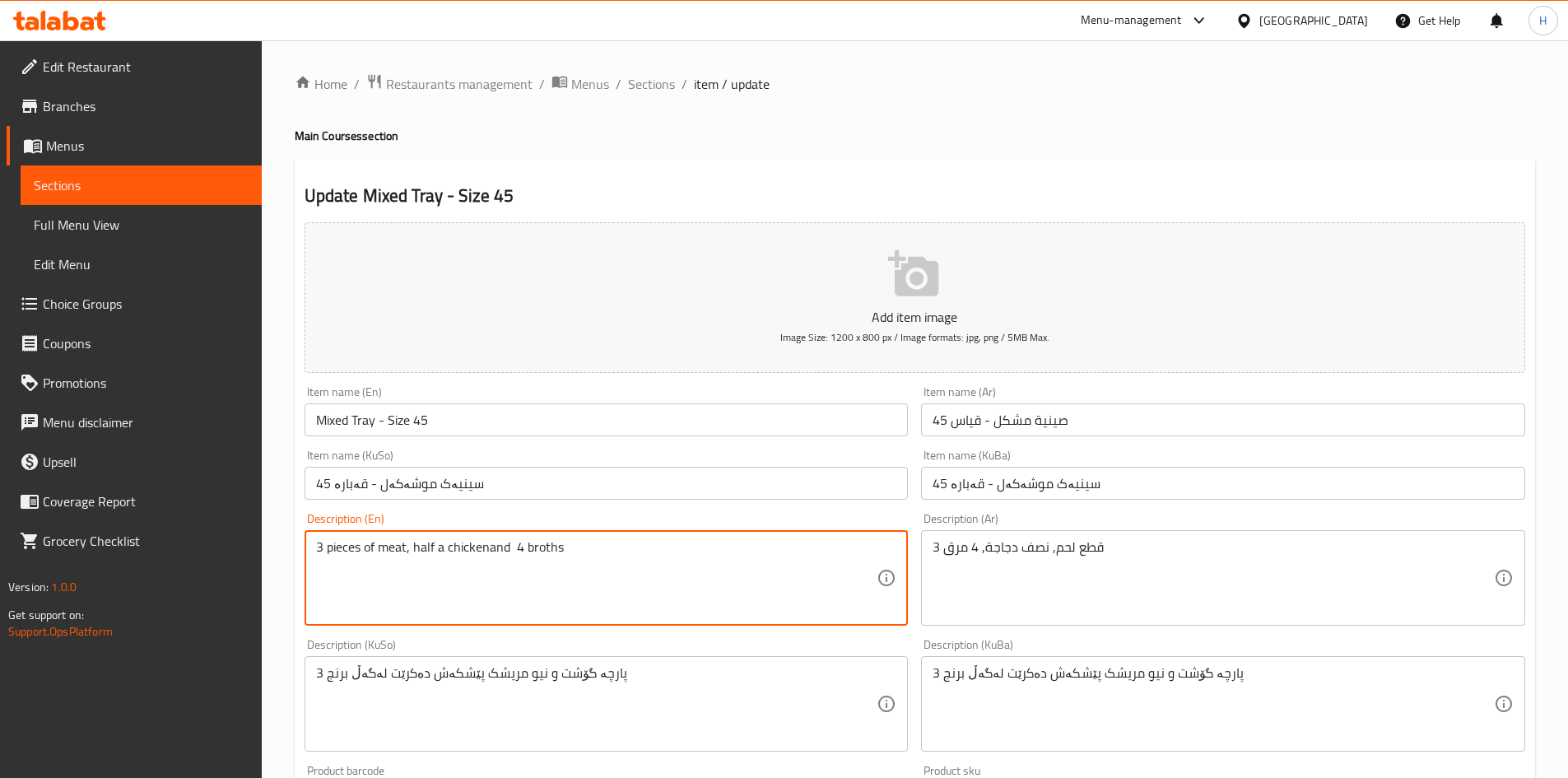
click at [492, 550] on textarea "3 pieces of meat, half a chickenand 4 broths" at bounding box center [596, 579] width 561 height 79
click at [488, 555] on textarea "3 pieces of meat, half a chickenand 4 broths" at bounding box center [596, 579] width 561 height 79
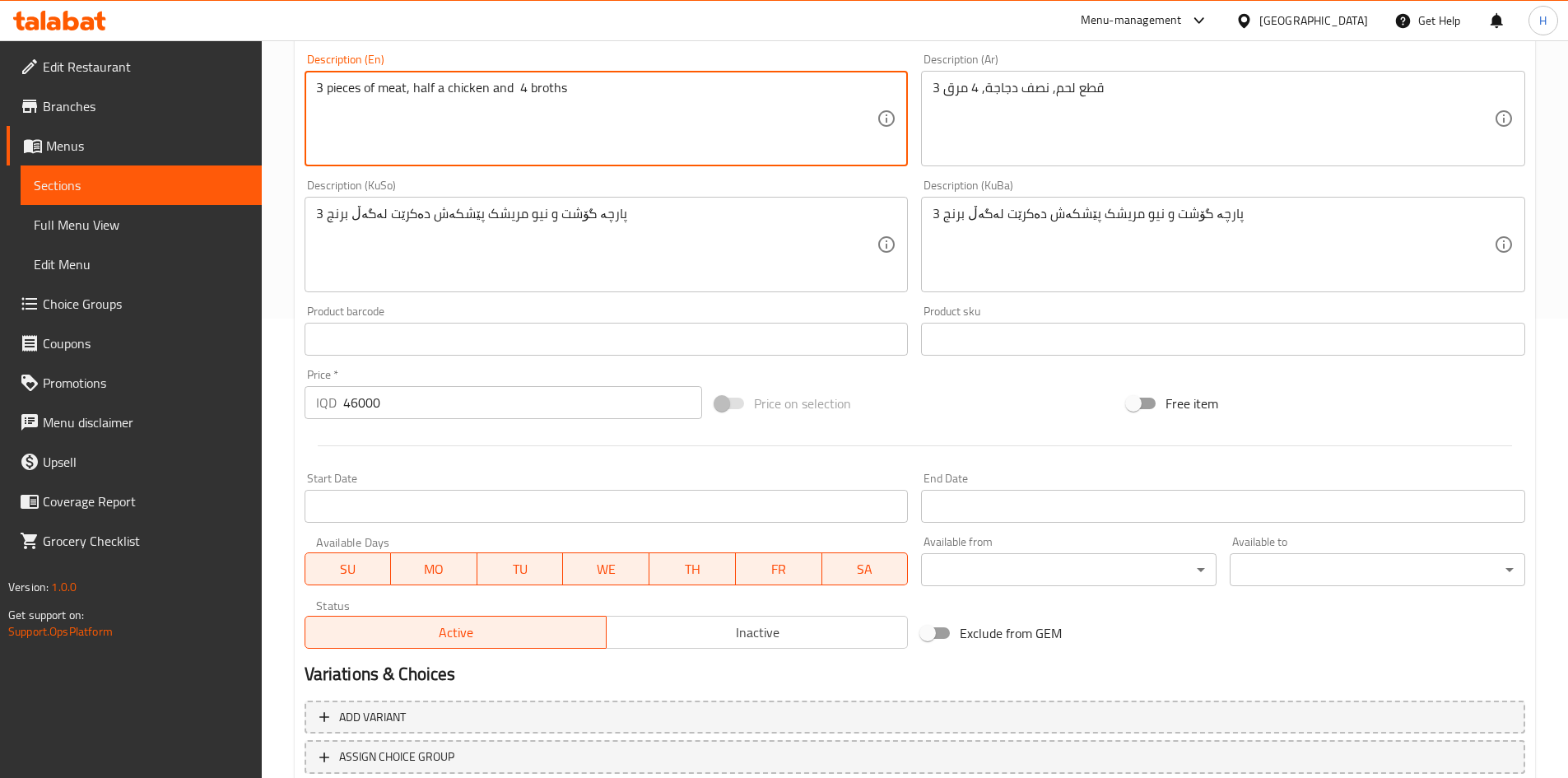
scroll to position [575, 0]
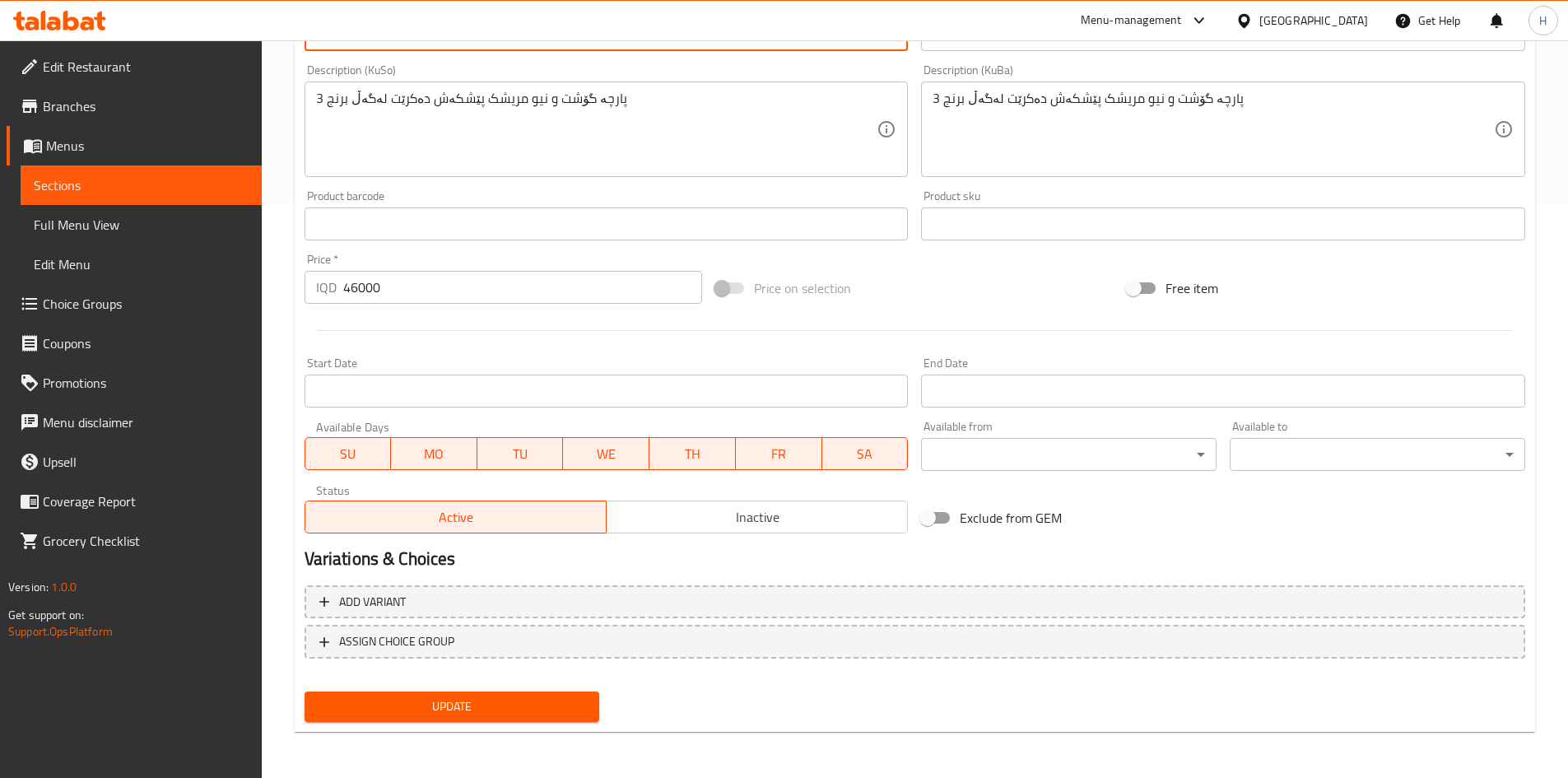
type textarea "3 pieces of meat, half a chicken and 4 broths"
click at [479, 705] on span "Update" at bounding box center [452, 707] width 269 height 21
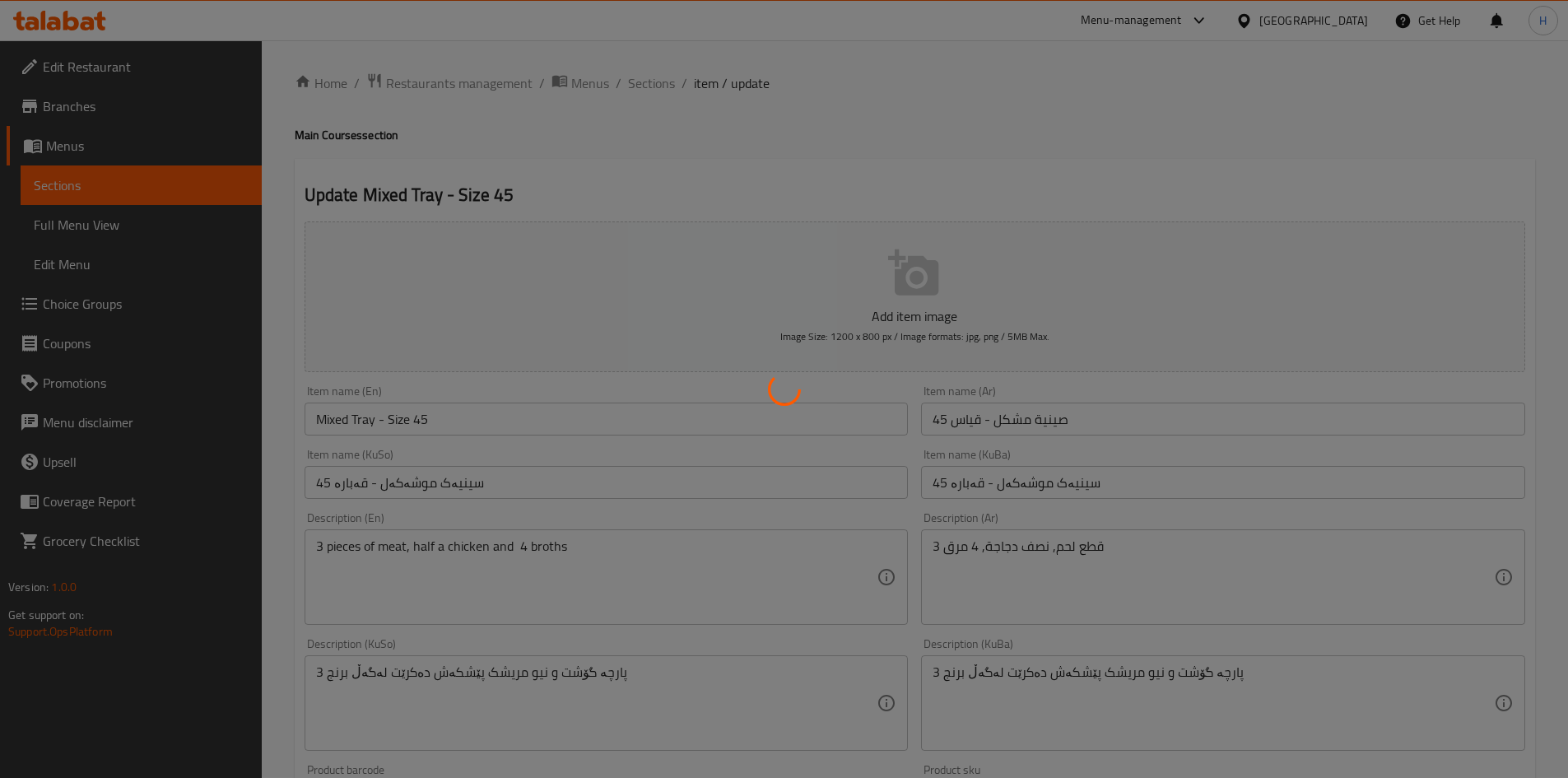
scroll to position [0, 0]
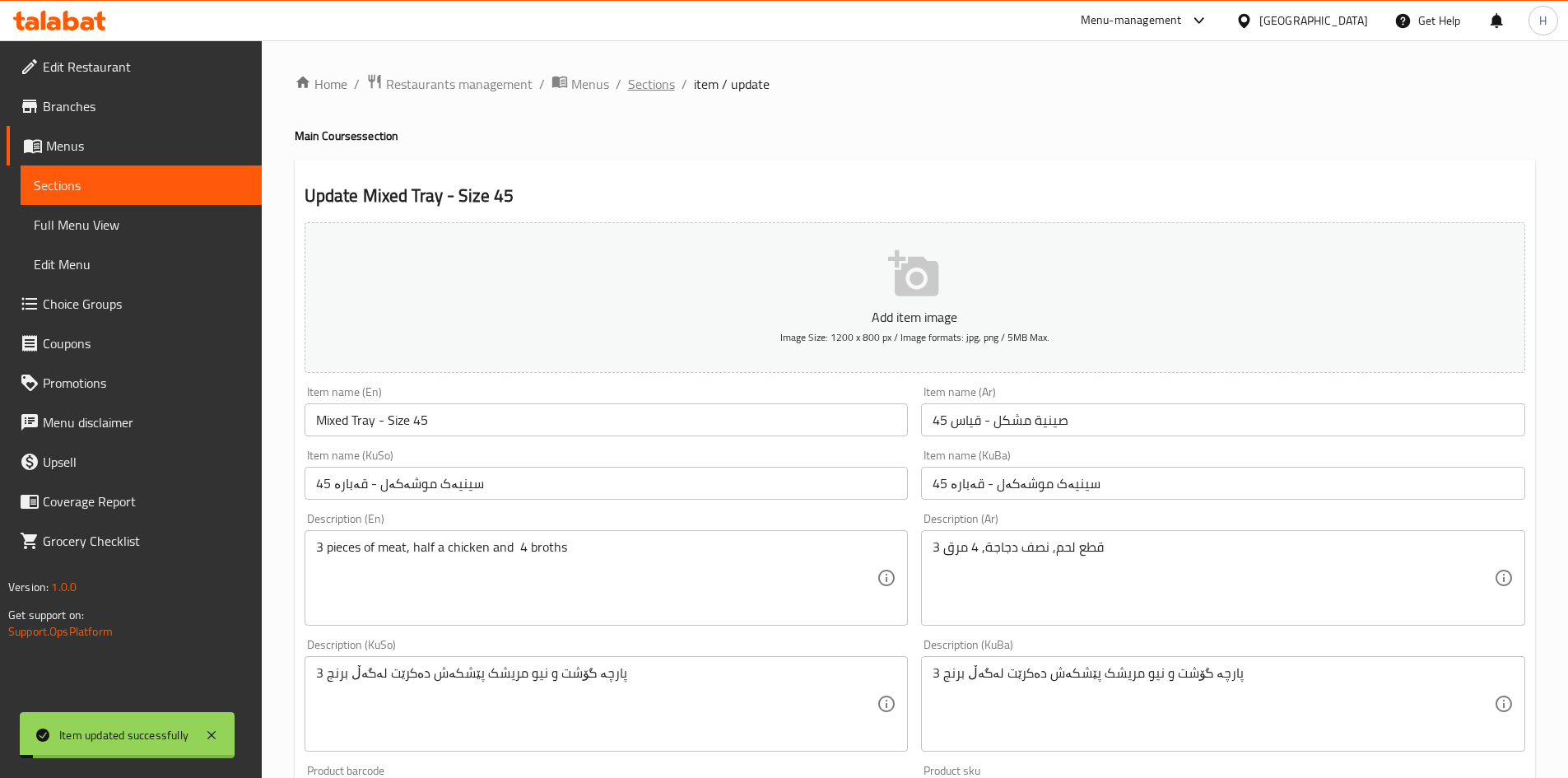
click at [655, 87] on span "Sections" at bounding box center [651, 84] width 47 height 20
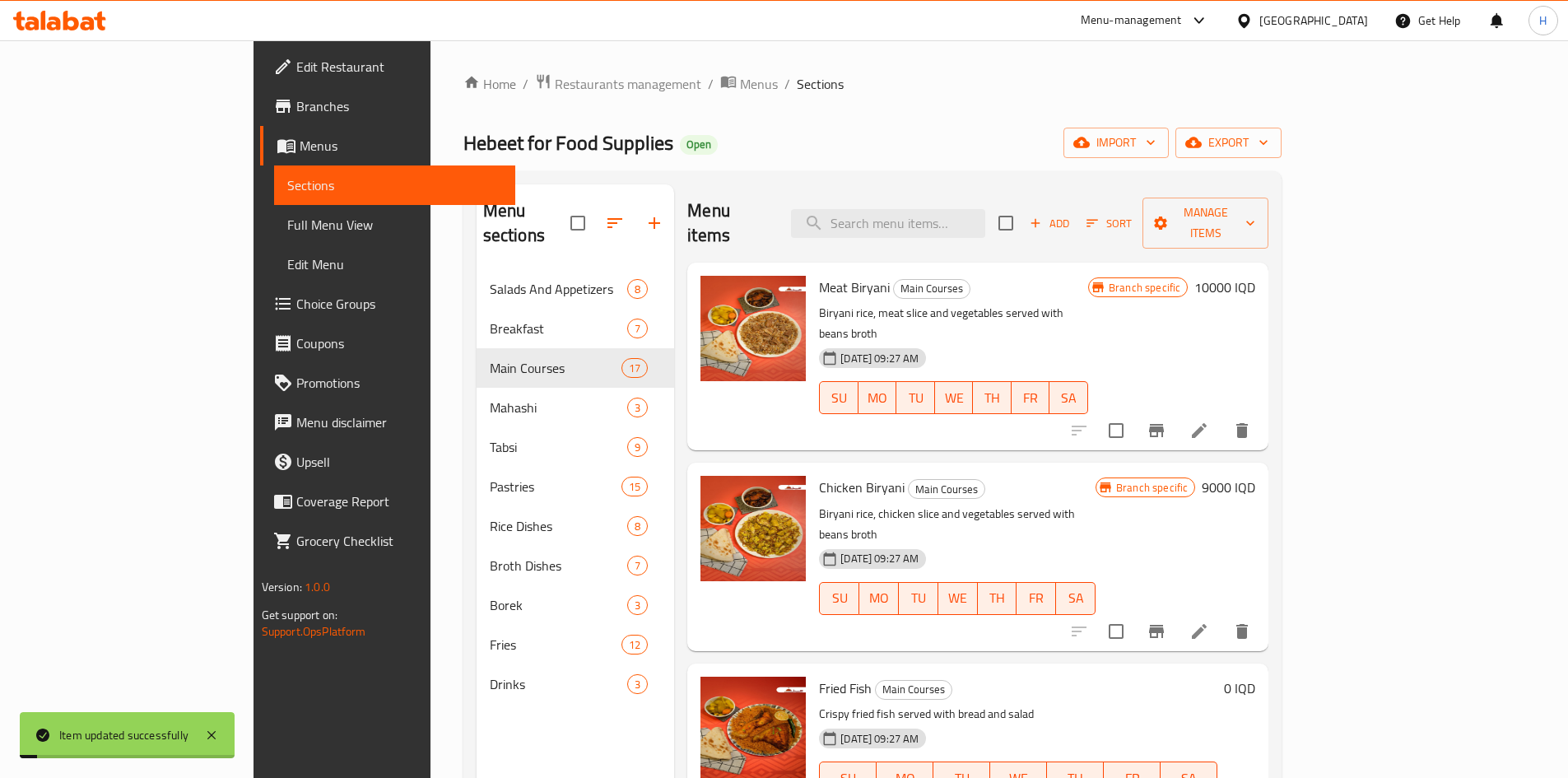
click at [797, 91] on span "Sections" at bounding box center [820, 84] width 47 height 20
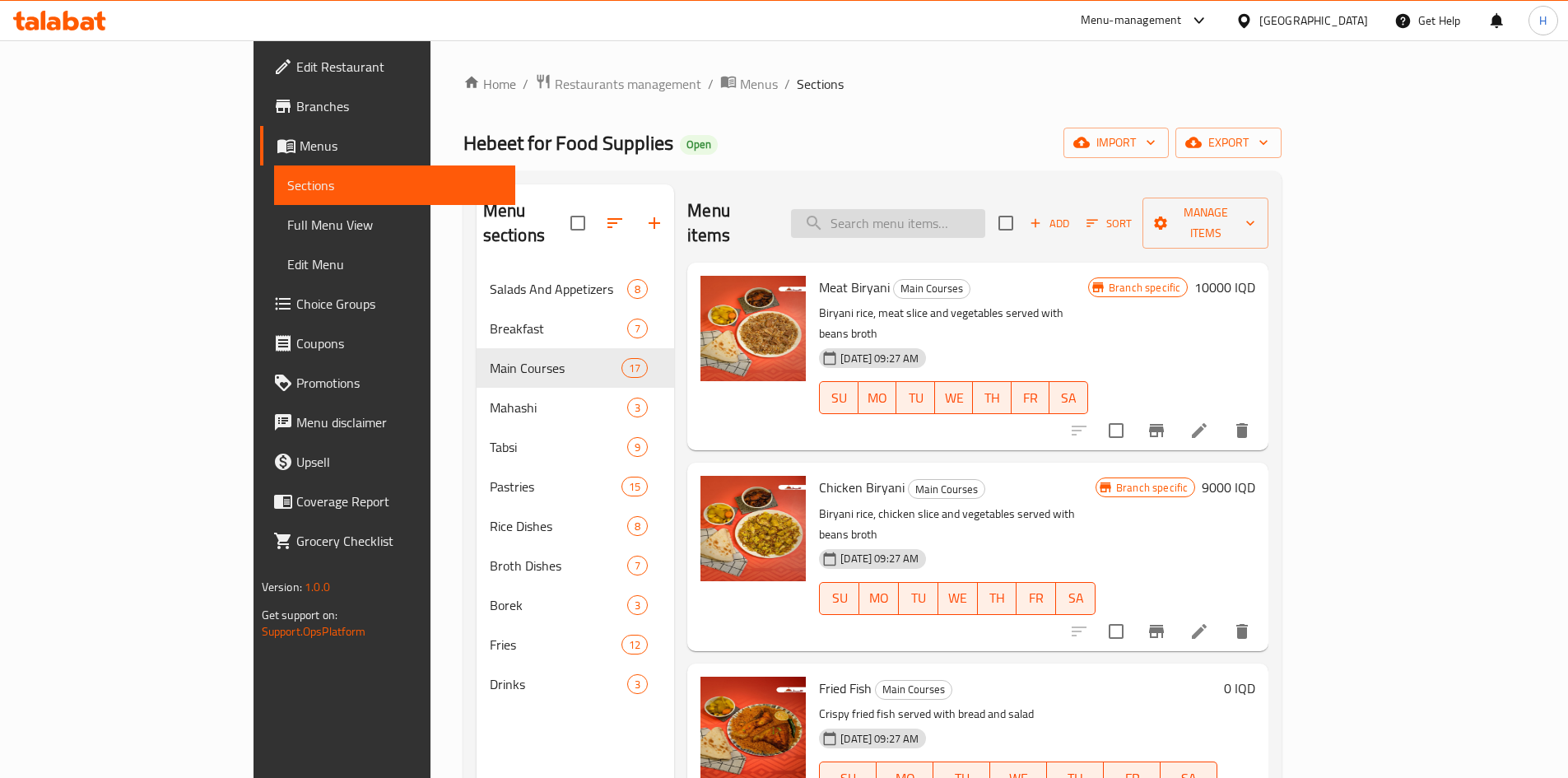
click at [966, 215] on input "search" at bounding box center [888, 224] width 194 height 29
type input "w"
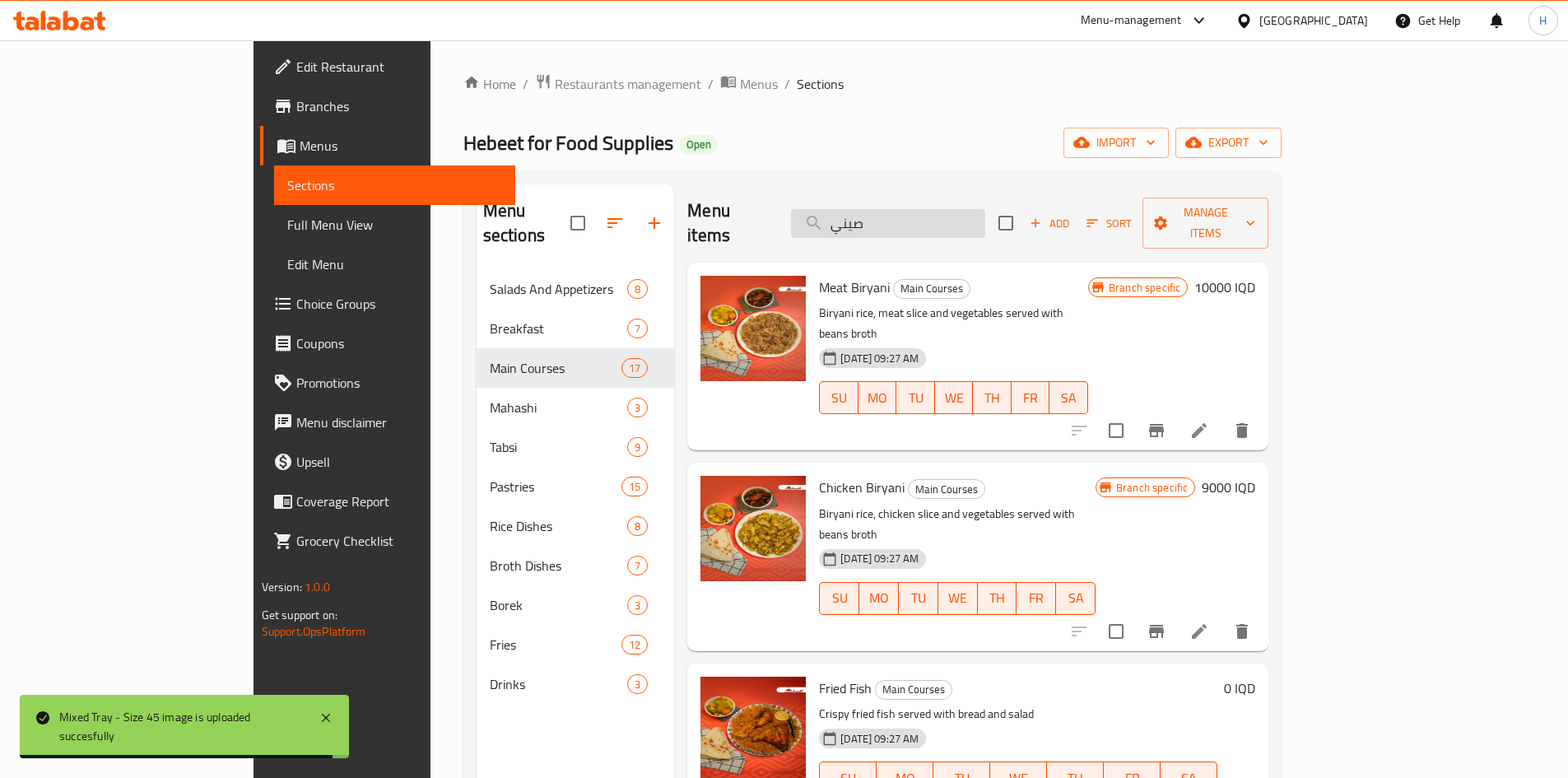
click at [985, 218] on input "صيني" at bounding box center [888, 224] width 194 height 29
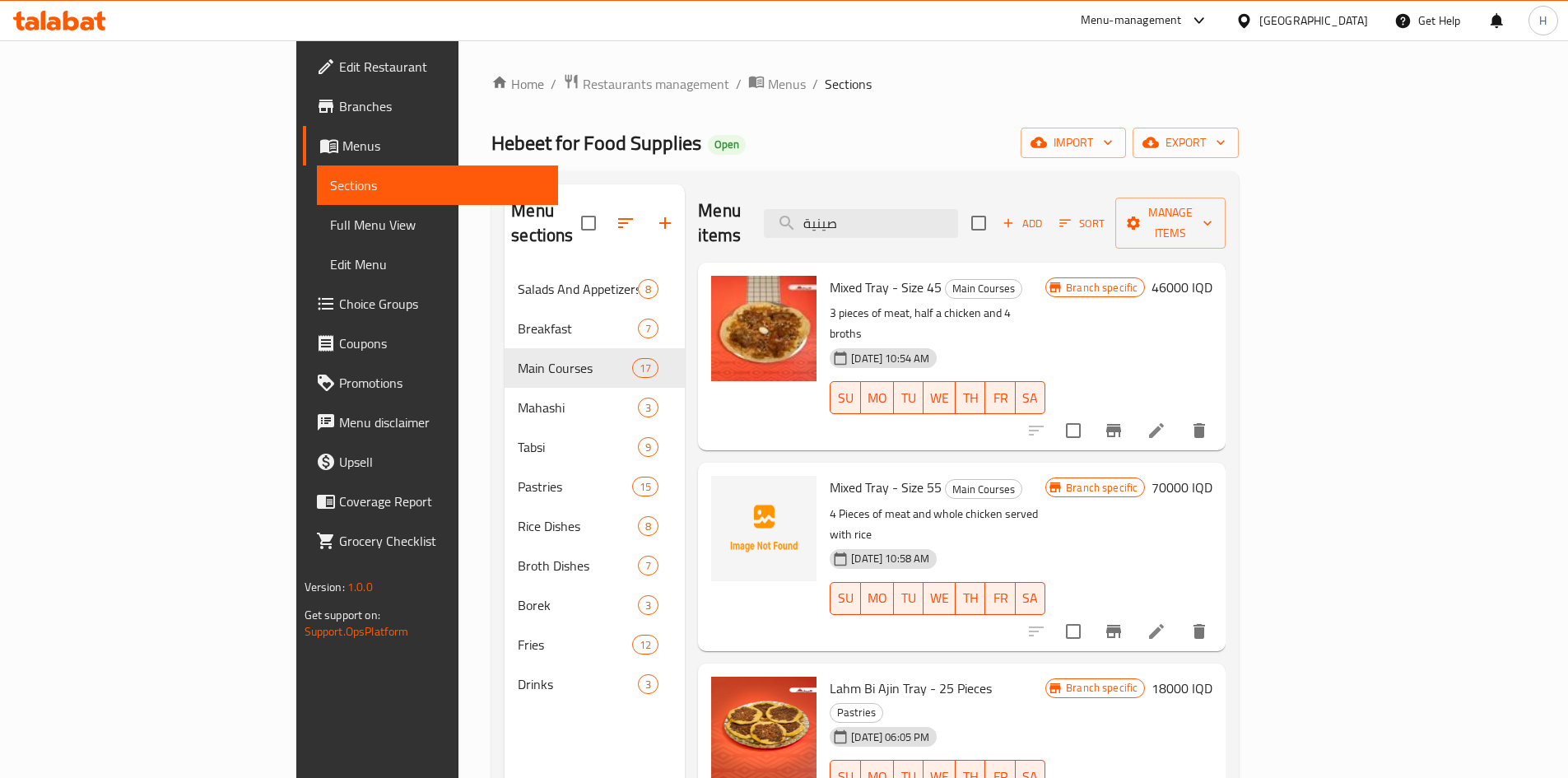
type input "صينية"
click at [1134, 411] on button "Branch-specific-item" at bounding box center [1113, 431] width 39 height 39
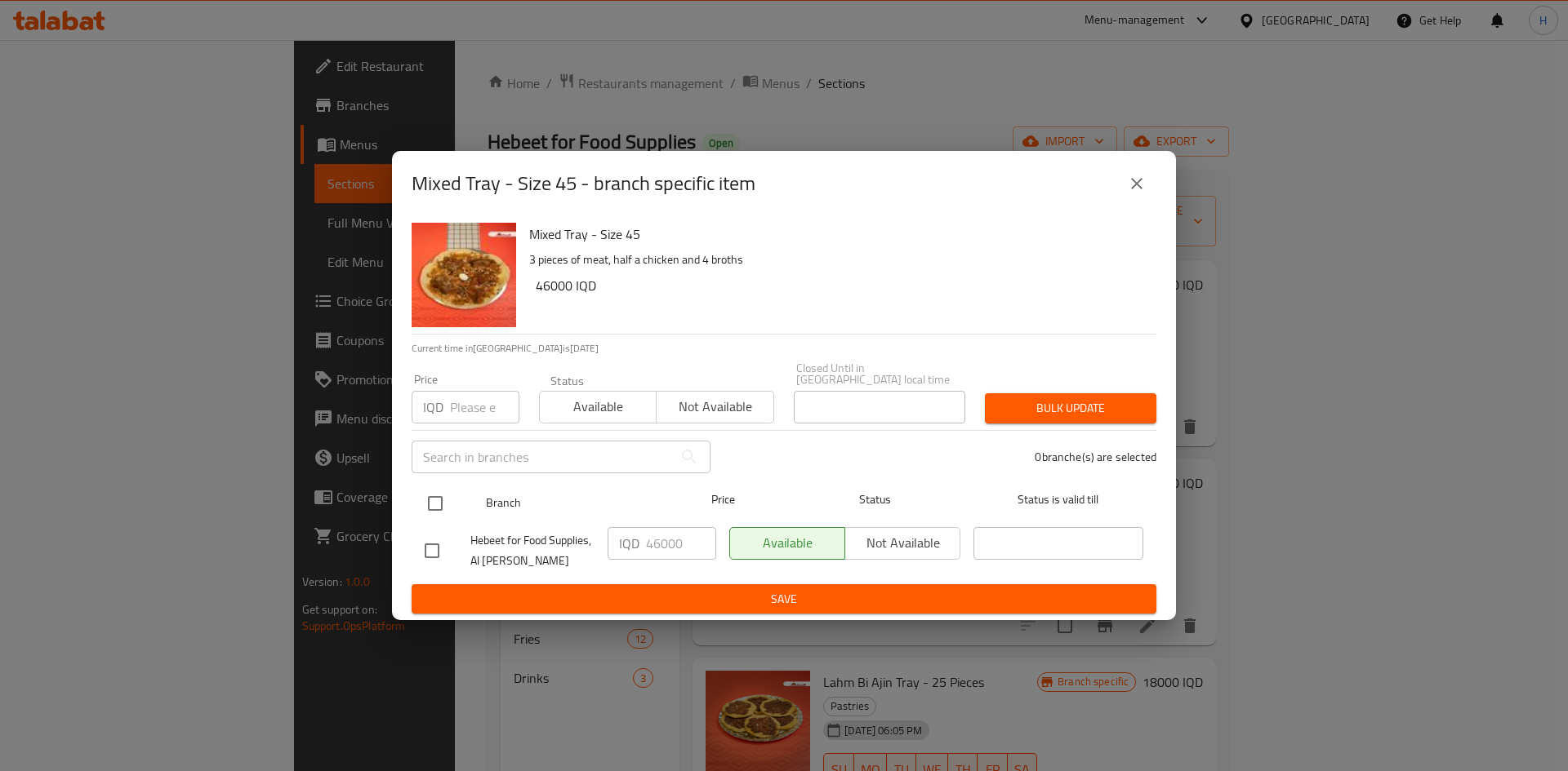
click at [446, 495] on input "checkbox" at bounding box center [435, 503] width 34 height 34
checkbox input "true"
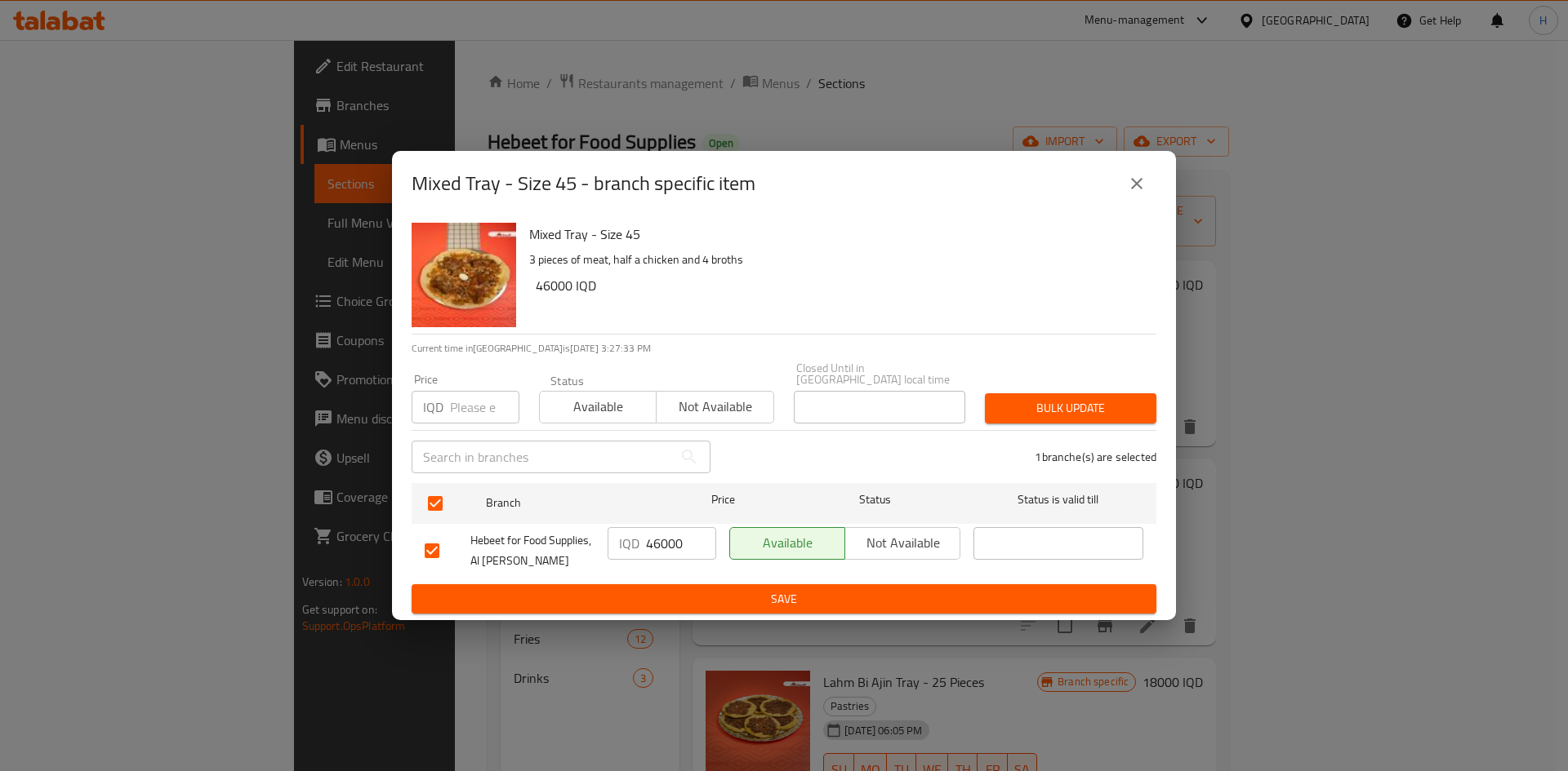
click at [659, 538] on input "46000" at bounding box center [681, 543] width 70 height 33
type input "4"
type input "55000"
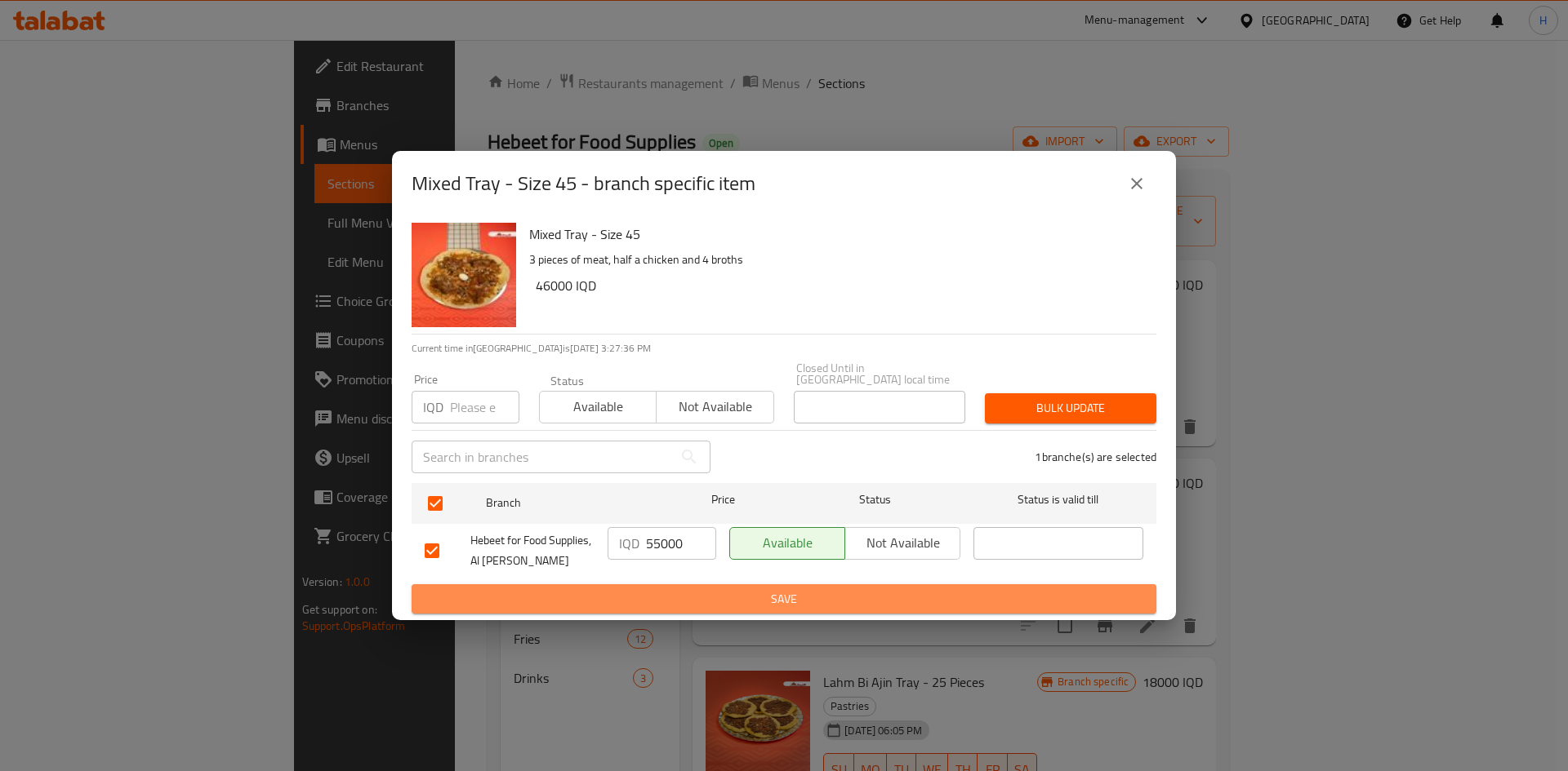
click at [718, 592] on span "Save" at bounding box center [784, 600] width 719 height 20
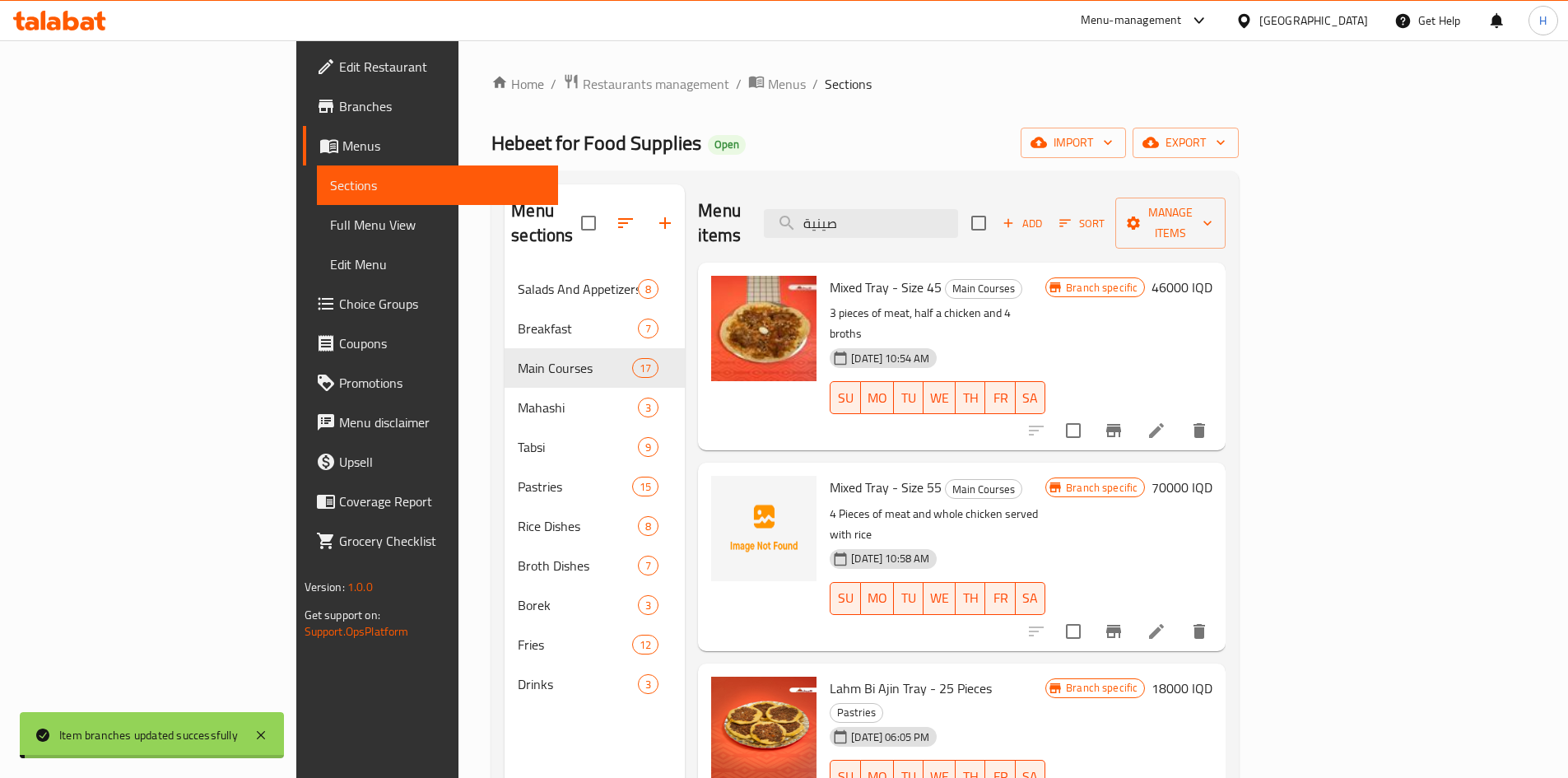
click at [1213, 276] on h6 "46000 IQD" at bounding box center [1182, 287] width 61 height 23
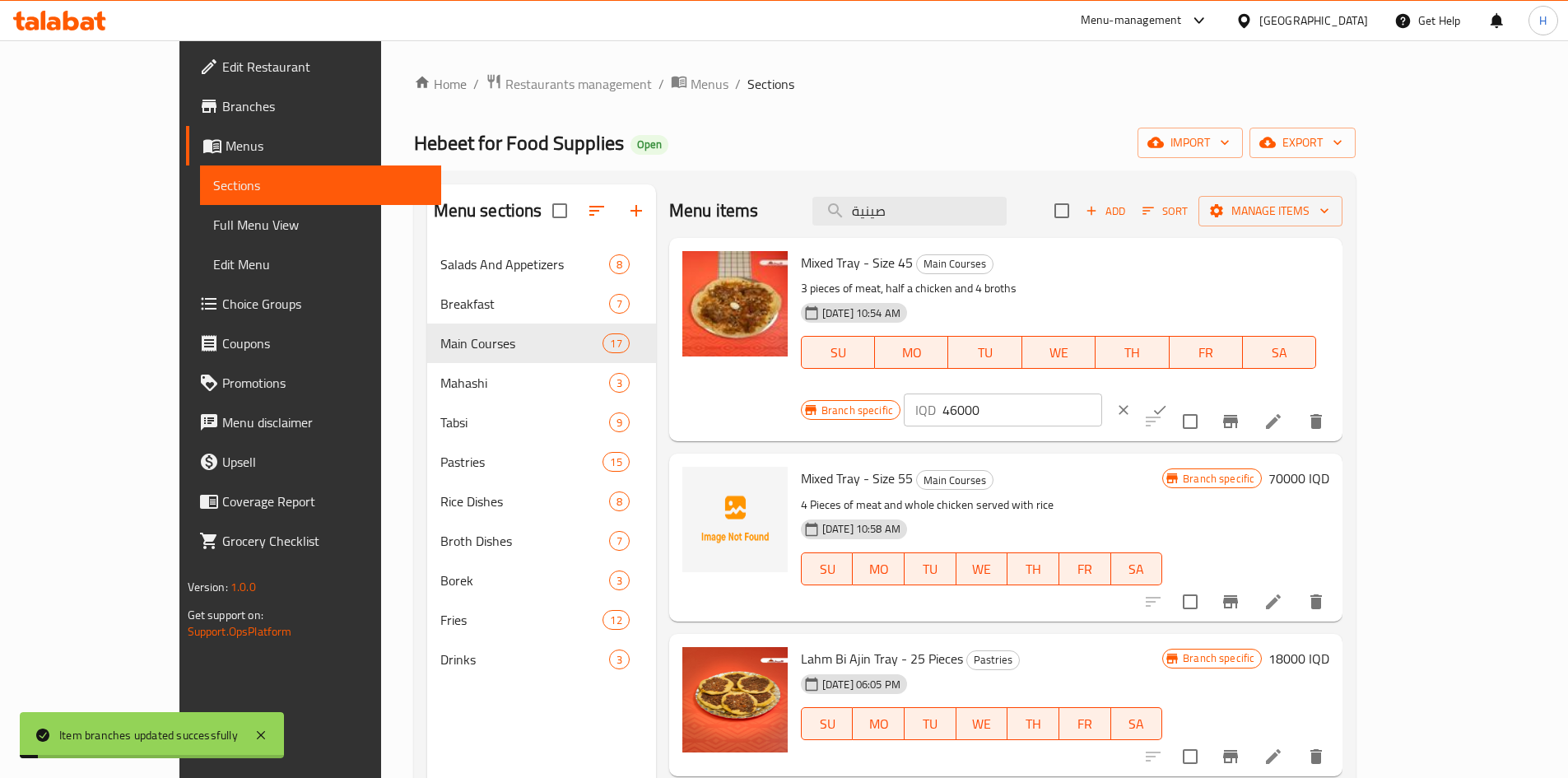
click at [1102, 394] on input "46000" at bounding box center [1022, 410] width 160 height 33
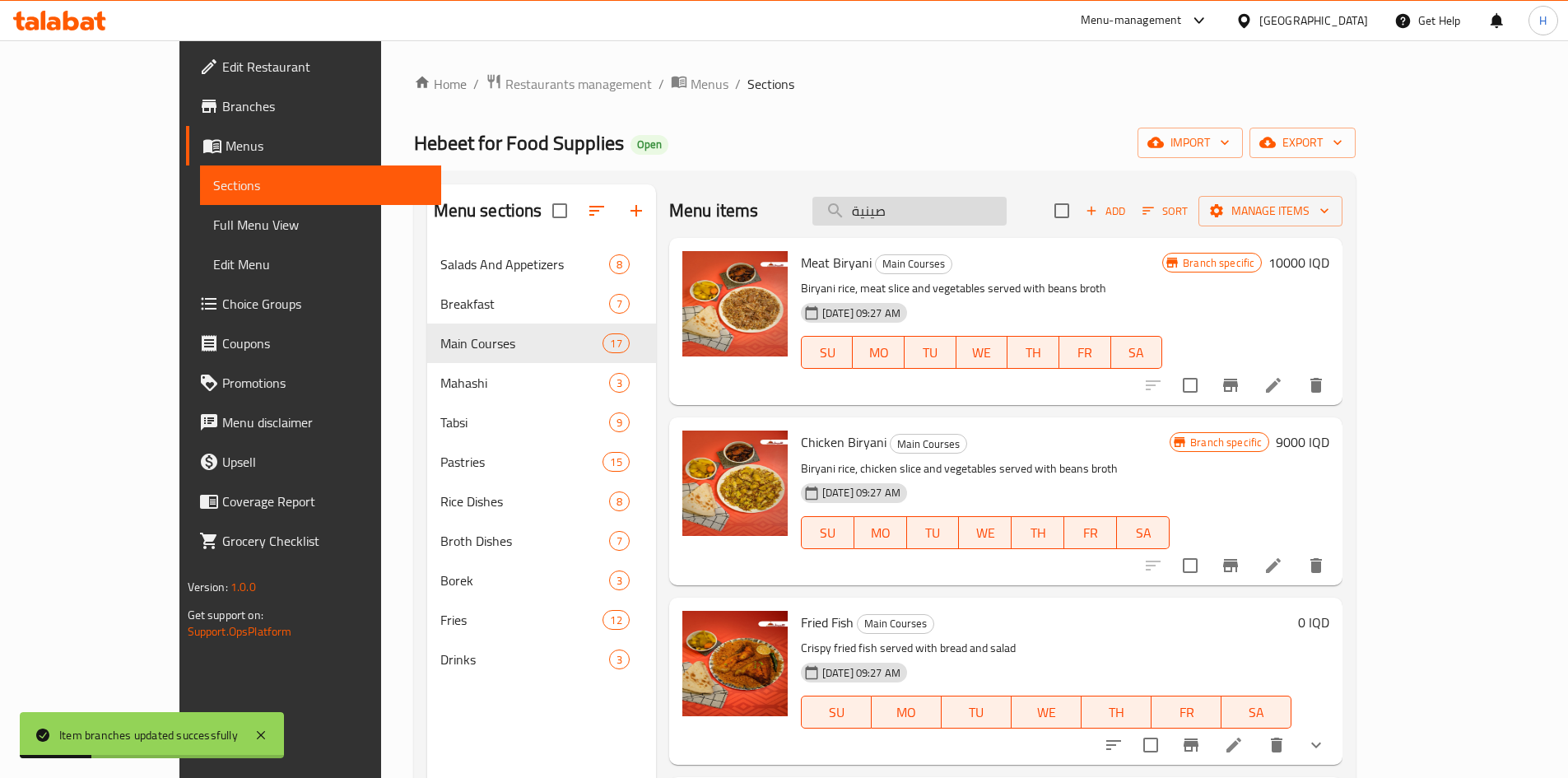
click at [966, 214] on input "صينية" at bounding box center [909, 211] width 194 height 29
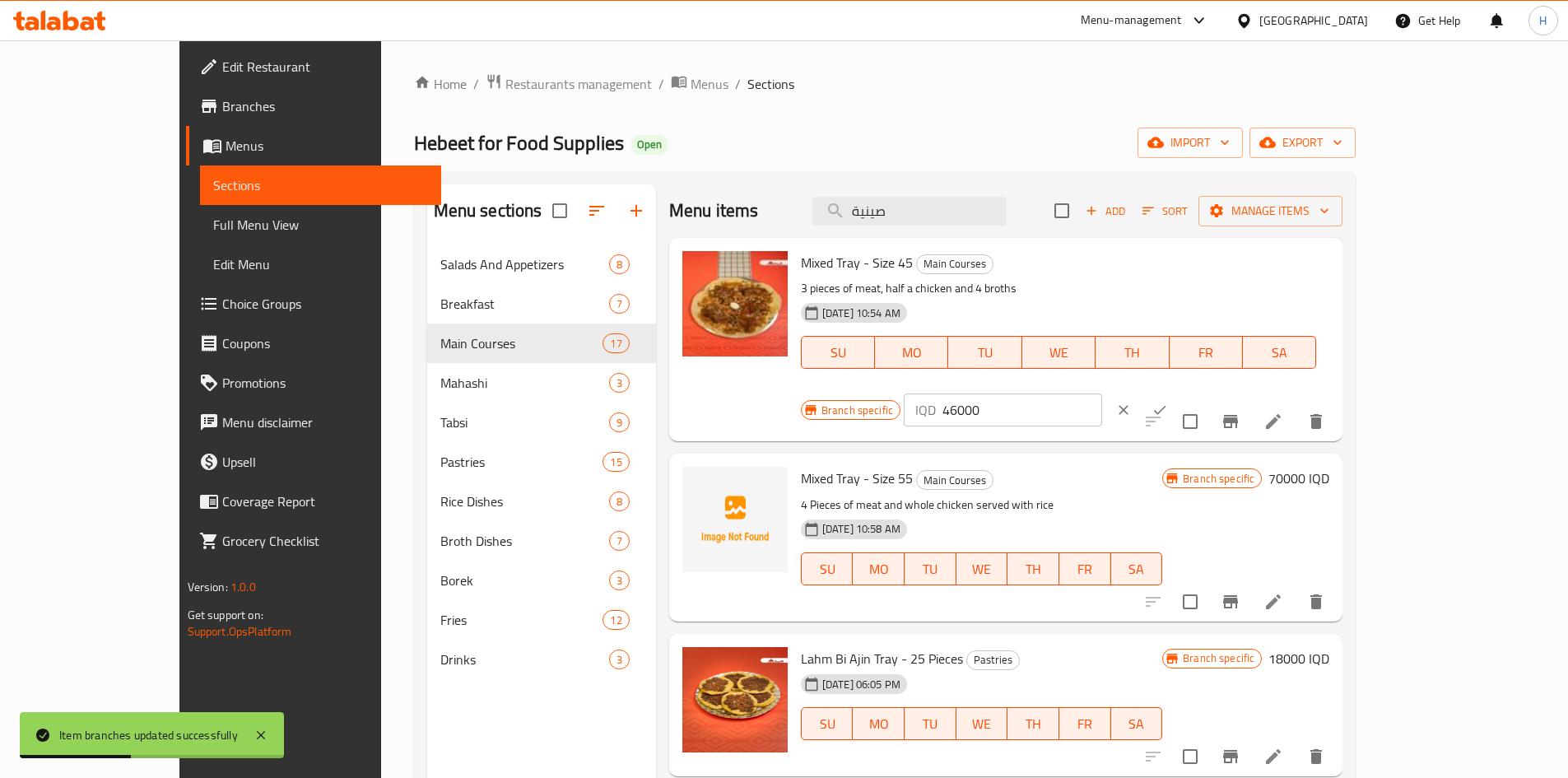
type input "صينية"
click at [1102, 394] on input "46000" at bounding box center [1022, 410] width 160 height 33
type input "55000"
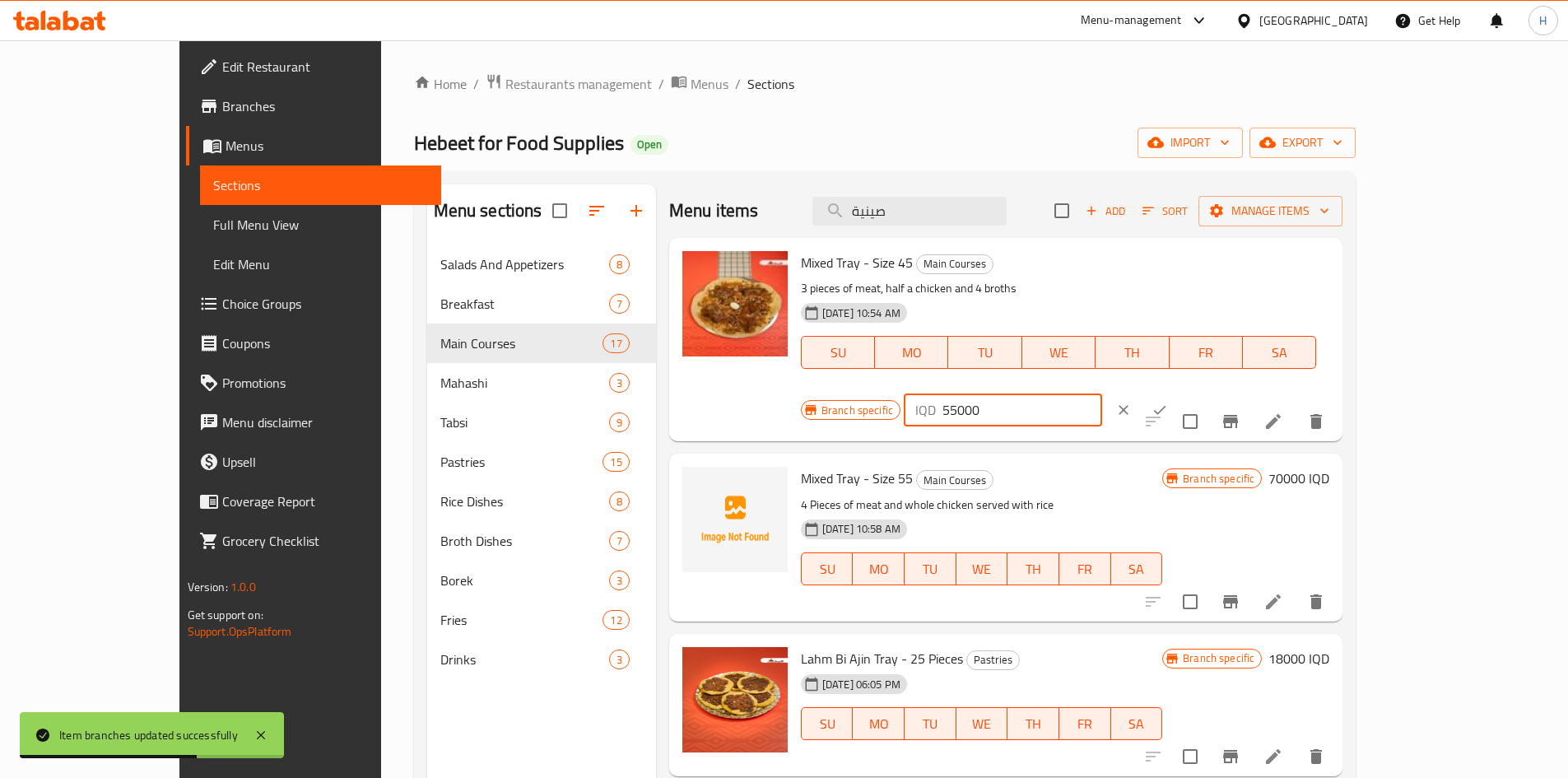
click at [1168, 402] on icon "ok" at bounding box center [1160, 410] width 16 height 16
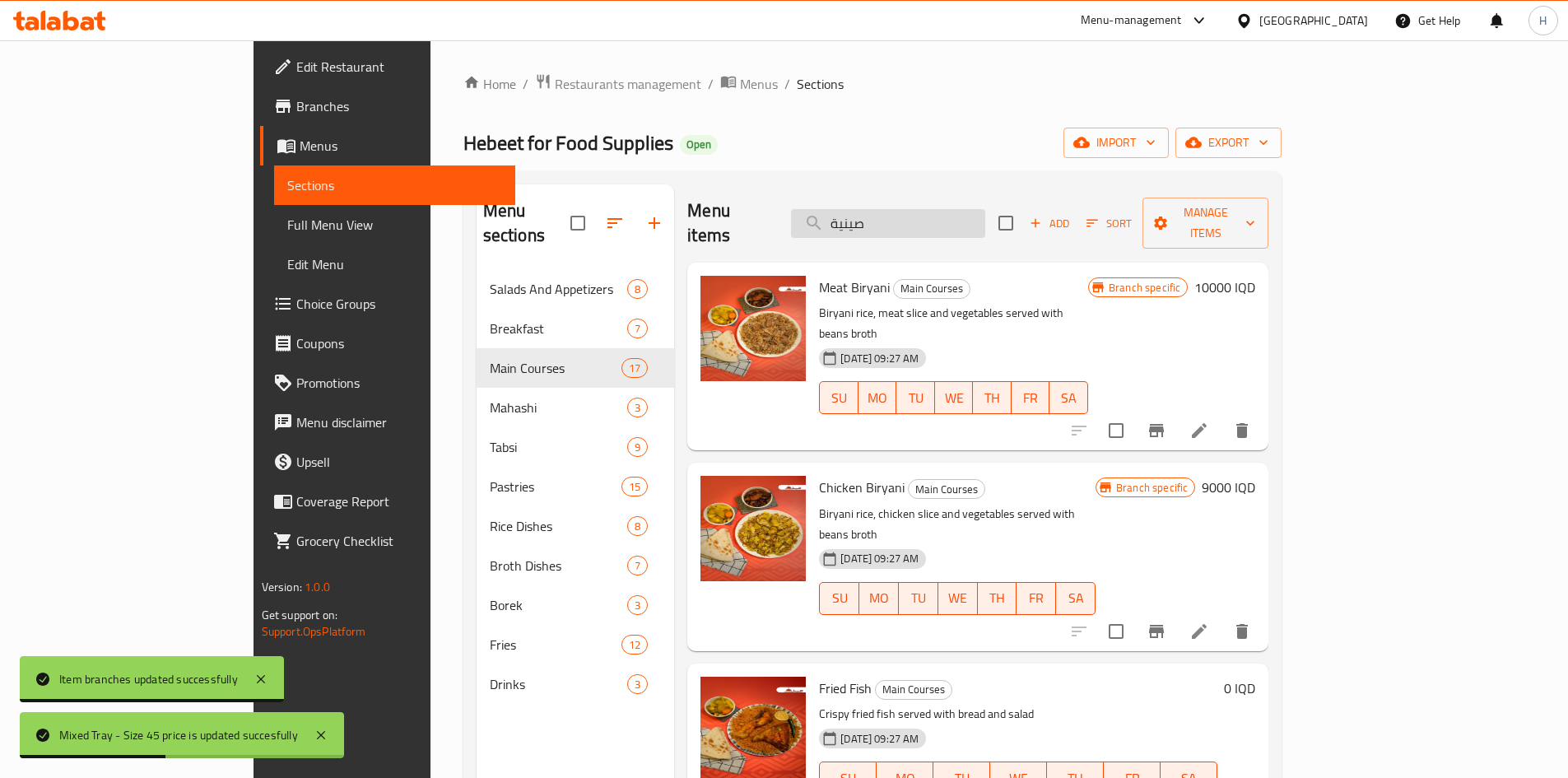
click at [960, 209] on input "صينية" at bounding box center [888, 224] width 194 height 29
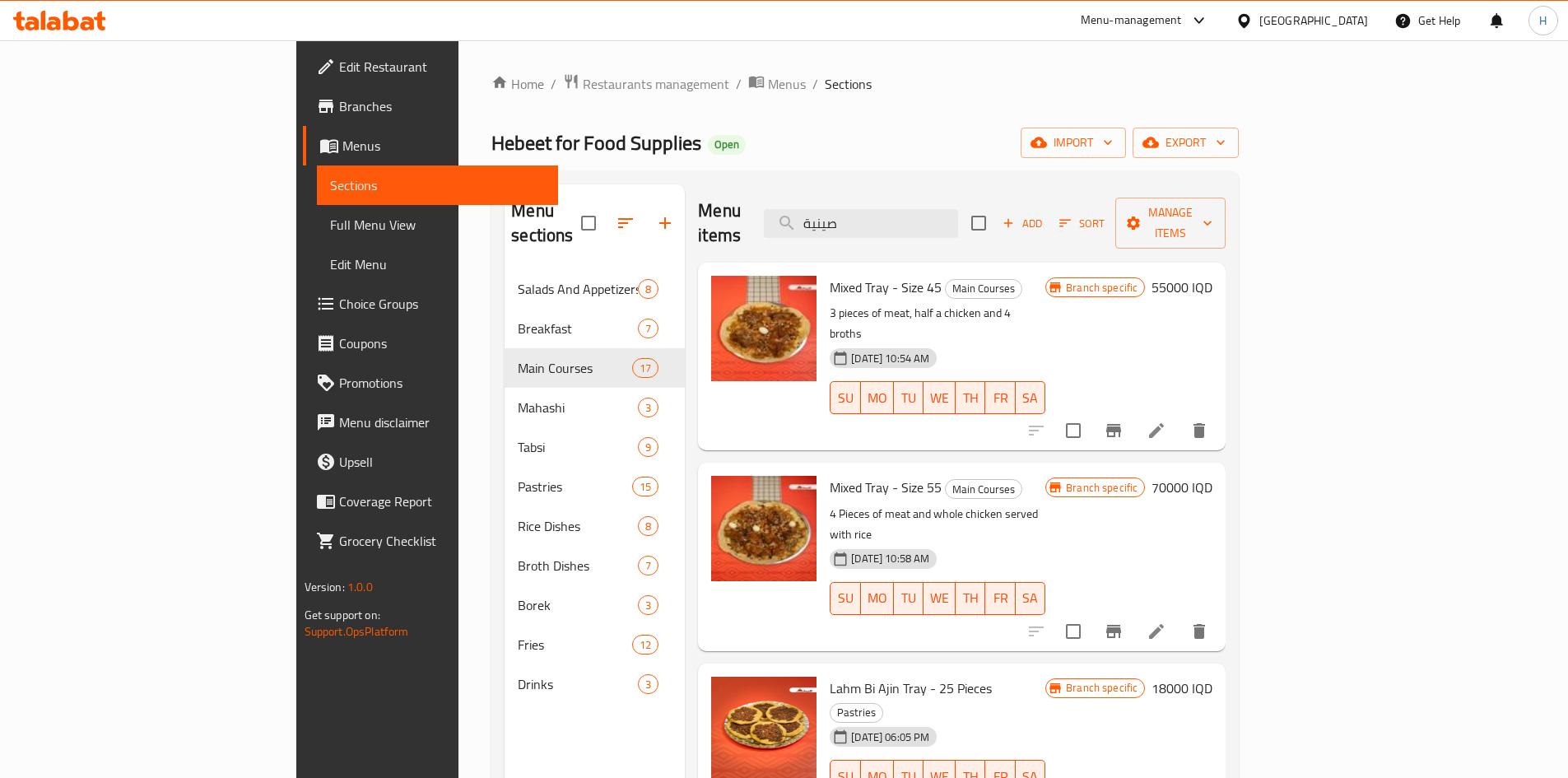
type input "صينية"
click at [1166, 622] on icon at bounding box center [1156, 631] width 20 height 20
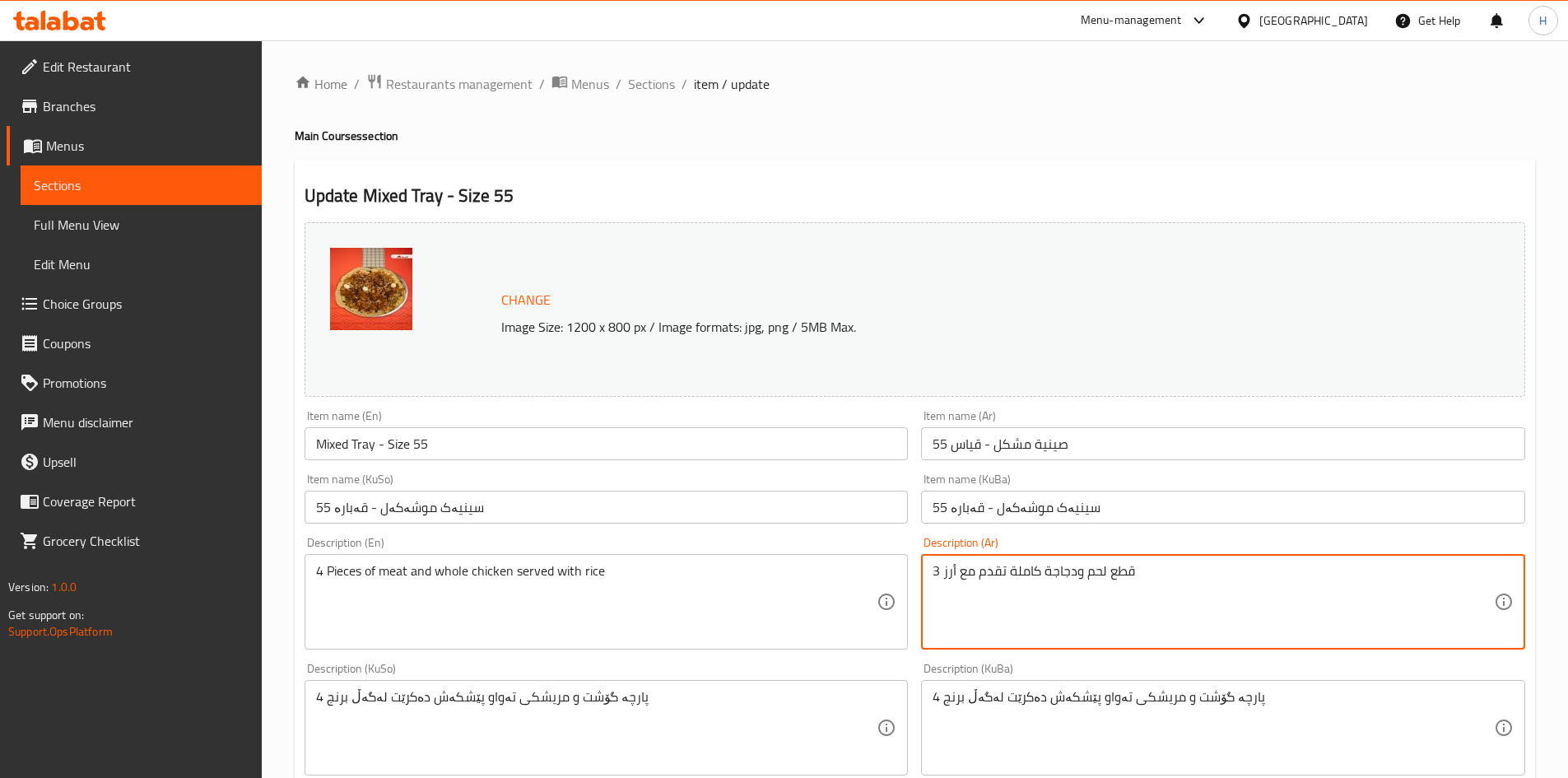
click at [1058, 597] on textarea "3 قطع لحم ودجاجة كاملة تقدم مع أرز" at bounding box center [1213, 603] width 561 height 79
paste textarea "4 قطع لحم ، دجاجة كاملة و 6 مرق"
type textarea "4 قطع لحم ، دجاجة كاملة و 6 مرق"
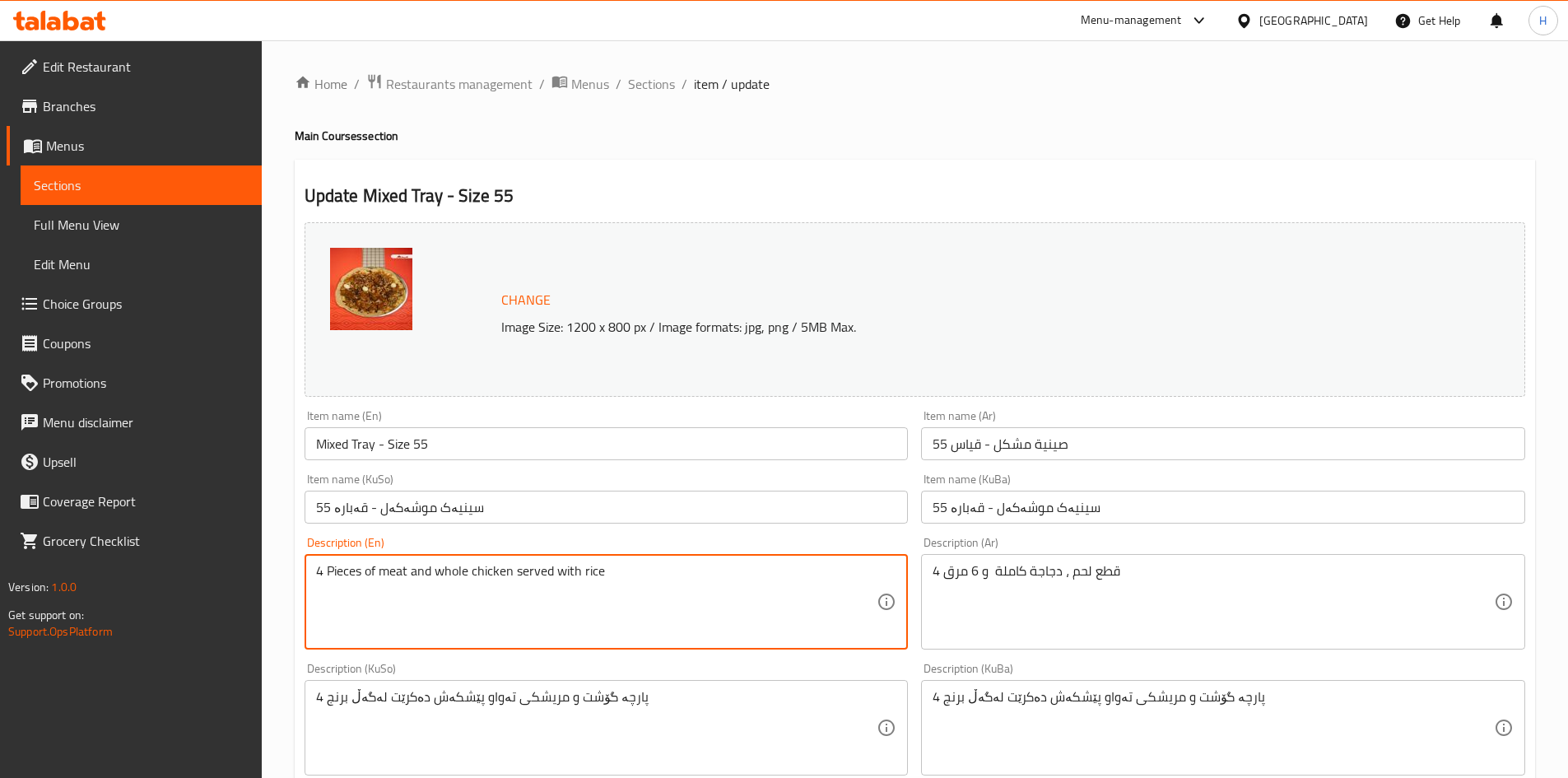
click at [446, 628] on textarea "4 Pieces of meat and whole chicken served with rice" at bounding box center [596, 603] width 561 height 79
paste textarea "pieces of meat, a whole chicken and 6 broths"
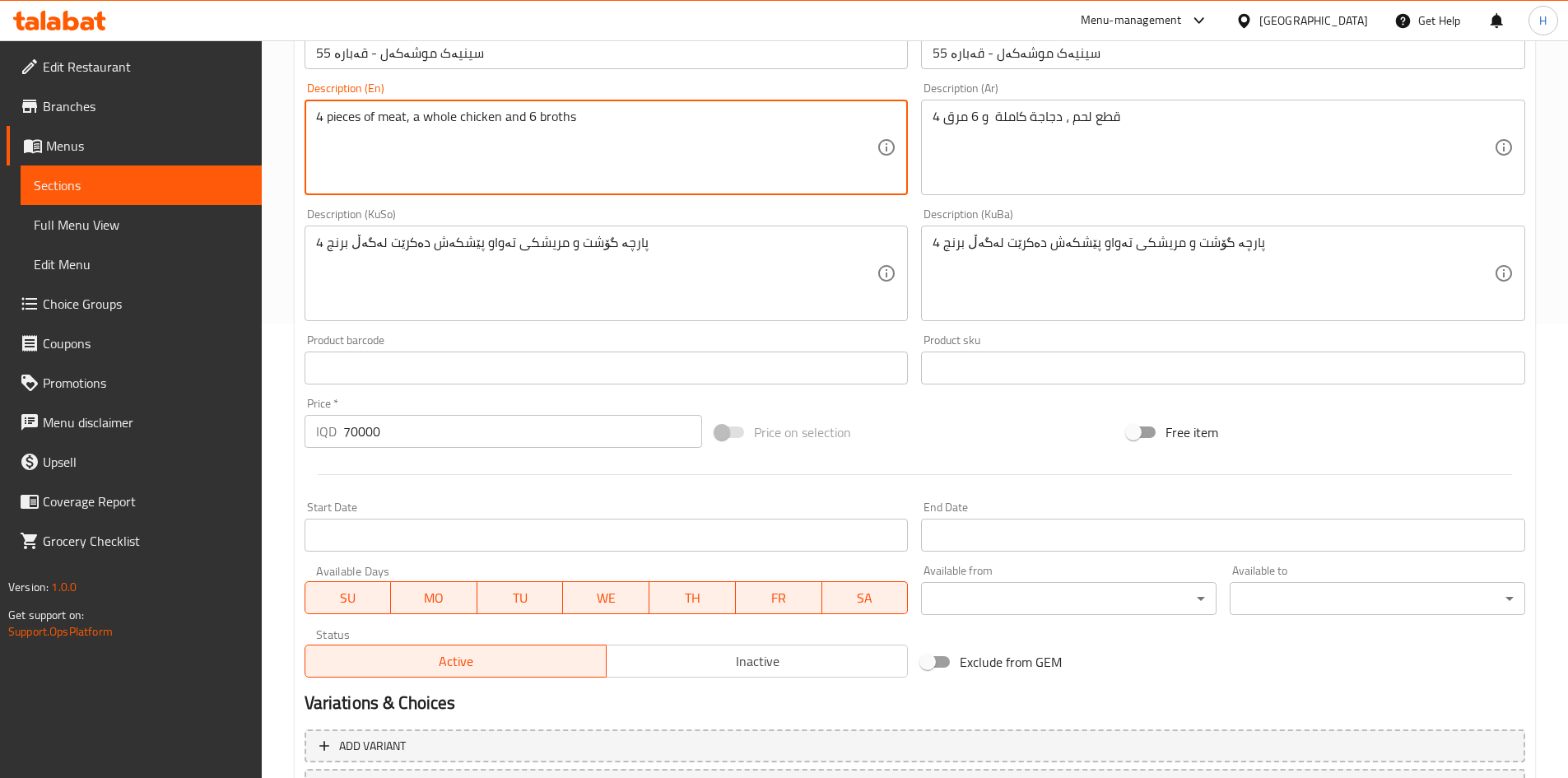
scroll to position [576, 0]
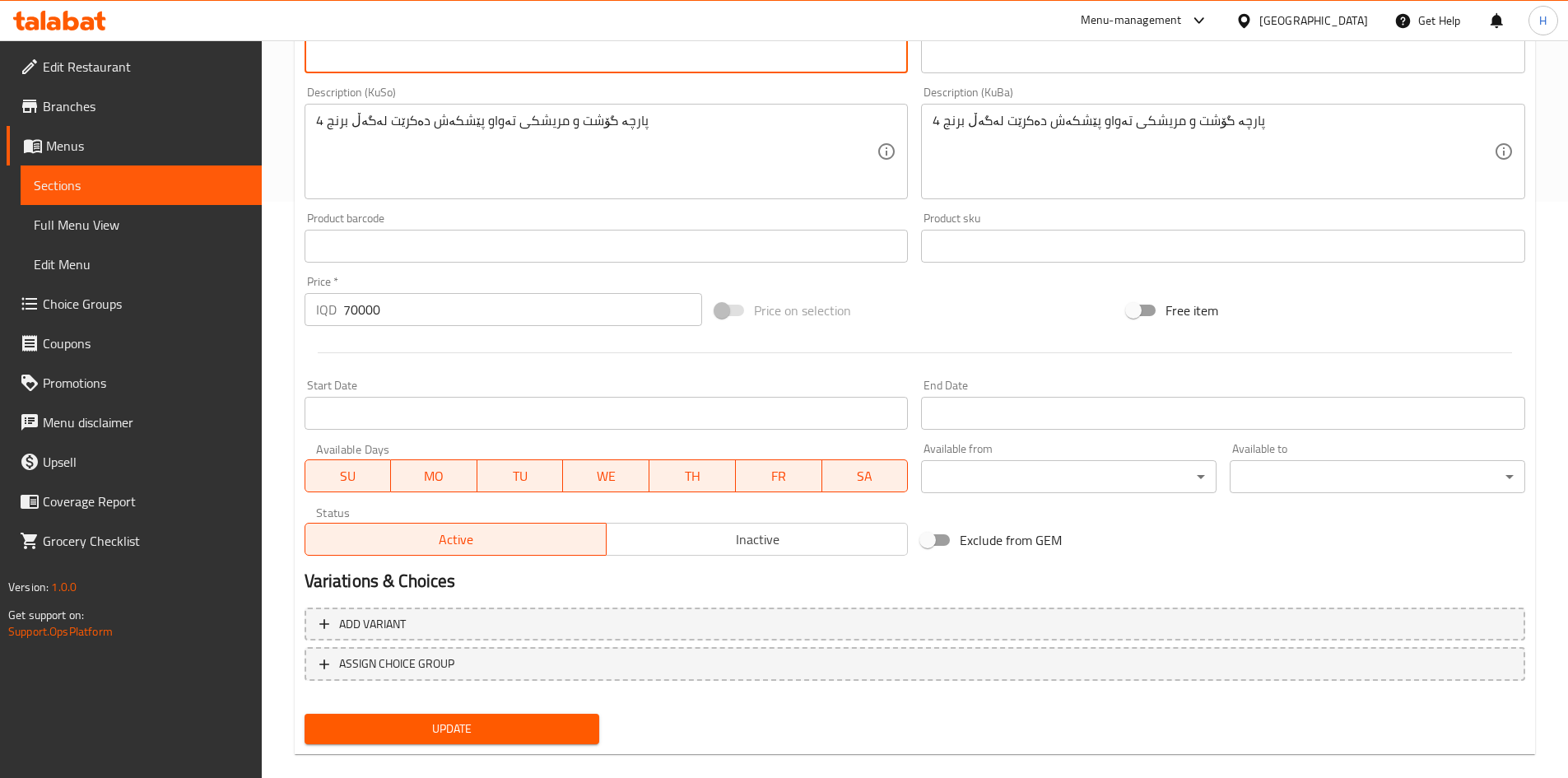
type textarea "4 pieces of meat, a whole chicken and 6 broths"
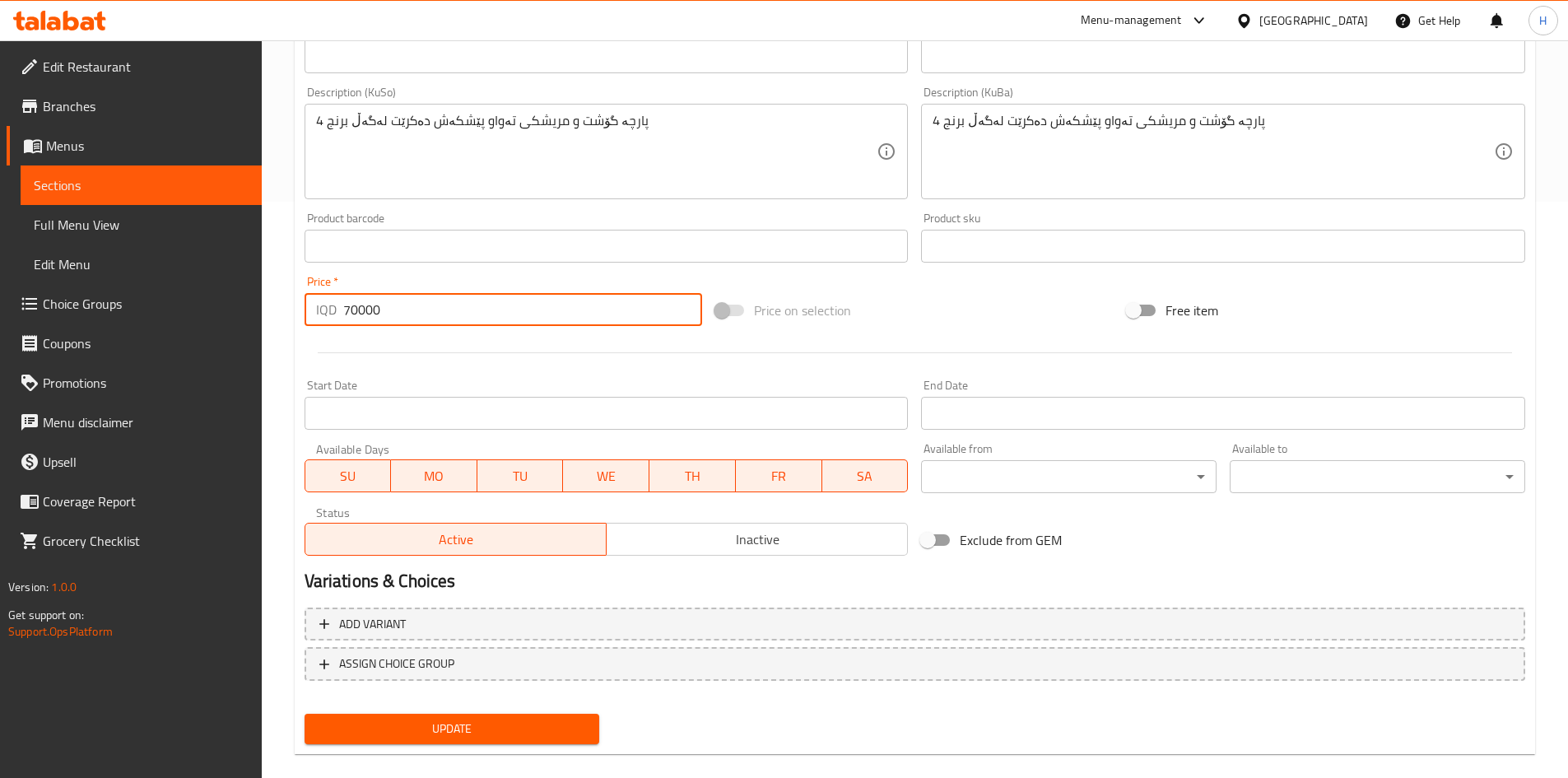
click at [388, 307] on input "70000" at bounding box center [523, 309] width 360 height 33
type input "85000"
click at [494, 725] on span "Update" at bounding box center [452, 729] width 269 height 21
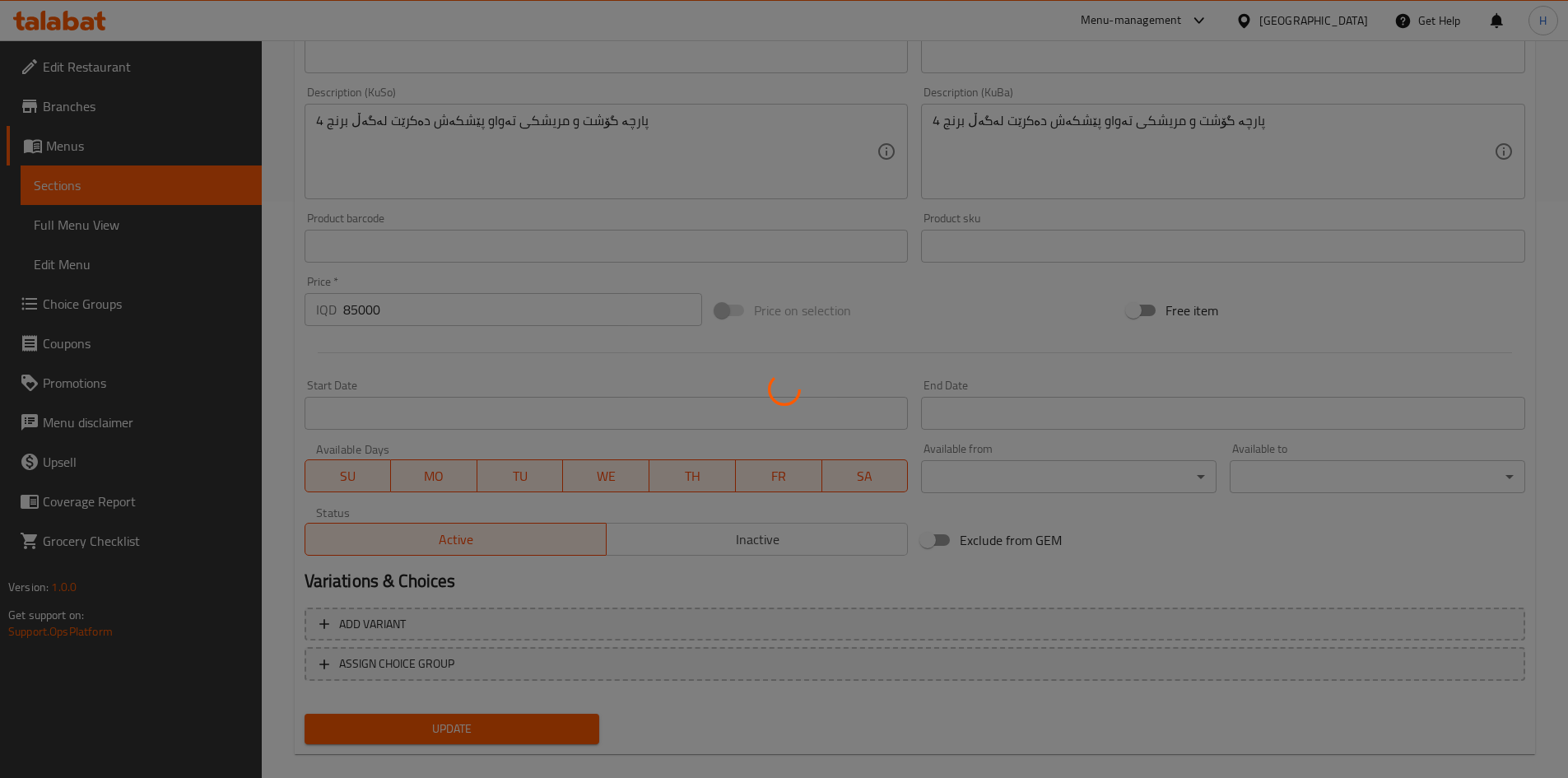
click at [494, 725] on div at bounding box center [784, 389] width 1568 height 778
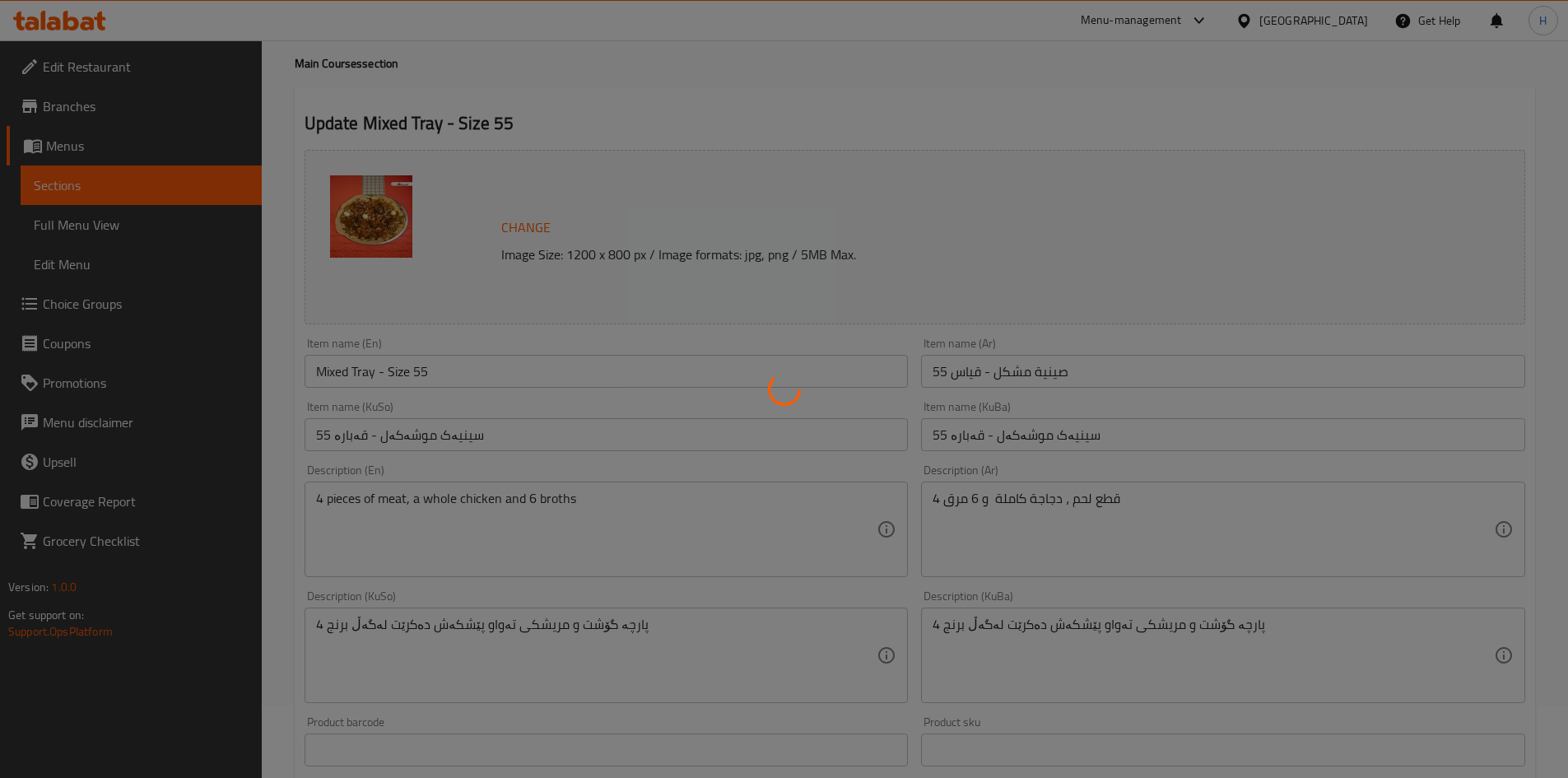
scroll to position [0, 0]
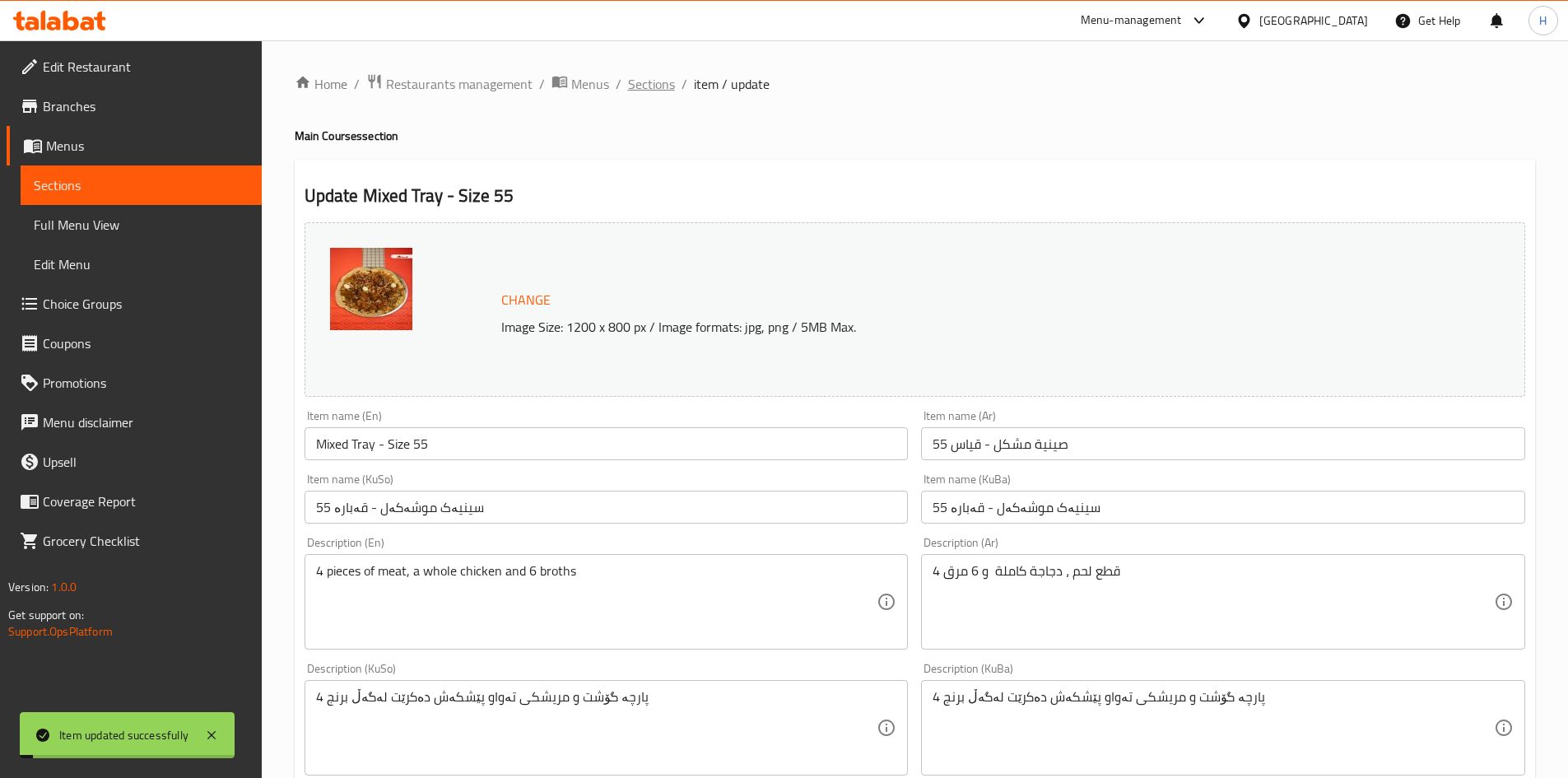
drag, startPoint x: 687, startPoint y: 82, endPoint x: 663, endPoint y: 87, distance: 24.5
click at [678, 85] on ol "Home / Restaurants management / Menus / Sections / item / update" at bounding box center [915, 84] width 1241 height 21
click at [663, 87] on span "Sections" at bounding box center [651, 84] width 47 height 20
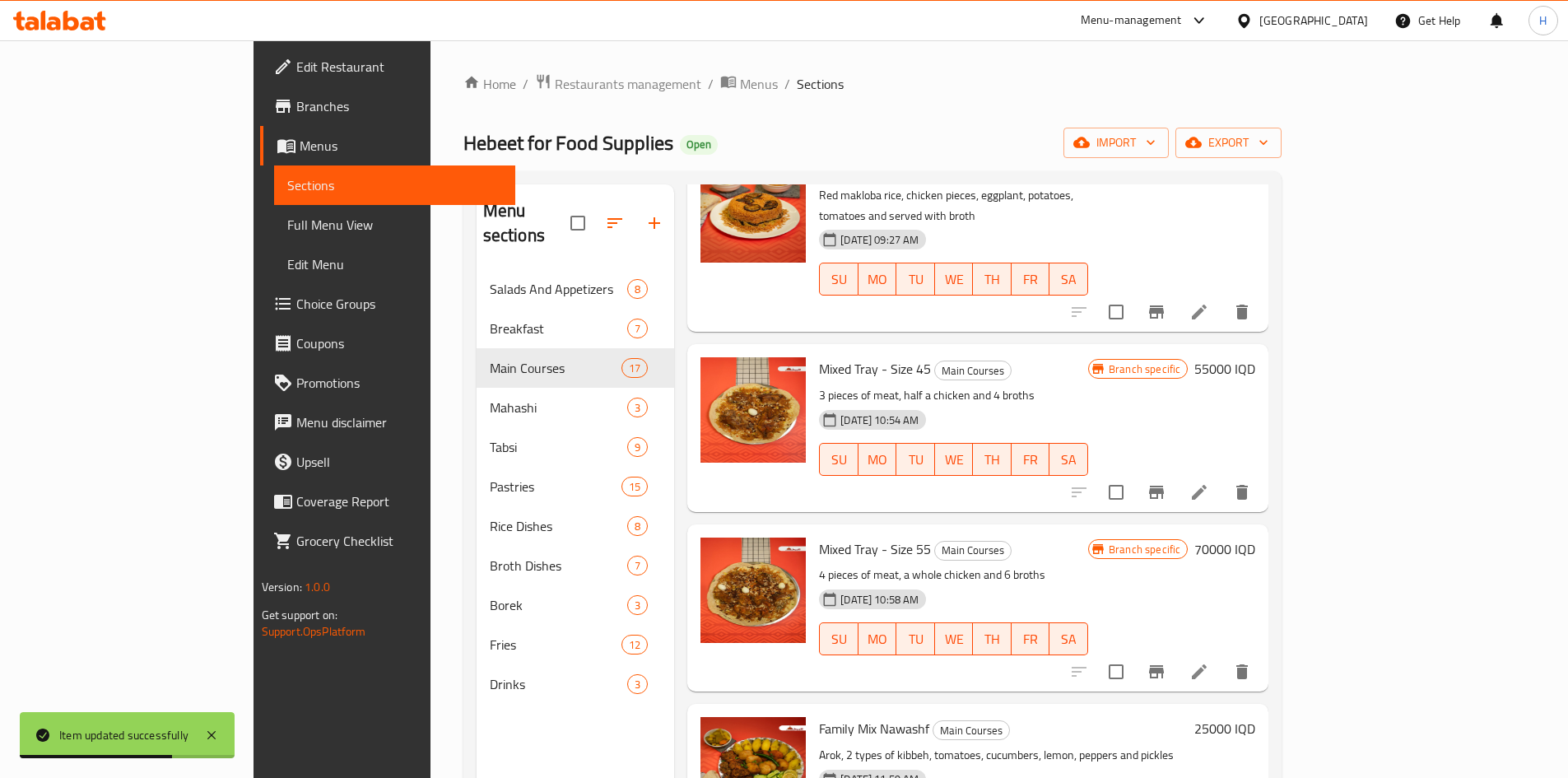
scroll to position [2224, 0]
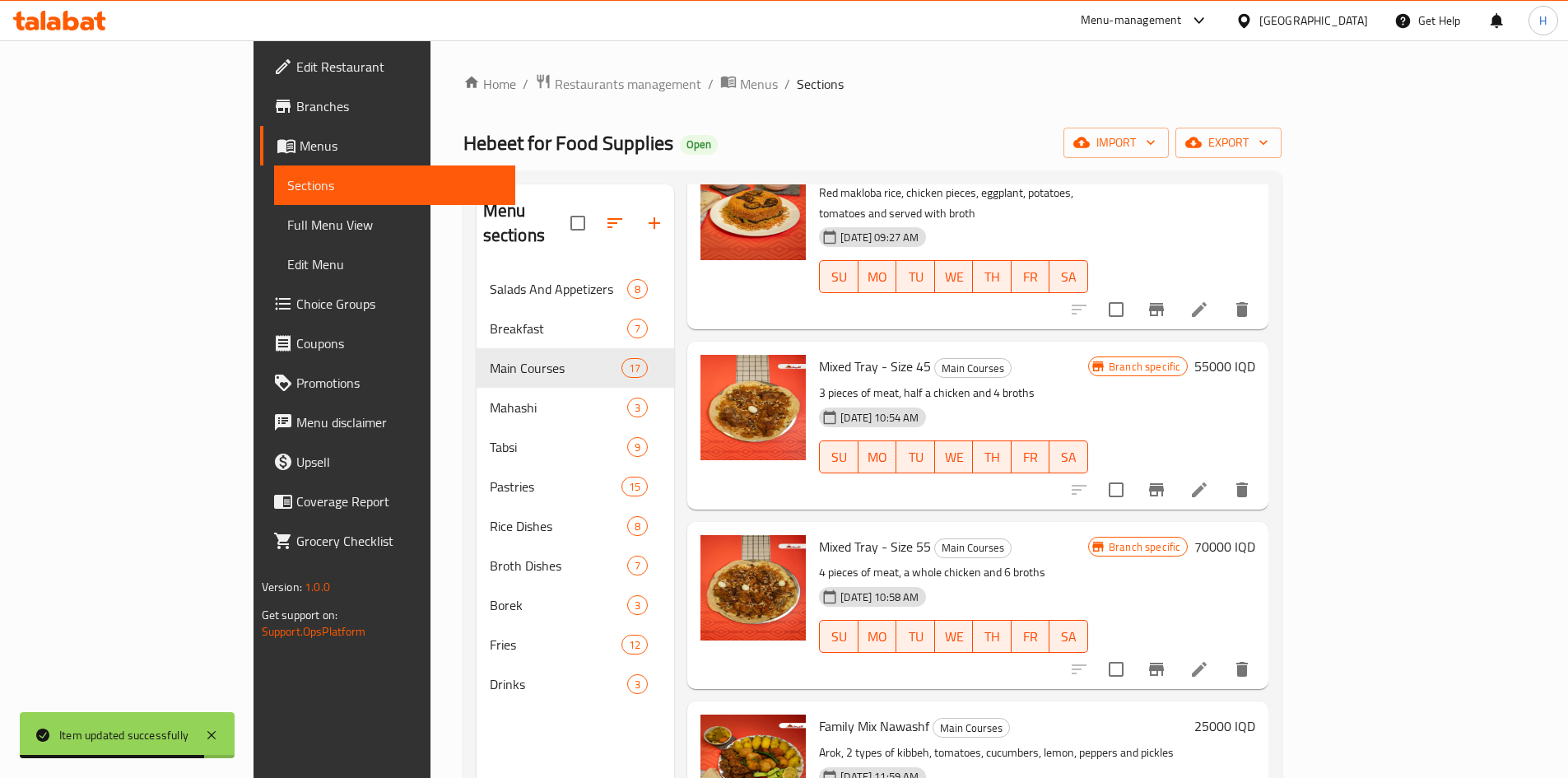
drag, startPoint x: 1475, startPoint y: 375, endPoint x: 1462, endPoint y: 383, distance: 15.3
click at [1255, 535] on h6 "70000 IQD" at bounding box center [1224, 546] width 61 height 23
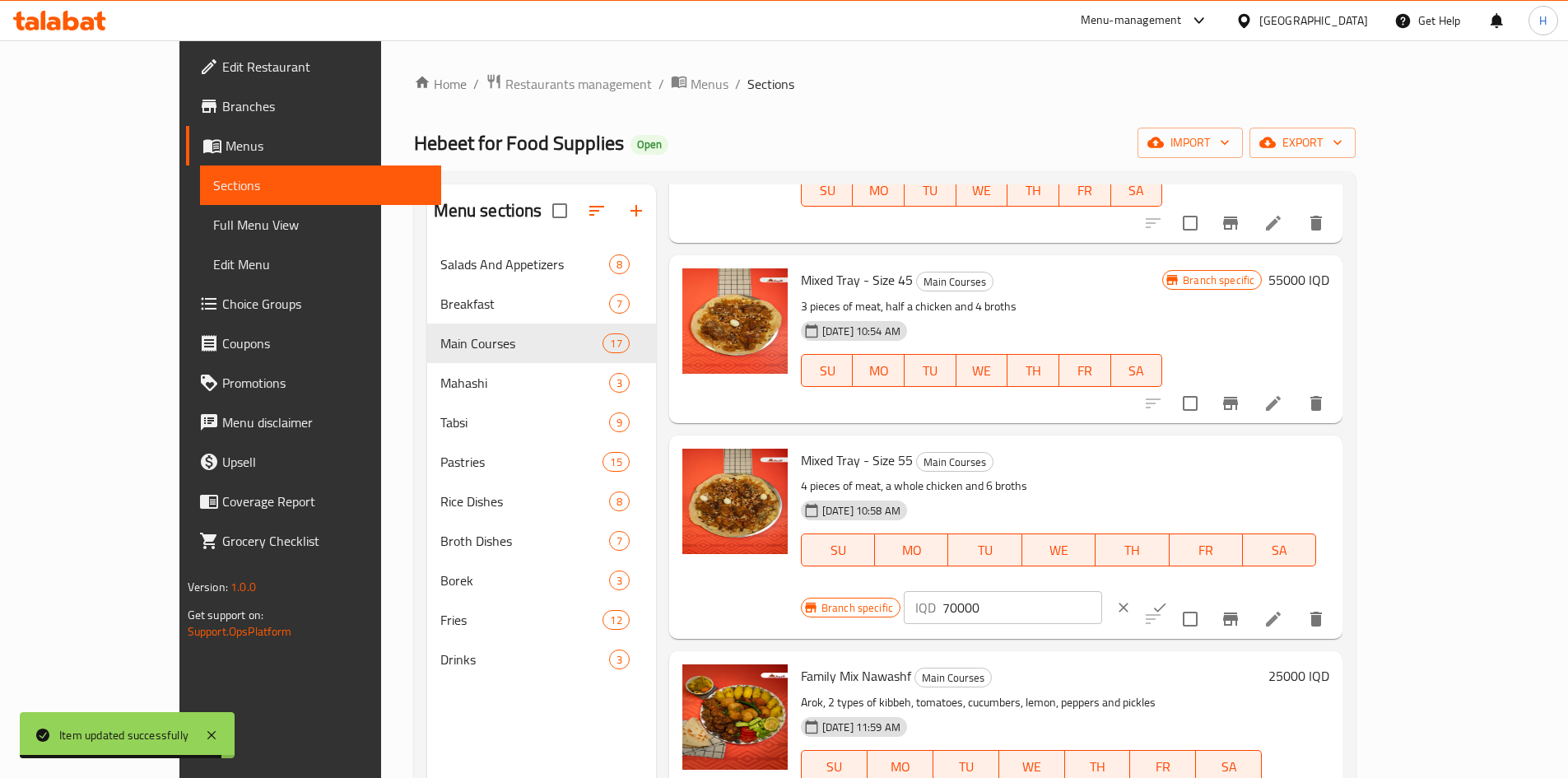
click at [1102, 592] on input "70000" at bounding box center [1022, 608] width 160 height 33
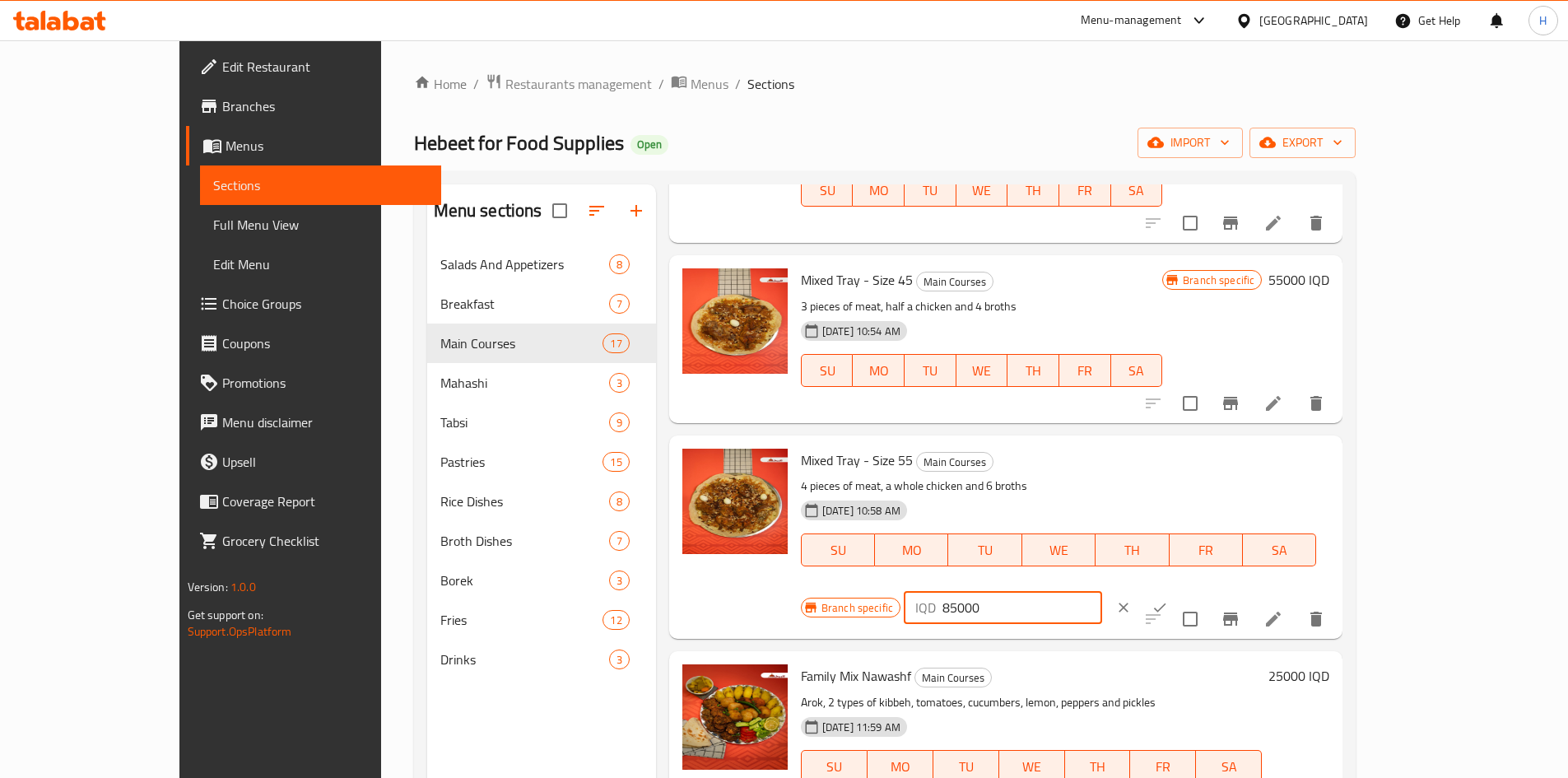
type input "85000"
click at [1168, 599] on icon "ok" at bounding box center [1160, 607] width 16 height 16
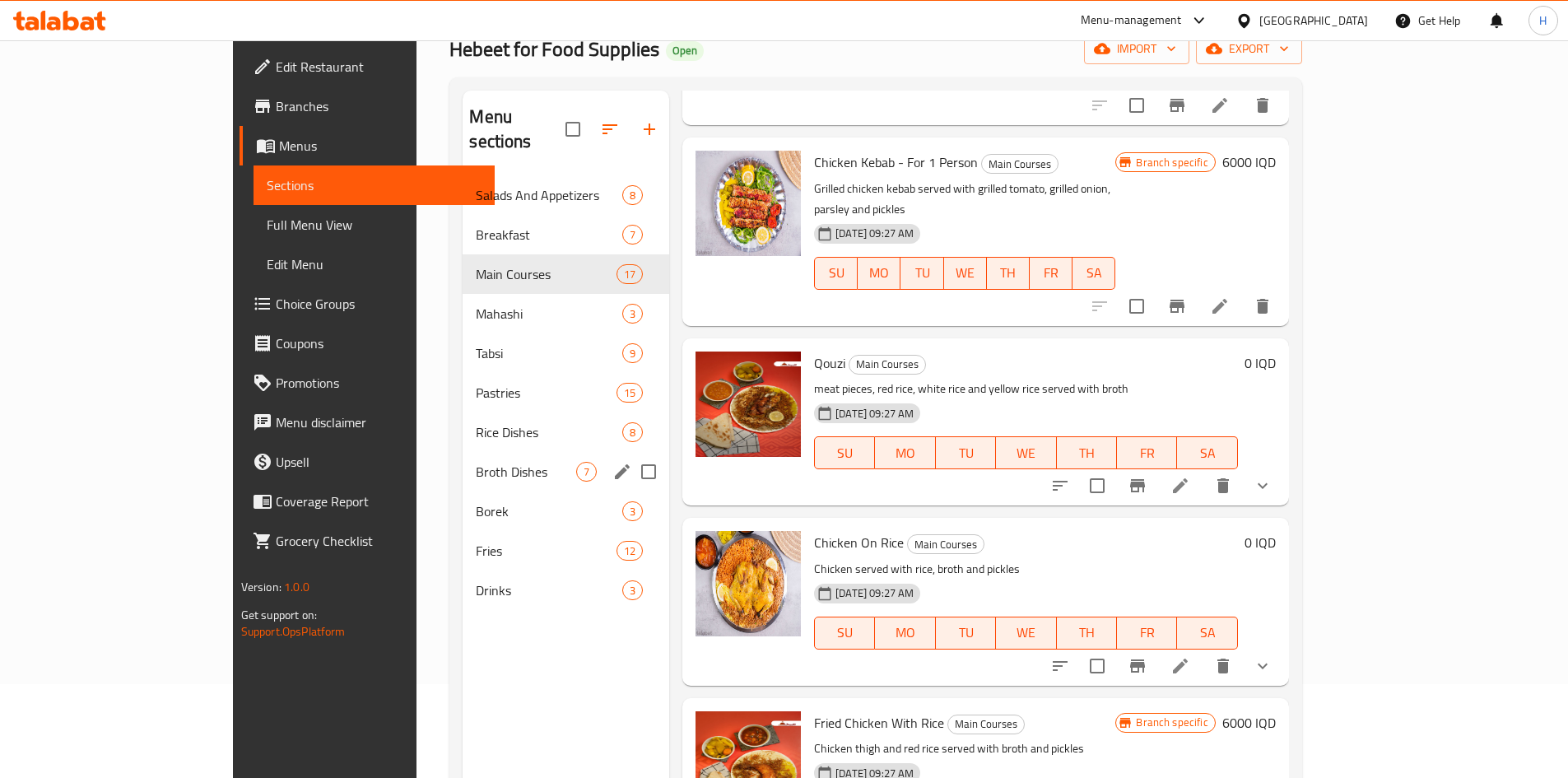
scroll to position [231, 0]
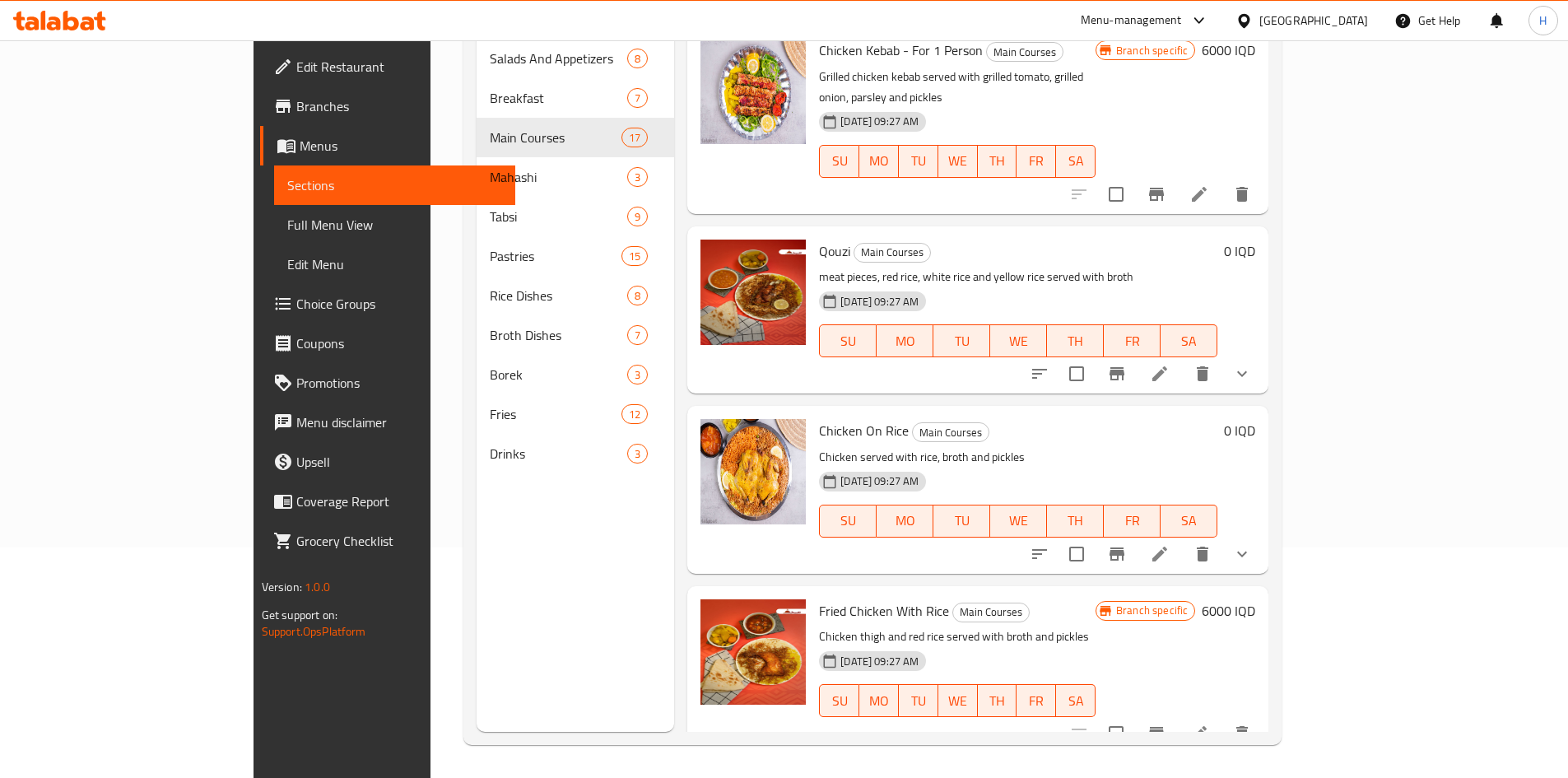
click at [477, 451] on nav "Salads And Appetizers 8 Breakfast 7 Main Courses 17 Mahashi 3 Tabsi 9 Pastries …" at bounding box center [576, 256] width 198 height 448
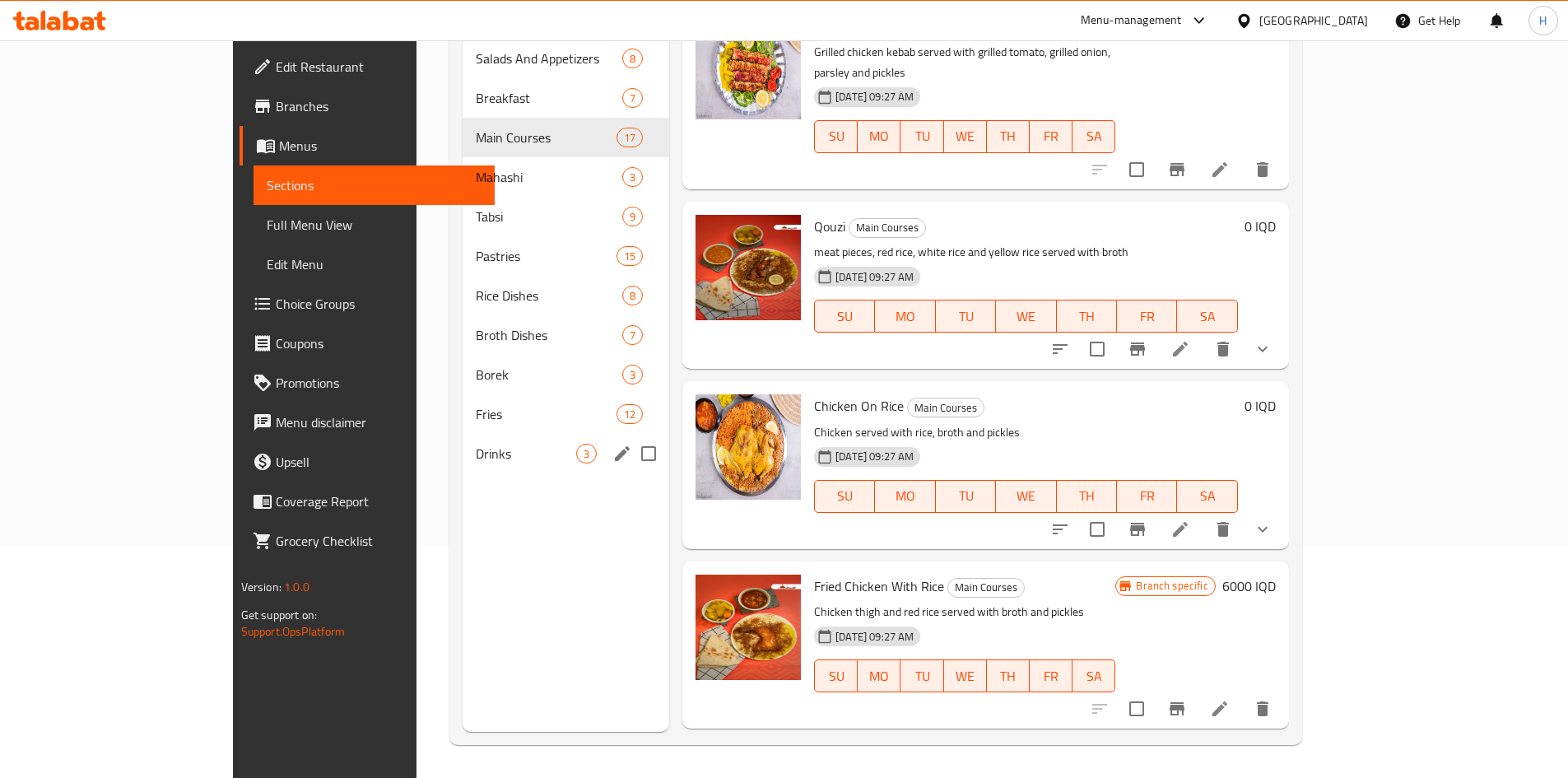
click at [462, 441] on div "Drinks 3" at bounding box center [566, 454] width 207 height 39
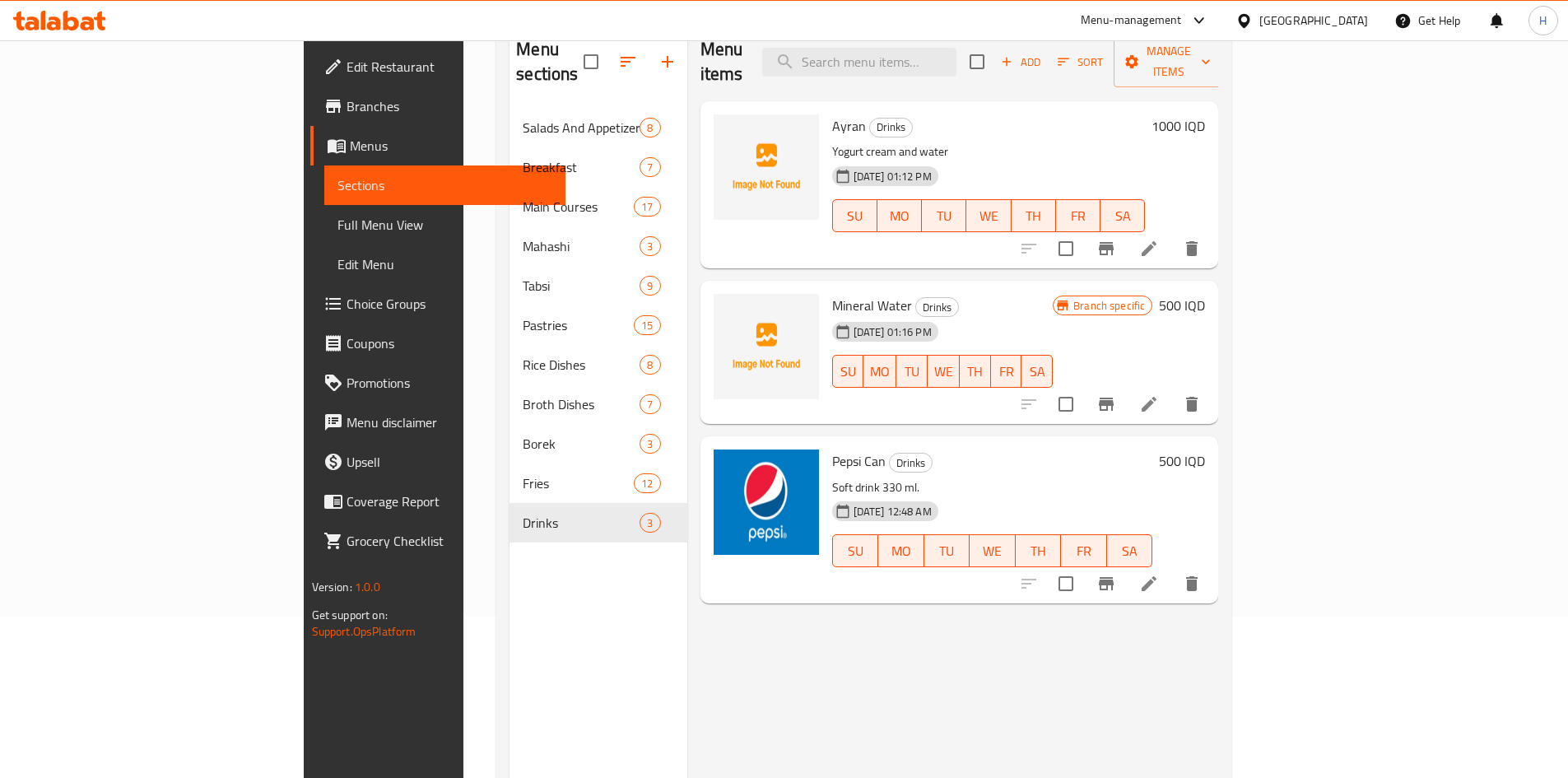
scroll to position [66, 0]
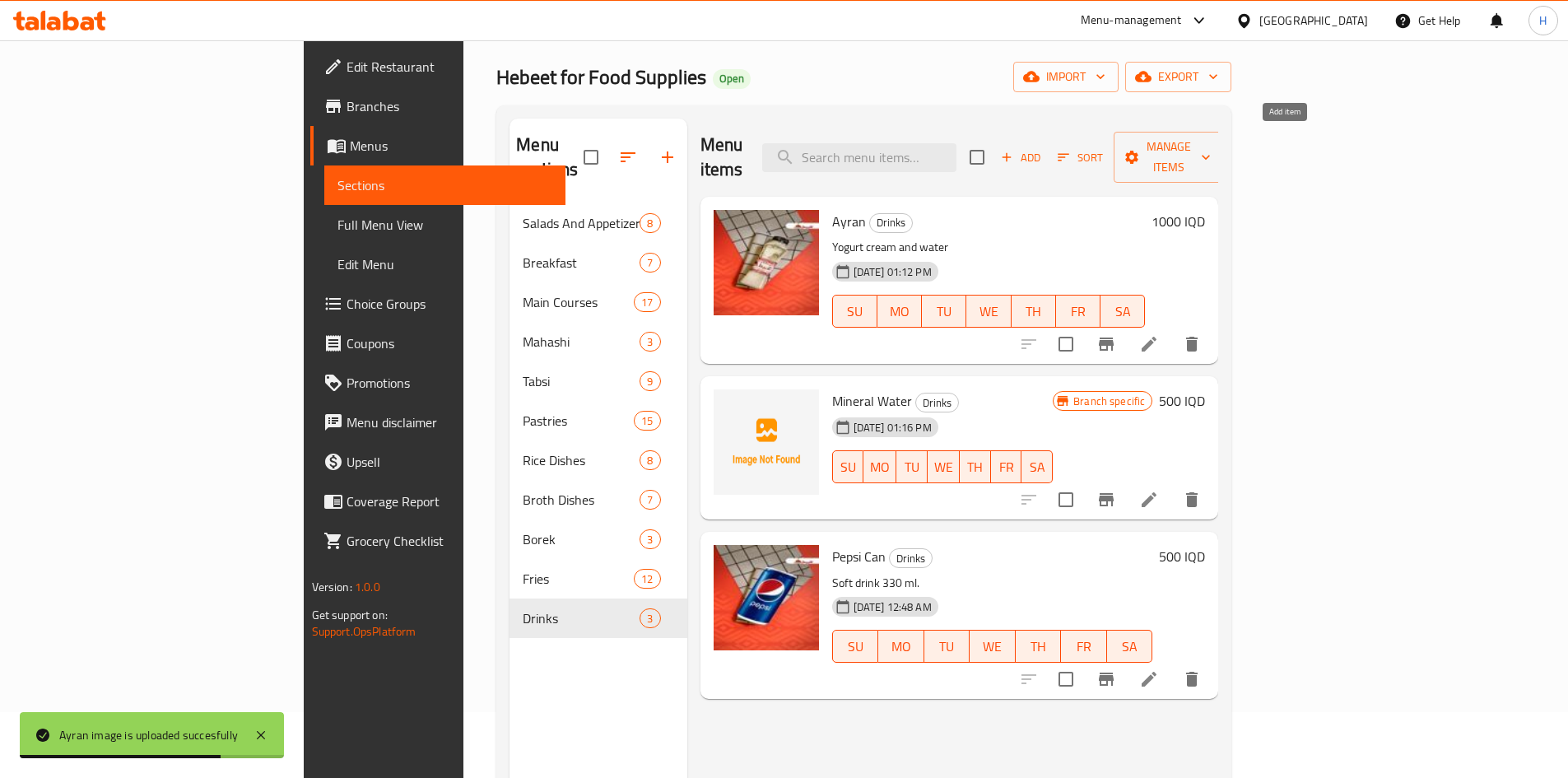
click at [1014, 150] on icon "button" at bounding box center [1007, 156] width 15 height 15
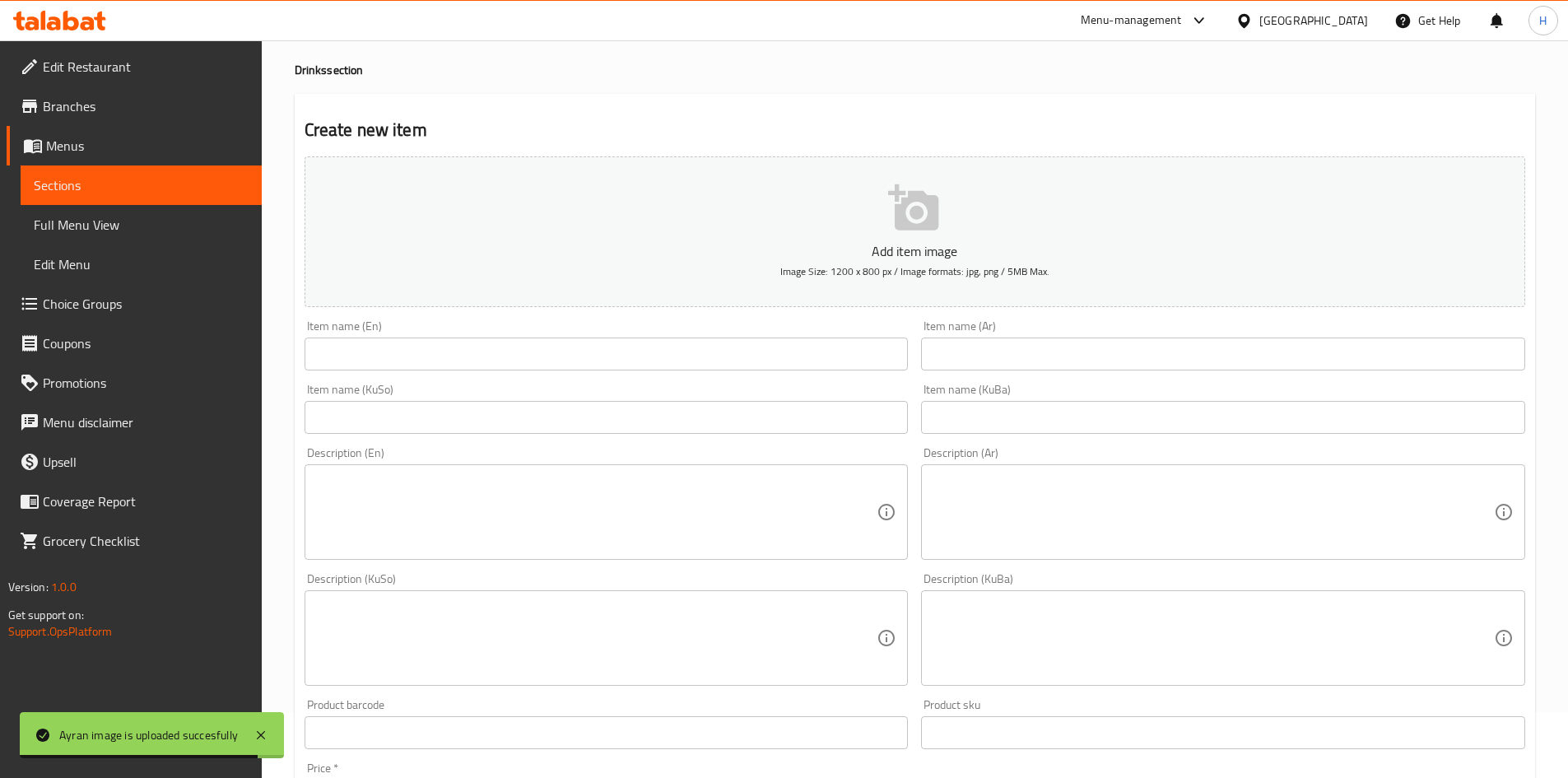
click at [1008, 364] on input "text" at bounding box center [1223, 354] width 604 height 33
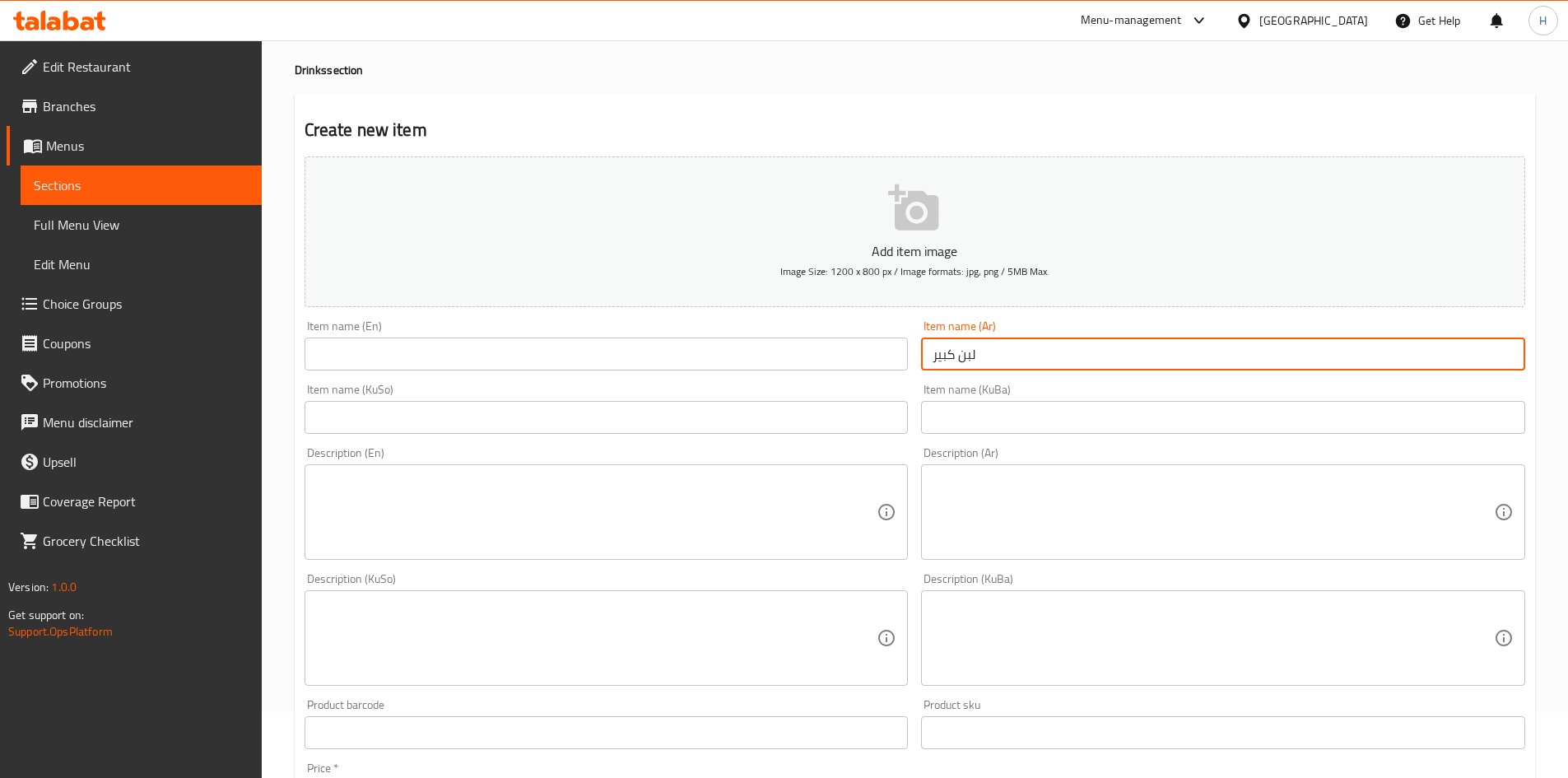
type input "لبن كبير"
click at [761, 374] on div "Add item image Image Size: 1200 x 800 px / Image formats: jpg, png / 5MB Max. I…" at bounding box center [915, 599] width 1234 height 899
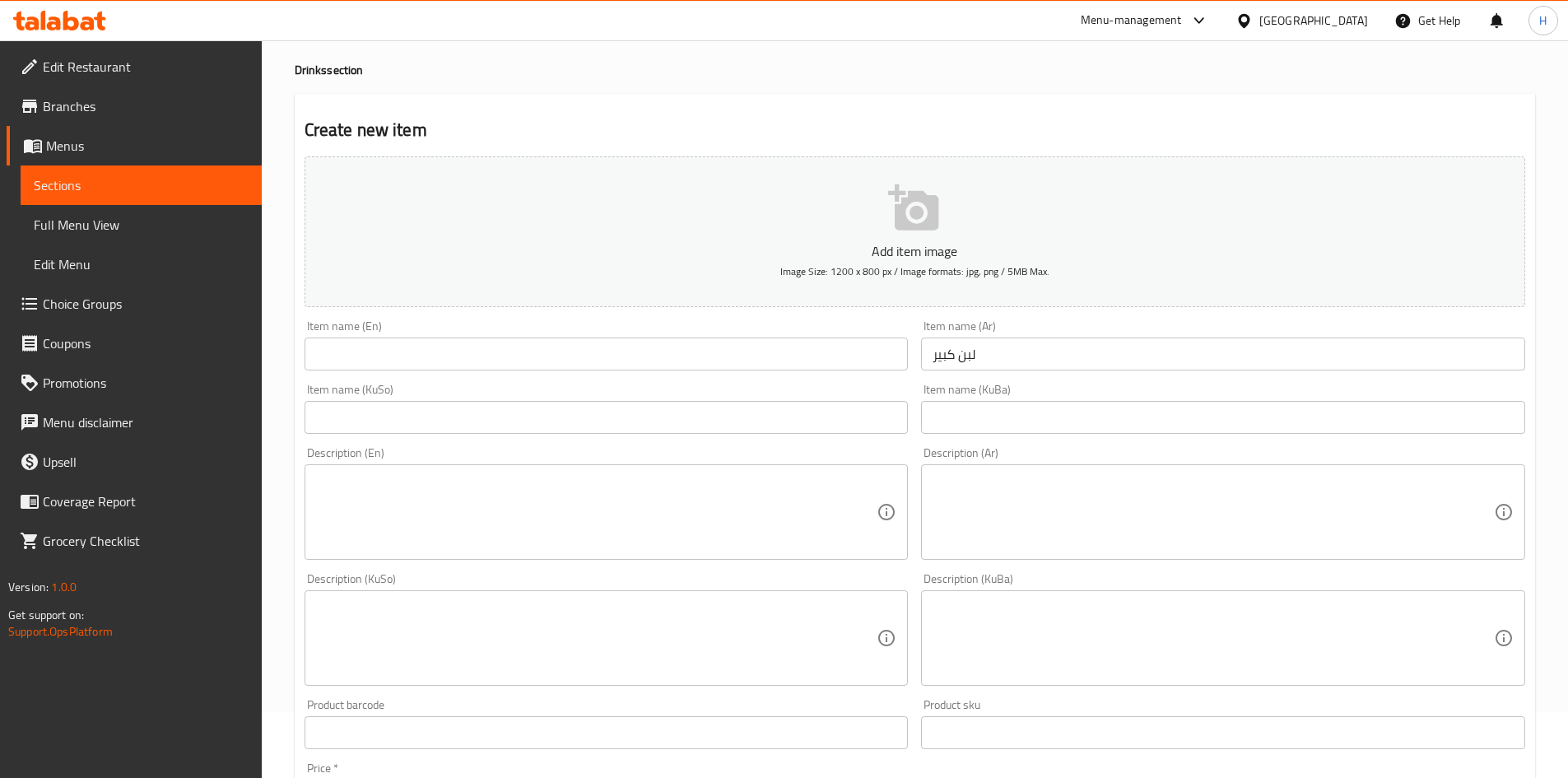
click at [745, 353] on input "text" at bounding box center [606, 354] width 604 height 33
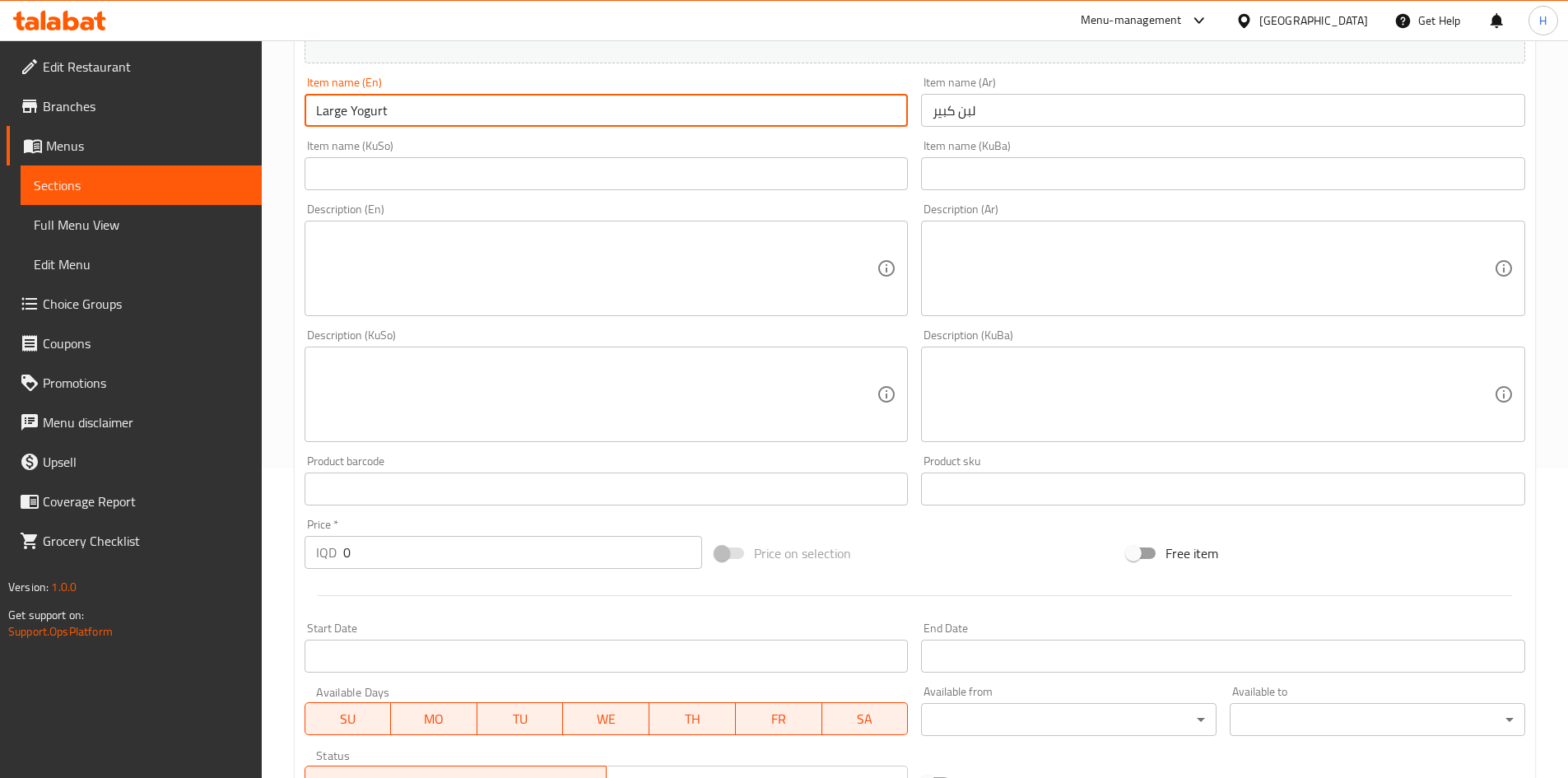
scroll to position [478, 0]
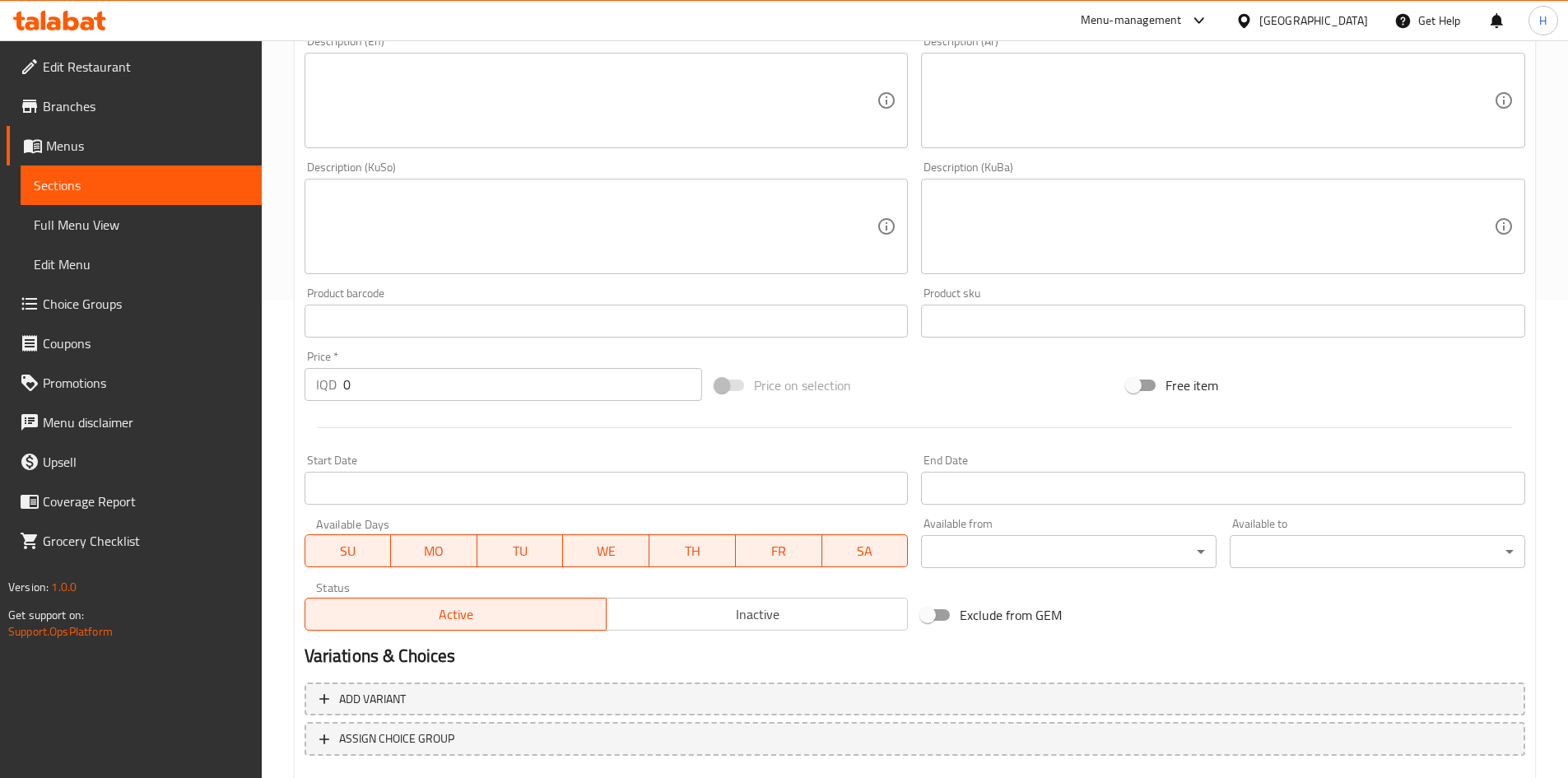
type input "Large Yogurt"
click at [413, 390] on input "0" at bounding box center [523, 385] width 360 height 33
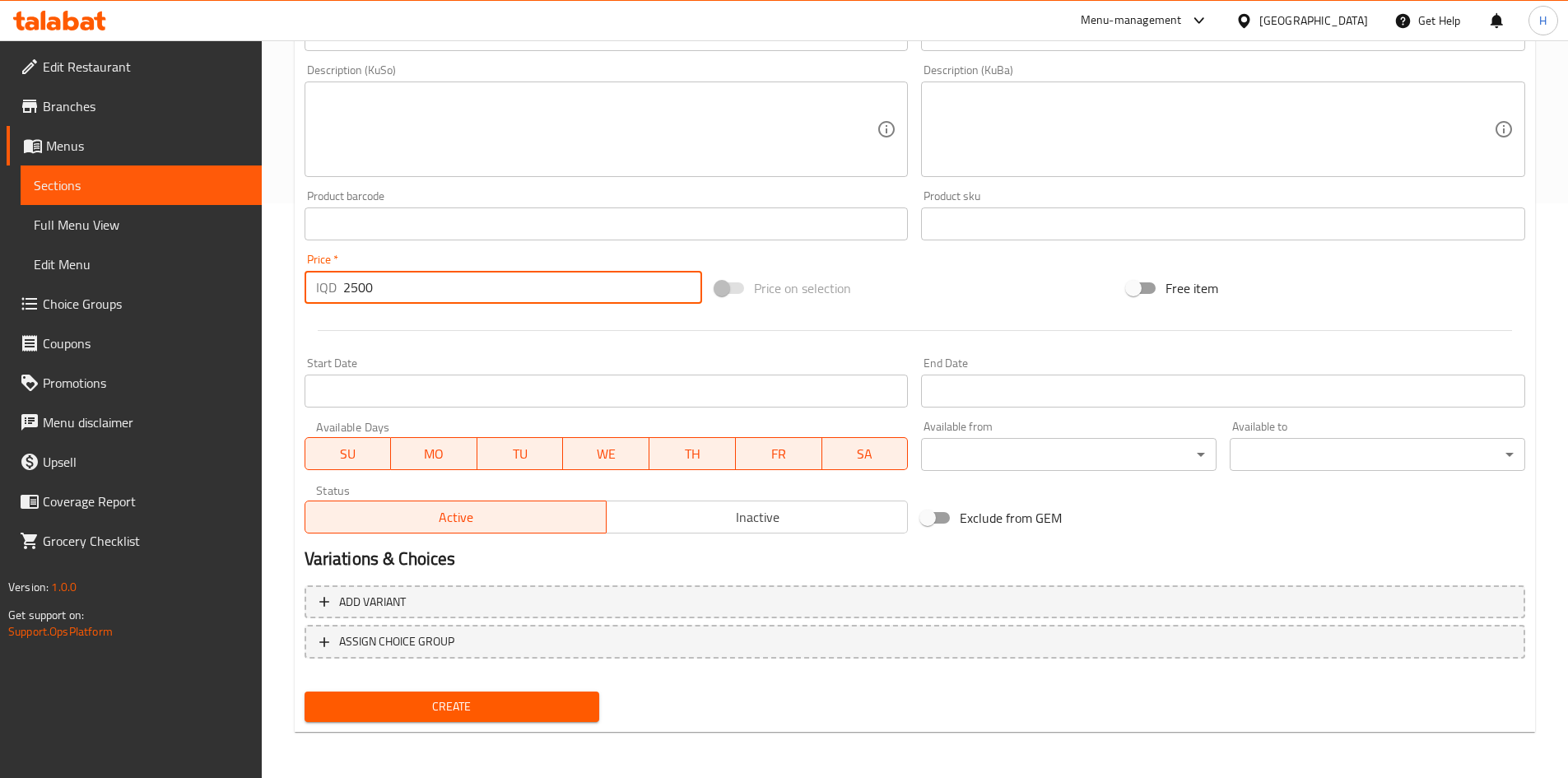
type input "2500"
click at [500, 701] on span "Create" at bounding box center [452, 707] width 269 height 21
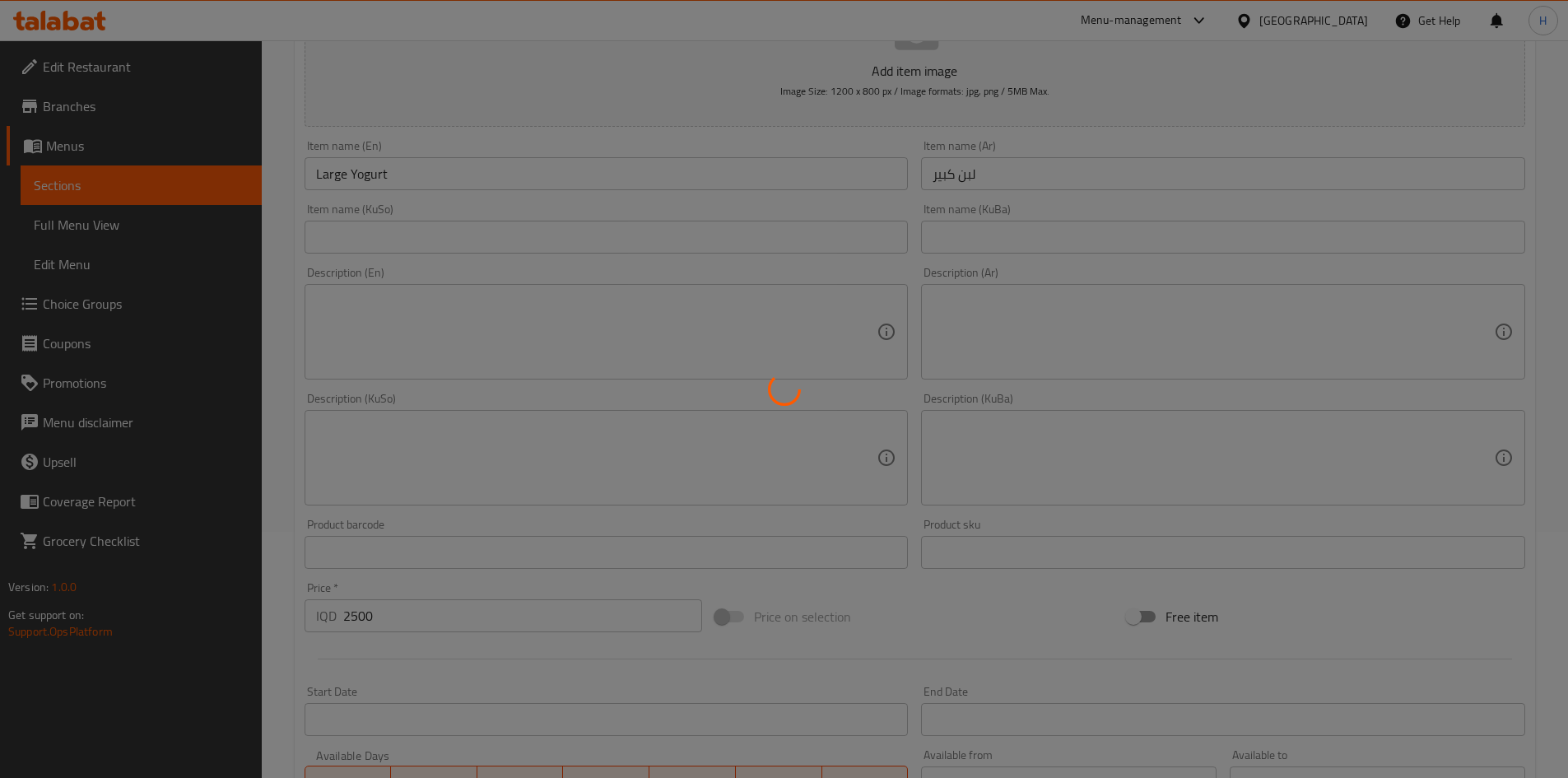
scroll to position [239, 0]
type input "0"
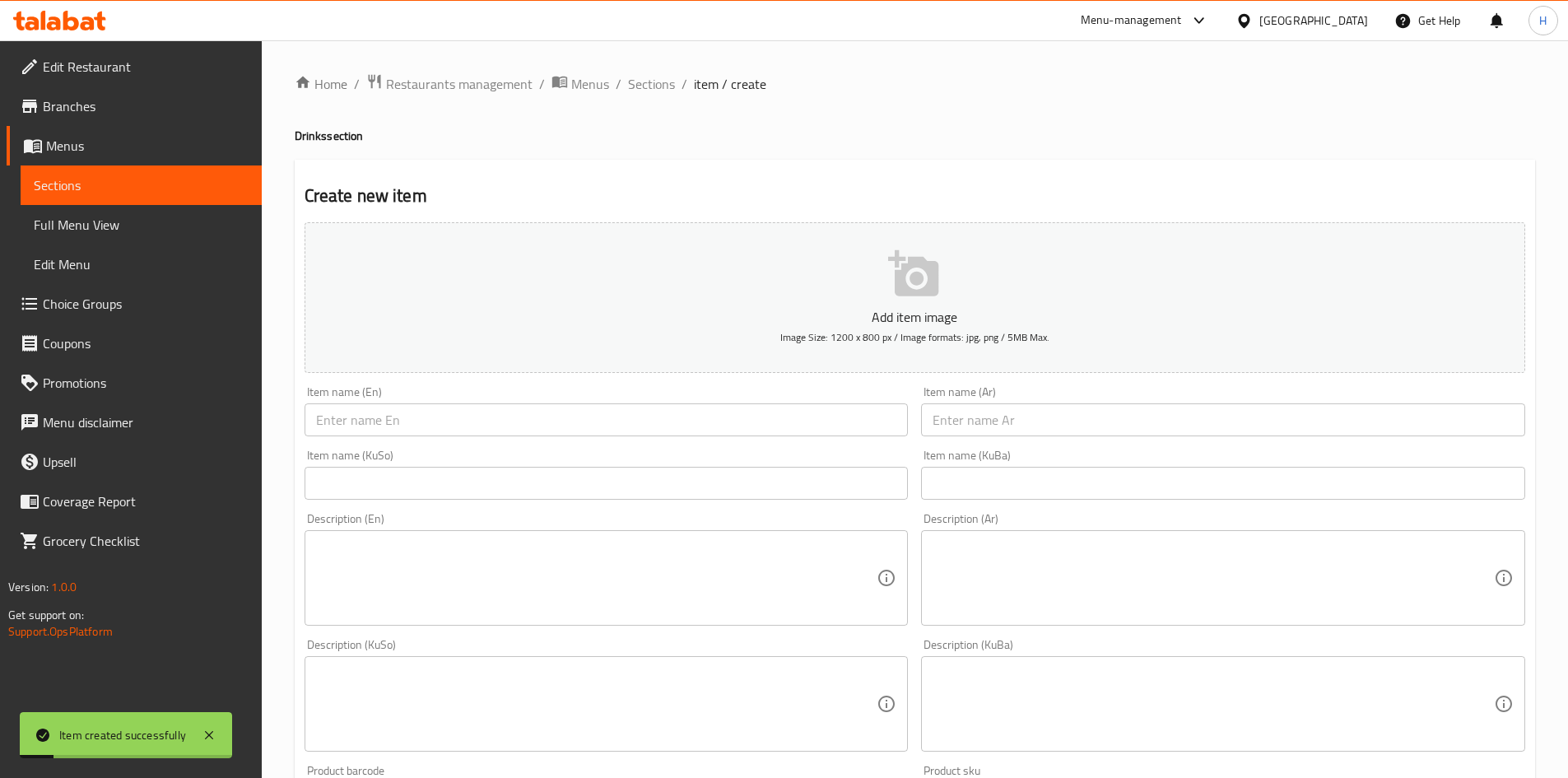
drag, startPoint x: 658, startPoint y: 91, endPoint x: 654, endPoint y: 104, distance: 13.6
click at [658, 91] on span "Sections" at bounding box center [651, 84] width 47 height 20
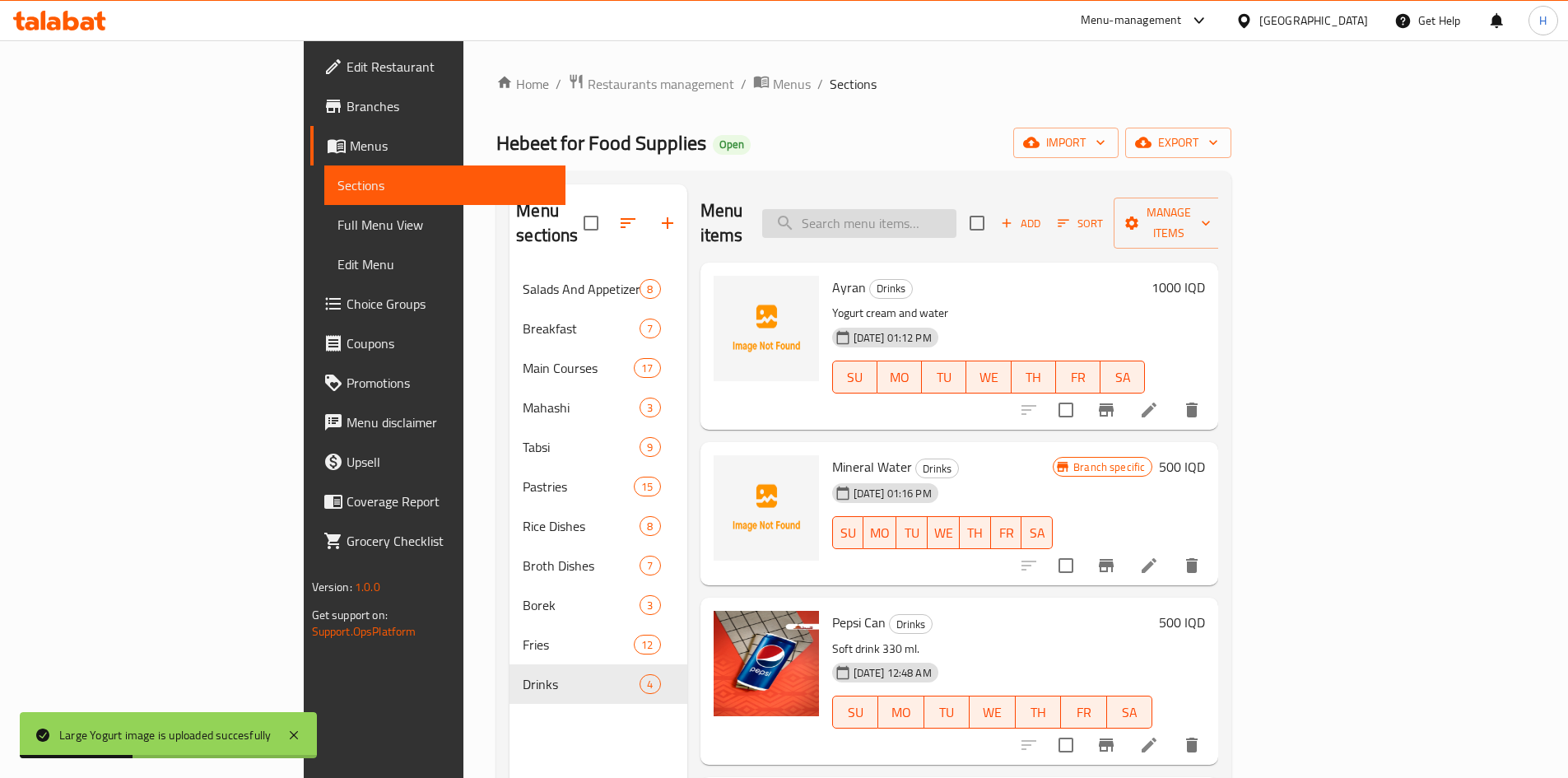
click at [957, 214] on input "search" at bounding box center [859, 224] width 194 height 29
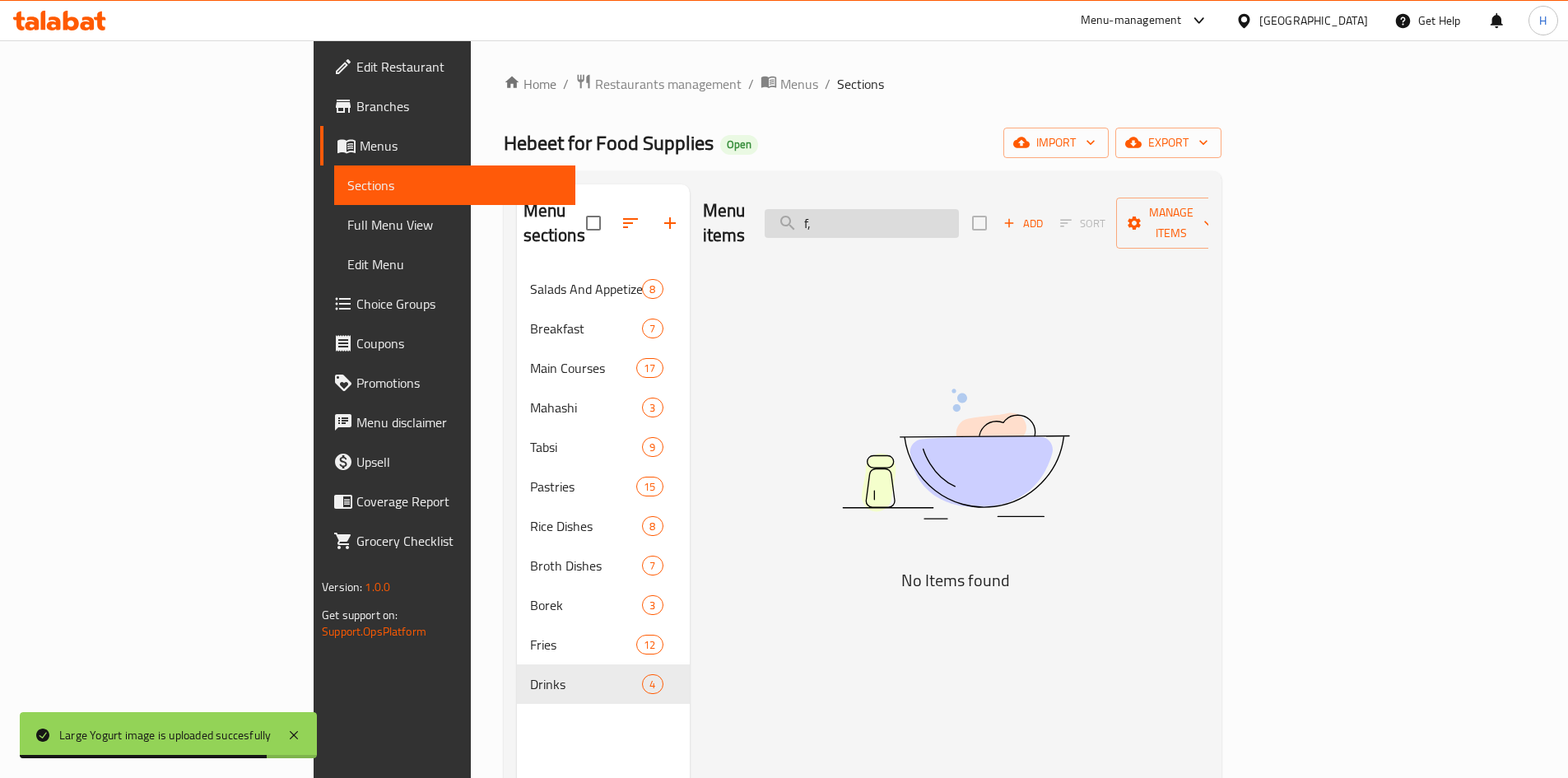
type input "f"
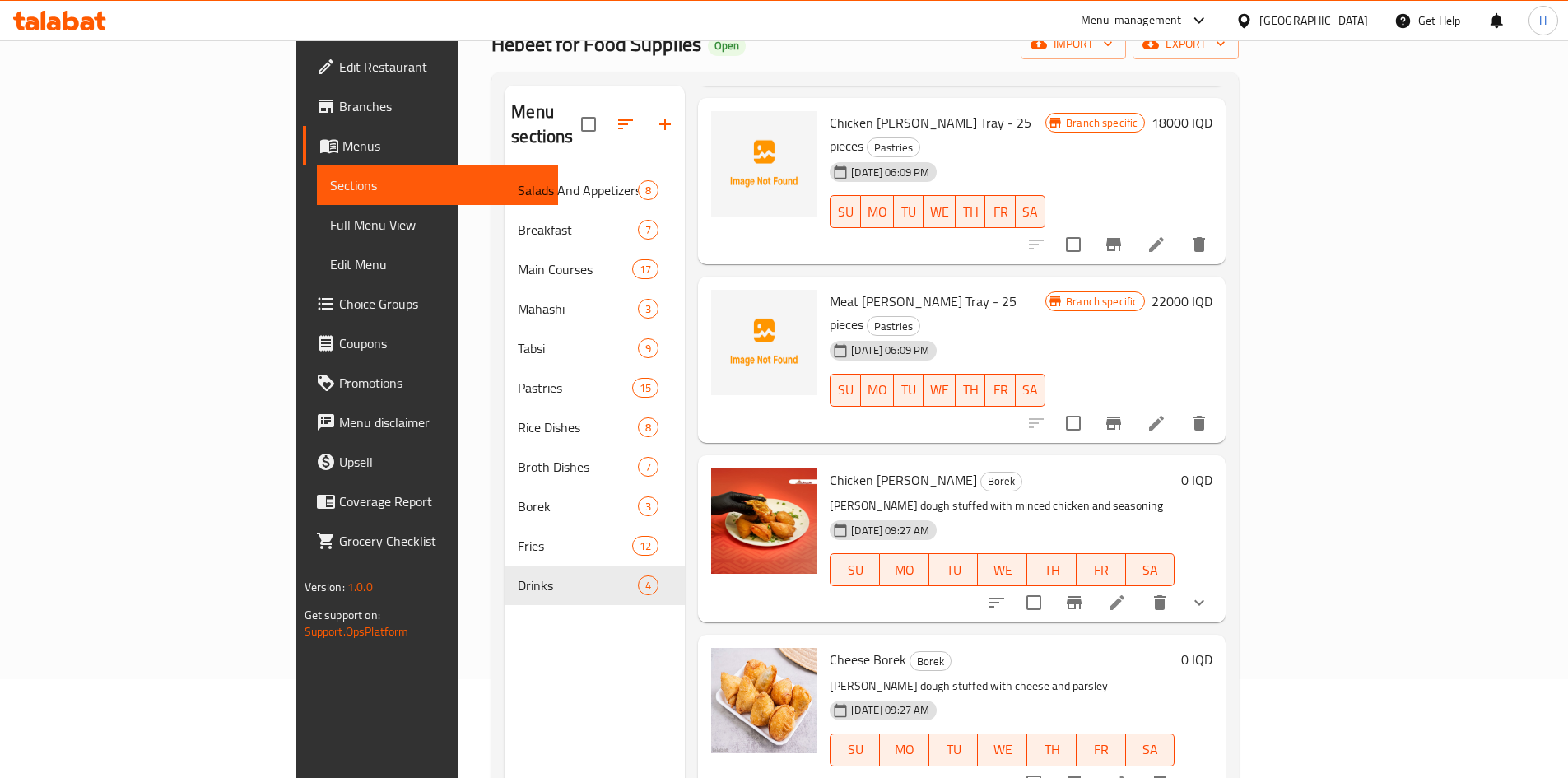
scroll to position [231, 0]
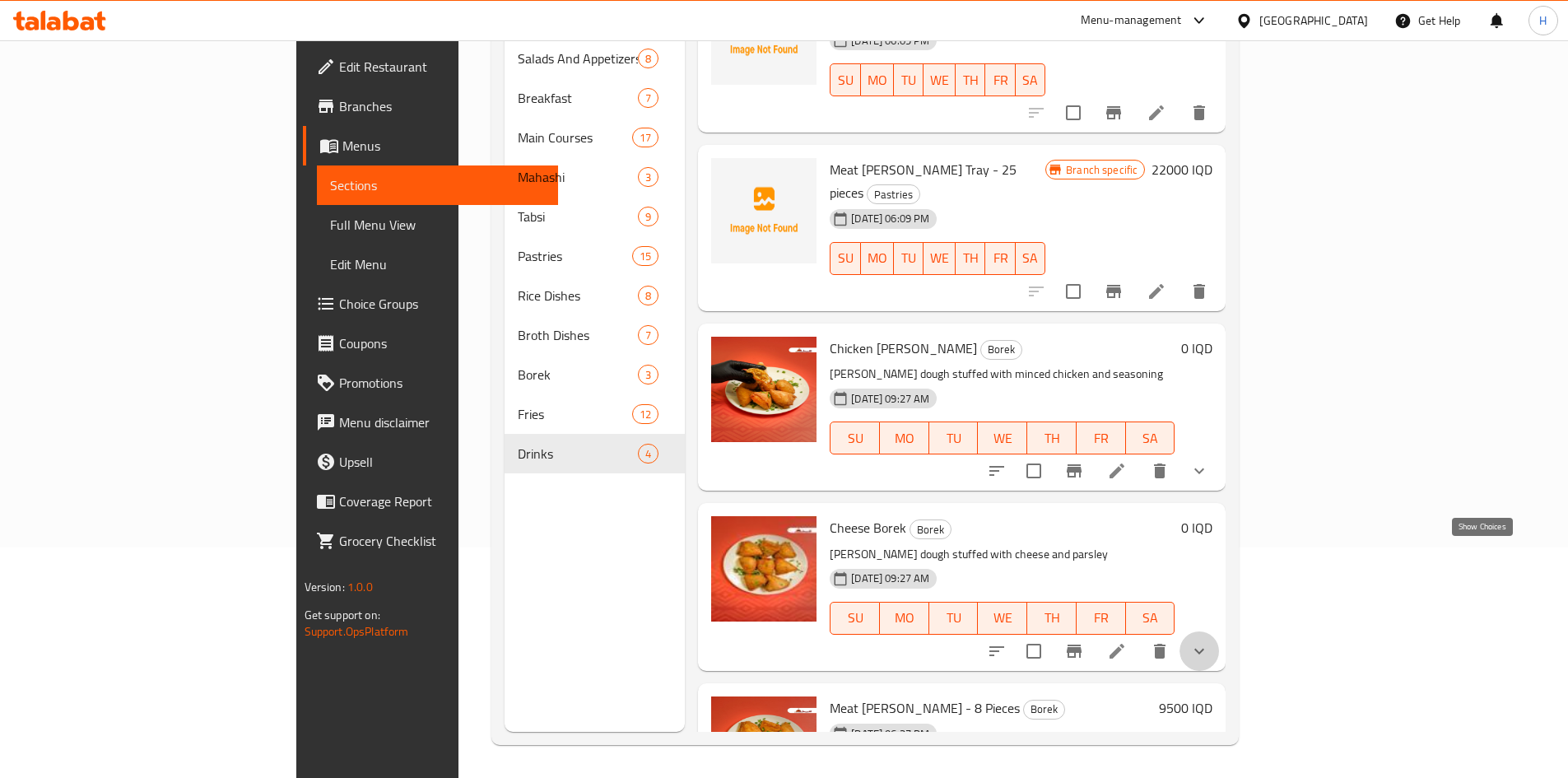
click at [1209, 642] on icon "show more" at bounding box center [1199, 651] width 20 height 20
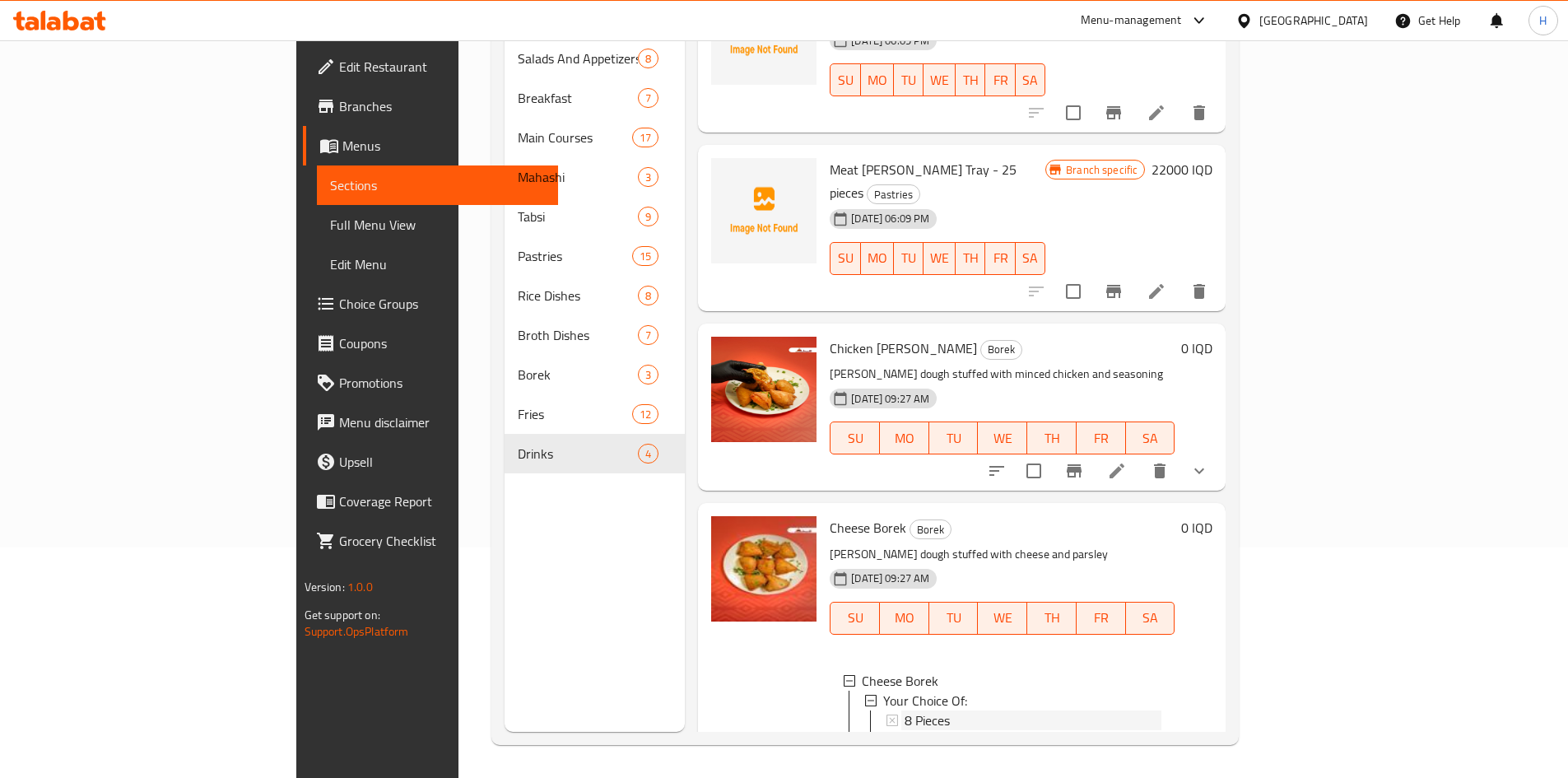
click at [966, 710] on div "8 Pieces" at bounding box center [1033, 720] width 257 height 20
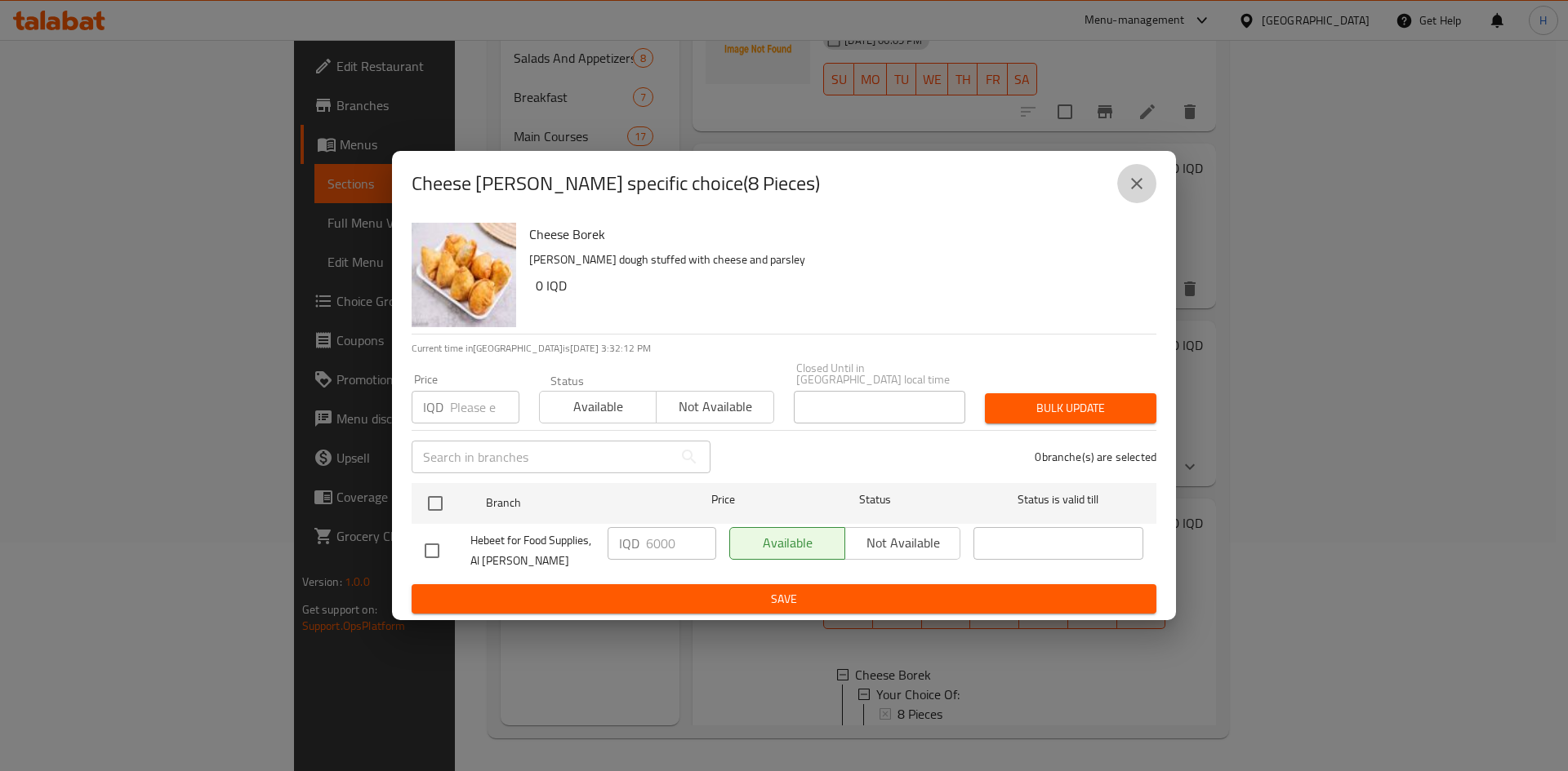
click at [1134, 182] on icon "close" at bounding box center [1137, 183] width 19 height 19
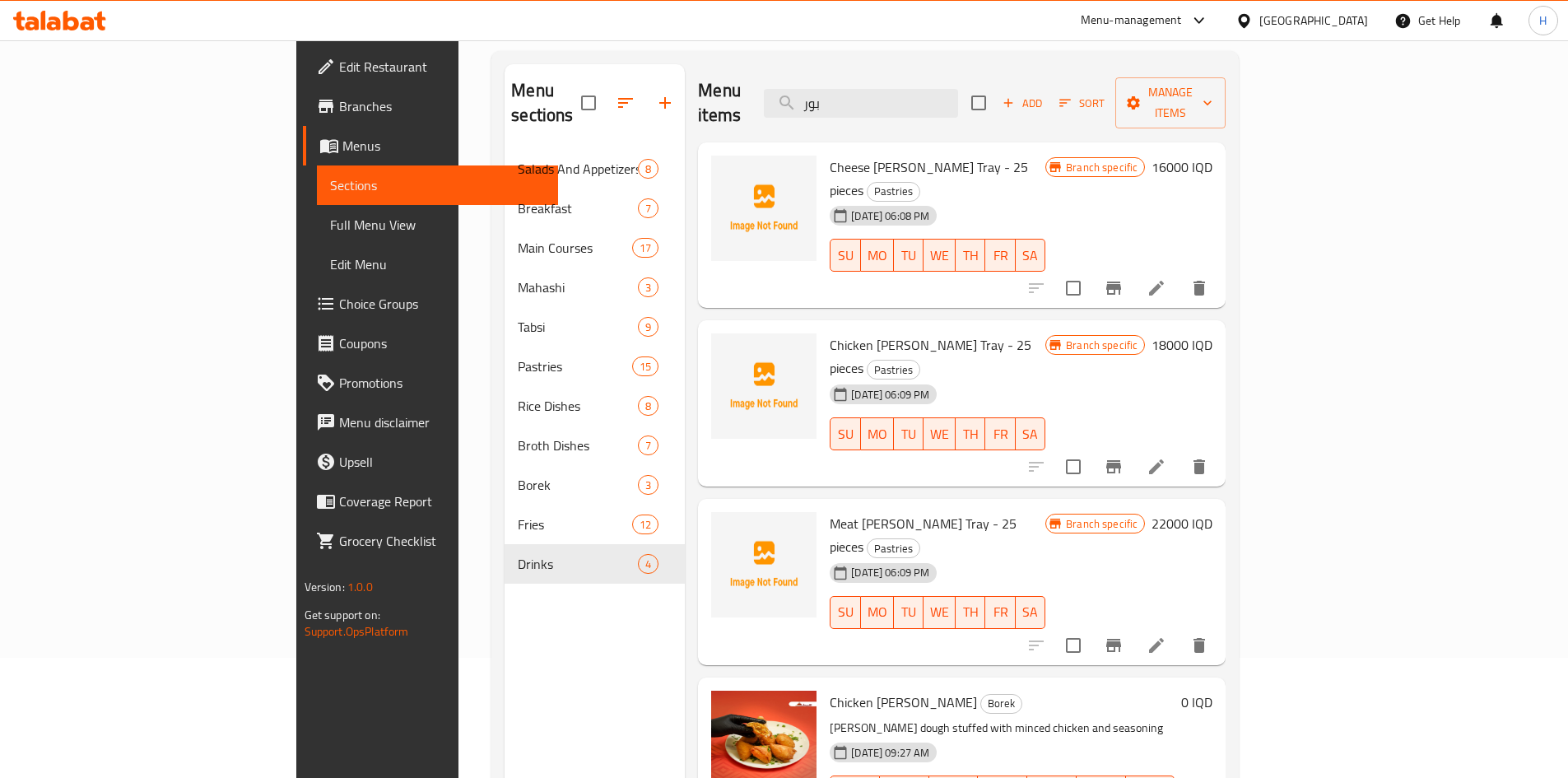
scroll to position [0, 0]
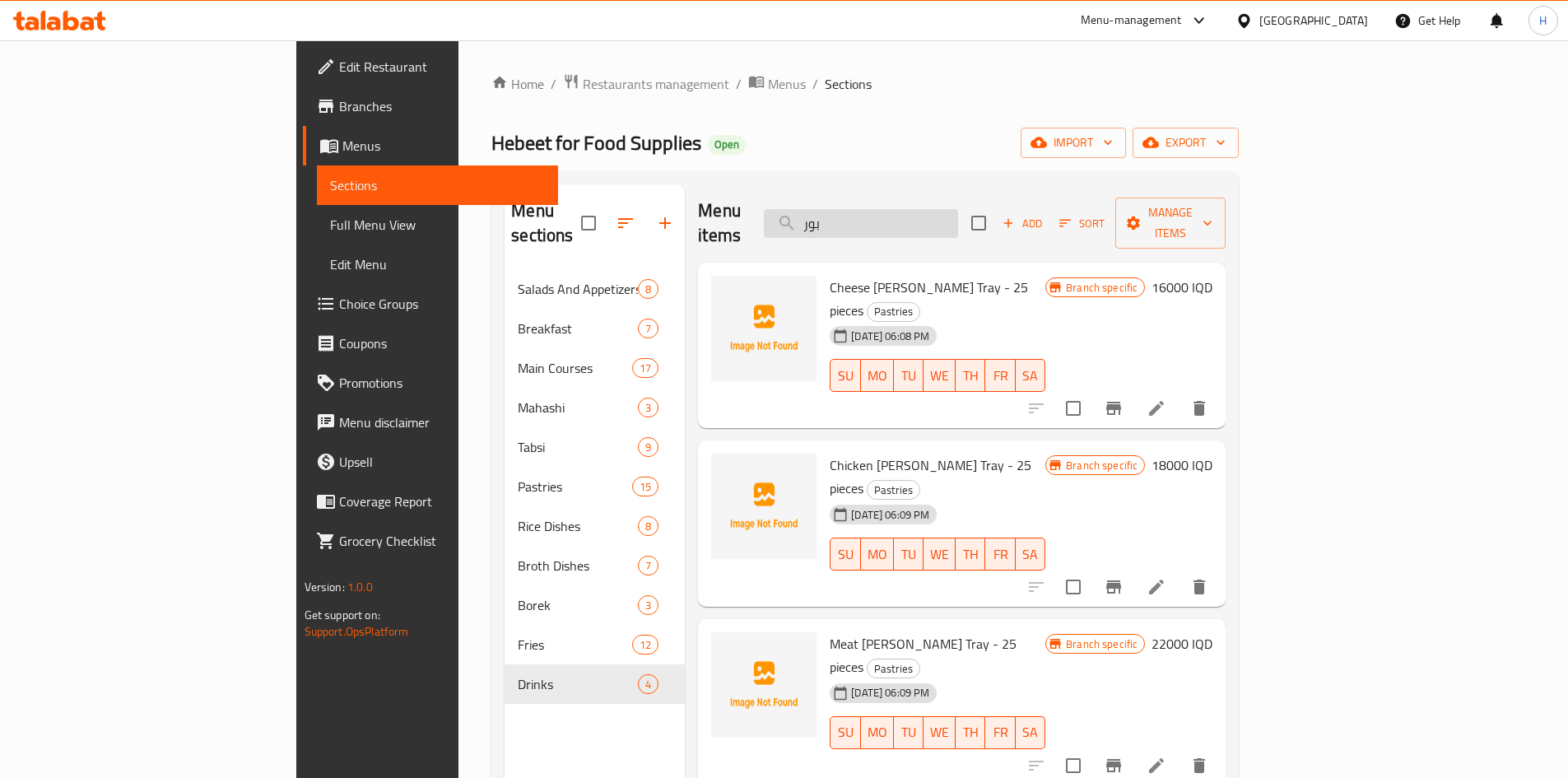
click at [958, 209] on input "بور" at bounding box center [860, 224] width 194 height 29
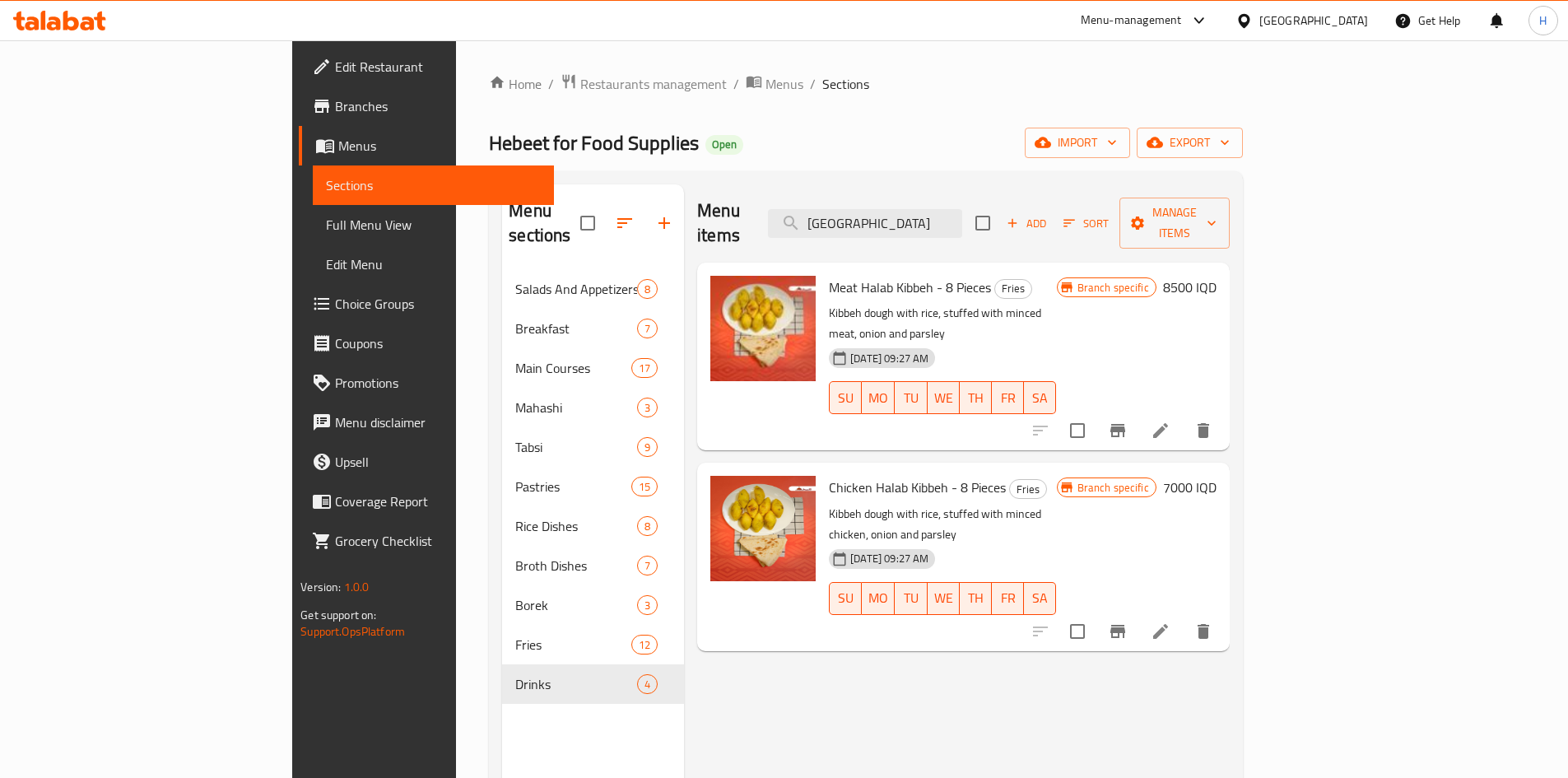
click at [972, 192] on div "Menu items حلب Add Sort Manage items" at bounding box center [963, 224] width 532 height 79
click at [962, 214] on input "حلب" at bounding box center [865, 224] width 194 height 29
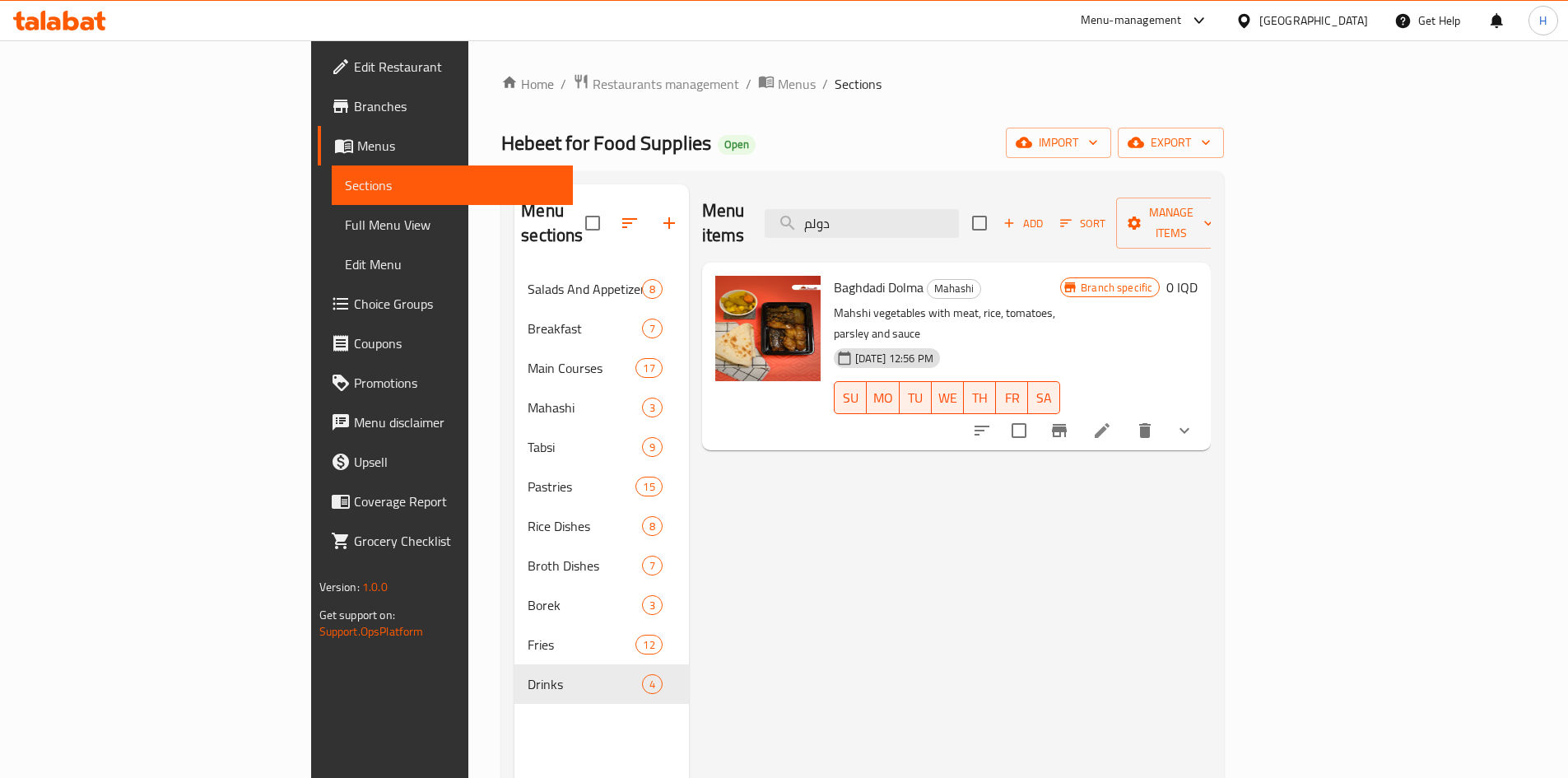
type input "دولم"
click at [1205, 411] on button "show more" at bounding box center [1184, 431] width 39 height 39
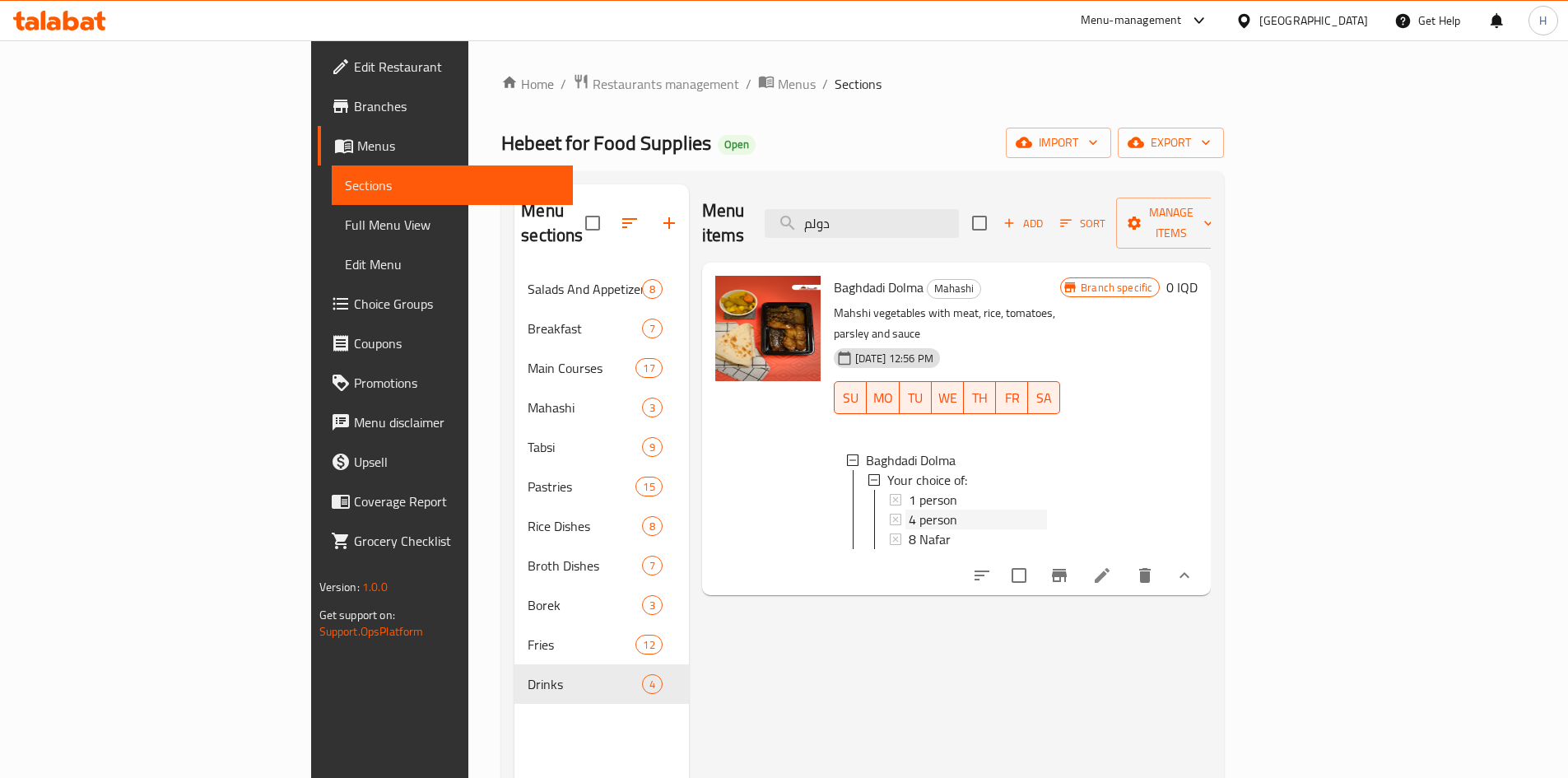
click at [919, 510] on div "4 person" at bounding box center [978, 519] width 138 height 20
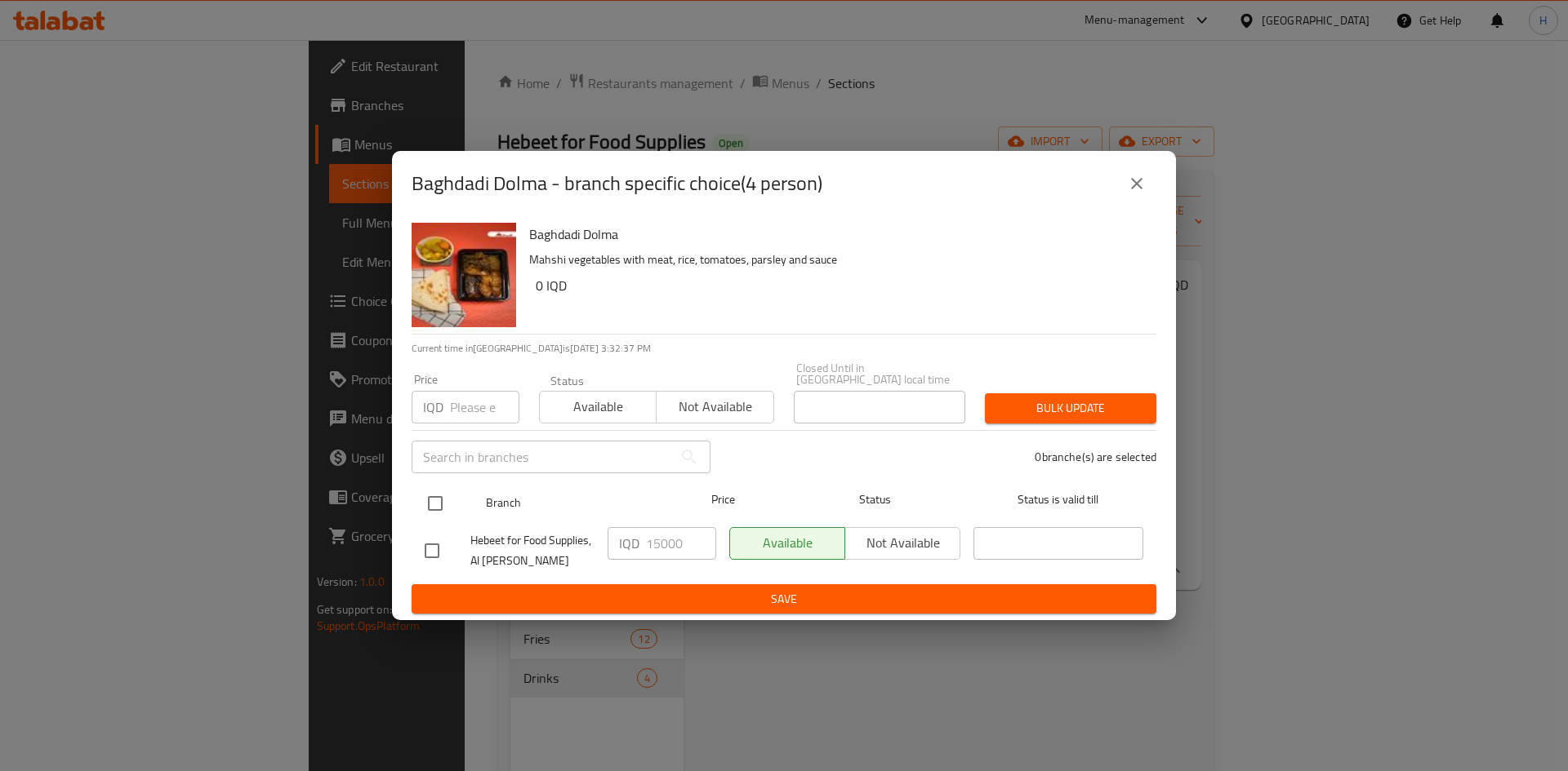
click at [439, 495] on input "checkbox" at bounding box center [435, 503] width 34 height 34
checkbox input "true"
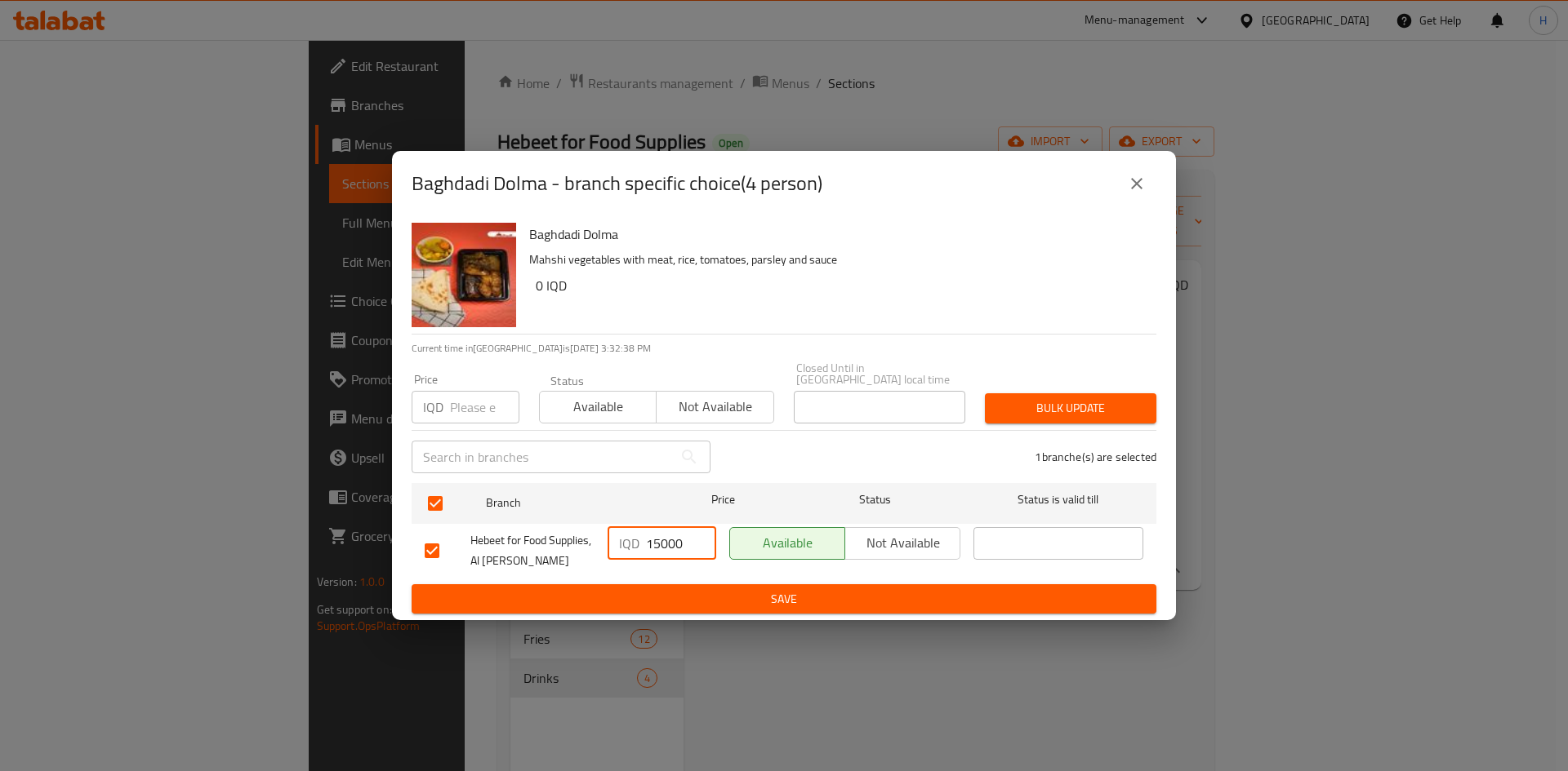
click at [659, 541] on input "15000" at bounding box center [681, 543] width 70 height 33
type input "18000"
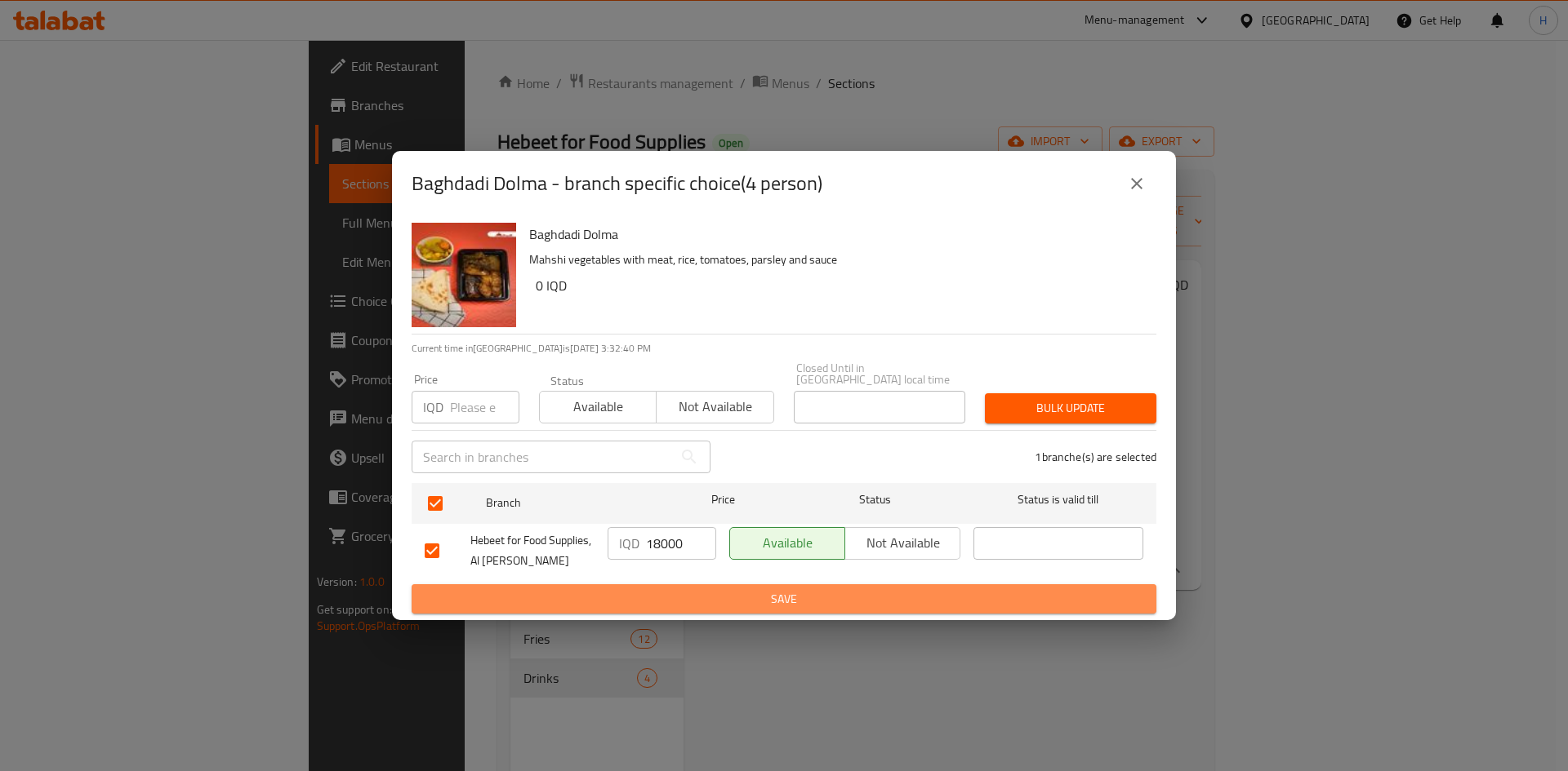
click at [702, 596] on span "Save" at bounding box center [784, 600] width 719 height 20
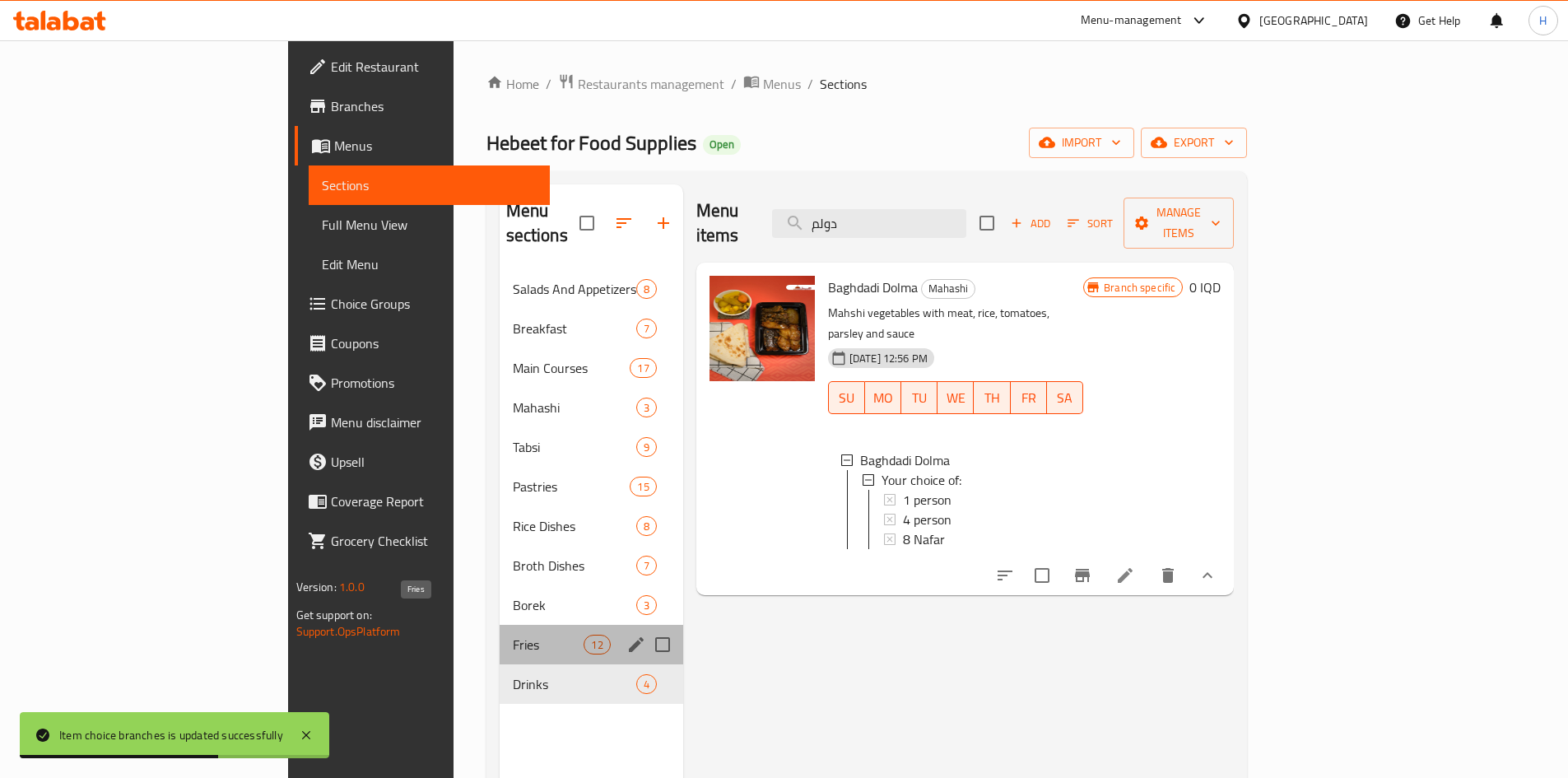
drag, startPoint x: 402, startPoint y: 611, endPoint x: 410, endPoint y: 644, distance: 34.0
click at [513, 635] on span "Fries" at bounding box center [549, 645] width 72 height 20
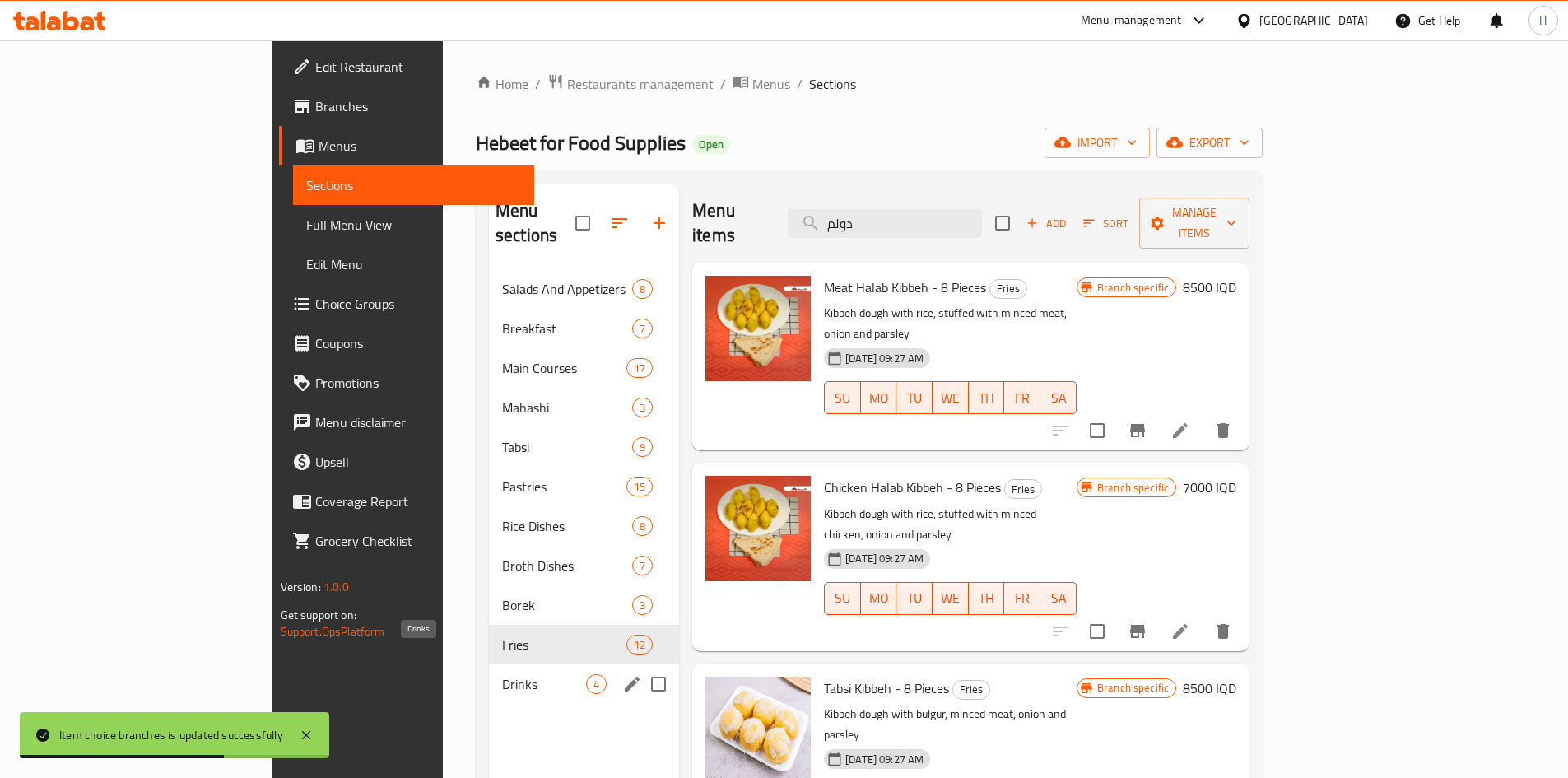
click at [502, 675] on span "Drinks" at bounding box center [544, 684] width 84 height 20
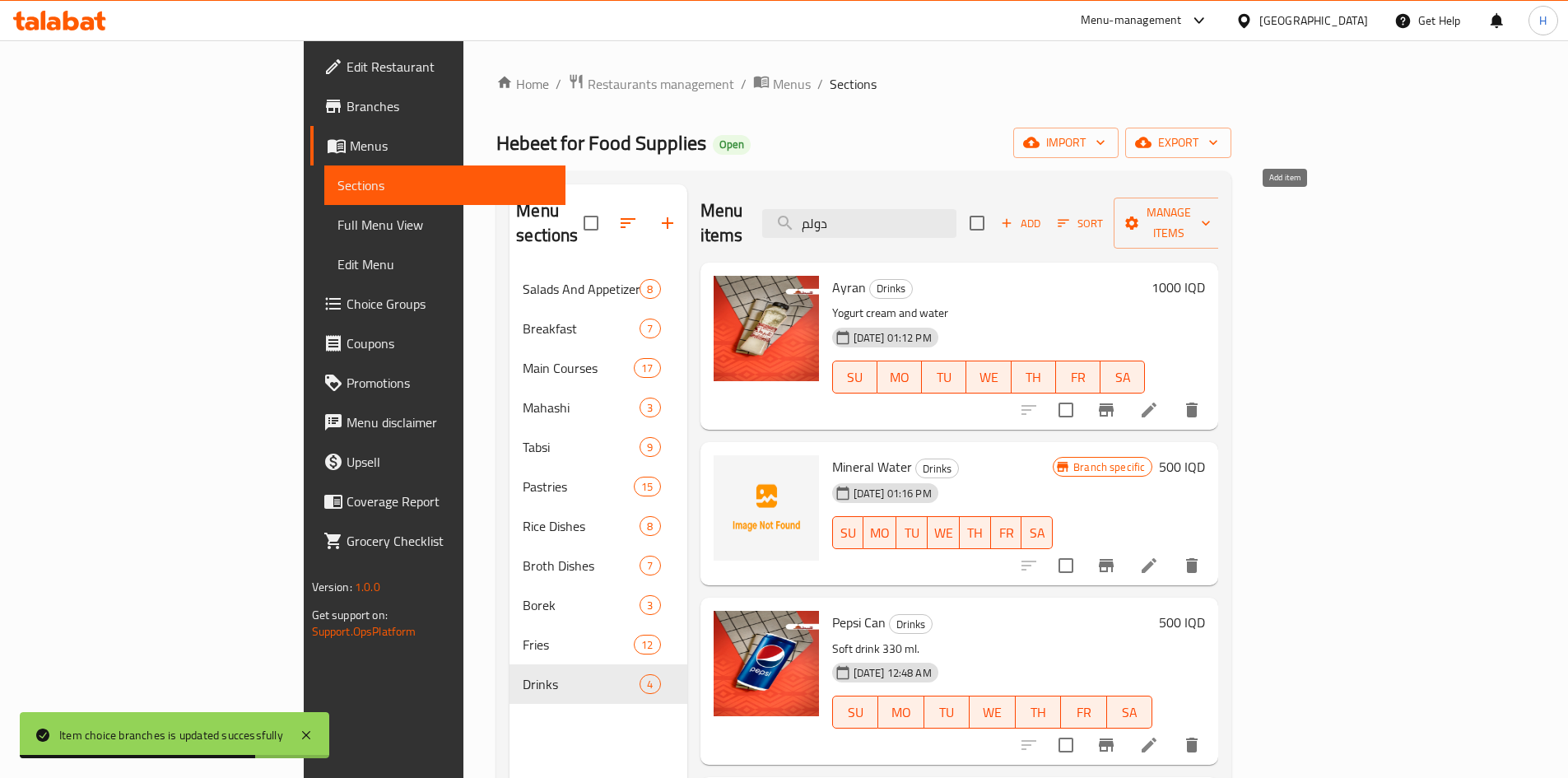
click at [1043, 214] on span "Add" at bounding box center [1021, 223] width 44 height 19
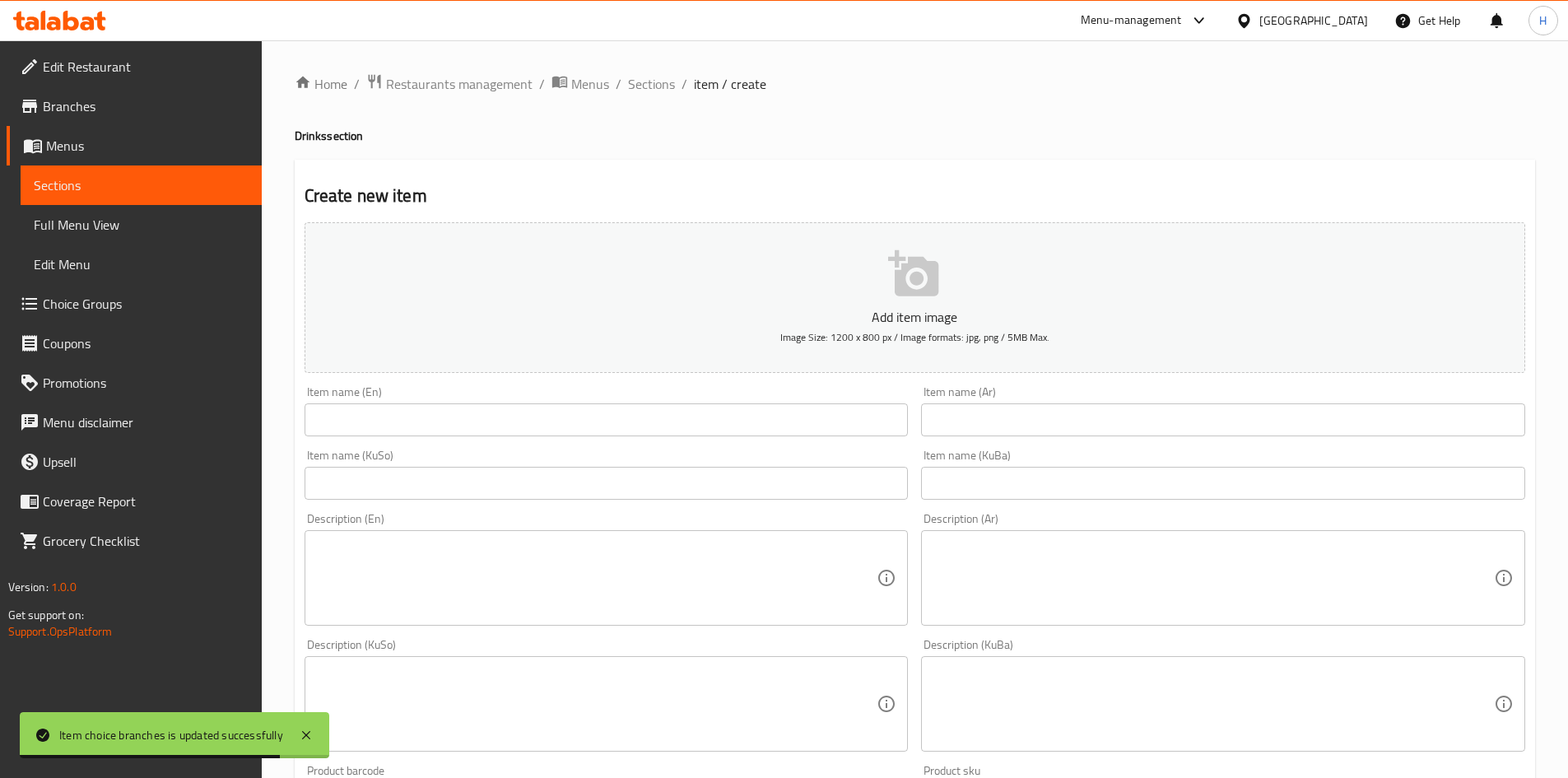
click at [1119, 420] on input "text" at bounding box center [1223, 420] width 604 height 33
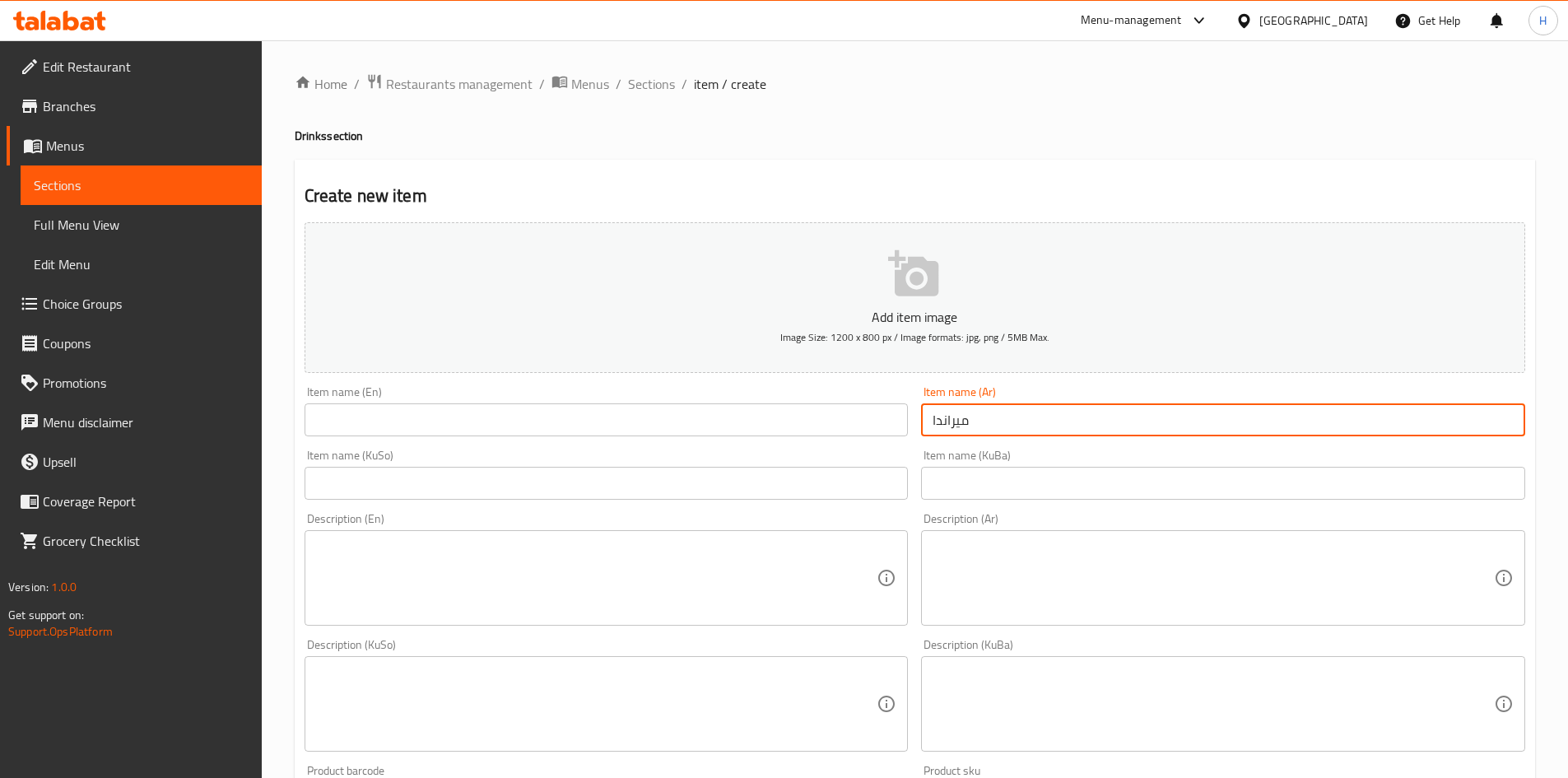
type input "ميراندا"
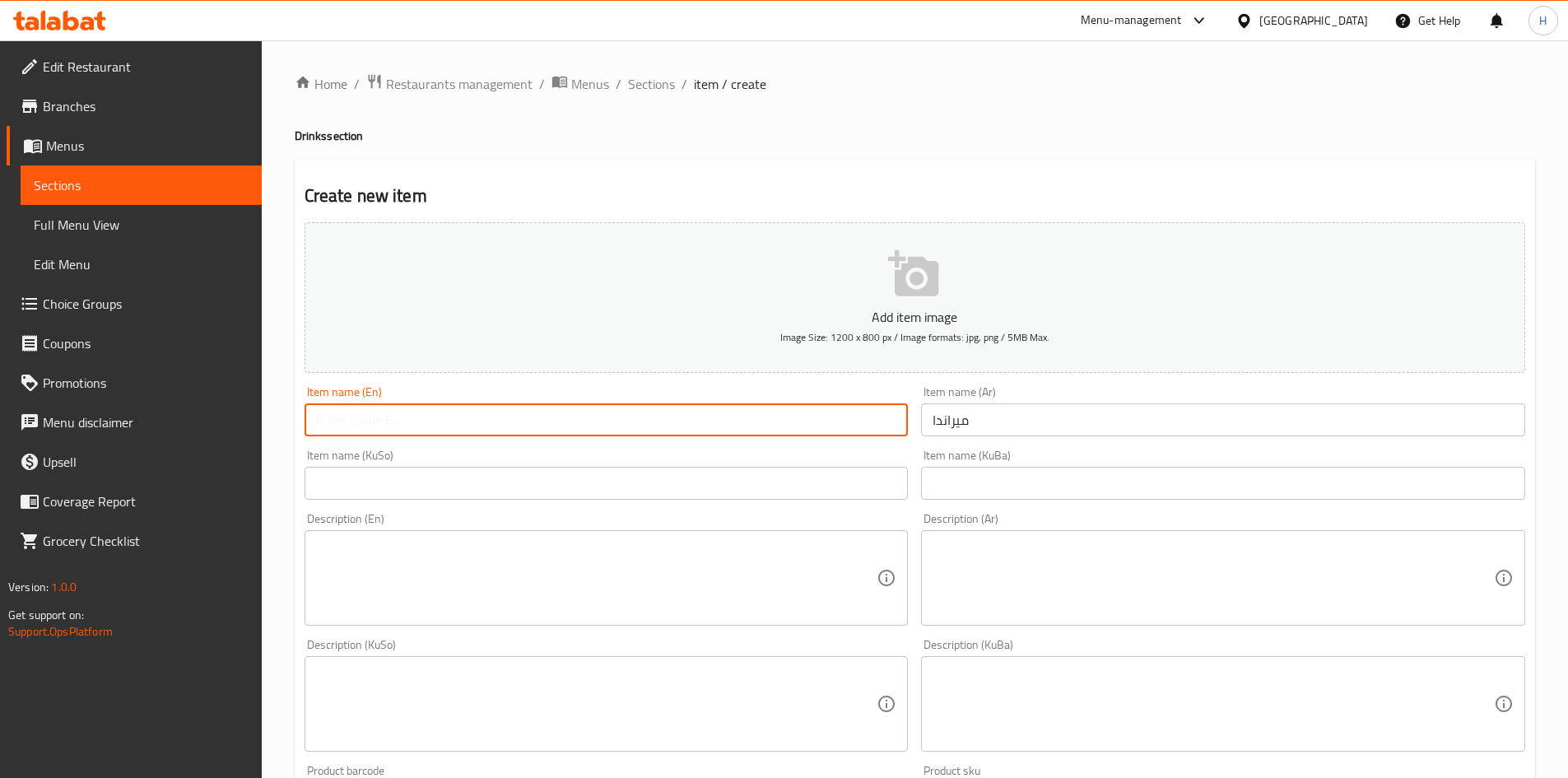
click at [502, 404] on input "text" at bounding box center [606, 420] width 604 height 33
type input "Miranda"
click at [1107, 592] on textarea at bounding box center [1213, 579] width 561 height 79
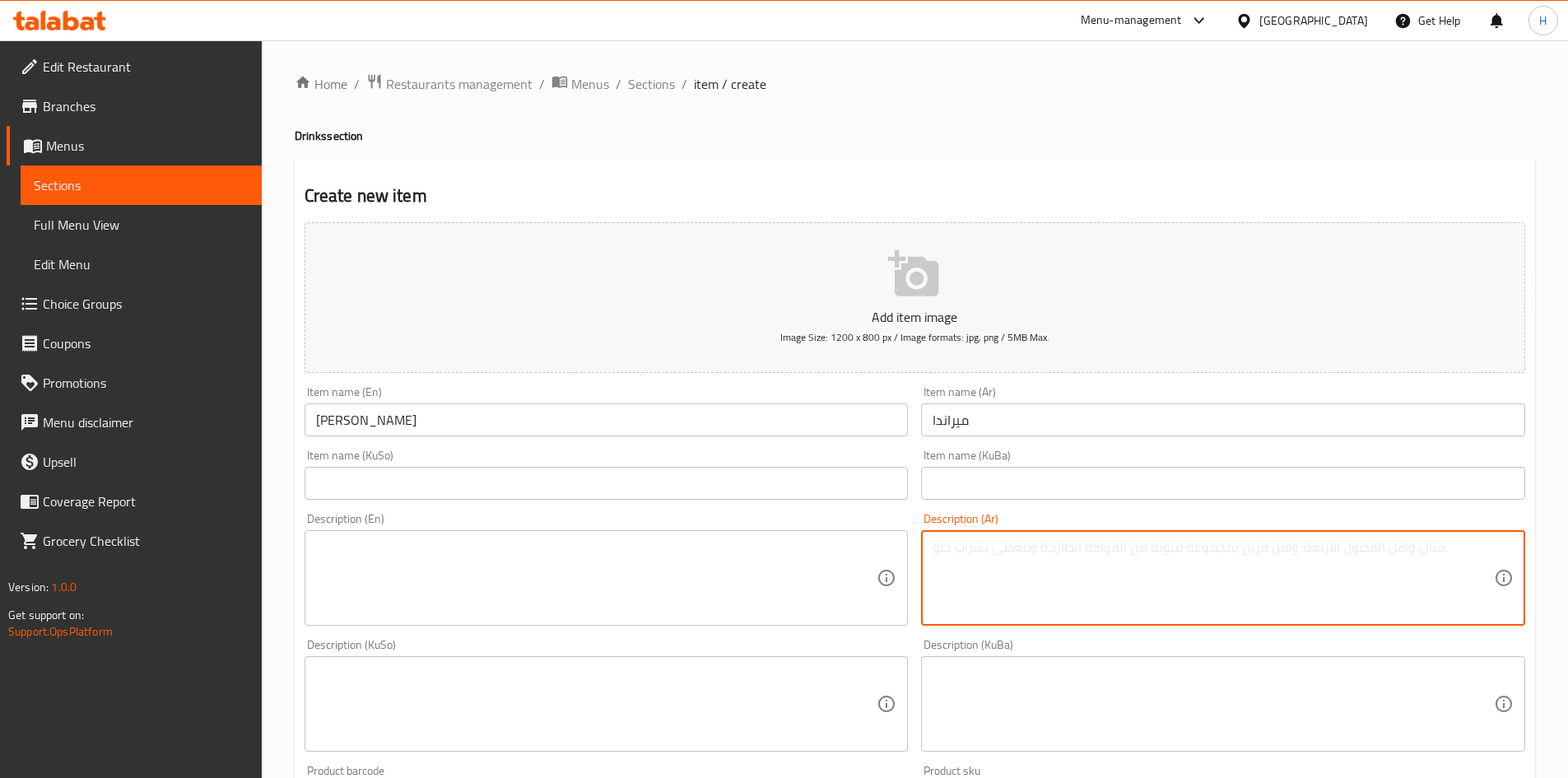
type textarea "l"
click at [1107, 592] on textarea "مشروب غازي" at bounding box center [1213, 579] width 561 height 79
type textarea "مشروب غازي"
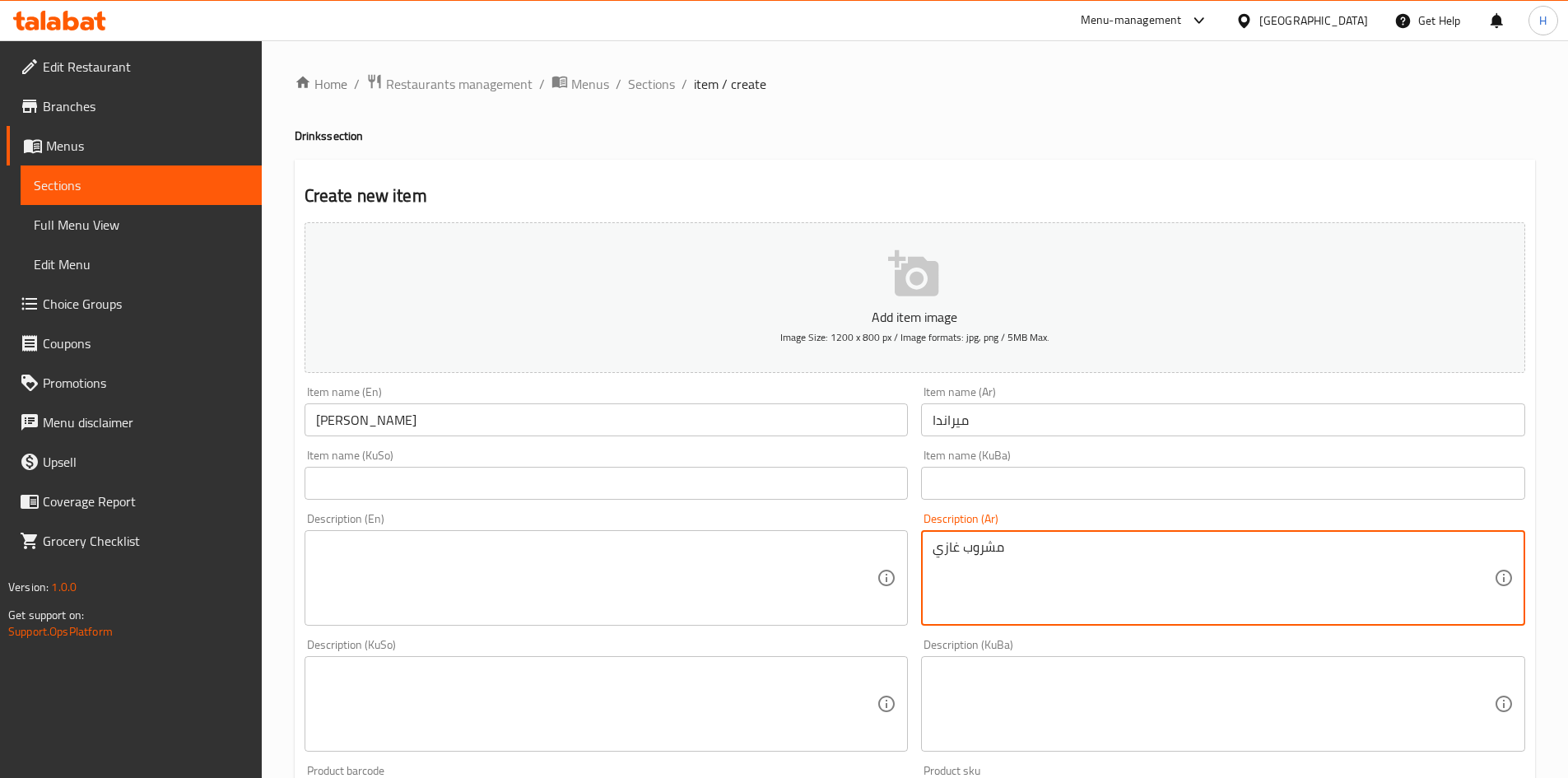
click at [520, 546] on textarea at bounding box center [596, 579] width 561 height 79
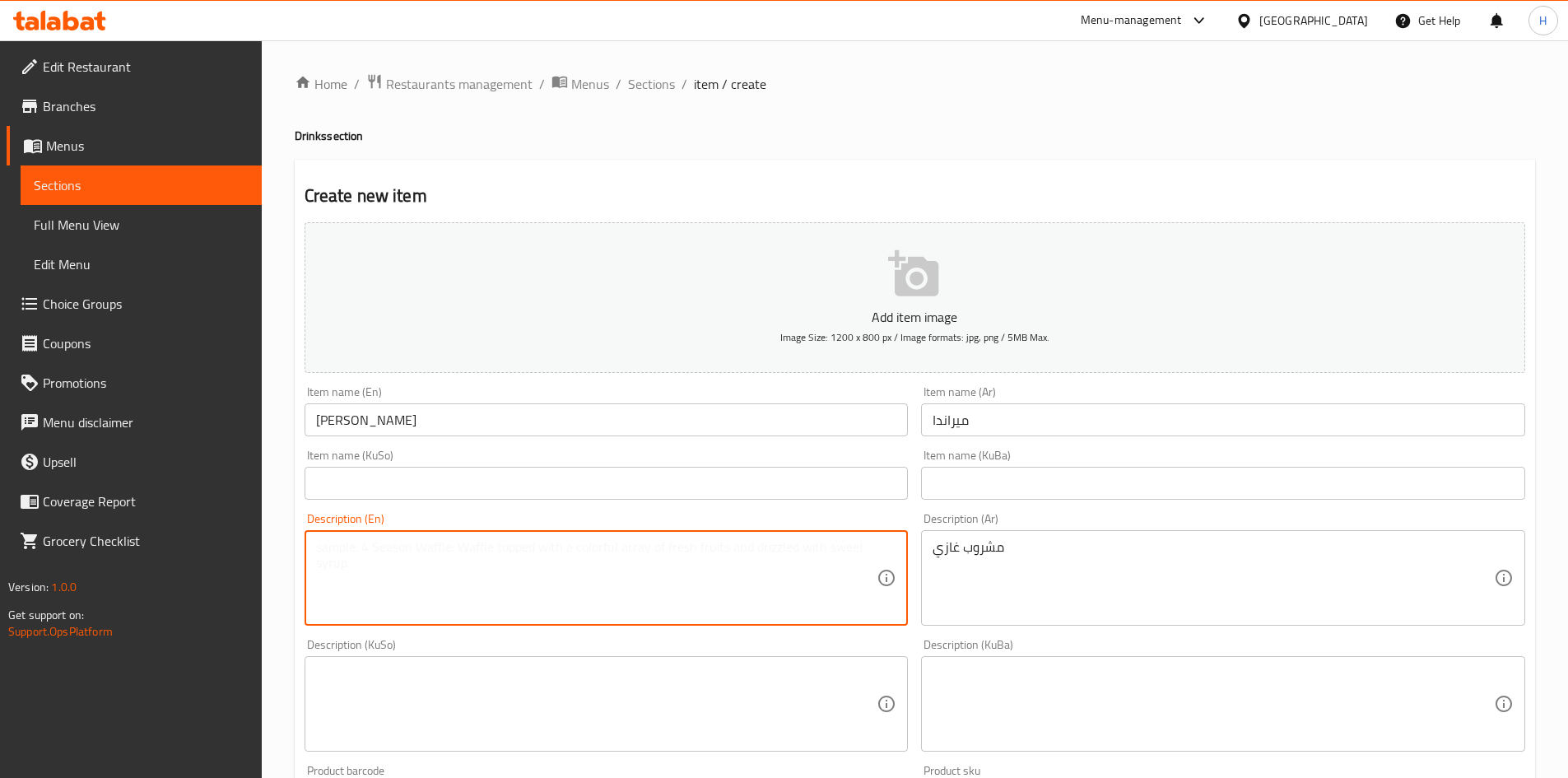
paste textarea "soft drink"
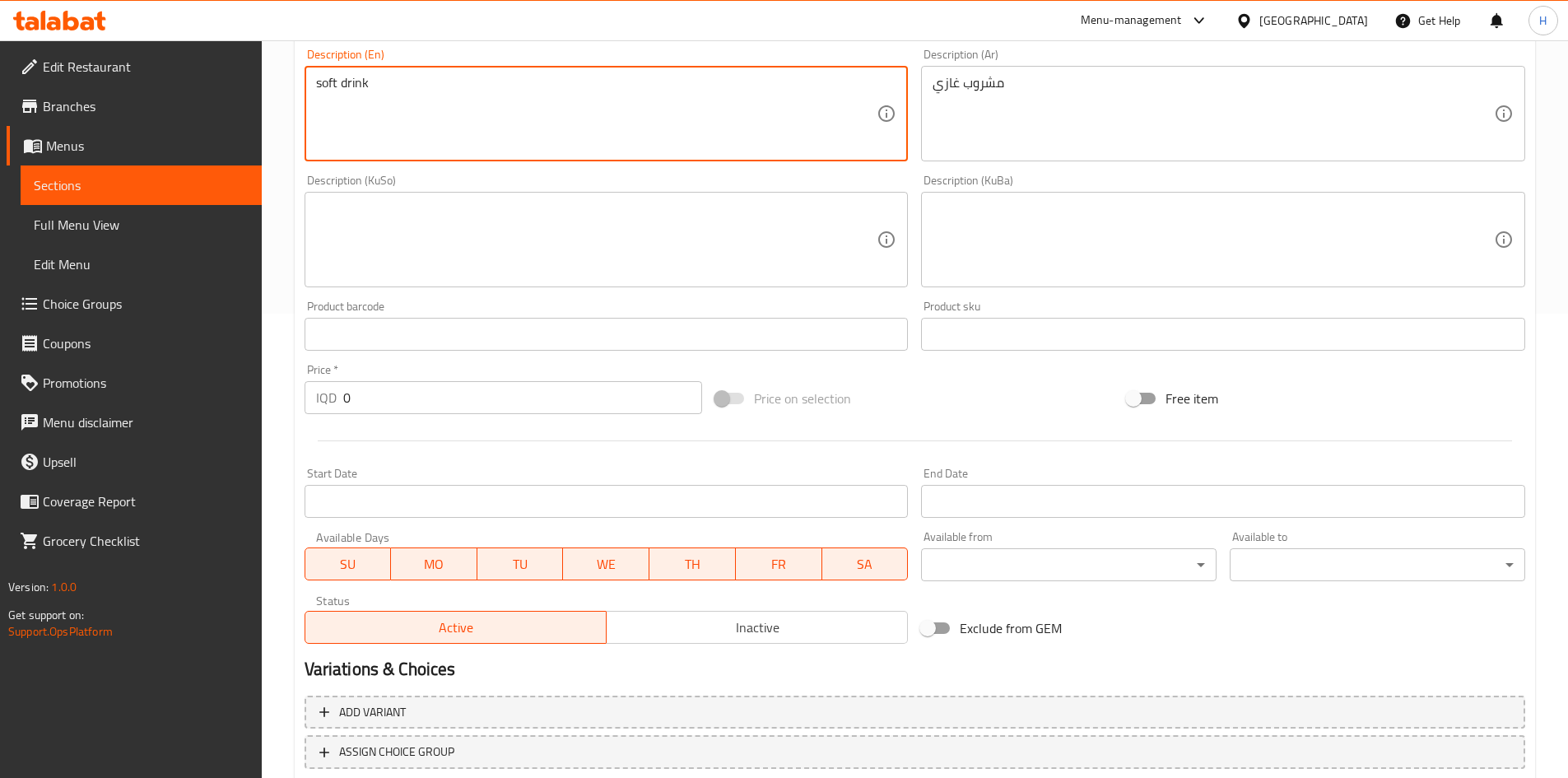
scroll to position [575, 0]
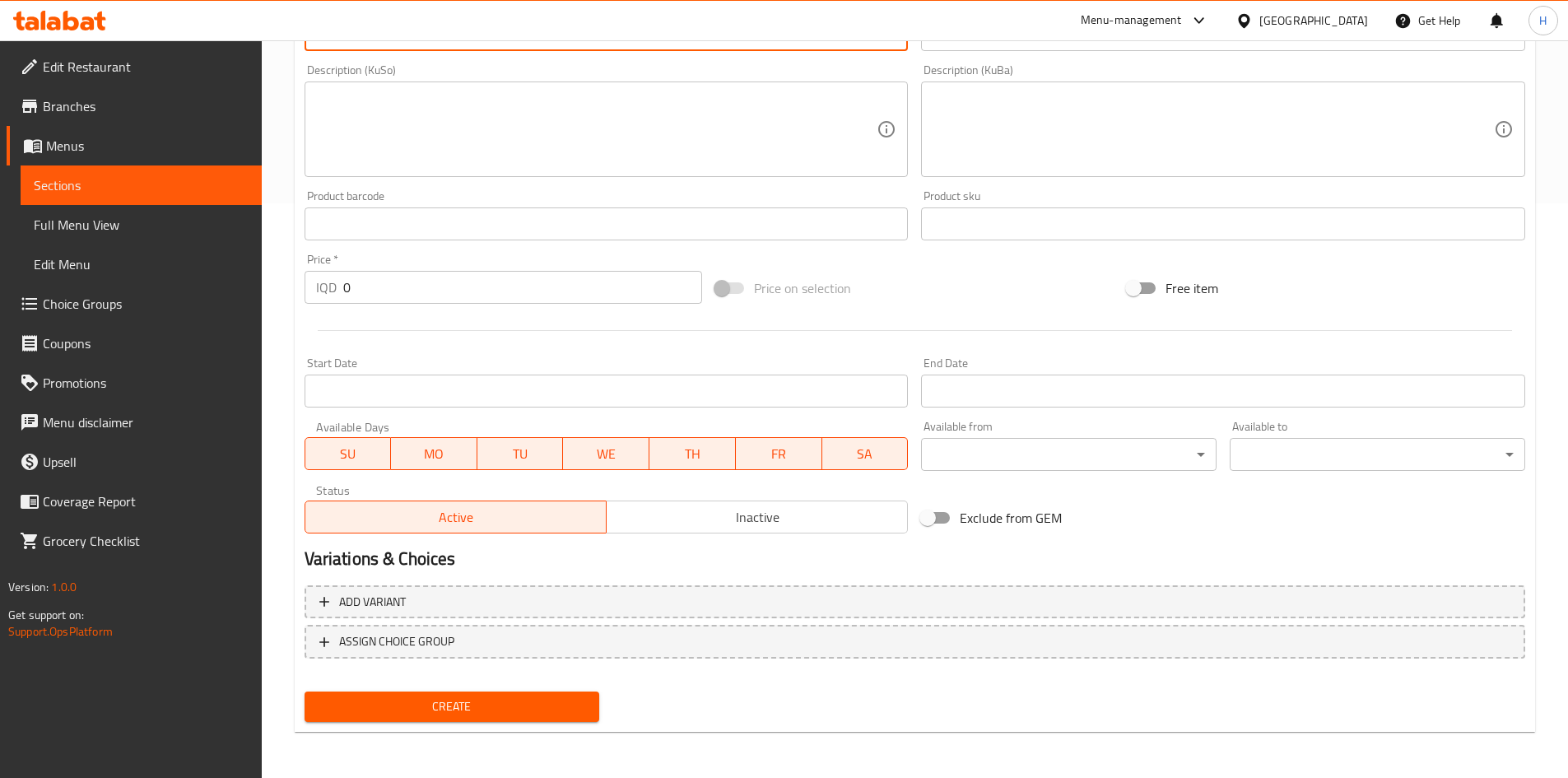
type textarea "soft drink"
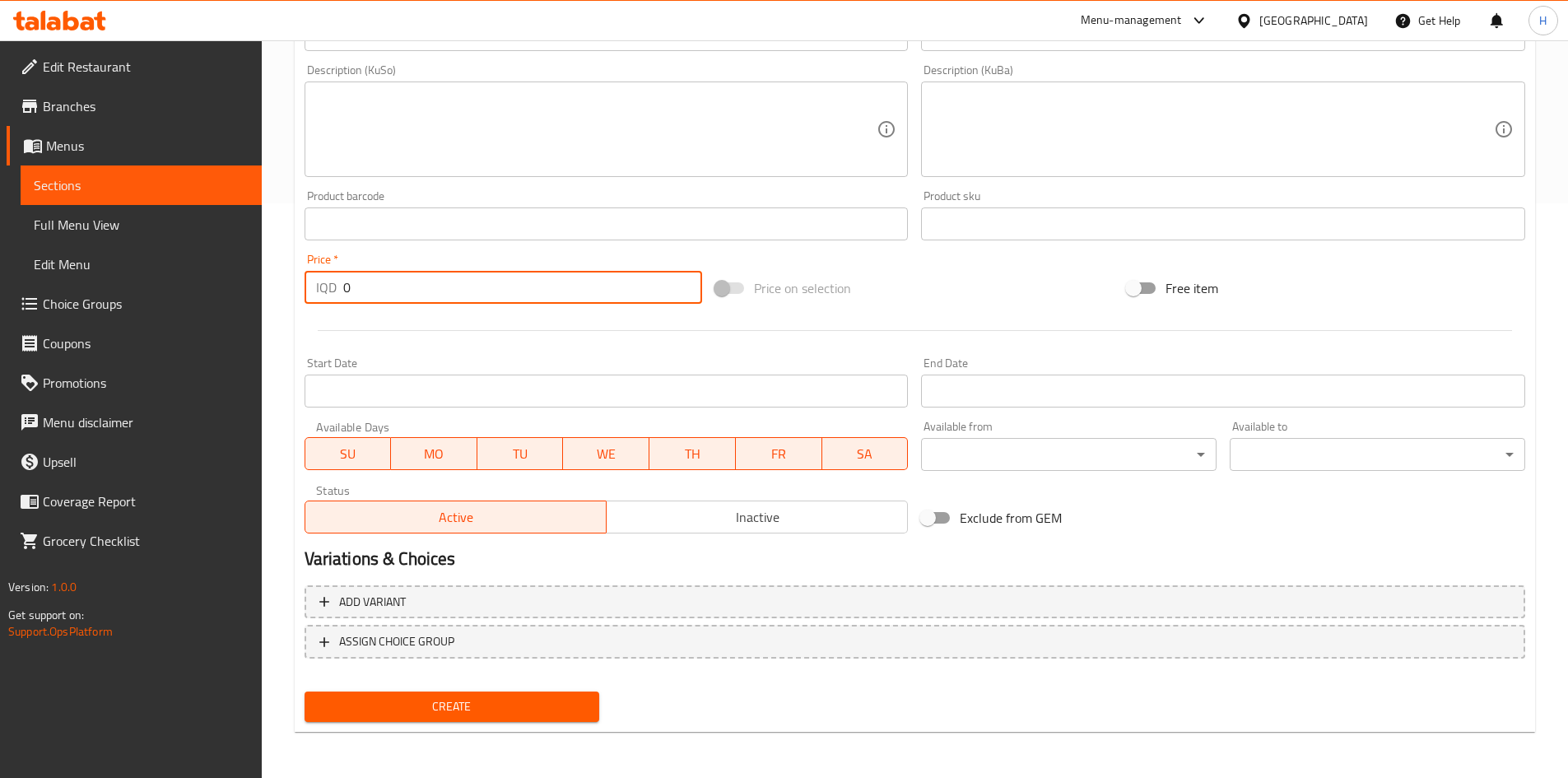
click at [407, 302] on input "0" at bounding box center [523, 287] width 360 height 33
click at [396, 296] on input "0500" at bounding box center [523, 287] width 360 height 33
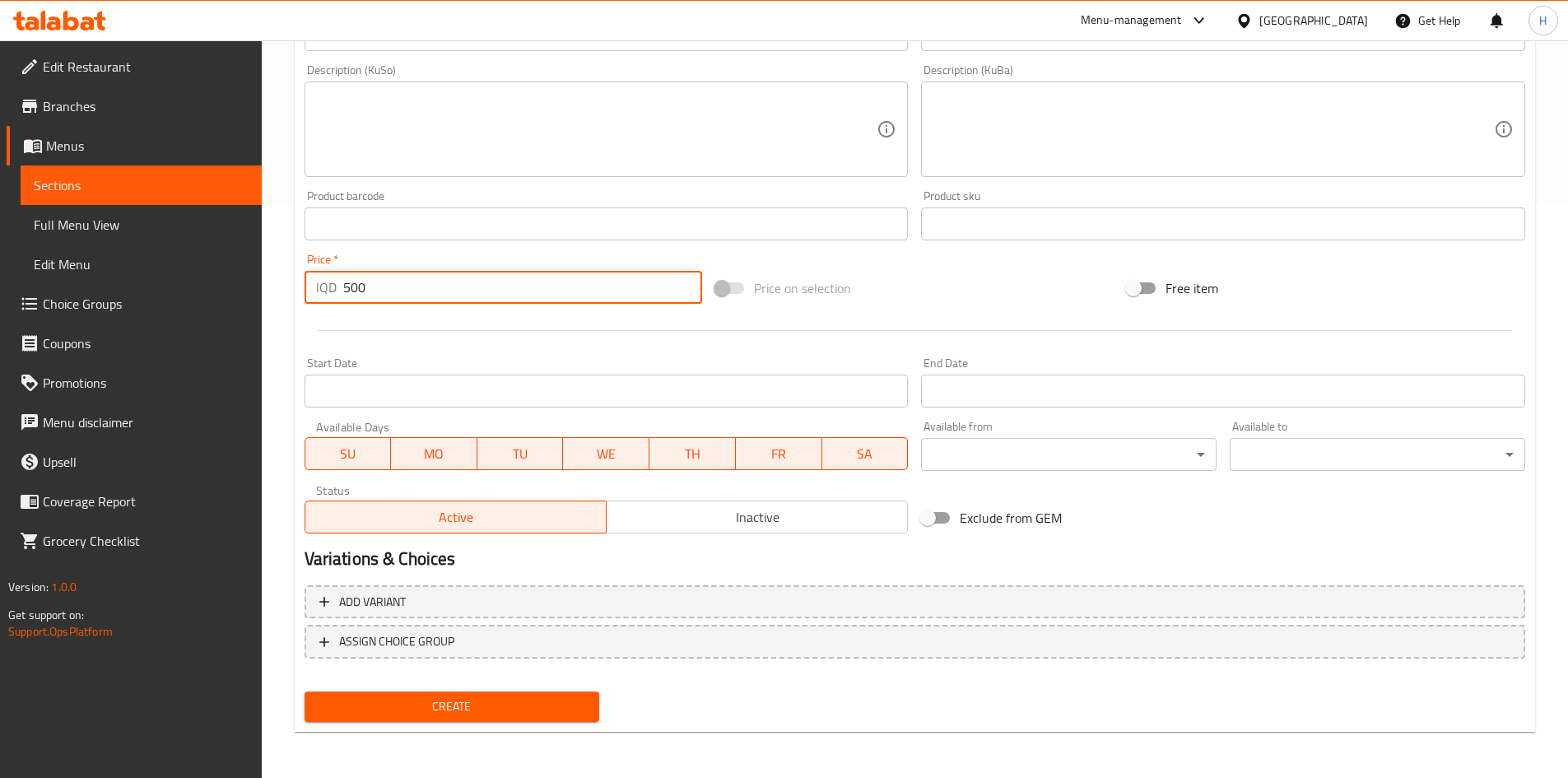
type input "500"
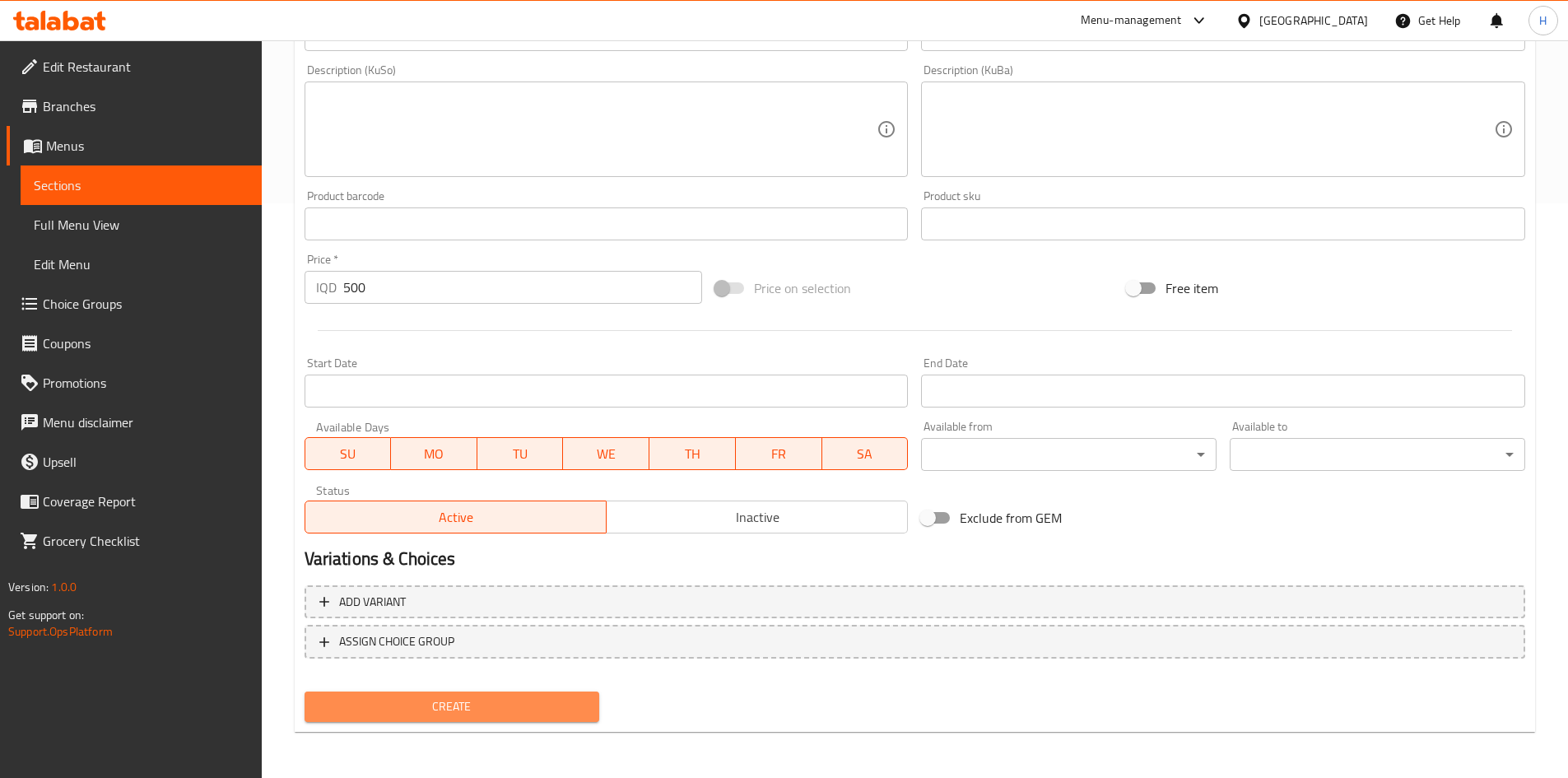
click at [447, 705] on span "Create" at bounding box center [452, 707] width 269 height 21
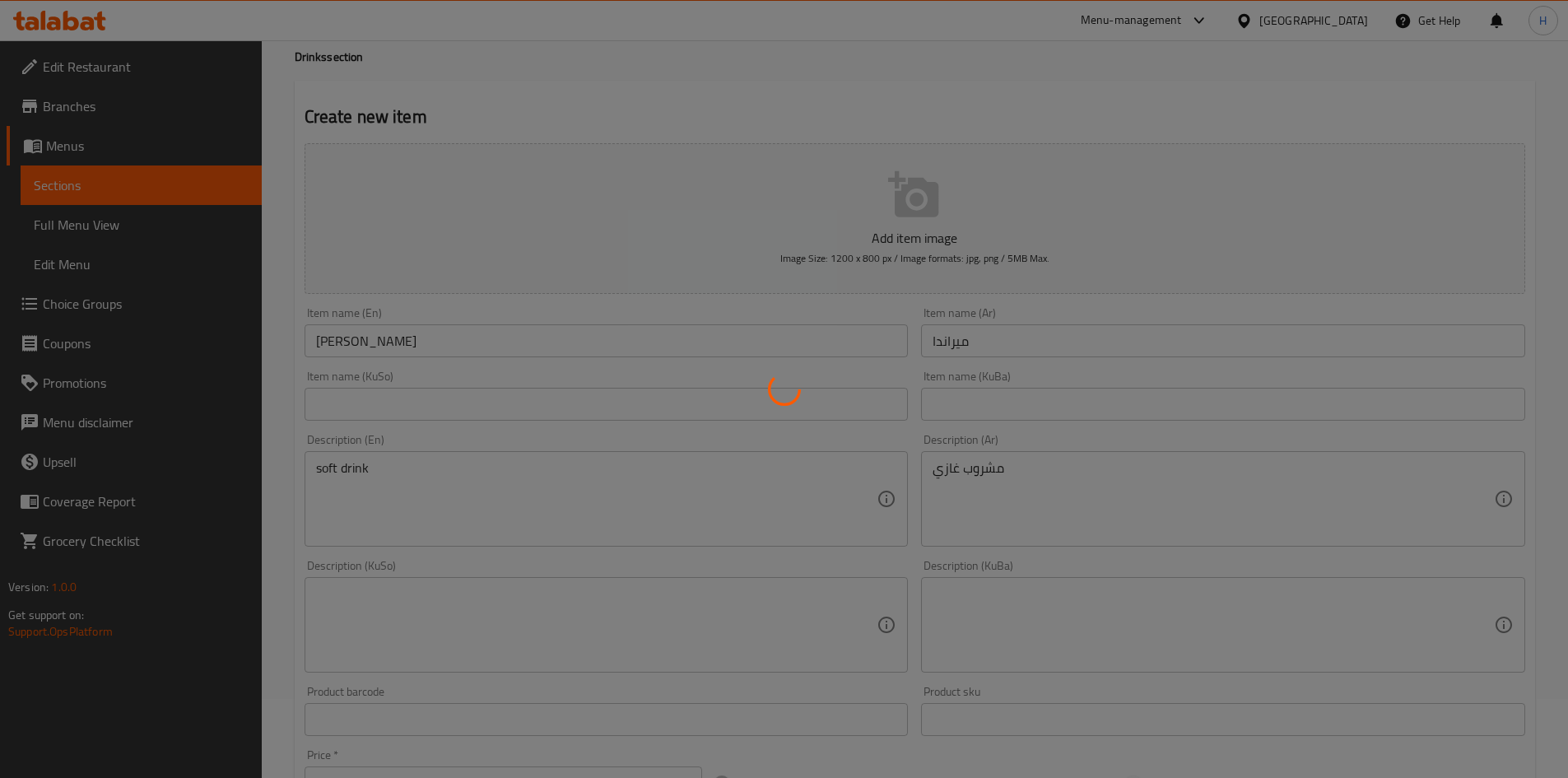
scroll to position [0, 0]
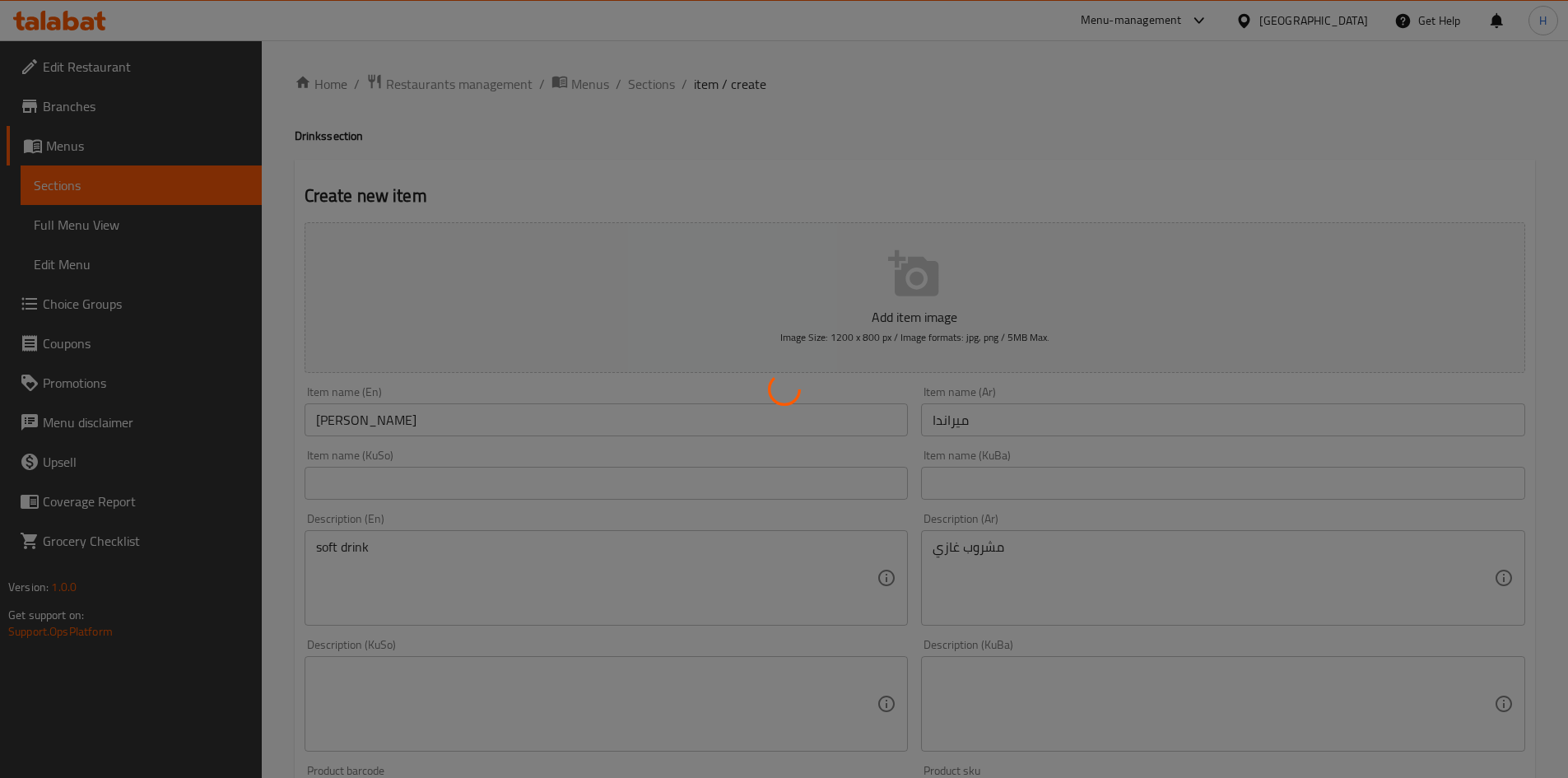
type input "0"
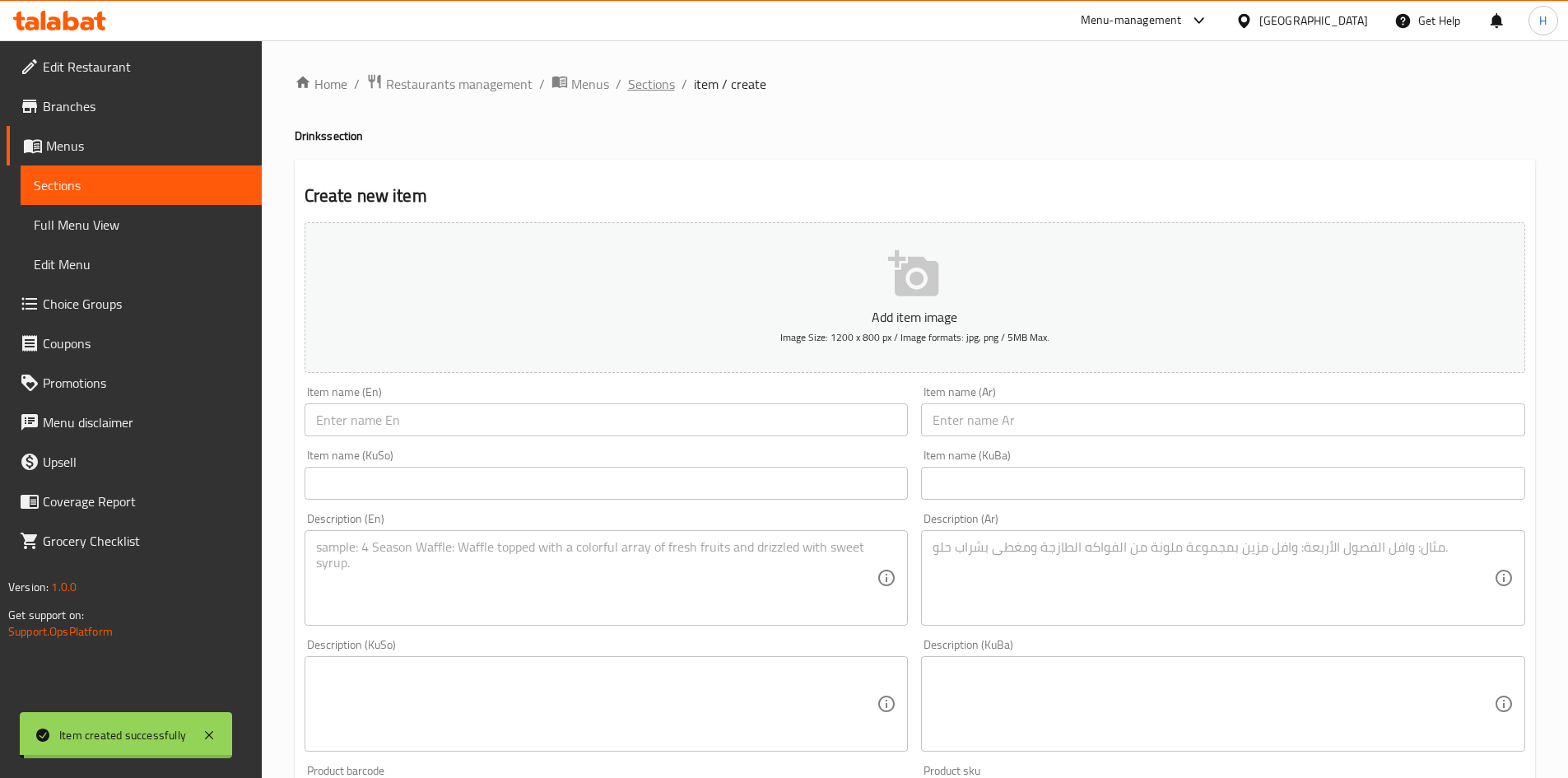
click at [648, 83] on span "Sections" at bounding box center [651, 84] width 47 height 20
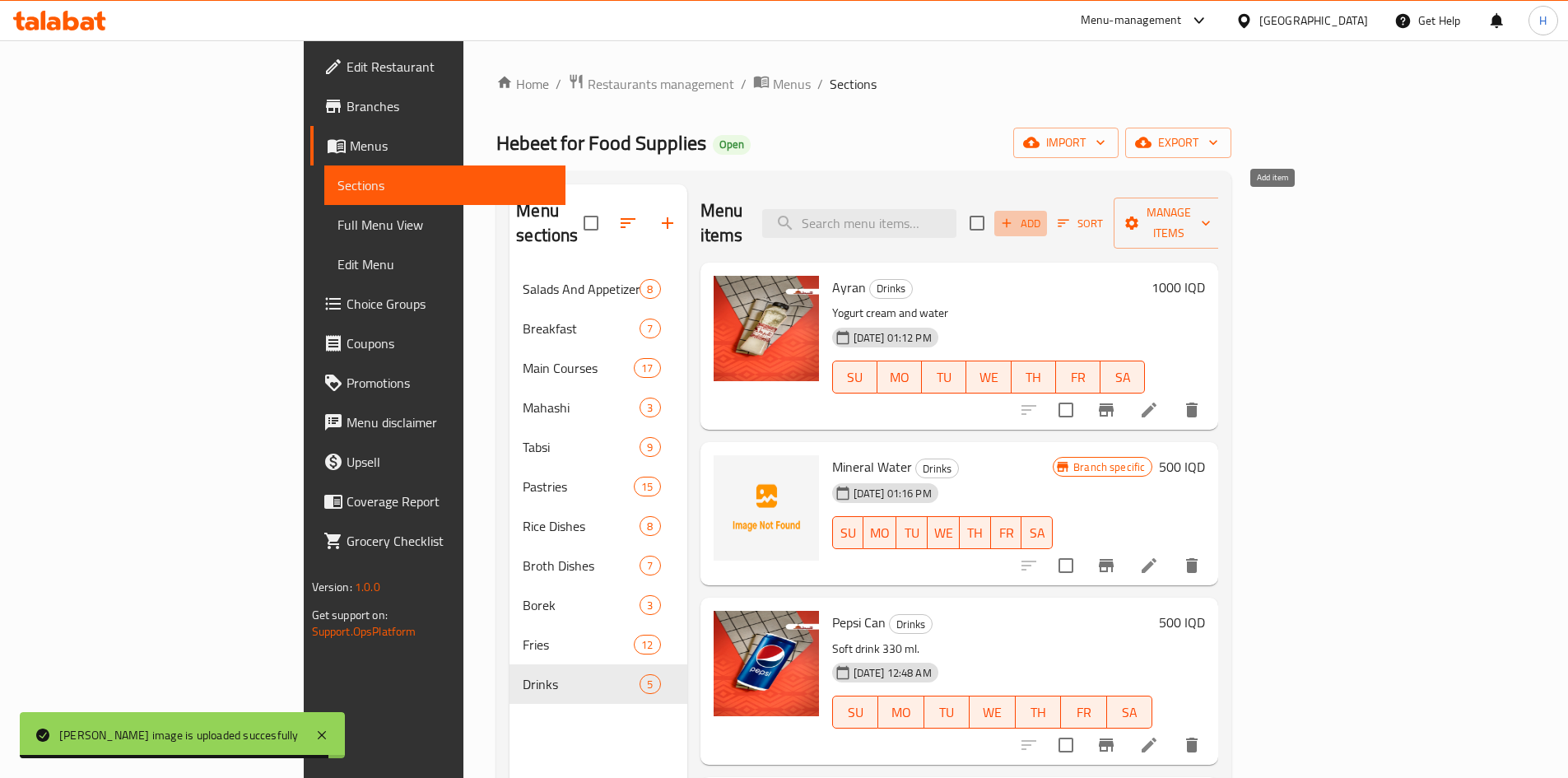
click at [1047, 211] on button "Add" at bounding box center [1021, 224] width 53 height 26
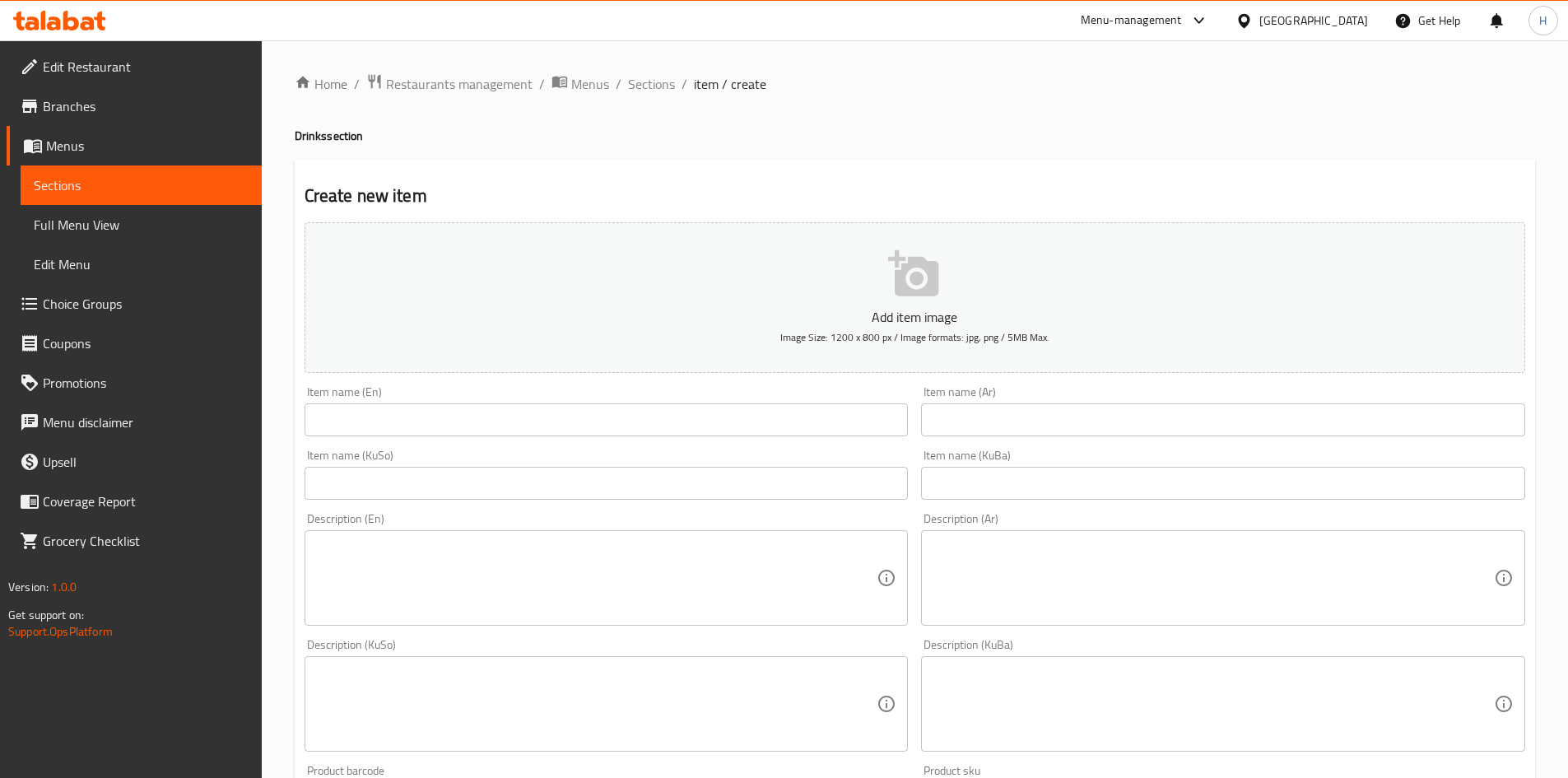
click at [984, 429] on input "text" at bounding box center [1223, 420] width 604 height 33
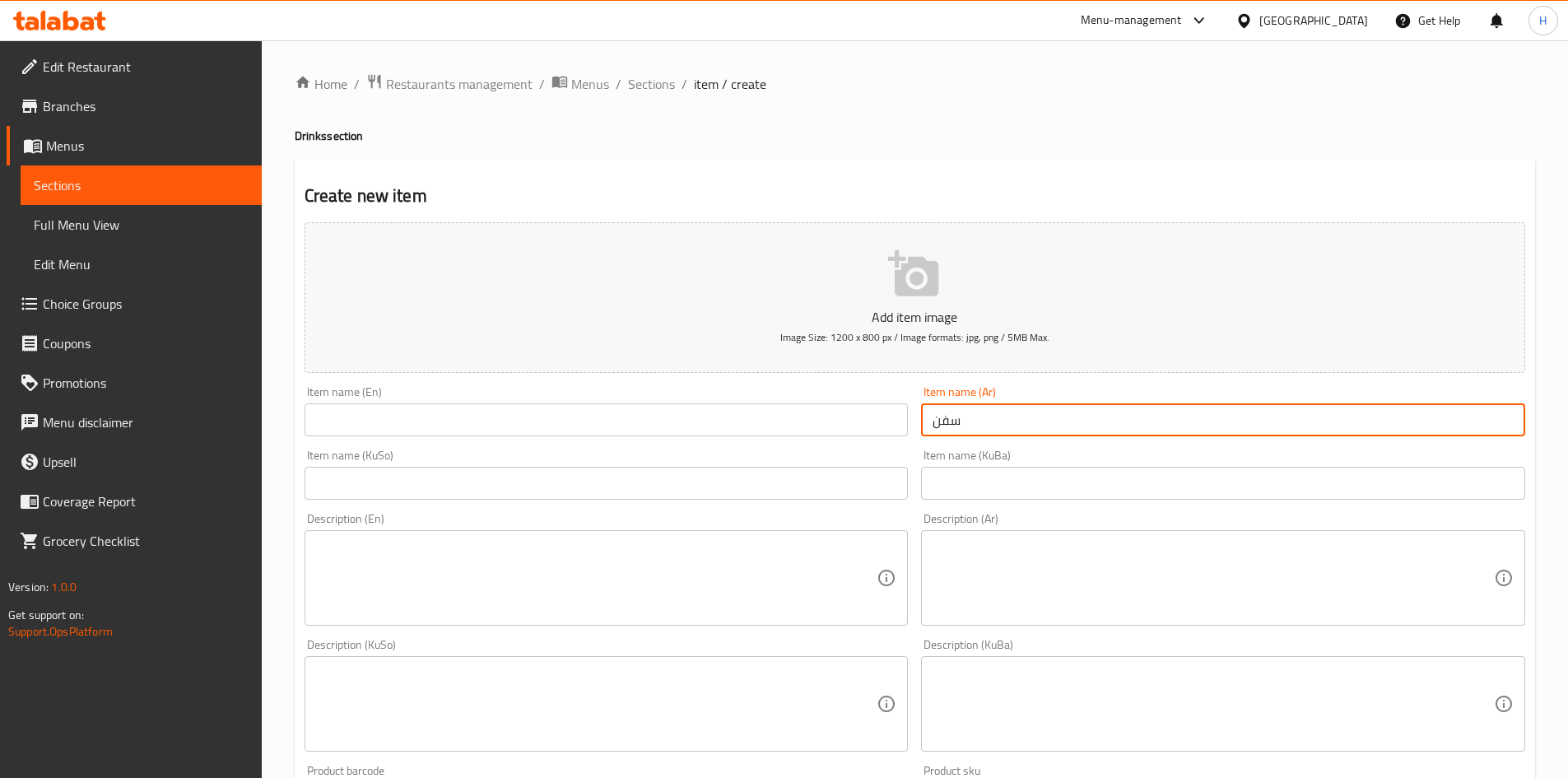
type input "سفن"
click at [802, 416] on input "text" at bounding box center [606, 420] width 604 height 33
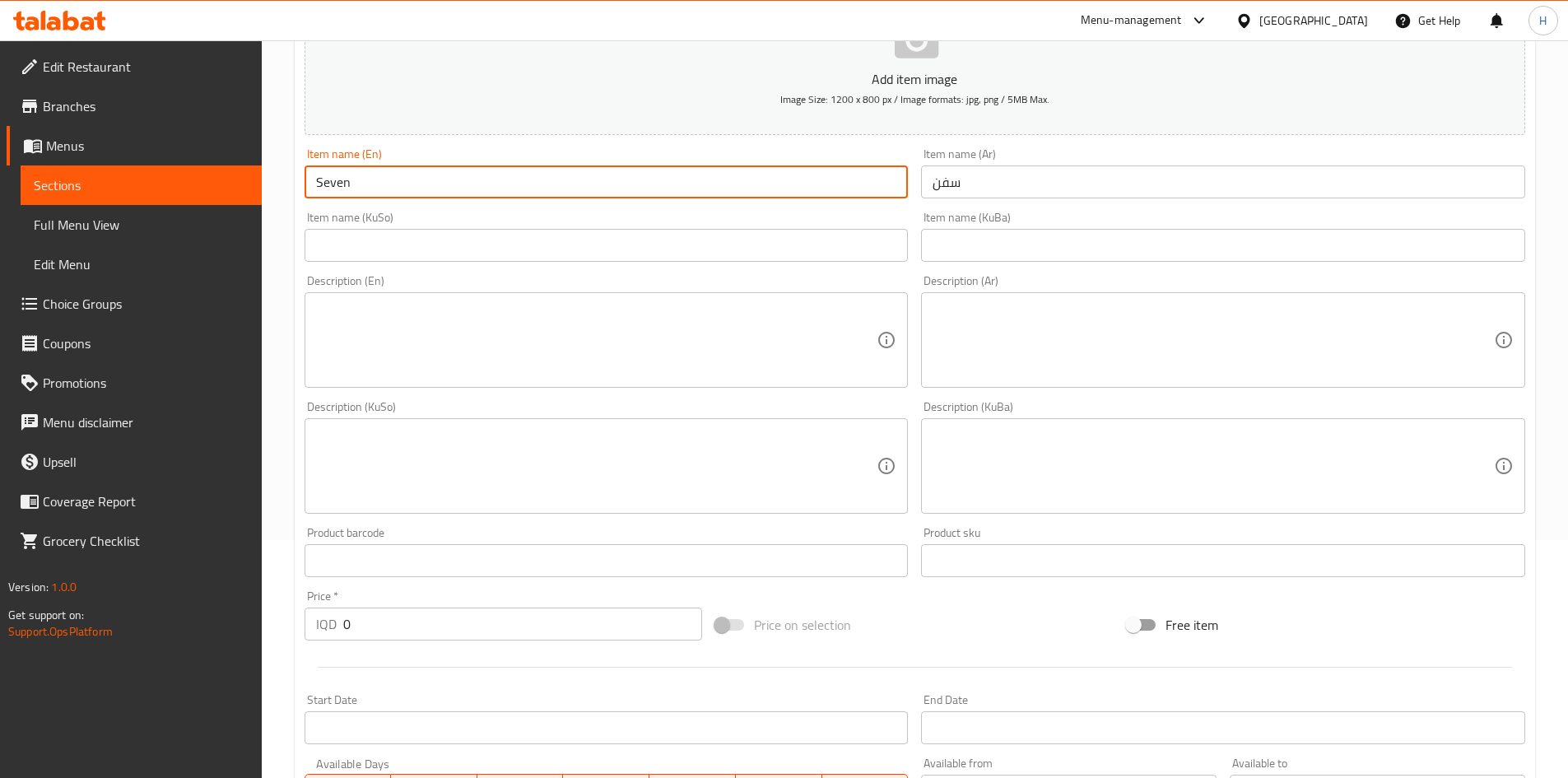
scroll to position [247, 0]
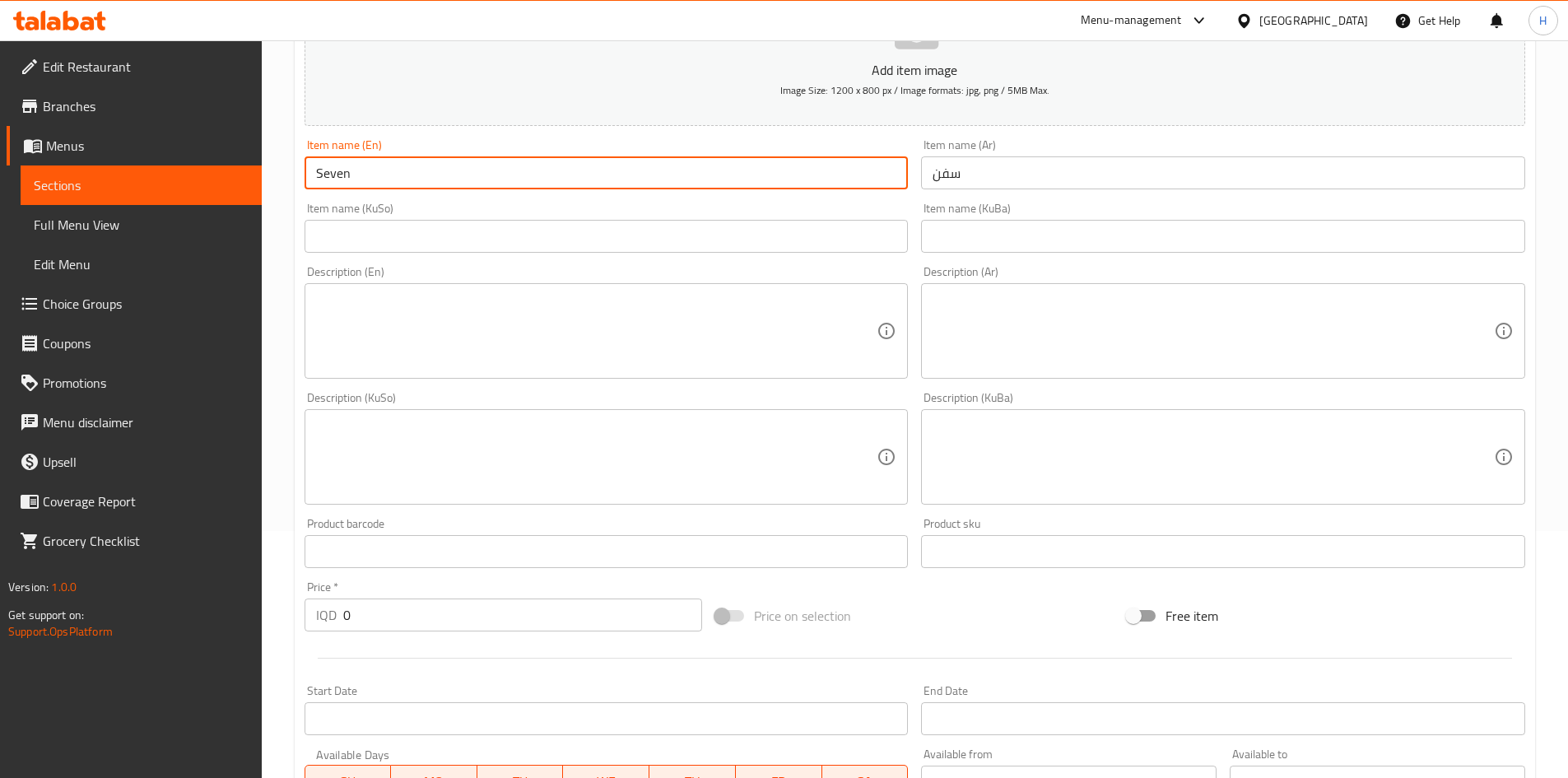
type input "Seven"
click at [1070, 294] on textarea at bounding box center [1213, 332] width 561 height 79
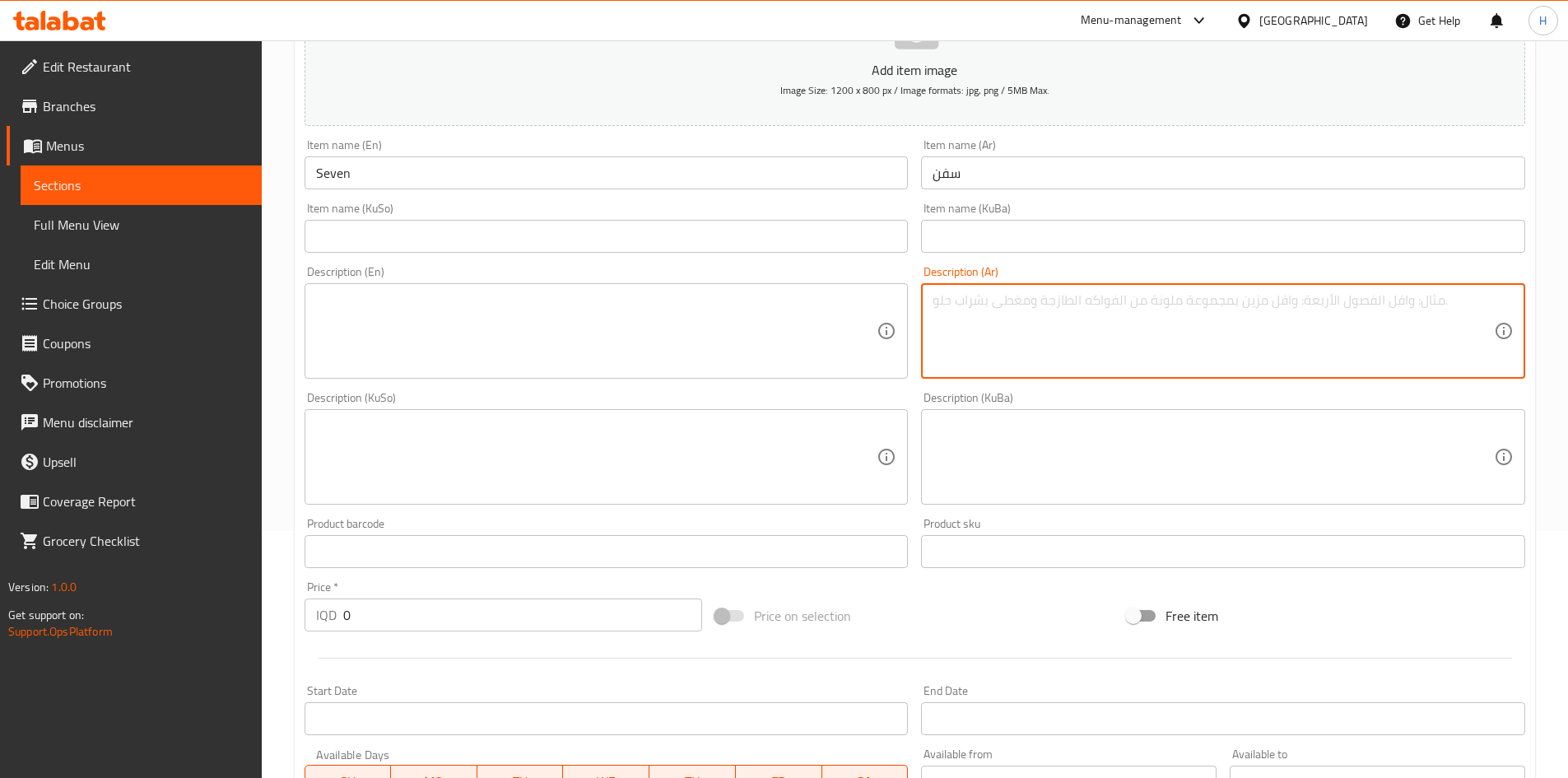
type textarea "l"
click at [1070, 294] on textarea "مشروب غازي" at bounding box center [1213, 332] width 561 height 79
type textarea "مشروب غازي"
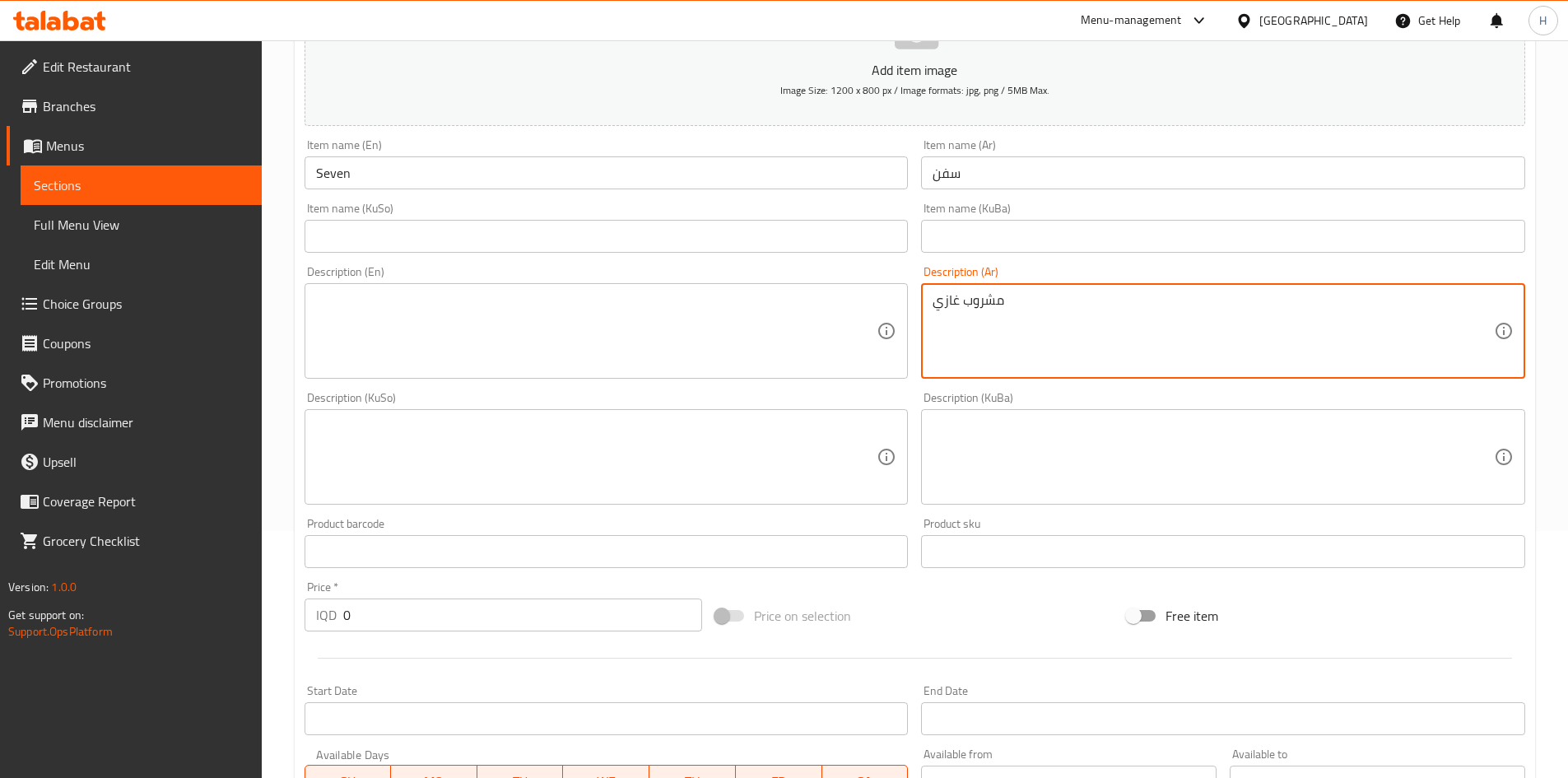
click at [443, 354] on textarea at bounding box center [596, 332] width 561 height 79
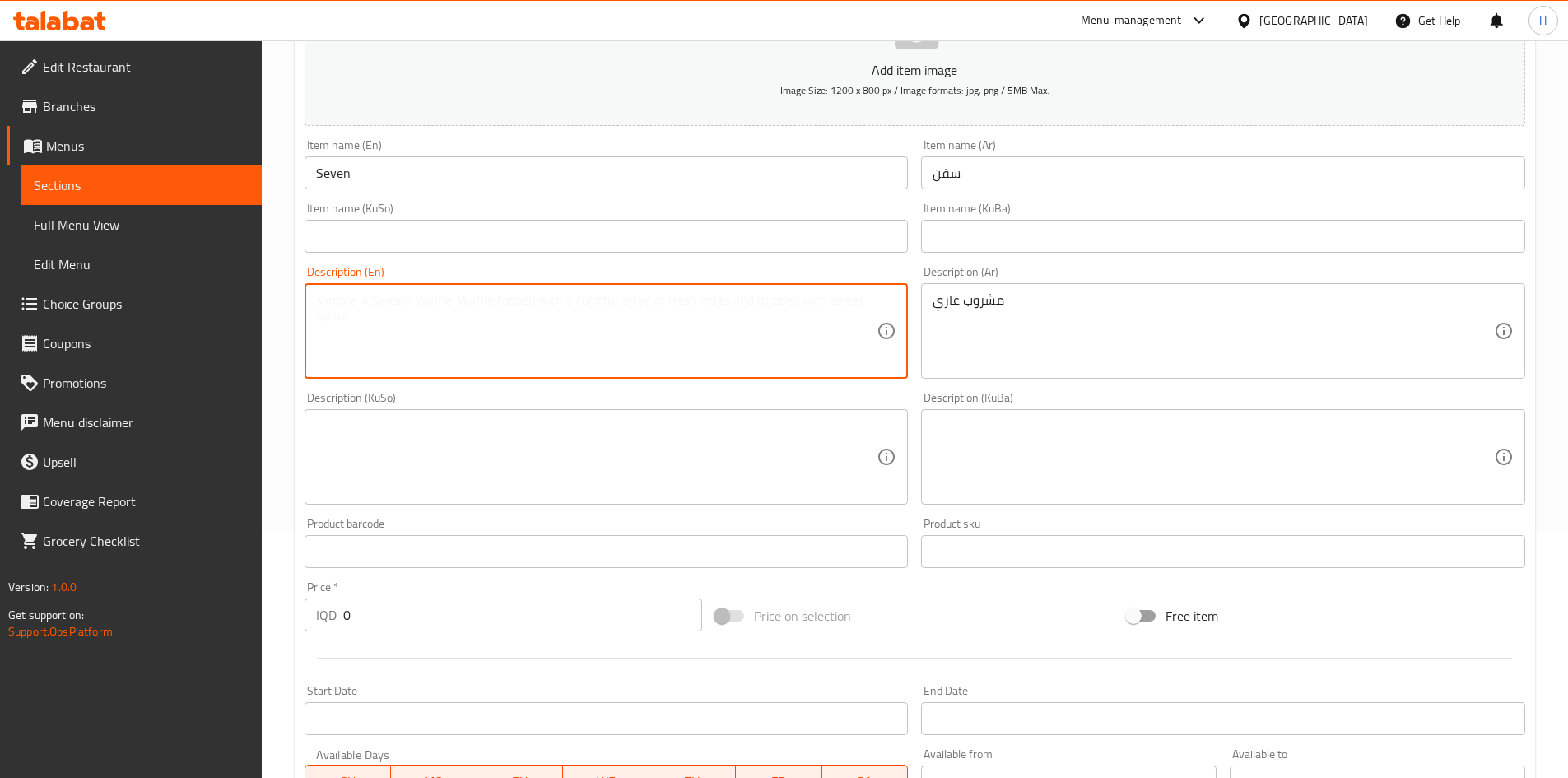
paste textarea "soft drink"
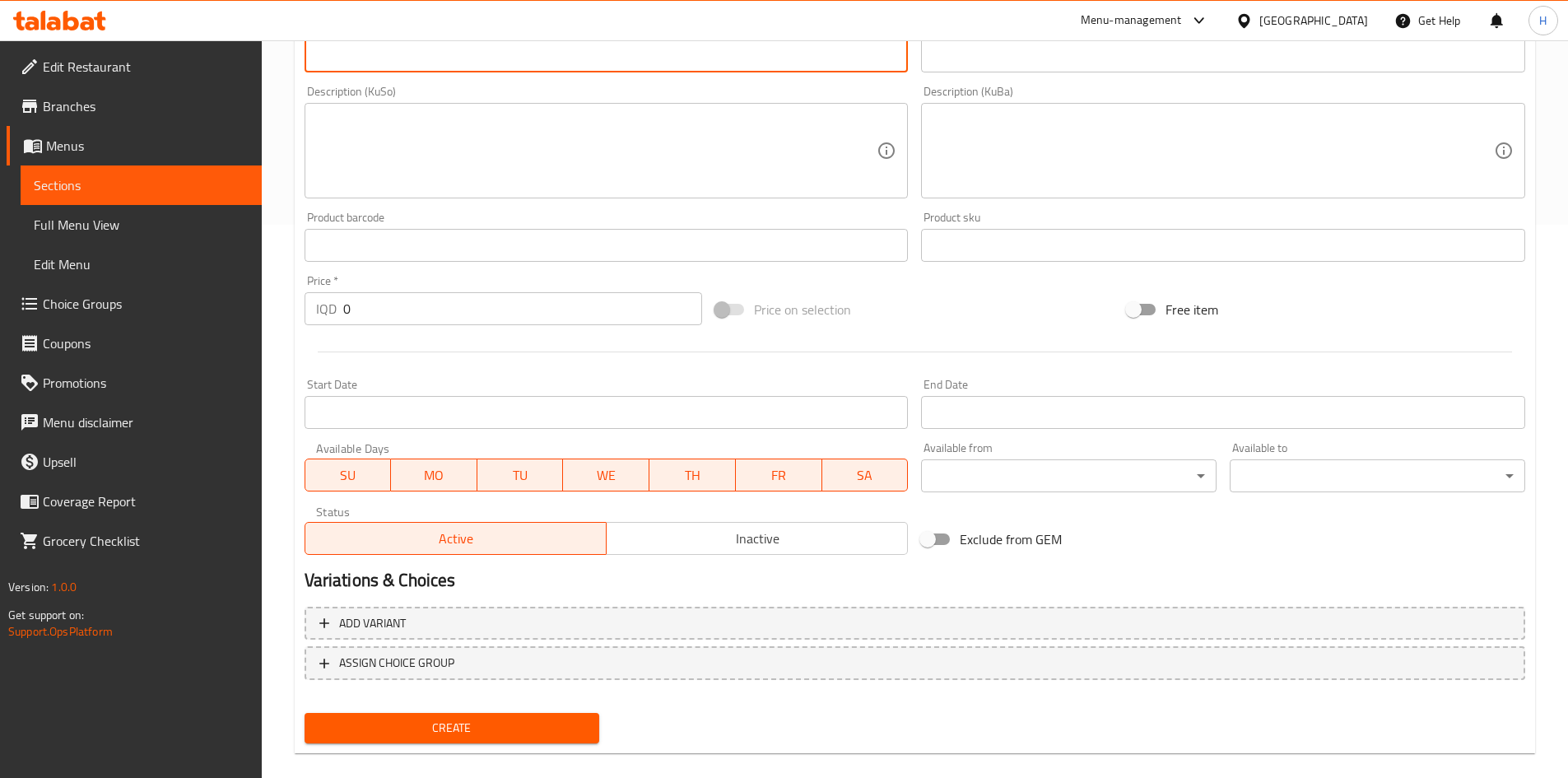
scroll to position [575, 0]
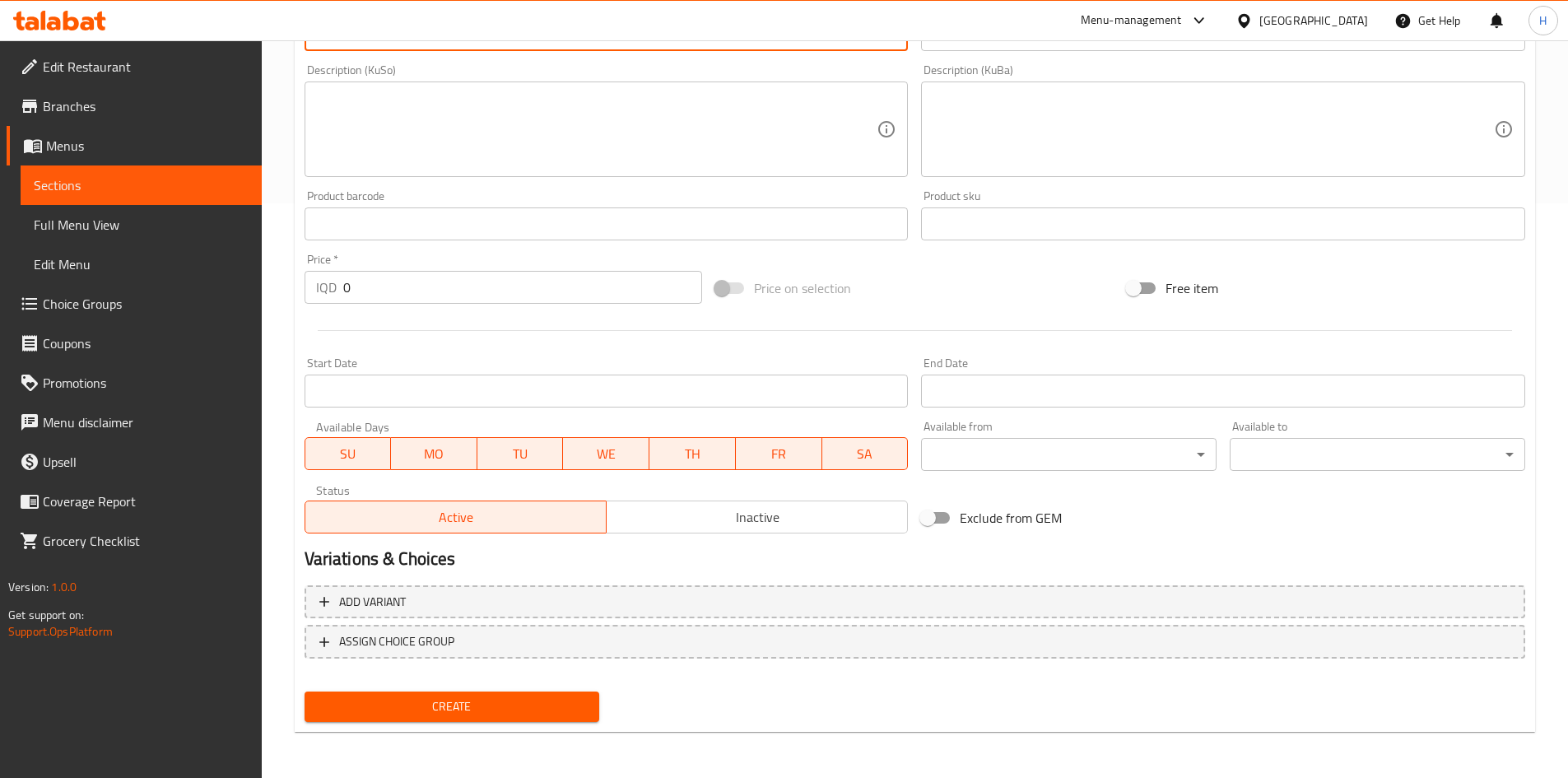
type textarea "soft drink"
click at [416, 296] on input "0" at bounding box center [523, 287] width 360 height 33
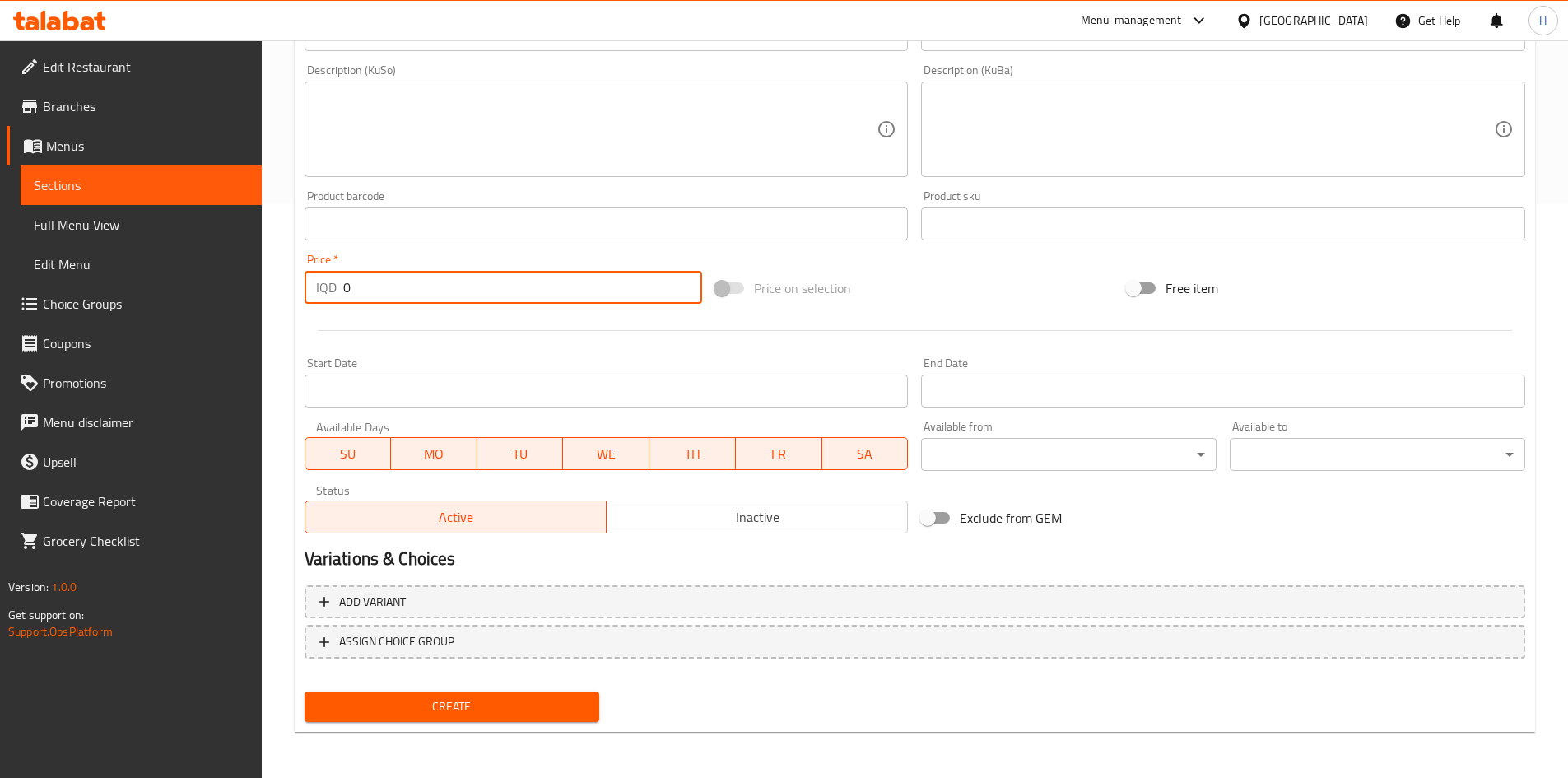
click at [415, 297] on input "0" at bounding box center [523, 287] width 360 height 33
type input "500"
click at [459, 688] on div "Create" at bounding box center [452, 707] width 308 height 44
click at [459, 693] on button "Create" at bounding box center [452, 707] width 296 height 31
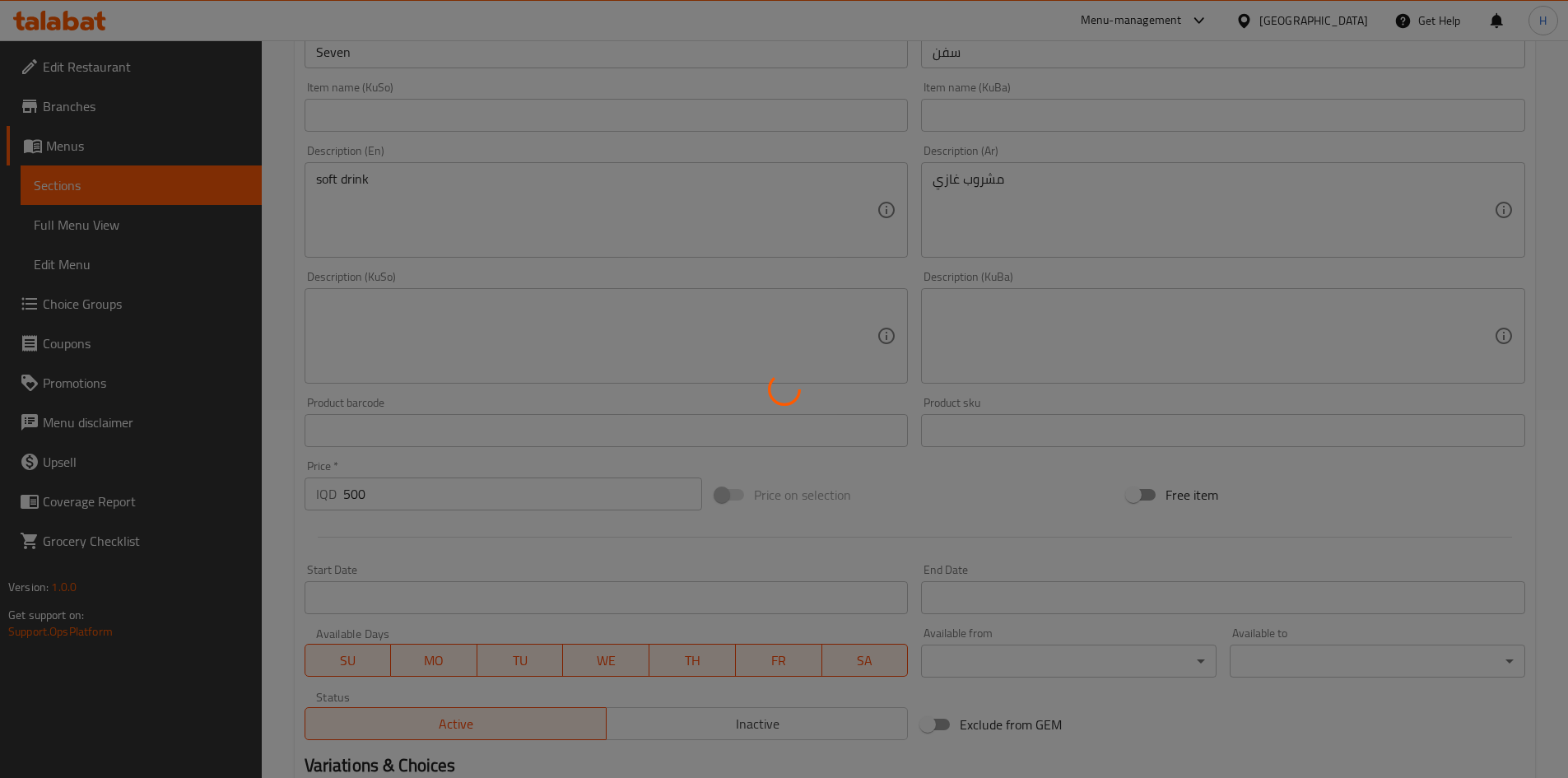
type input "0"
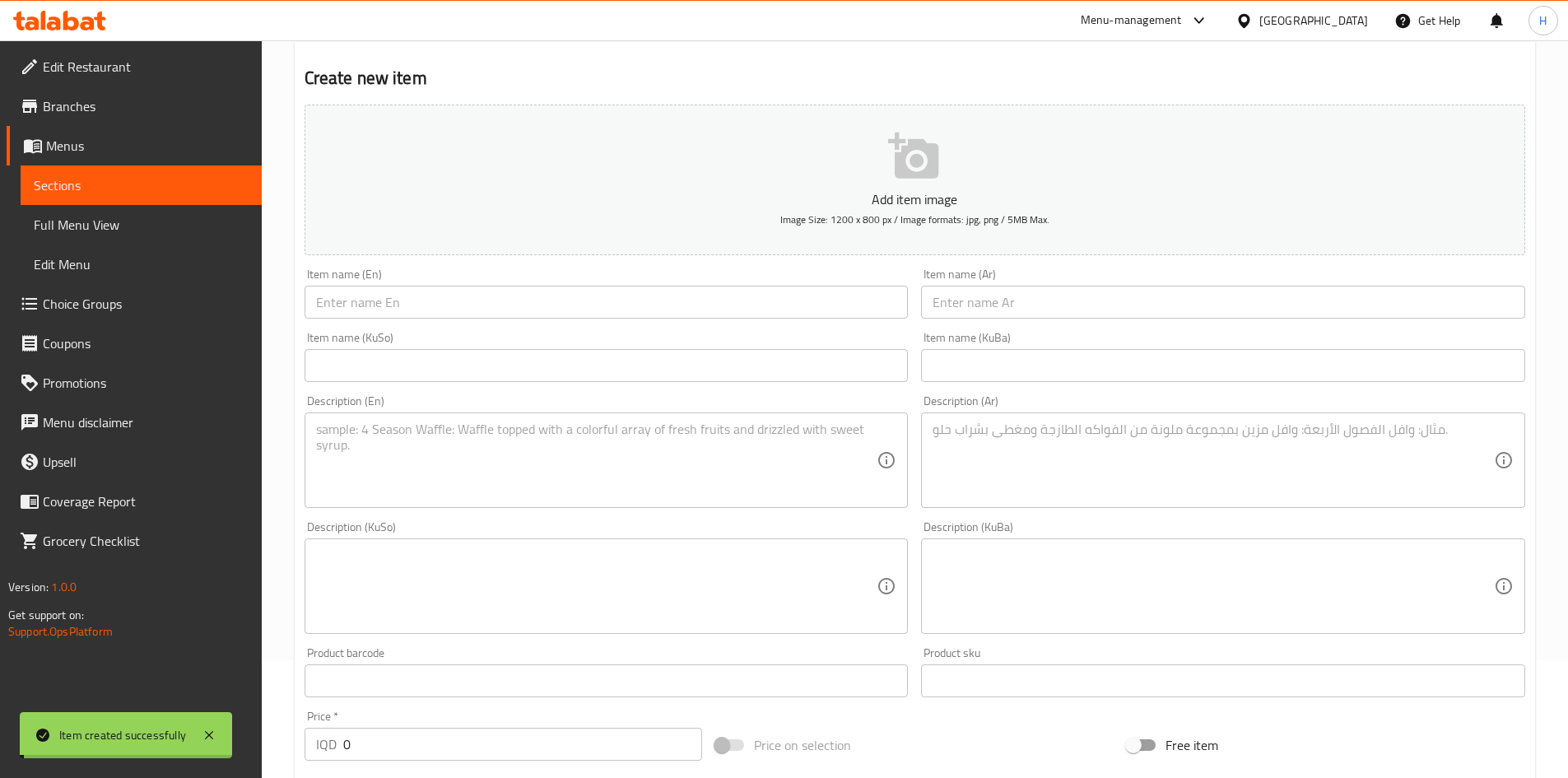
scroll to position [0, 0]
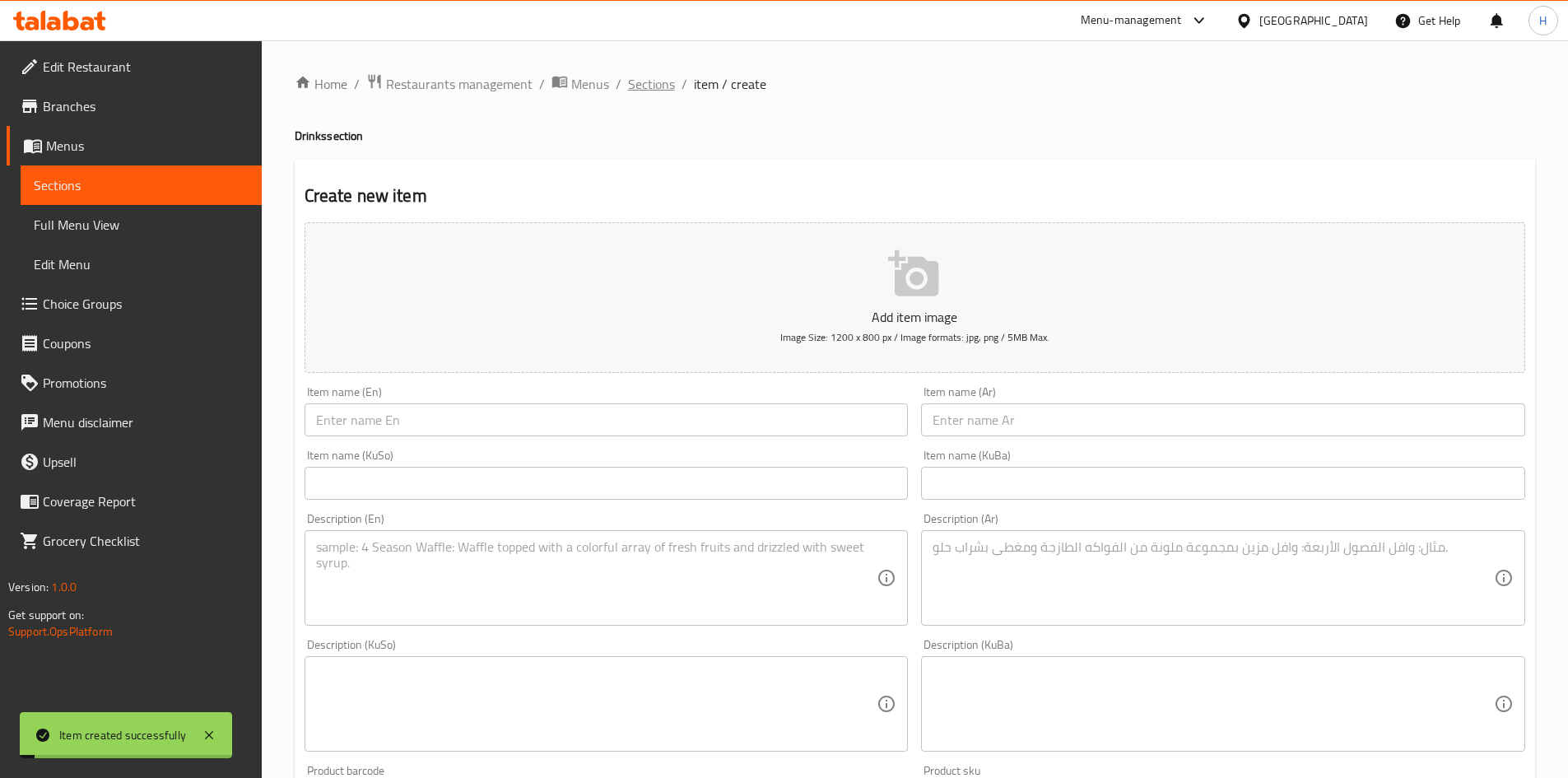
click at [645, 86] on span "Sections" at bounding box center [651, 84] width 47 height 20
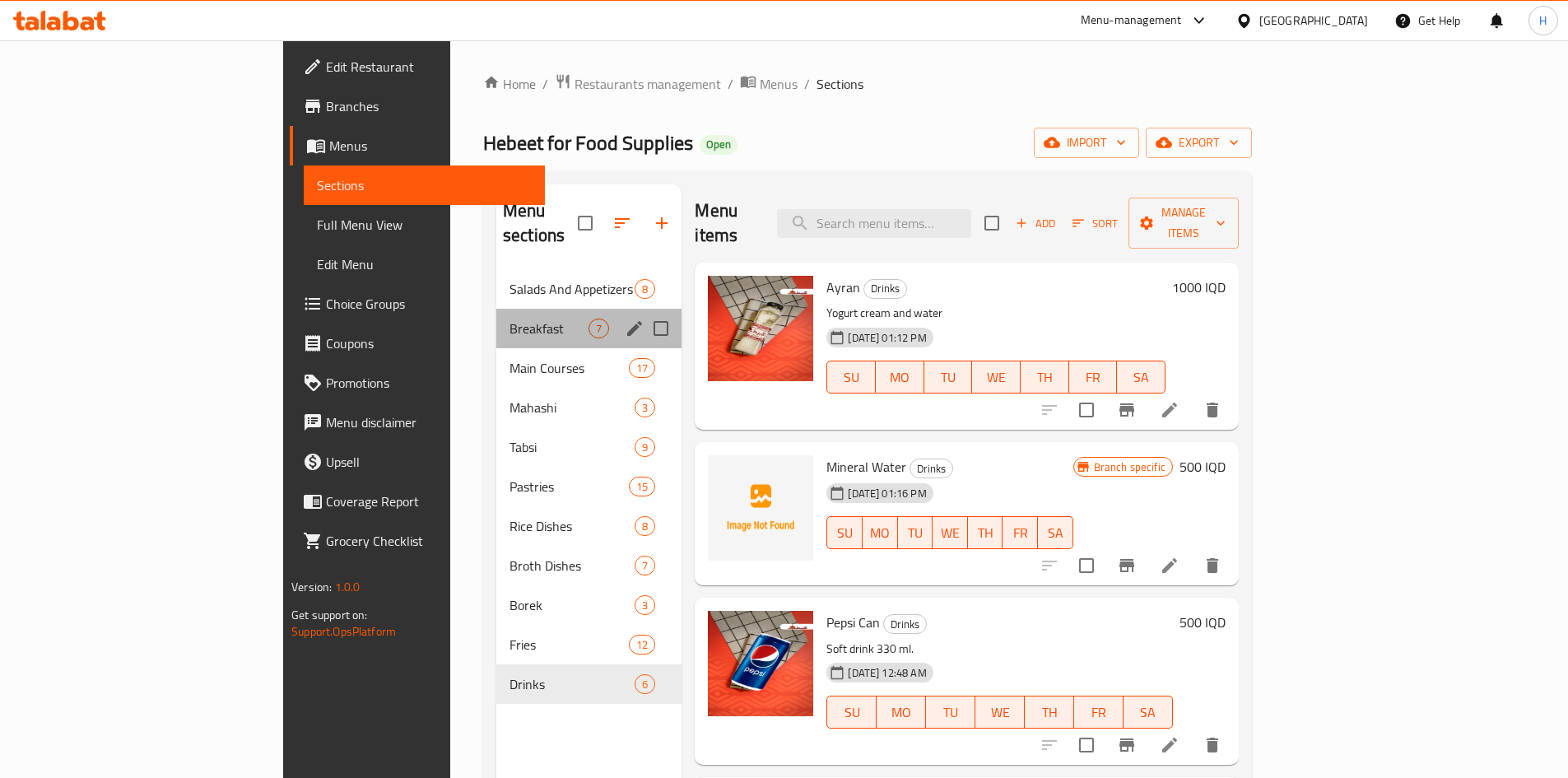
click at [496, 309] on div "Breakfast 7" at bounding box center [589, 328] width 185 height 39
click at [509, 280] on span "Salads And Appetizers" at bounding box center [572, 289] width 125 height 20
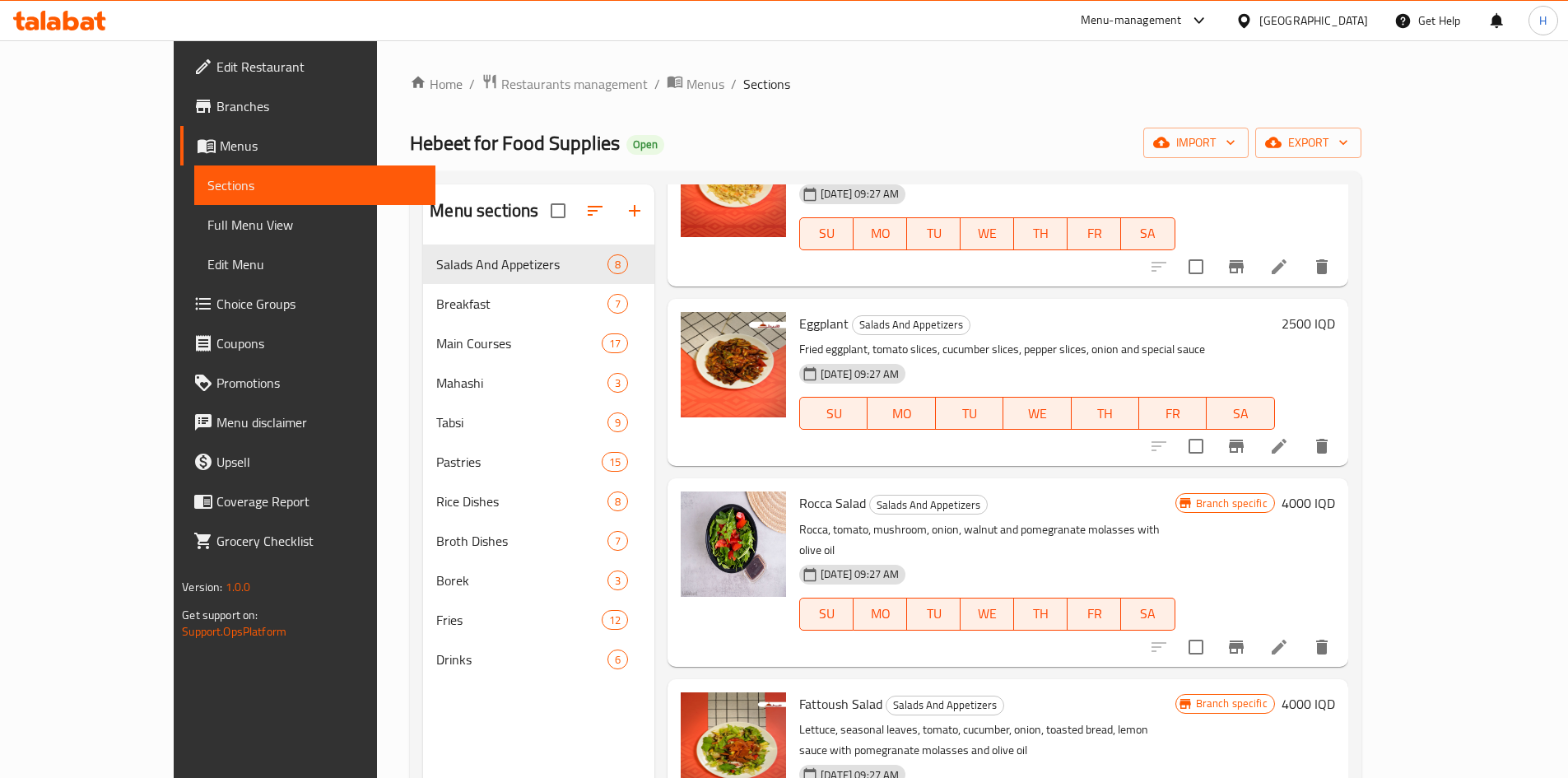
scroll to position [678, 0]
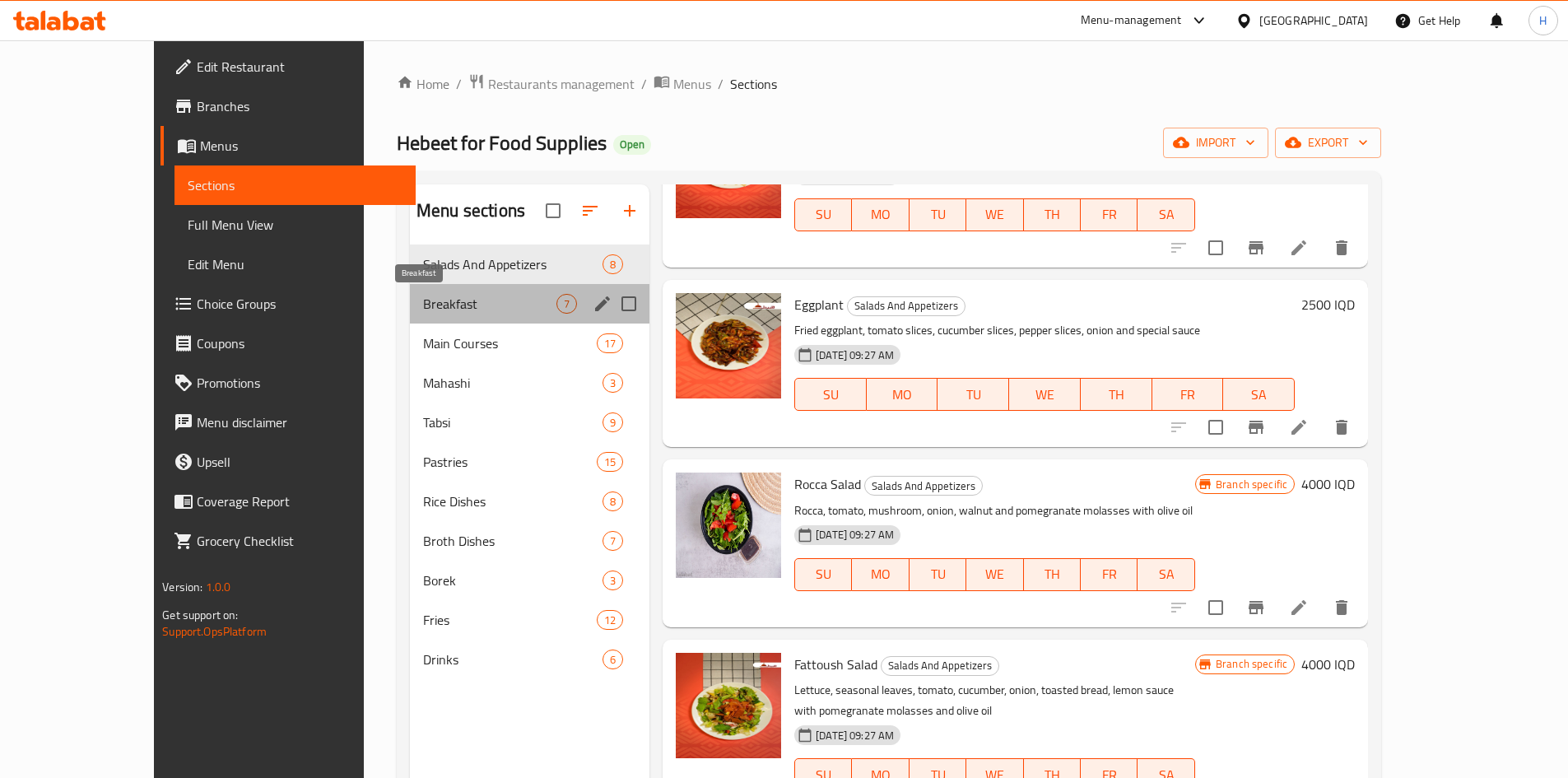
click at [423, 299] on span "Breakfast" at bounding box center [490, 304] width 133 height 20
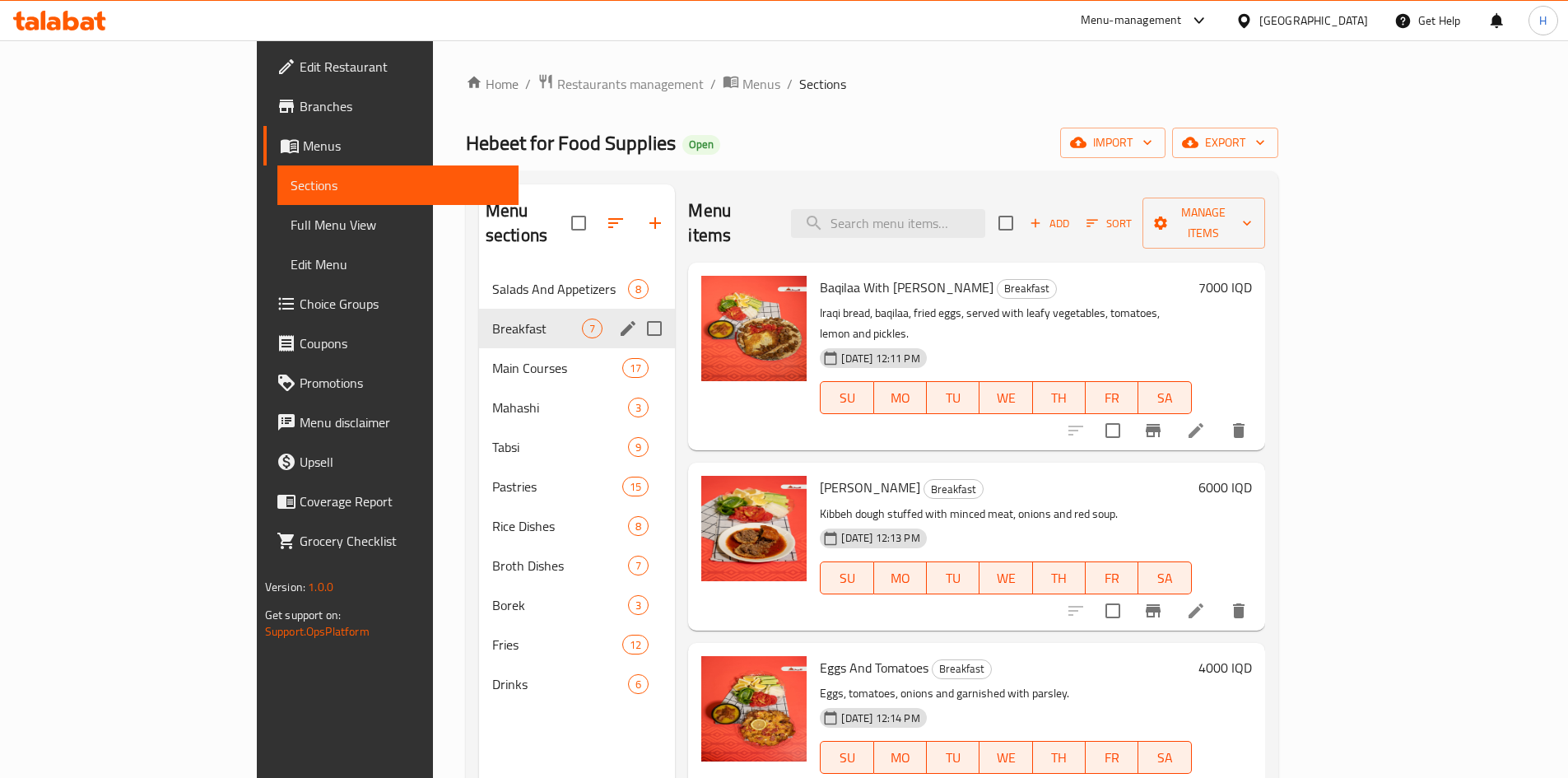
click at [479, 349] on div "Main Courses 17" at bounding box center [578, 368] width 197 height 39
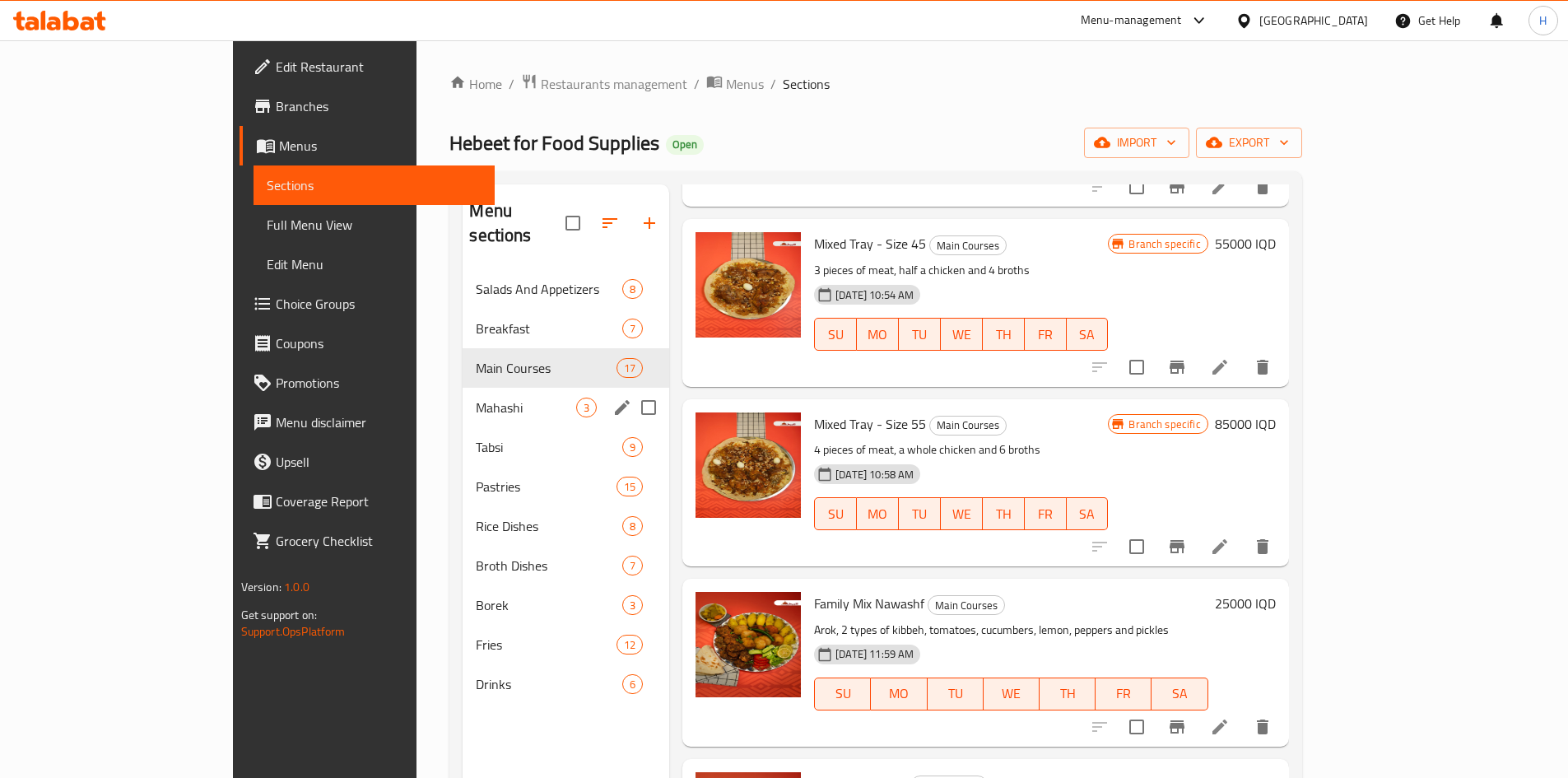
click at [476, 398] on span "Mahashi" at bounding box center [526, 407] width 101 height 20
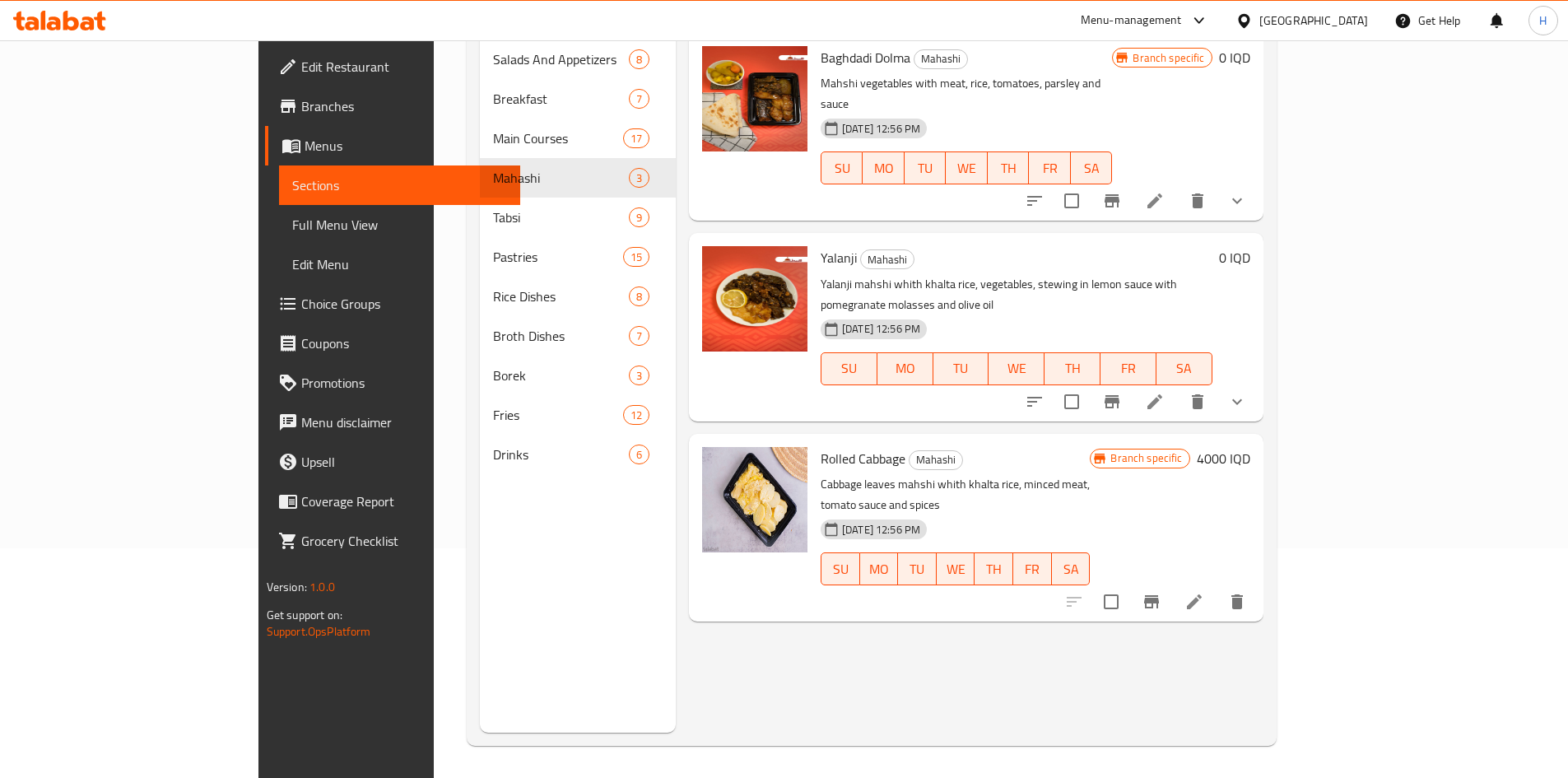
scroll to position [231, 0]
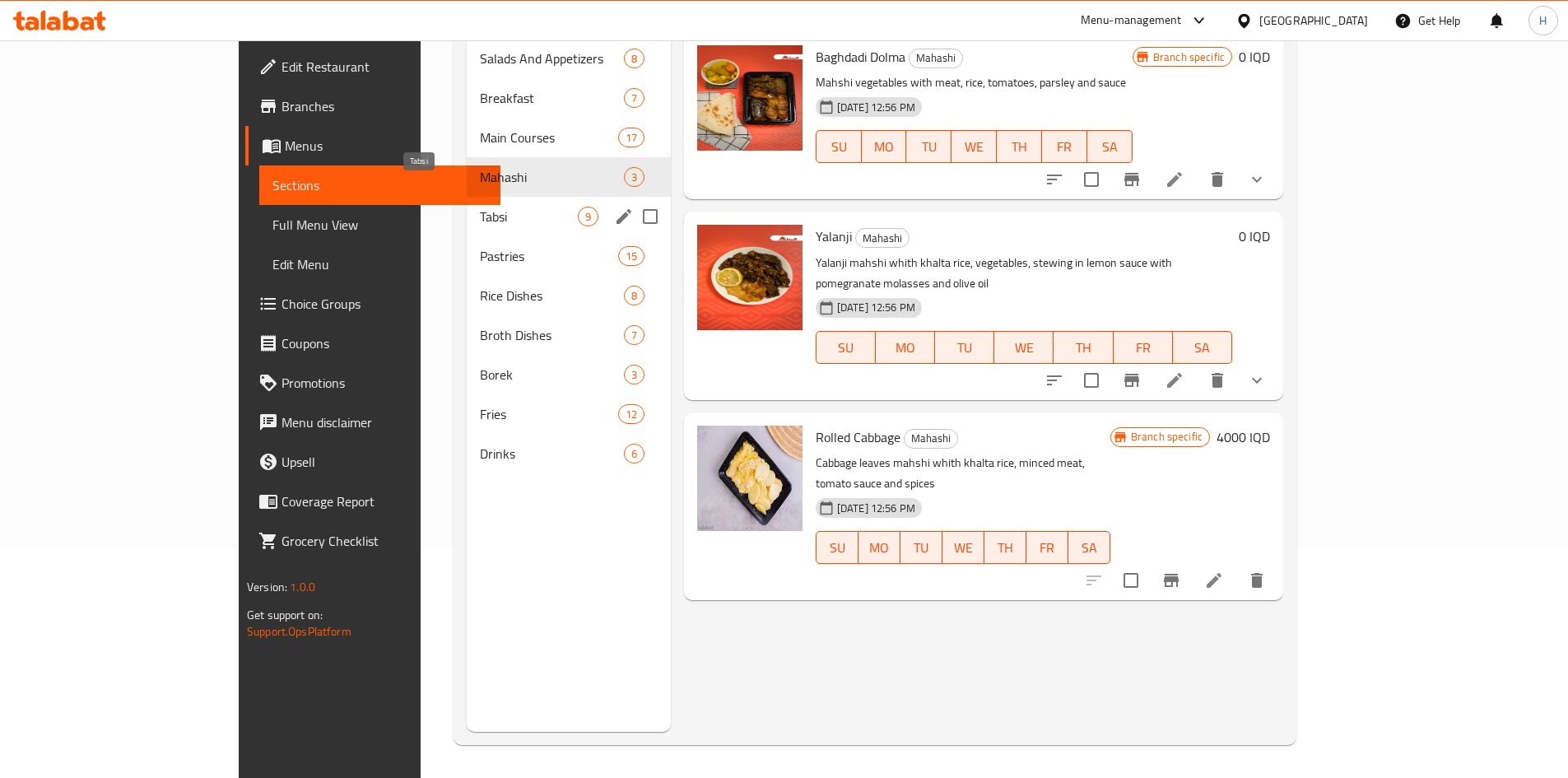
click at [480, 207] on span "Tabsi" at bounding box center [529, 216] width 98 height 20
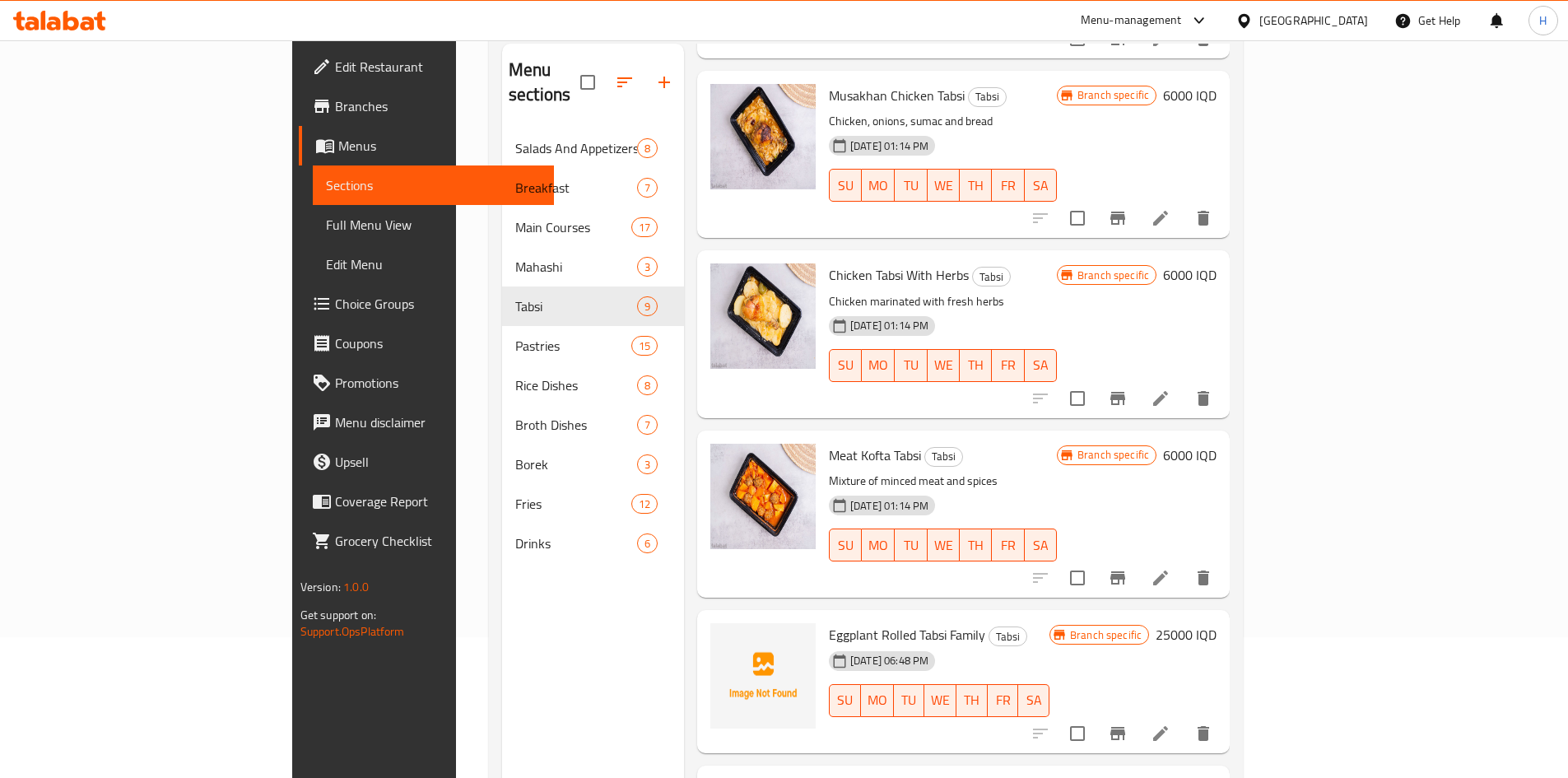
scroll to position [231, 0]
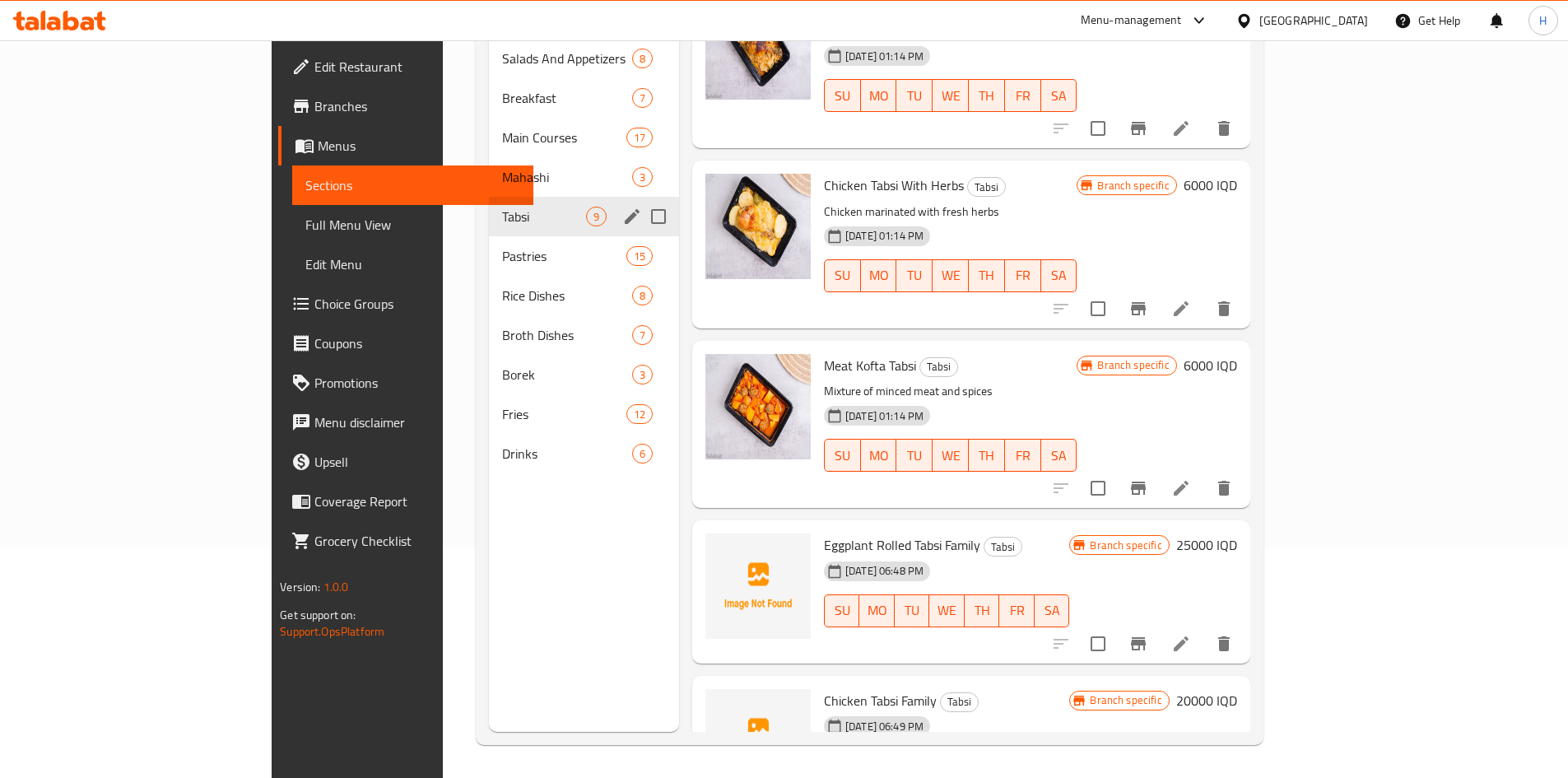
click at [489, 237] on div "Pastries 15" at bounding box center [584, 256] width 191 height 39
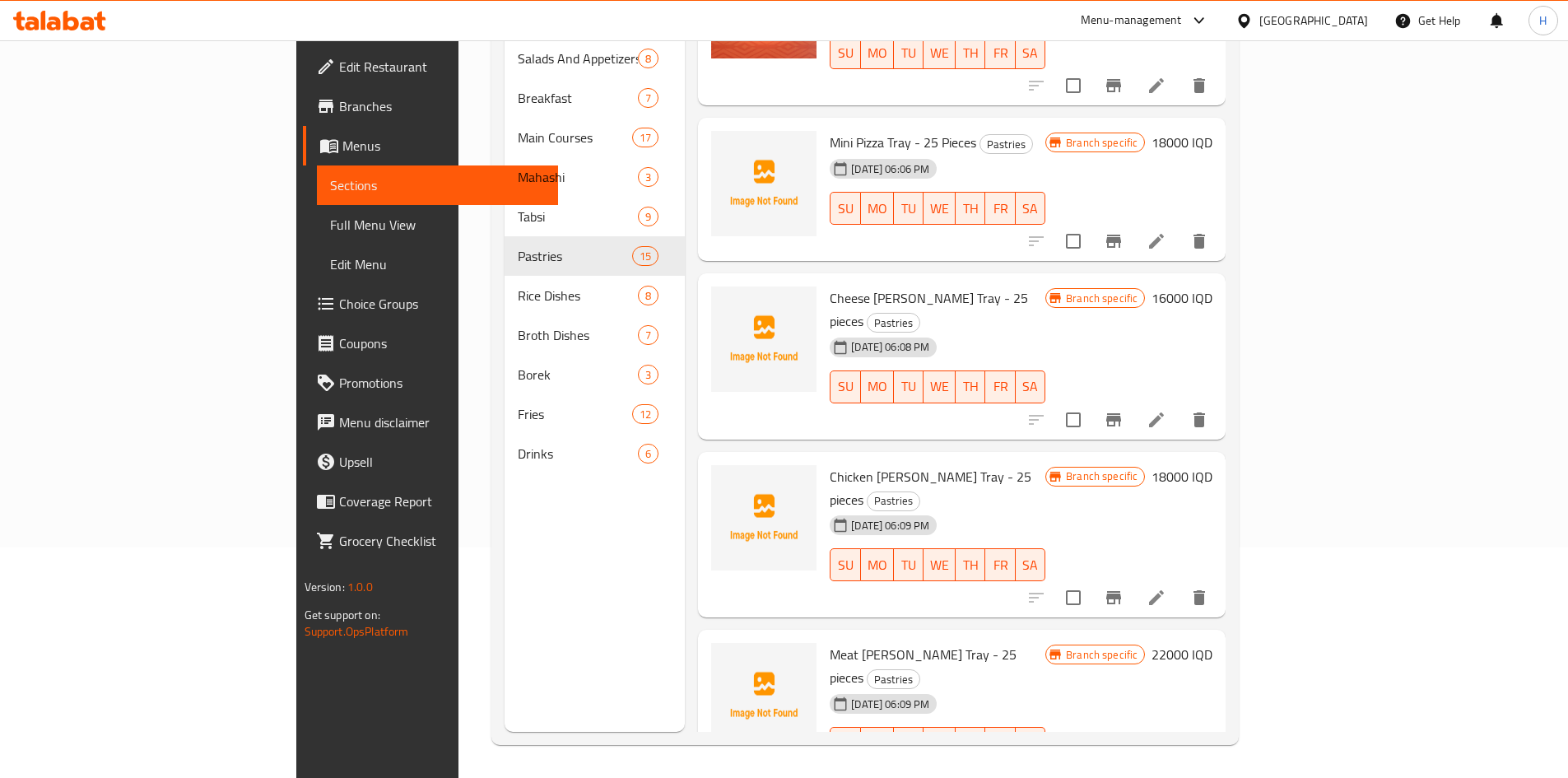
scroll to position [91, 0]
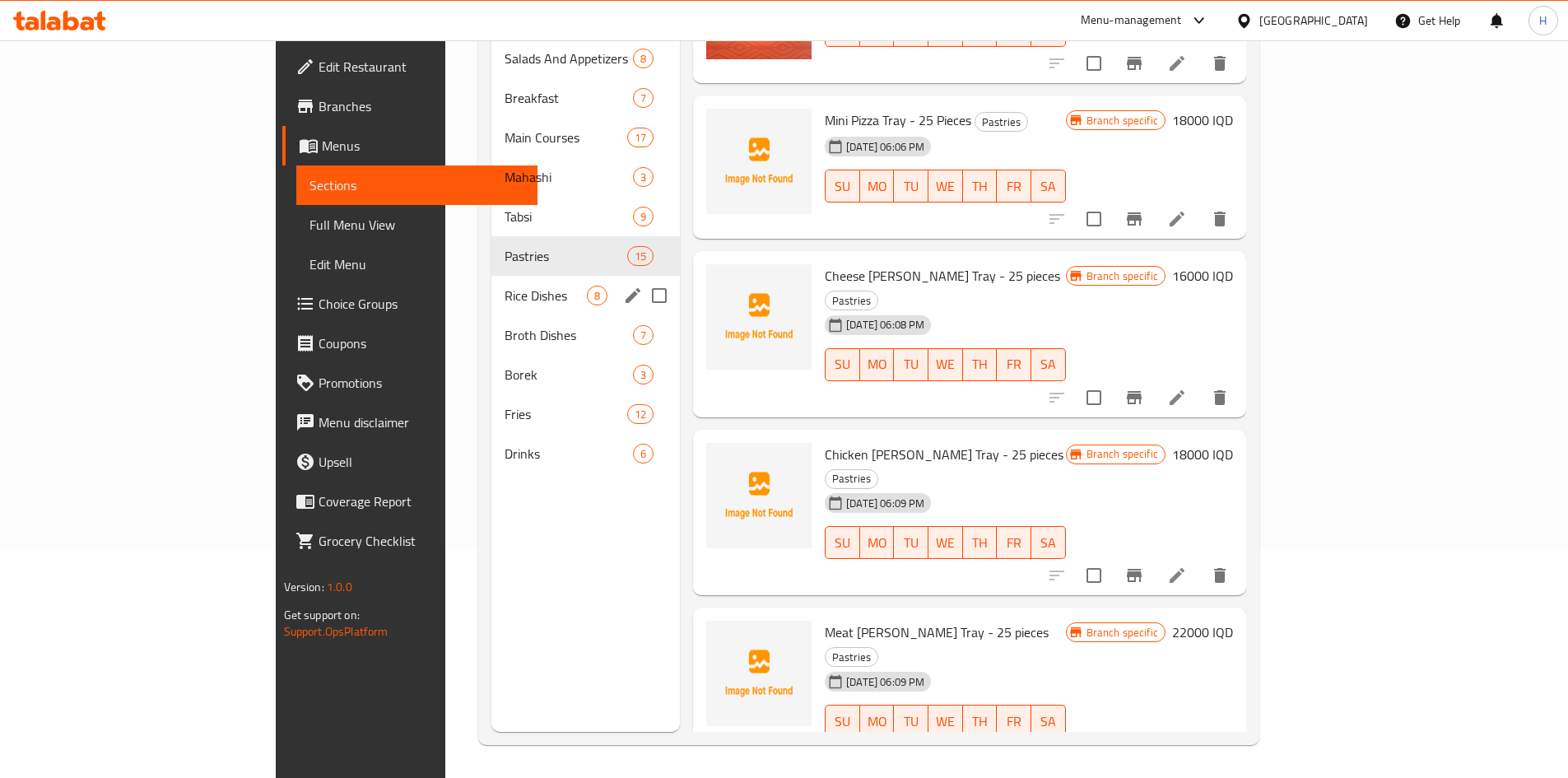
click at [505, 286] on span "Rice Dishes" at bounding box center [546, 295] width 82 height 20
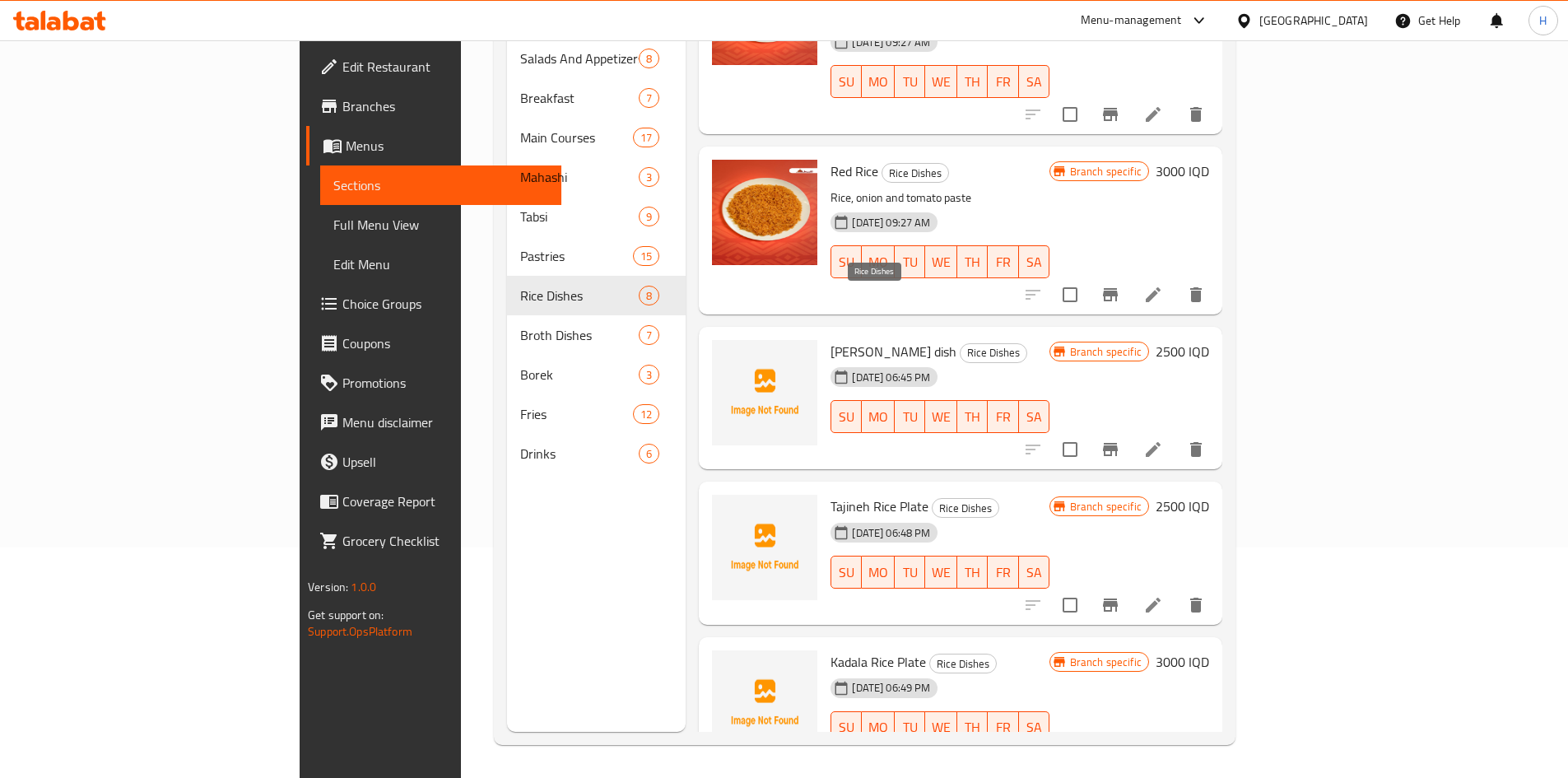
scroll to position [579, 0]
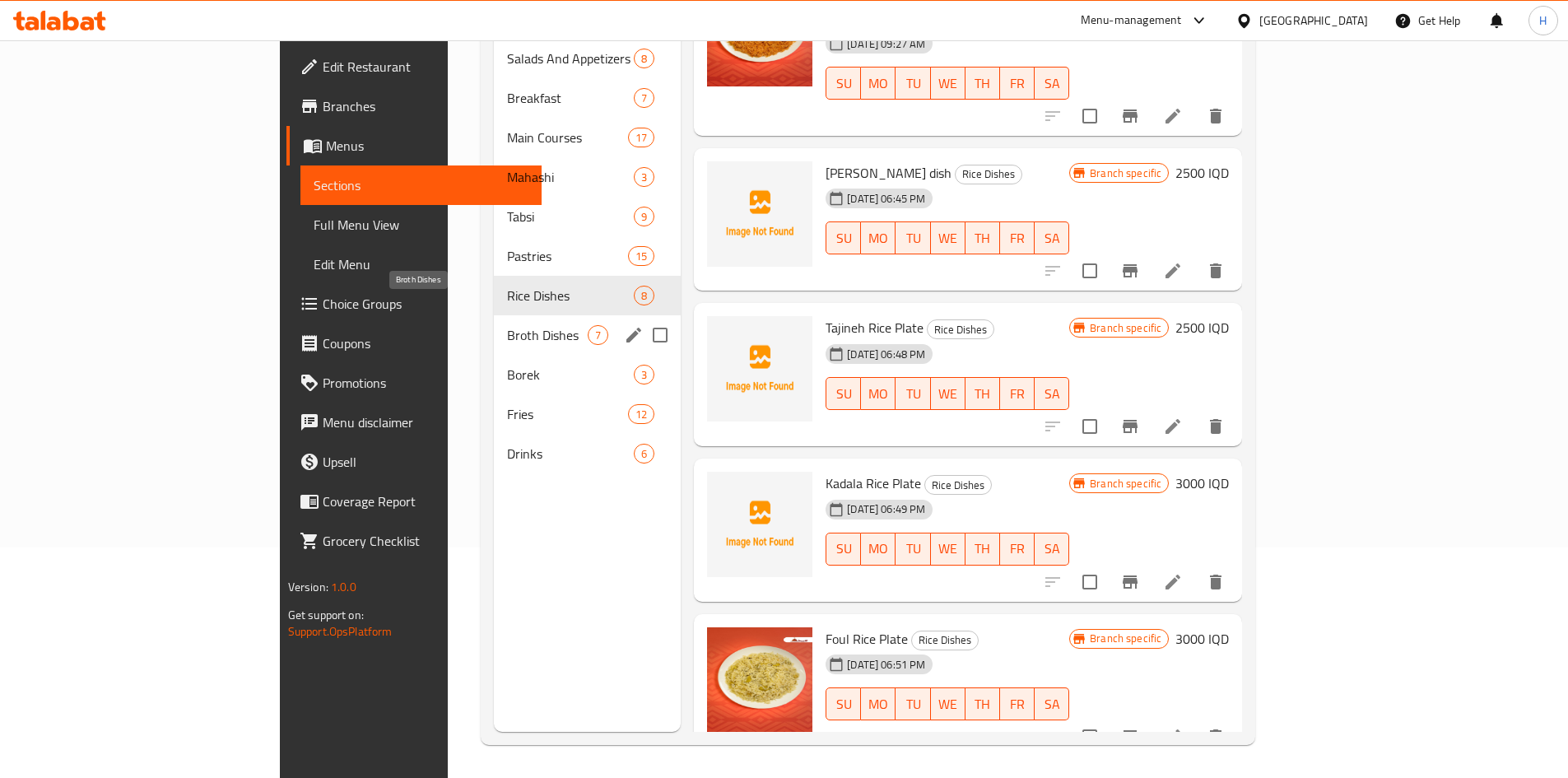
click at [507, 326] on span "Broth Dishes" at bounding box center [547, 335] width 80 height 20
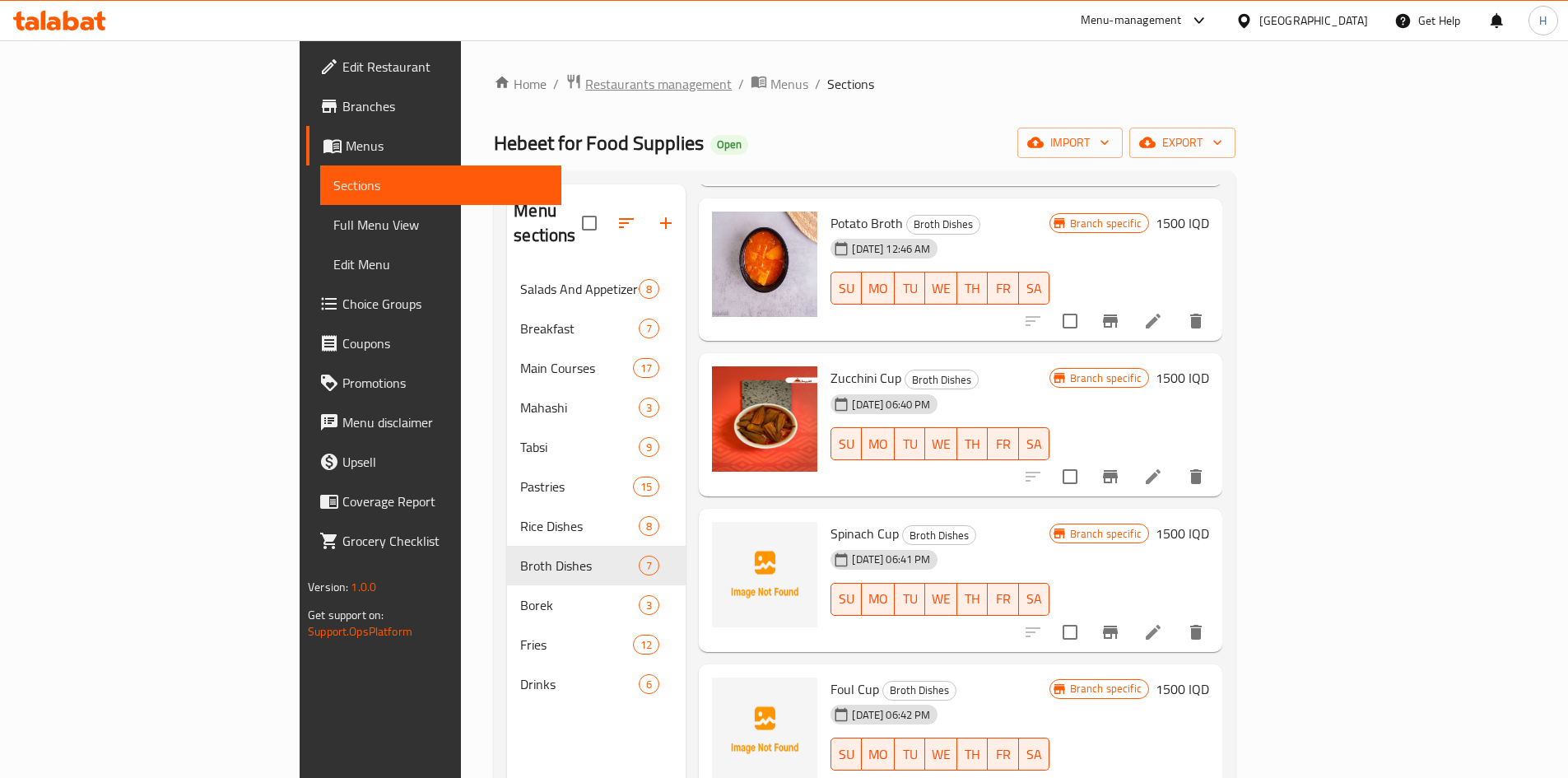
click at [585, 85] on span "Restaurants management" at bounding box center [658, 84] width 146 height 20
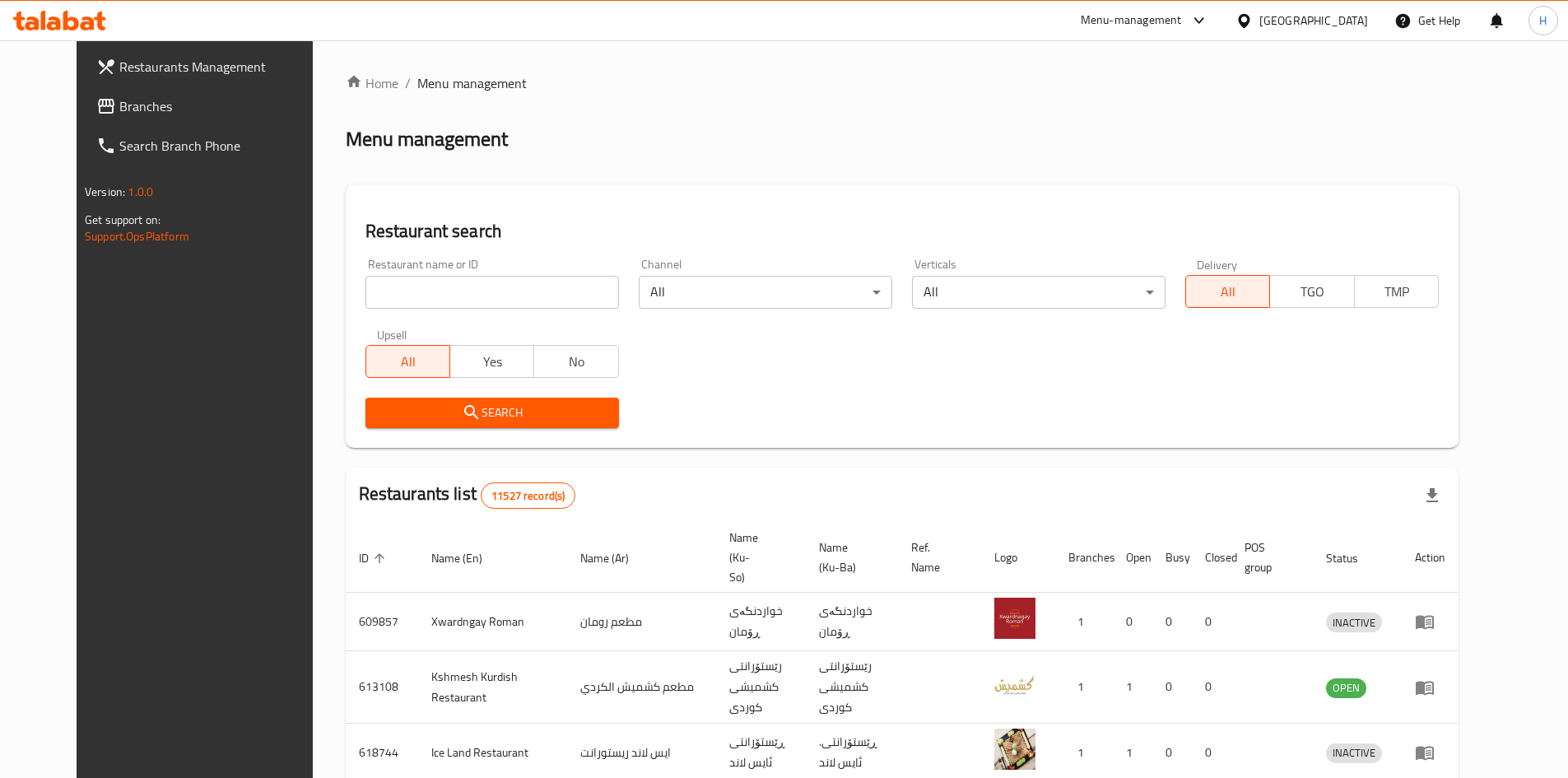
click at [450, 293] on div at bounding box center [784, 389] width 1568 height 778
click at [450, 293] on input "search" at bounding box center [492, 292] width 254 height 33
paste input "695608"
type input "695608"
click button "Search" at bounding box center [492, 413] width 254 height 31
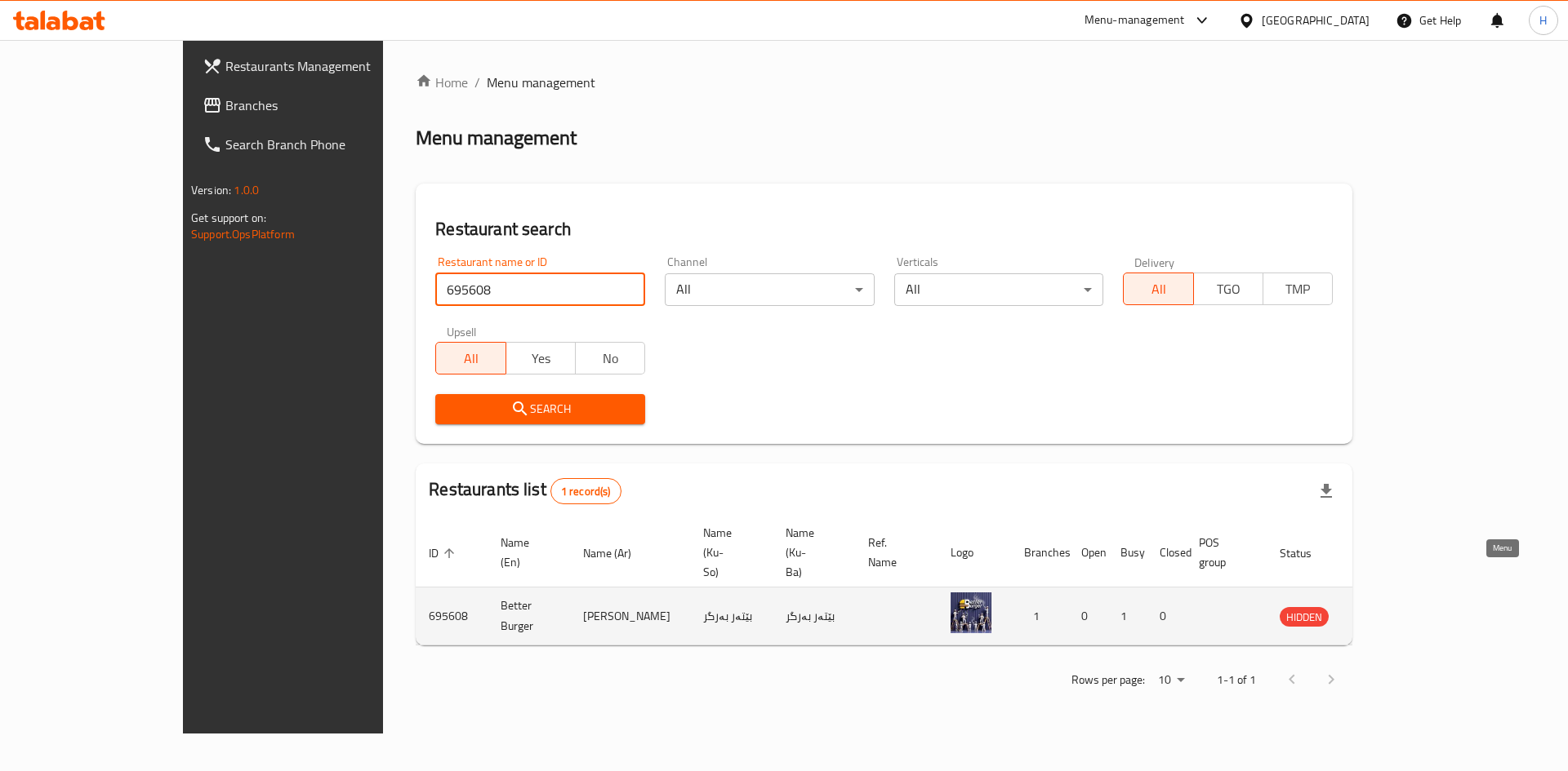
click at [1384, 611] on icon "enhanced table" at bounding box center [1375, 618] width 18 height 14
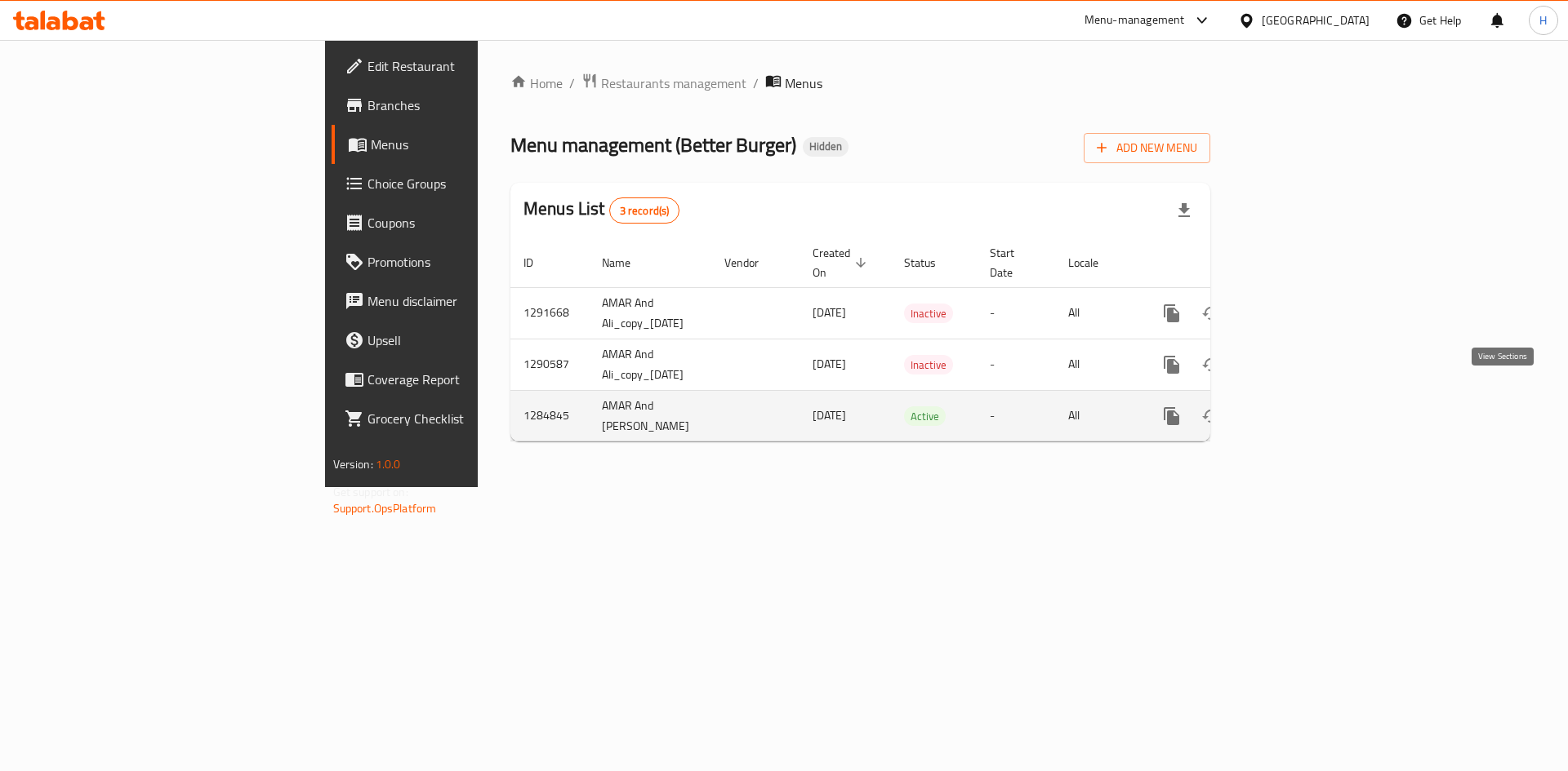
click at [1299, 407] on icon "enhanced table" at bounding box center [1289, 416] width 19 height 19
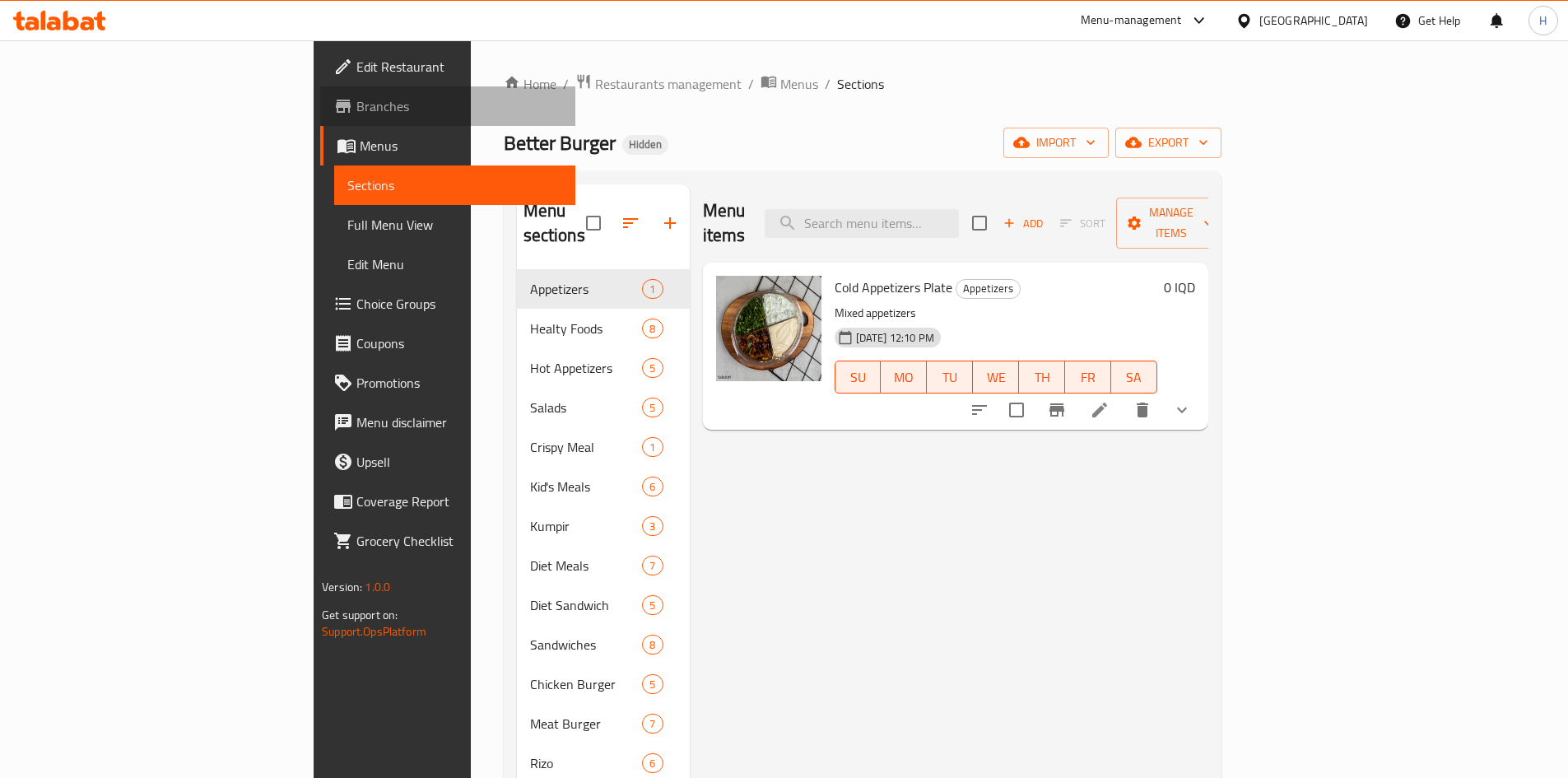
click at [356, 100] on span "Branches" at bounding box center [459, 106] width 206 height 20
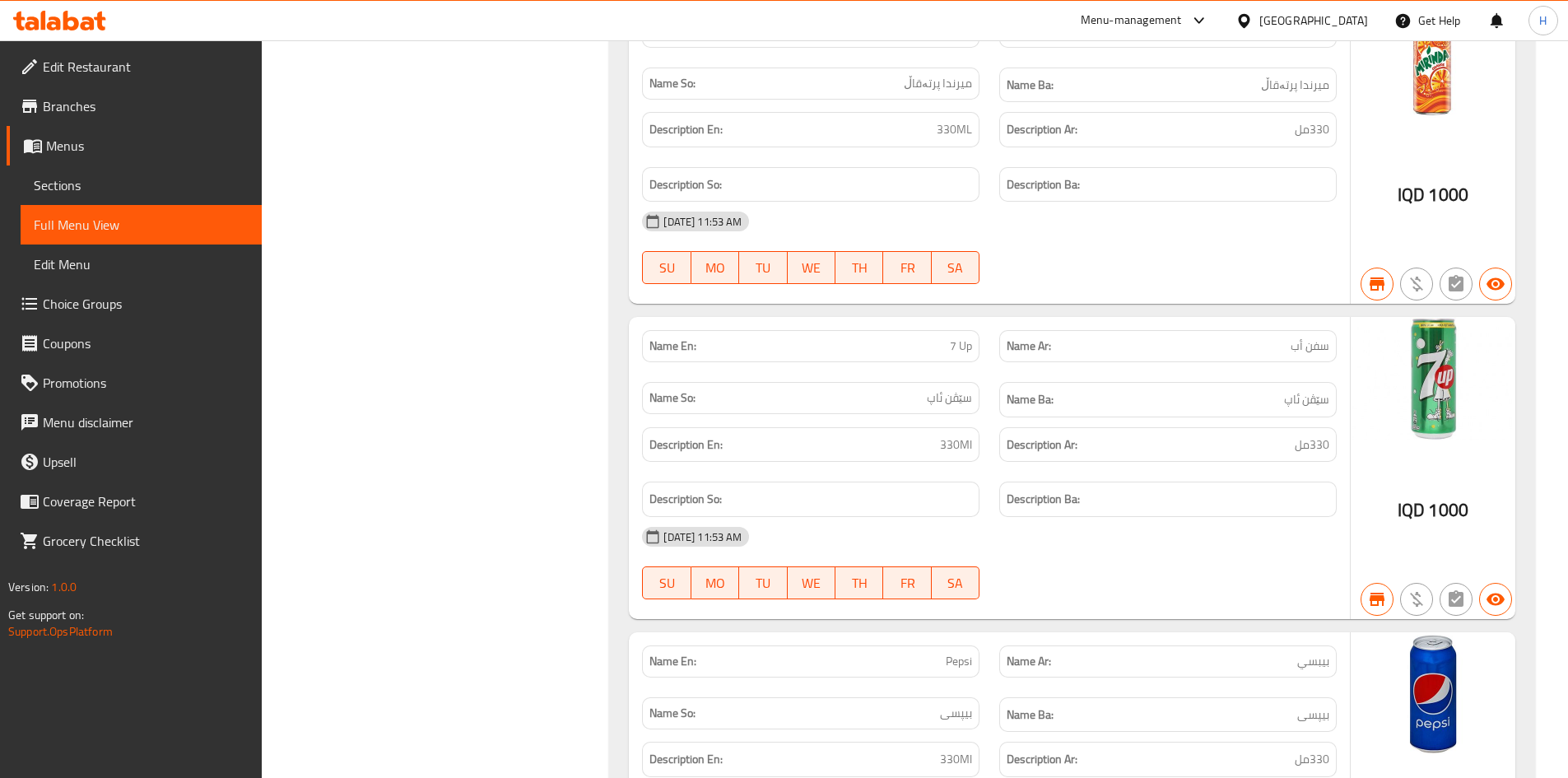
scroll to position [23461, 0]
